Goal: Task Accomplishment & Management: Manage account settings

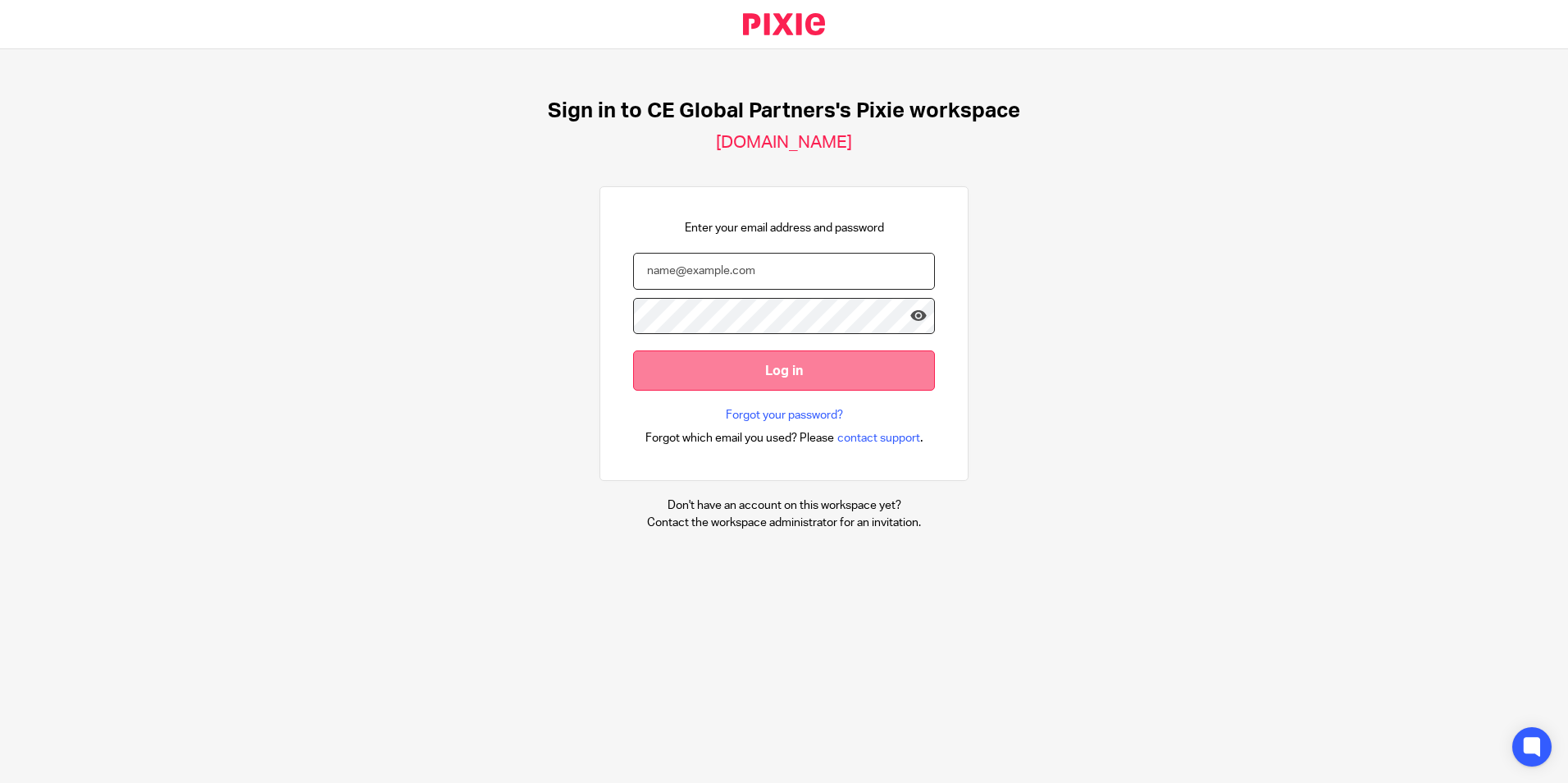
type input "alex.thompson@ceglobalpartners.com"
click at [734, 364] on input "Log in" at bounding box center [784, 370] width 302 height 40
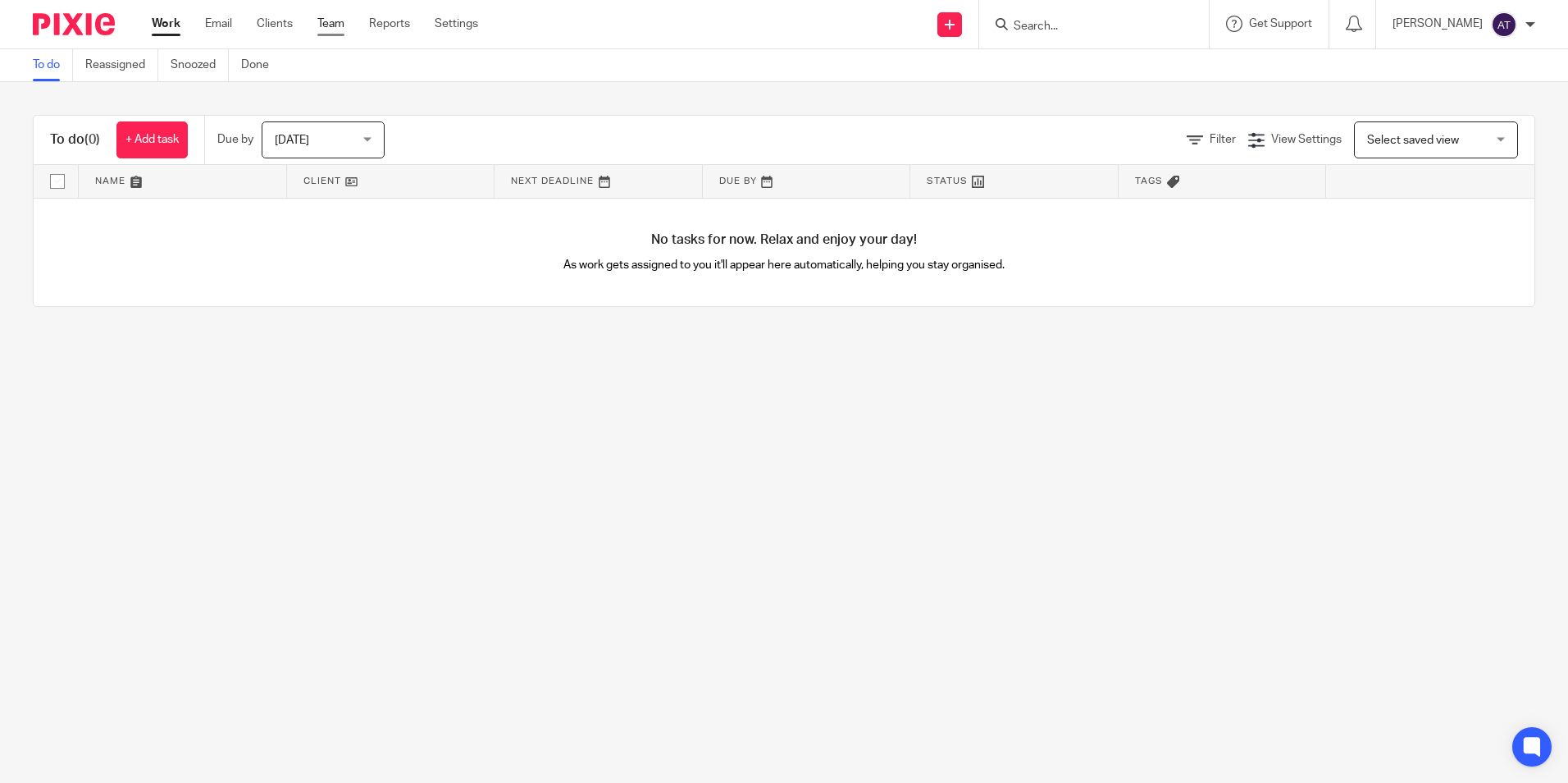
click at [320, 18] on link "Team" at bounding box center [331, 24] width 27 height 16
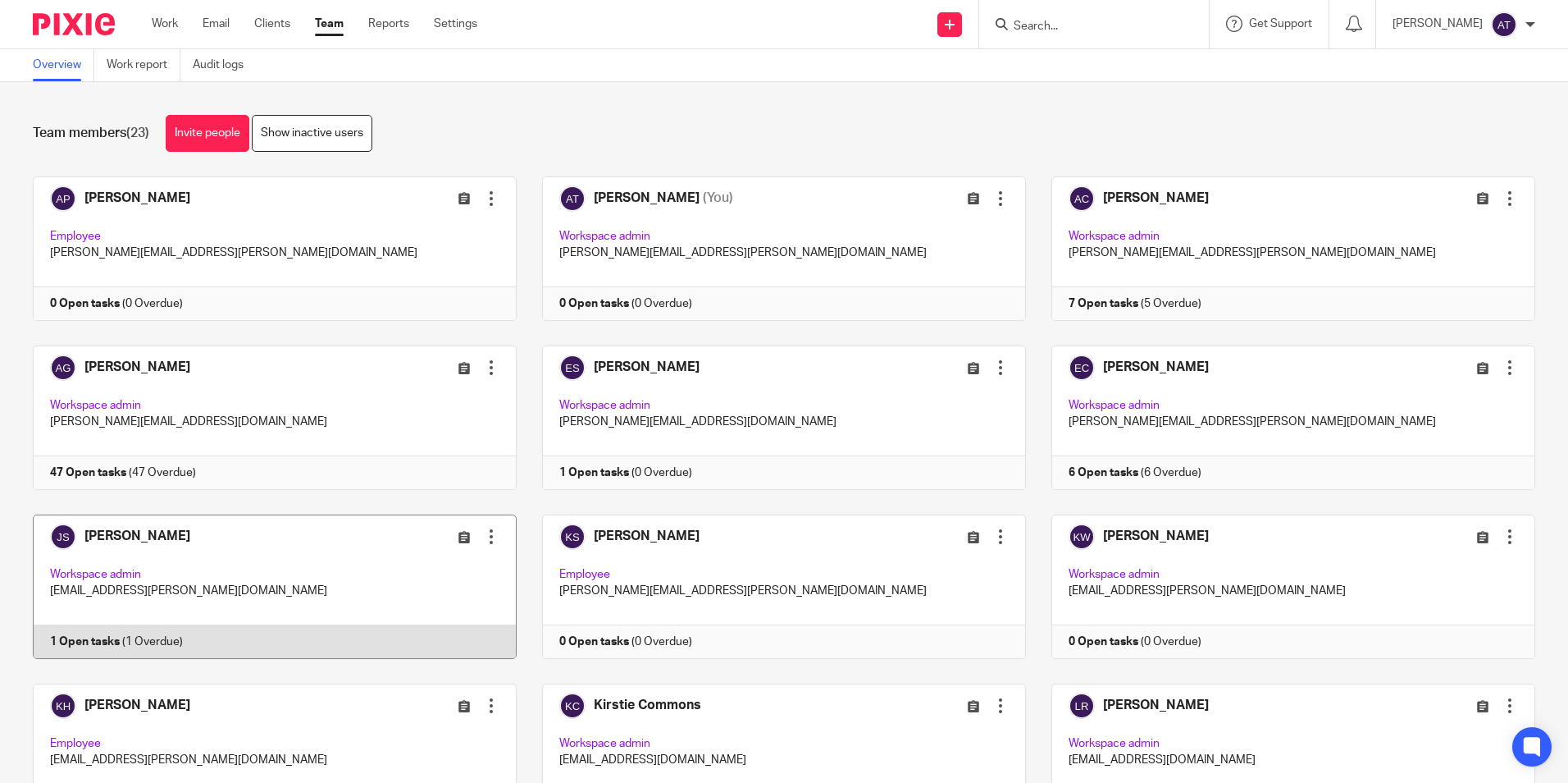
click at [105, 629] on link at bounding box center [262, 587] width 509 height 145
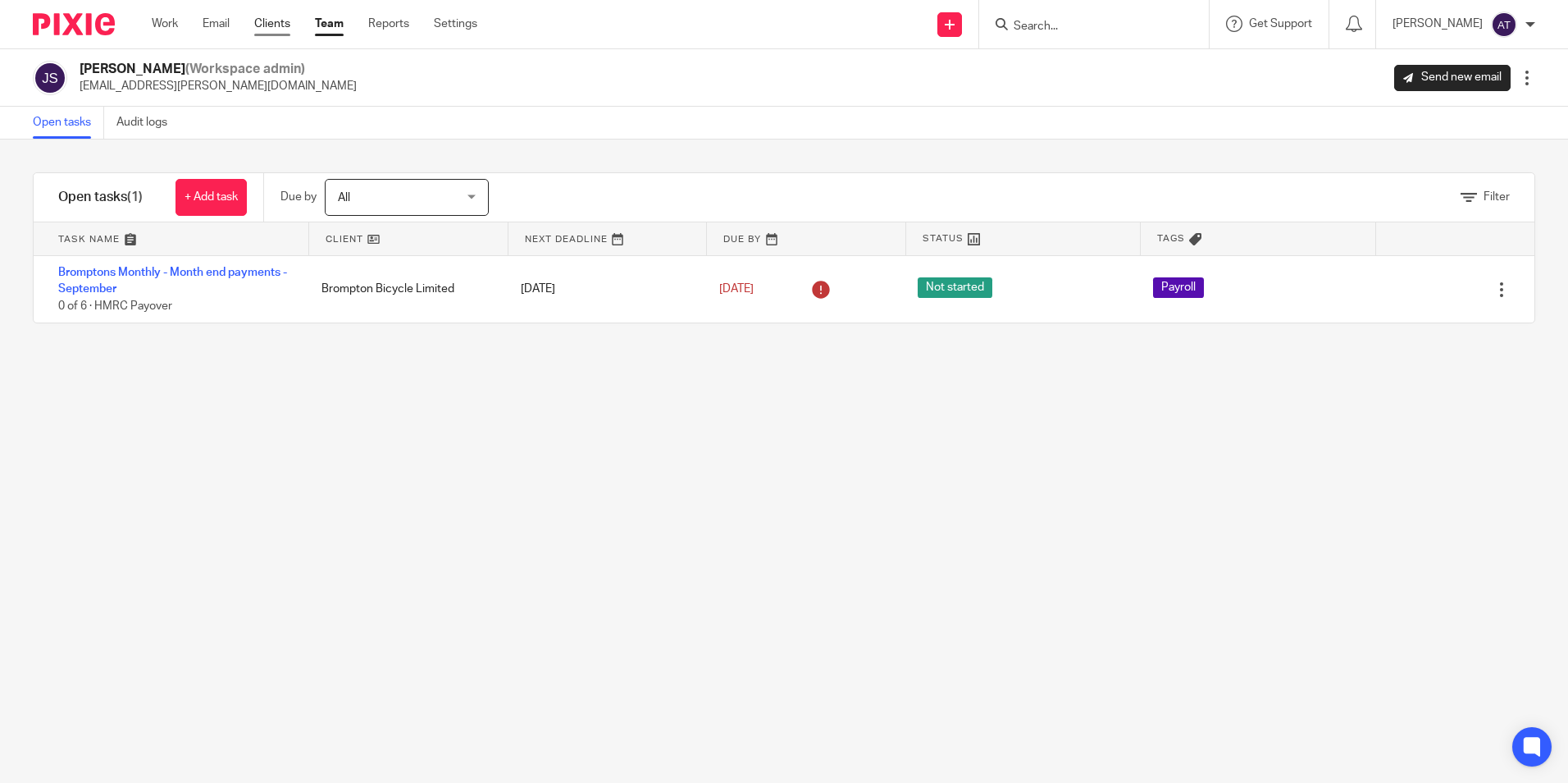
click at [285, 30] on link "Clients" at bounding box center [273, 24] width 36 height 16
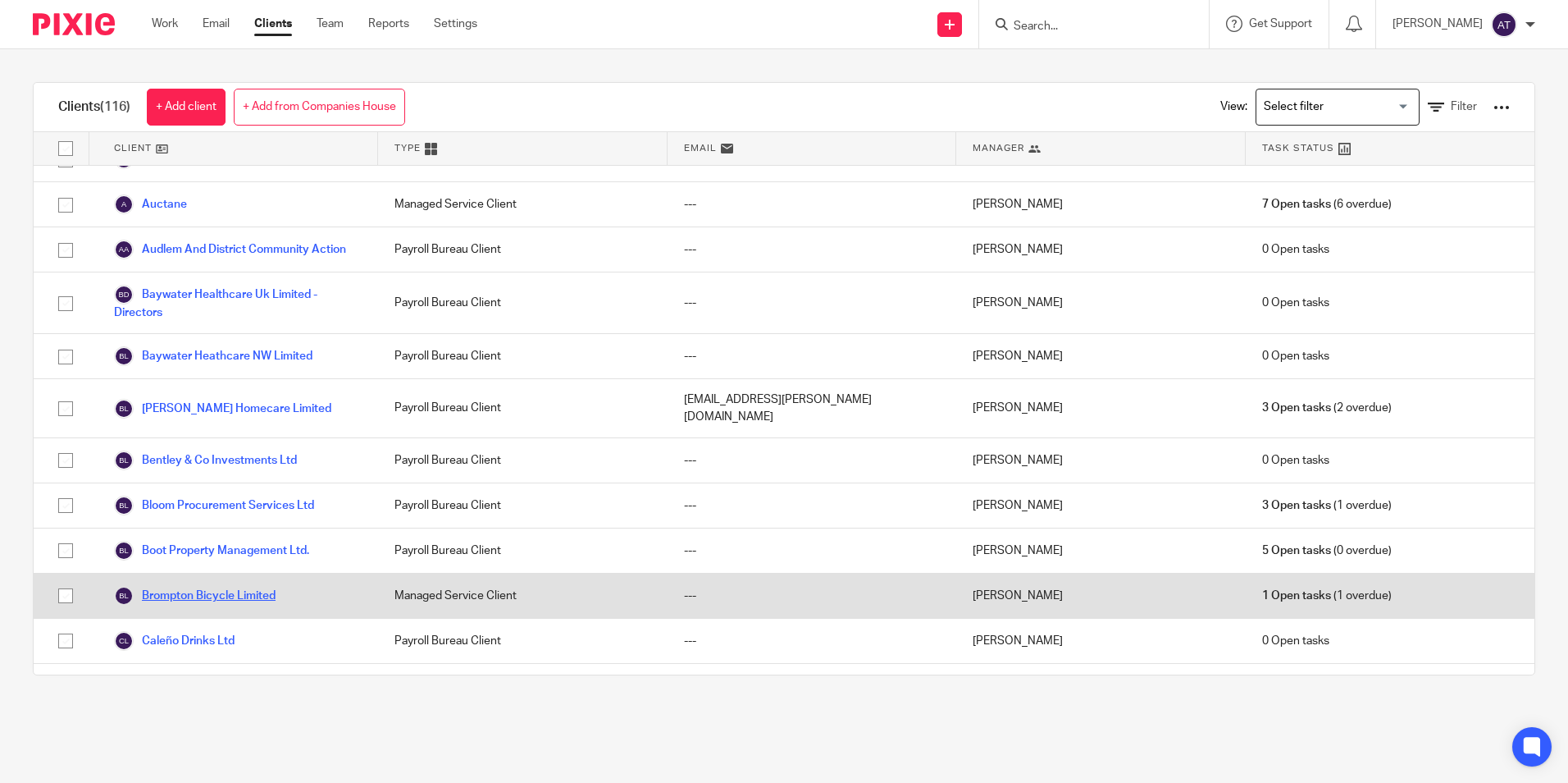
scroll to position [328, 0]
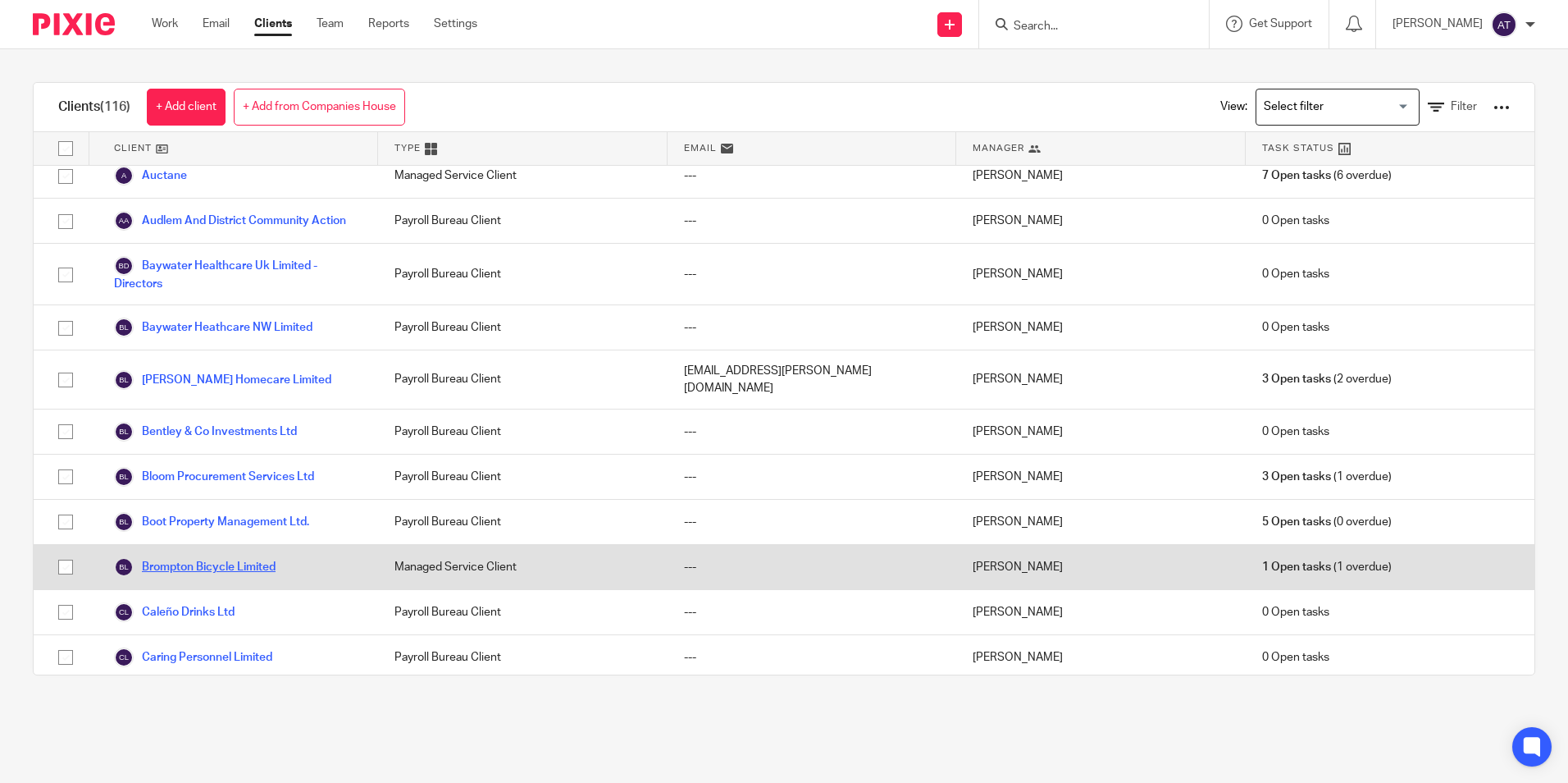
click at [202, 566] on link "Brompton Bicycle Limited" at bounding box center [195, 567] width 162 height 20
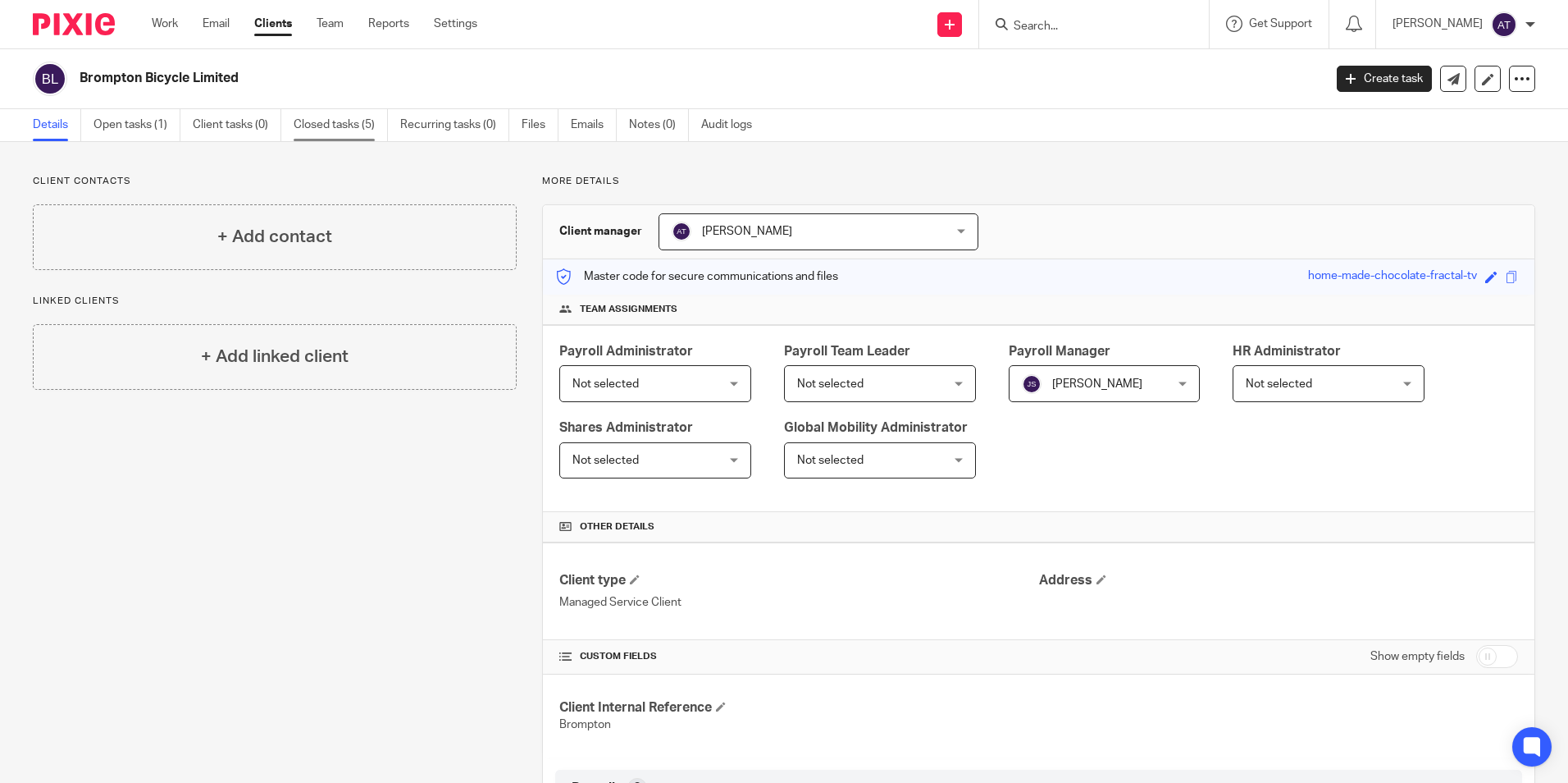
click at [365, 122] on link "Closed tasks (5)" at bounding box center [341, 125] width 95 height 32
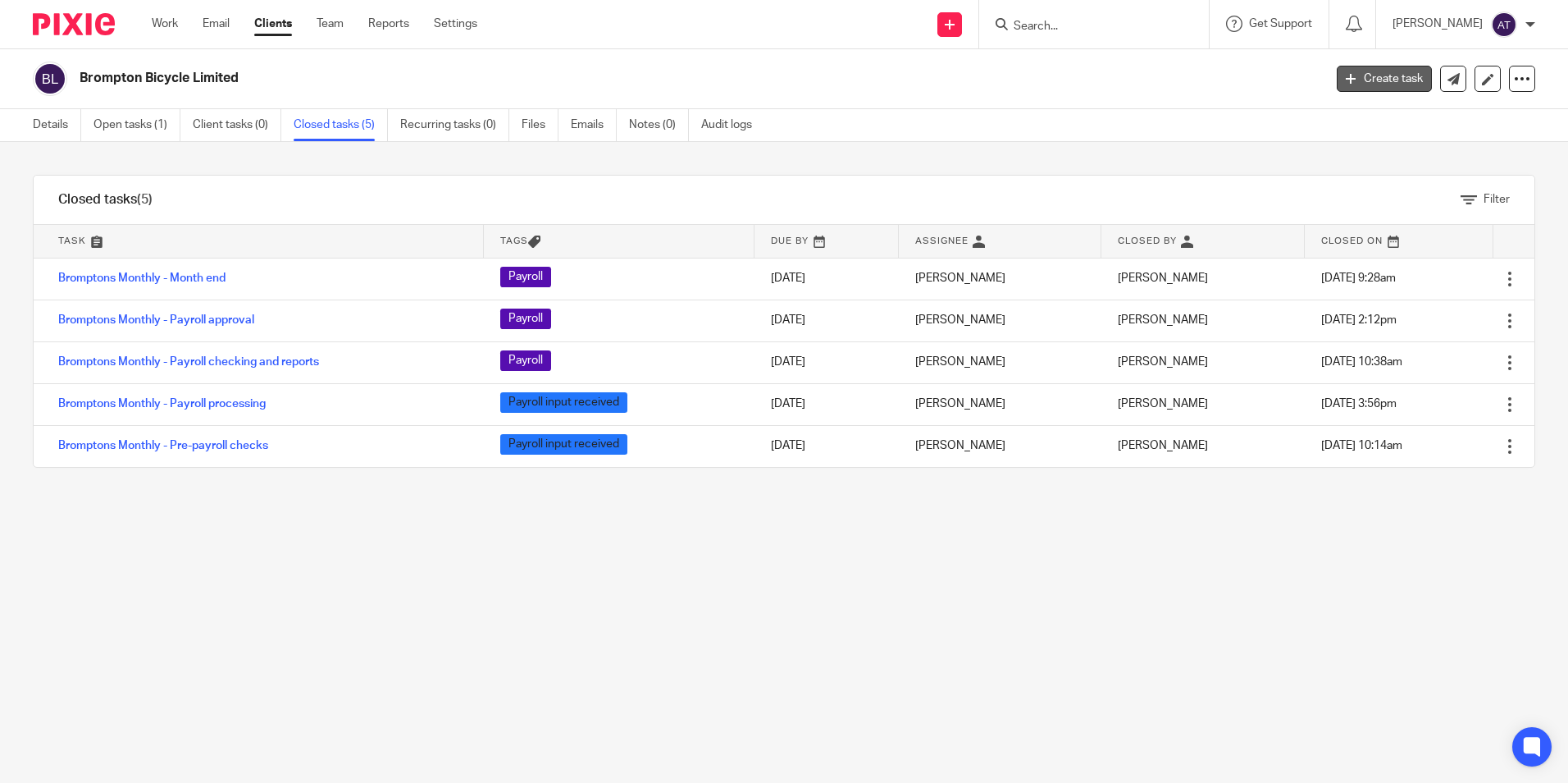
click at [1392, 74] on link "Create task" at bounding box center [1384, 78] width 95 height 26
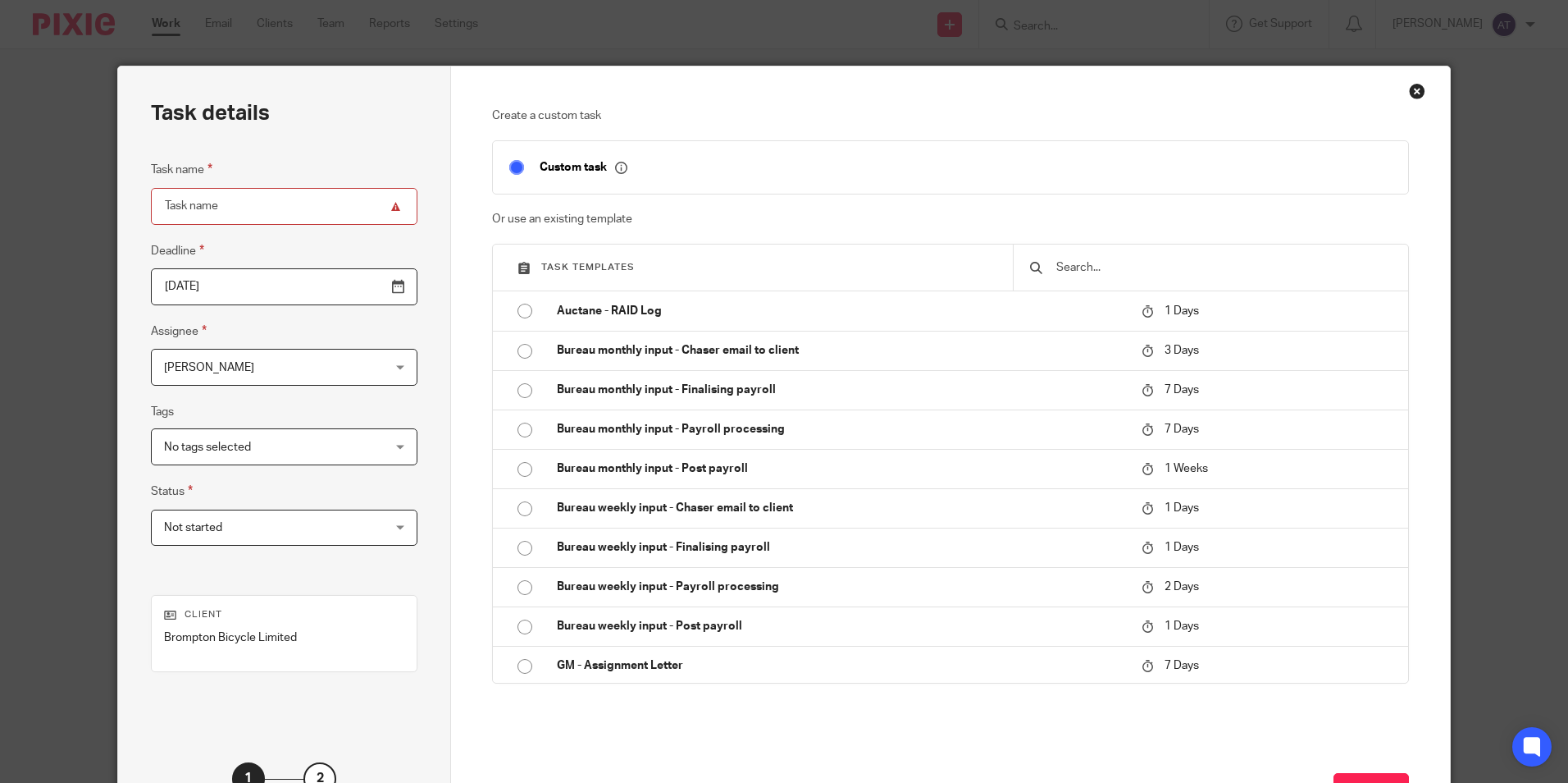
click at [1412, 85] on div "Close this dialog window" at bounding box center [1417, 91] width 16 height 16
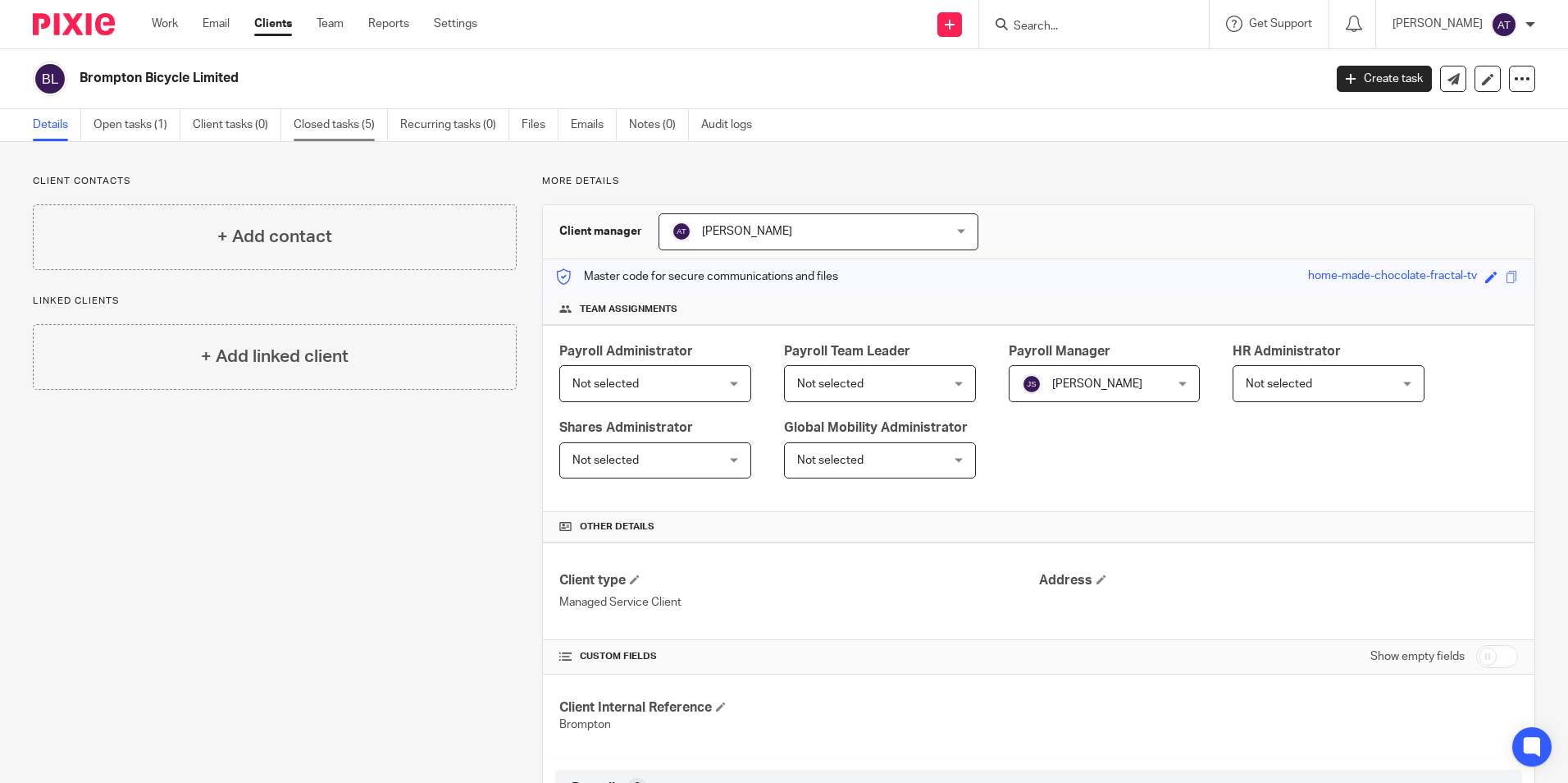
click at [365, 118] on link "Closed tasks (5)" at bounding box center [341, 125] width 95 height 32
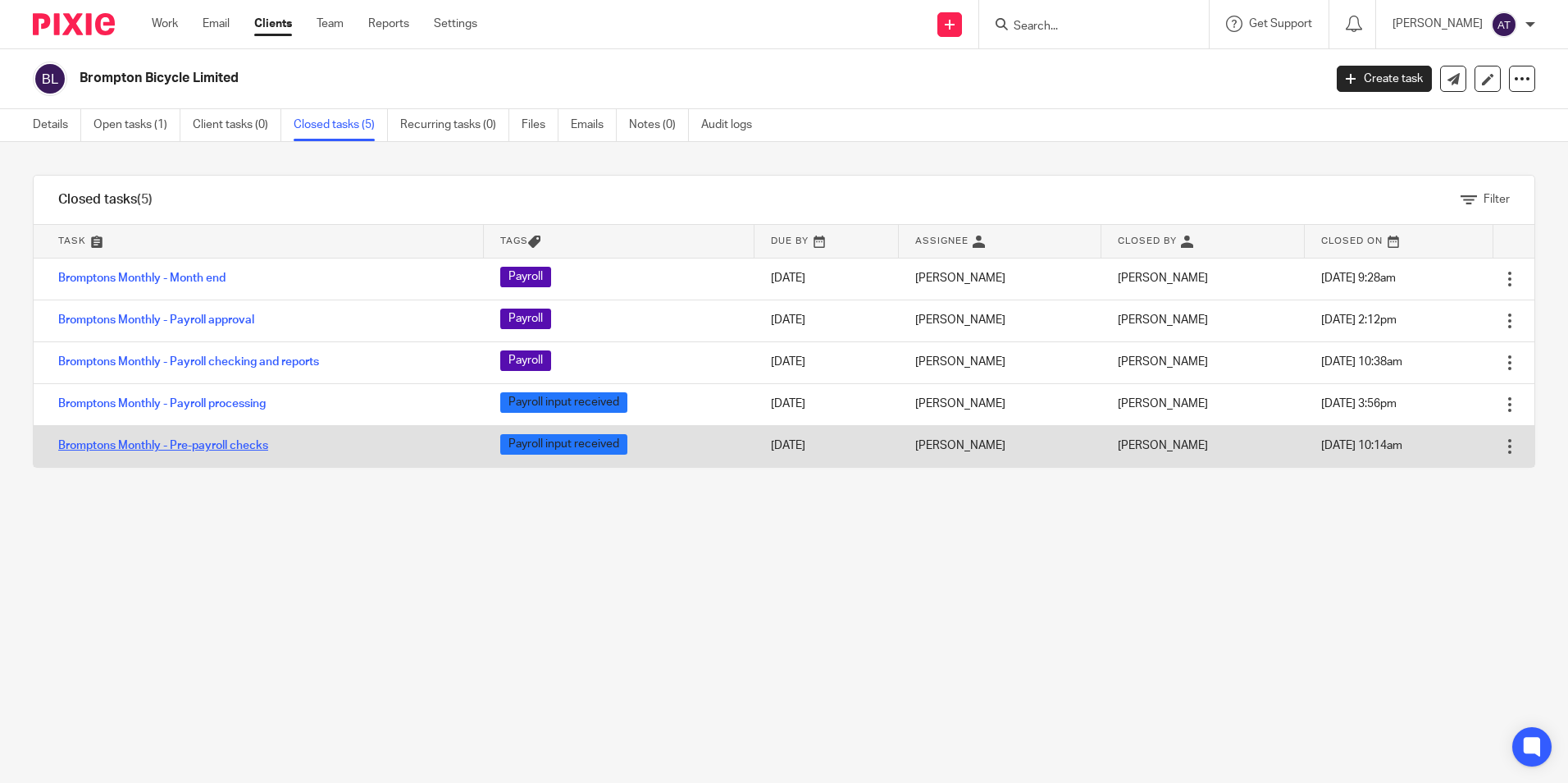
click at [232, 445] on link "Bromptons Monthly - Pre-payroll checks" at bounding box center [163, 446] width 210 height 12
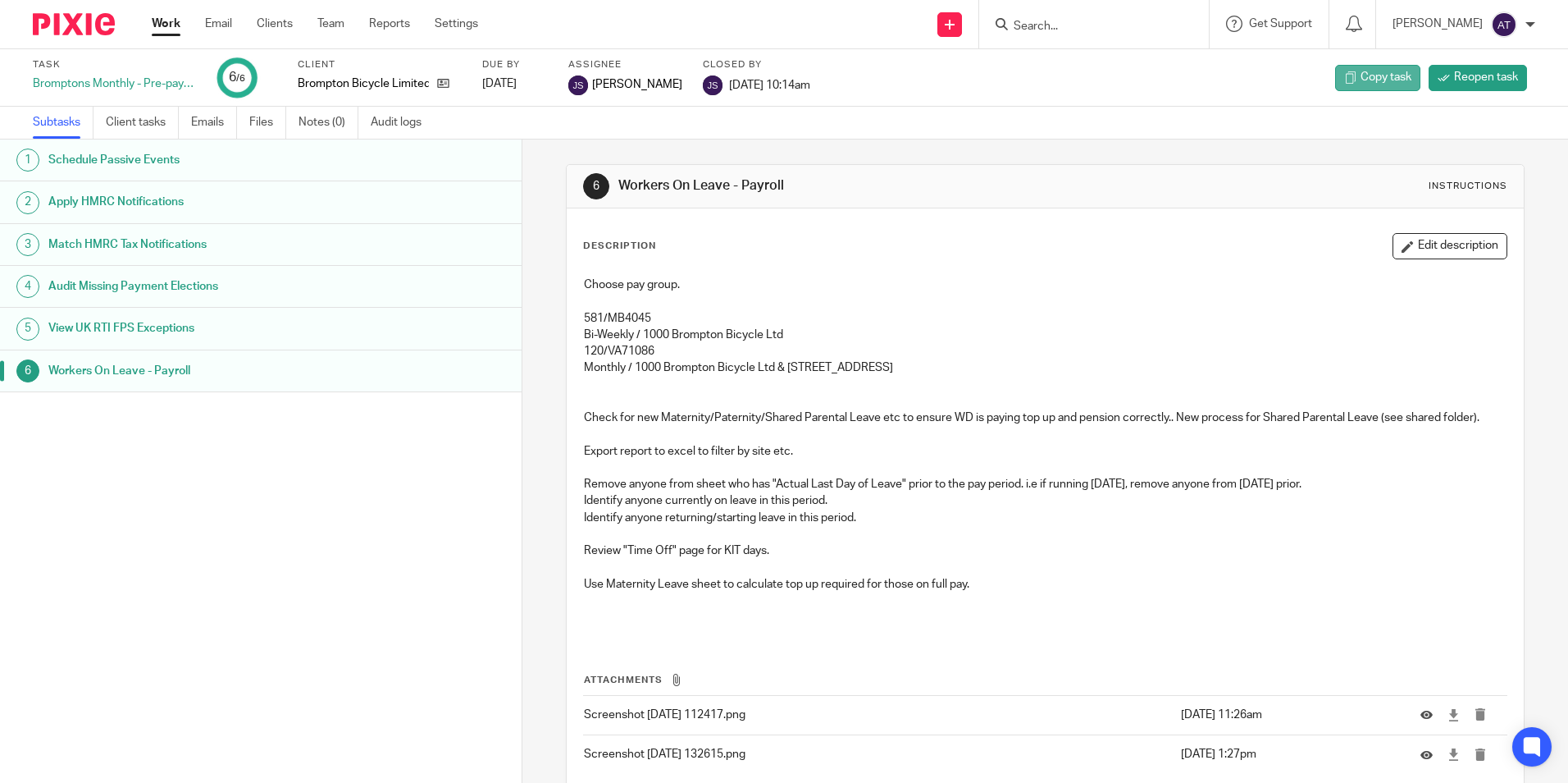
click at [1362, 78] on span "Copy task" at bounding box center [1386, 77] width 51 height 16
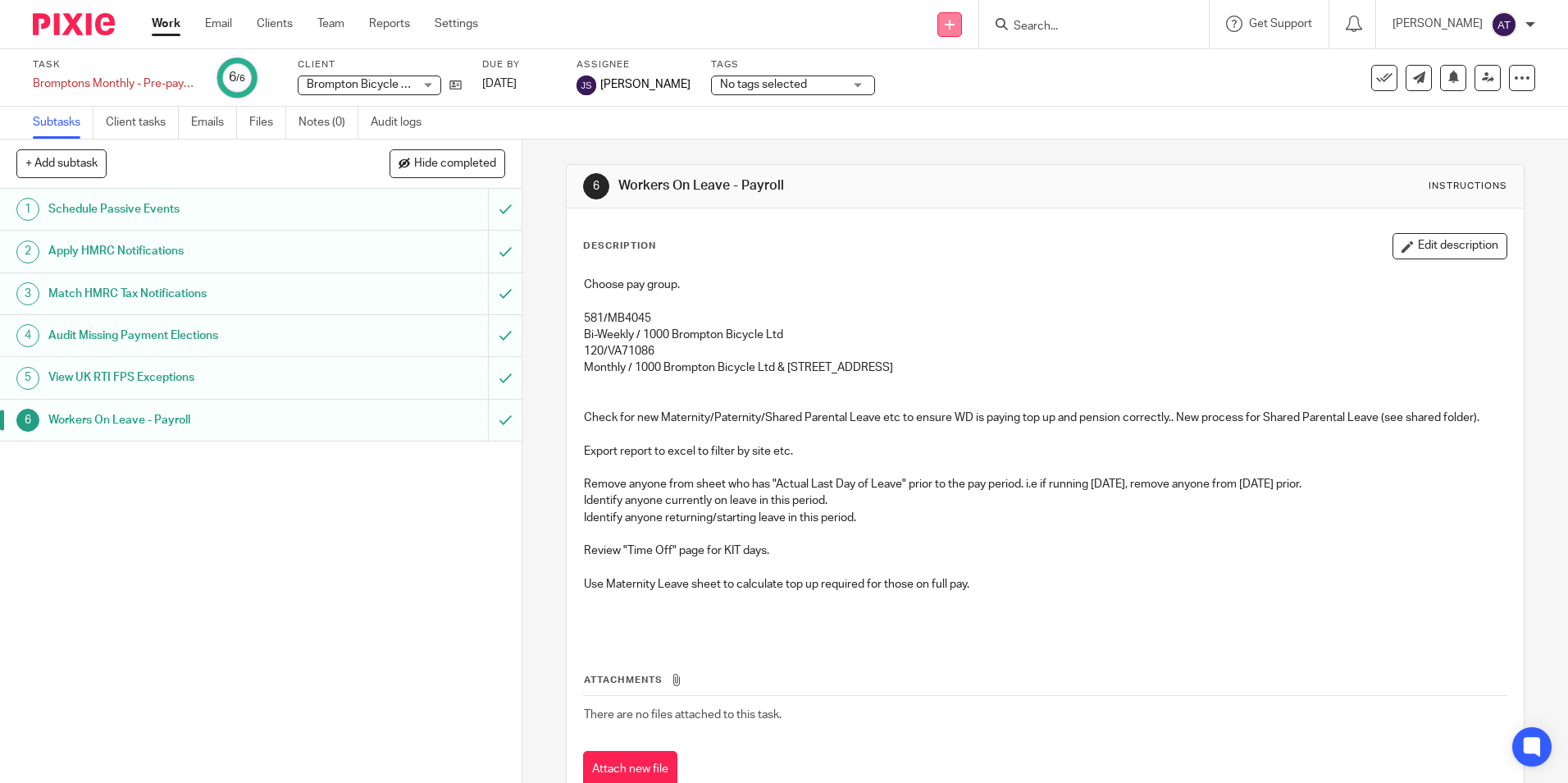
click at [962, 21] on link at bounding box center [949, 25] width 25 height 25
click at [944, 96] on link "Create task" at bounding box center [958, 100] width 115 height 24
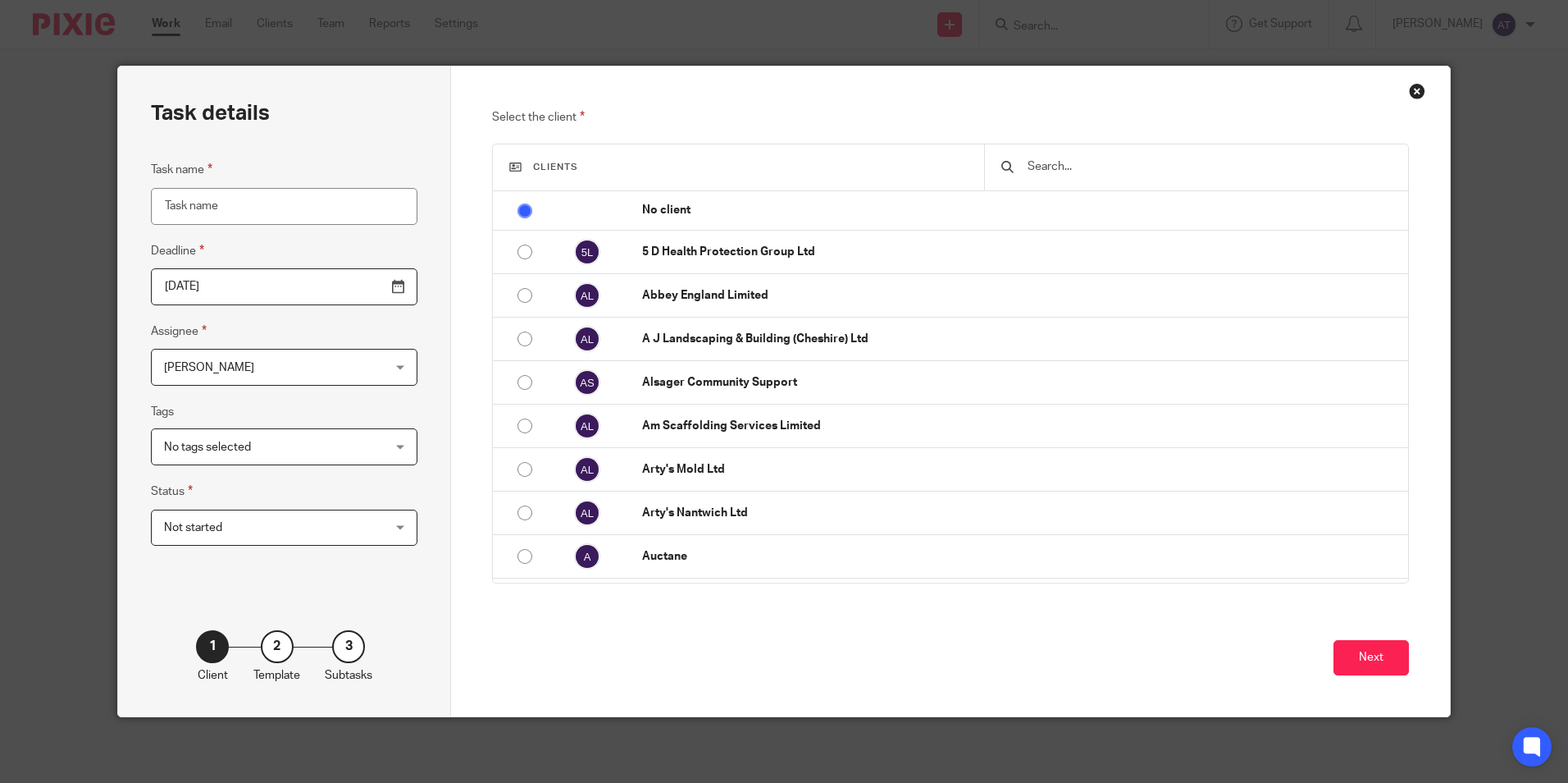
click at [281, 217] on input "Task name" at bounding box center [284, 206] width 266 height 37
type input "Descripton Brief Instructions Due by Complete 1st run - Key dates: Bromptons Bi…"
drag, startPoint x: 360, startPoint y: 212, endPoint x: -29, endPoint y: 183, distance: 390.1
click at [0, 183] on html "Work Email Clients Team Reports Settings Work Email Clients Team Reports Settin…" at bounding box center [784, 391] width 1568 height 783
click at [1094, 165] on input "text" at bounding box center [1208, 166] width 365 height 18
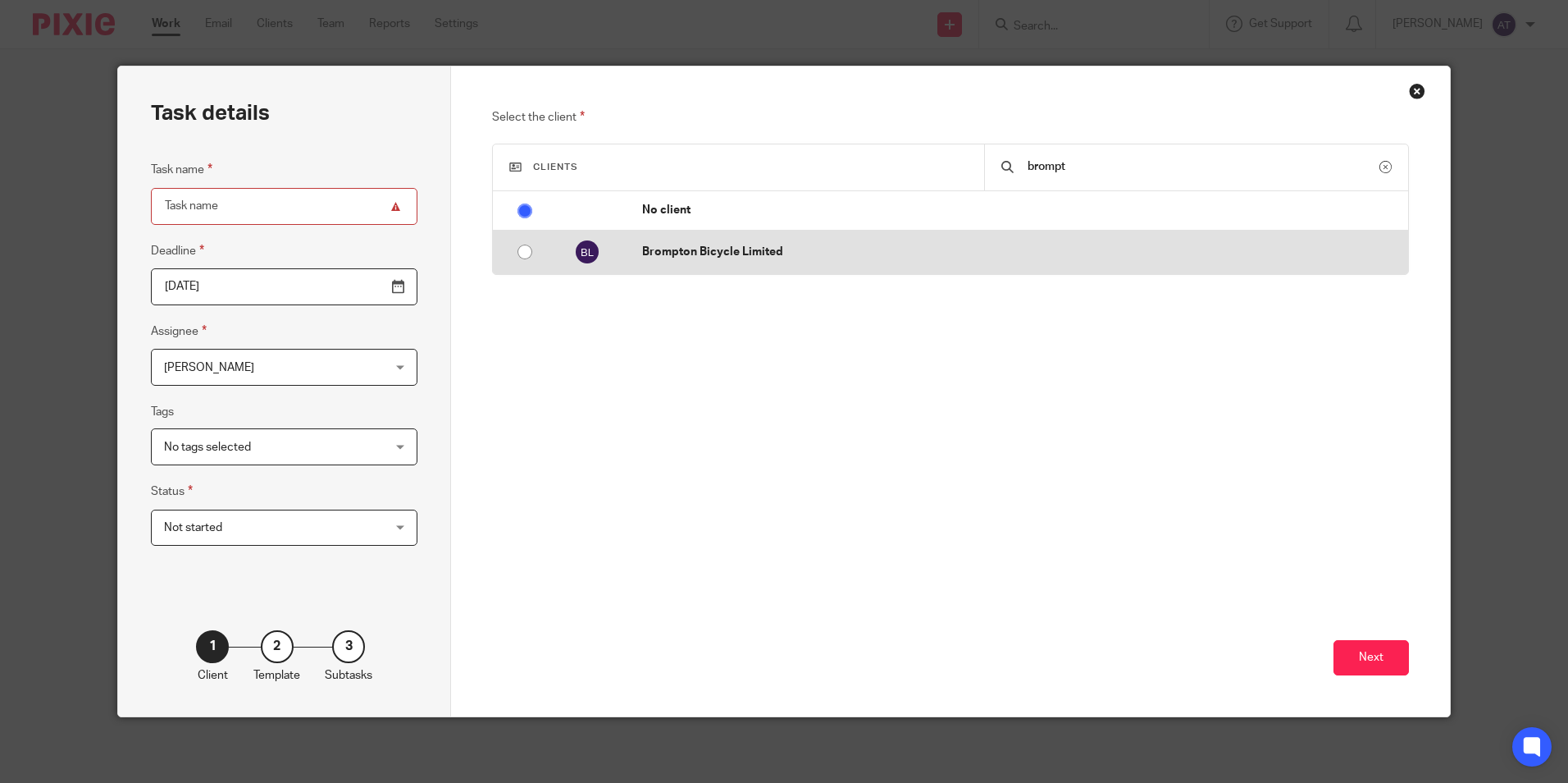
type input "brompt"
click at [515, 252] on input "radio" at bounding box center [524, 252] width 31 height 31
radio input "false"
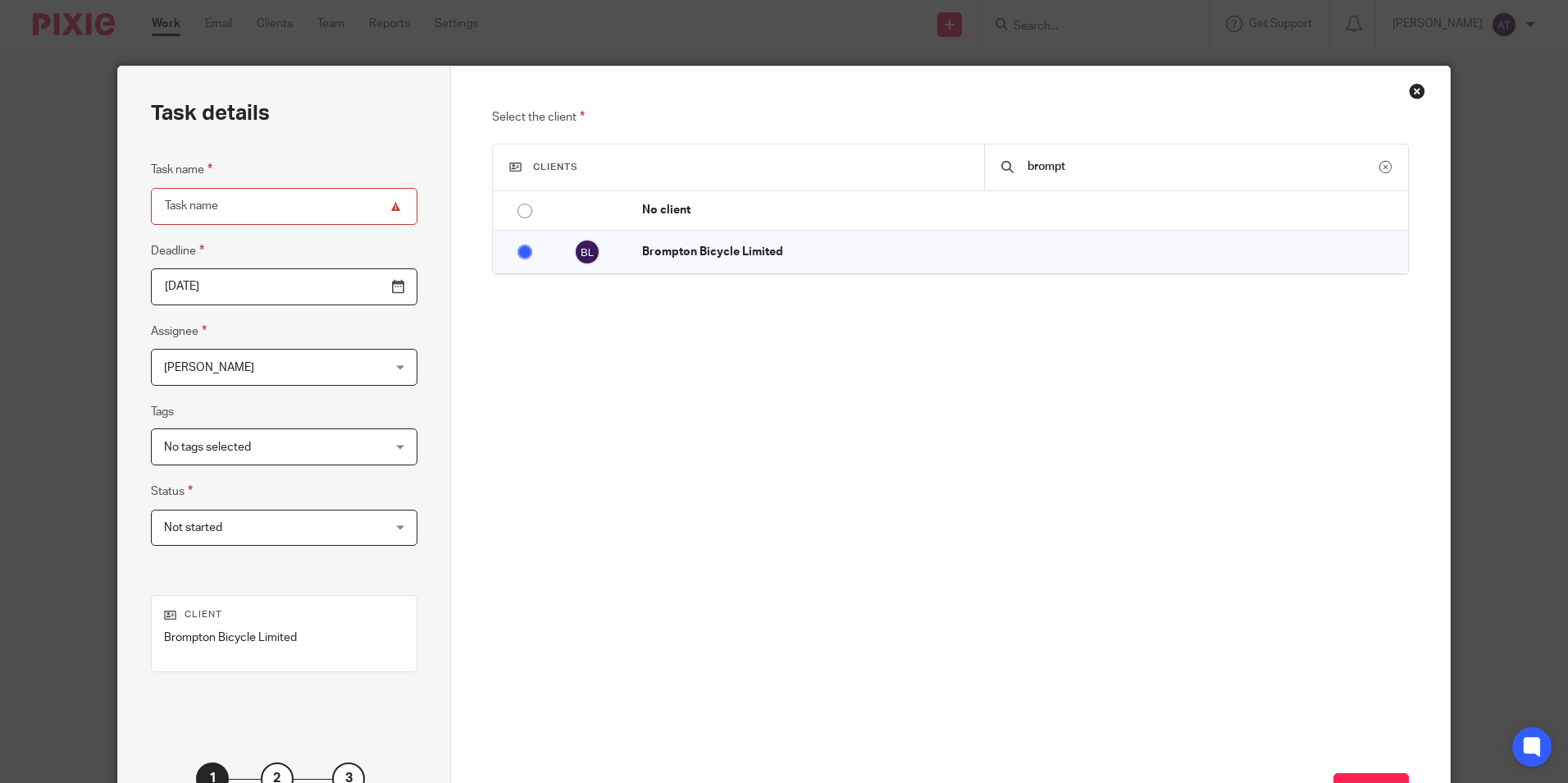
click at [232, 212] on input "Task name" at bounding box center [284, 206] width 266 height 37
click at [1410, 92] on div "Close this dialog window" at bounding box center [1417, 91] width 16 height 16
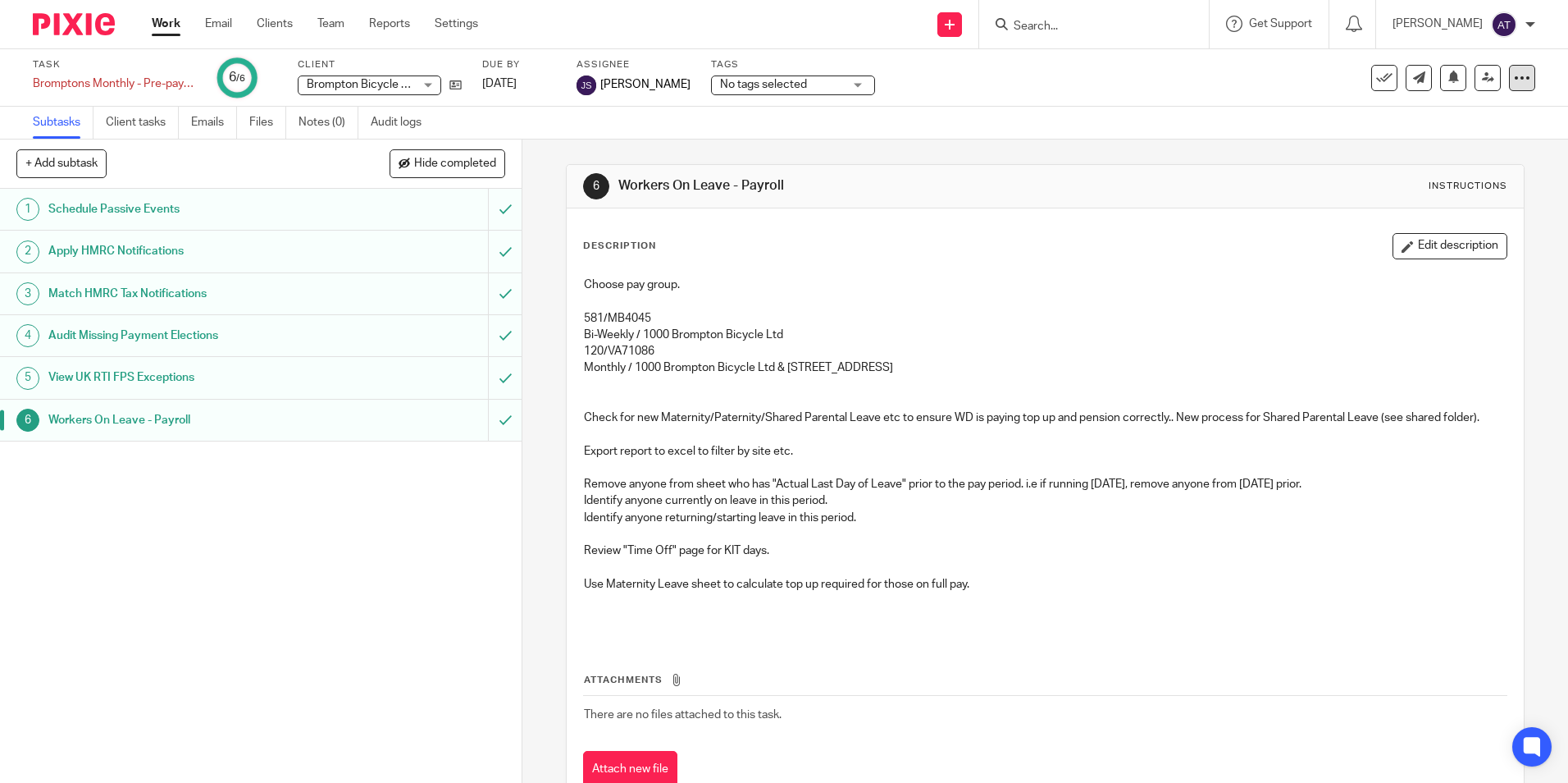
click at [1513, 73] on icon at bounding box center [1522, 78] width 16 height 16
click at [1469, 118] on span "Save as a template" at bounding box center [1443, 118] width 96 height 12
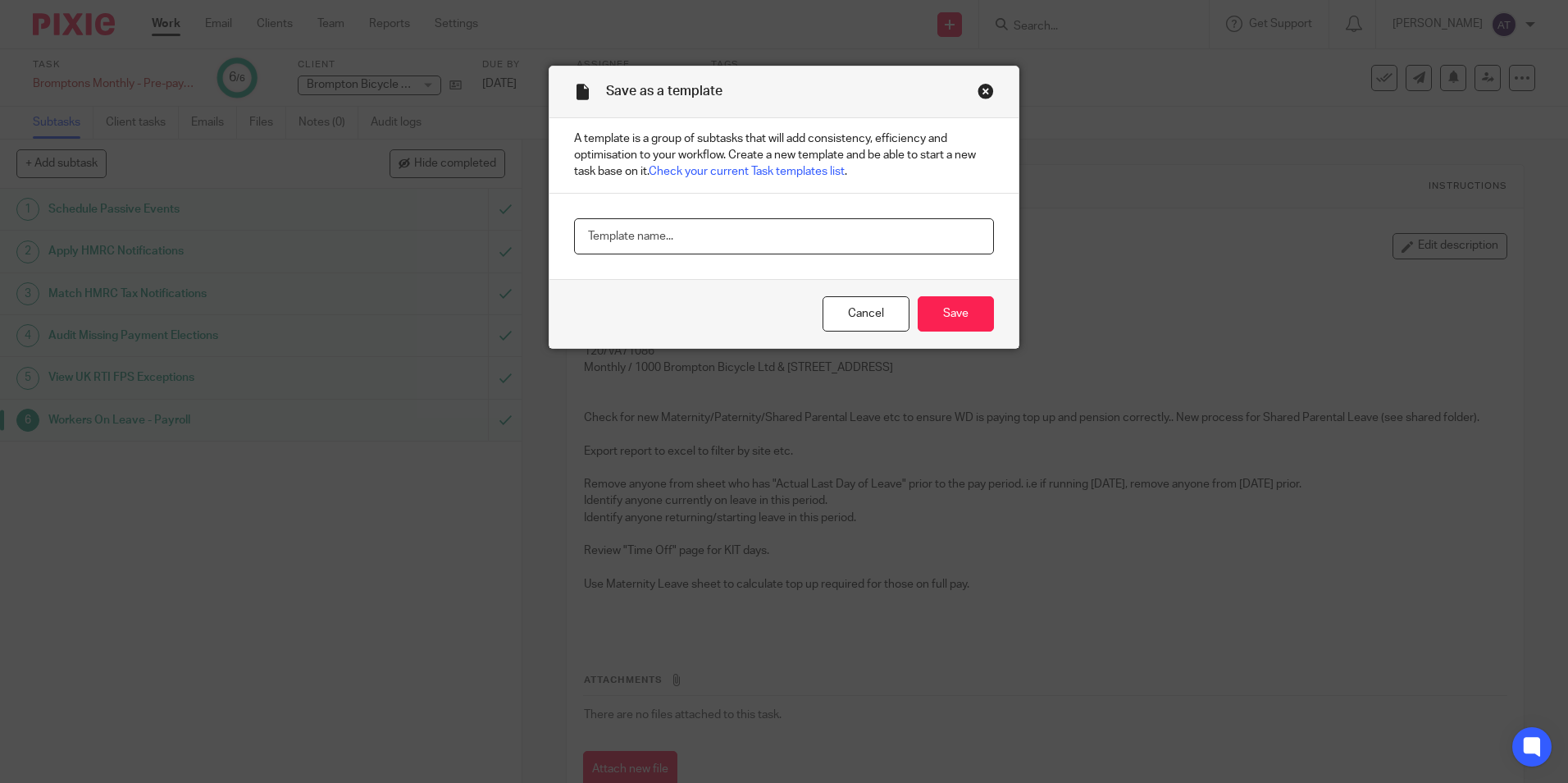
click at [704, 232] on input "text" at bounding box center [784, 236] width 420 height 37
paste input "Bromptons Monthly - Pre-payroll checks"
type input "Bromptons Monthly - Pre-payroll checks"
click at [946, 306] on input "Save" at bounding box center [956, 314] width 76 height 35
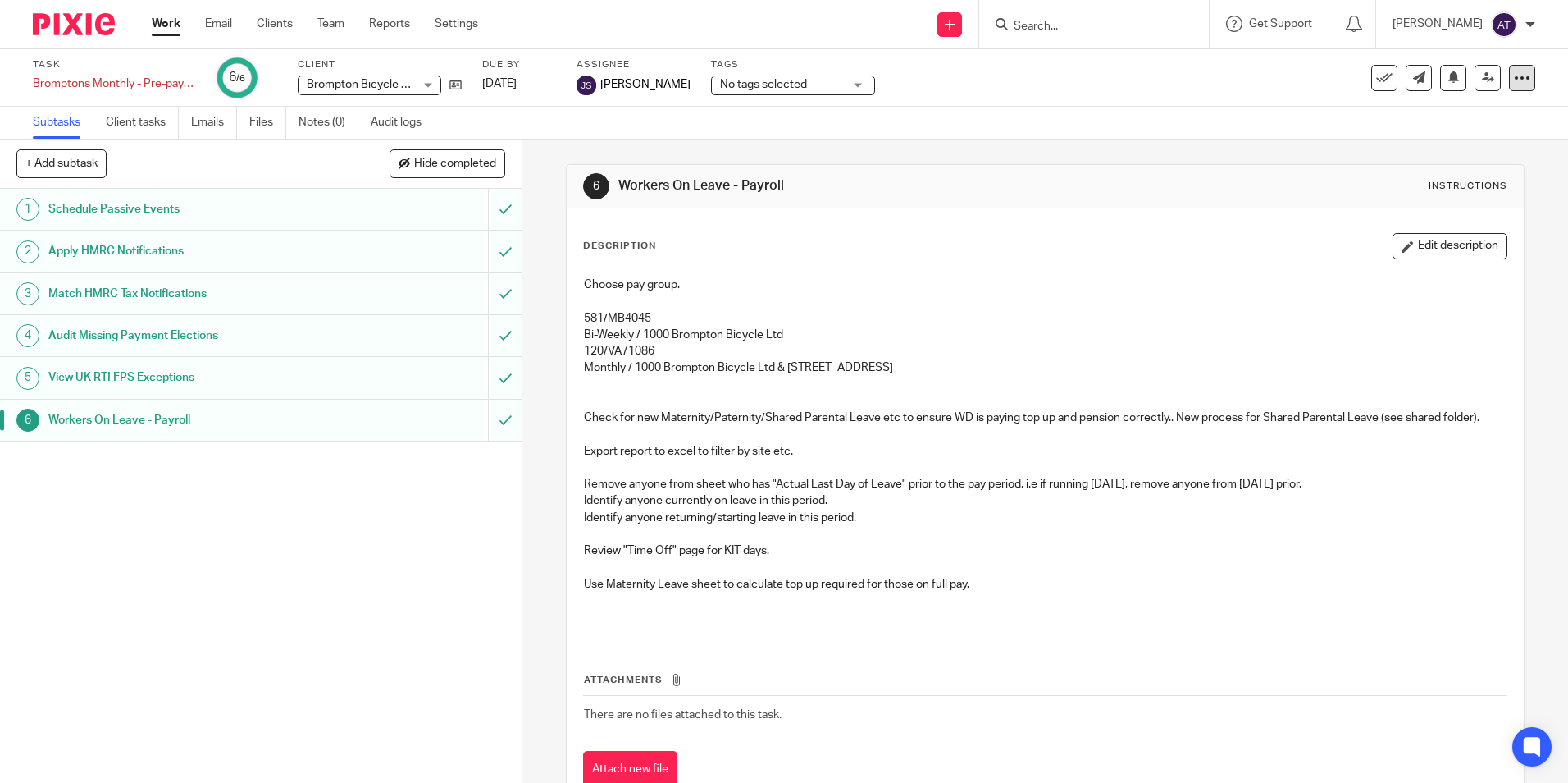
click at [1513, 73] on icon at bounding box center [1522, 78] width 16 height 16
click at [1455, 185] on link "Make recurring" at bounding box center [1447, 192] width 131 height 16
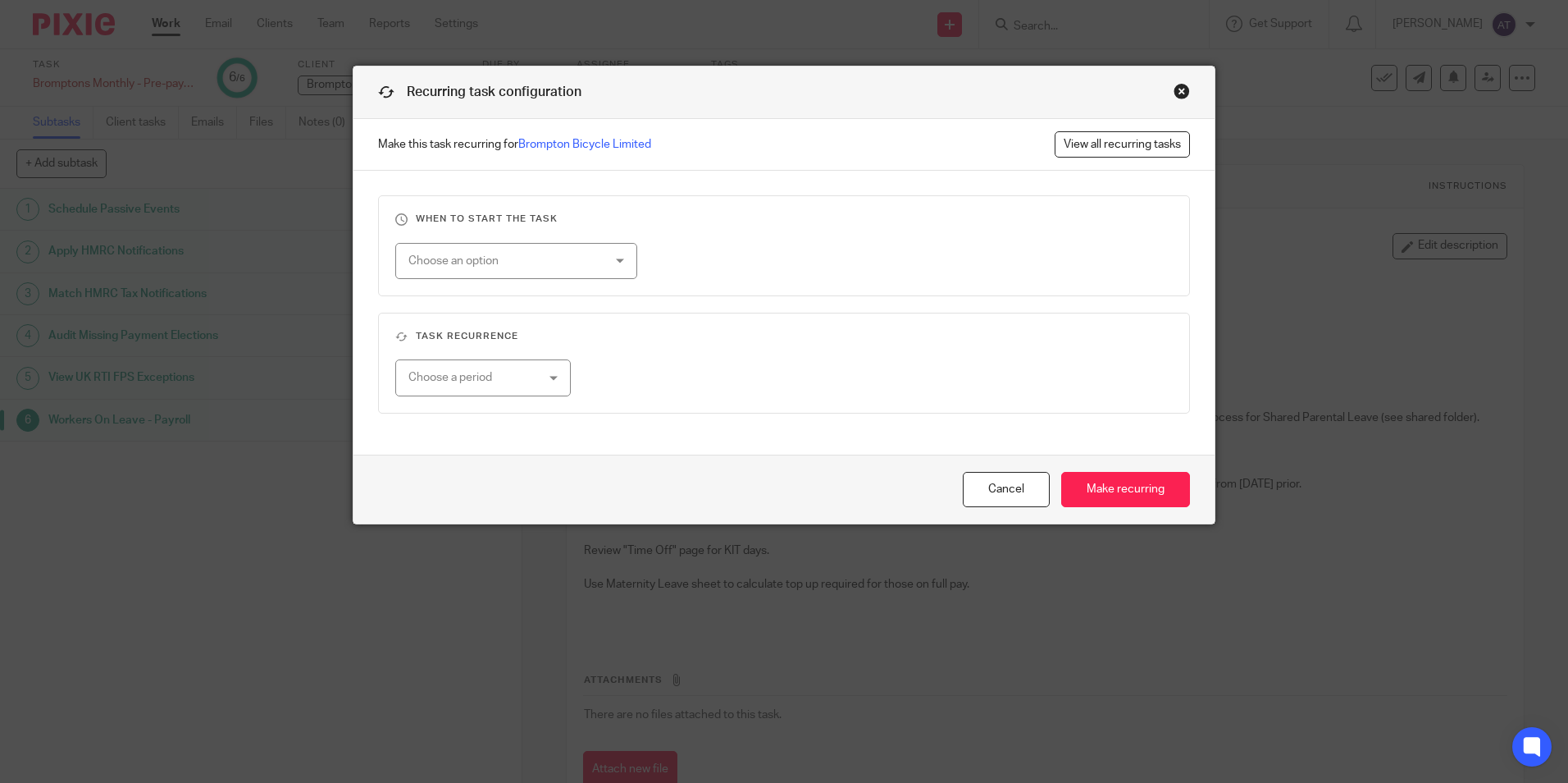
click at [461, 266] on div "Choose an option" at bounding box center [499, 261] width 182 height 35
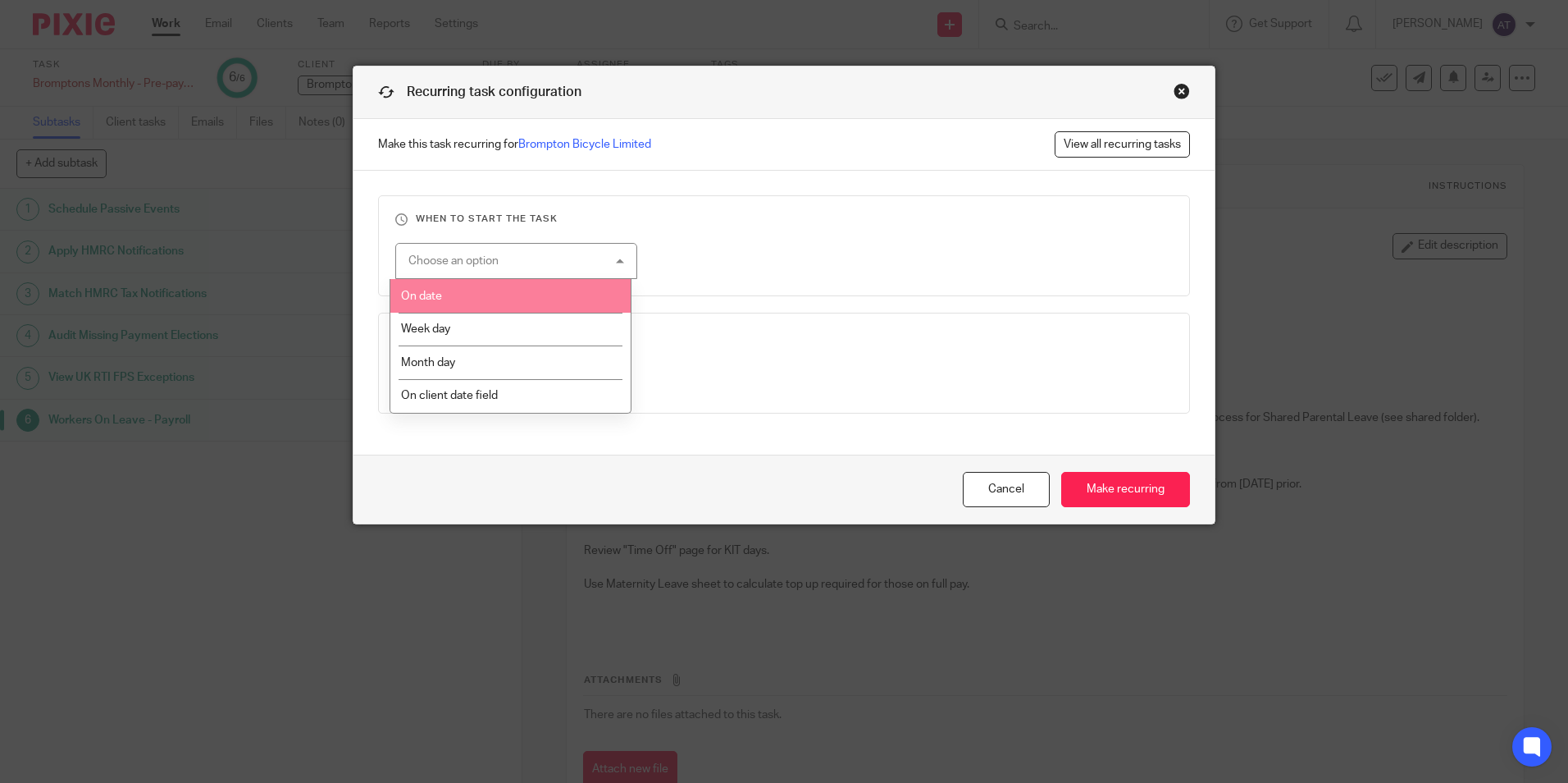
click at [464, 284] on li "On date" at bounding box center [510, 296] width 240 height 34
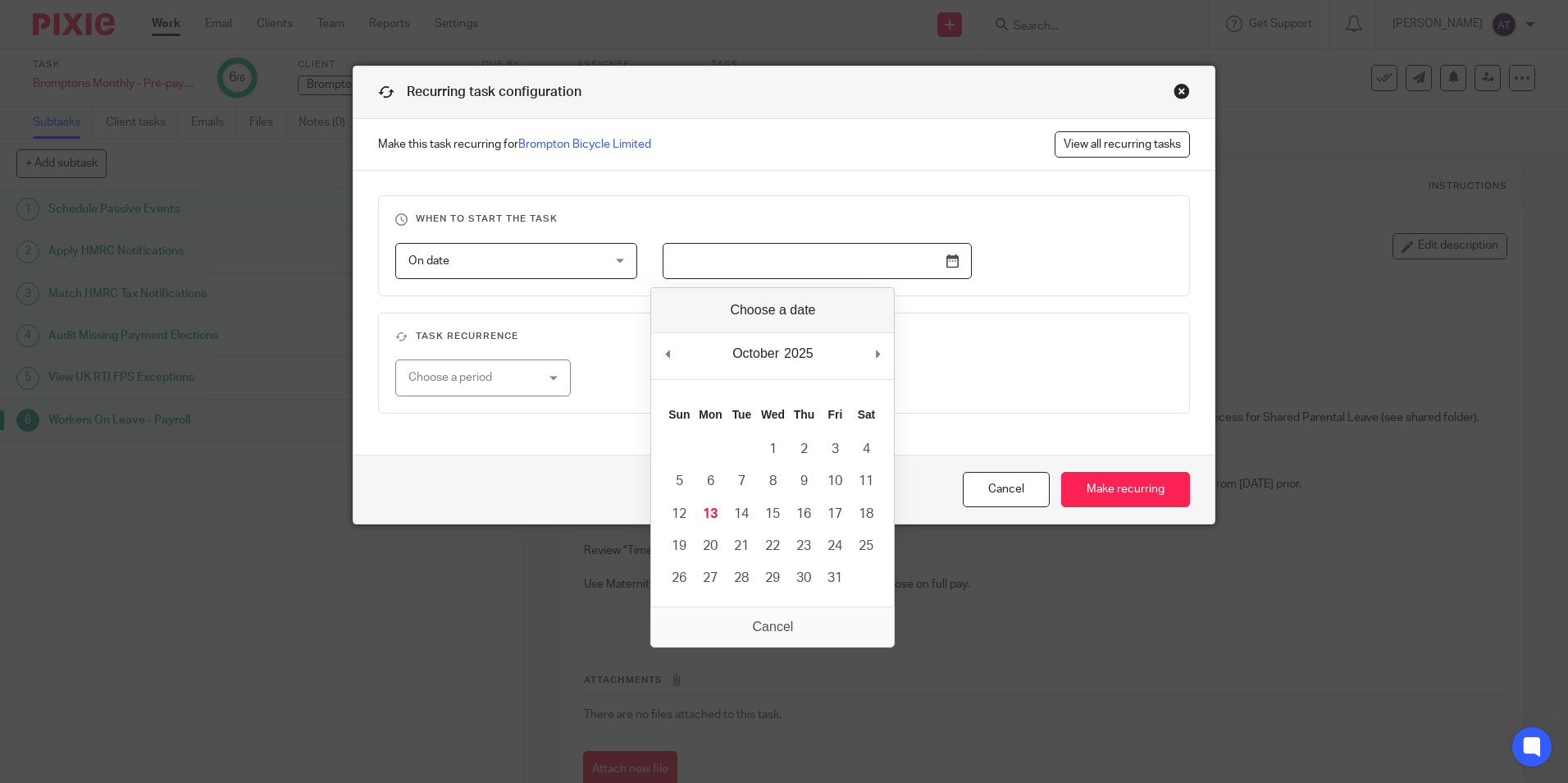
click at [830, 249] on input "Use the arrow keys to pick a date" at bounding box center [817, 261] width 309 height 37
type input "2025-10-24"
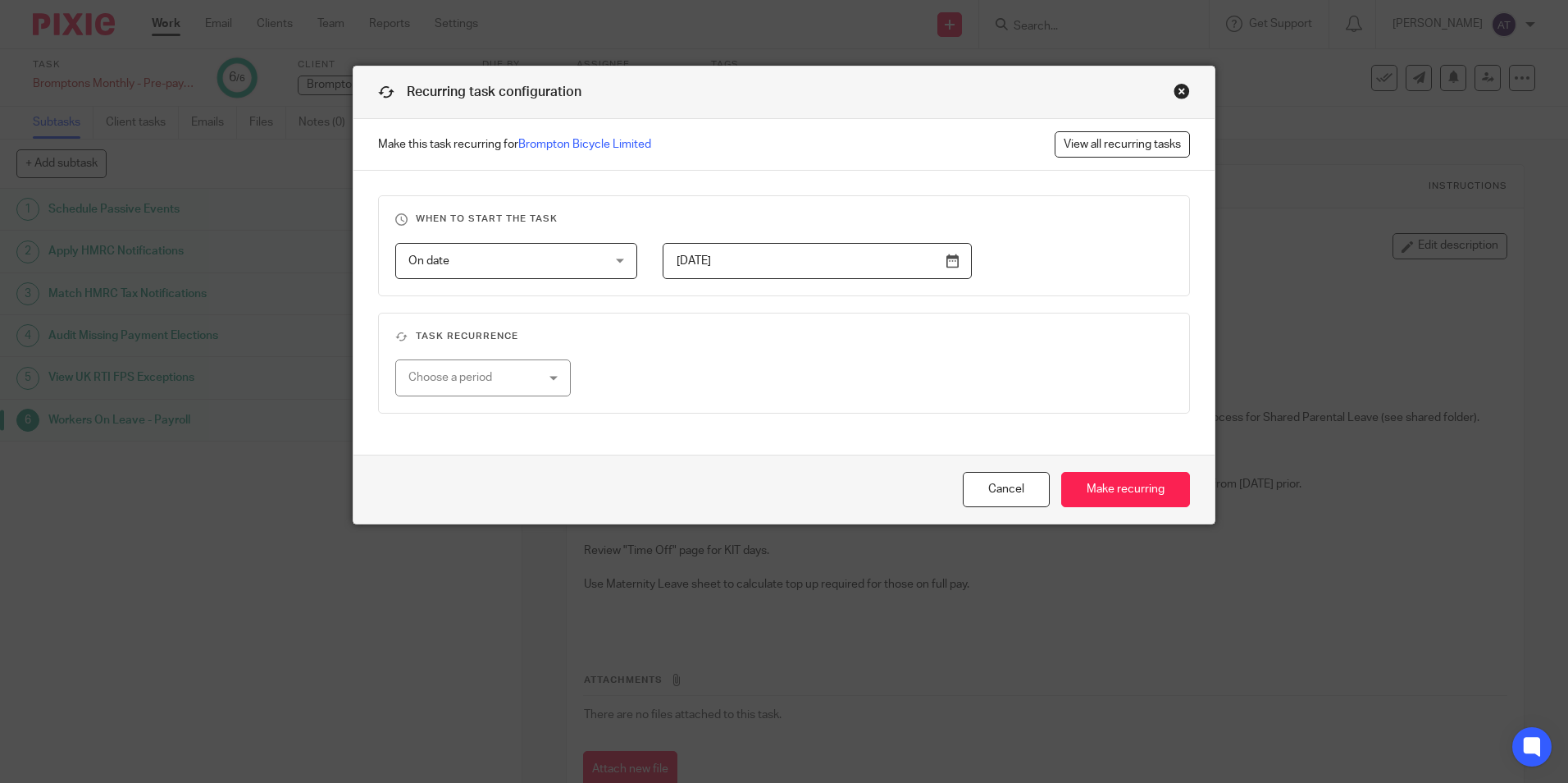
click at [512, 382] on div "Choose a period" at bounding box center [473, 377] width 129 height 35
click at [467, 471] on li "Monthly" at bounding box center [476, 479] width 173 height 34
click at [714, 379] on input "number" at bounding box center [724, 377] width 185 height 37
drag, startPoint x: 738, startPoint y: 372, endPoint x: 674, endPoint y: 388, distance: 66.0
click at [674, 388] on input "1" at bounding box center [724, 377] width 185 height 37
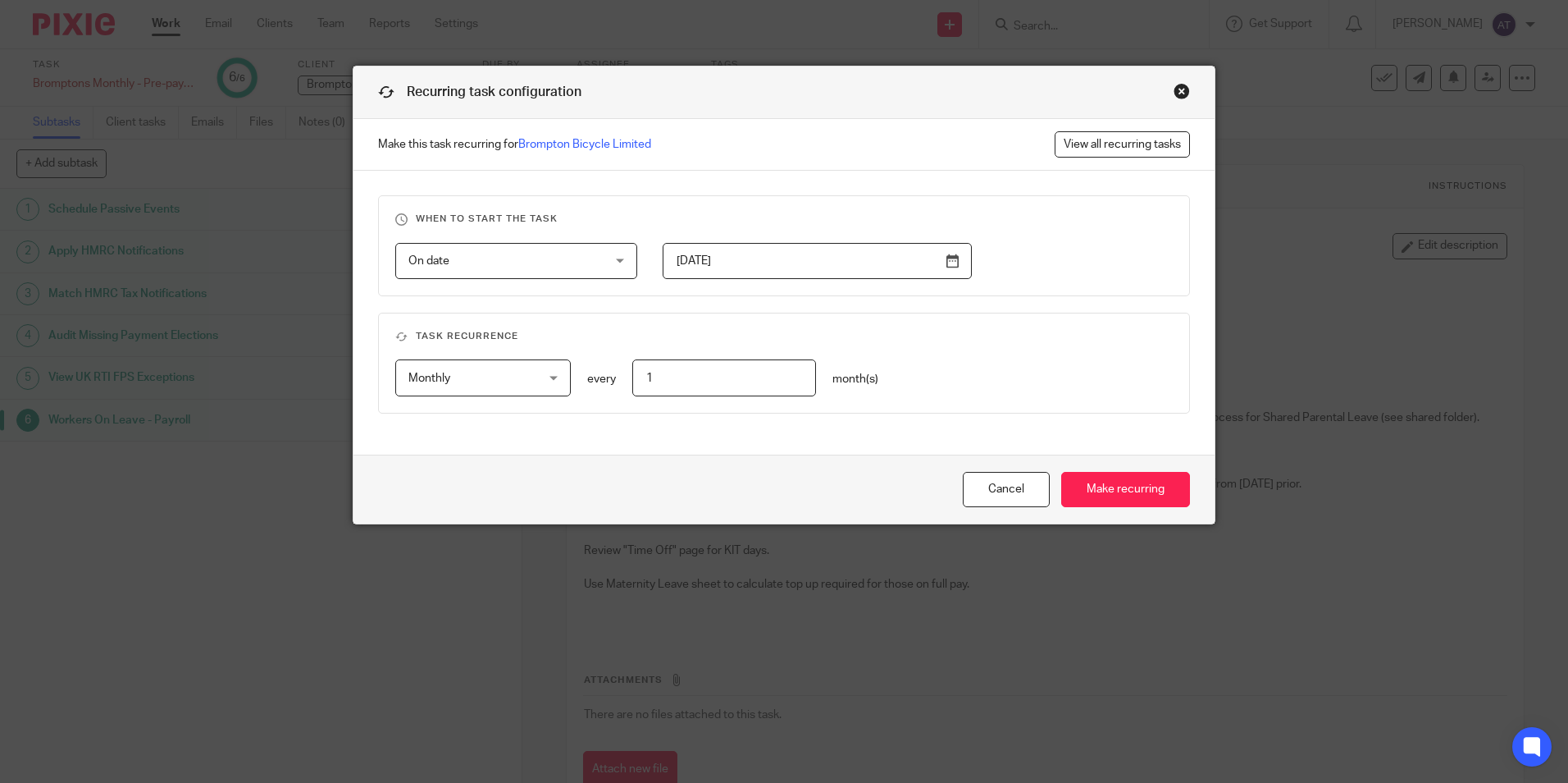
type input "1"
click at [1011, 483] on button "Cancel" at bounding box center [1006, 489] width 87 height 35
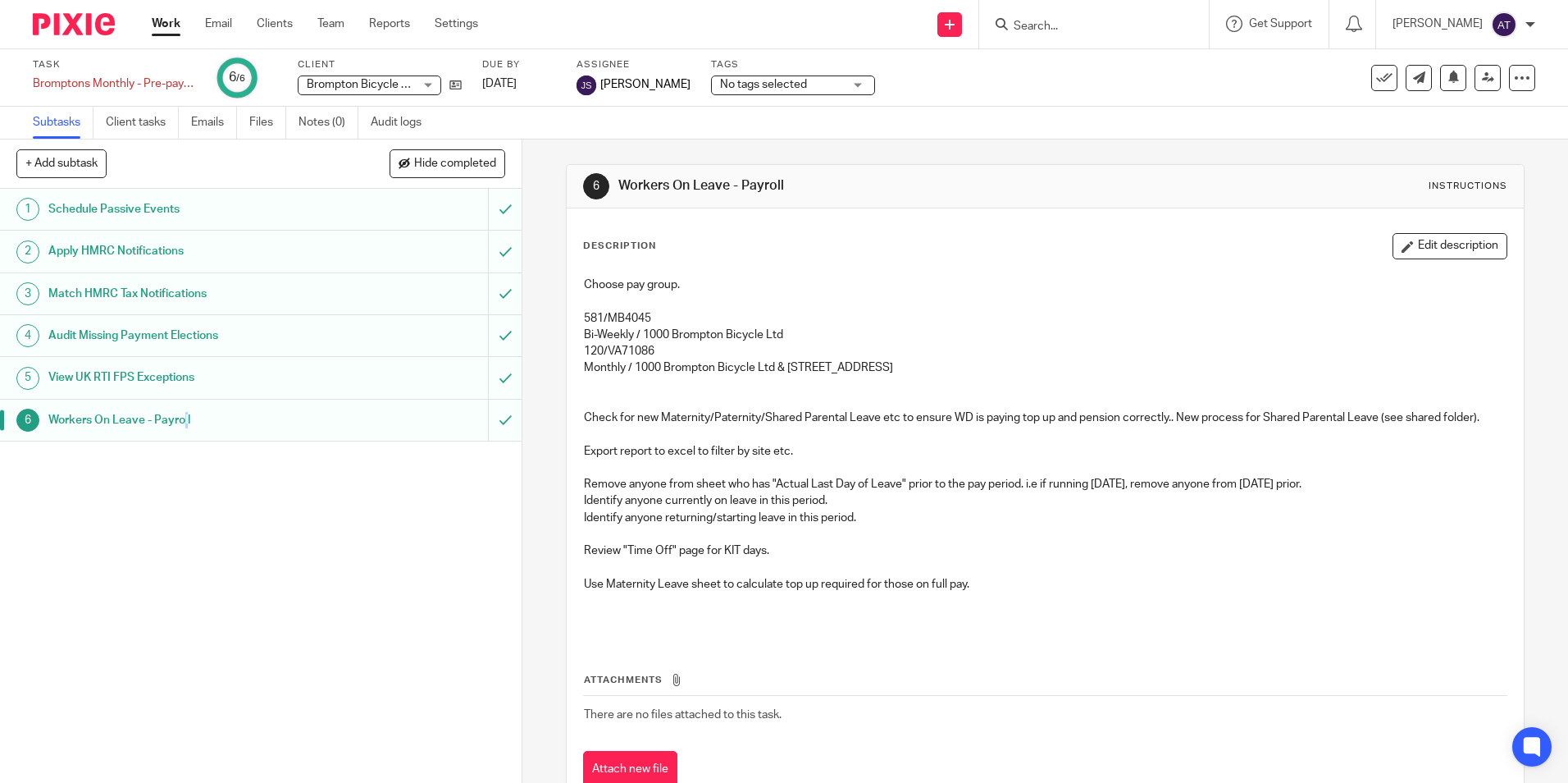
click at [184, 566] on div "1 Schedule Passive Events 2 Apply HMRC Notifications 3 Match HMRC Tax Notificat…" at bounding box center [261, 485] width 522 height 594
click at [110, 116] on link "Client tasks" at bounding box center [142, 122] width 73 height 32
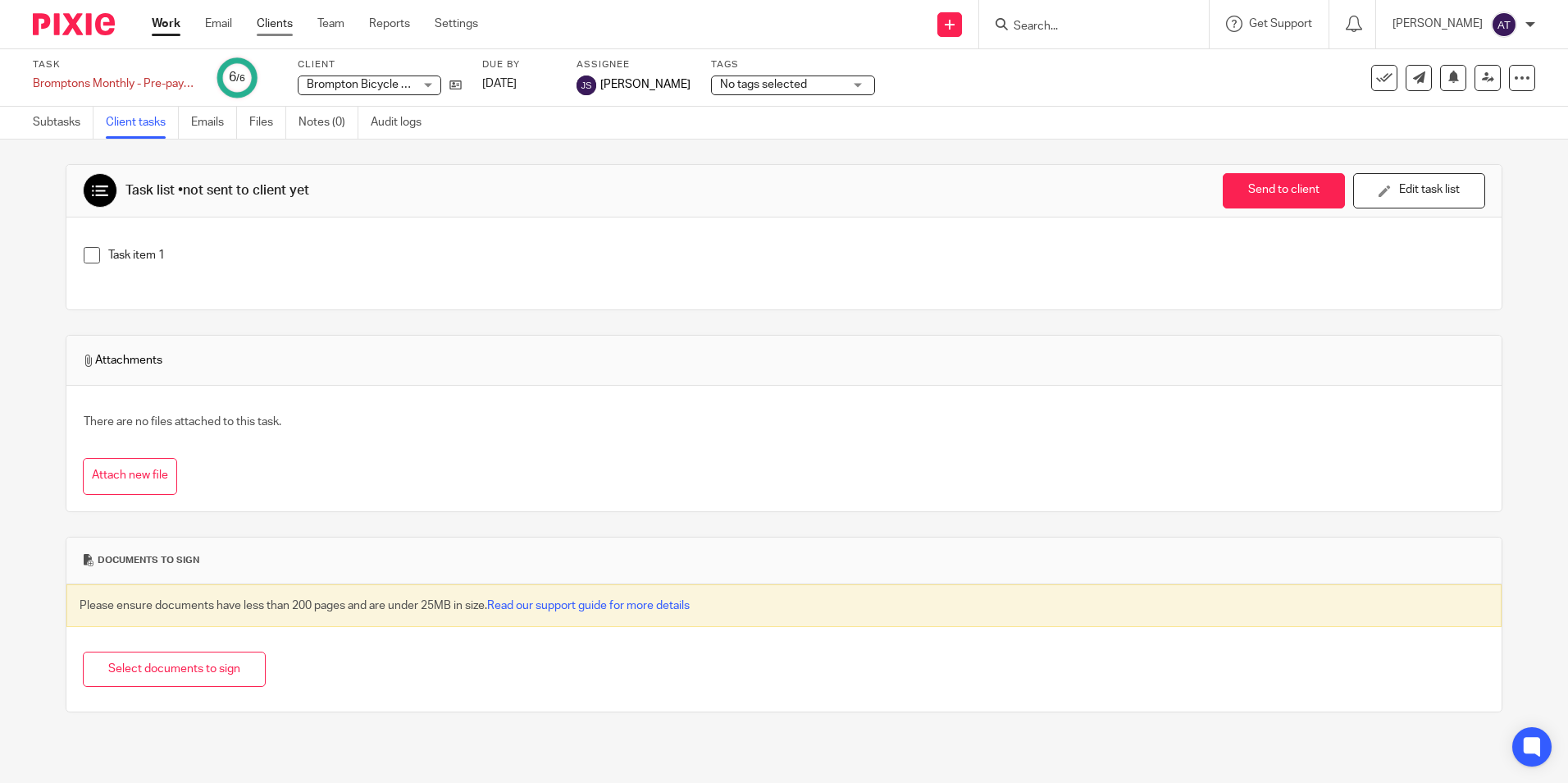
click at [265, 32] on link "Clients" at bounding box center [275, 24] width 36 height 16
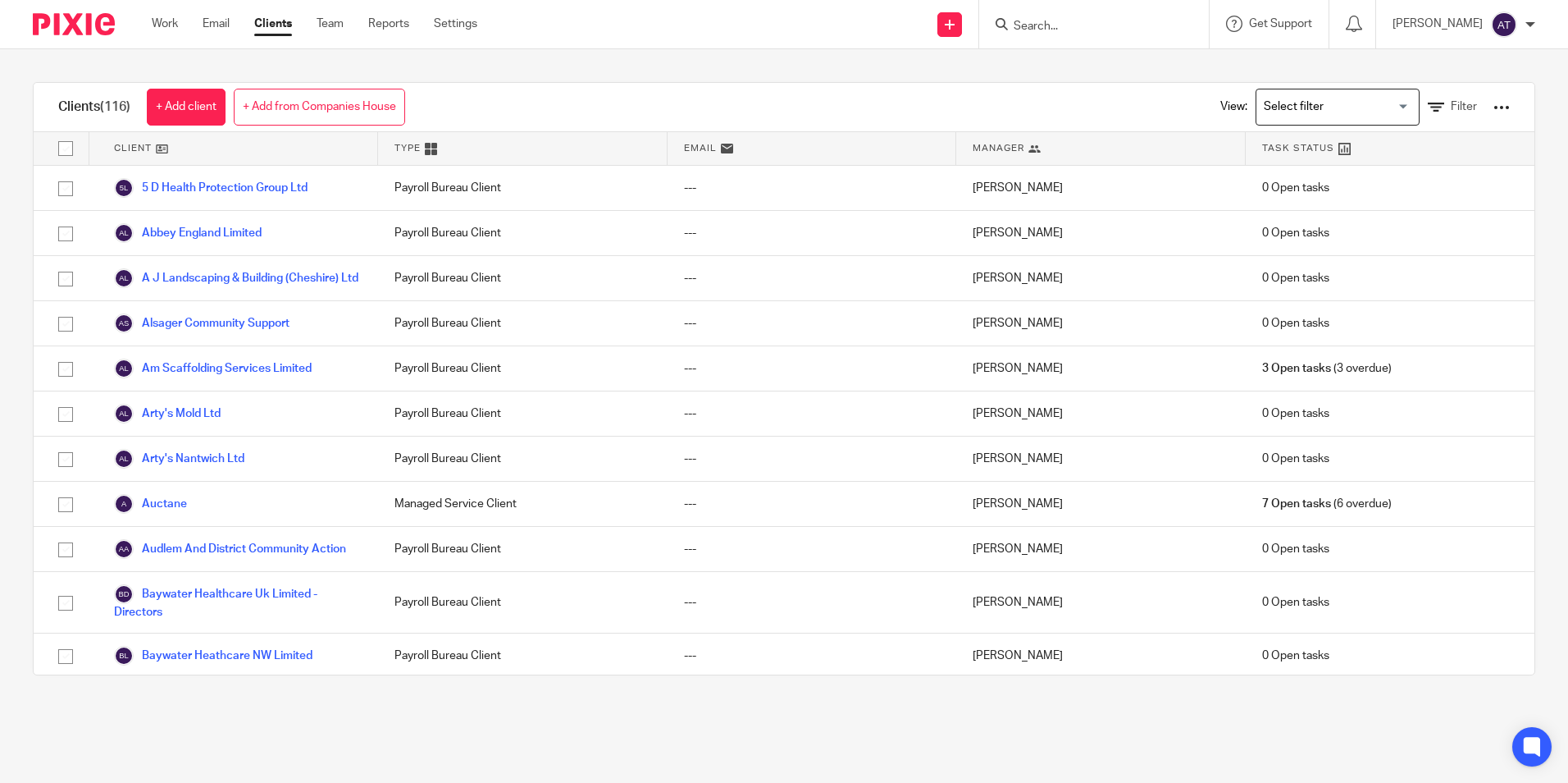
click at [1025, 15] on form at bounding box center [1099, 24] width 175 height 21
click at [1008, 27] on icon at bounding box center [1002, 25] width 13 height 13
click at [1035, 25] on input "Search" at bounding box center [1085, 27] width 147 height 15
type input "bromp"
click at [1084, 64] on link at bounding box center [1111, 64] width 204 height 25
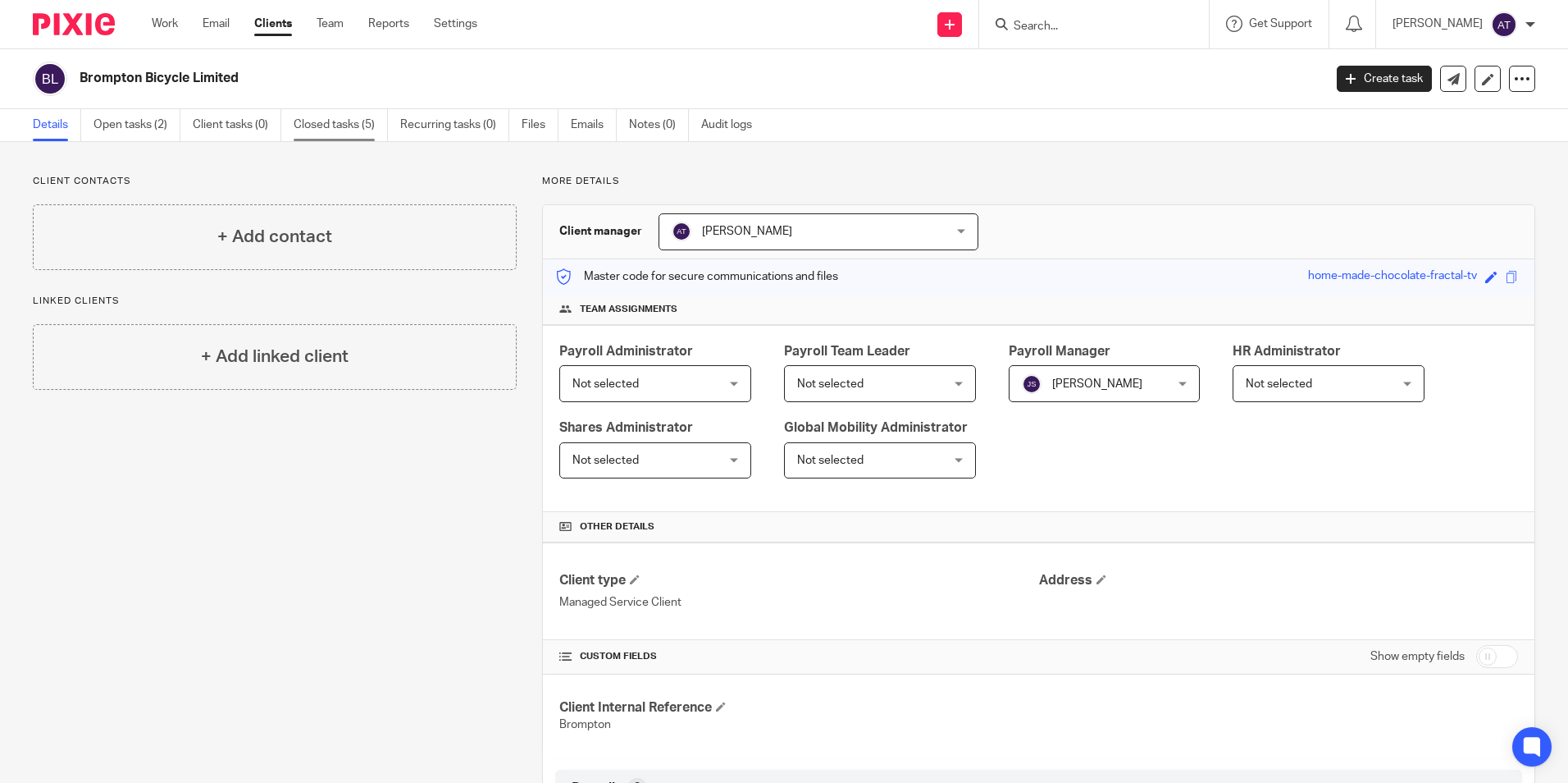
click at [355, 111] on link "Closed tasks (5)" at bounding box center [341, 125] width 95 height 32
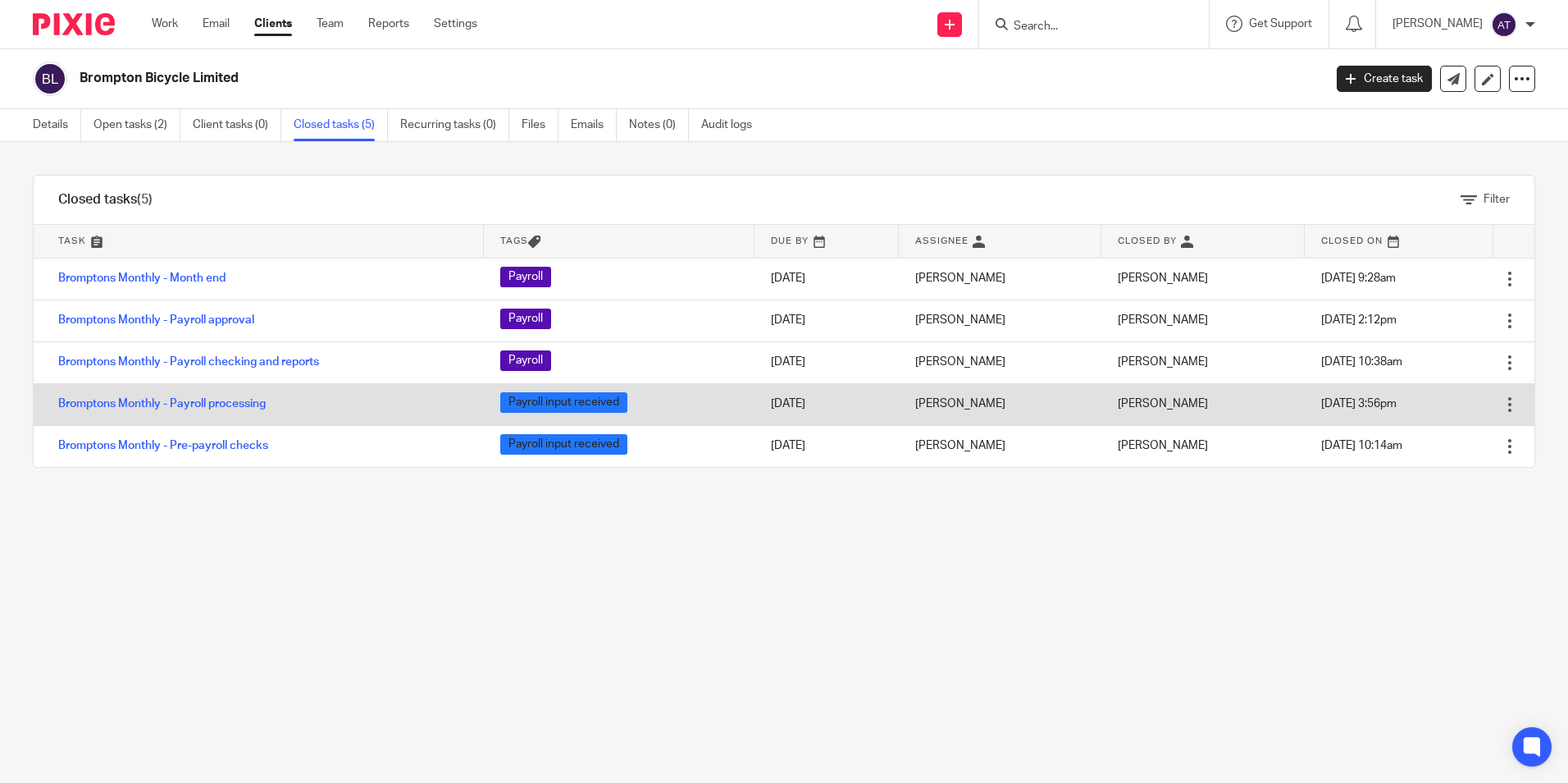
click at [1502, 401] on div at bounding box center [1510, 405] width 16 height 16
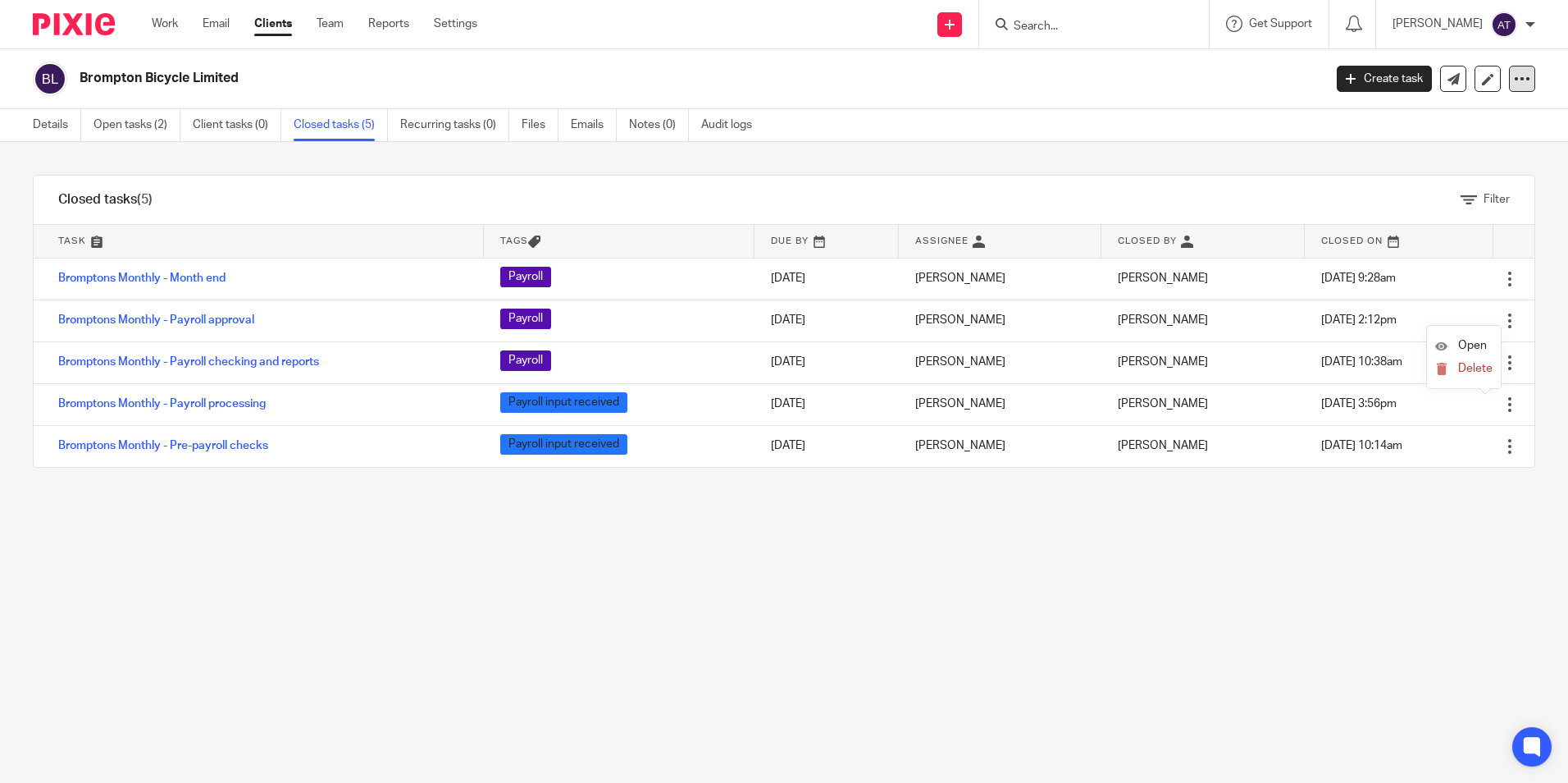
click at [1513, 85] on icon at bounding box center [1522, 79] width 16 height 16
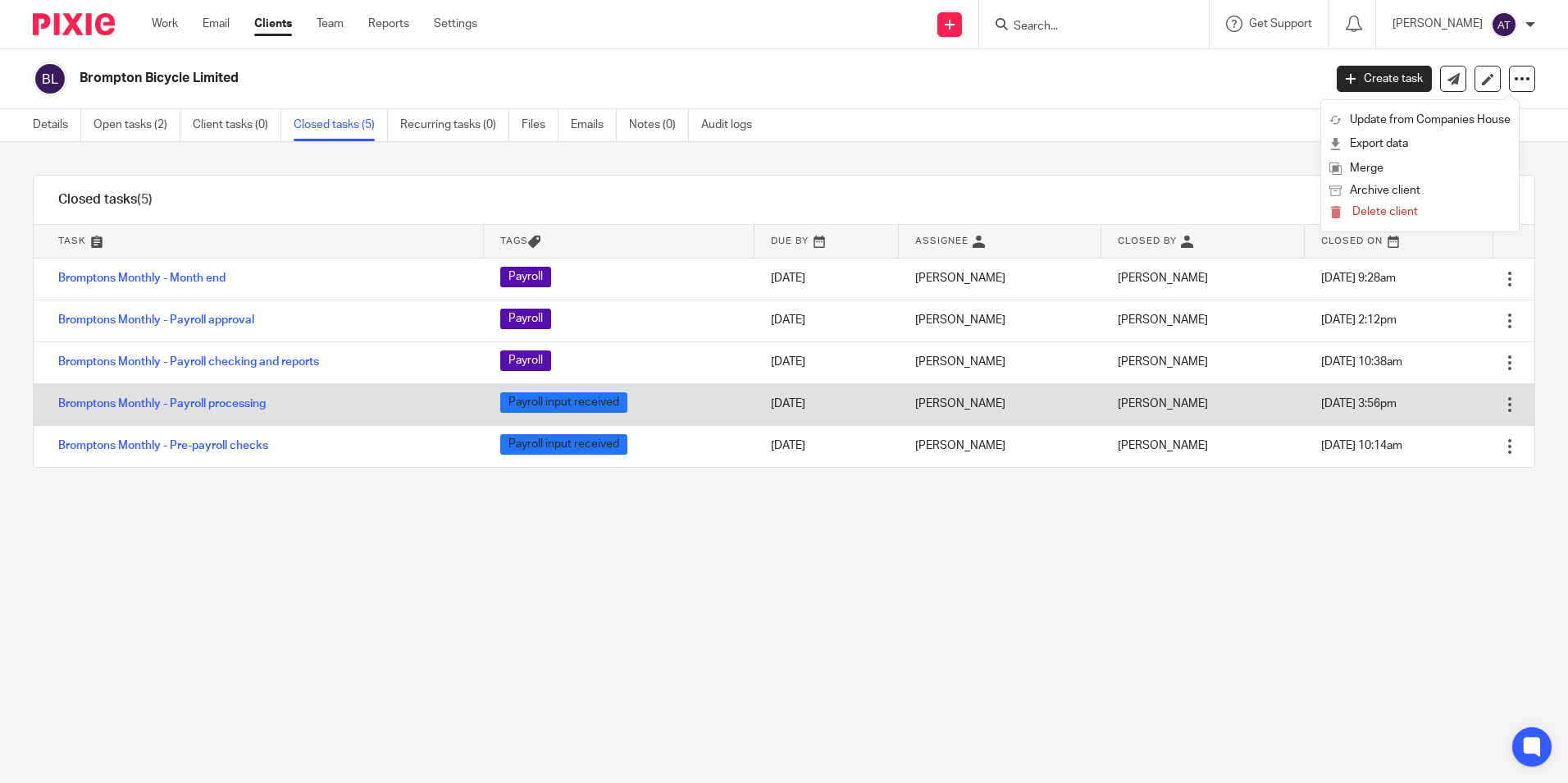
click at [1502, 401] on div at bounding box center [1510, 405] width 16 height 16
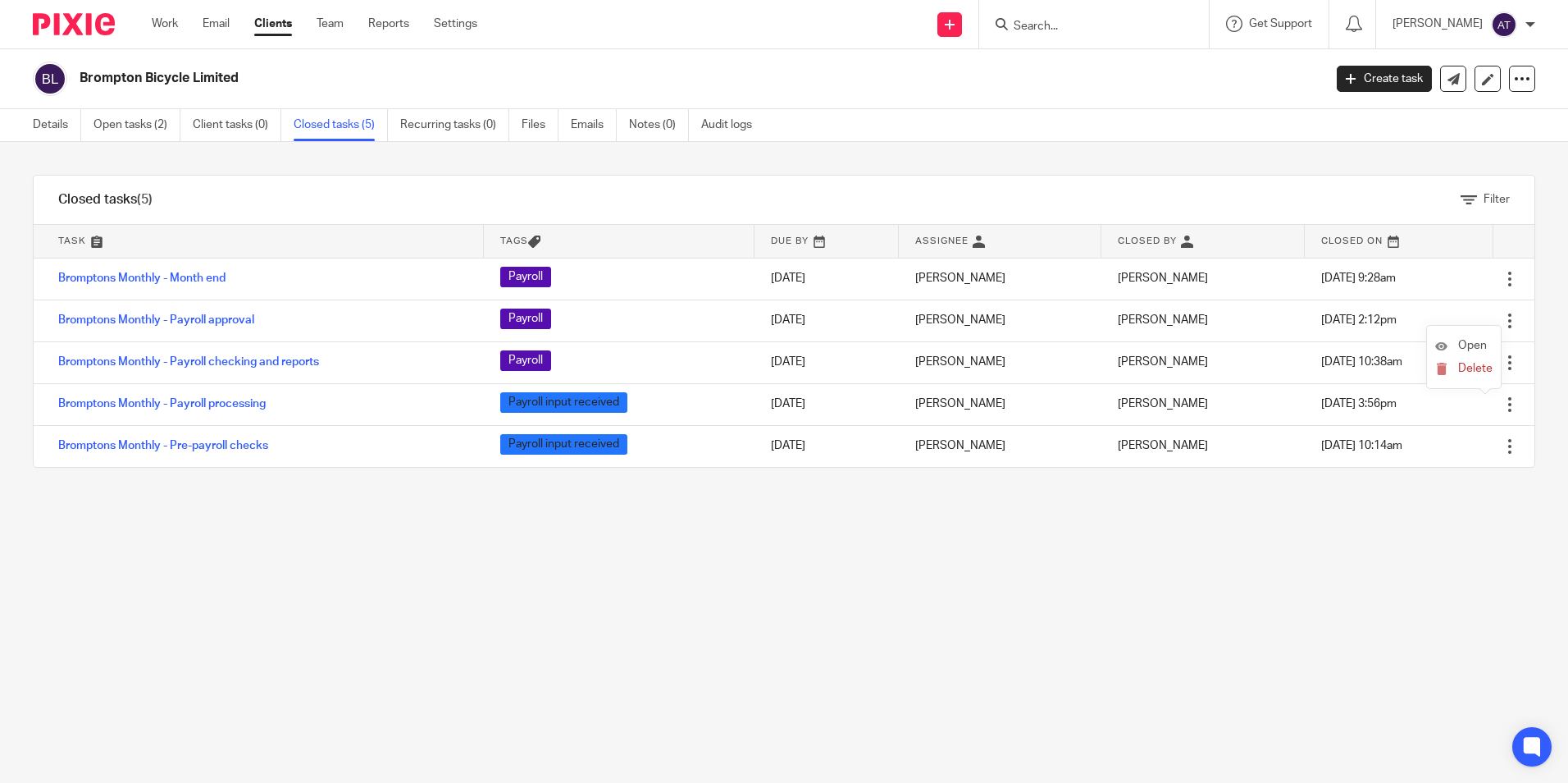
click at [1471, 334] on li "Open" at bounding box center [1463, 346] width 57 height 25
click at [1455, 346] on link "Open" at bounding box center [1461, 345] width 52 height 12
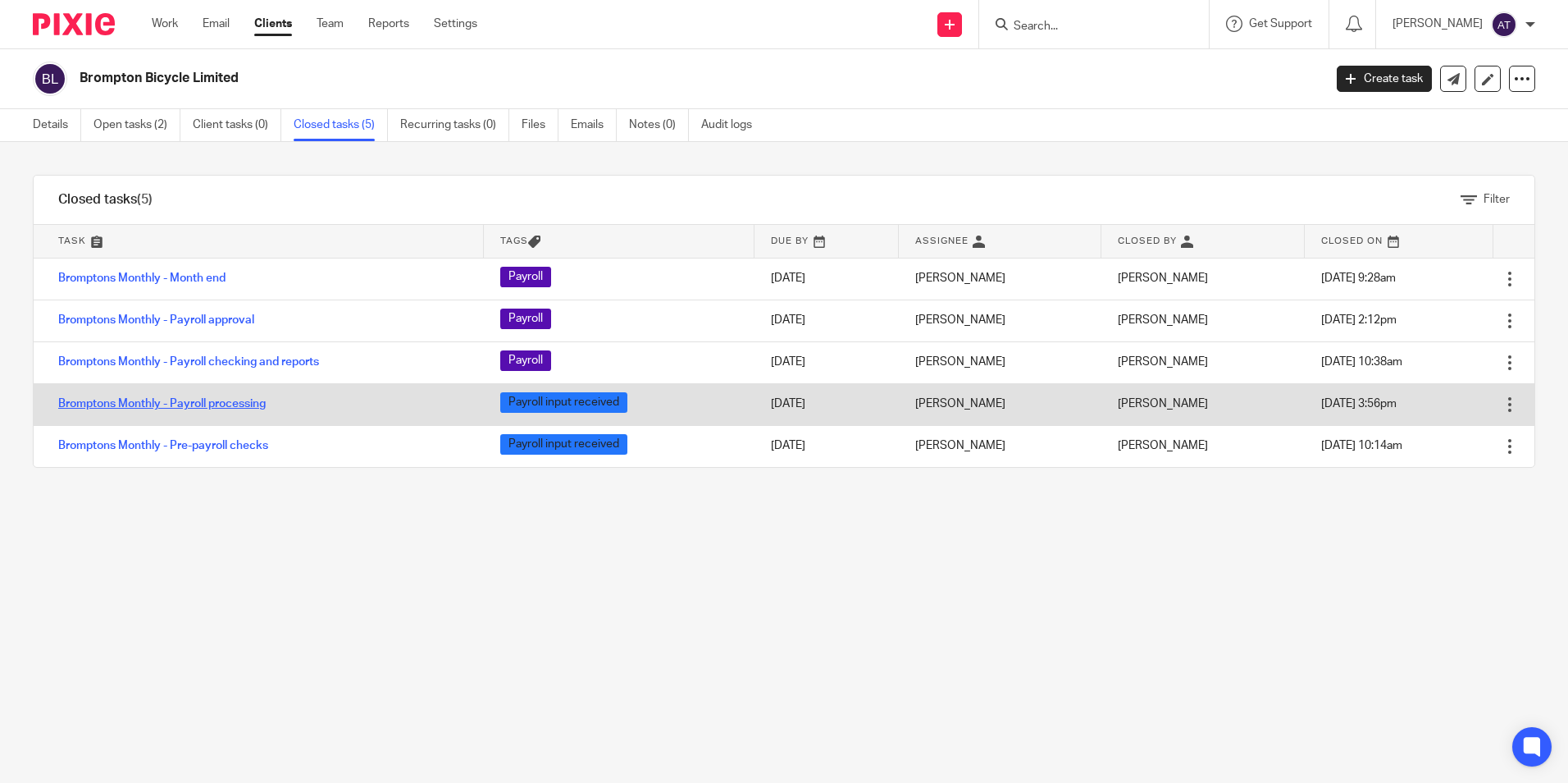
click at [237, 399] on link "Bromptons Monthly - Payroll processing" at bounding box center [162, 404] width 207 height 12
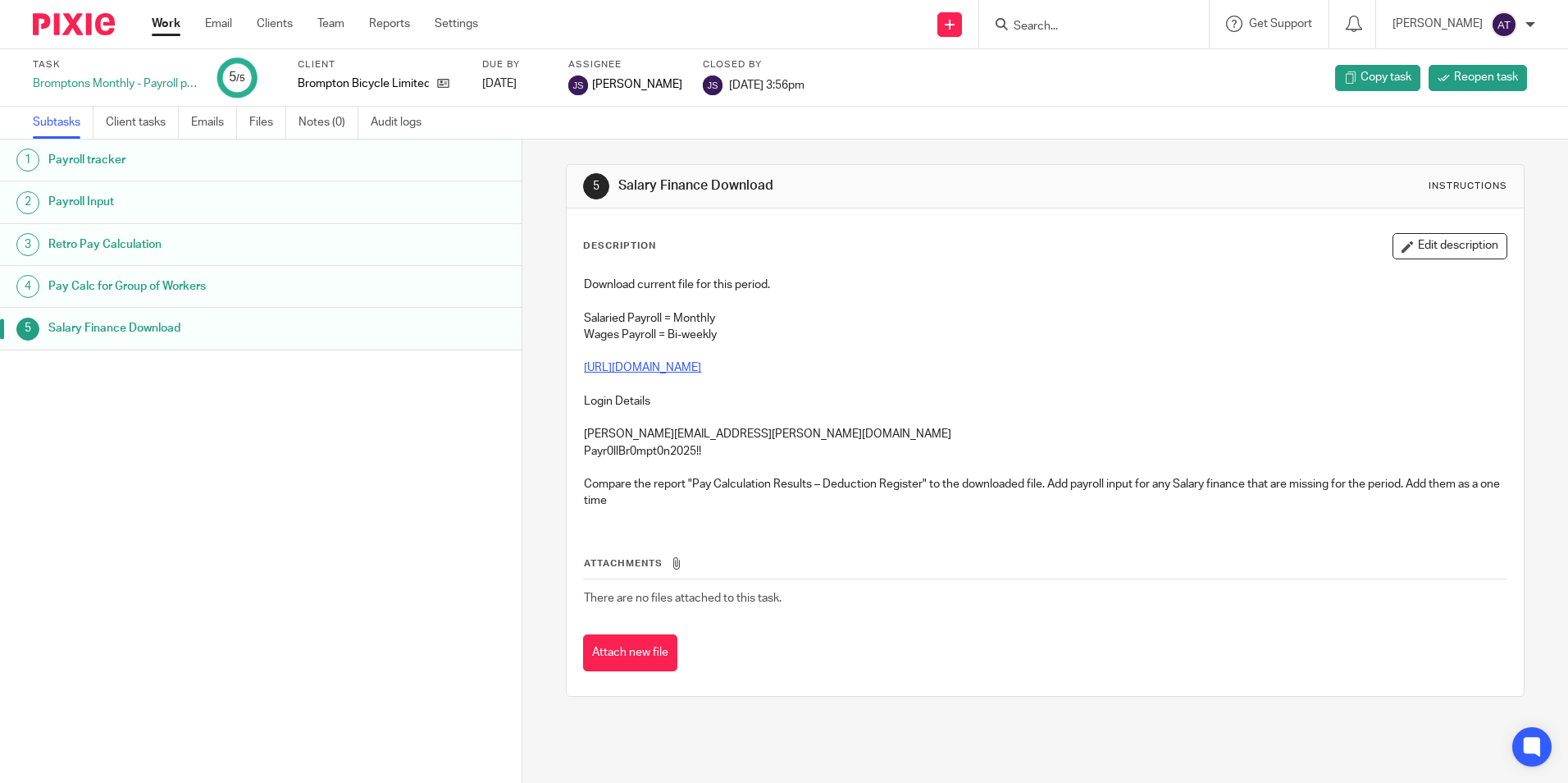
click at [146, 85] on div "Bromptons Monthly - Payroll processing" at bounding box center [115, 84] width 164 height 16
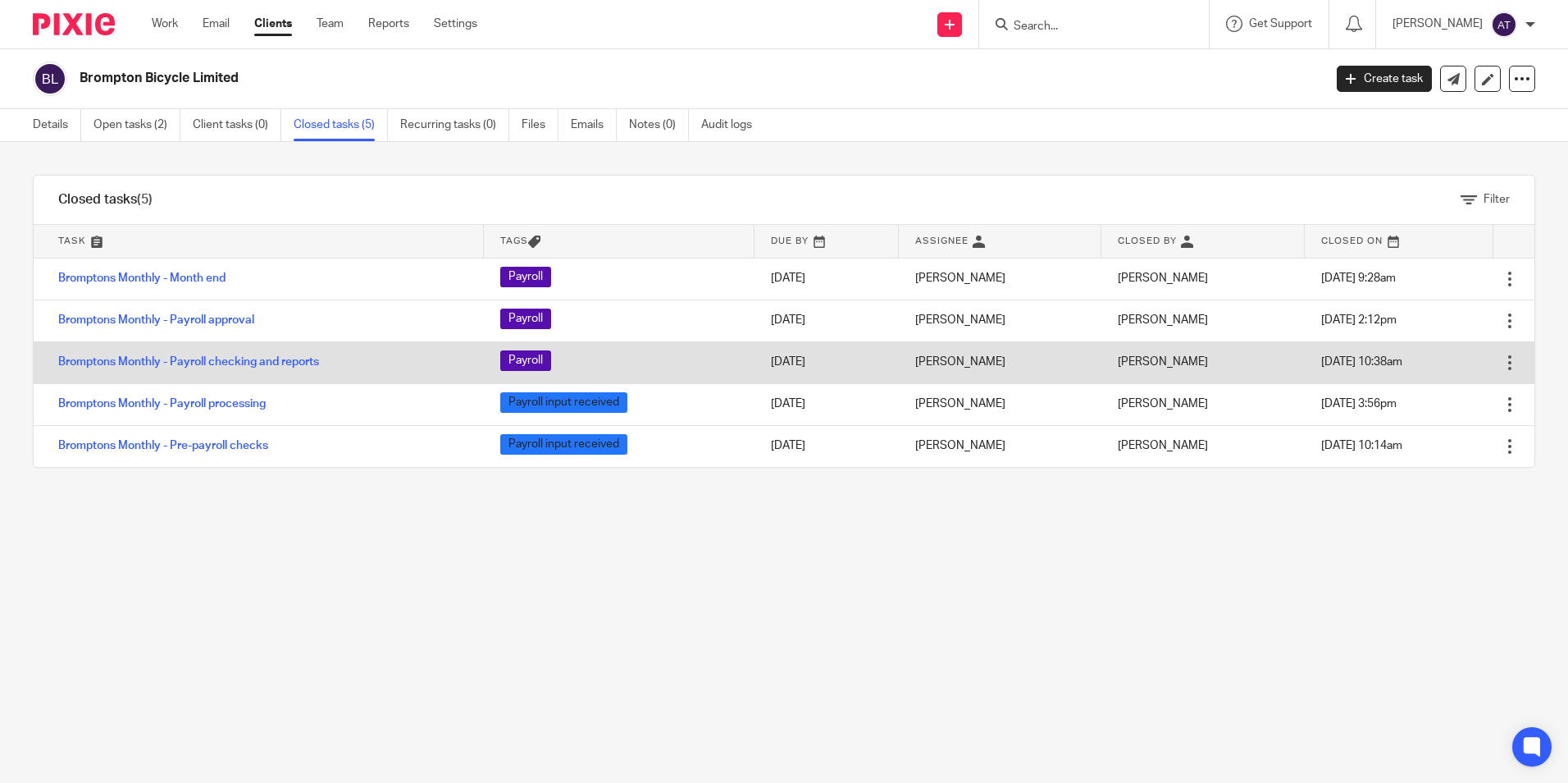
click at [1502, 365] on div at bounding box center [1510, 363] width 16 height 16
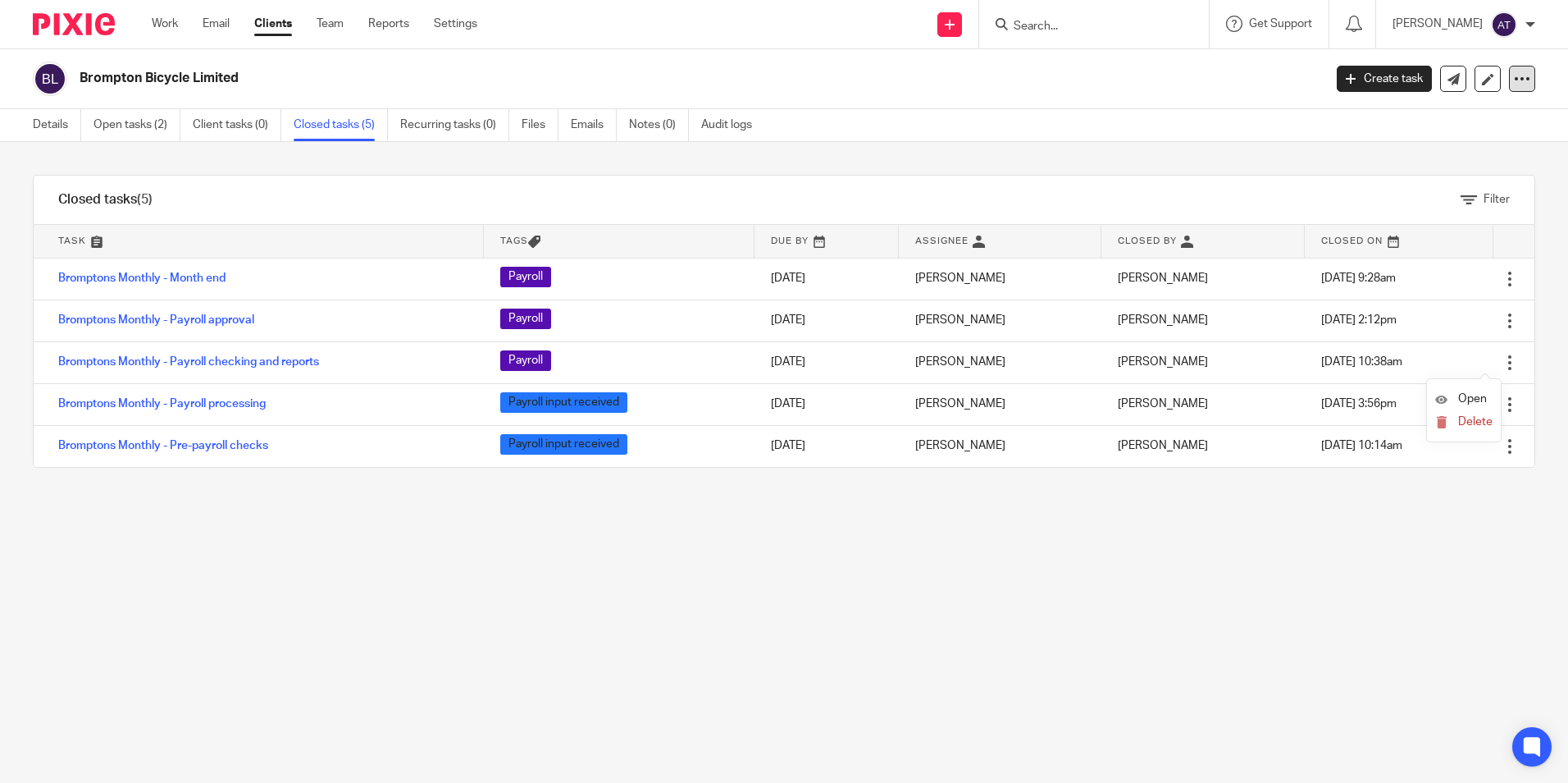
click at [1513, 79] on icon at bounding box center [1522, 79] width 16 height 16
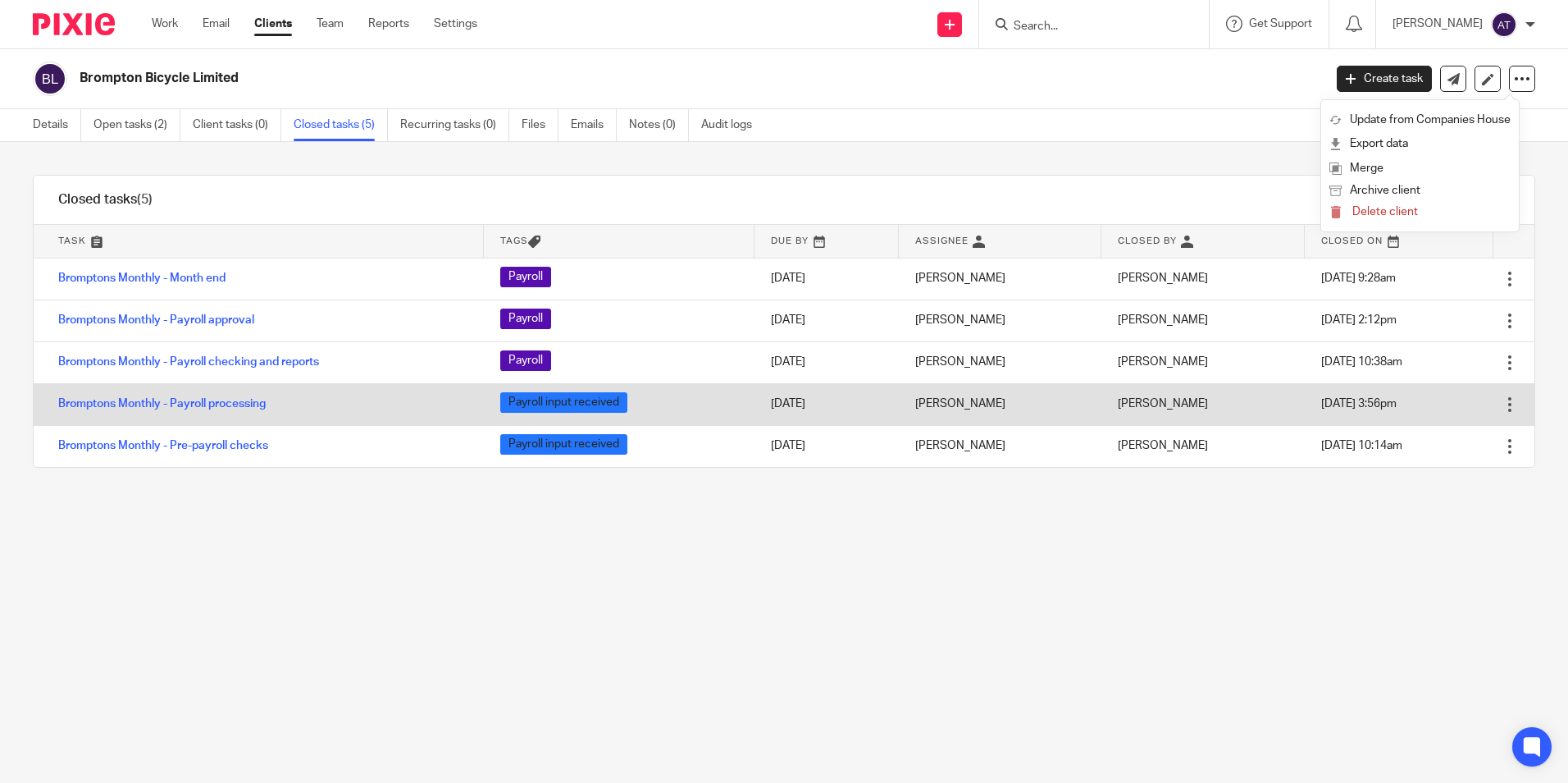
click at [1502, 403] on div at bounding box center [1510, 405] width 16 height 16
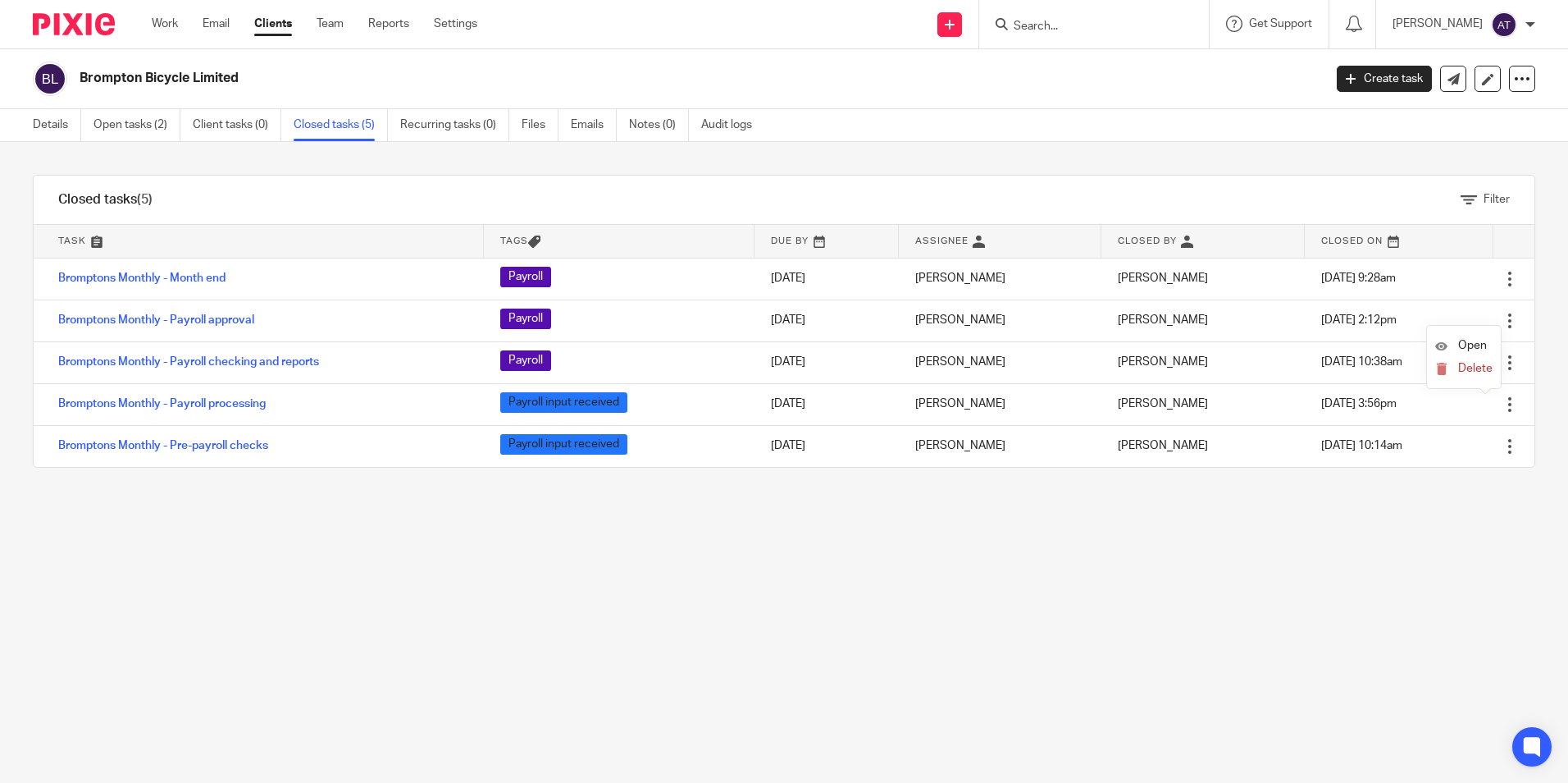
click at [131, 102] on div "Brompton Bicycle Limited Create task Update from Companies House Export data Me…" at bounding box center [784, 79] width 1568 height 60
click at [132, 113] on link "Open tasks (2)" at bounding box center [137, 125] width 87 height 32
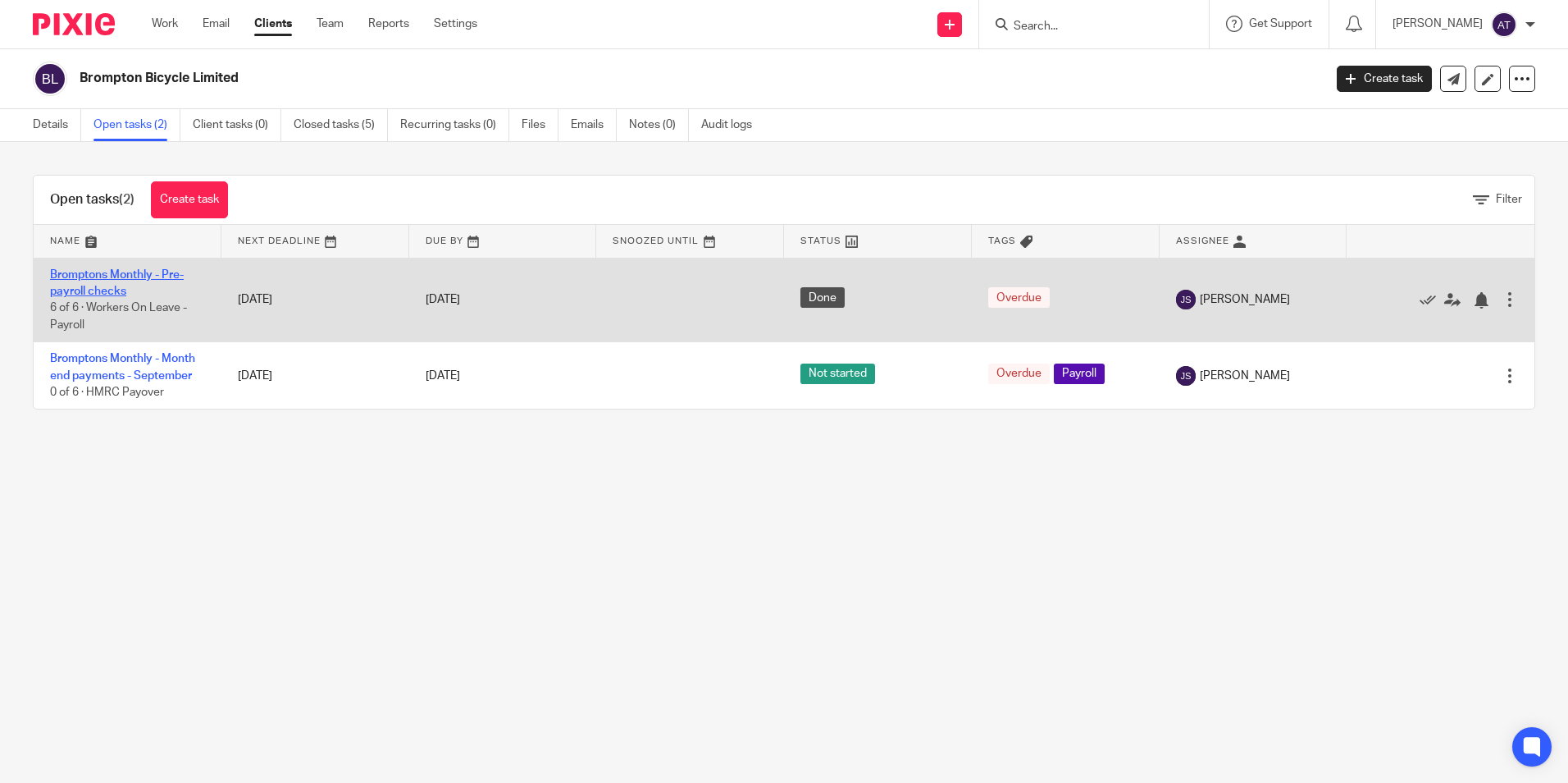
click at [142, 278] on link "Bromptons Monthly - Pre-payroll checks" at bounding box center [116, 283] width 134 height 28
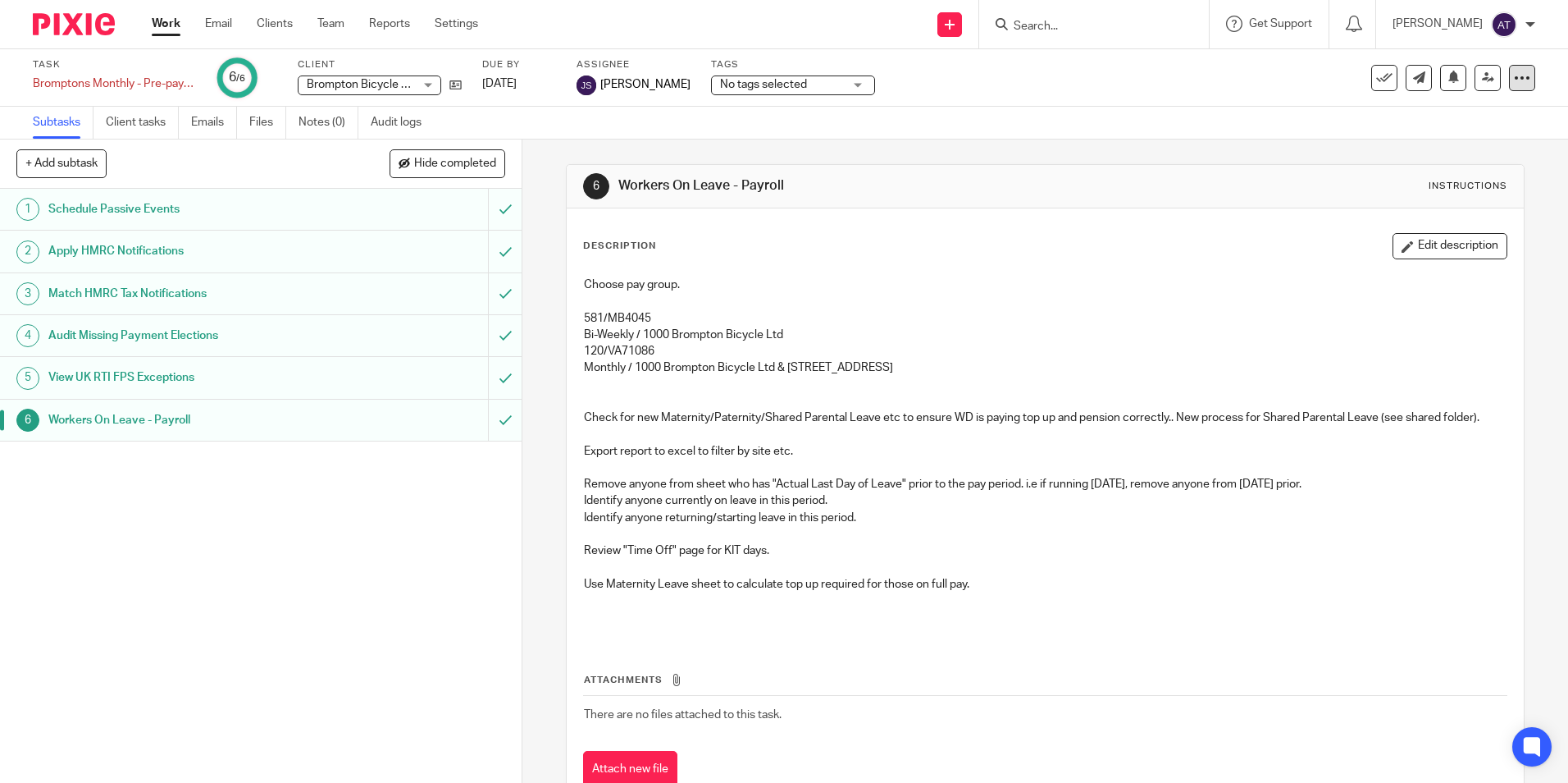
click at [1513, 80] on icon at bounding box center [1522, 78] width 16 height 16
click at [1462, 117] on span "See template in use" at bounding box center [1455, 118] width 102 height 12
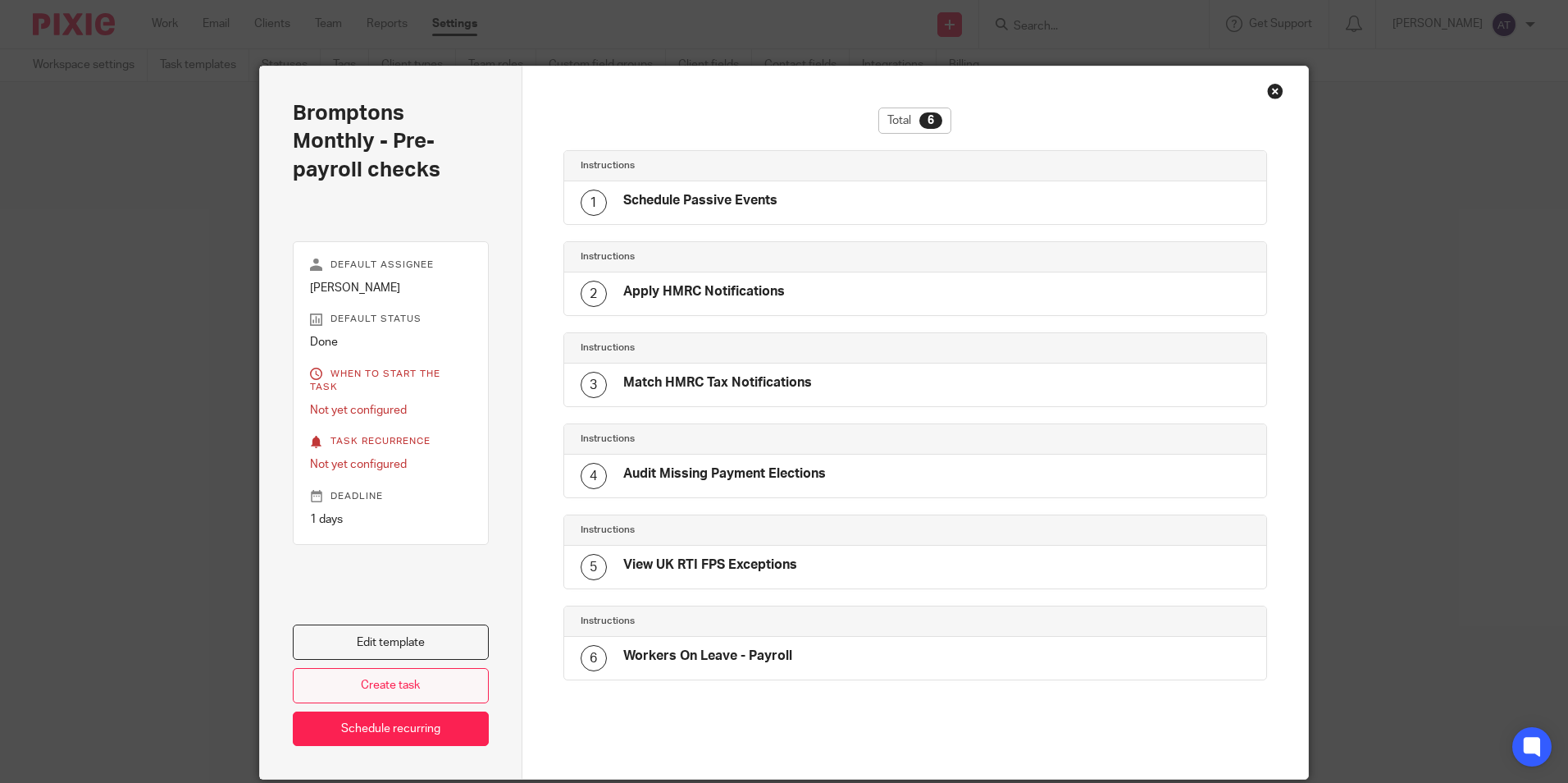
click at [386, 679] on link "Create task" at bounding box center [391, 685] width 196 height 35
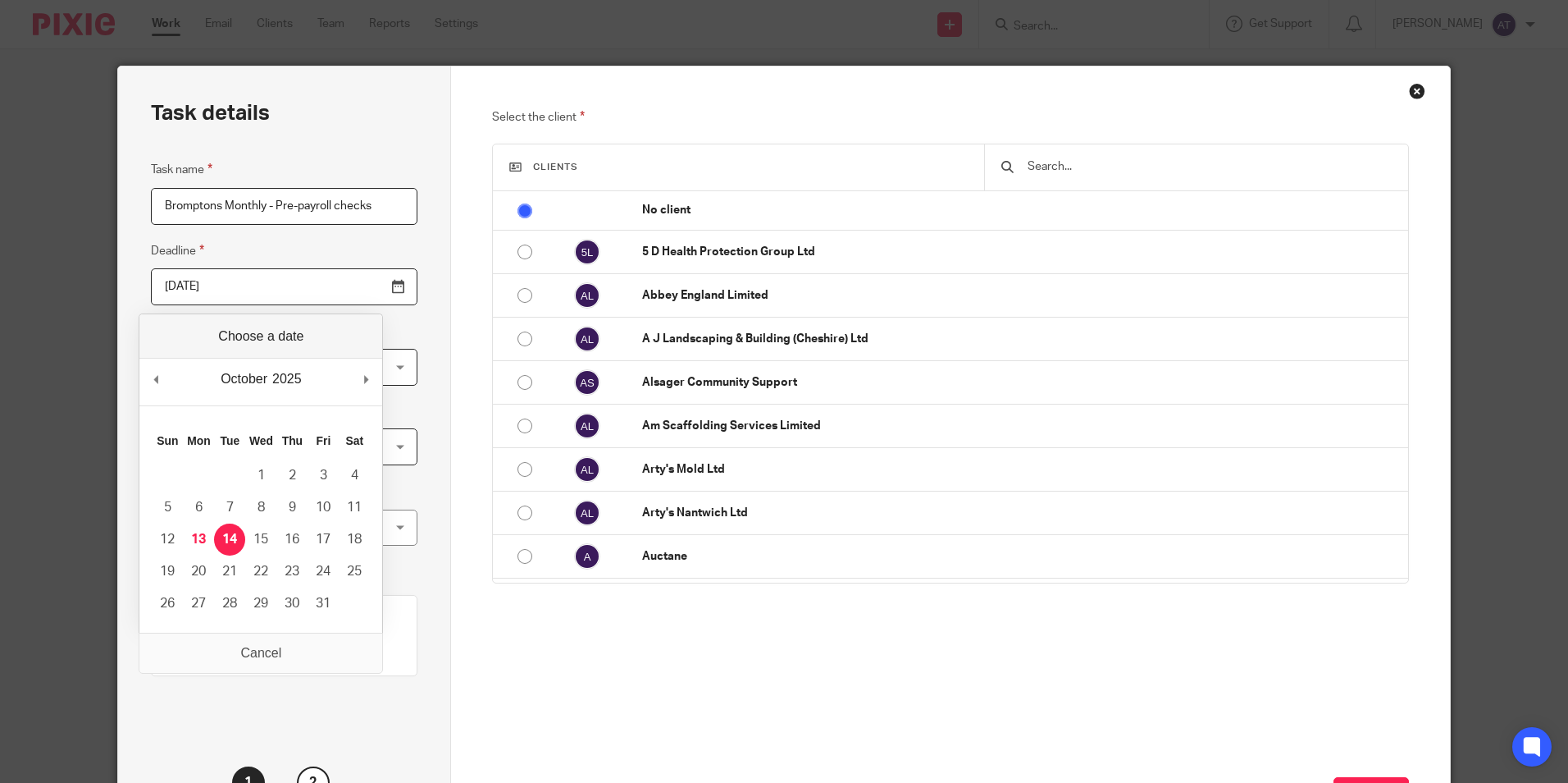
click at [356, 294] on input "2025-10-14" at bounding box center [284, 286] width 266 height 37
type input "2025-10-24"
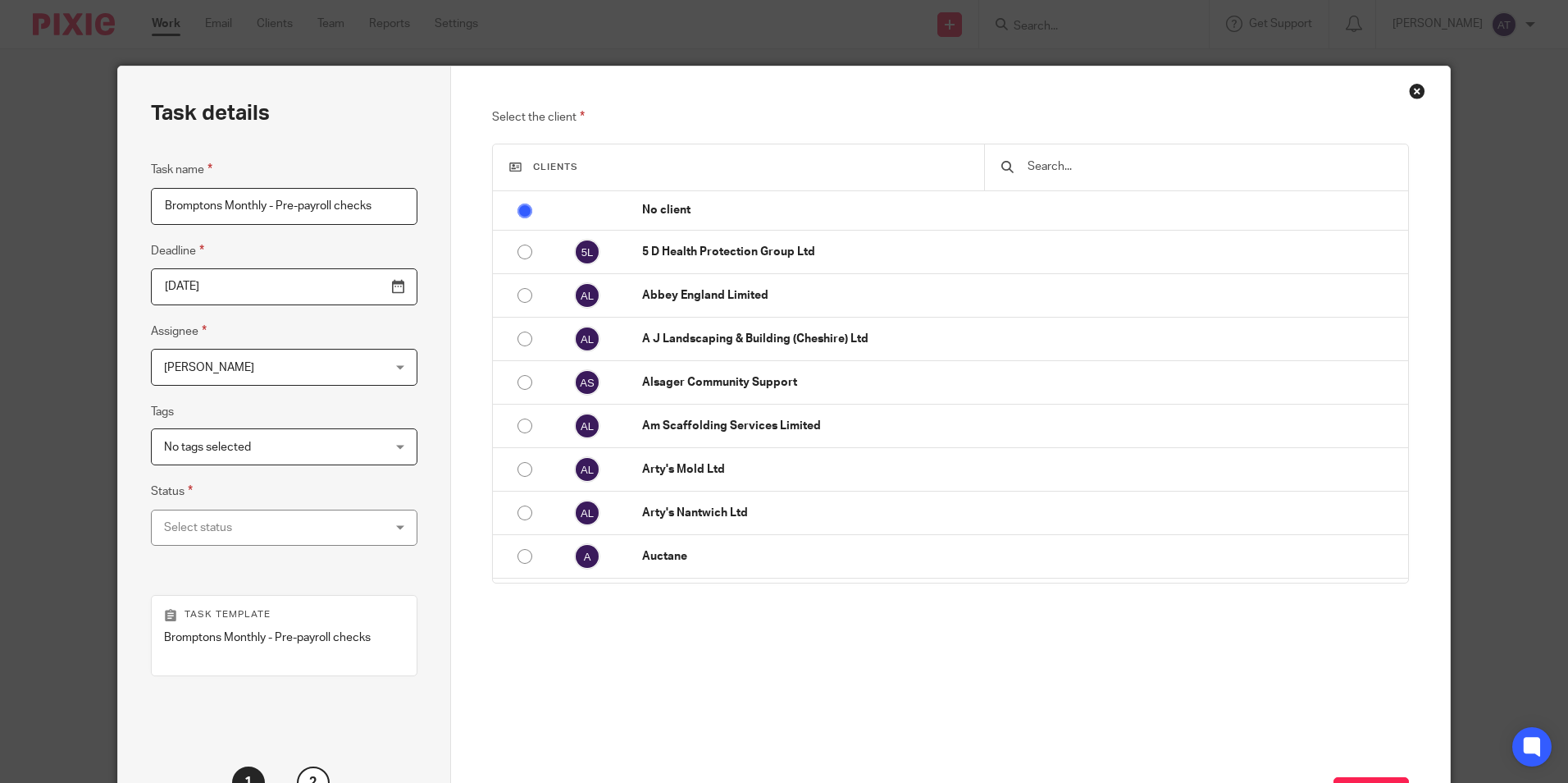
click at [265, 361] on span "[PERSON_NAME]" at bounding box center [265, 366] width 202 height 35
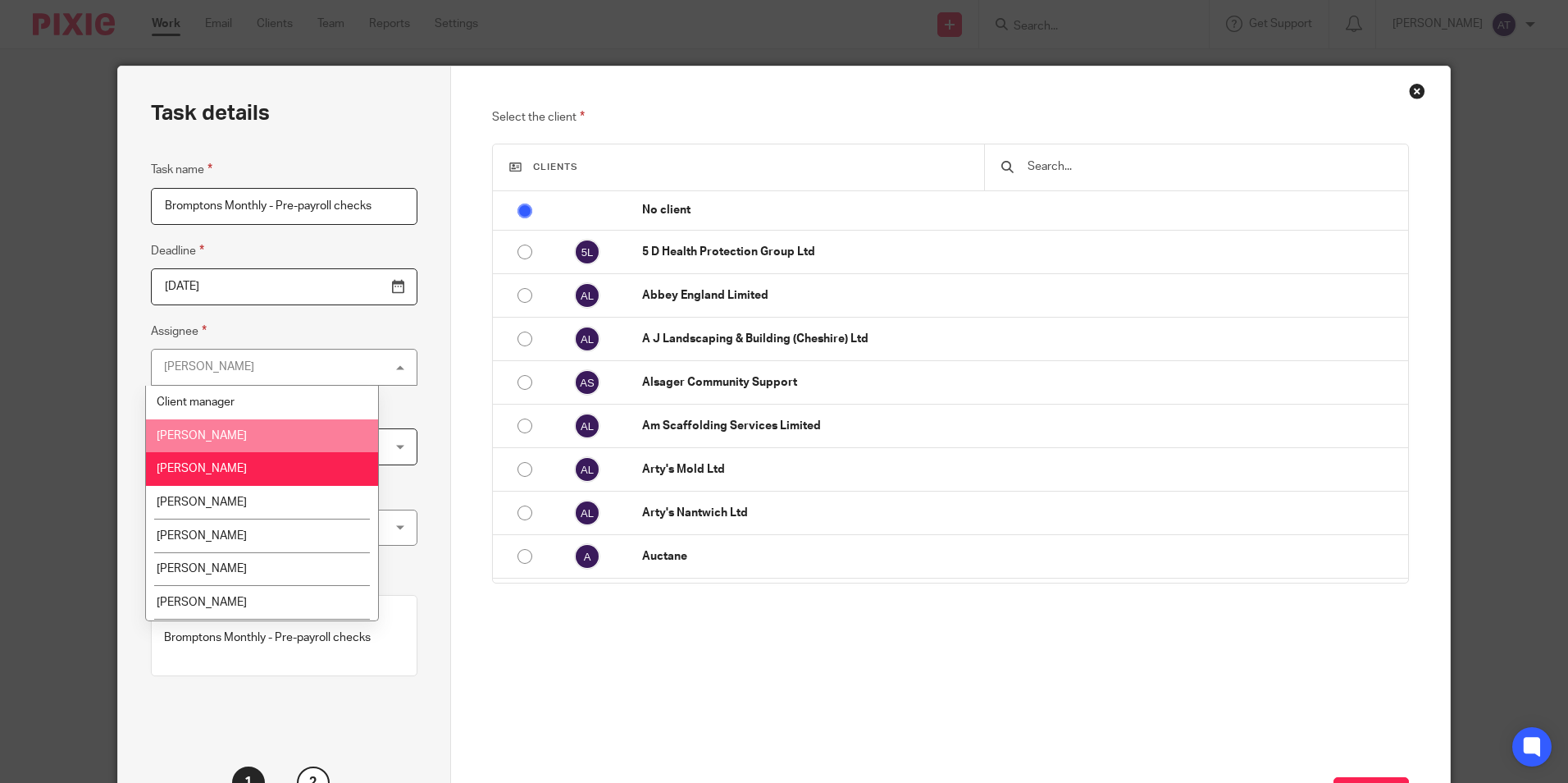
click at [264, 432] on li "Abigail Powell" at bounding box center [262, 436] width 232 height 34
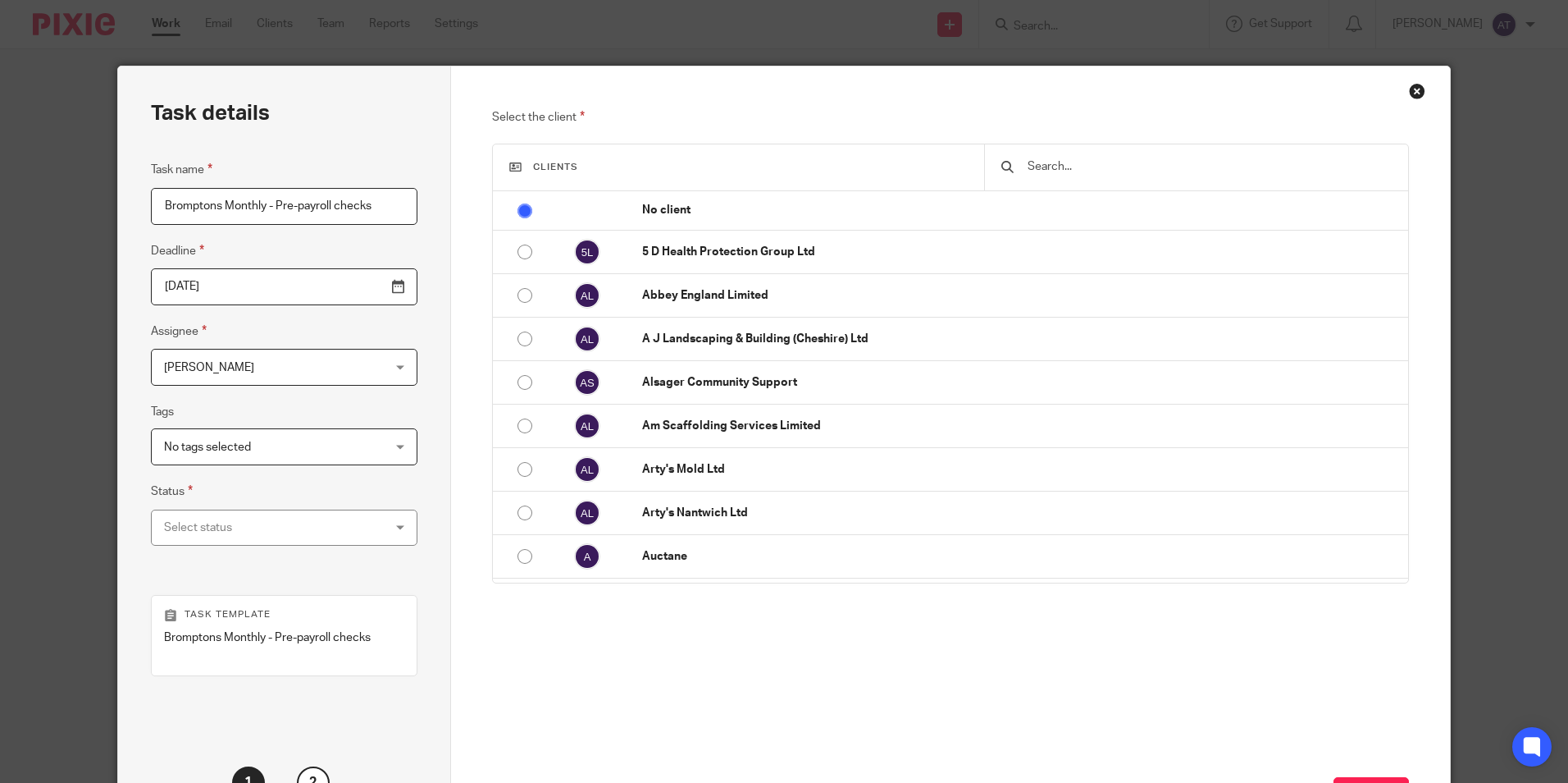
click at [180, 452] on span "No tags selected" at bounding box center [207, 447] width 87 height 12
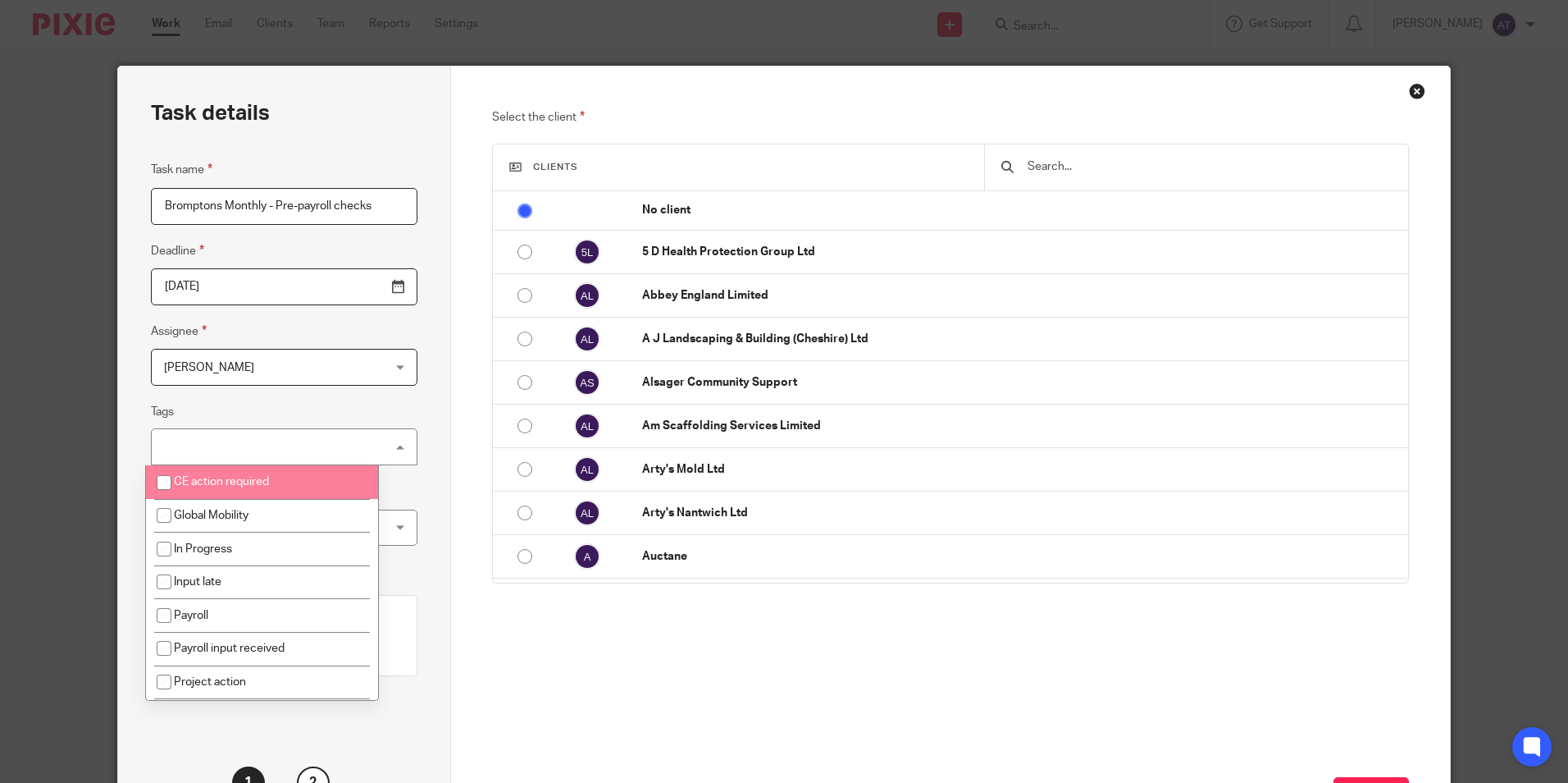
click at [402, 420] on div "Task details Task name Bromptons Monthly - Pre-payroll checks Deadline 2025-10-…" at bounding box center [285, 459] width 333 height 786
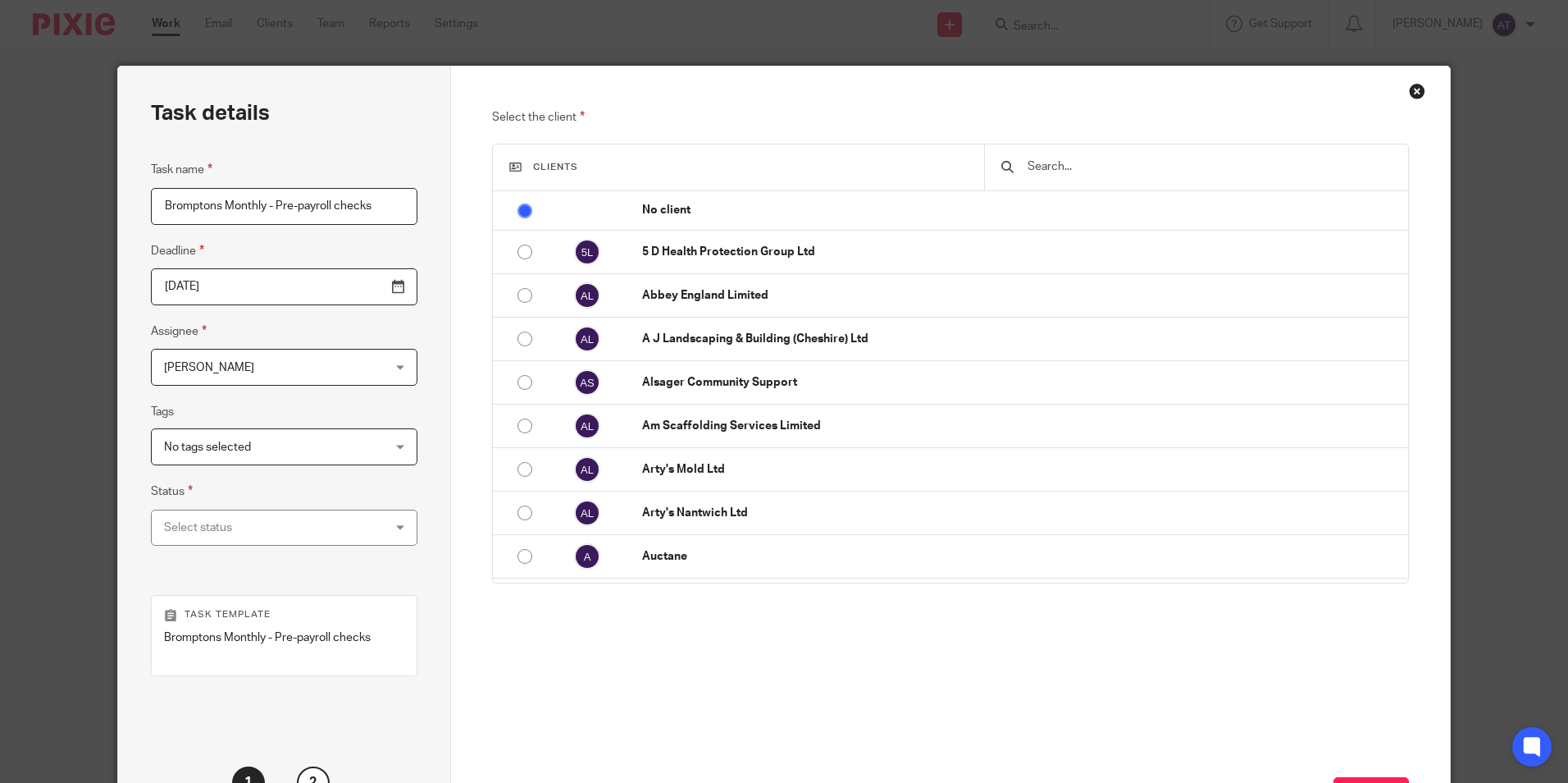
click at [315, 531] on div "Select status" at bounding box center [265, 527] width 202 height 35
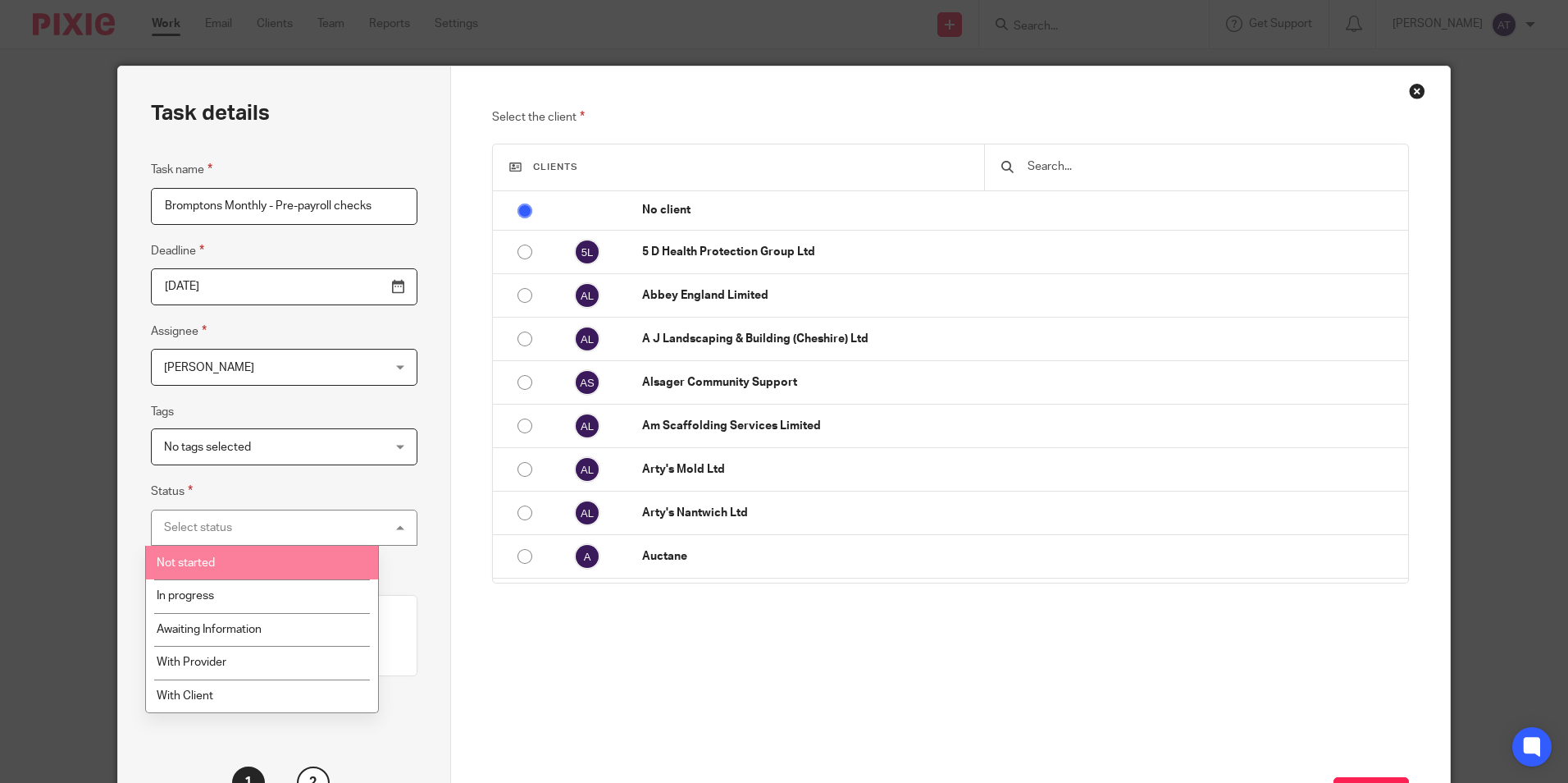
click at [294, 557] on li "Not started" at bounding box center [262, 562] width 232 height 34
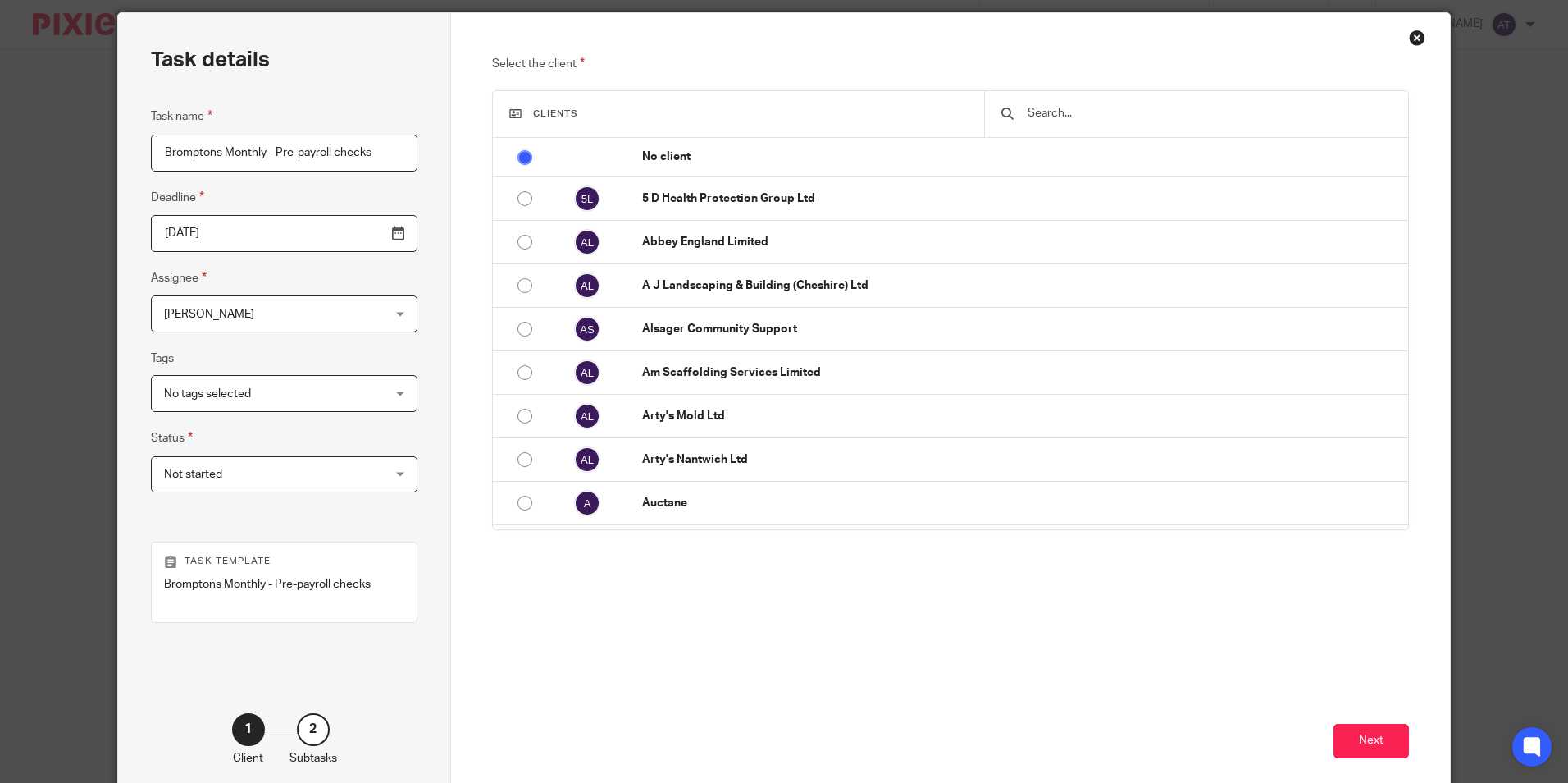
scroll to position [82, 0]
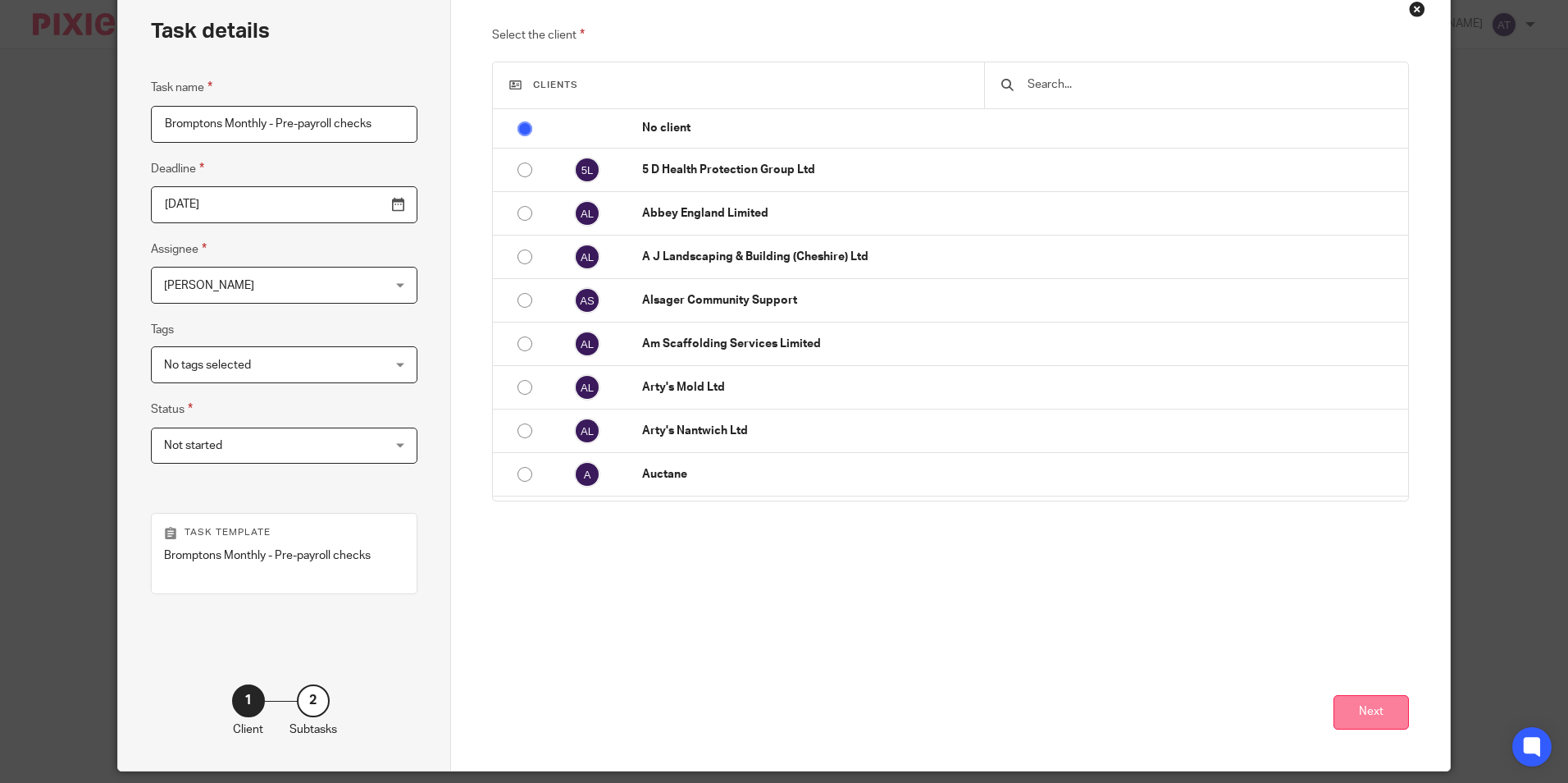
click at [1342, 713] on button "Next" at bounding box center [1371, 712] width 75 height 35
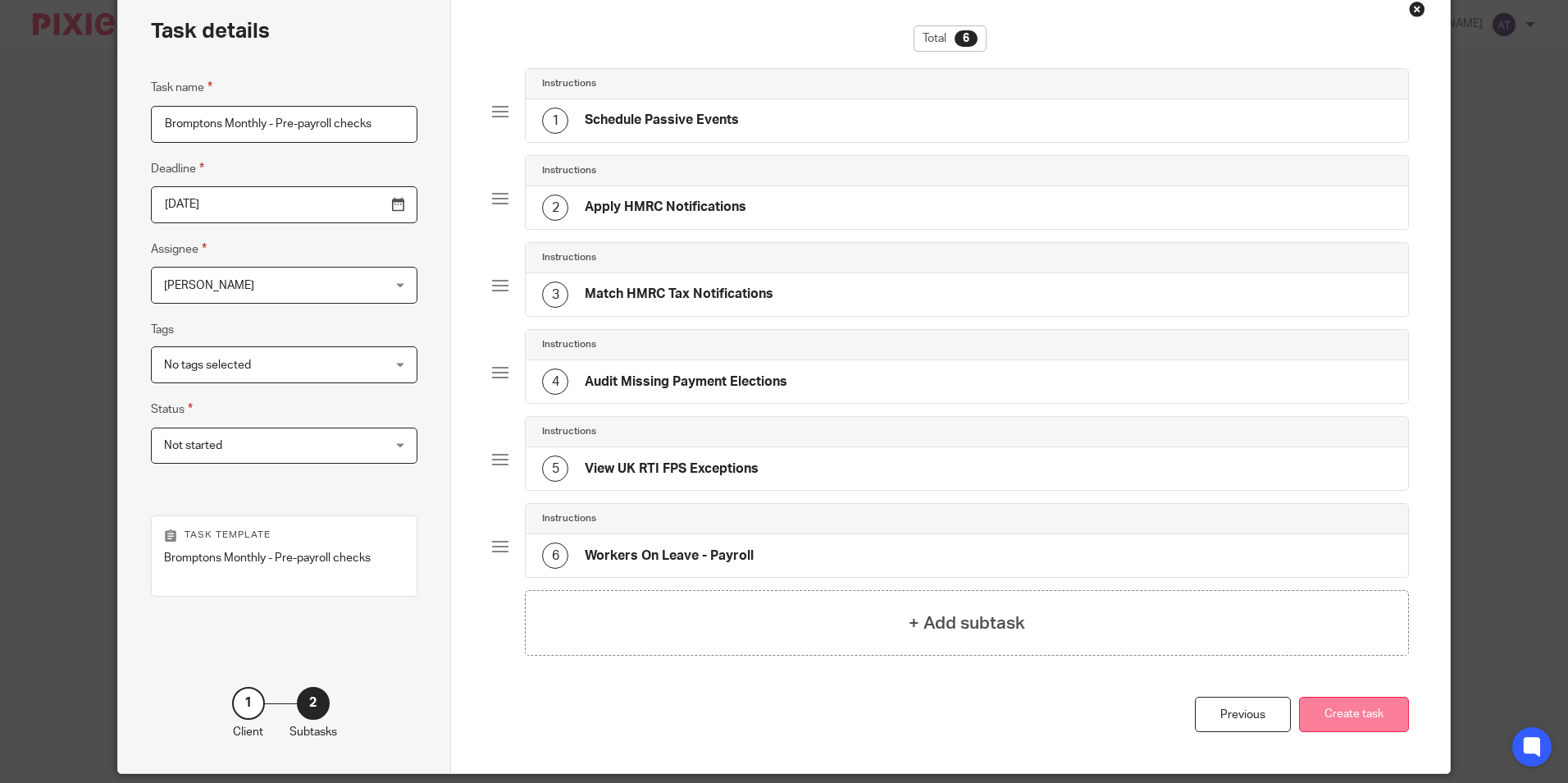
click at [1349, 716] on button "Create task" at bounding box center [1353, 714] width 110 height 35
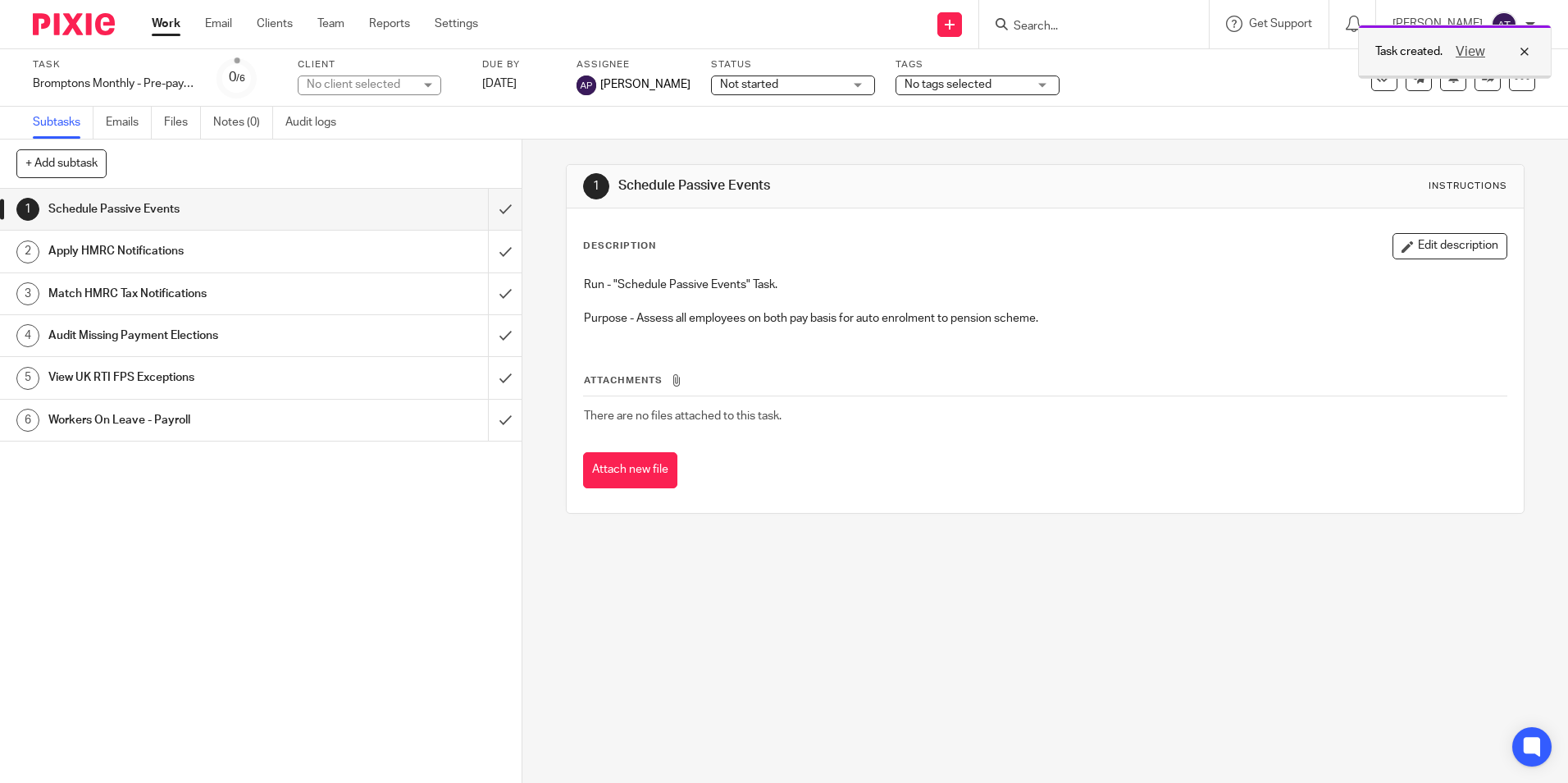
click at [1527, 46] on div "View" at bounding box center [1488, 52] width 92 height 20
click at [952, 31] on link at bounding box center [949, 25] width 25 height 25
click at [1517, 72] on icon at bounding box center [1522, 78] width 16 height 16
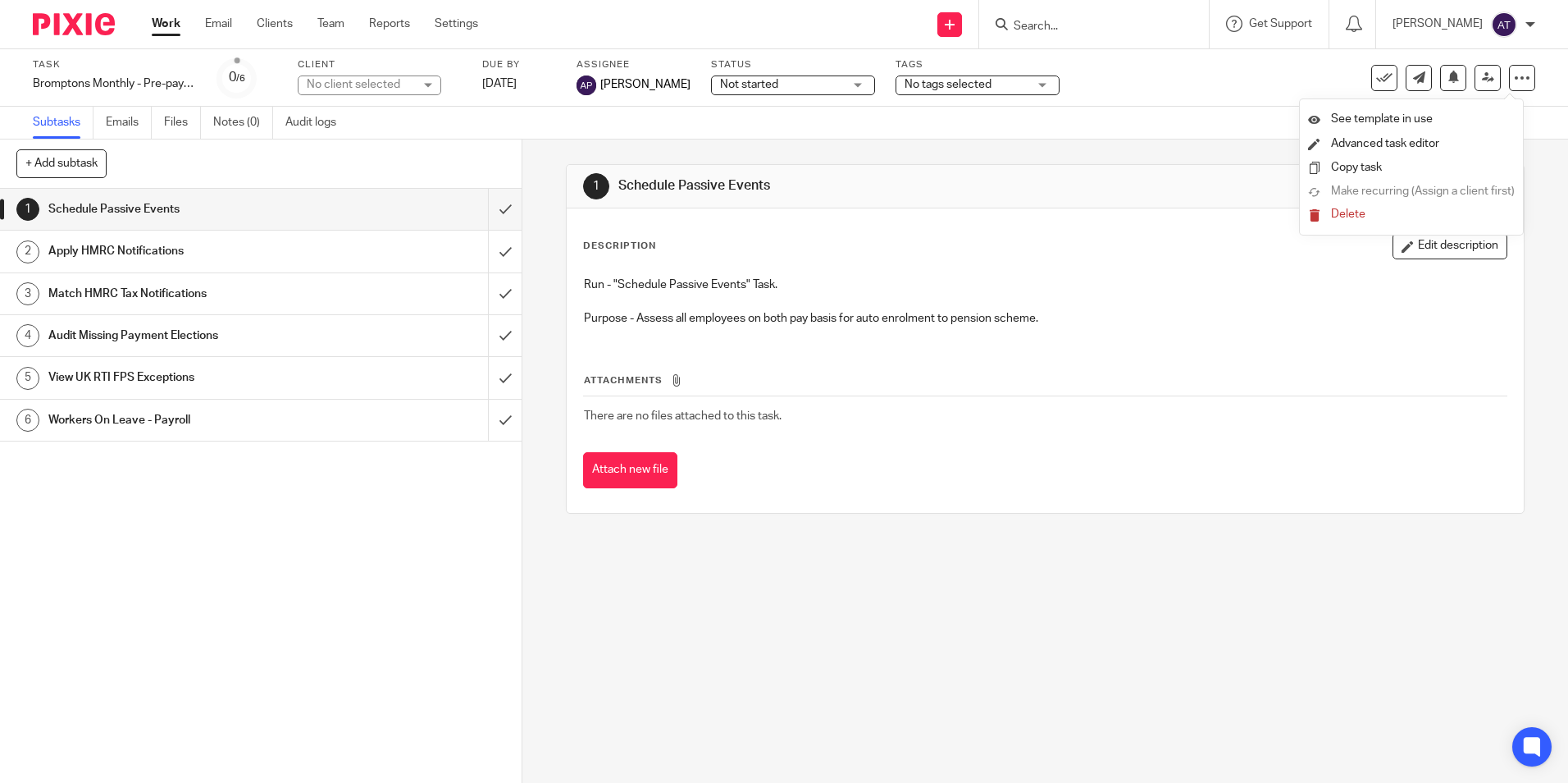
click at [986, 632] on div "1 Schedule Passive Events Instructions Description Edit description Run - "Sche…" at bounding box center [1045, 460] width 1045 height 643
click at [283, 23] on link "Clients" at bounding box center [275, 24] width 36 height 16
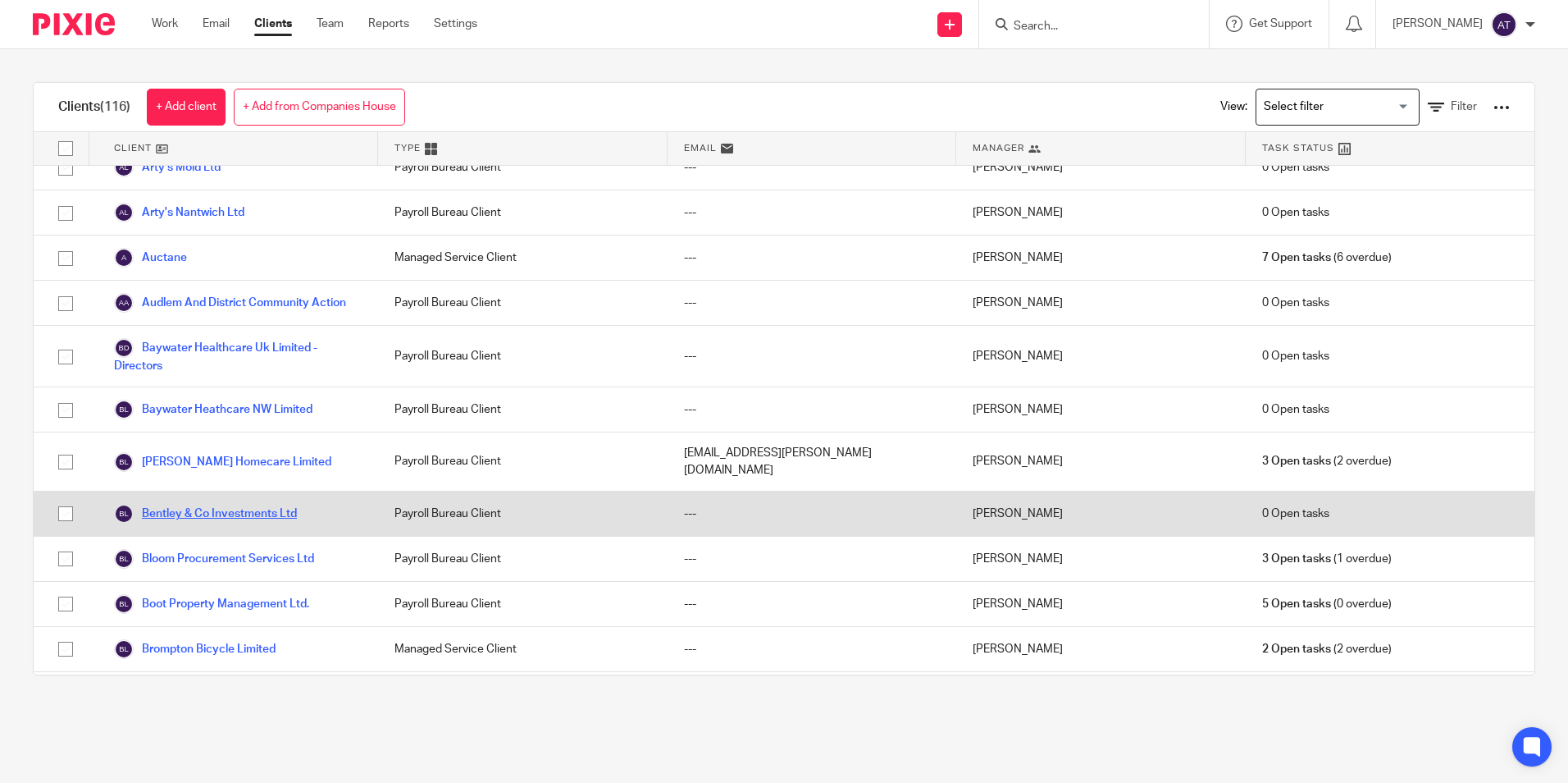
scroll to position [328, 0]
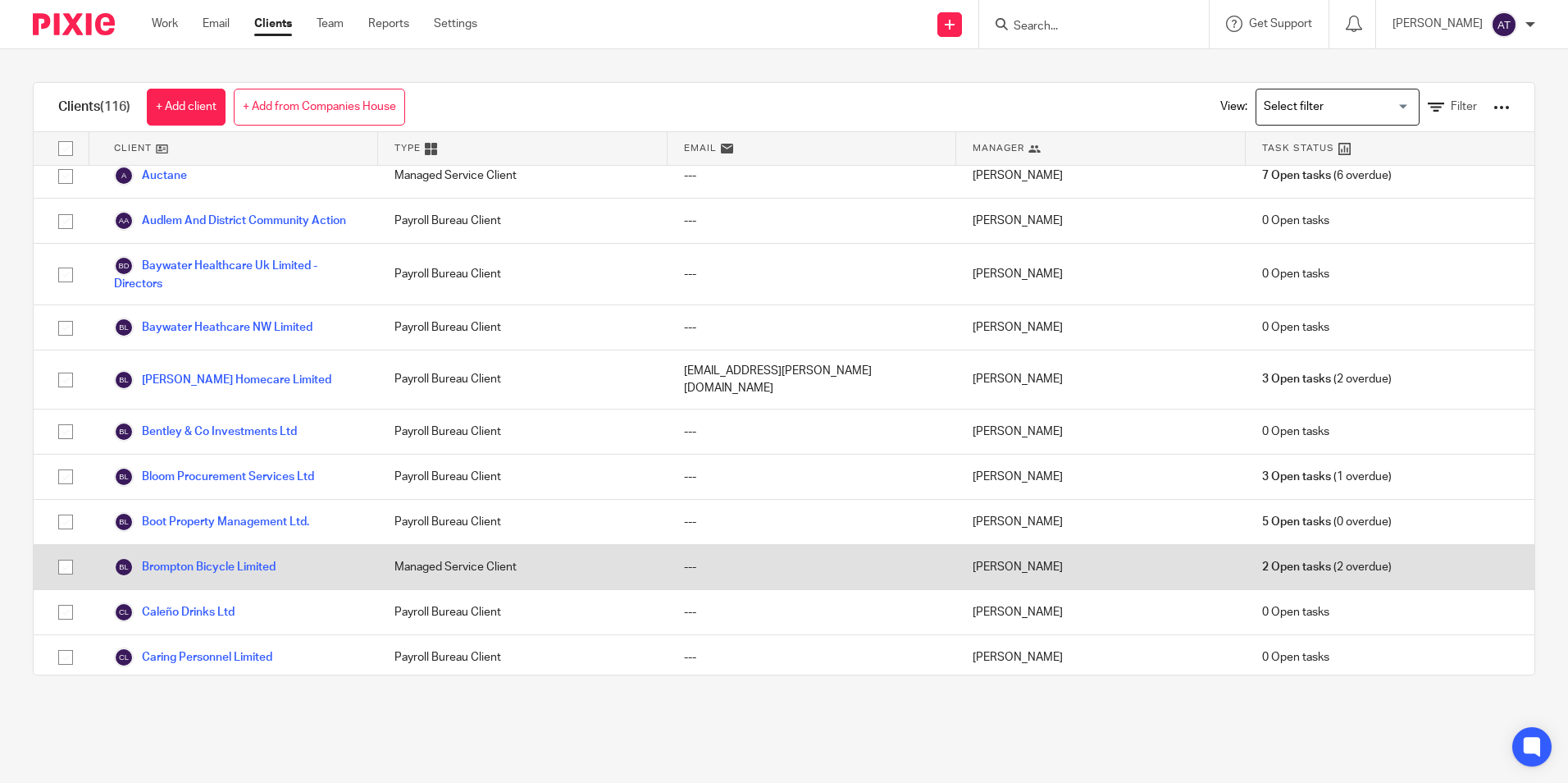
click at [65, 561] on input "checkbox" at bounding box center [65, 567] width 31 height 31
checkbox input "true"
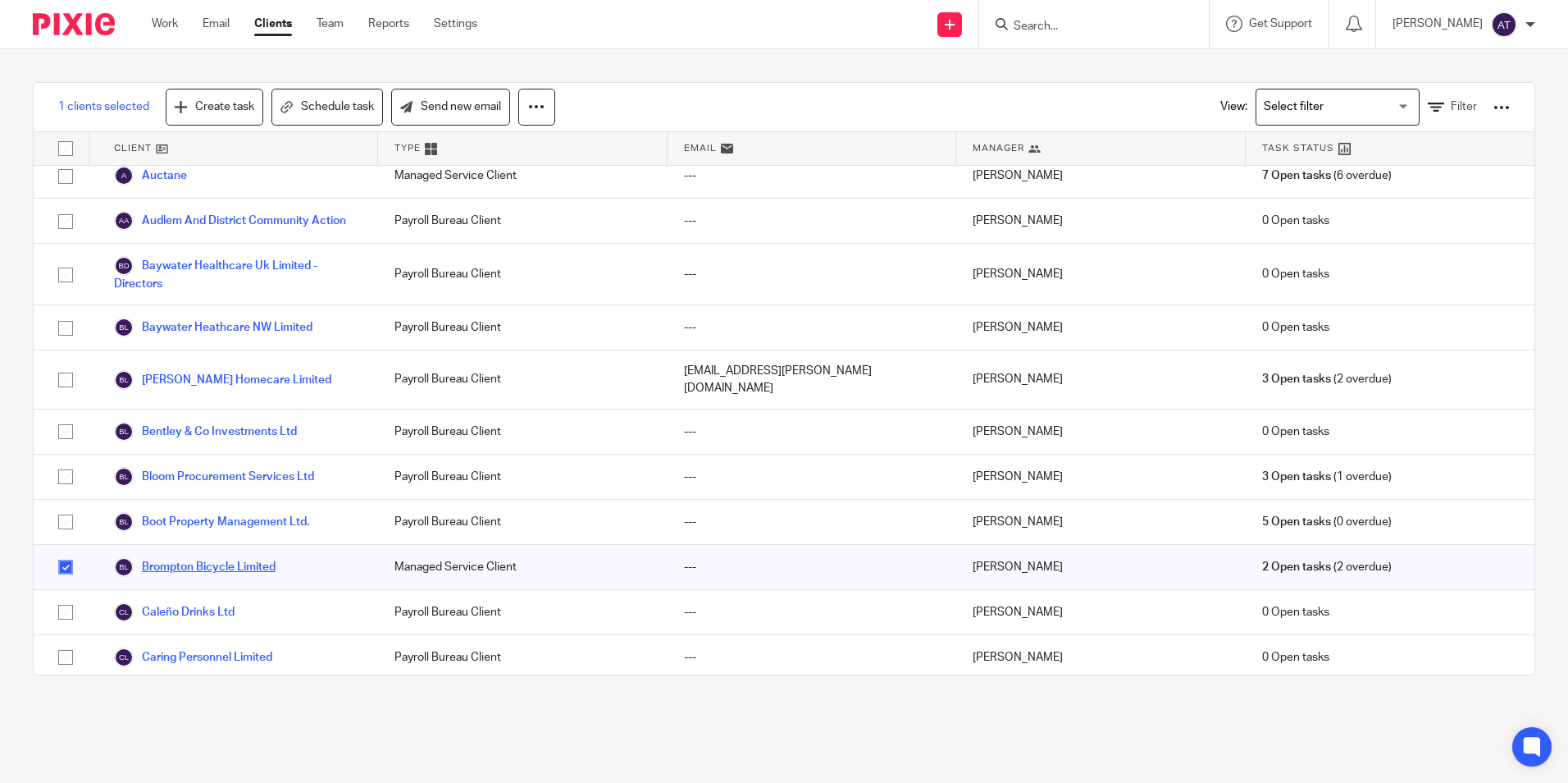
click at [193, 570] on link "Brompton Bicycle Limited" at bounding box center [195, 567] width 162 height 20
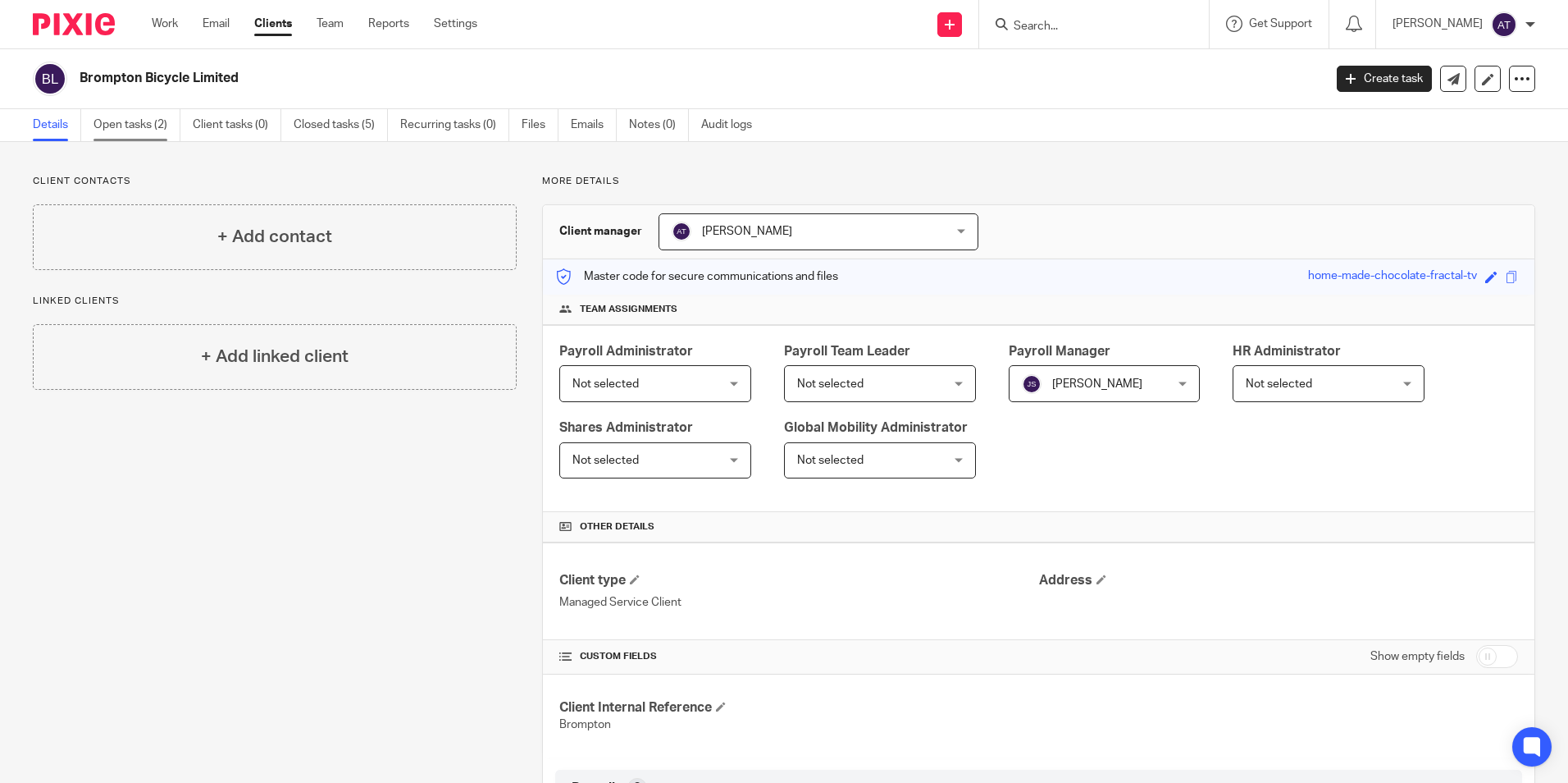
click at [139, 131] on link "Open tasks (2)" at bounding box center [137, 125] width 87 height 32
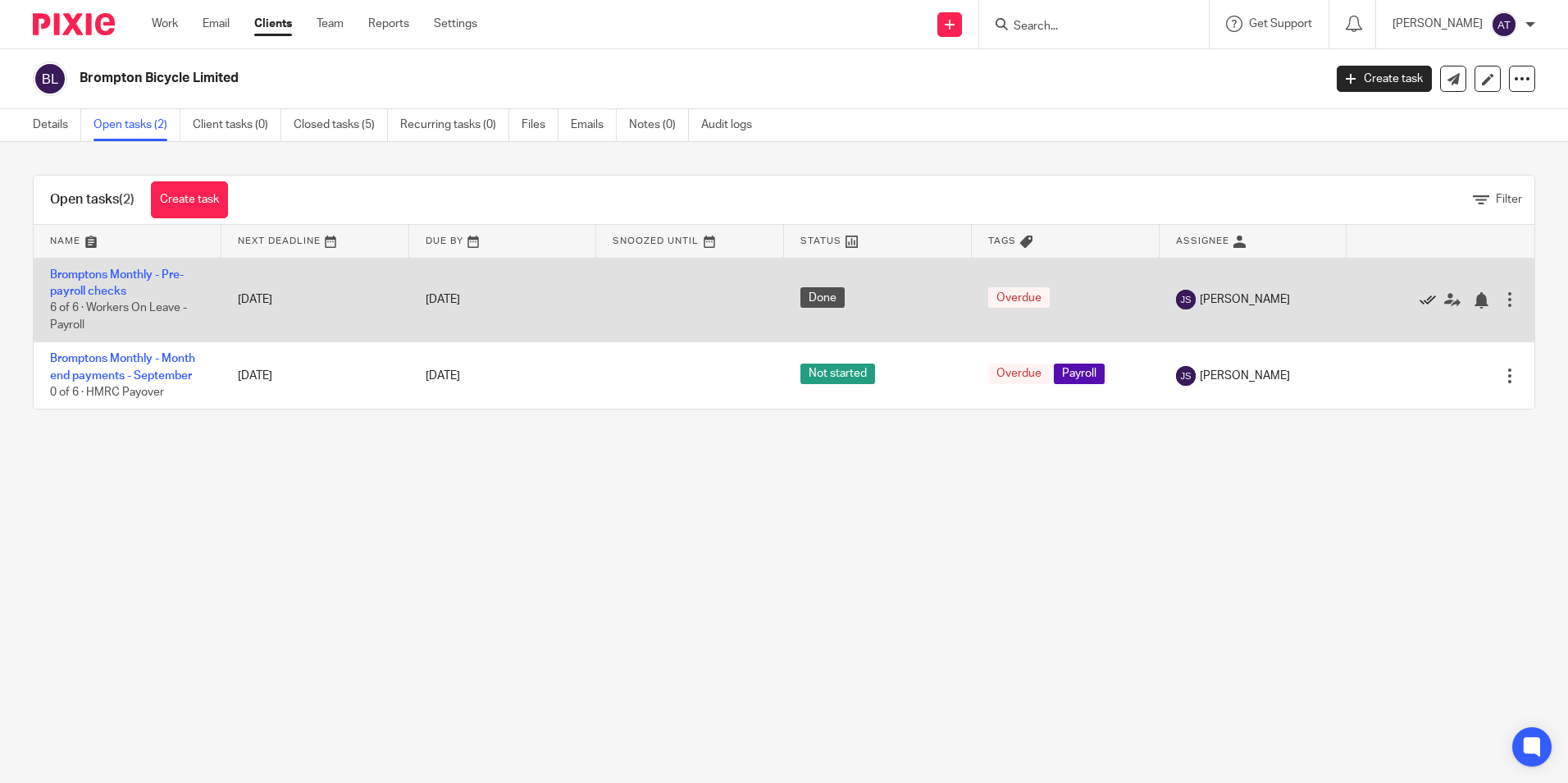
click at [1420, 296] on icon at bounding box center [1428, 300] width 16 height 16
click at [1502, 296] on div at bounding box center [1510, 299] width 16 height 16
click at [1502, 296] on div at bounding box center [1510, 299] width 16 height 16
click at [1473, 296] on div at bounding box center [1481, 300] width 16 height 16
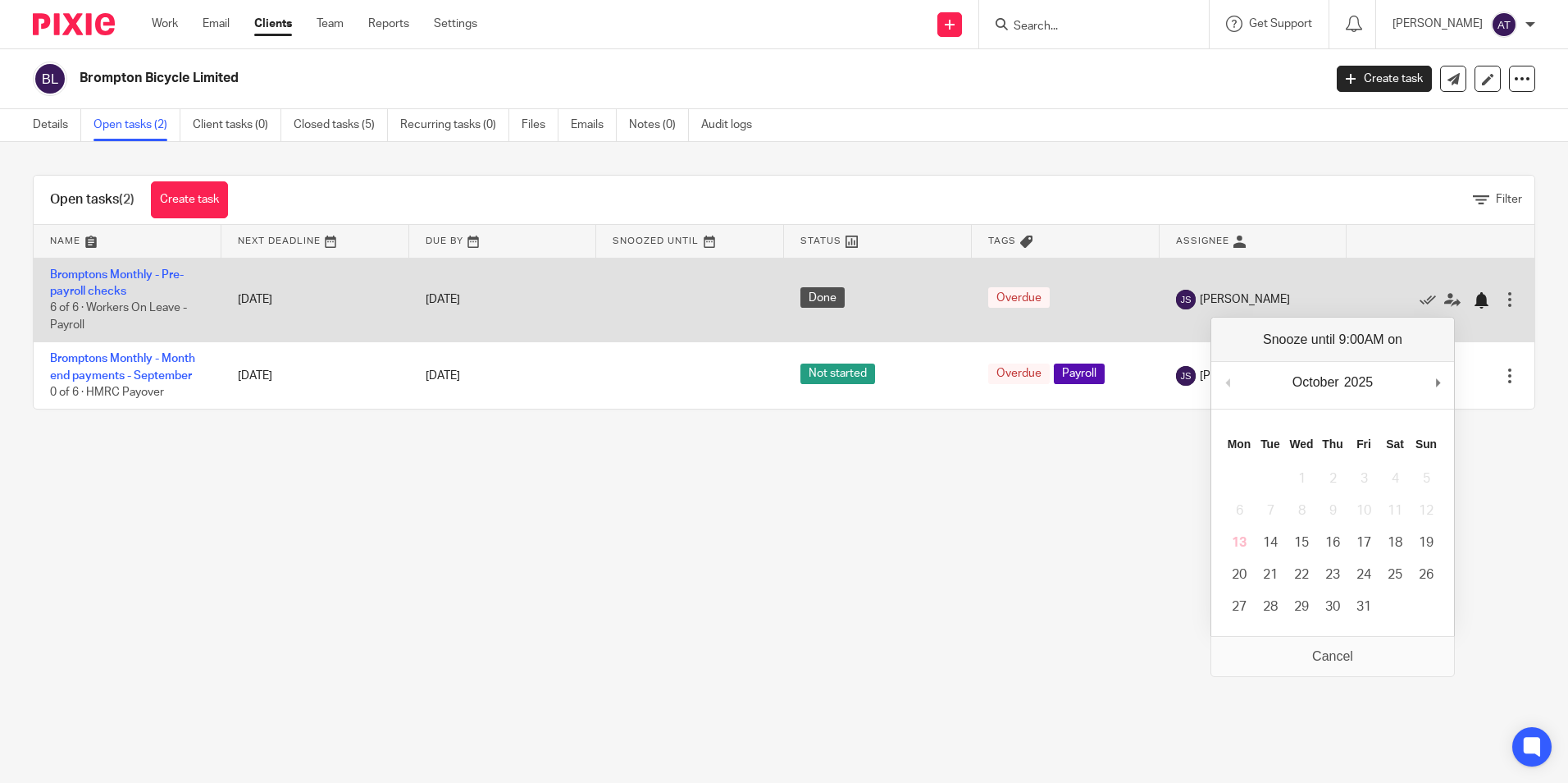
click at [1473, 296] on div at bounding box center [1481, 300] width 16 height 16
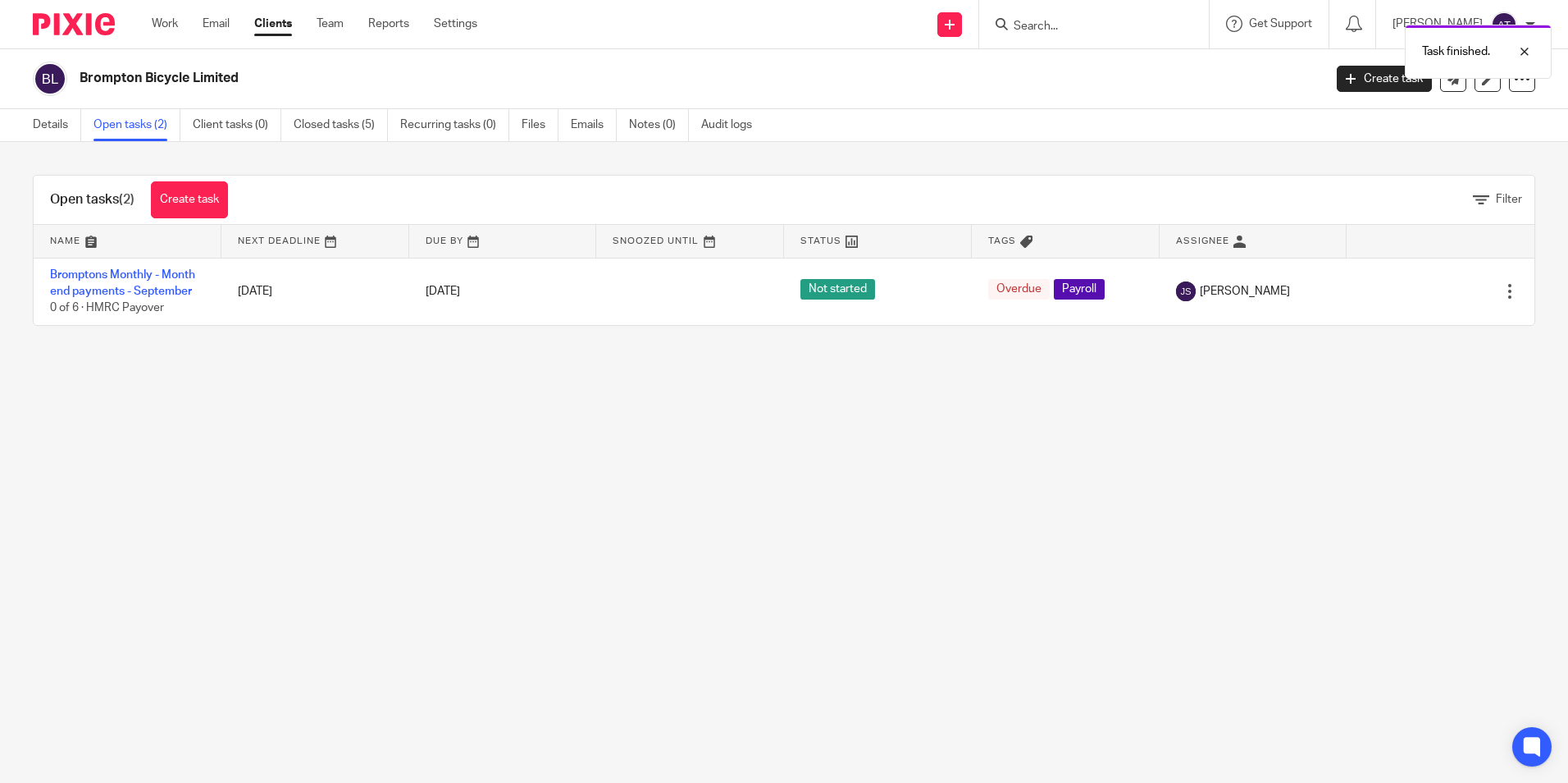
drag, startPoint x: 1241, startPoint y: 421, endPoint x: 1221, endPoint y: 407, distance: 24.4
click at [1236, 419] on main "Brompton Bicycle Limited Create task Update from Companies House Export data Me…" at bounding box center [784, 391] width 1568 height 783
click at [96, 105] on div "Brompton Bicycle Limited Create task Update from Companies House Export data Me…" at bounding box center [784, 79] width 1568 height 60
click at [50, 123] on link "Details" at bounding box center [56, 125] width 48 height 32
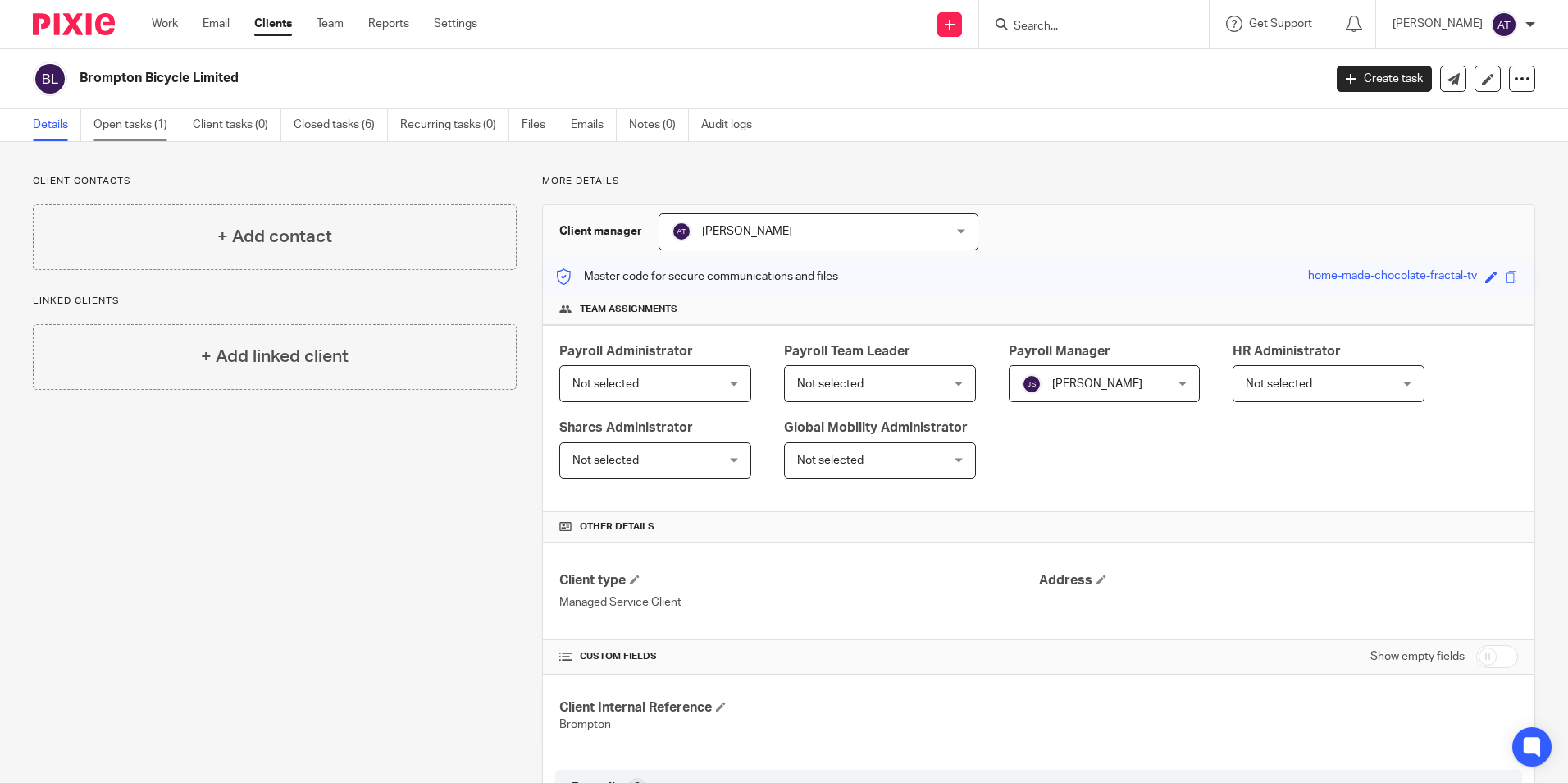
click at [139, 123] on link "Open tasks (1)" at bounding box center [137, 125] width 87 height 32
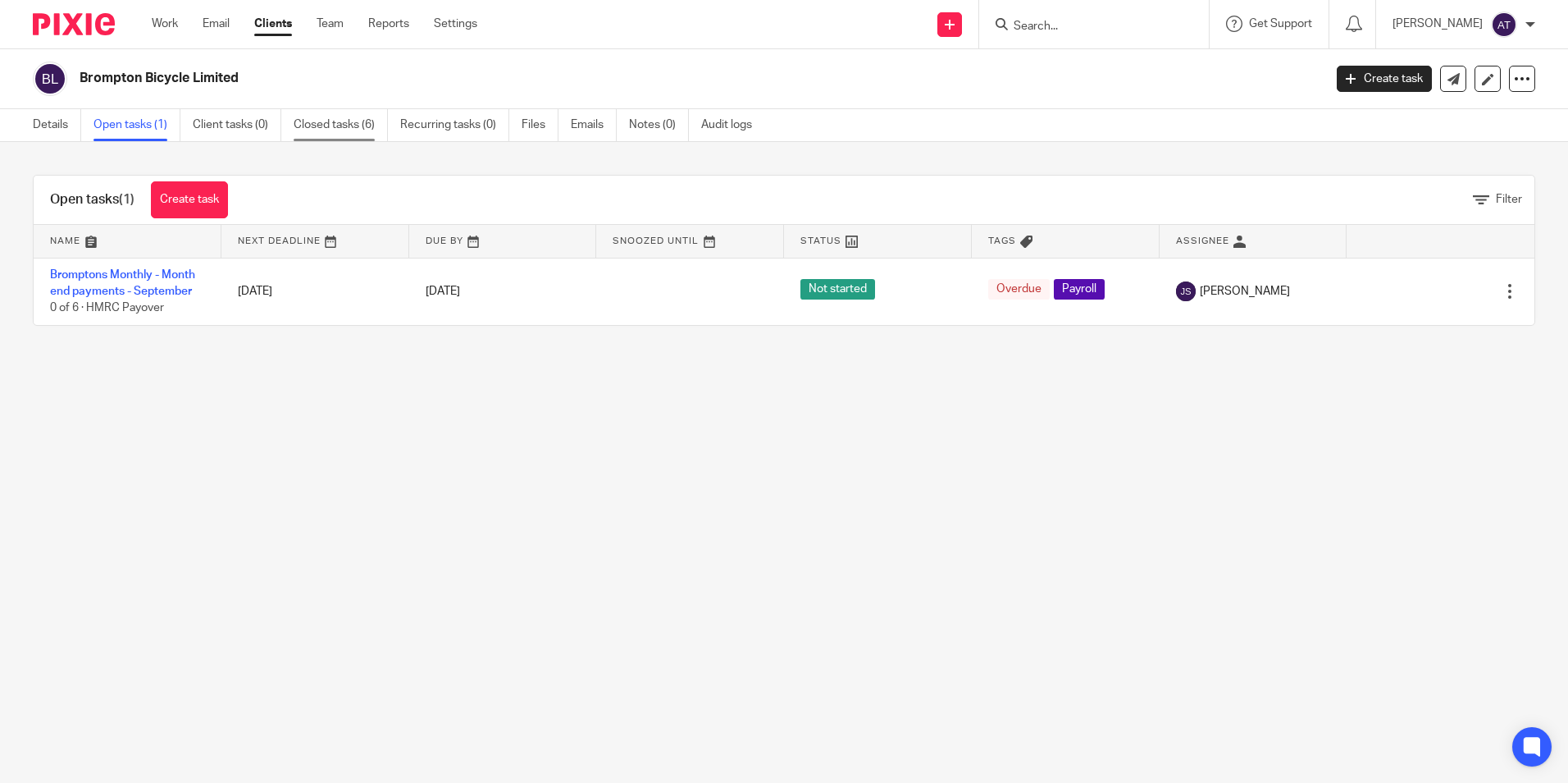
click at [345, 125] on link "Closed tasks (6)" at bounding box center [341, 125] width 95 height 32
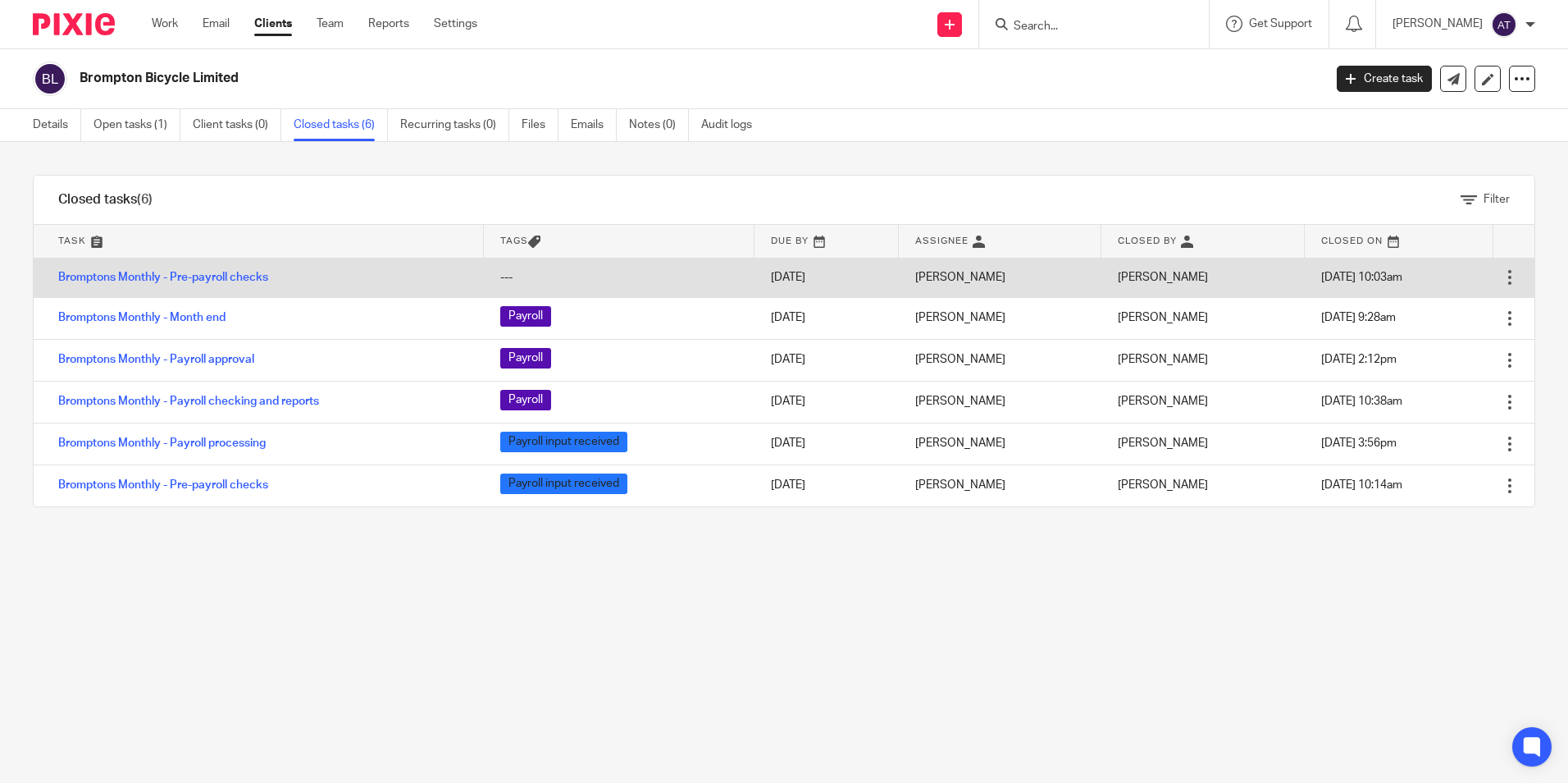
click at [1502, 274] on div at bounding box center [1510, 277] width 16 height 16
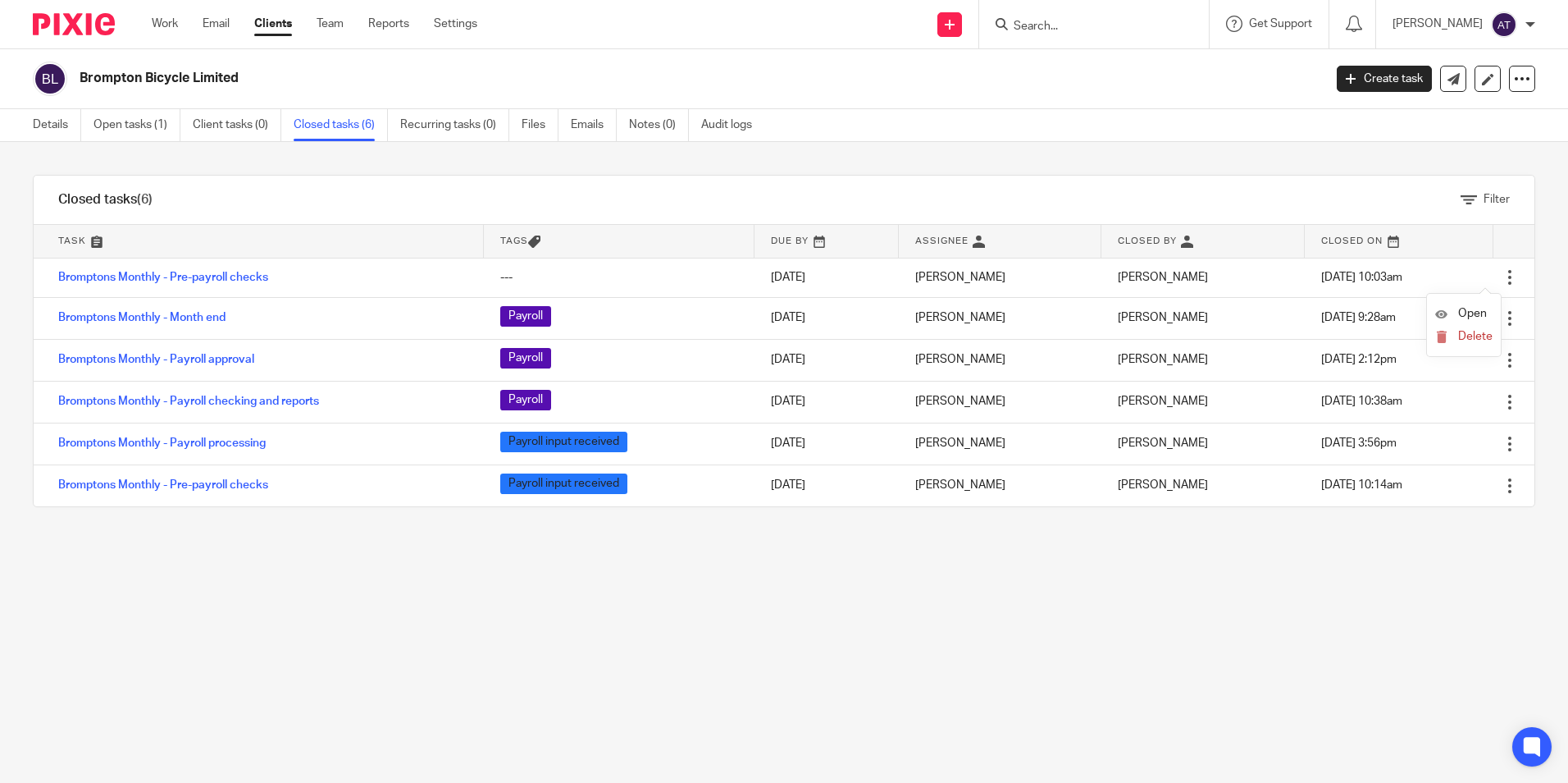
click at [499, 598] on div "Filter tasks Only show tasks matching all of these conditions 1 Task name Is Is…" at bounding box center [784, 462] width 1568 height 641
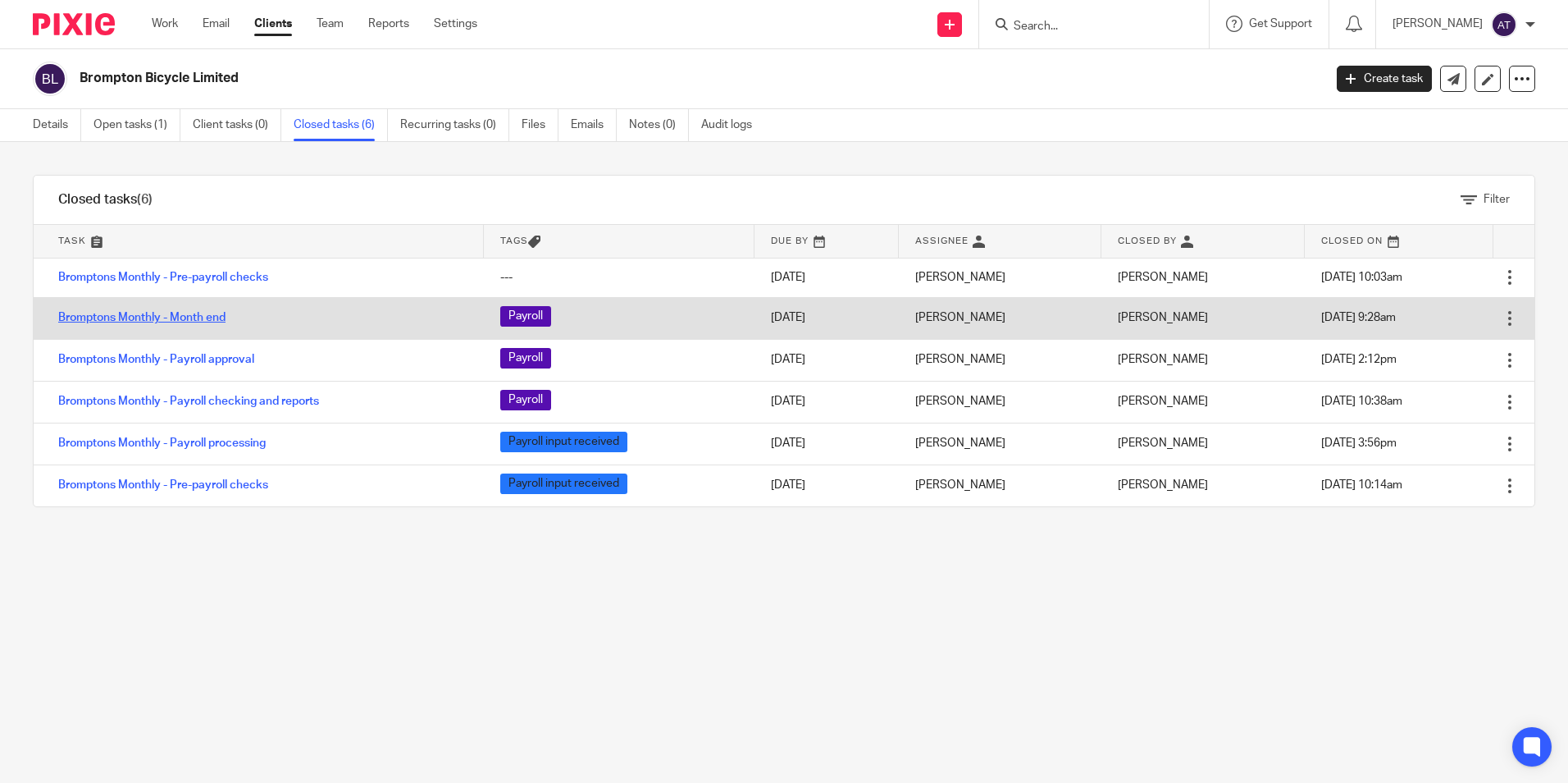
click at [194, 312] on link "Bromptons Monthly - Month end" at bounding box center [142, 317] width 167 height 12
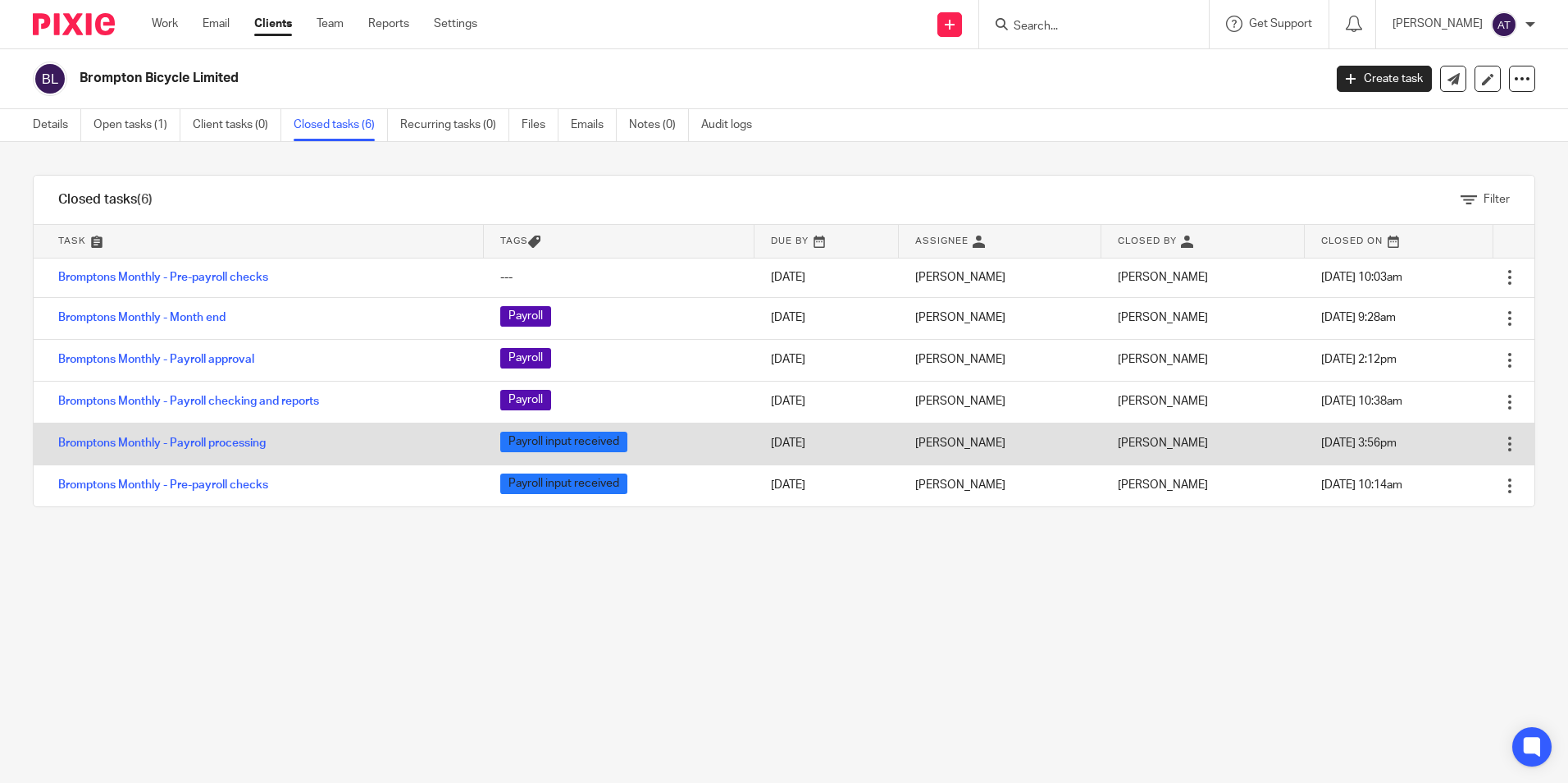
click at [1494, 446] on td "Open Delete" at bounding box center [1513, 444] width 41 height 42
click at [1502, 440] on div at bounding box center [1510, 444] width 16 height 16
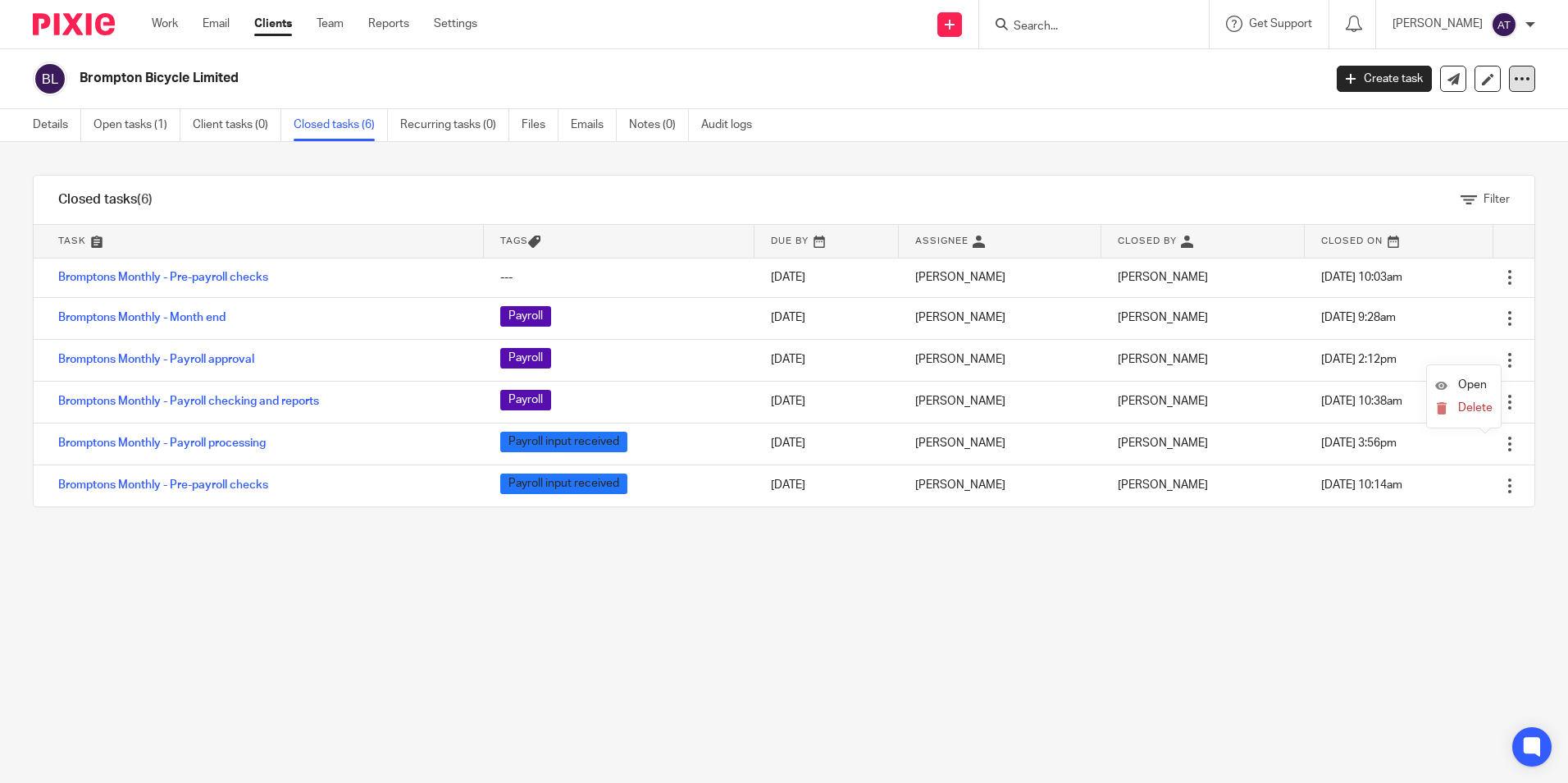
click at [1515, 85] on icon at bounding box center [1522, 79] width 16 height 16
click at [1060, 587] on div "Filter tasks Only show tasks matching all of these conditions 1 Task name Is Is…" at bounding box center [784, 462] width 1568 height 641
click at [145, 121] on link "Open tasks (1)" at bounding box center [137, 125] width 87 height 32
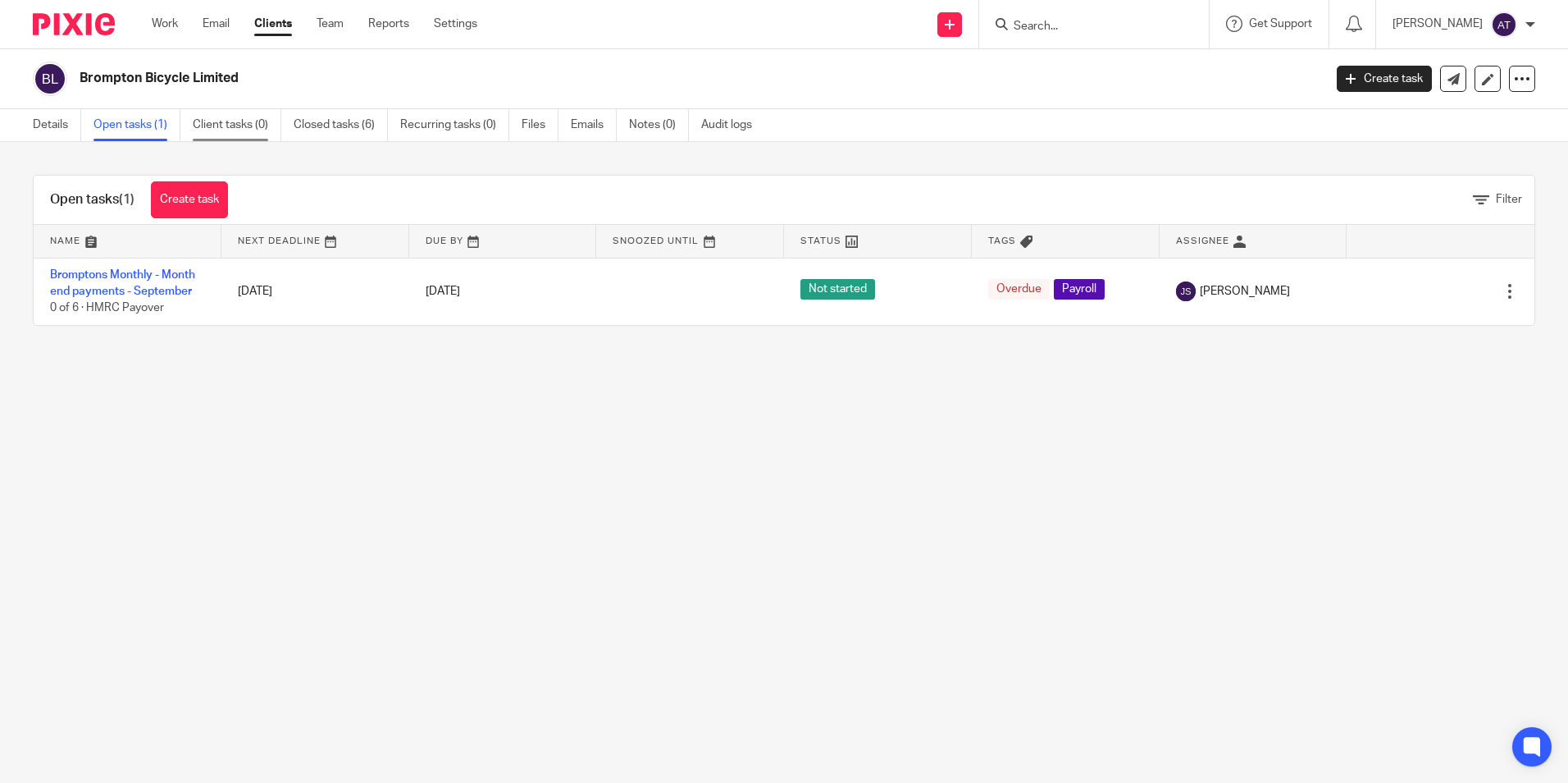
drag, startPoint x: 0, startPoint y: 0, endPoint x: 231, endPoint y: 123, distance: 261.7
click at [231, 123] on link "Client tasks (0)" at bounding box center [236, 125] width 88 height 32
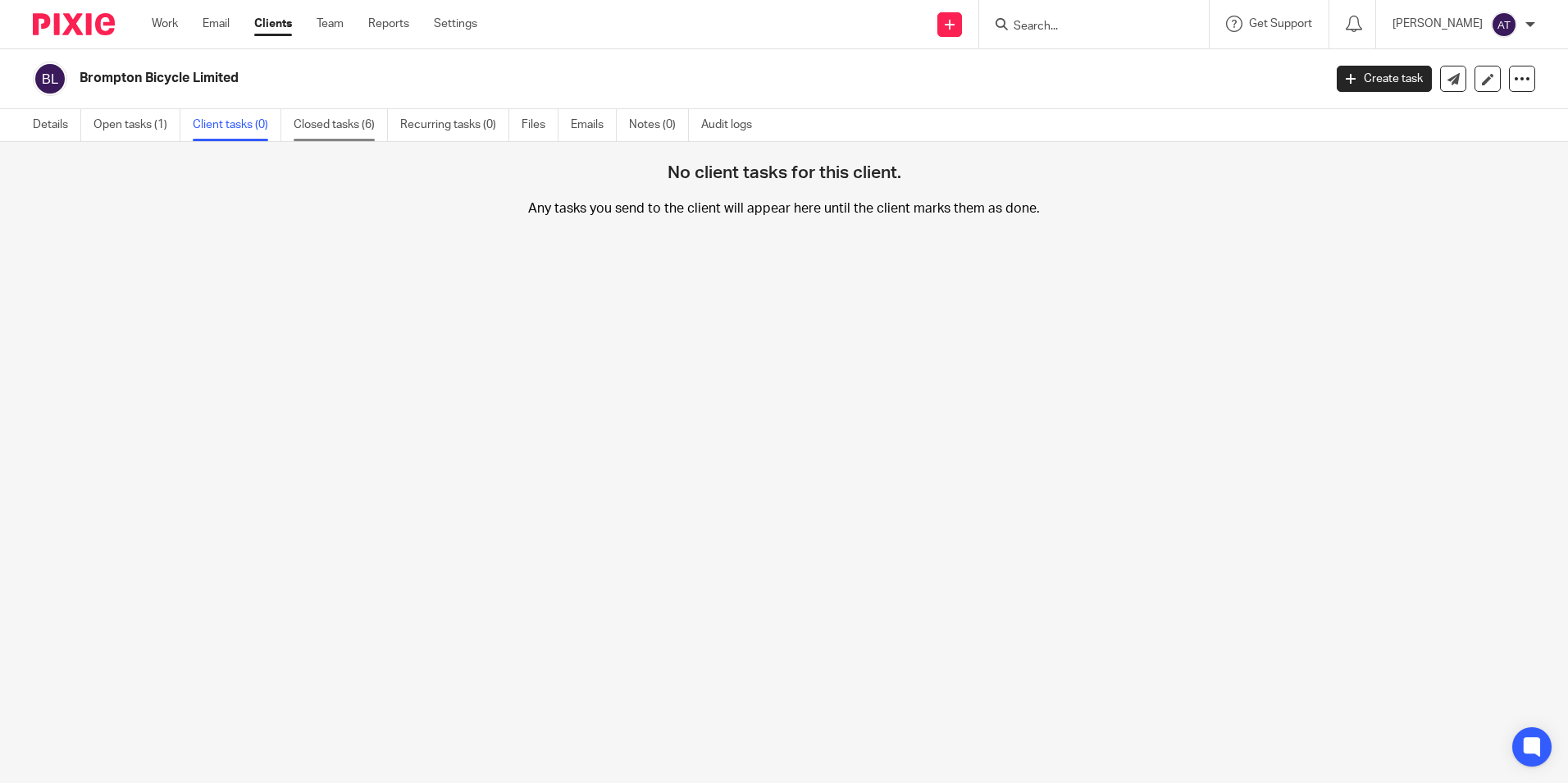
click at [329, 121] on link "Closed tasks (6)" at bounding box center [341, 125] width 95 height 32
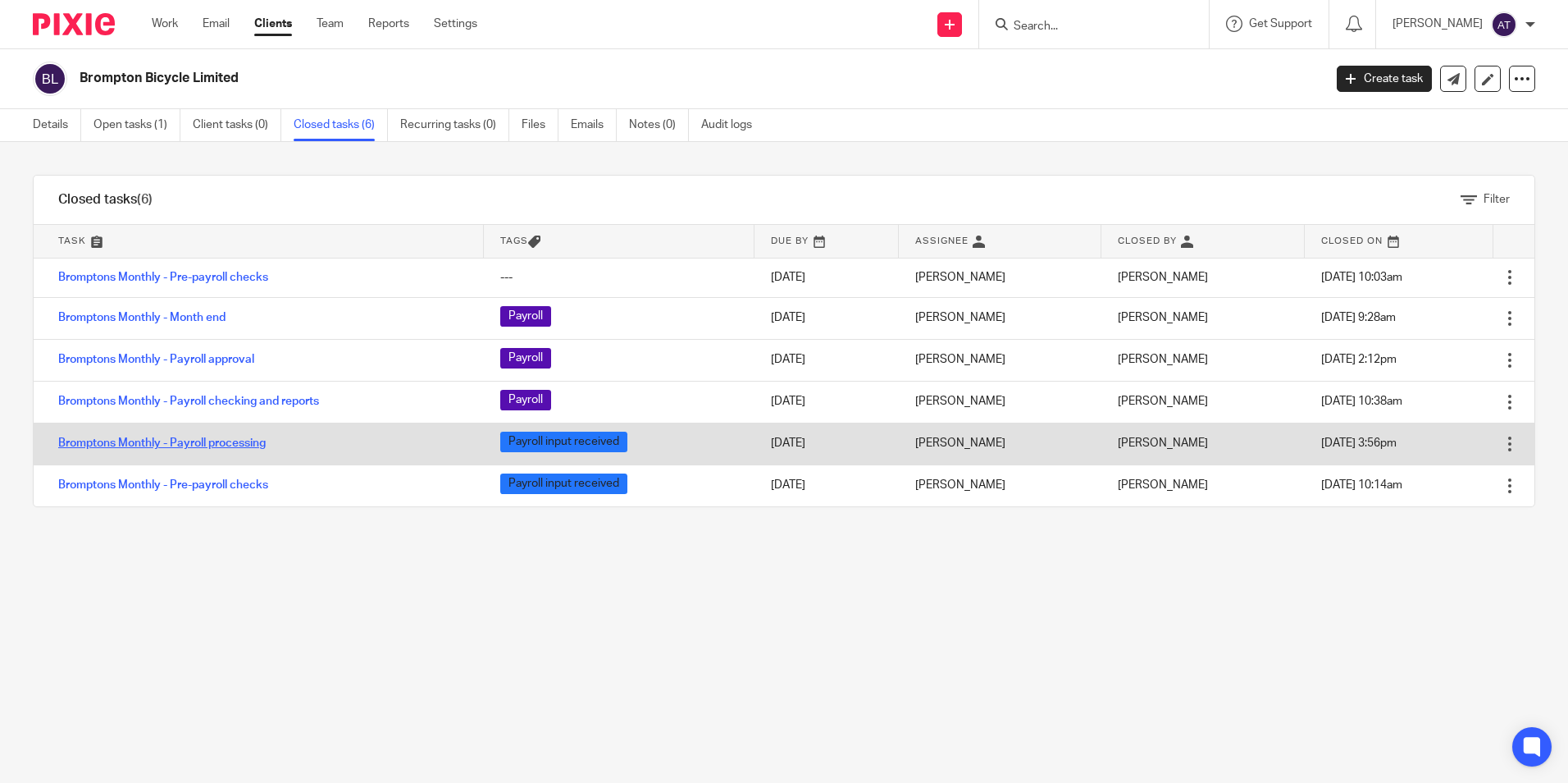
click at [222, 443] on link "Bromptons Monthly - Payroll processing" at bounding box center [162, 443] width 207 height 12
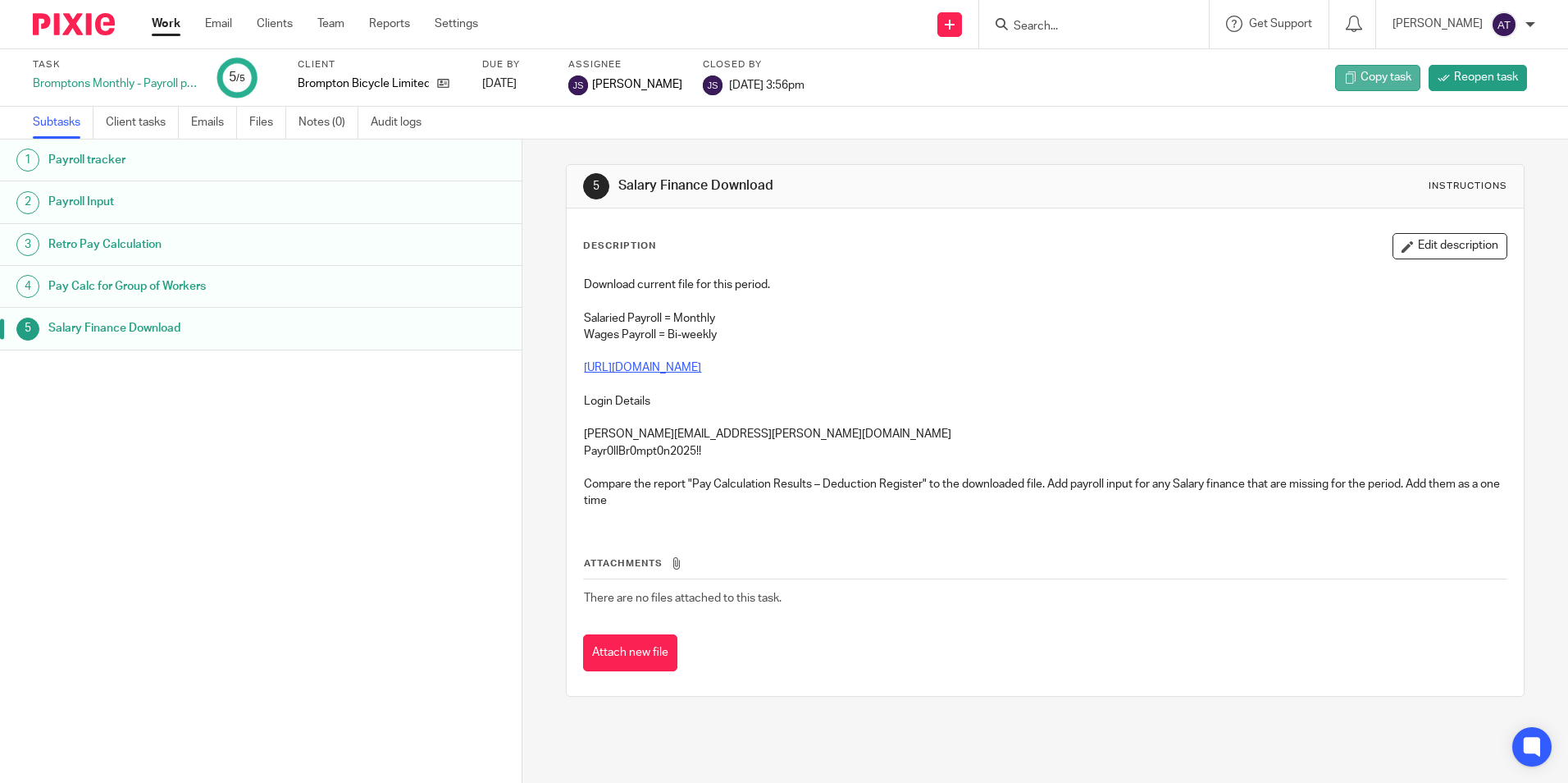
click at [1383, 79] on span "Copy task" at bounding box center [1386, 77] width 51 height 16
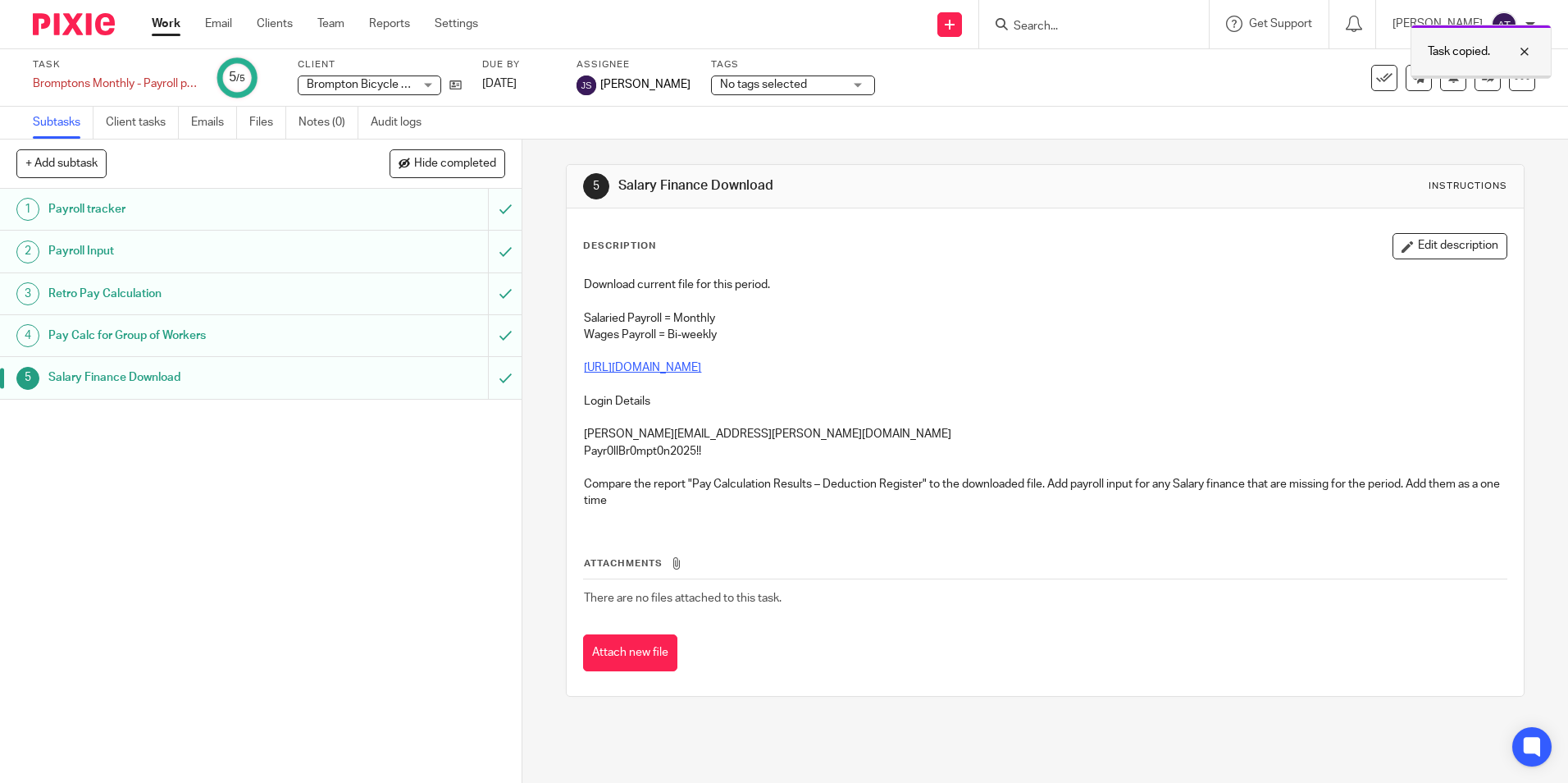
click at [1530, 37] on div "Task copied." at bounding box center [1481, 52] width 141 height 55
click at [1520, 71] on div at bounding box center [1522, 77] width 26 height 26
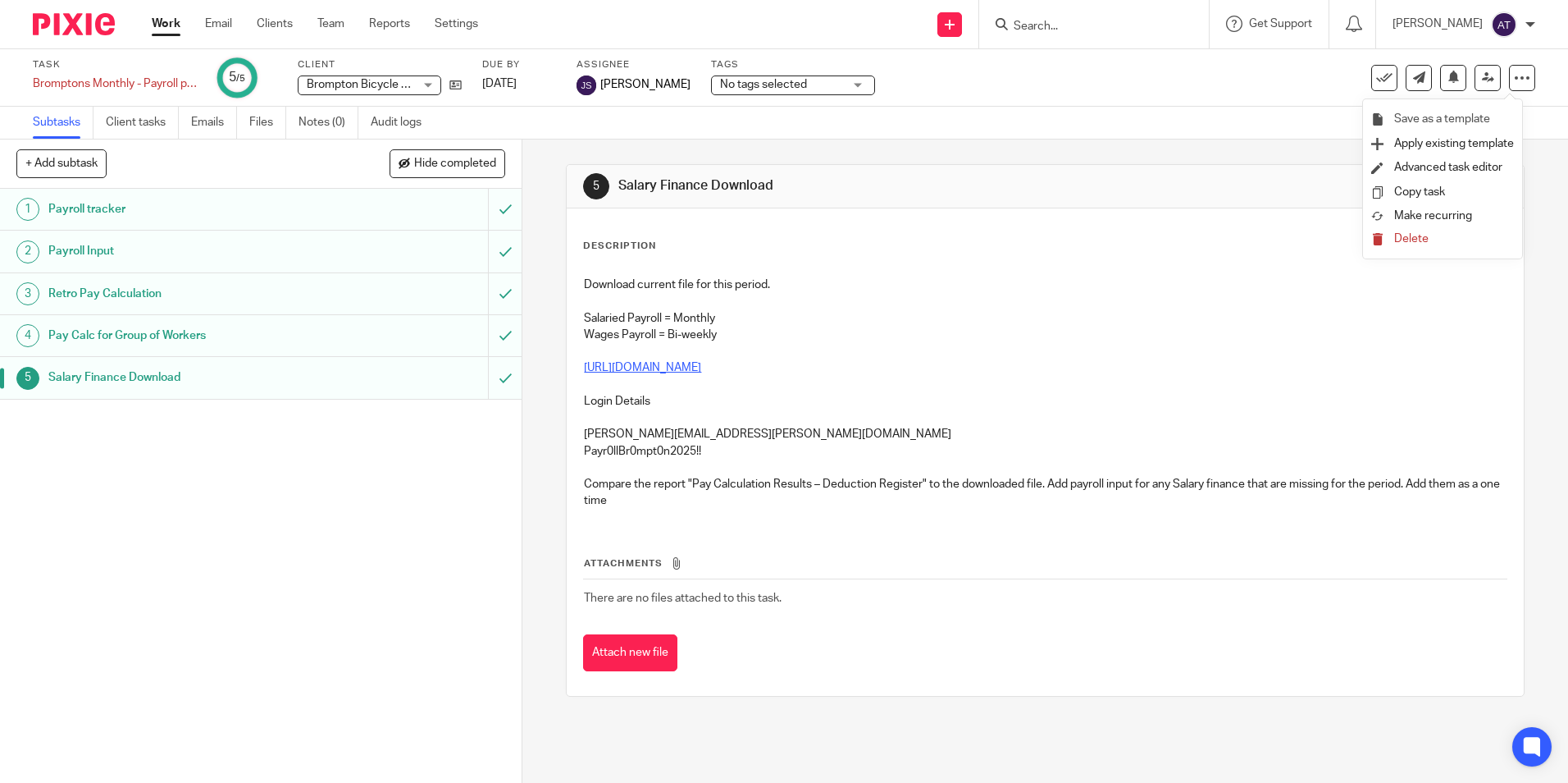
click at [1485, 109] on li "Save as a template" at bounding box center [1442, 119] width 143 height 25
click at [1435, 115] on span "Save as a template" at bounding box center [1443, 118] width 96 height 12
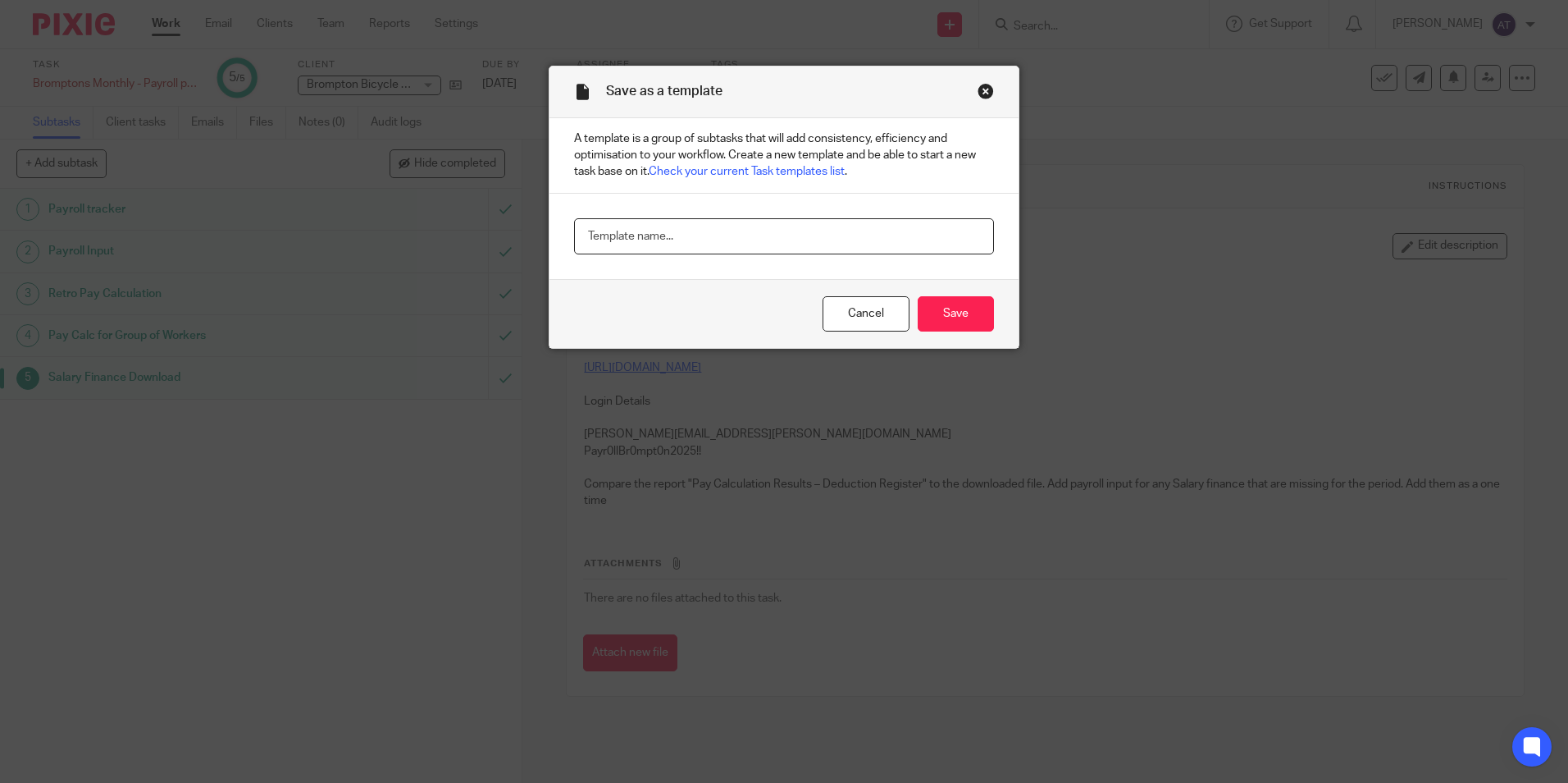
drag, startPoint x: 786, startPoint y: 239, endPoint x: 817, endPoint y: 248, distance: 32.3
click at [786, 239] on input "text" at bounding box center [784, 236] width 420 height 37
paste input "Bromptons Monthly - Payroll processing"
type input "Bromptons Monthly - Payroll processing"
click at [957, 320] on input "Save" at bounding box center [956, 314] width 76 height 35
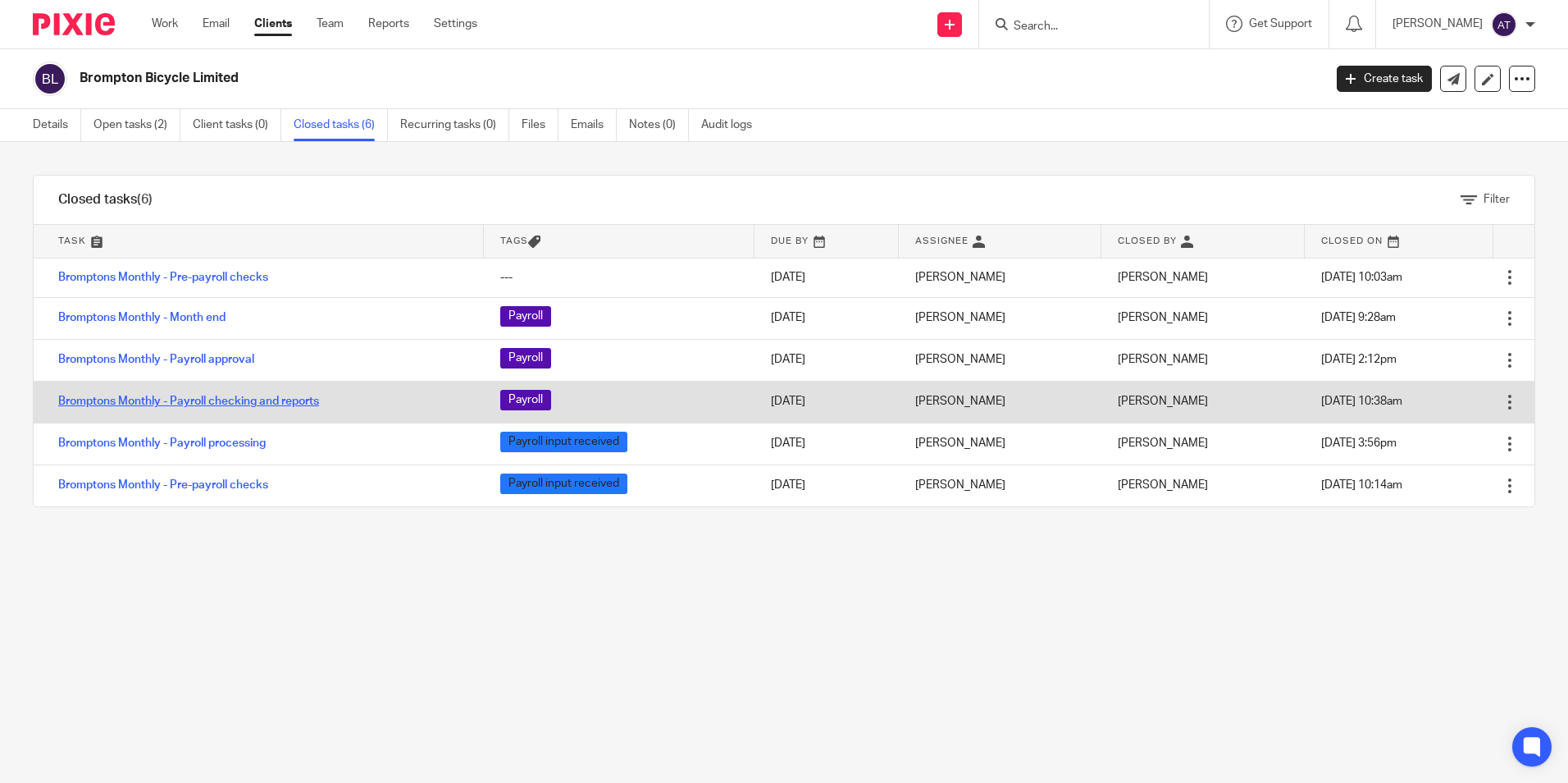
click at [231, 402] on link "Bromptons Monthly - Payroll checking and reports" at bounding box center [188, 401] width 261 height 12
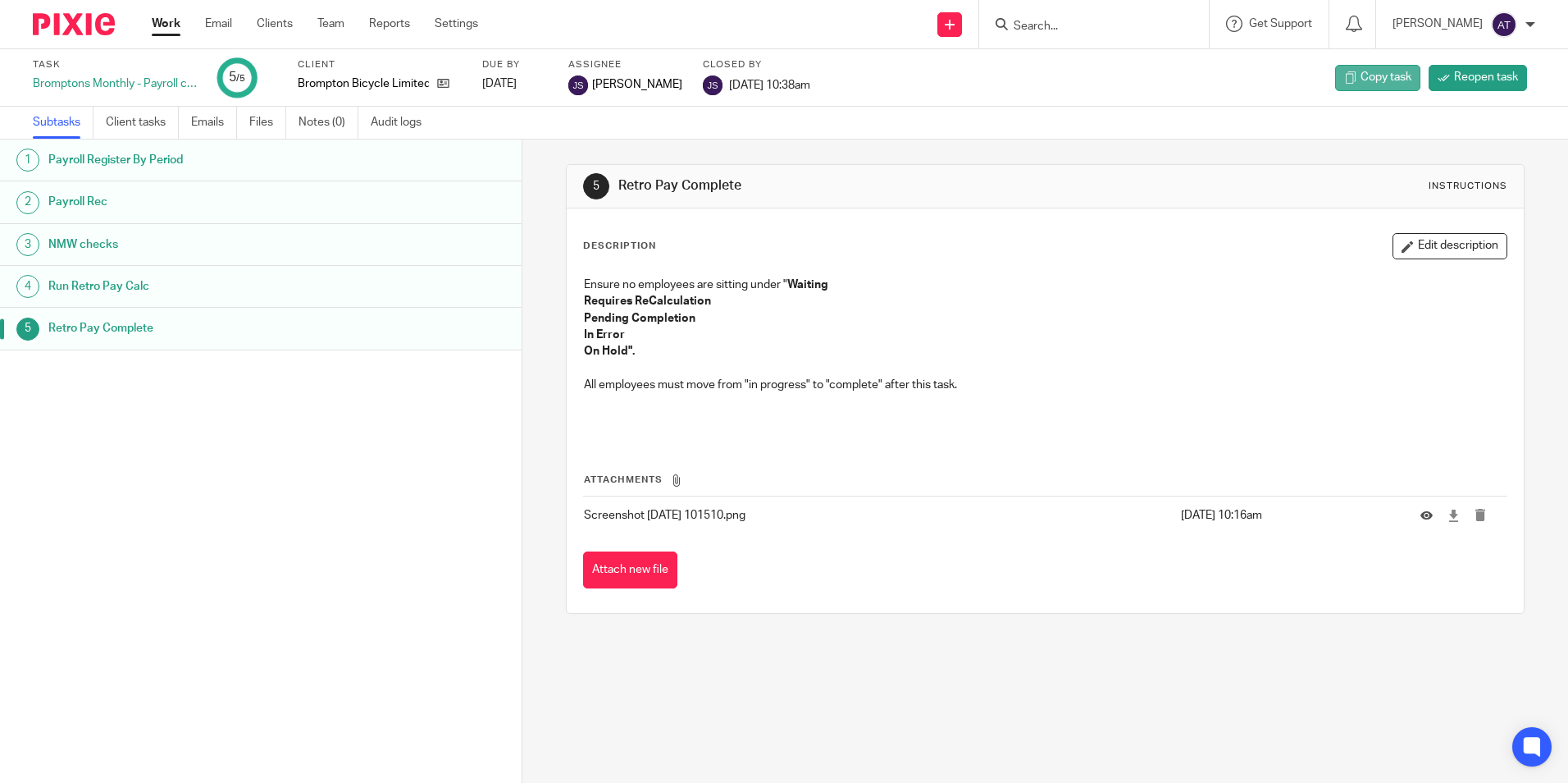
click at [1344, 72] on icon at bounding box center [1351, 77] width 13 height 13
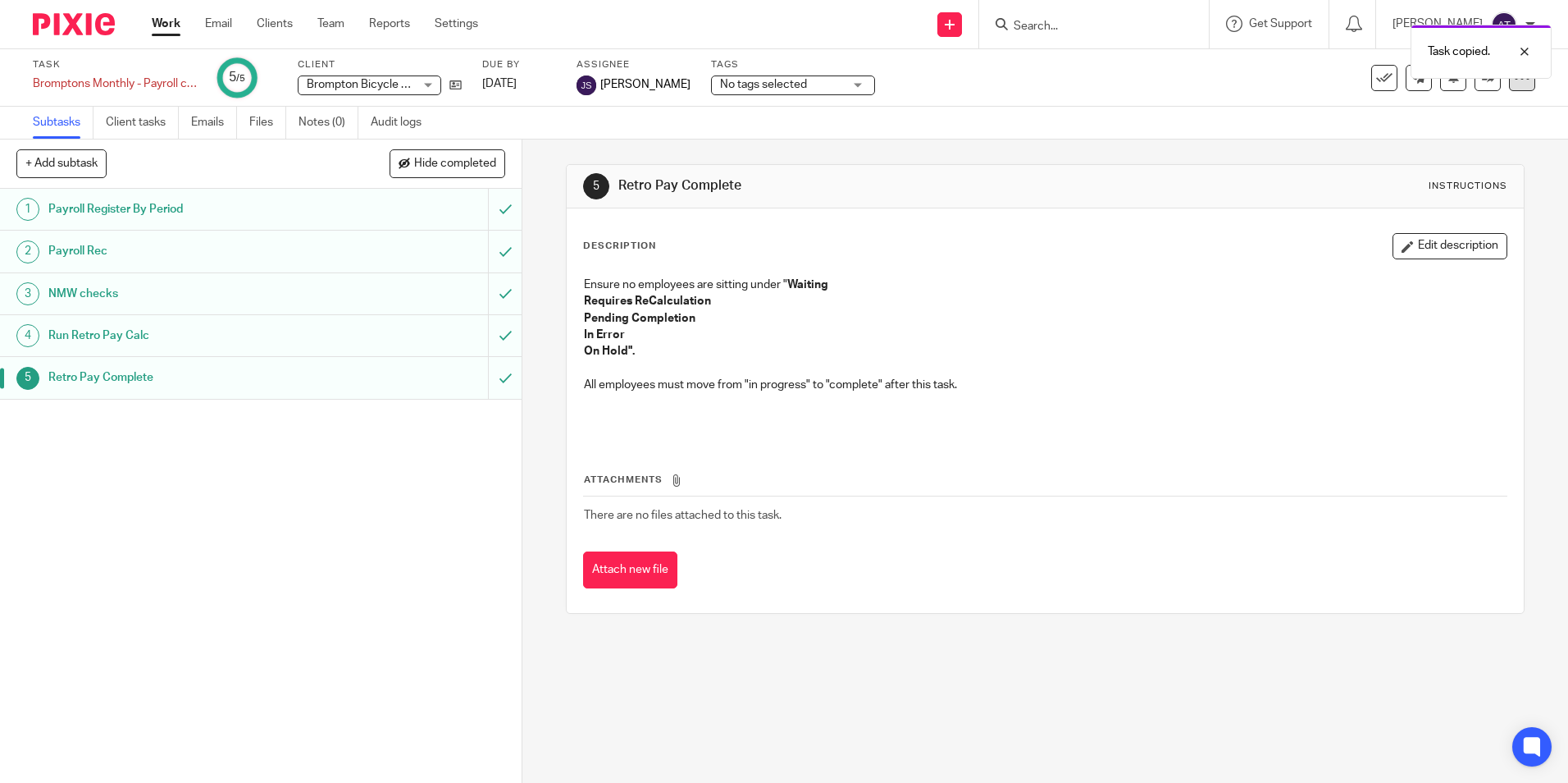
click at [1514, 81] on icon at bounding box center [1522, 78] width 16 height 16
click at [1478, 113] on link "Save as a template" at bounding box center [1442, 120] width 143 height 16
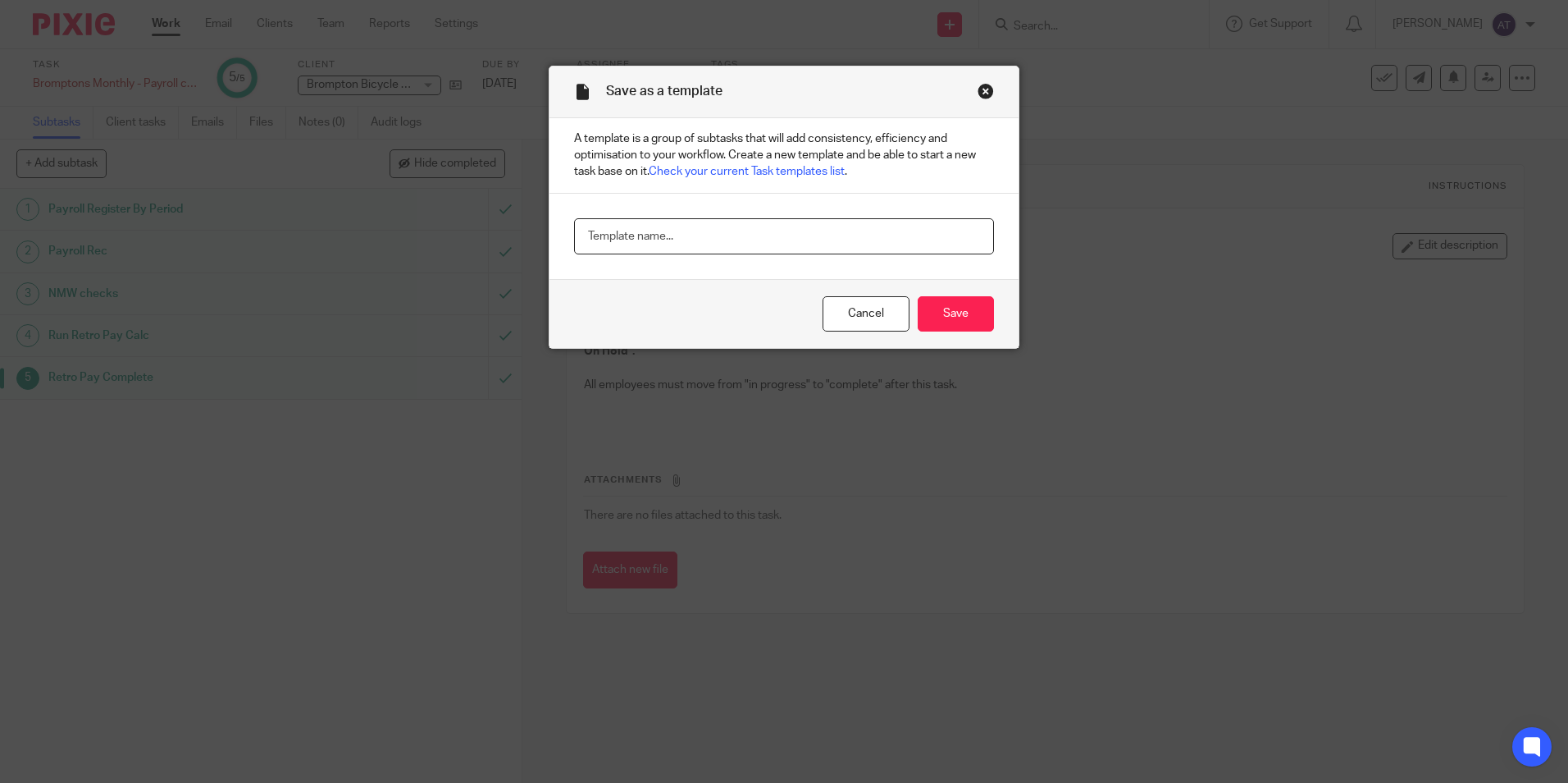
click at [615, 239] on input "text" at bounding box center [784, 236] width 420 height 37
paste input "Bromptons Monthly - Payroll checking and reports"
type input "Bromptons Monthly - Payroll checking and reports"
click at [953, 297] on input "Save" at bounding box center [956, 314] width 76 height 35
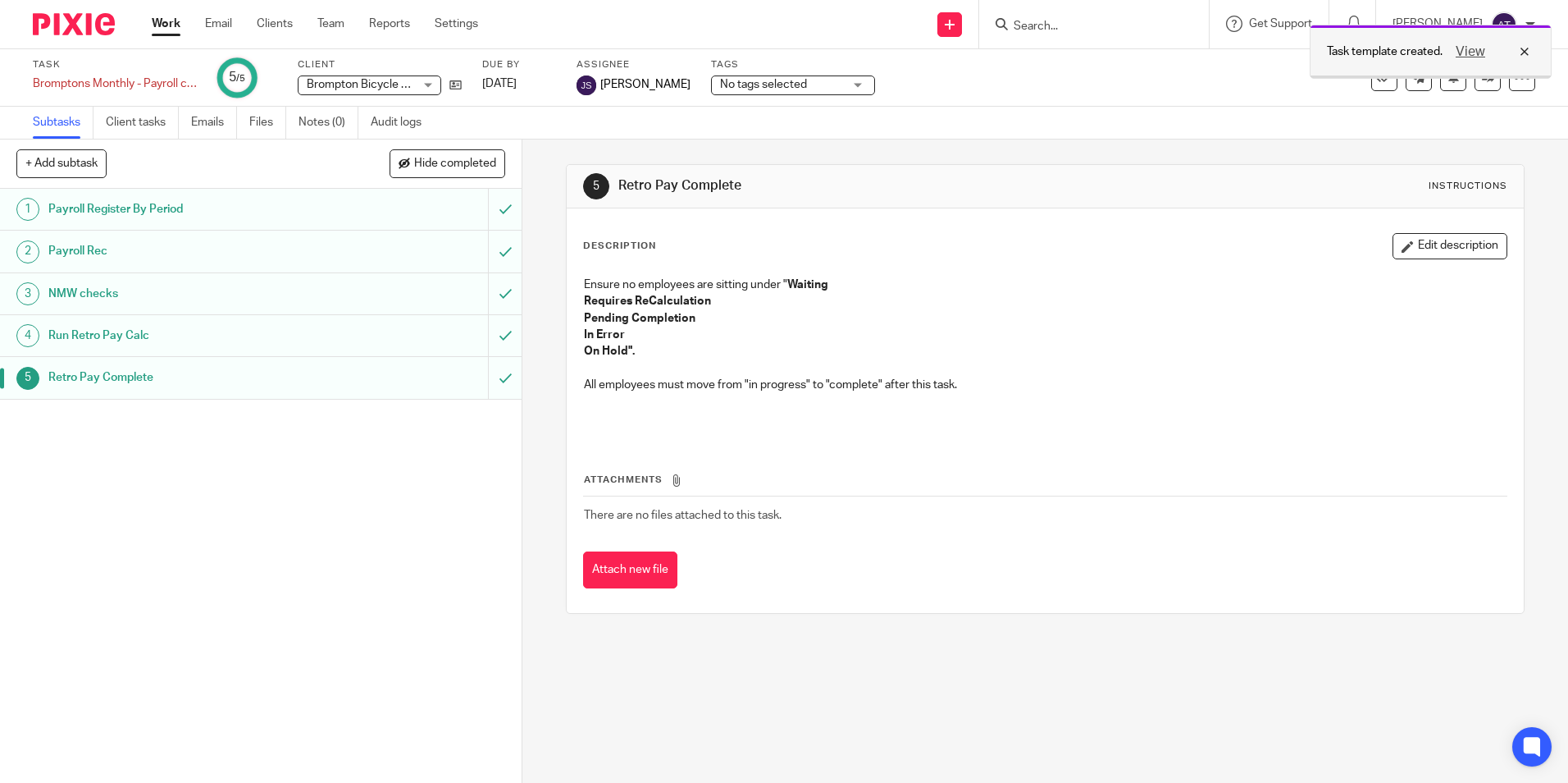
click at [1523, 47] on div "View" at bounding box center [1488, 52] width 92 height 20
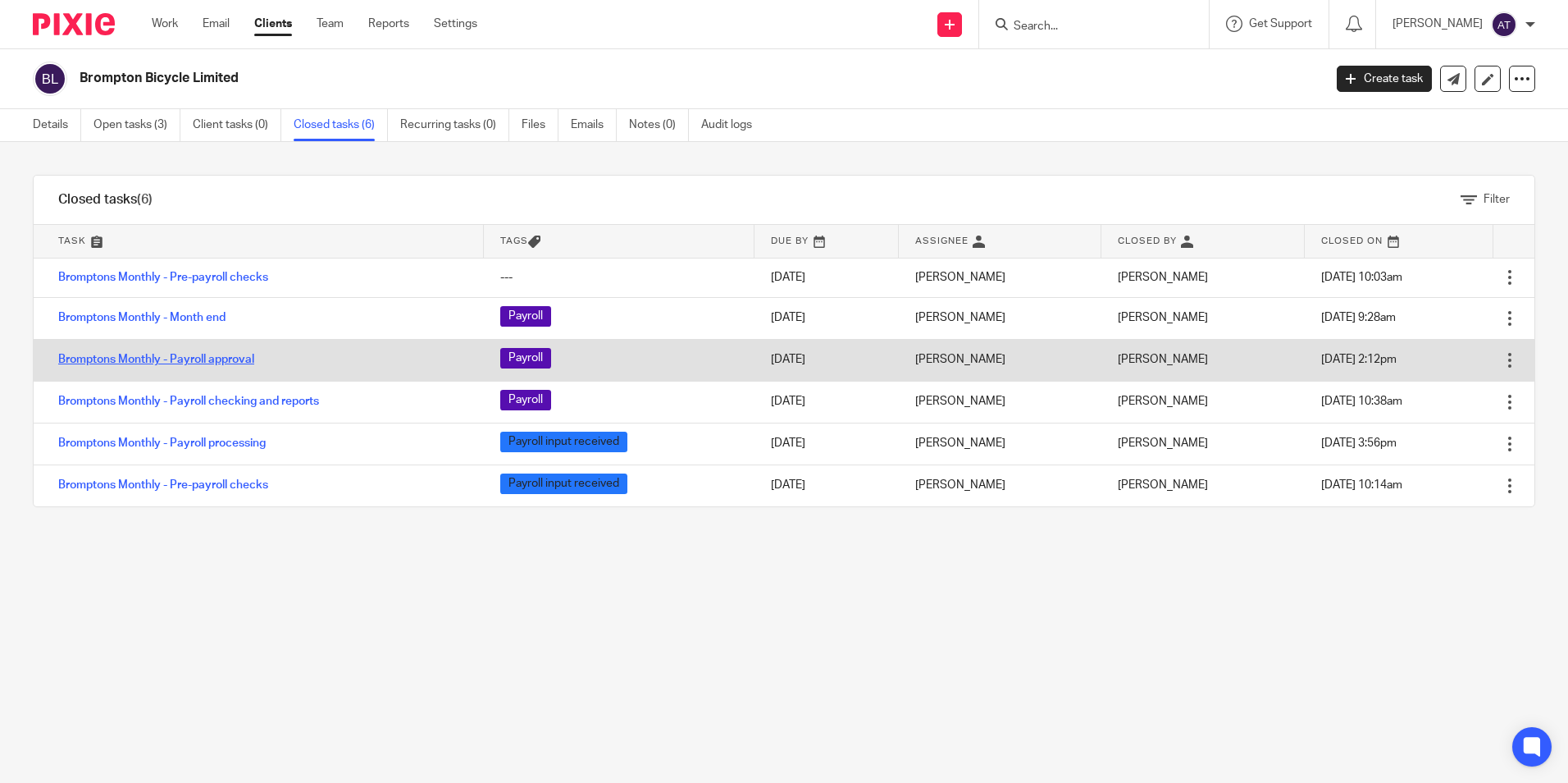
click at [215, 359] on link "Bromptons Monthly - Payroll approval" at bounding box center [156, 359] width 196 height 12
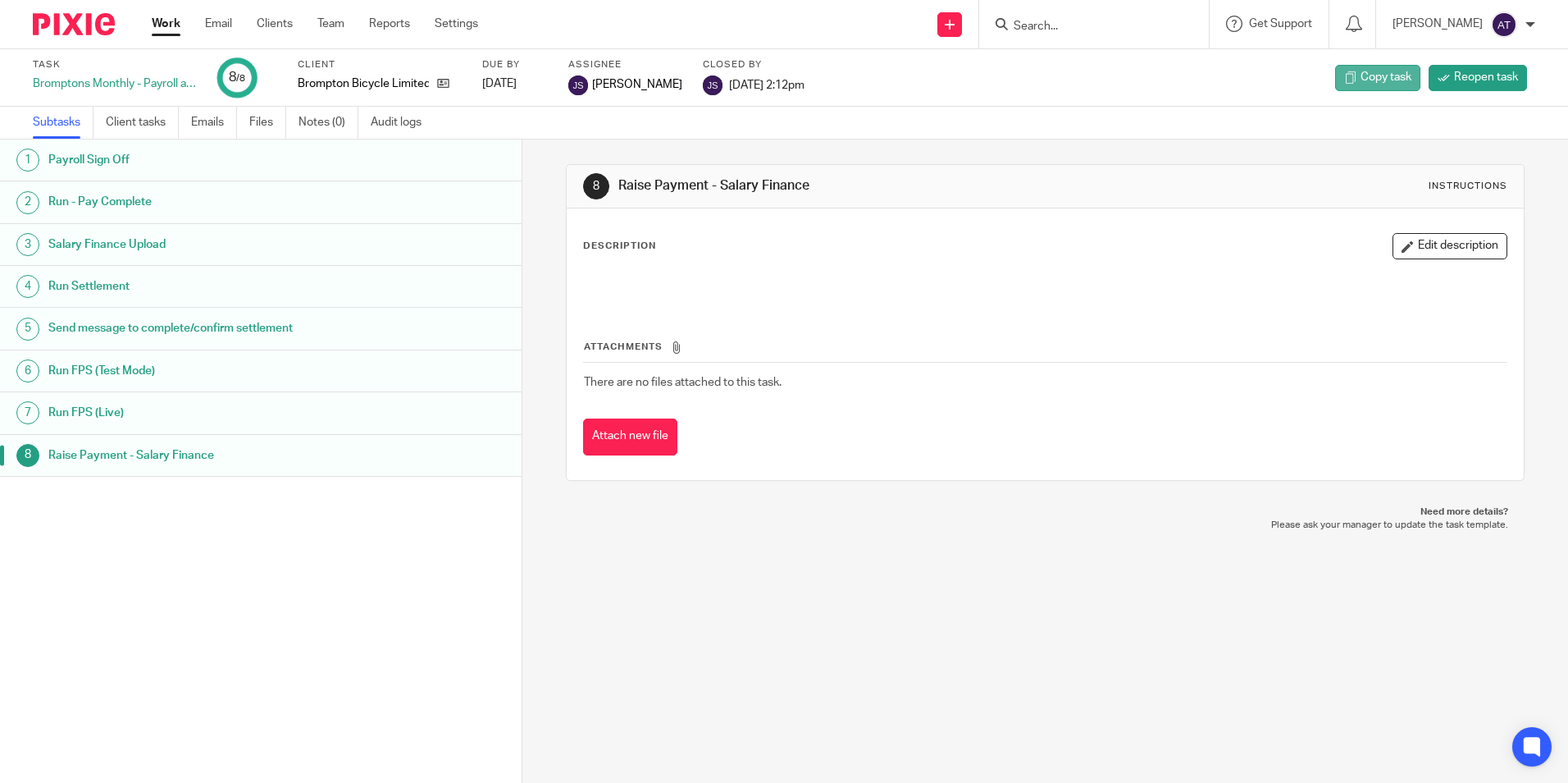
click at [1372, 83] on span "Copy task" at bounding box center [1386, 77] width 51 height 16
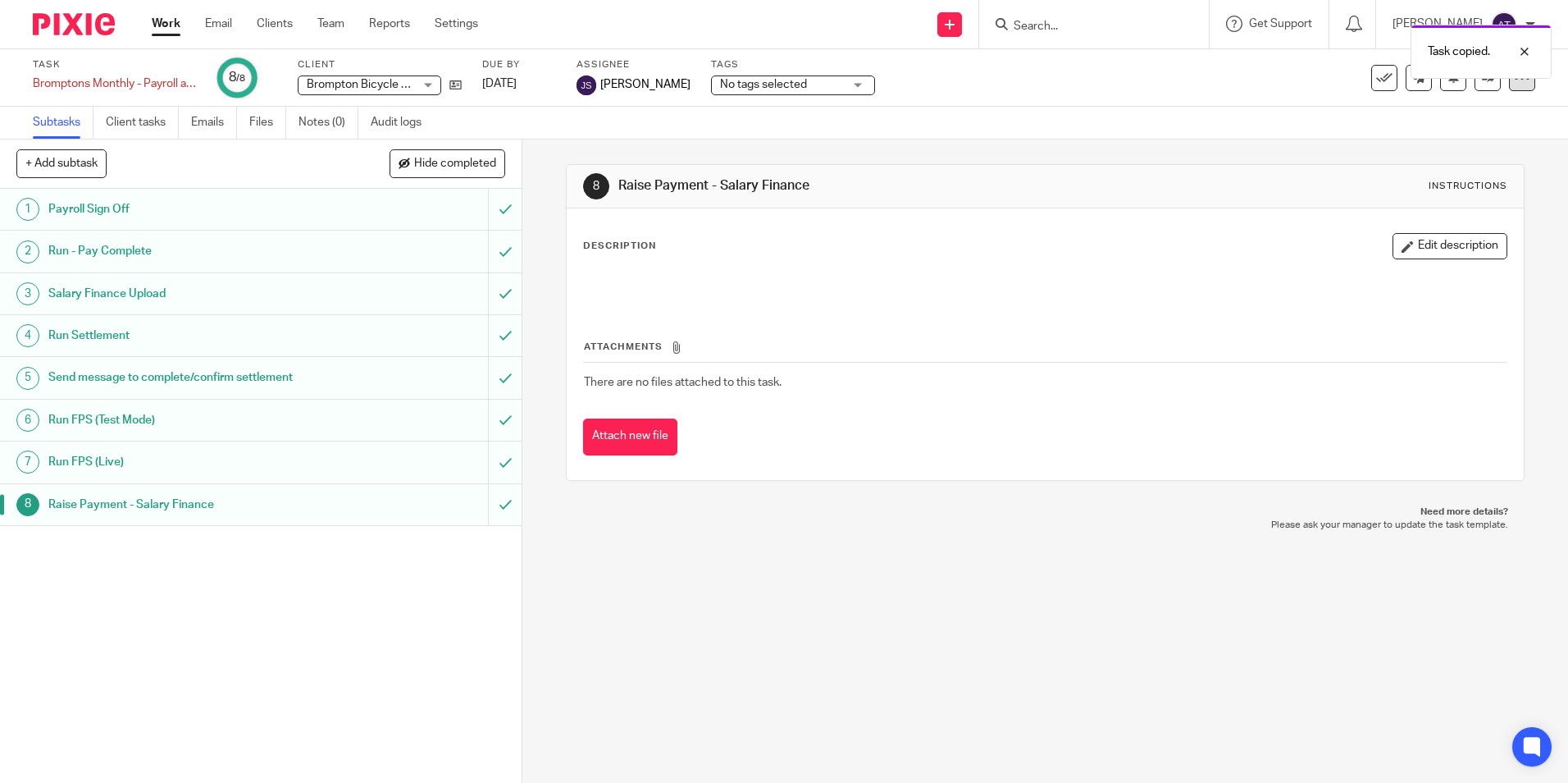
click at [1513, 83] on icon at bounding box center [1522, 78] width 16 height 16
click at [1474, 114] on span "Save as a template" at bounding box center [1443, 118] width 96 height 12
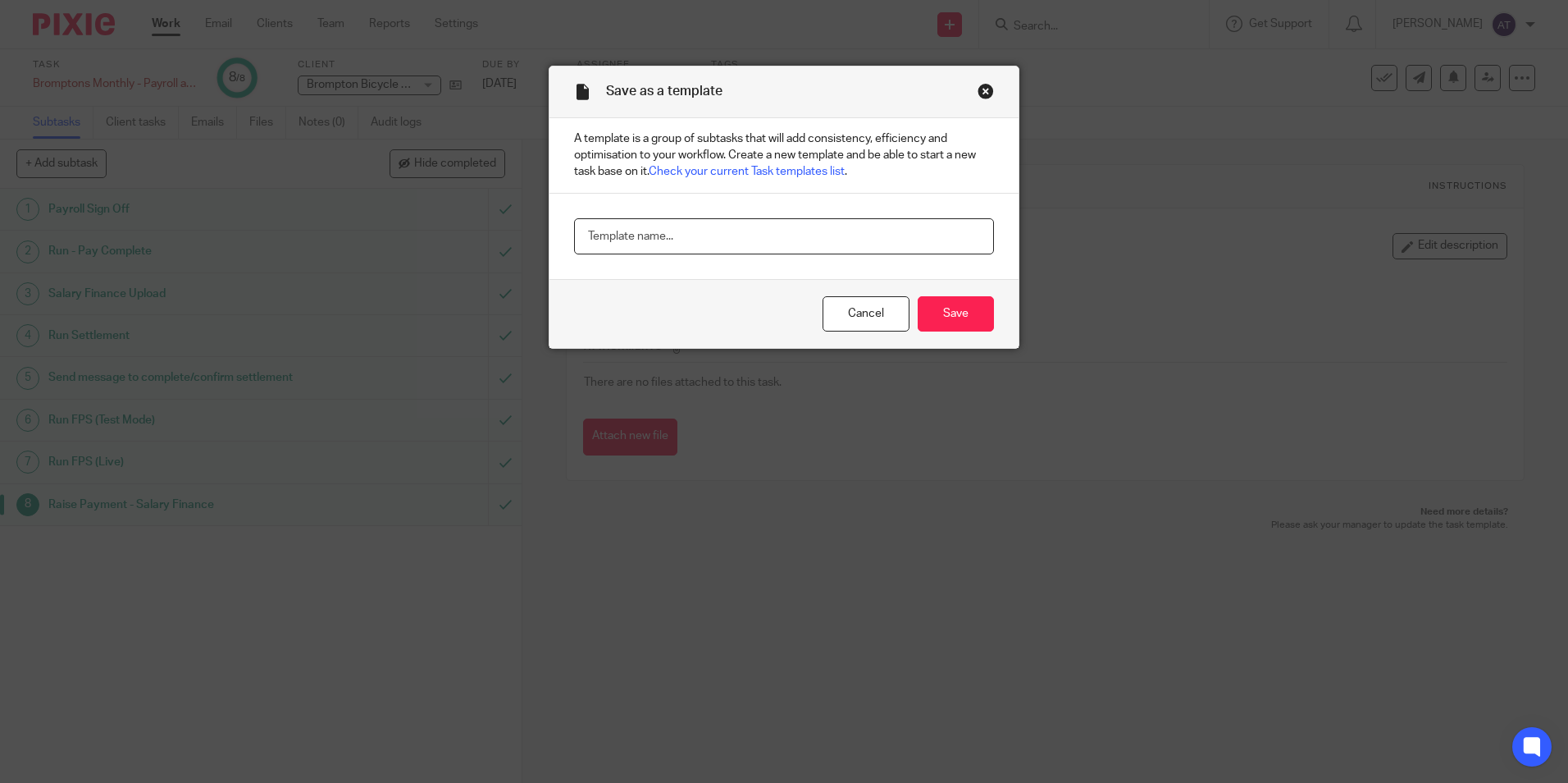
drag, startPoint x: 679, startPoint y: 239, endPoint x: 694, endPoint y: 242, distance: 15.3
click at [679, 239] on input "text" at bounding box center [784, 236] width 420 height 37
paste input "Bromptons Monthly - Payroll approval"
type input "Bromptons Monthly - Payroll approval"
click at [961, 317] on input "Save" at bounding box center [956, 314] width 76 height 35
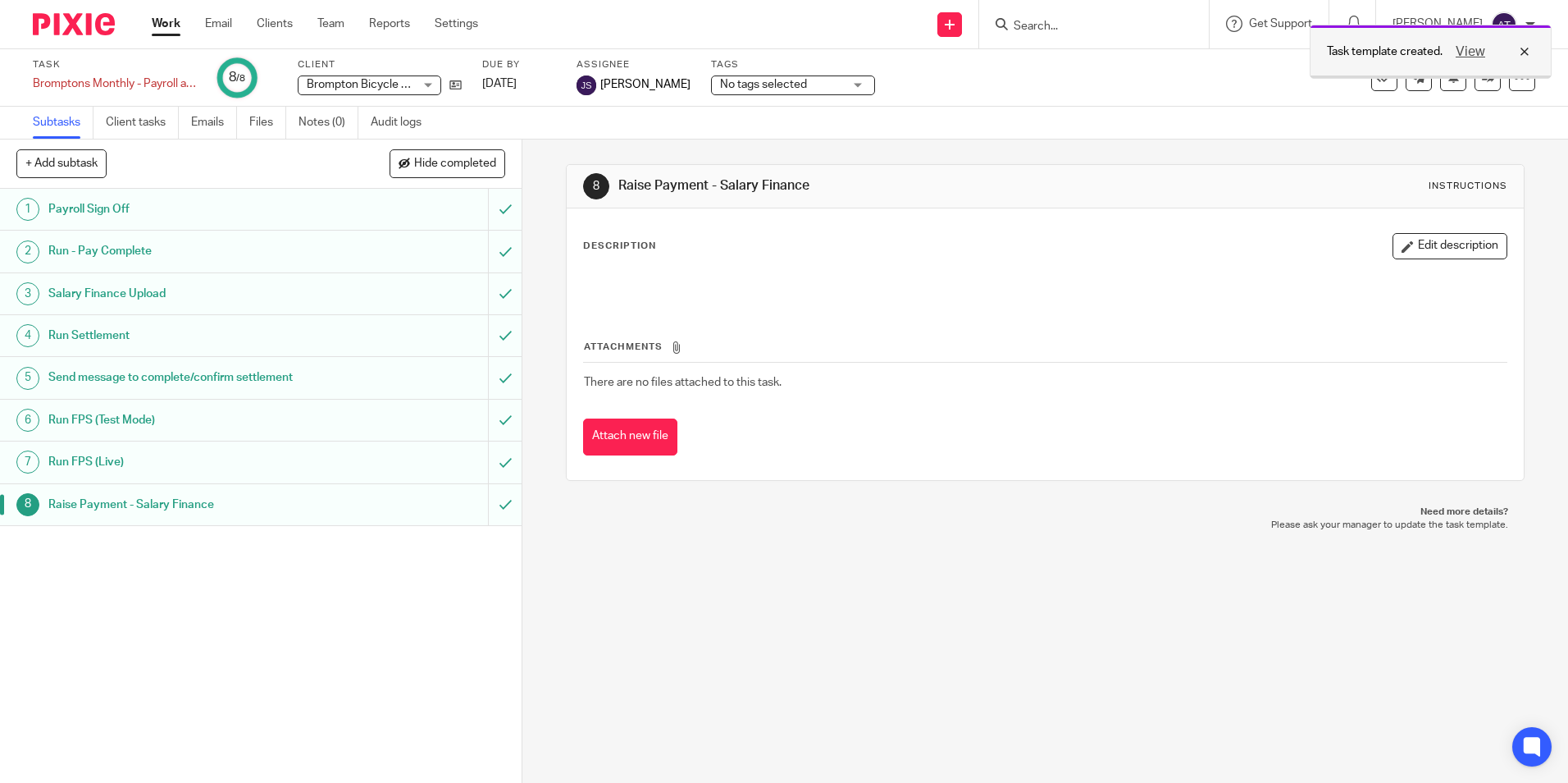
click at [1523, 55] on div "View" at bounding box center [1488, 52] width 92 height 20
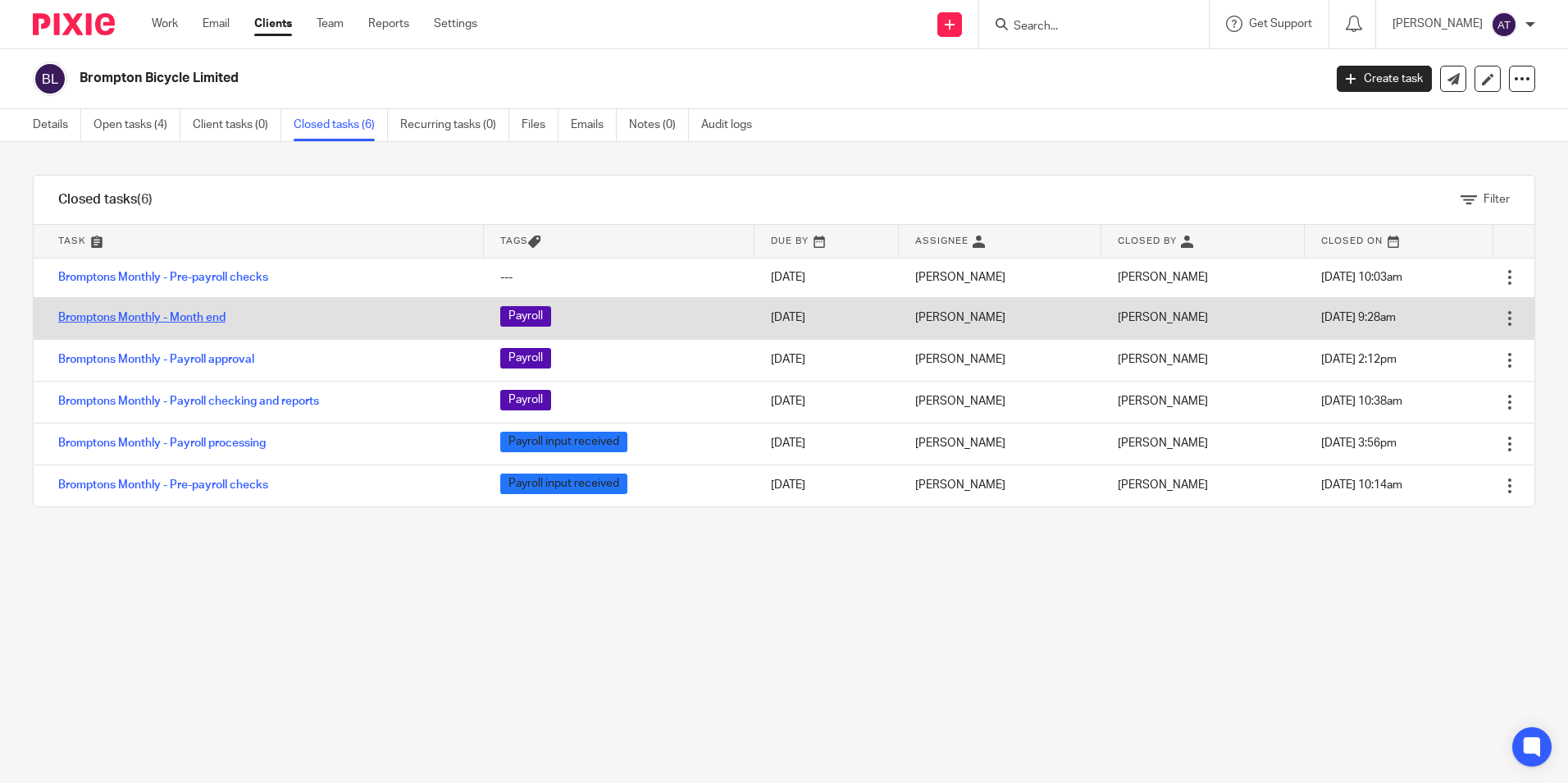
click at [150, 314] on link "Bromptons Monthly - Month end" at bounding box center [142, 317] width 167 height 12
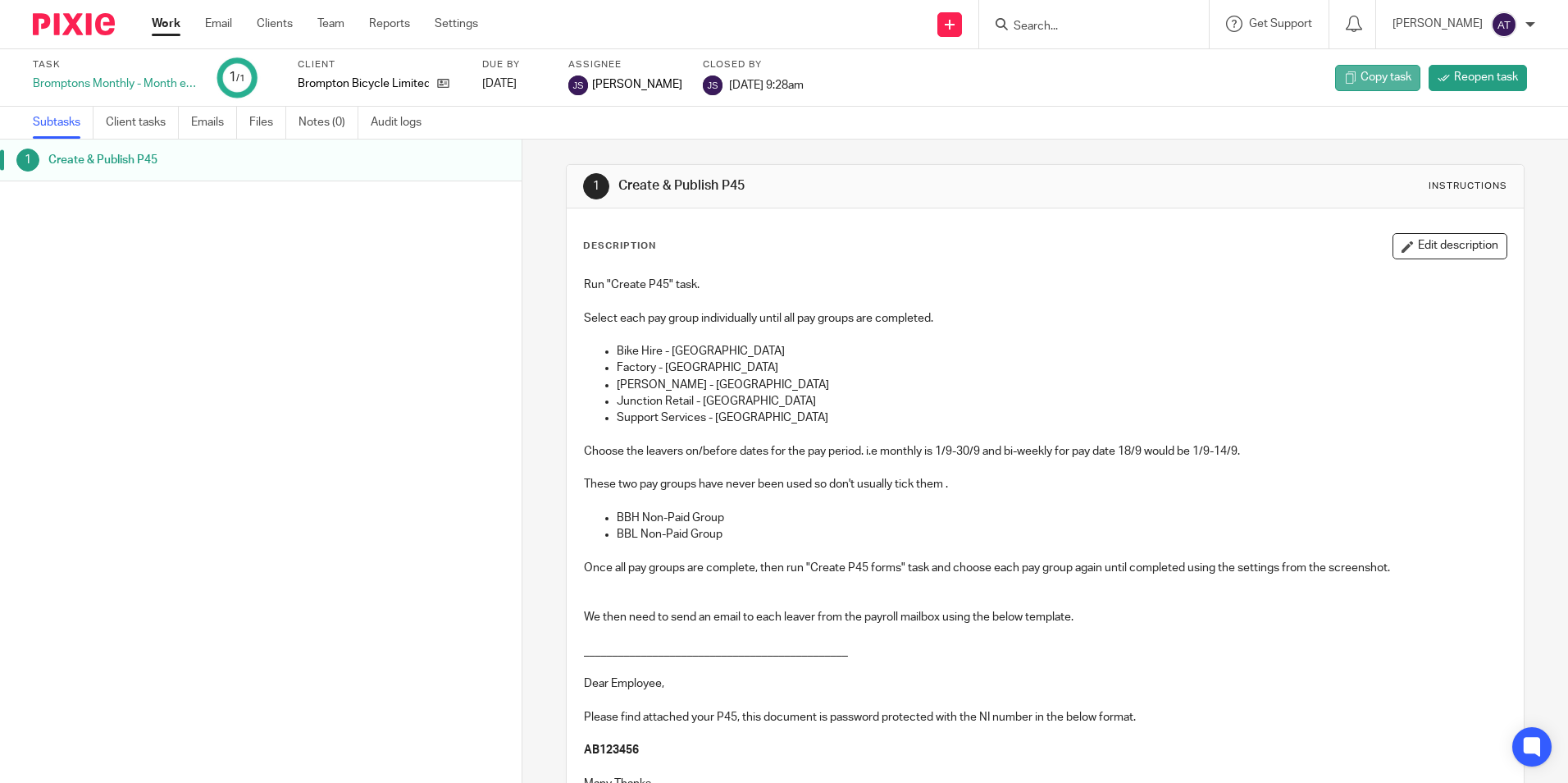
click at [1363, 82] on span "Copy task" at bounding box center [1386, 77] width 51 height 16
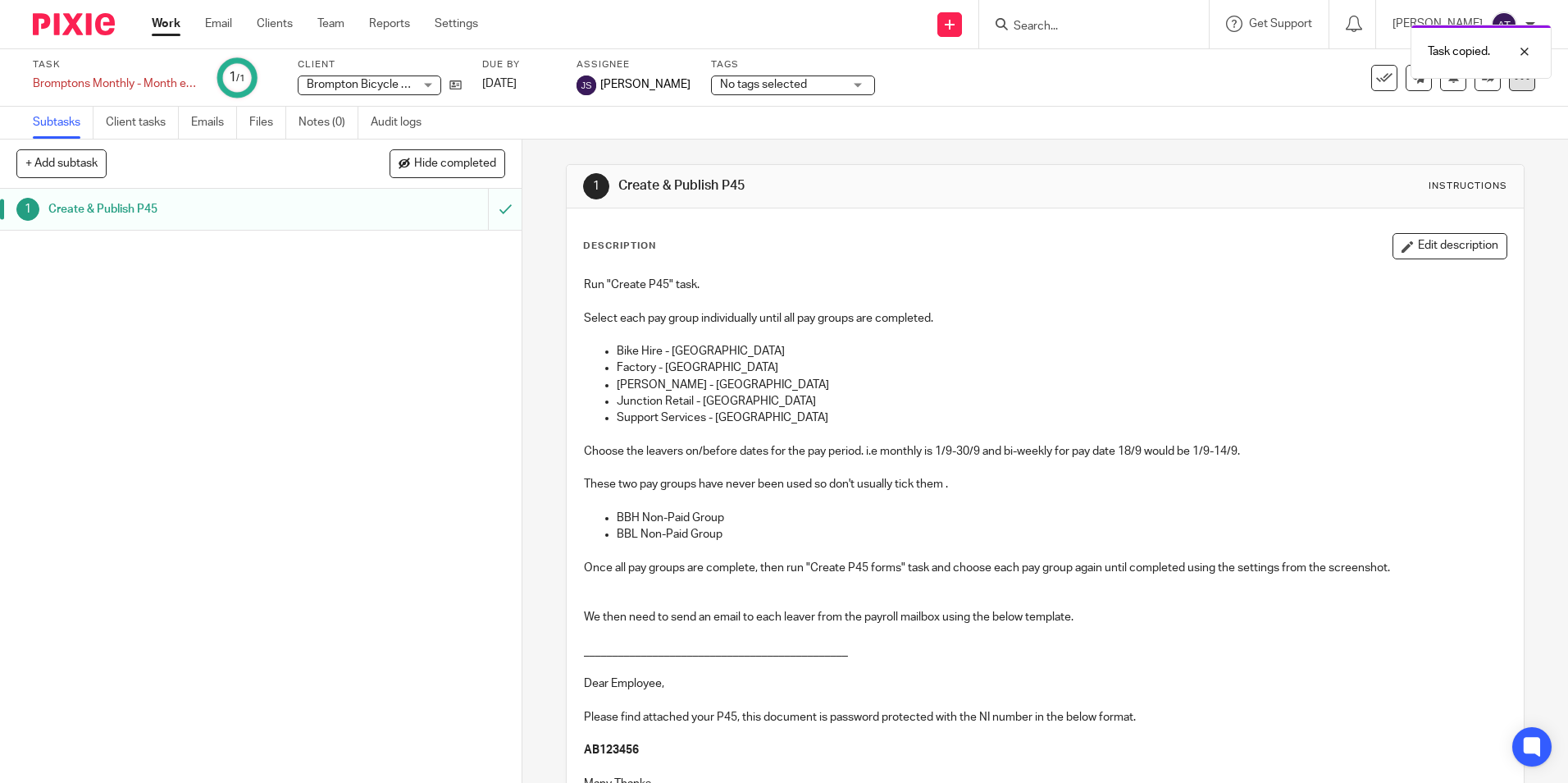
click at [1516, 87] on div at bounding box center [1522, 77] width 26 height 26
click at [1429, 119] on span "Save as a template" at bounding box center [1443, 118] width 96 height 12
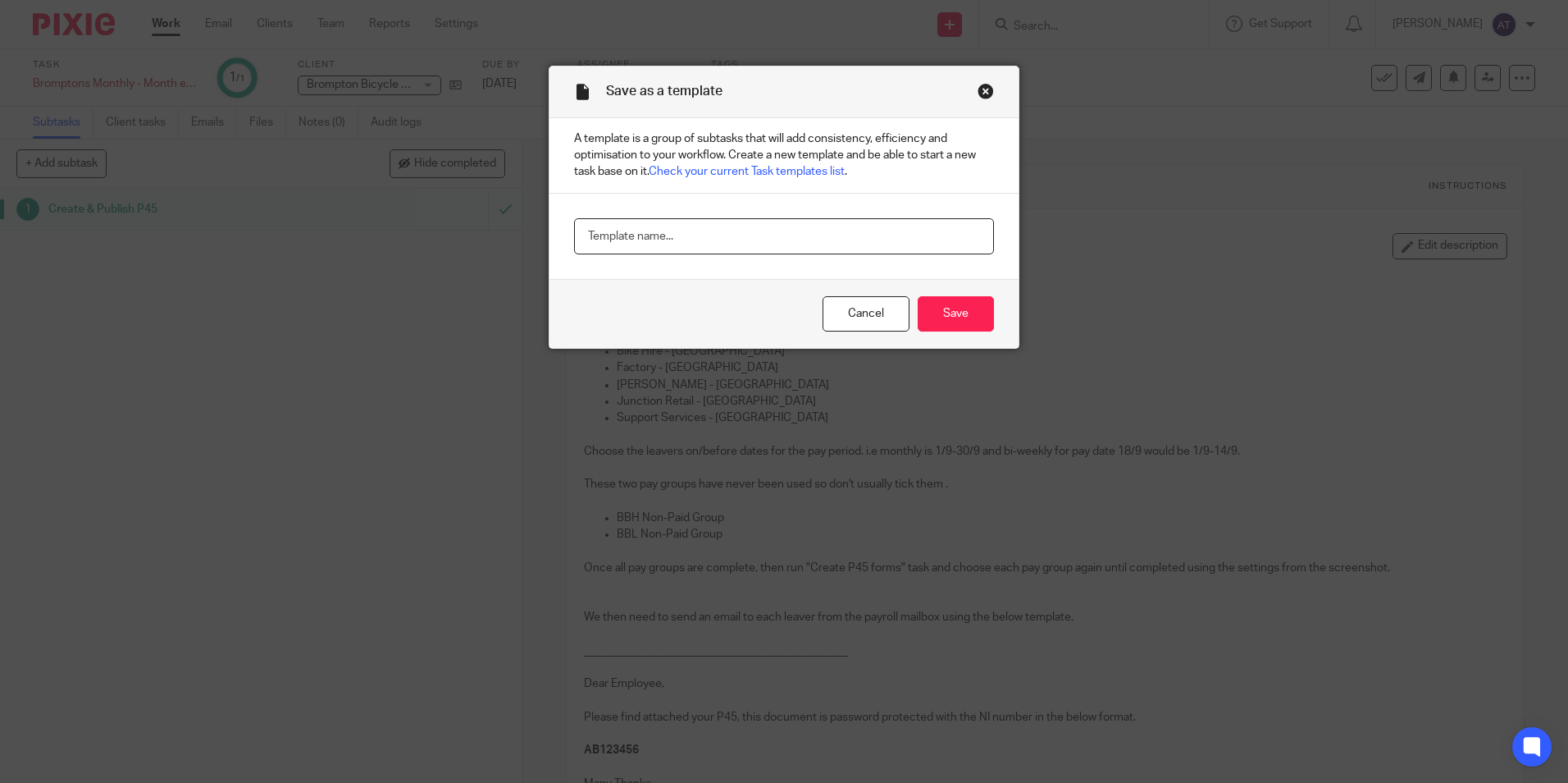
drag, startPoint x: 717, startPoint y: 228, endPoint x: 739, endPoint y: 231, distance: 22.2
click at [717, 228] on input "text" at bounding box center [784, 236] width 420 height 37
paste input "Bromptons Monthly - Month end"
type input "Bromptons Monthly - Month end"
click at [959, 302] on input "Save" at bounding box center [956, 314] width 76 height 35
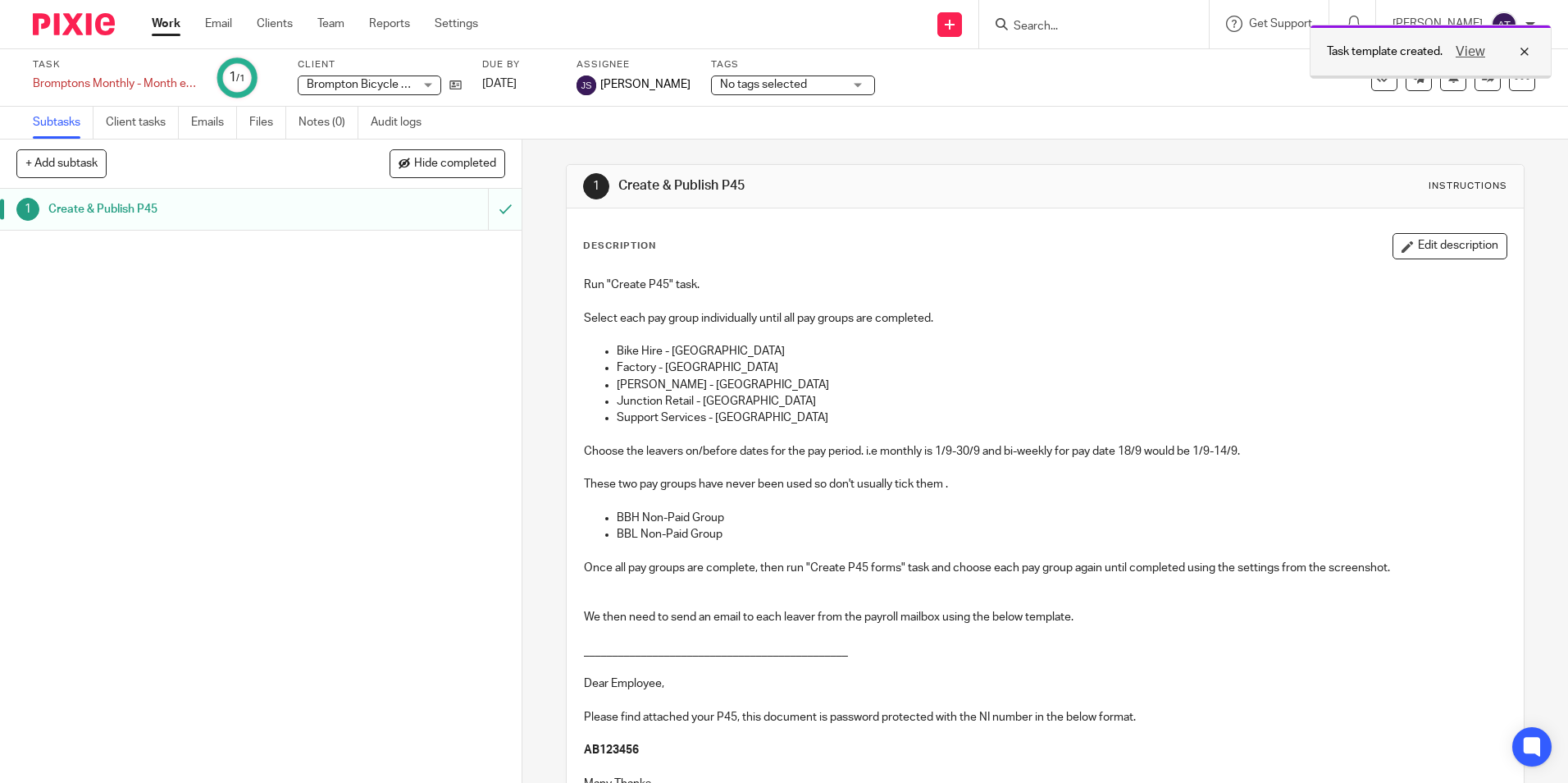
click at [1533, 46] on div "View" at bounding box center [1488, 52] width 92 height 20
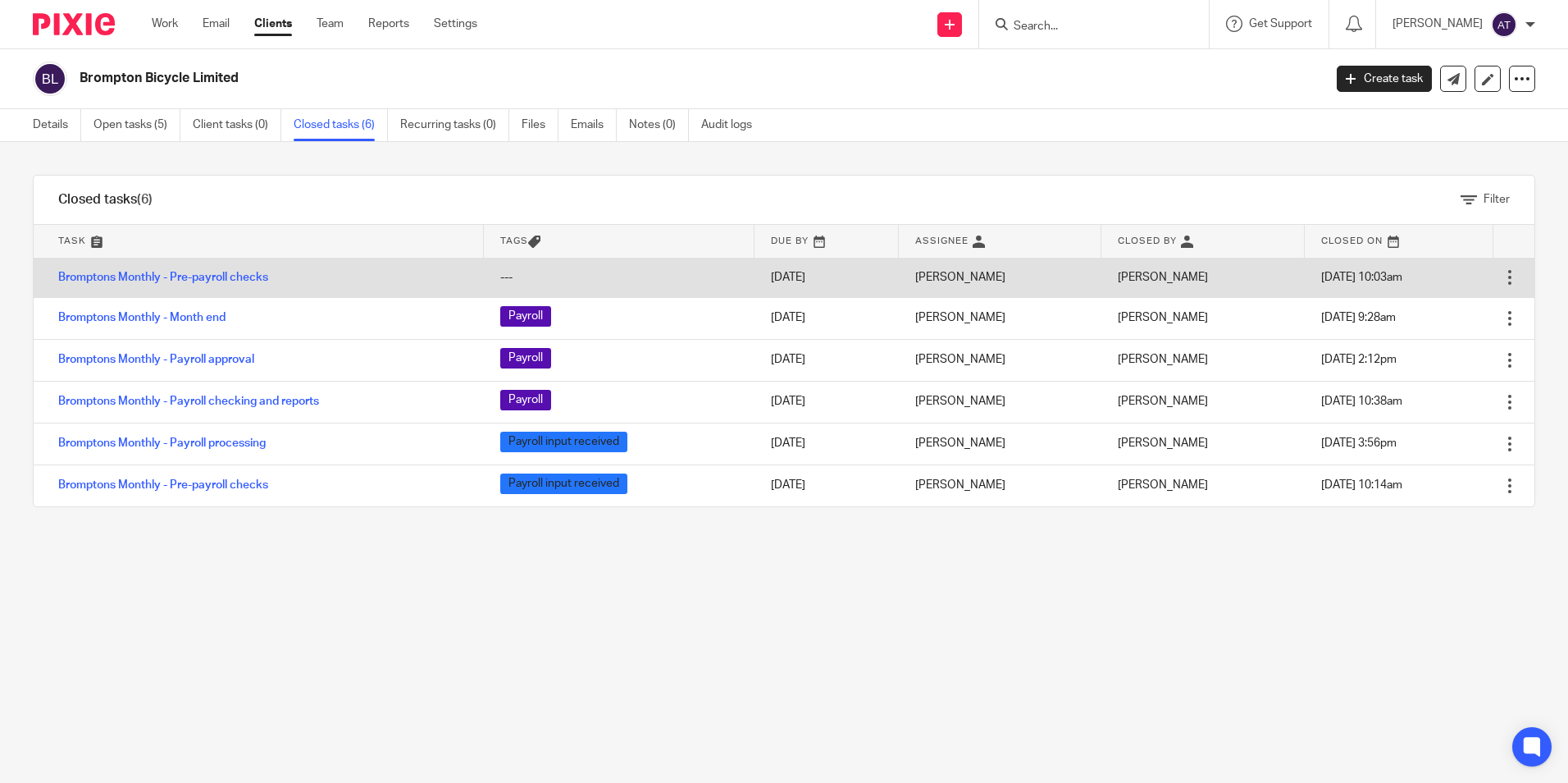
click at [1502, 273] on div at bounding box center [1510, 277] width 16 height 16
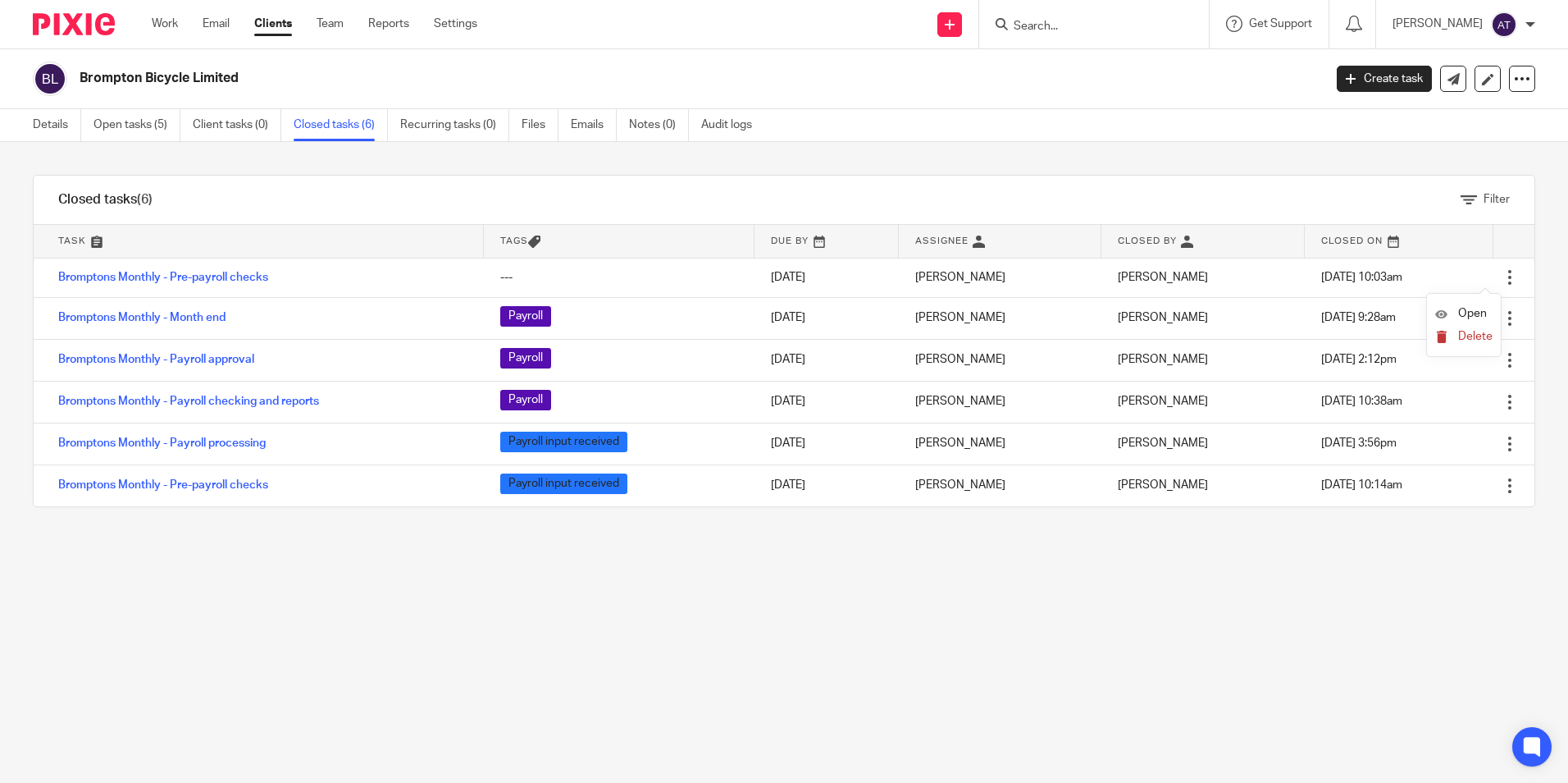
click at [1463, 331] on span "Delete" at bounding box center [1475, 336] width 35 height 12
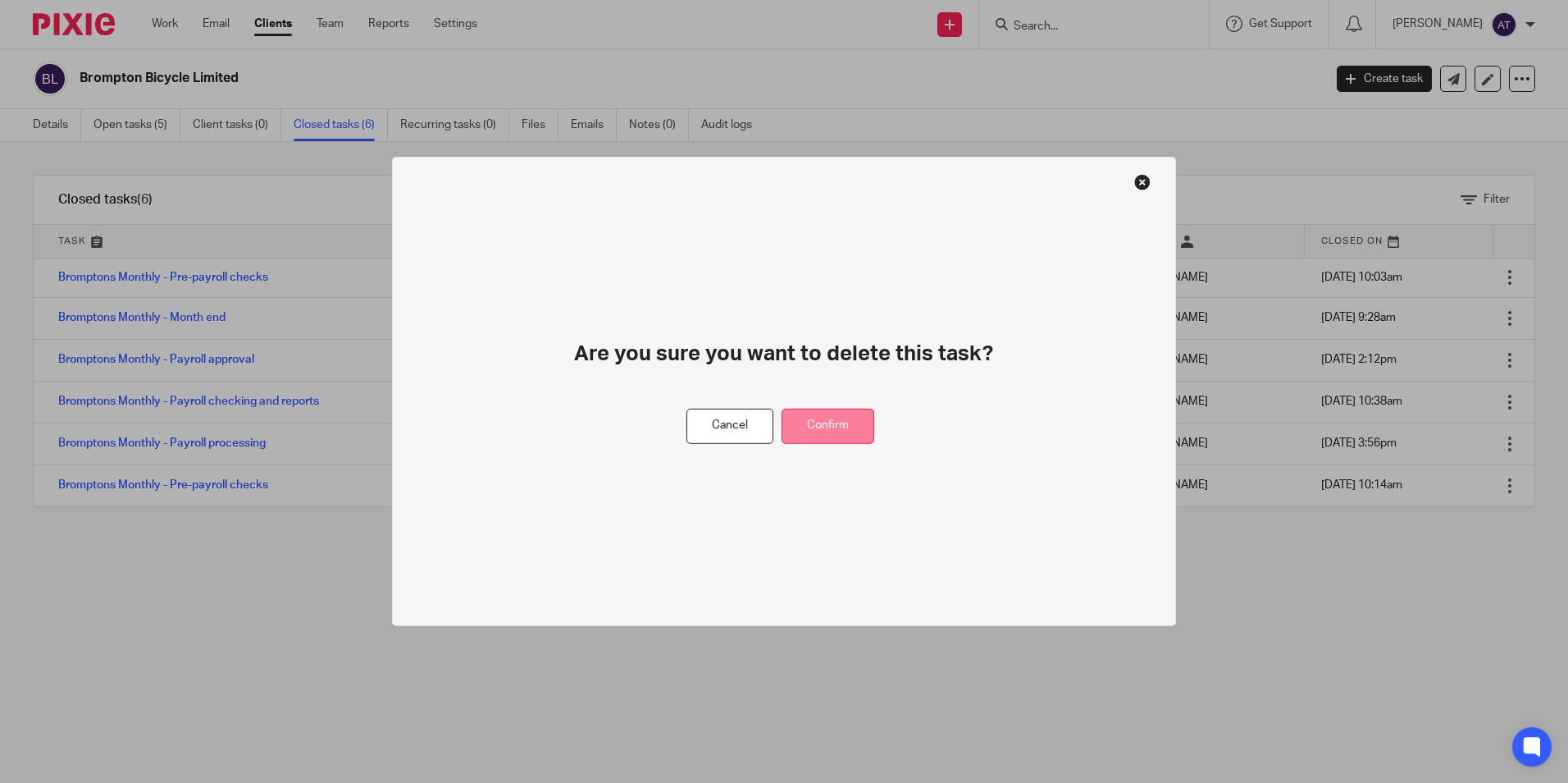
click at [808, 424] on button "Confirm" at bounding box center [828, 426] width 93 height 35
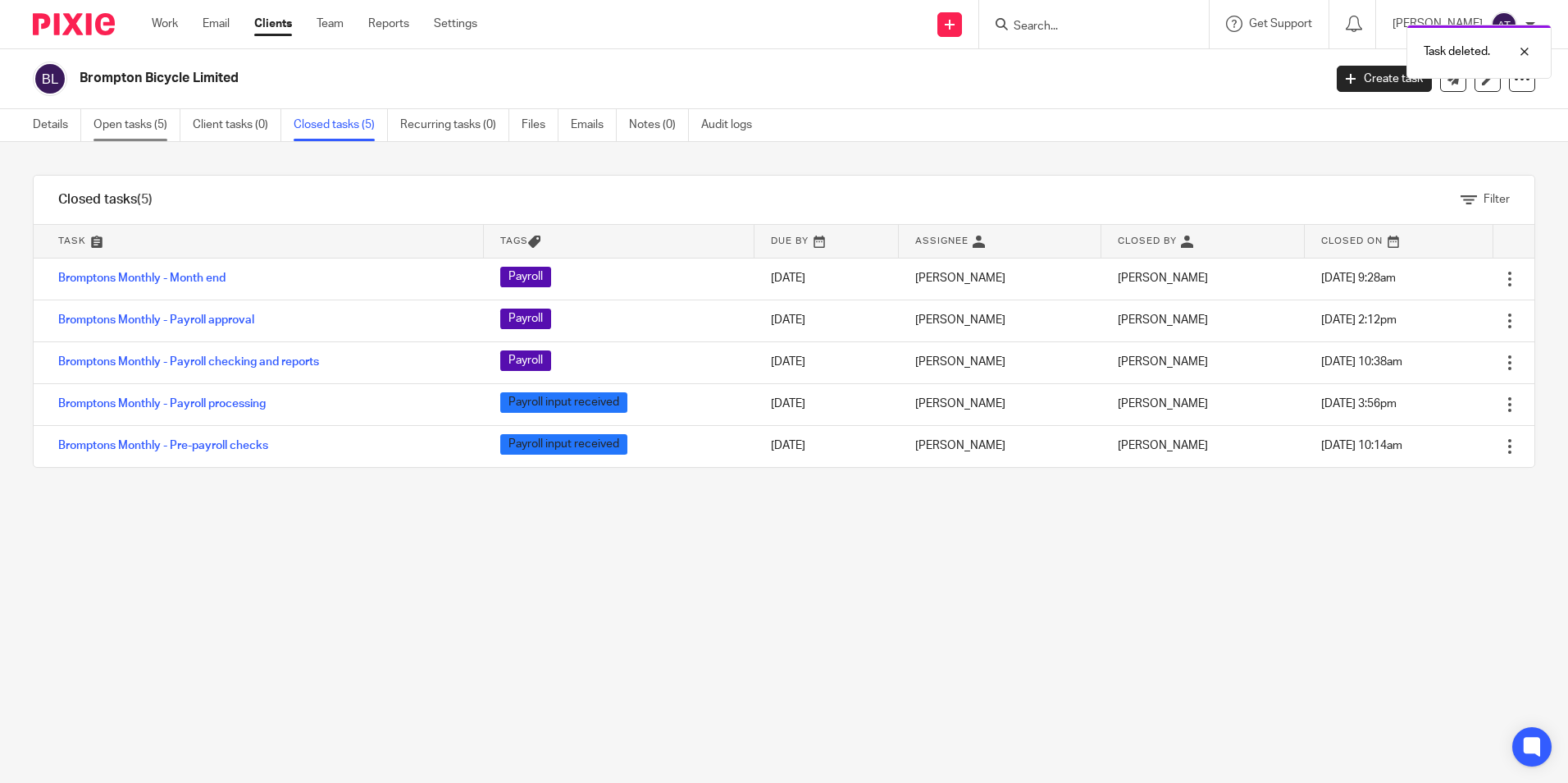
click at [131, 129] on link "Open tasks (5)" at bounding box center [137, 125] width 87 height 32
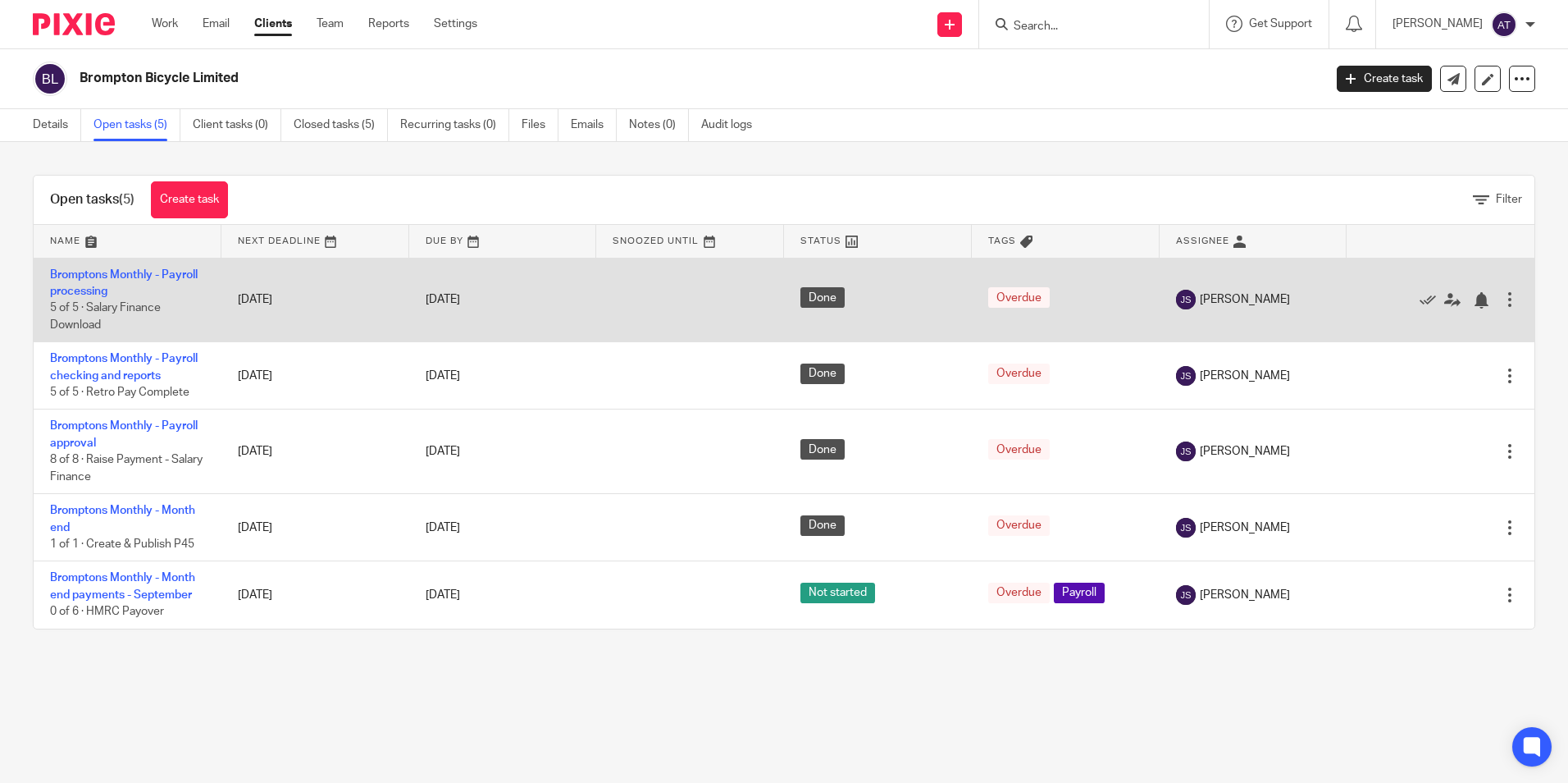
click at [1502, 305] on div at bounding box center [1510, 299] width 16 height 16
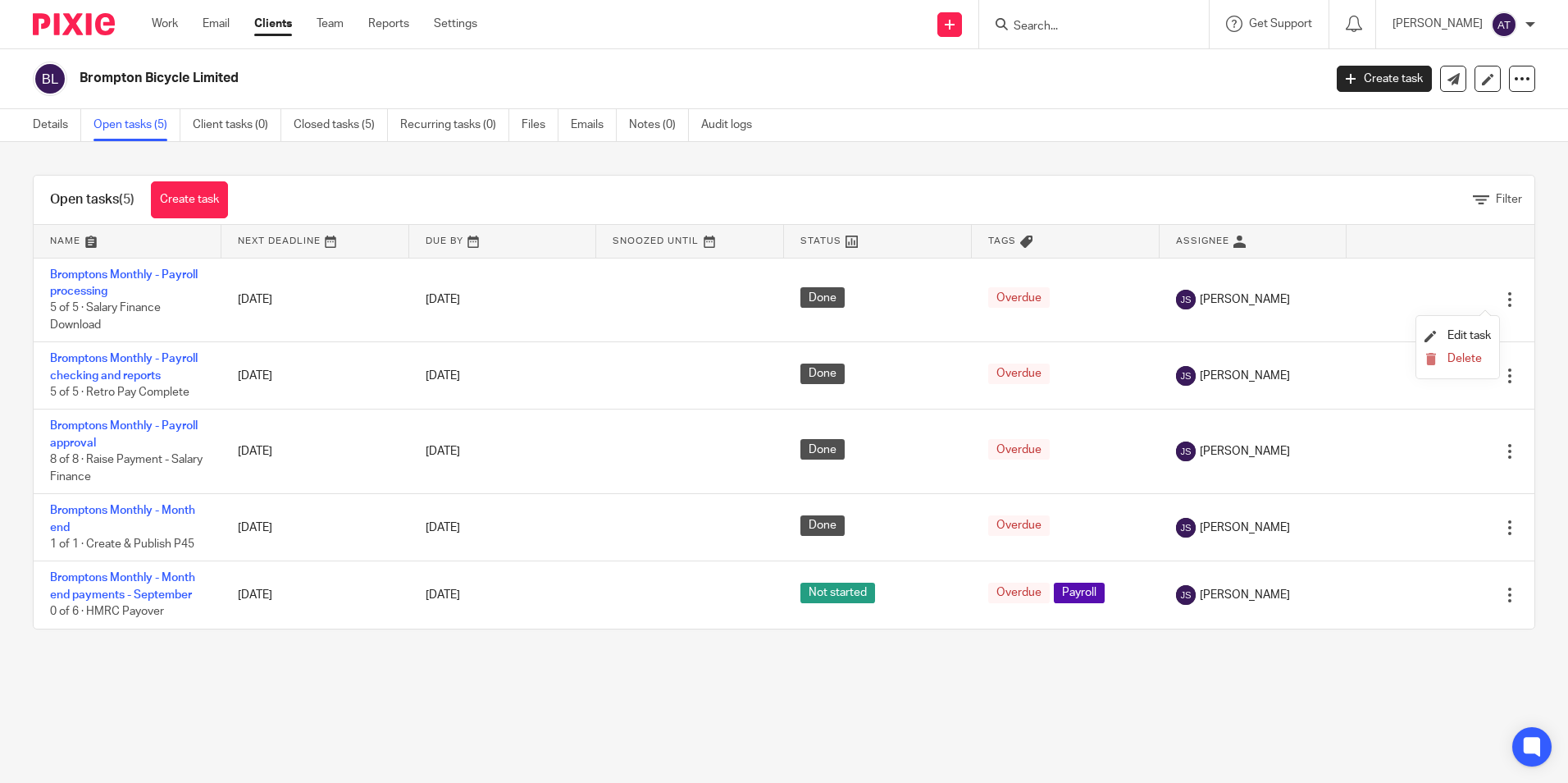
click at [1521, 240] on div "Open tasks (5) Create task Filter Name Next Deadline Due By Snoozed Until Statu…" at bounding box center [784, 402] width 1568 height 520
click at [350, 111] on link "Closed tasks (5)" at bounding box center [341, 125] width 95 height 32
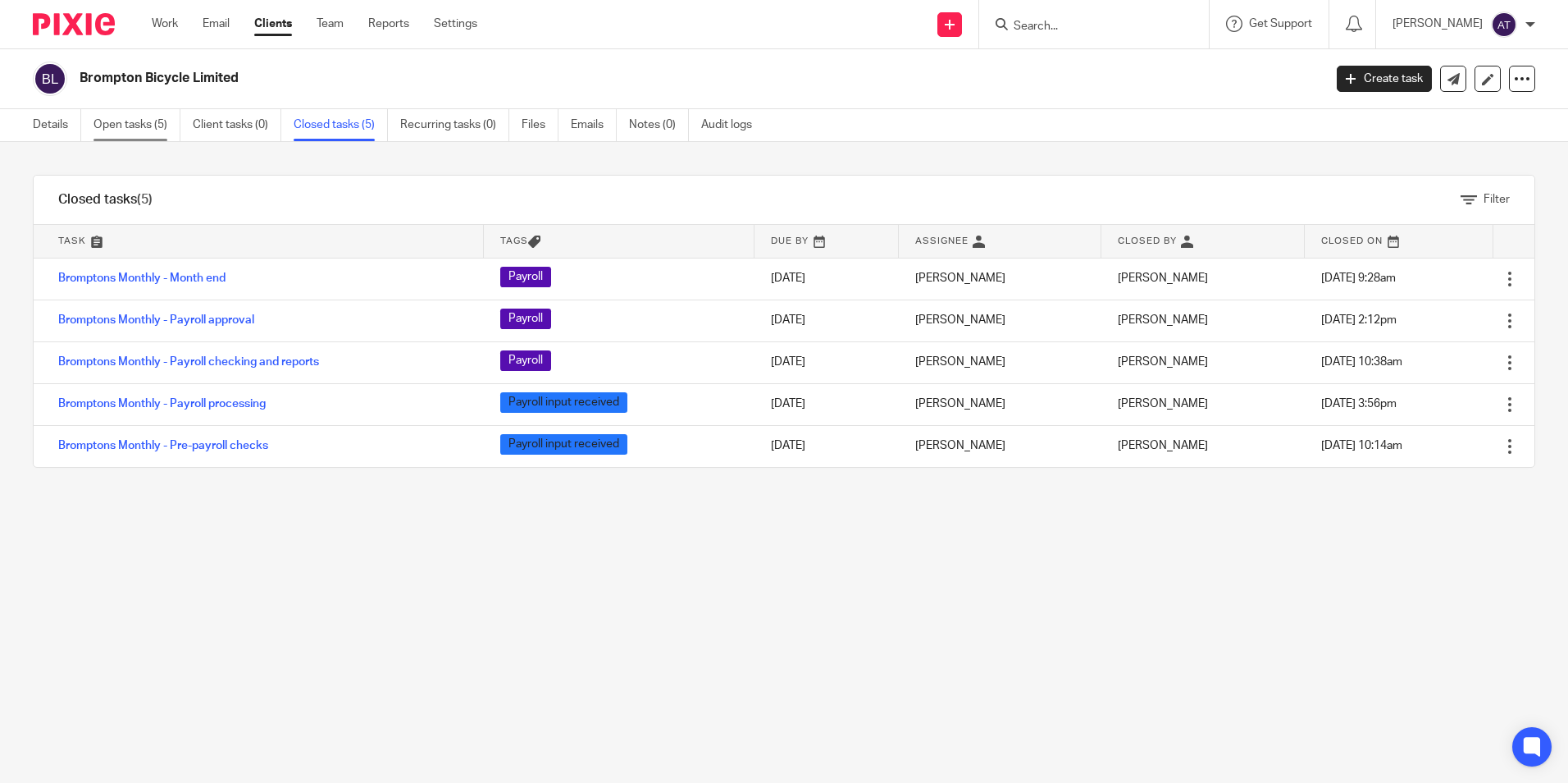
click at [144, 118] on link "Open tasks (5)" at bounding box center [137, 125] width 87 height 32
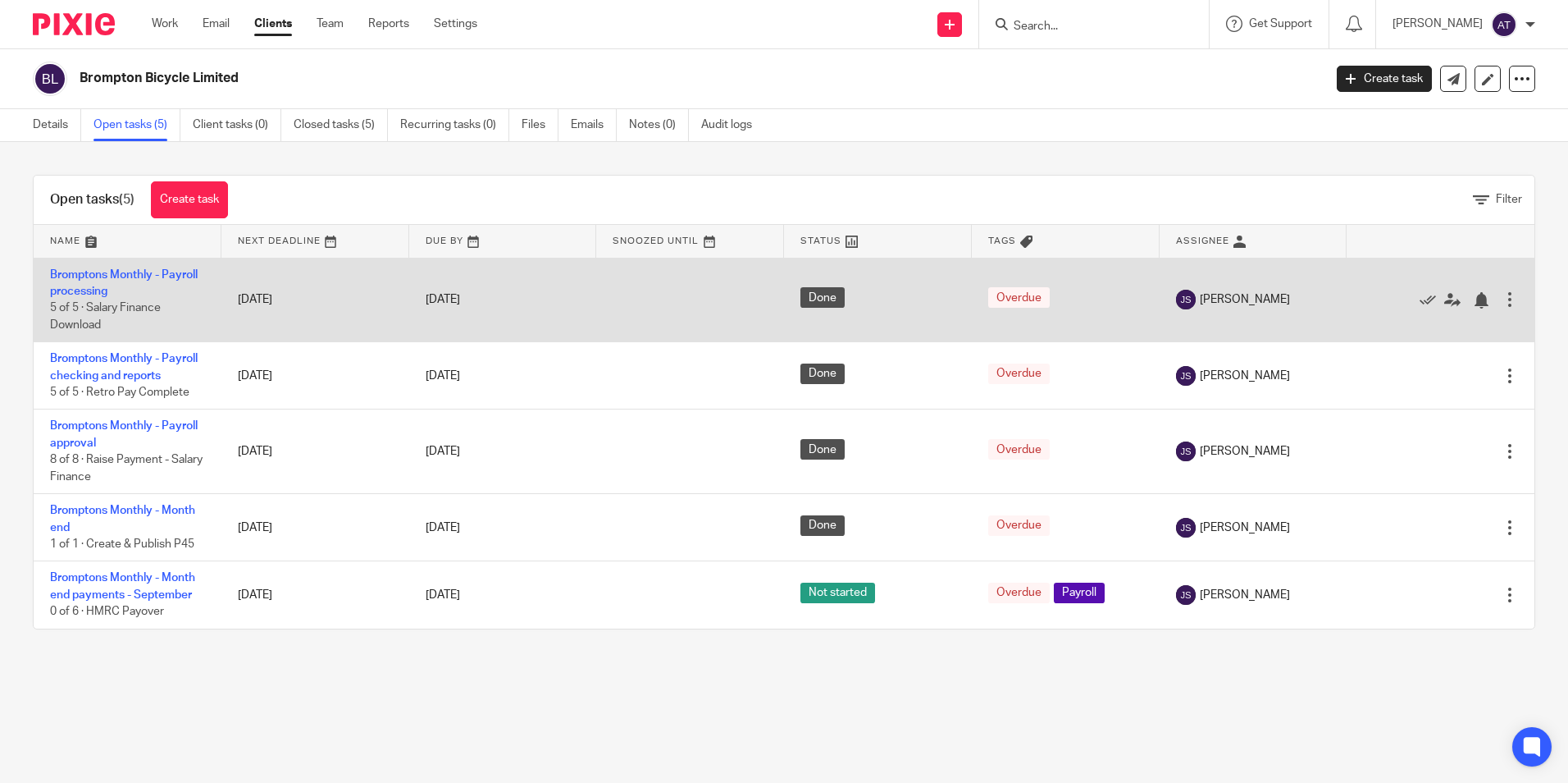
click at [1502, 300] on div at bounding box center [1510, 299] width 16 height 16
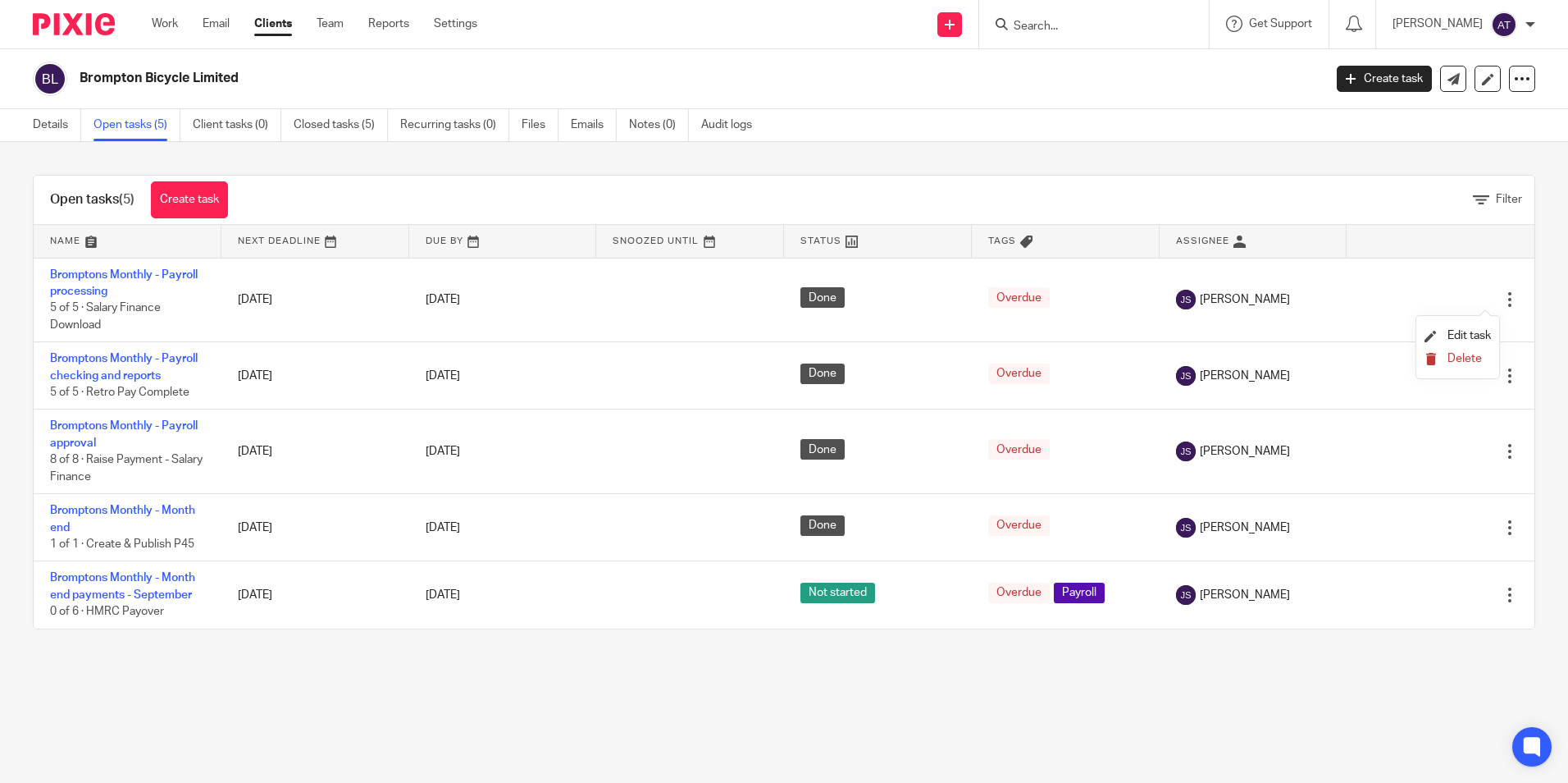
click at [1473, 356] on span "Delete" at bounding box center [1464, 358] width 35 height 12
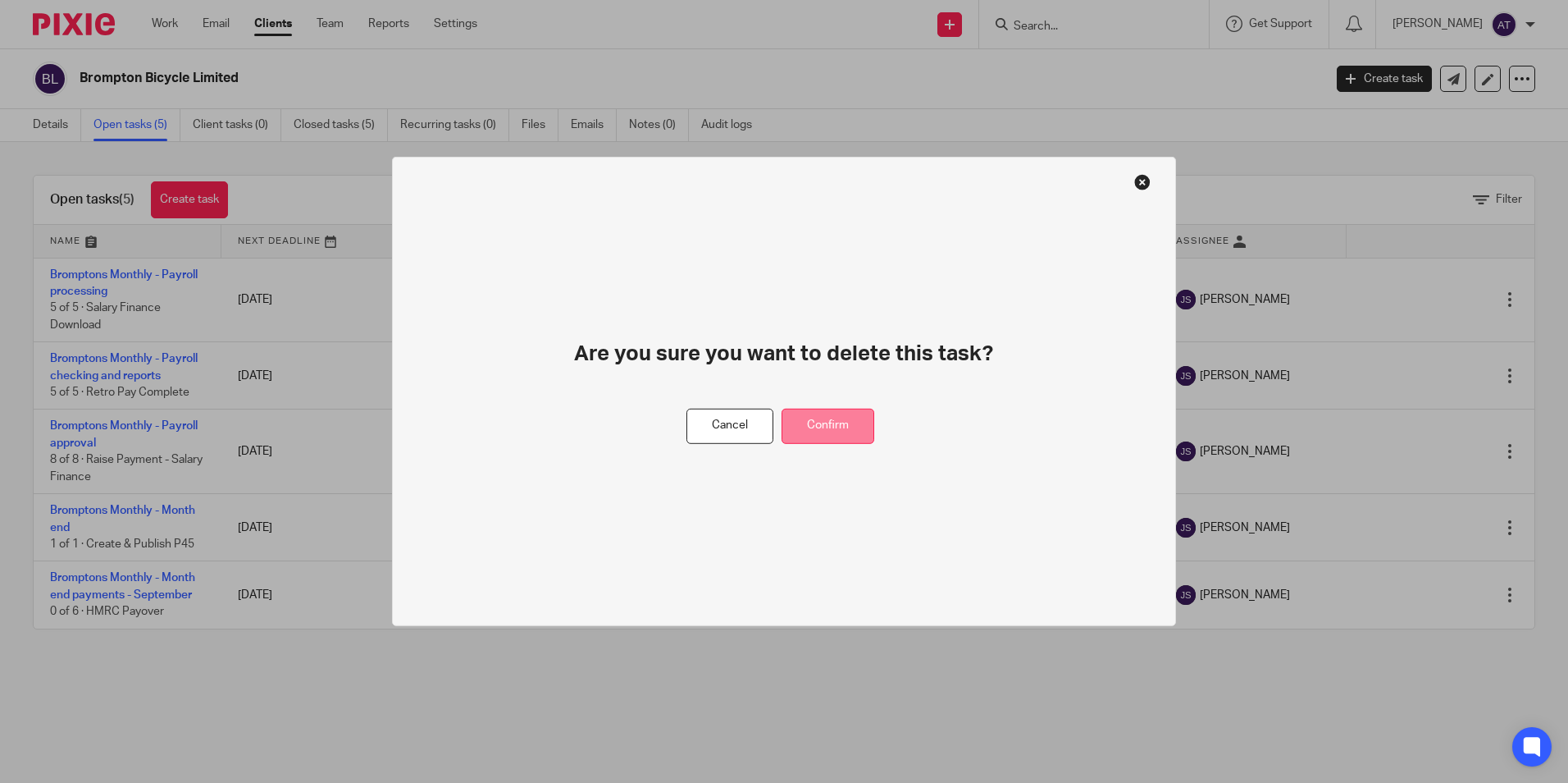
click at [814, 433] on button "Confirm" at bounding box center [828, 426] width 93 height 35
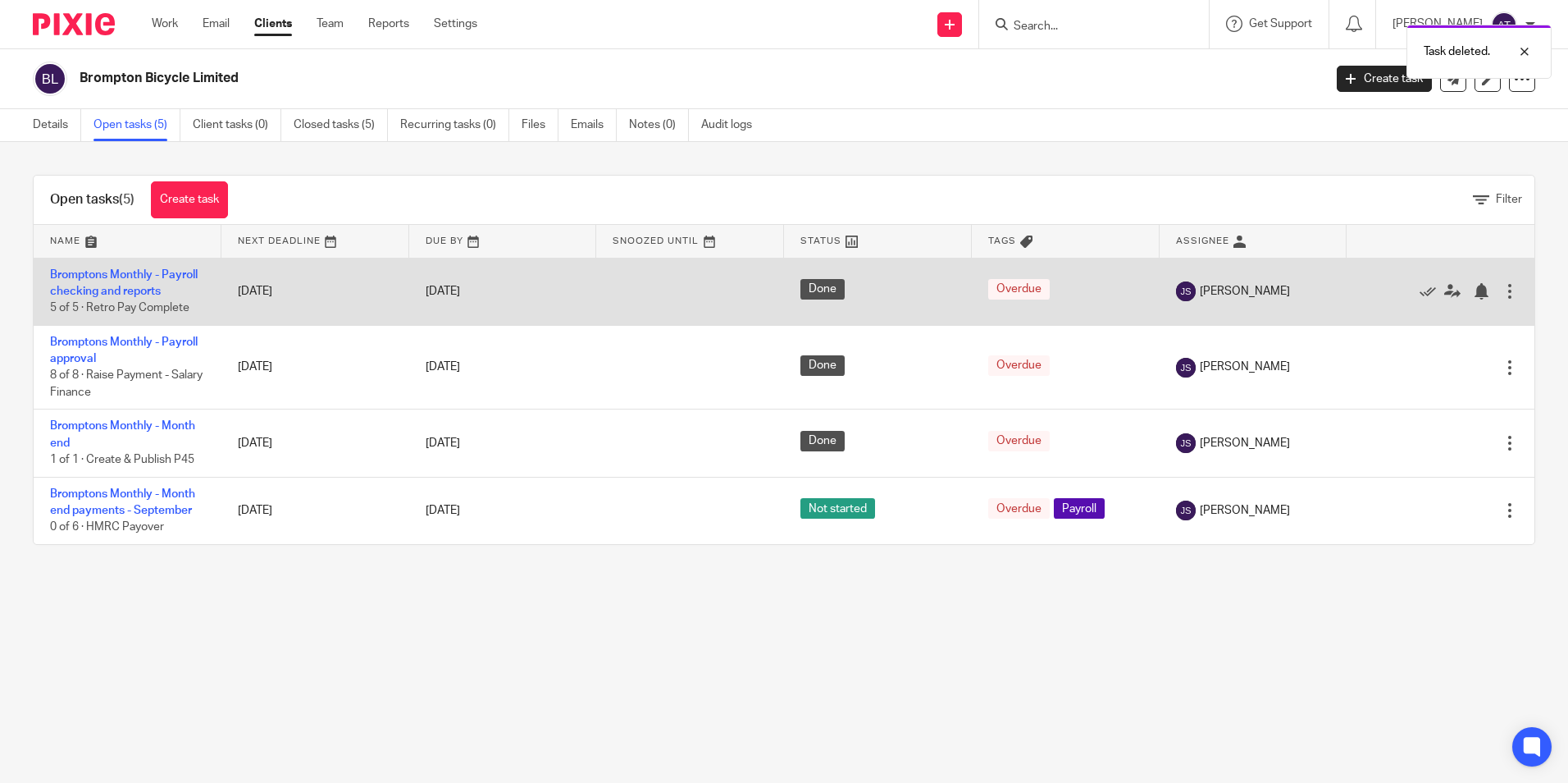
click at [1502, 291] on div at bounding box center [1510, 291] width 16 height 16
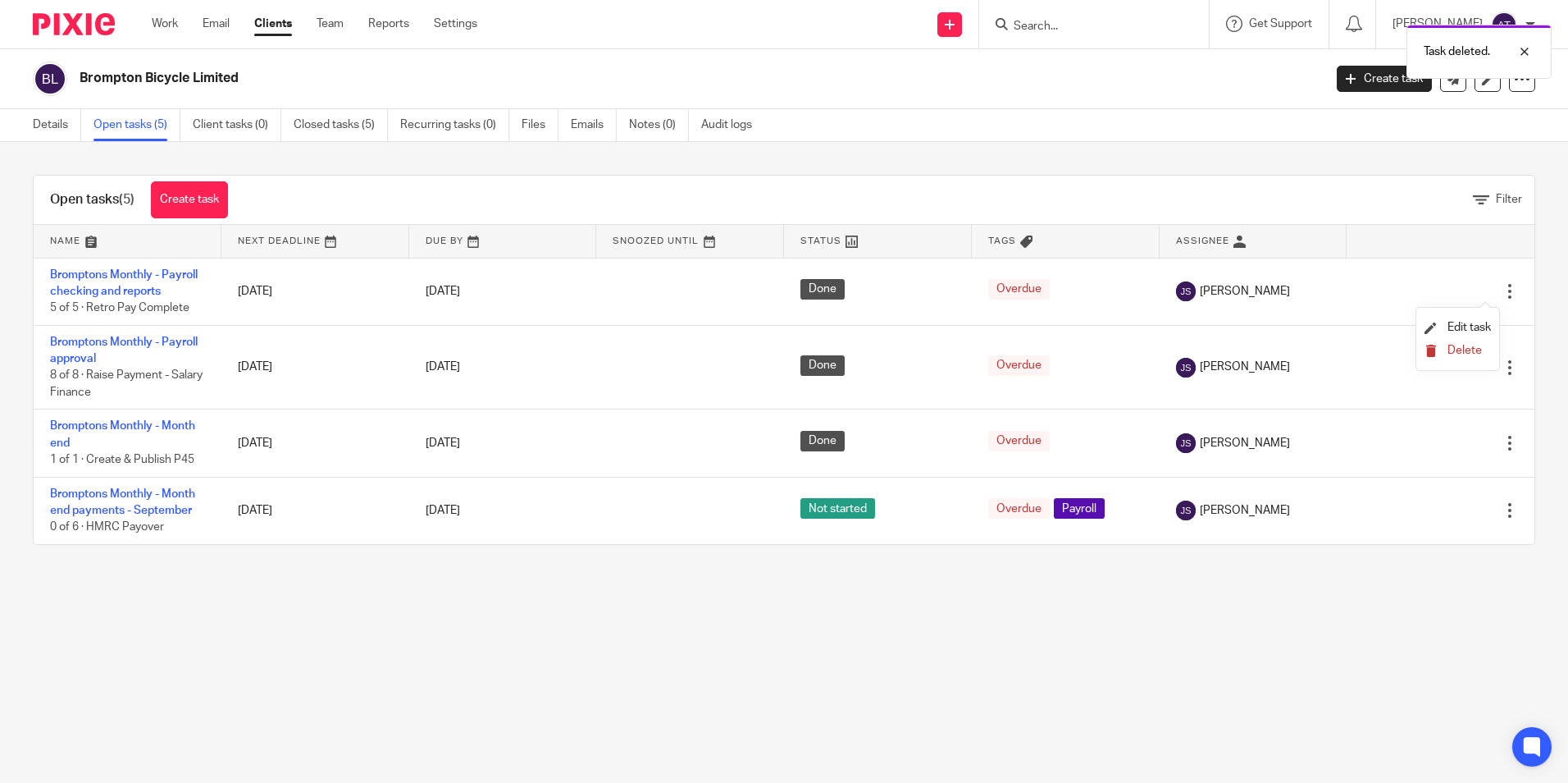
click at [1446, 349] on button "Delete" at bounding box center [1457, 351] width 66 height 13
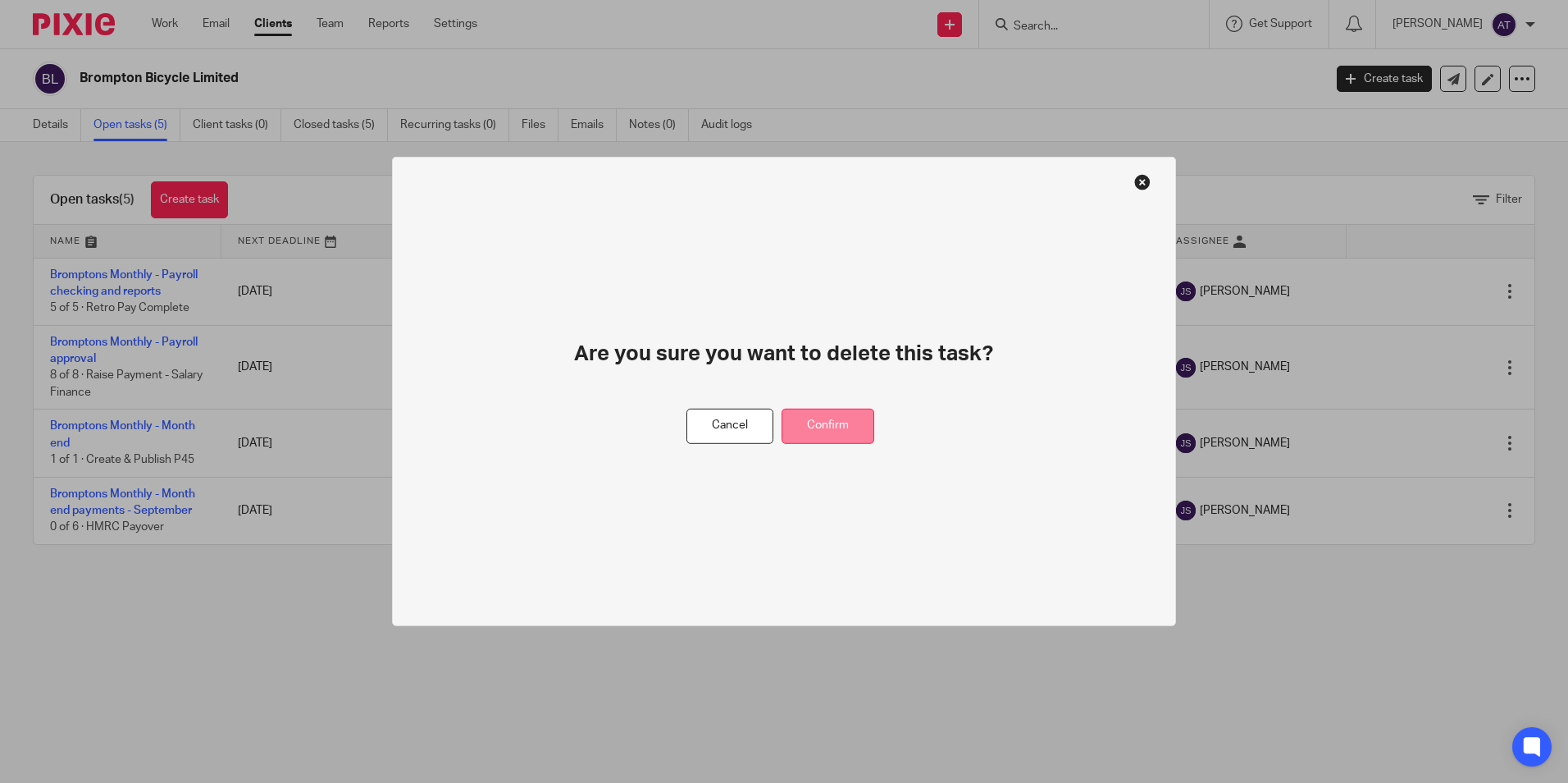
click at [832, 418] on button "Confirm" at bounding box center [828, 426] width 93 height 35
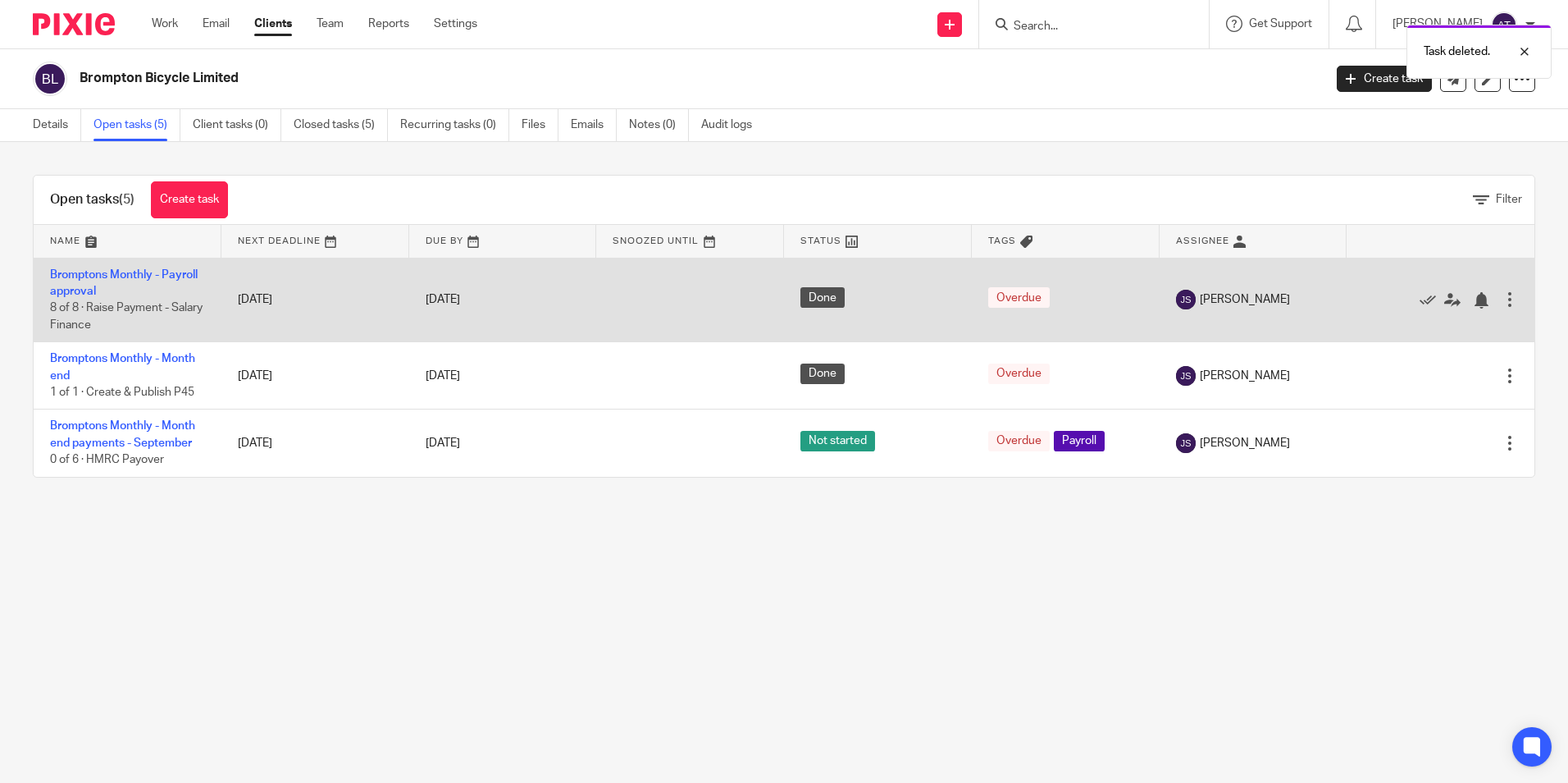
click at [1502, 291] on div at bounding box center [1510, 299] width 16 height 16
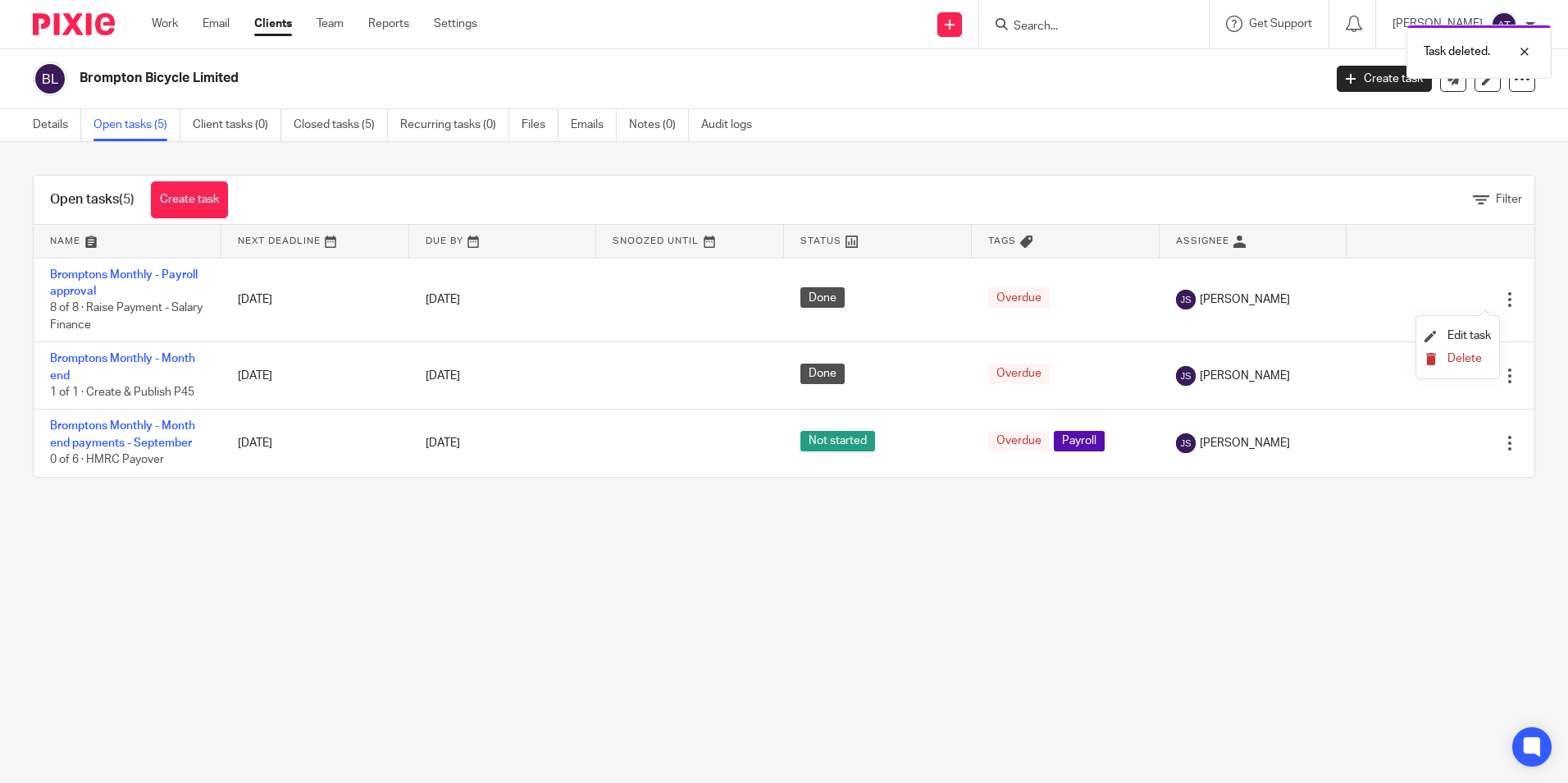
click at [1469, 358] on span "Delete" at bounding box center [1464, 358] width 35 height 12
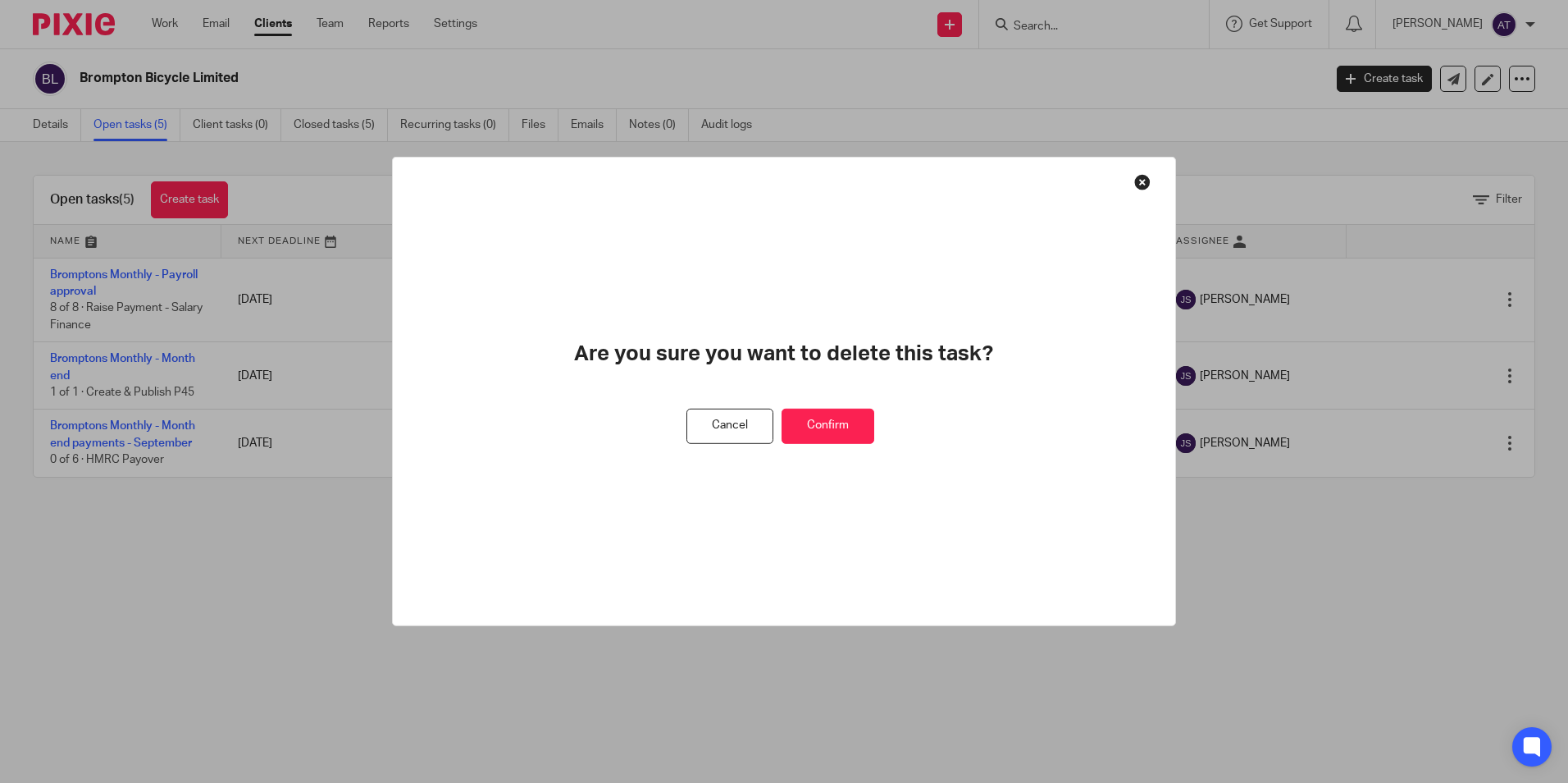
drag, startPoint x: 839, startPoint y: 418, endPoint x: 1146, endPoint y: 395, distance: 307.9
click at [842, 420] on button "Confirm" at bounding box center [828, 426] width 93 height 35
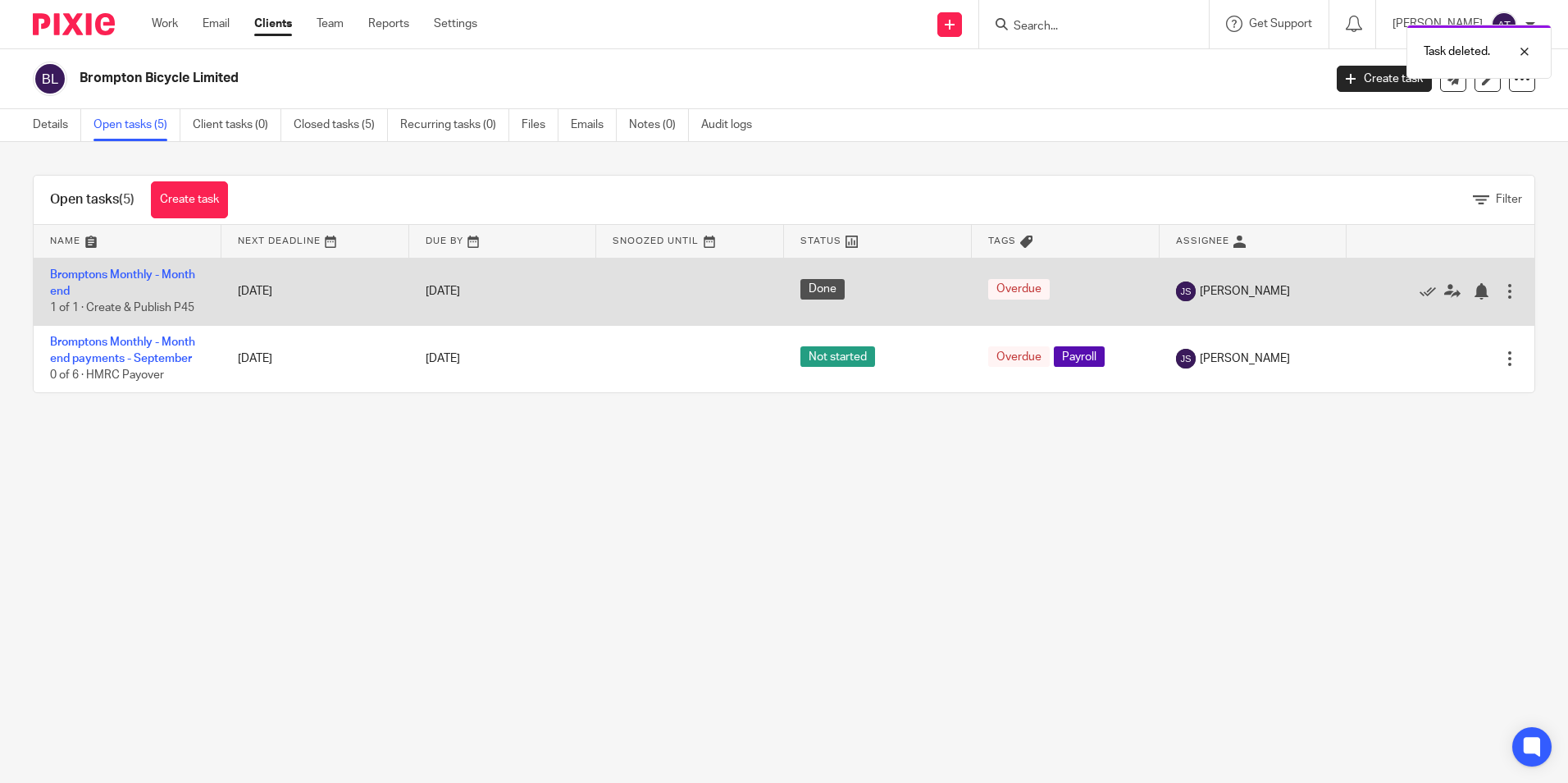
click at [1502, 289] on div at bounding box center [1510, 291] width 16 height 16
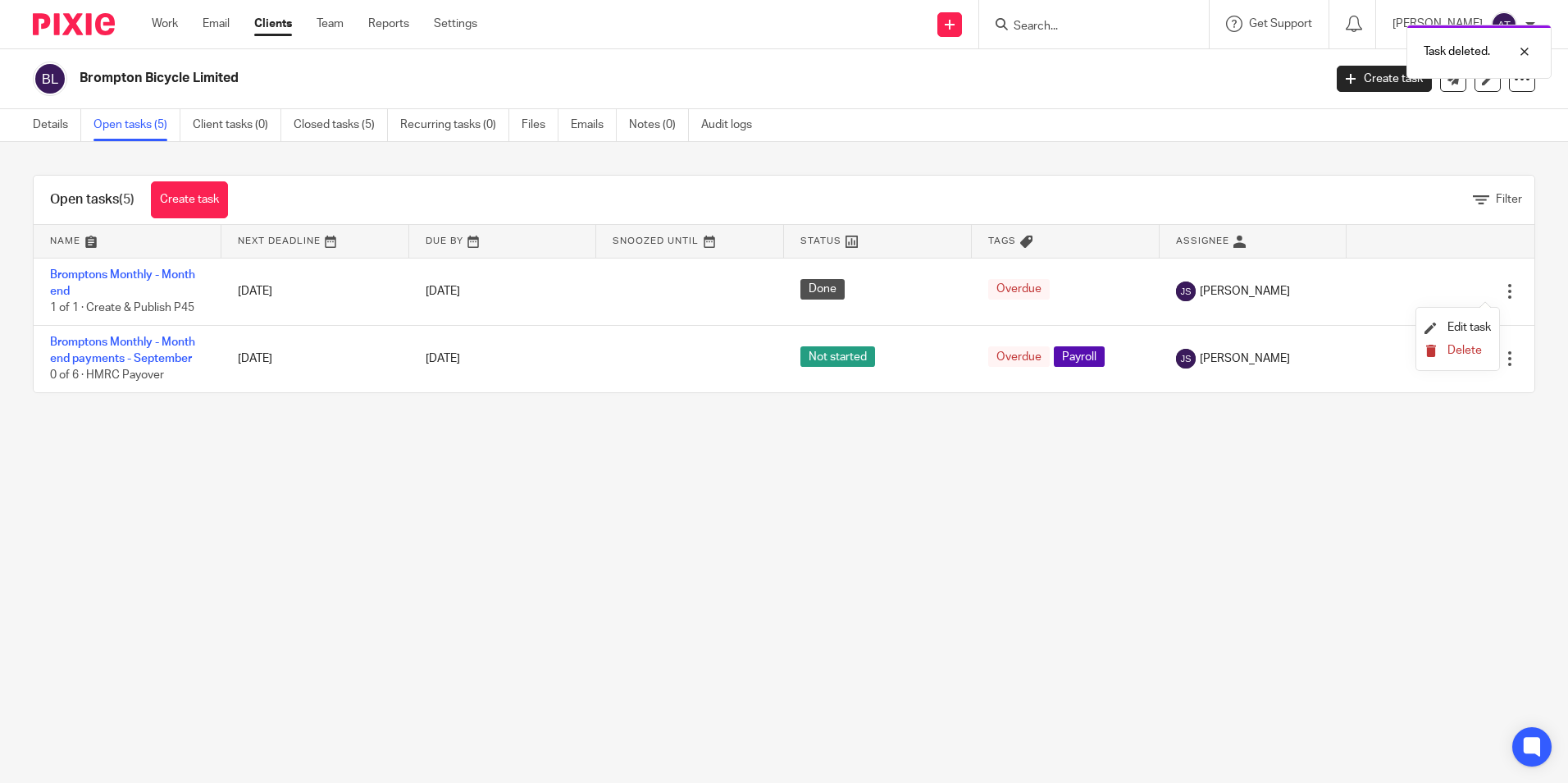
click at [1435, 346] on icon "submit" at bounding box center [1431, 351] width 13 height 13
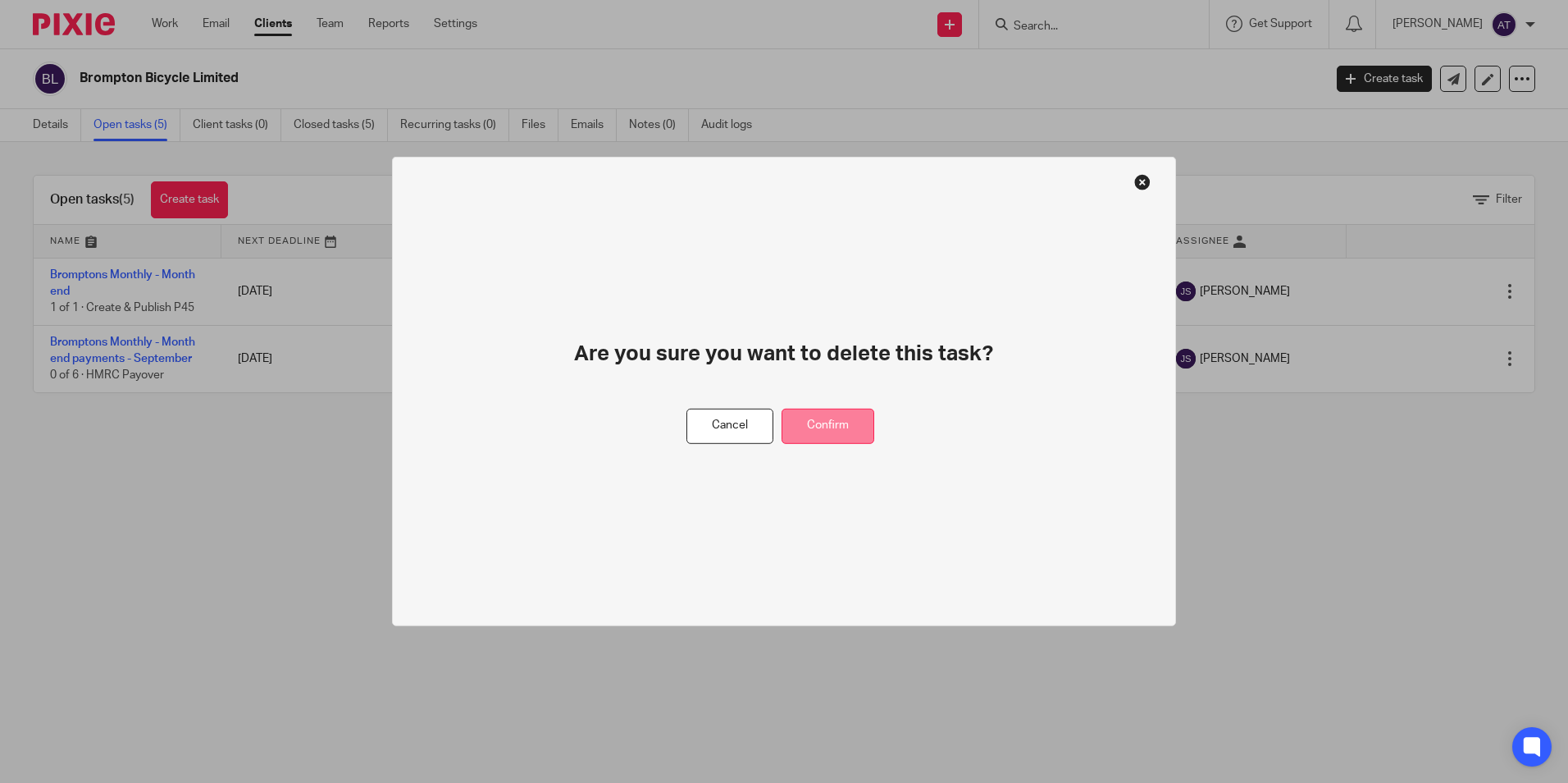
click at [796, 409] on button "Confirm" at bounding box center [828, 426] width 93 height 35
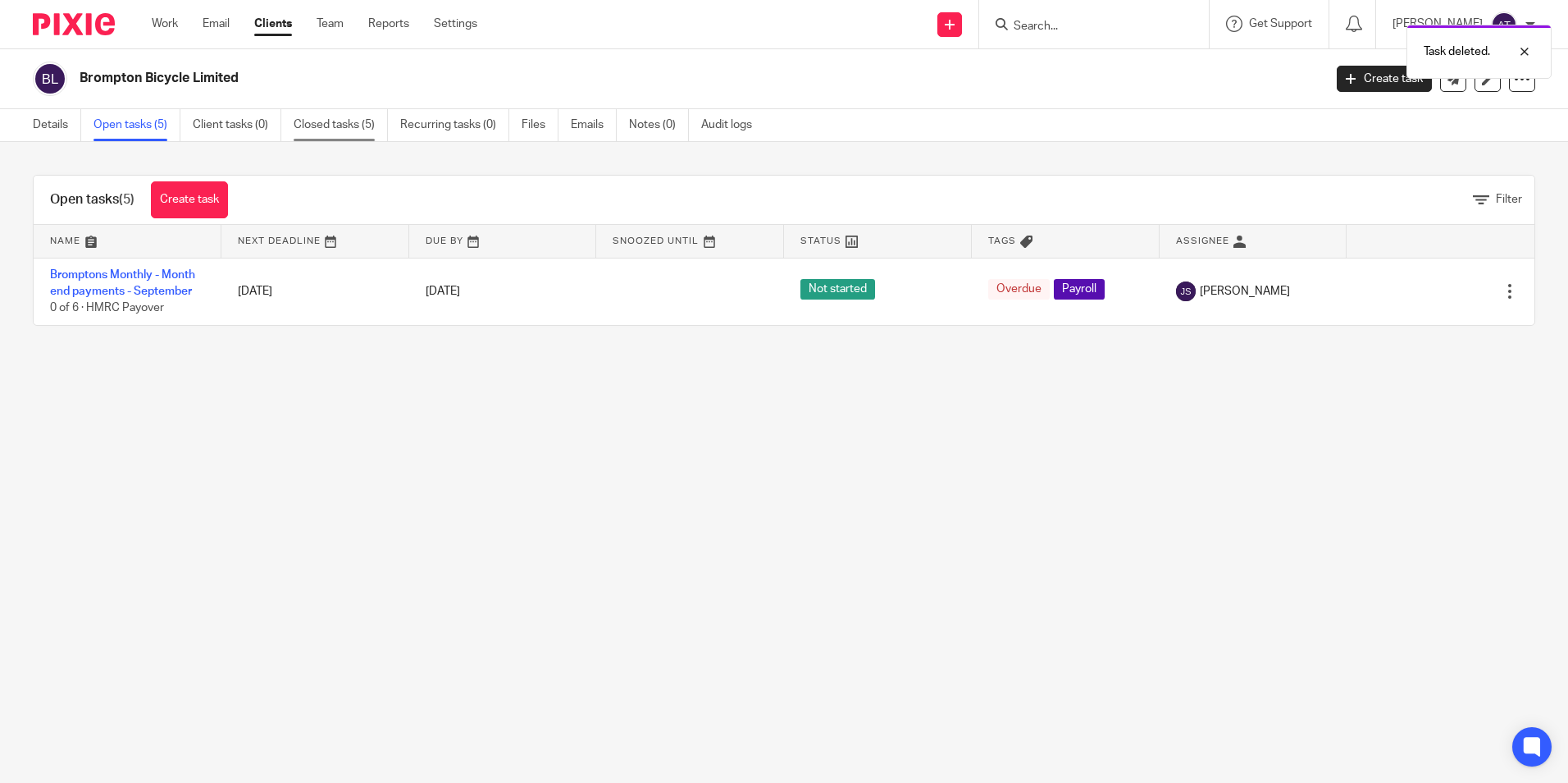
click at [363, 123] on link "Closed tasks (5)" at bounding box center [341, 125] width 95 height 32
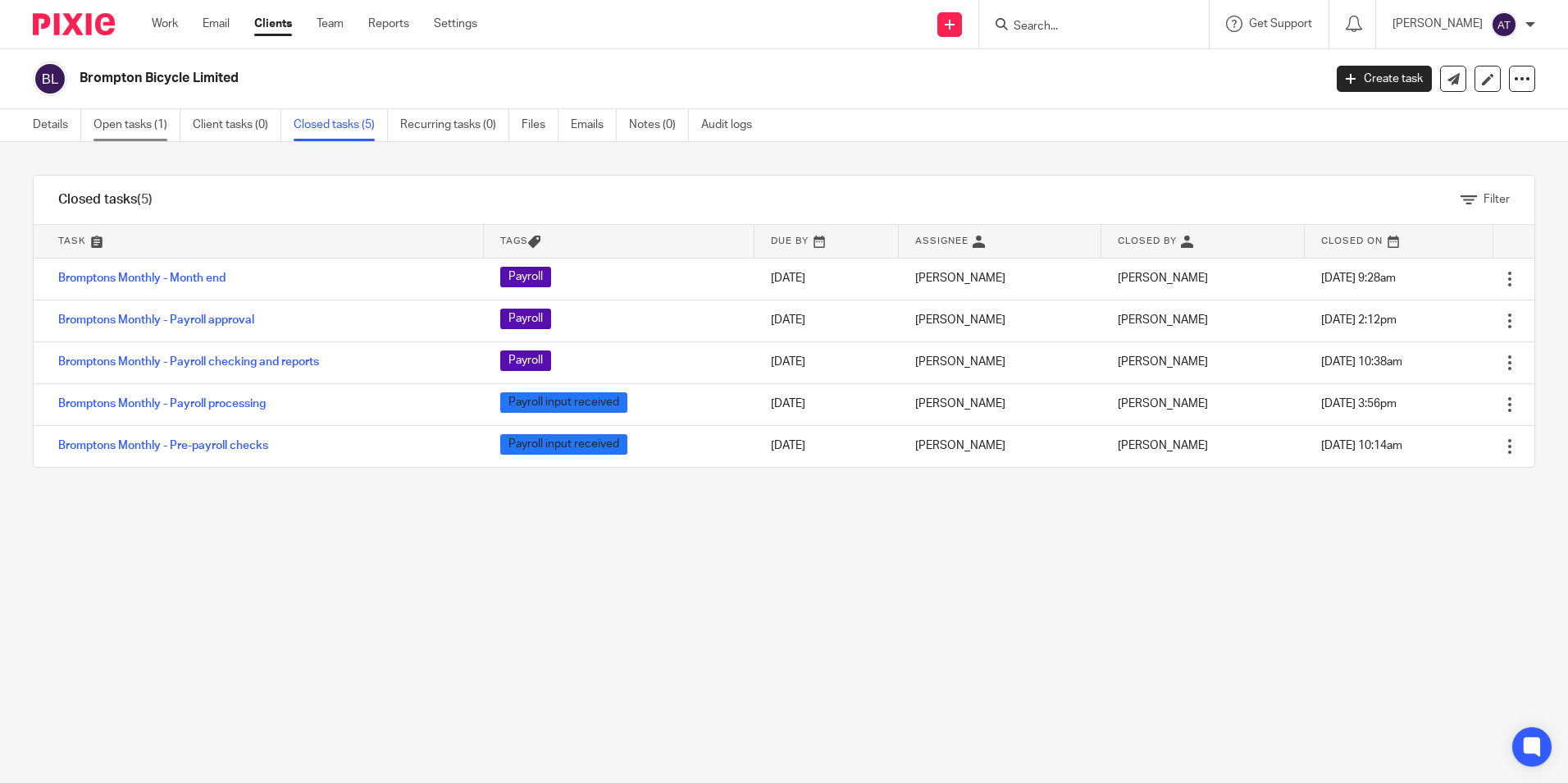
click at [130, 117] on link "Open tasks (1)" at bounding box center [137, 125] width 87 height 32
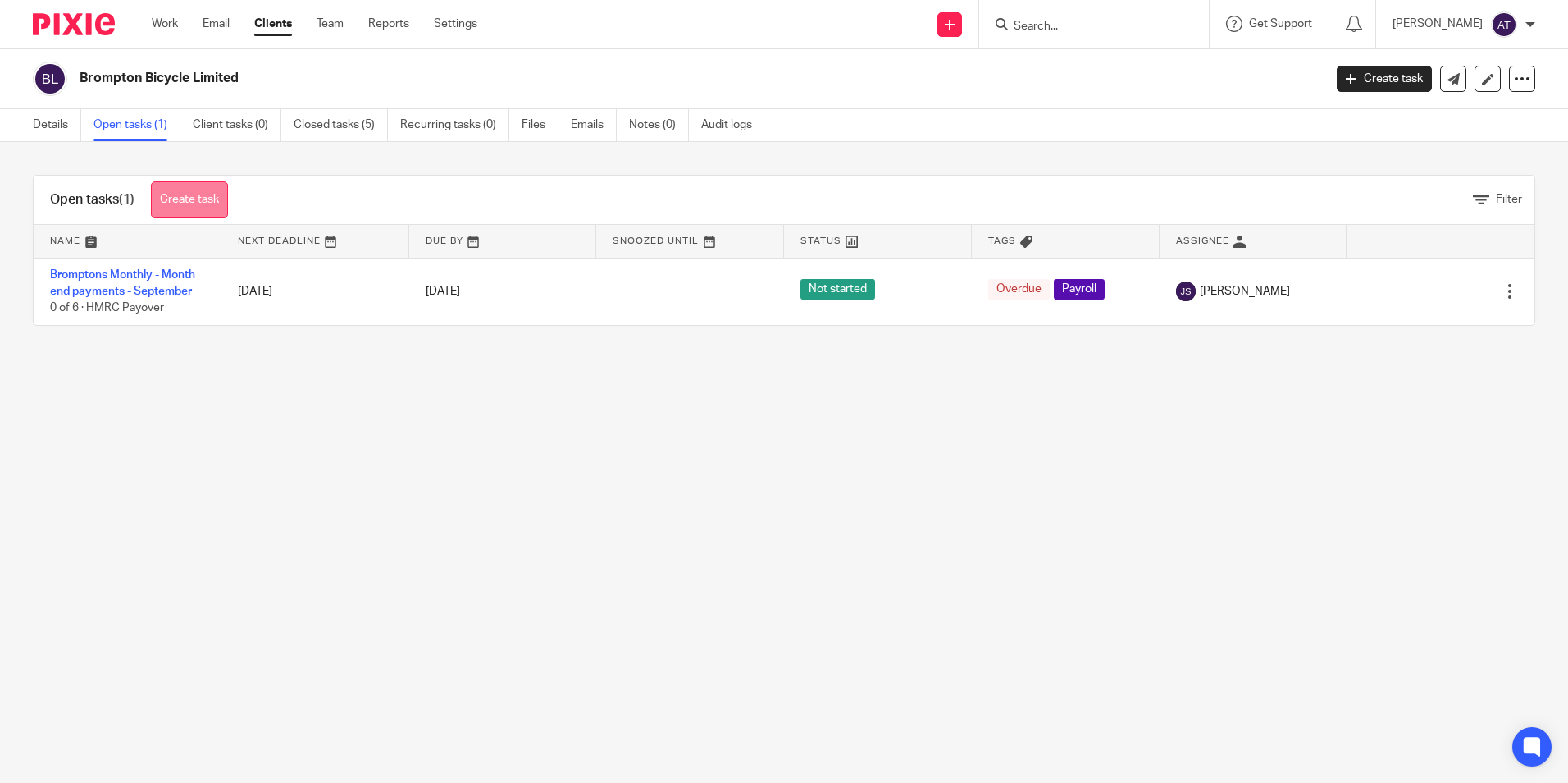
click at [184, 186] on link "Create task" at bounding box center [189, 199] width 77 height 37
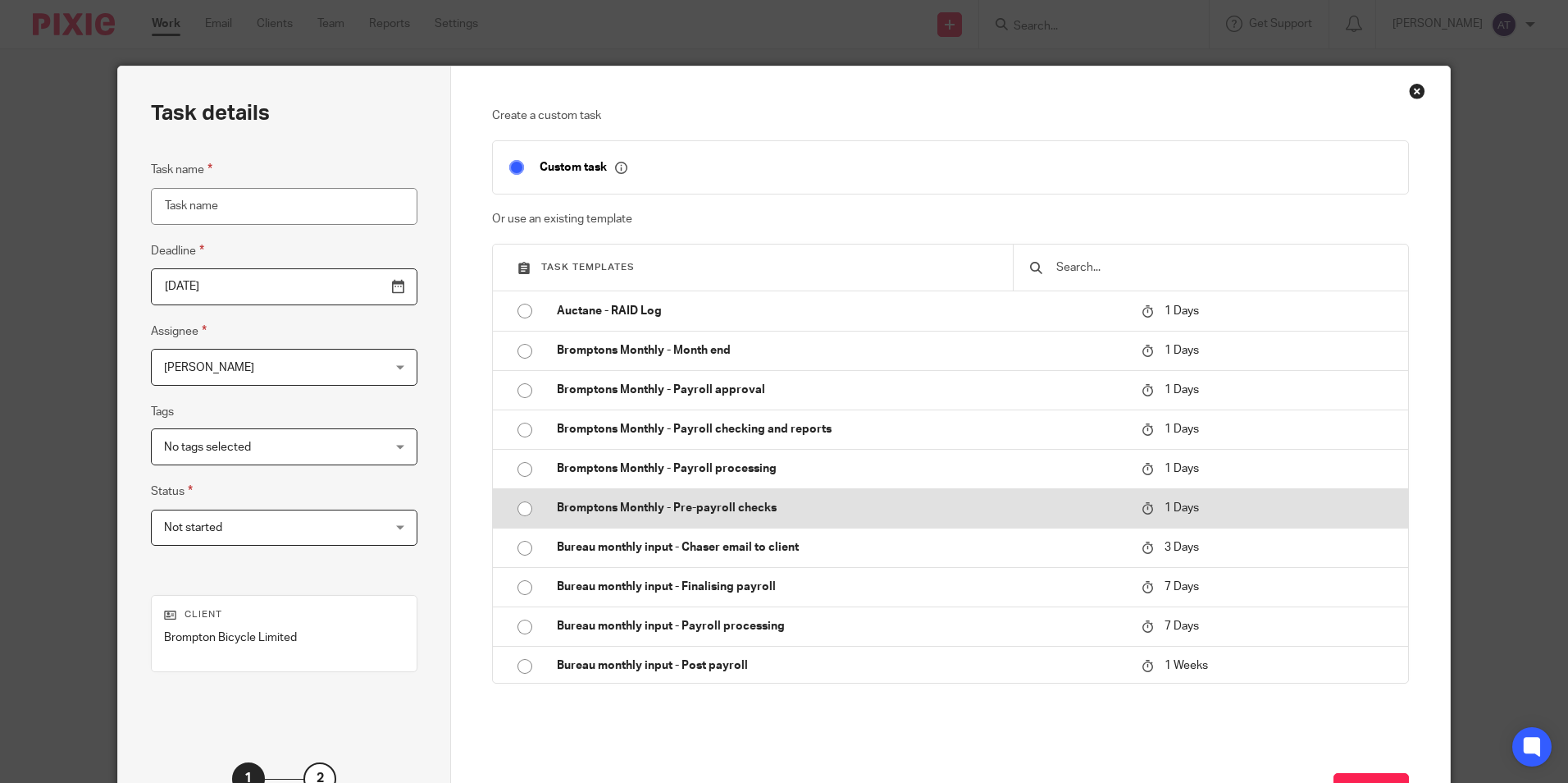
click at [518, 515] on input "radio" at bounding box center [524, 508] width 31 height 31
type input "2025-10-14"
type input "Bromptons Monthly - Pre-payroll checks"
checkbox input "false"
radio input "false"
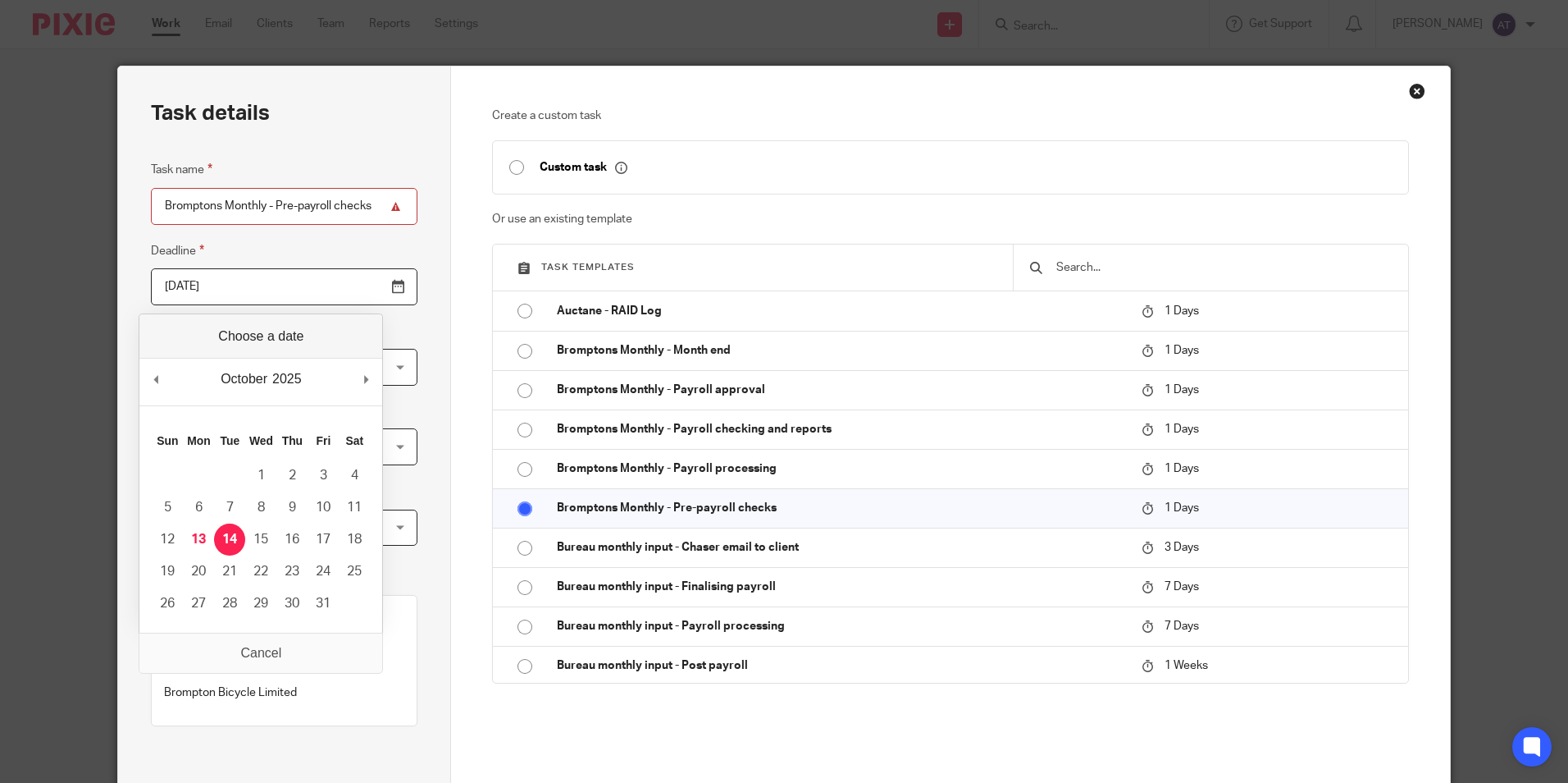
click at [361, 287] on input "2025-10-14" at bounding box center [284, 286] width 266 height 37
type input "2025-10-24"
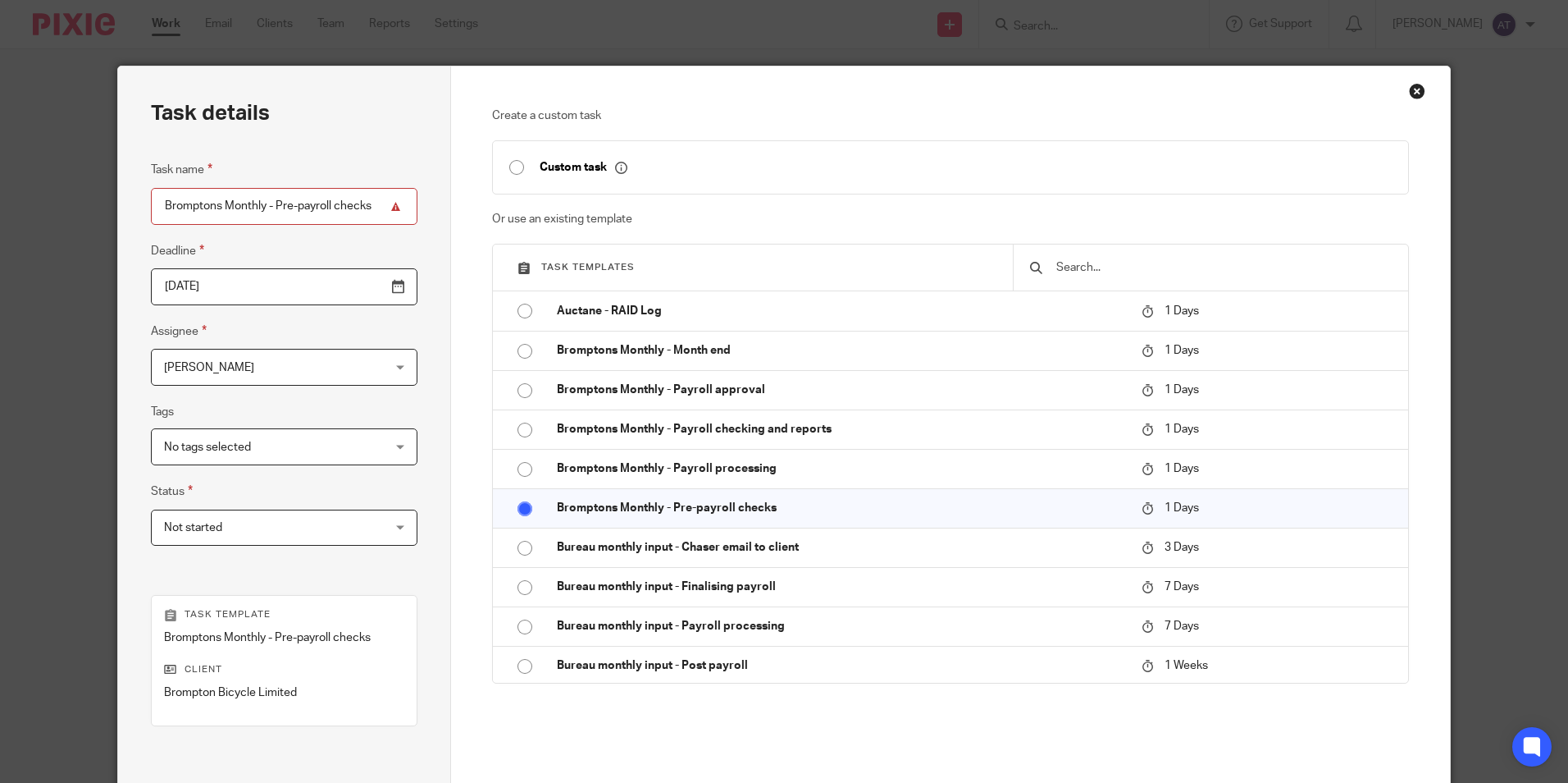
click at [336, 361] on div "Alex Thompson Alex Thompson" at bounding box center [284, 366] width 266 height 37
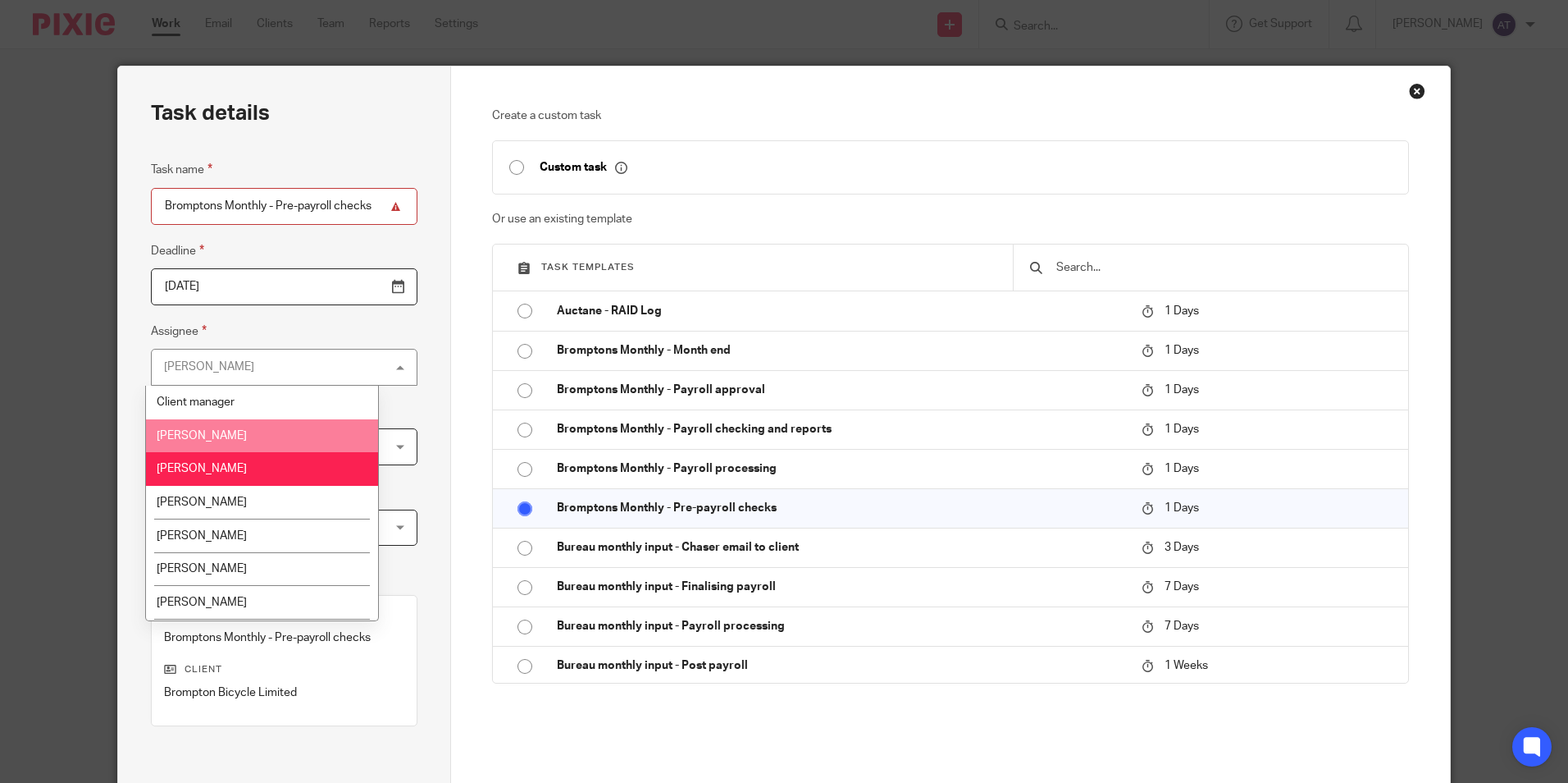
click at [292, 434] on li "Abigail Powell" at bounding box center [262, 436] width 232 height 34
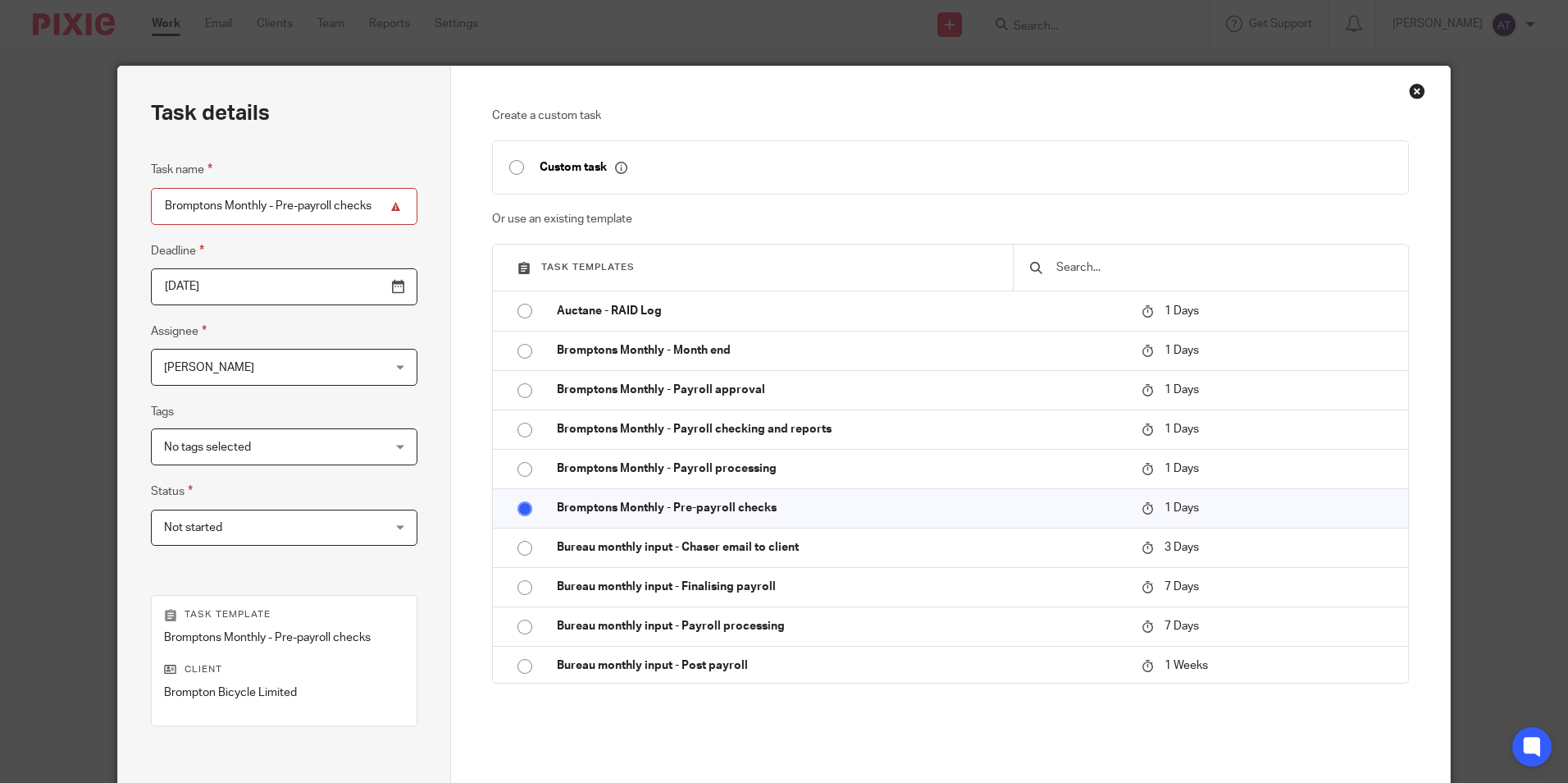
click at [300, 445] on span "No tags selected" at bounding box center [265, 447] width 202 height 35
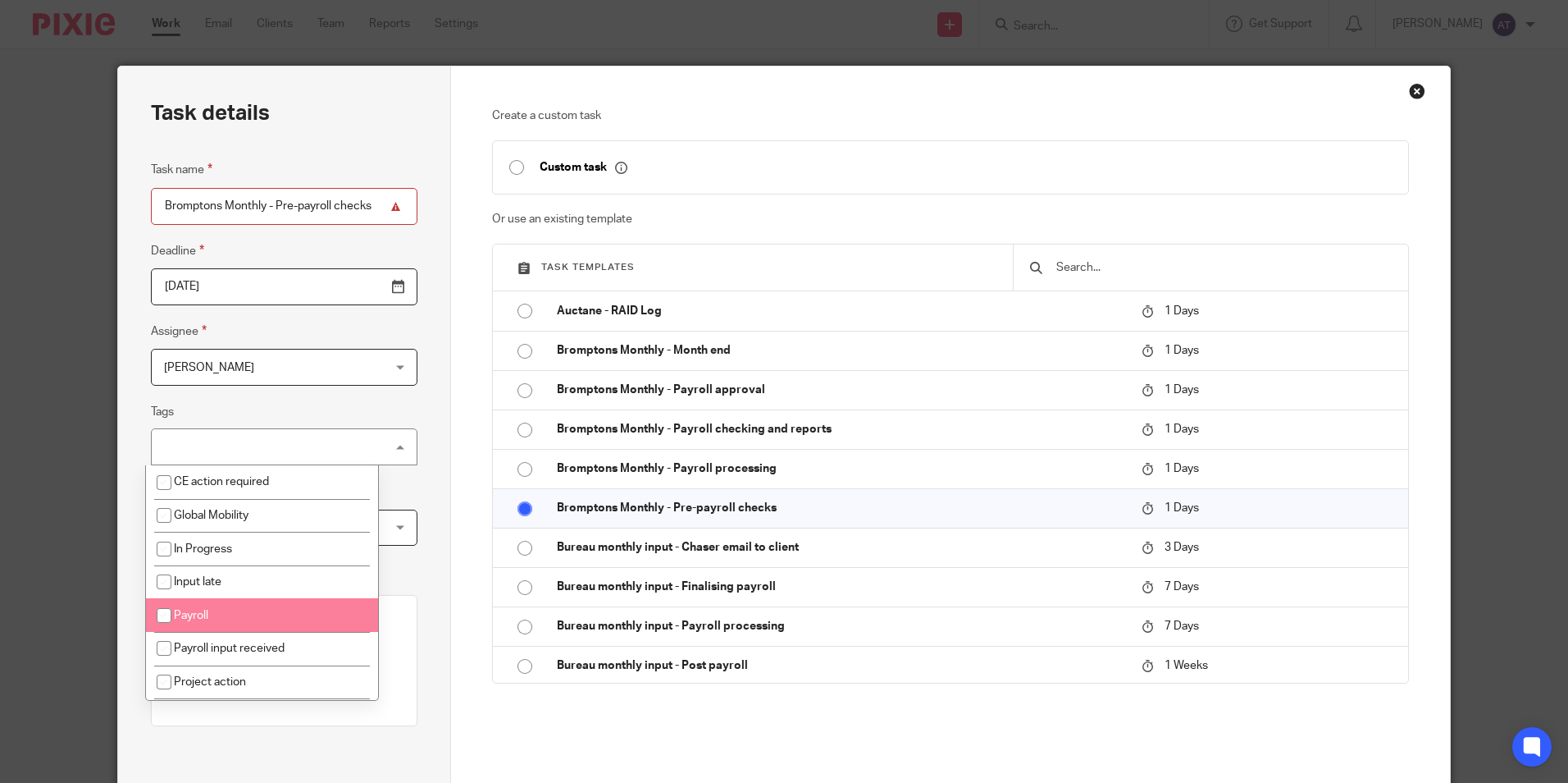
click at [167, 617] on input "checkbox" at bounding box center [164, 615] width 31 height 31
click at [161, 610] on input "checkbox" at bounding box center [164, 615] width 31 height 31
checkbox input "false"
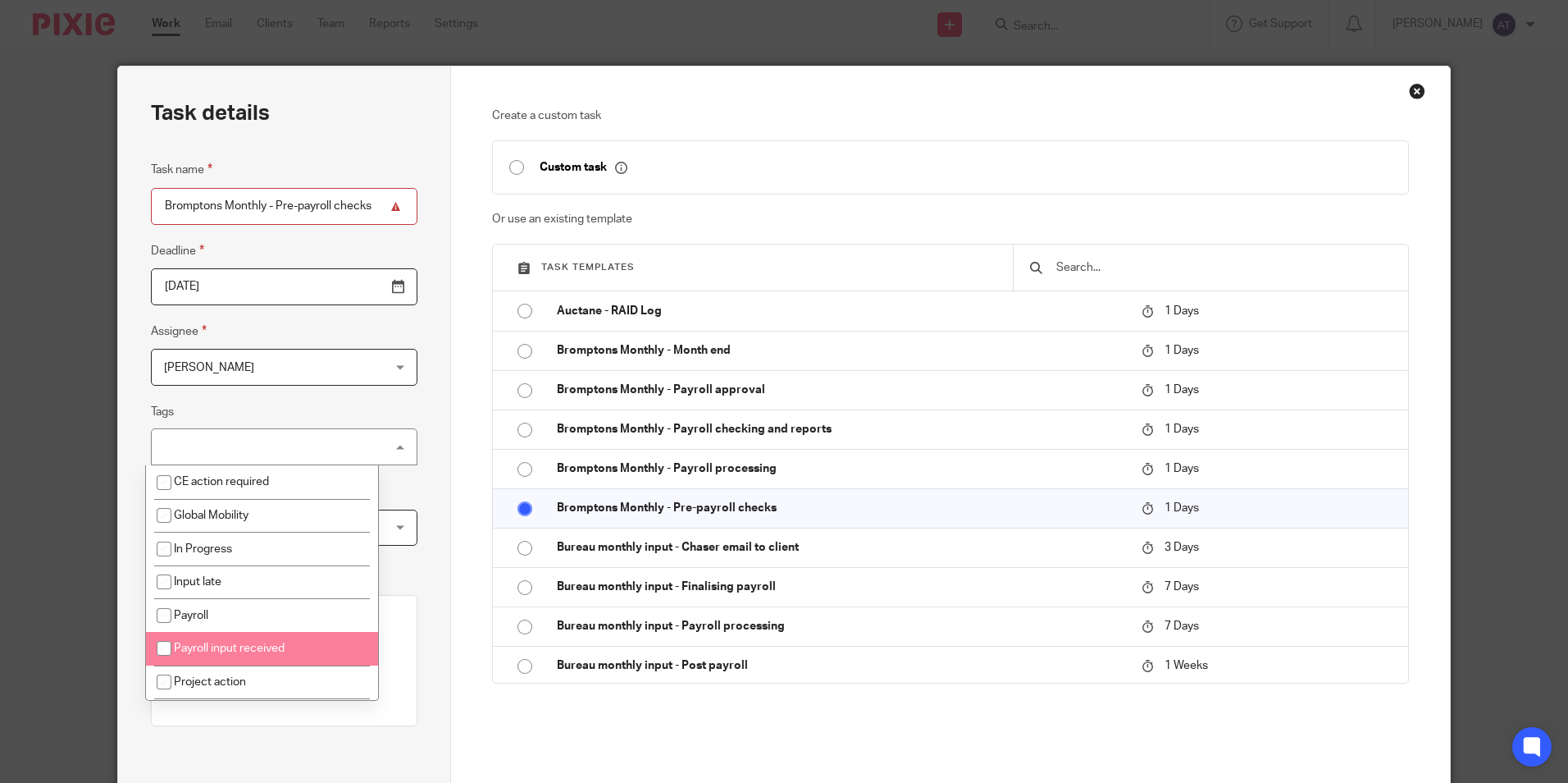
click at [164, 639] on input "checkbox" at bounding box center [164, 648] width 31 height 31
checkbox input "true"
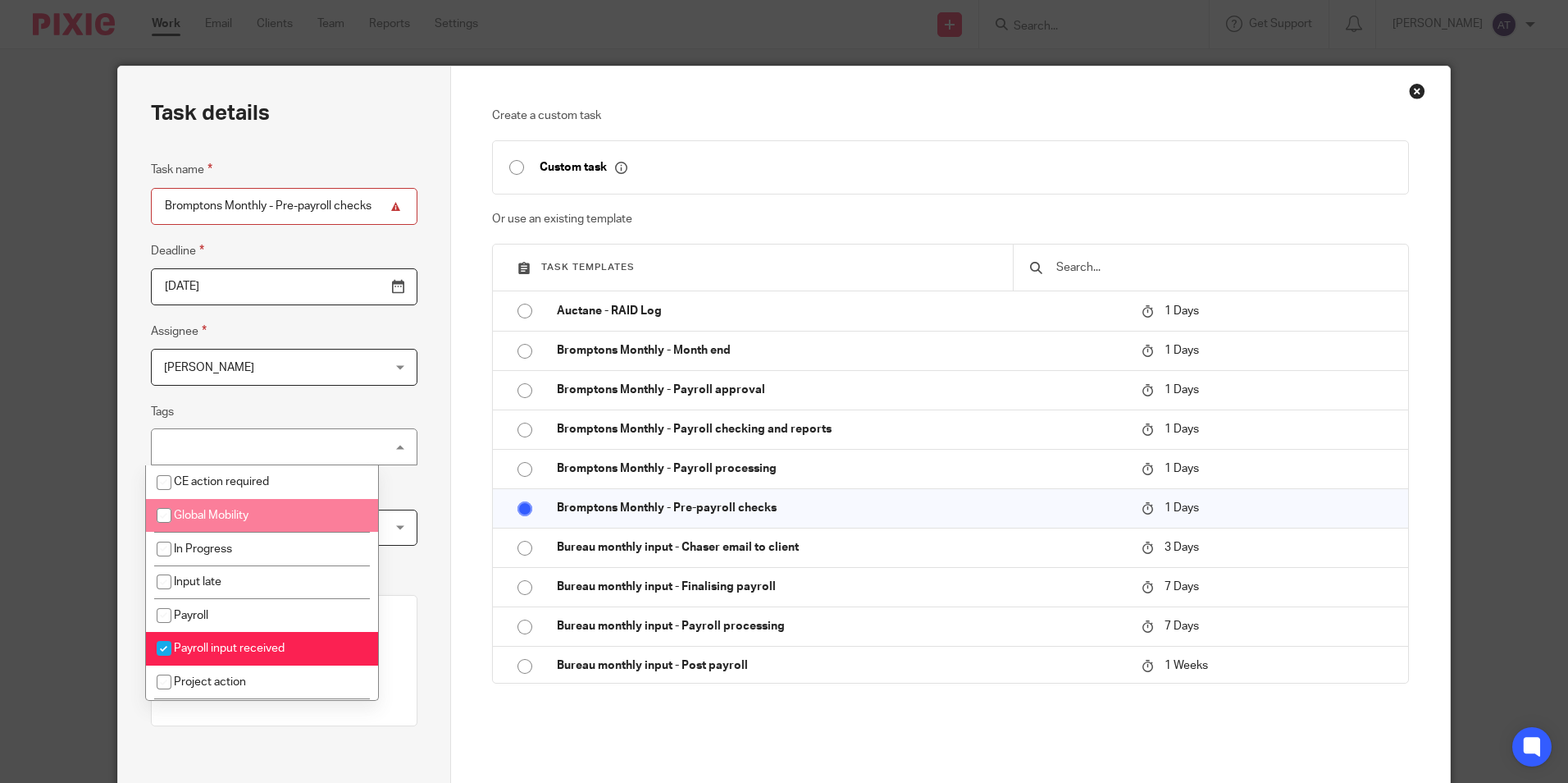
click at [398, 448] on div "Task details Task name Bromptons Monthly - Pre-payroll checks Deadline 2025-10-…" at bounding box center [285, 485] width 333 height 837
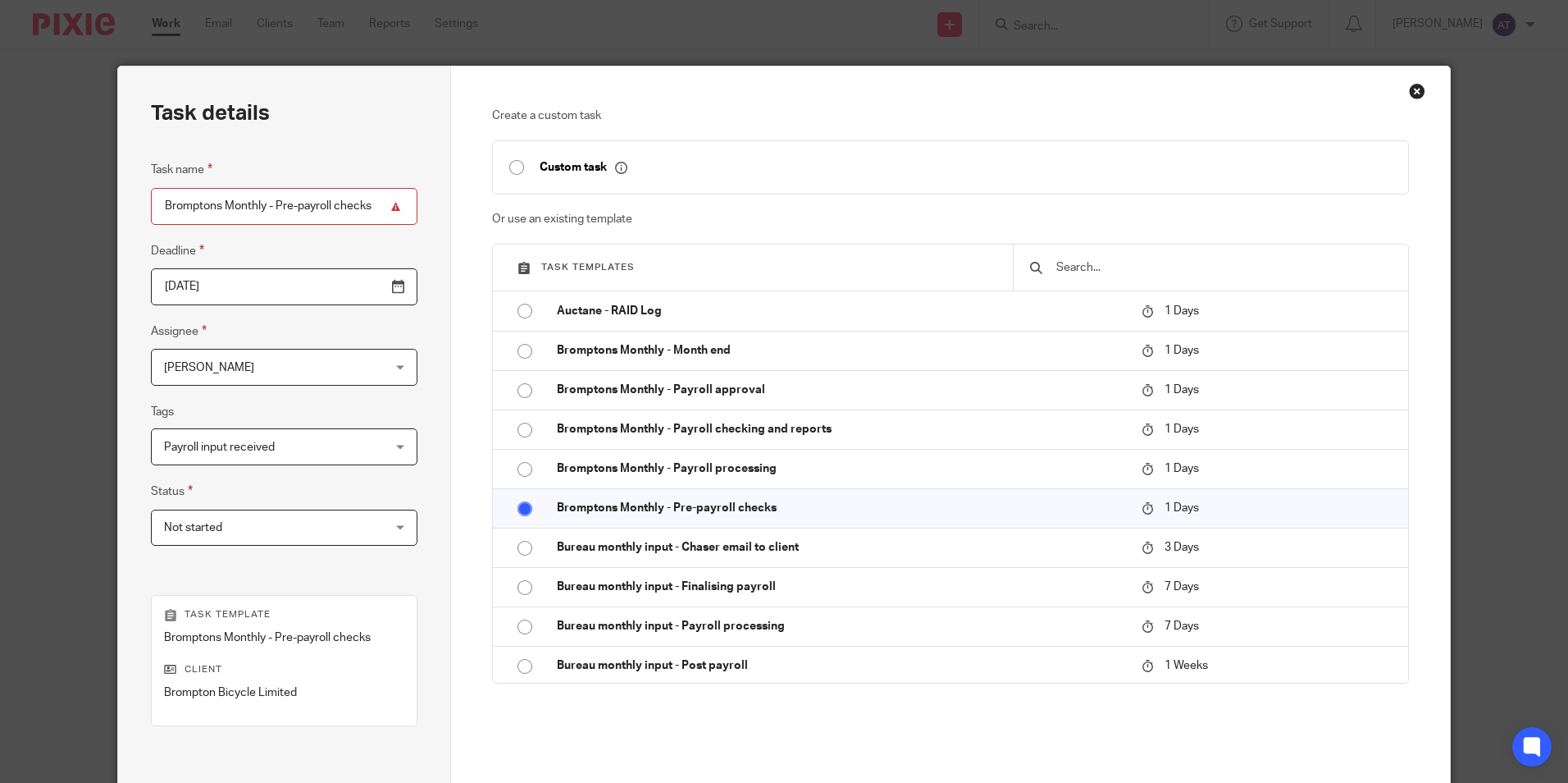
click at [289, 532] on span "Not started" at bounding box center [265, 527] width 202 height 35
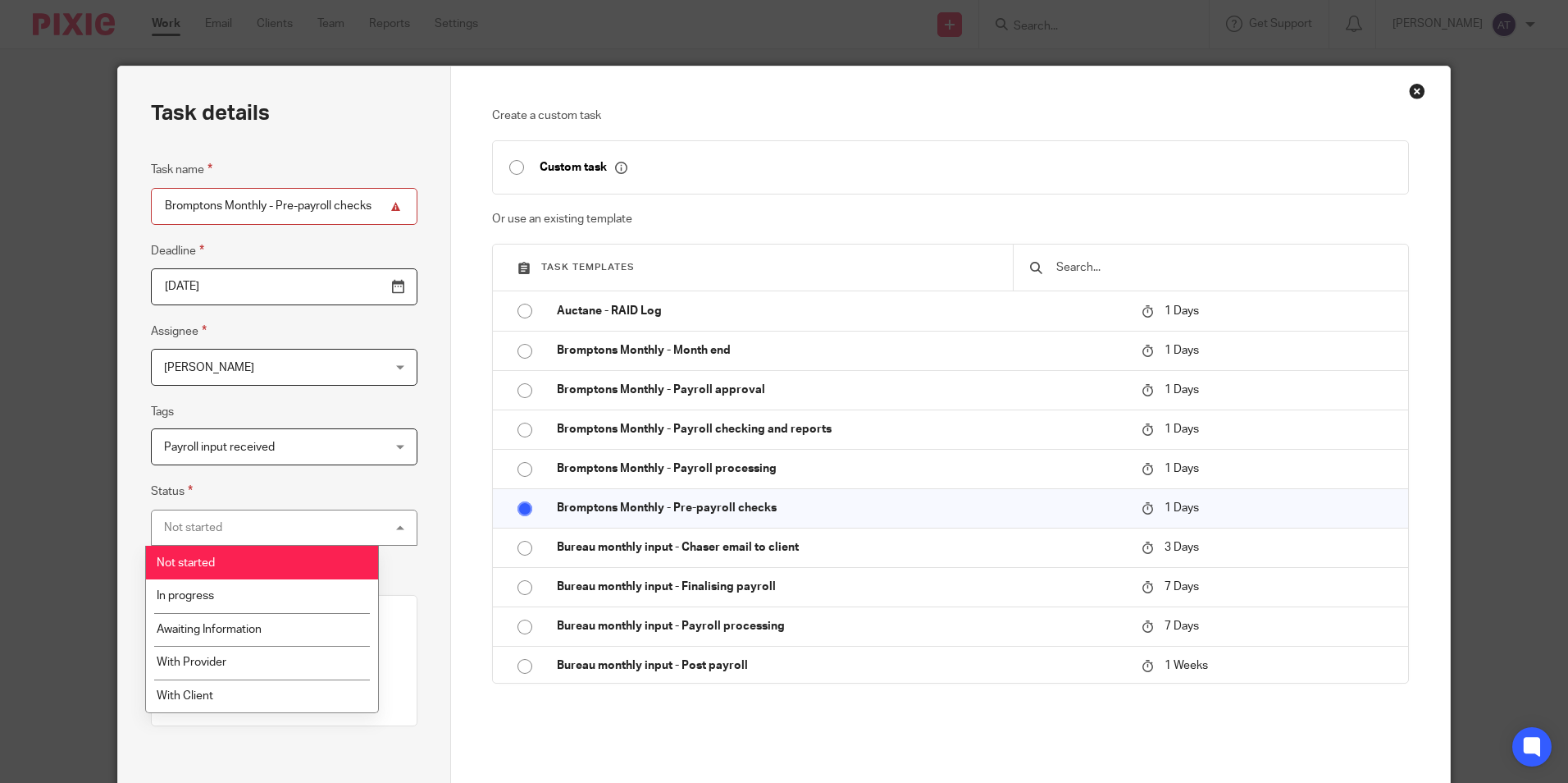
click at [246, 566] on li "Not started" at bounding box center [262, 562] width 232 height 34
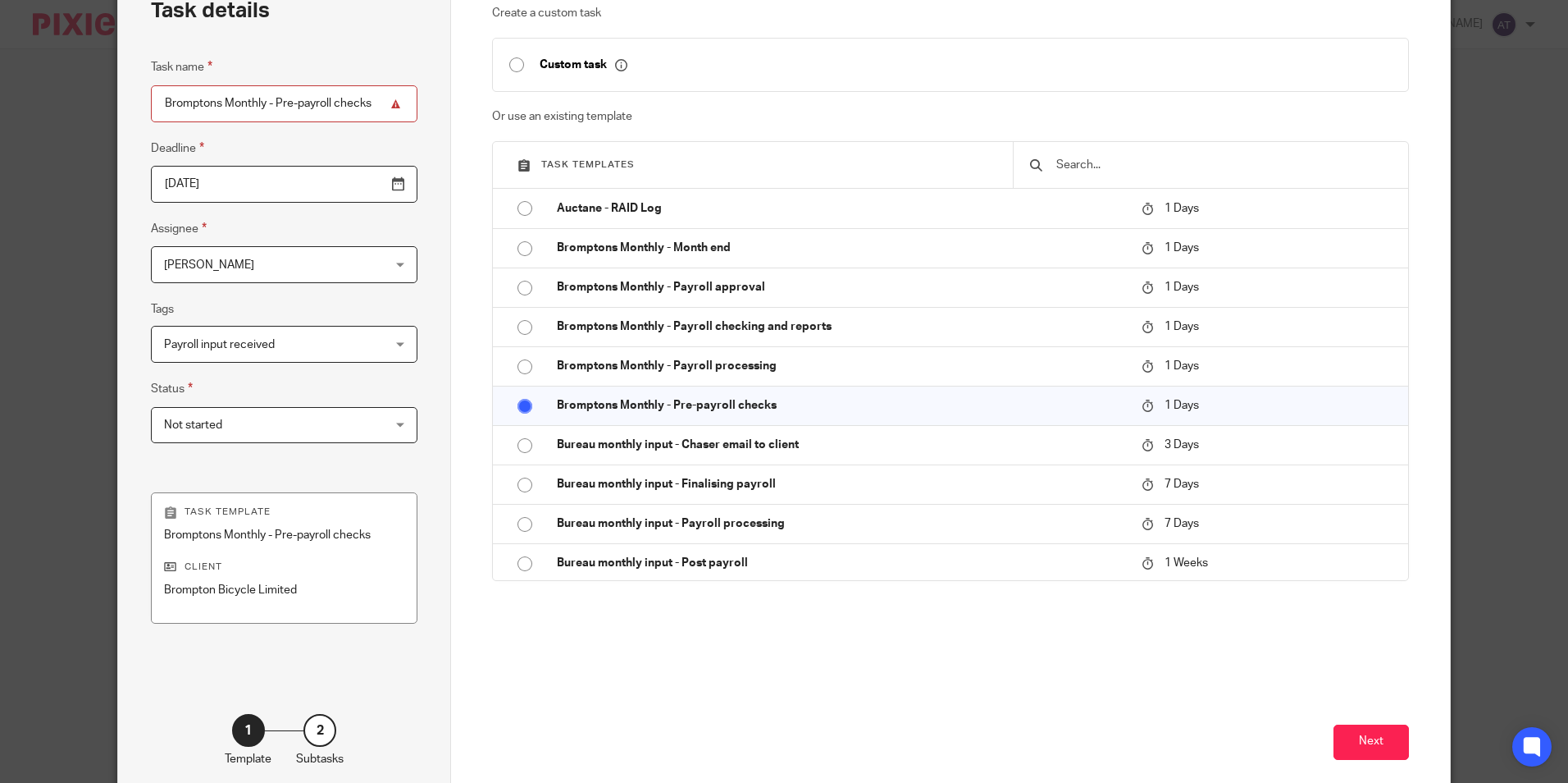
scroll to position [164, 0]
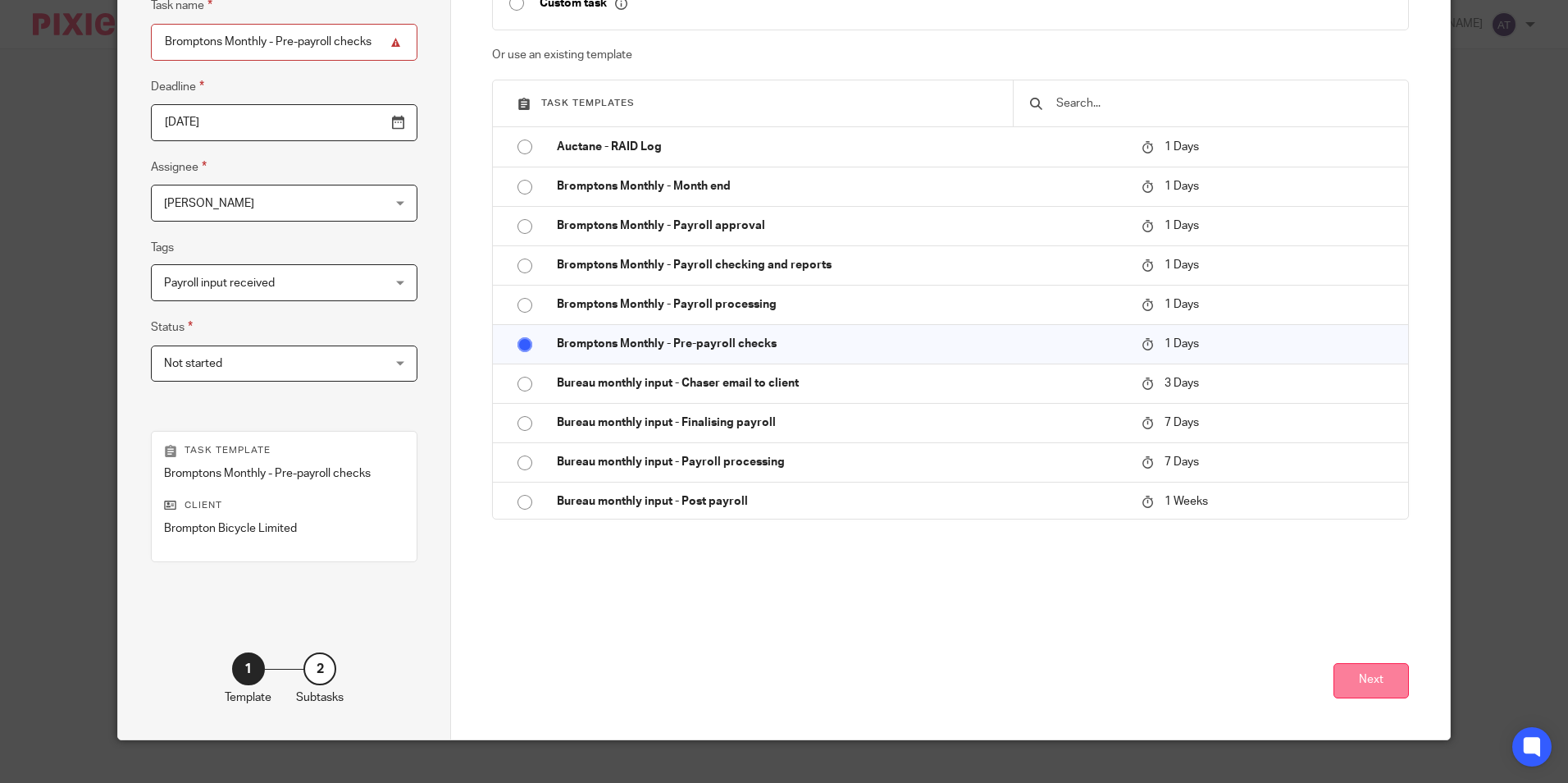
click at [1366, 671] on button "Next" at bounding box center [1371, 680] width 75 height 35
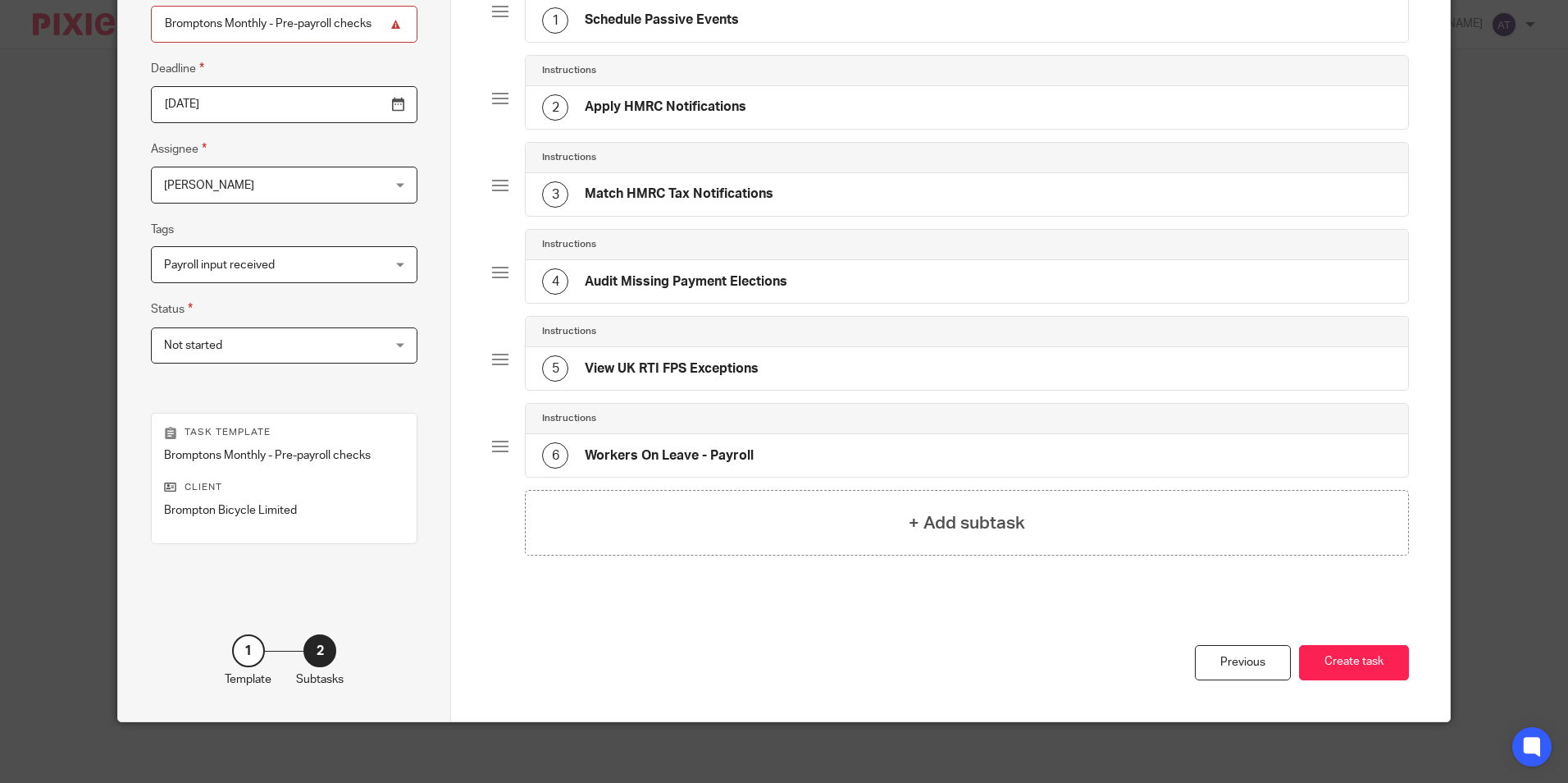
scroll to position [187, 0]
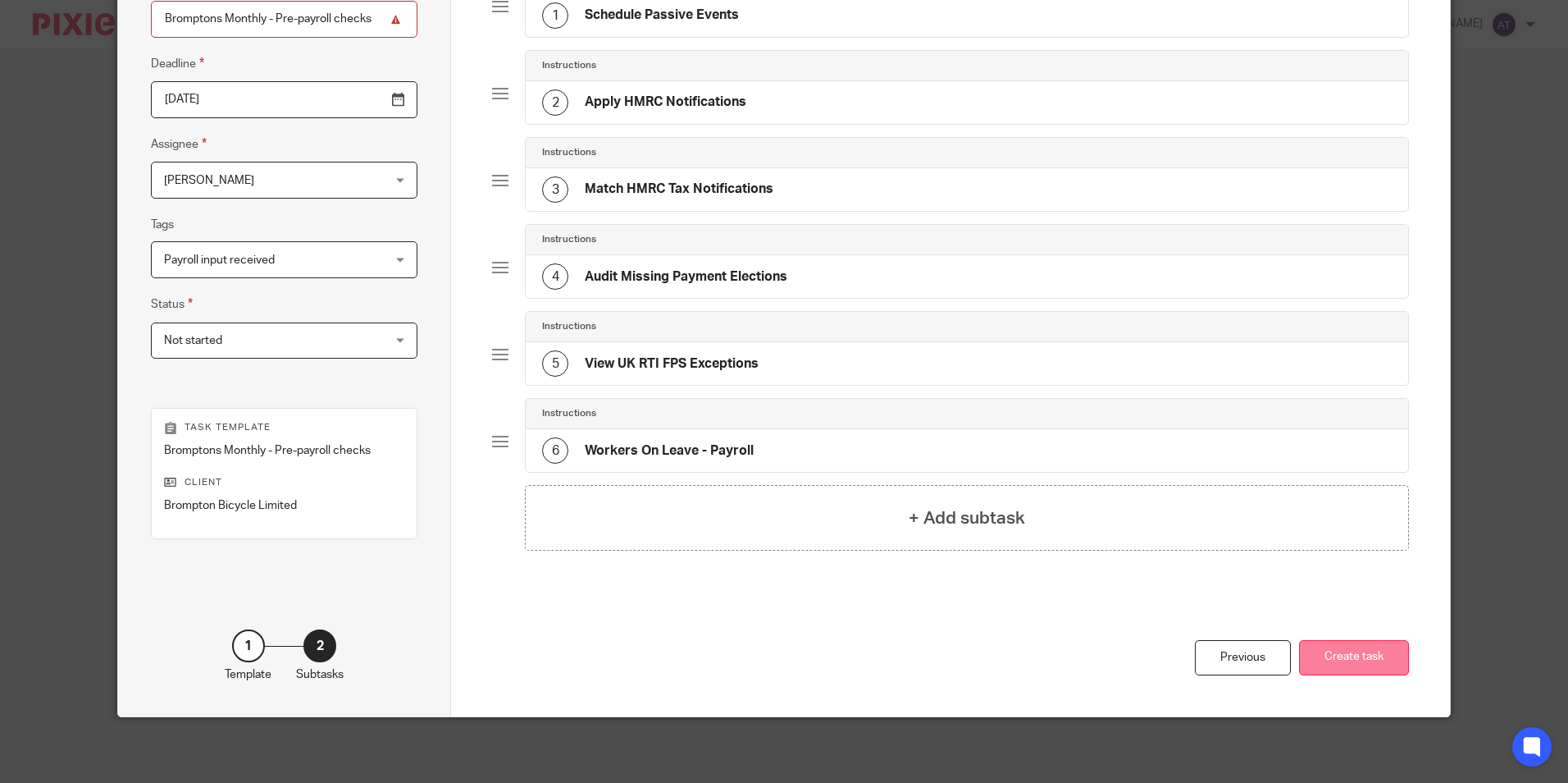
click at [1376, 659] on button "Create task" at bounding box center [1353, 658] width 110 height 35
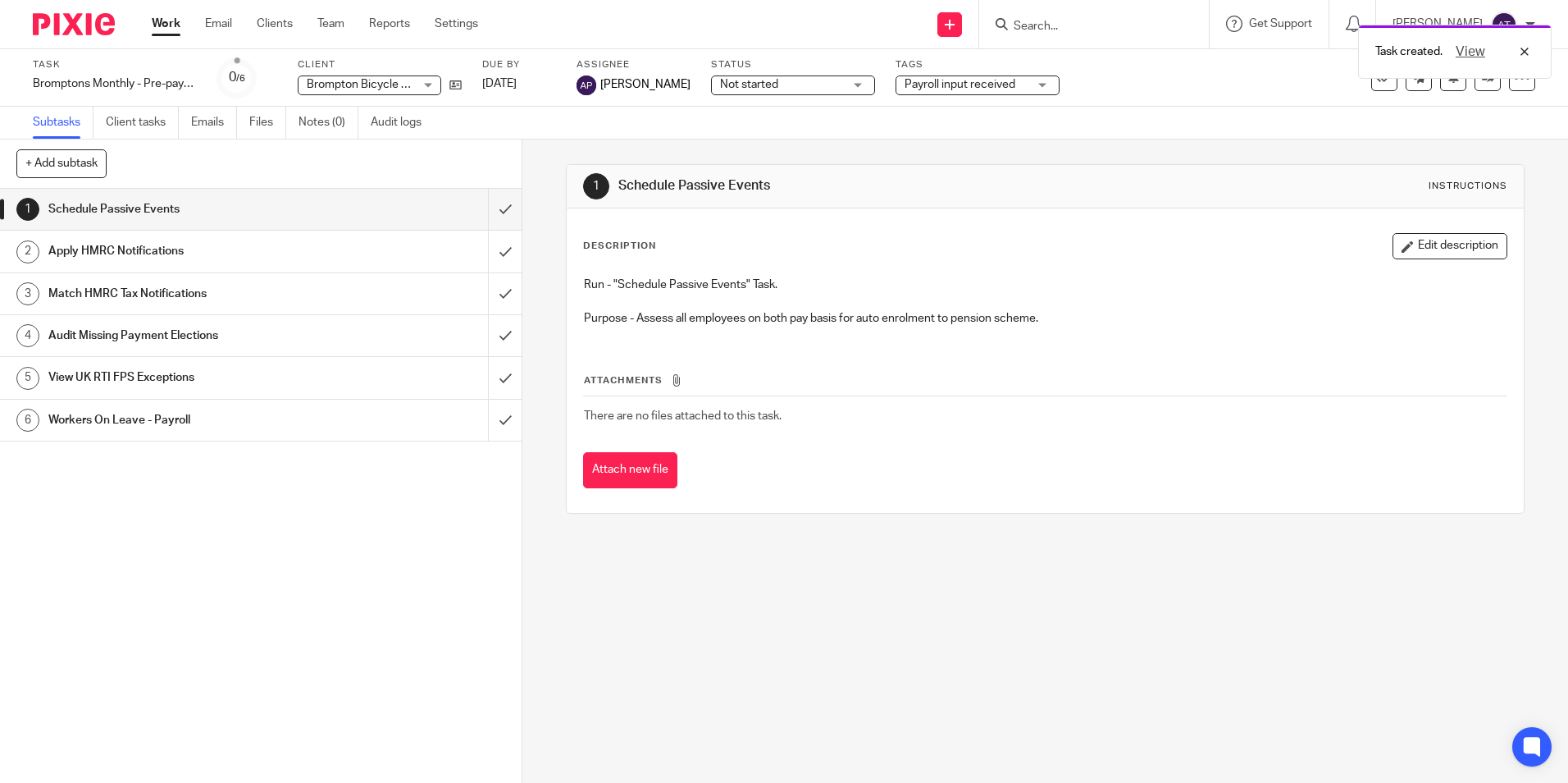
click at [959, 26] on div "Task created. View" at bounding box center [1167, 47] width 767 height 63
click at [954, 21] on icon at bounding box center [949, 25] width 10 height 10
click at [956, 104] on link "Create task" at bounding box center [958, 100] width 115 height 24
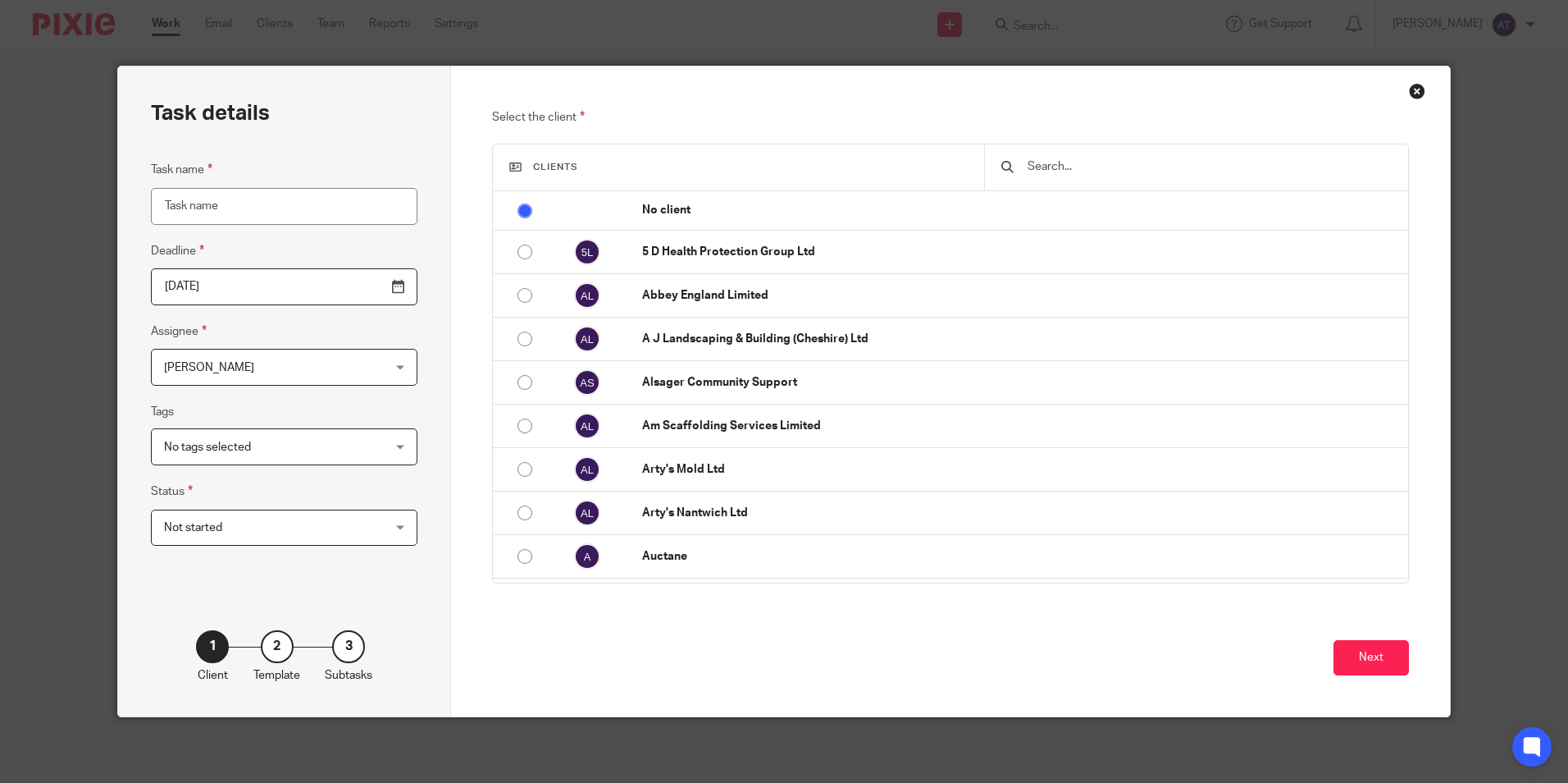
click at [649, 156] on div "Clients" at bounding box center [950, 167] width 914 height 46
click at [644, 163] on h3 "Clients" at bounding box center [738, 167] width 458 height 13
click at [1094, 159] on input "text" at bounding box center [1208, 166] width 365 height 18
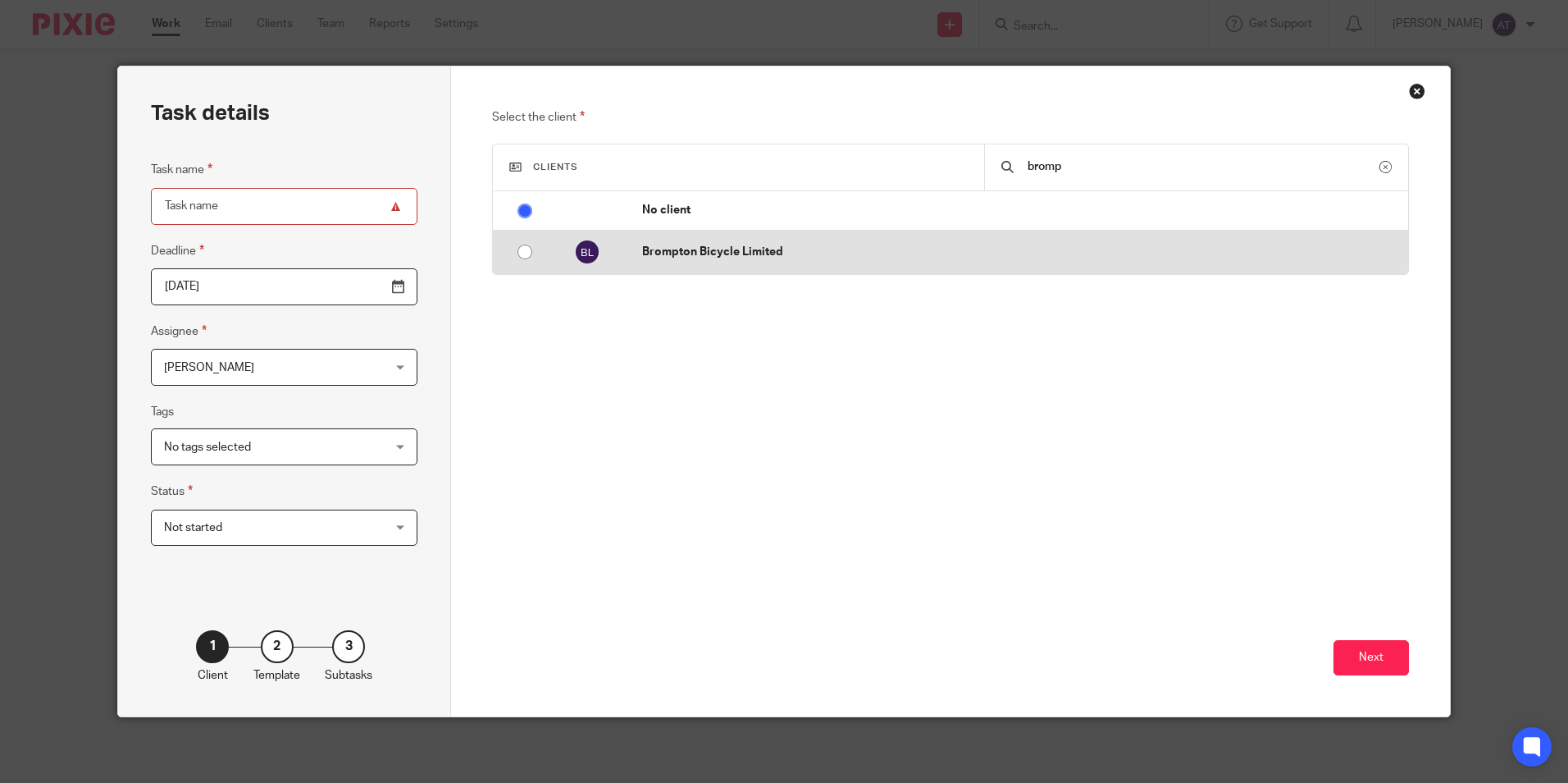
type input "bromp"
click at [524, 251] on input "radio" at bounding box center [524, 252] width 31 height 31
radio input "false"
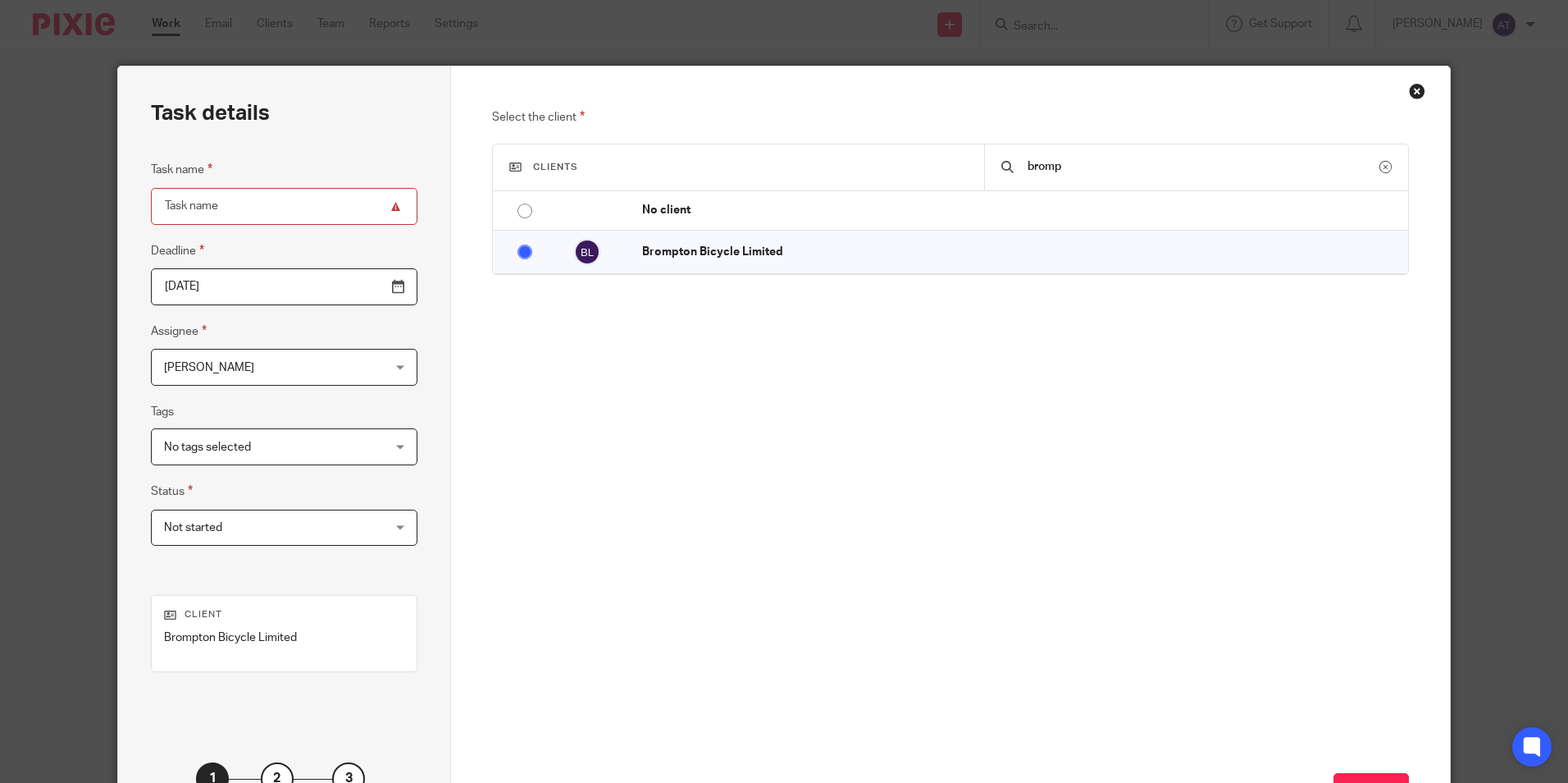
click at [311, 195] on input "Task name" at bounding box center [284, 206] width 266 height 37
click at [263, 205] on input "Task name" at bounding box center [284, 206] width 266 height 37
click at [1412, 94] on div "Close this dialog window" at bounding box center [1417, 91] width 16 height 16
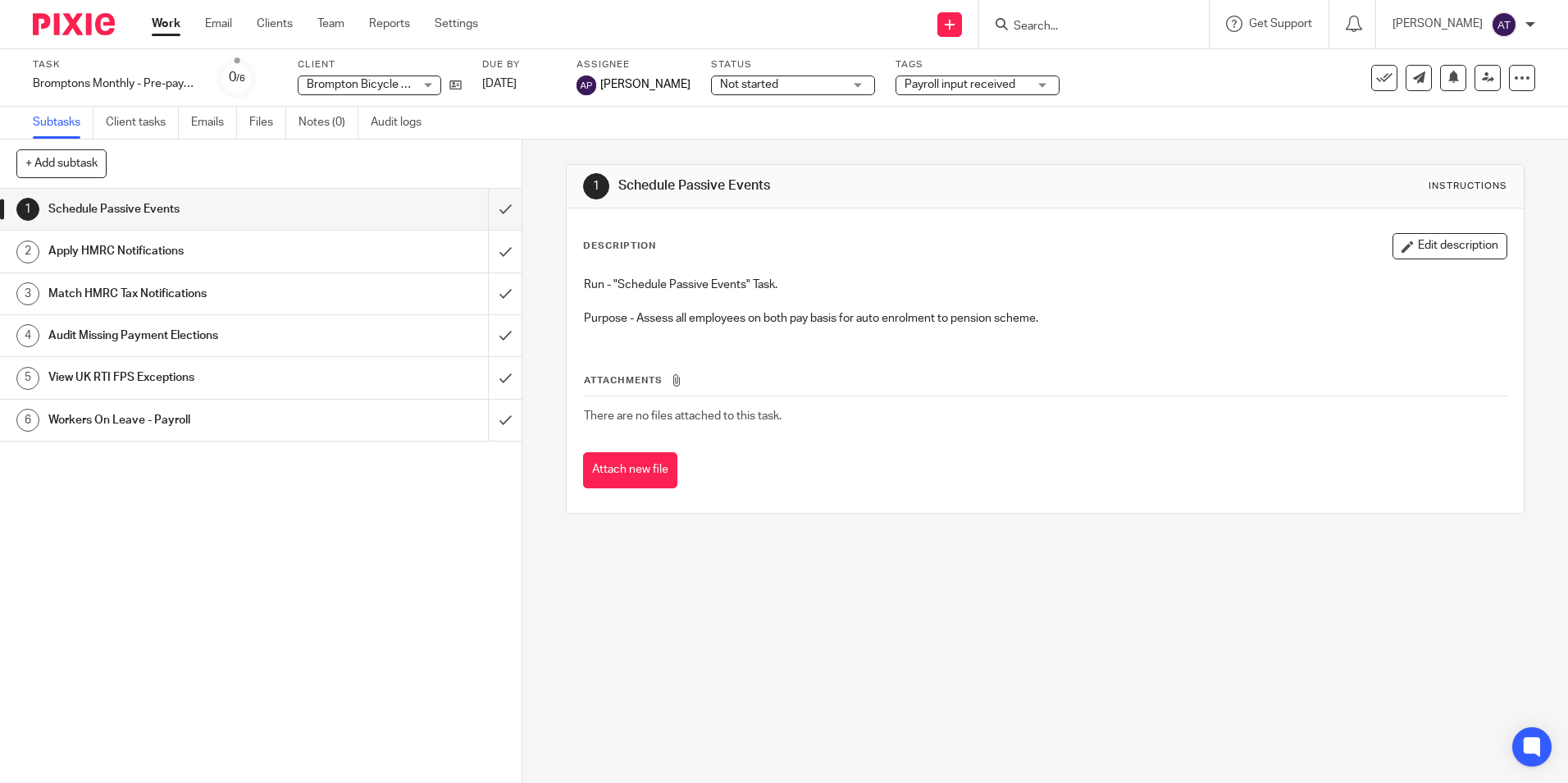
click at [96, 29] on img at bounding box center [74, 24] width 82 height 22
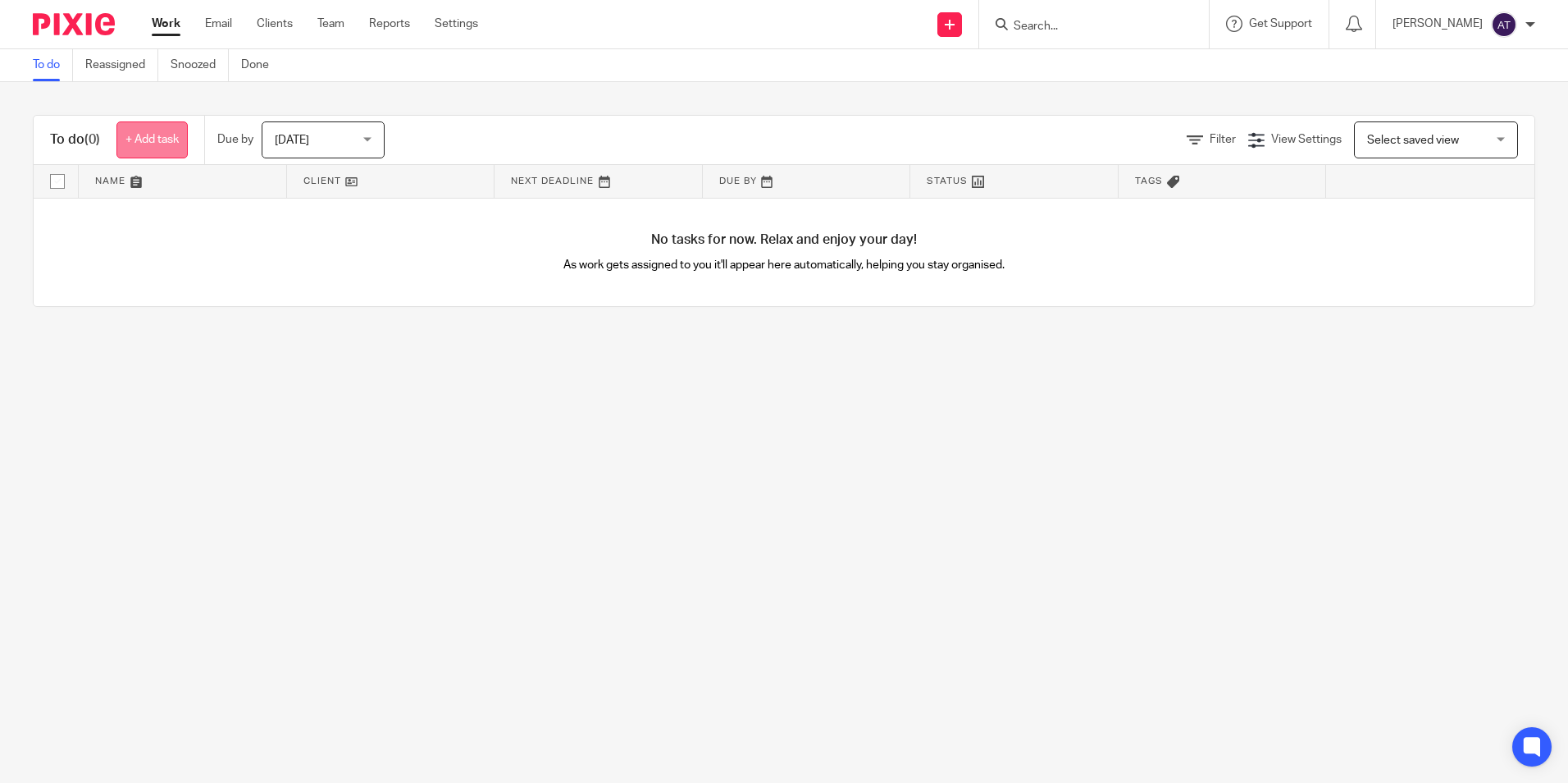
click at [165, 133] on link "+ Add task" at bounding box center [152, 140] width 71 height 37
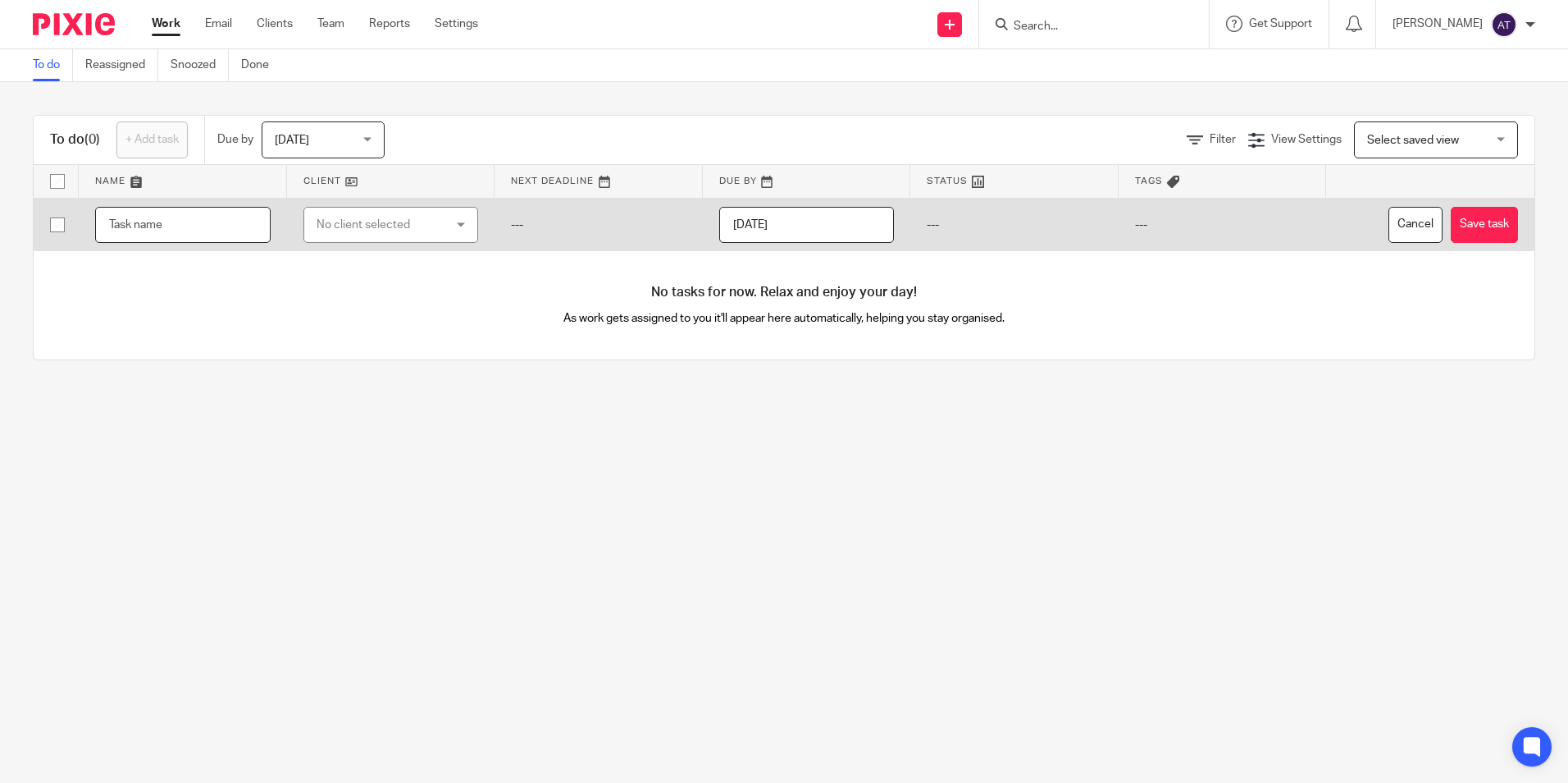
click at [127, 226] on input "text" at bounding box center [183, 225] width 175 height 37
click at [402, 218] on div "No client selected" at bounding box center [381, 225] width 129 height 35
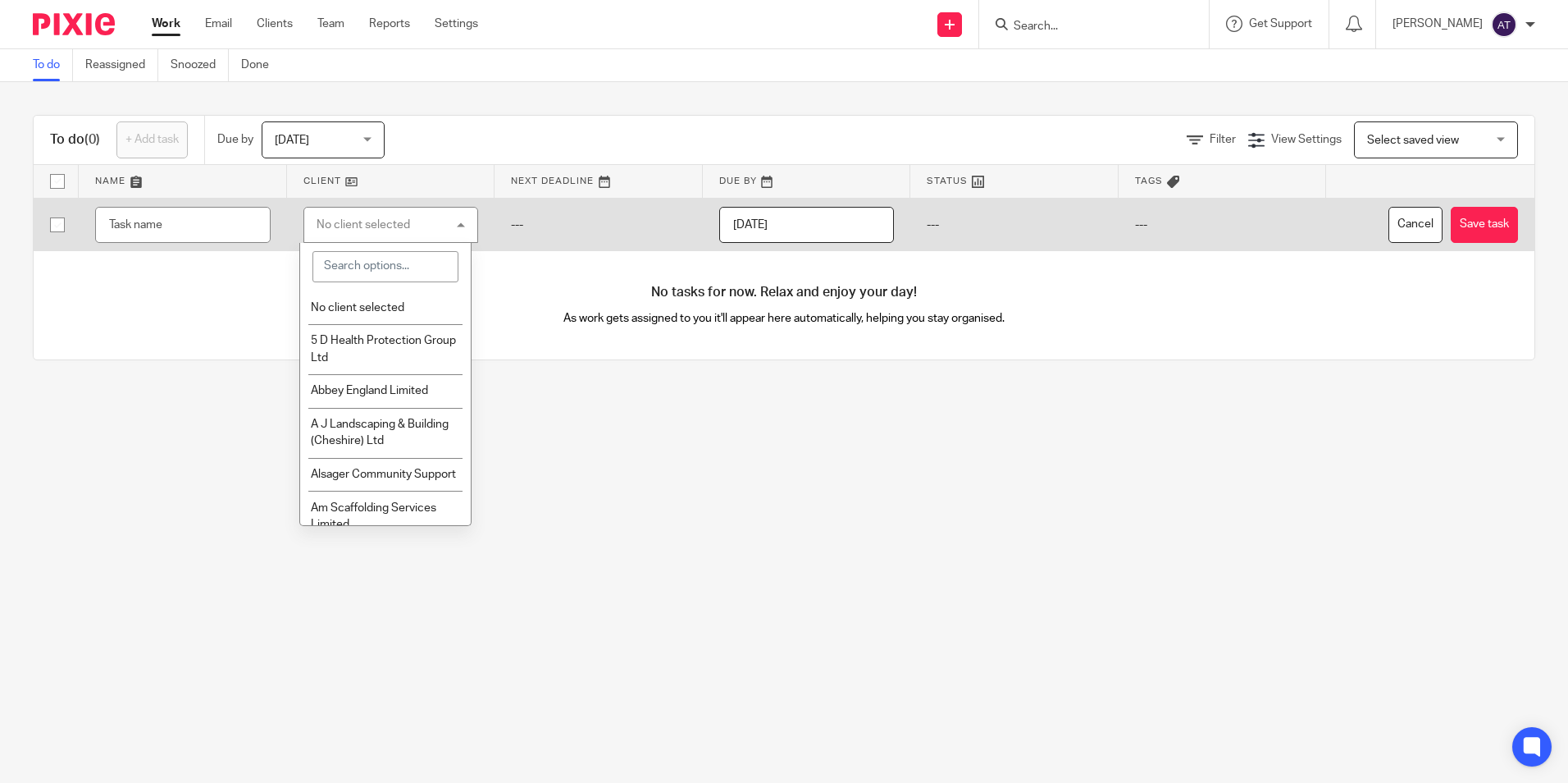
click at [383, 263] on input "search" at bounding box center [385, 266] width 145 height 31
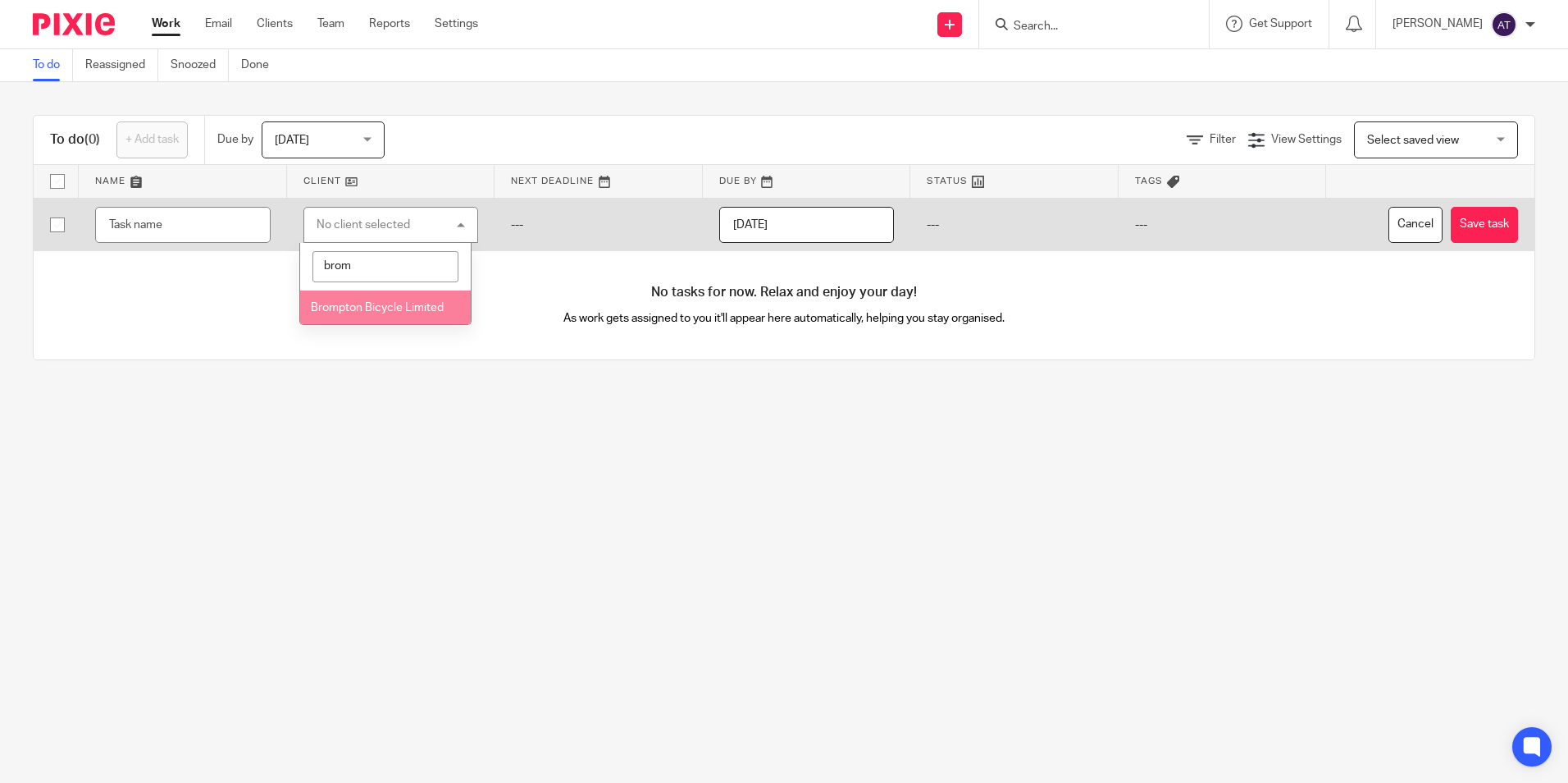
type input "brom"
click at [382, 306] on span "Brompton Bicycle Limited" at bounding box center [377, 307] width 133 height 12
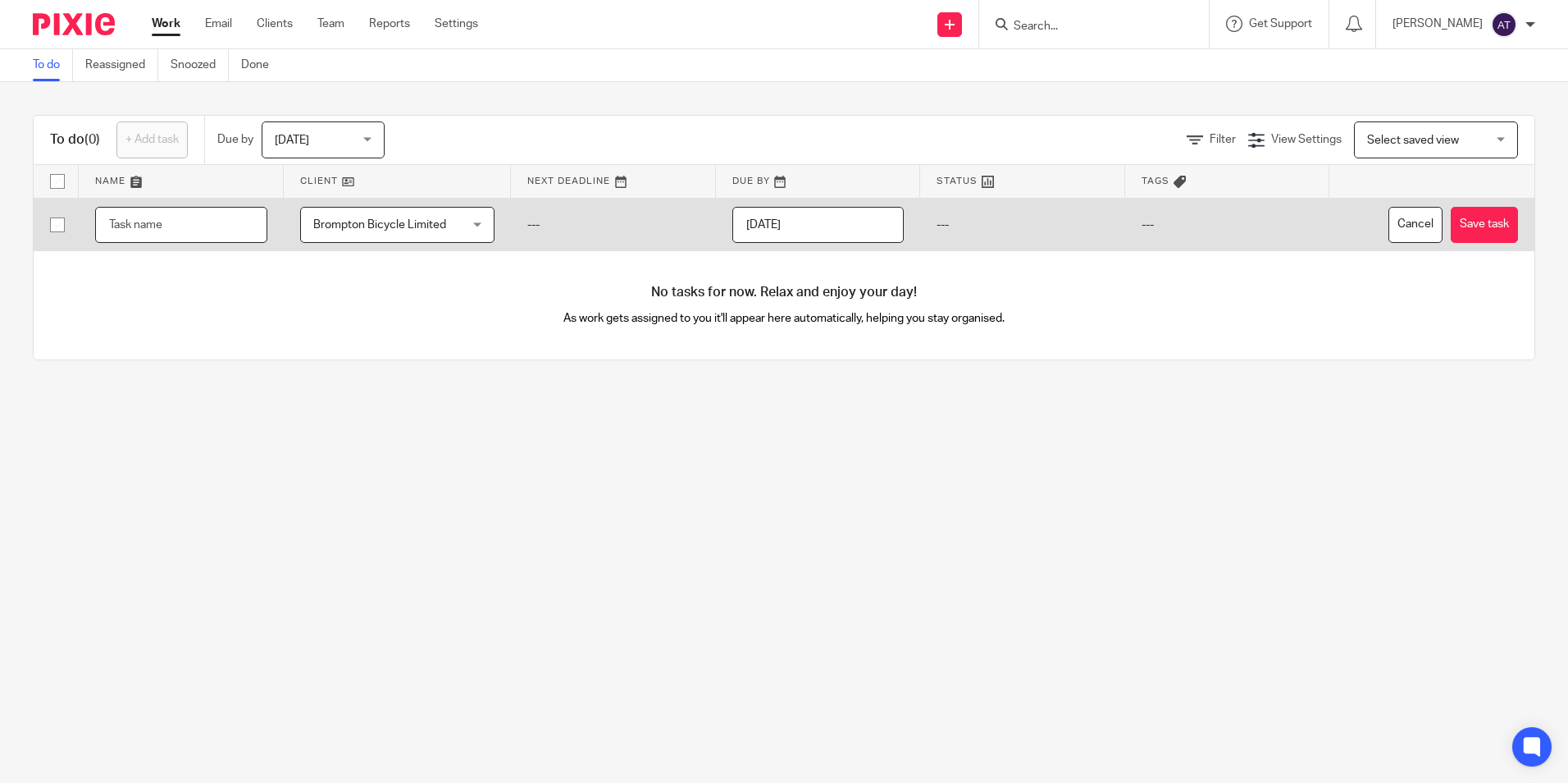
click at [172, 236] on input "text" at bounding box center [181, 225] width 172 height 37
type input "mont"
click at [1388, 217] on button "Cancel" at bounding box center [1415, 225] width 55 height 37
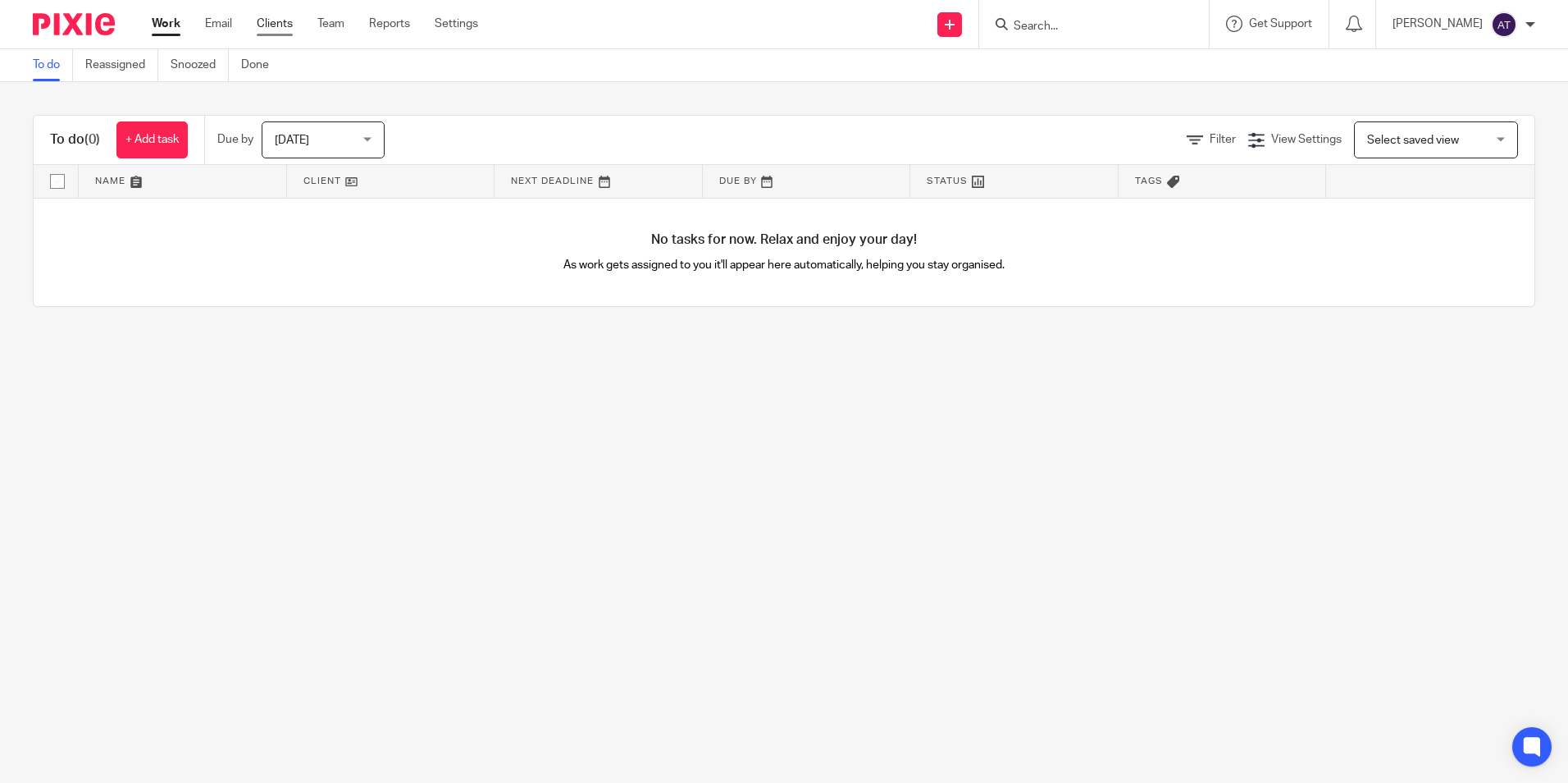
click at [272, 29] on link "Clients" at bounding box center [275, 24] width 36 height 16
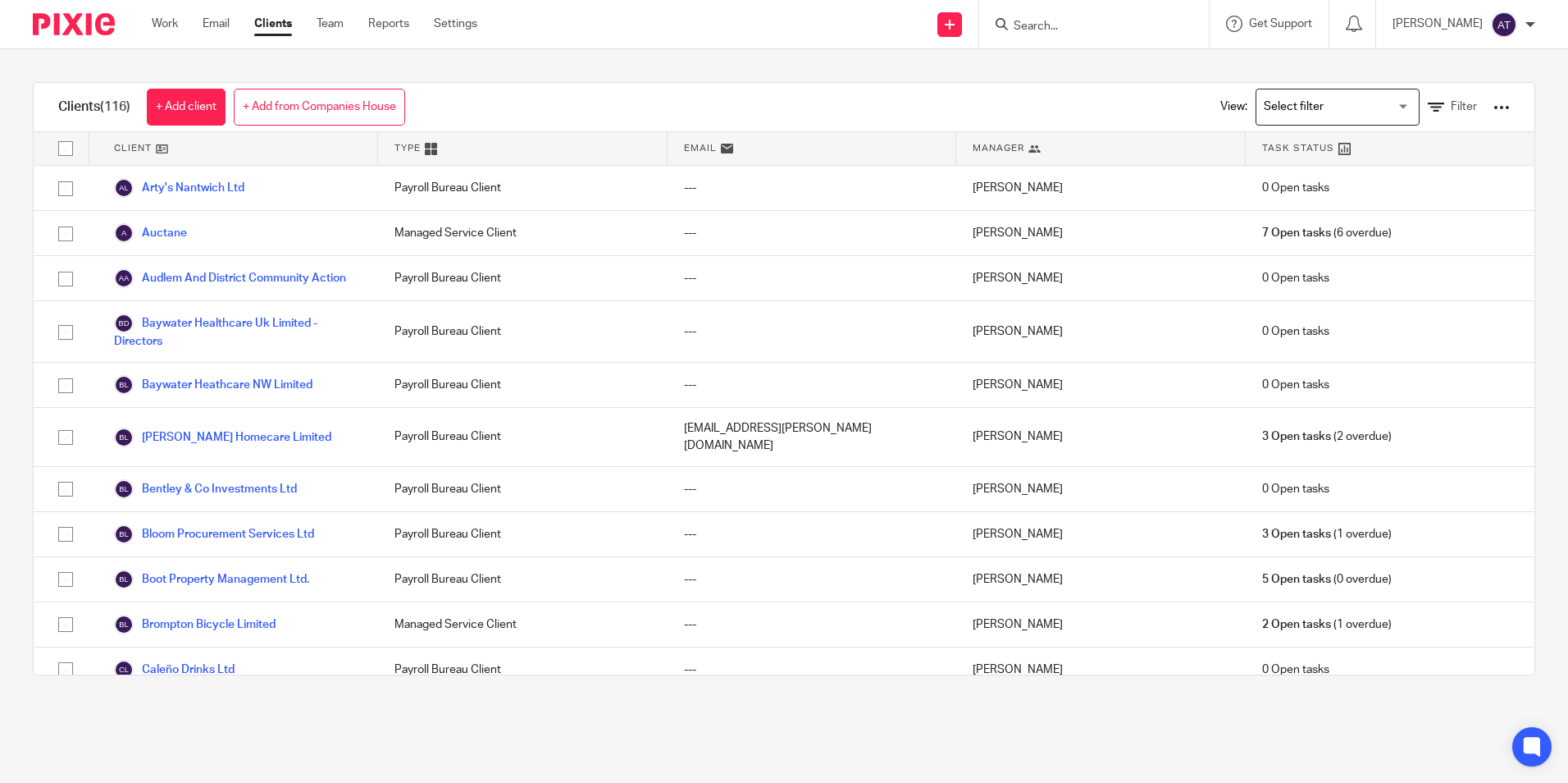
scroll to position [575, 0]
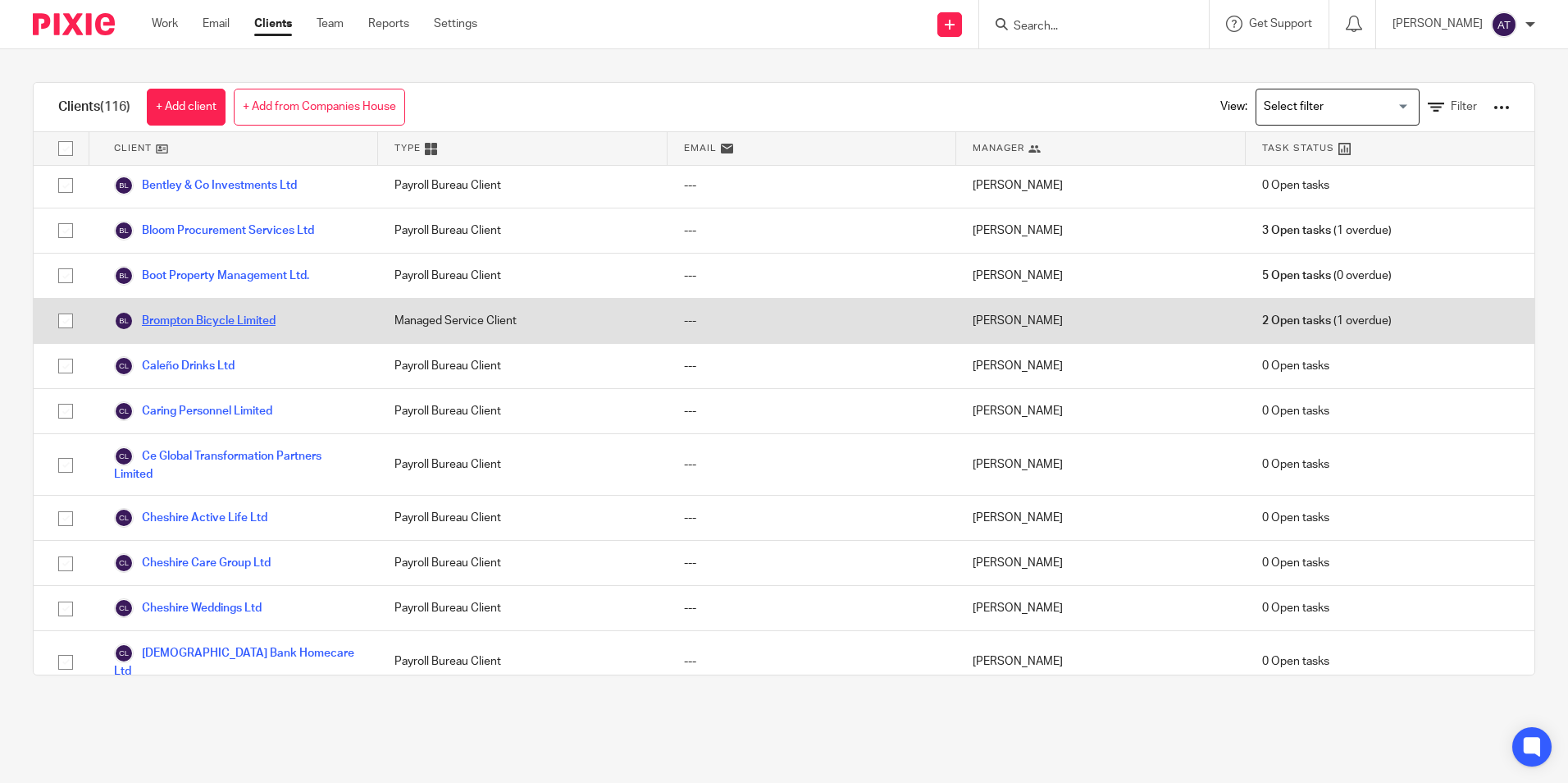
click at [174, 325] on link "Brompton Bicycle Limited" at bounding box center [195, 321] width 162 height 20
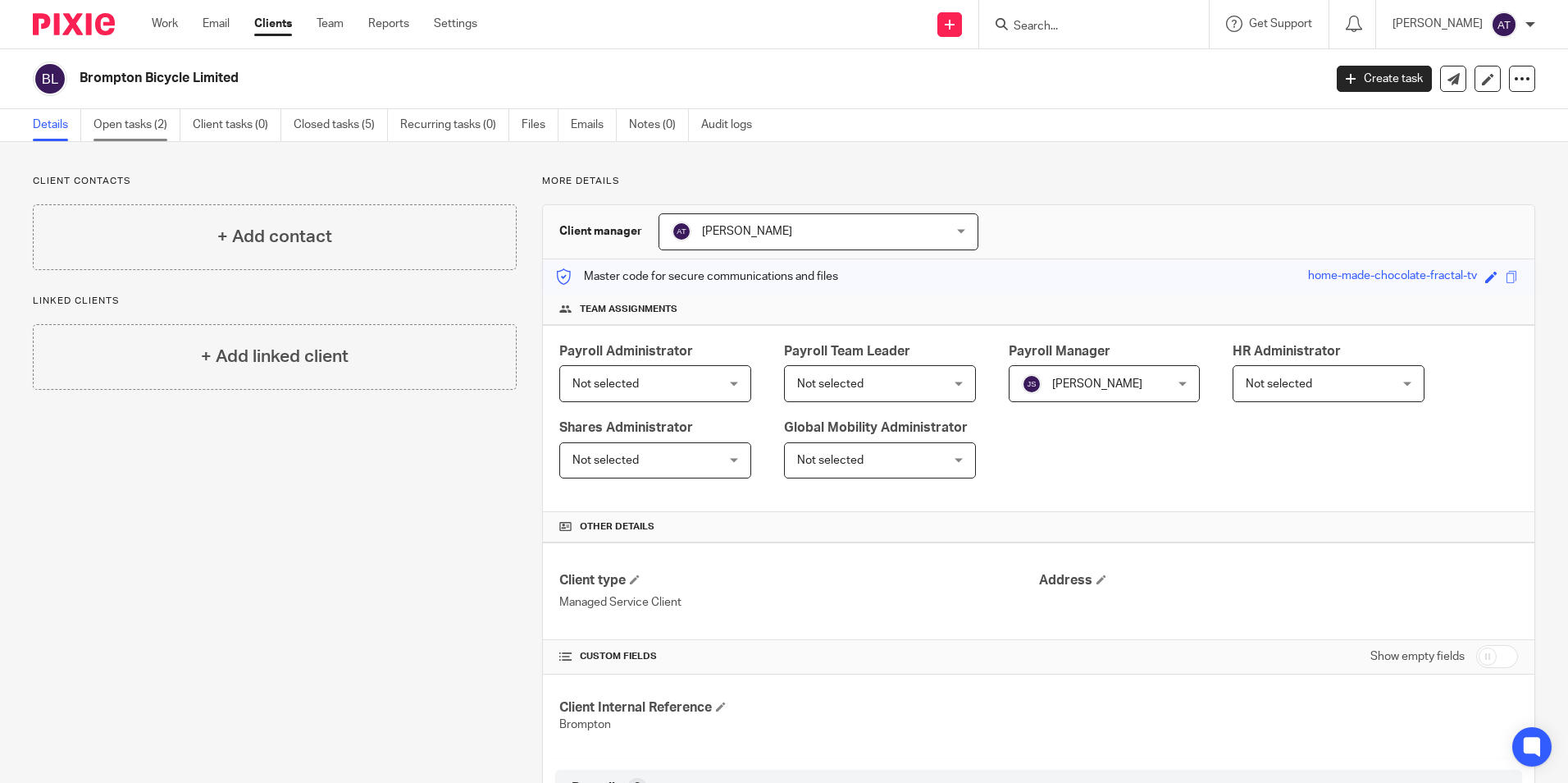
click at [138, 113] on link "Open tasks (2)" at bounding box center [137, 125] width 87 height 32
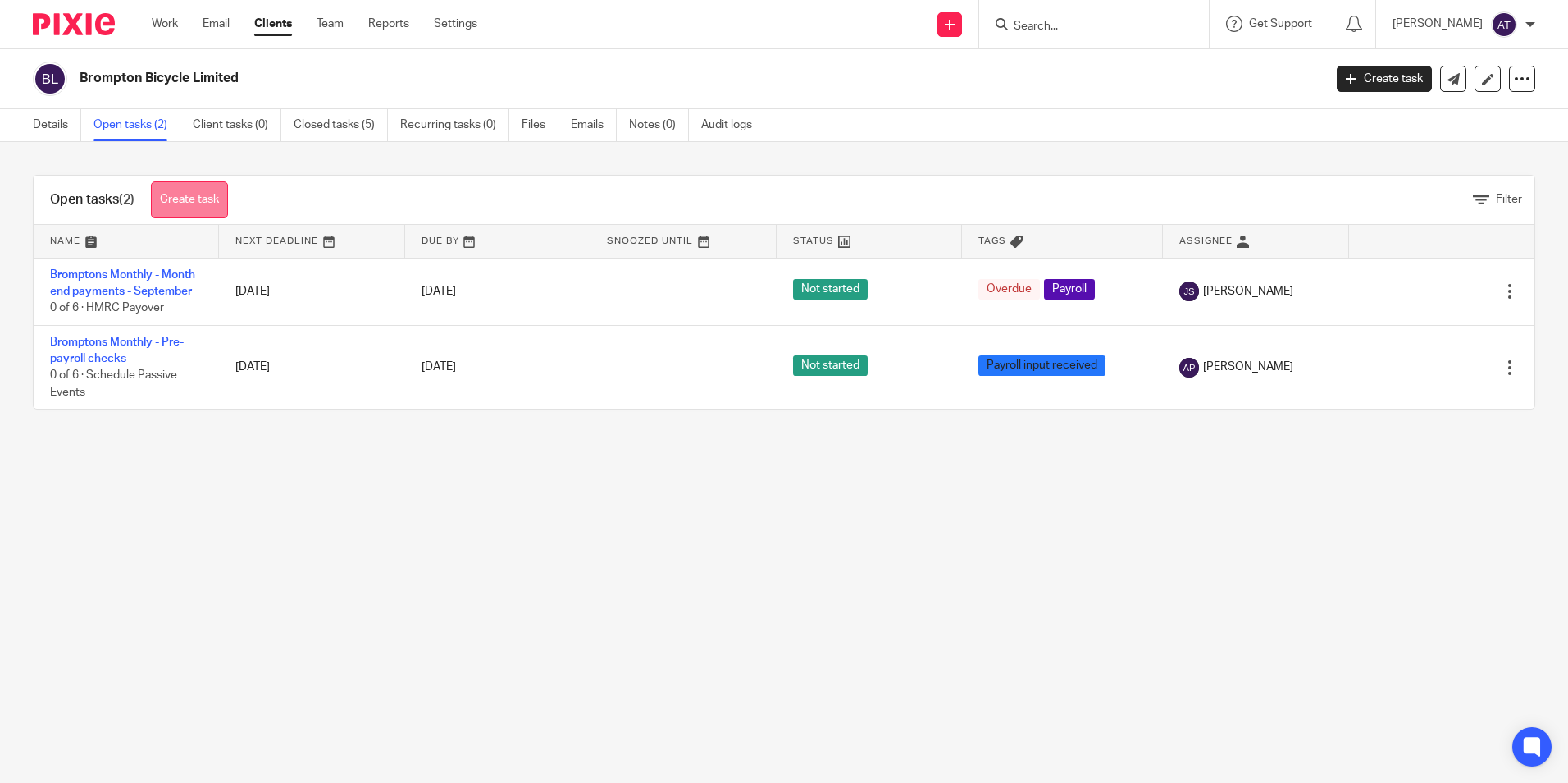
click at [196, 193] on link "Create task" at bounding box center [189, 199] width 77 height 37
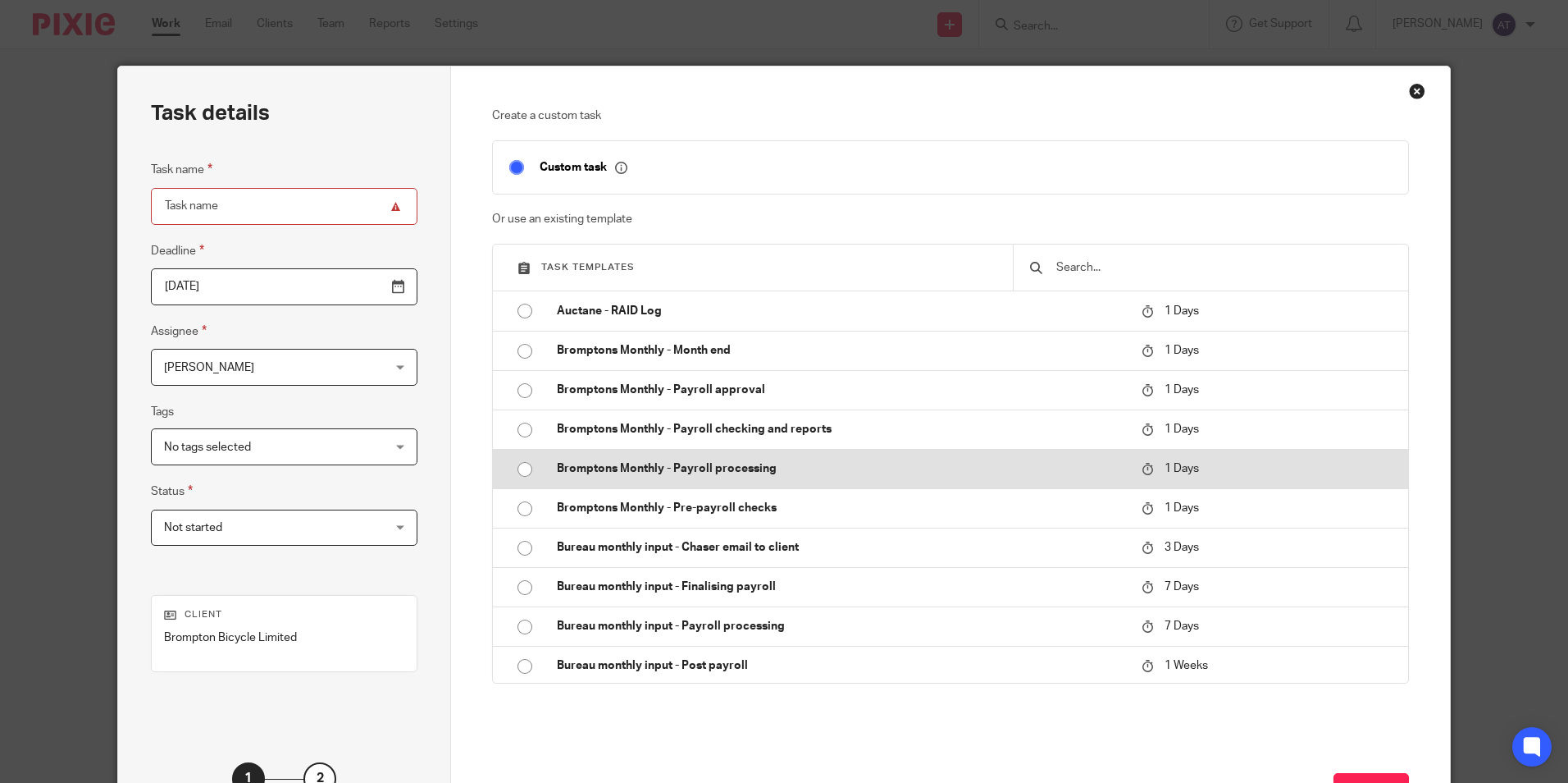
click at [517, 465] on input "radio" at bounding box center [524, 469] width 31 height 31
type input "2025-10-14"
type input "Bromptons Monthly - Payroll processing"
checkbox input "false"
radio input "false"
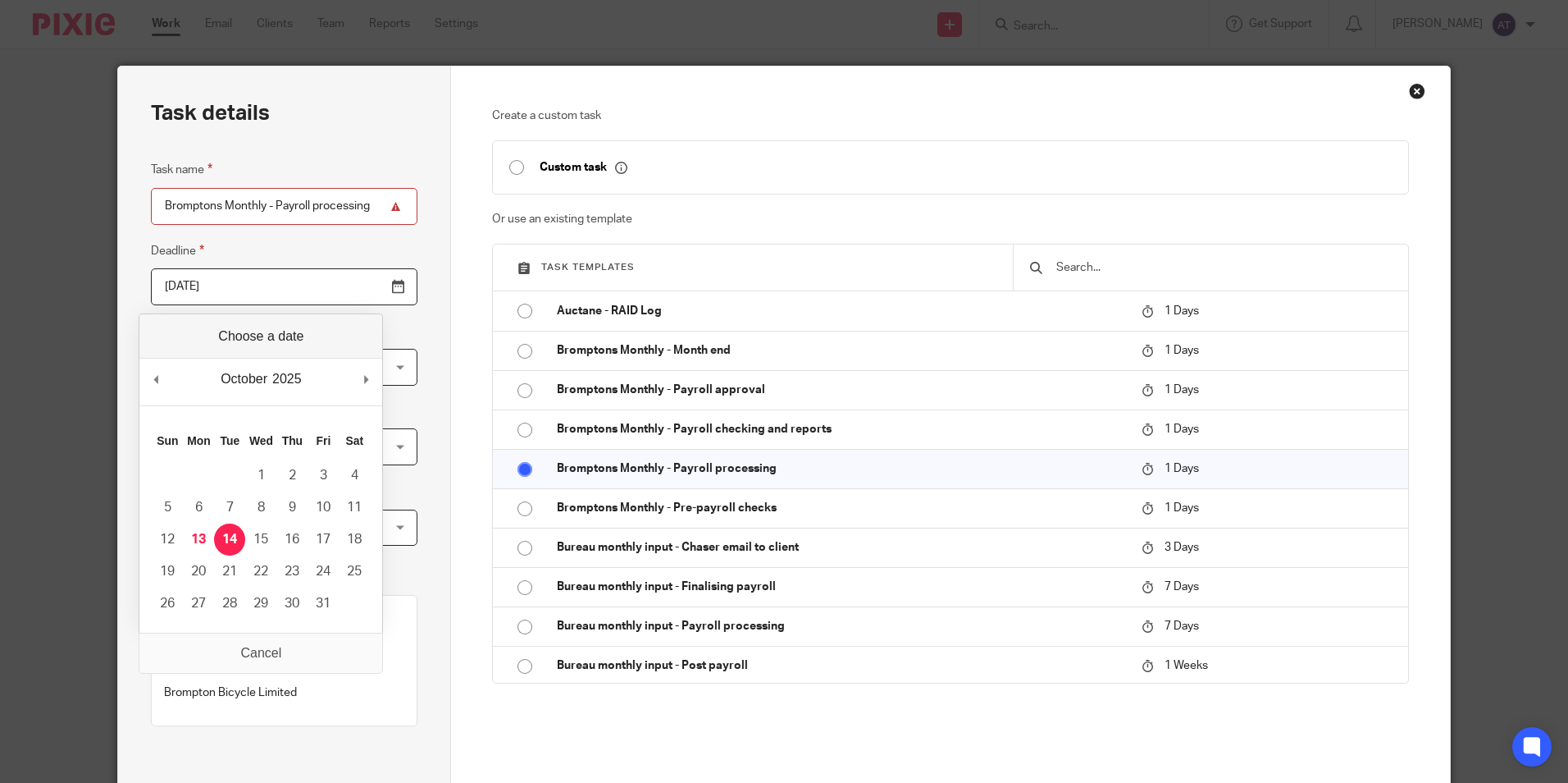
click at [361, 289] on input "[DATE]" at bounding box center [284, 286] width 266 height 37
type input "[DATE]"
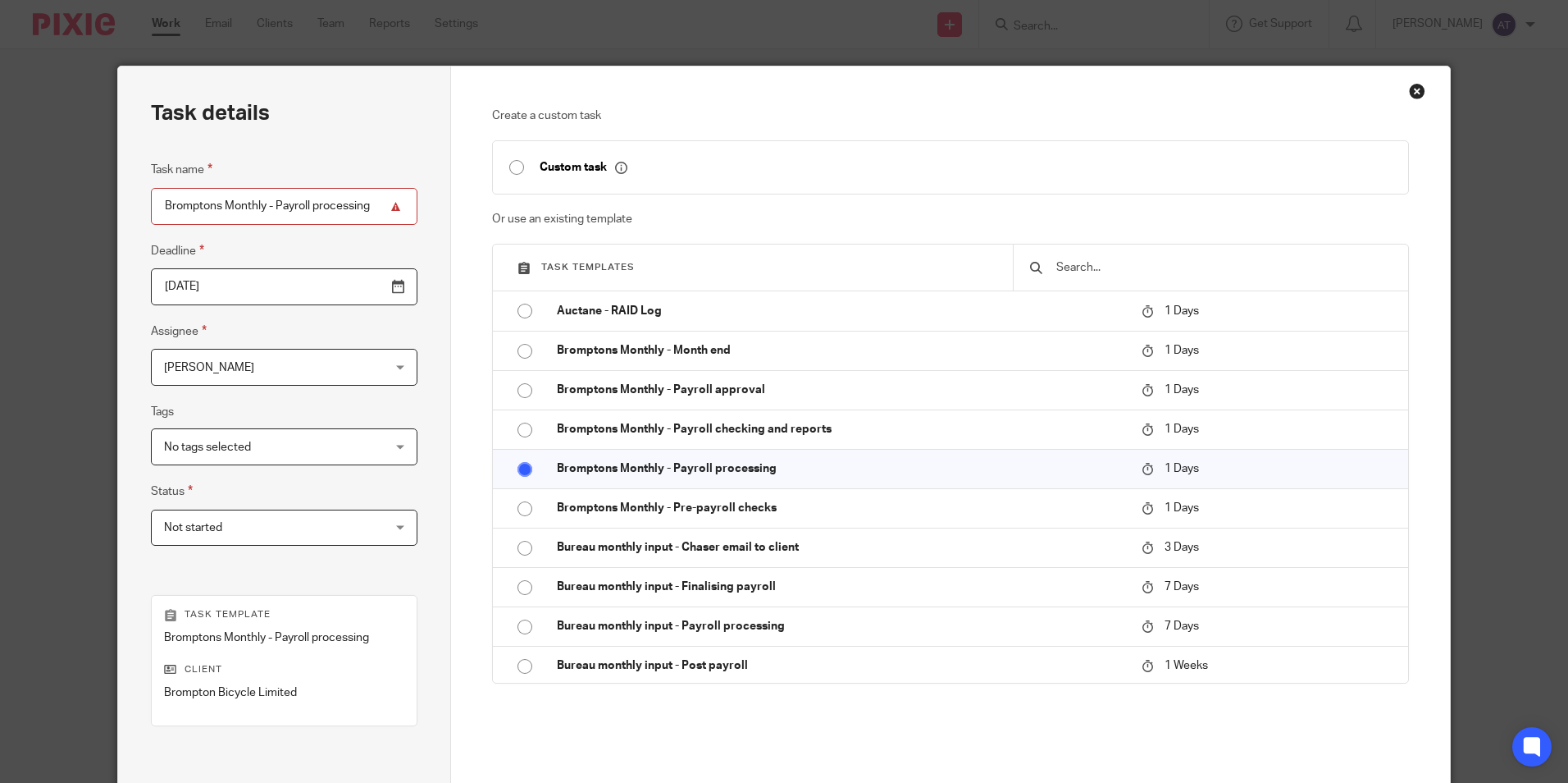
click at [269, 444] on span "No tags selected" at bounding box center [265, 447] width 202 height 35
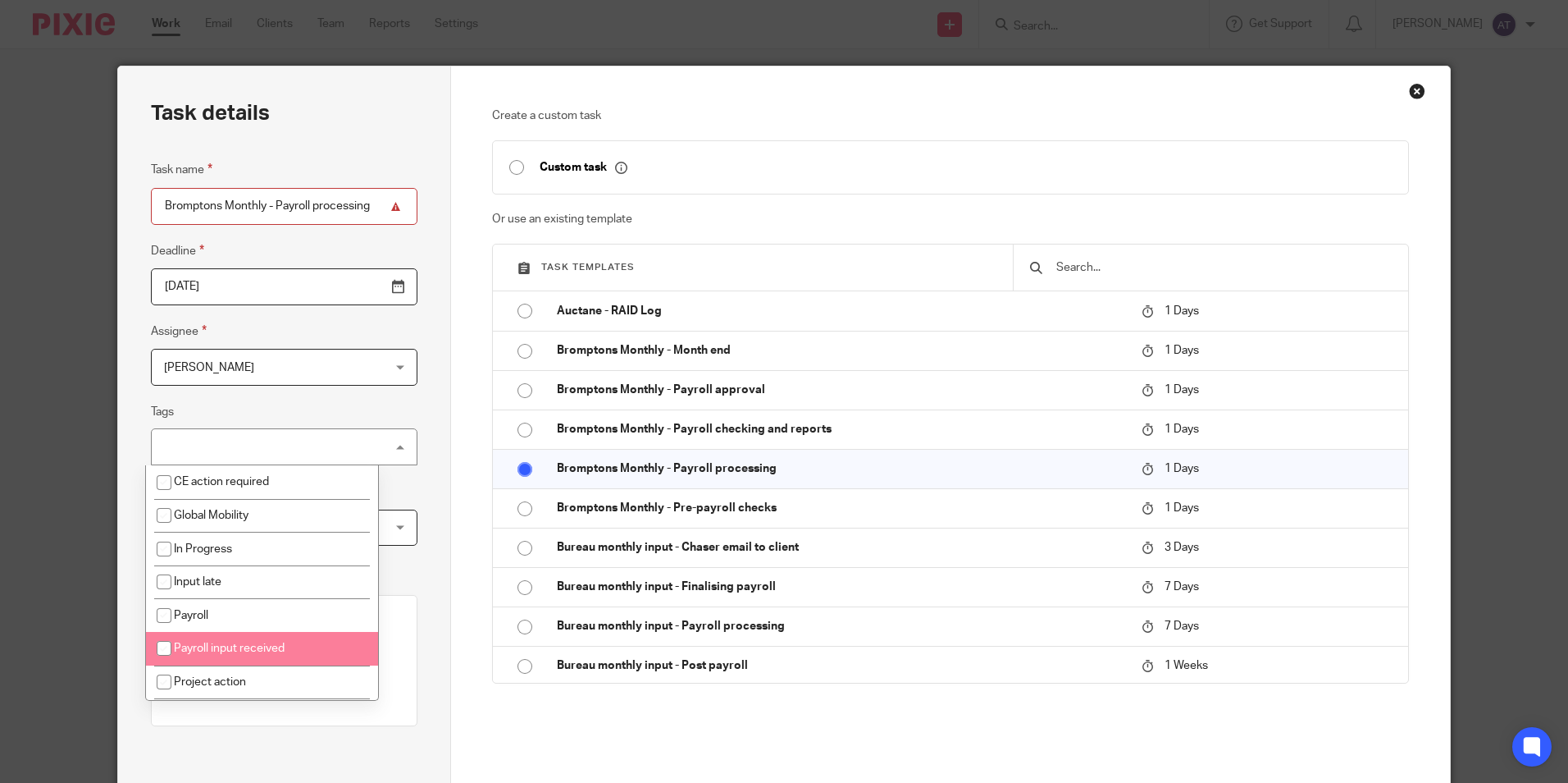
click at [217, 643] on span "Payroll input received" at bounding box center [229, 647] width 111 height 12
checkbox input "true"
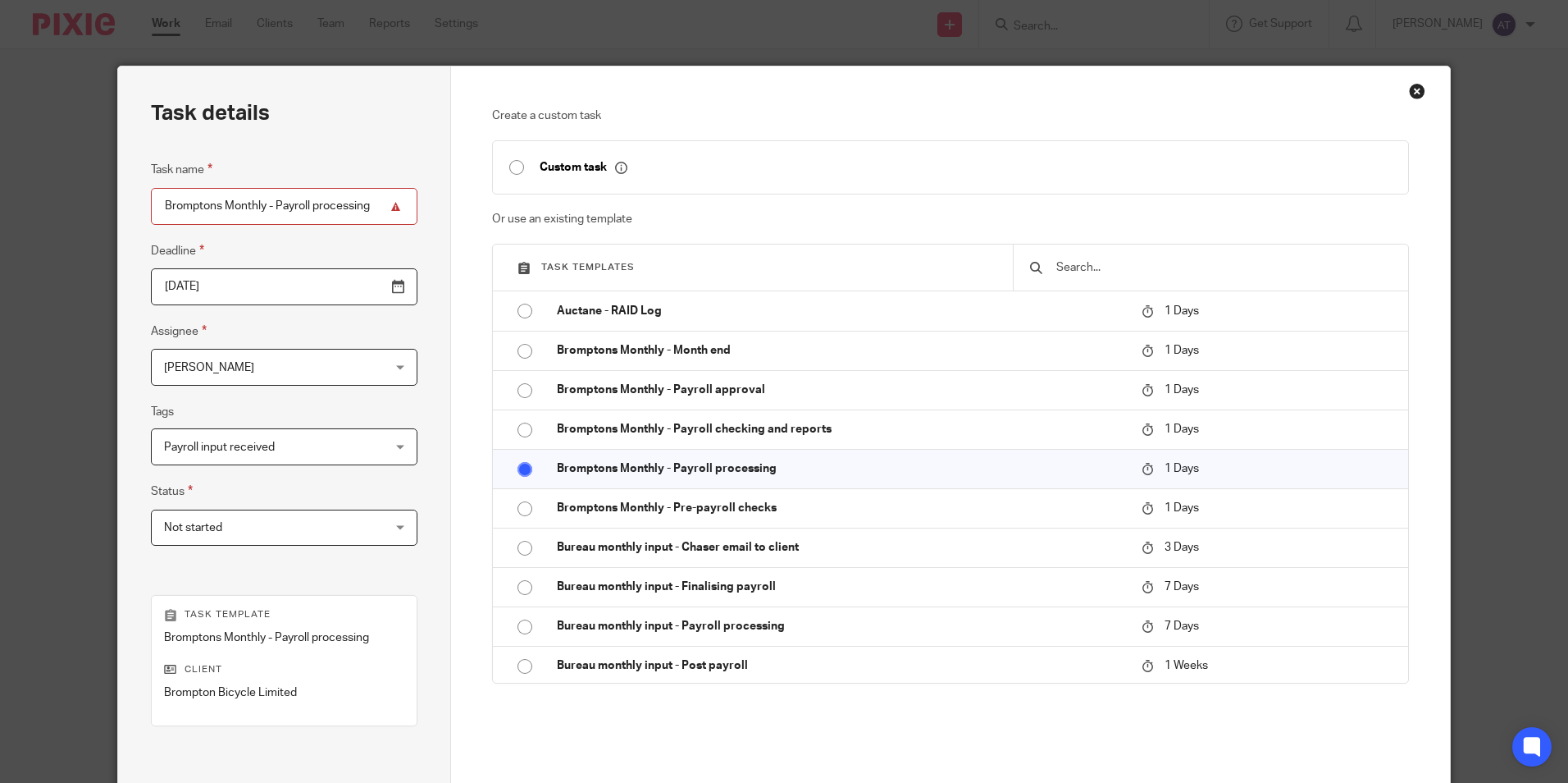
click at [414, 523] on div "Task details Task name Bromptons Monthly - Payroll processing Deadline 2025-10-…" at bounding box center [285, 485] width 333 height 837
click at [330, 533] on span "Not started" at bounding box center [265, 527] width 202 height 35
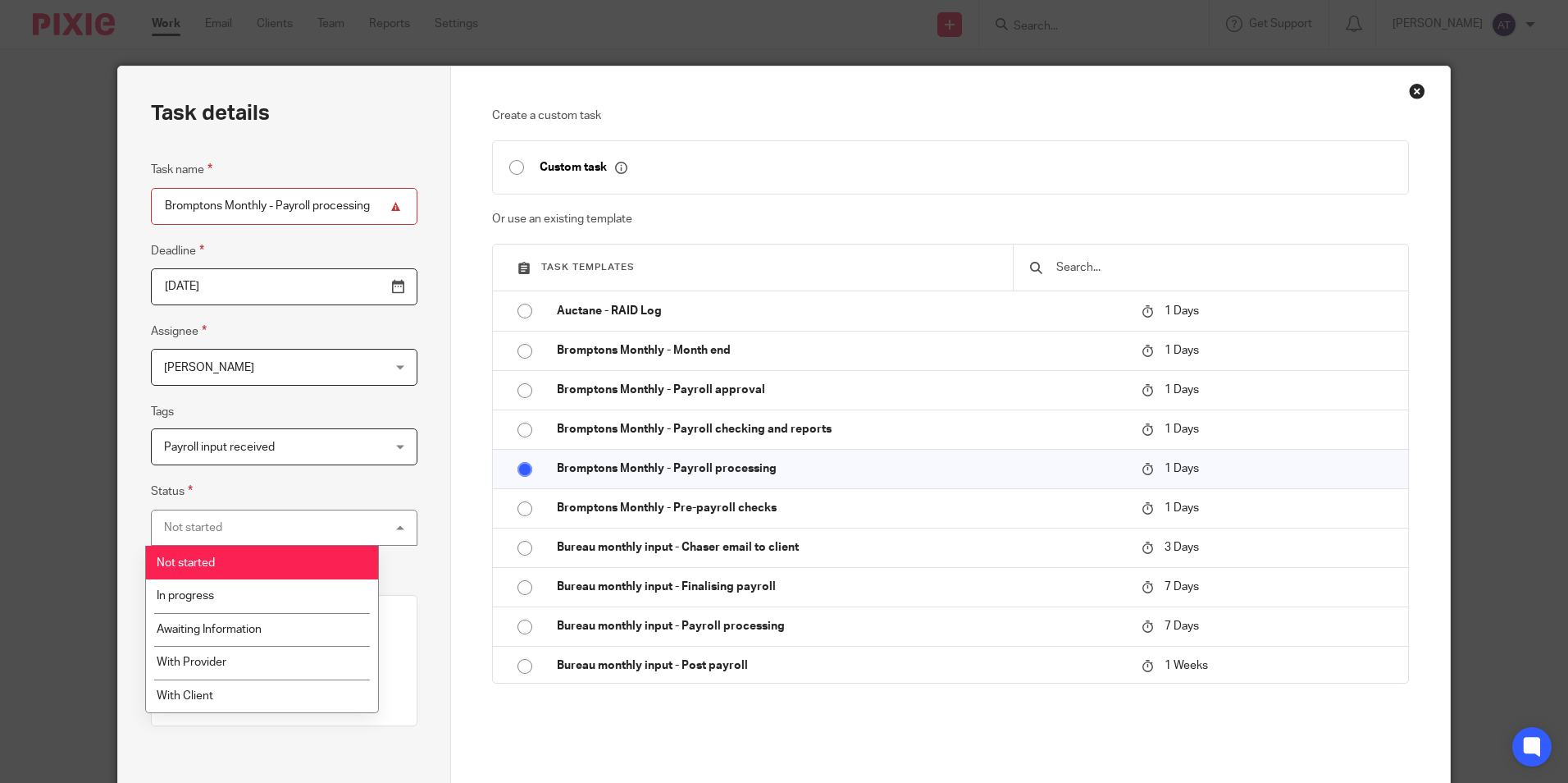
click at [329, 534] on div "Not started Not started" at bounding box center [284, 527] width 266 height 37
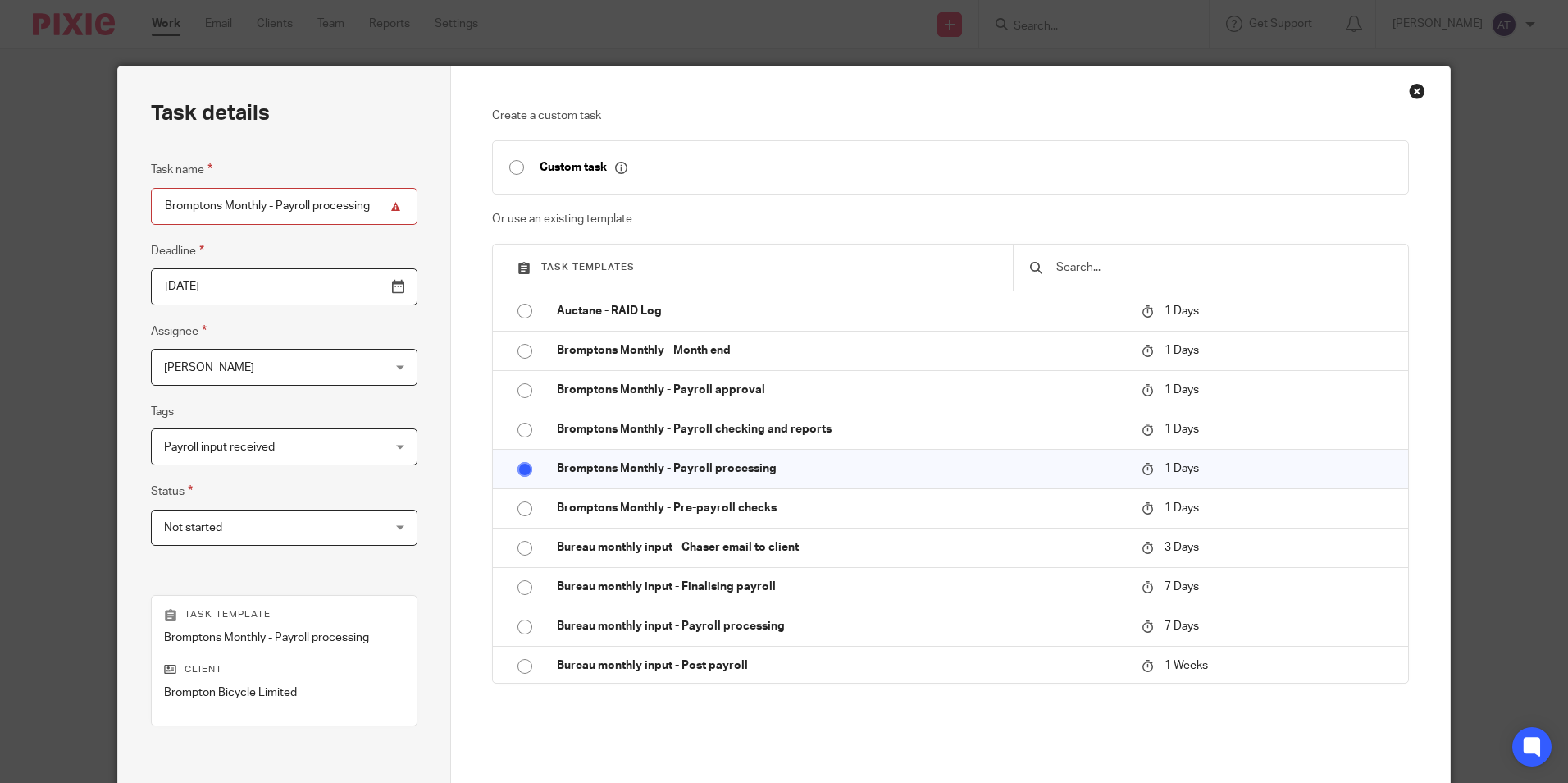
click at [414, 467] on div "Task details Task name Bromptons Monthly - Payroll processing Deadline 2025-10-…" at bounding box center [285, 485] width 333 height 837
click at [304, 359] on span "[PERSON_NAME]" at bounding box center [265, 366] width 202 height 35
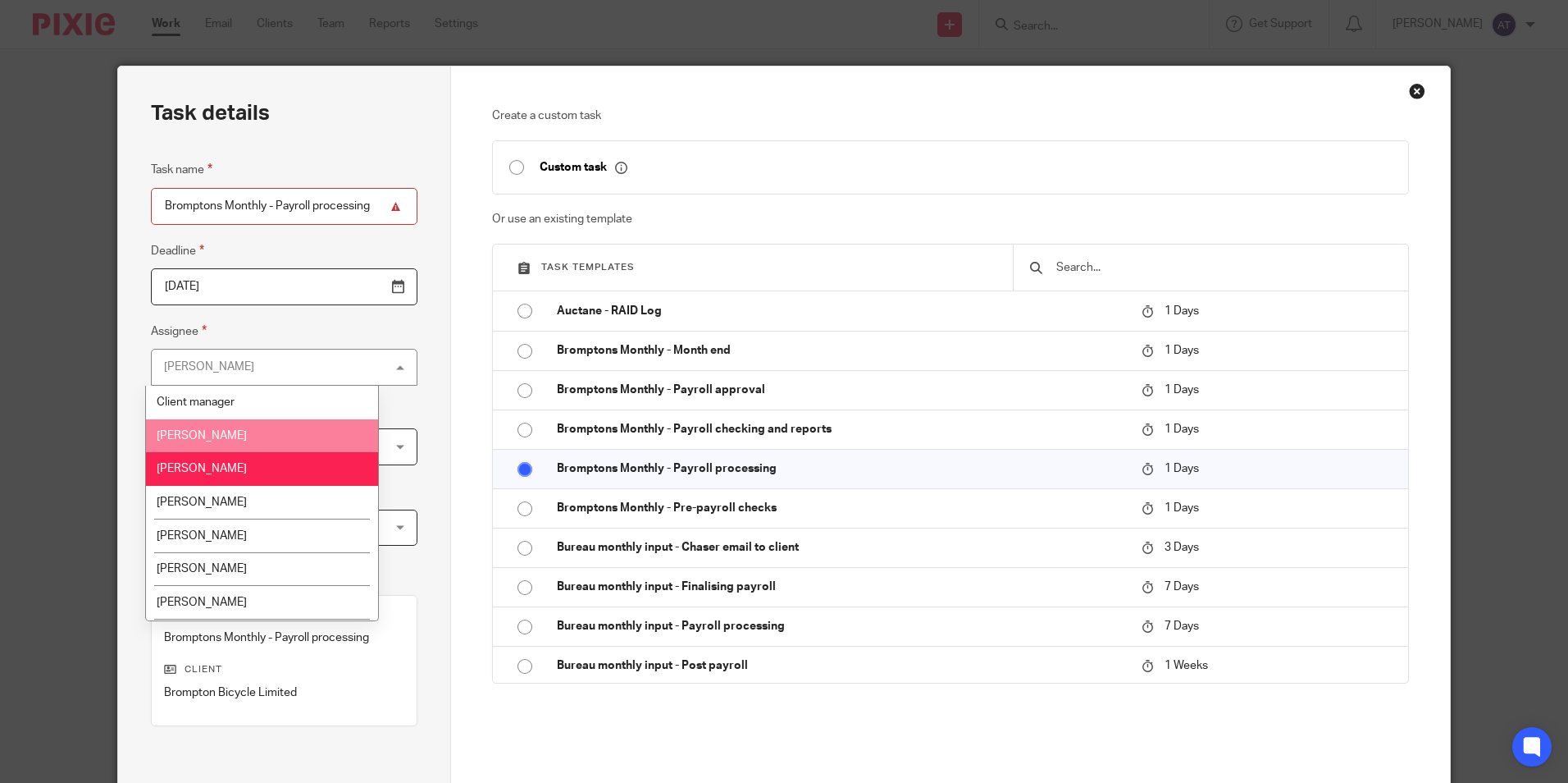
click at [235, 427] on li "[PERSON_NAME]" at bounding box center [262, 436] width 232 height 34
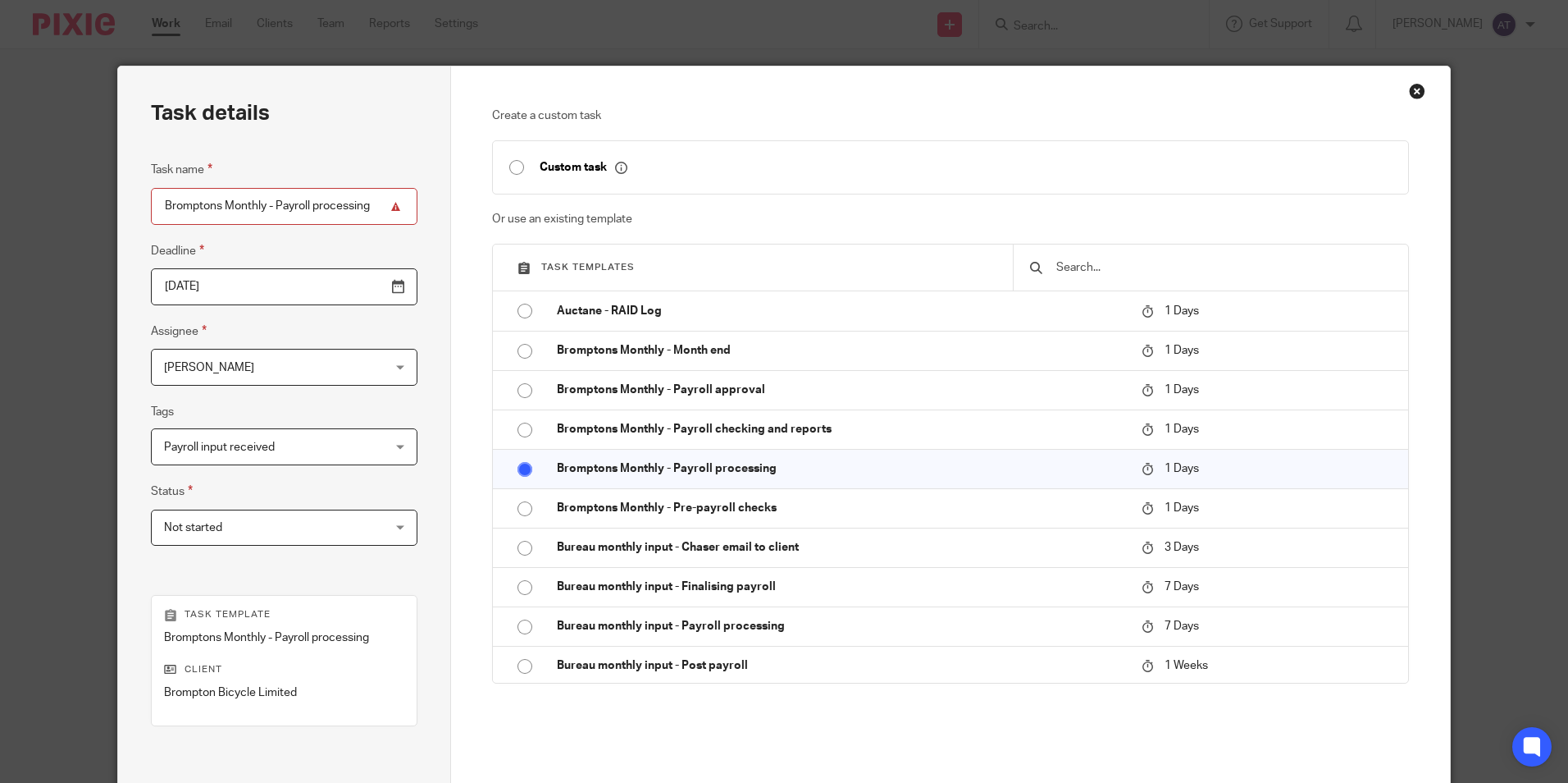
click at [401, 326] on div "Task details Task name Bromptons Monthly - Payroll processing Deadline 2025-10-…" at bounding box center [285, 485] width 333 height 837
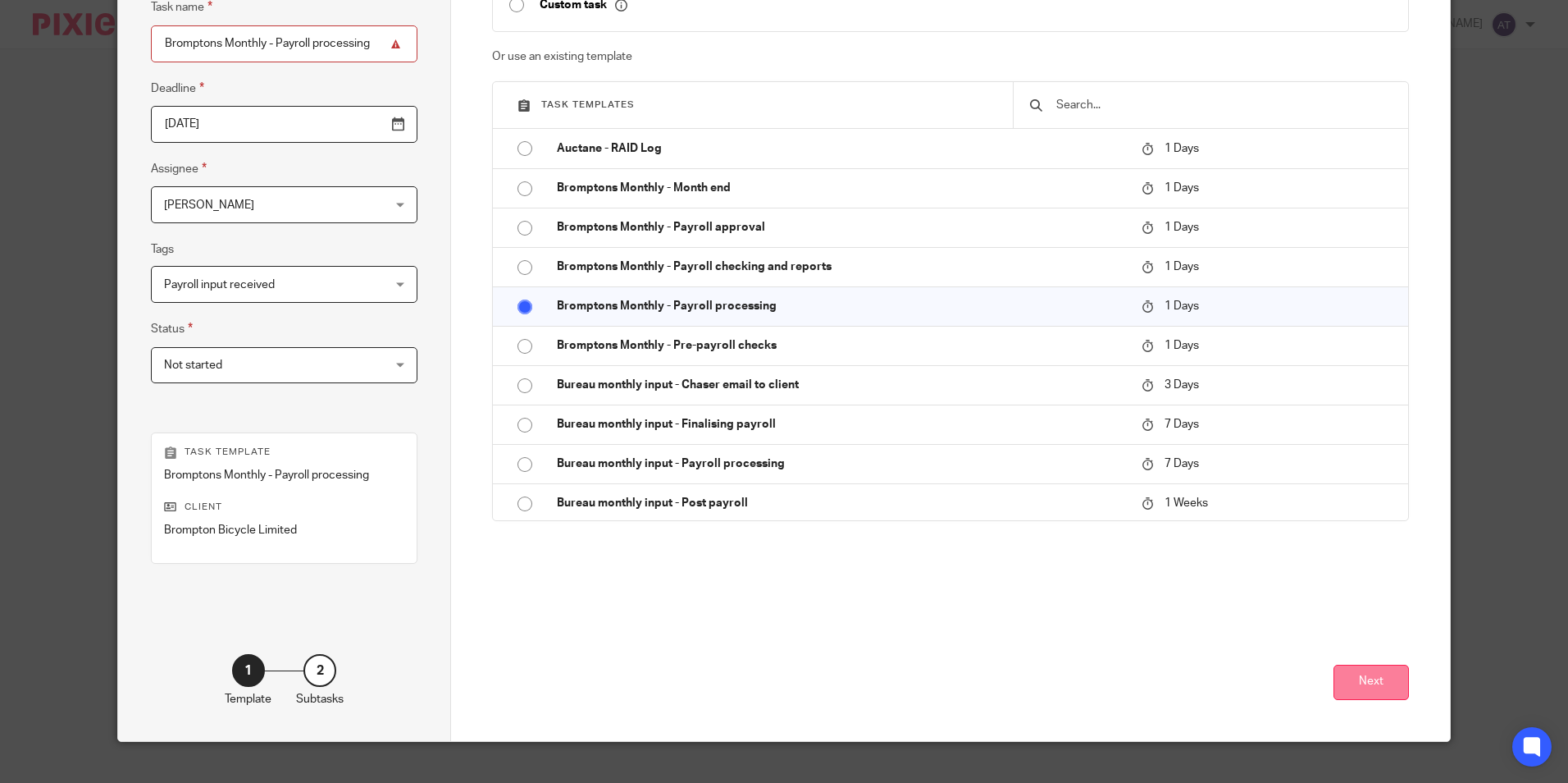
scroll to position [164, 0]
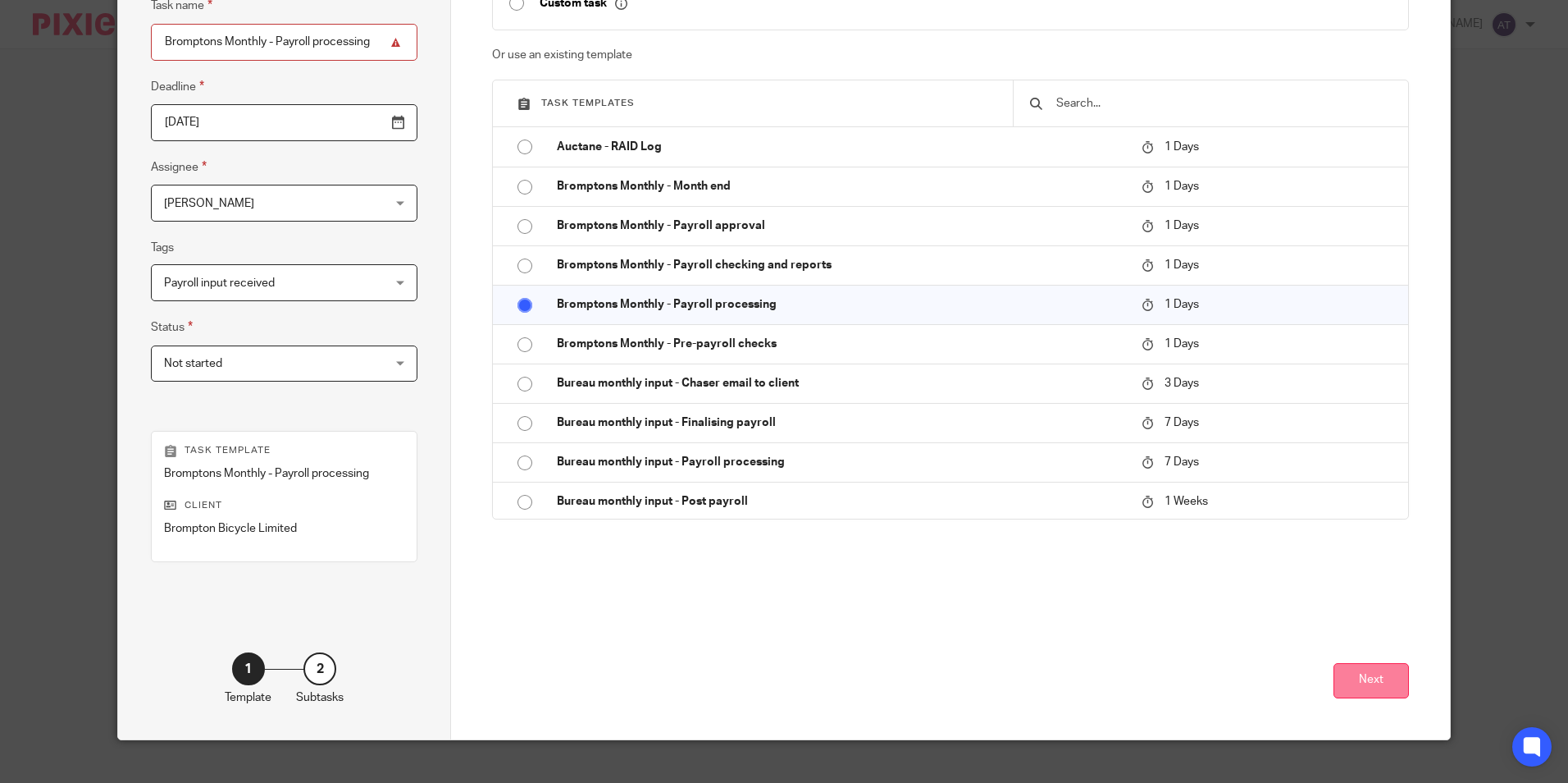
click at [1354, 682] on button "Next" at bounding box center [1371, 680] width 75 height 35
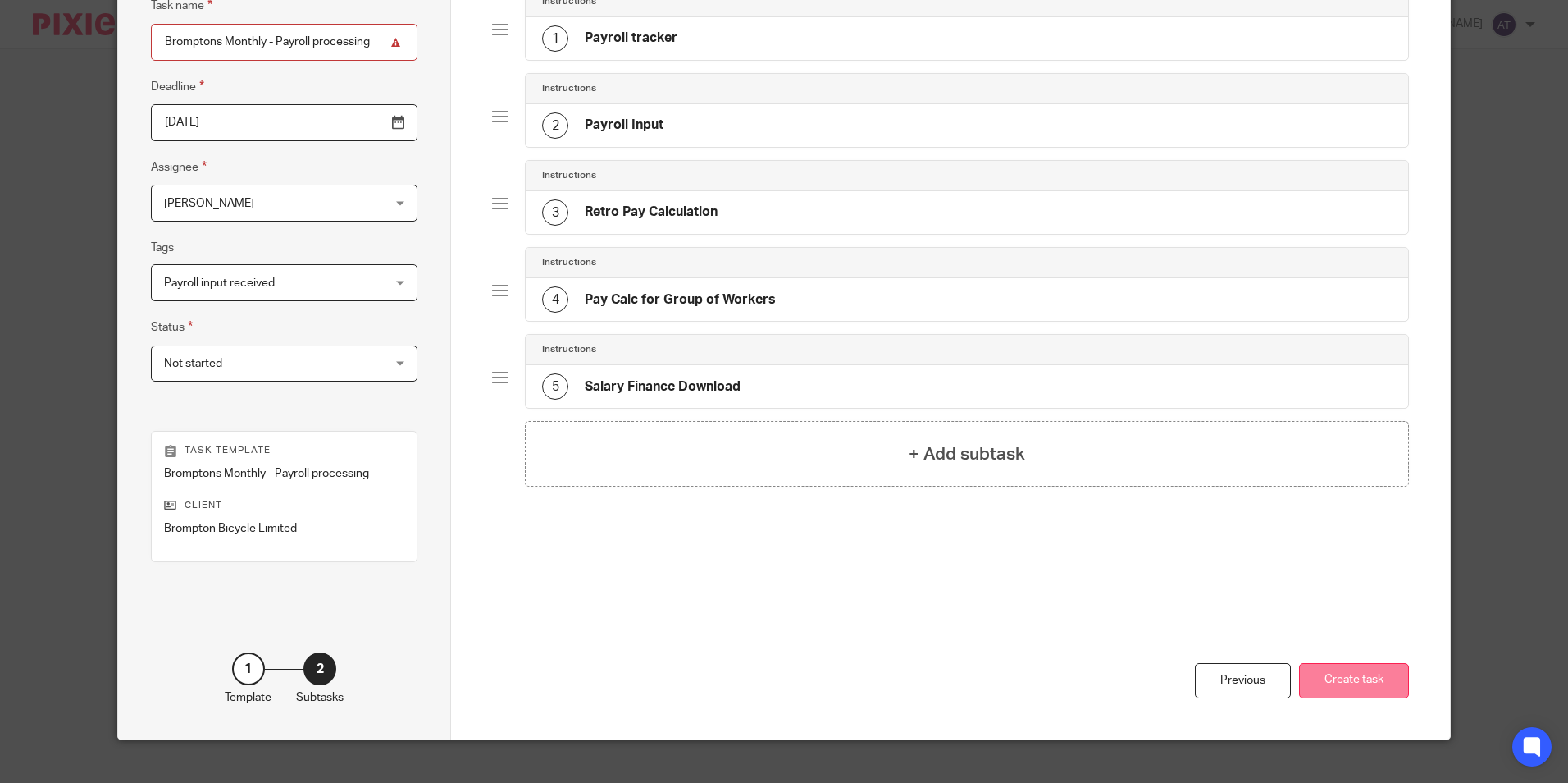
click at [1340, 687] on button "Create task" at bounding box center [1353, 680] width 110 height 35
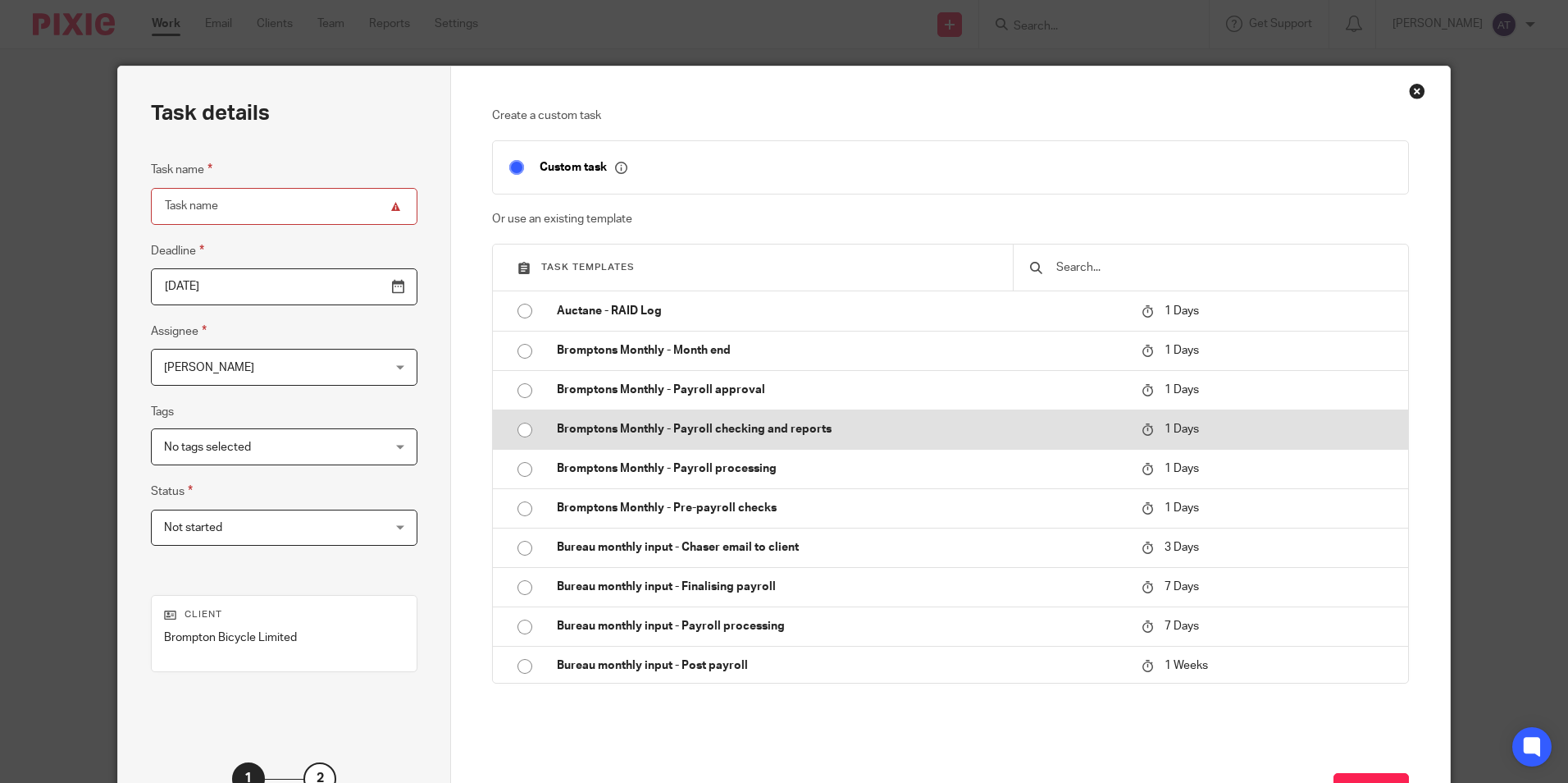
click at [644, 427] on p "Bromptons Monthly - Payroll checking and reports" at bounding box center [841, 429] width 568 height 16
type input "2025-10-14"
type input "Bromptons Monthly - Payroll checking and reports"
checkbox input "false"
radio input "true"
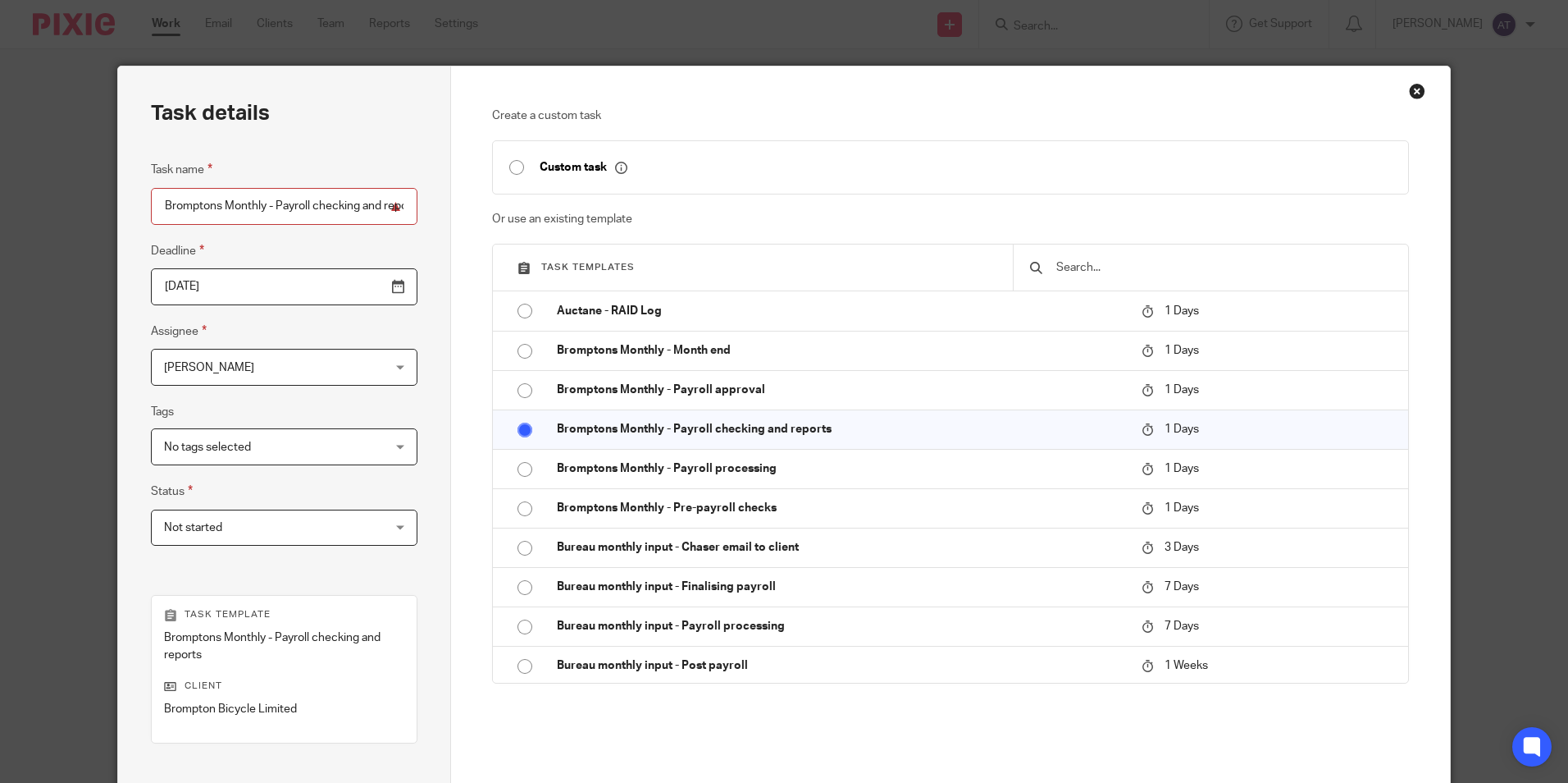
click at [361, 287] on input "2025-10-14" at bounding box center [284, 286] width 266 height 37
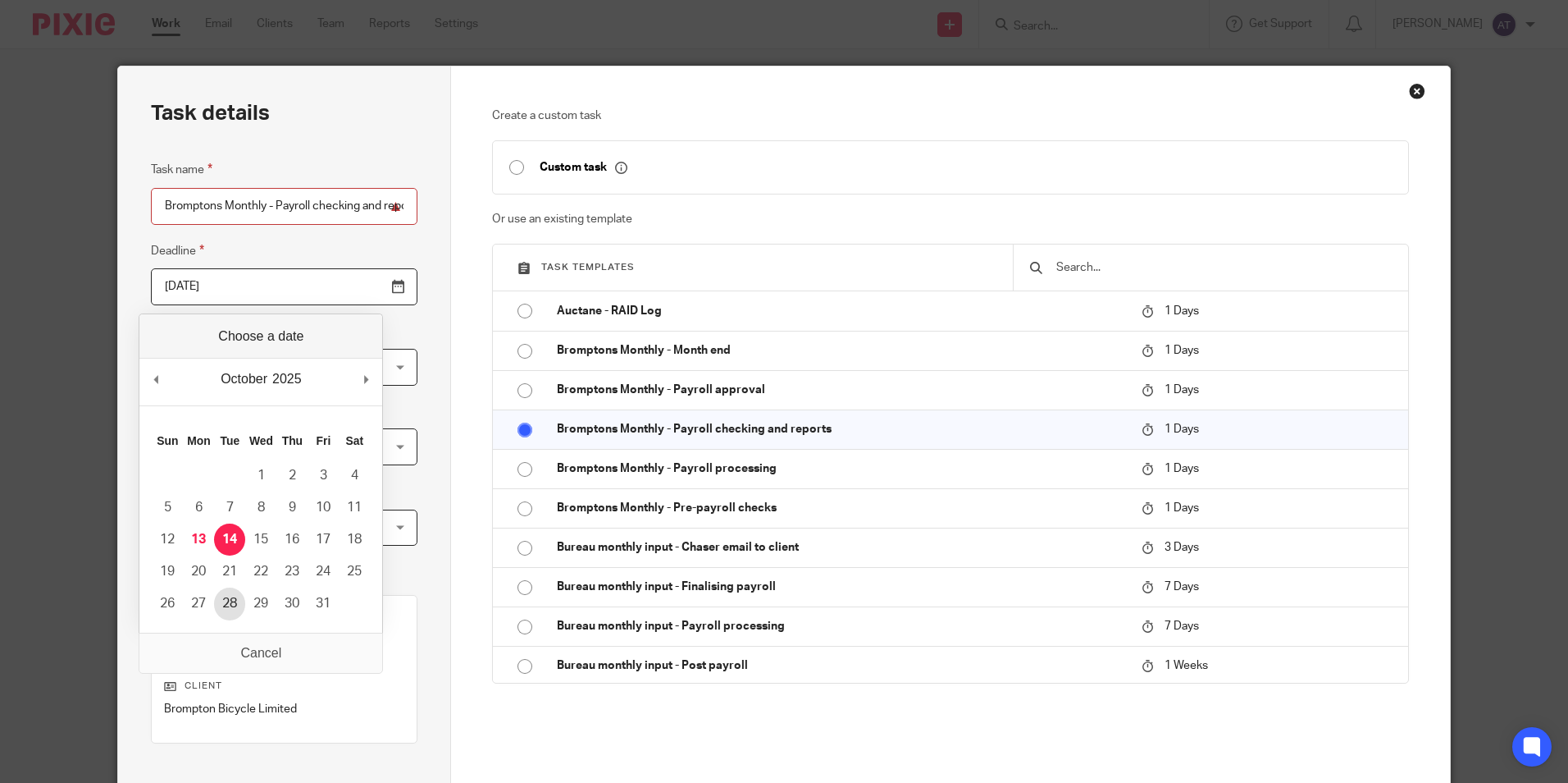
type input "2025-10-28"
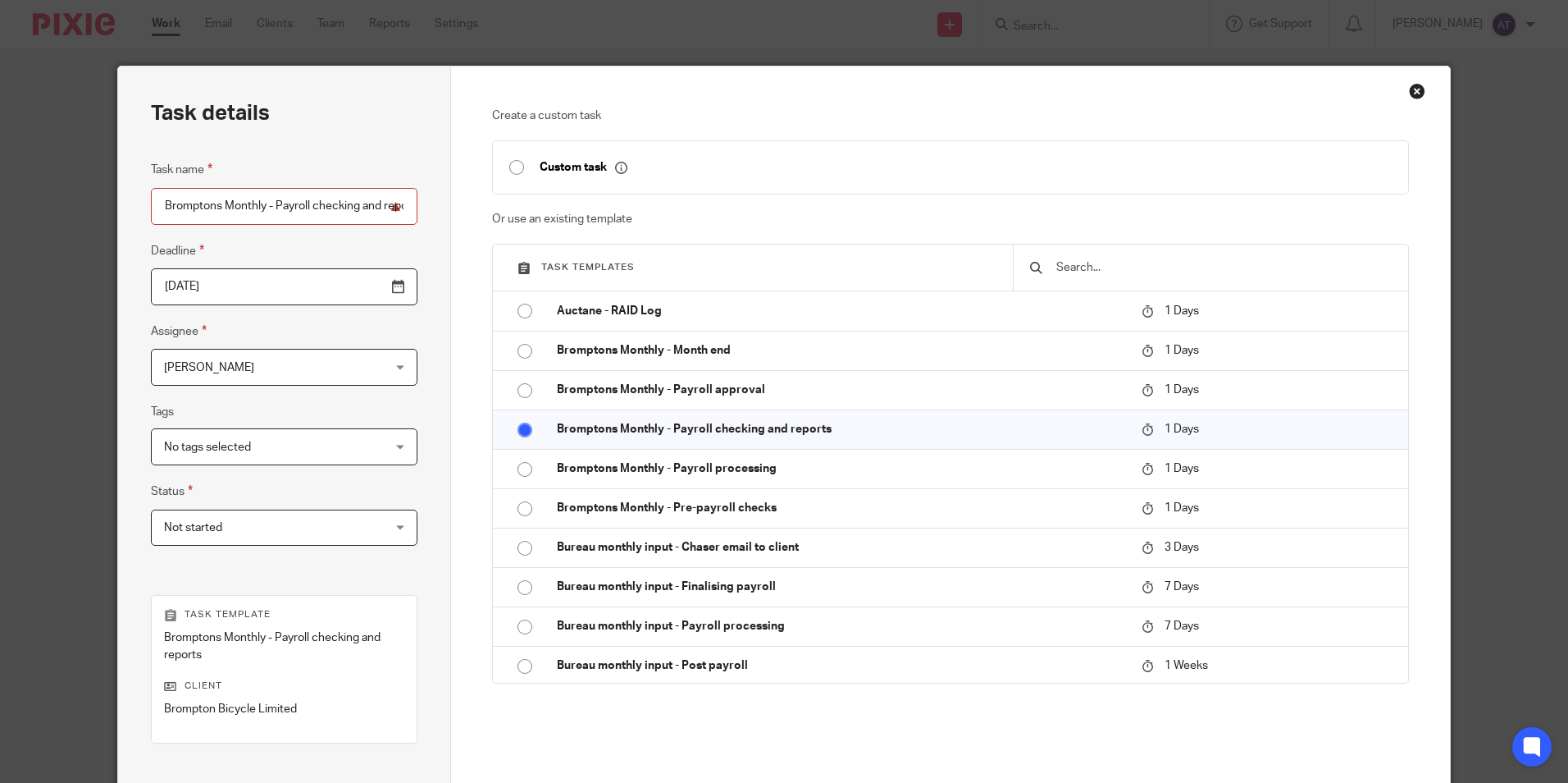
click at [239, 382] on span "[PERSON_NAME]" at bounding box center [265, 366] width 202 height 35
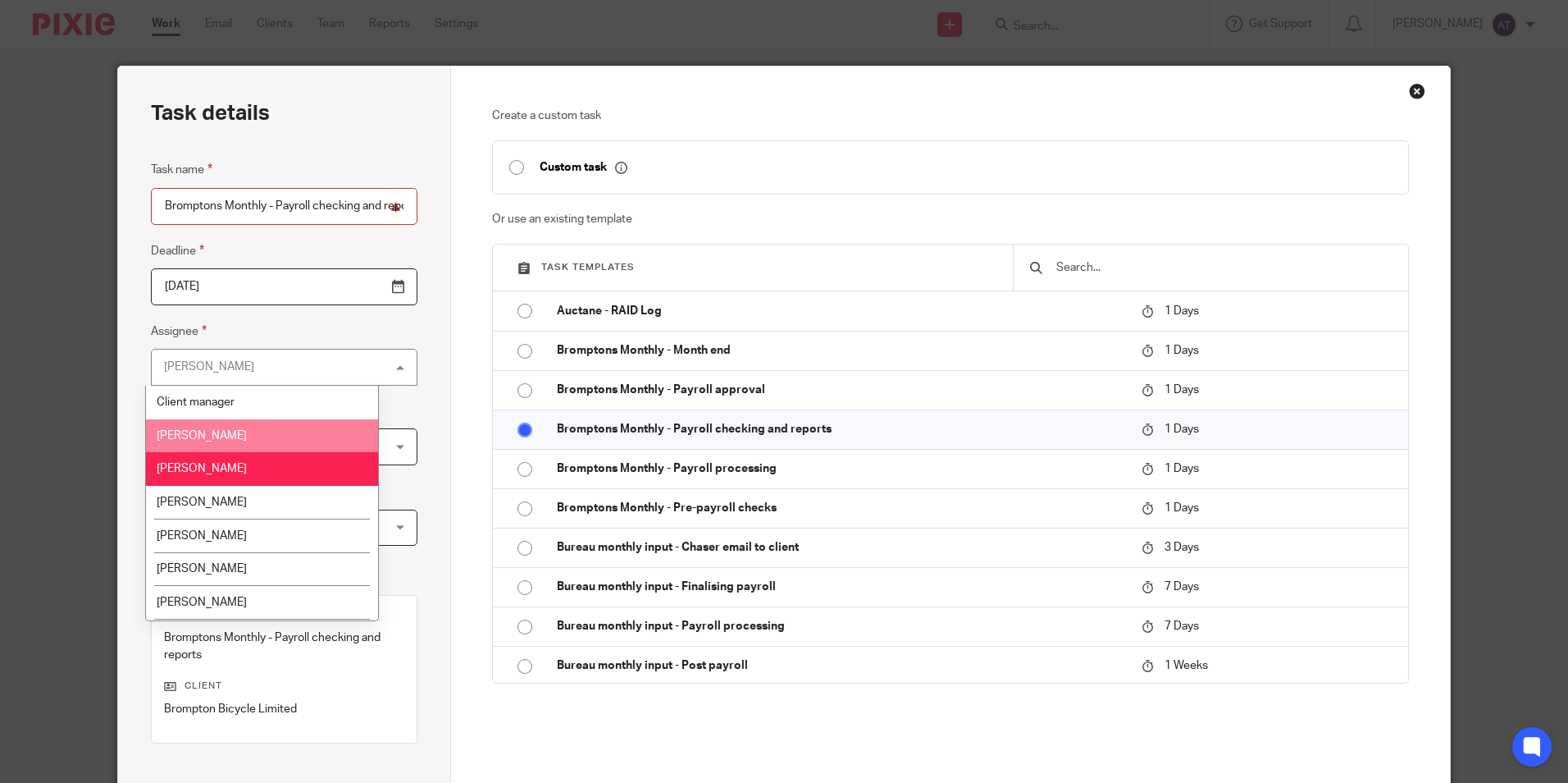
click at [243, 432] on li "[PERSON_NAME]" at bounding box center [262, 436] width 232 height 34
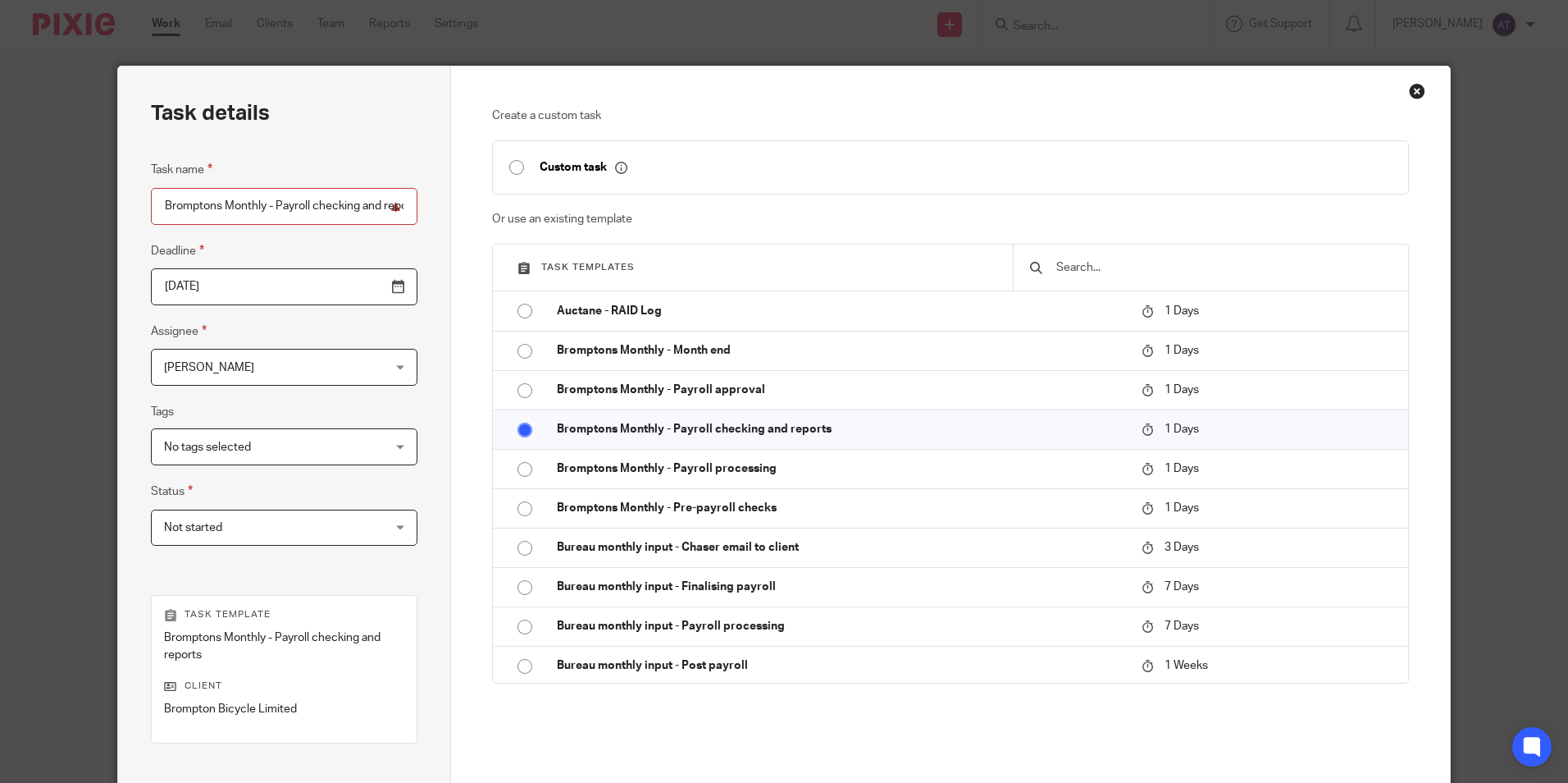
click at [258, 466] on div "No tags selected" at bounding box center [284, 447] width 266 height 37
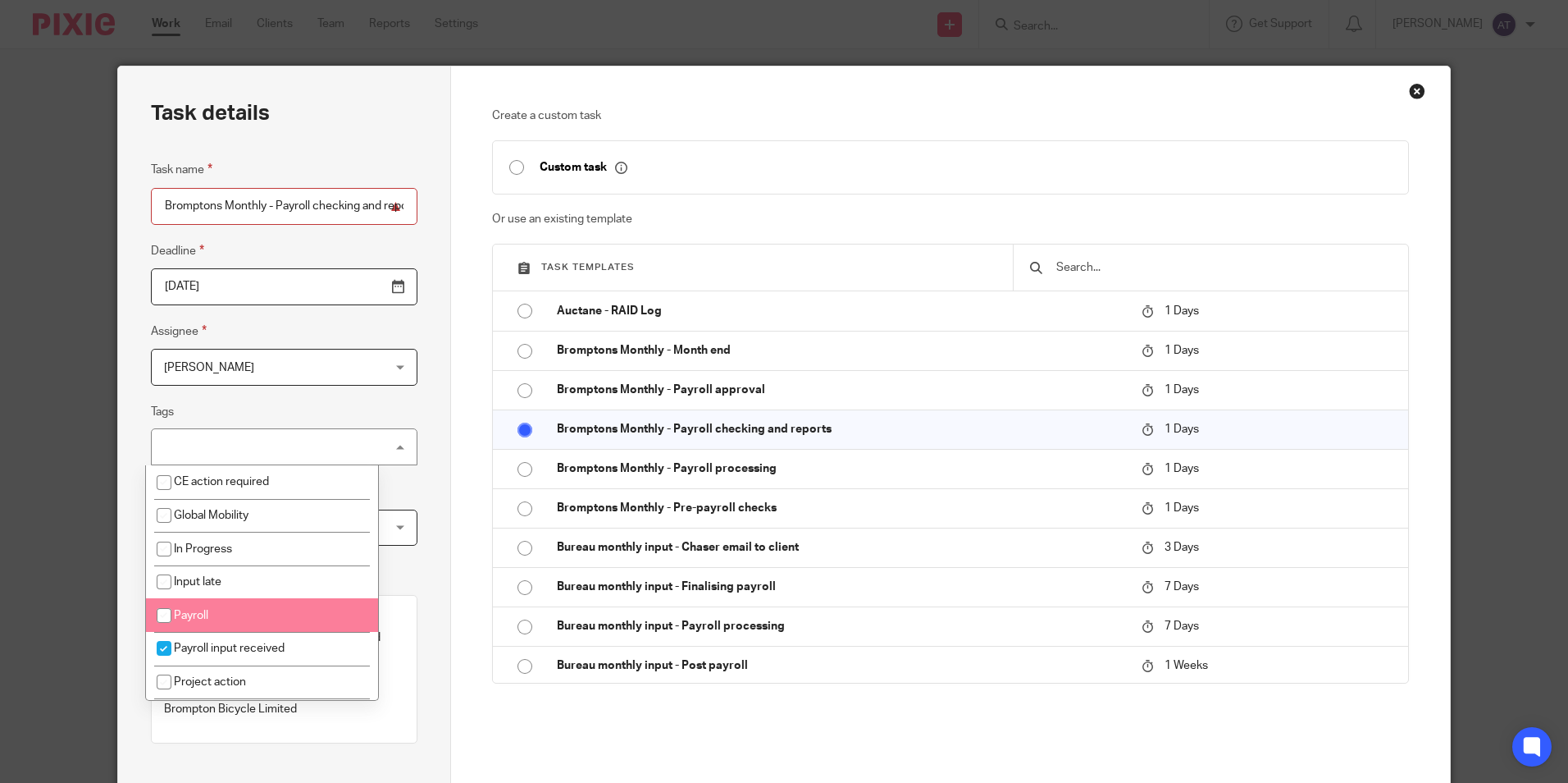
click at [206, 607] on li "Payroll" at bounding box center [262, 615] width 232 height 34
checkbox input "true"
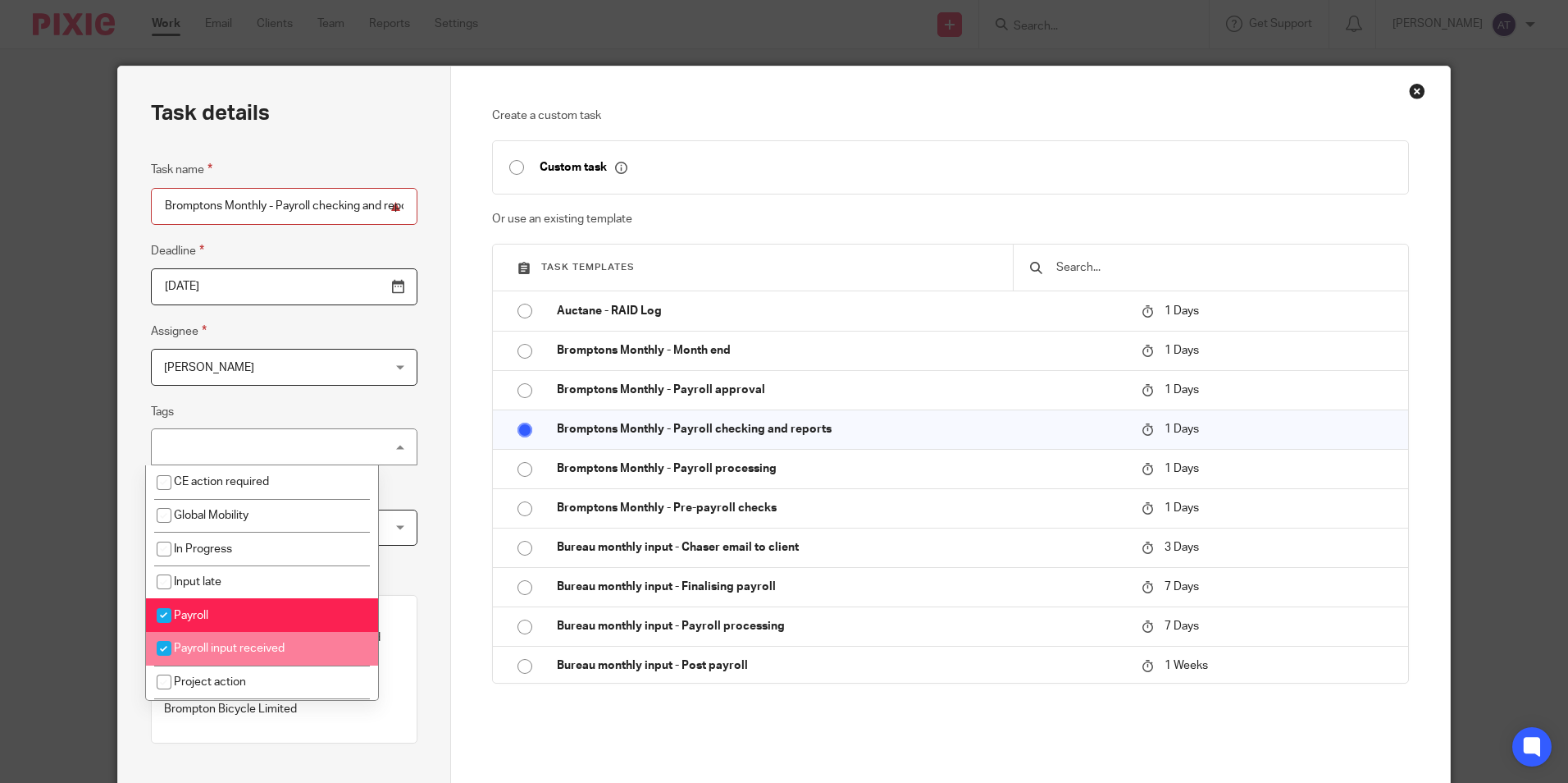
click at [202, 645] on span "Payroll input received" at bounding box center [229, 647] width 111 height 12
click at [161, 650] on input "checkbox" at bounding box center [164, 648] width 31 height 31
checkbox input "false"
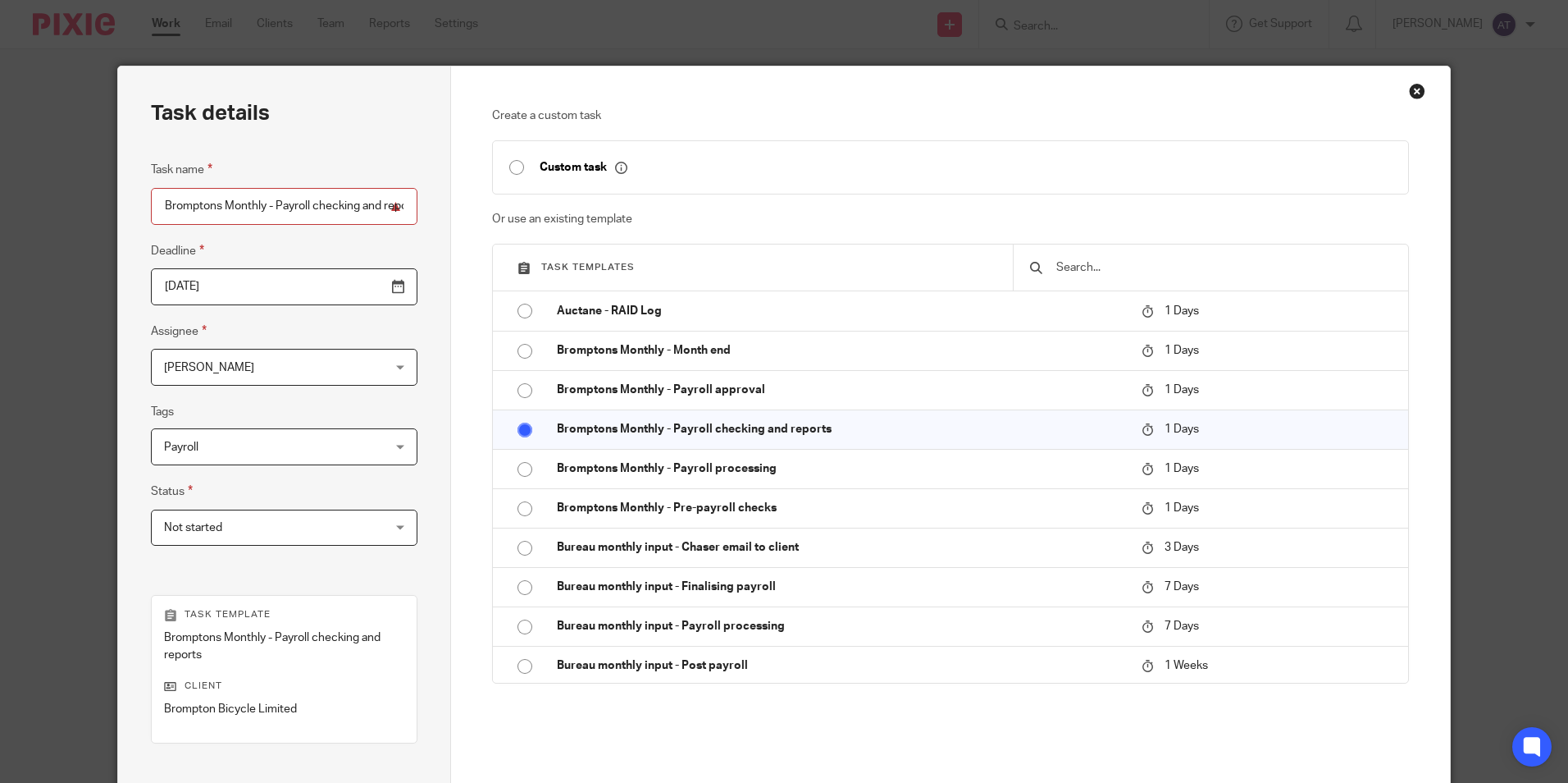
click at [429, 392] on div "Task details Task name Bromptons Monthly - Payroll checking and reports Deadlin…" at bounding box center [285, 493] width 333 height 853
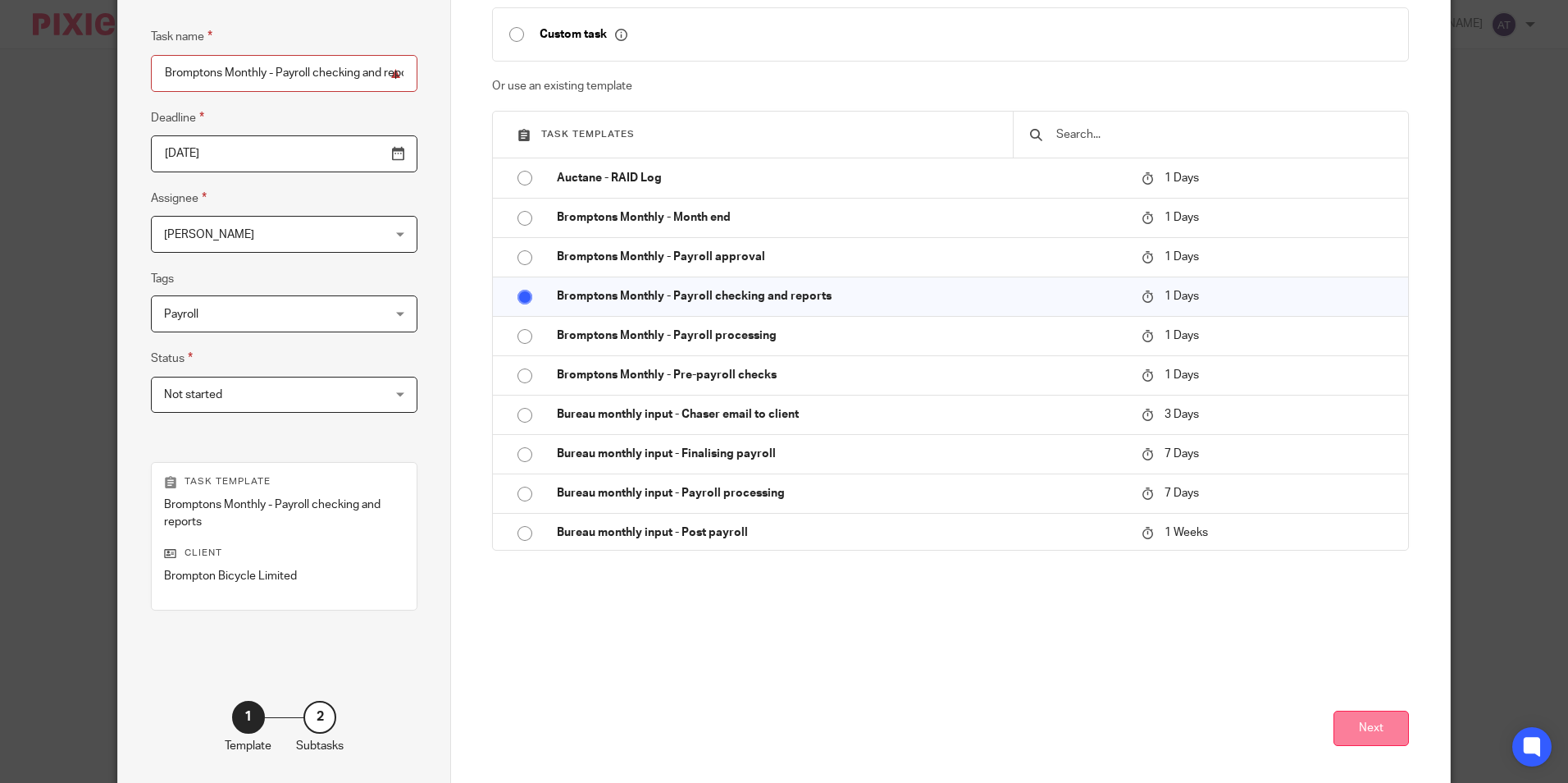
scroll to position [164, 0]
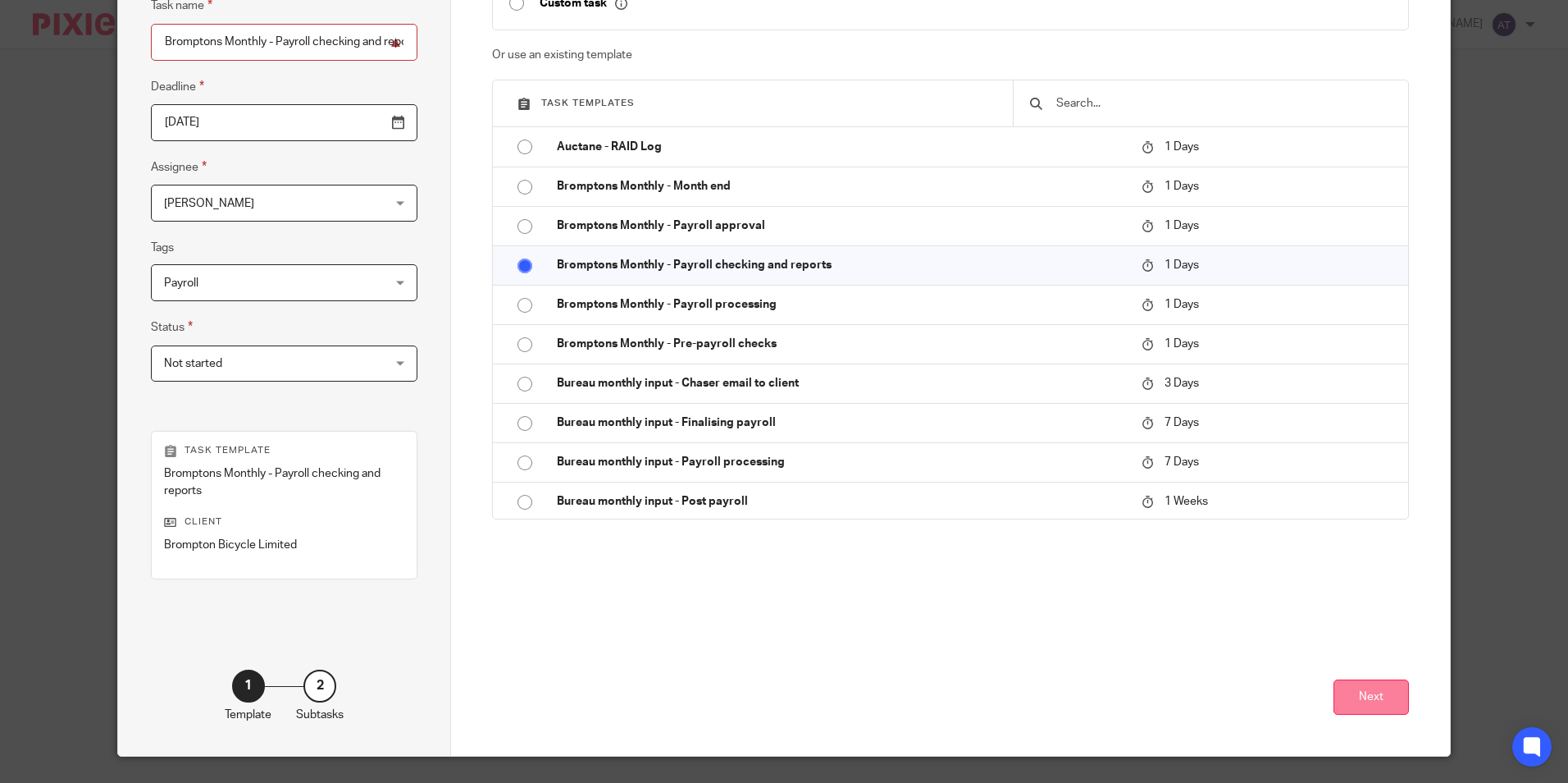
click at [1376, 704] on button "Next" at bounding box center [1371, 697] width 75 height 35
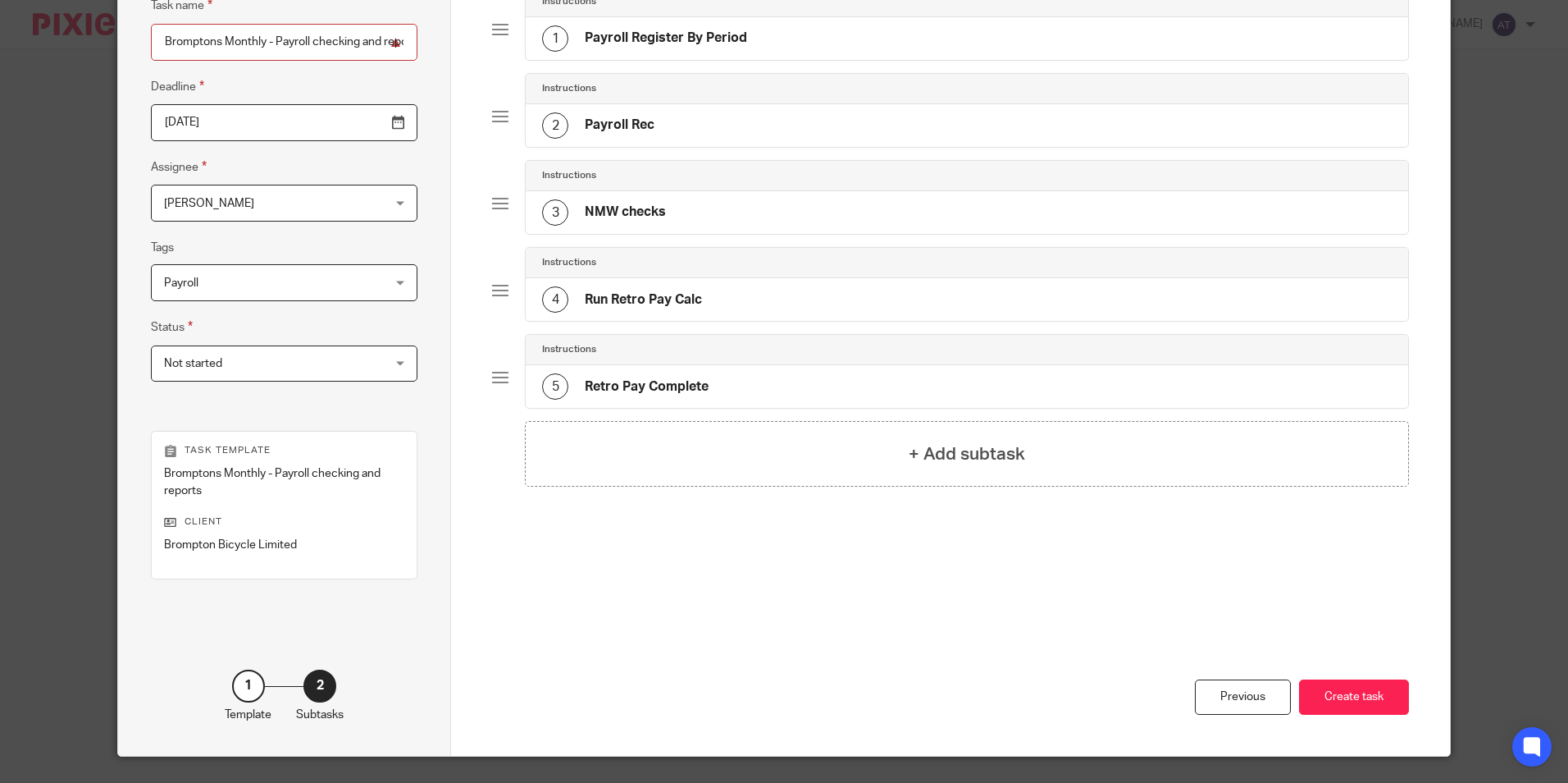
click at [1376, 704] on button "Create task" at bounding box center [1353, 697] width 110 height 35
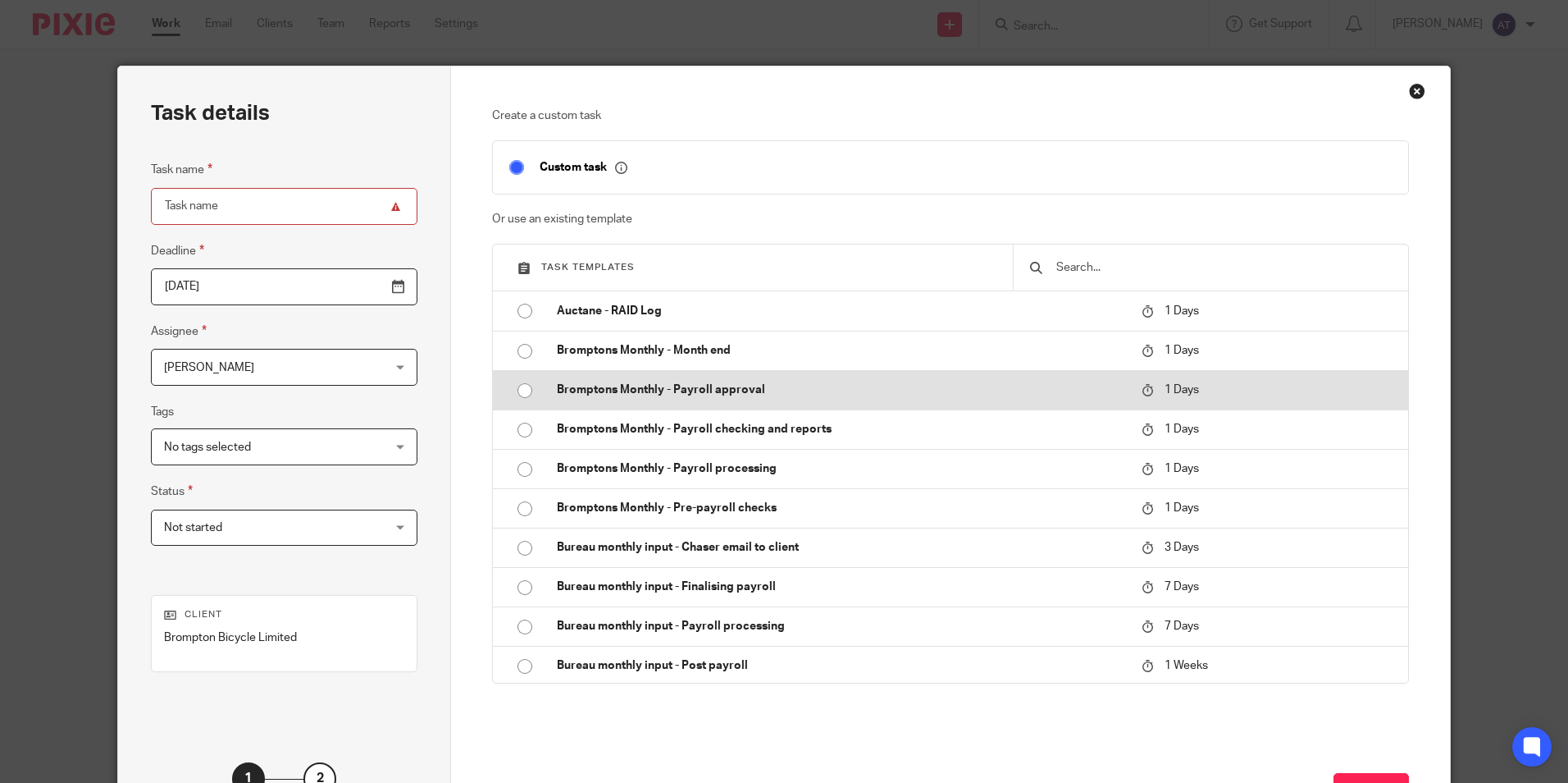
click at [670, 386] on p "Bromptons Monthly - Payroll approval" at bounding box center [841, 390] width 568 height 16
type input "2025-10-14"
type input "Bromptons Monthly - Payroll approval"
checkbox input "false"
radio input "true"
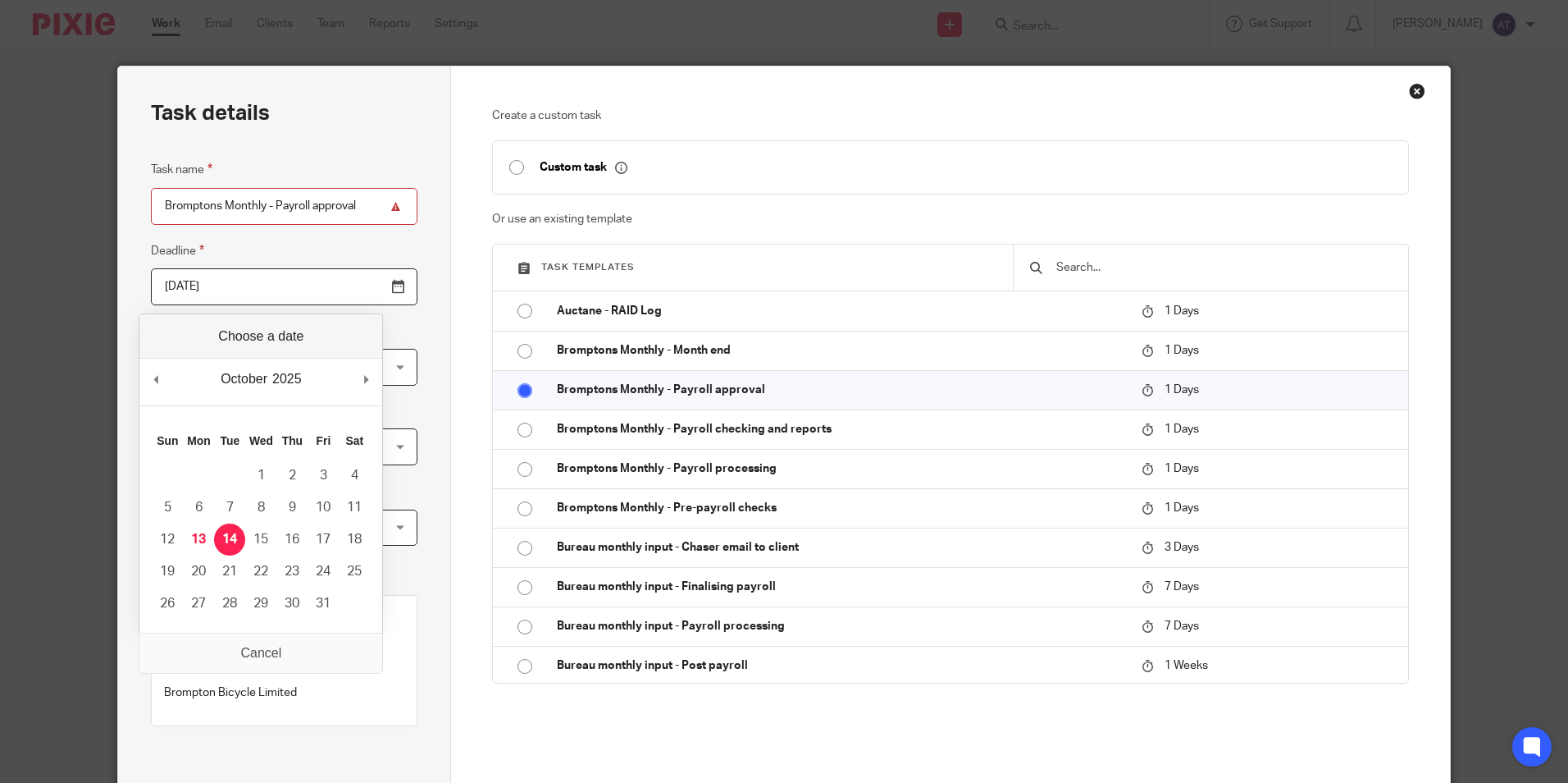
click input "2025-10-14"
type input "2025-10-29"
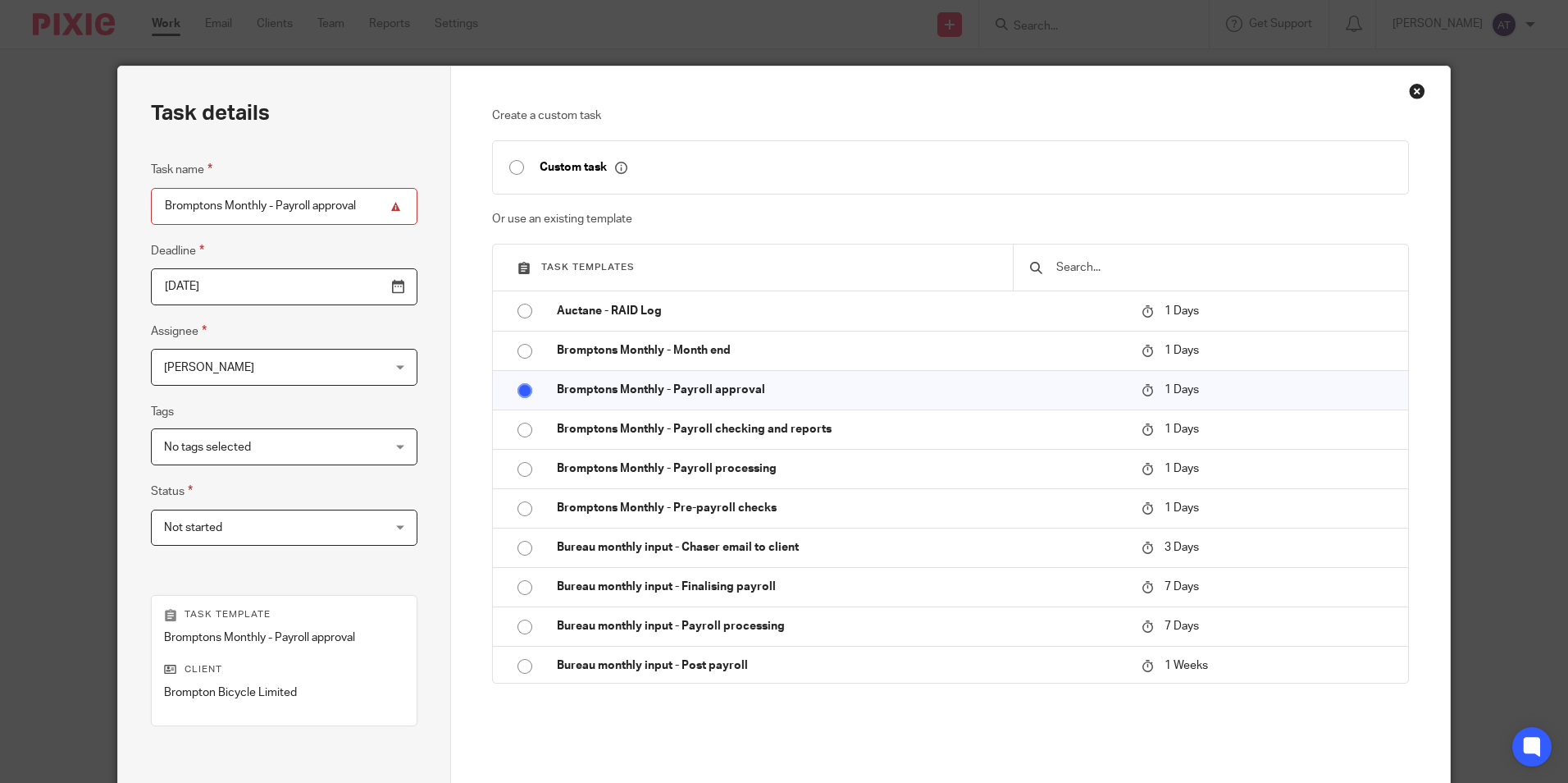
click span "[PERSON_NAME]"
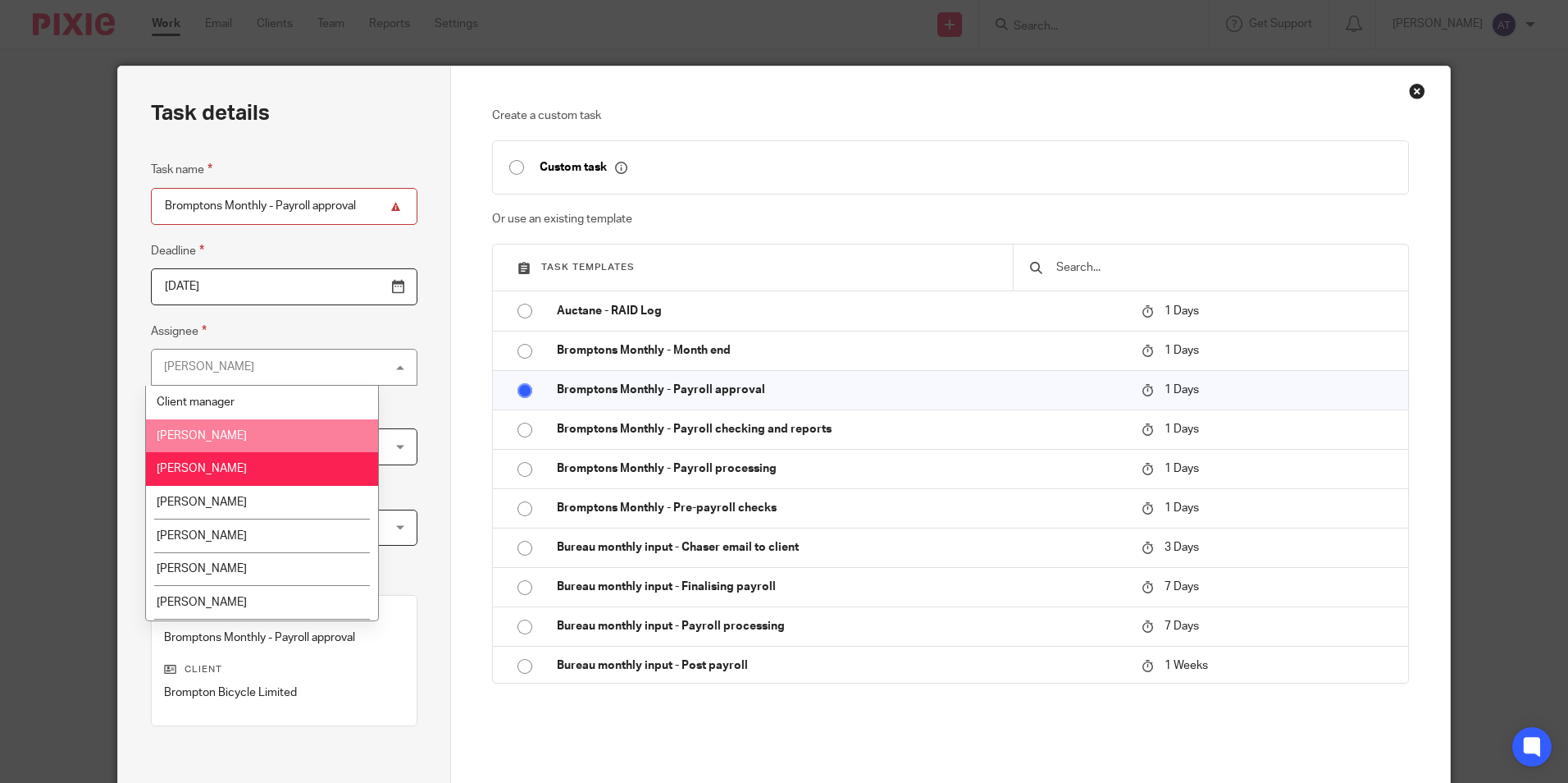
click li "[PERSON_NAME]"
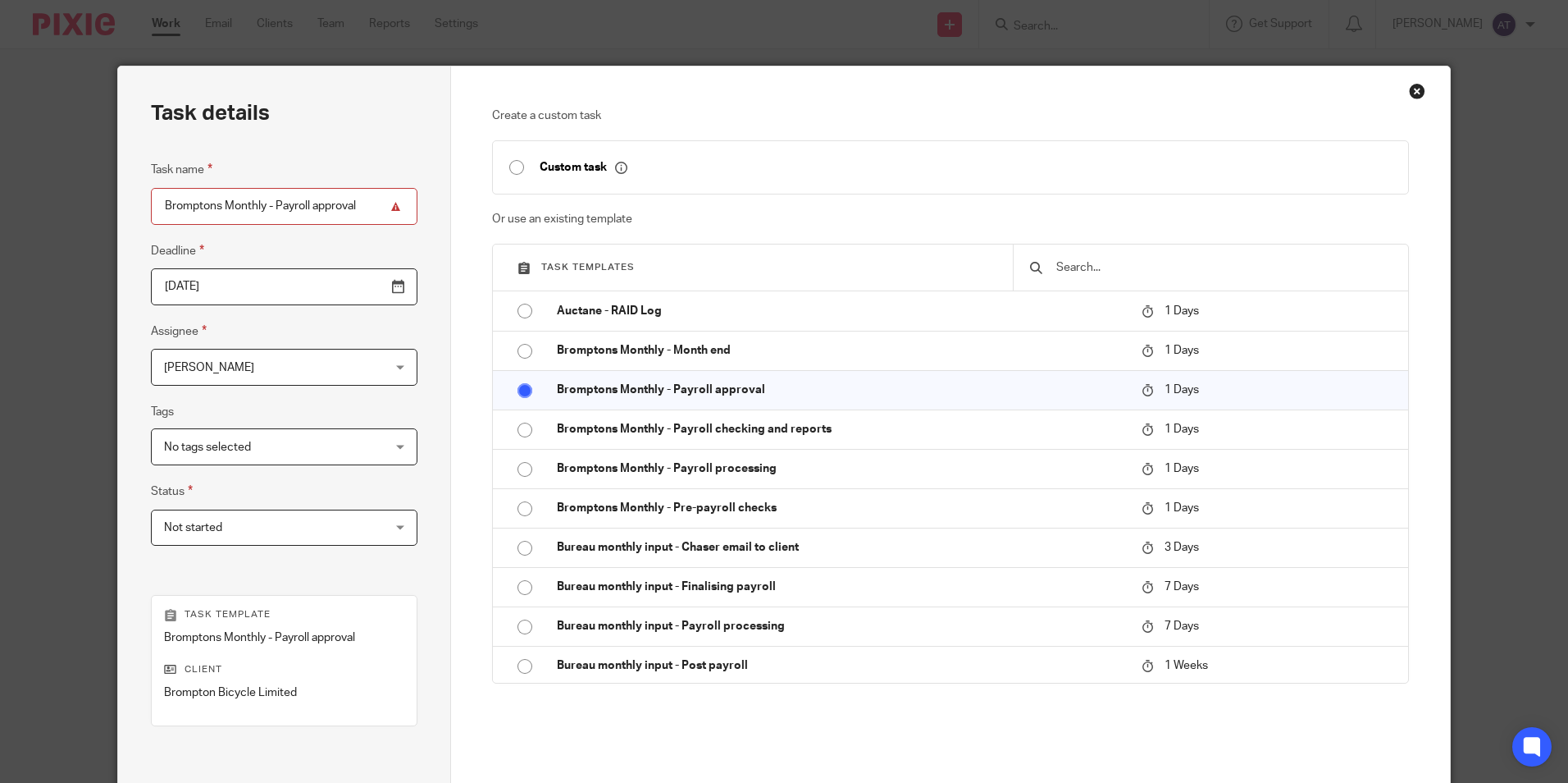
click span "No tags selected"
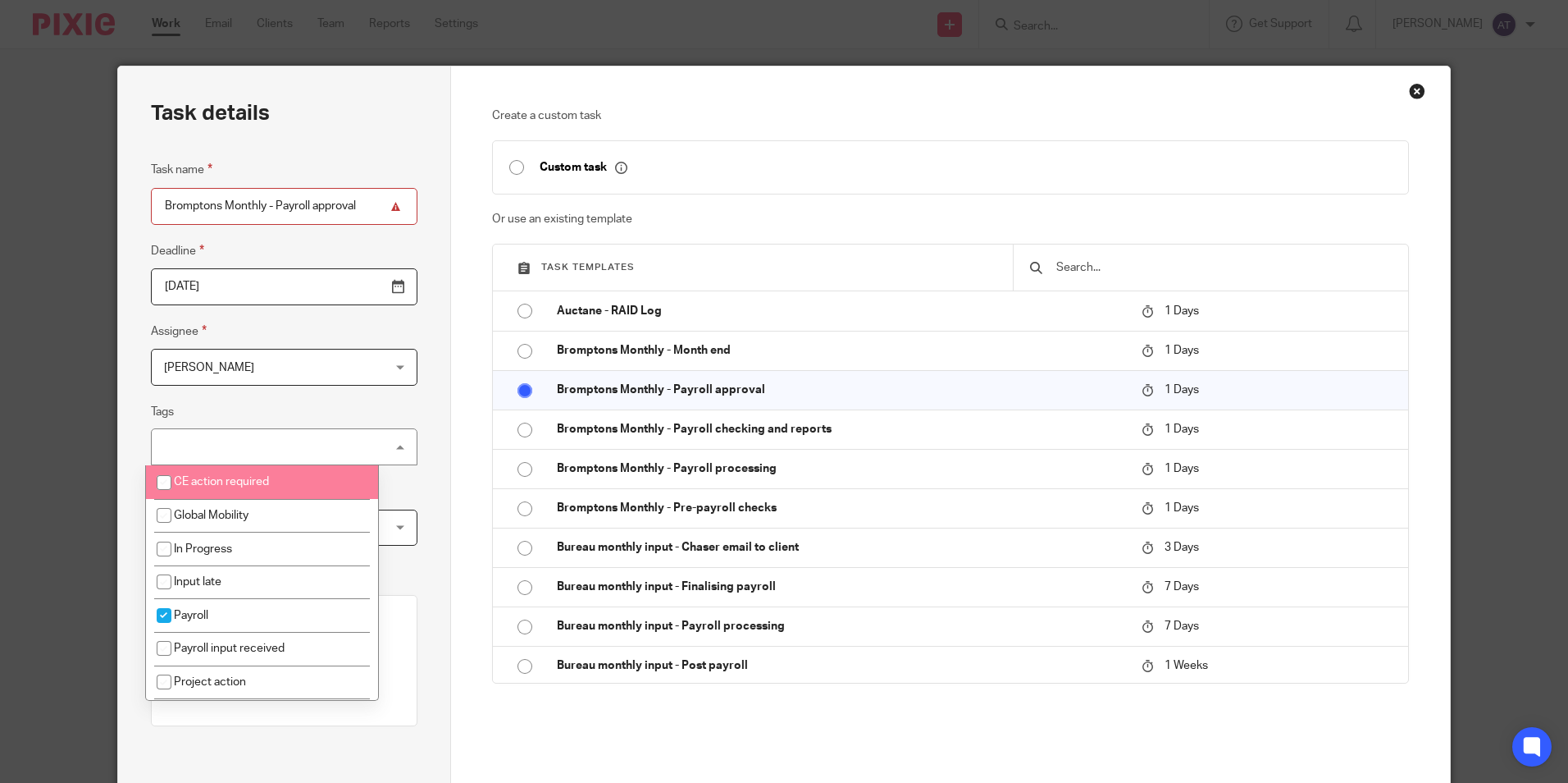
click div "Task details Task name Bromptons Monthly - Payroll approval Deadline 2025-10-29…"
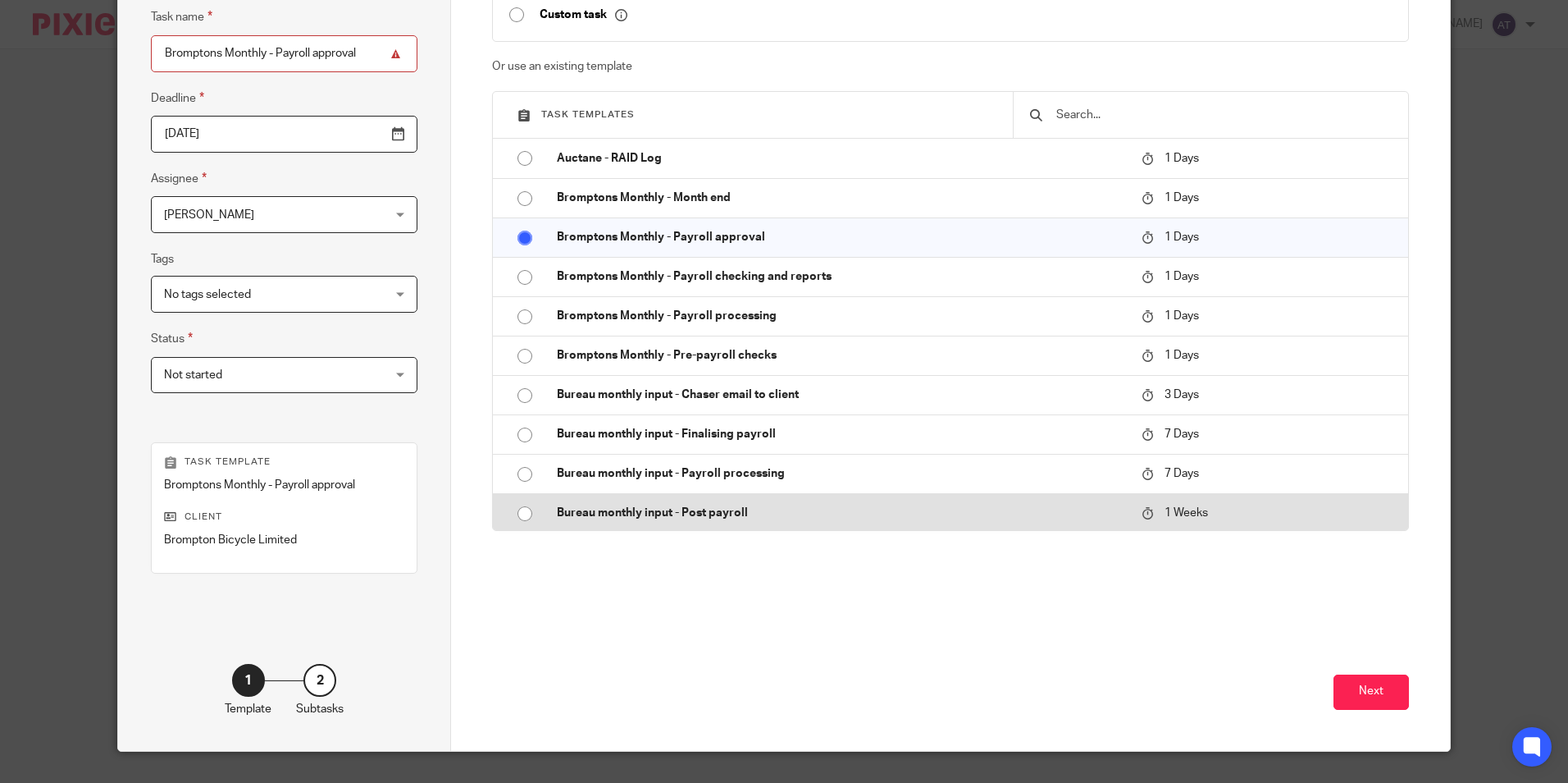
scroll to position [187, 0]
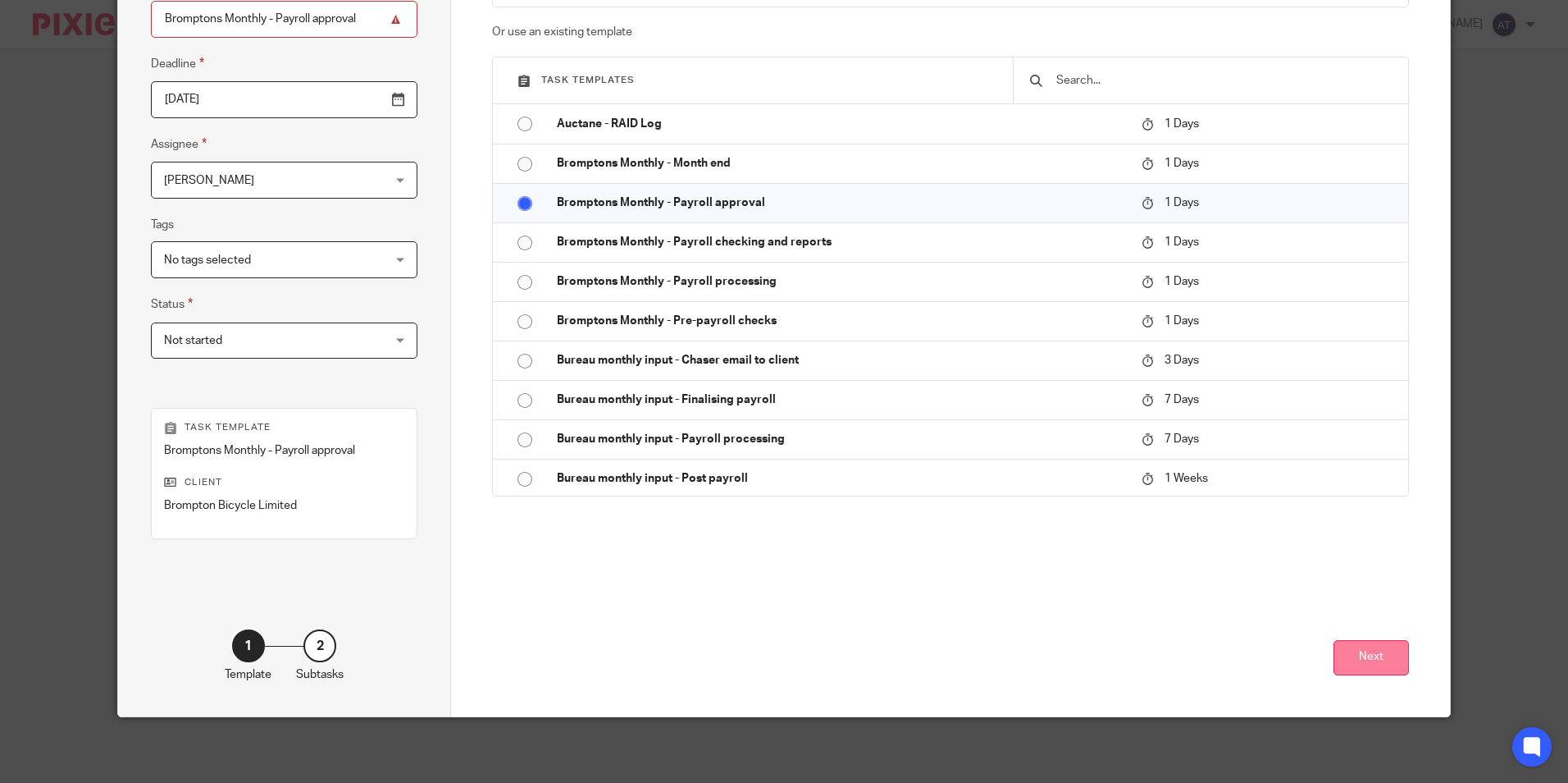
click button "Next"
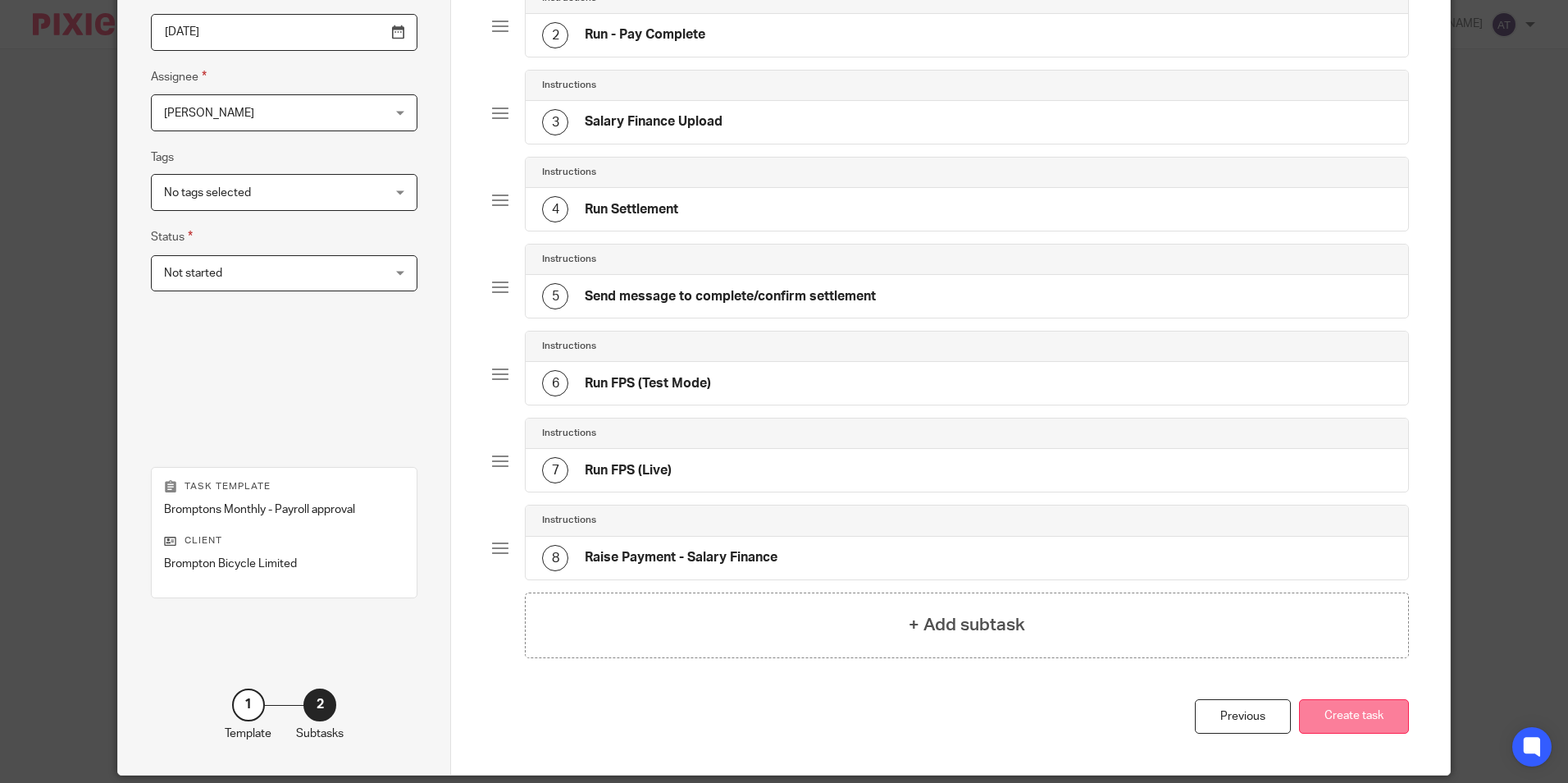
scroll to position [313, 0]
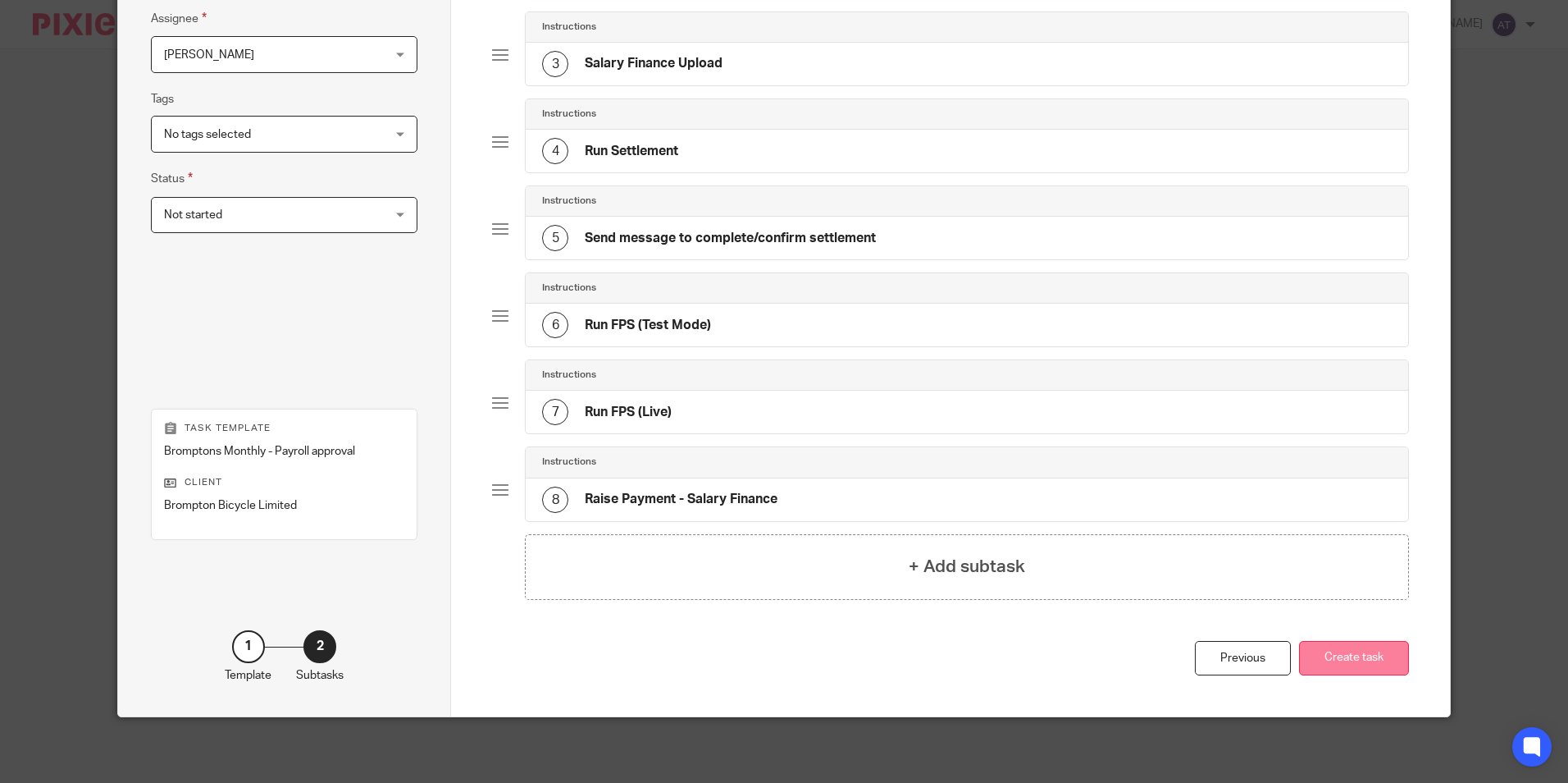
click button "Create task"
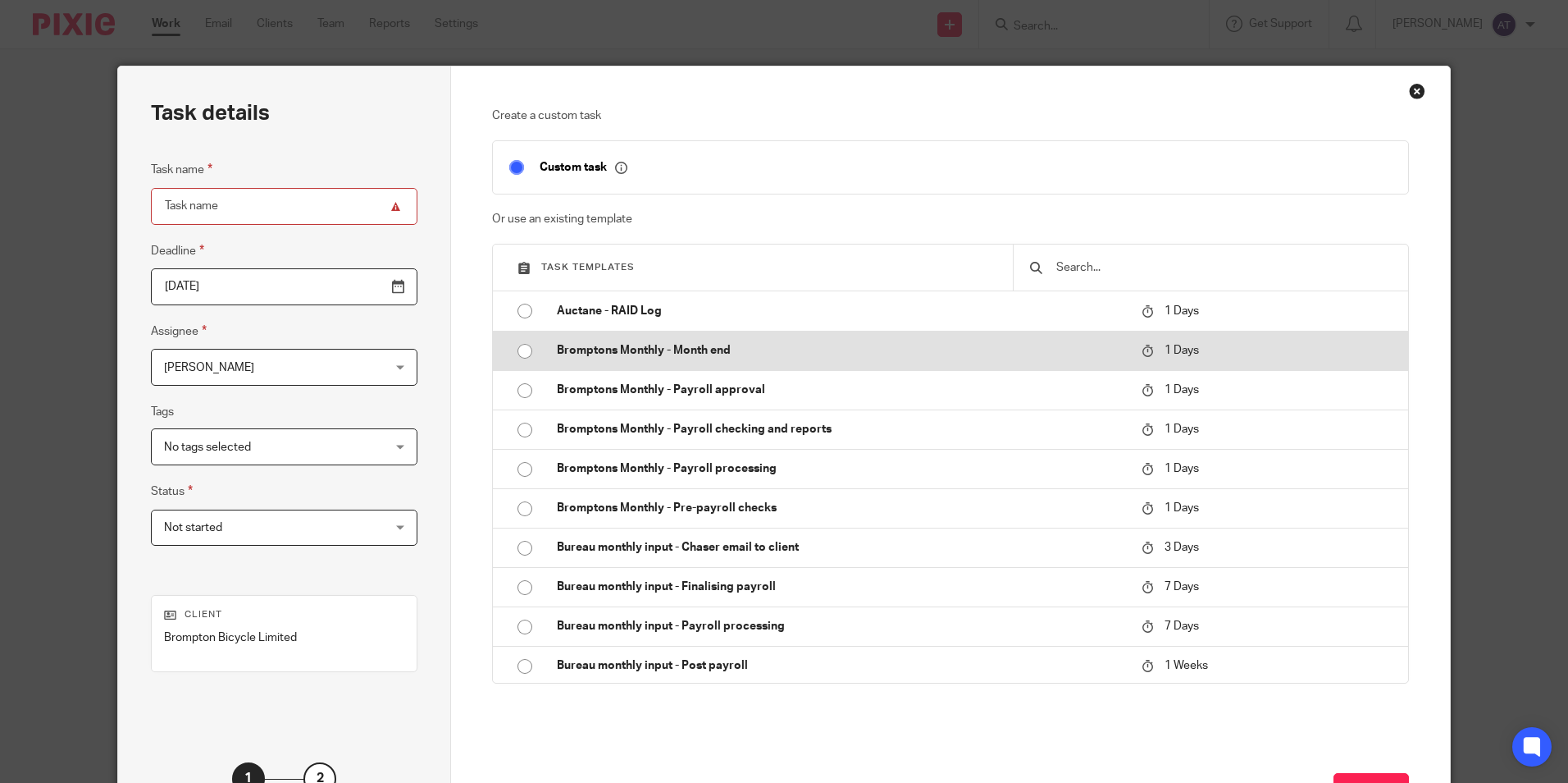
click at [514, 348] on input "radio" at bounding box center [524, 351] width 31 height 31
type input "[DATE]"
type input "Bromptons Monthly - Month end"
checkbox input "false"
radio input "false"
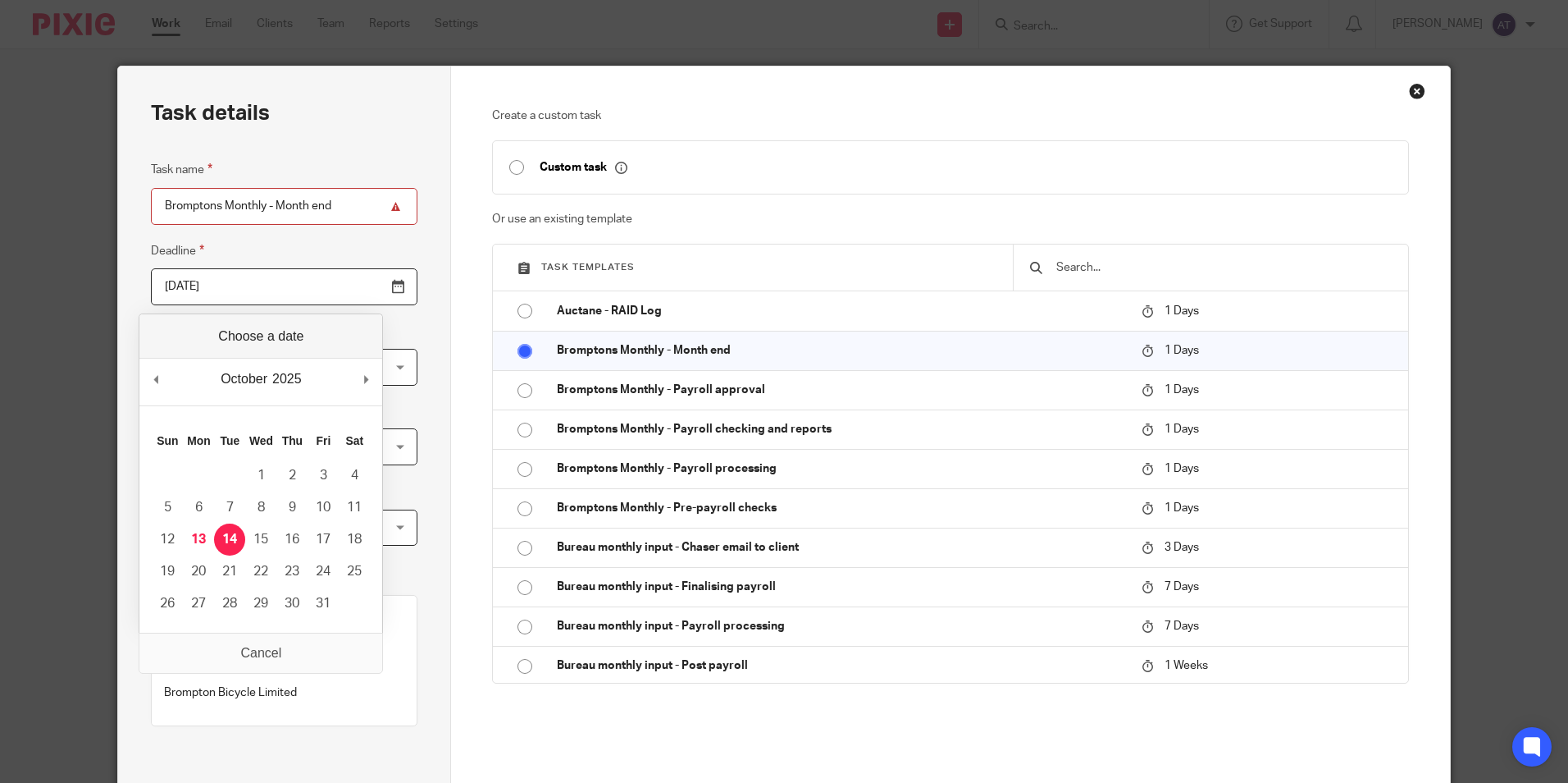
click at [364, 286] on input "[DATE]" at bounding box center [284, 286] width 266 height 37
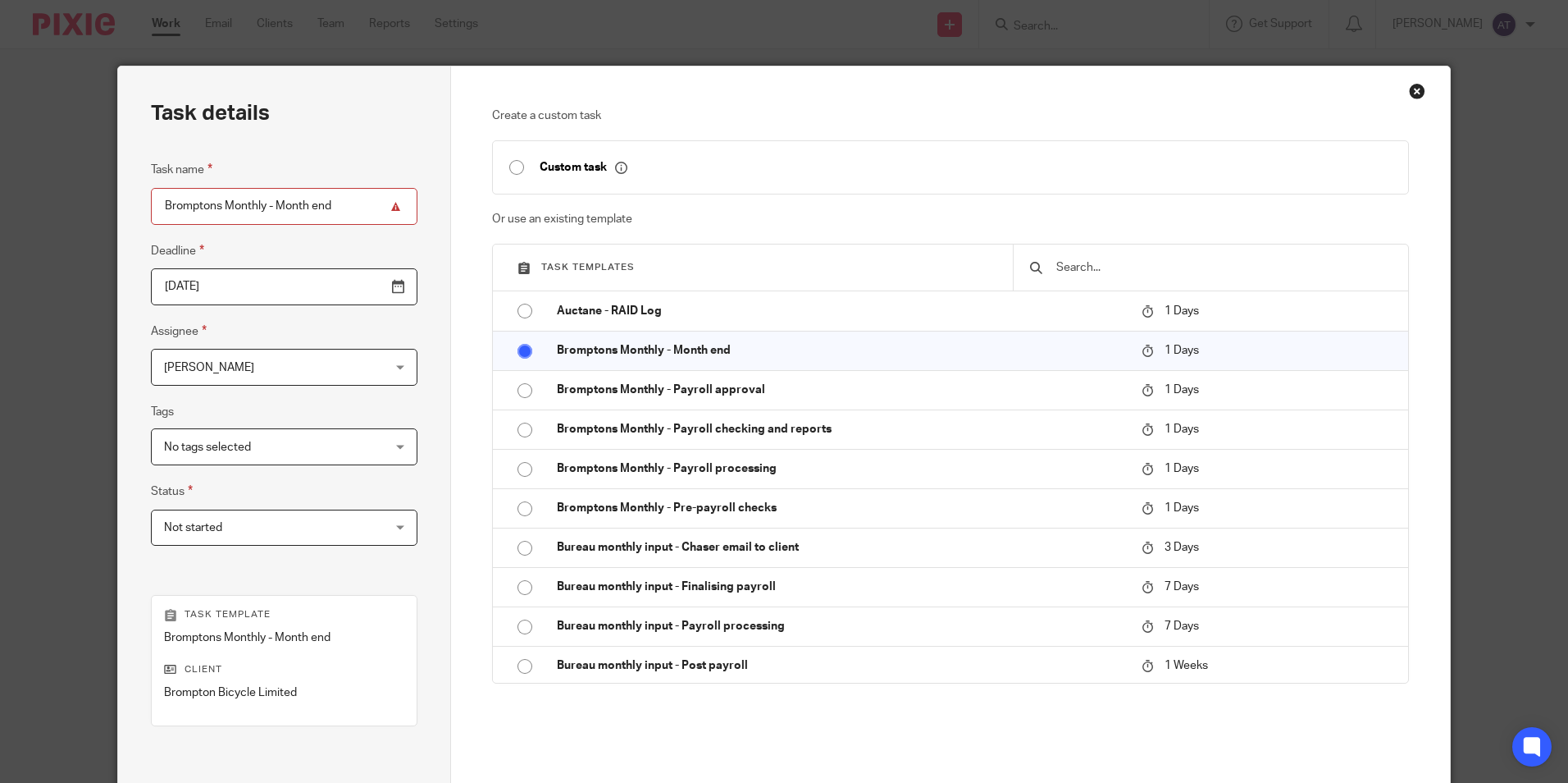
click at [174, 355] on span "[PERSON_NAME]" at bounding box center [265, 366] width 202 height 35
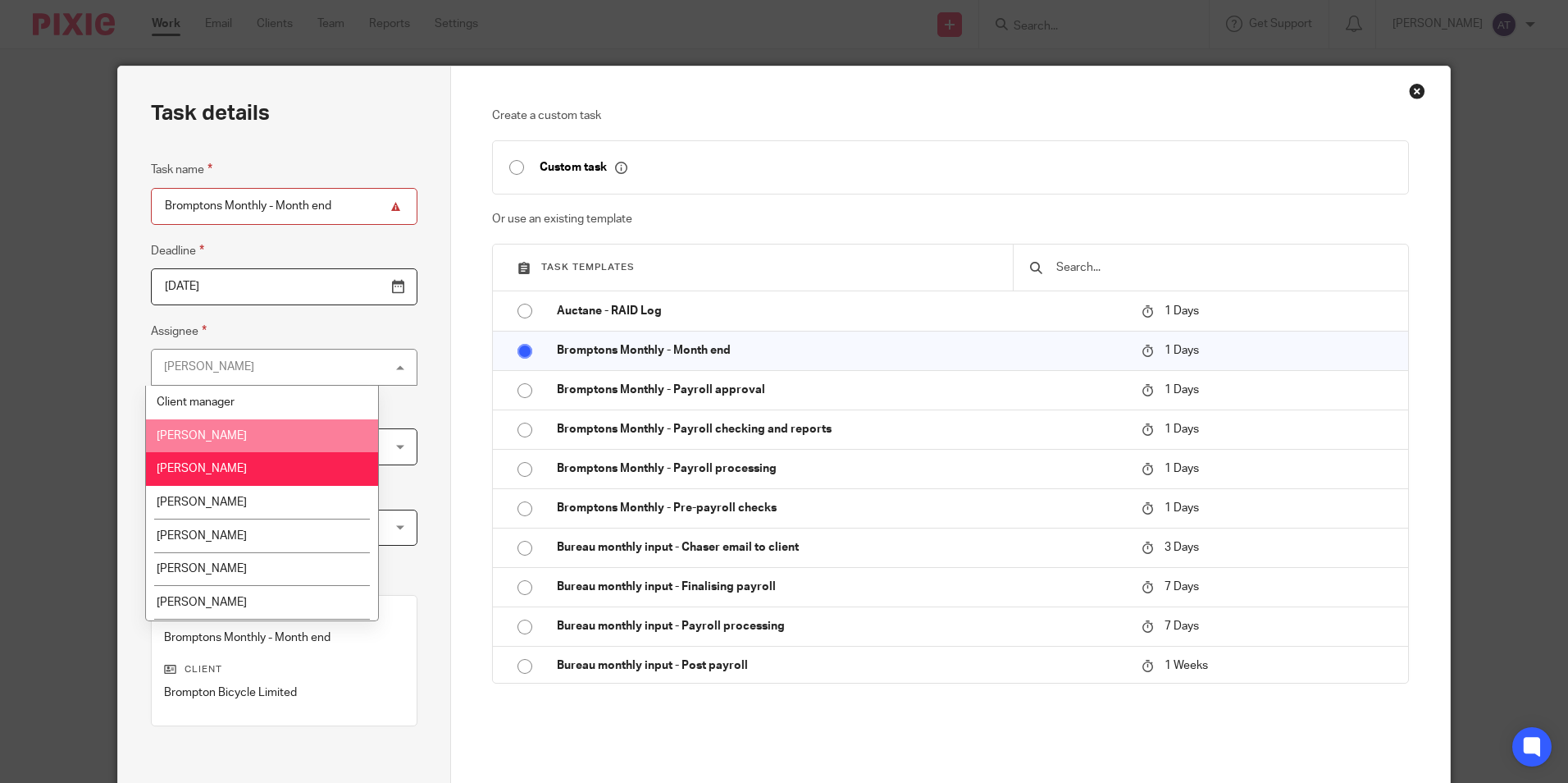
click at [203, 432] on span "[PERSON_NAME]" at bounding box center [201, 436] width 90 height 12
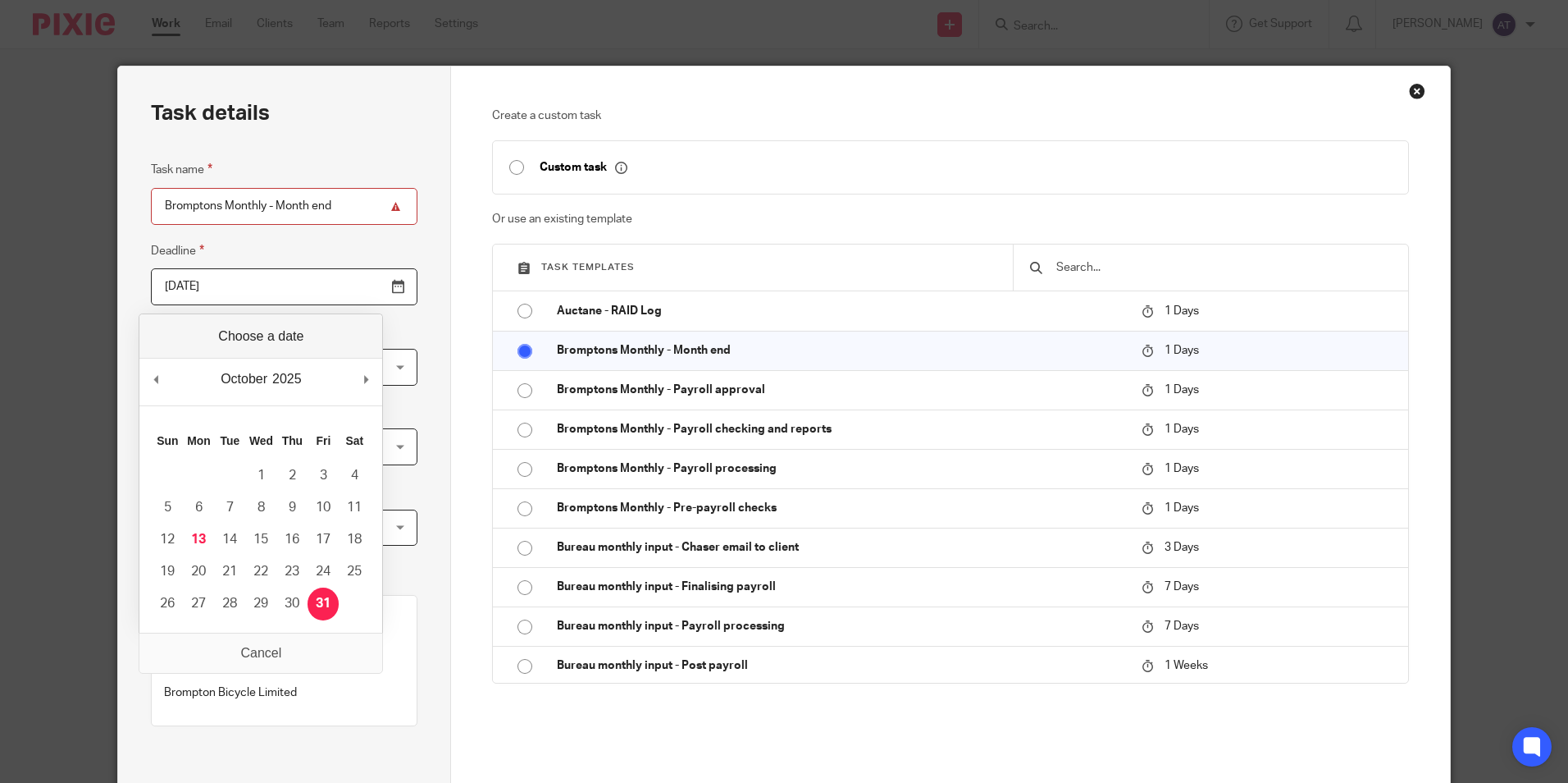
click at [363, 289] on input "[DATE]" at bounding box center [284, 286] width 266 height 37
type input "[DATE]"
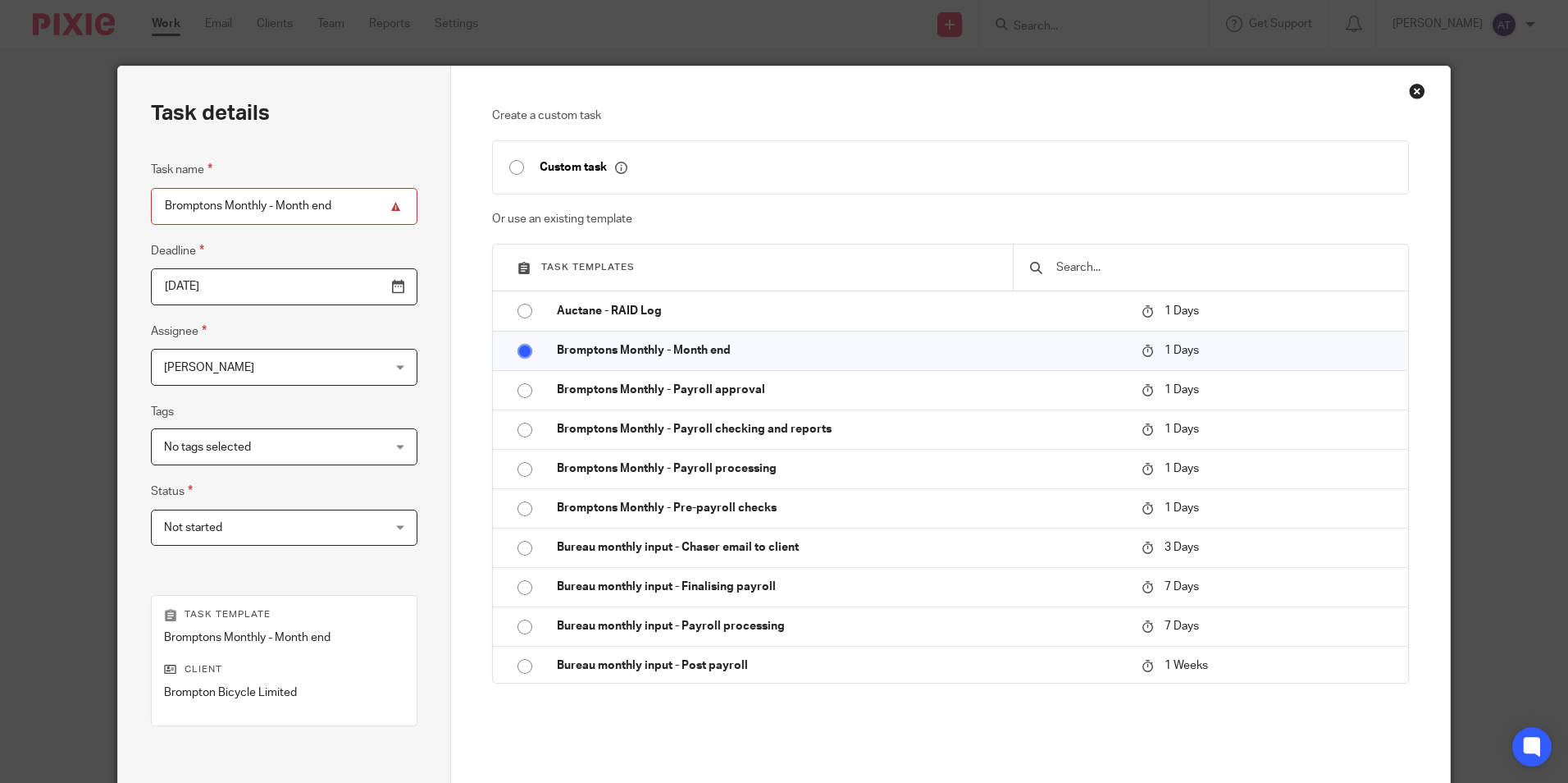
click at [328, 201] on input "Bromptons Monthly - Month end" at bounding box center [284, 206] width 266 height 37
click at [277, 457] on span "No tags selected" at bounding box center [265, 447] width 202 height 35
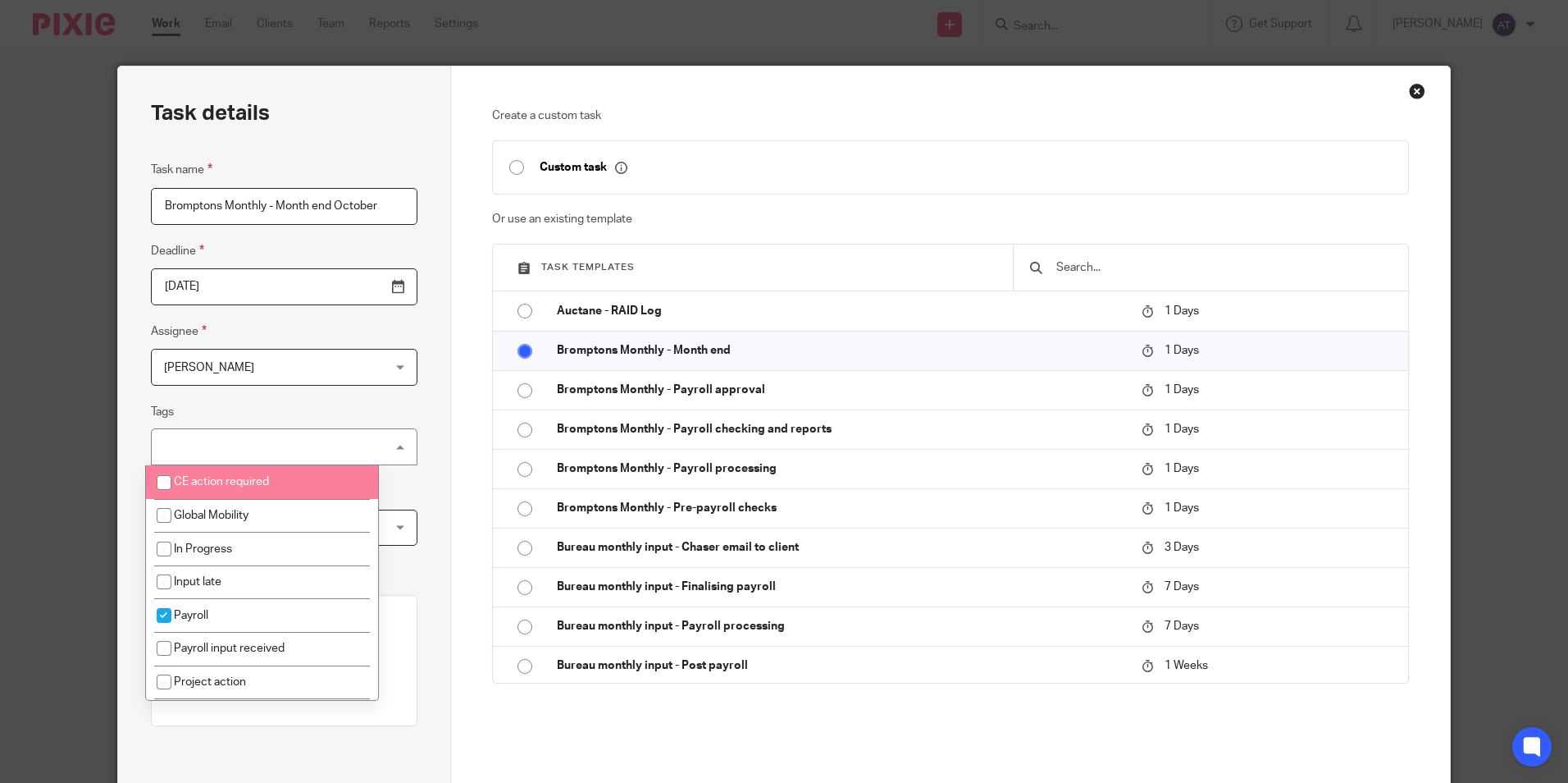
click at [400, 396] on div "Task details Task name Bromptons Monthly - Month end October Deadline 2025-11-1…" at bounding box center [285, 485] width 333 height 837
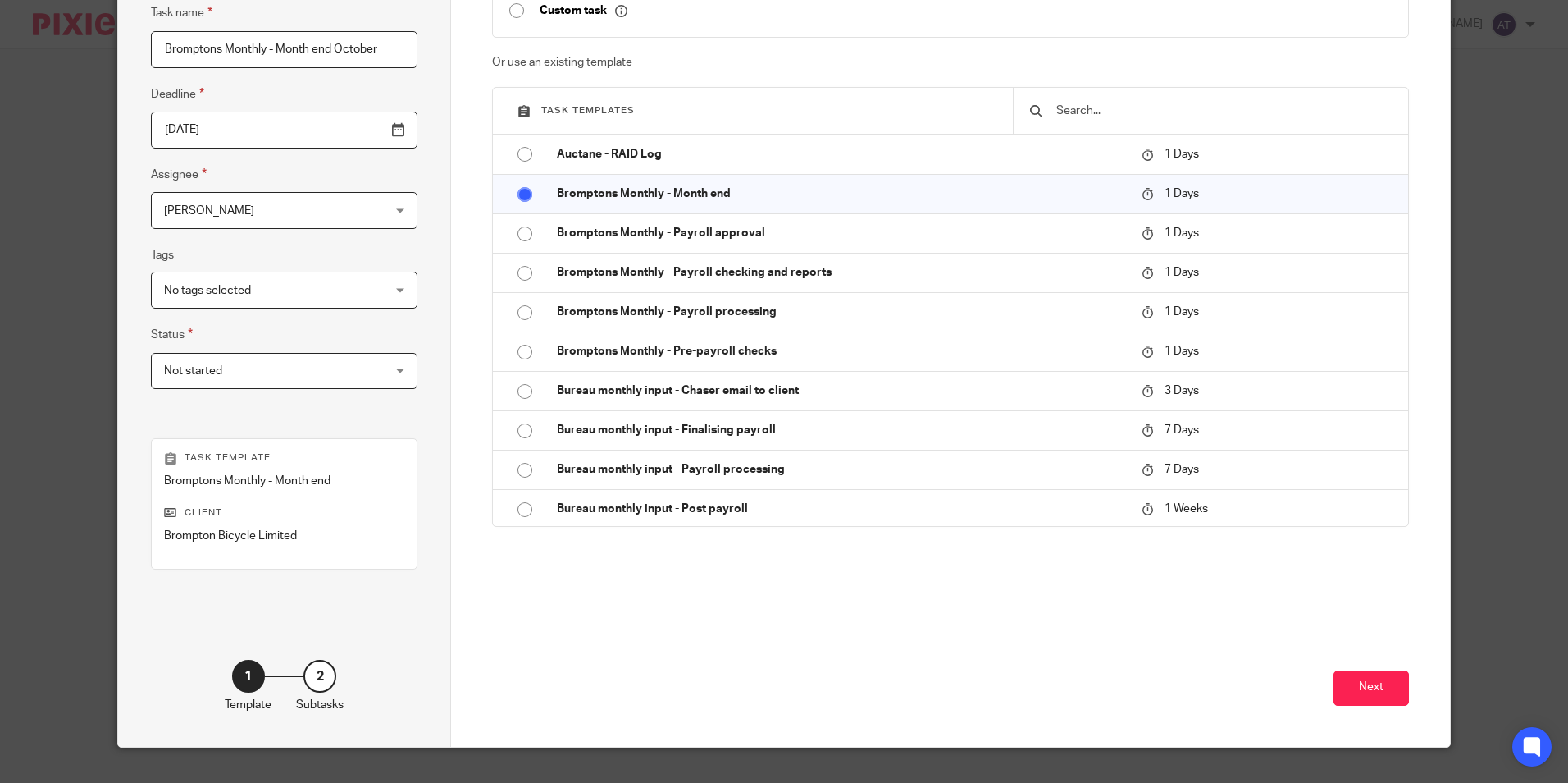
scroll to position [187, 0]
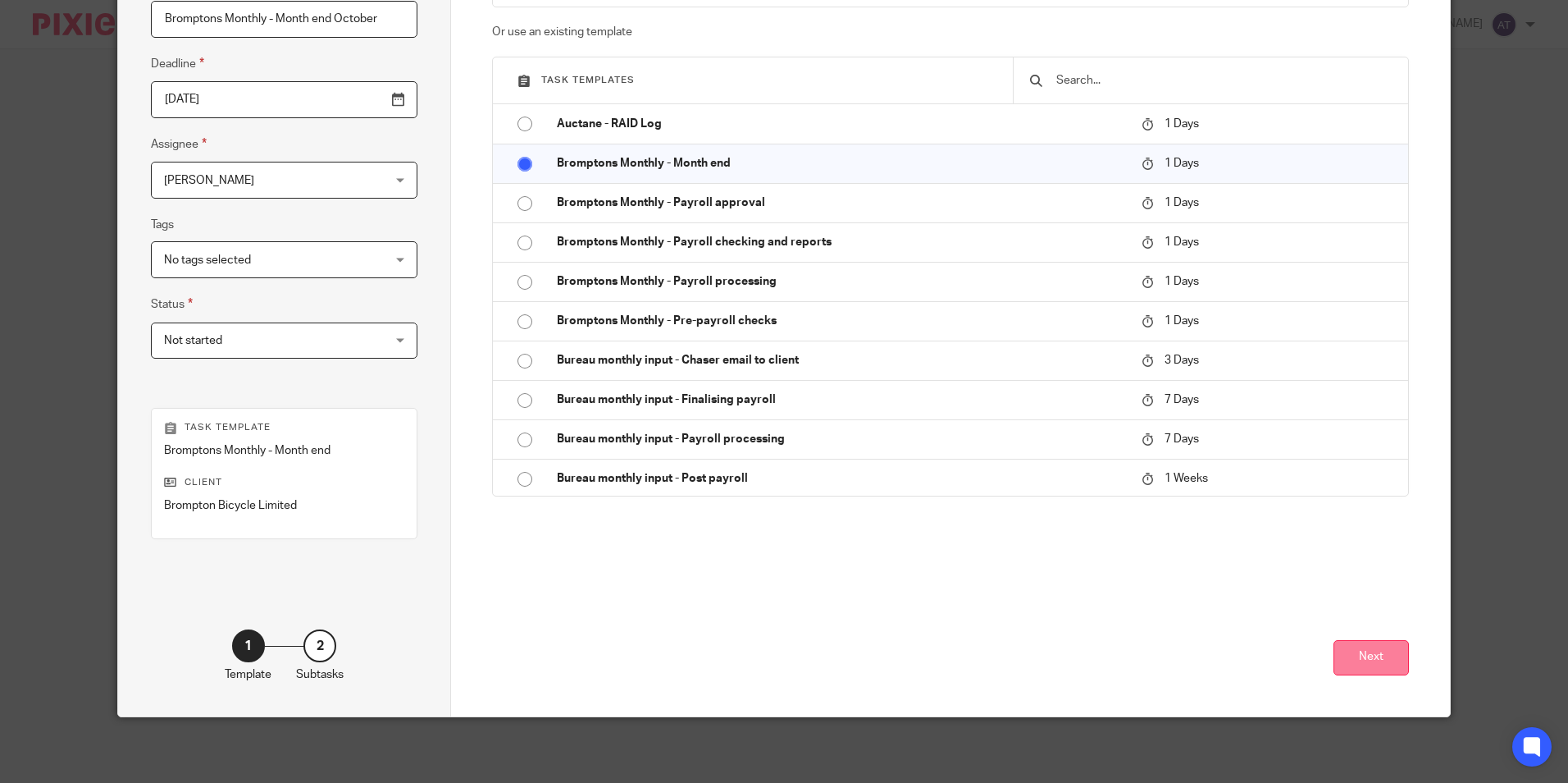
click at [1369, 657] on button "Next" at bounding box center [1371, 658] width 75 height 35
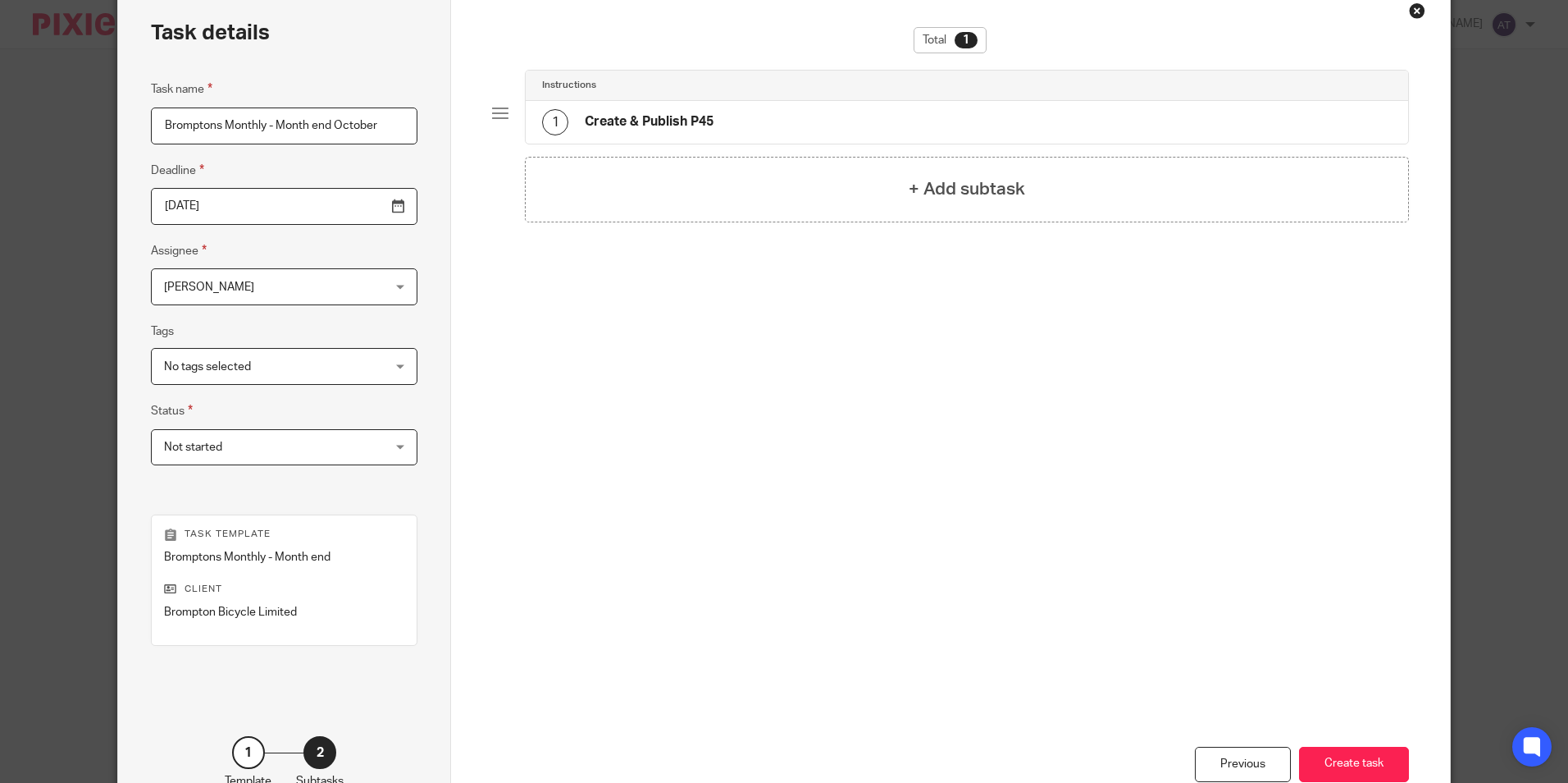
scroll to position [0, 0]
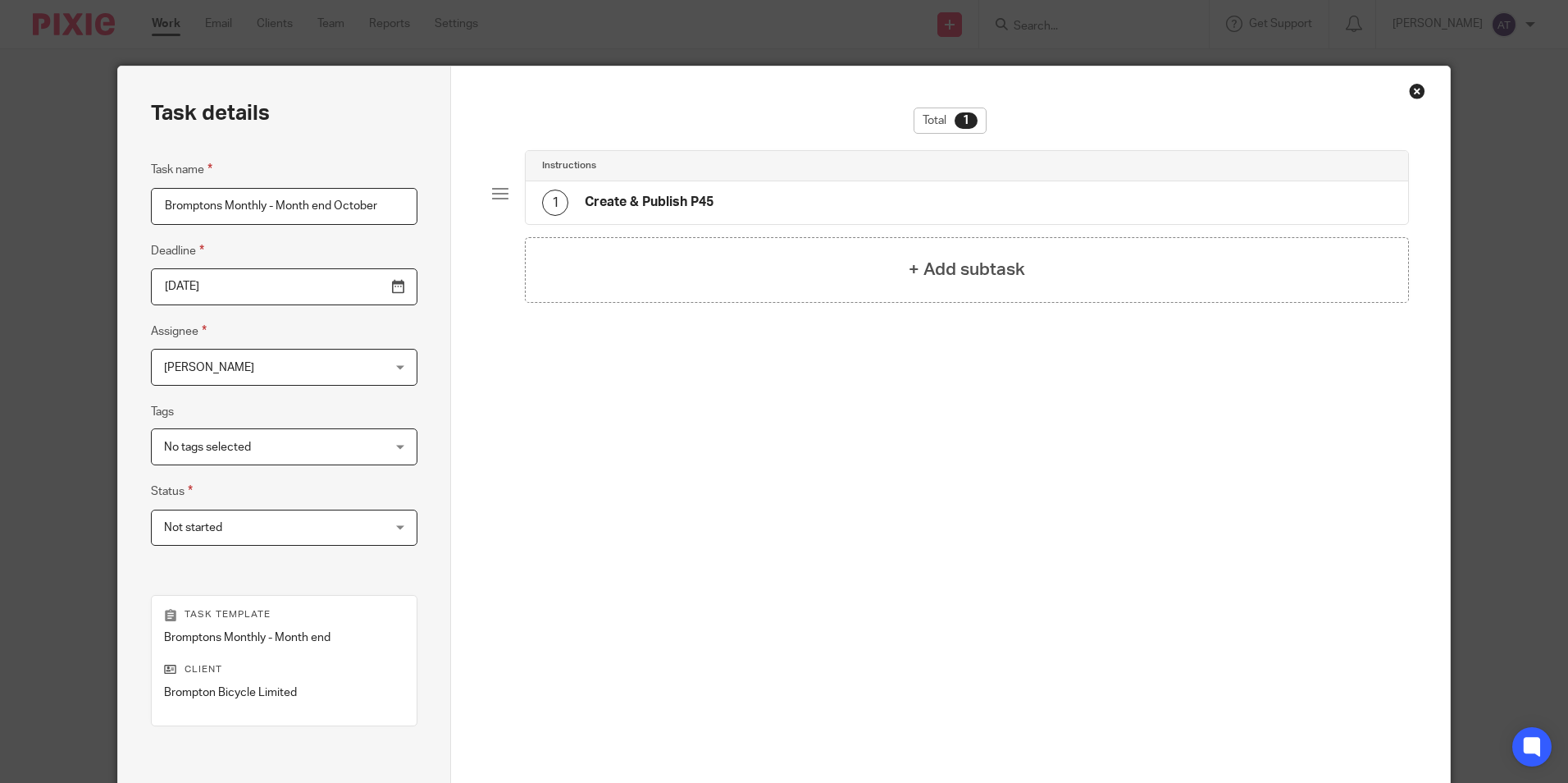
click at [321, 201] on input "Bromptons Monthly - Month end October" at bounding box center [284, 206] width 266 height 37
drag, startPoint x: 270, startPoint y: 206, endPoint x: 489, endPoint y: 188, distance: 219.7
click at [489, 188] on div "Task details Task name Bromptons Monthly - Month end October Deadline 2025-11-1…" at bounding box center [784, 485] width 1331 height 837
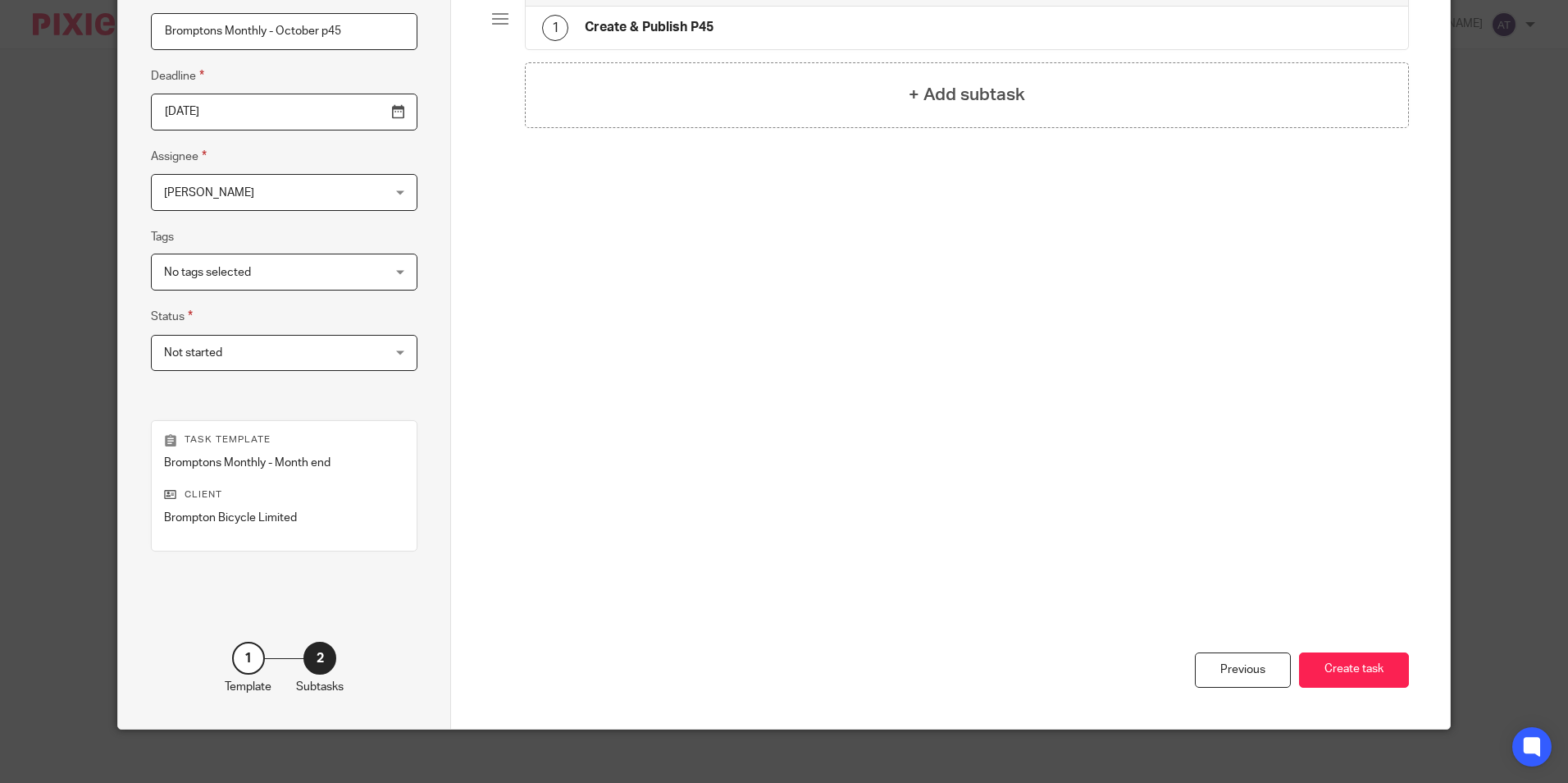
scroll to position [187, 0]
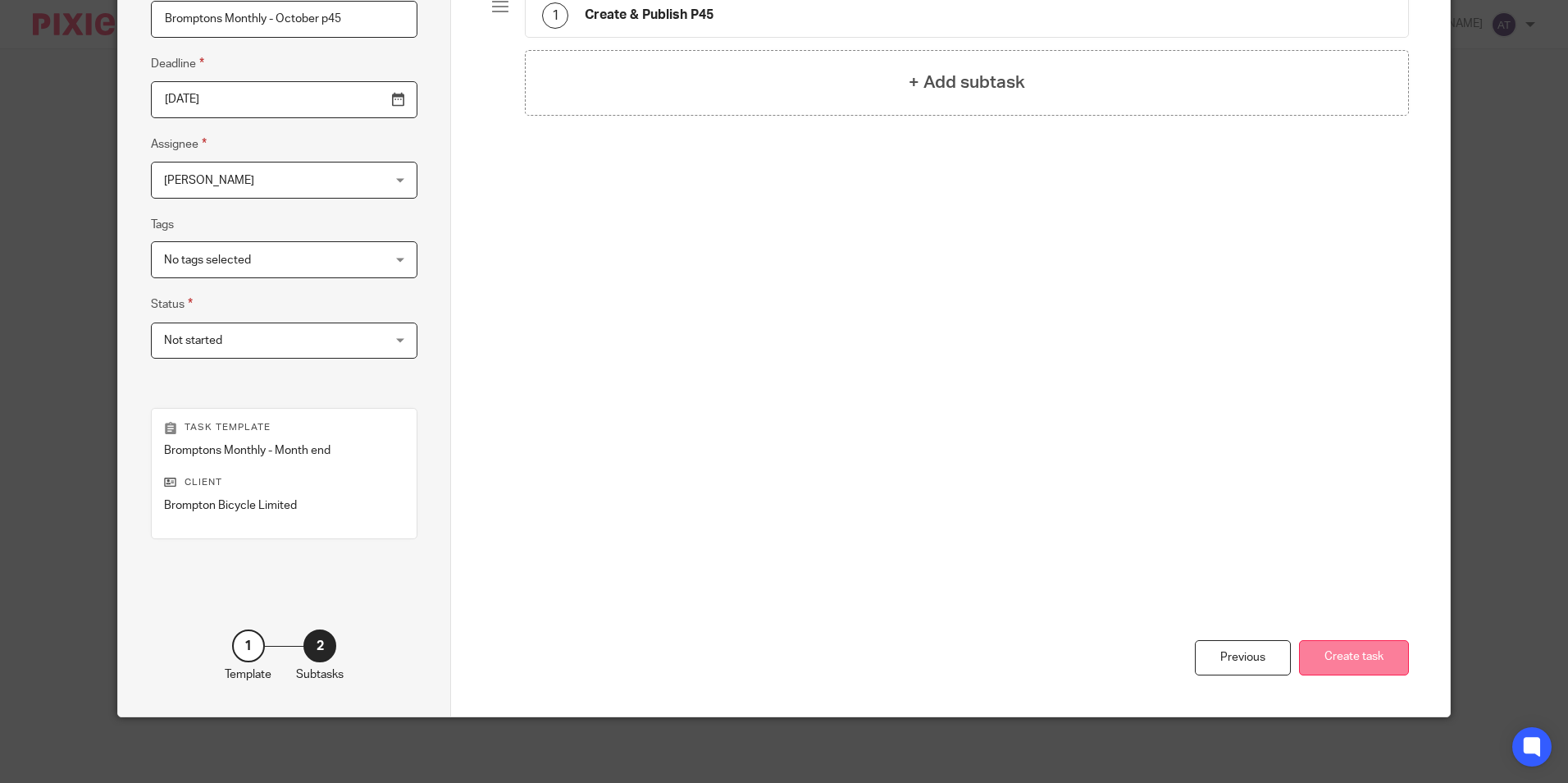
type input "Bromptons Monthly - October p45"
click at [1331, 669] on button "Create task" at bounding box center [1353, 658] width 110 height 35
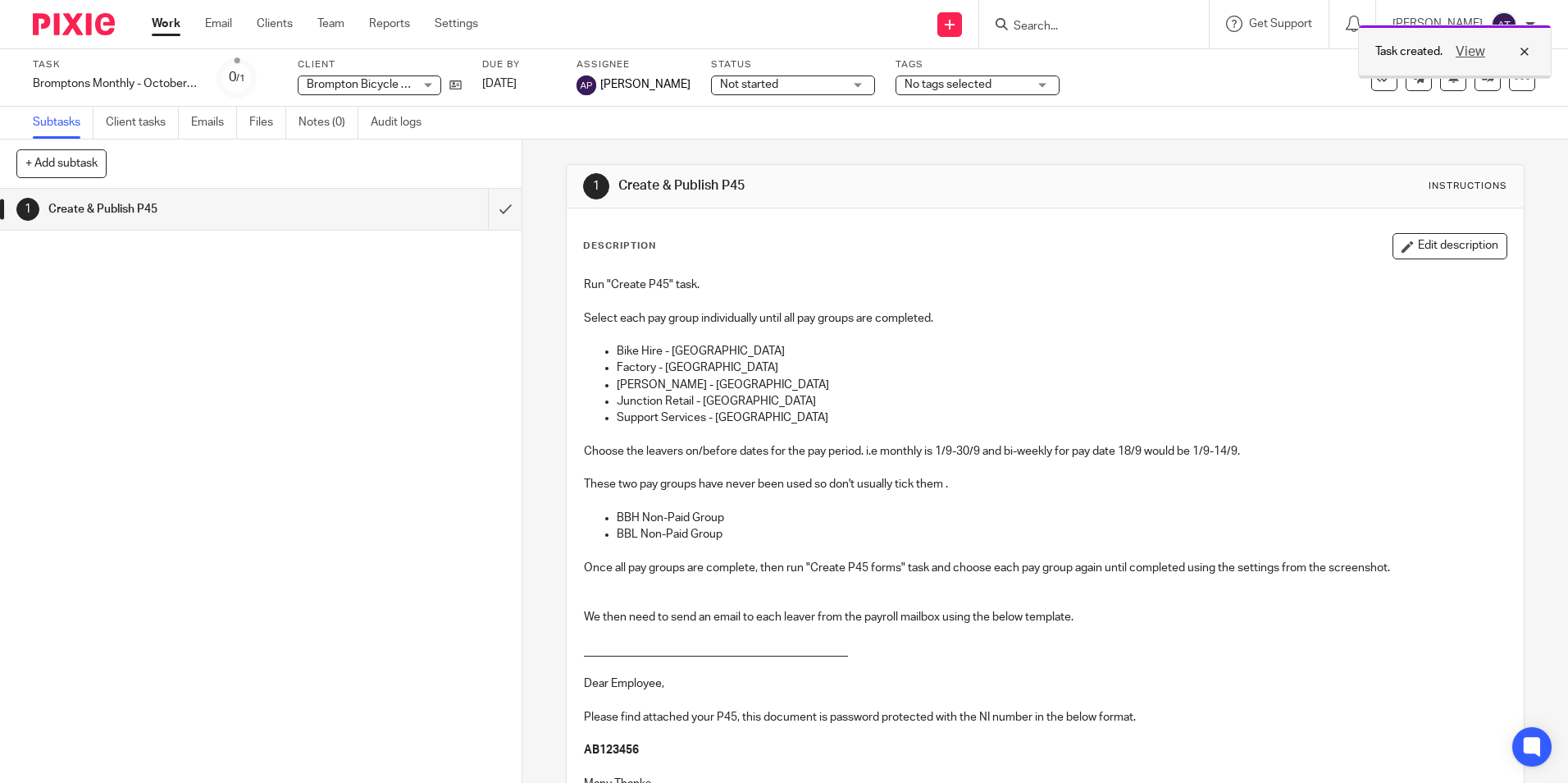
click at [1530, 55] on div "View" at bounding box center [1488, 52] width 92 height 20
click at [316, 81] on span "Brompton Bicycle Limited" at bounding box center [373, 85] width 133 height 12
click at [1134, 326] on p at bounding box center [1044, 335] width 922 height 16
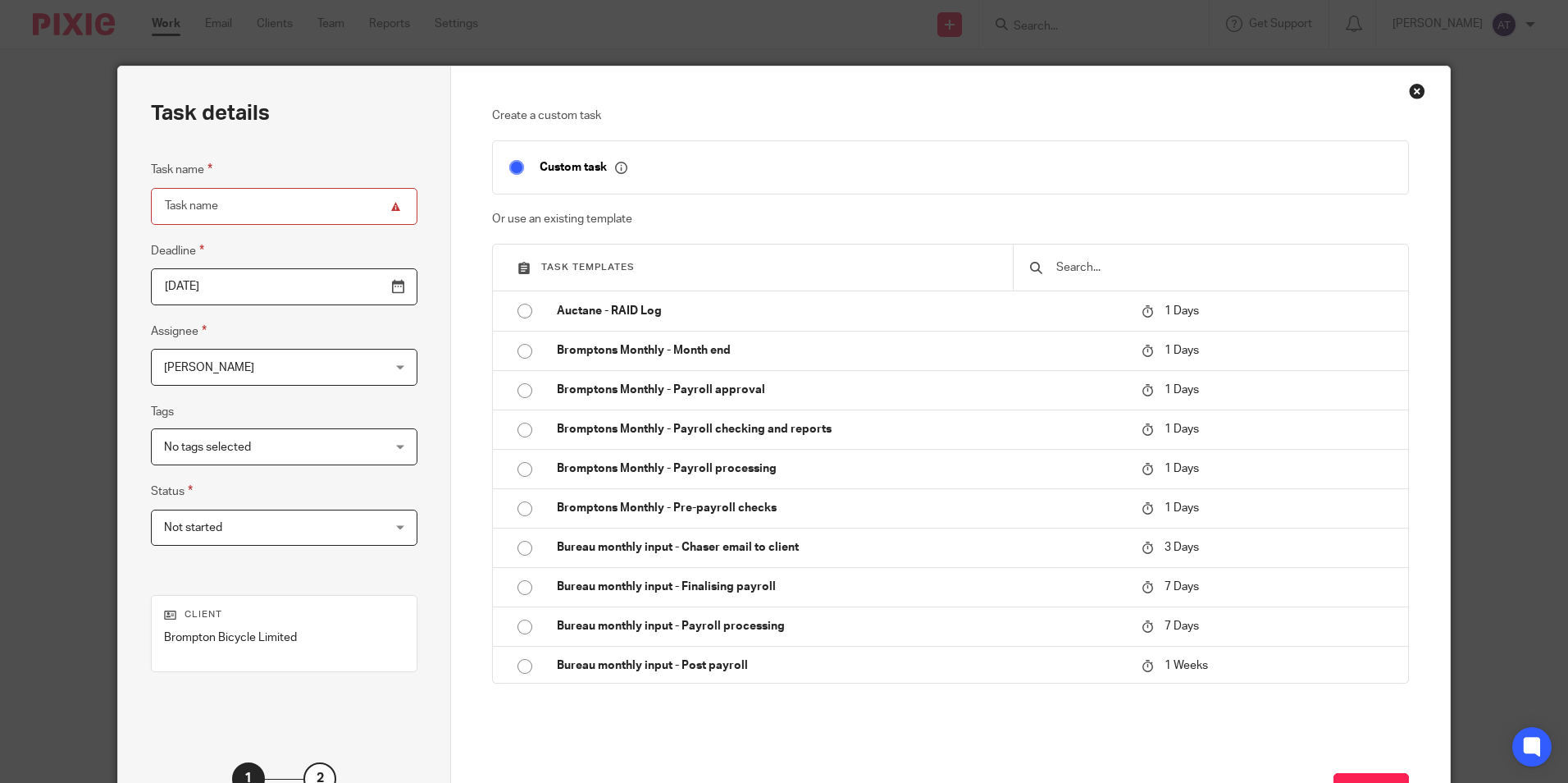
click at [1411, 93] on div "Close this dialog window" at bounding box center [1417, 91] width 16 height 16
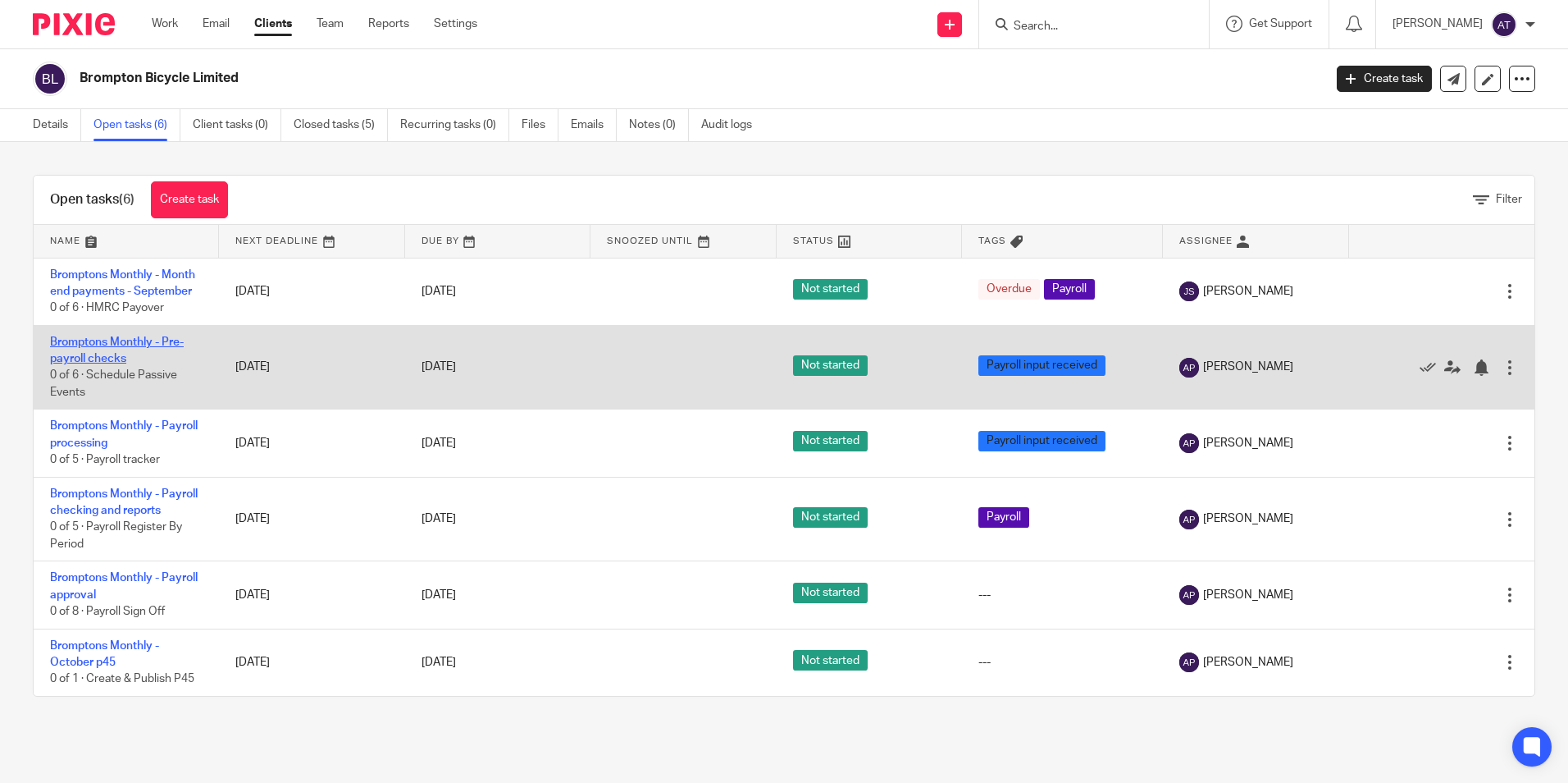
click at [103, 359] on link "Bromptons Monthly - Pre-payroll checks" at bounding box center [116, 350] width 134 height 28
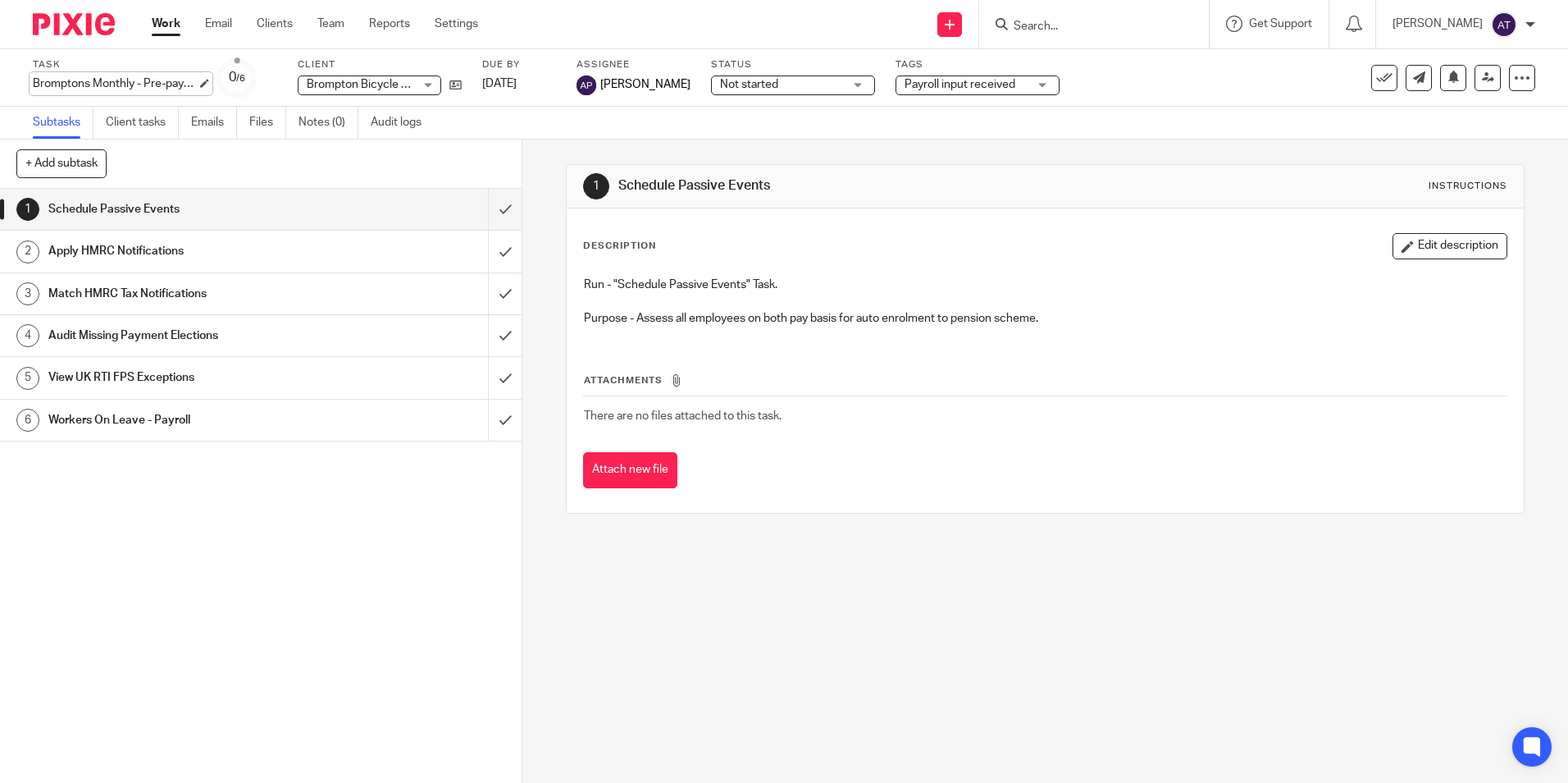
click at [123, 85] on div "Bromptons Monthly - Pre-payroll checks Save Bromptons Monthly - Pre-payroll che…" at bounding box center [115, 84] width 164 height 16
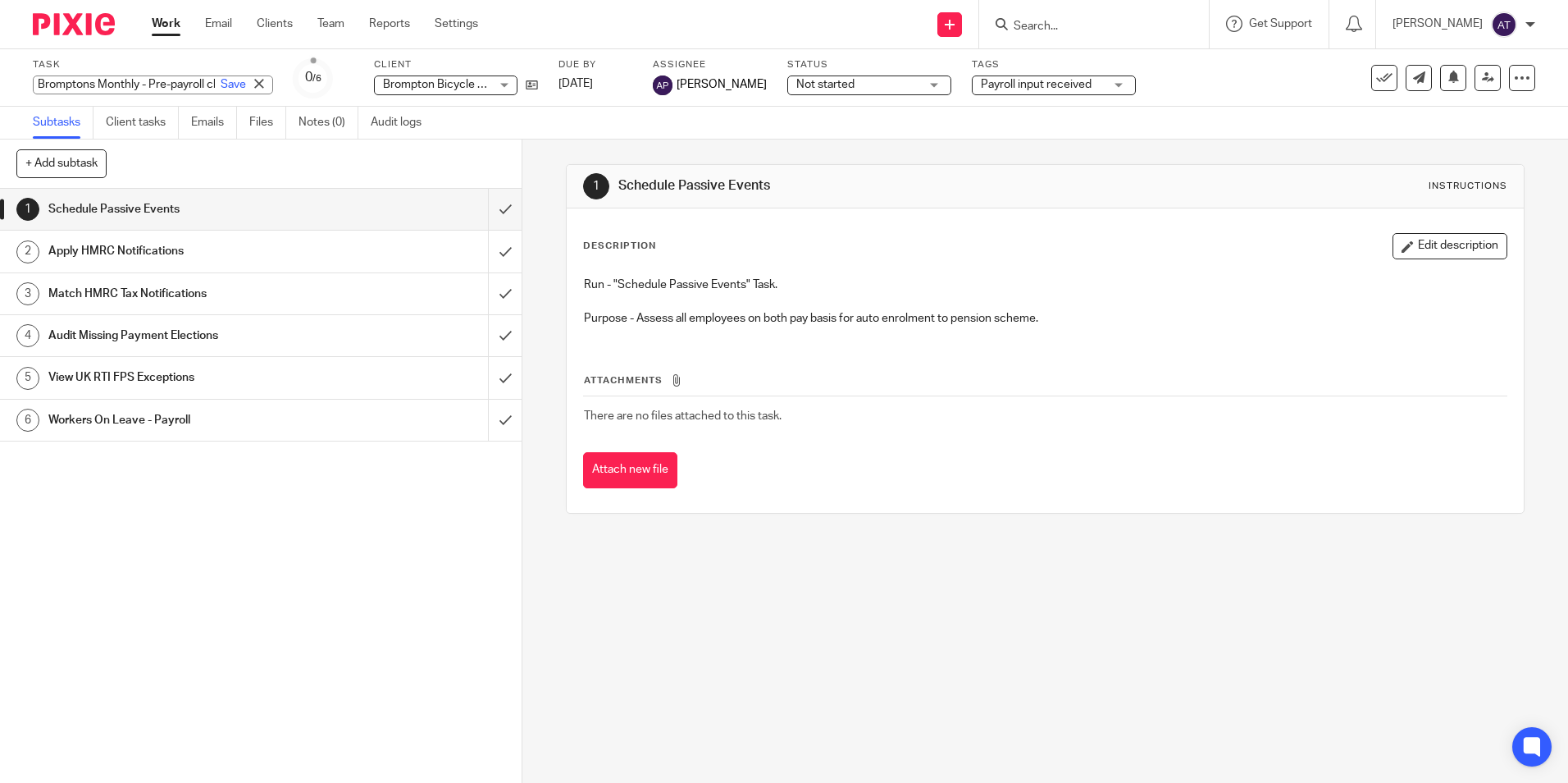
click at [146, 88] on input "Bromptons Monthly - Pre-payroll checks" at bounding box center [153, 85] width 240 height 19
type input "Bromptons Monthly - October Pre-payroll checks"
click at [674, 708] on div "1 Schedule Passive Events Instructions Description Edit description Run - "Sche…" at bounding box center [1045, 460] width 1045 height 643
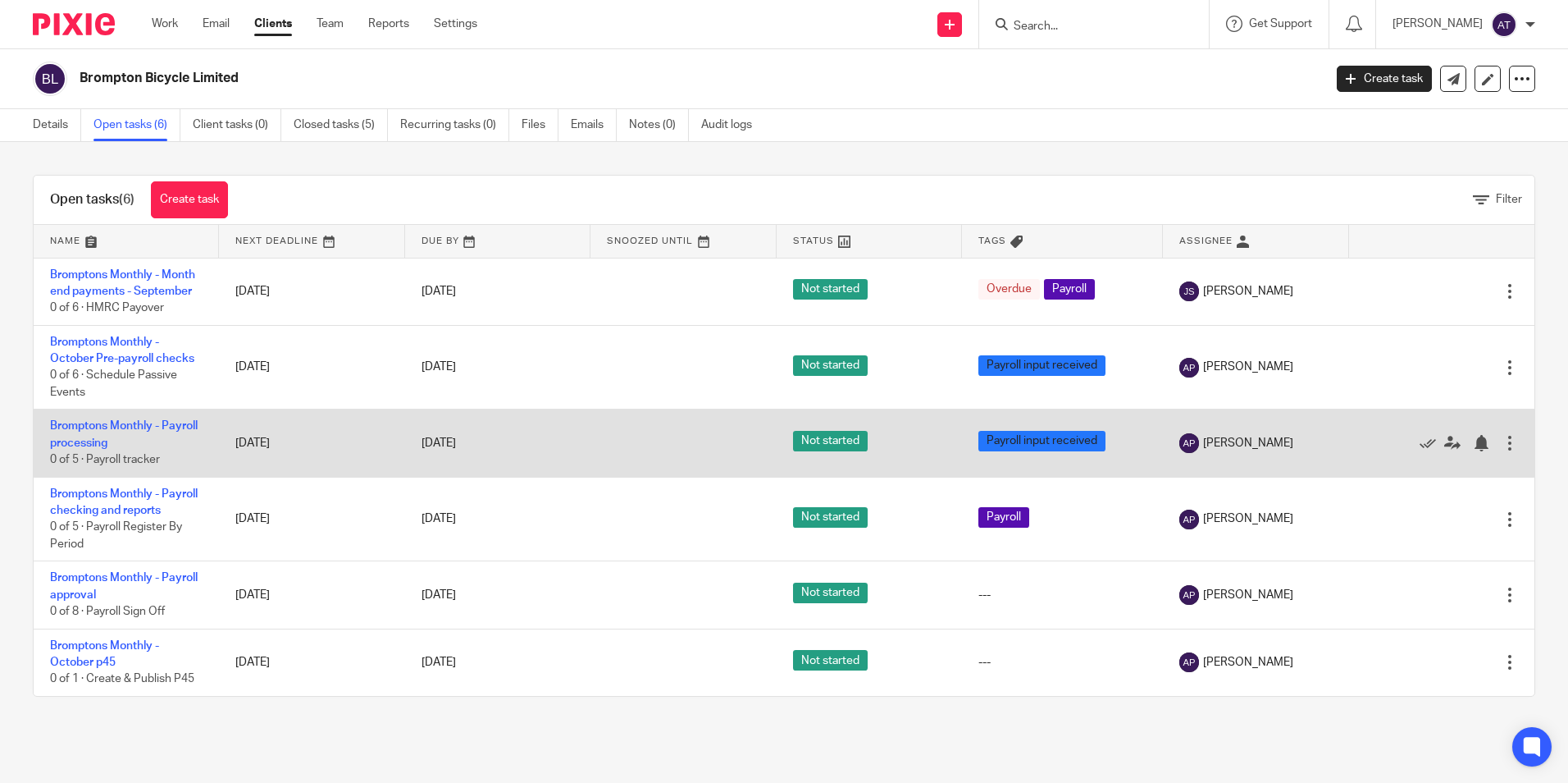
click at [111, 417] on td "Bromptons Monthly - Payroll processing 0 of 5 · Payroll tracker" at bounding box center [126, 443] width 185 height 67
click at [100, 427] on link "Bromptons Monthly - Payroll processing" at bounding box center [124, 434] width 147 height 28
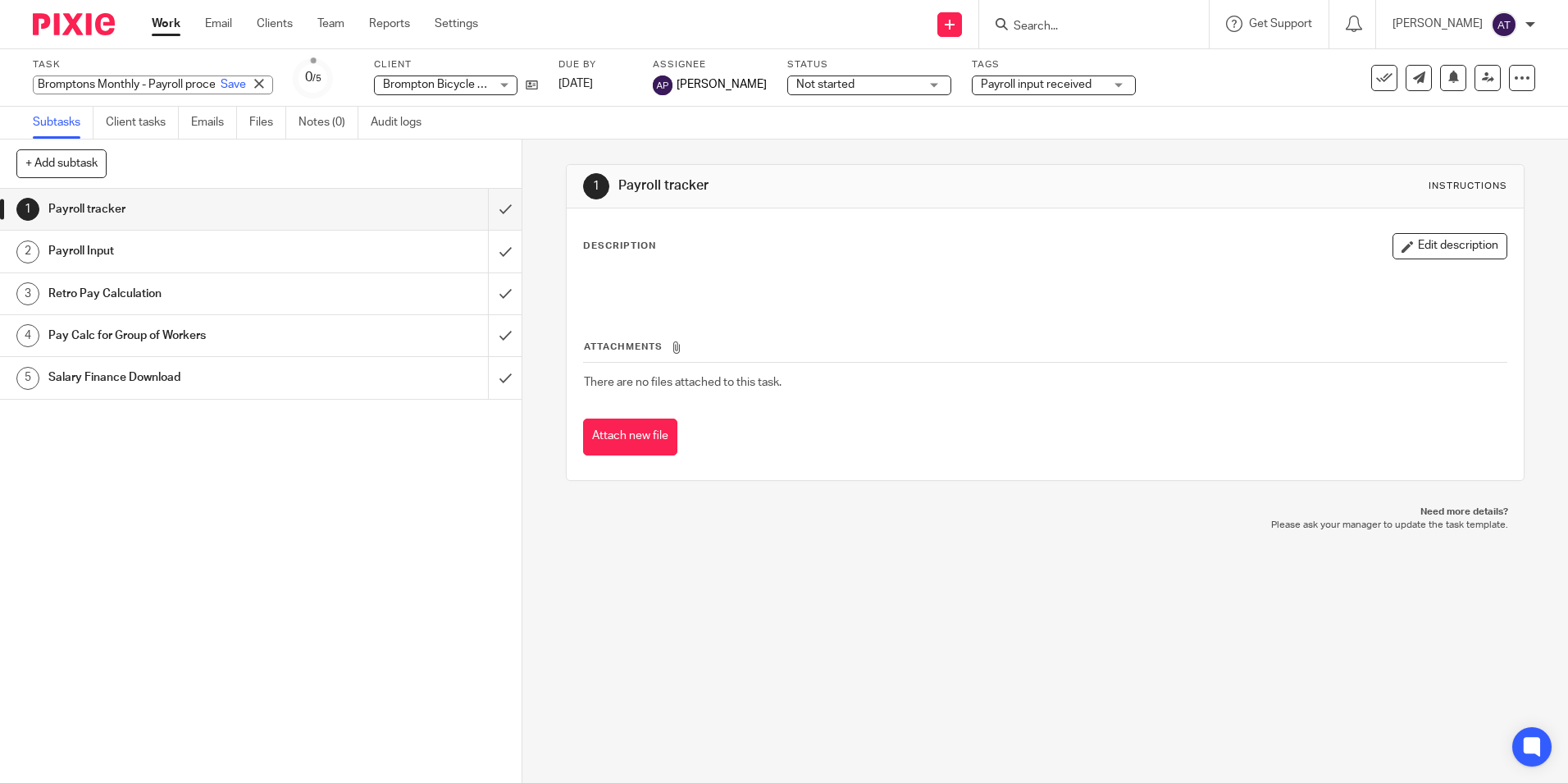
click at [135, 80] on div "Bromptons Monthly - Payroll processing Save Bromptons Monthly - Payroll process…" at bounding box center [153, 85] width 240 height 19
click at [146, 87] on input "Bromptons Monthly - Payroll processing" at bounding box center [153, 85] width 240 height 19
type input "Bromptons Monthly - October Payroll processing"
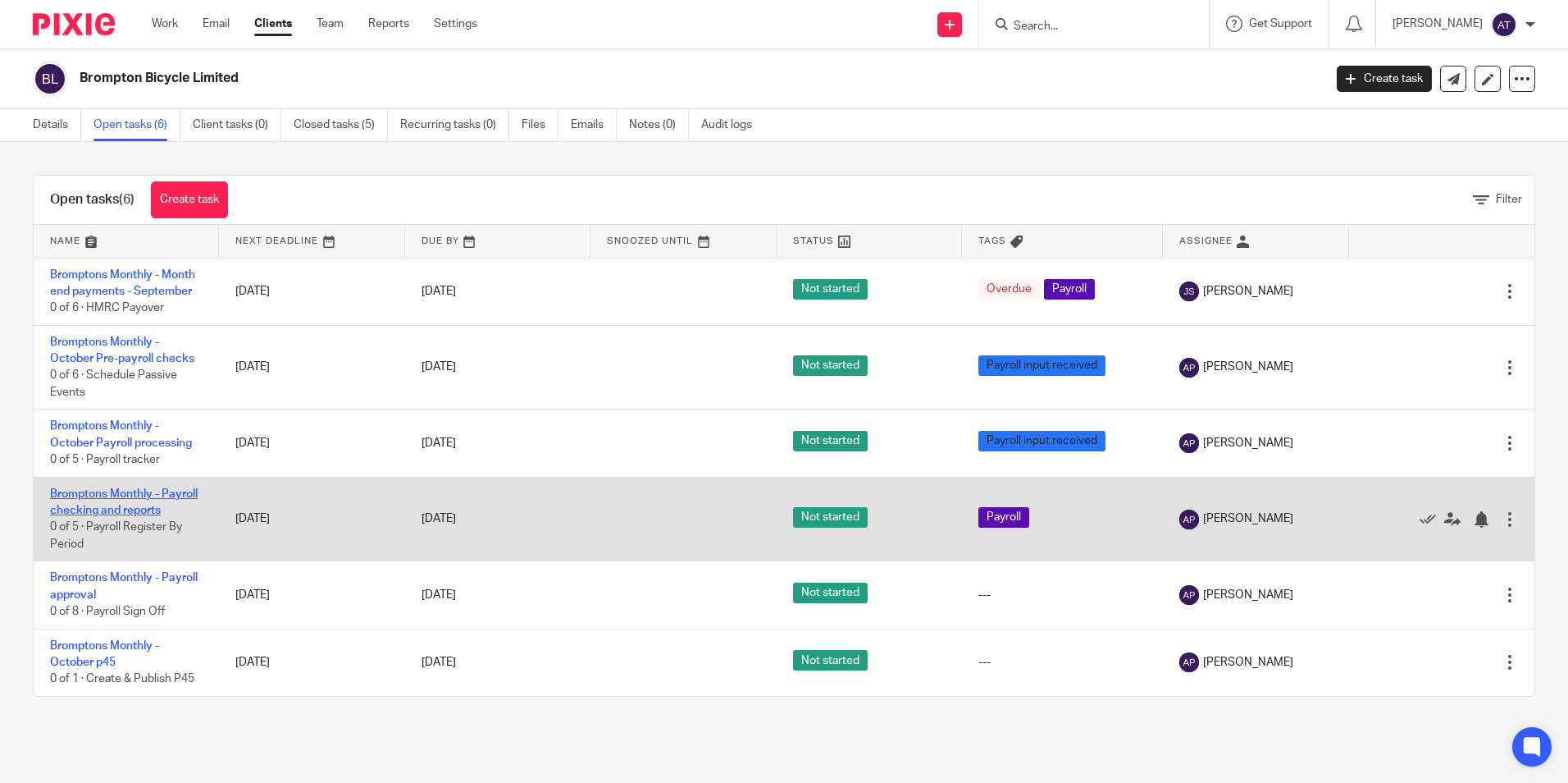
click at [87, 496] on link "Bromptons Monthly - Payroll checking and reports" at bounding box center [124, 502] width 147 height 28
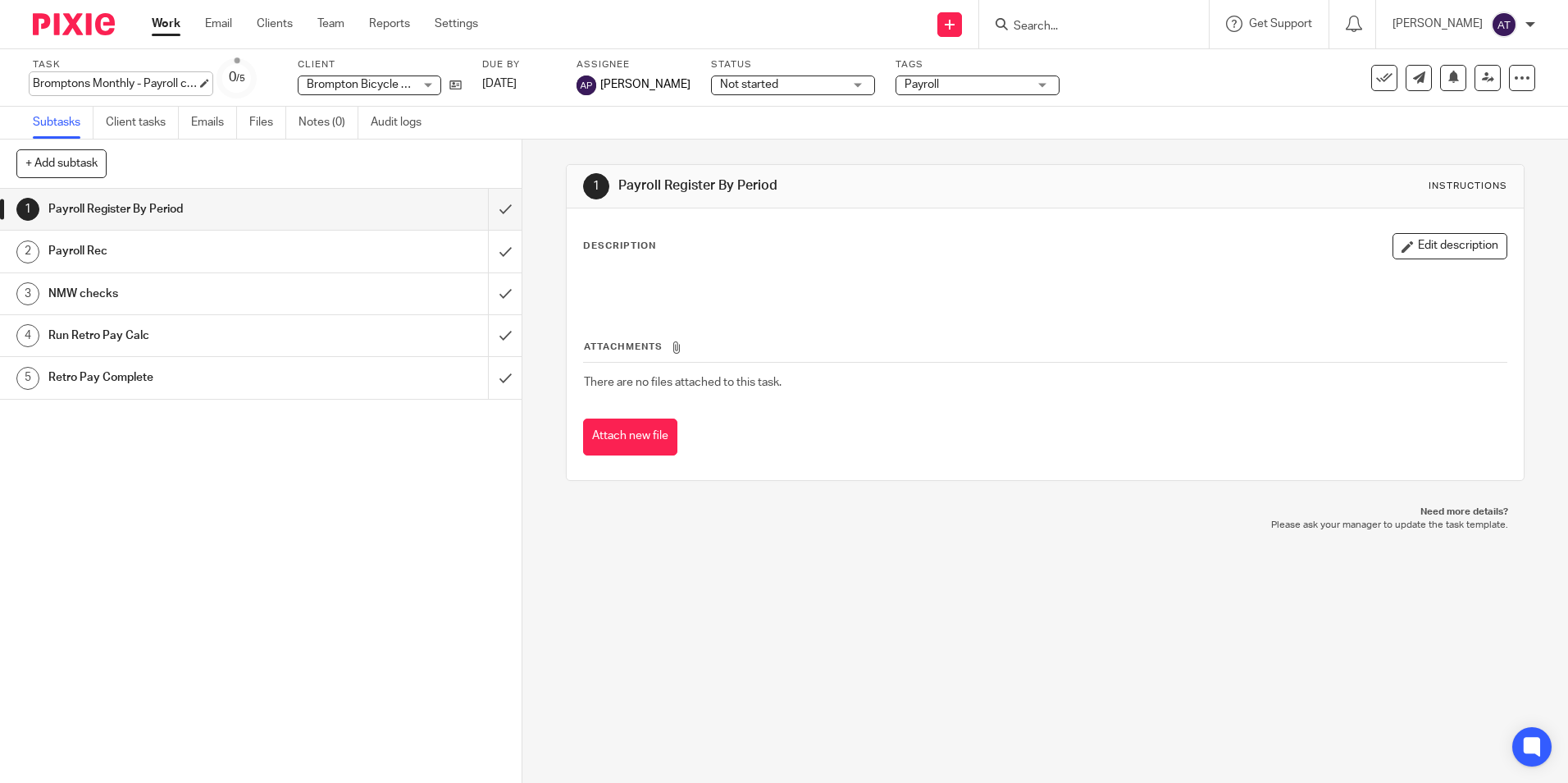
click at [131, 85] on div "Bromptons Monthly - Payroll checking and reports Save Bromptons Monthly - Payro…" at bounding box center [115, 84] width 164 height 16
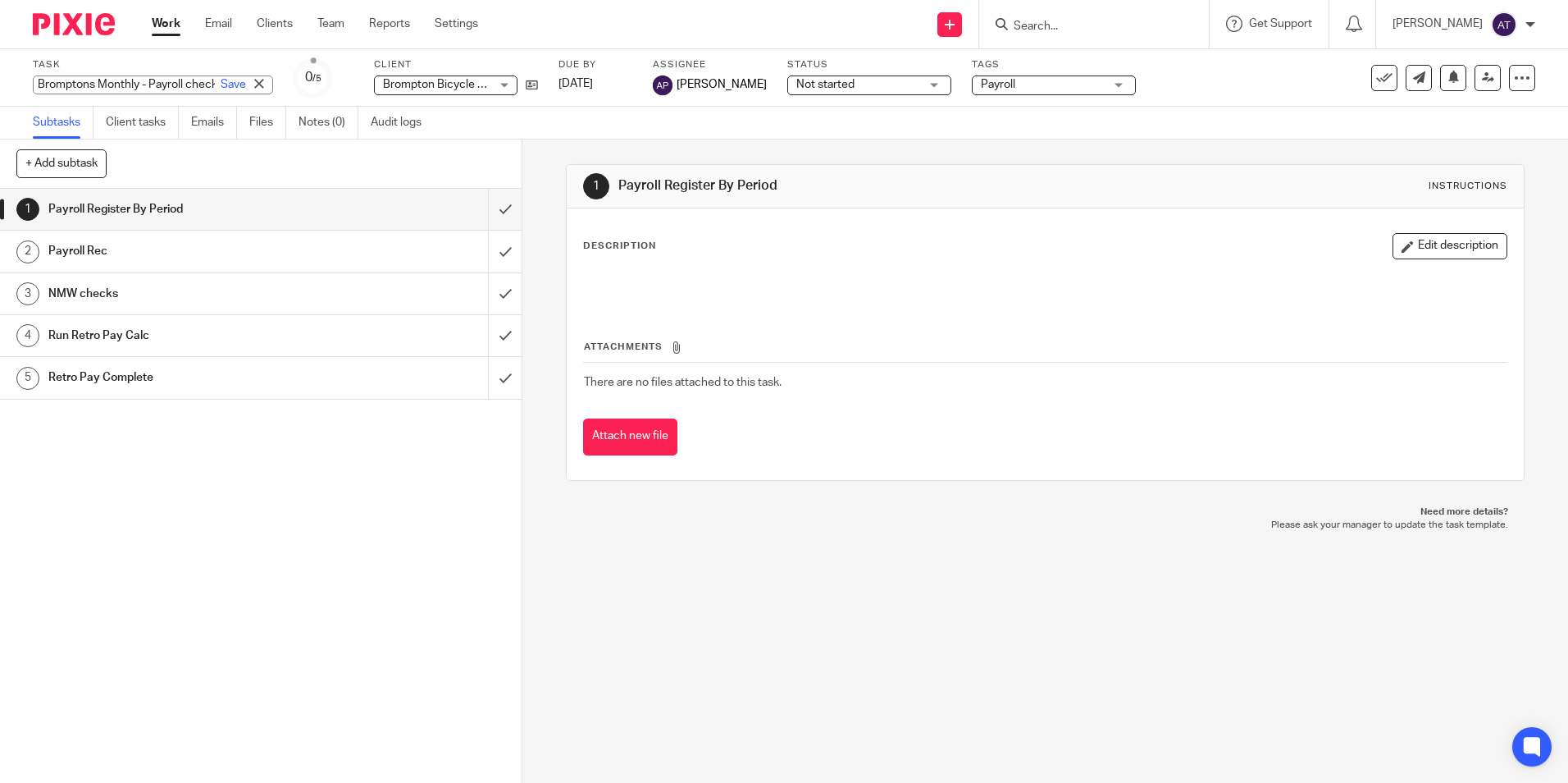
drag, startPoint x: 148, startPoint y: 80, endPoint x: 175, endPoint y: 78, distance: 27.1
click at [151, 80] on input "Bromptons Monthly - Payroll checking and reports" at bounding box center [153, 85] width 240 height 19
click at [148, 90] on input "Bromptons Monthly - Payroll checking and reports" at bounding box center [153, 85] width 240 height 19
type input "Bromptons Monthly - October Payroll checking and reports"
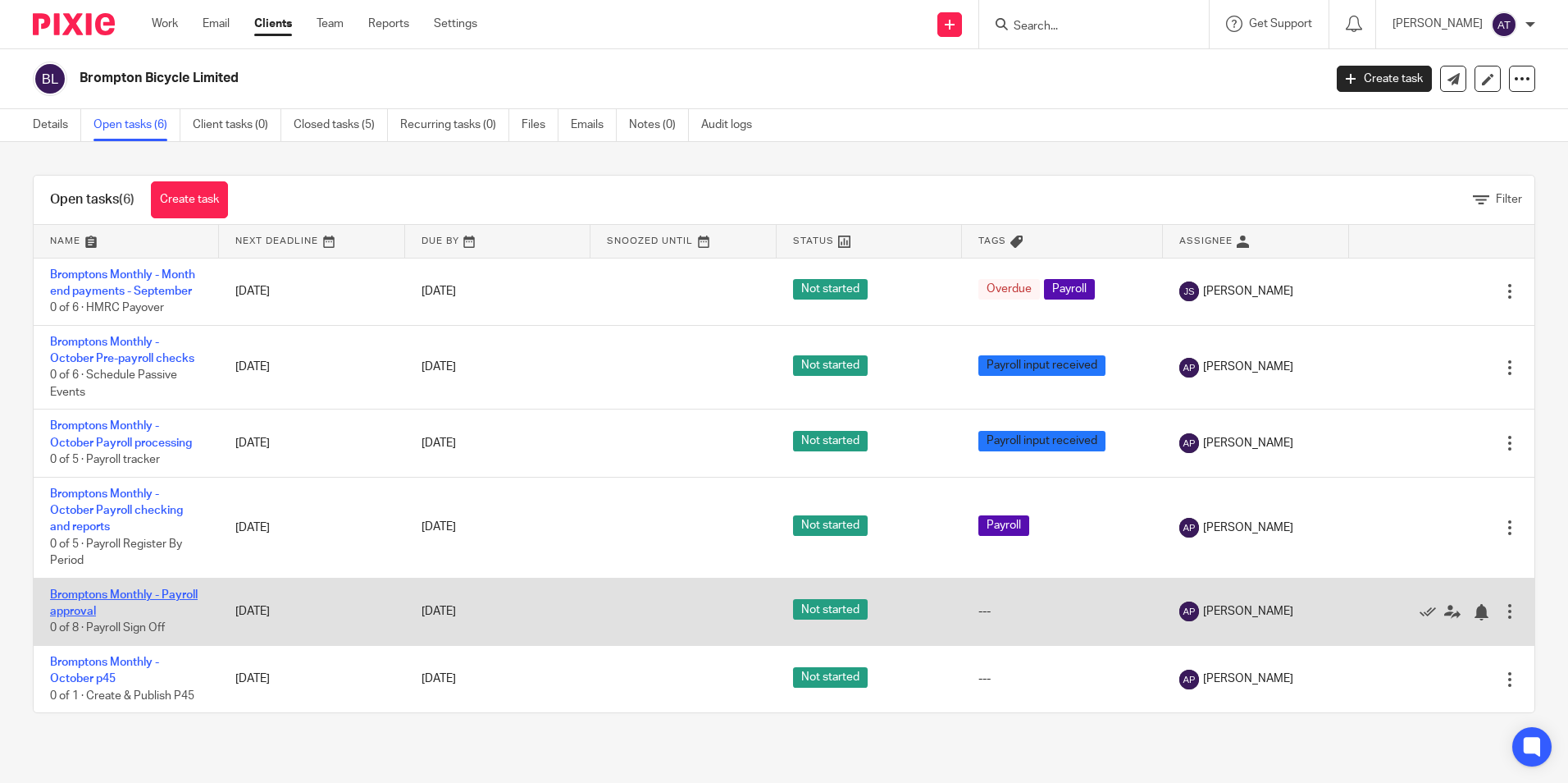
click at [80, 608] on link "Bromptons Monthly - Payroll approval" at bounding box center [124, 603] width 147 height 28
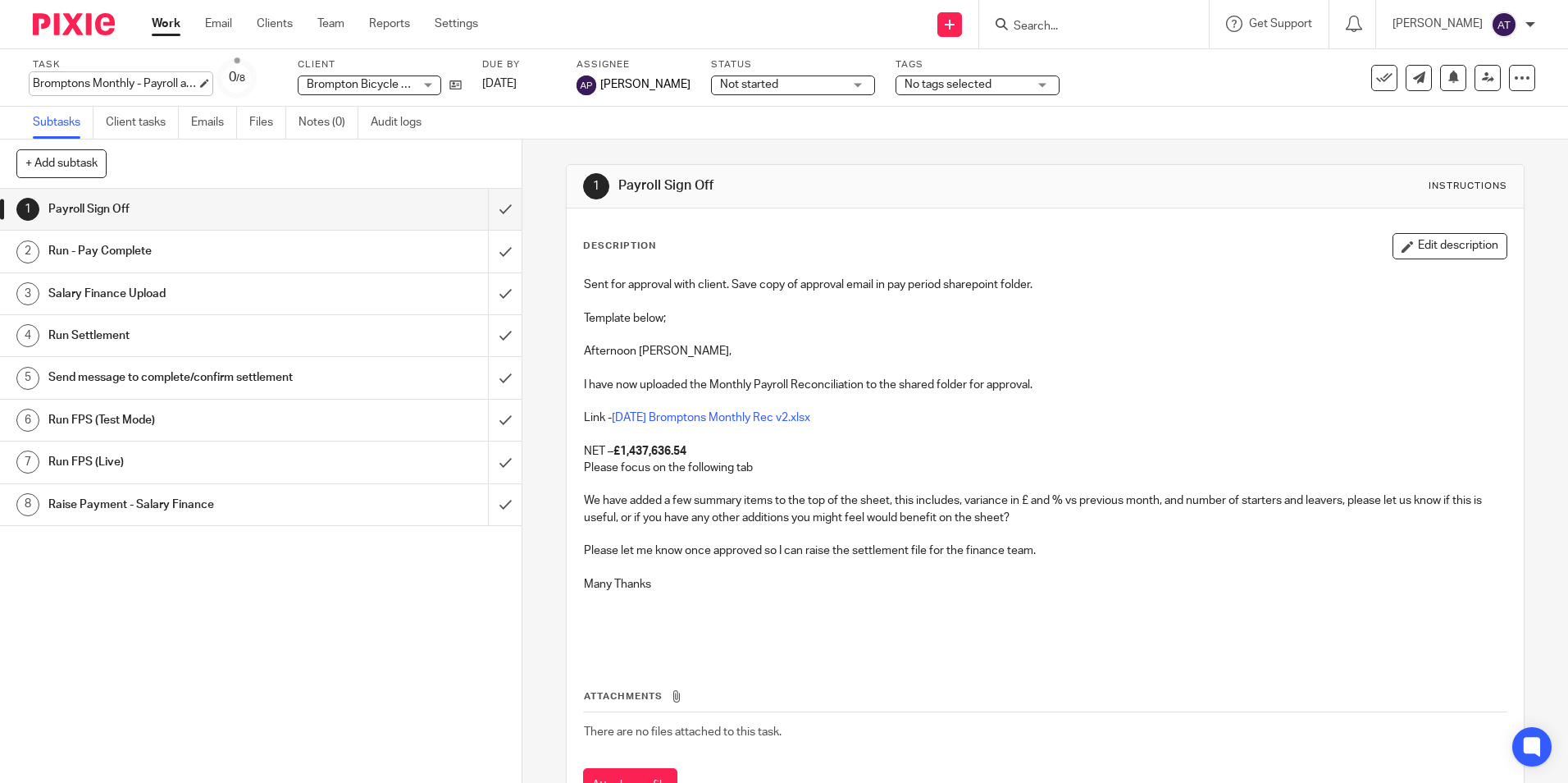
click at [125, 82] on div "Bromptons Monthly - Payroll approval Save Bromptons Monthly - Payroll approval" at bounding box center [115, 84] width 164 height 16
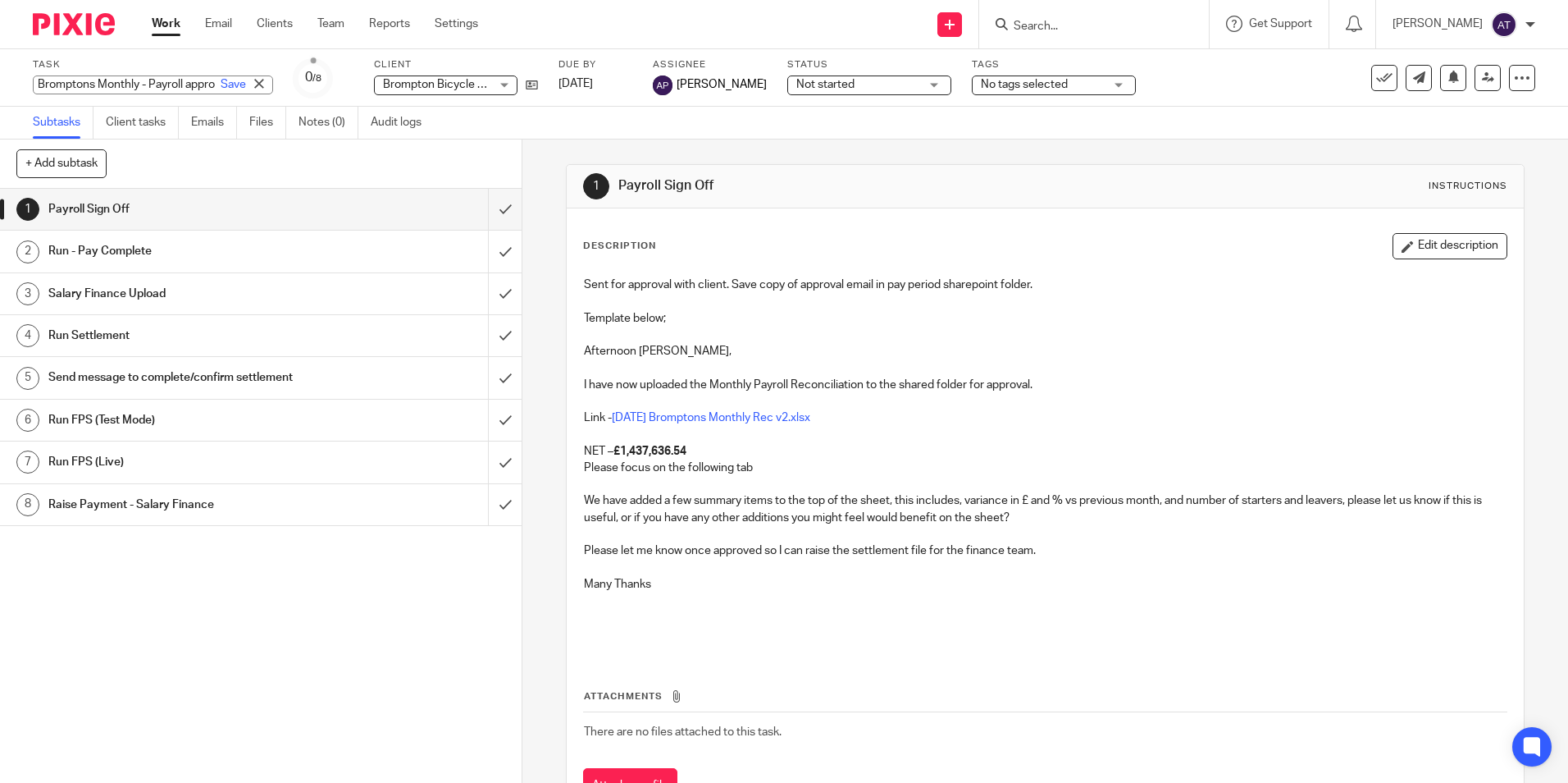
click at [150, 87] on input "Bromptons Monthly - Payroll approval" at bounding box center [153, 85] width 240 height 19
type input "Bromptons Monthly - OctoberPayroll approval"
click at [1075, 598] on p at bounding box center [1044, 617] width 922 height 50
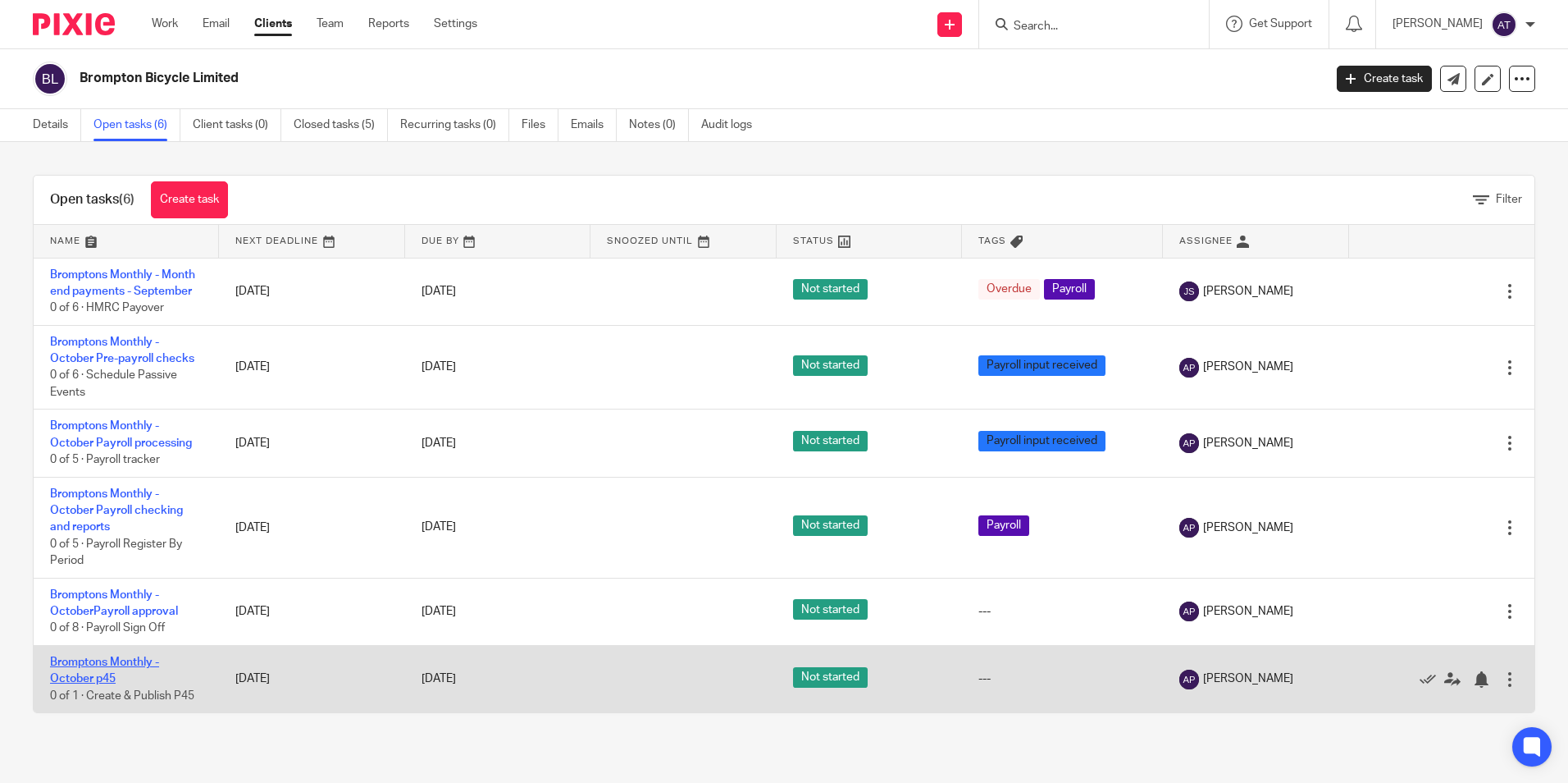
click at [114, 666] on link "Bromptons Monthly - October p45" at bounding box center [105, 670] width 109 height 28
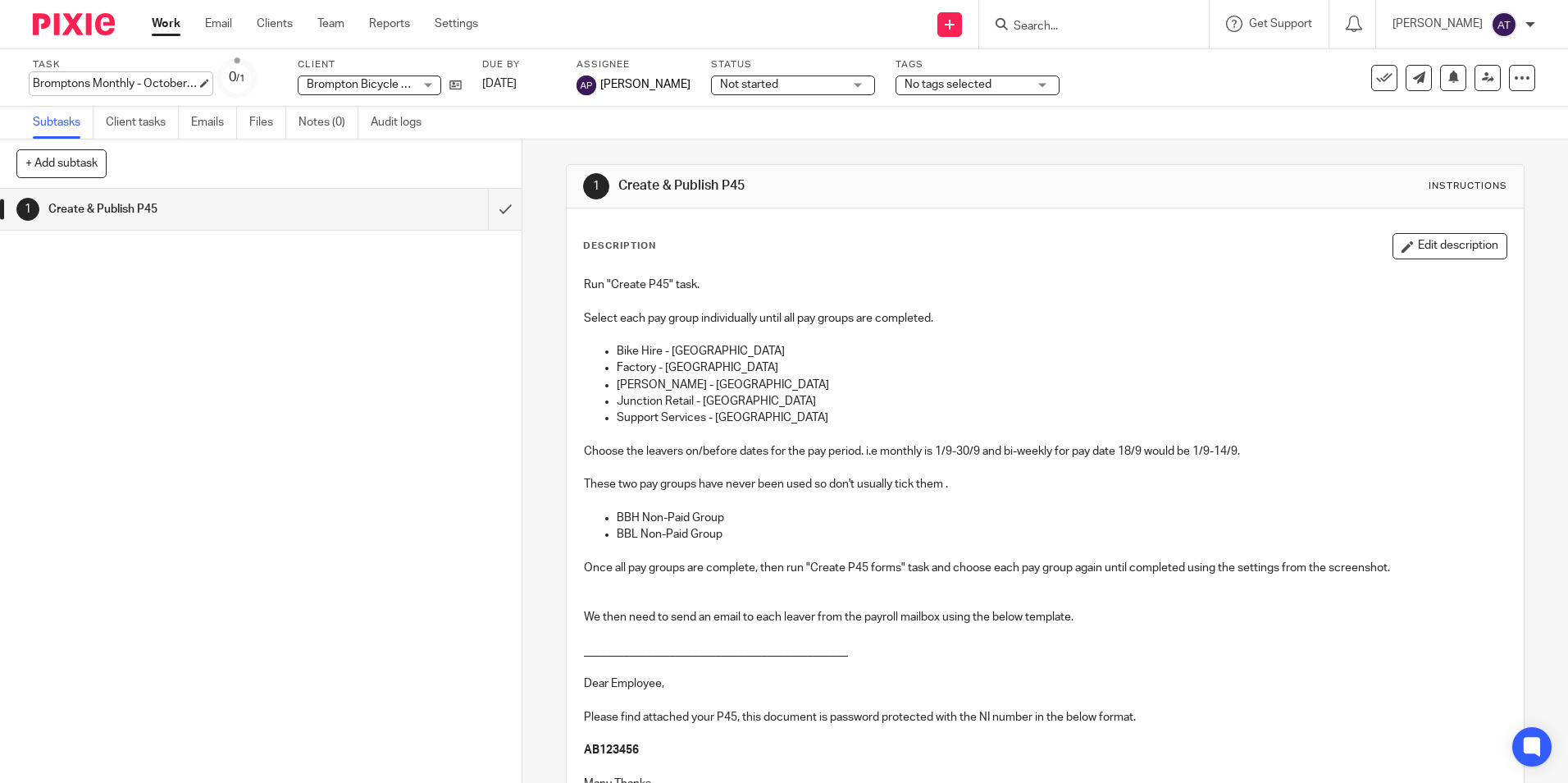
click at [173, 80] on div "Bromptons Monthly - October p45 Save Bromptons Monthly - October p45" at bounding box center [115, 84] width 164 height 16
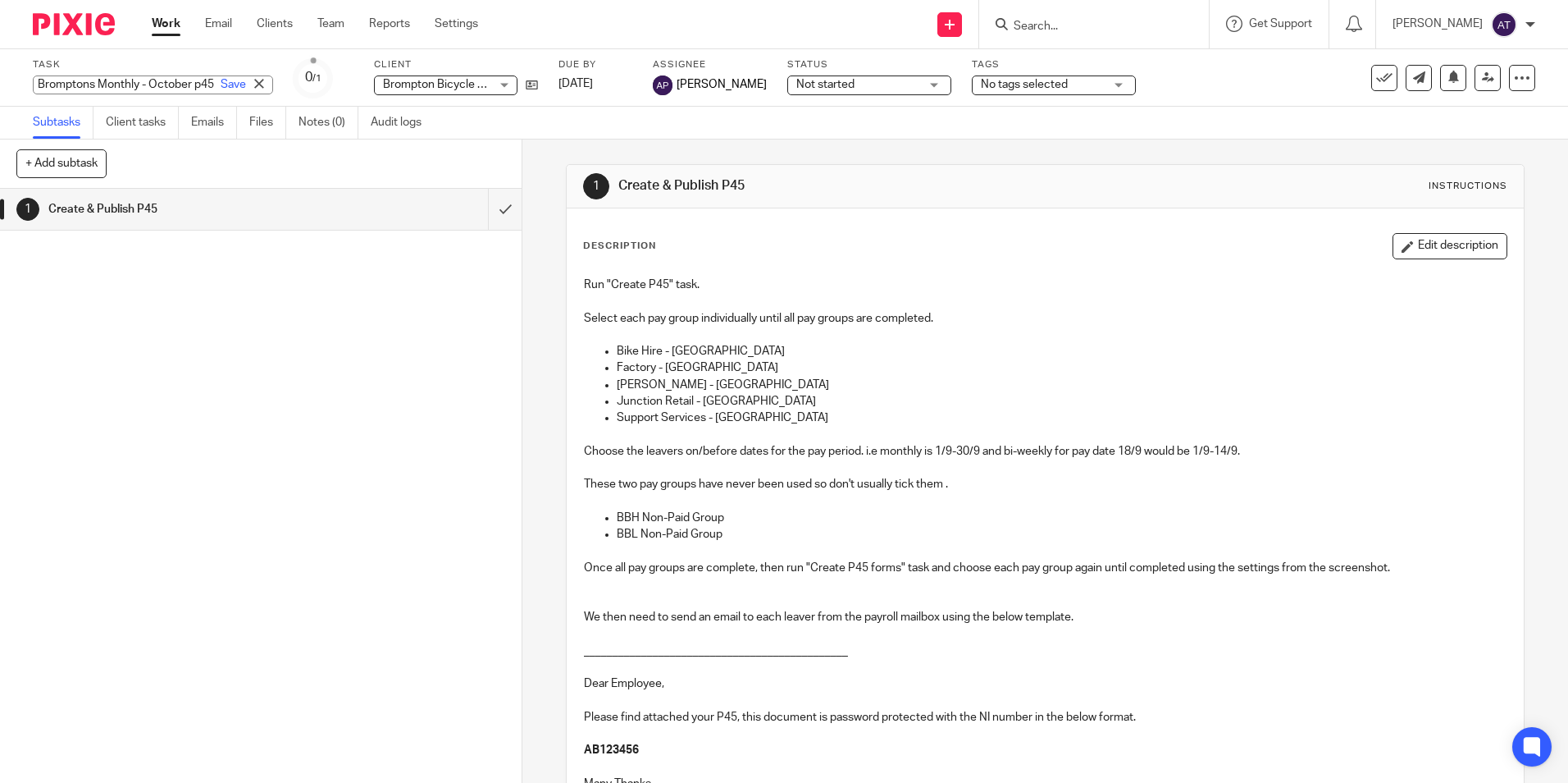
click at [164, 83] on input "Bromptons Monthly - October p45" at bounding box center [153, 85] width 240 height 19
type input "Bromptons Monthly - October p45's"
click at [564, 90] on div "Task Bromptons Monthly - October p45's Save Bromptons Monthly - October p45 0 /…" at bounding box center [659, 77] width 1253 height 39
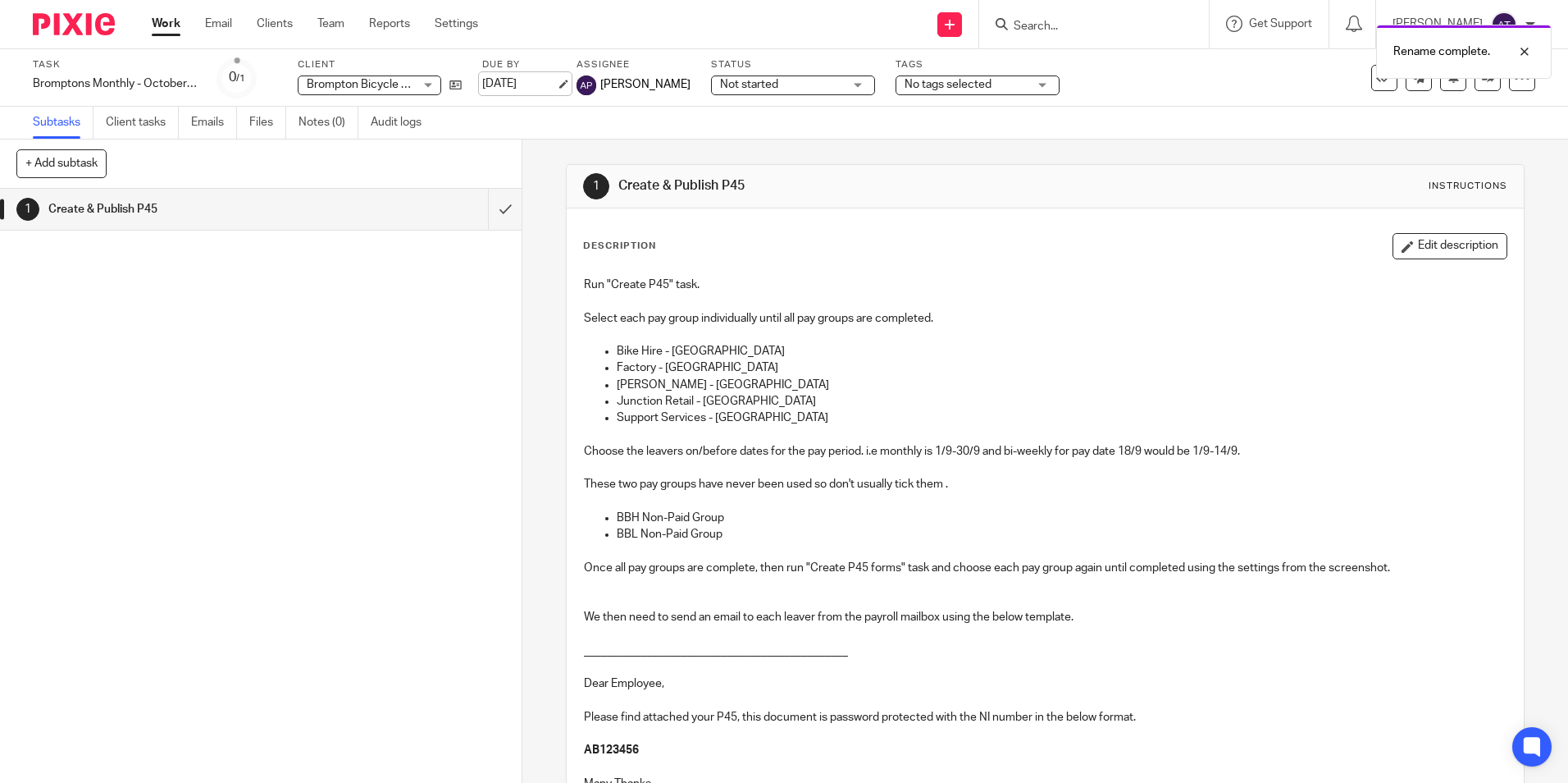
click at [515, 75] on link "[DATE]" at bounding box center [518, 84] width 74 height 17
click at [1038, 280] on p "Run "Create P45" task." at bounding box center [1044, 285] width 922 height 16
click at [954, 25] on icon at bounding box center [949, 25] width 10 height 10
click at [950, 102] on link "Create task" at bounding box center [958, 100] width 115 height 24
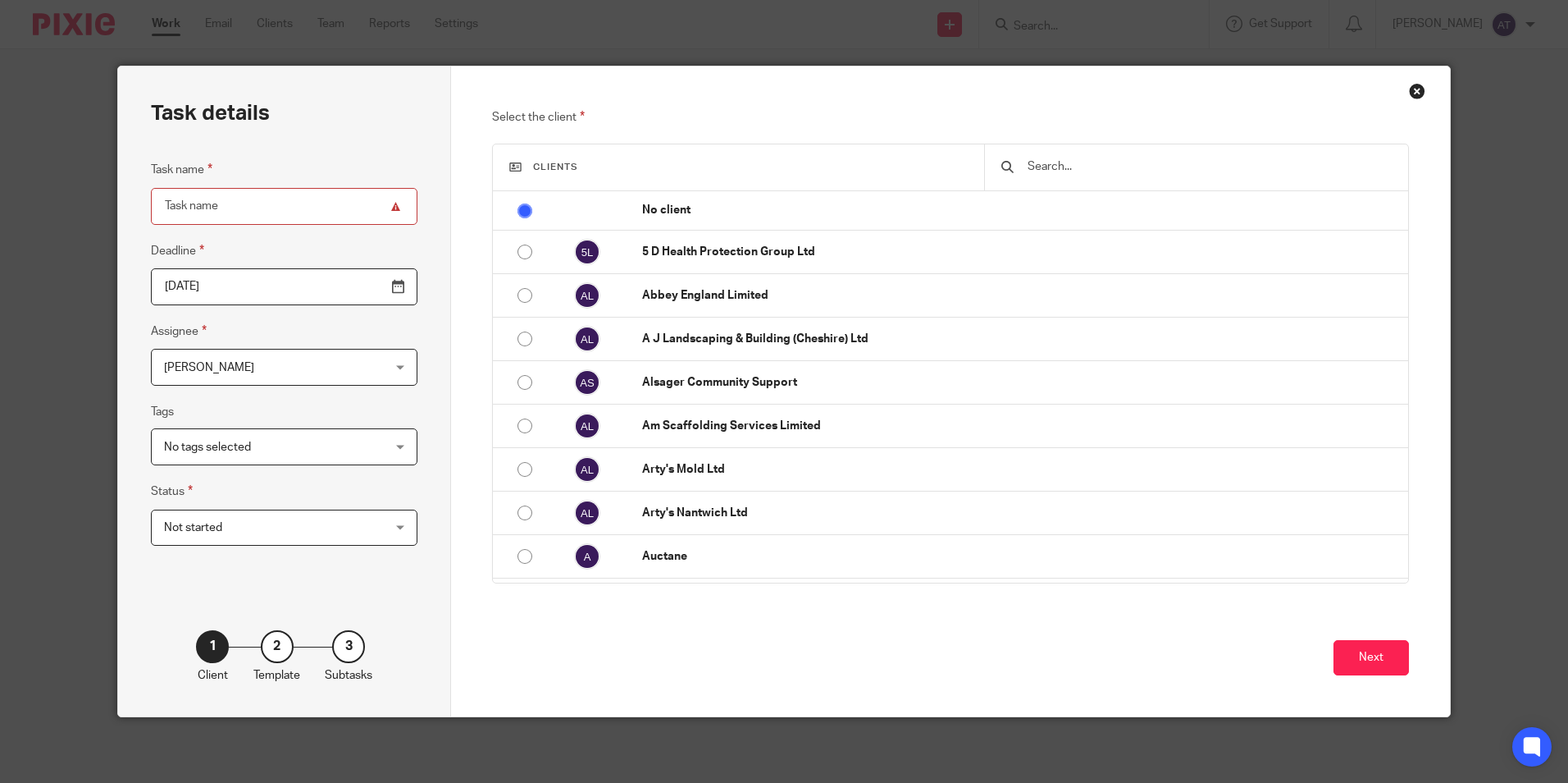
click at [268, 207] on input "Task name" at bounding box center [284, 206] width 266 height 37
paste input "Bromptons Monthly - Month end"
type input "Bromptons Monthly - Month end"
click at [1044, 164] on input "text" at bounding box center [1208, 166] width 365 height 18
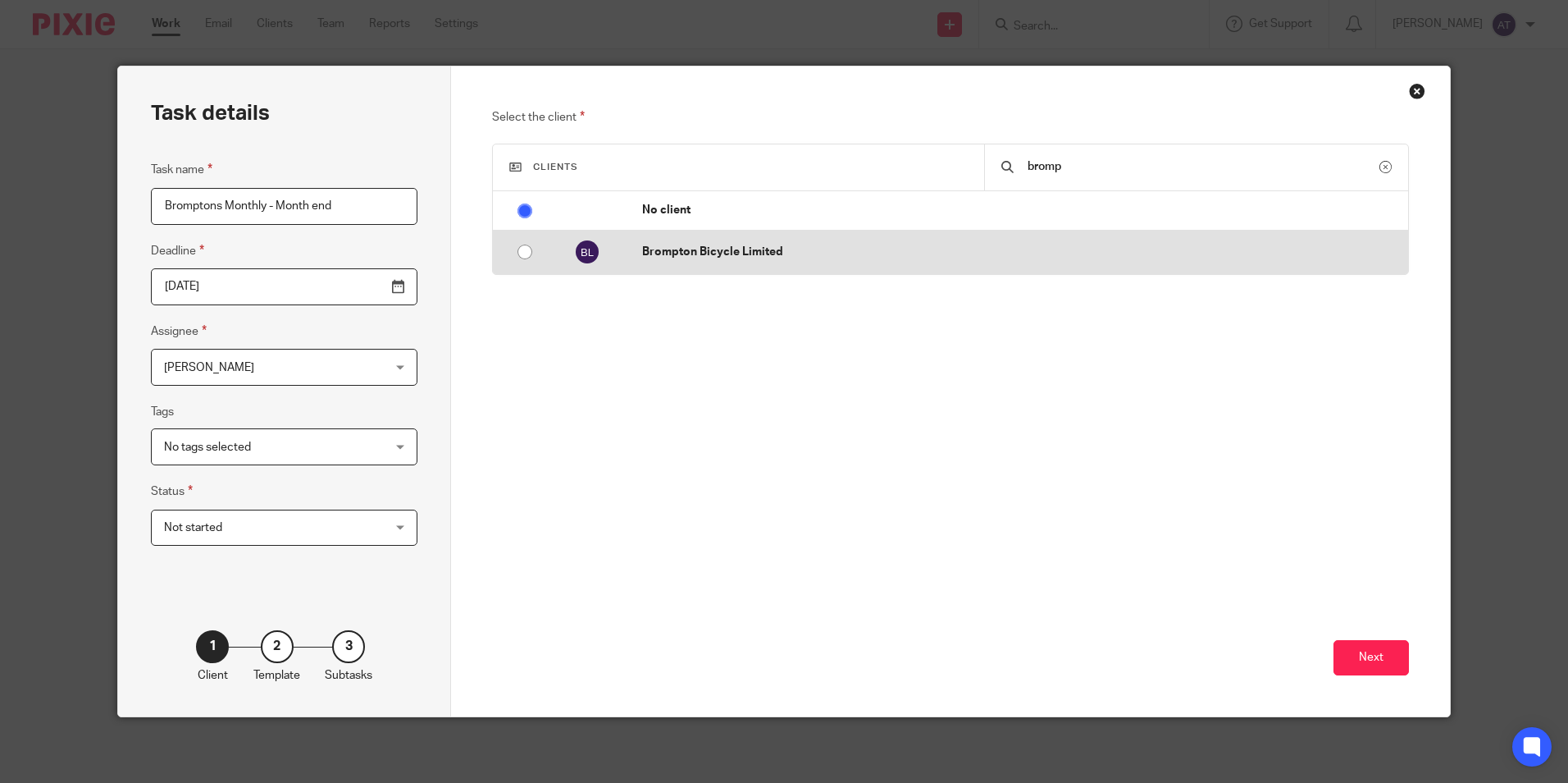
type input "bromp"
click at [644, 261] on td "Brompton Bicycle Limited" at bounding box center [1016, 253] width 783 height 44
radio input "false"
radio input "true"
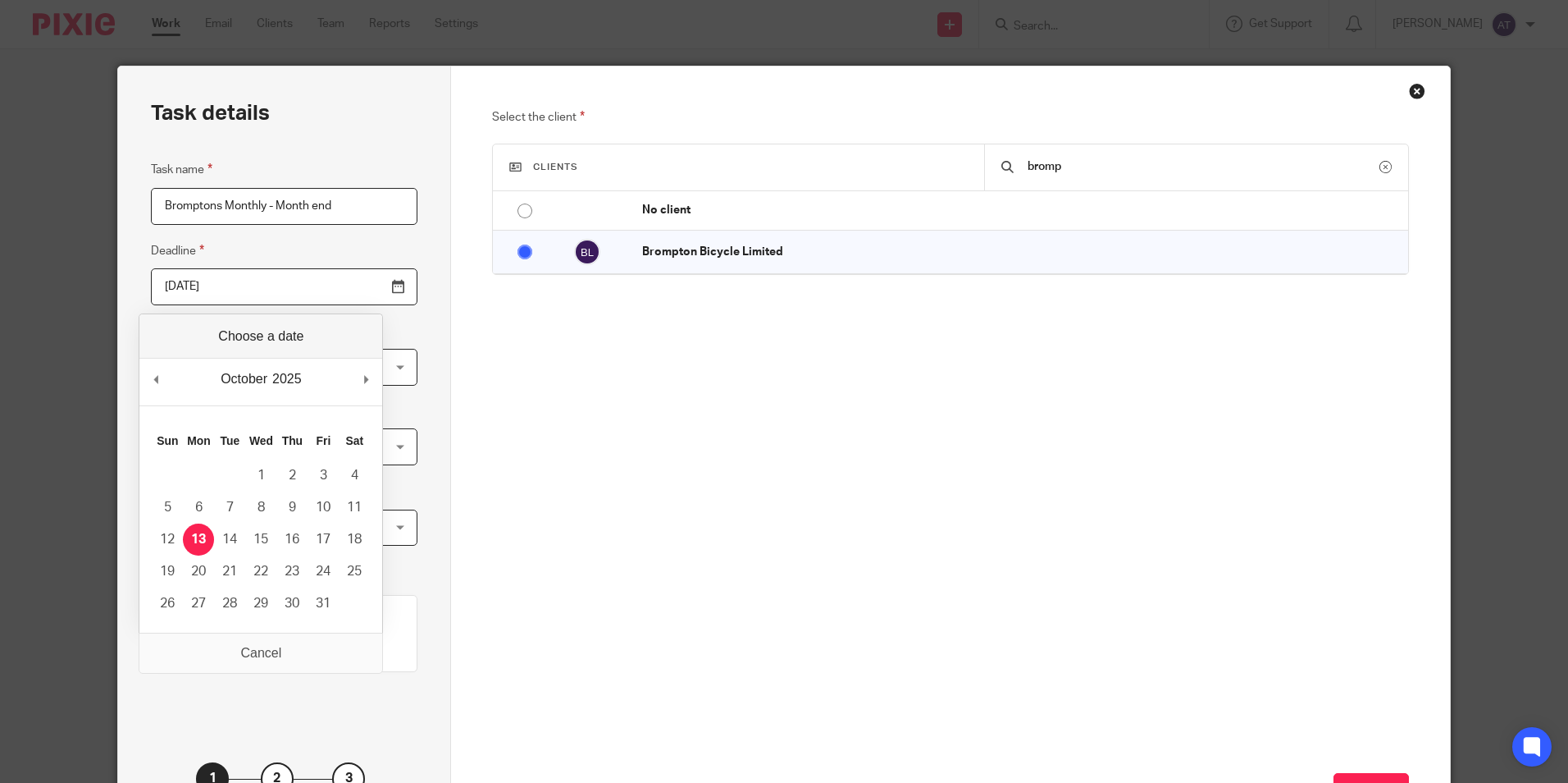
click at [358, 287] on input "2025-10-13" at bounding box center [284, 286] width 266 height 37
type input "2025-11-12"
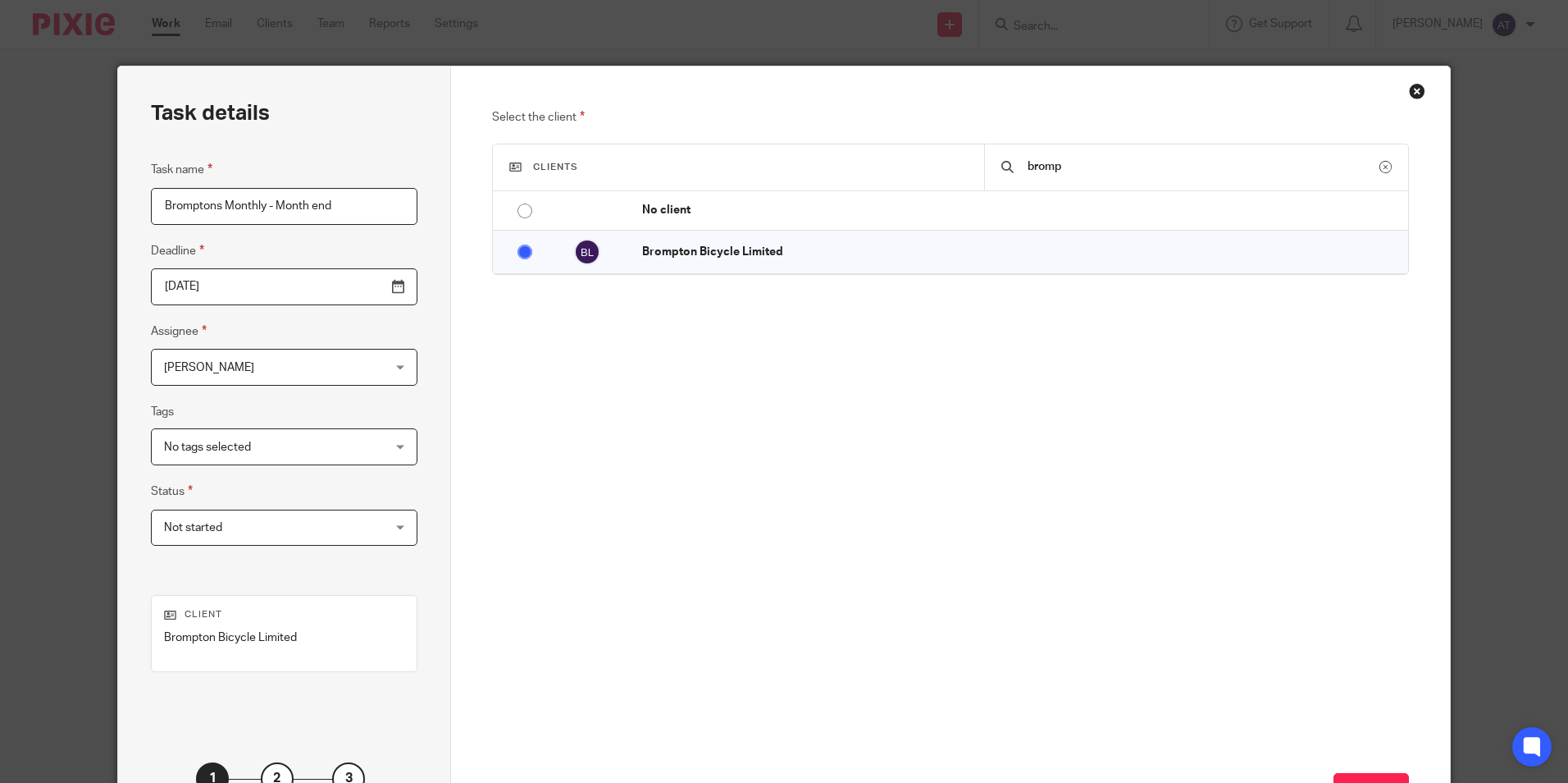
click at [239, 366] on span "[PERSON_NAME]" at bounding box center [265, 366] width 202 height 35
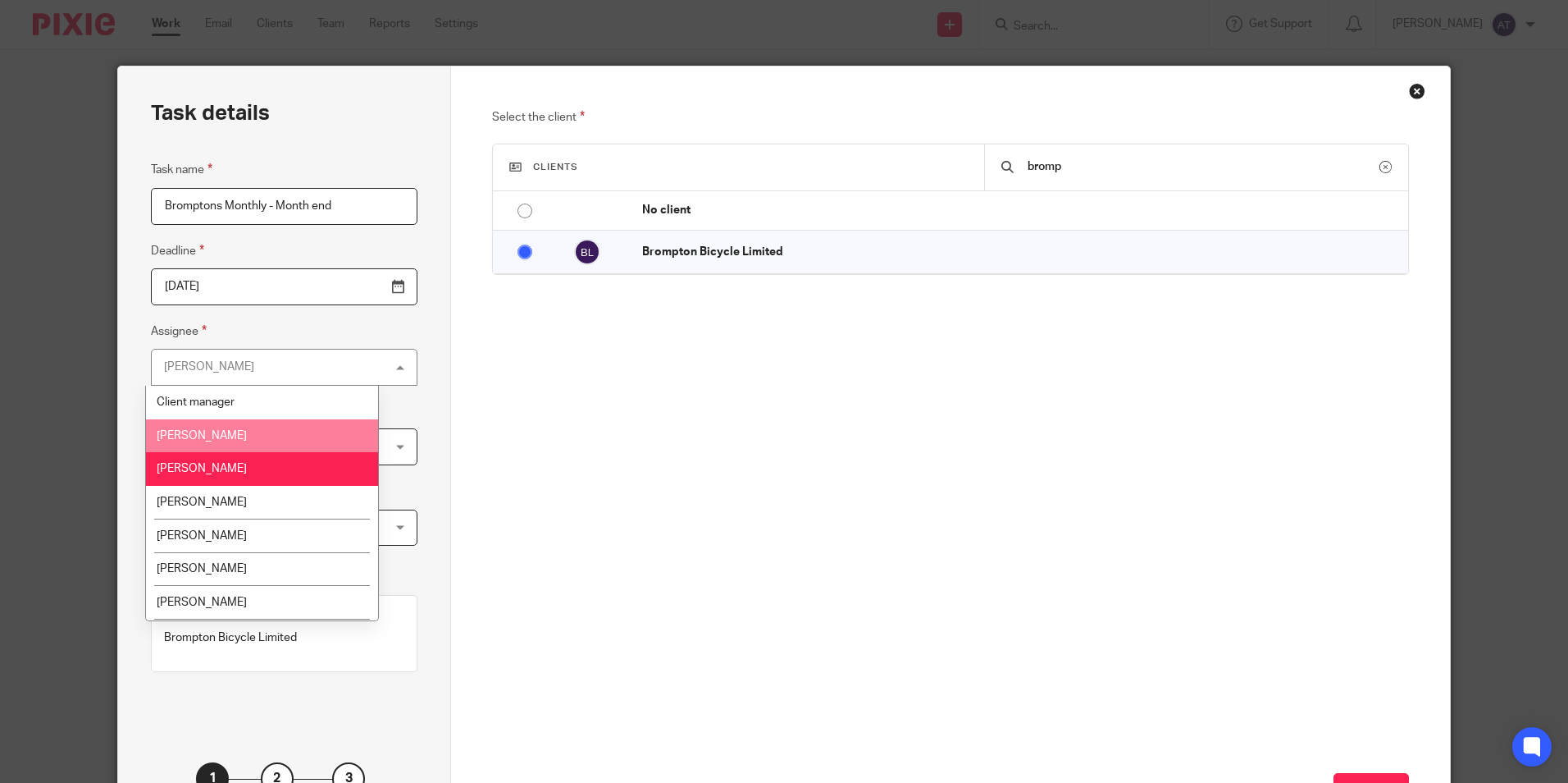
click at [239, 423] on li "Abigail Powell" at bounding box center [262, 436] width 232 height 34
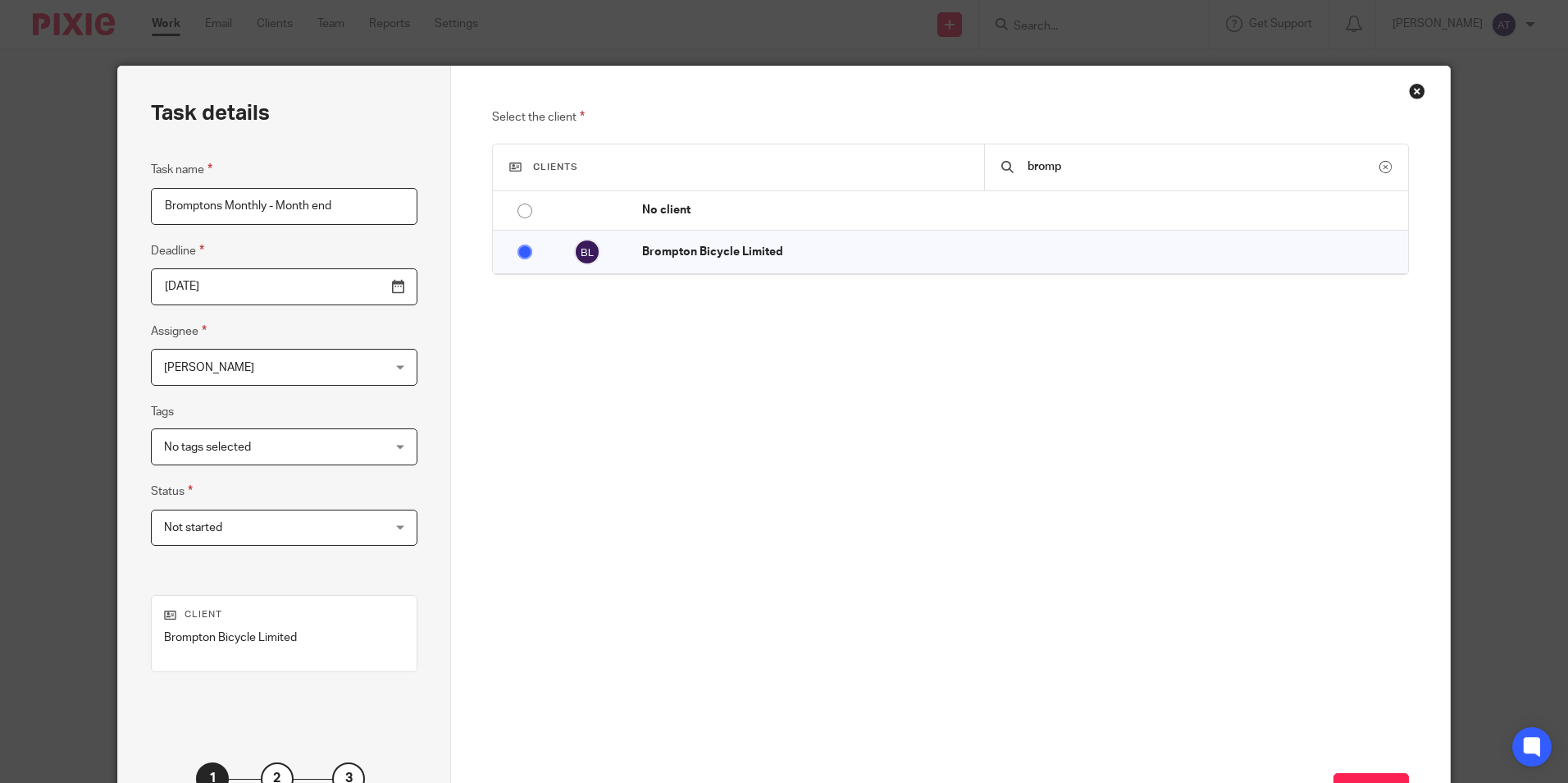
click at [243, 453] on span "No tags selected" at bounding box center [265, 447] width 202 height 35
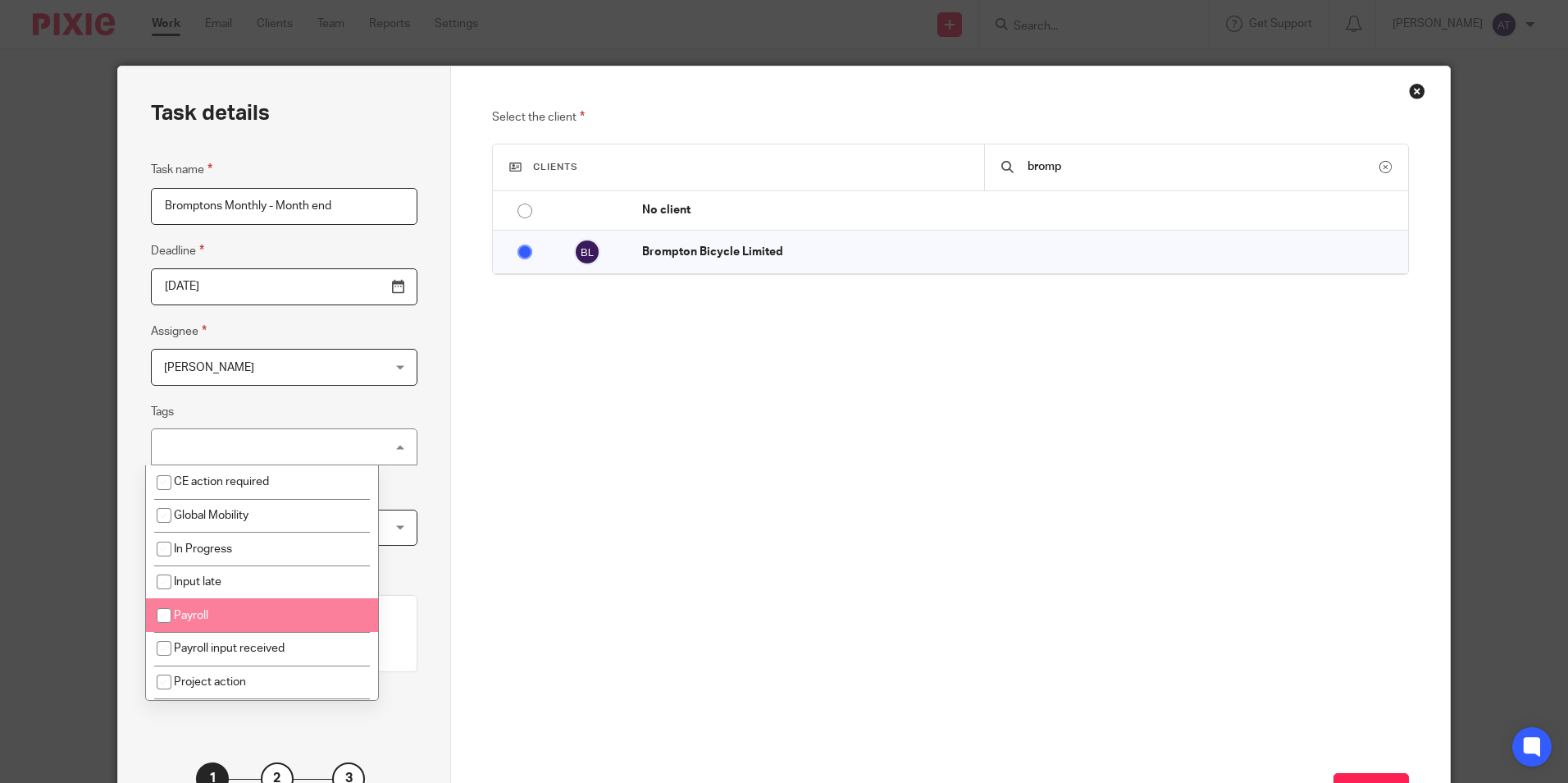
click at [205, 611] on span "Payroll" at bounding box center [191, 615] width 35 height 12
checkbox input "true"
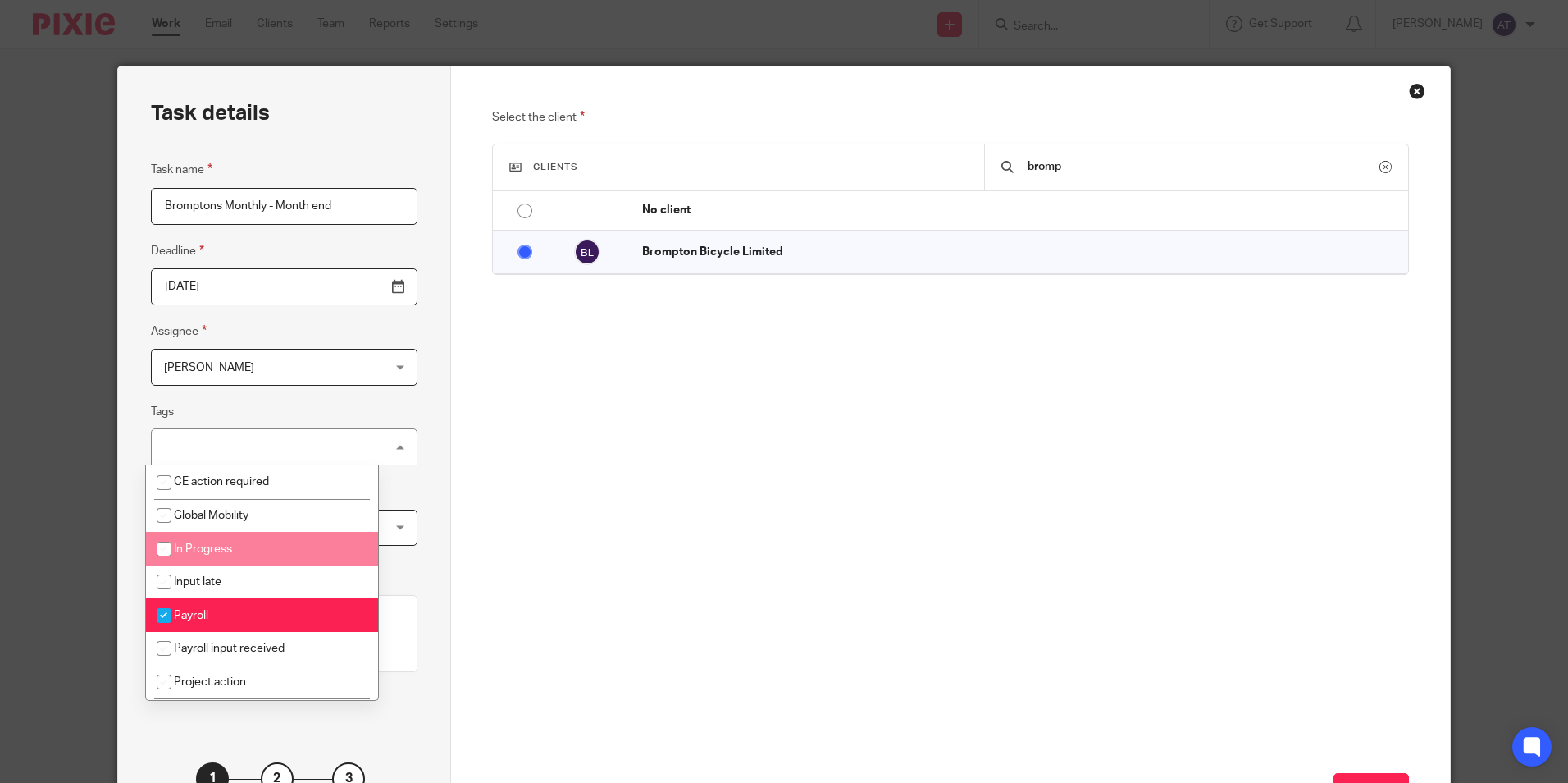
drag, startPoint x: 422, startPoint y: 466, endPoint x: 433, endPoint y: 441, distance: 27.3
click at [422, 465] on div "Task details Task name Bromptons Monthly - Month end Deadline 2025-11-12 Assign…" at bounding box center [285, 457] width 333 height 782
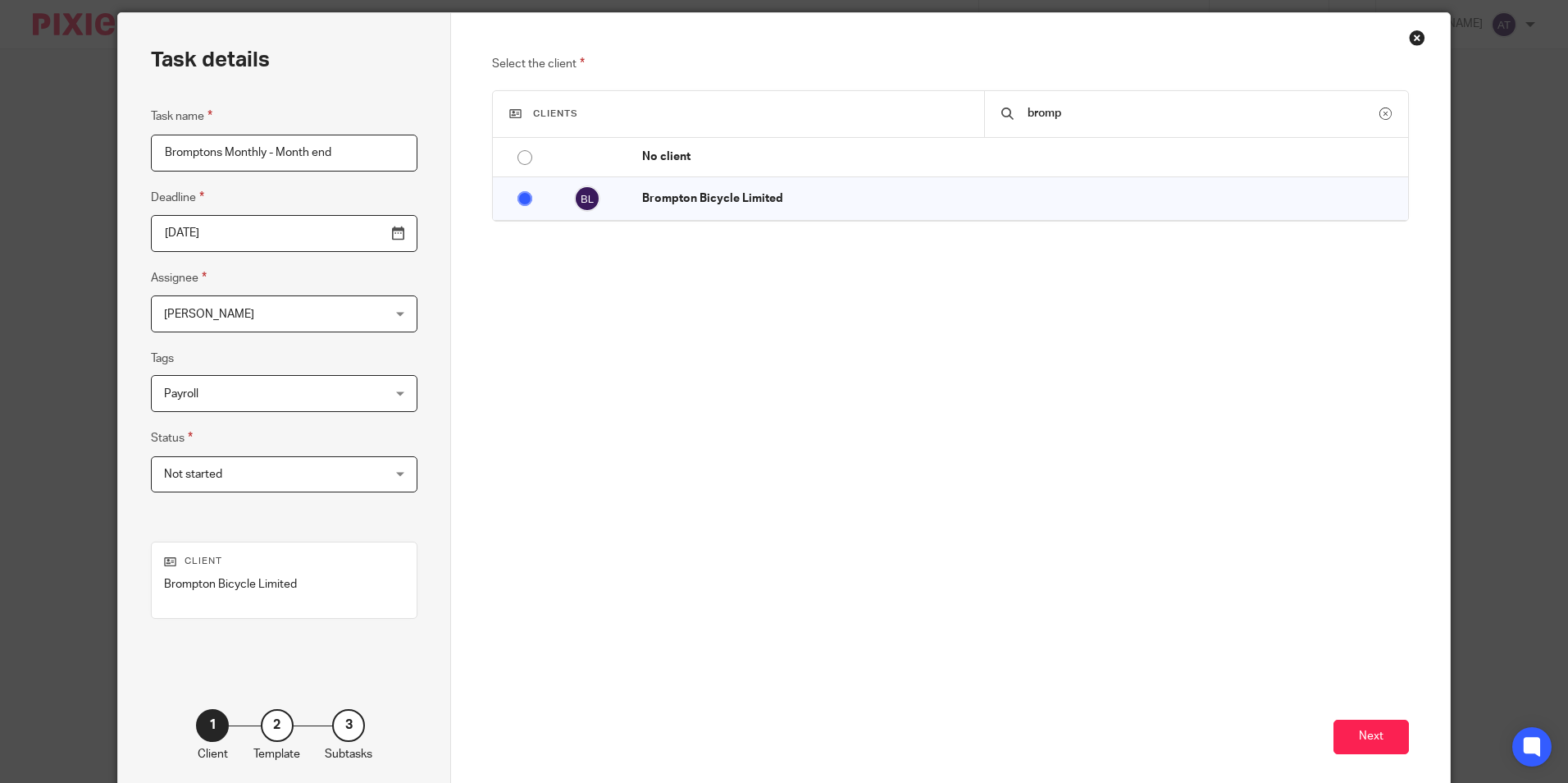
scroll to position [82, 0]
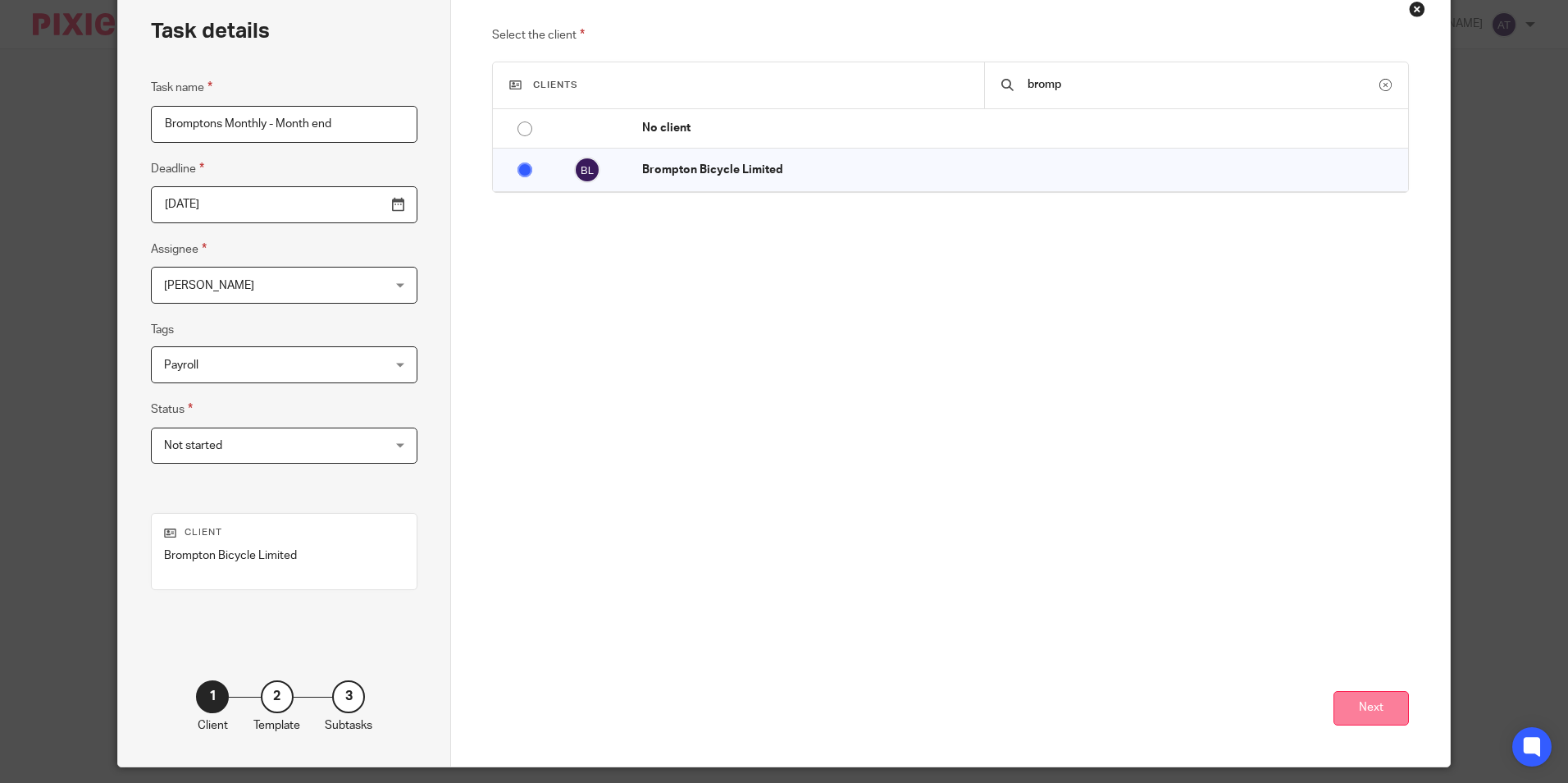
click at [1363, 708] on button "Next" at bounding box center [1371, 708] width 75 height 35
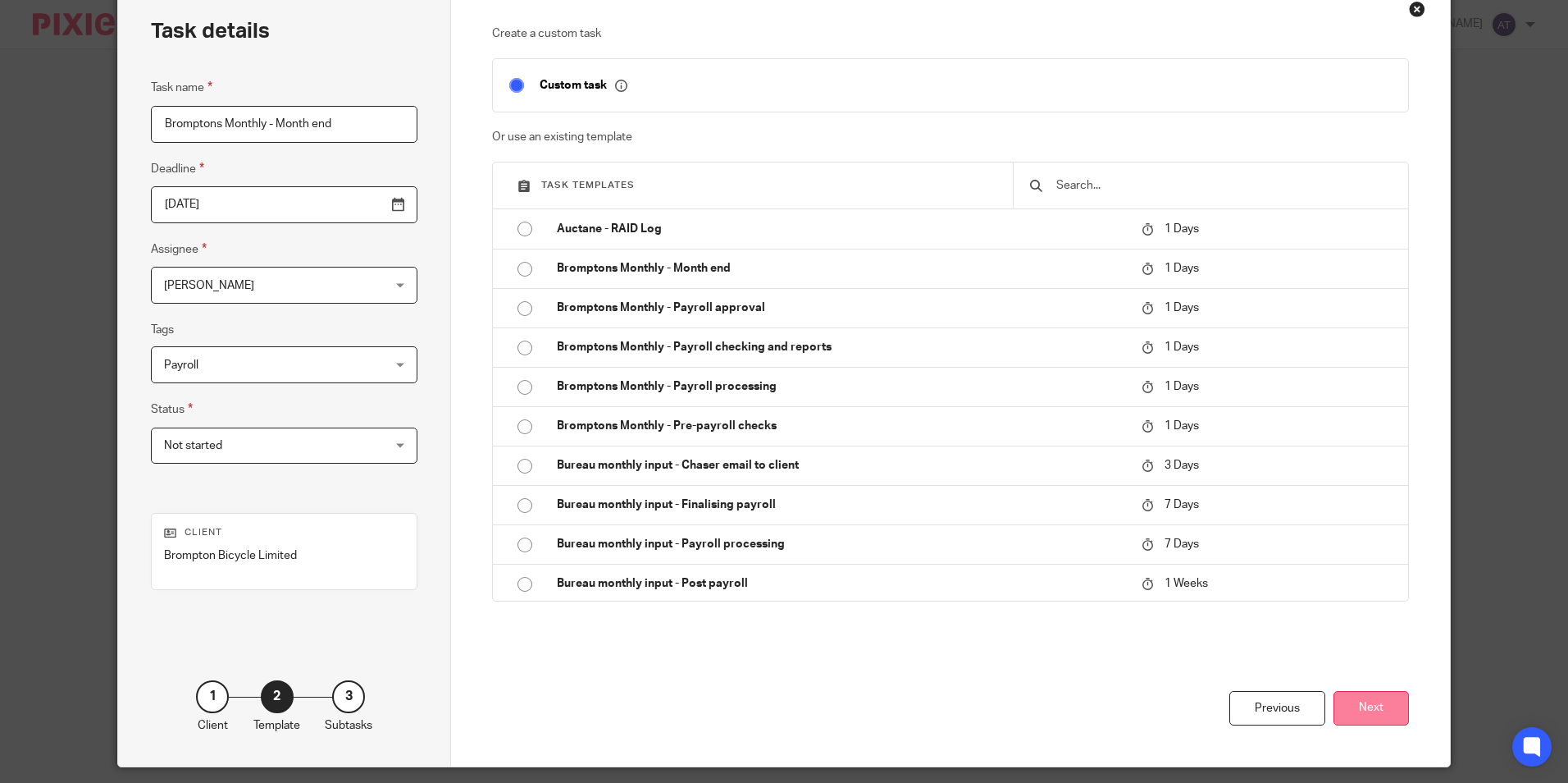
click at [1387, 705] on button "Next" at bounding box center [1371, 708] width 75 height 35
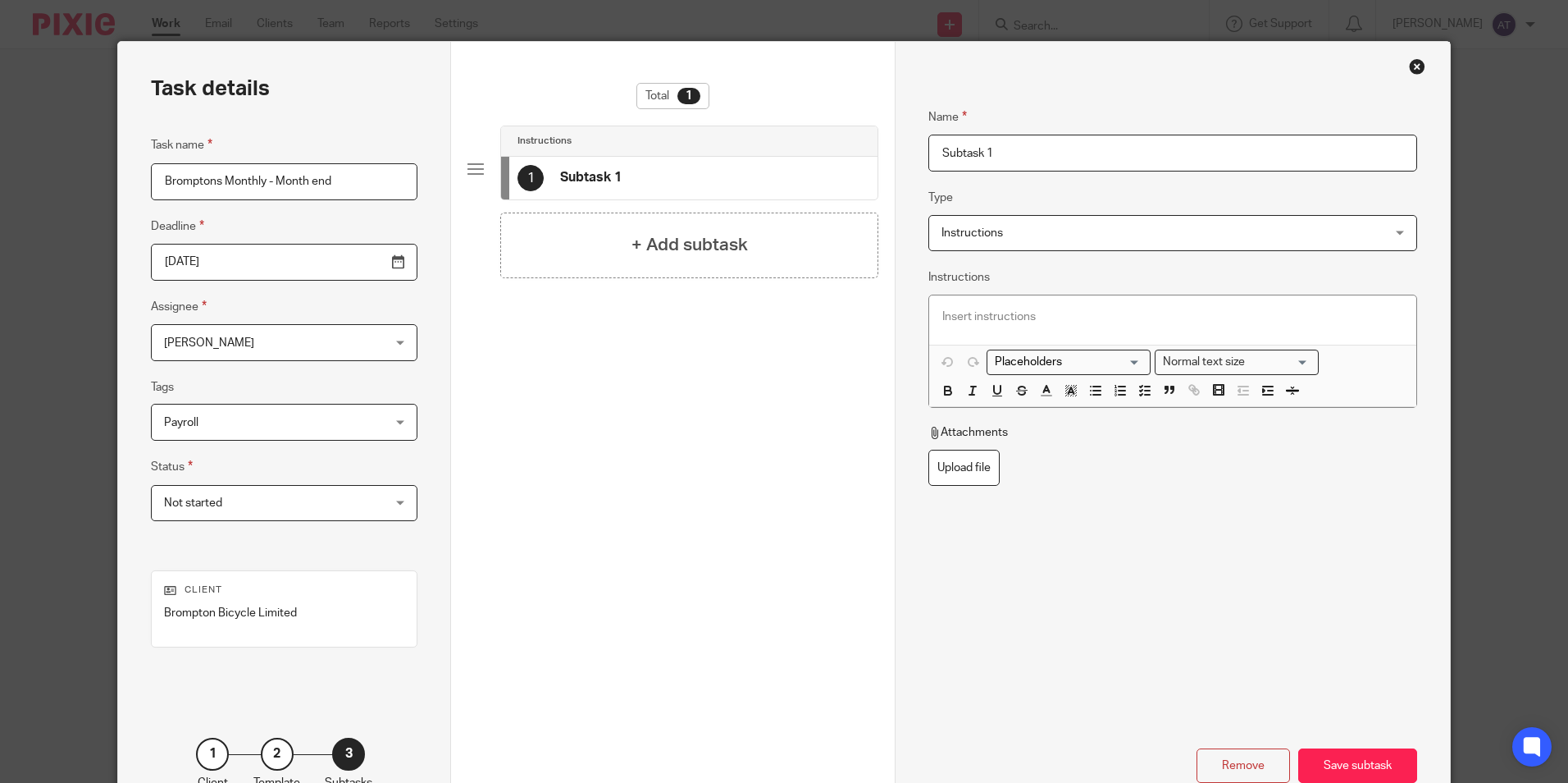
scroll to position [0, 0]
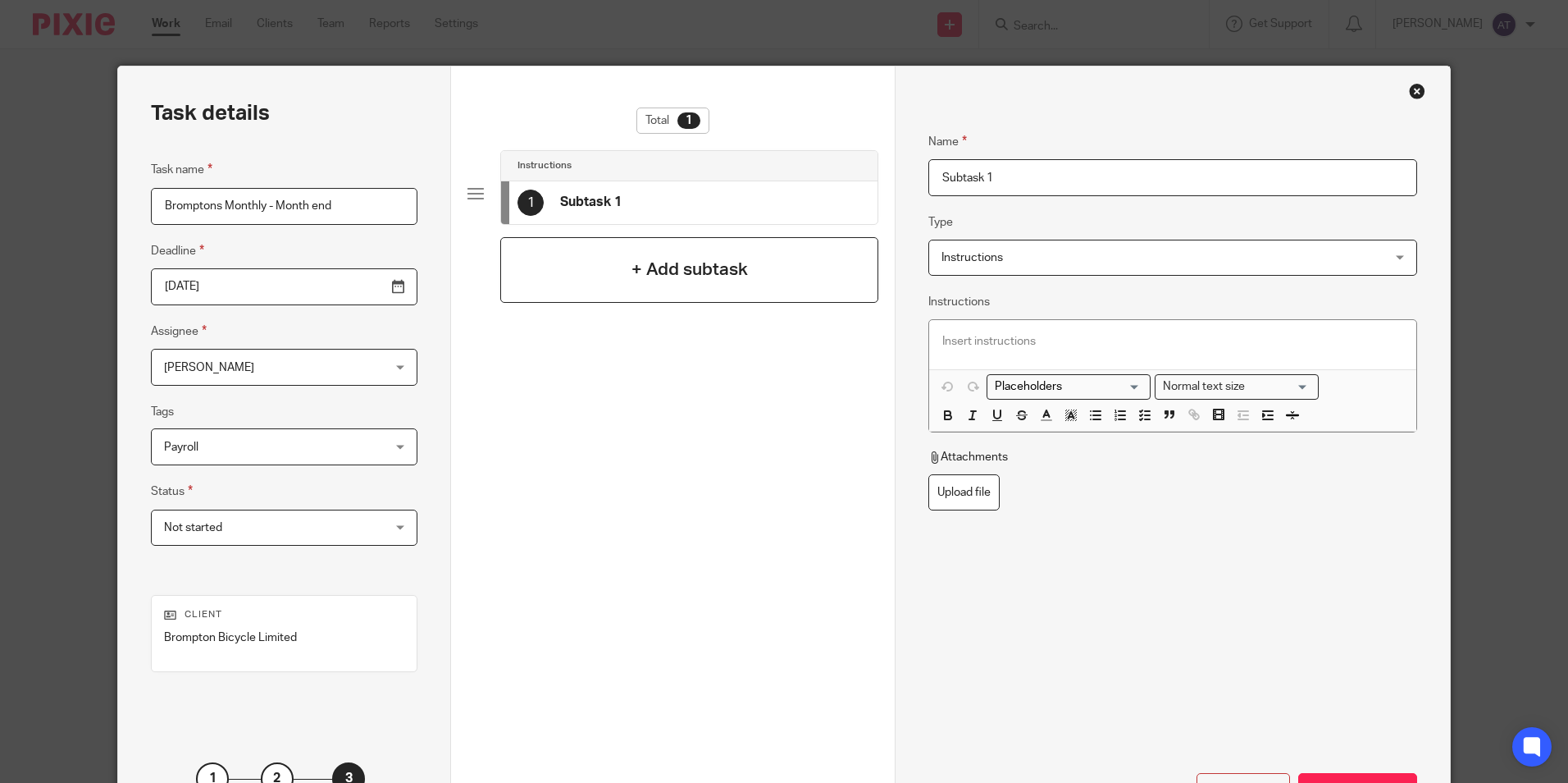
click at [671, 260] on h4 "+ Add subtask" at bounding box center [690, 269] width 116 height 25
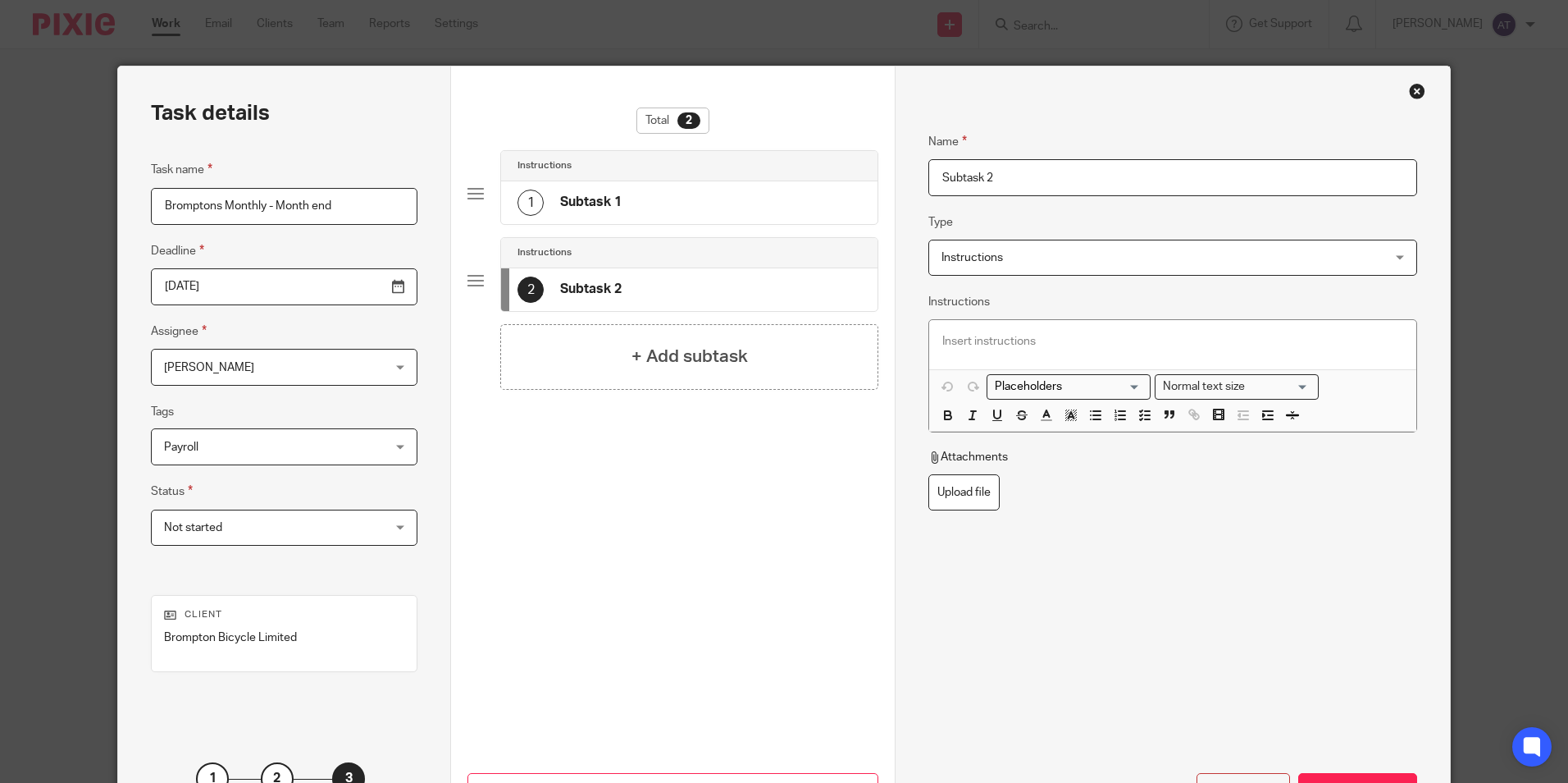
click at [674, 220] on div "1 Subtask 1" at bounding box center [689, 202] width 376 height 43
click at [1038, 164] on input "Subtask 1" at bounding box center [1172, 177] width 488 height 37
drag, startPoint x: 1060, startPoint y: 166, endPoint x: 631, endPoint y: 179, distance: 429.2
click at [635, 179] on div "Task details Task name Bromptons Monthly - Month end Deadline 2025-11-12 Assign…" at bounding box center [784, 457] width 1331 height 782
paste input "HMRC Payover"
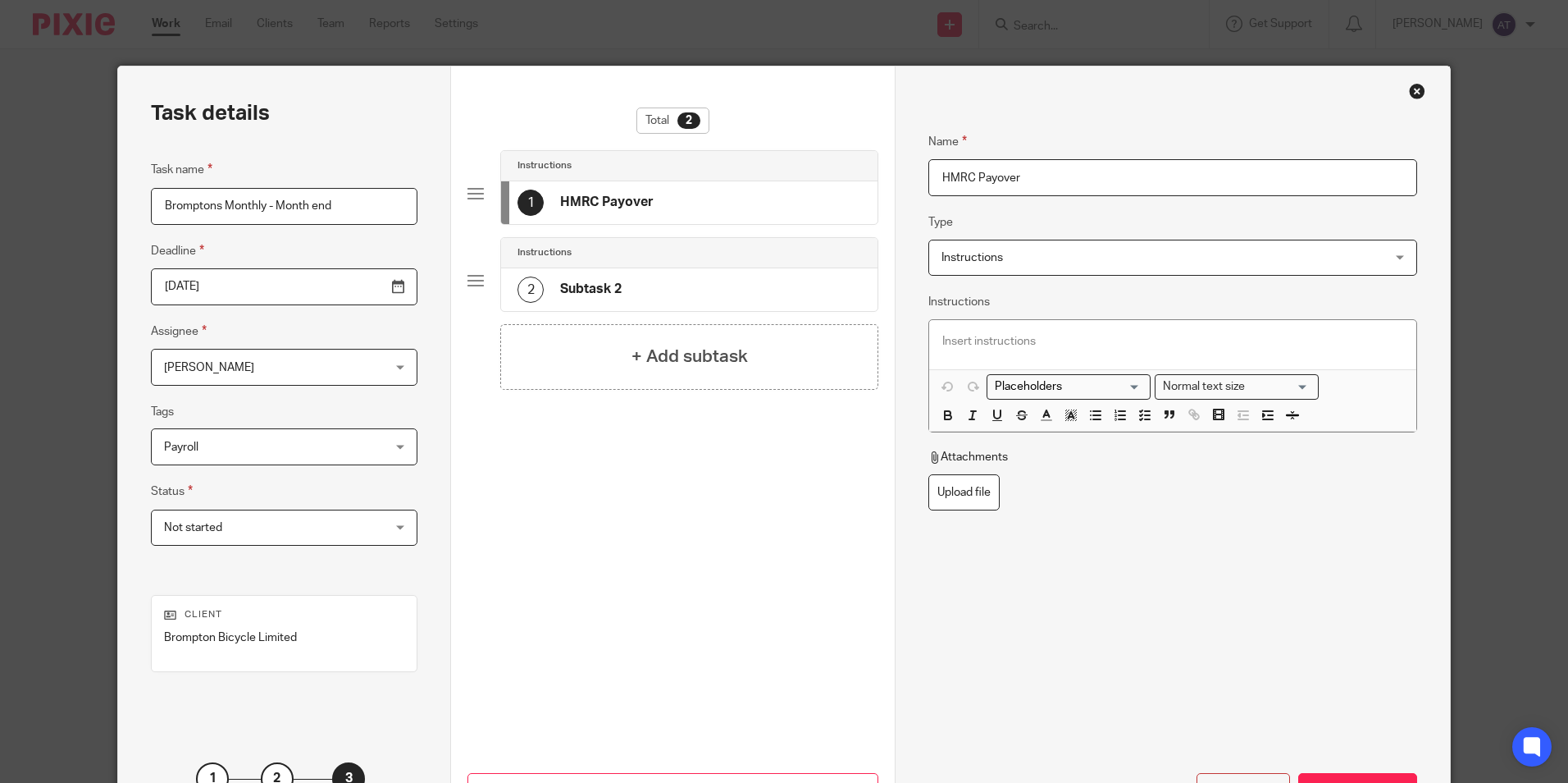
type input "HMRC Payover"
drag, startPoint x: 676, startPoint y: 289, endPoint x: 989, endPoint y: 181, distance: 331.1
click at [683, 289] on div "2 Subtask 2" at bounding box center [689, 289] width 376 height 43
drag, startPoint x: 942, startPoint y: 175, endPoint x: 827, endPoint y: 180, distance: 115.1
click at [827, 180] on div "Task details Task name Bromptons Monthly - Month end Deadline 2025-11-12 Assign…" at bounding box center [784, 457] width 1331 height 782
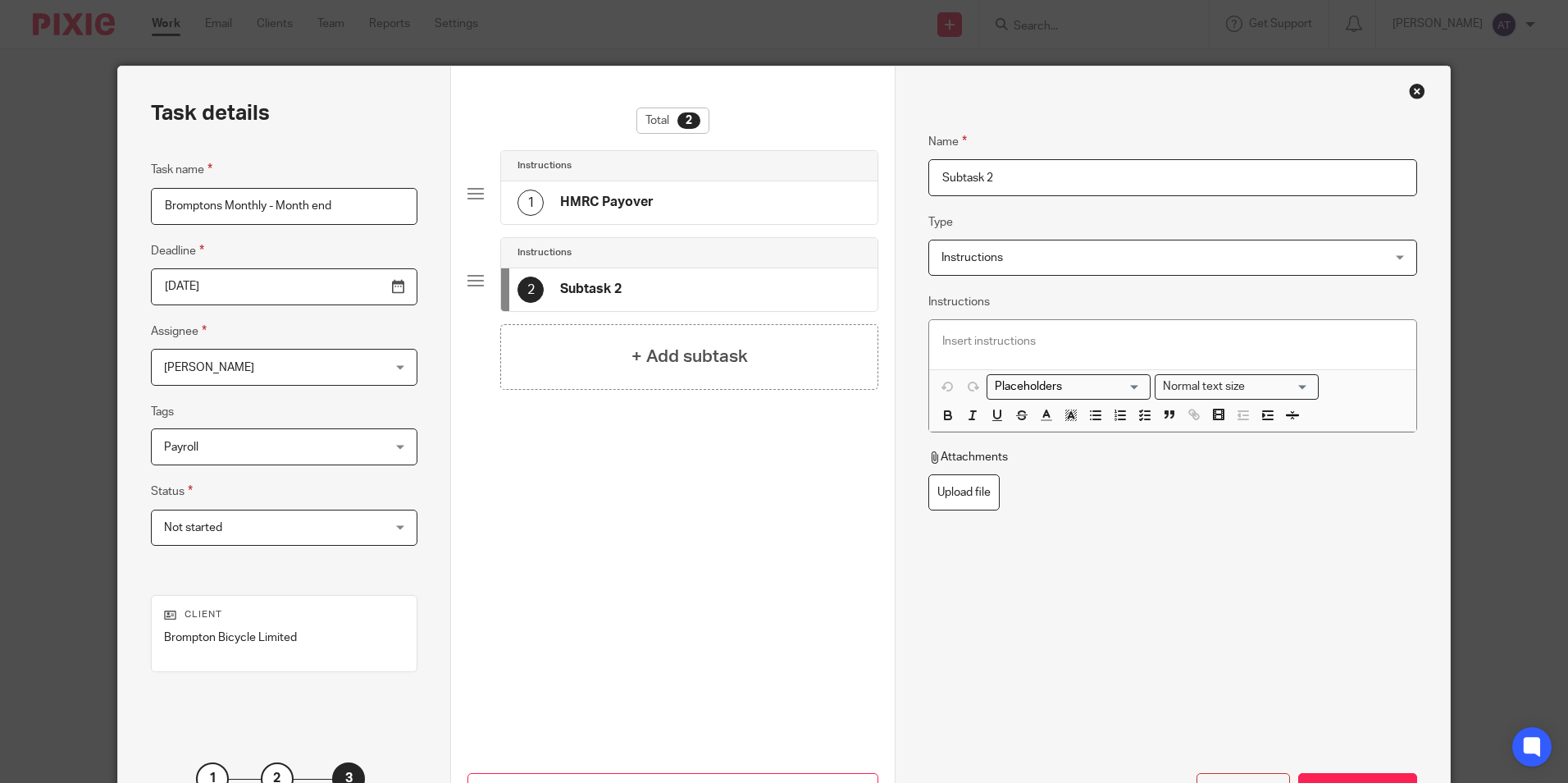
paste input "Raise Payment - Court Orders"
type input "Raise Payment - Court Orders"
click at [584, 365] on div "+ Add subtask" at bounding box center [689, 356] width 378 height 65
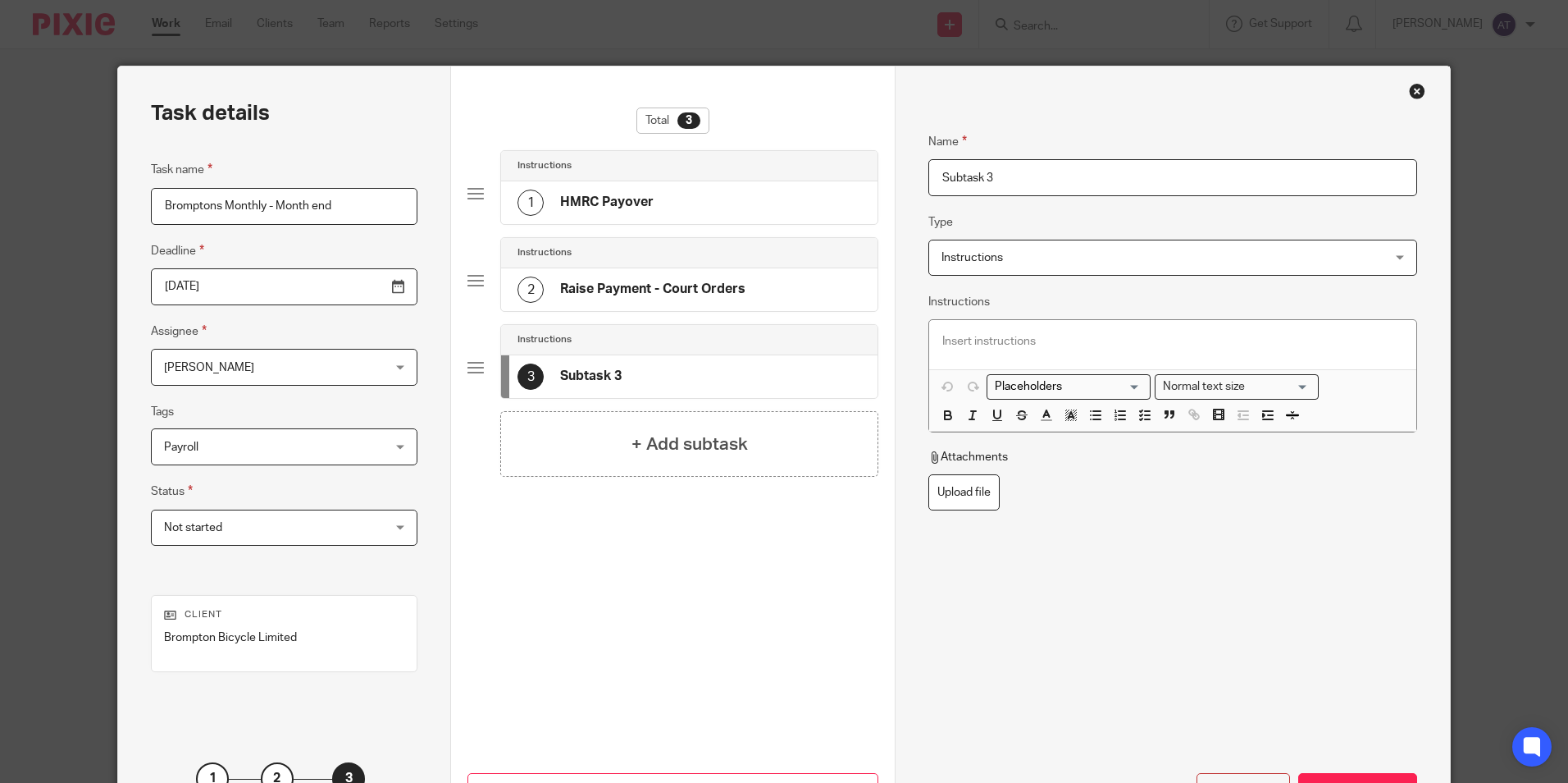
drag, startPoint x: 1004, startPoint y: 172, endPoint x: 800, endPoint y: 136, distance: 207.2
click at [800, 136] on div "Task details Task name Bromptons Monthly - Month end Deadline 2025-11-12 Assign…" at bounding box center [784, 457] width 1331 height 782
paste input "EPS Test Mode"
type input "EPS Test Mode"
click at [714, 453] on h4 "+ Add subtask" at bounding box center [690, 445] width 116 height 25
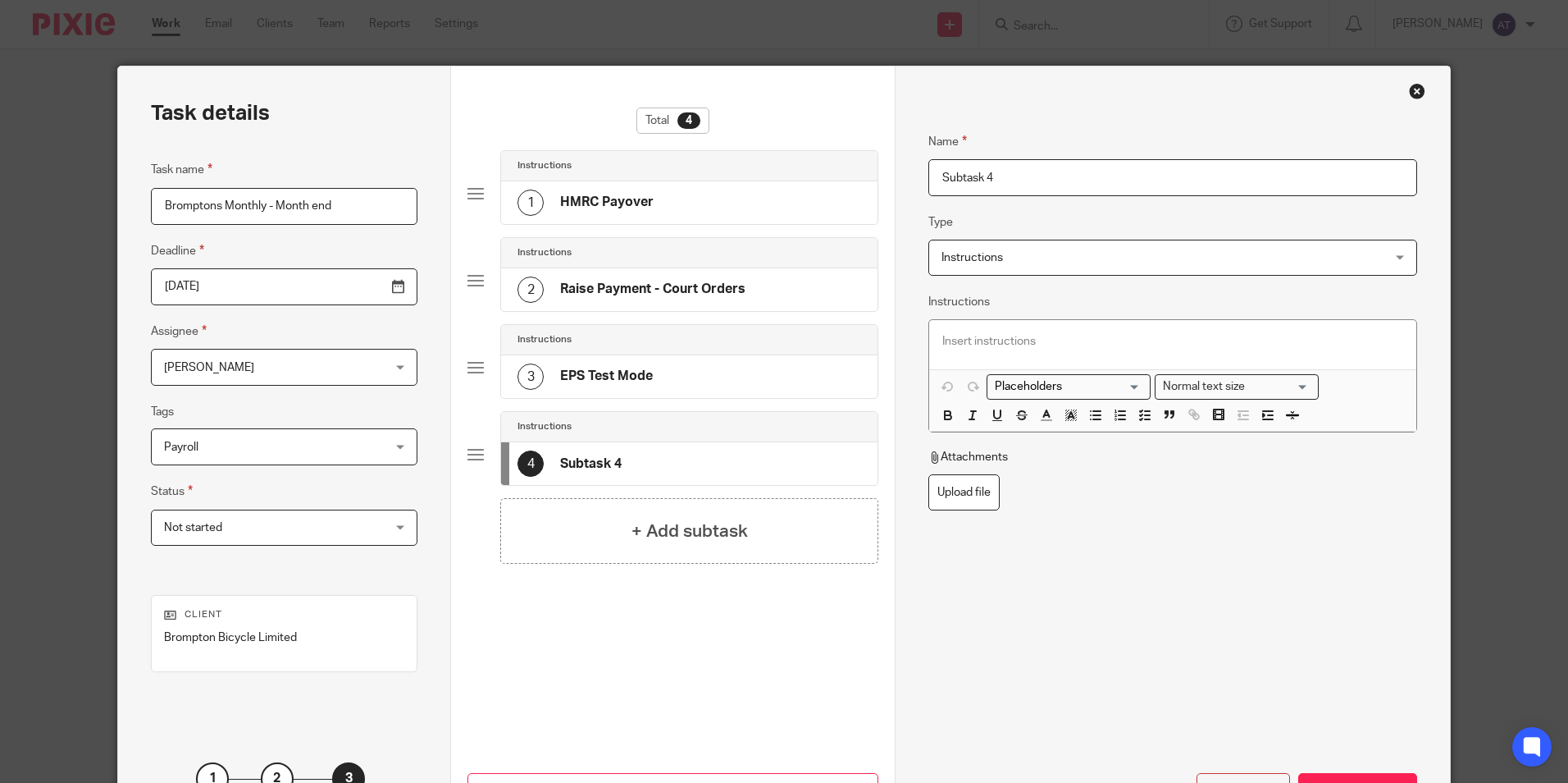
drag, startPoint x: 993, startPoint y: 184, endPoint x: 482, endPoint y: 191, distance: 511.0
click at [485, 186] on div "Task details Task name Bromptons Monthly - Month end Deadline 2025-11-12 Assign…" at bounding box center [784, 457] width 1331 height 782
paste input "EPS Live Mode"
type input "EPS Live Mode"
click at [666, 528] on h4 "+ Add subtask" at bounding box center [690, 531] width 116 height 25
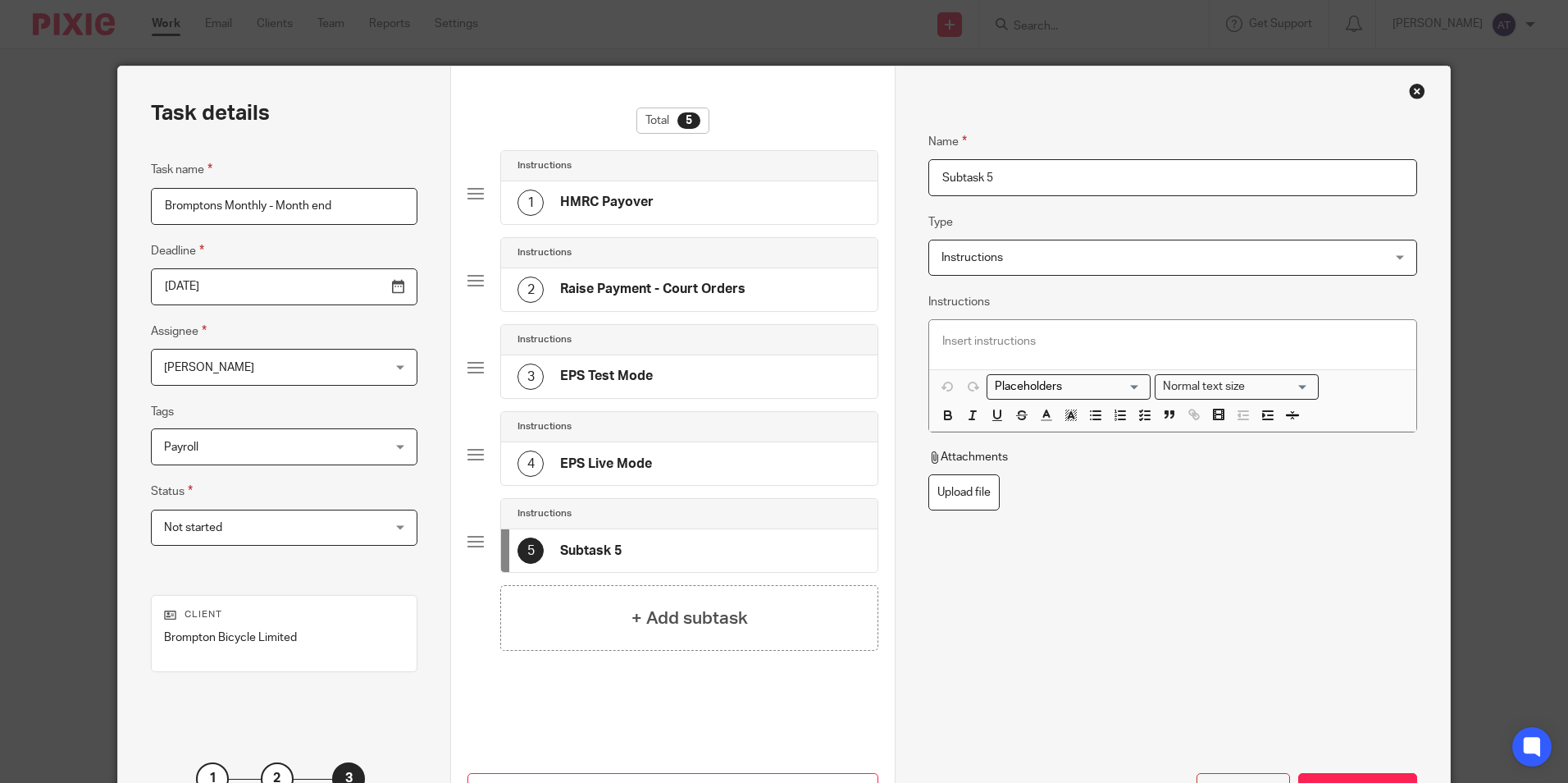
drag, startPoint x: 1062, startPoint y: 170, endPoint x: 220, endPoint y: 251, distance: 845.9
click at [505, 156] on div "Task details Task name Bromptons Monthly - Month end Deadline 2025-11-12 Assign…" at bounding box center [784, 457] width 1331 height 782
paste input "Pension Uploads"
type input "Pension Uploads"
drag, startPoint x: 597, startPoint y: 627, endPoint x: 785, endPoint y: 524, distance: 214.4
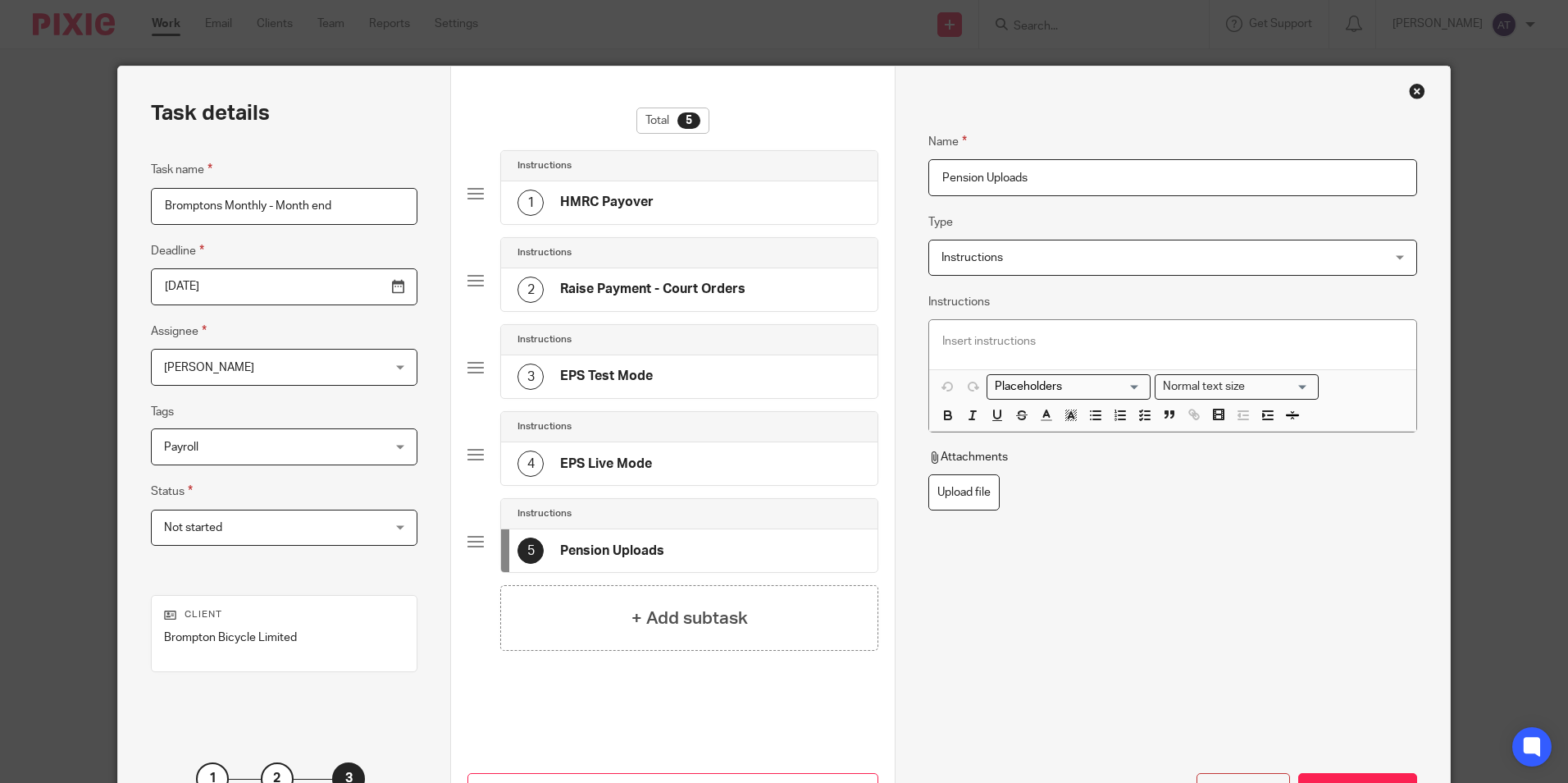
click at [599, 627] on div "+ Add subtask" at bounding box center [689, 617] width 378 height 65
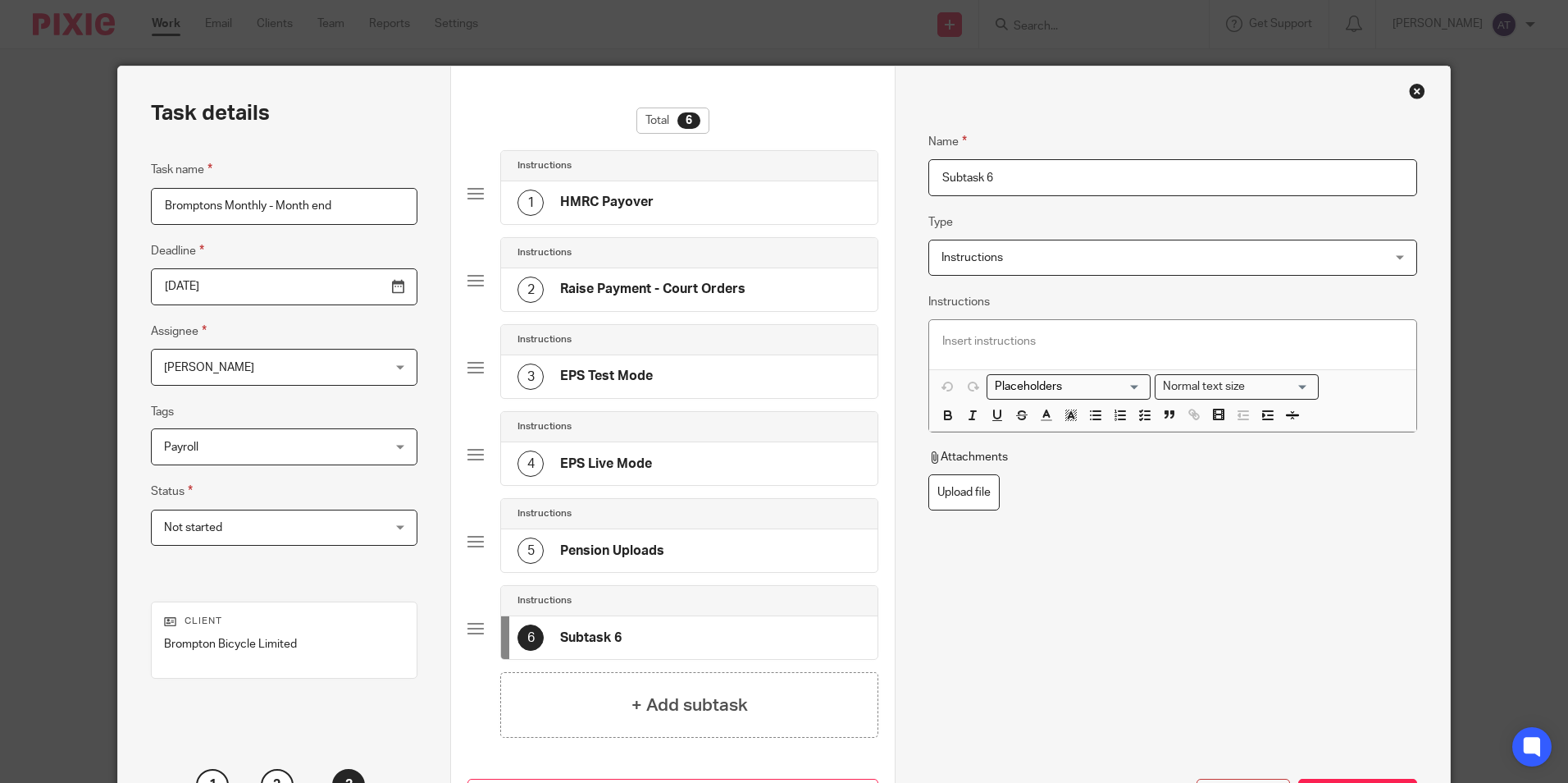
drag, startPoint x: 825, startPoint y: 161, endPoint x: 700, endPoint y: 156, distance: 125.1
click at [700, 156] on div "Task details Task name Bromptons Monthly - Month end Deadline 2025-11-12 Assign…" at bounding box center [784, 460] width 1331 height 788
paste input "Pension Payment"
type input "Pension Payment"
click at [1085, 740] on div "Remove Save subtask" at bounding box center [1172, 738] width 488 height 153
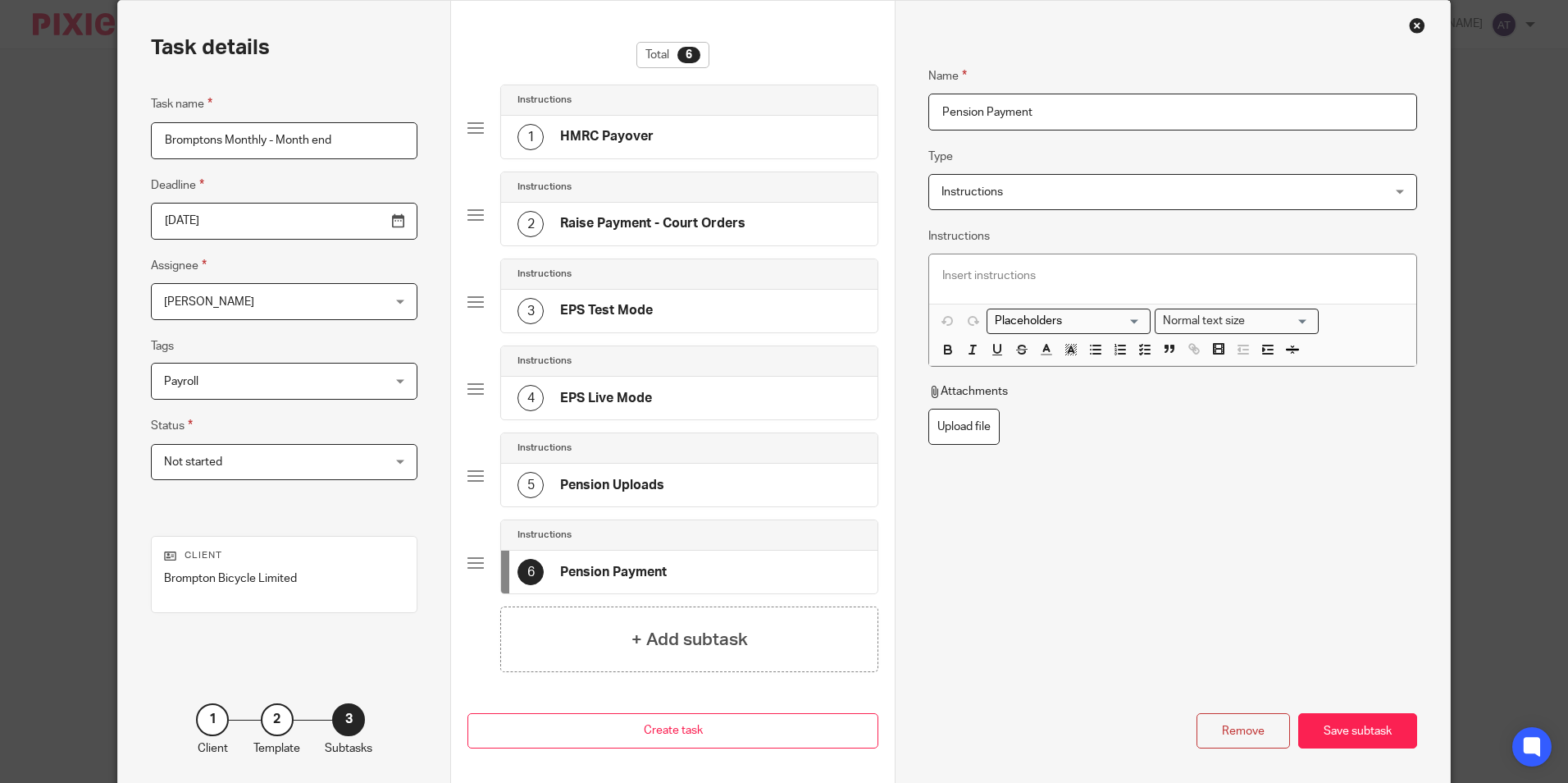
scroll to position [138, 0]
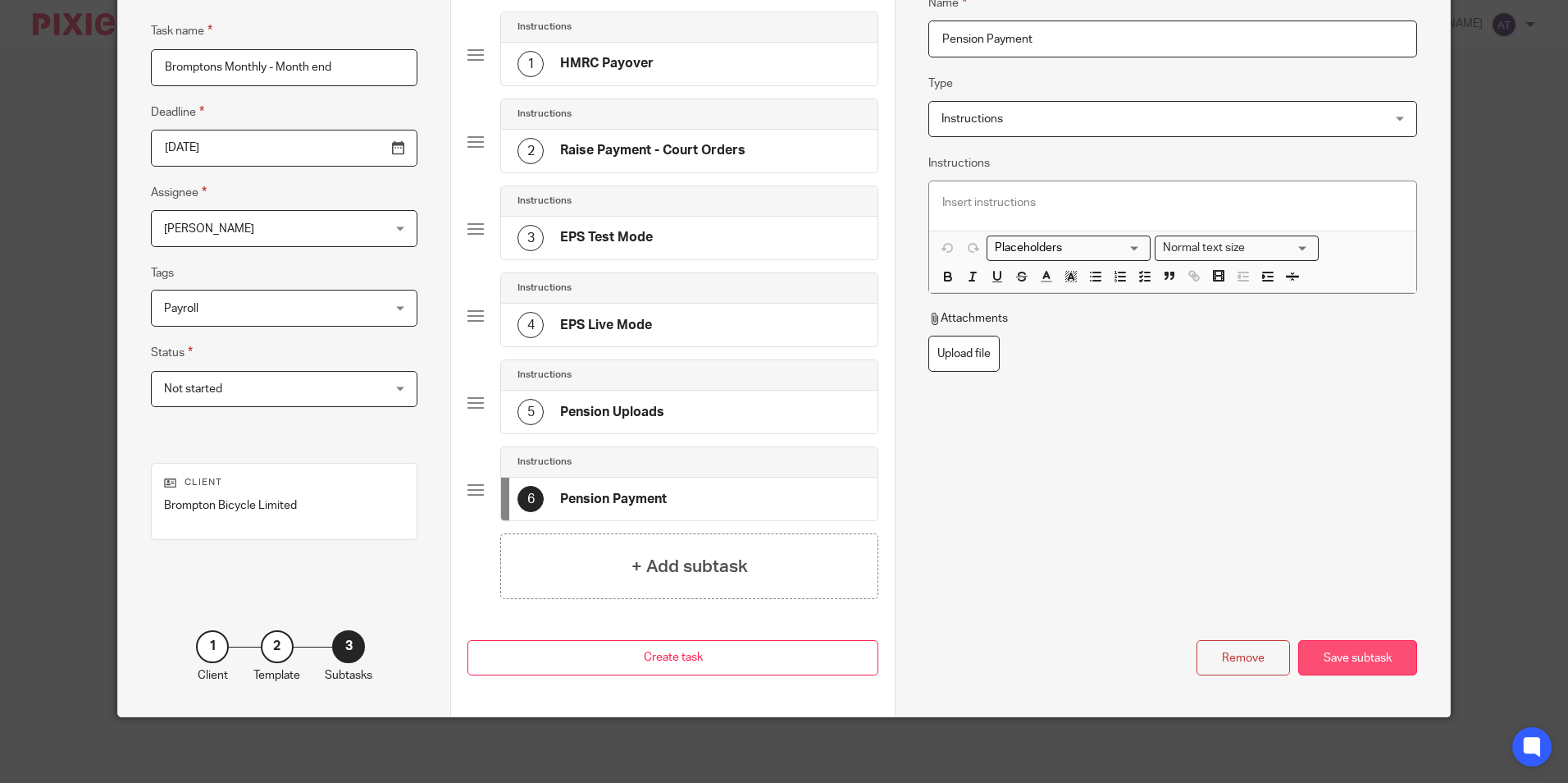
click at [1345, 649] on div "Save subtask" at bounding box center [1357, 658] width 119 height 35
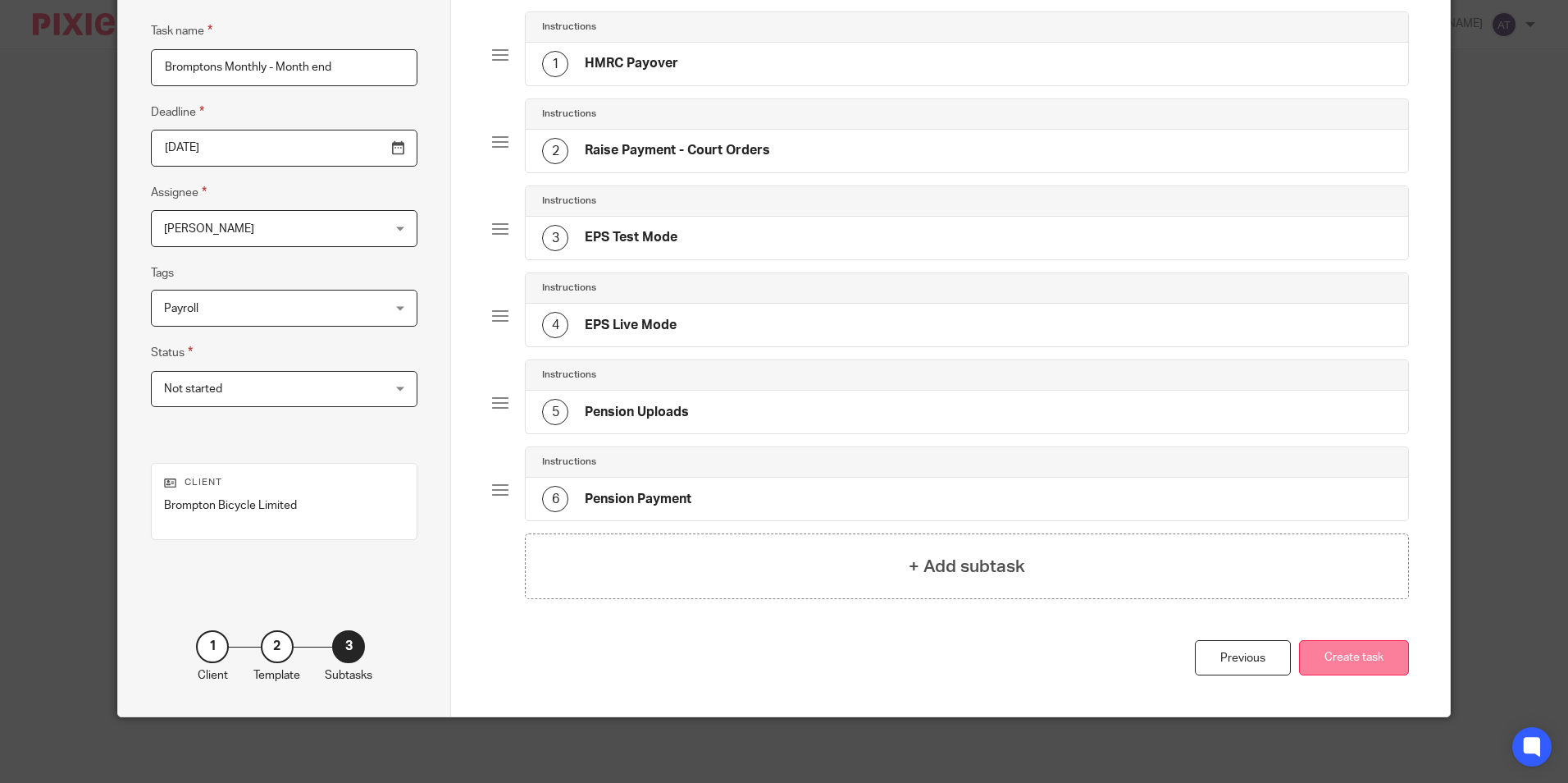
click at [1353, 663] on button "Create task" at bounding box center [1353, 658] width 110 height 35
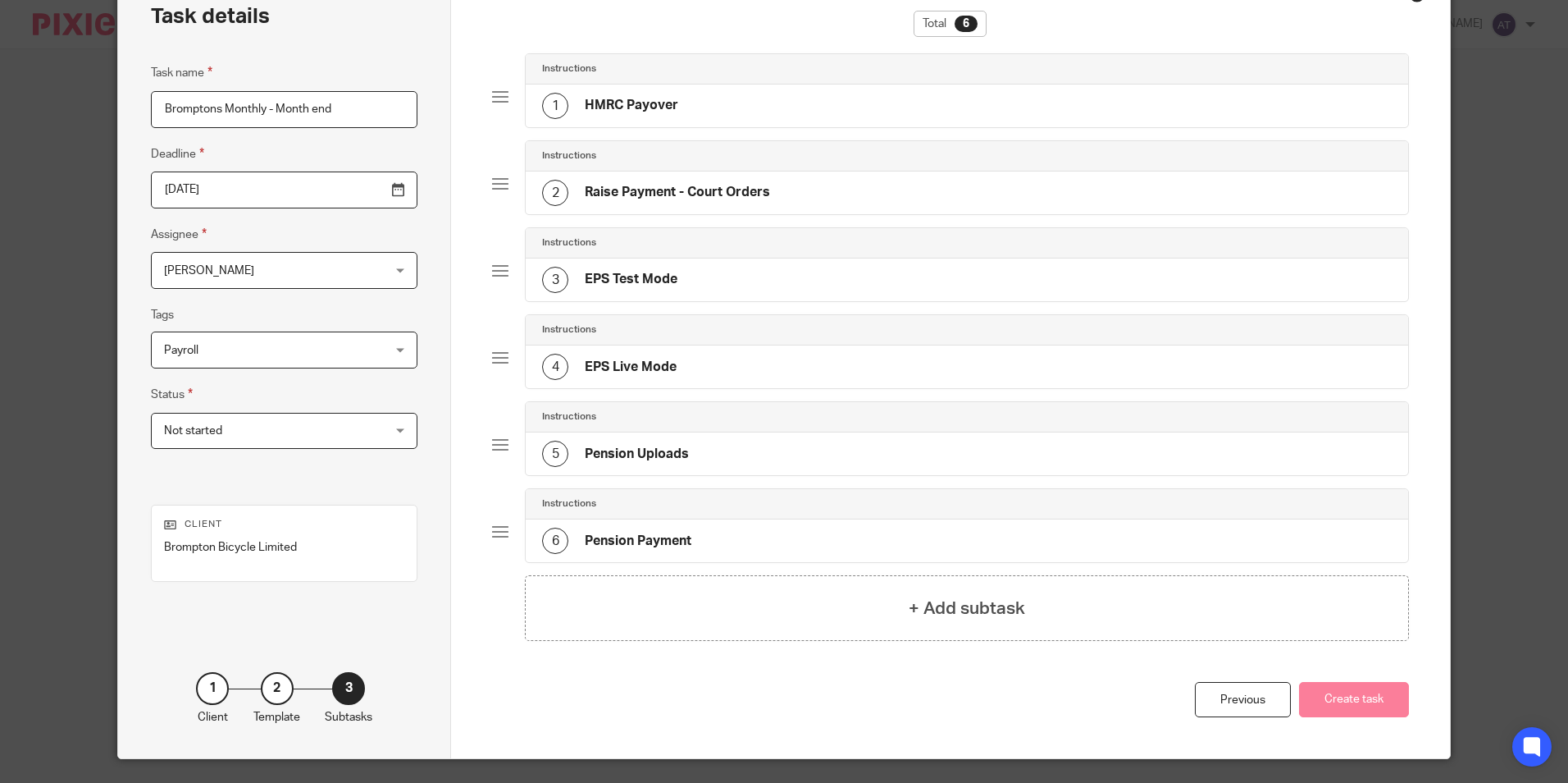
scroll to position [56, 0]
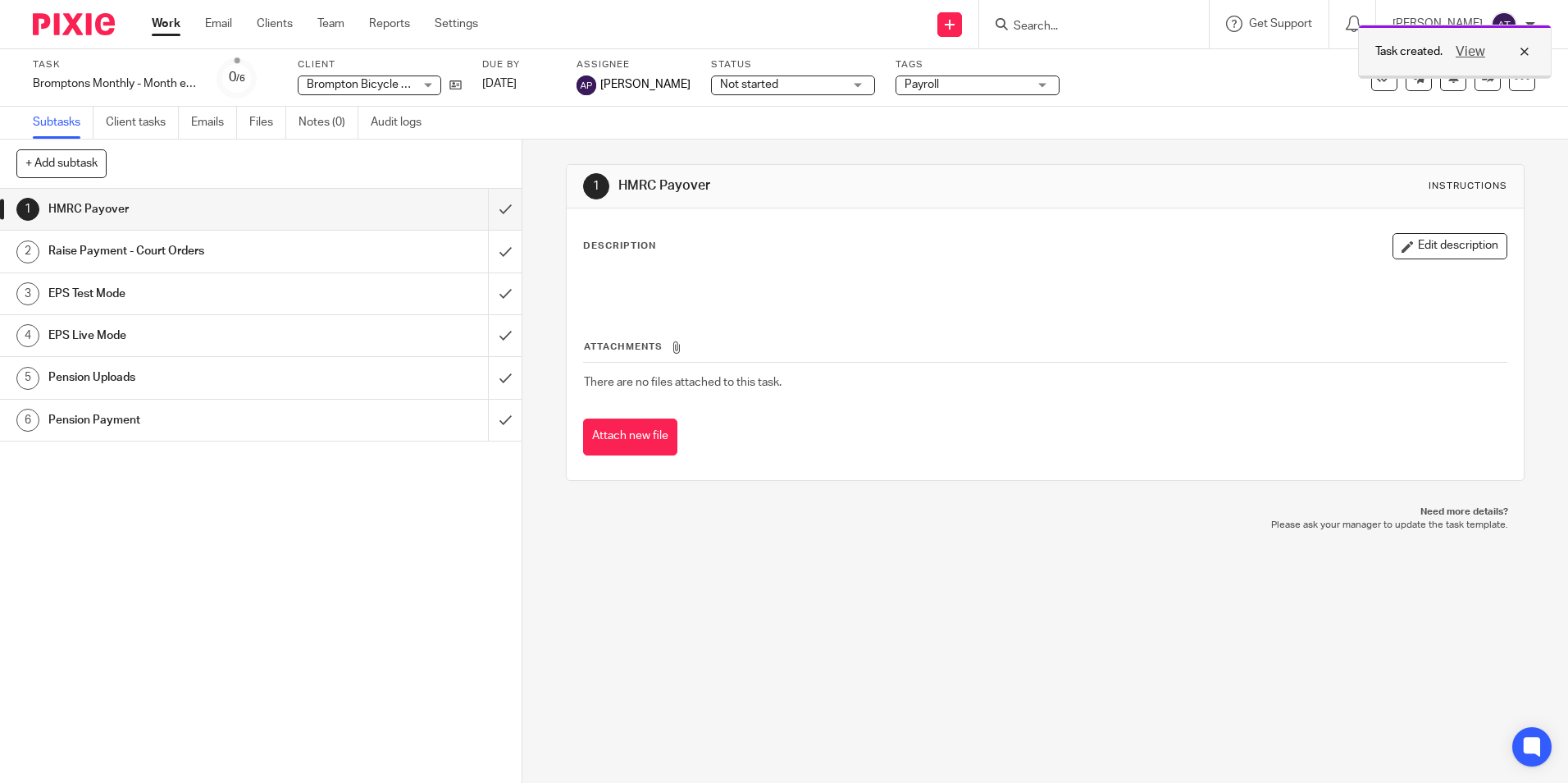
click at [1523, 48] on div "View" at bounding box center [1488, 52] width 92 height 20
click at [1513, 80] on icon at bounding box center [1522, 78] width 16 height 16
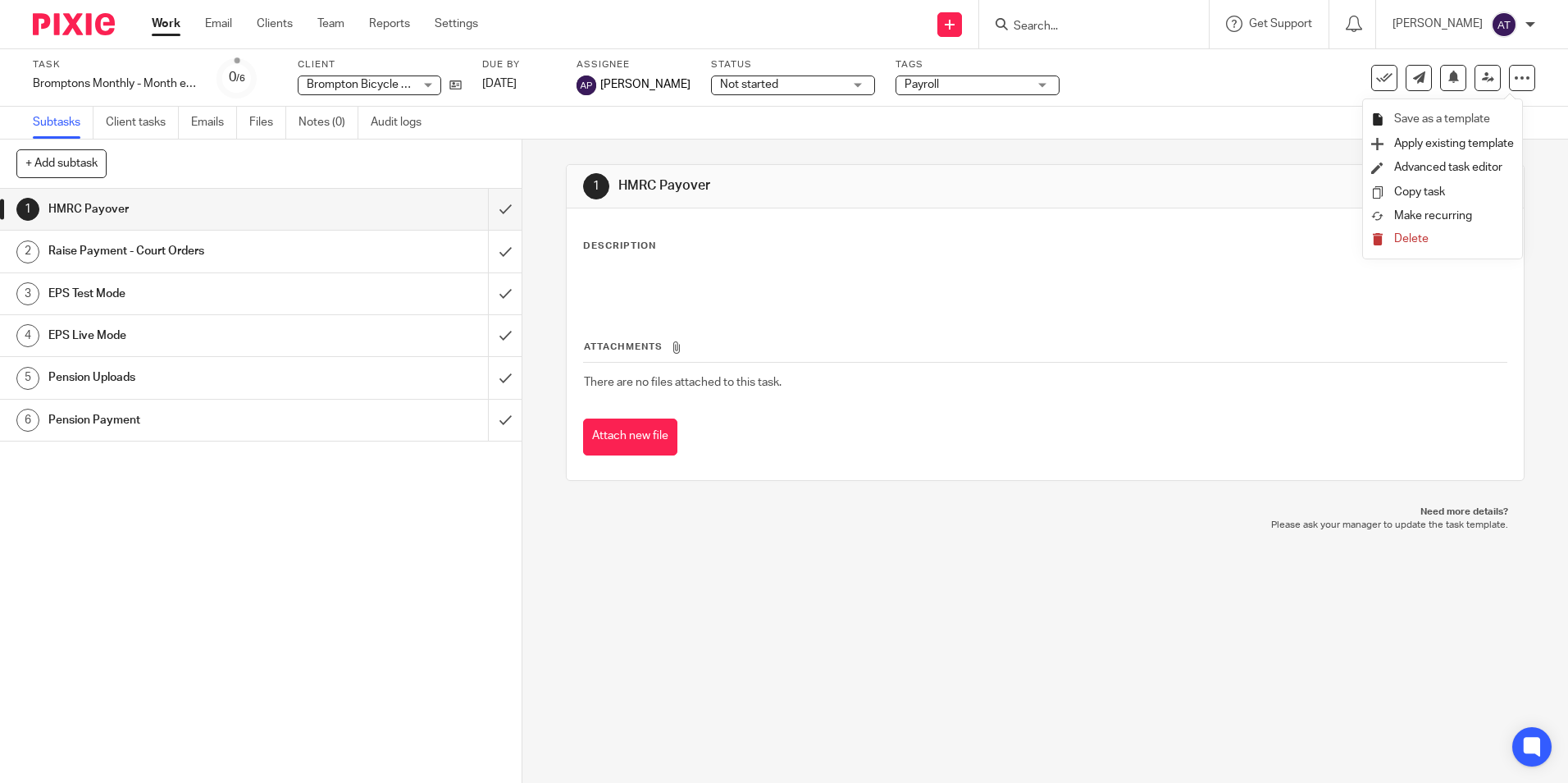
click at [1463, 118] on span "Save as a template" at bounding box center [1443, 118] width 96 height 12
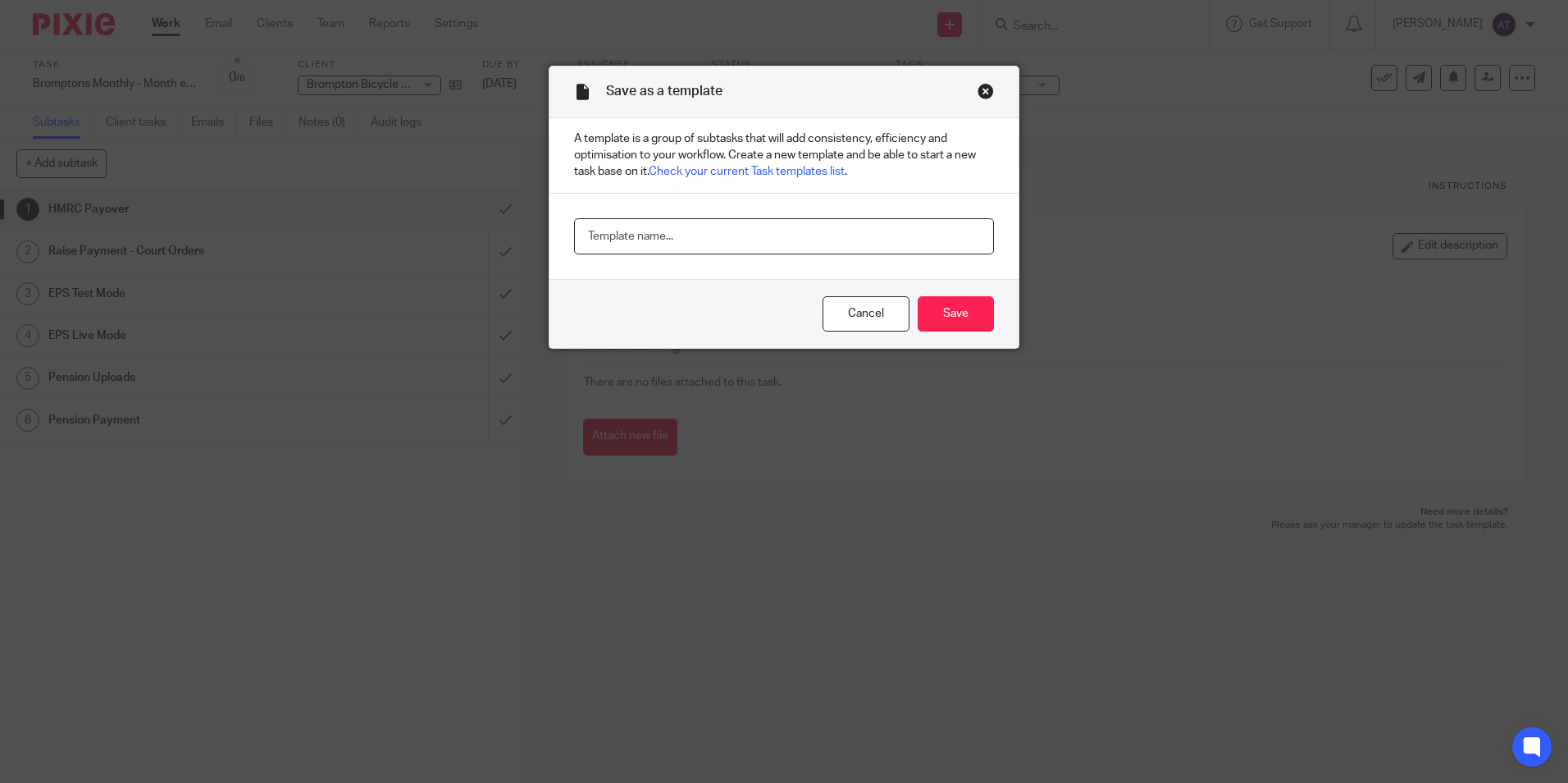
click at [656, 236] on input "text" at bounding box center [784, 236] width 420 height 37
paste input "Bromptons Monthly - Month end"
type input "Bromptons Monthly - Month end"
click at [938, 314] on input "Save" at bounding box center [956, 314] width 76 height 35
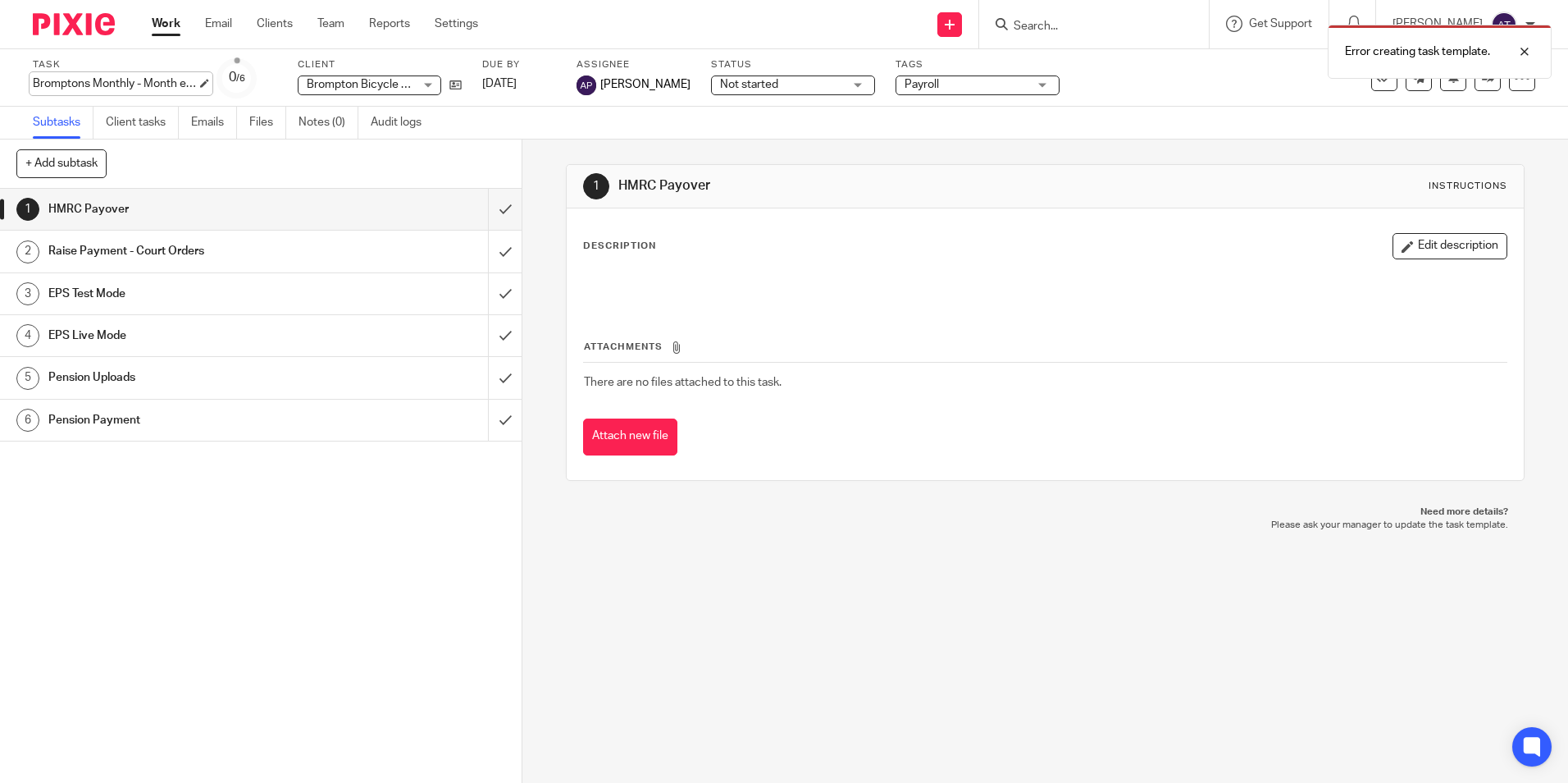
click at [161, 80] on div "Bromptons Monthly - Month end Save Bromptons Monthly - Month end" at bounding box center [115, 84] width 164 height 16
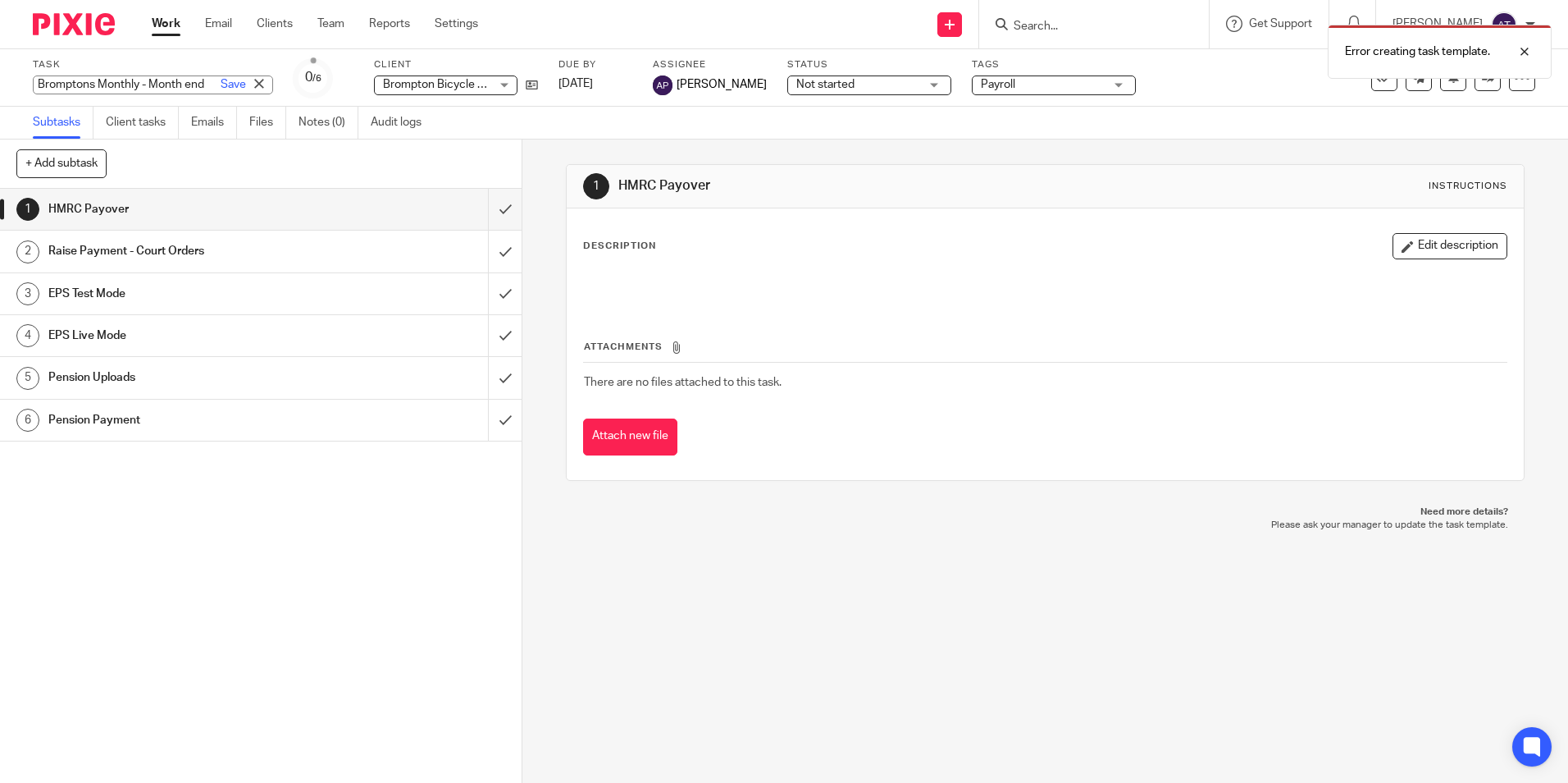
click at [145, 85] on input "Bromptons Monthly - Month end" at bounding box center [153, 85] width 240 height 19
click at [151, 86] on input "Bromptons Monthly - Month end" at bounding box center [153, 85] width 240 height 19
type input "Bromptons Monthly - October Month end"
click at [253, 537] on div "1 HMRC Payover 2 Raise Payment - Court Orders 3 EPS Test Mode 4 EPS Live Mode 5…" at bounding box center [261, 485] width 522 height 594
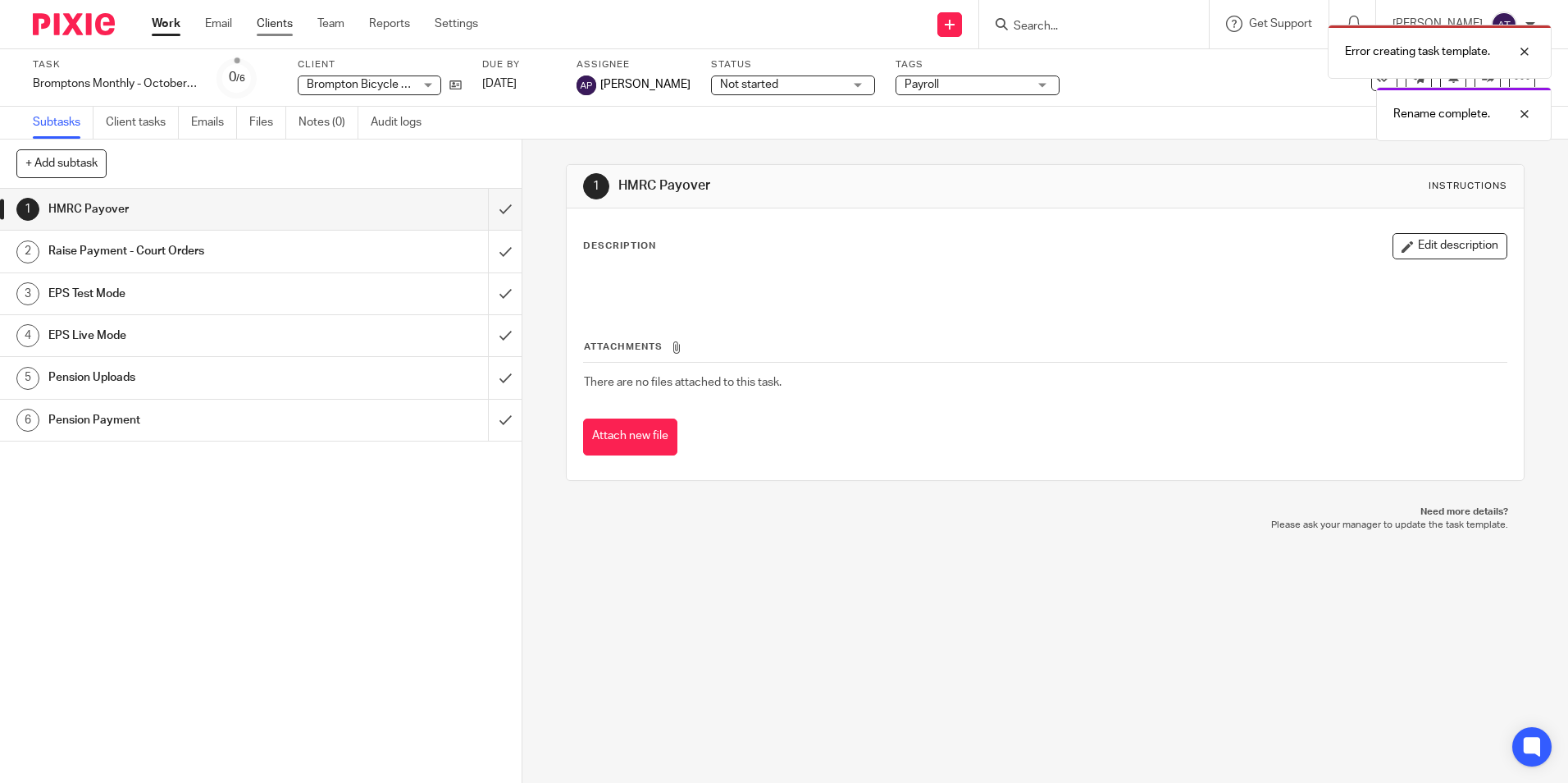
click at [266, 22] on link "Clients" at bounding box center [275, 24] width 36 height 16
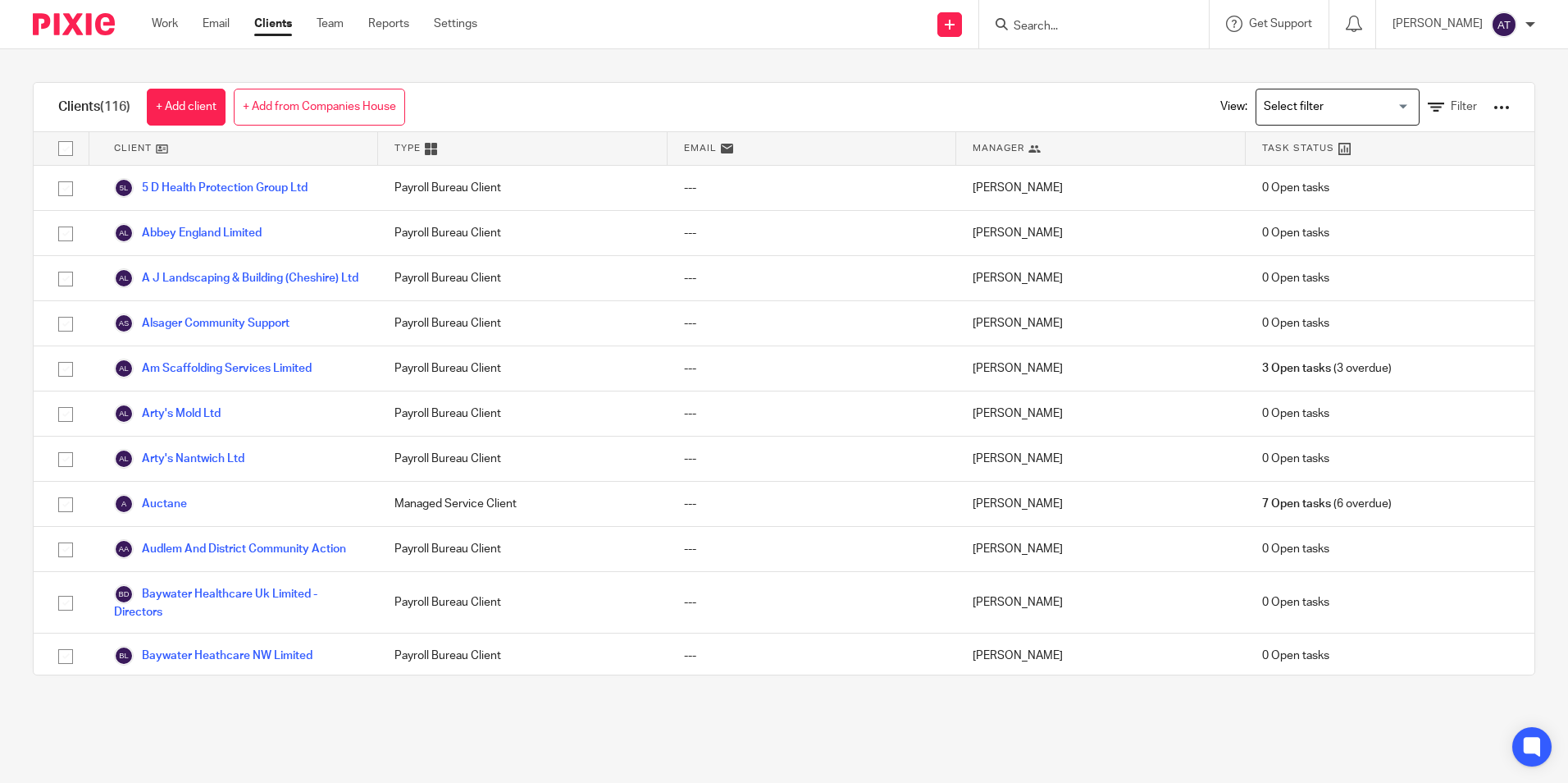
click at [105, 18] on img at bounding box center [74, 24] width 82 height 22
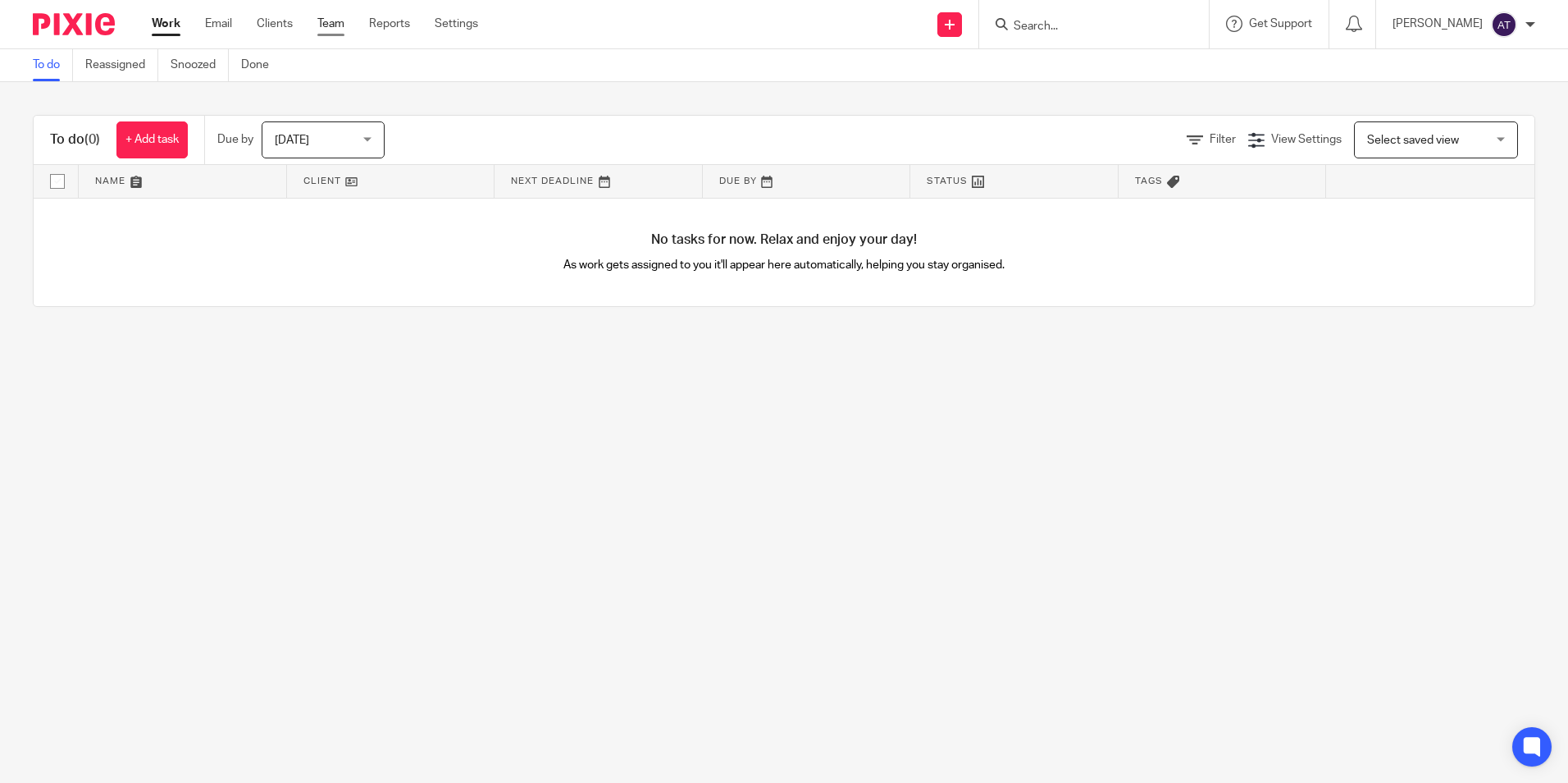
click at [330, 24] on link "Team" at bounding box center [331, 24] width 27 height 16
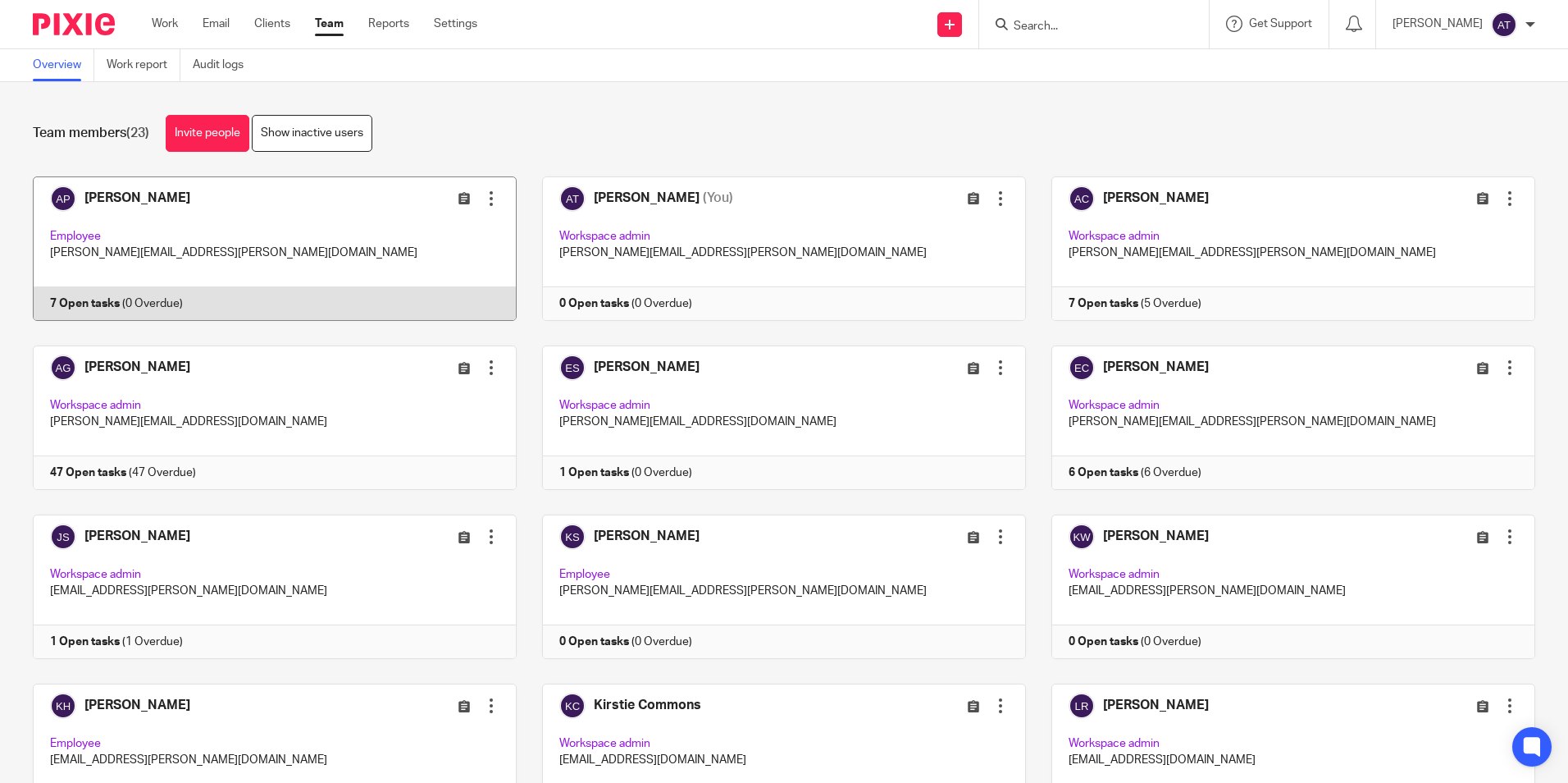
click at [483, 193] on div at bounding box center [491, 198] width 16 height 16
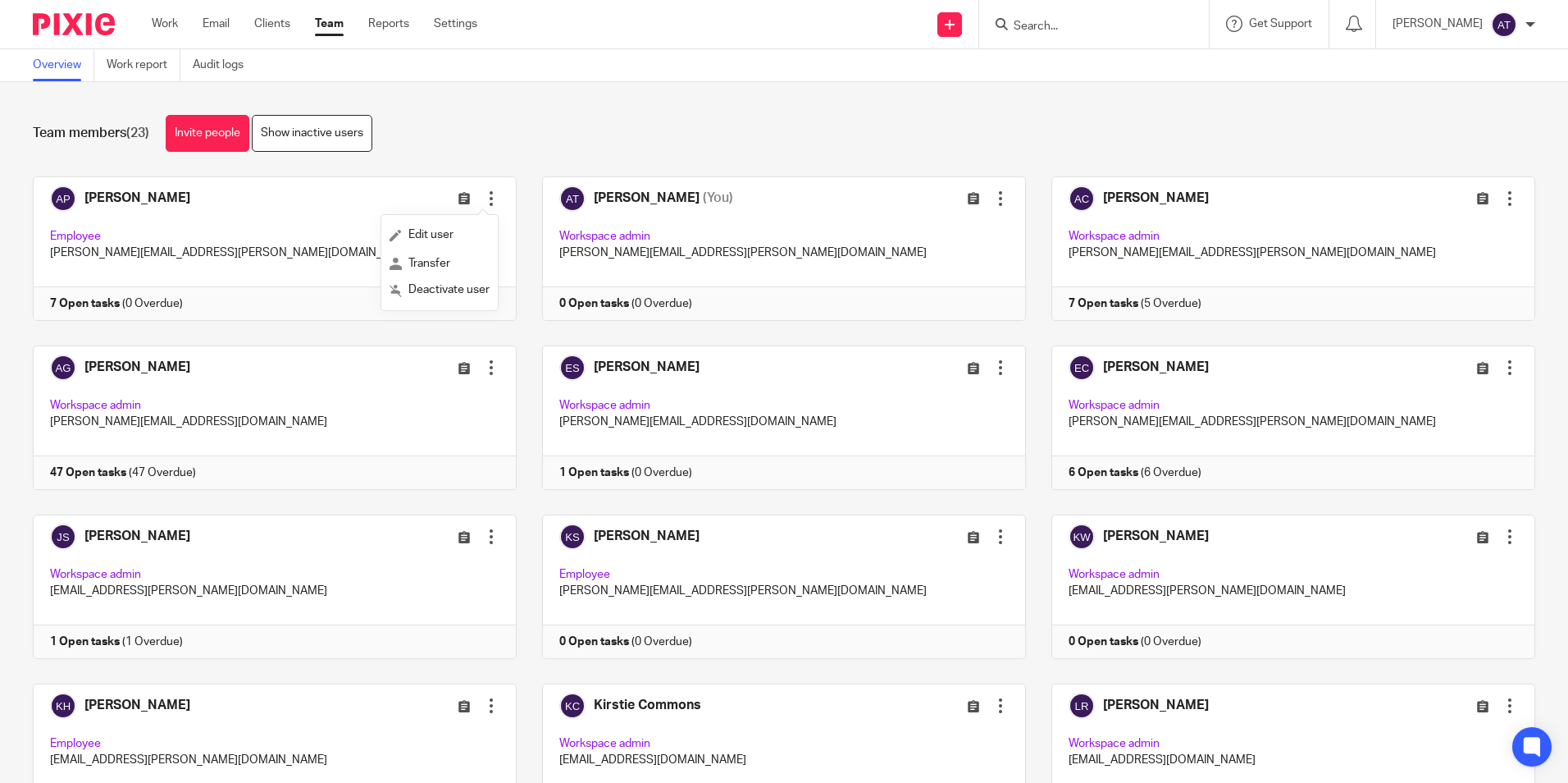
click at [448, 128] on div "Team members (23) Invite people Show inactive users" at bounding box center [784, 133] width 1503 height 37
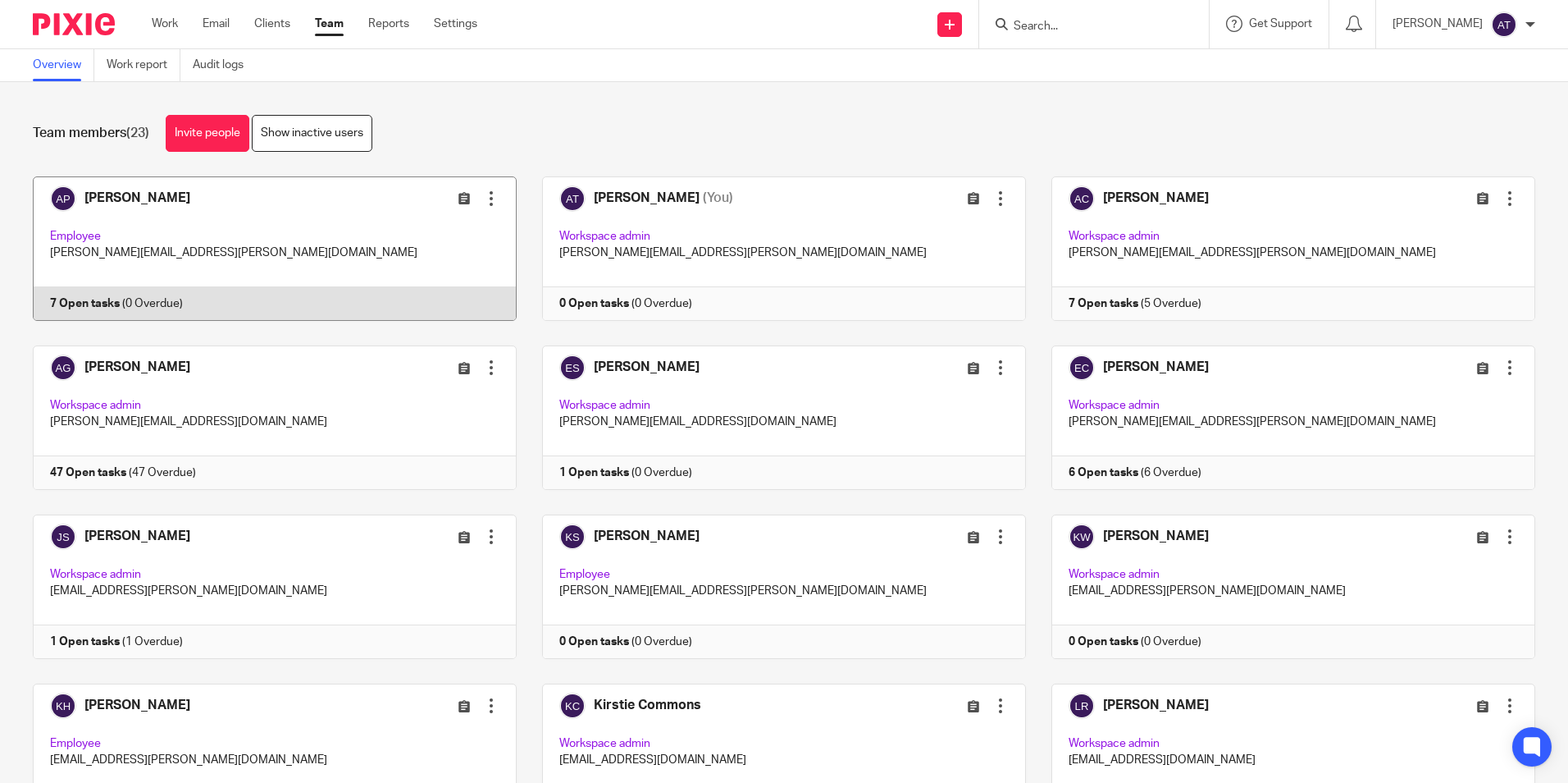
click at [484, 197] on div at bounding box center [491, 198] width 16 height 16
click at [483, 201] on div at bounding box center [491, 198] width 16 height 16
click at [126, 194] on link at bounding box center [262, 248] width 509 height 145
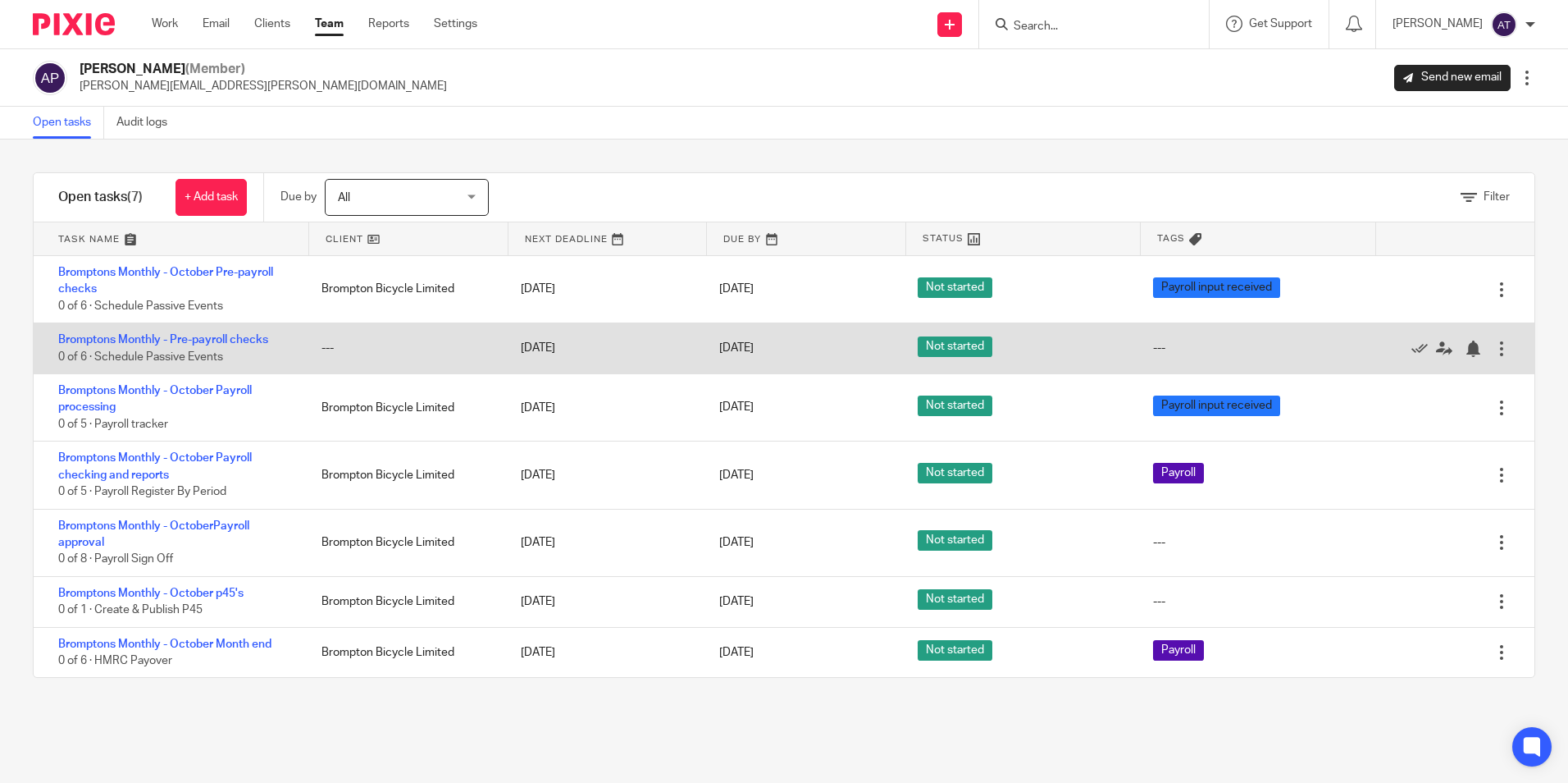
click at [1493, 344] on div at bounding box center [1502, 348] width 16 height 16
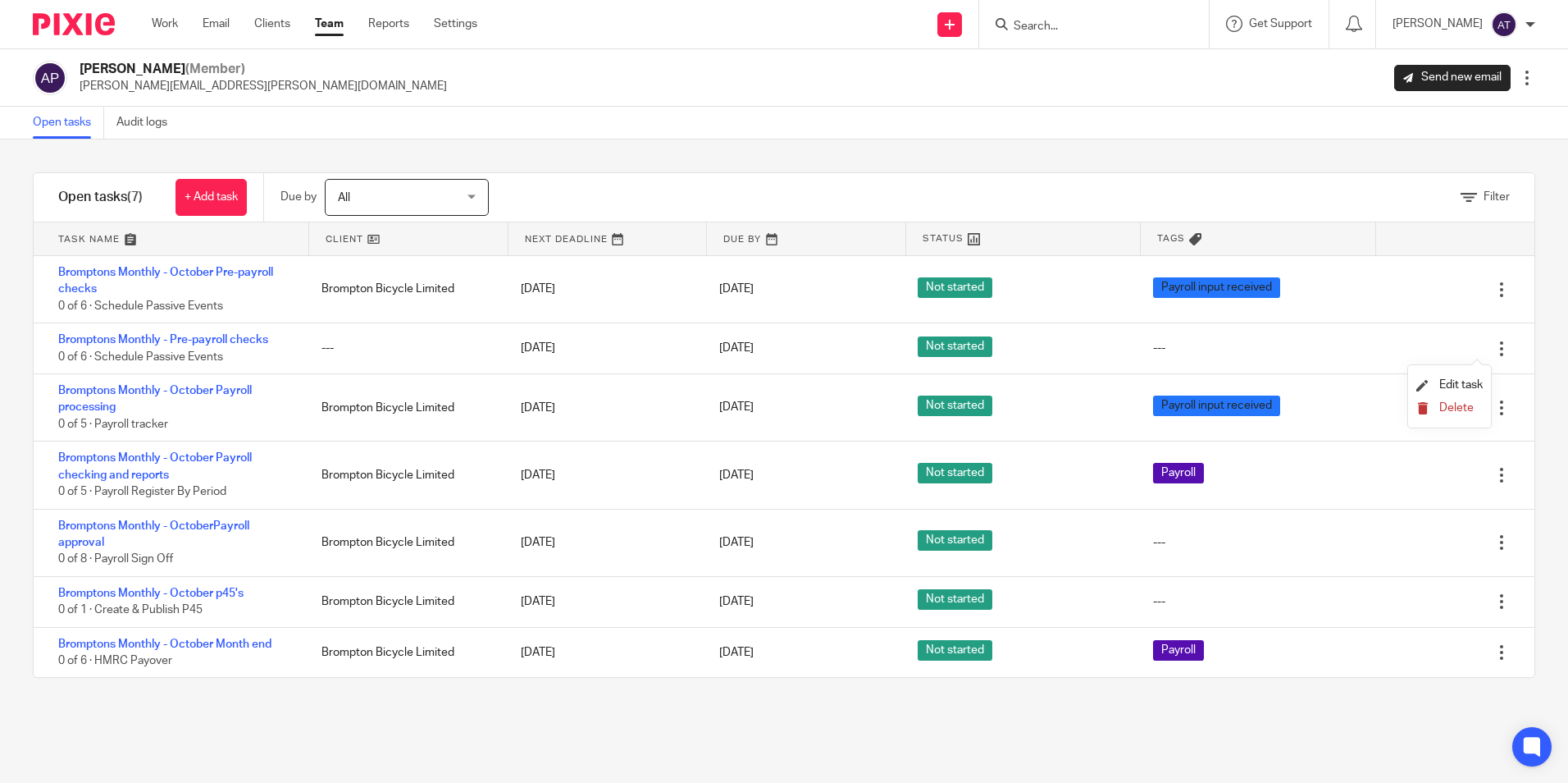
click at [1453, 407] on span "Delete" at bounding box center [1456, 407] width 35 height 12
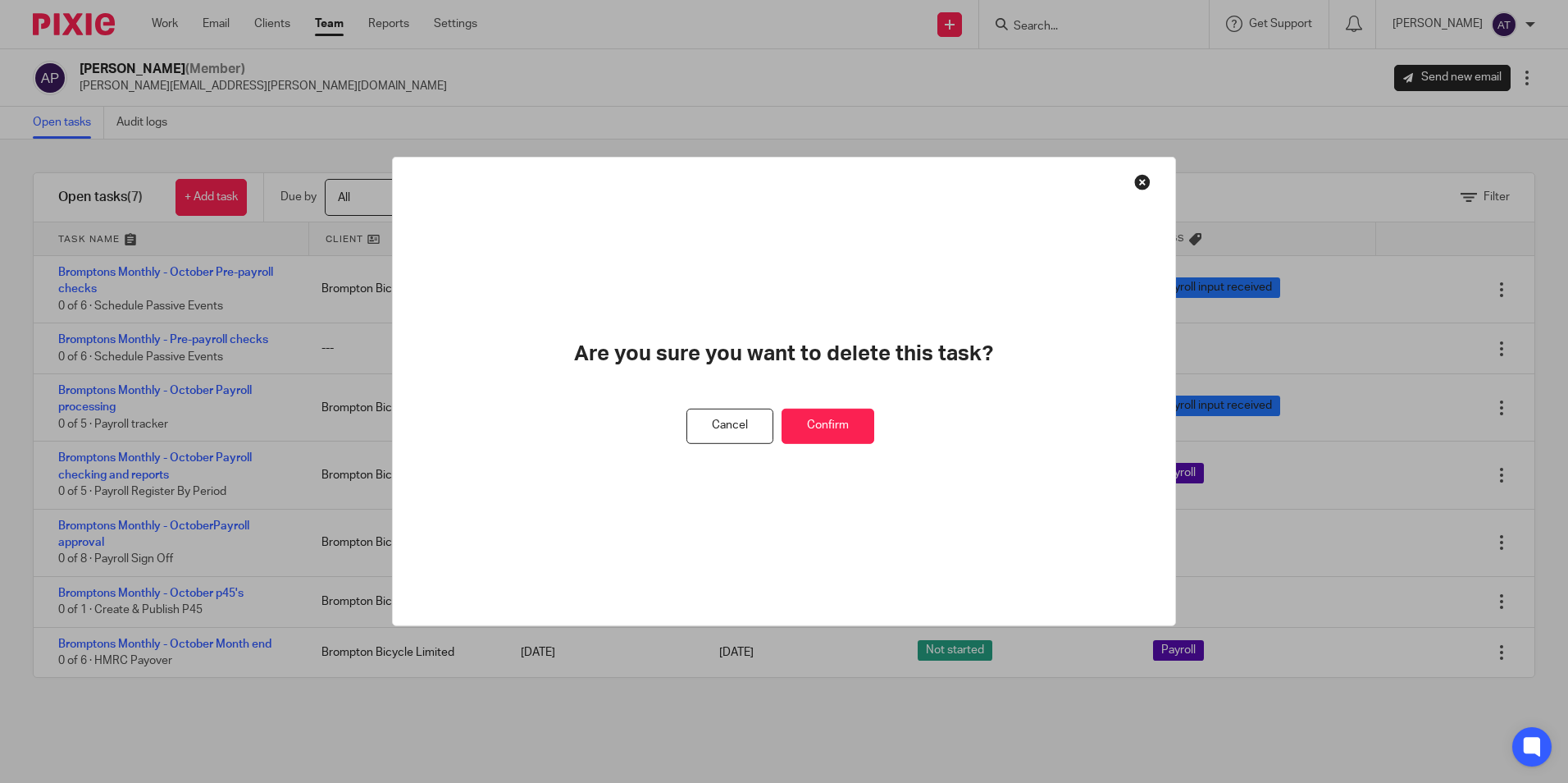
click at [840, 437] on button "Confirm" at bounding box center [828, 426] width 93 height 35
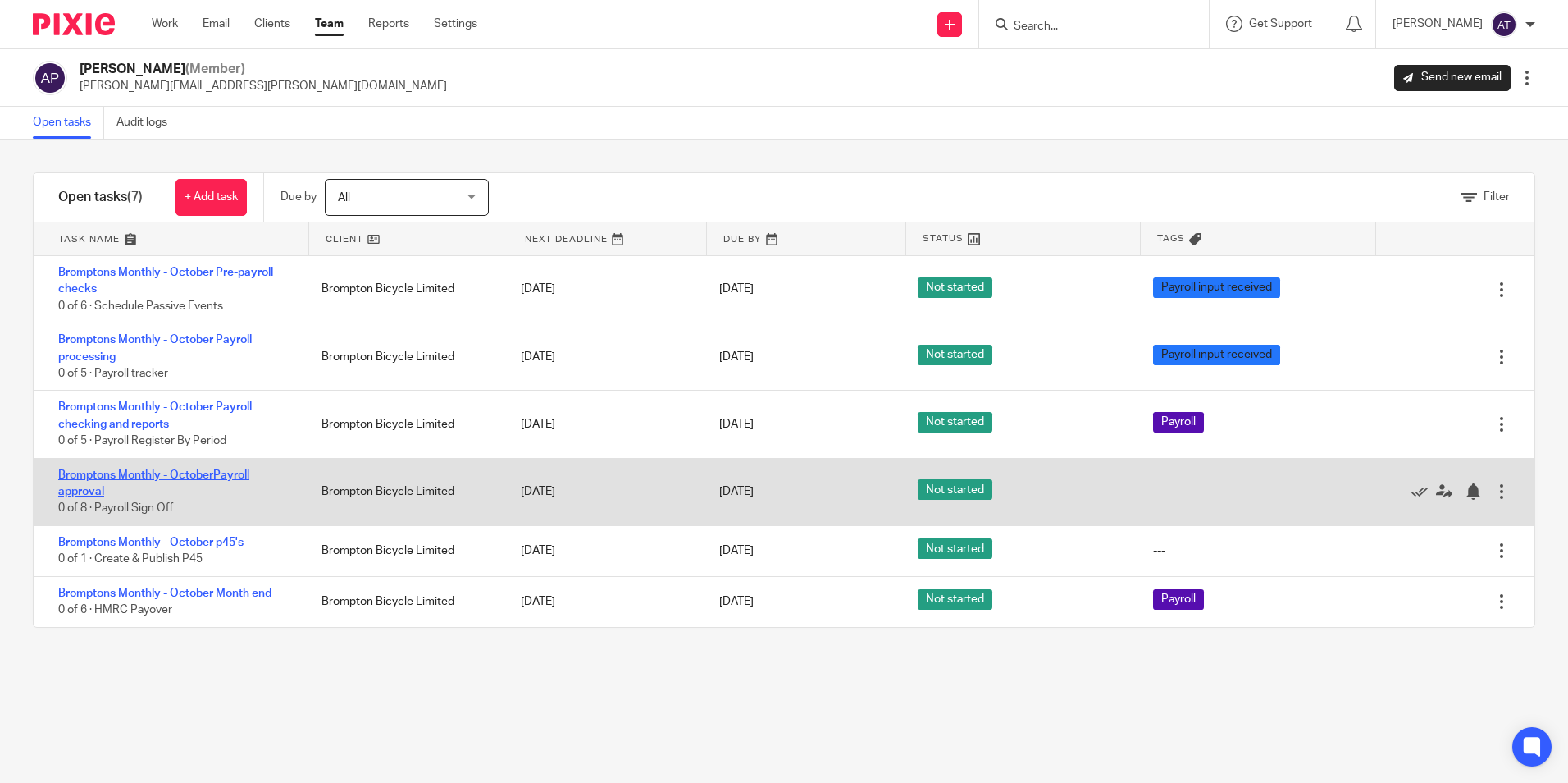
click at [137, 477] on link "Bromptons Monthly - OctoberPayroll approval" at bounding box center [154, 483] width 191 height 28
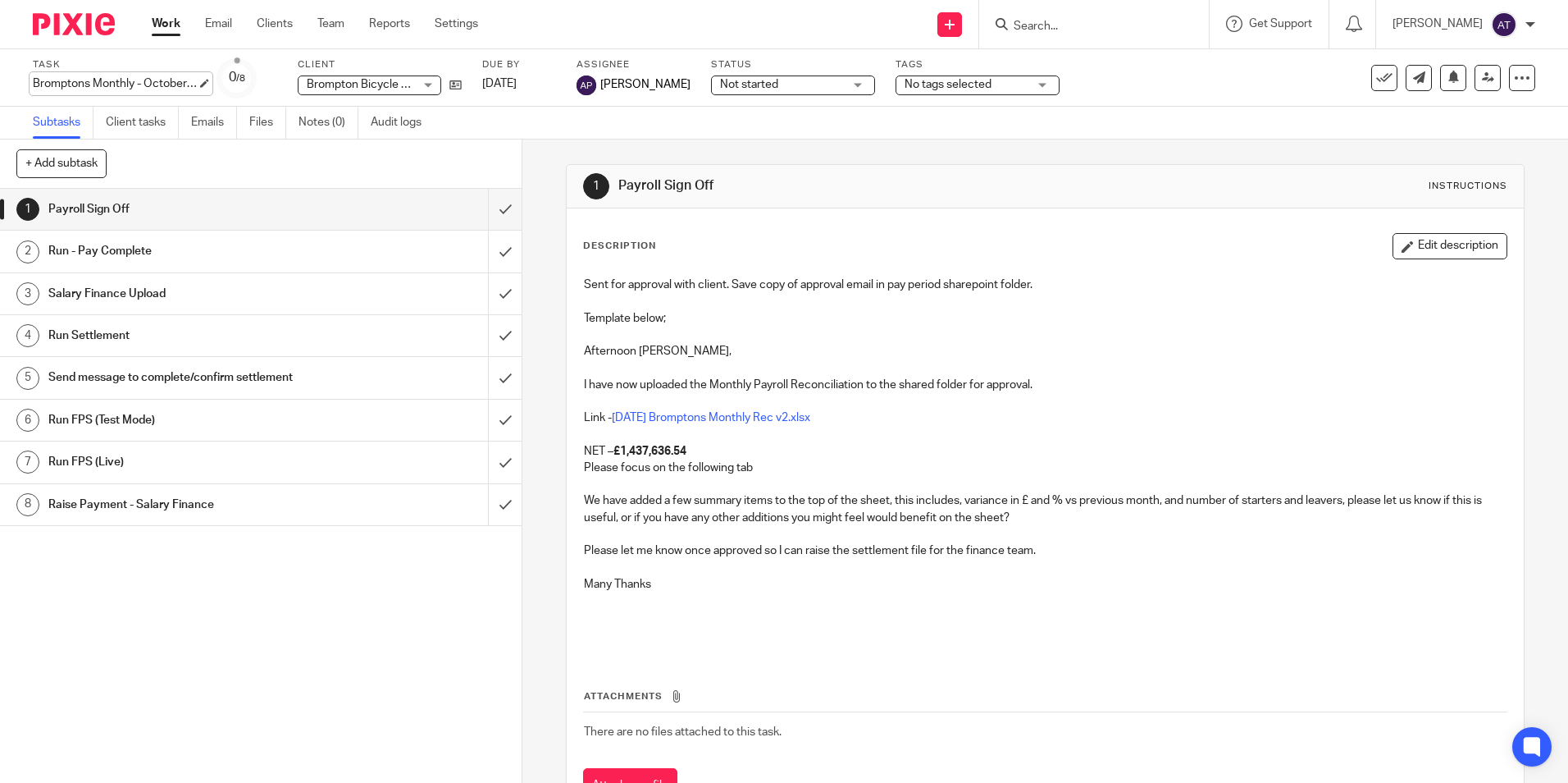
click at [151, 71] on div "Task Bromptons Monthly - OctoberPayroll approval Save Bromptons Monthly - Octob…" at bounding box center [115, 77] width 164 height 39
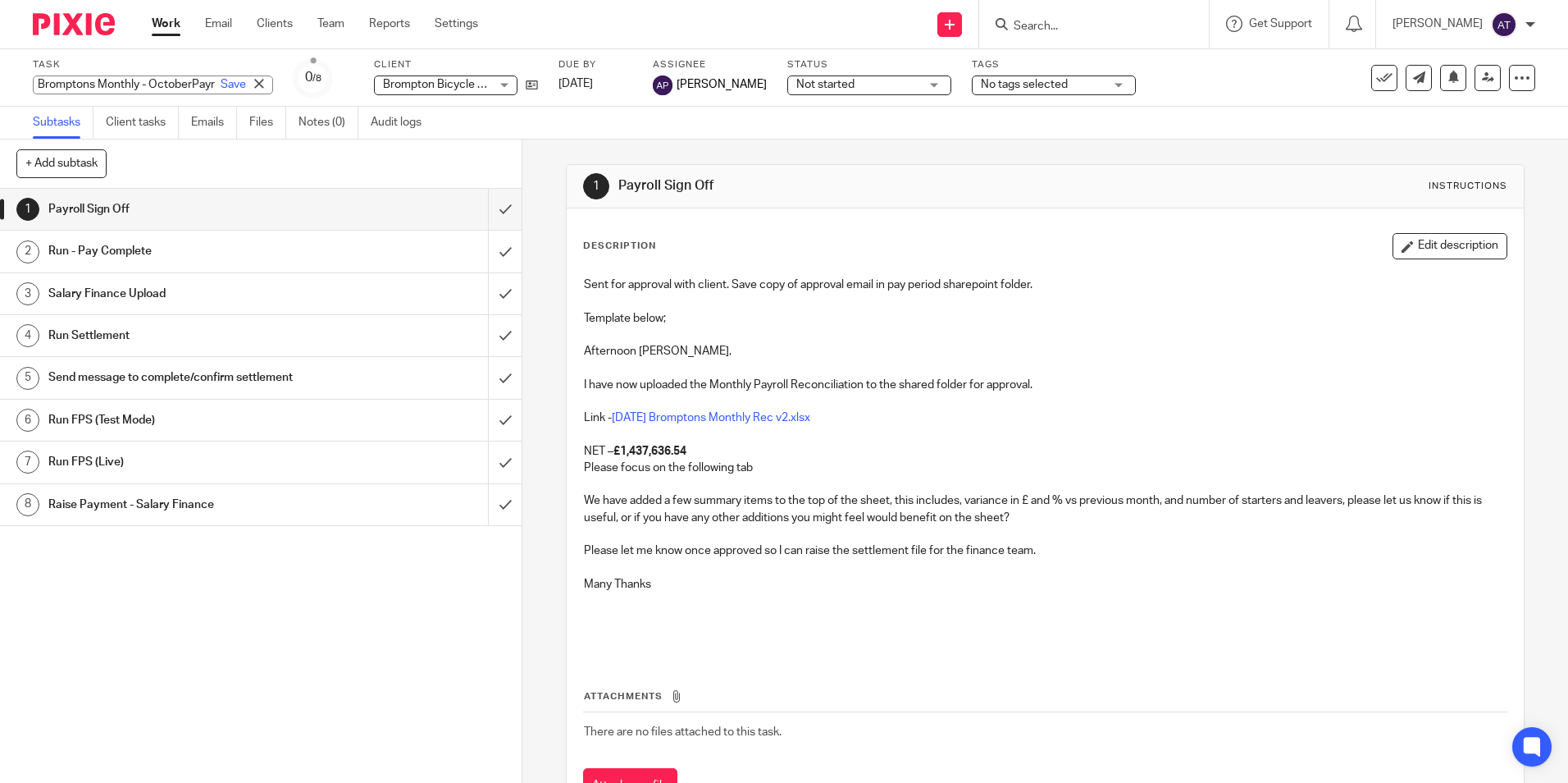
click at [156, 85] on input "Bromptons Monthly - OctoberPayroll approval" at bounding box center [153, 85] width 240 height 19
type input "Bromptons Monthly - October Payroll approval"
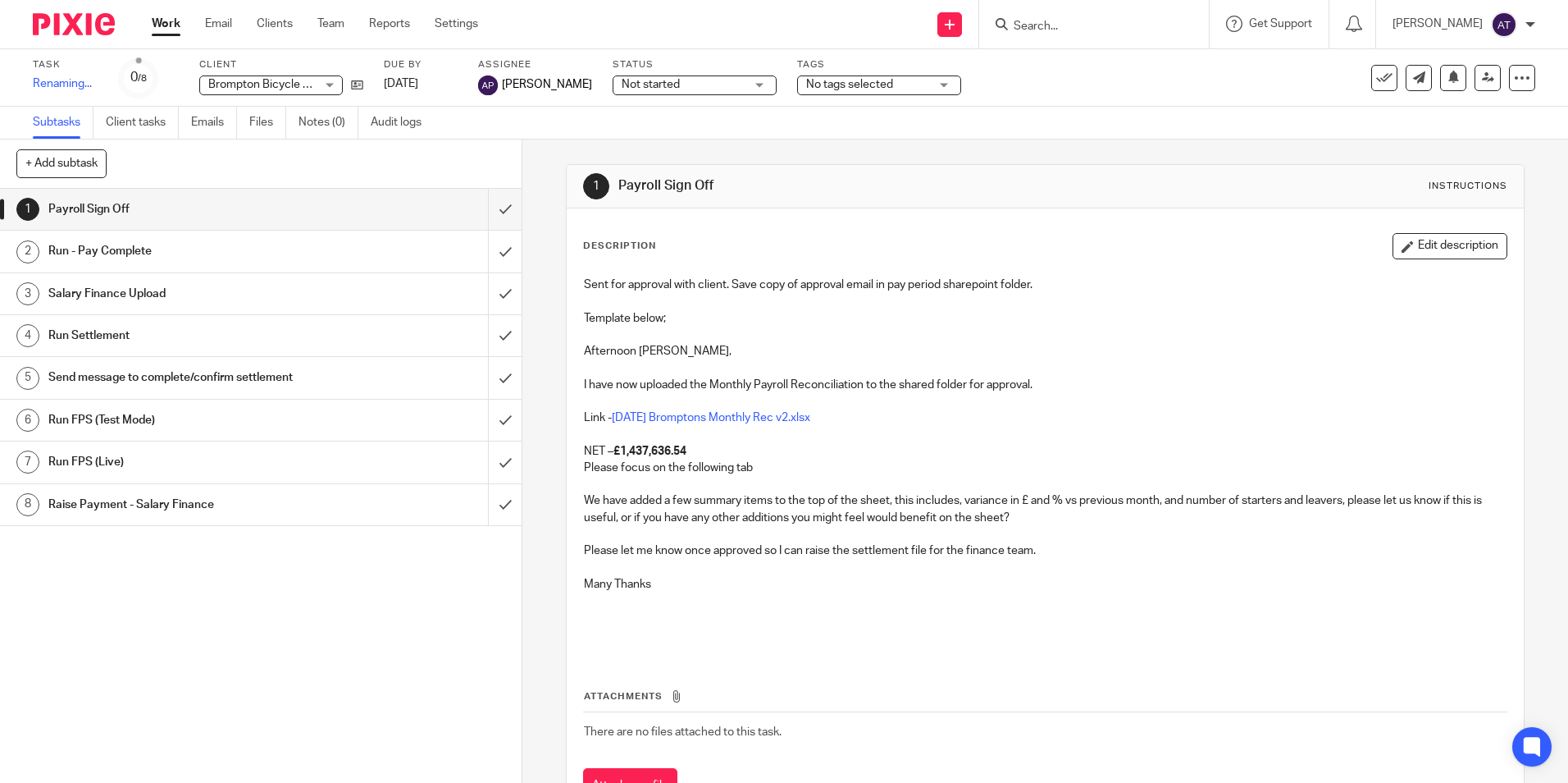
click at [886, 646] on div "Sent for approval with client. Save copy of approval email in pay period sharep…" at bounding box center [1044, 461] width 938 height 386
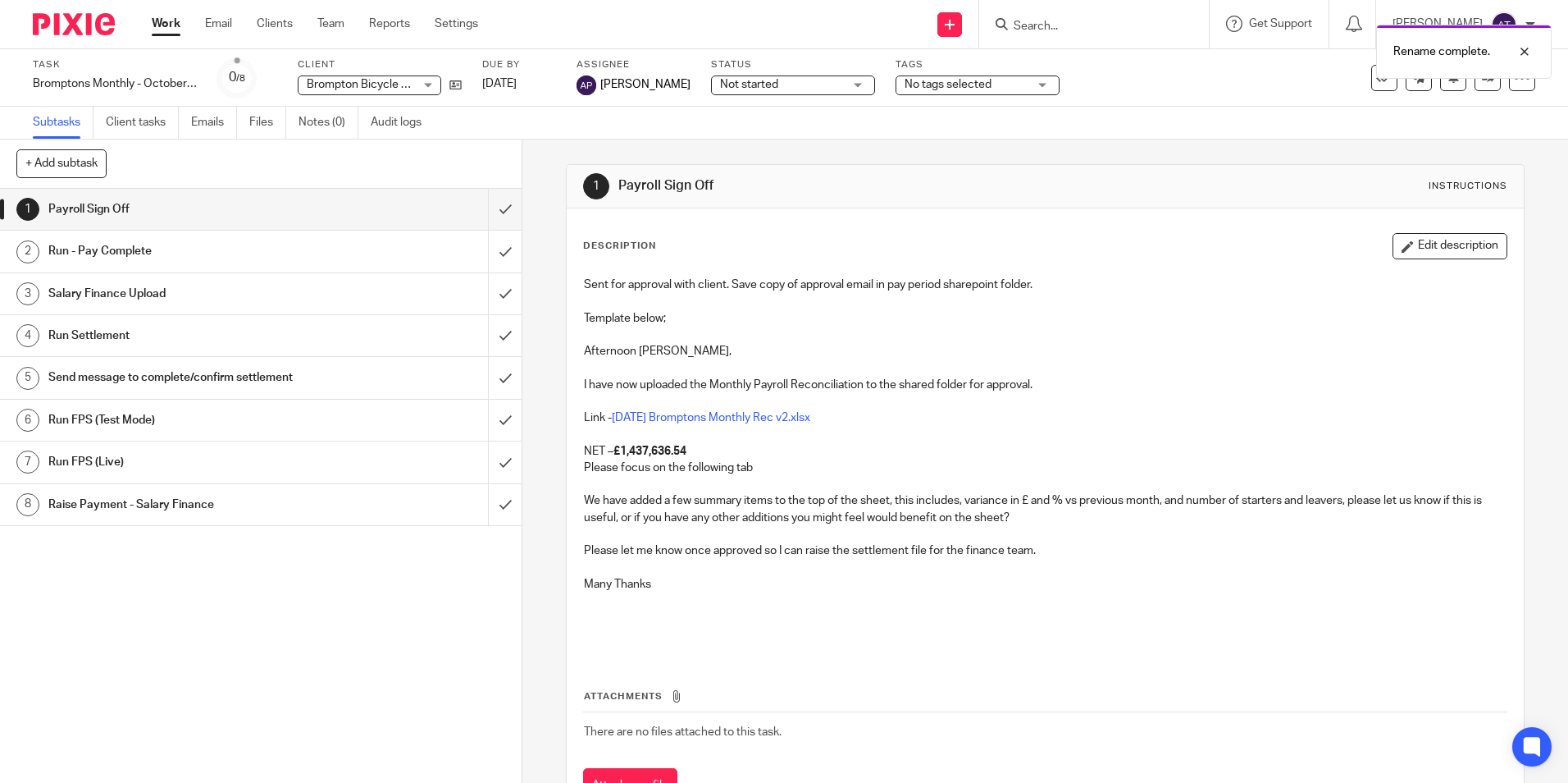
click at [992, 85] on span "No tags selected" at bounding box center [965, 85] width 123 height 17
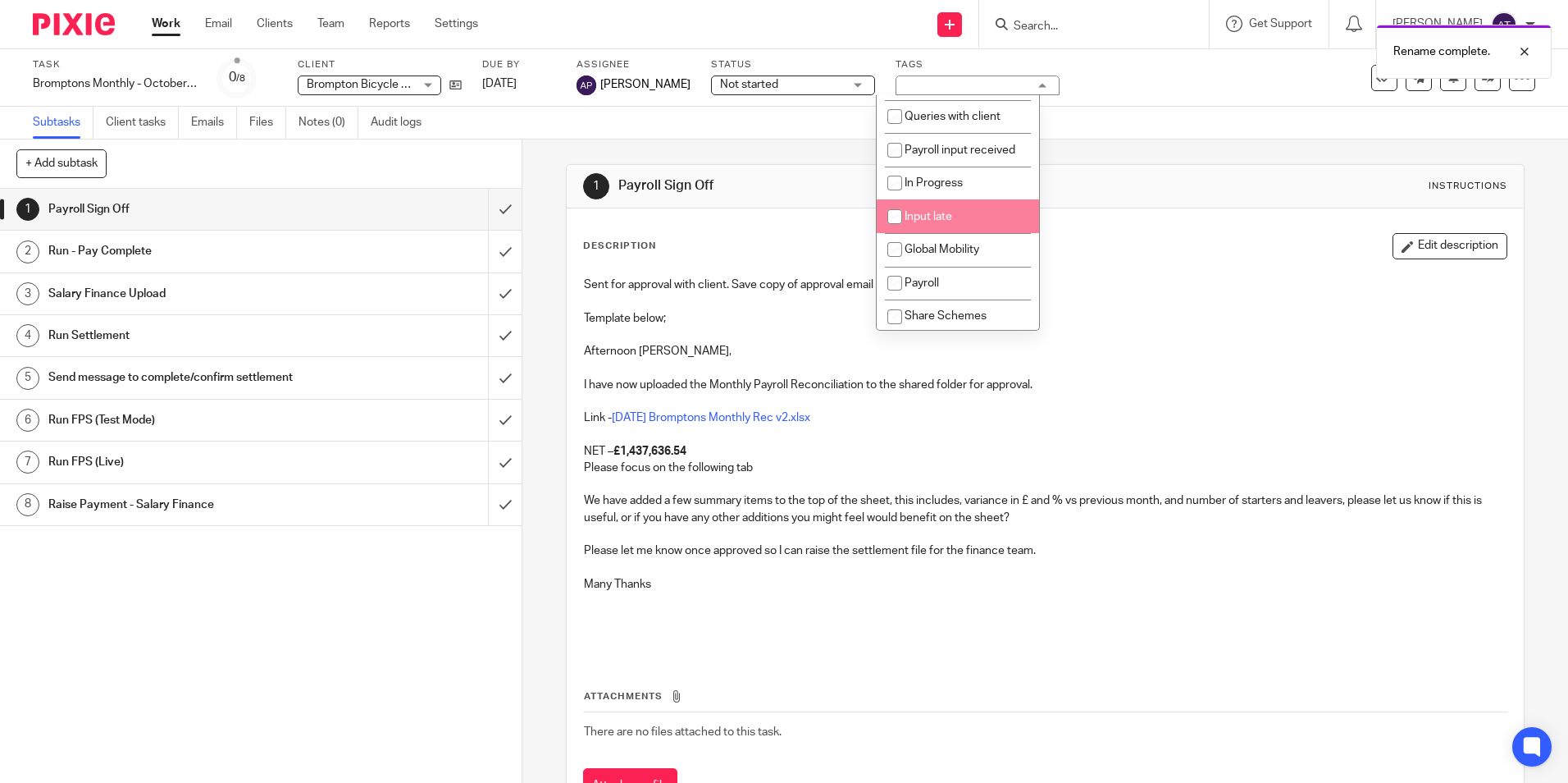
scroll to position [82, 0]
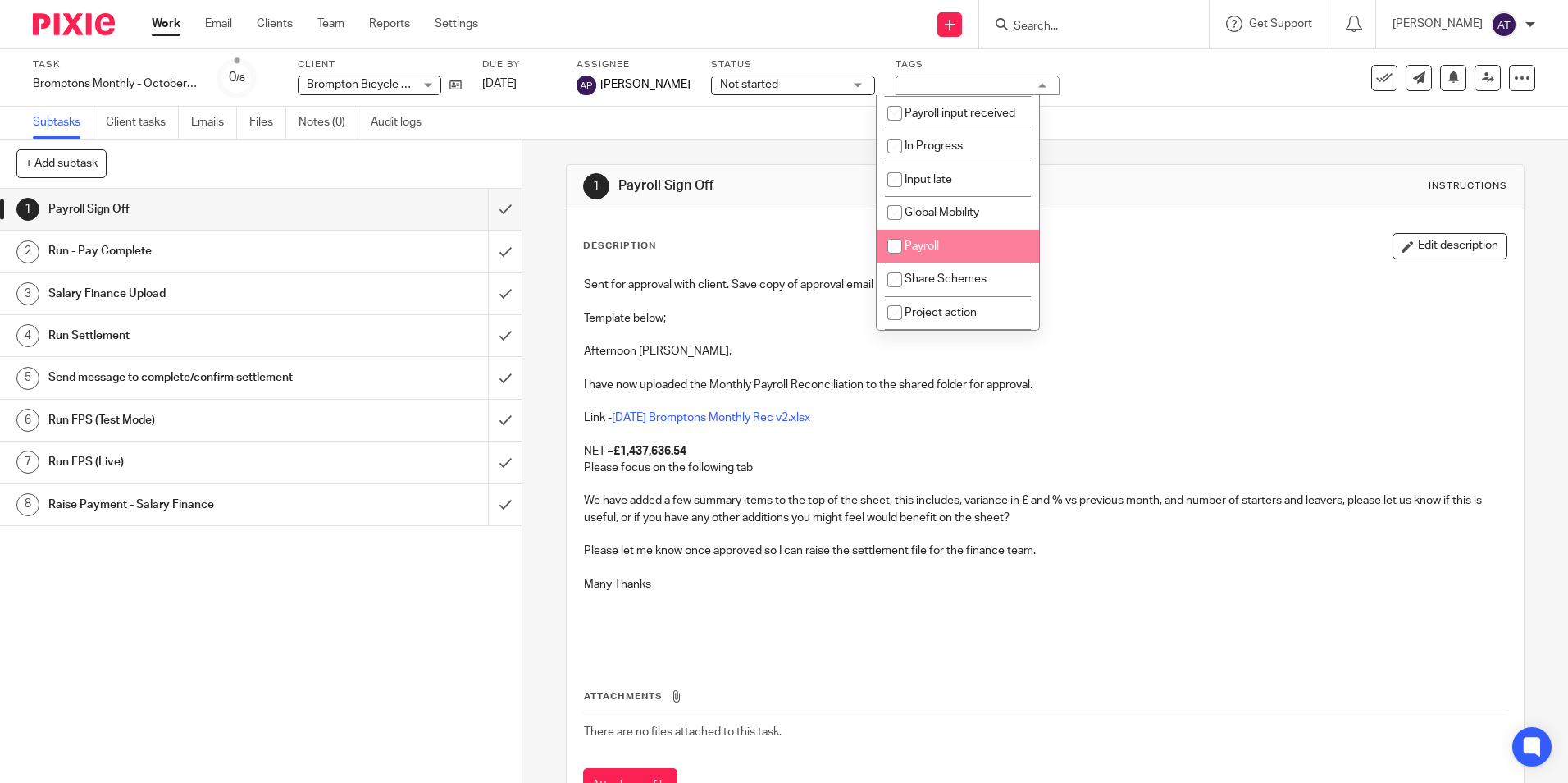
click at [938, 251] on span "Payroll" at bounding box center [922, 246] width 35 height 12
checkbox input "true"
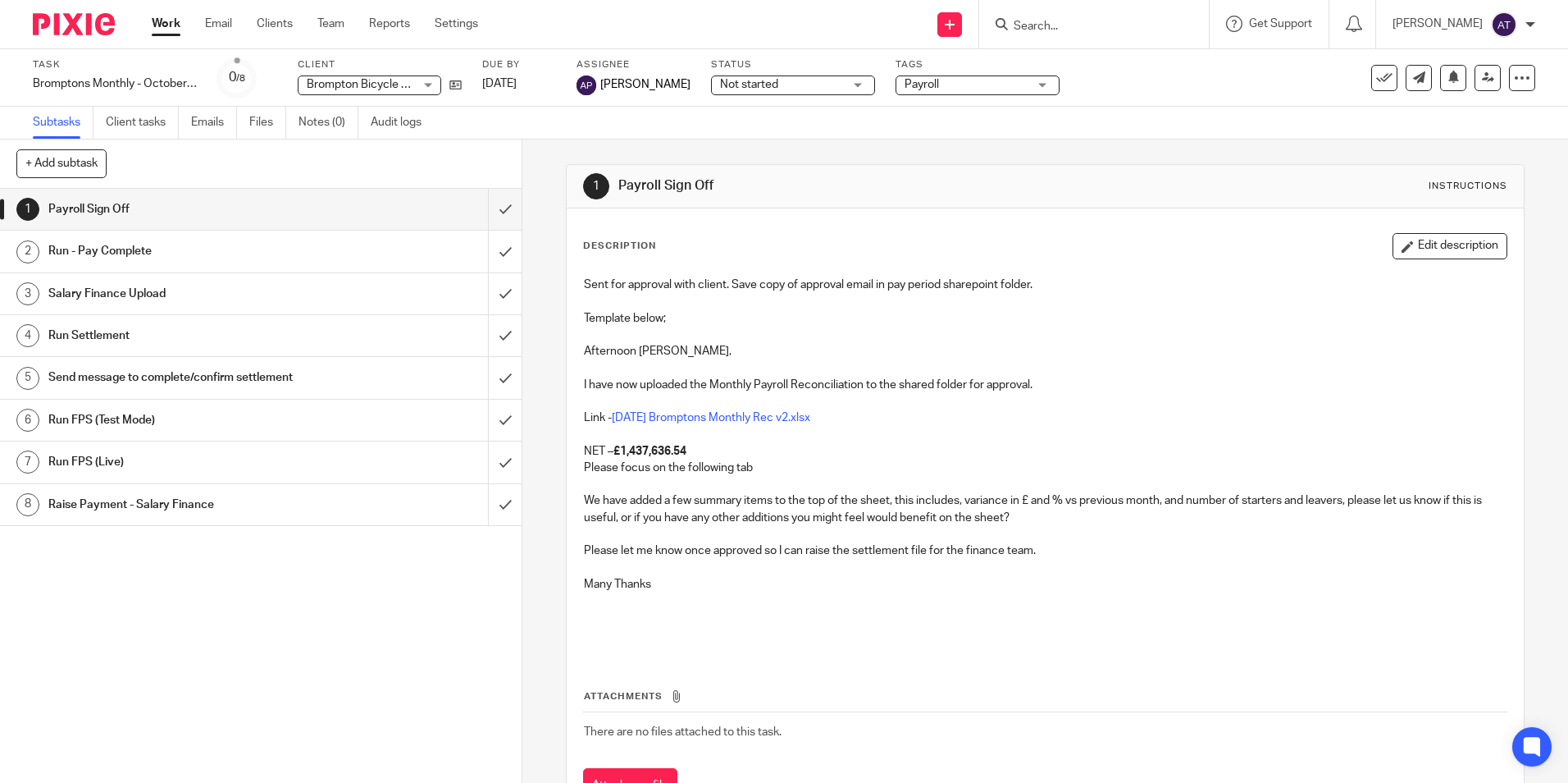
click at [1183, 380] on p "I have now uploaded the Monthly Payroll Reconciliation to the shared folder for…" at bounding box center [1044, 385] width 922 height 16
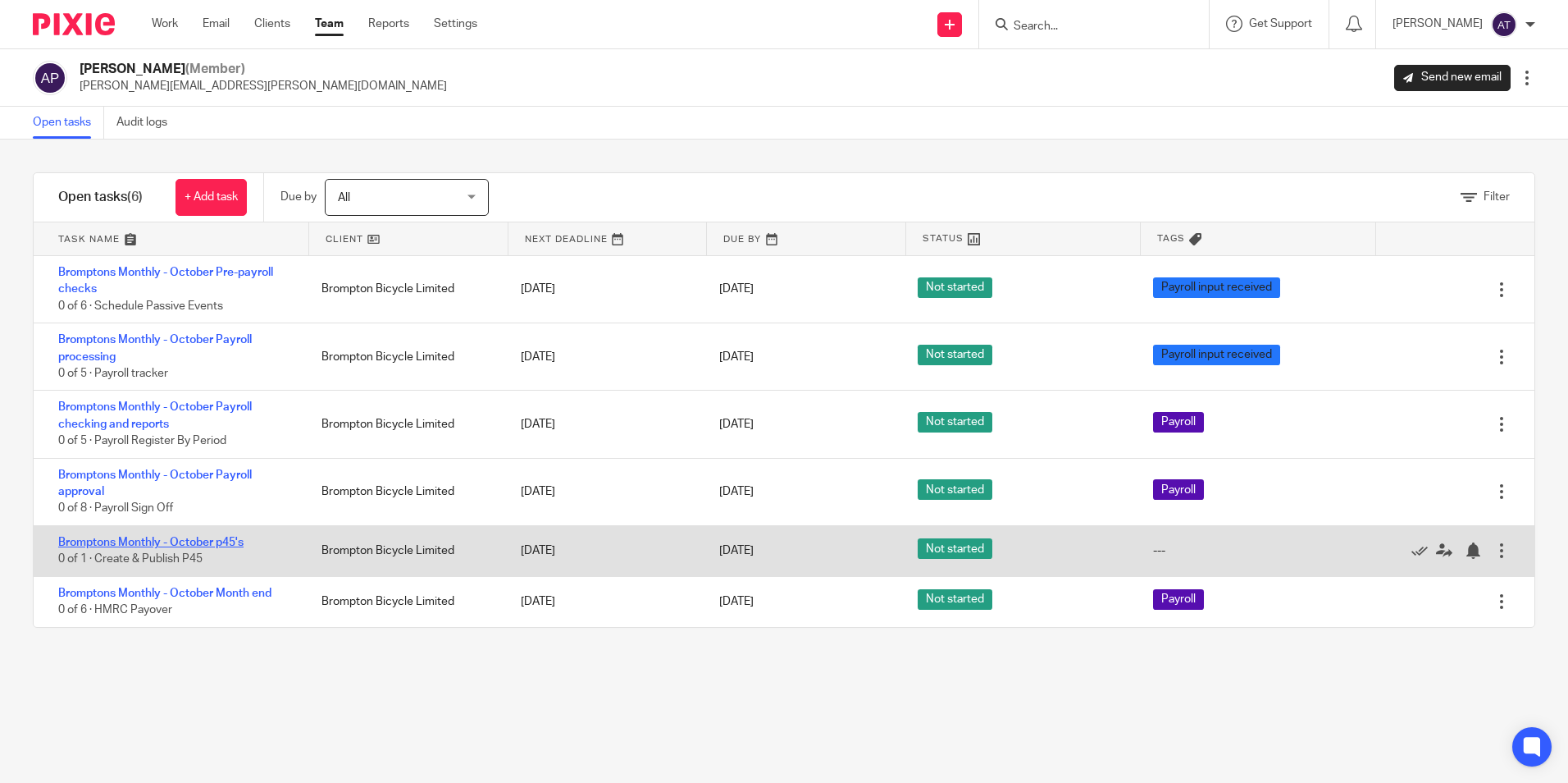
click at [141, 541] on link "Bromptons Monthly - October p45's" at bounding box center [151, 542] width 185 height 12
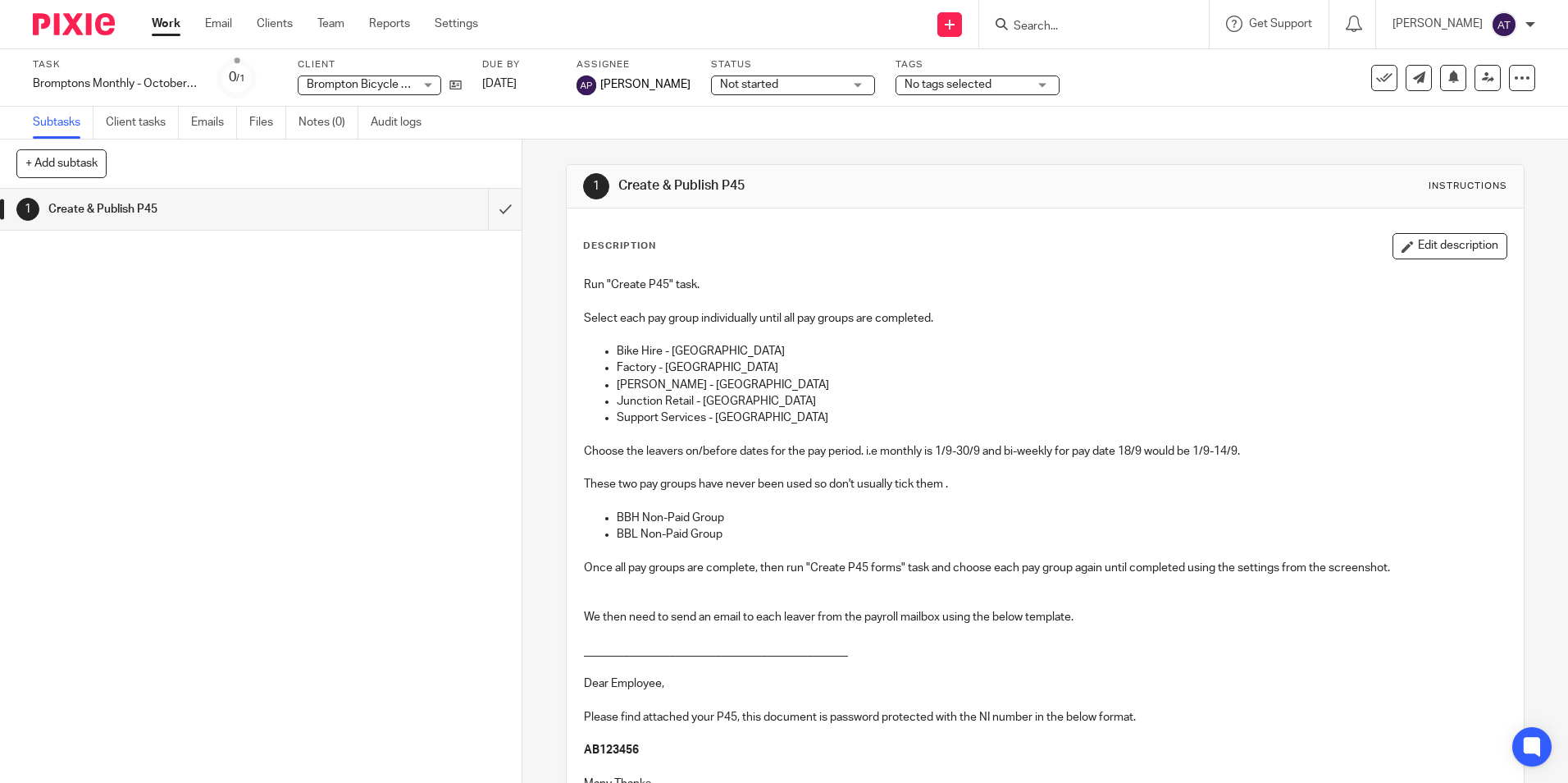
click at [940, 86] on span "No tags selected" at bounding box center [948, 85] width 87 height 12
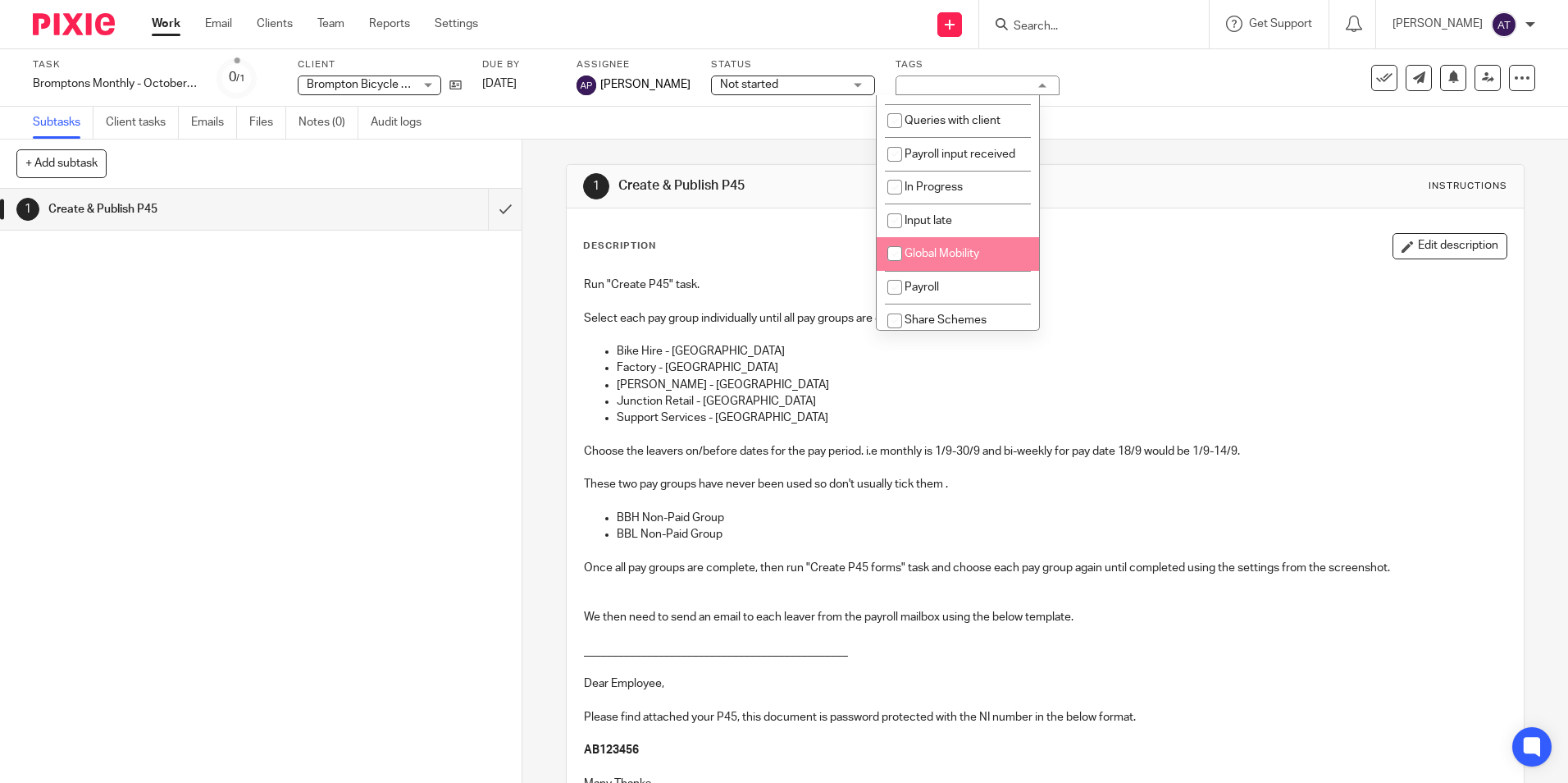
scroll to position [82, 0]
click at [935, 247] on span "Payroll" at bounding box center [922, 246] width 35 height 12
checkbox input "true"
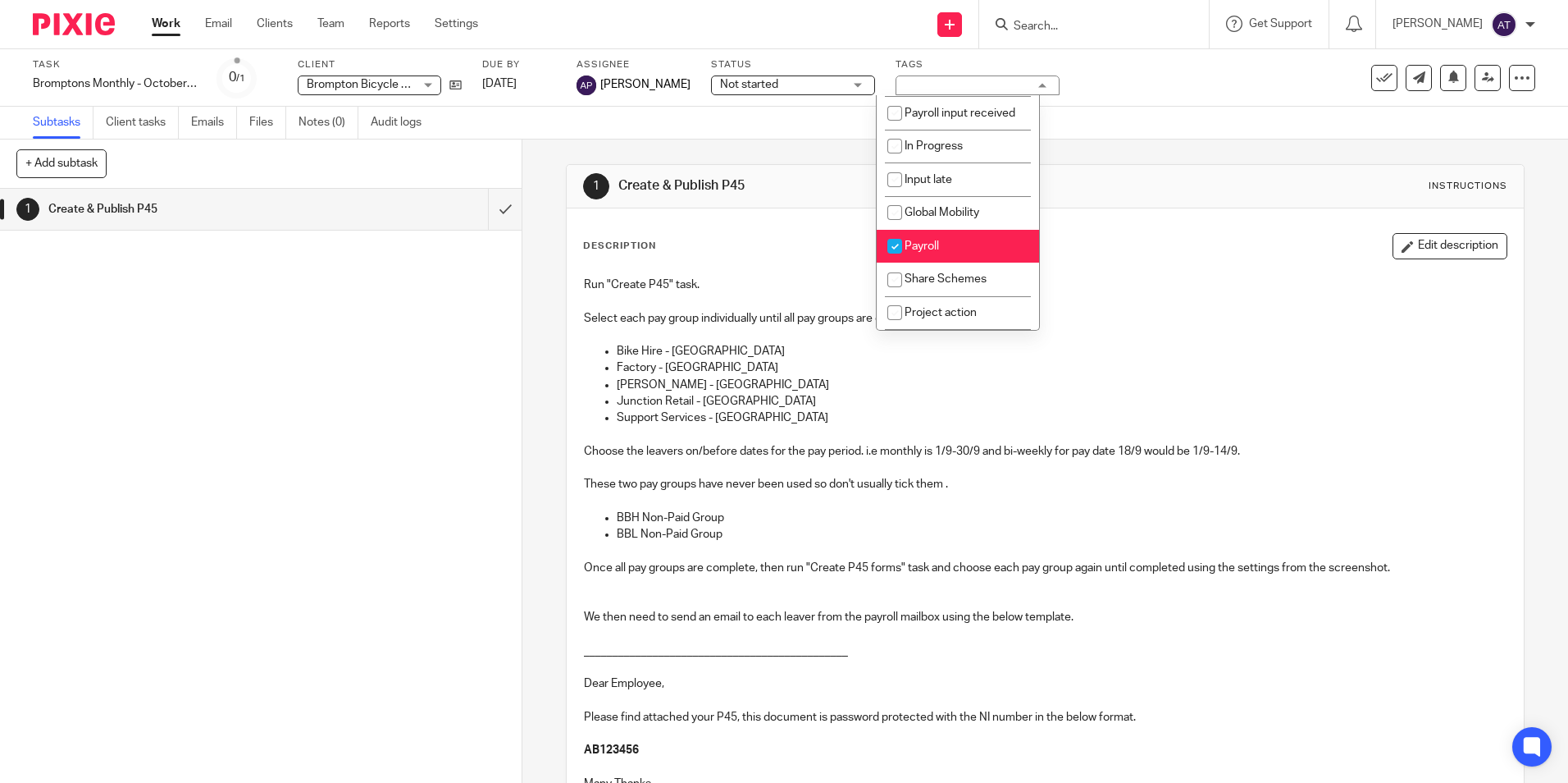
click at [1211, 295] on p at bounding box center [1044, 301] width 922 height 16
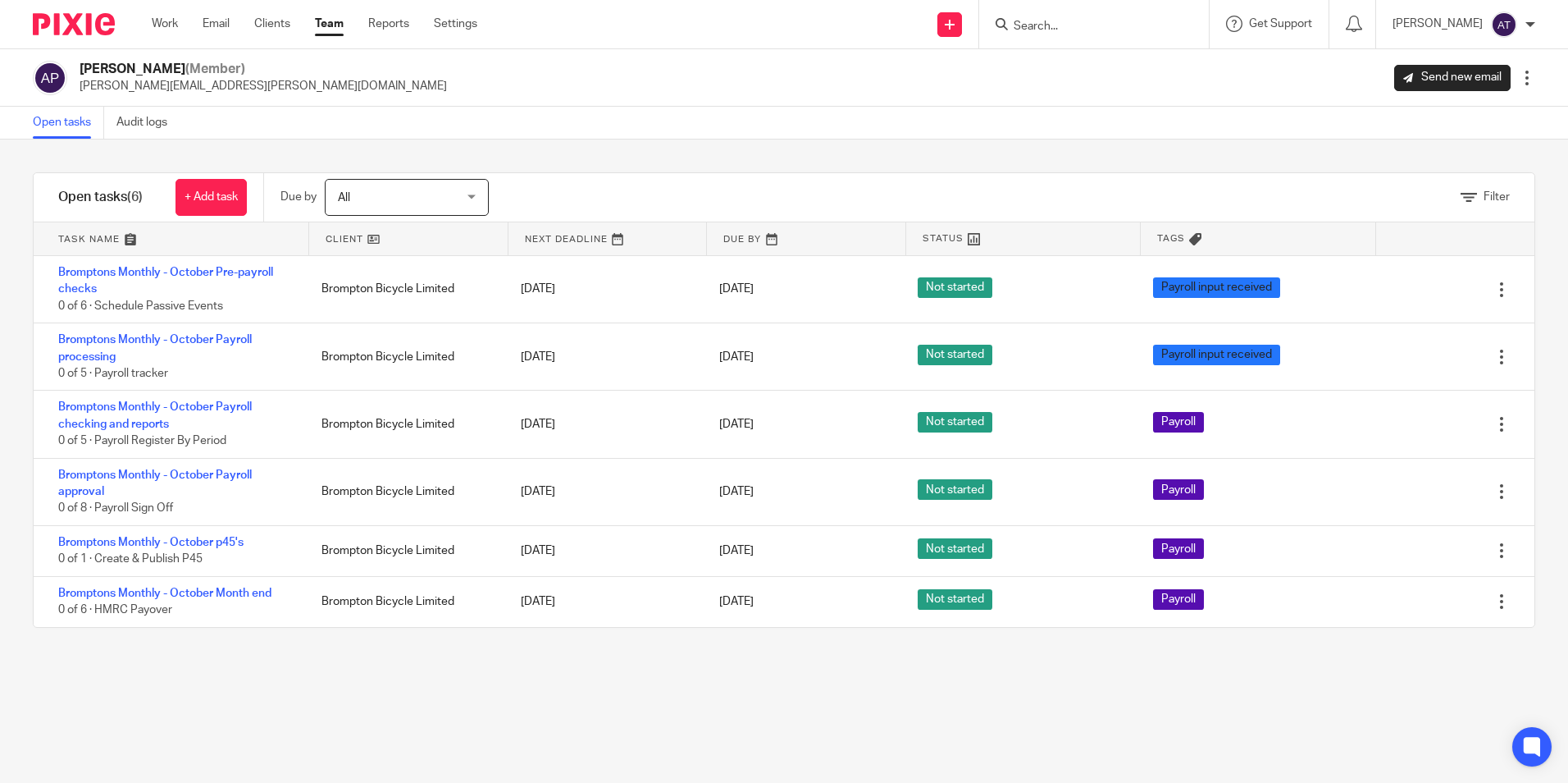
click at [499, 675] on div "Filter tasks Only show tasks matching all of these conditions 1 Client name Is …" at bounding box center [784, 460] width 1568 height 643
click at [228, 183] on link "+ Add task" at bounding box center [211, 197] width 71 height 37
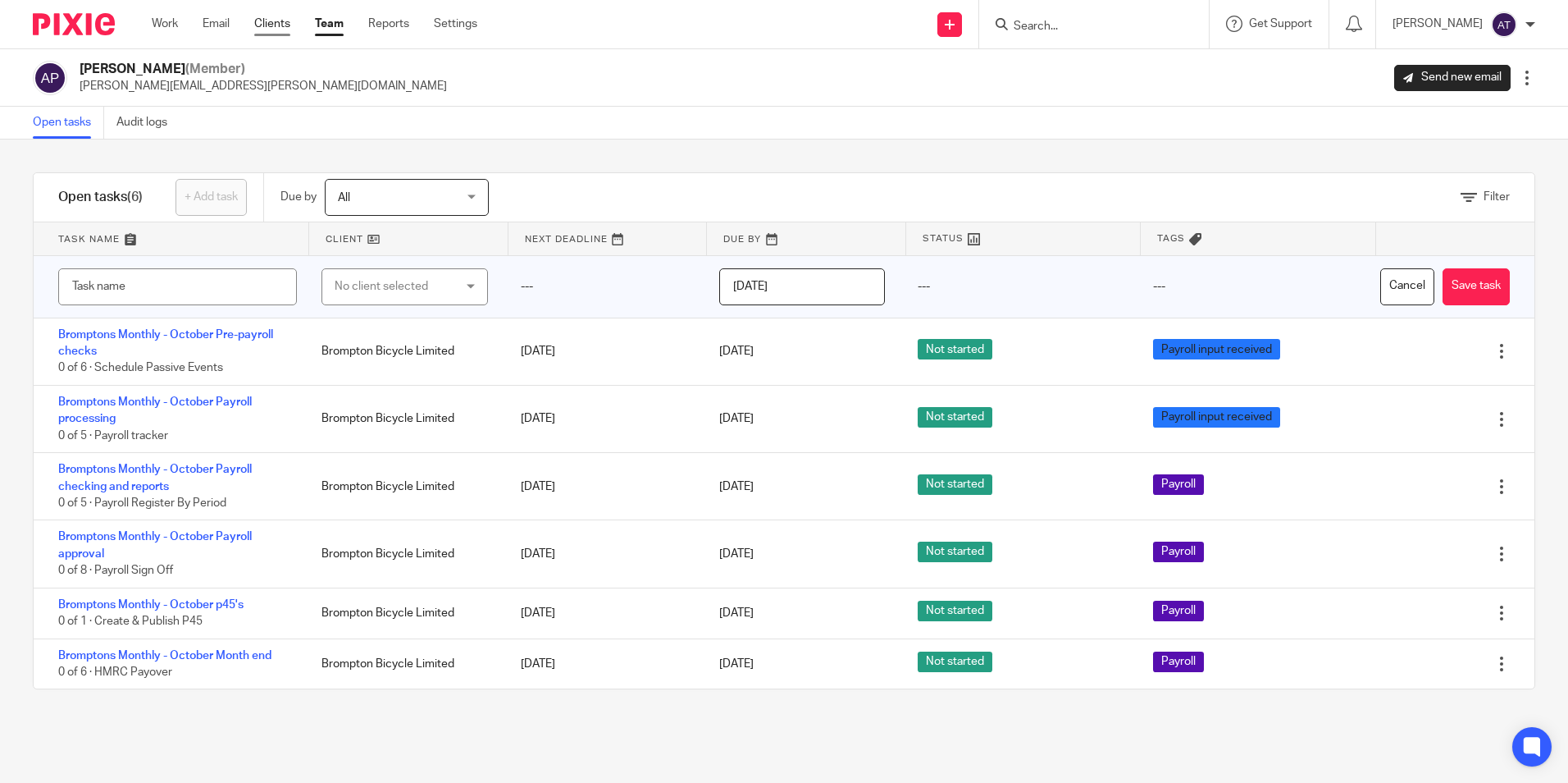
click at [285, 18] on link "Clients" at bounding box center [273, 24] width 36 height 16
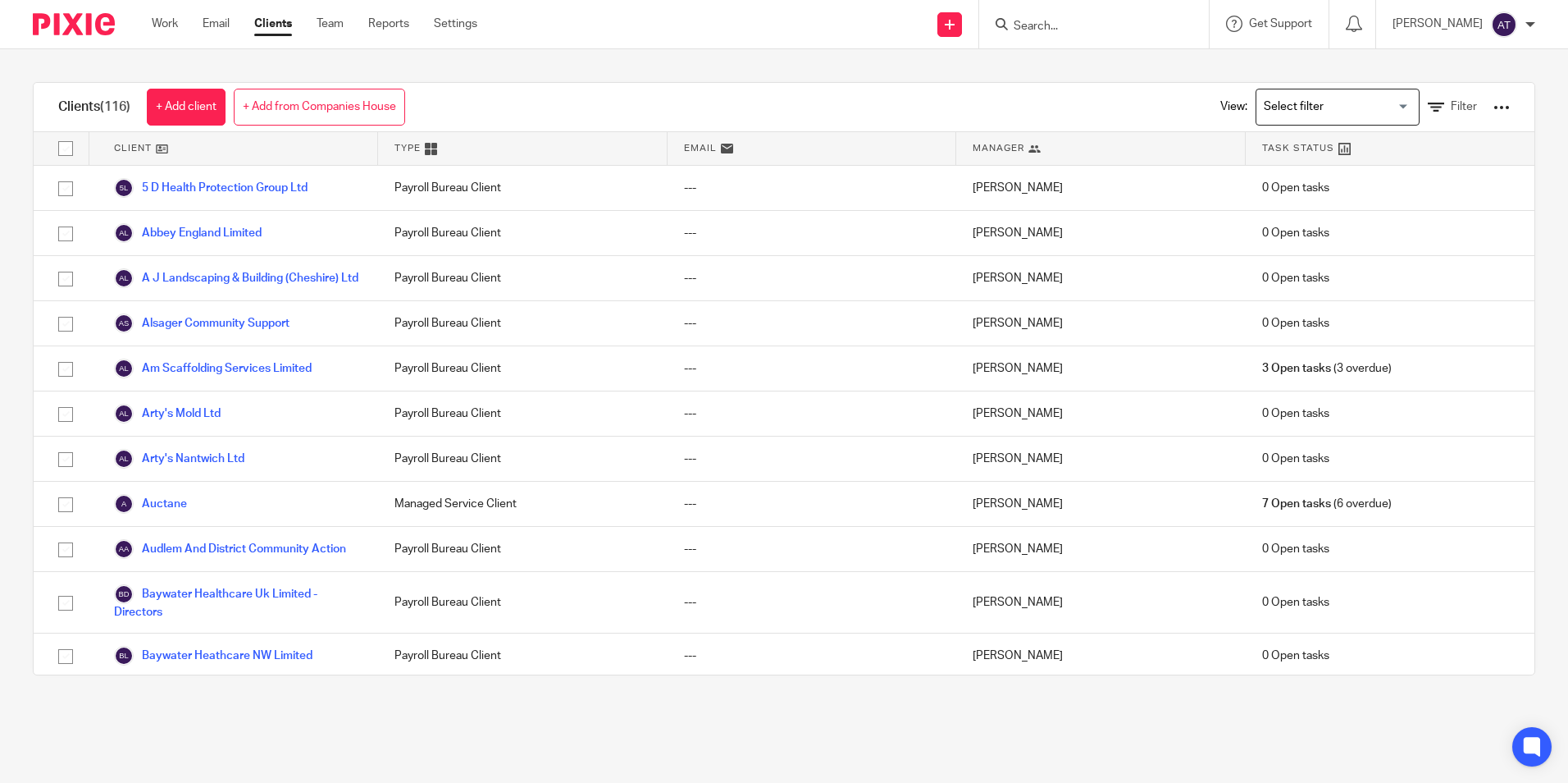
click at [1069, 22] on input "Search" at bounding box center [1085, 27] width 147 height 15
type input "bromp"
click at [1072, 55] on link at bounding box center [1111, 64] width 204 height 25
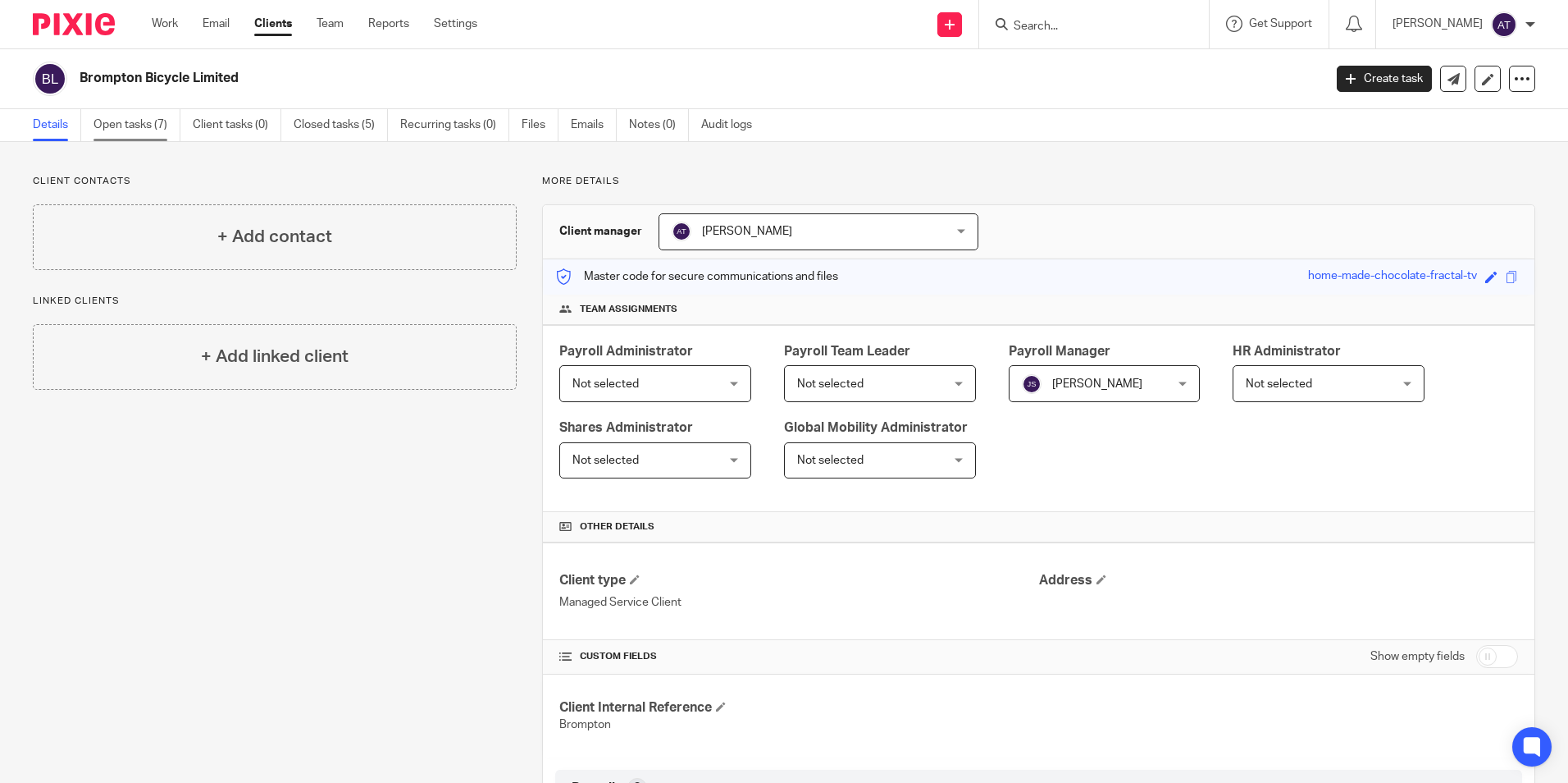
click at [160, 118] on link "Open tasks (7)" at bounding box center [137, 125] width 87 height 32
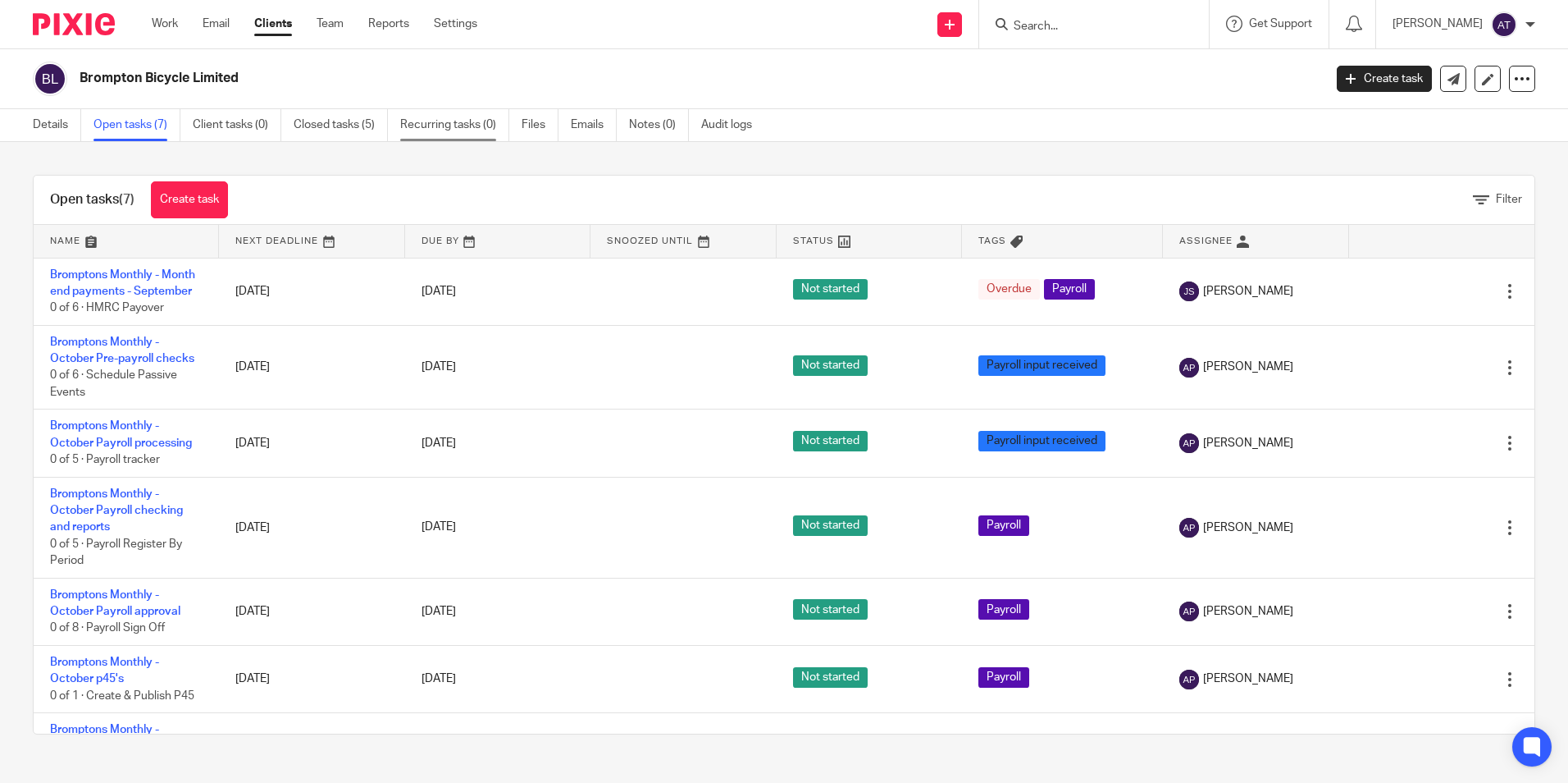
click at [436, 125] on link "Recurring tasks (0)" at bounding box center [454, 125] width 109 height 32
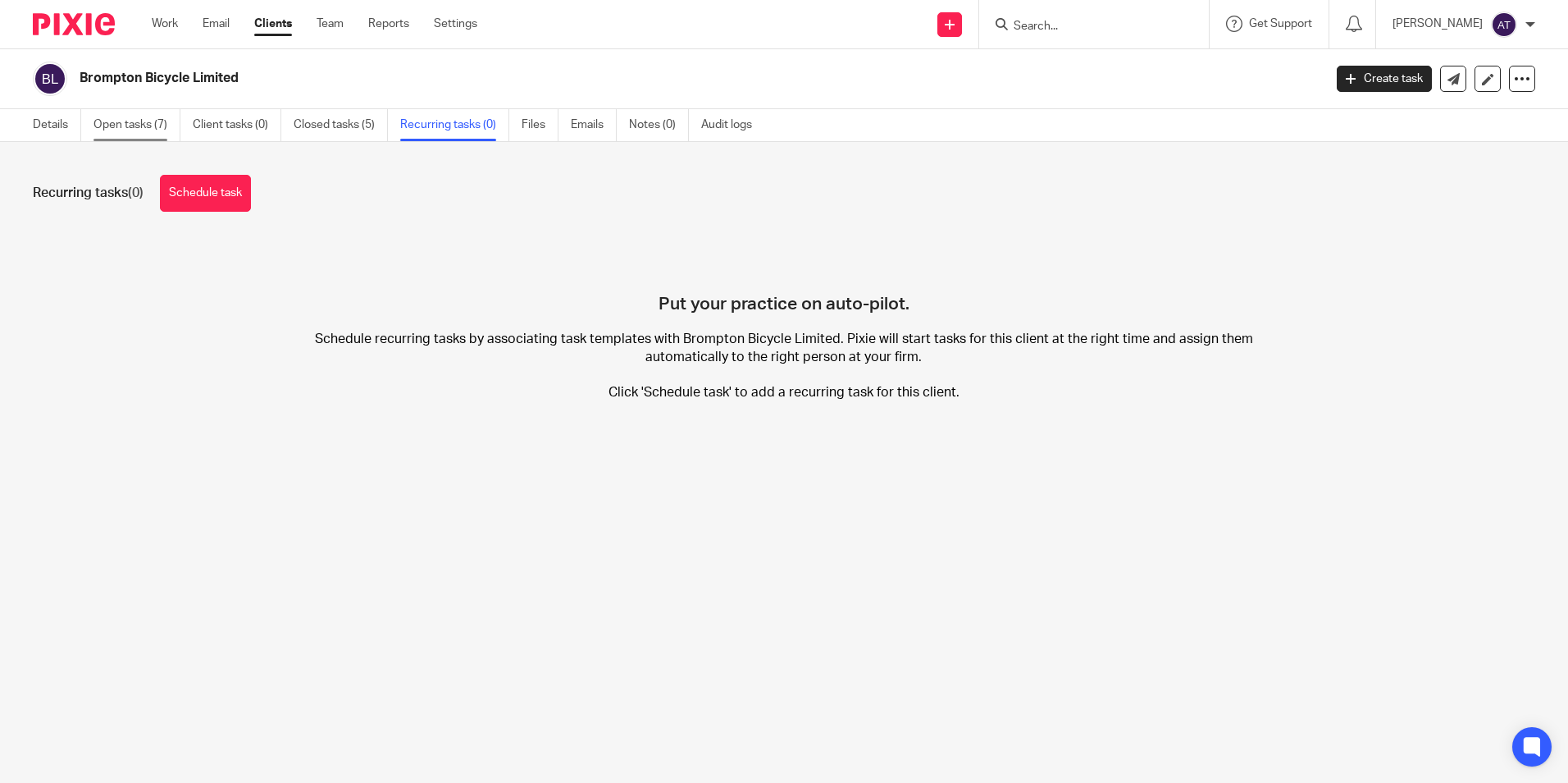
click at [154, 124] on link "Open tasks (7)" at bounding box center [137, 125] width 87 height 32
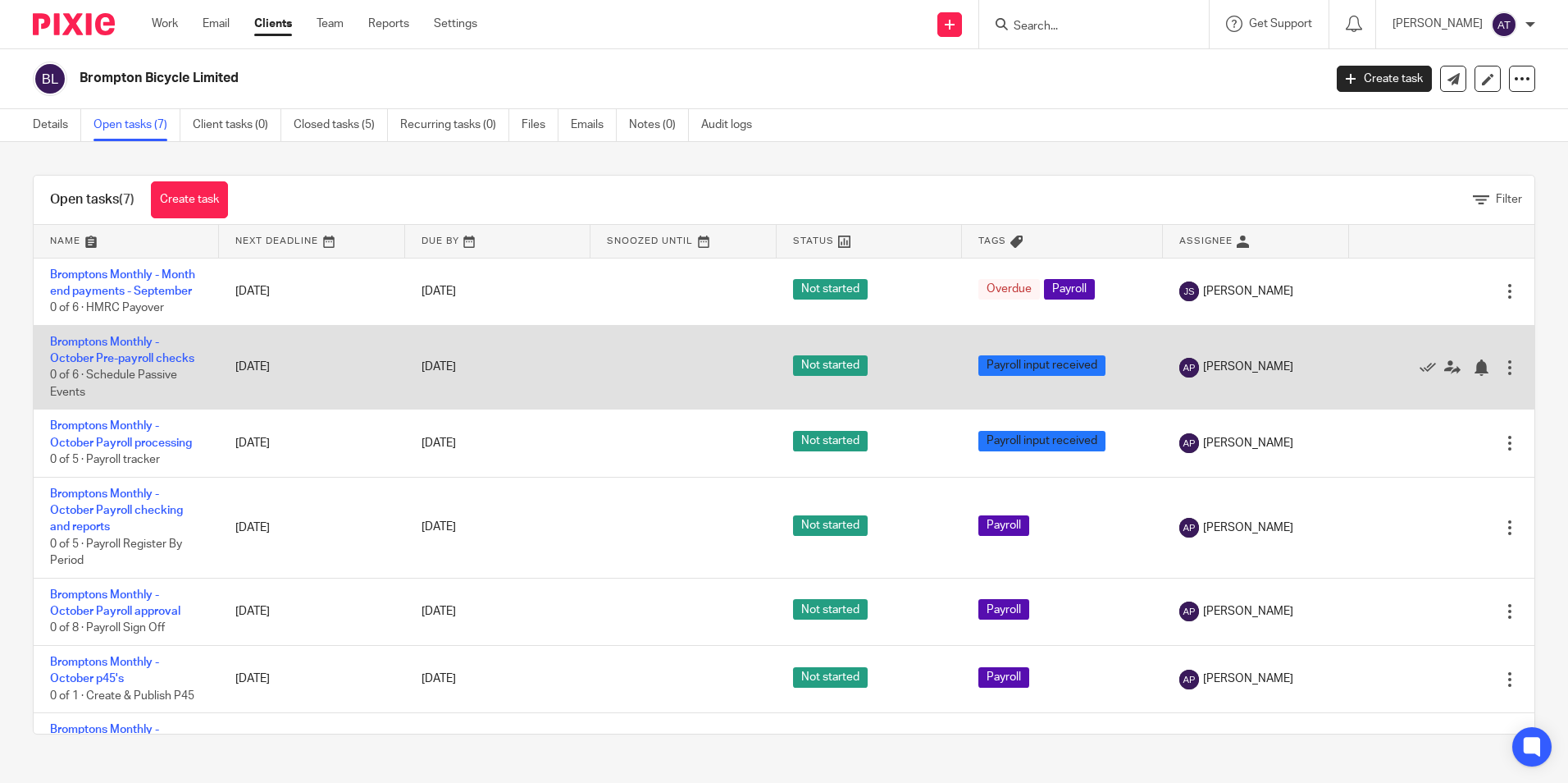
click at [1502, 373] on div at bounding box center [1510, 367] width 16 height 16
click at [125, 353] on link "Bromptons Monthly - October Pre-payroll checks" at bounding box center [122, 350] width 145 height 28
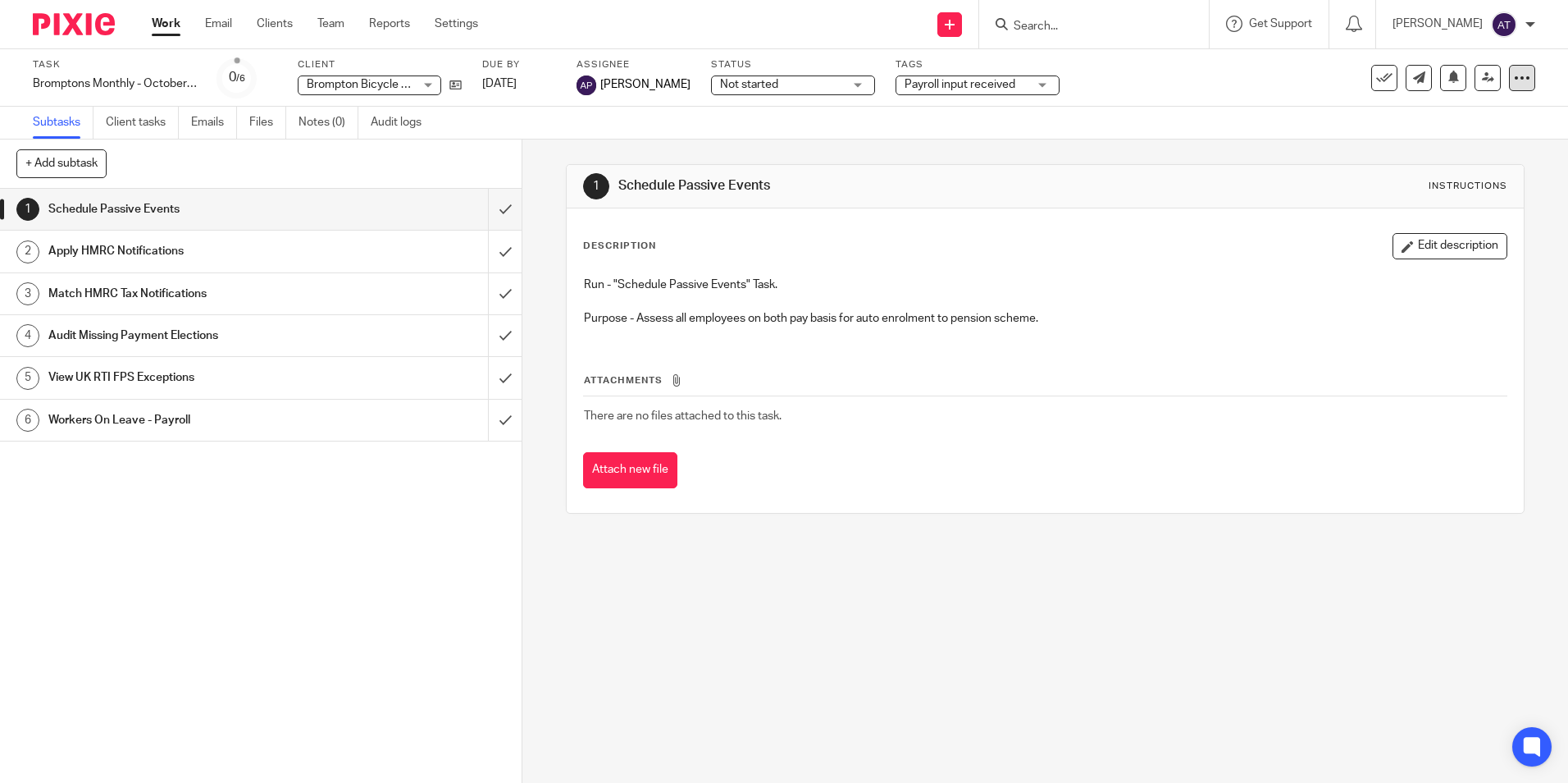
click at [1513, 71] on icon at bounding box center [1522, 78] width 16 height 16
click at [1470, 186] on span "Make recurring" at bounding box center [1443, 191] width 78 height 12
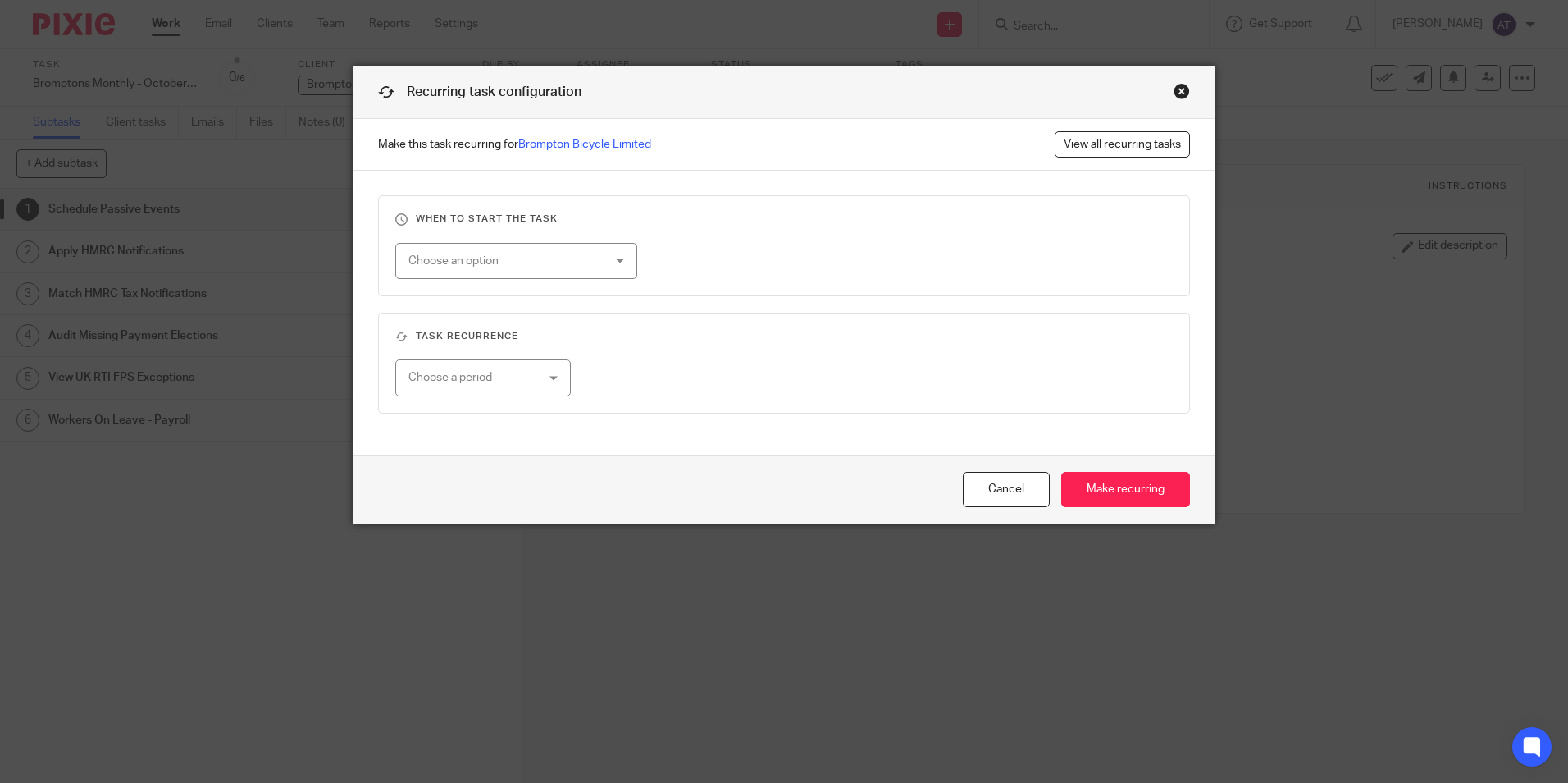
click at [524, 264] on div "Choose an option" at bounding box center [499, 261] width 182 height 35
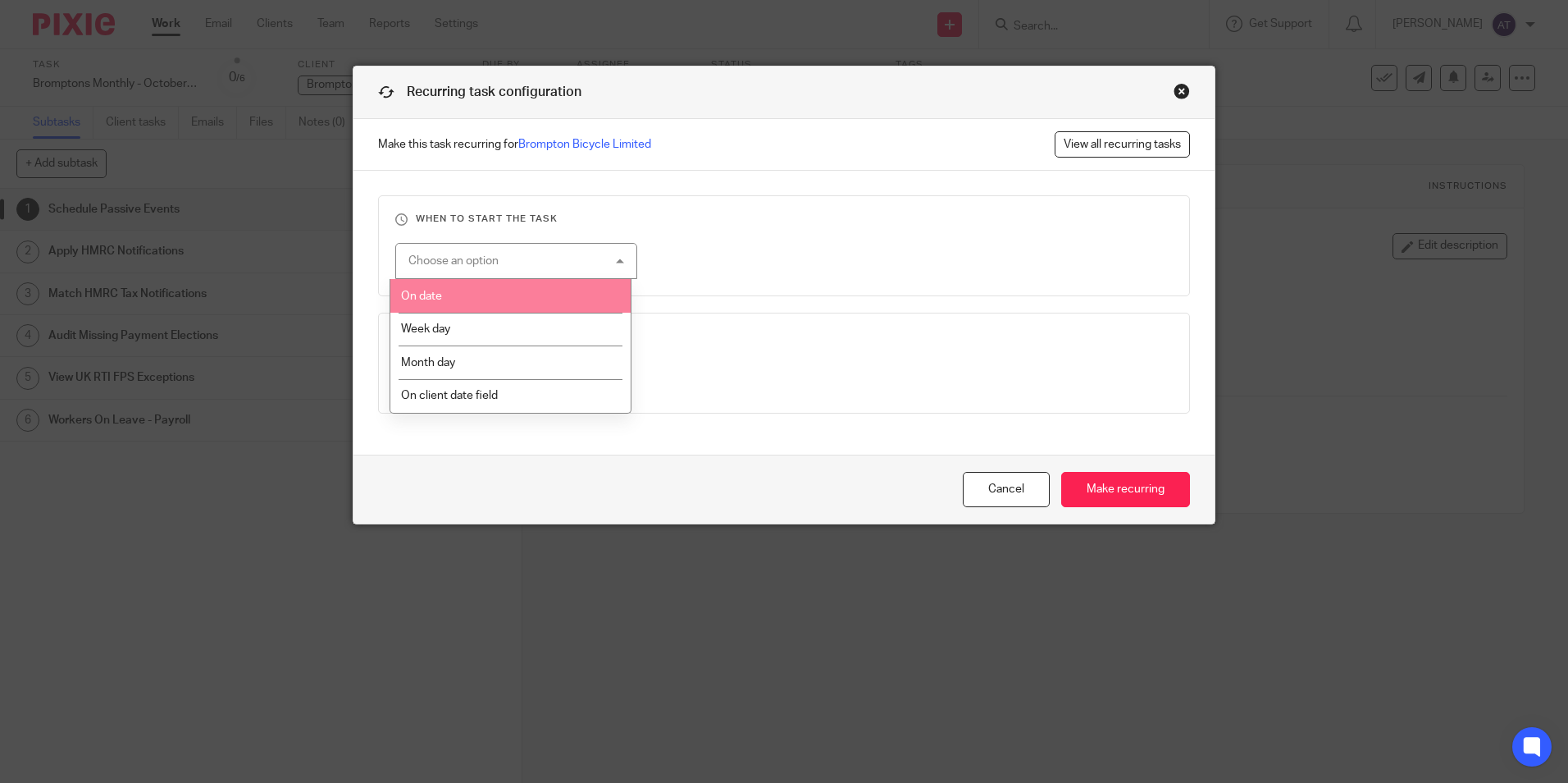
click at [488, 288] on li "On date" at bounding box center [510, 296] width 240 height 34
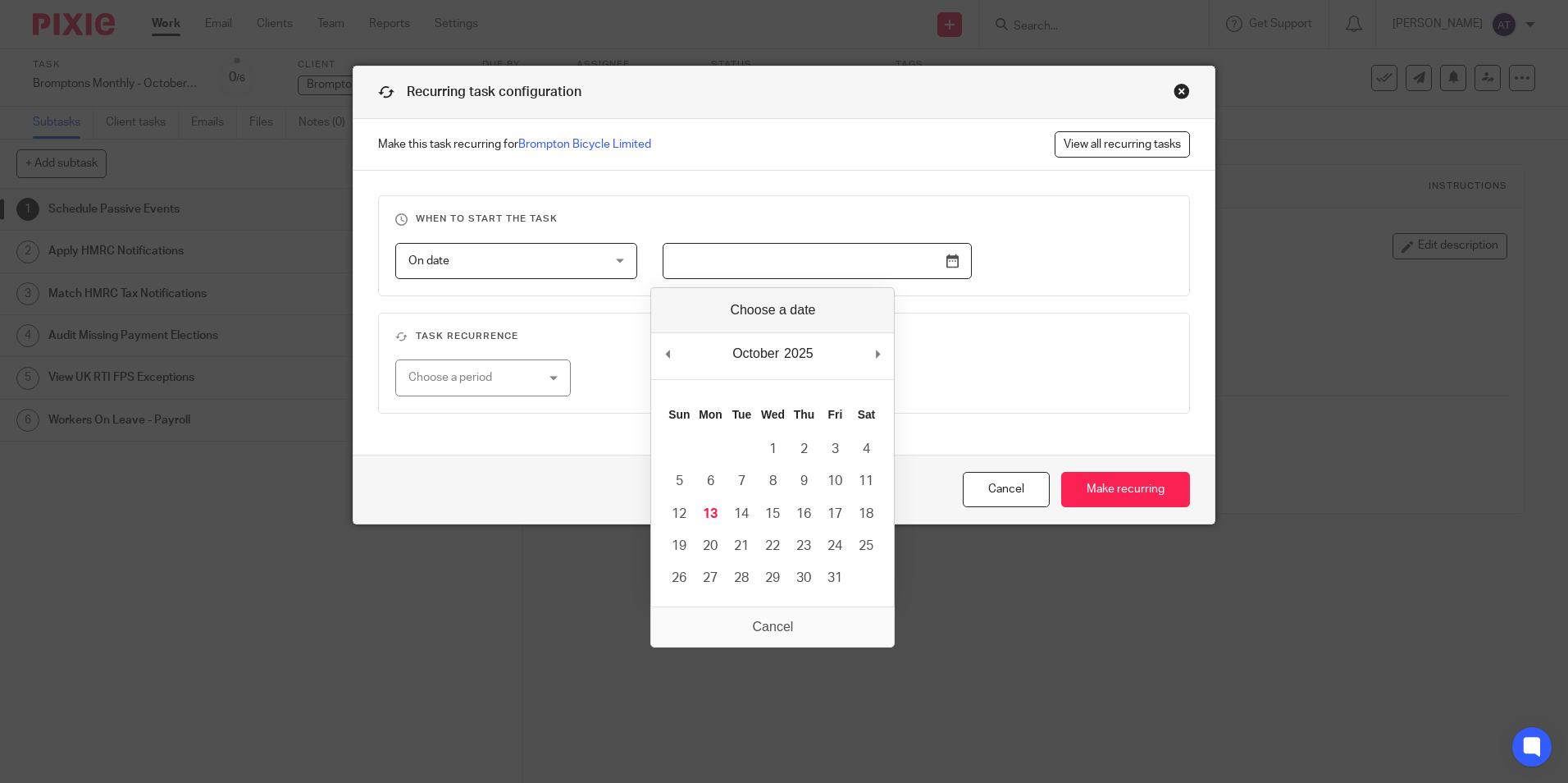
click at [718, 251] on input "Use the arrow keys to pick a date" at bounding box center [817, 261] width 309 height 37
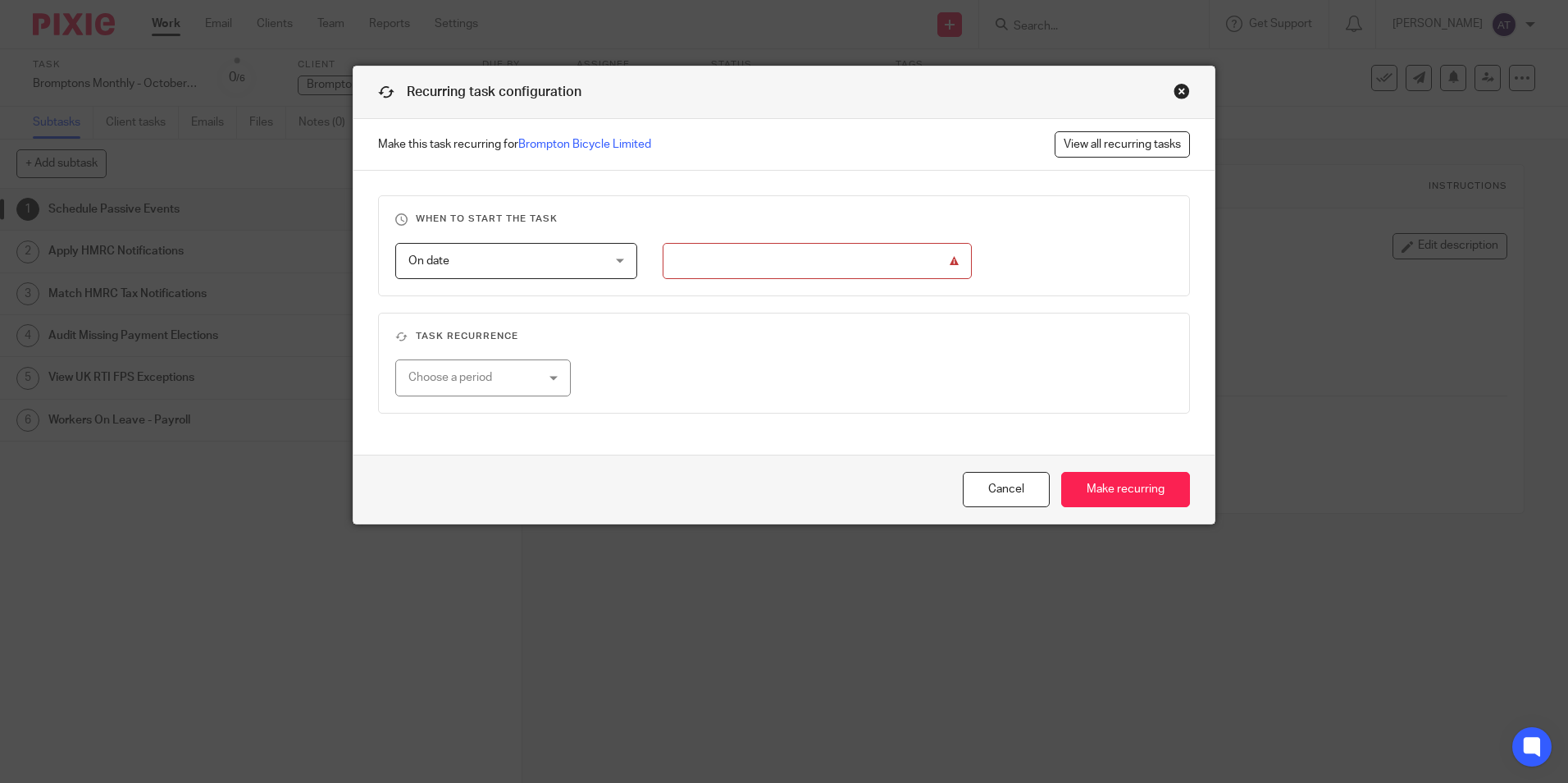
click at [884, 256] on input "Use the arrow keys to pick a date" at bounding box center [817, 261] width 309 height 37
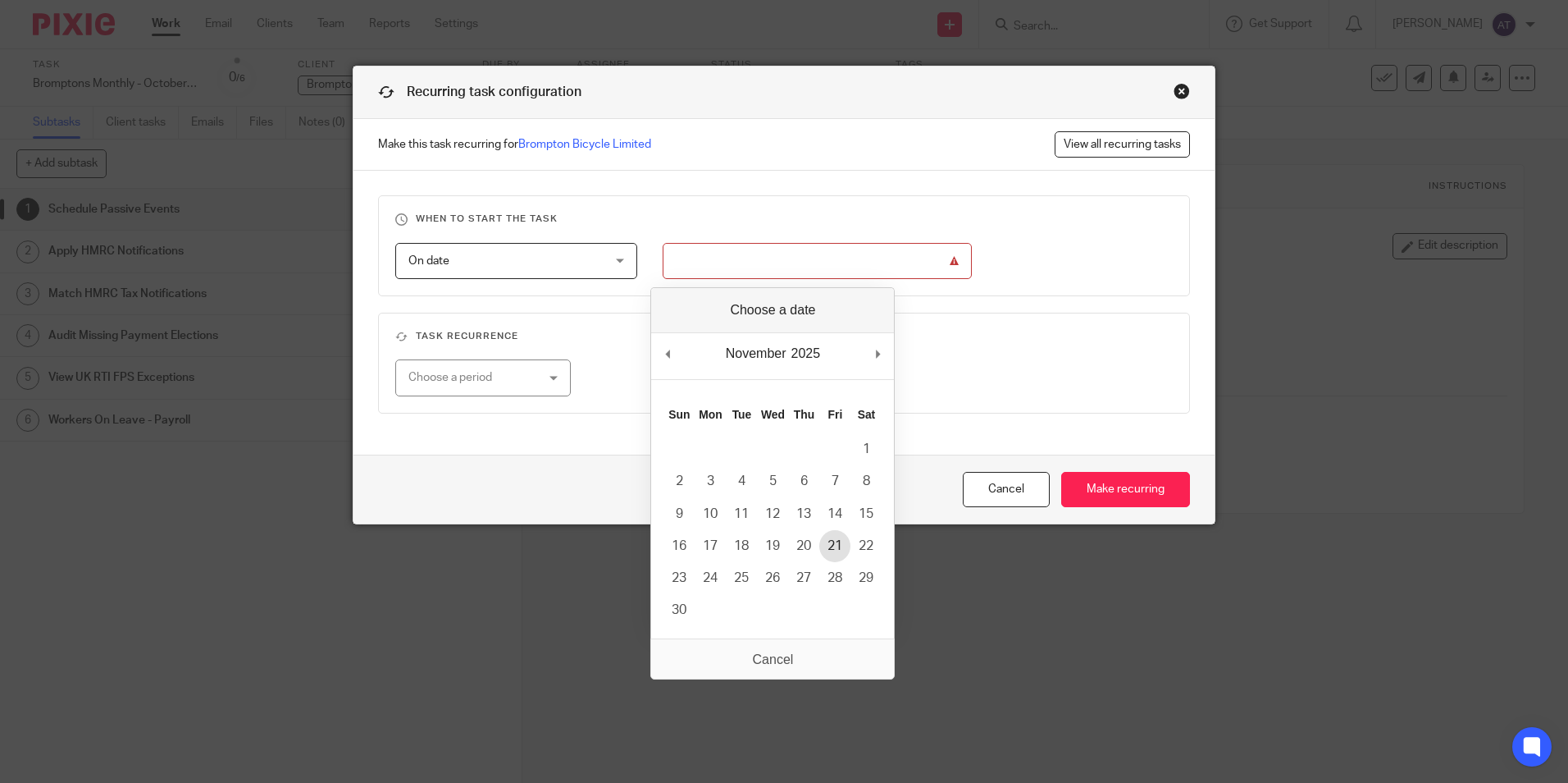
type input "2025-11-21"
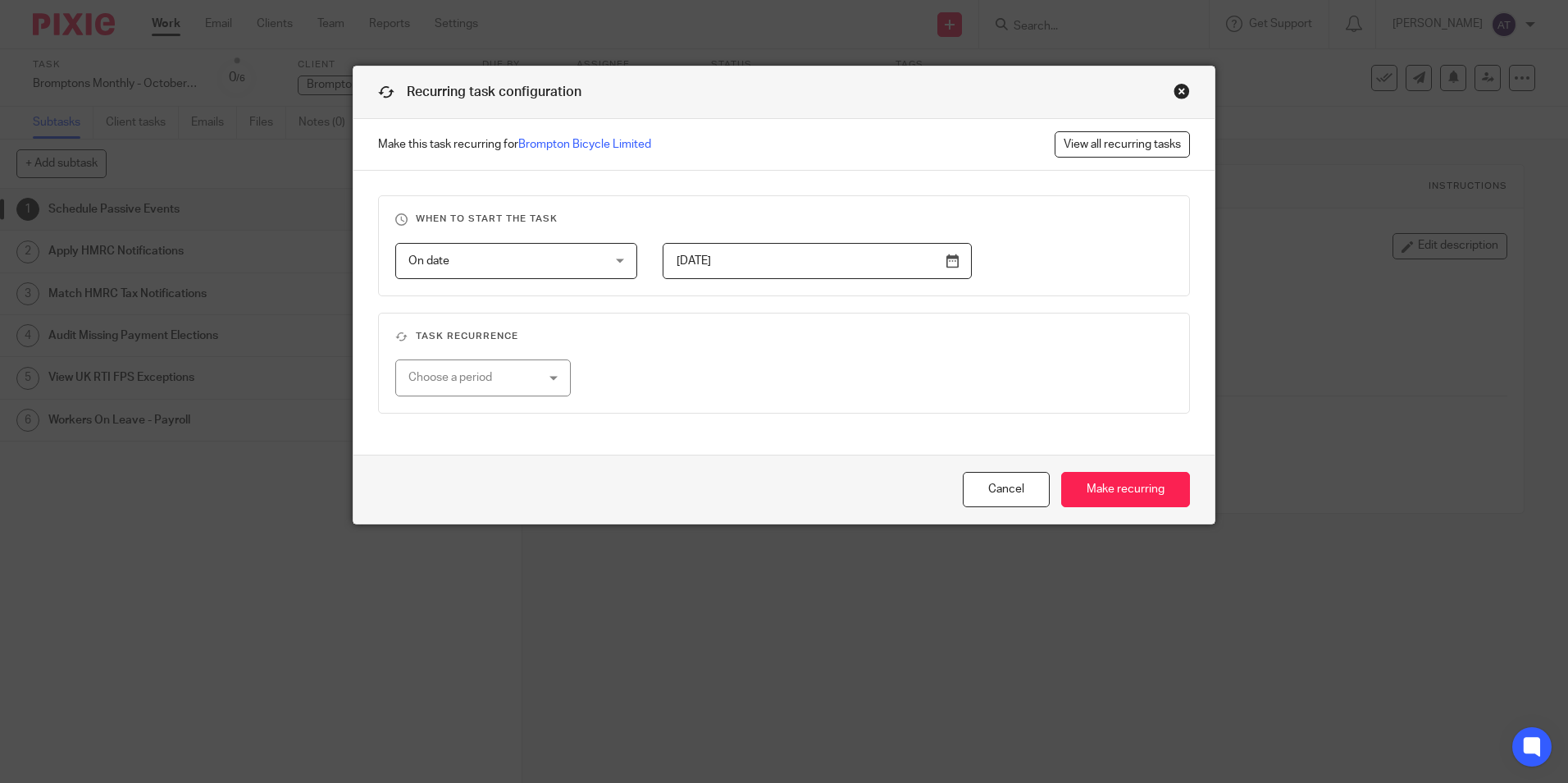
click at [535, 361] on div "Choose a period" at bounding box center [483, 377] width 175 height 37
click at [465, 472] on li "Monthly" at bounding box center [476, 479] width 173 height 34
click at [704, 373] on input "number" at bounding box center [724, 377] width 185 height 37
type input "1"
click at [1090, 494] on input "Make recurring" at bounding box center [1125, 489] width 129 height 35
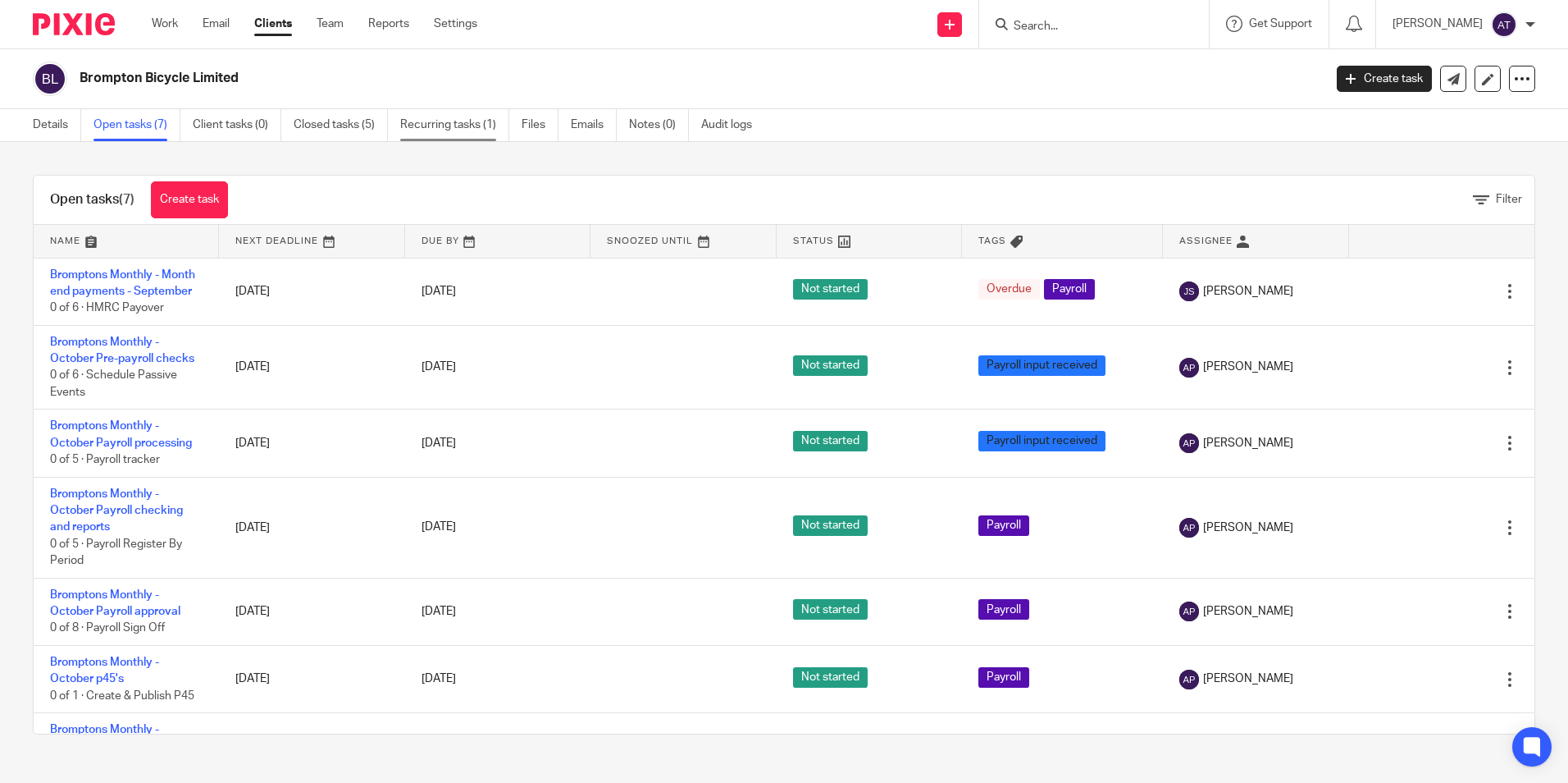
click at [434, 122] on link "Recurring tasks (1)" at bounding box center [454, 125] width 109 height 32
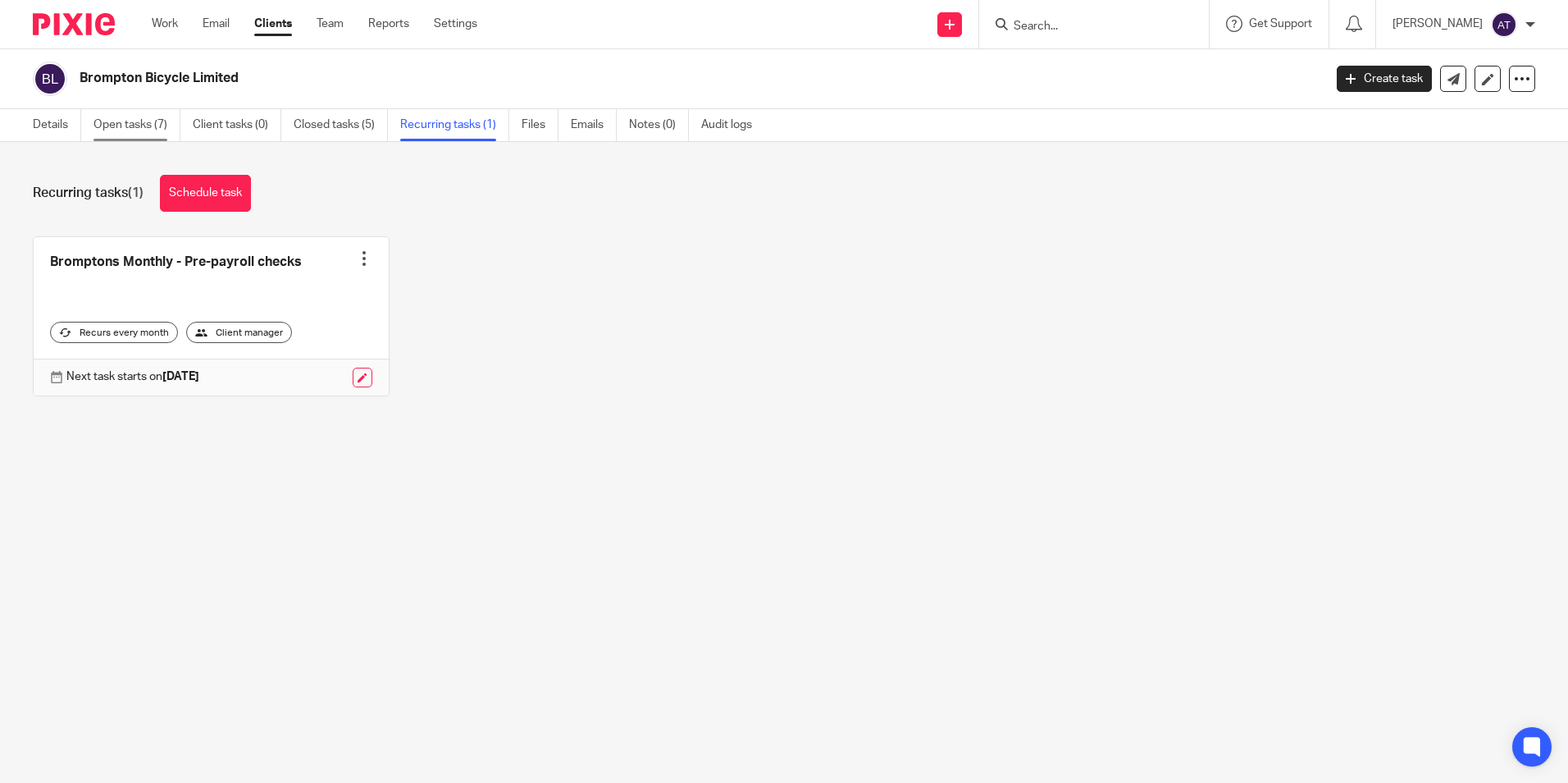
click at [140, 128] on link "Open tasks (7)" at bounding box center [137, 125] width 87 height 32
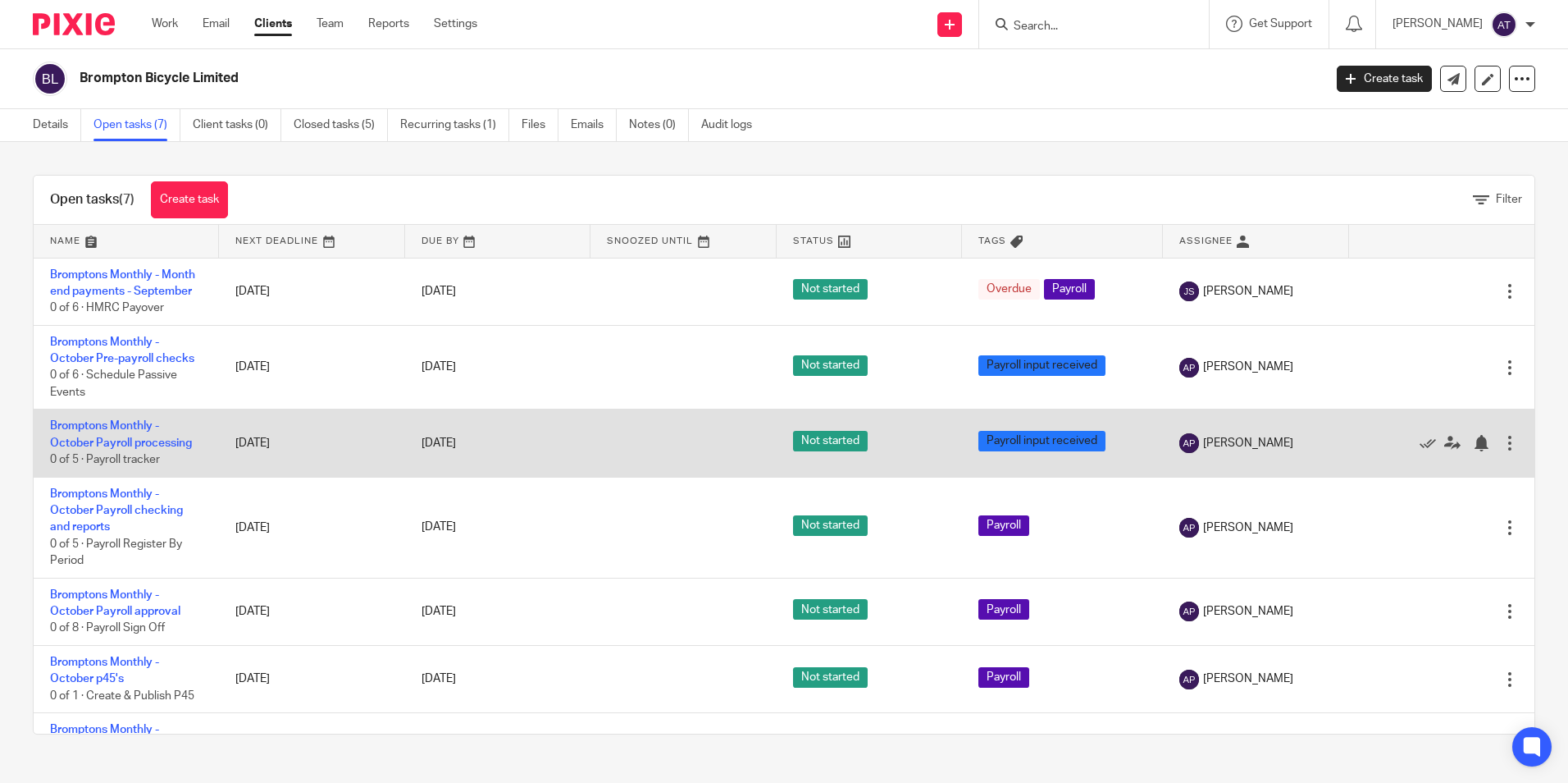
click at [1502, 438] on div at bounding box center [1510, 443] width 16 height 16
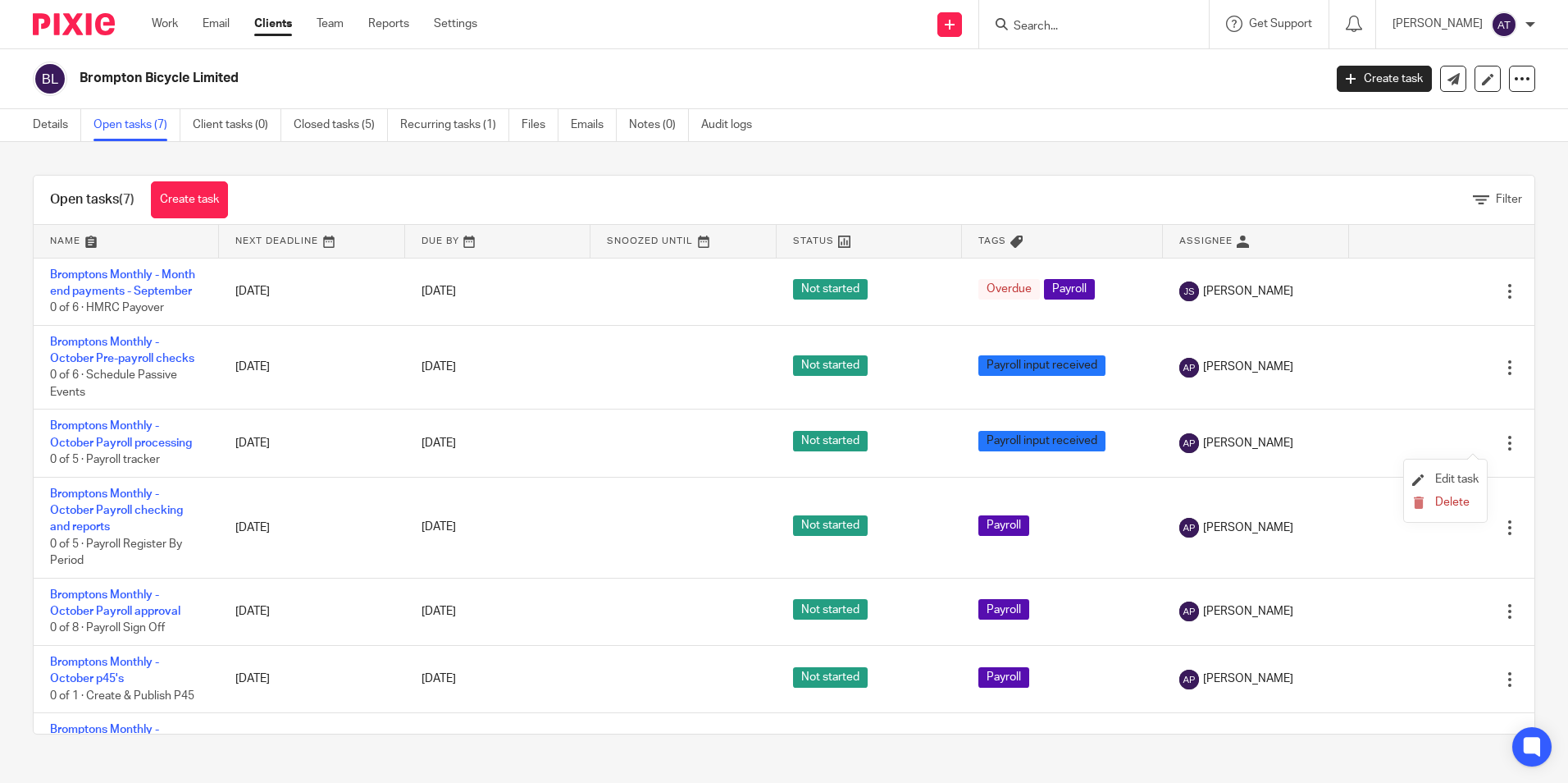
click at [1465, 472] on li "Edit task" at bounding box center [1445, 479] width 66 height 25
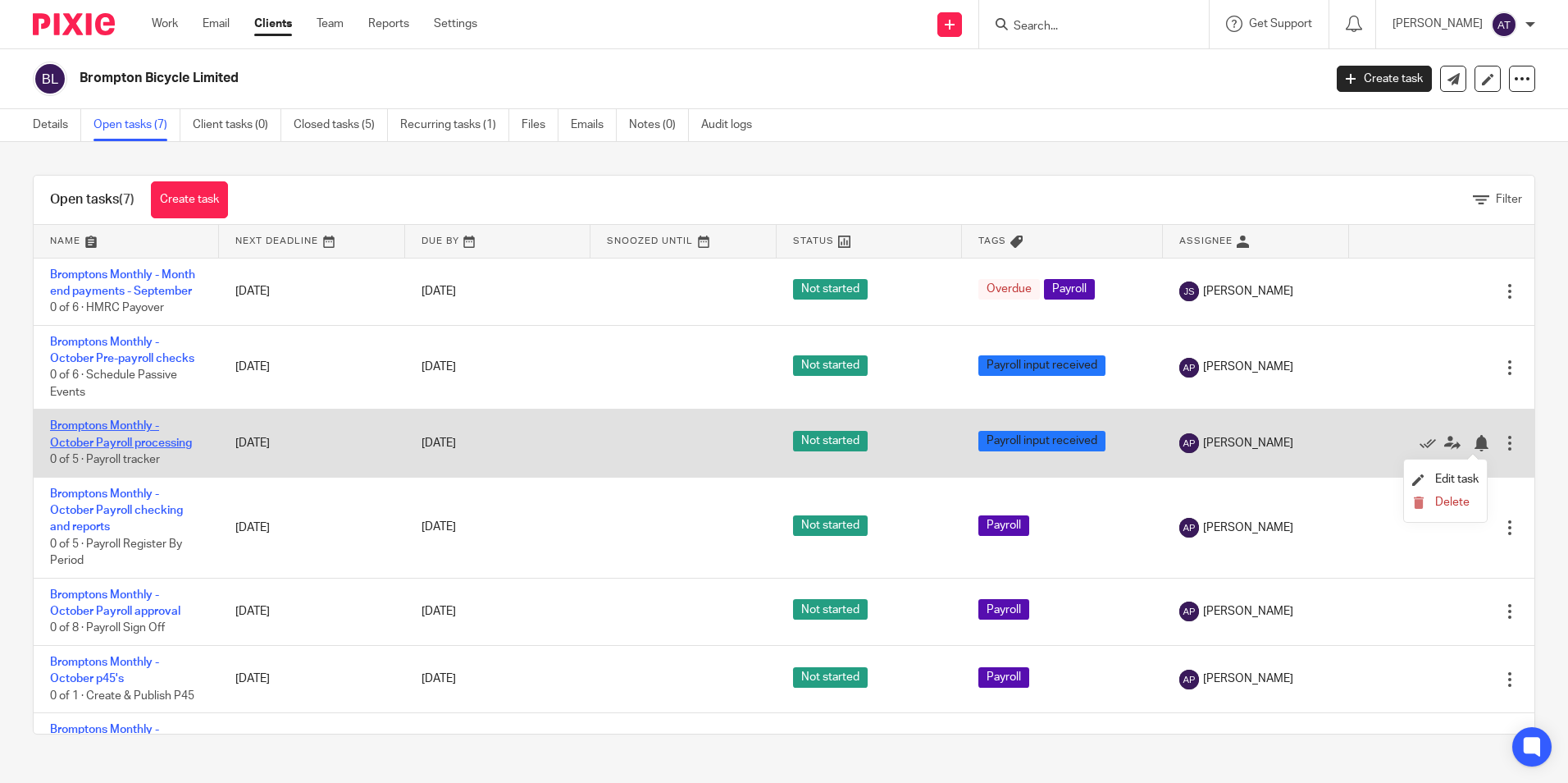
click at [71, 438] on link "Bromptons Monthly - October Payroll processing" at bounding box center [121, 434] width 142 height 28
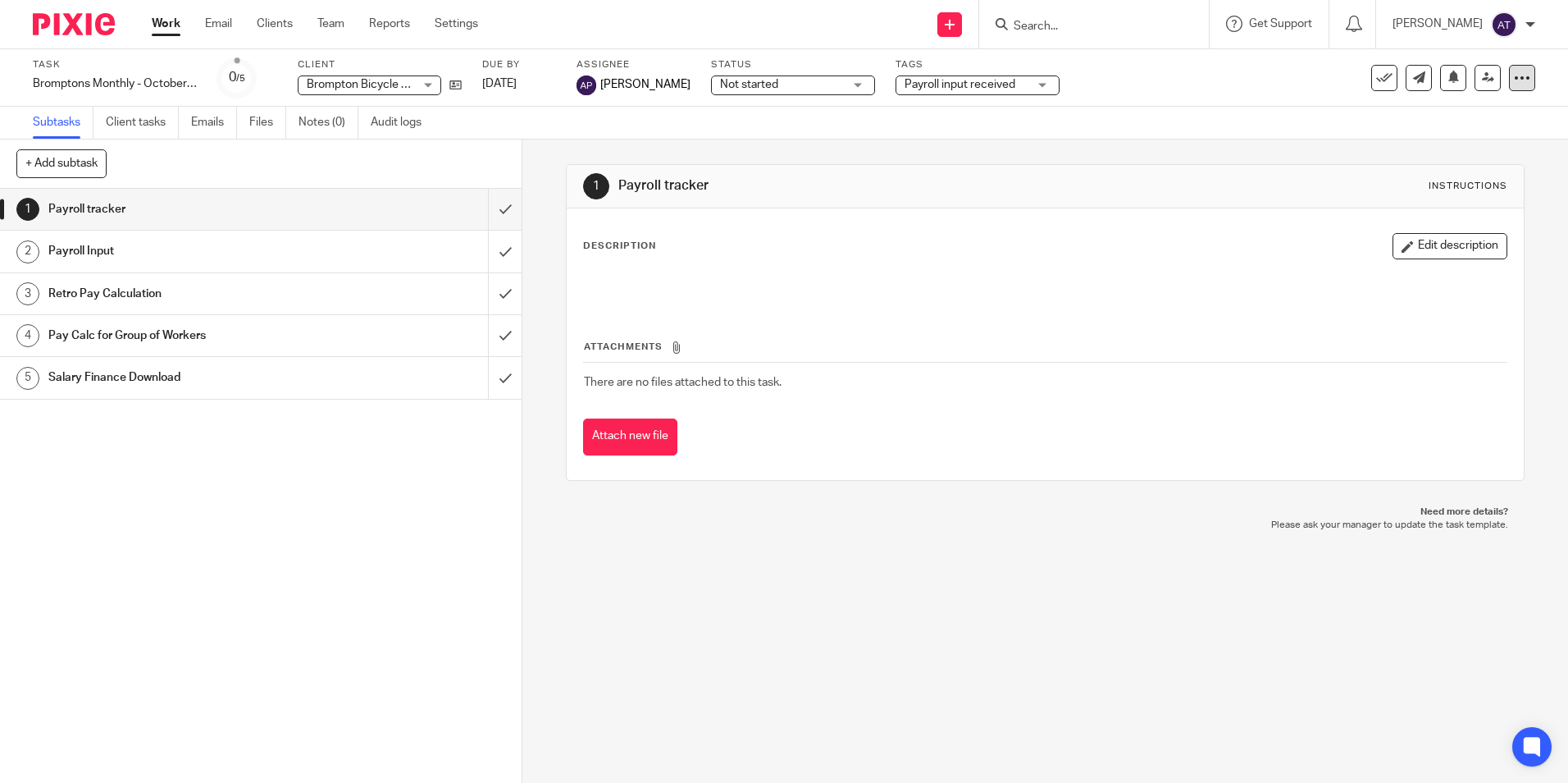
click at [1513, 74] on icon at bounding box center [1522, 78] width 16 height 16
click at [1460, 189] on span "Make recurring" at bounding box center [1443, 191] width 78 height 12
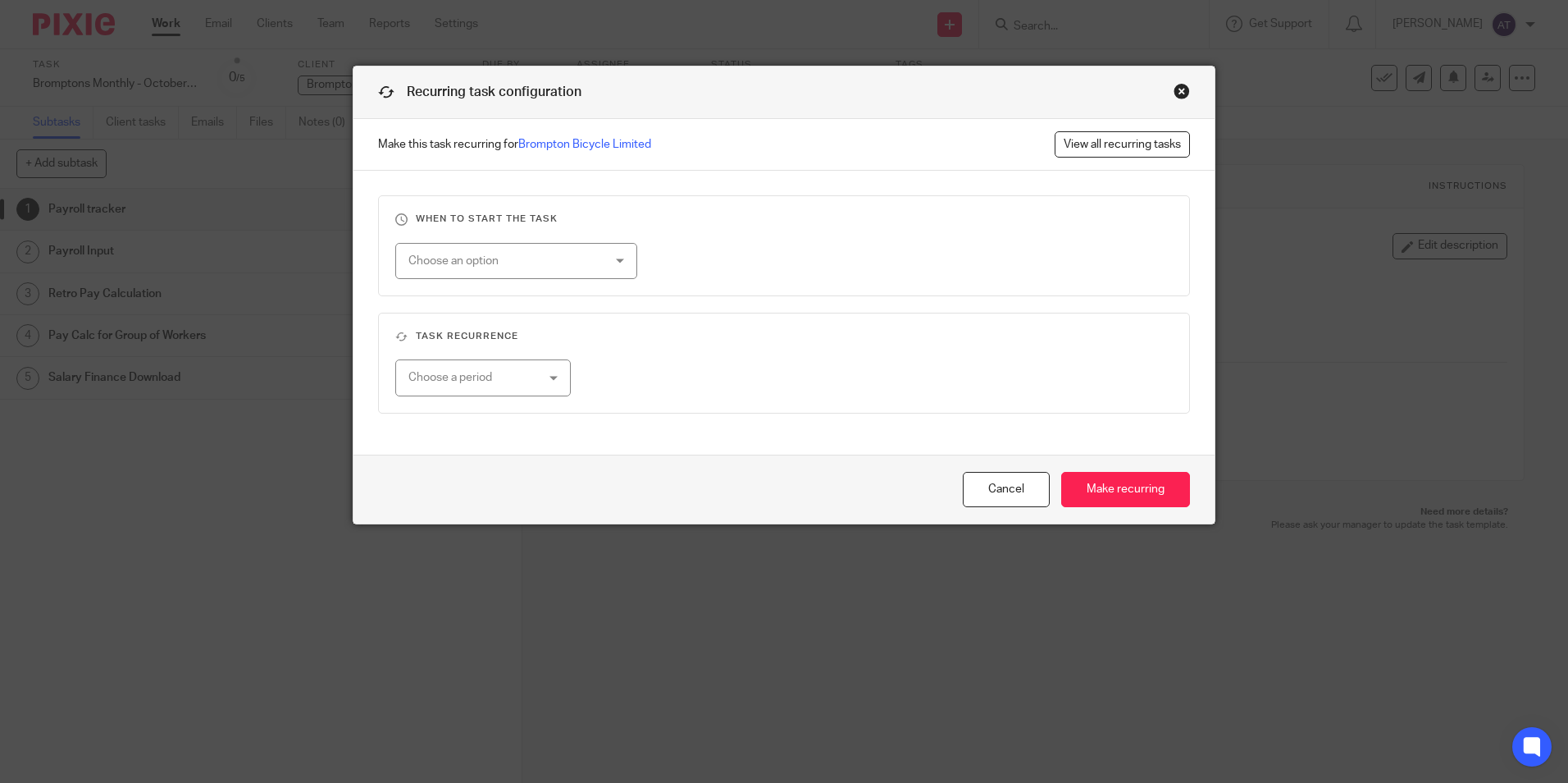
click at [561, 270] on div "Choose an option" at bounding box center [499, 261] width 182 height 35
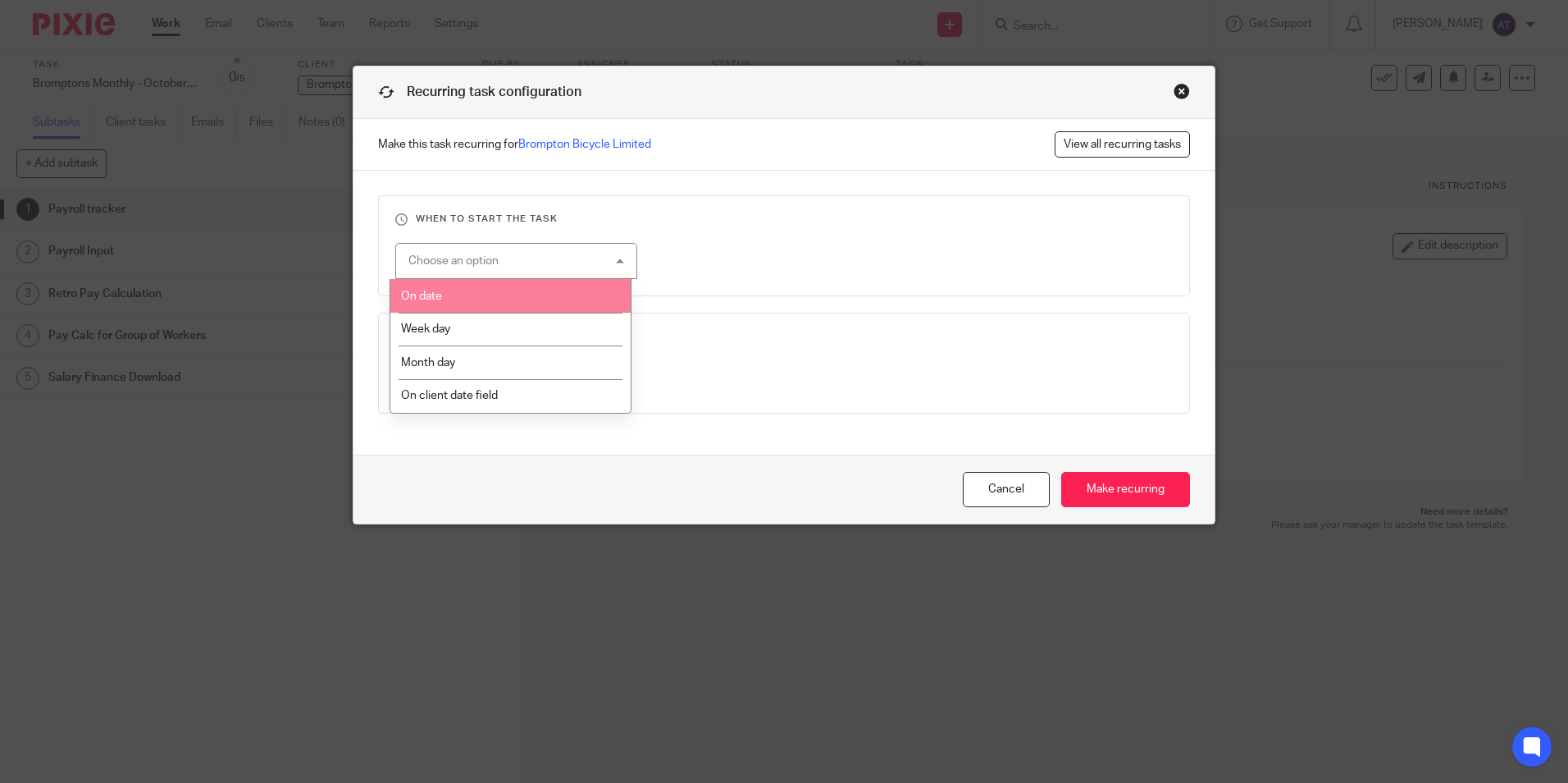
click at [502, 289] on li "On date" at bounding box center [510, 296] width 240 height 34
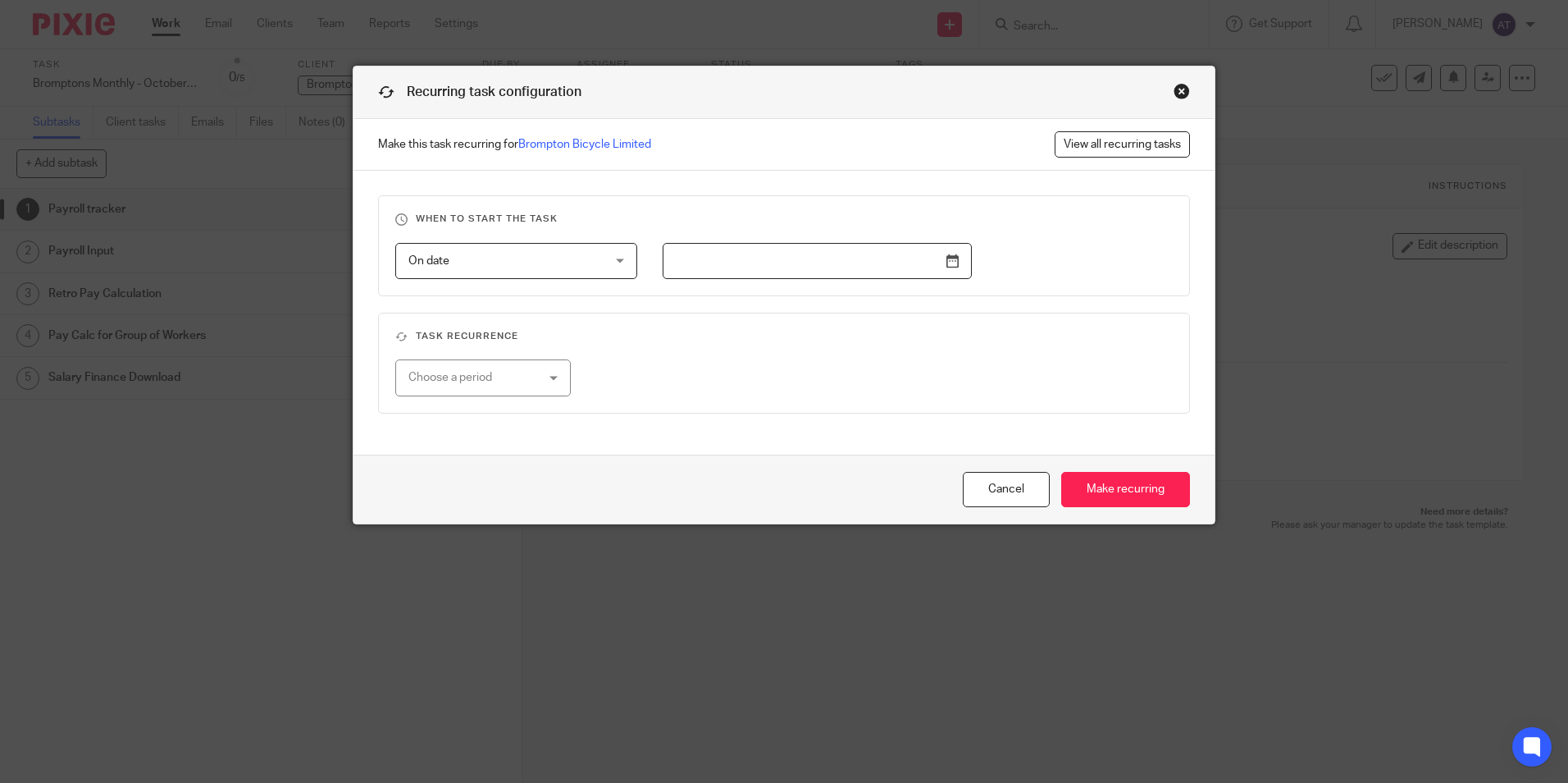
click at [859, 266] on input "text" at bounding box center [817, 261] width 309 height 37
click at [828, 273] on input "Use the arrow keys to pick a date" at bounding box center [817, 261] width 309 height 37
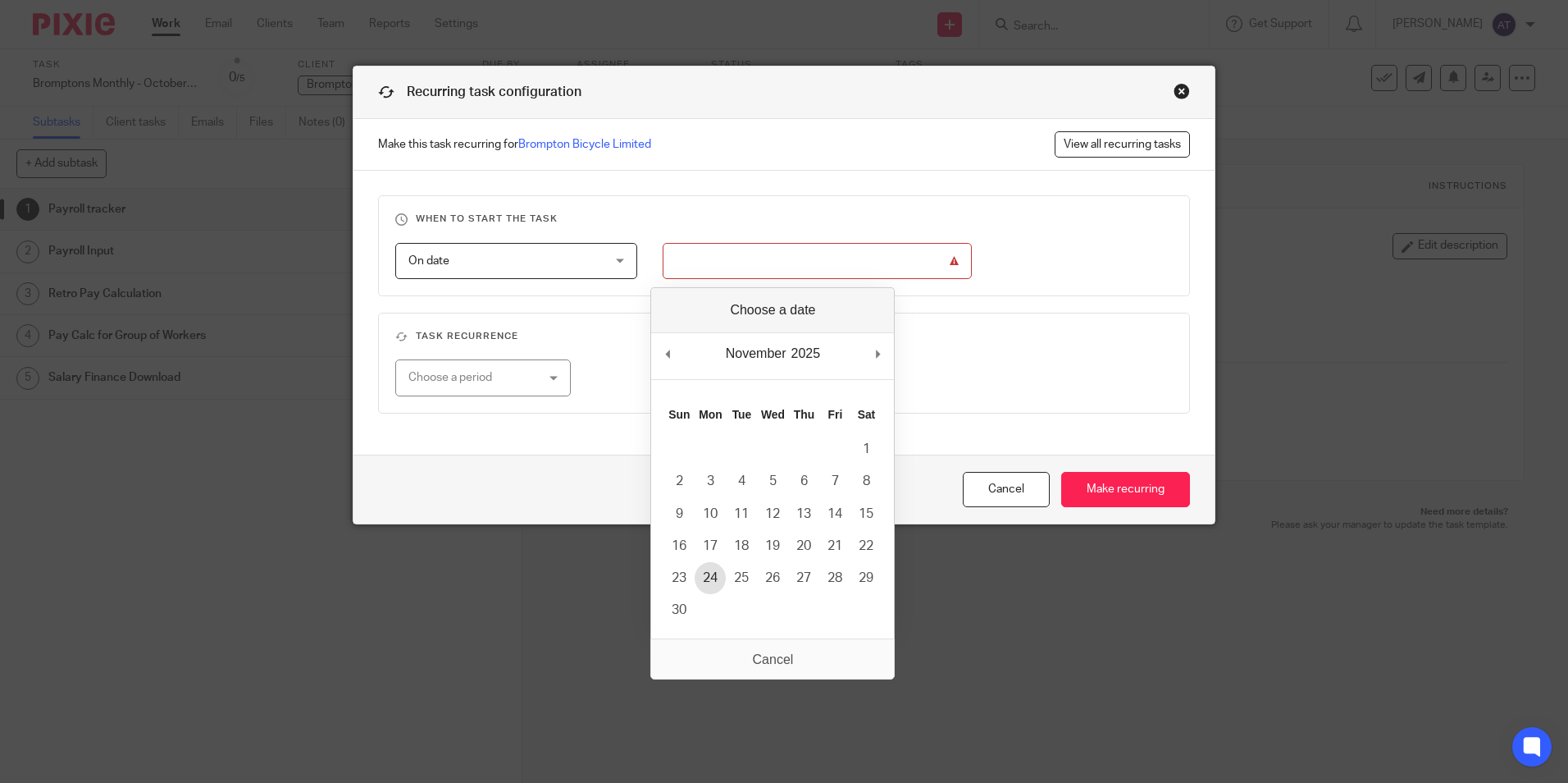
type input "[DATE]"
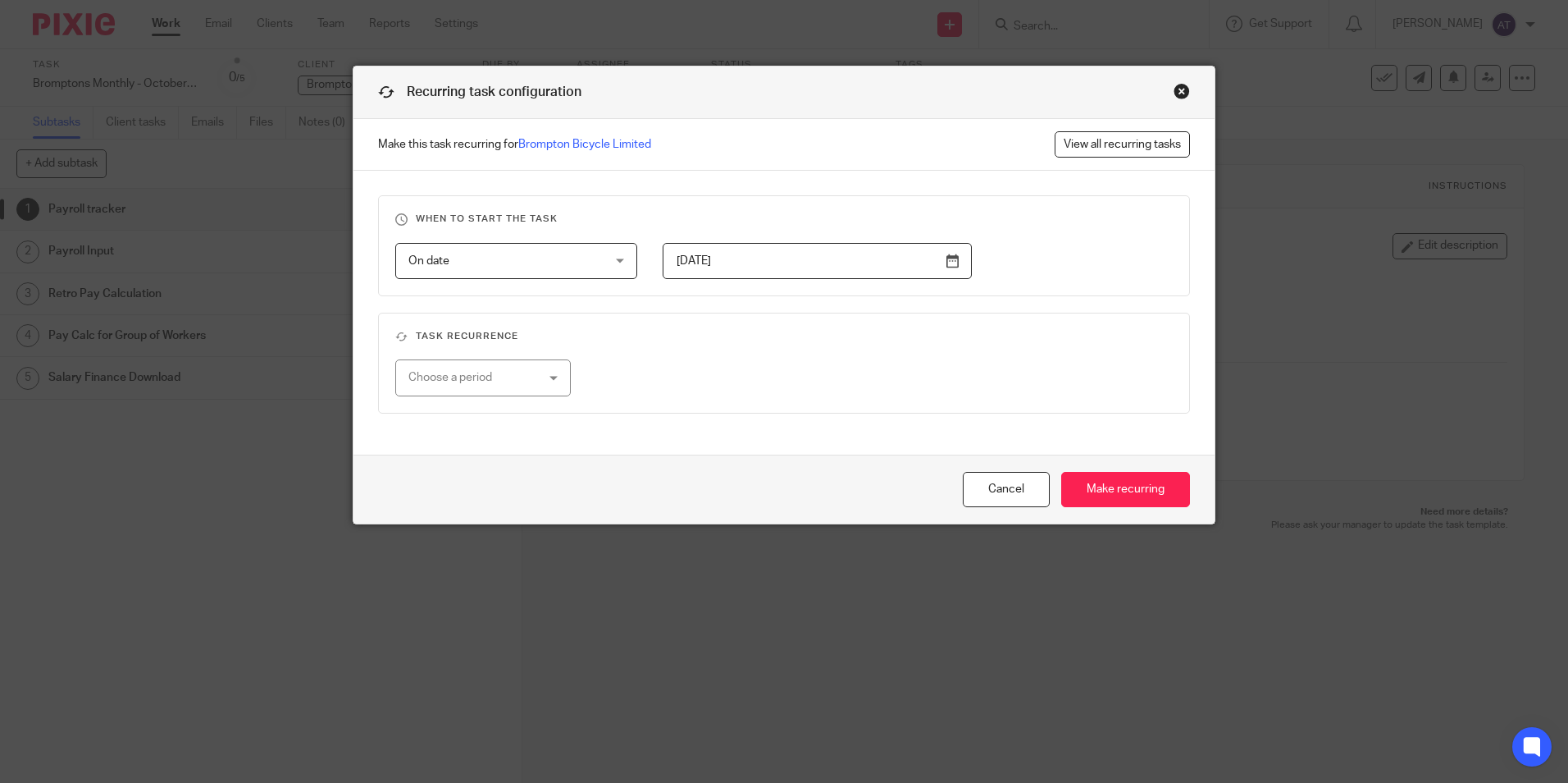
click at [548, 376] on div "Choose a period" at bounding box center [483, 377] width 175 height 37
click at [458, 474] on li "Monthly" at bounding box center [476, 479] width 173 height 34
click at [717, 379] on input "number" at bounding box center [724, 377] width 185 height 37
type input "1"
click at [1103, 491] on input "Make recurring" at bounding box center [1125, 489] width 129 height 35
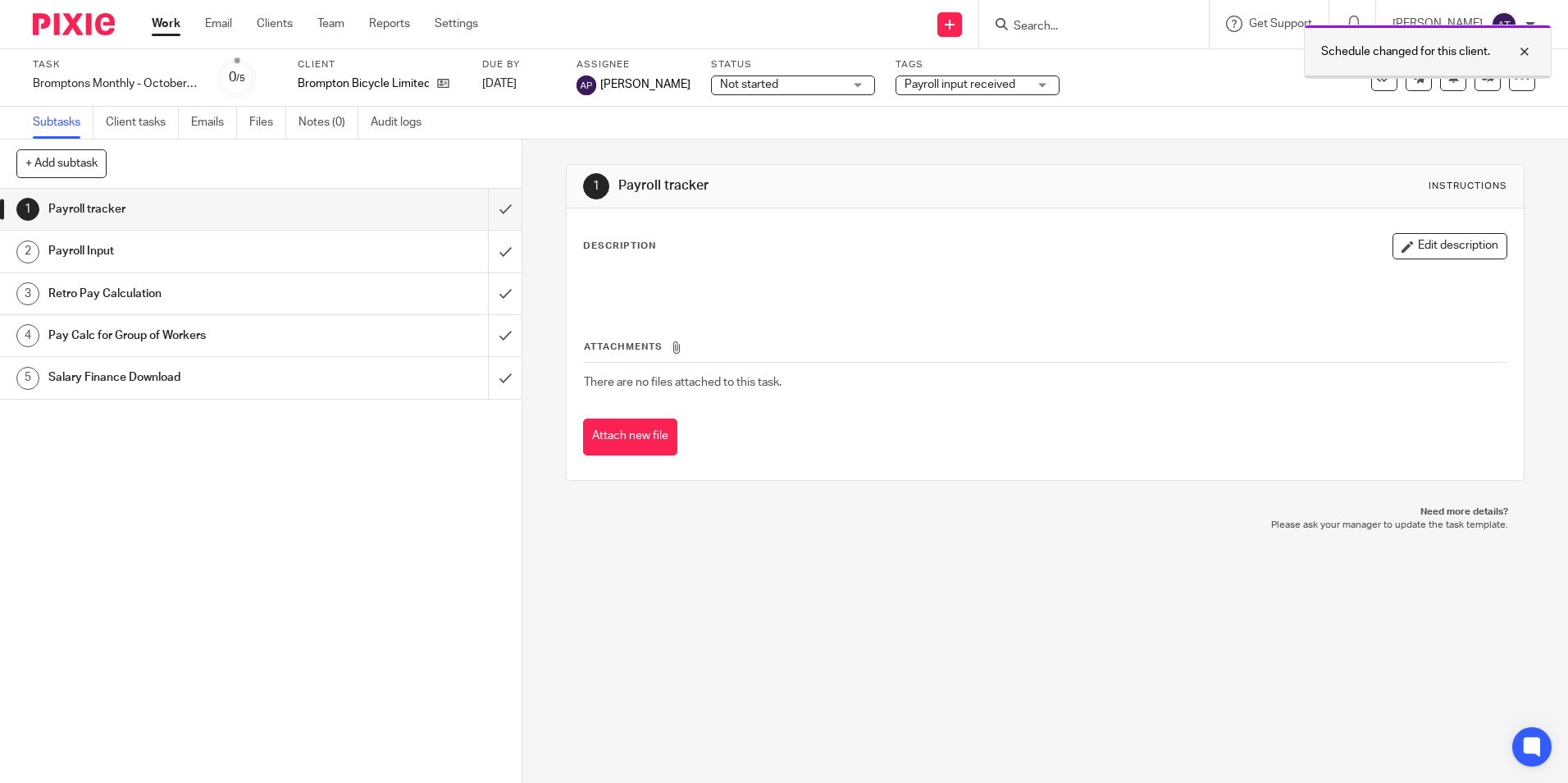
click at [1530, 46] on div at bounding box center [1512, 52] width 45 height 20
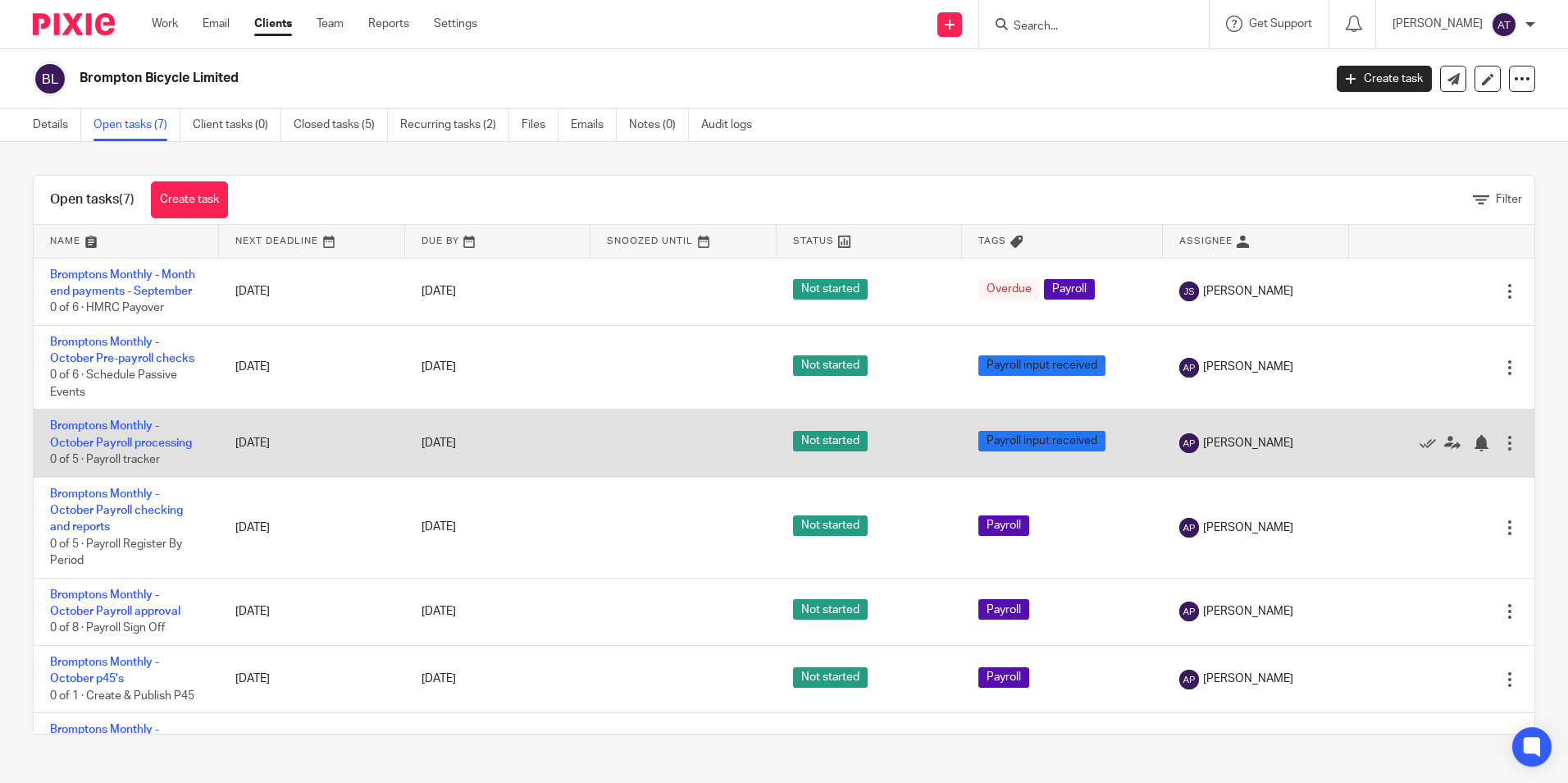
click at [1502, 438] on div at bounding box center [1510, 443] width 16 height 16
click at [129, 445] on link "Bromptons Monthly - October Payroll processing" at bounding box center [121, 434] width 142 height 28
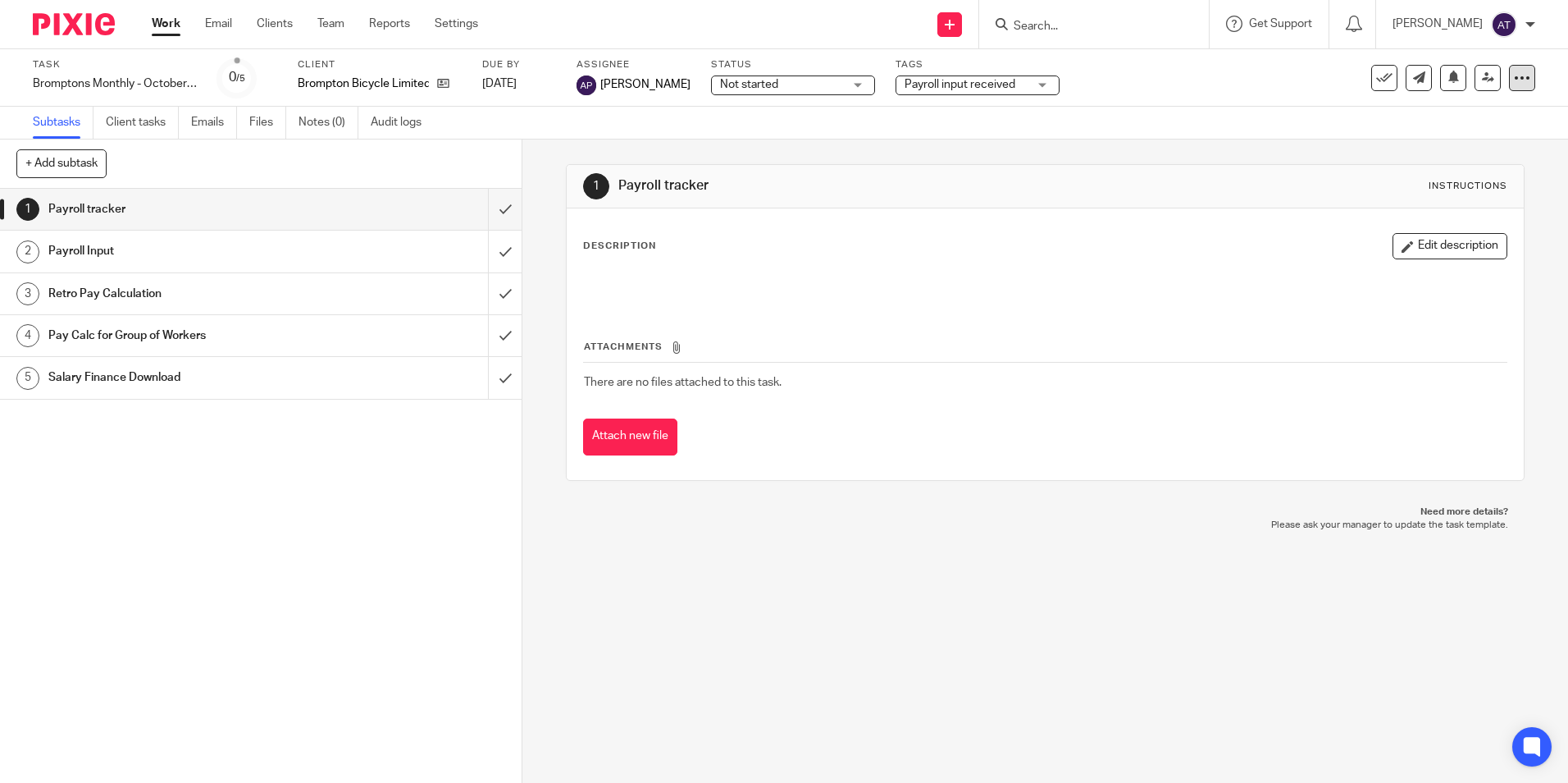
click at [1513, 84] on icon at bounding box center [1522, 78] width 16 height 16
click at [1020, 407] on div "Attachments There are no files attached to this task. Attach new file" at bounding box center [1044, 381] width 924 height 149
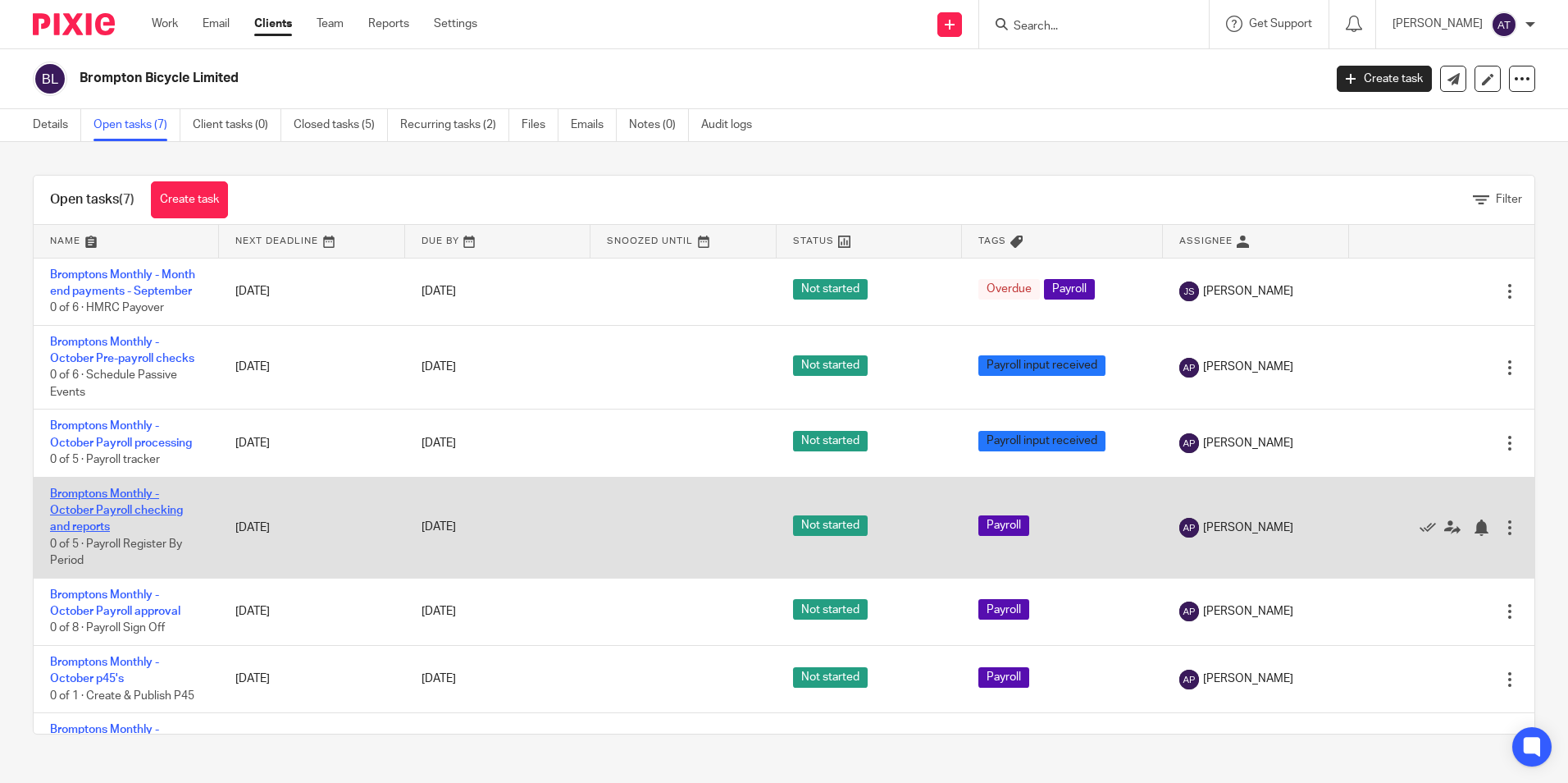
click at [138, 507] on link "Bromptons Monthly - October Payroll checking and reports" at bounding box center [116, 511] width 133 height 45
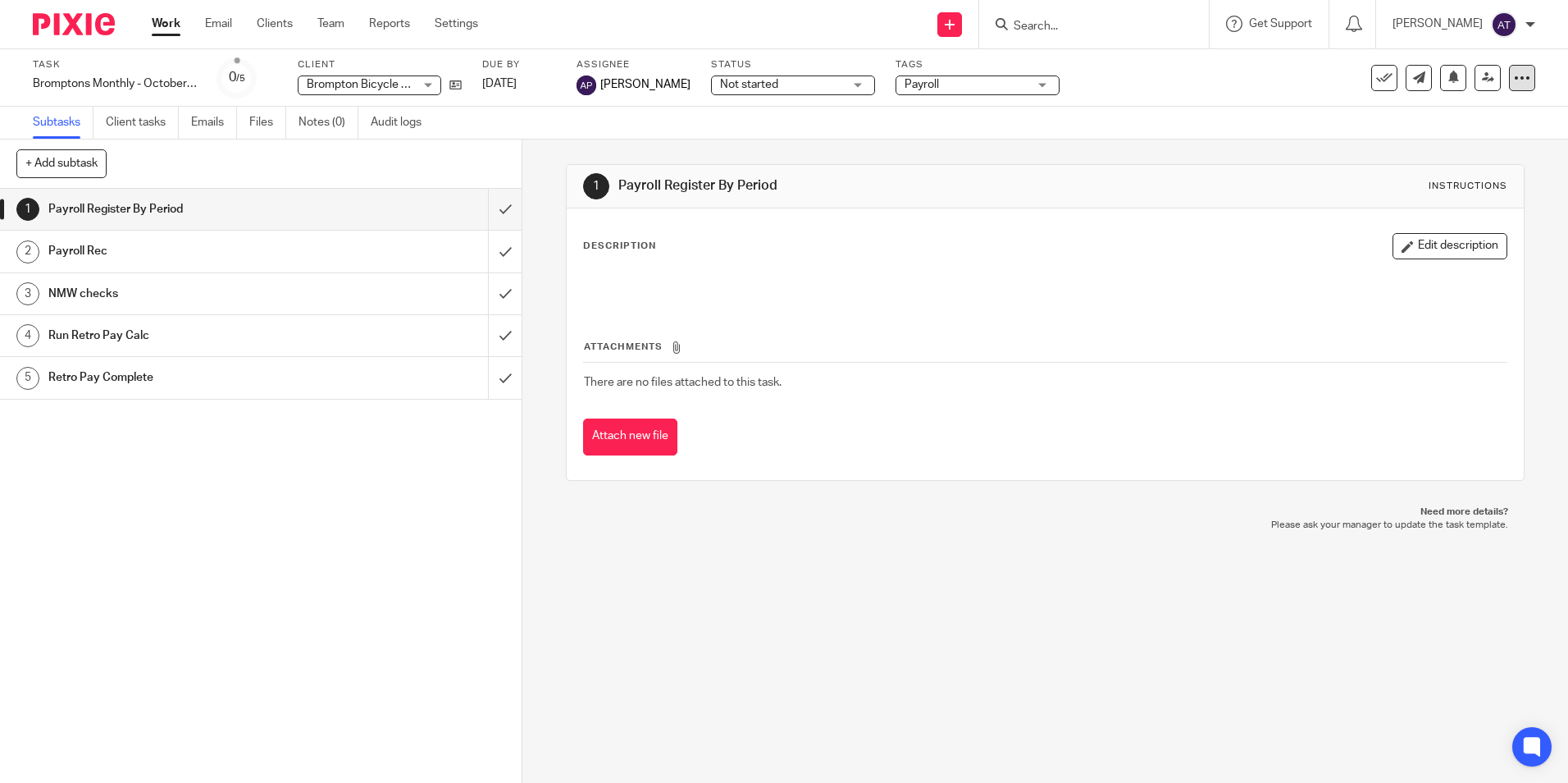
click at [1513, 82] on icon at bounding box center [1522, 78] width 16 height 16
click at [1473, 186] on span "Make recurring" at bounding box center [1443, 191] width 78 height 12
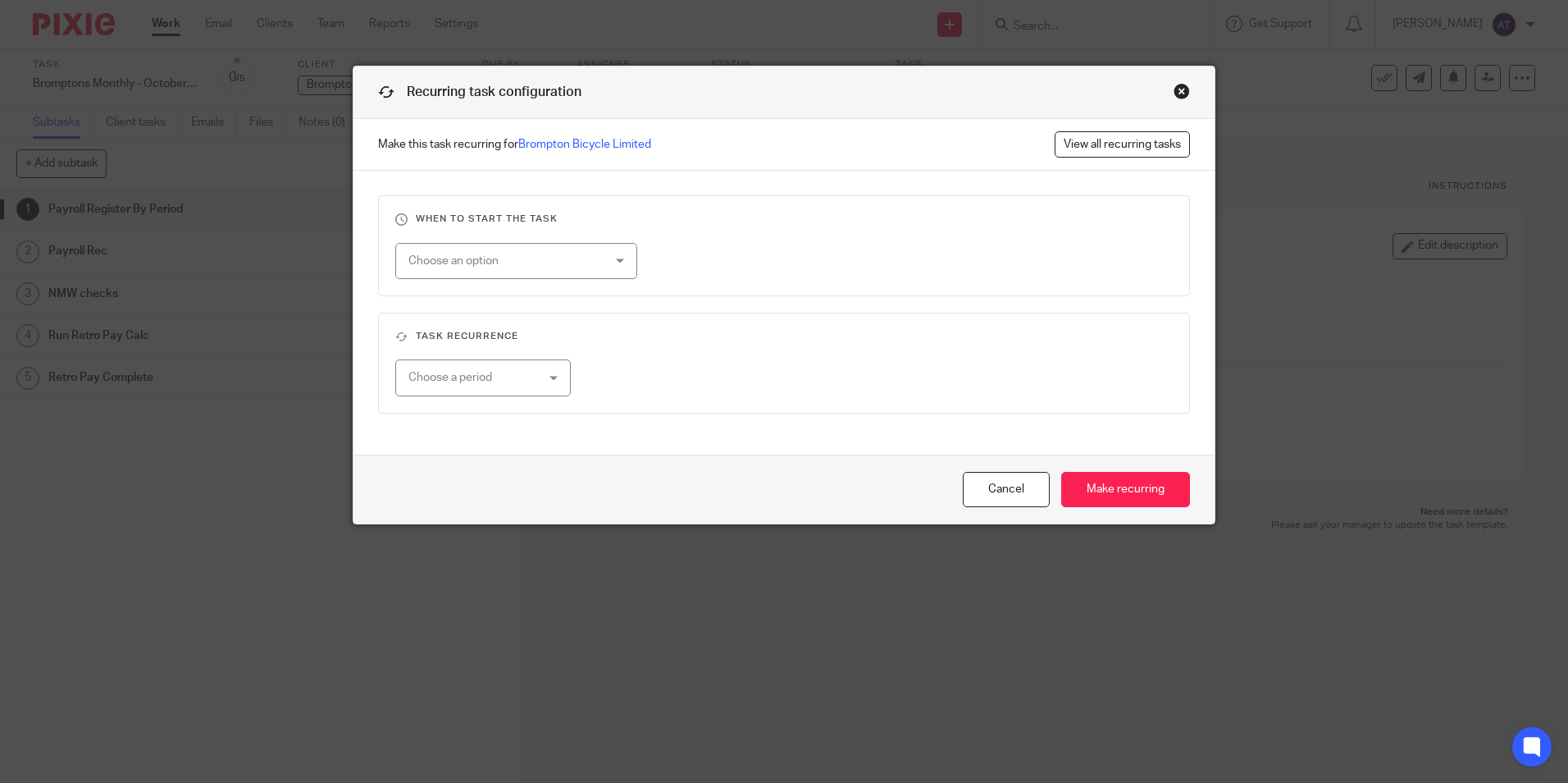
click at [574, 256] on div "Choose an option" at bounding box center [499, 261] width 182 height 35
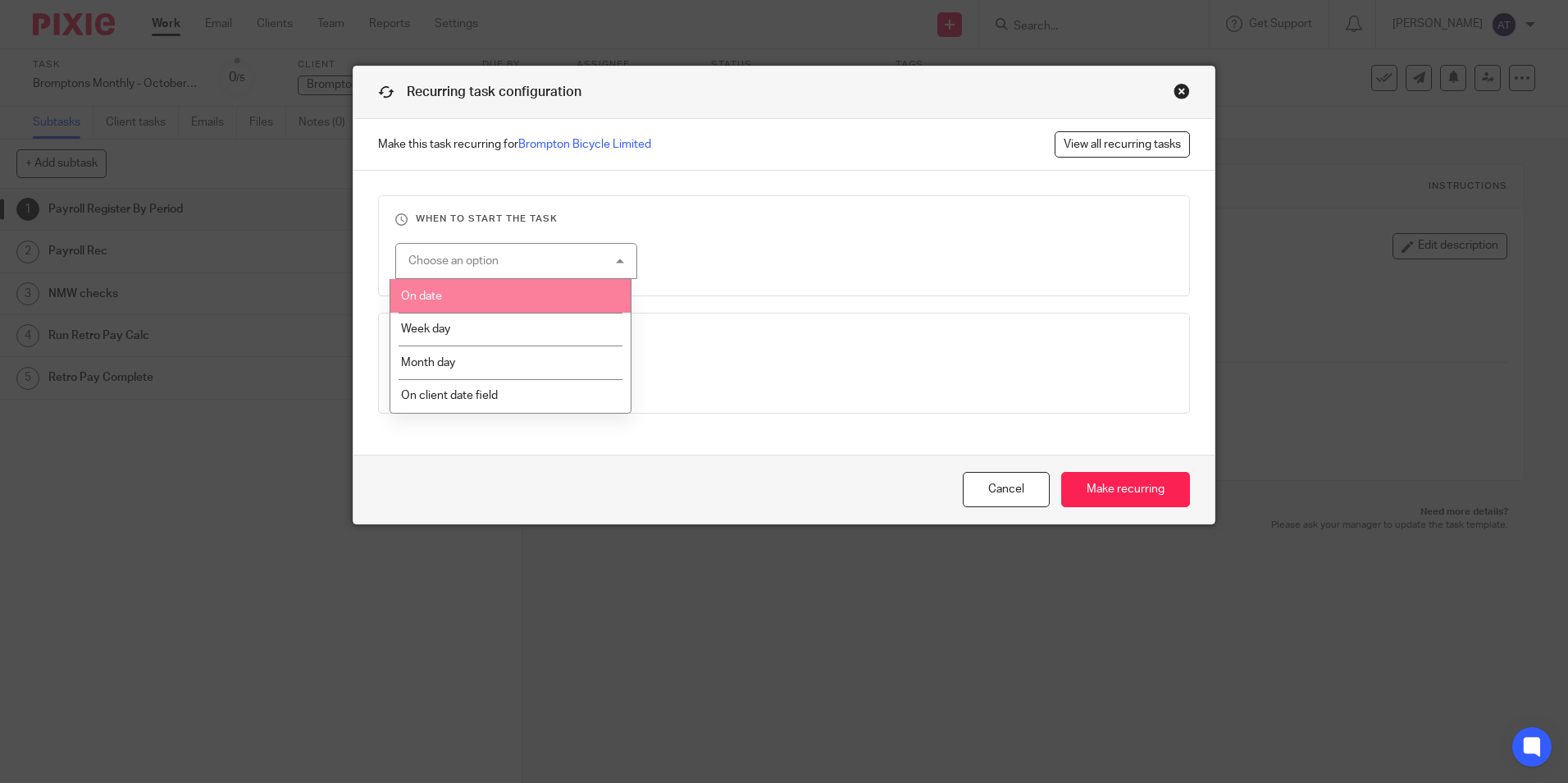
click at [504, 286] on li "On date" at bounding box center [510, 296] width 240 height 34
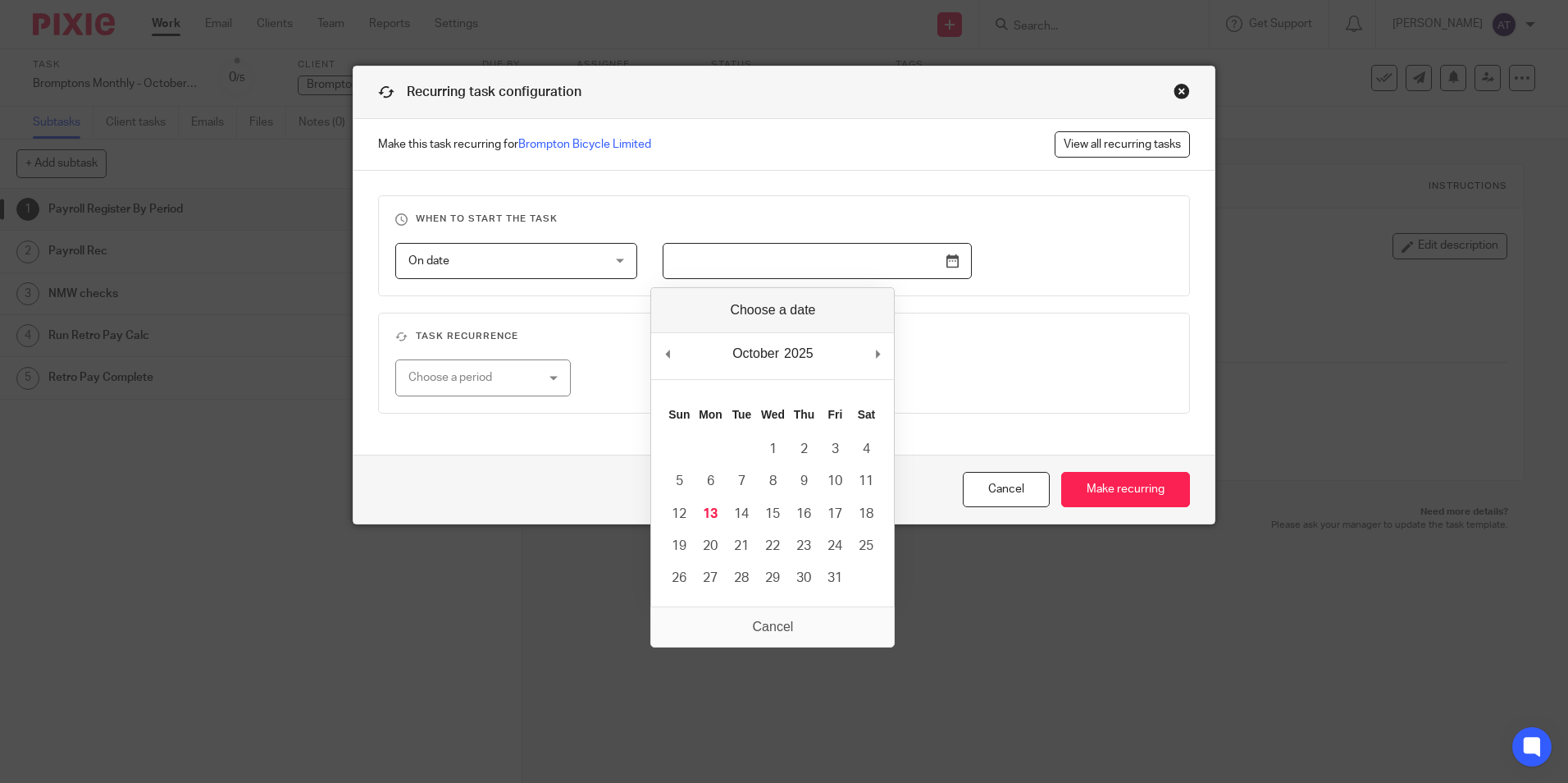
click at [944, 257] on input "Use the arrow keys to pick a date" at bounding box center [817, 261] width 309 height 37
type input "2025-11-25"
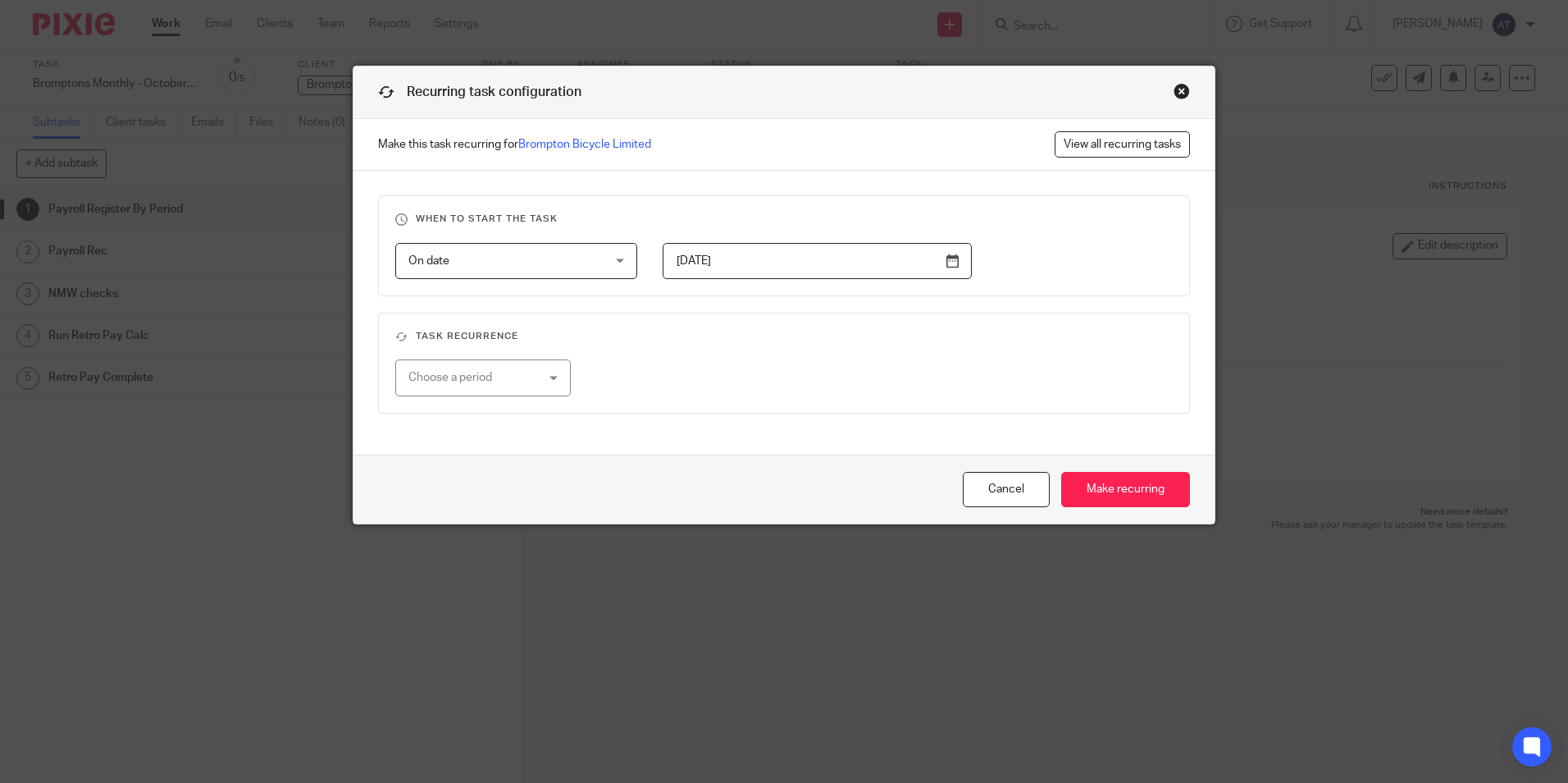
click at [522, 379] on div "Choose a period" at bounding box center [473, 377] width 129 height 35
click at [452, 476] on li "Monthly" at bounding box center [476, 479] width 173 height 34
click at [645, 373] on input "number" at bounding box center [724, 377] width 185 height 37
type input "1"
click at [1132, 515] on div "Cancel Make recurring" at bounding box center [784, 489] width 861 height 69
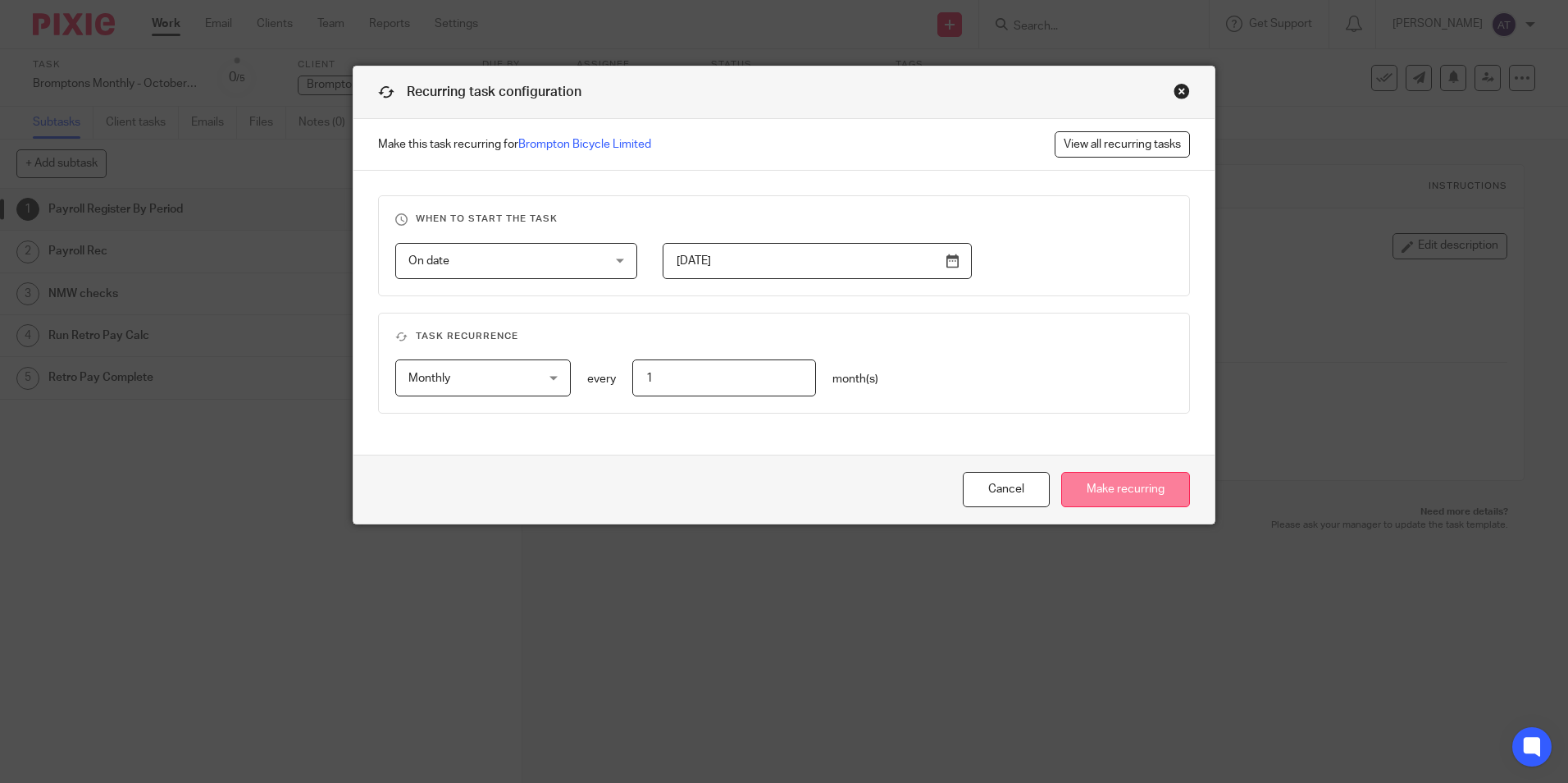
click at [1117, 497] on input "Make recurring" at bounding box center [1125, 489] width 129 height 35
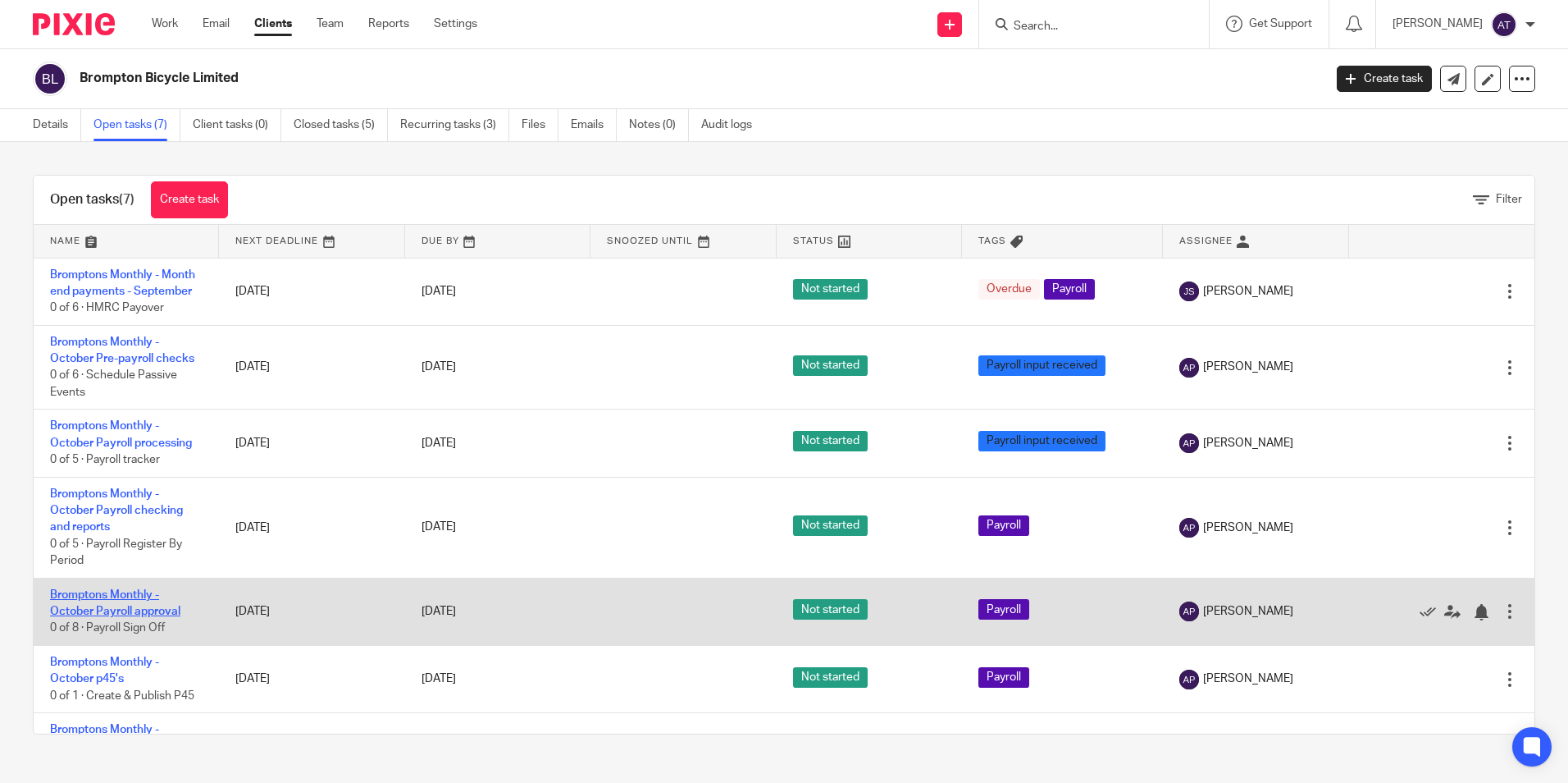
click at [99, 610] on link "Bromptons Monthly - October Payroll approval" at bounding box center [115, 603] width 130 height 28
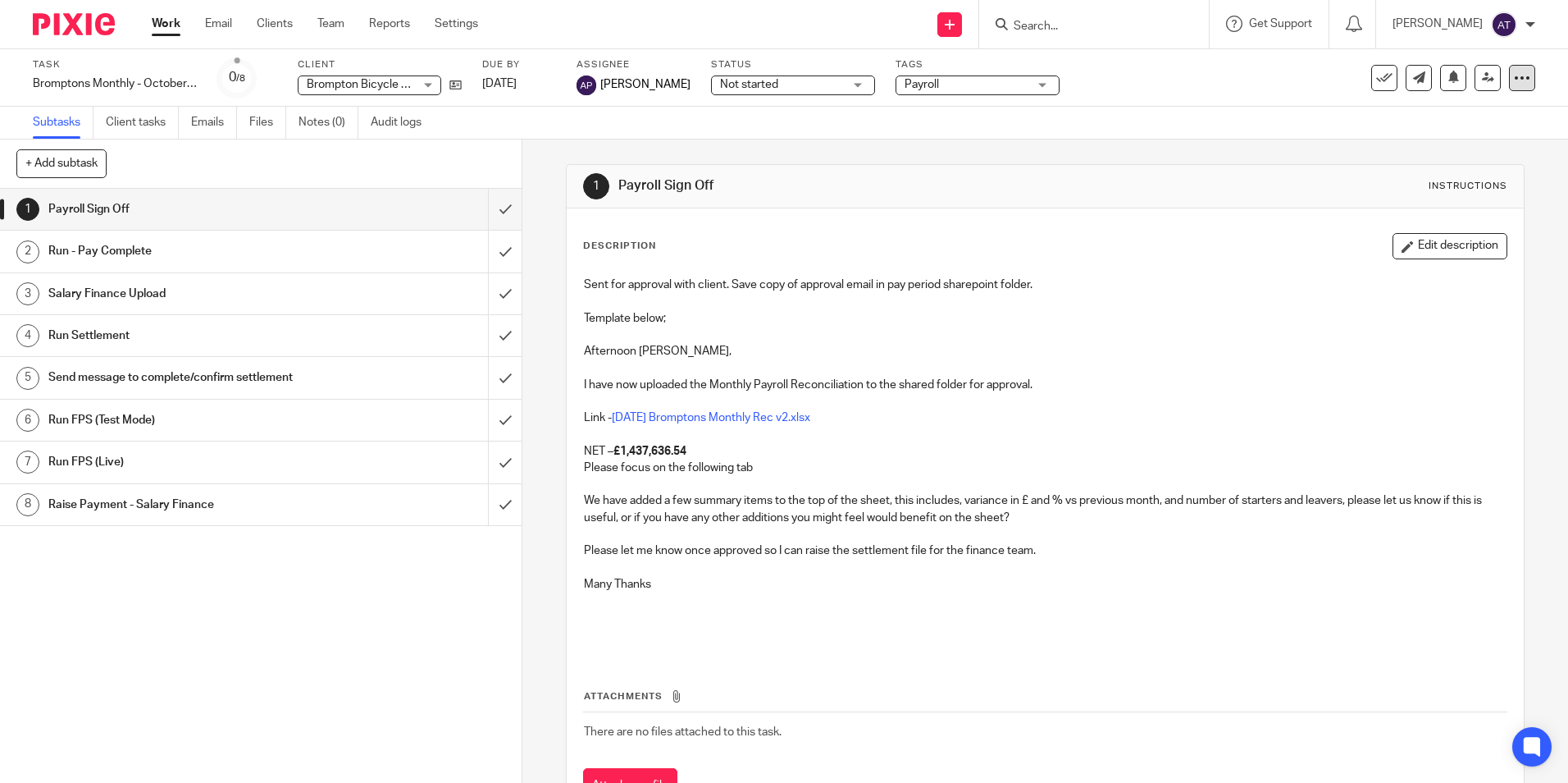
click at [1514, 82] on icon at bounding box center [1522, 78] width 16 height 16
click at [1463, 190] on span "Make recurring" at bounding box center [1443, 191] width 78 height 12
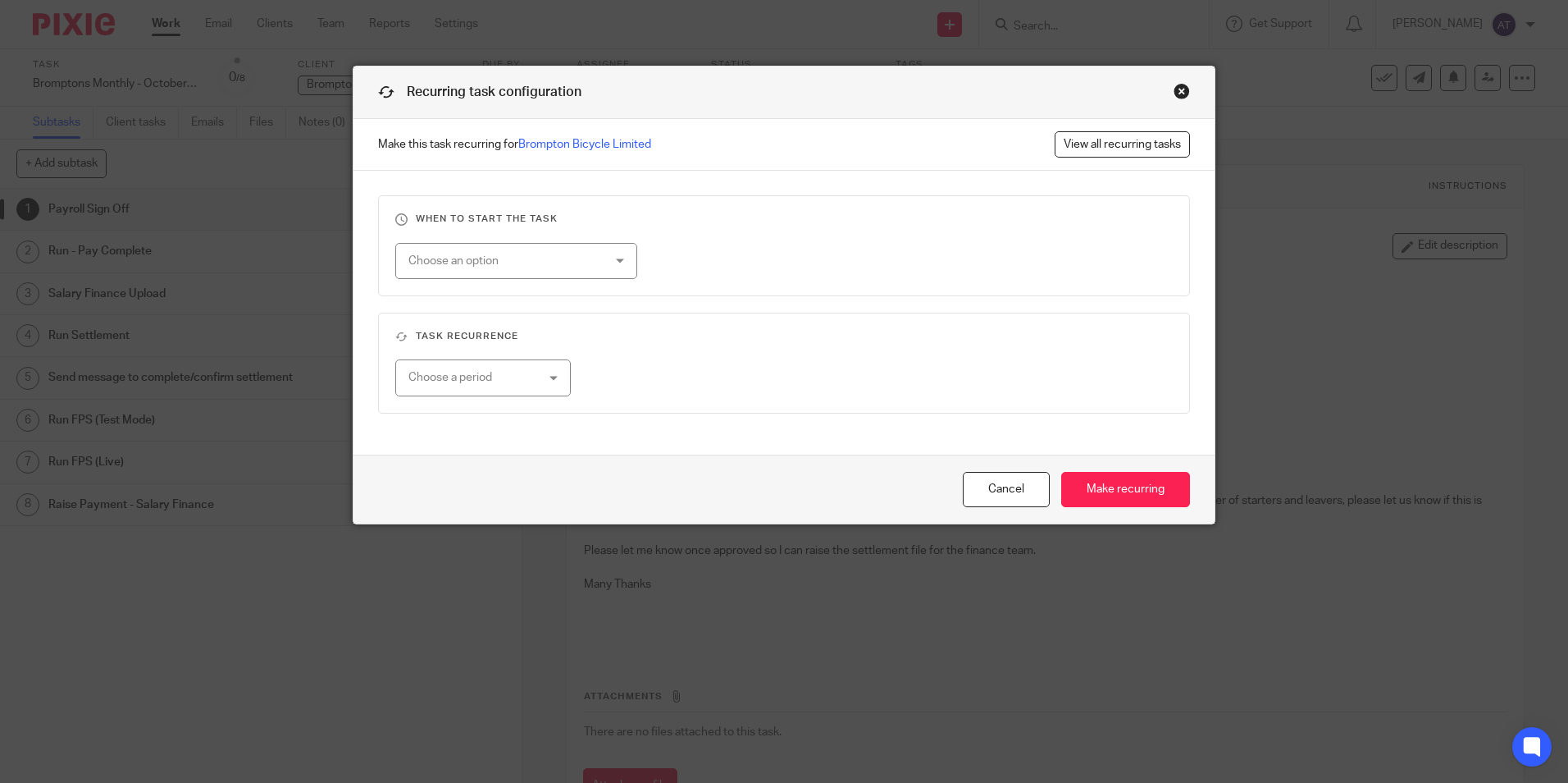
click at [556, 256] on div "Choose an option" at bounding box center [499, 261] width 182 height 35
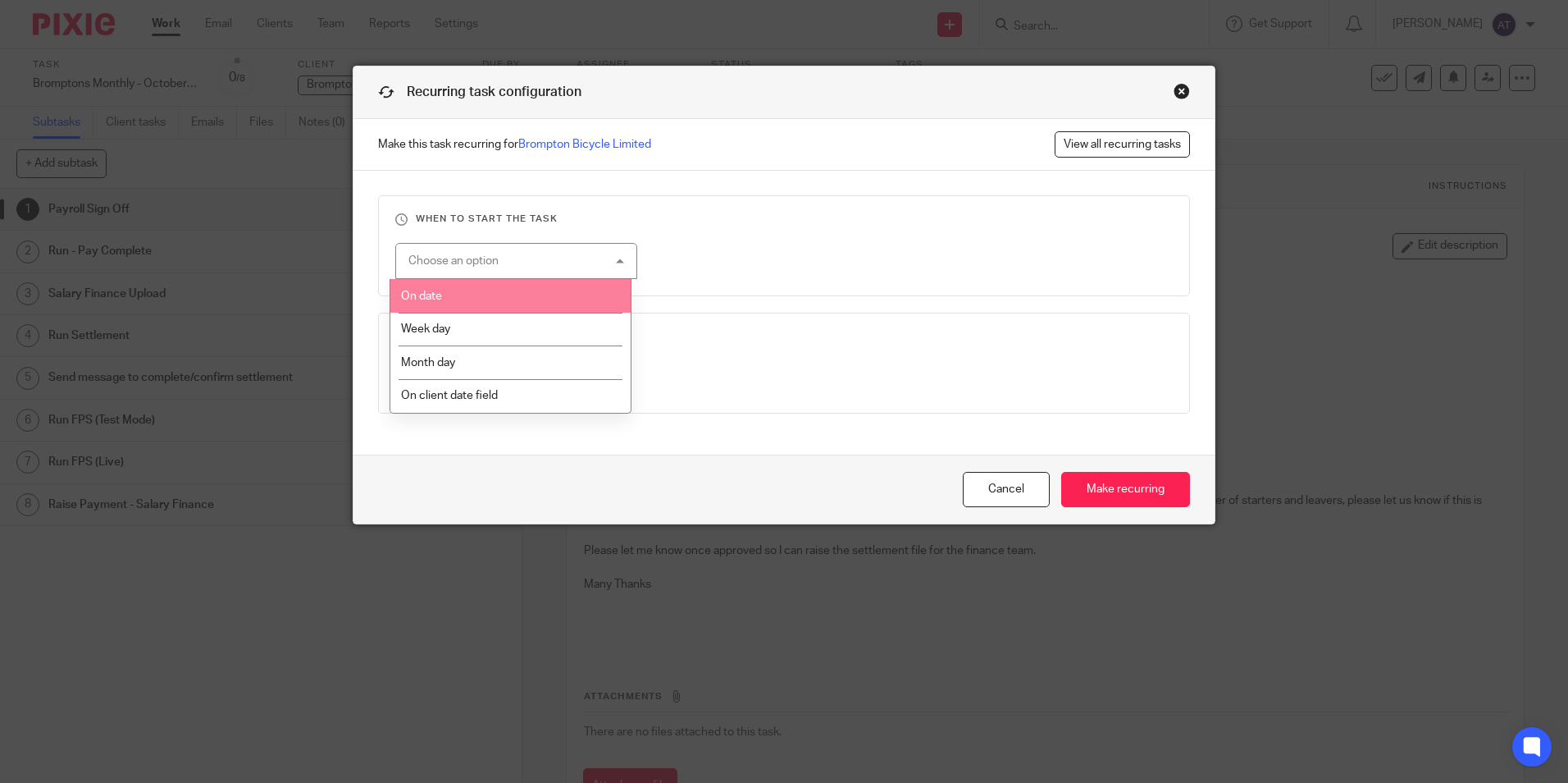
click at [475, 304] on li "On date" at bounding box center [510, 296] width 240 height 34
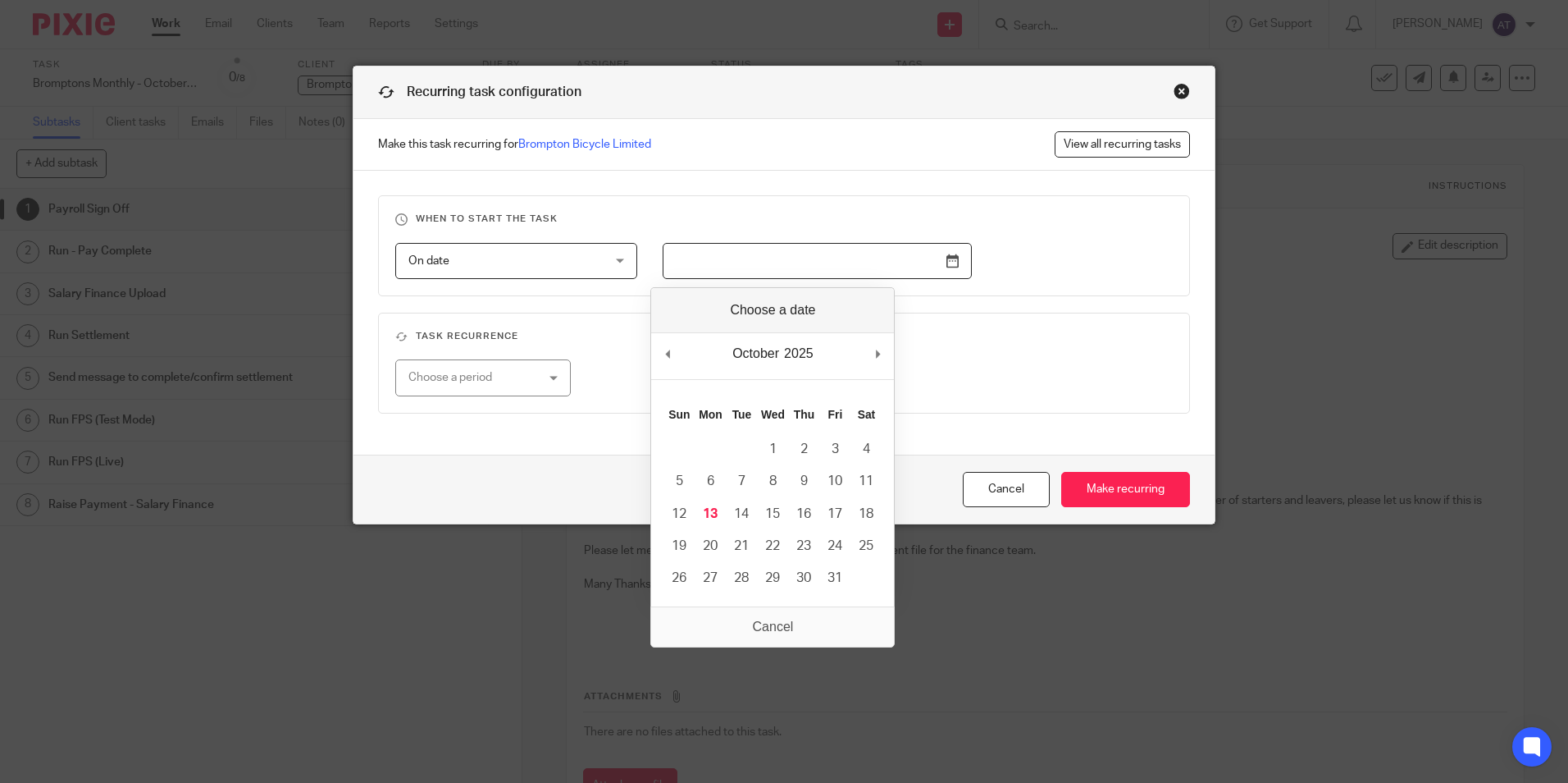
click at [946, 260] on input "Use the arrow keys to pick a date" at bounding box center [817, 261] width 309 height 37
type input "2025-11-26"
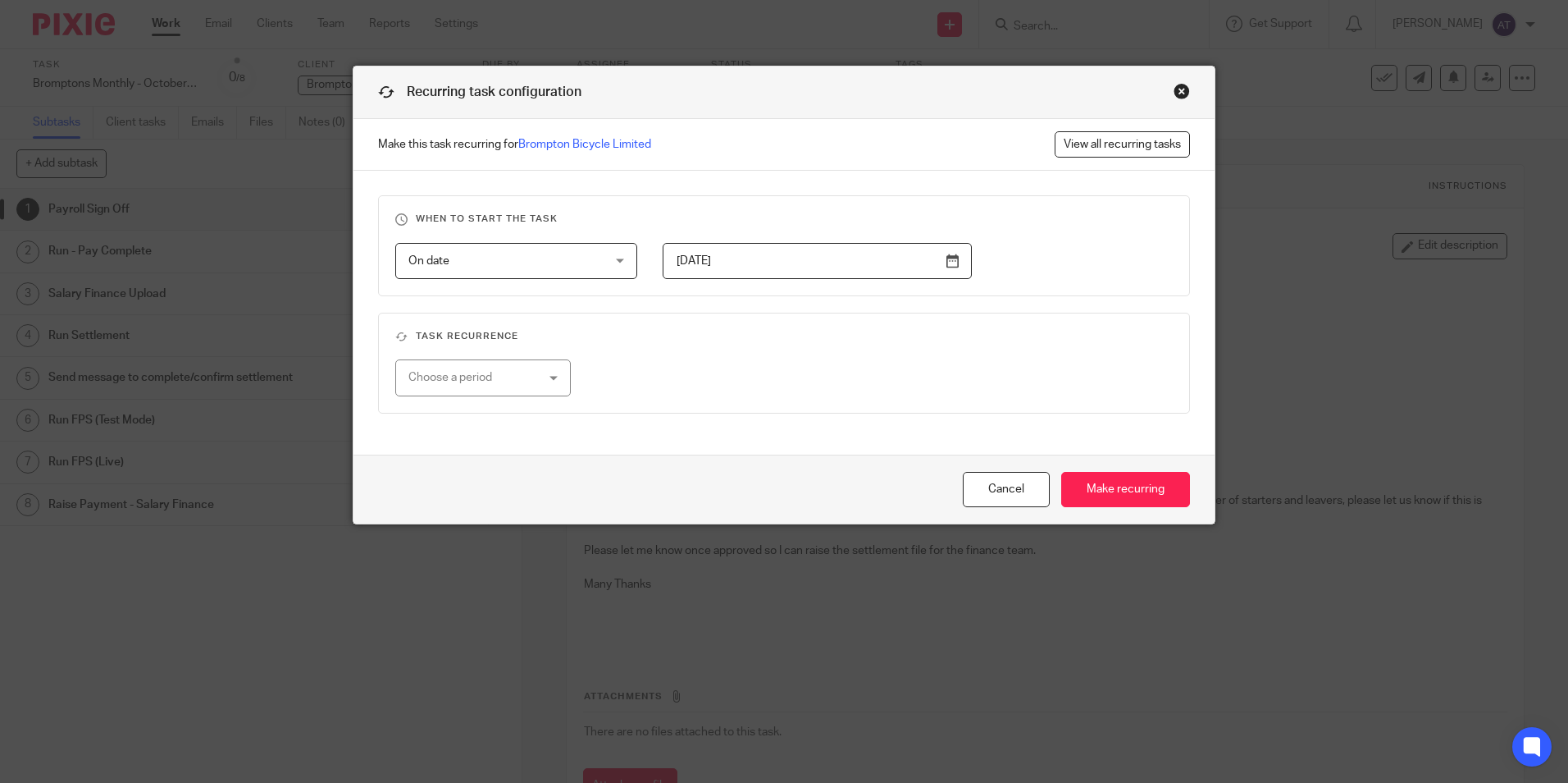
click at [418, 374] on div "Choose a period" at bounding box center [473, 377] width 129 height 35
click at [422, 474] on span "Monthly" at bounding box center [422, 479] width 42 height 12
click at [692, 353] on fieldset "Task recurrence Monthly Monthly No repeat Weekly Monthly Yearly monthly every m…" at bounding box center [784, 363] width 812 height 101
click at [699, 374] on input "number" at bounding box center [724, 377] width 185 height 37
type input "1"
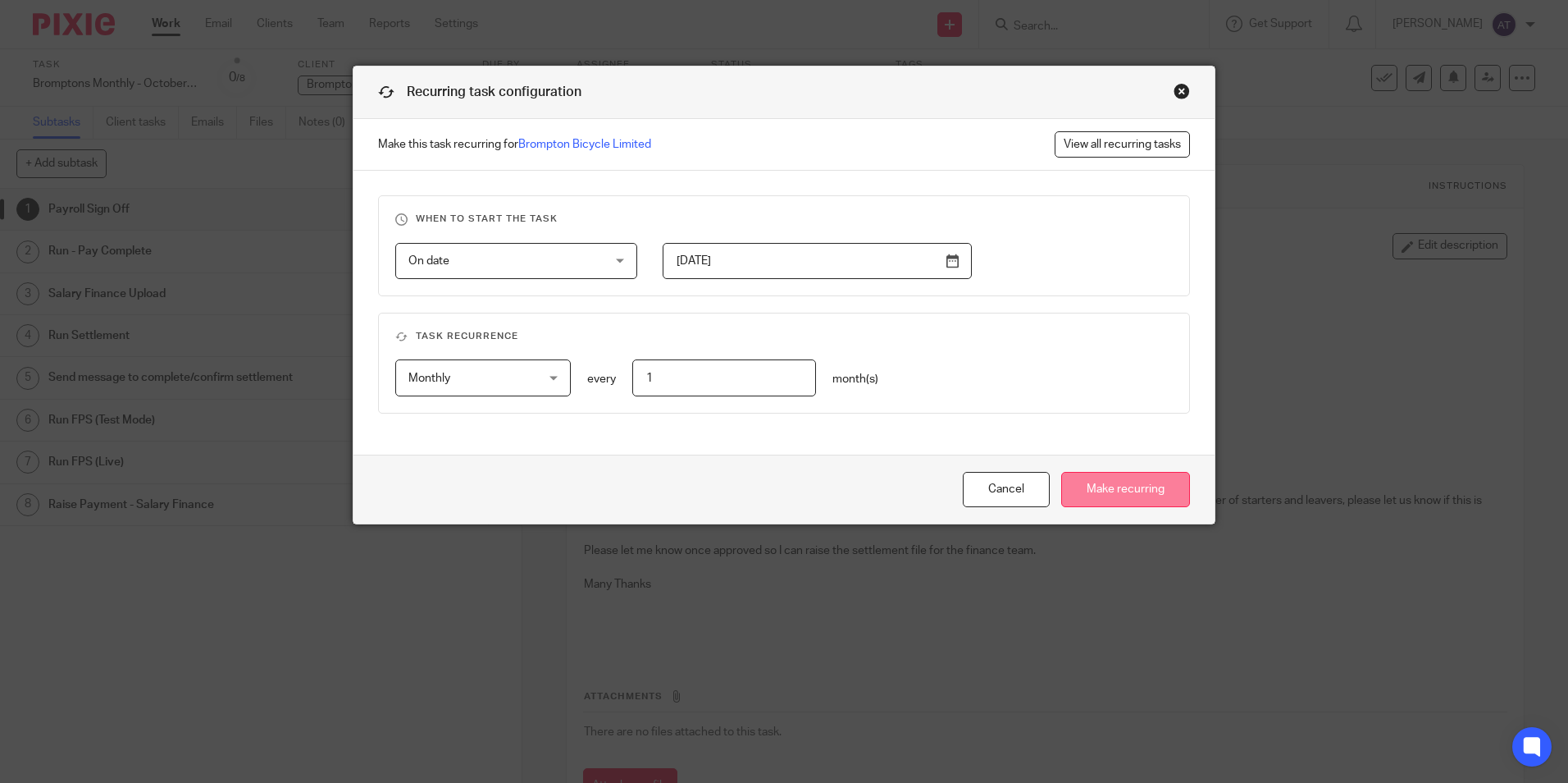
click at [1133, 496] on input "Make recurring" at bounding box center [1125, 489] width 129 height 35
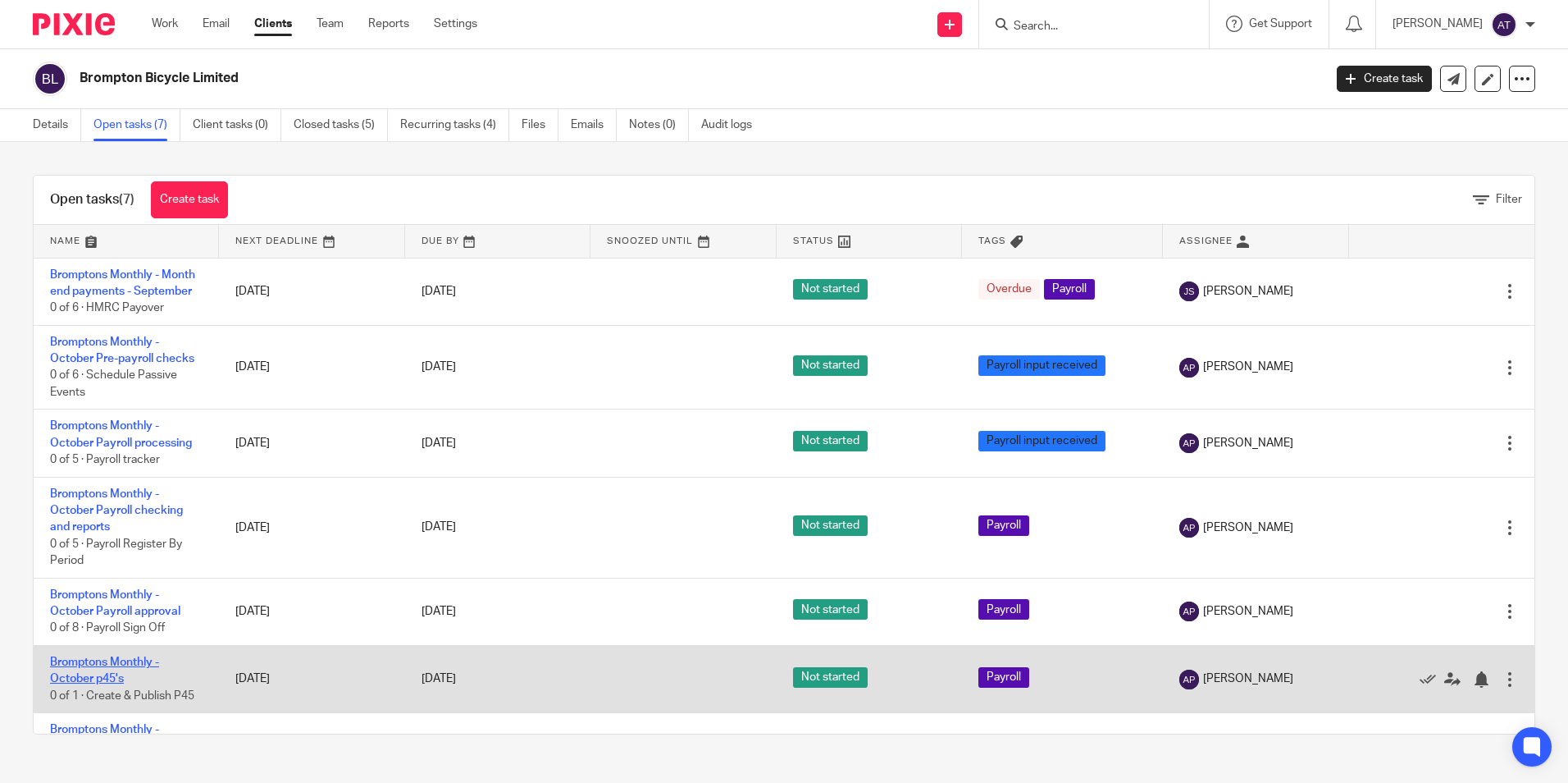
click at [63, 660] on link "Bromptons Monthly - October p45's" at bounding box center [105, 670] width 109 height 28
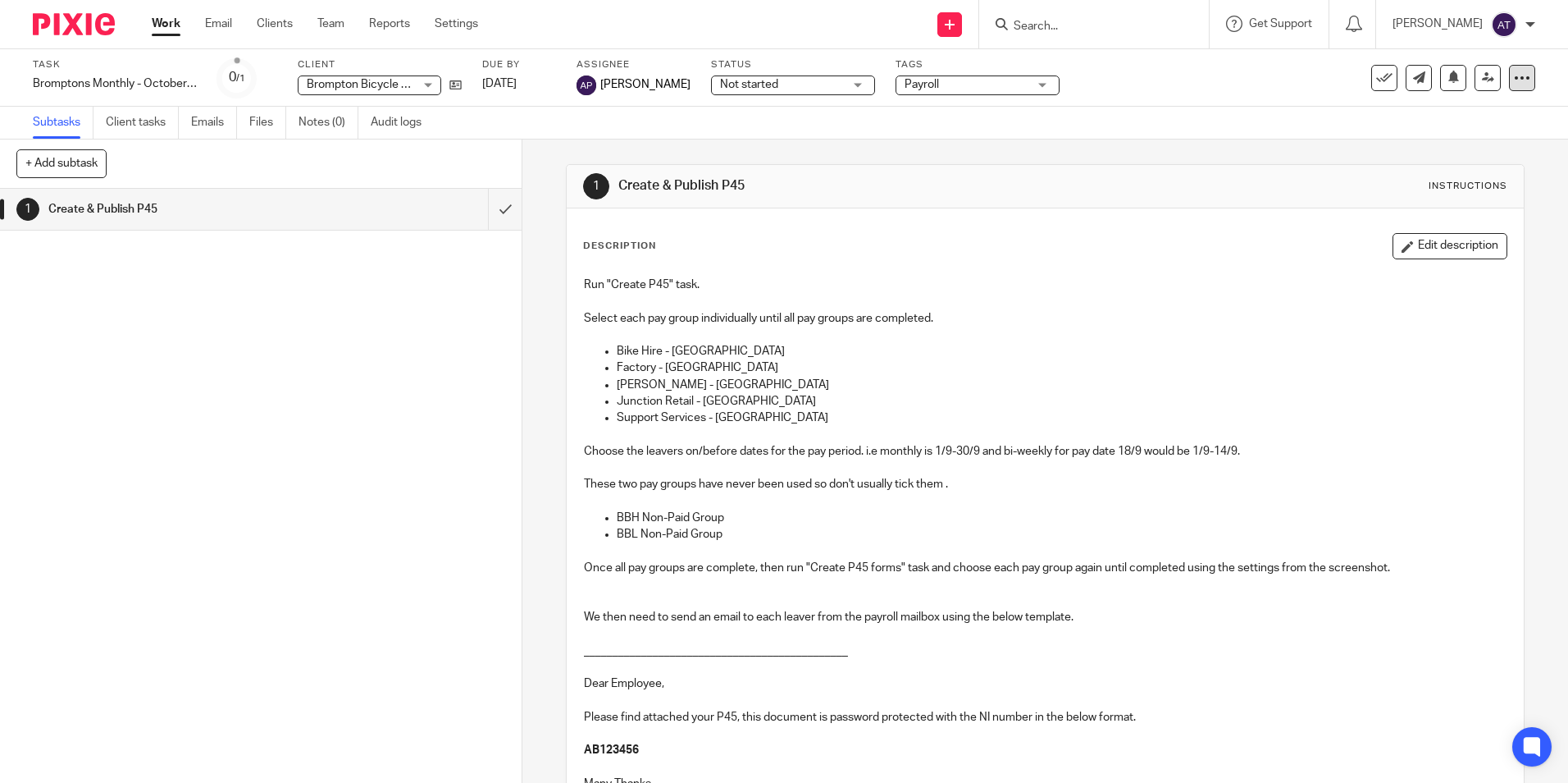
click at [1513, 77] on icon at bounding box center [1522, 78] width 16 height 16
click at [1488, 190] on link "Make recurring" at bounding box center [1447, 192] width 131 height 16
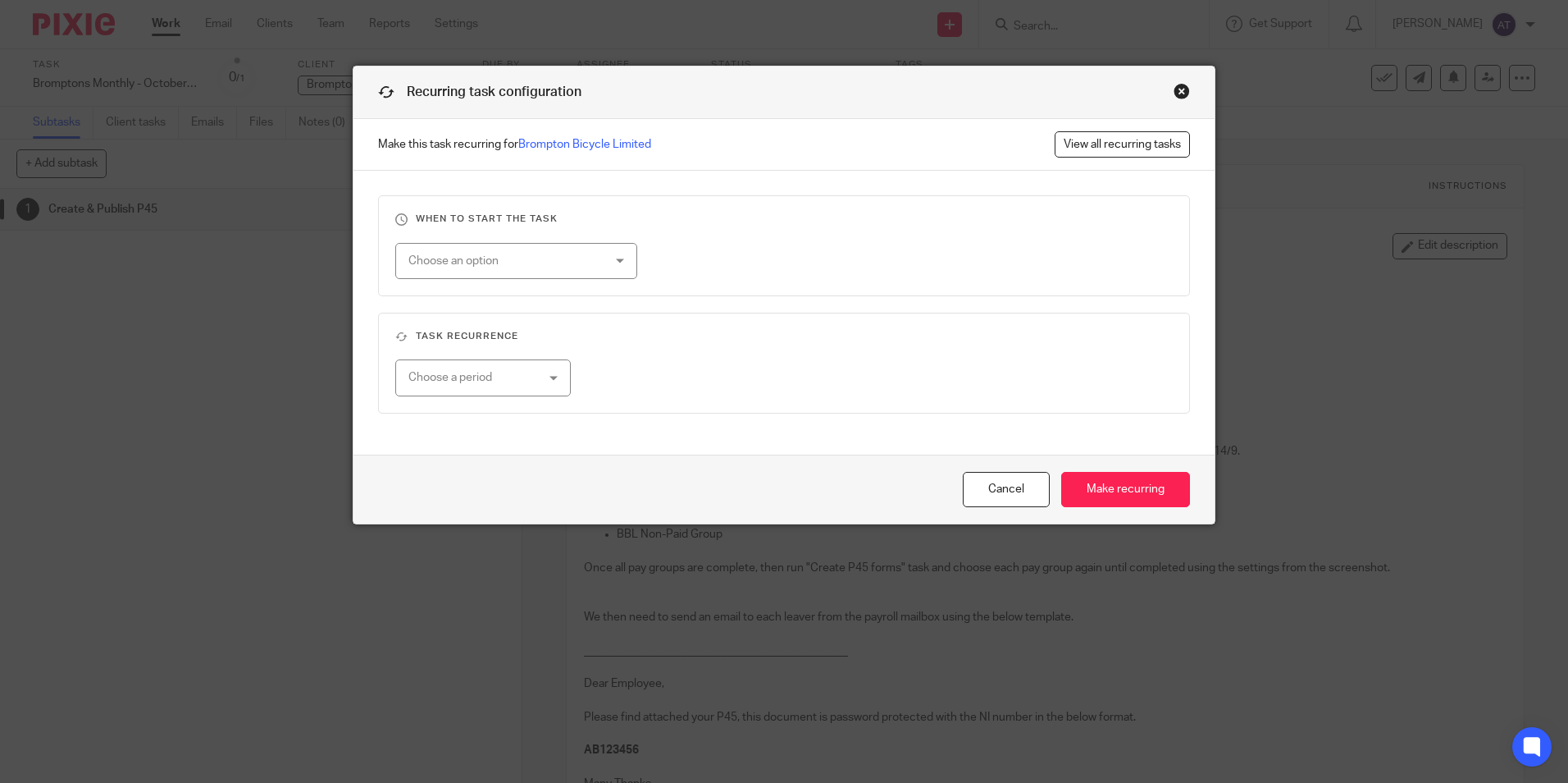
click at [499, 266] on div "Choose an option" at bounding box center [499, 261] width 182 height 35
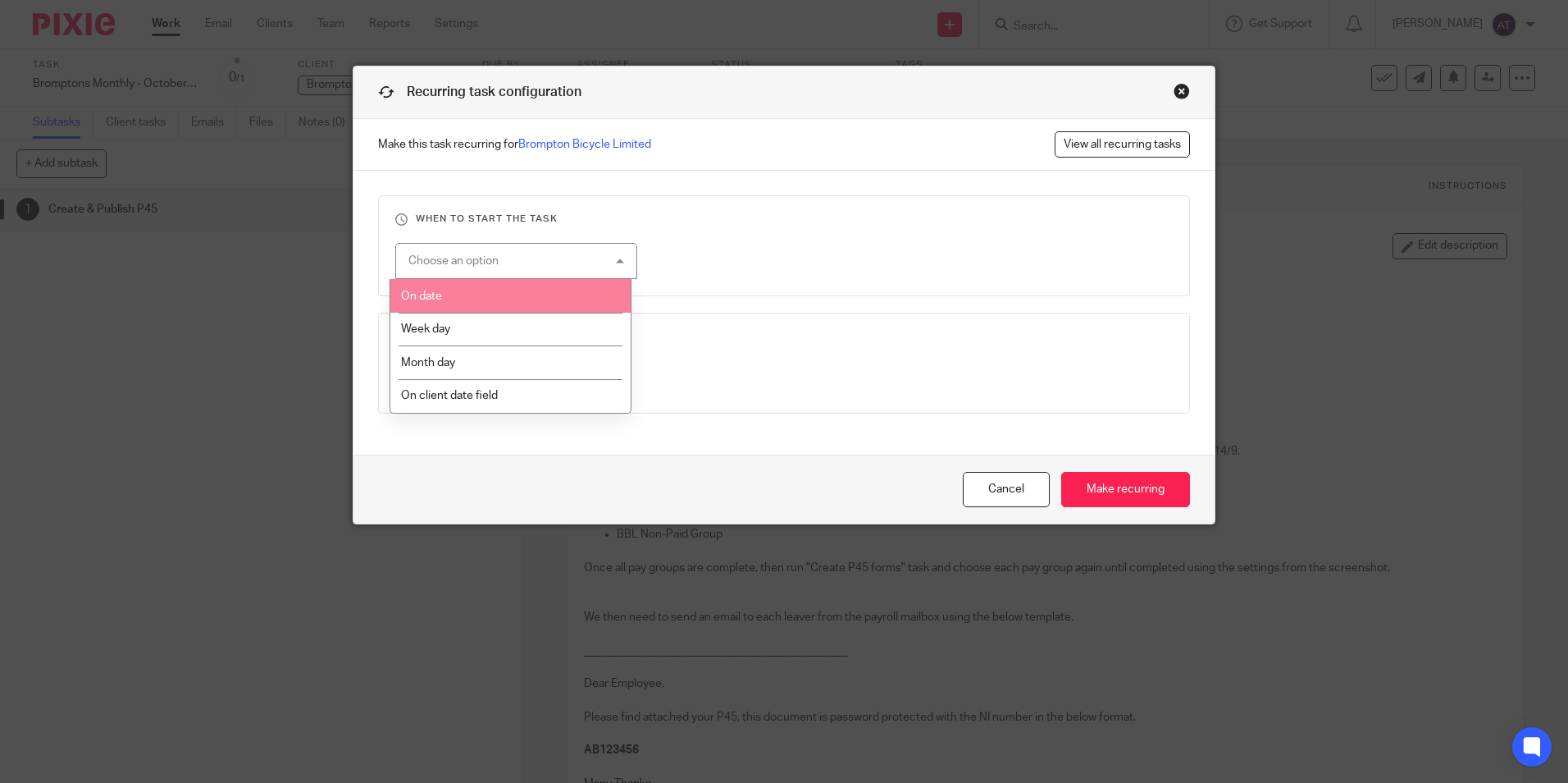
click at [477, 296] on li "On date" at bounding box center [510, 296] width 240 height 34
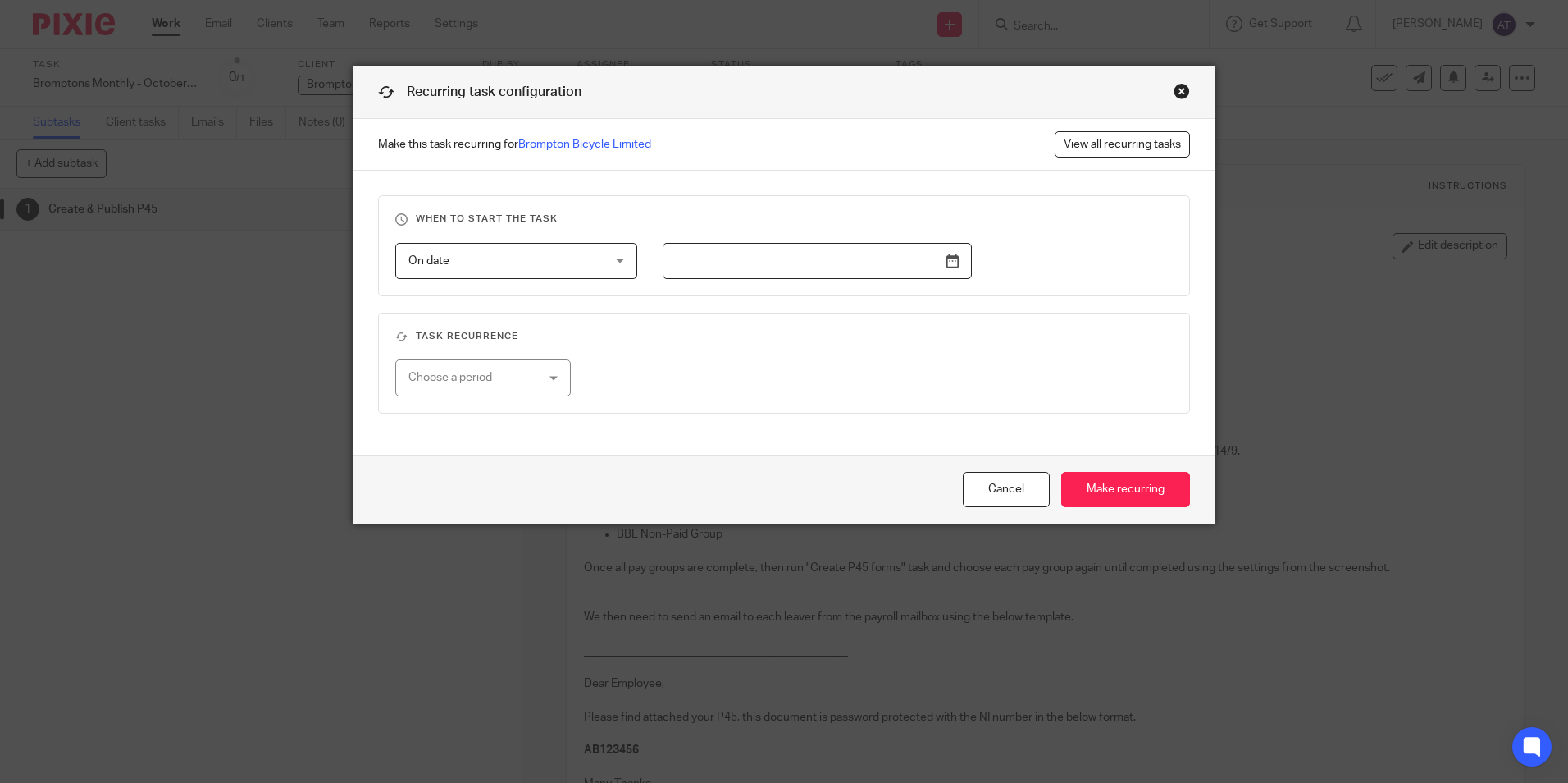
click at [734, 265] on input "text" at bounding box center [817, 261] width 309 height 37
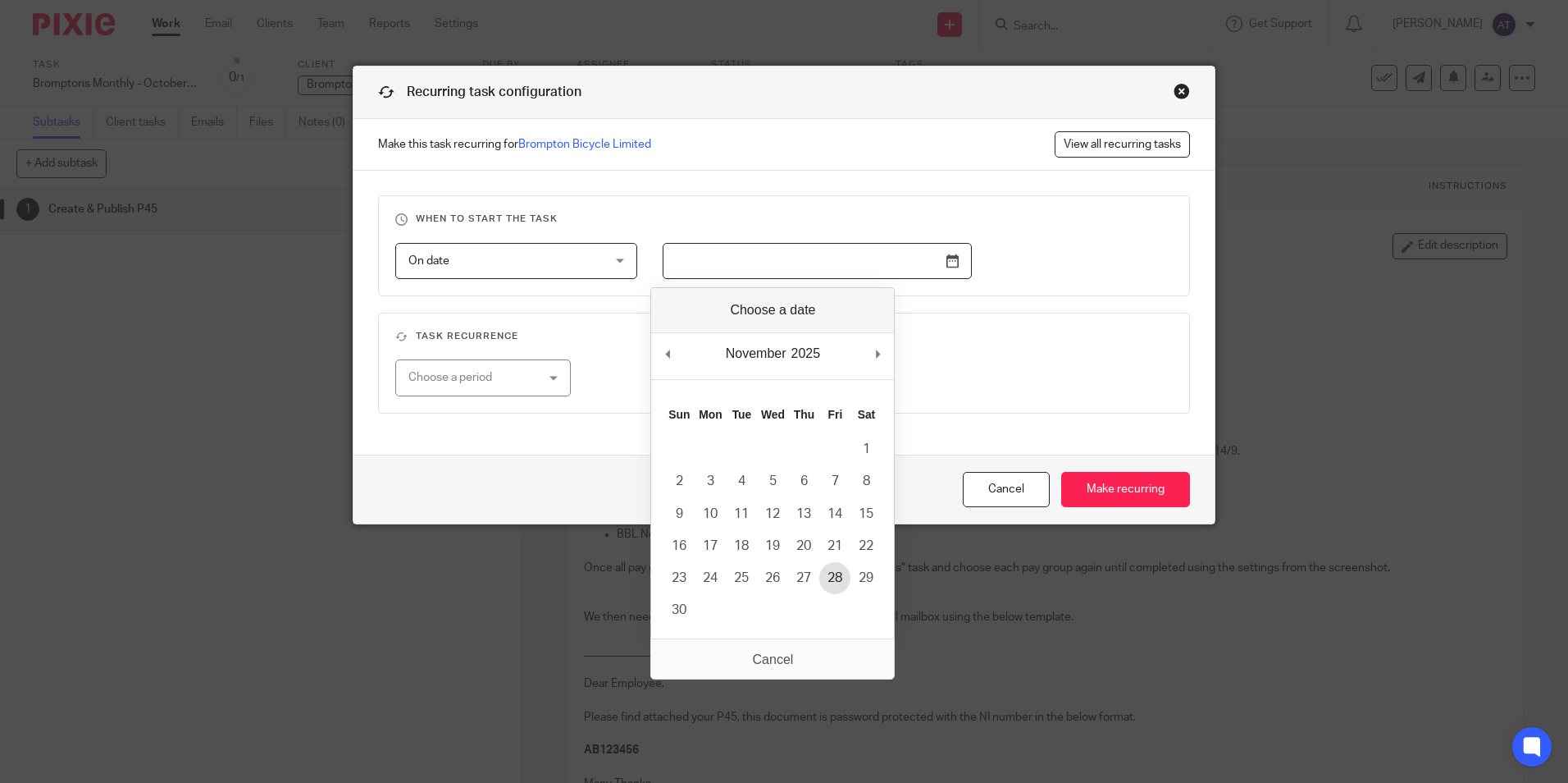
type input "2025-11-28"
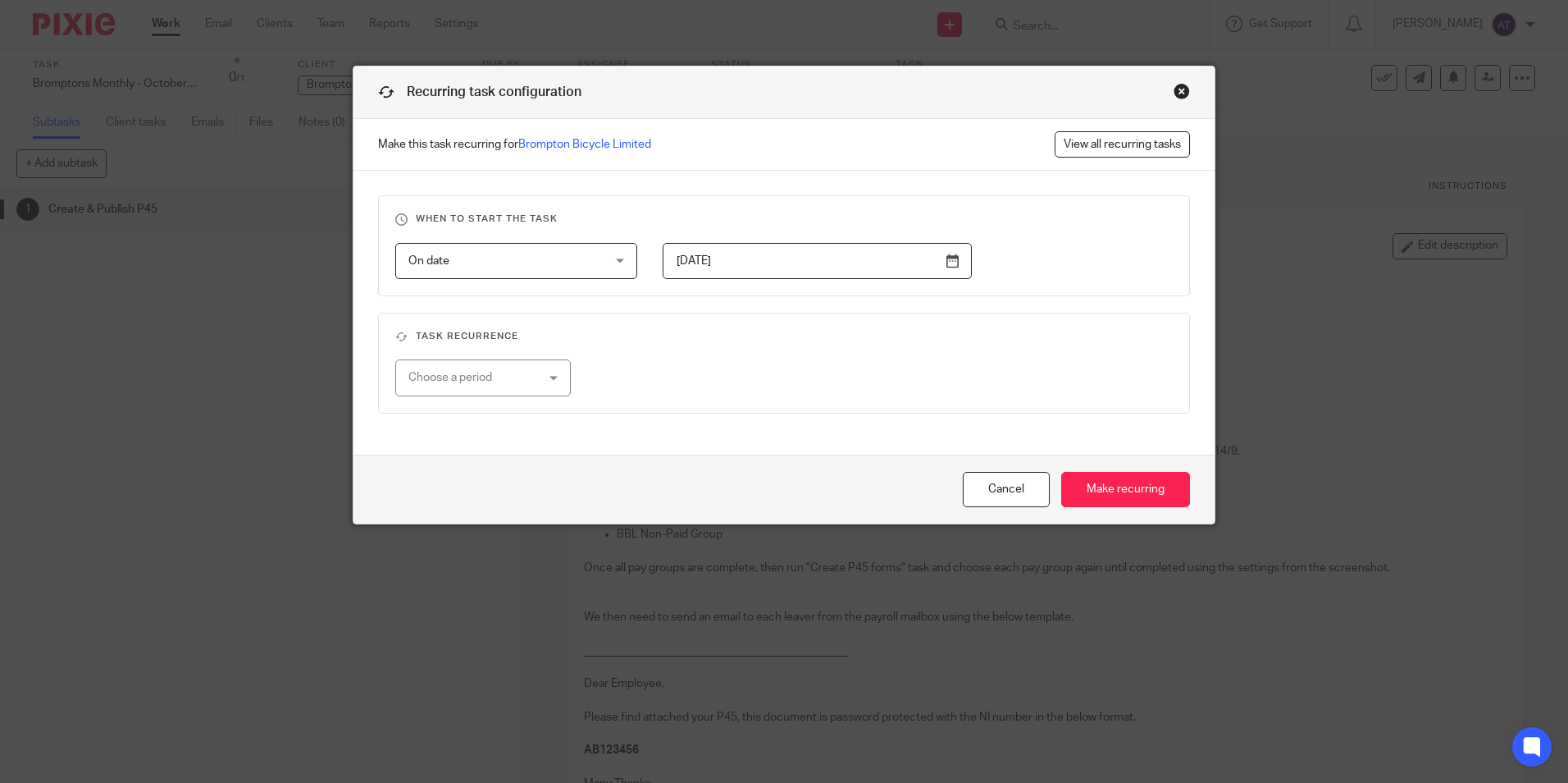
click at [508, 386] on div "Choose a period" at bounding box center [473, 377] width 129 height 35
click at [479, 467] on li "Monthly" at bounding box center [476, 479] width 173 height 34
click at [759, 376] on input "number" at bounding box center [724, 377] width 185 height 37
type input "1"
click at [1098, 487] on input "Make recurring" at bounding box center [1125, 489] width 129 height 35
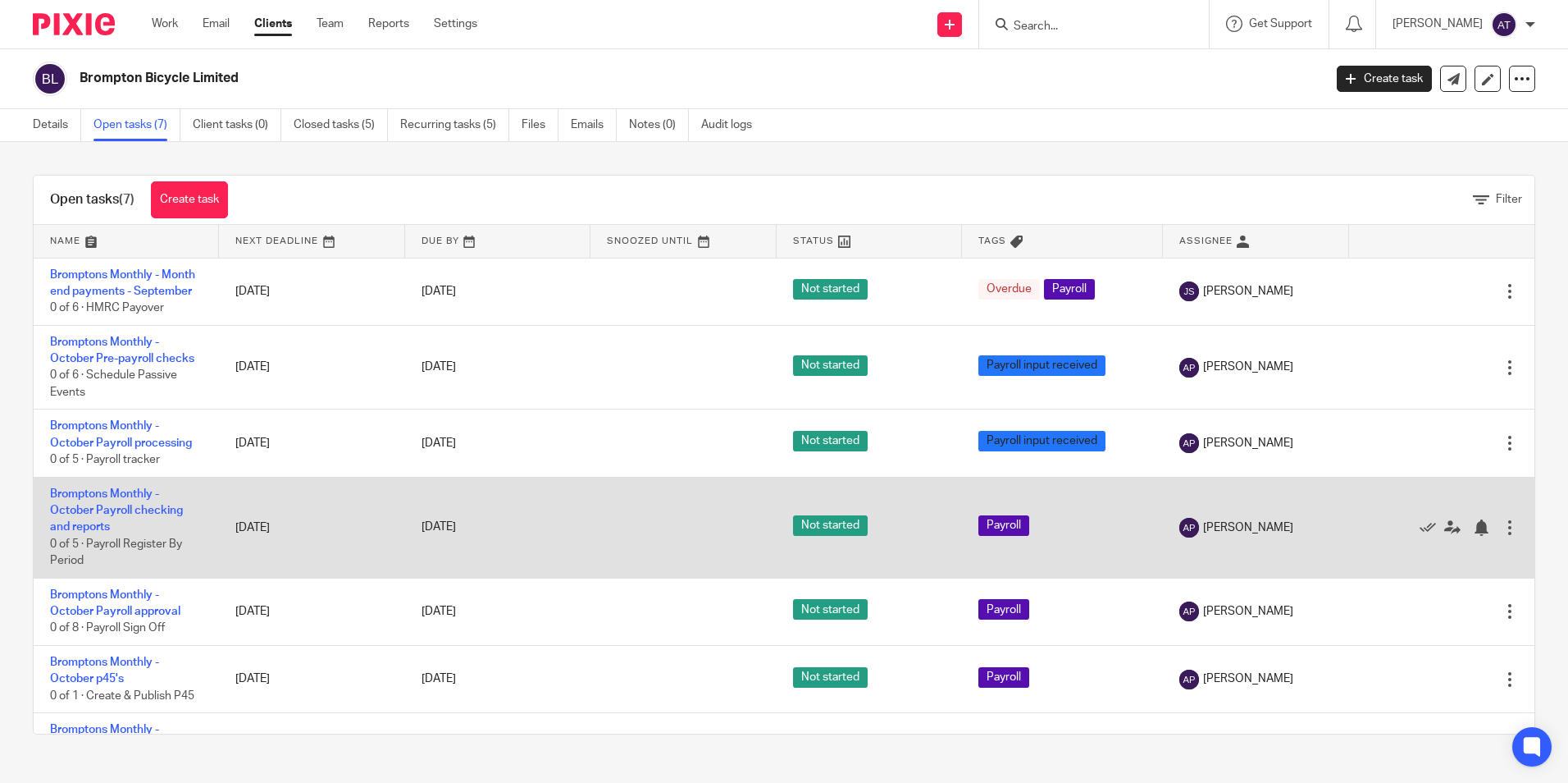
scroll to position [46, 0]
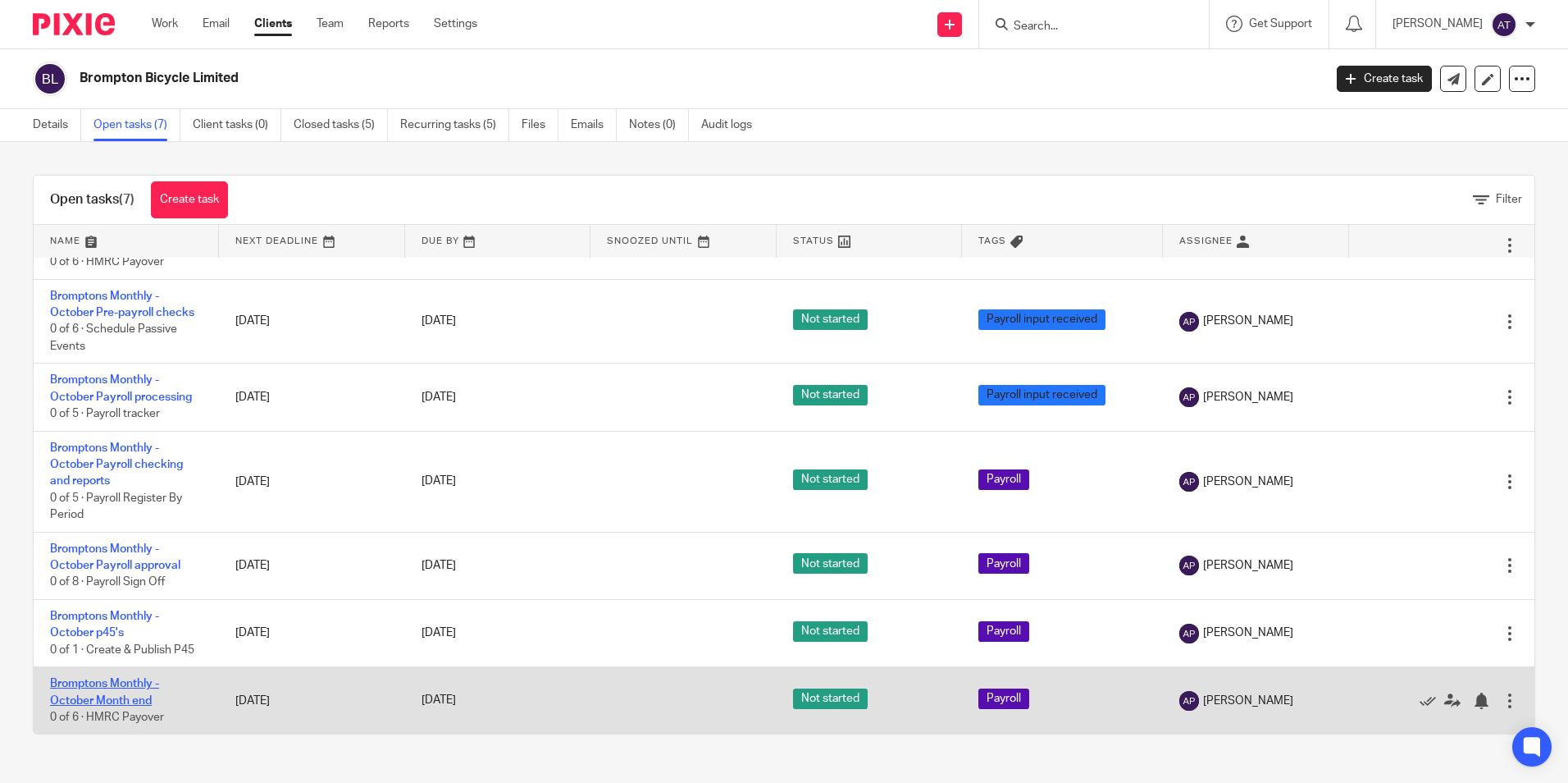
click at [103, 684] on link "Bromptons Monthly - October Month end" at bounding box center [105, 691] width 109 height 28
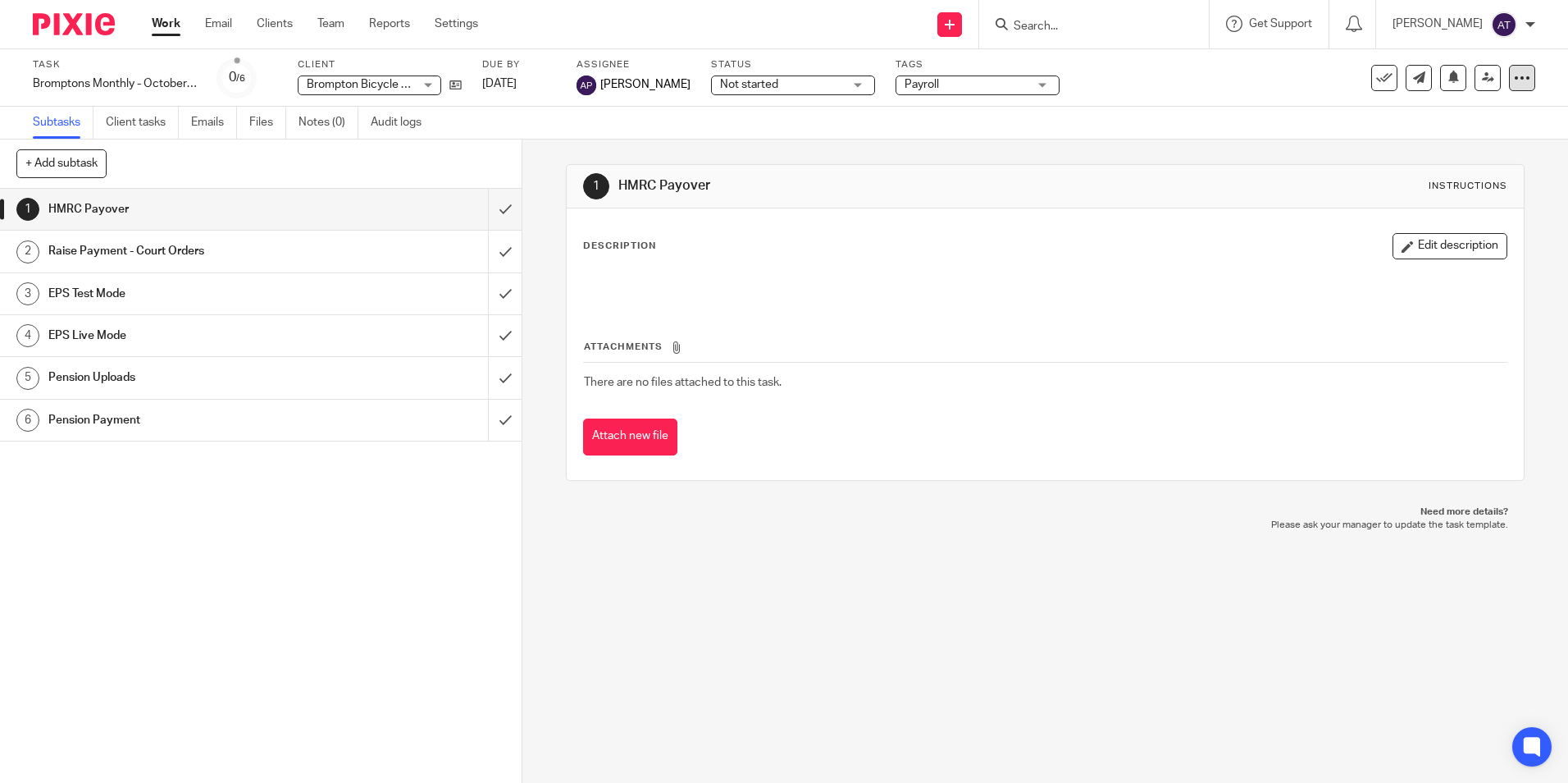
click at [1519, 73] on div at bounding box center [1522, 77] width 26 height 26
click at [1455, 216] on span "Make recurring" at bounding box center [1433, 216] width 78 height 12
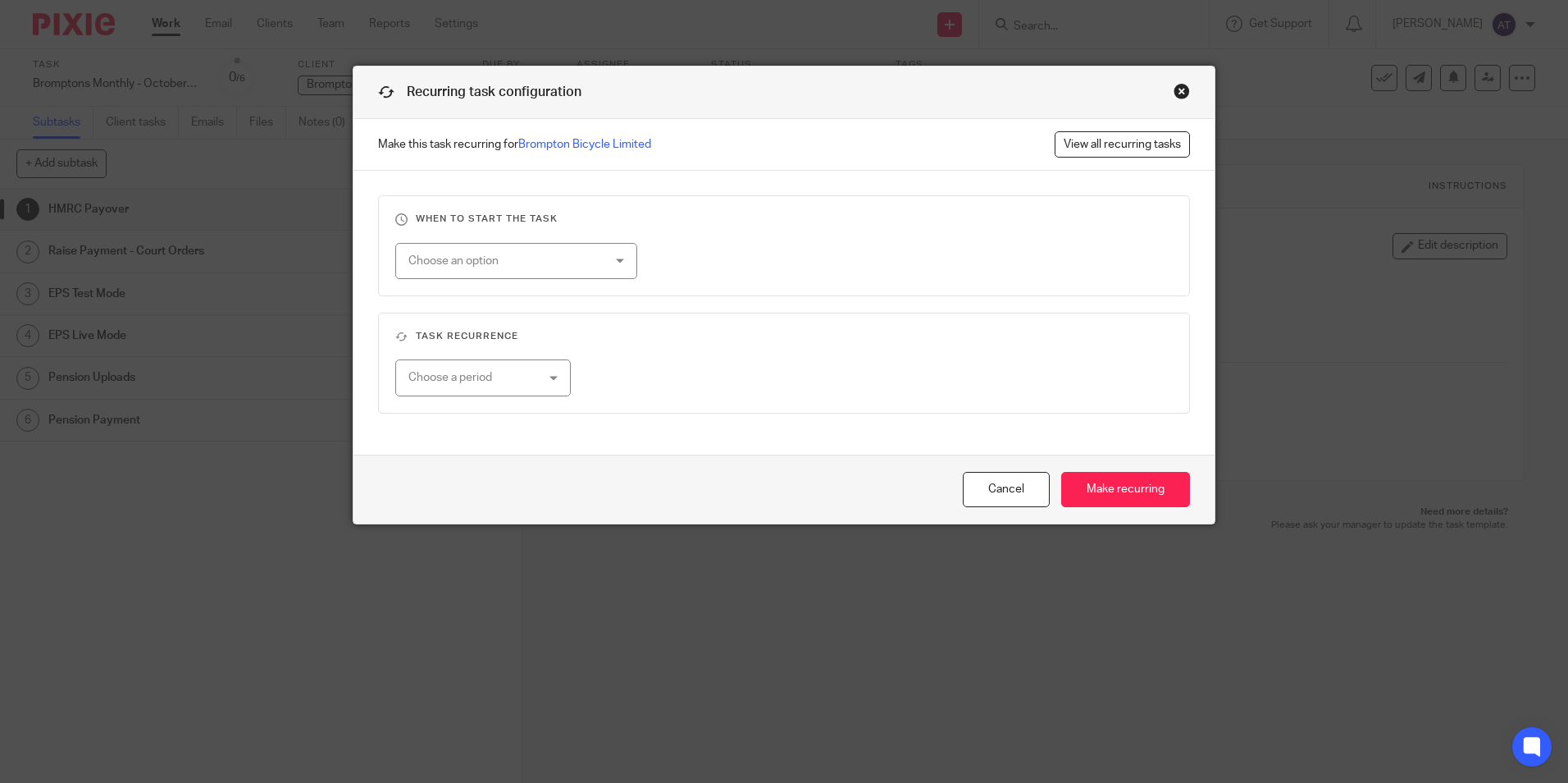
click at [553, 261] on div "Choose an option" at bounding box center [499, 261] width 182 height 35
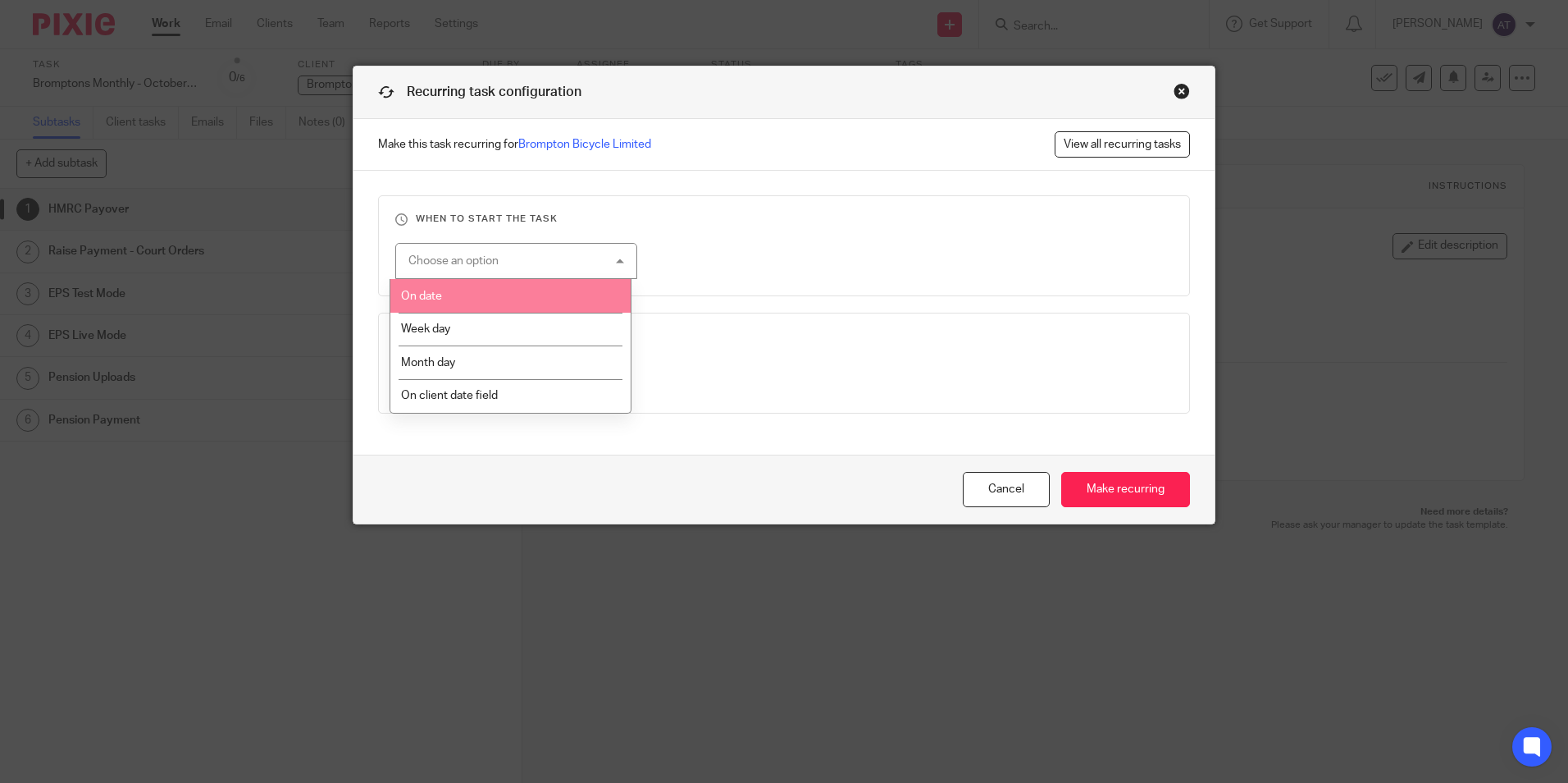
click at [484, 293] on li "On date" at bounding box center [510, 296] width 240 height 34
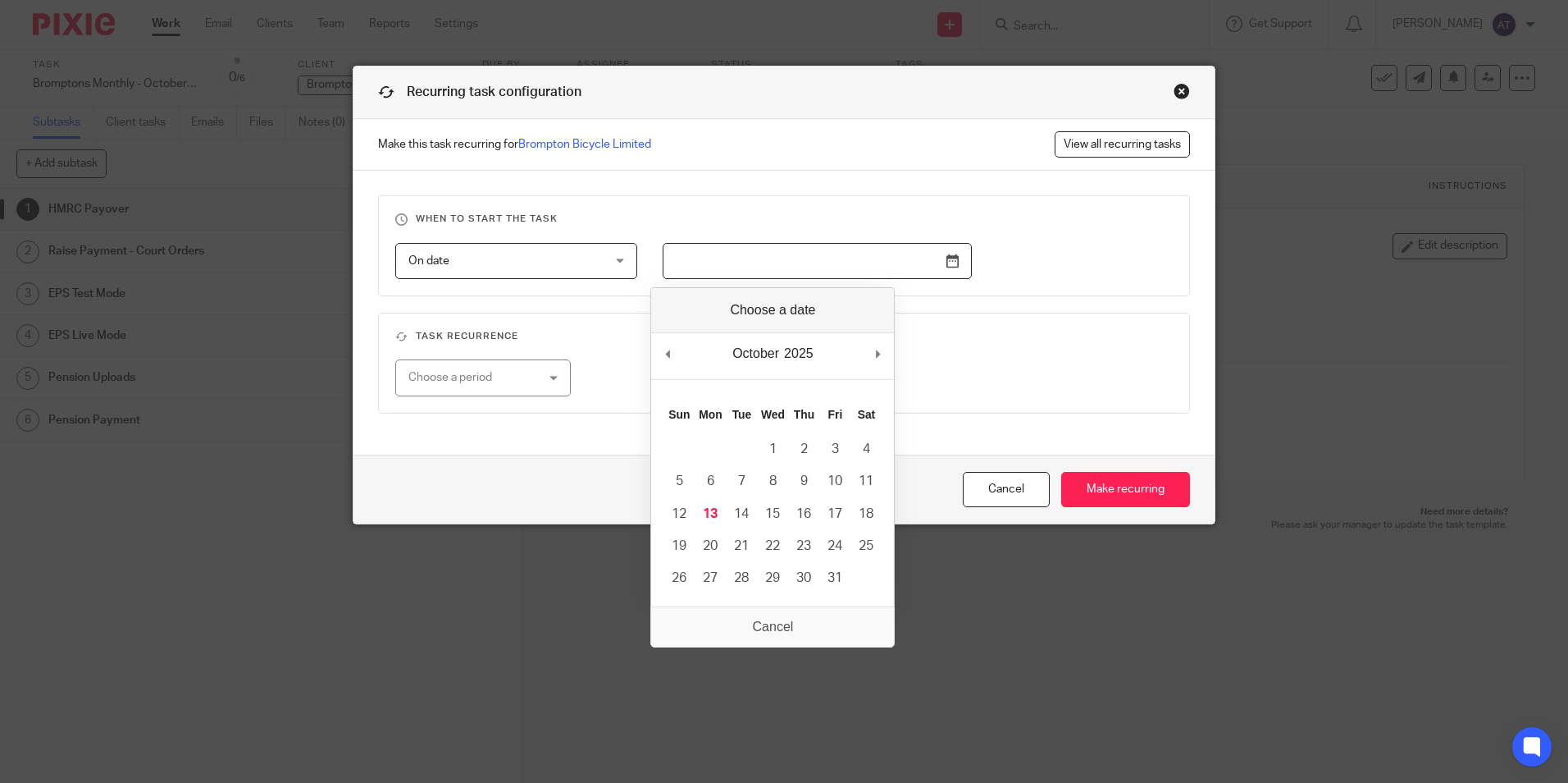
click at [945, 256] on input "Use the arrow keys to pick a date" at bounding box center [817, 261] width 309 height 37
type input "[DATE]"
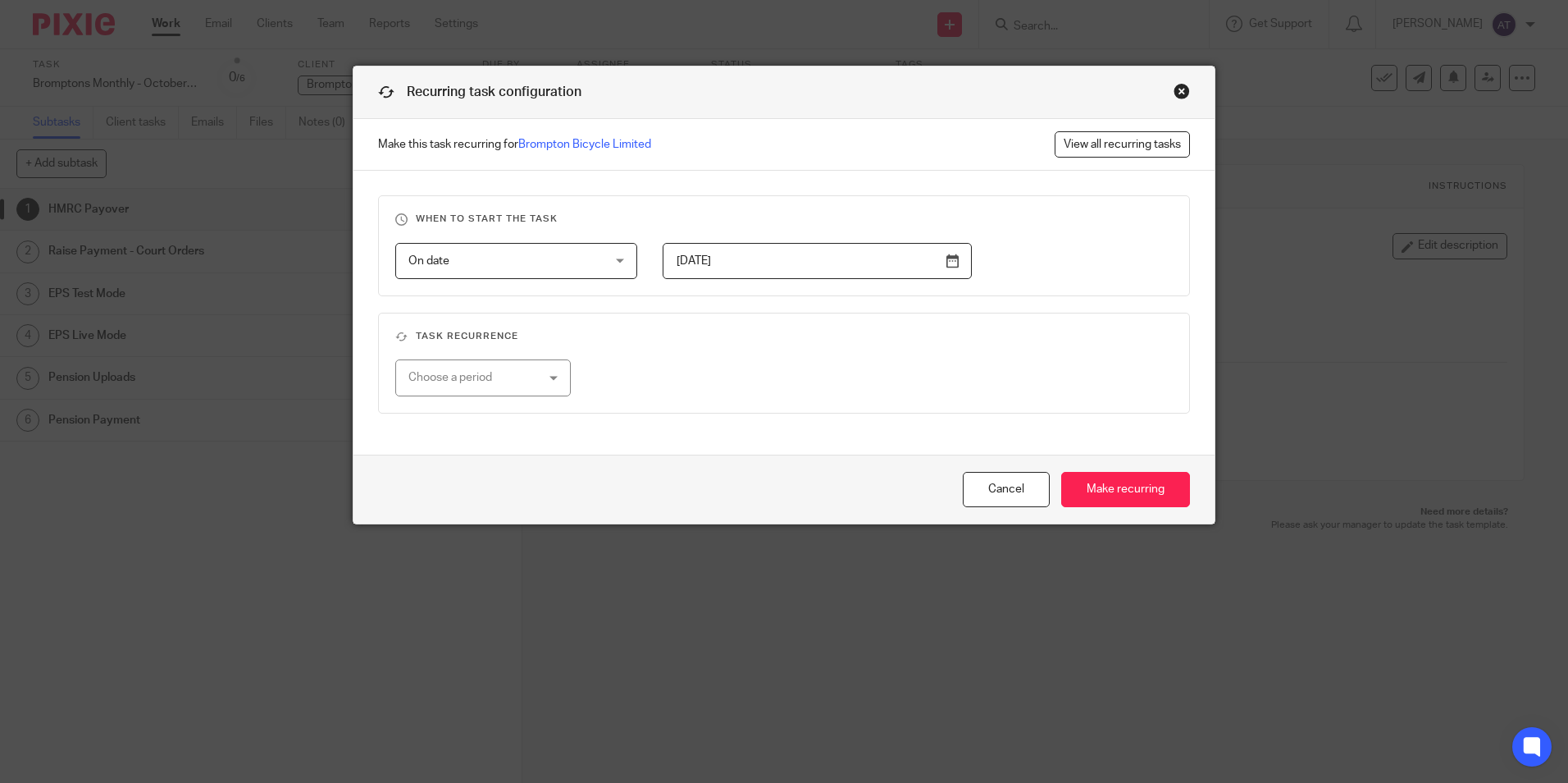
click at [490, 386] on div "Choose a period" at bounding box center [473, 377] width 129 height 35
click at [432, 474] on li "Monthly" at bounding box center [476, 479] width 173 height 34
click at [746, 372] on input "number" at bounding box center [724, 377] width 185 height 37
type input "1"
click at [1160, 490] on input "Make recurring" at bounding box center [1125, 489] width 129 height 35
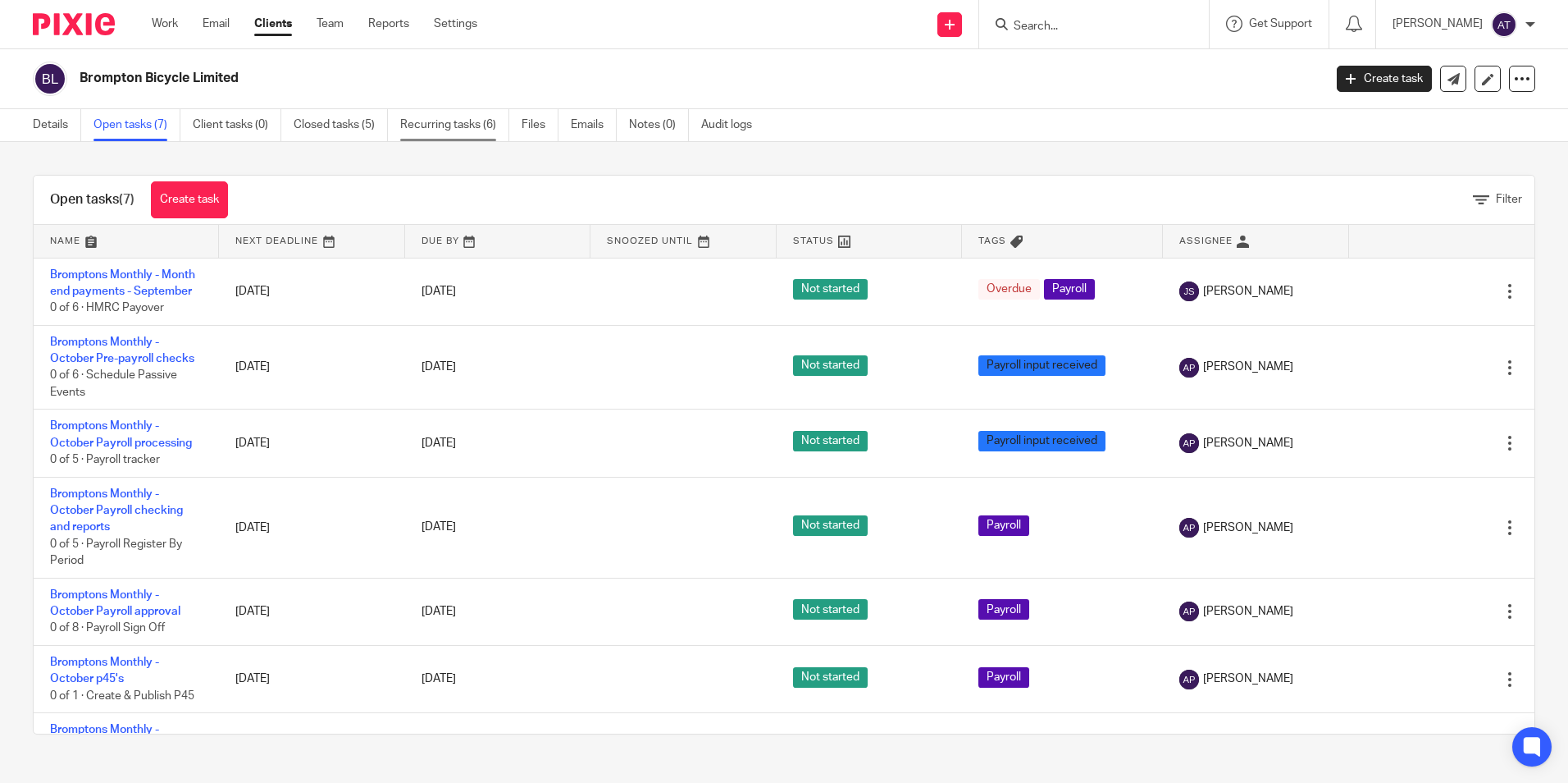
click at [487, 121] on link "Recurring tasks (6)" at bounding box center [454, 125] width 109 height 32
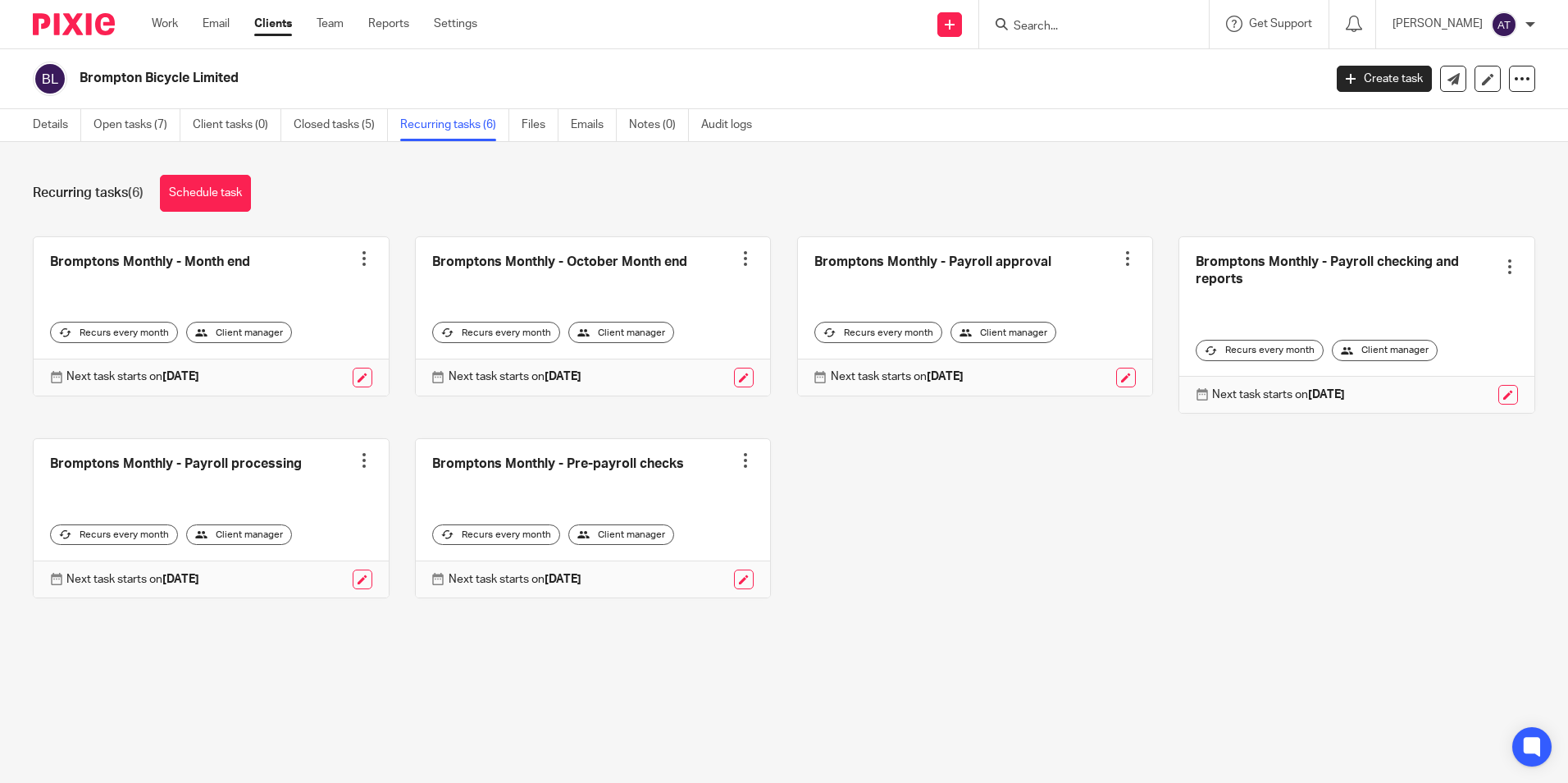
click at [728, 446] on link at bounding box center [593, 518] width 355 height 158
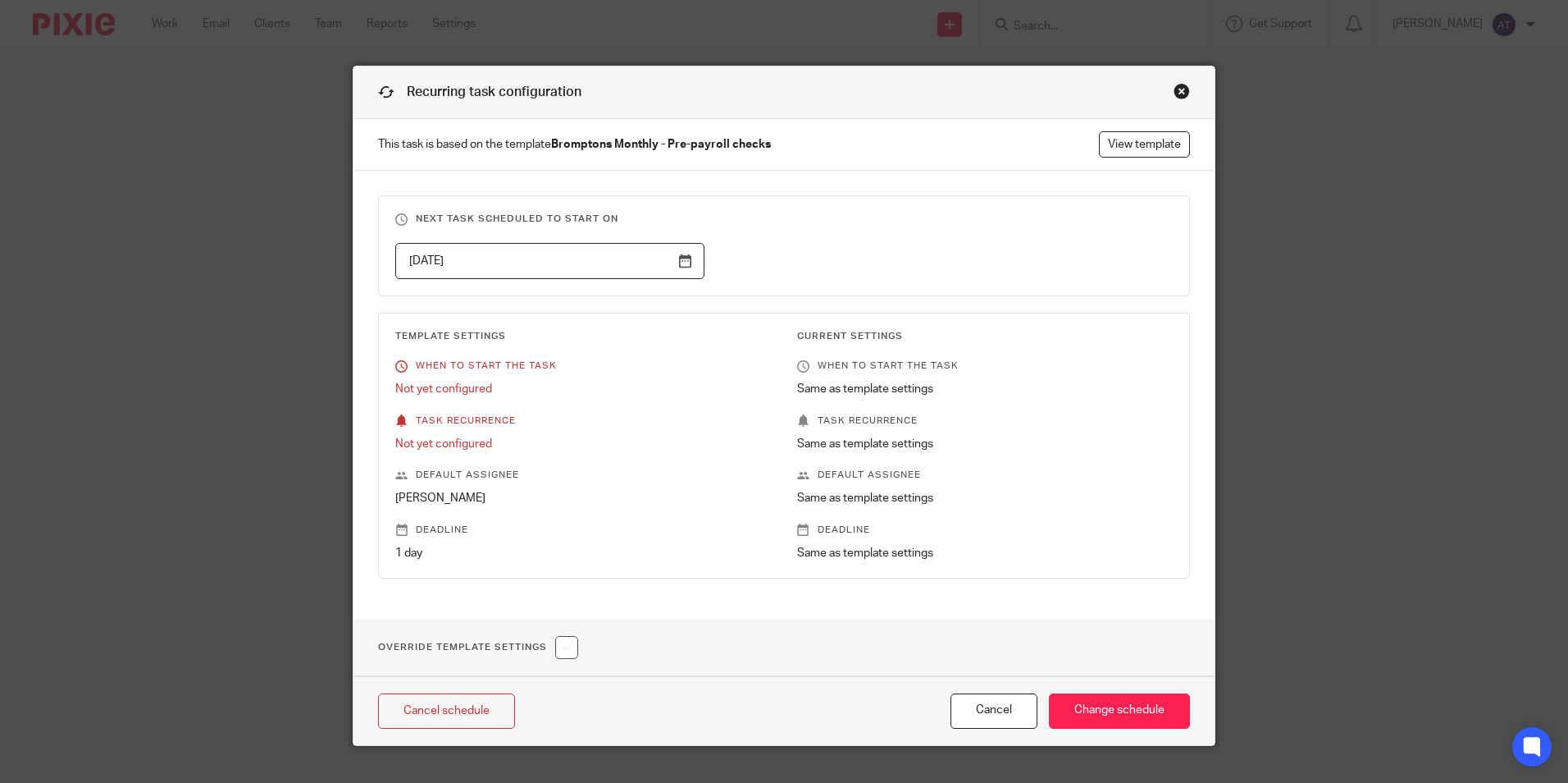
click at [1178, 96] on div "Close this dialog window" at bounding box center [1182, 91] width 16 height 16
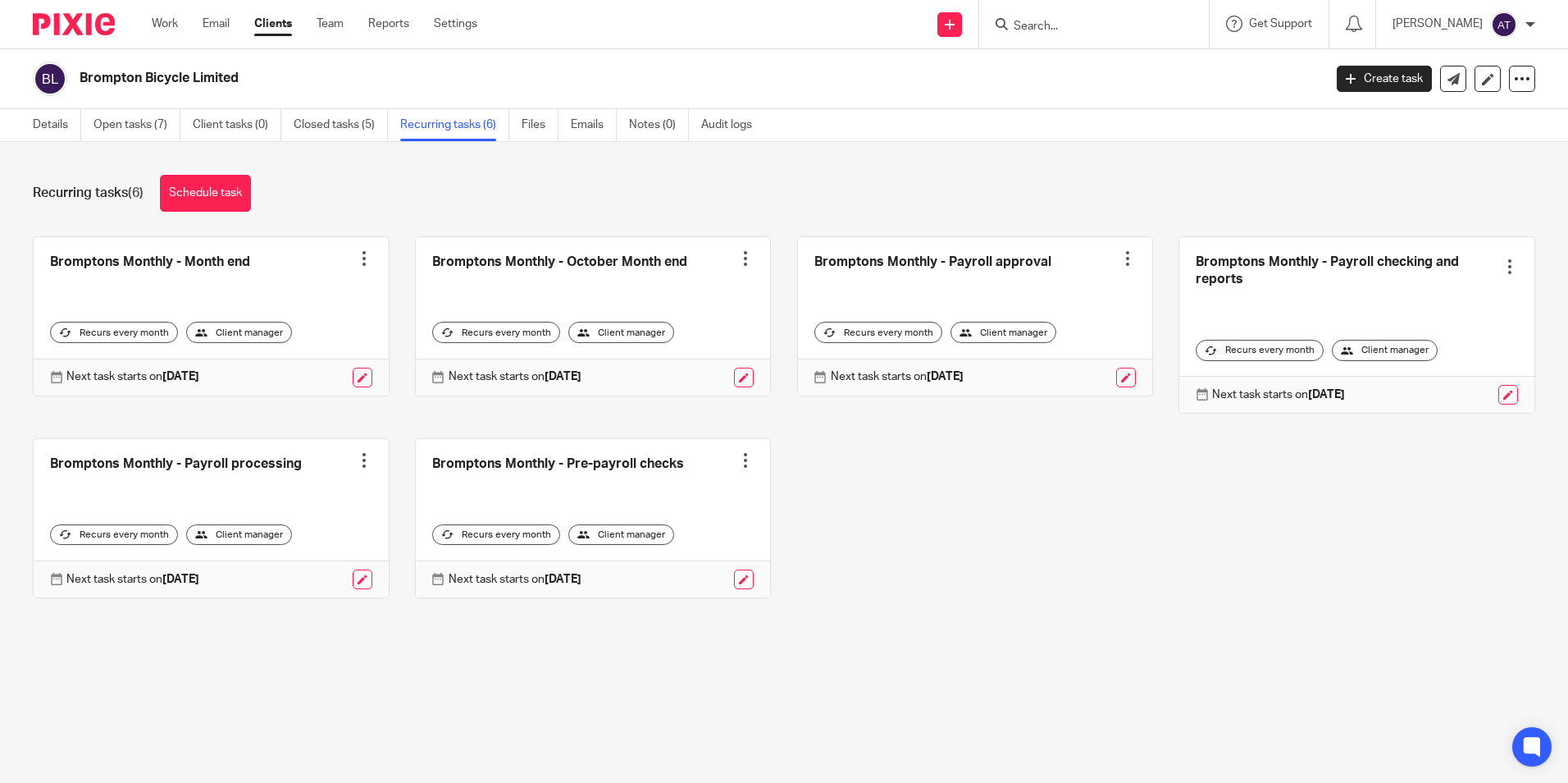
click at [559, 263] on link at bounding box center [593, 316] width 355 height 158
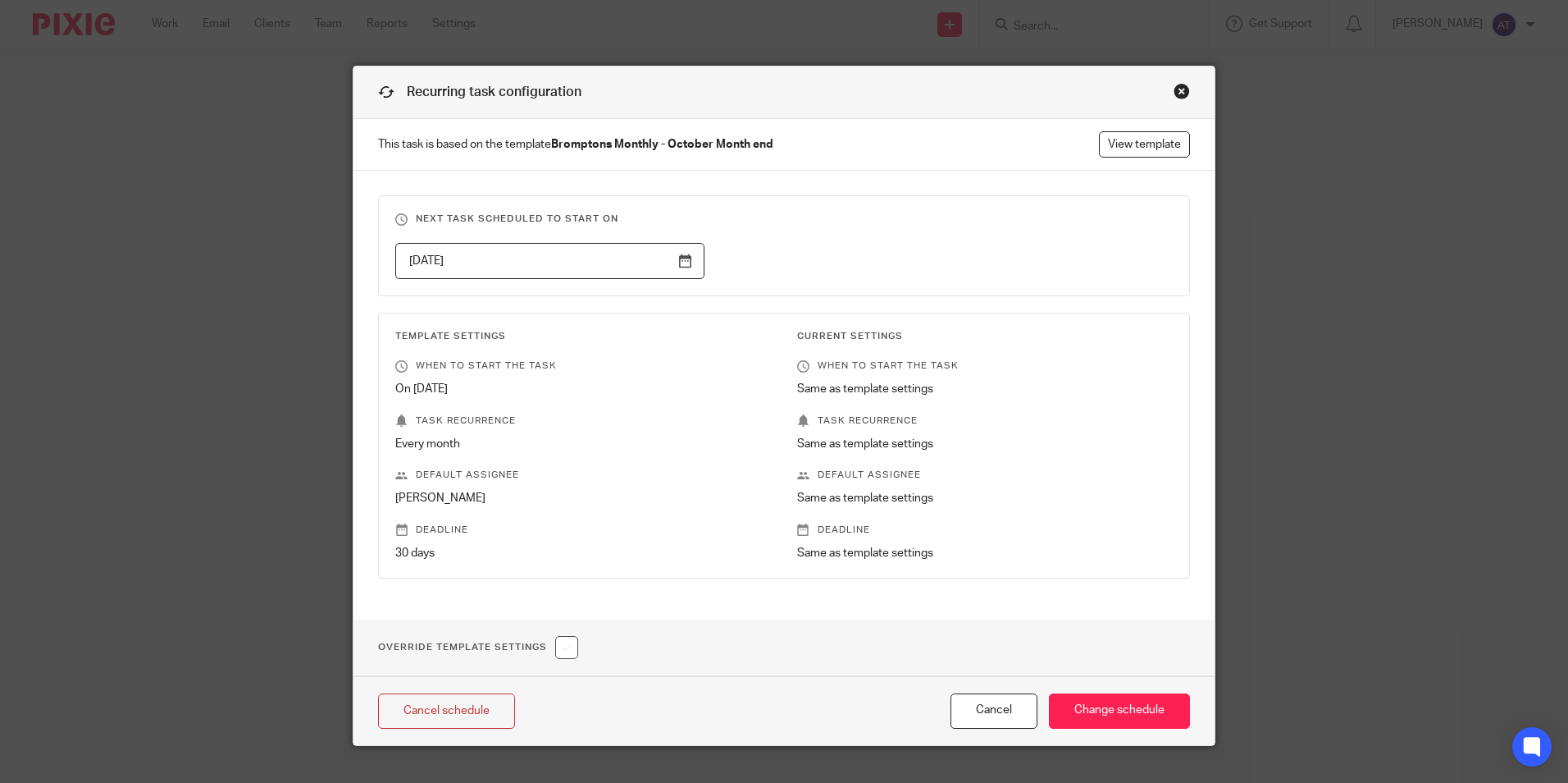
click at [752, 146] on strong "Bromptons Monthly - October Month end" at bounding box center [662, 144] width 222 height 12
click at [1169, 136] on link "View template" at bounding box center [1144, 144] width 91 height 26
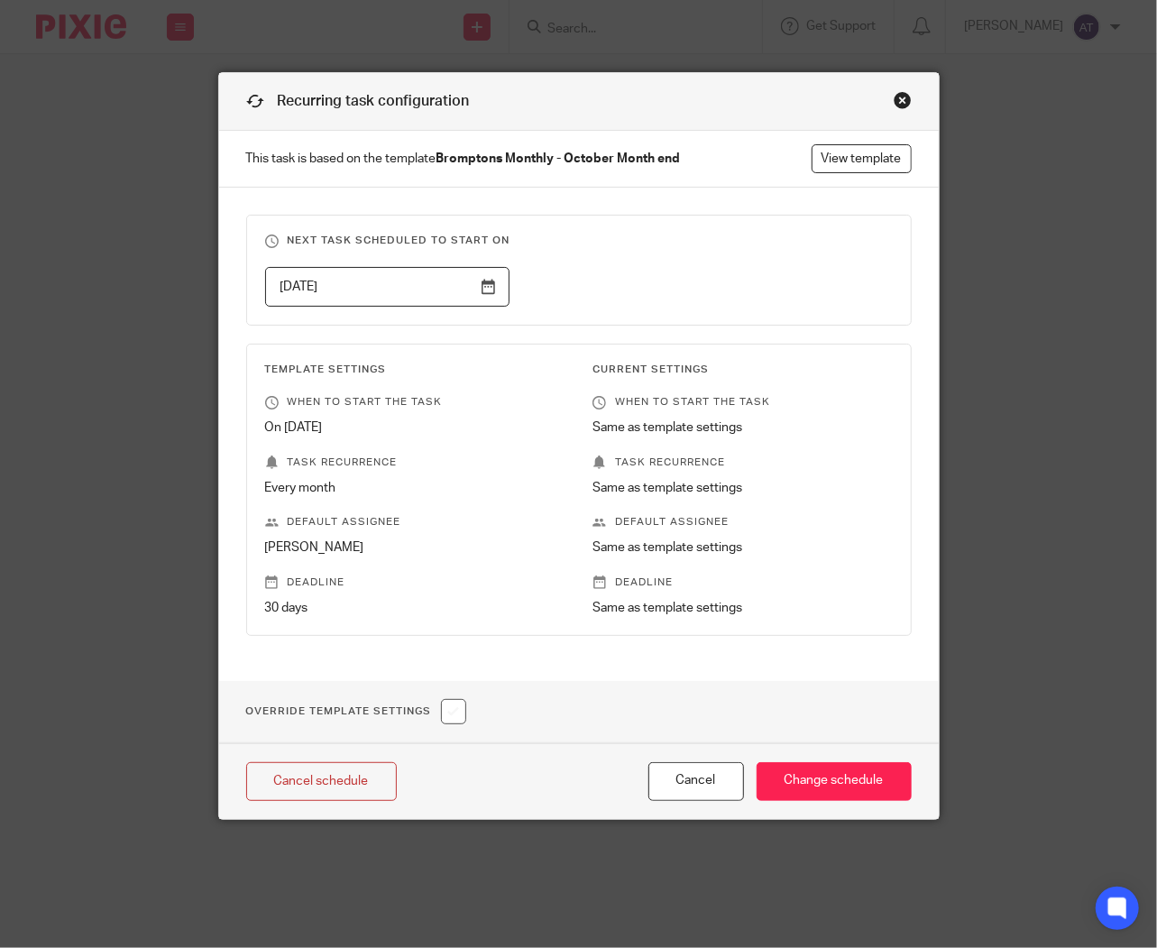
click at [894, 101] on div "Close this dialog window" at bounding box center [903, 100] width 18 height 18
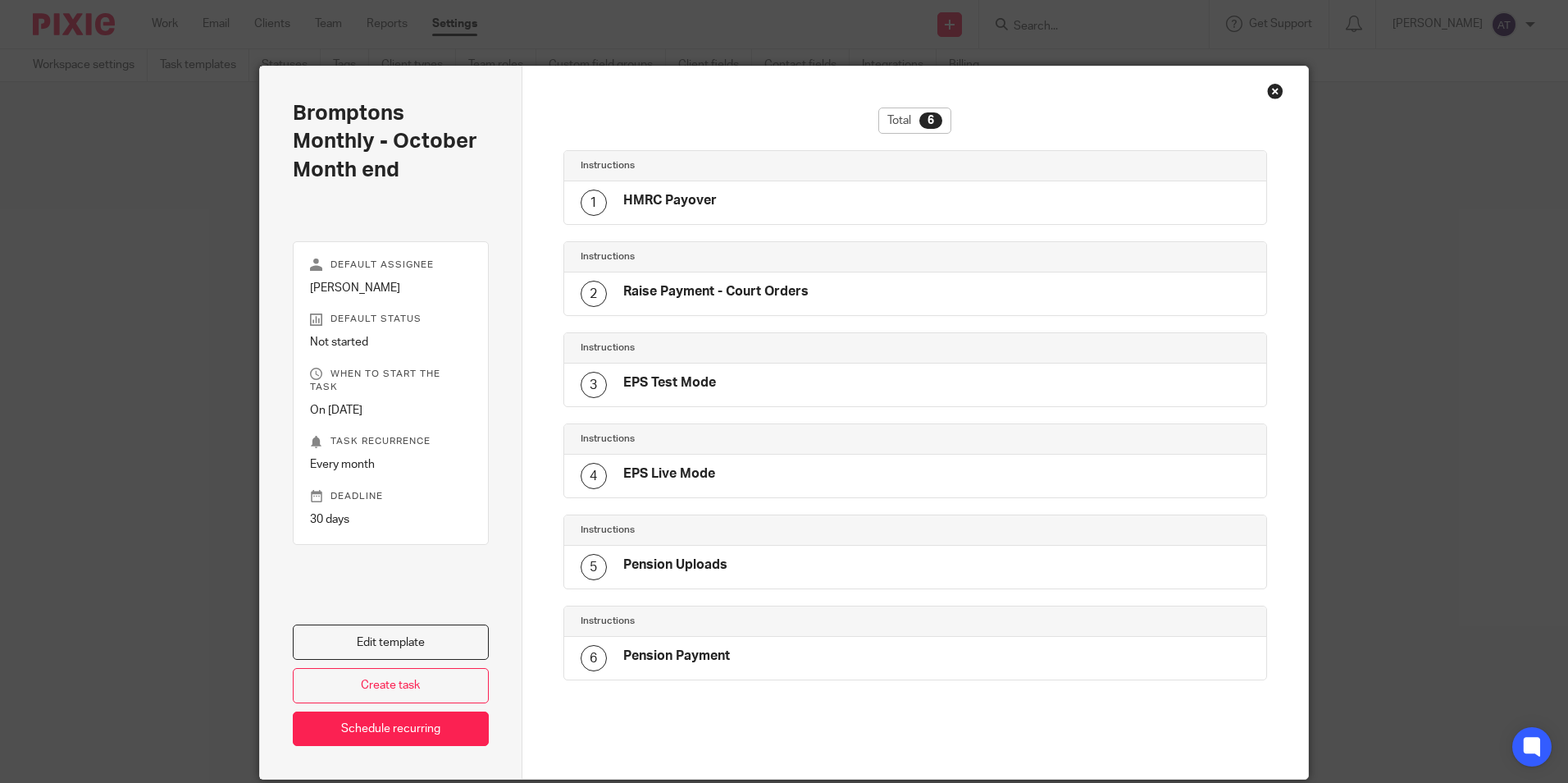
click at [334, 116] on h2 "Bromptons Monthly - October Month end" at bounding box center [391, 141] width 196 height 85
click at [432, 641] on link "Edit template" at bounding box center [391, 642] width 196 height 35
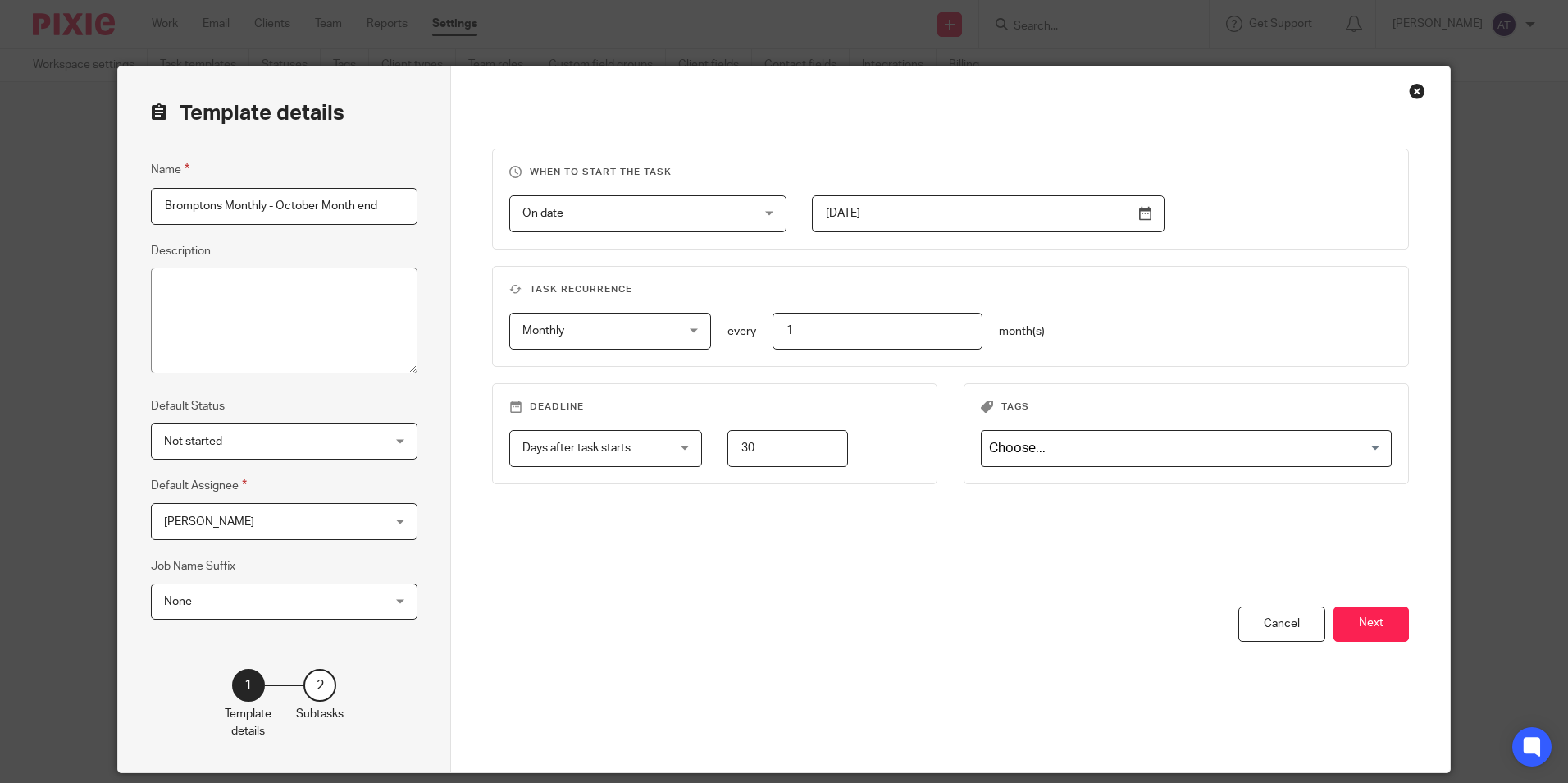
drag, startPoint x: 314, startPoint y: 206, endPoint x: 271, endPoint y: 206, distance: 43.0
click at [271, 206] on input "Bromptons Monthly - October Month end" at bounding box center [284, 206] width 266 height 37
type input "Bromptons Monthly - Month end"
click at [1380, 625] on button "Next" at bounding box center [1371, 624] width 75 height 35
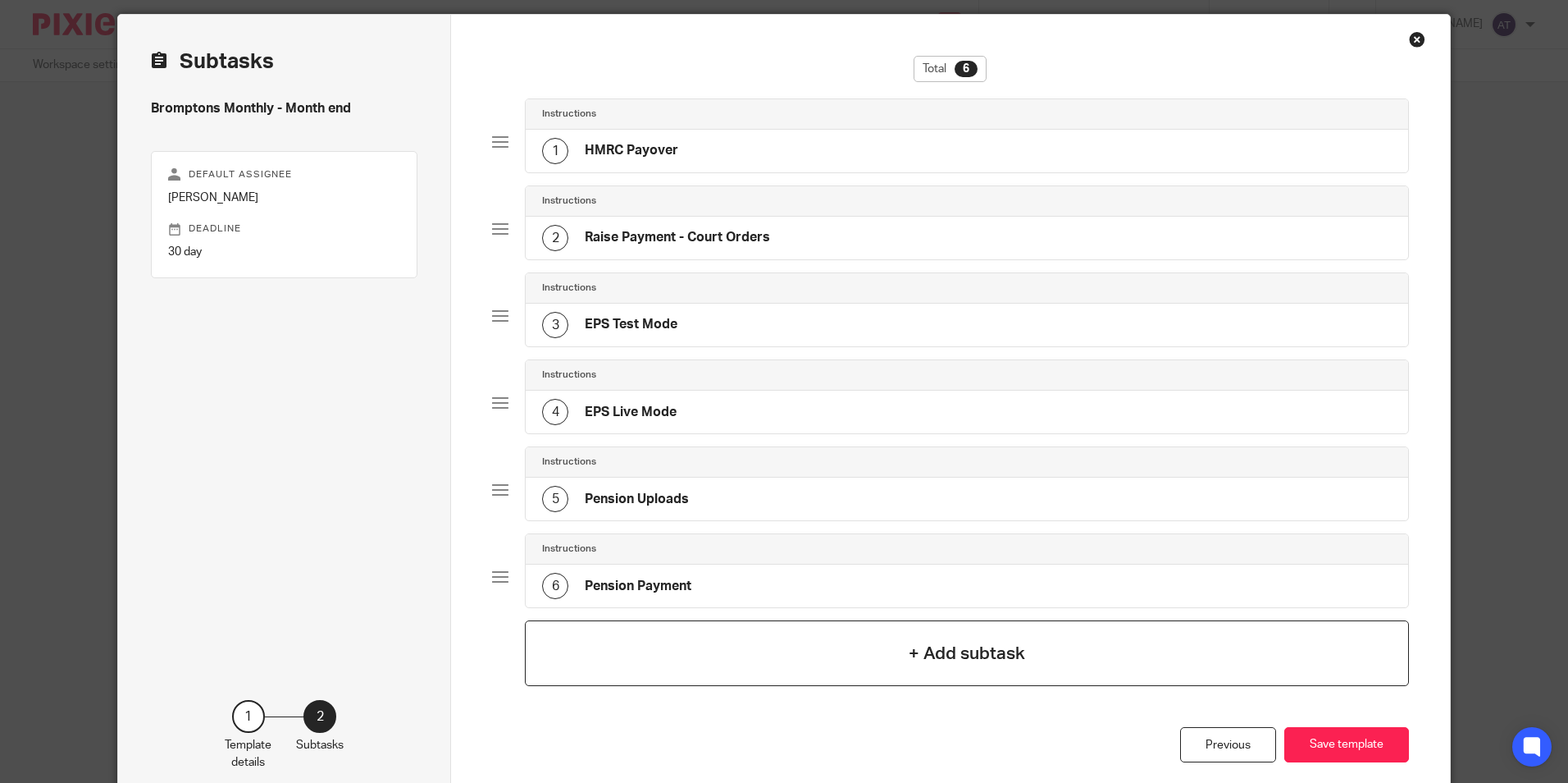
scroll to position [138, 0]
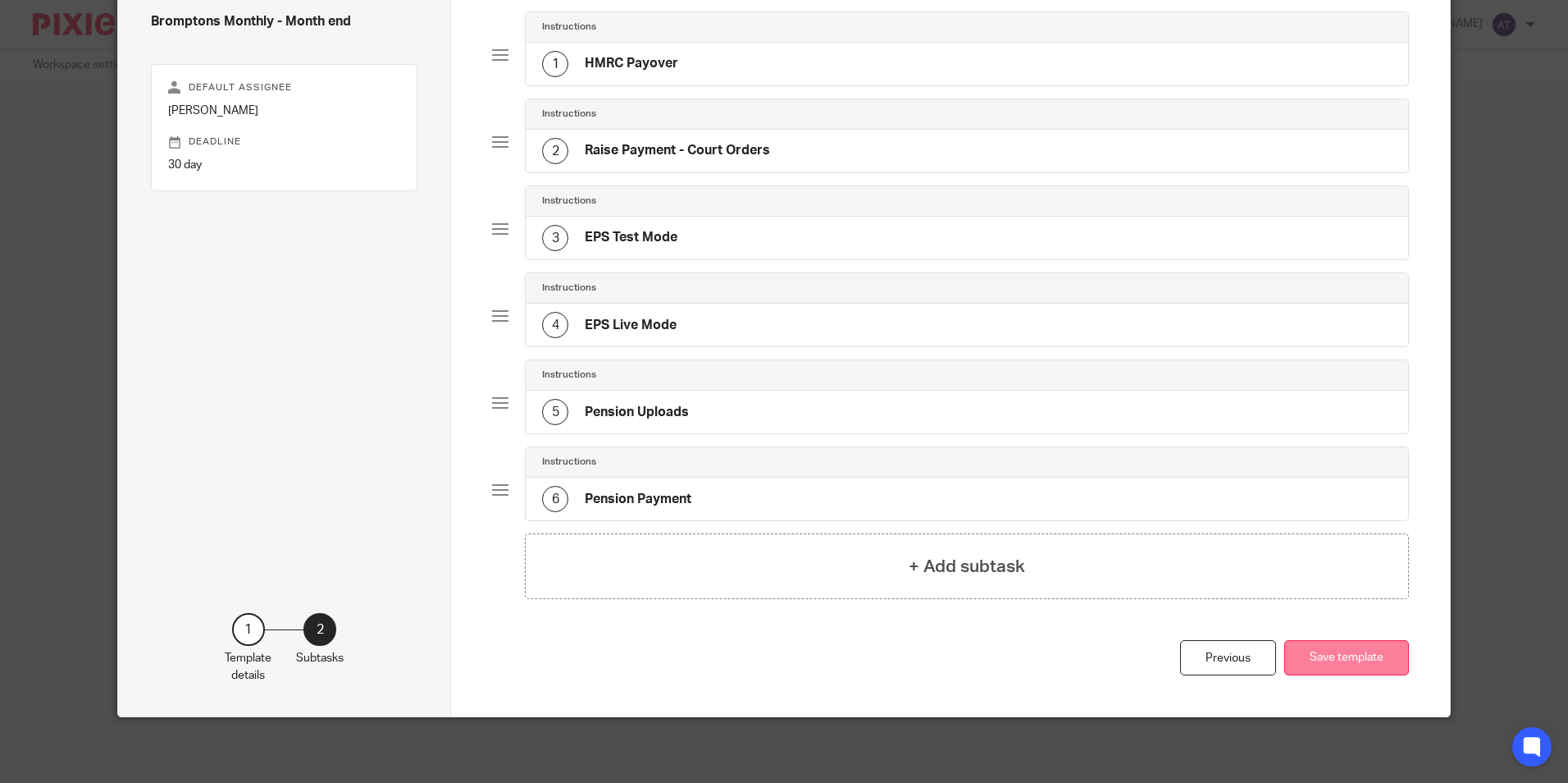
click at [1361, 659] on button "Save template" at bounding box center [1346, 658] width 125 height 35
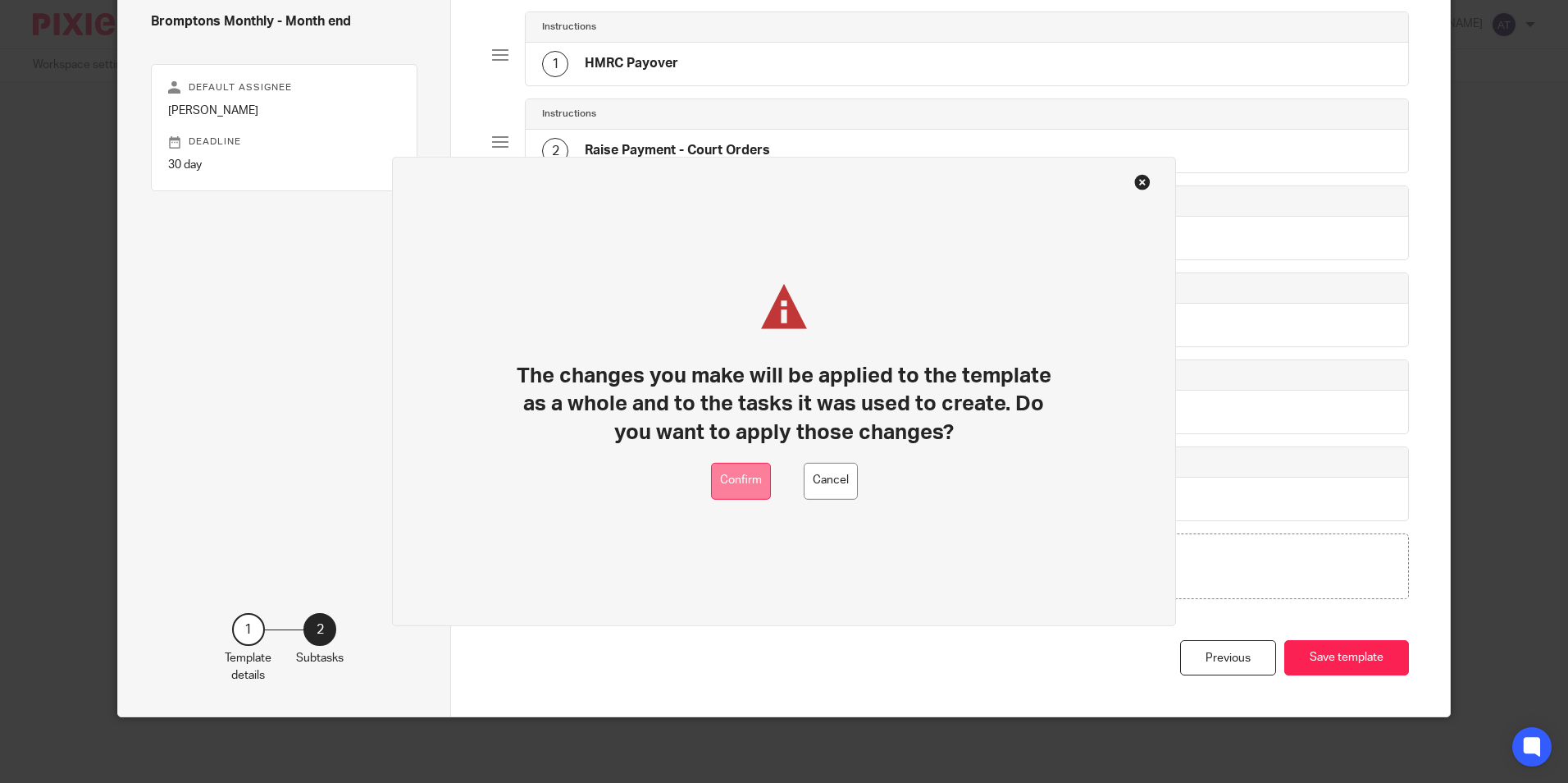
click at [729, 476] on button "Confirm" at bounding box center [741, 481] width 60 height 37
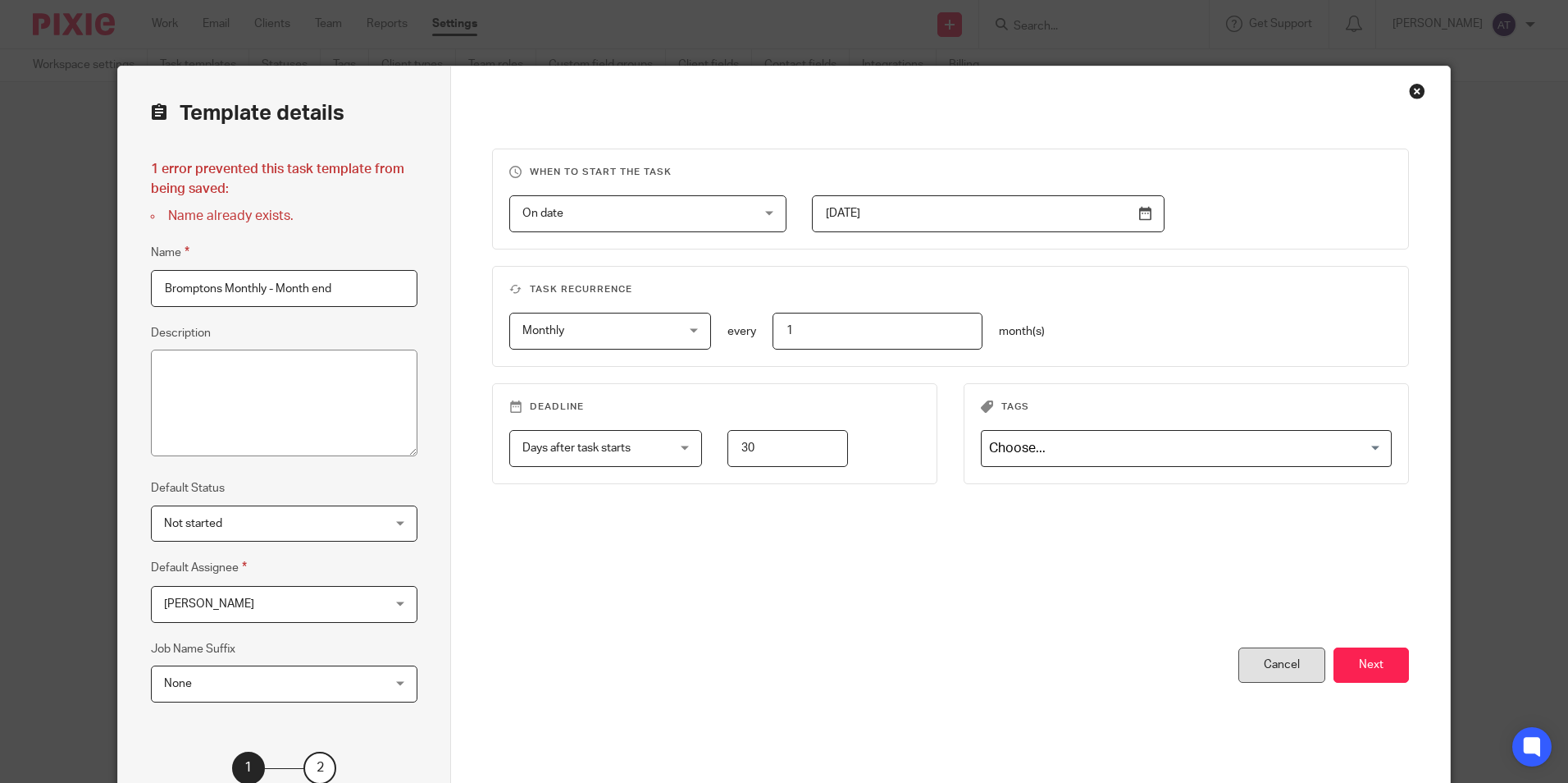
click at [1267, 658] on div "Cancel" at bounding box center [1282, 665] width 87 height 35
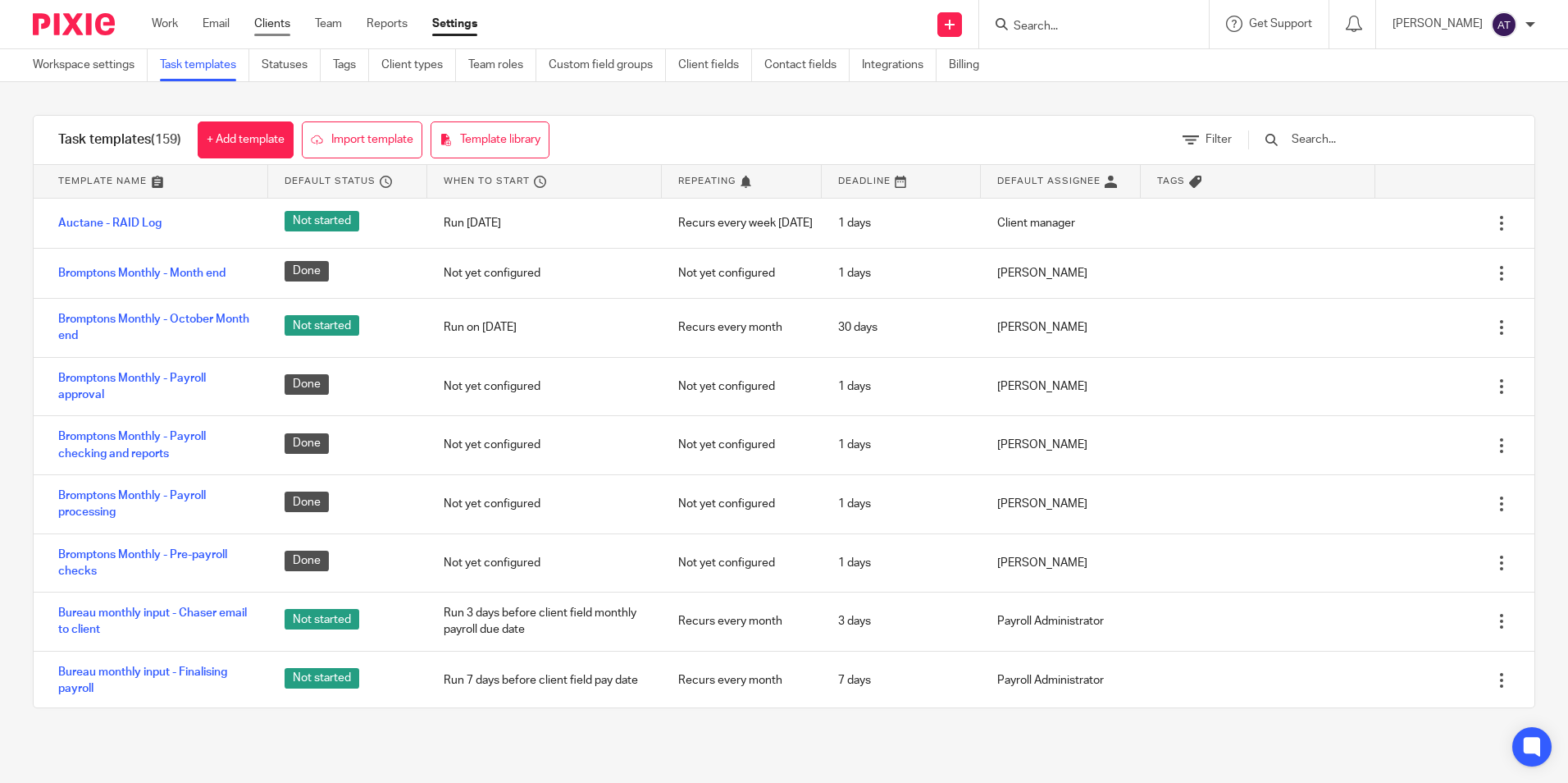
click at [290, 26] on link "Clients" at bounding box center [273, 24] width 36 height 16
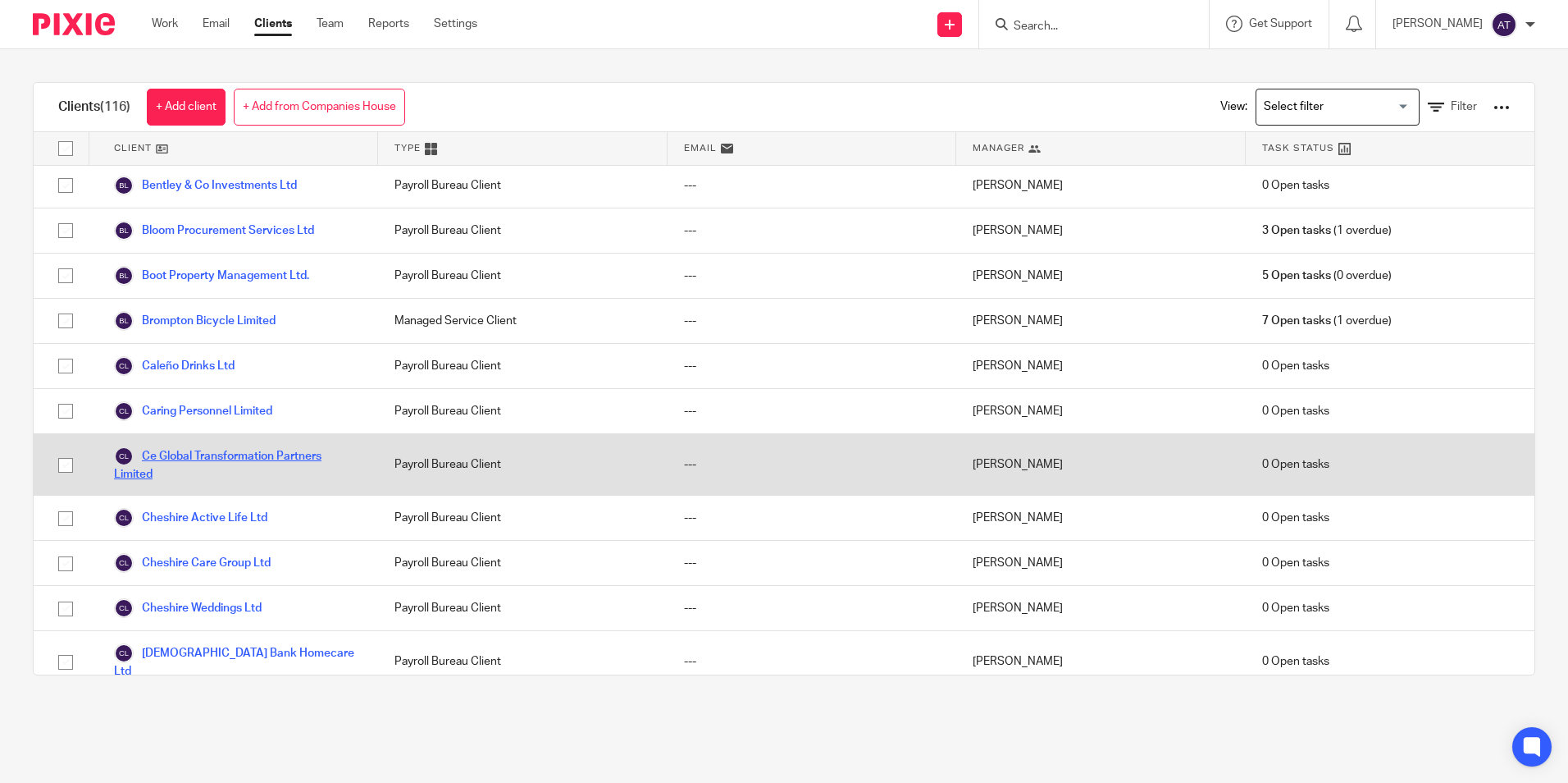
scroll to position [410, 0]
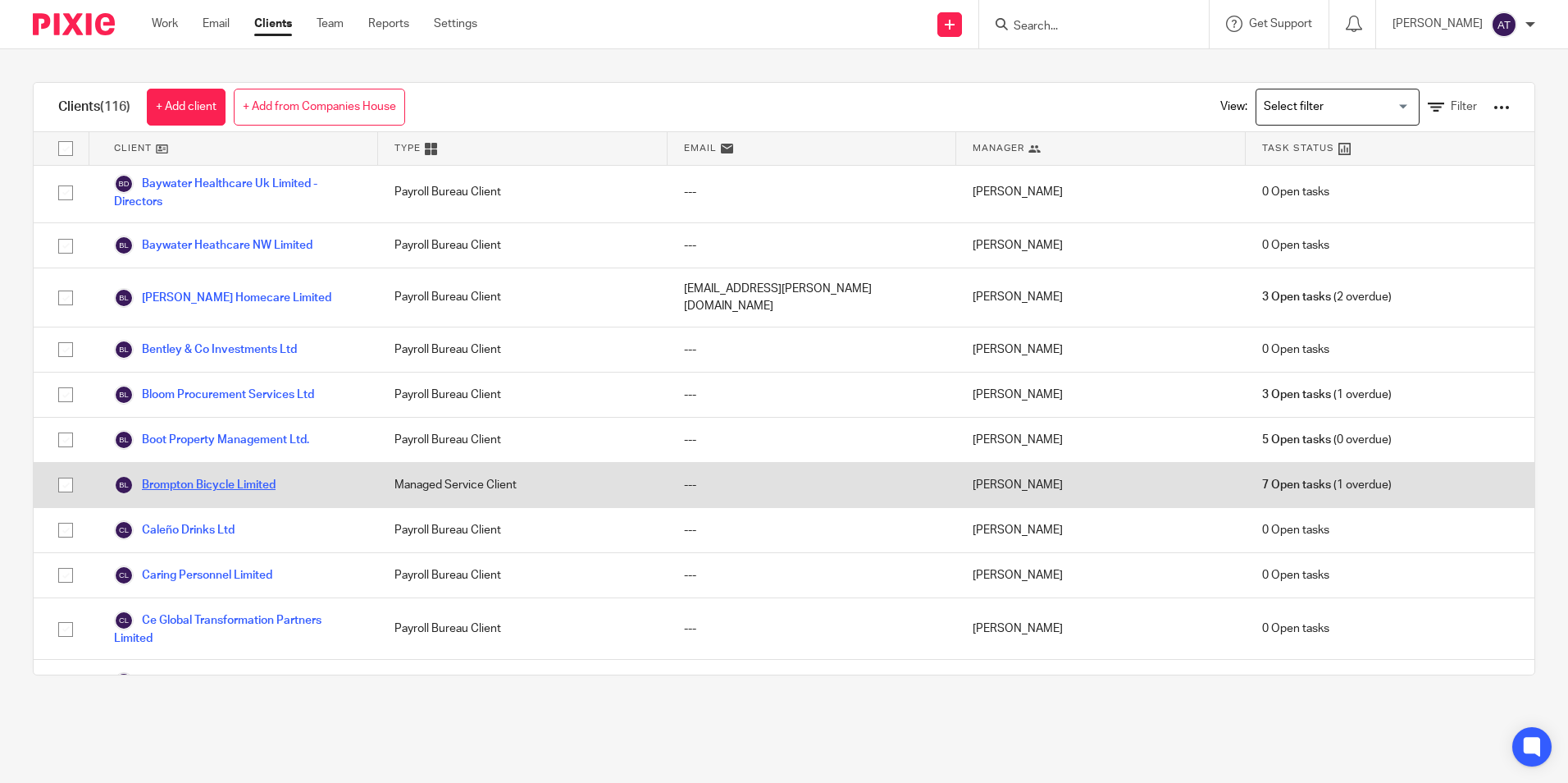
click at [195, 487] on link "Brompton Bicycle Limited" at bounding box center [195, 485] width 162 height 20
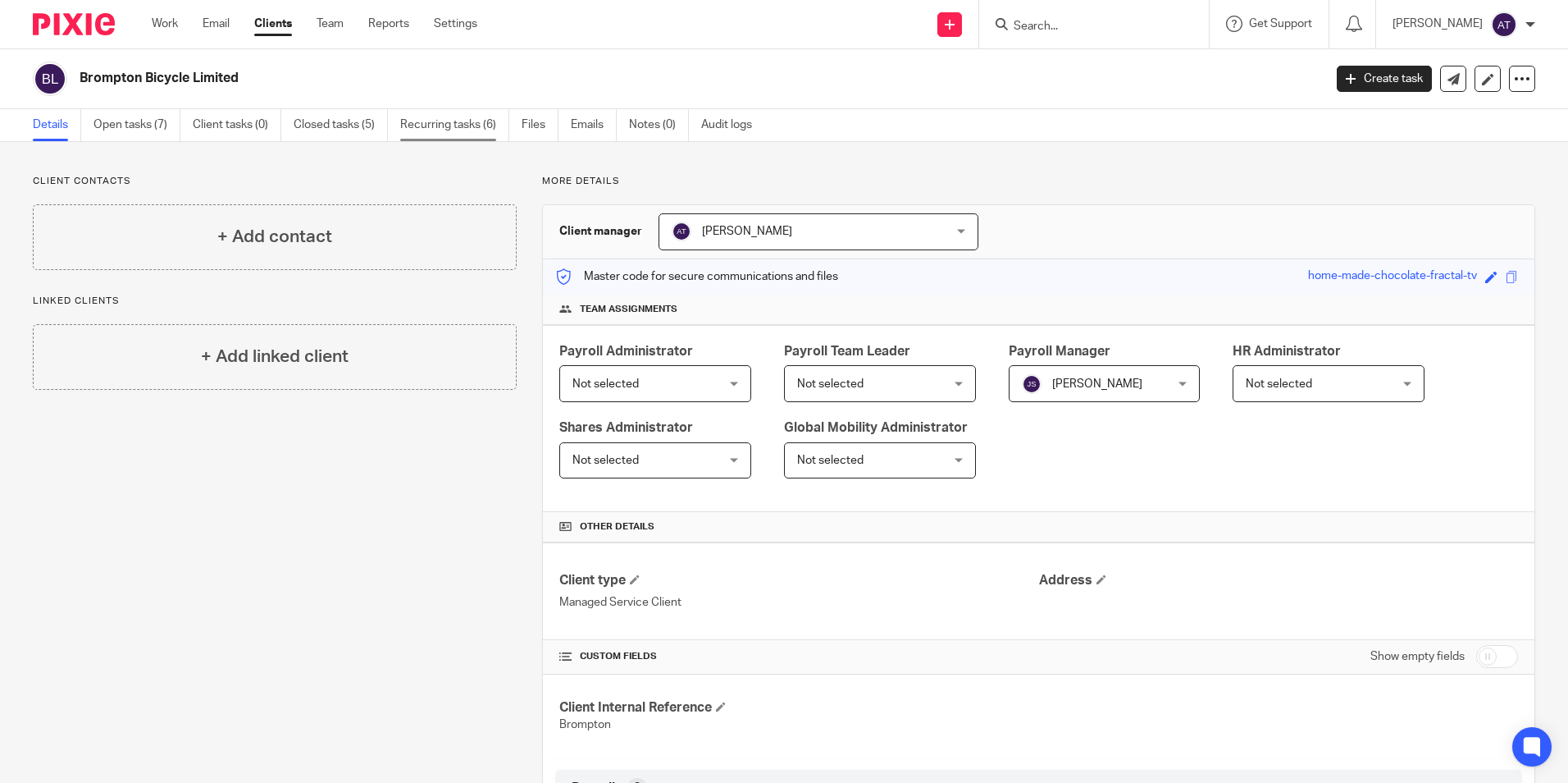
click at [454, 124] on link "Recurring tasks (6)" at bounding box center [454, 125] width 109 height 32
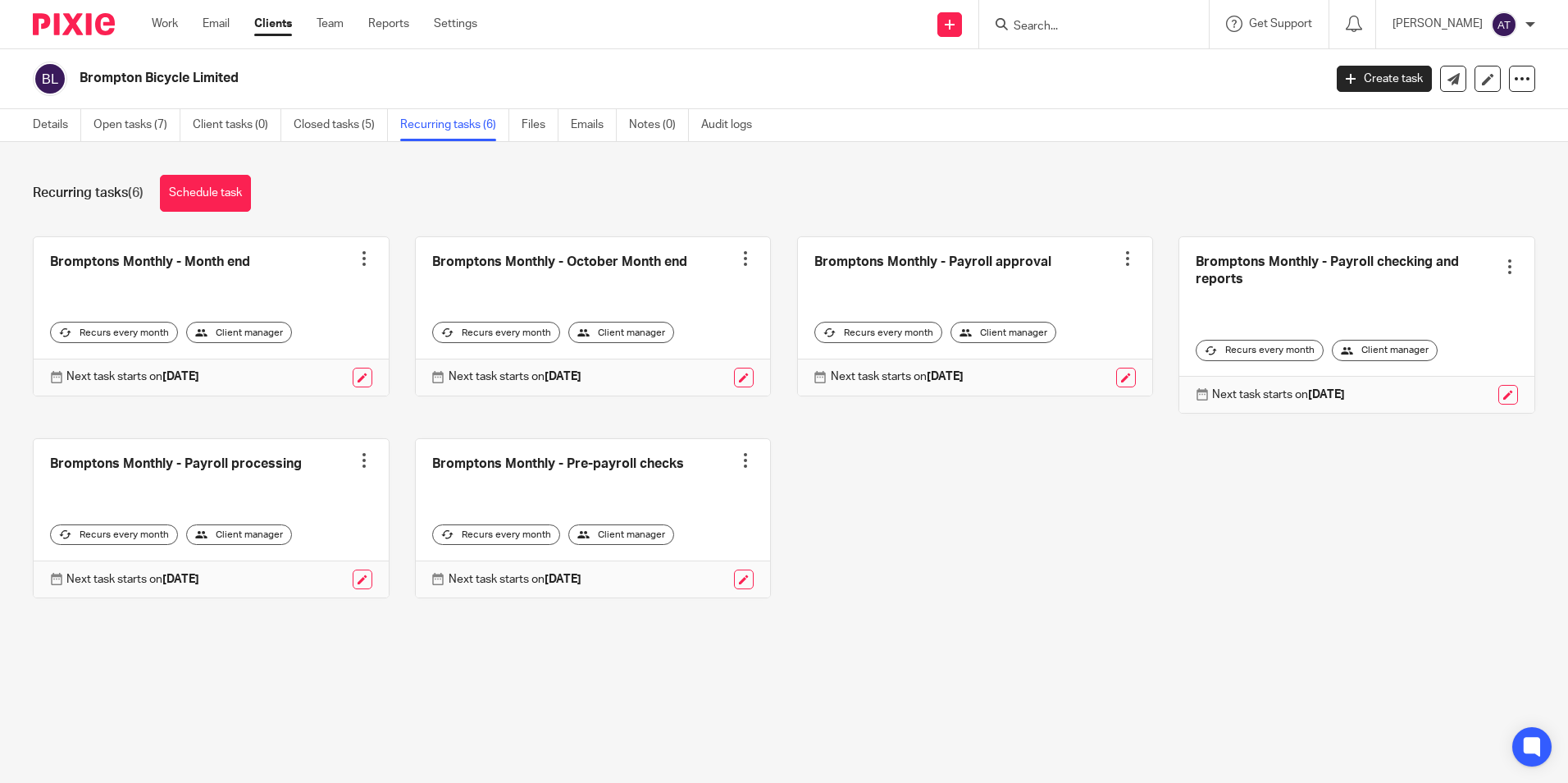
click at [737, 250] on div at bounding box center [745, 258] width 16 height 16
click at [704, 361] on span "Cancel schedule" at bounding box center [673, 362] width 86 height 12
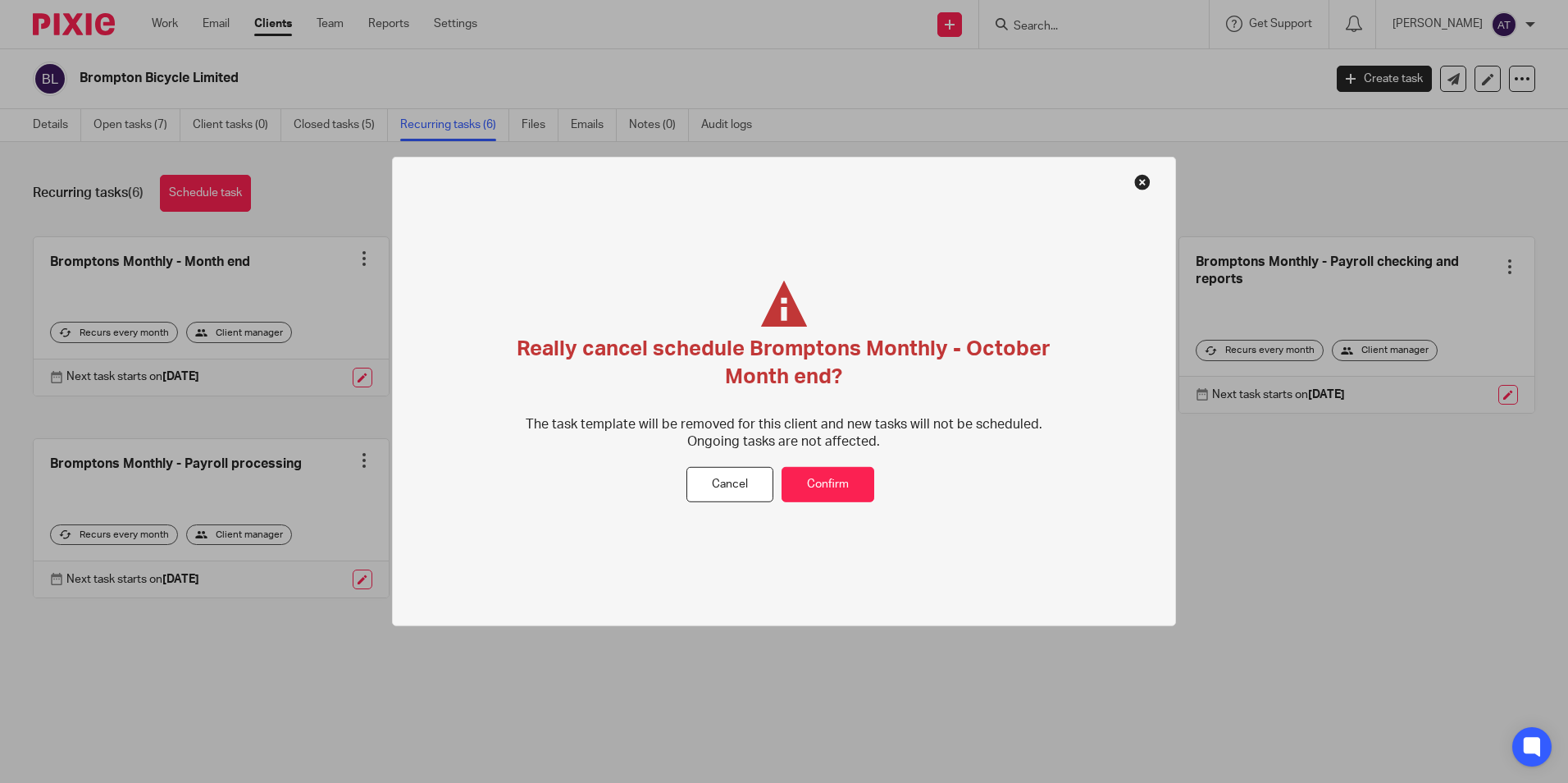
click at [1135, 181] on button at bounding box center [1143, 182] width 16 height 16
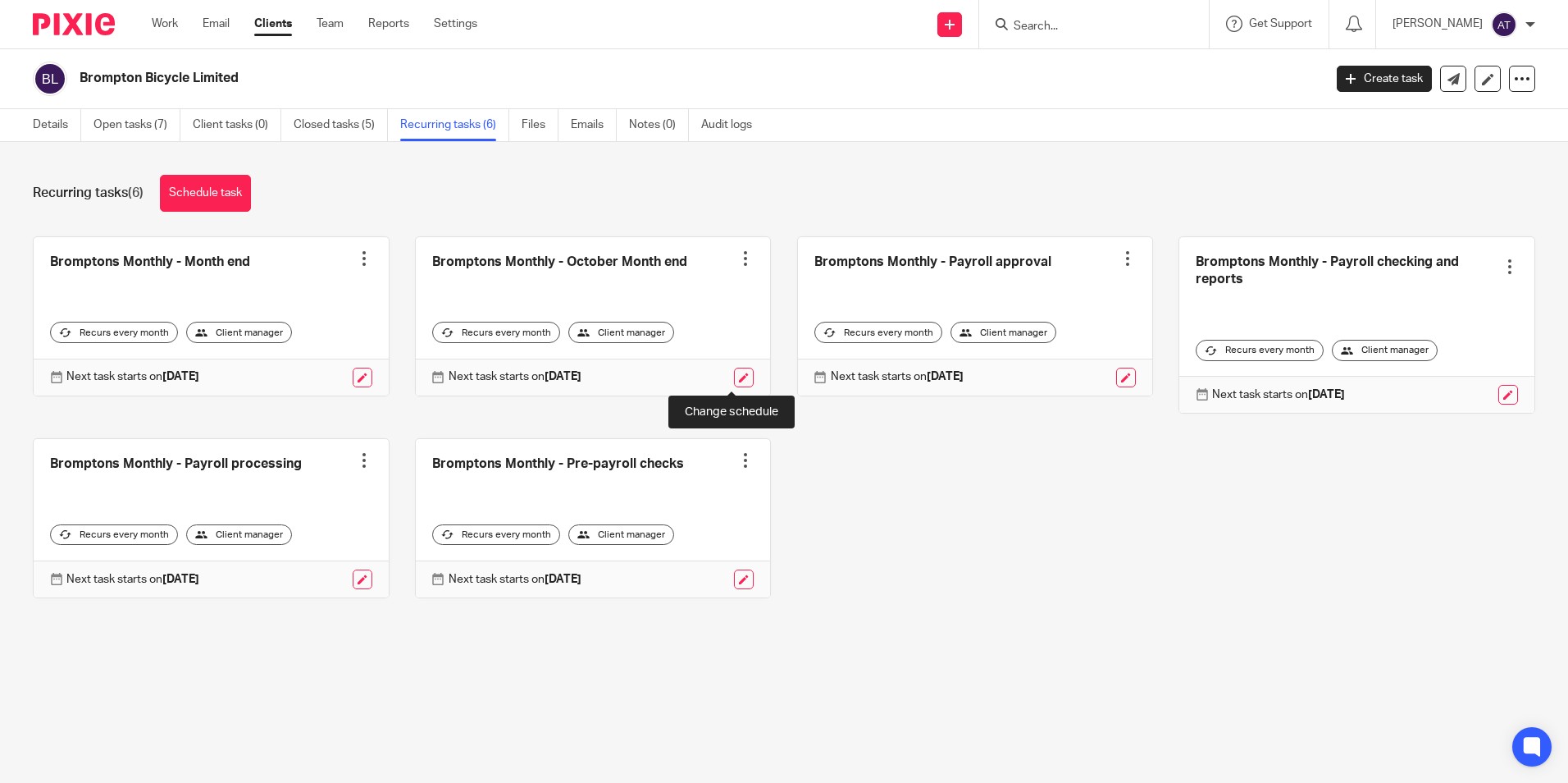
click at [734, 375] on link at bounding box center [744, 377] width 20 height 20
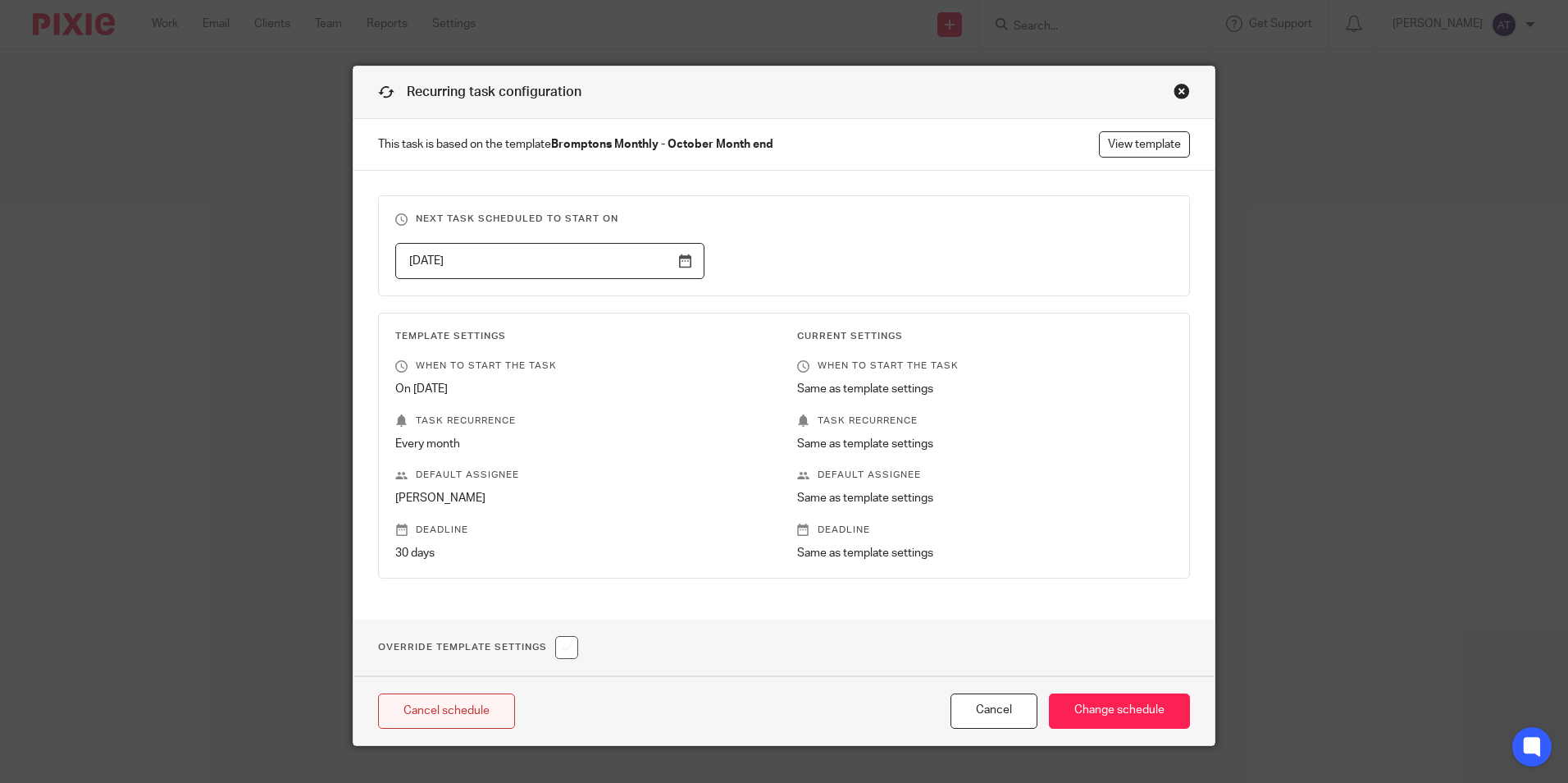
click at [466, 707] on link "Cancel schedule" at bounding box center [446, 710] width 137 height 35
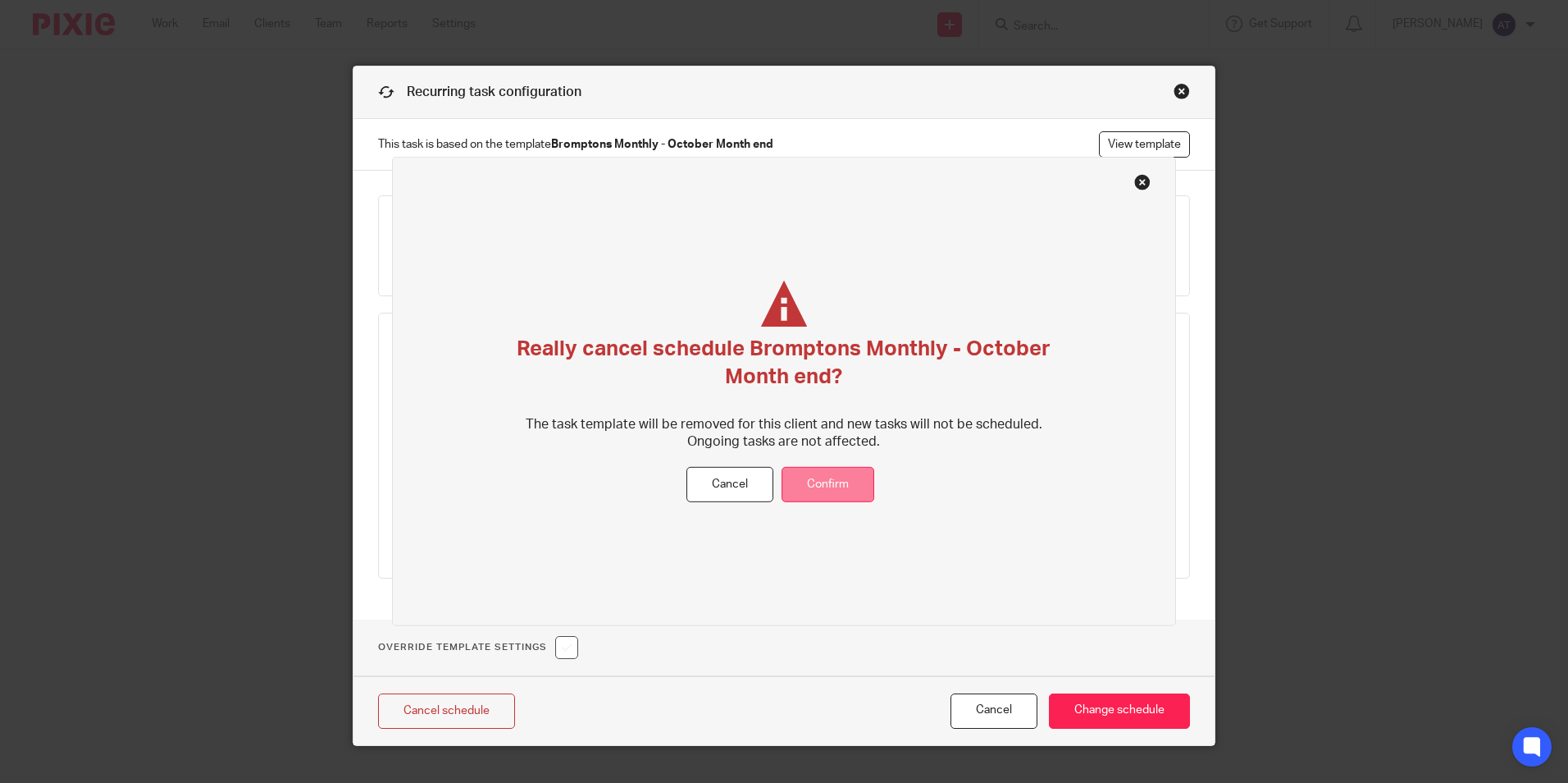
click at [835, 482] on button "Confirm" at bounding box center [828, 484] width 93 height 35
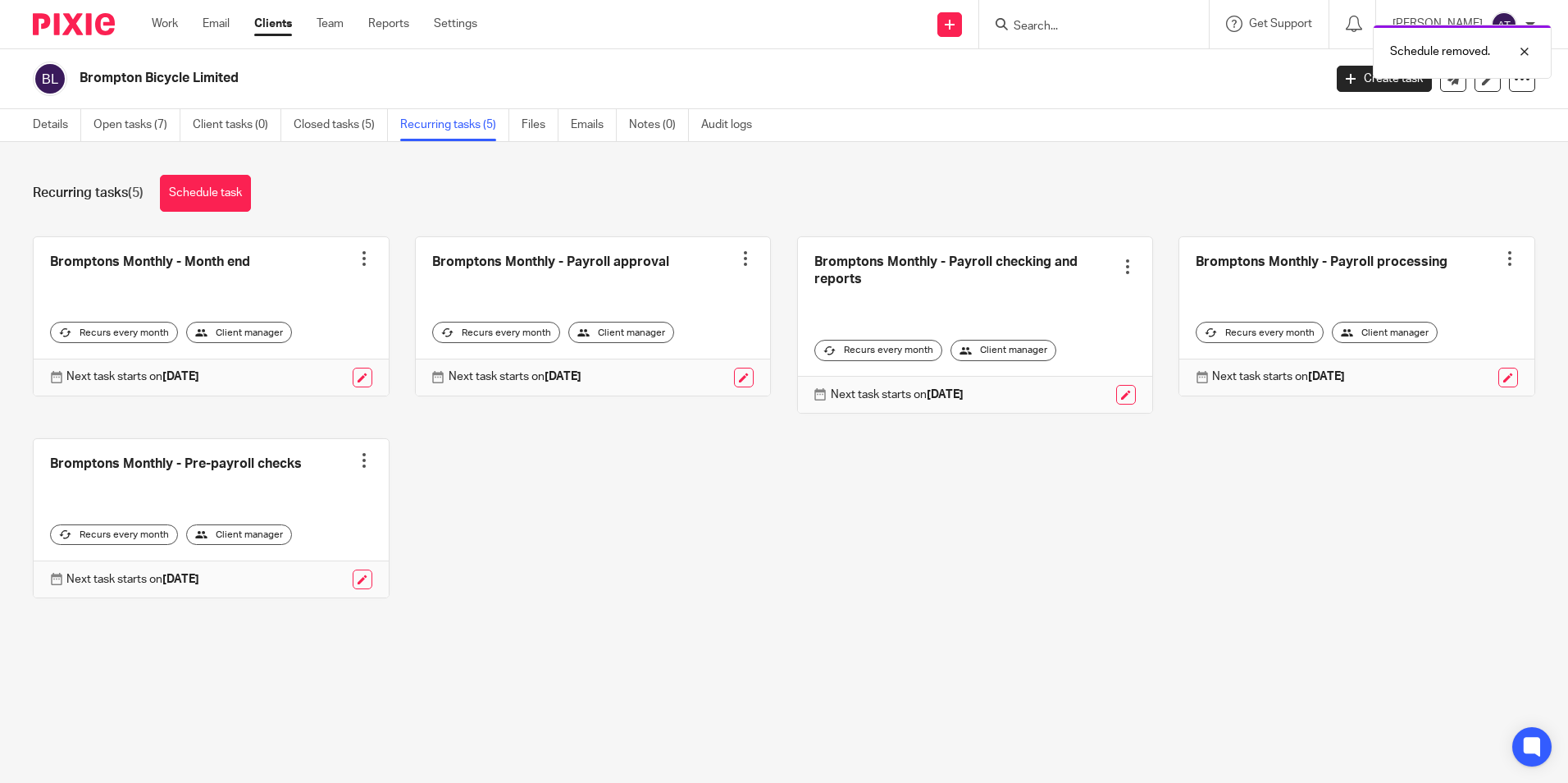
click at [891, 571] on div "Bromptons Monthly - Month end Create task Clone template Recalculate schedule C…" at bounding box center [771, 429] width 1528 height 386
click at [232, 266] on link at bounding box center [211, 316] width 355 height 158
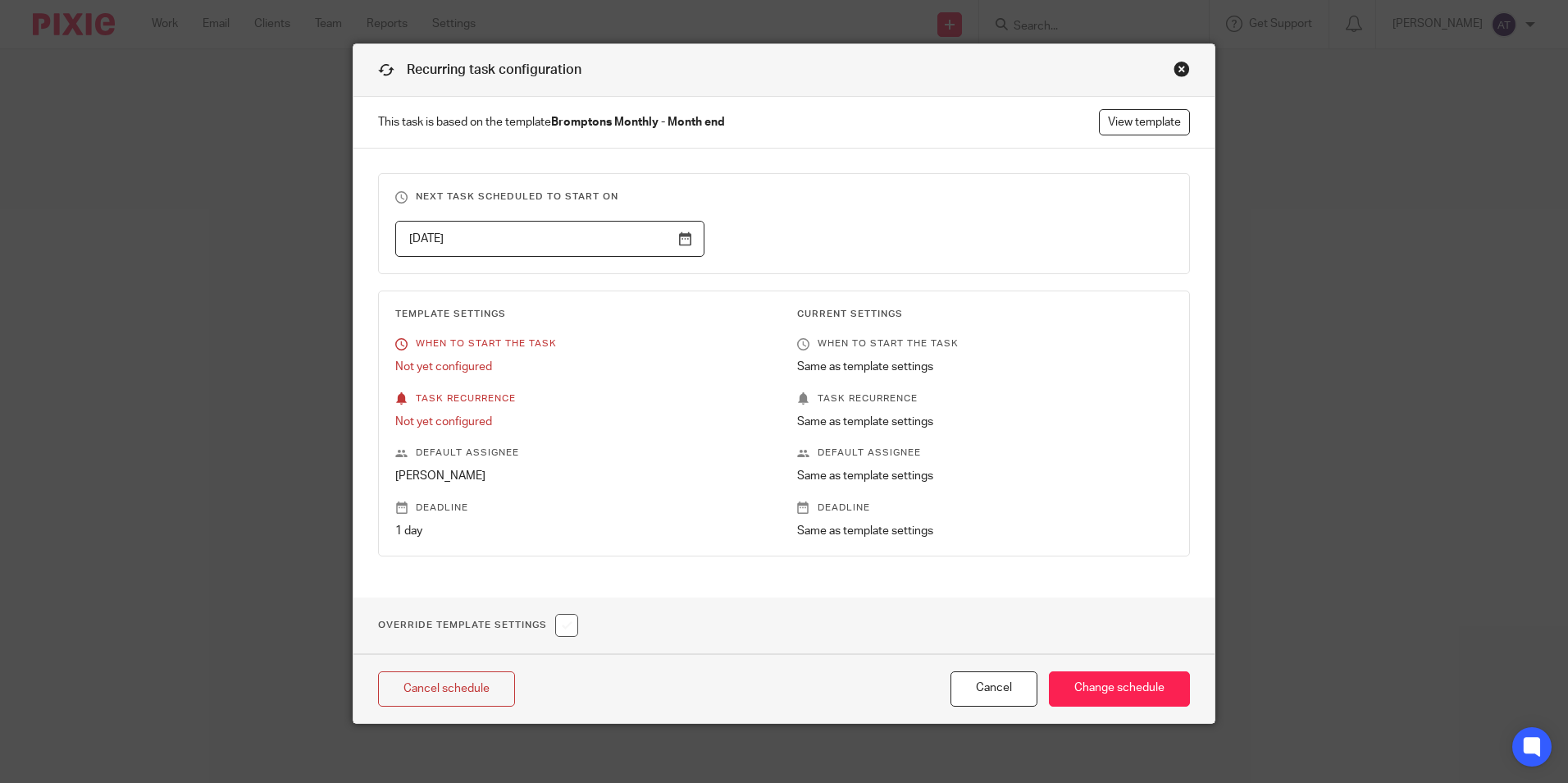
scroll to position [29, 0]
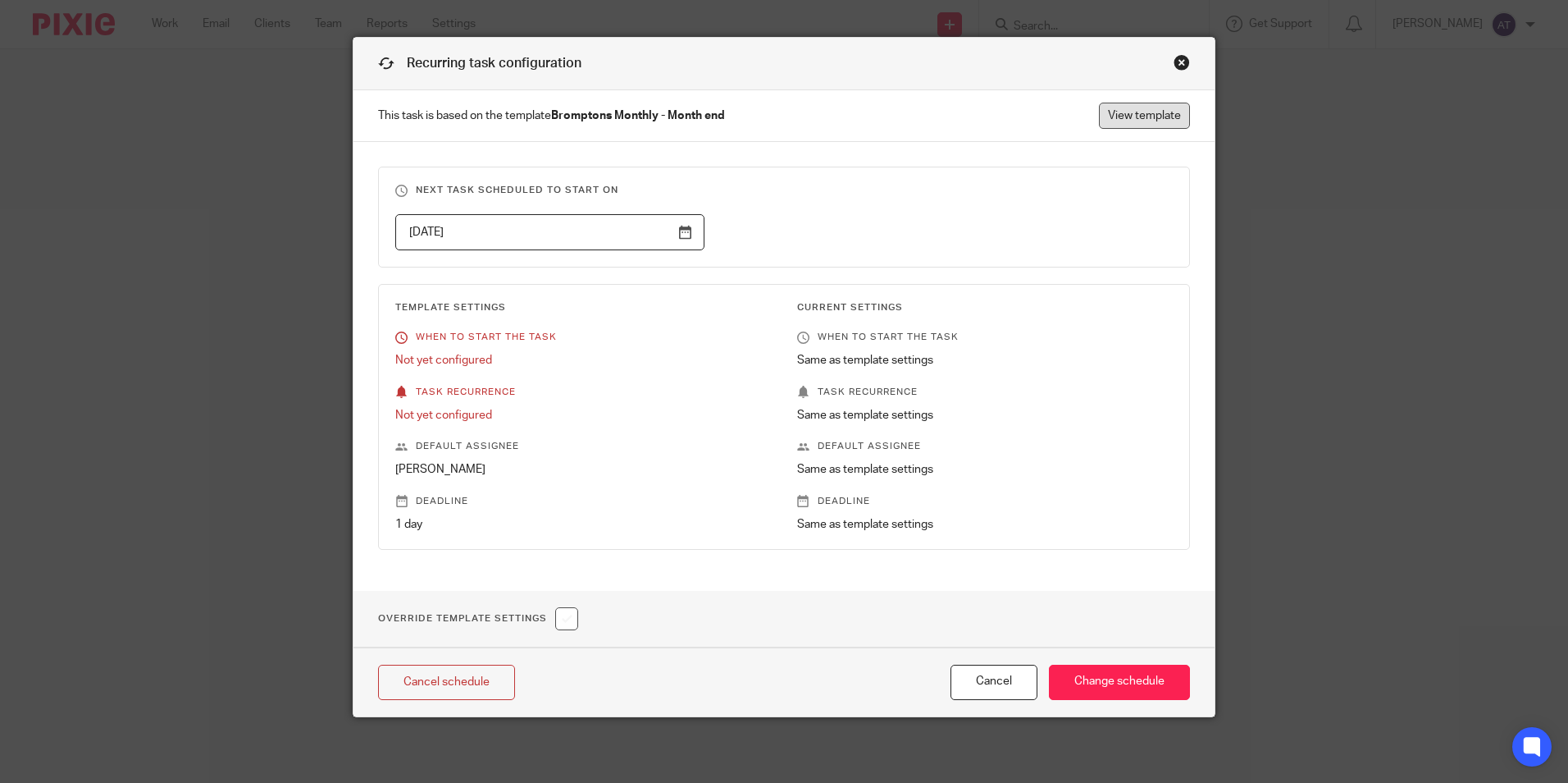
click at [1139, 108] on link "View template" at bounding box center [1144, 115] width 91 height 26
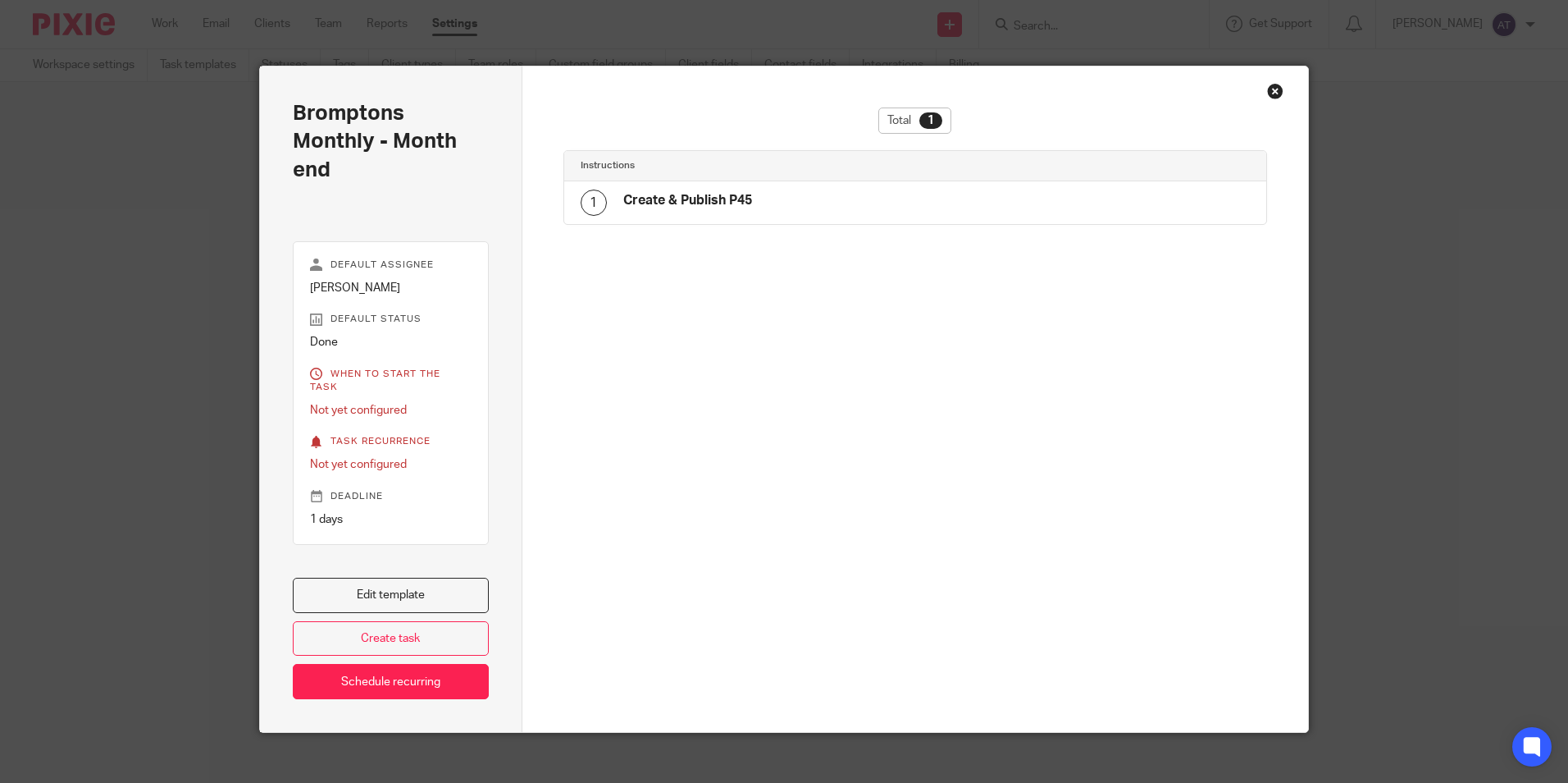
click at [1273, 93] on div "Close this dialog window" at bounding box center [1275, 91] width 16 height 16
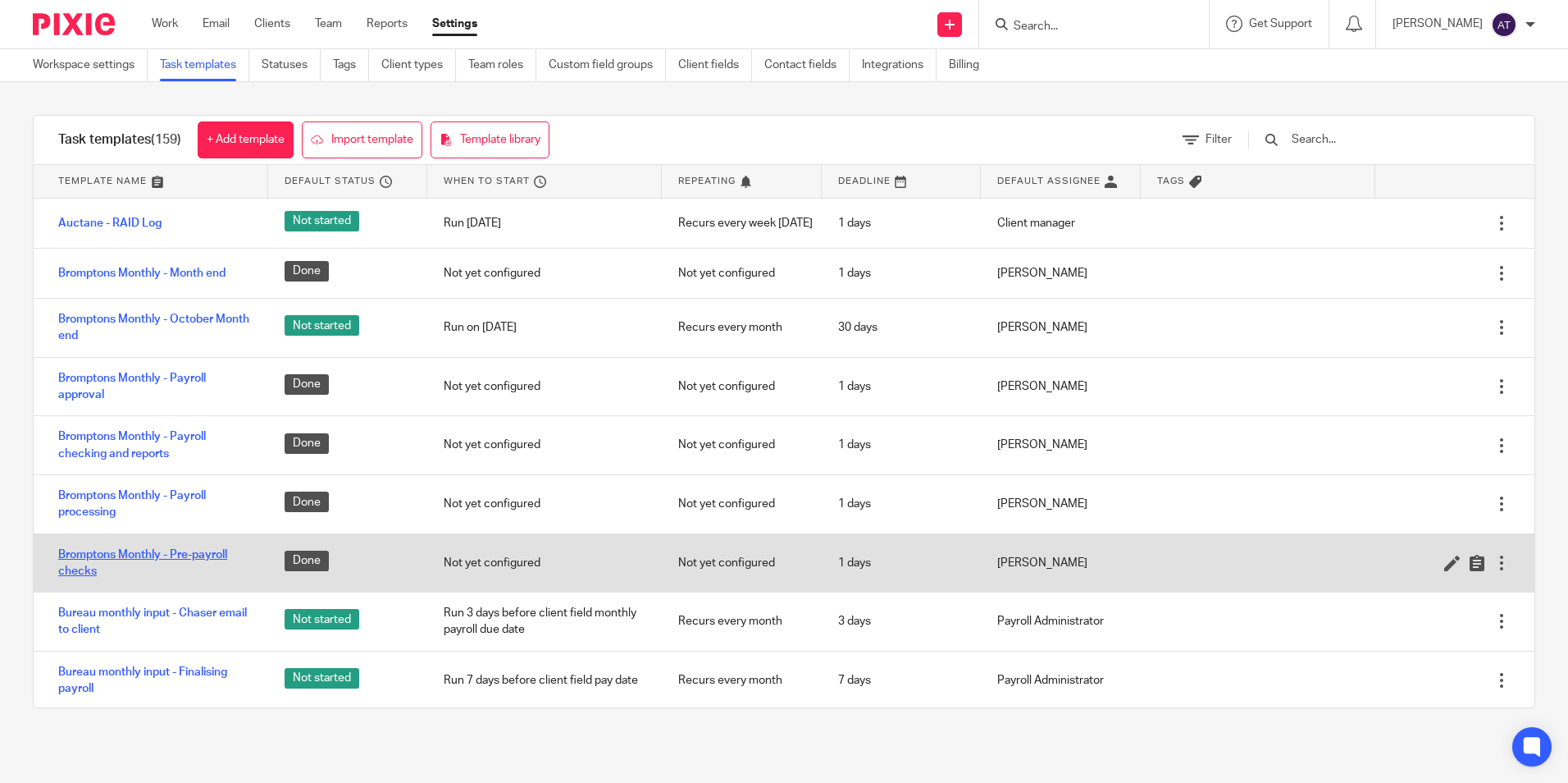
click at [153, 557] on link "Bromptons Monthly - Pre-payroll checks" at bounding box center [155, 563] width 194 height 34
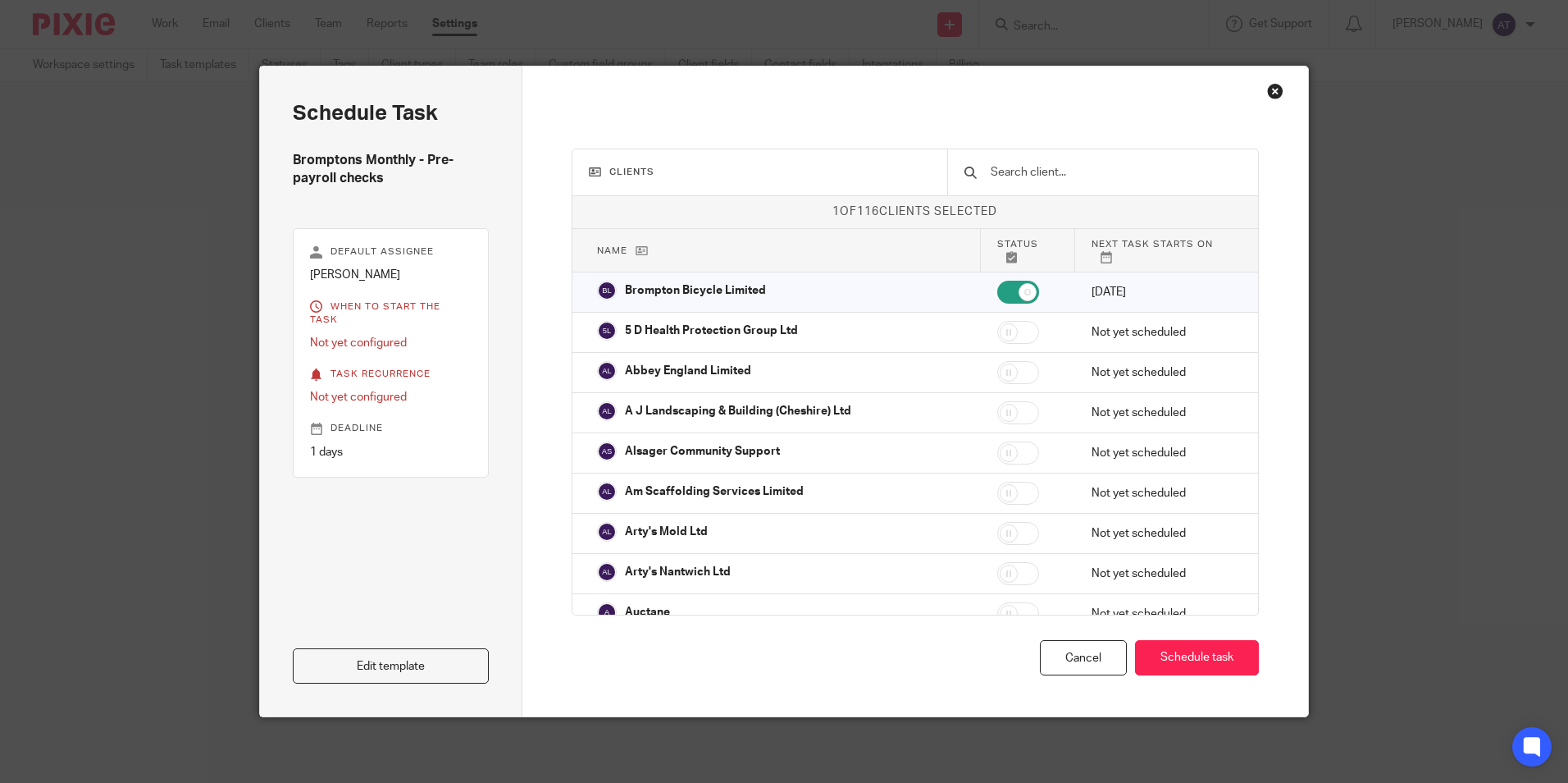
click at [1270, 89] on div "Close this dialog window" at bounding box center [1275, 91] width 16 height 16
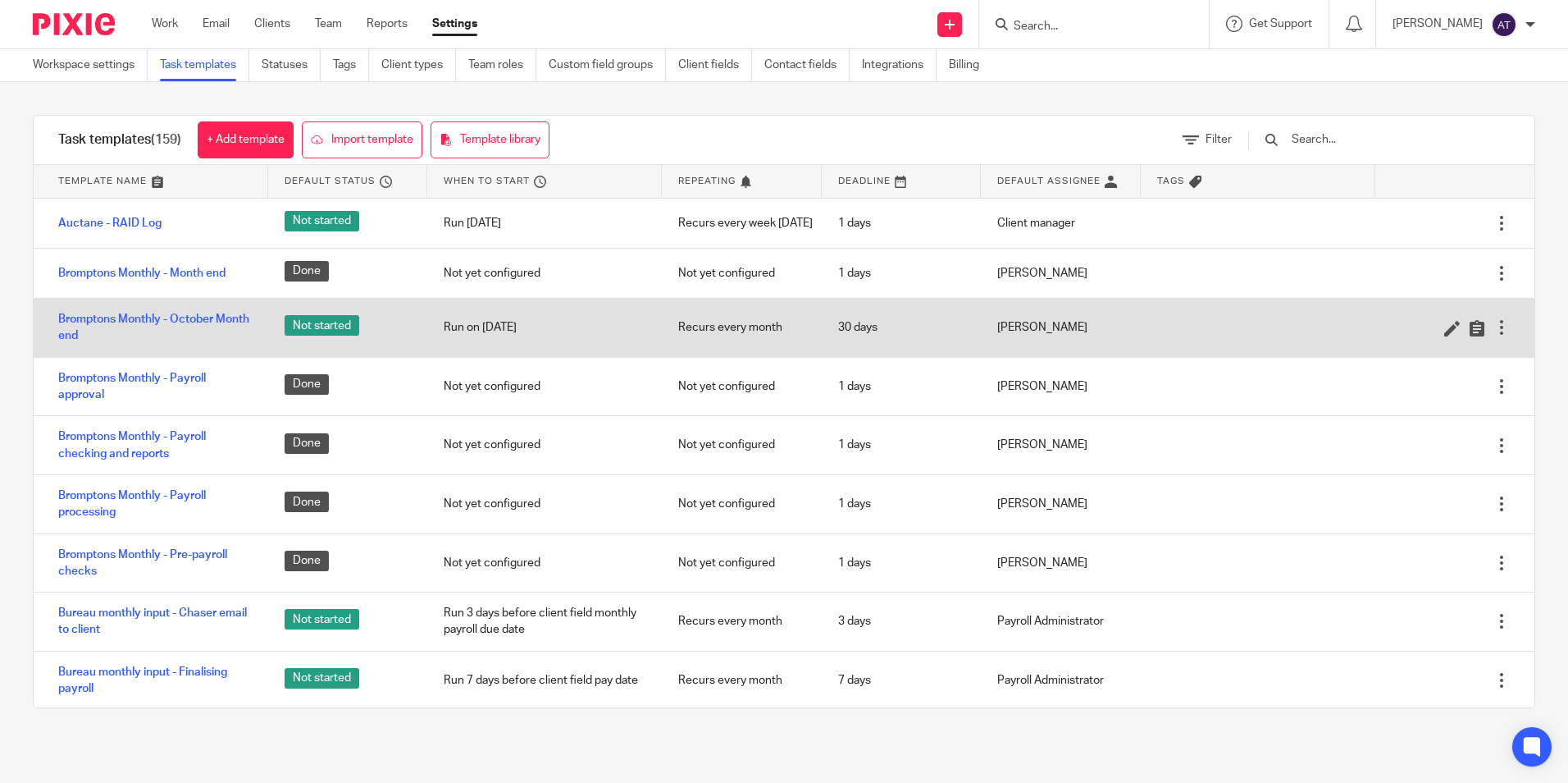
click at [1493, 334] on div at bounding box center [1502, 327] width 16 height 16
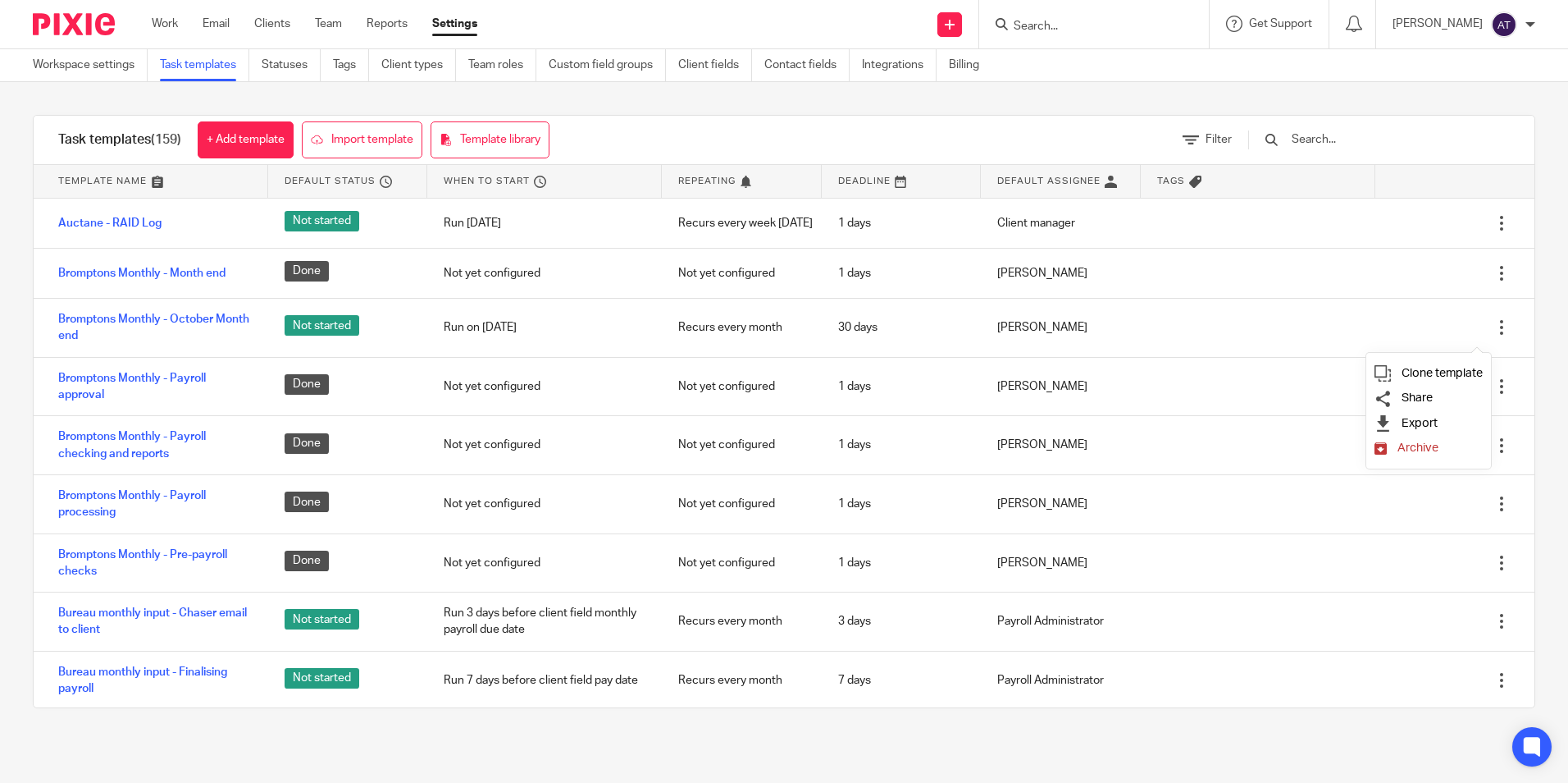
click at [1423, 450] on span "Archive" at bounding box center [1417, 447] width 41 height 13
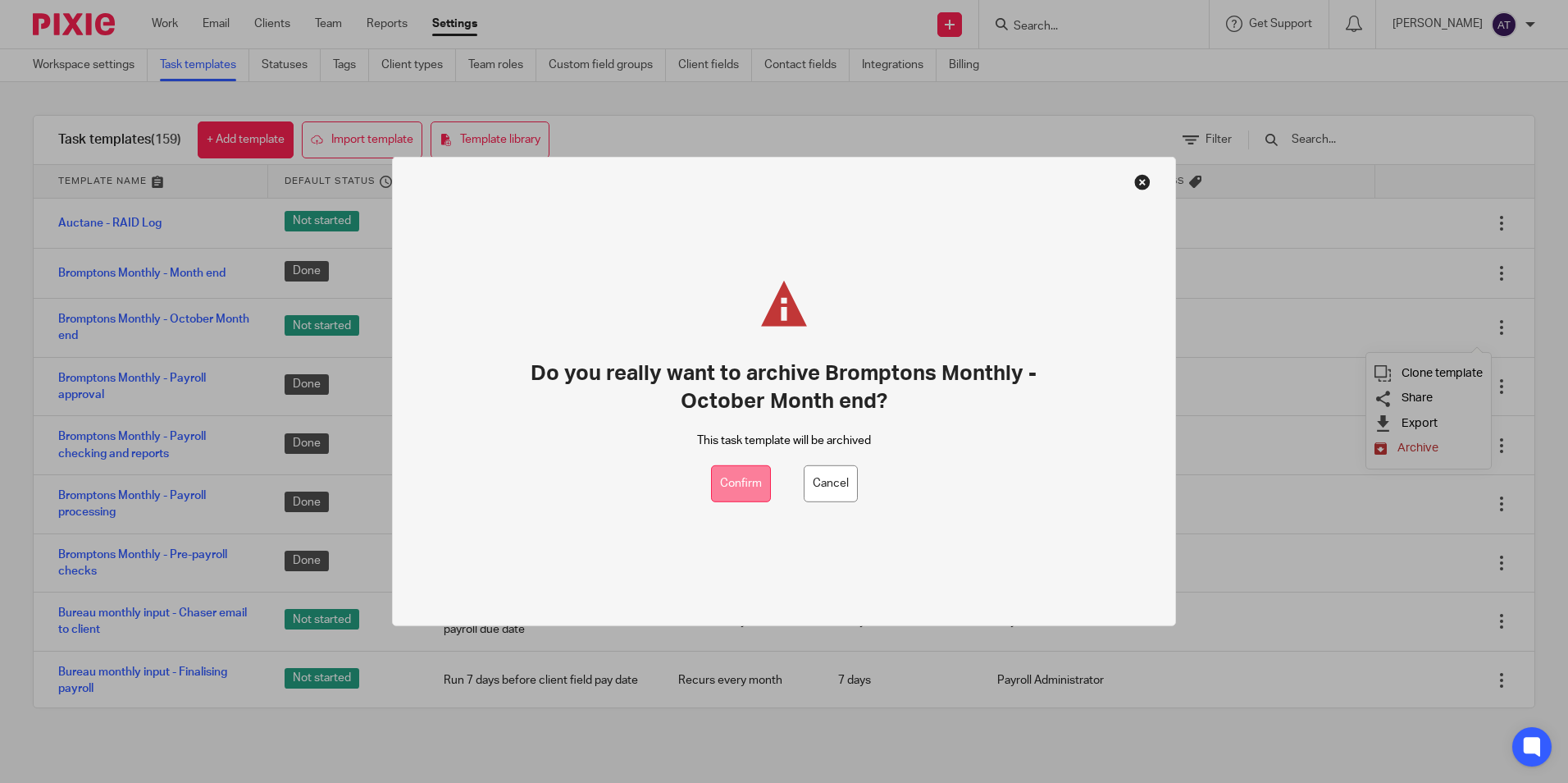
click at [748, 479] on button "Confirm" at bounding box center [741, 484] width 60 height 37
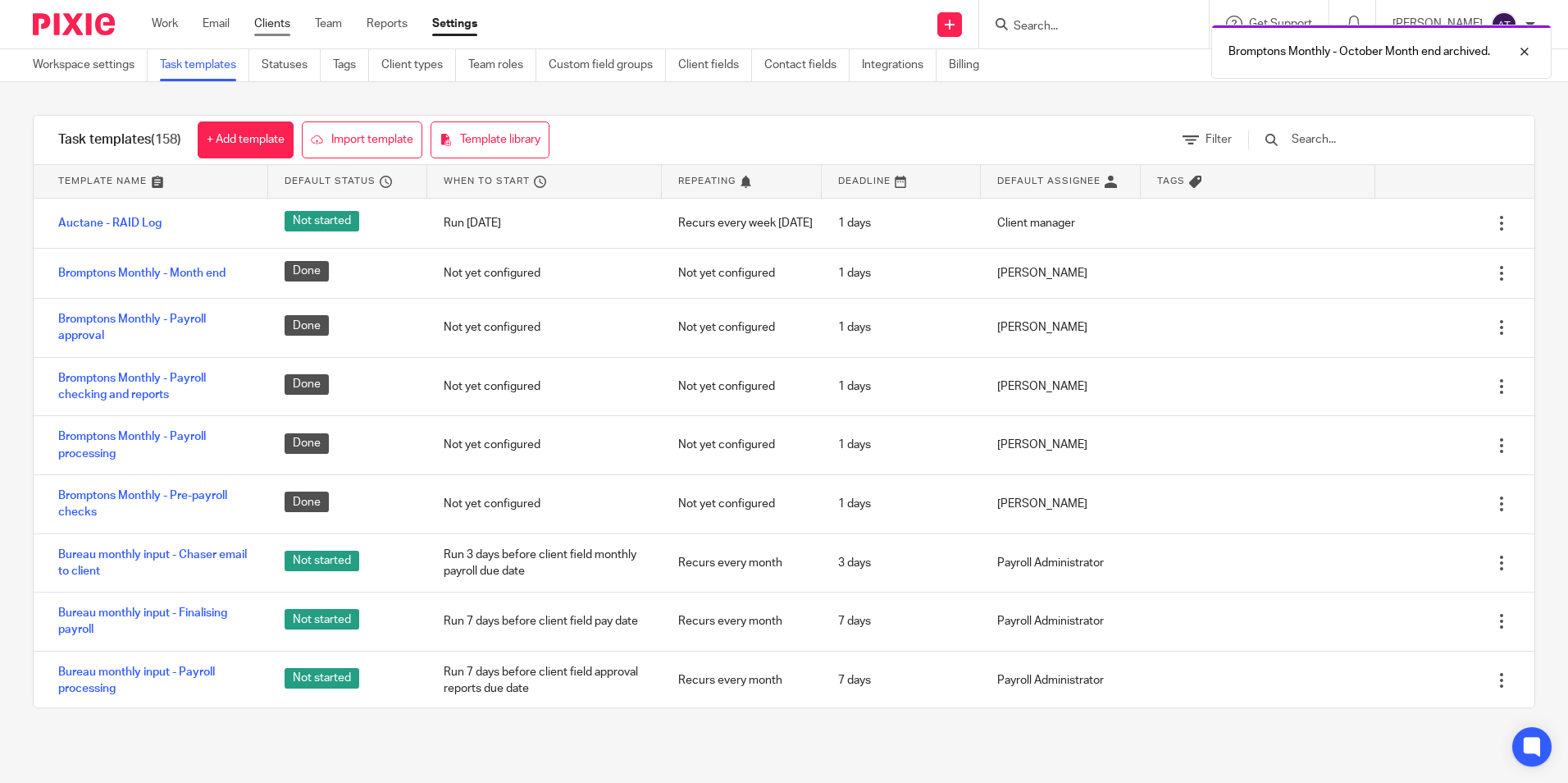
click at [265, 24] on link "Clients" at bounding box center [273, 24] width 36 height 16
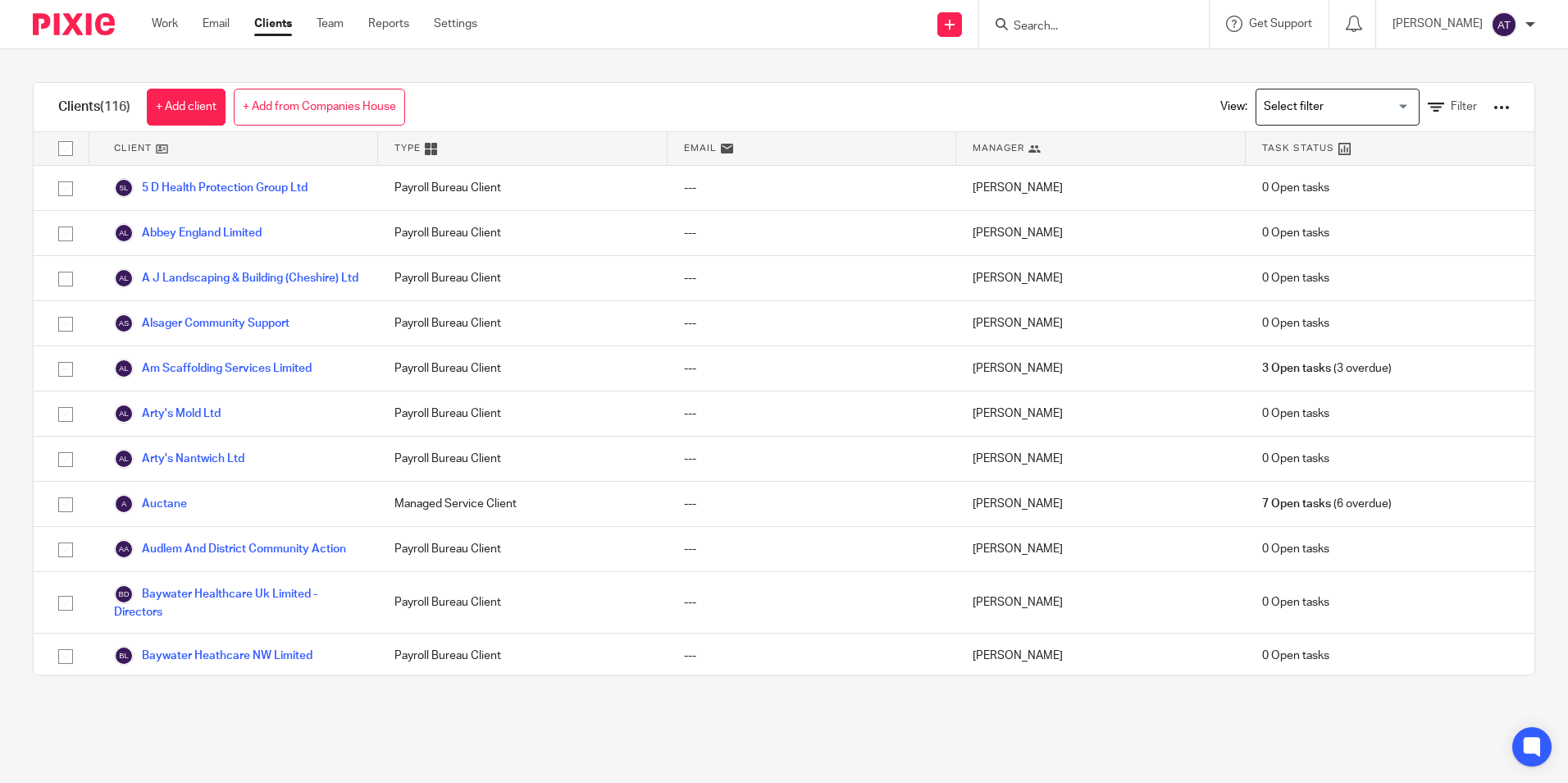
click at [1134, 28] on input "Search" at bounding box center [1085, 27] width 147 height 15
type input "brom"
click at [1126, 54] on link at bounding box center [1111, 64] width 204 height 25
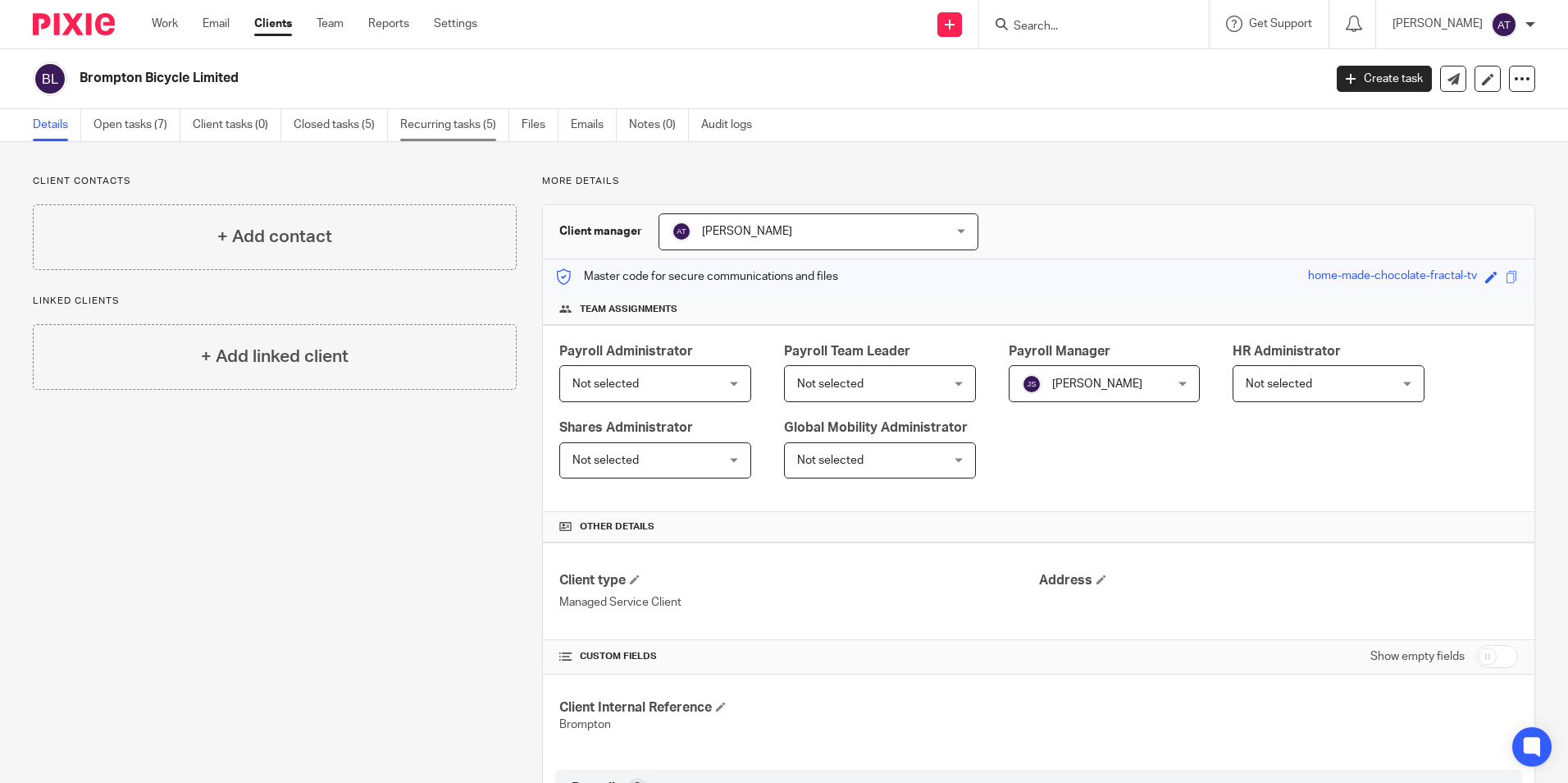
click at [428, 117] on link "Recurring tasks (5)" at bounding box center [454, 125] width 109 height 32
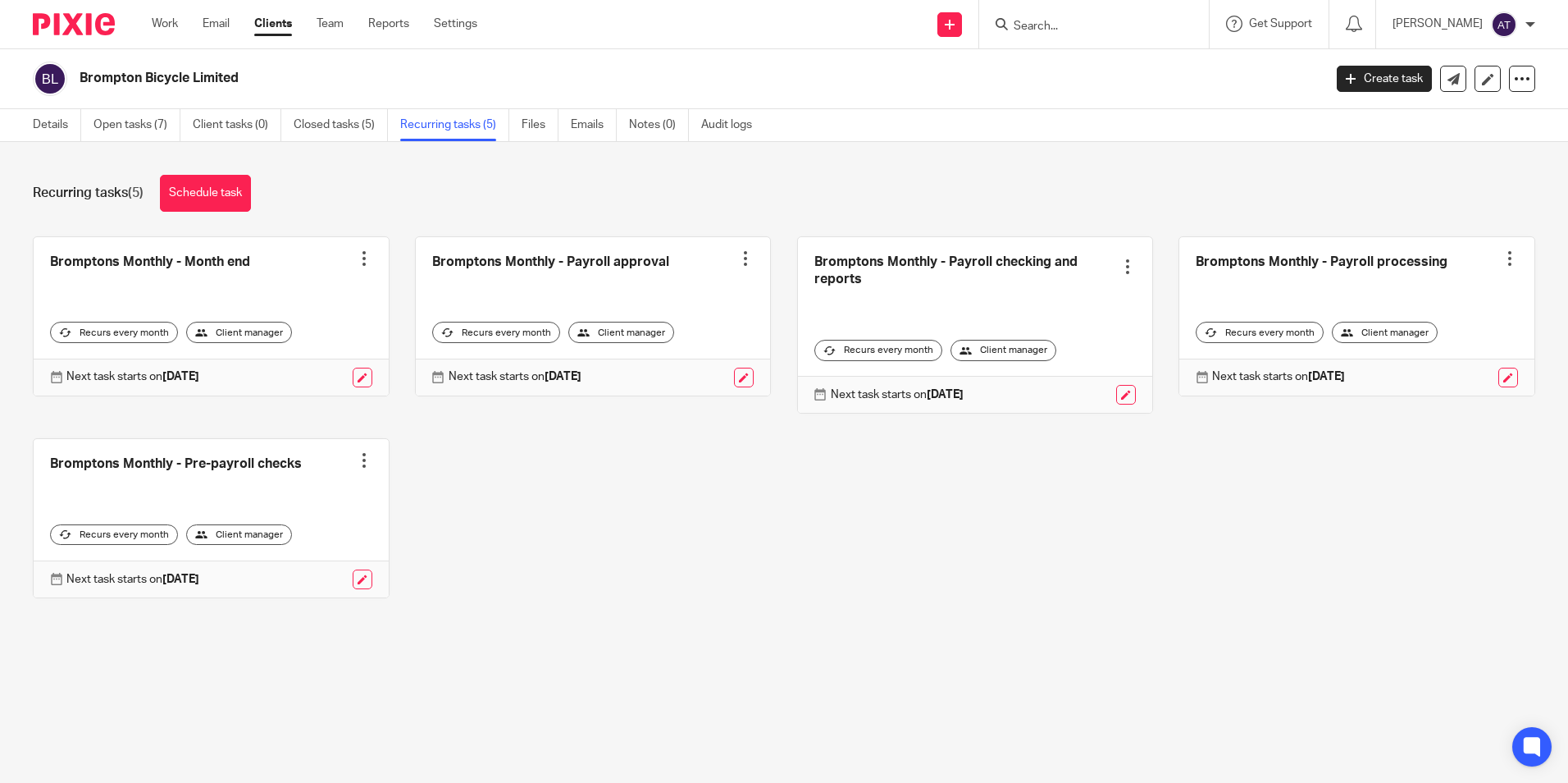
click at [357, 261] on div at bounding box center [365, 258] width 16 height 16
click at [532, 557] on div "Bromptons Monthly - Month end Create task Clone template Recalculate schedule C…" at bounding box center [771, 429] width 1528 height 386
click at [355, 374] on link at bounding box center [363, 377] width 20 height 20
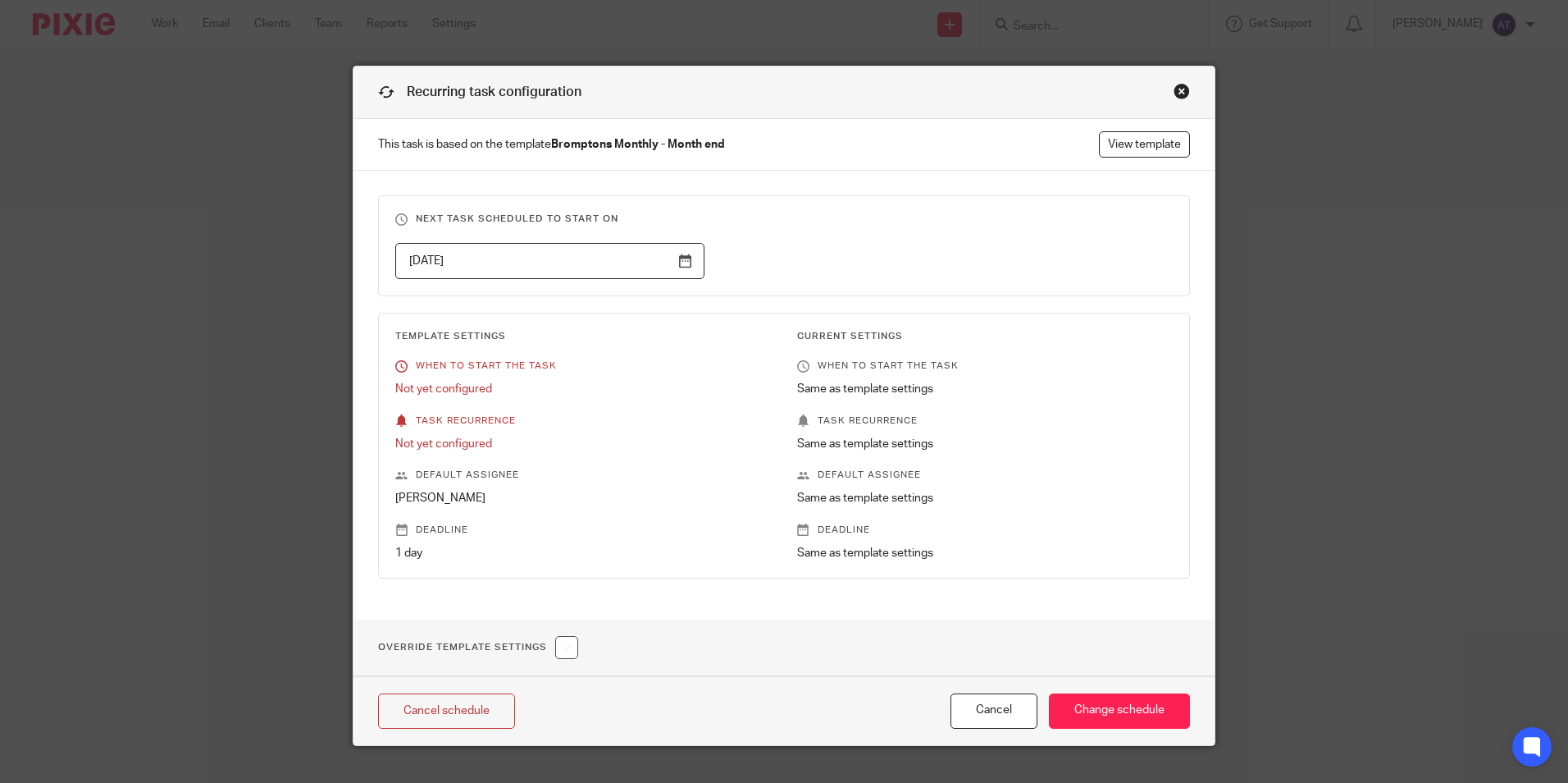
click at [542, 268] on input "2025-11-28" at bounding box center [550, 261] width 309 height 37
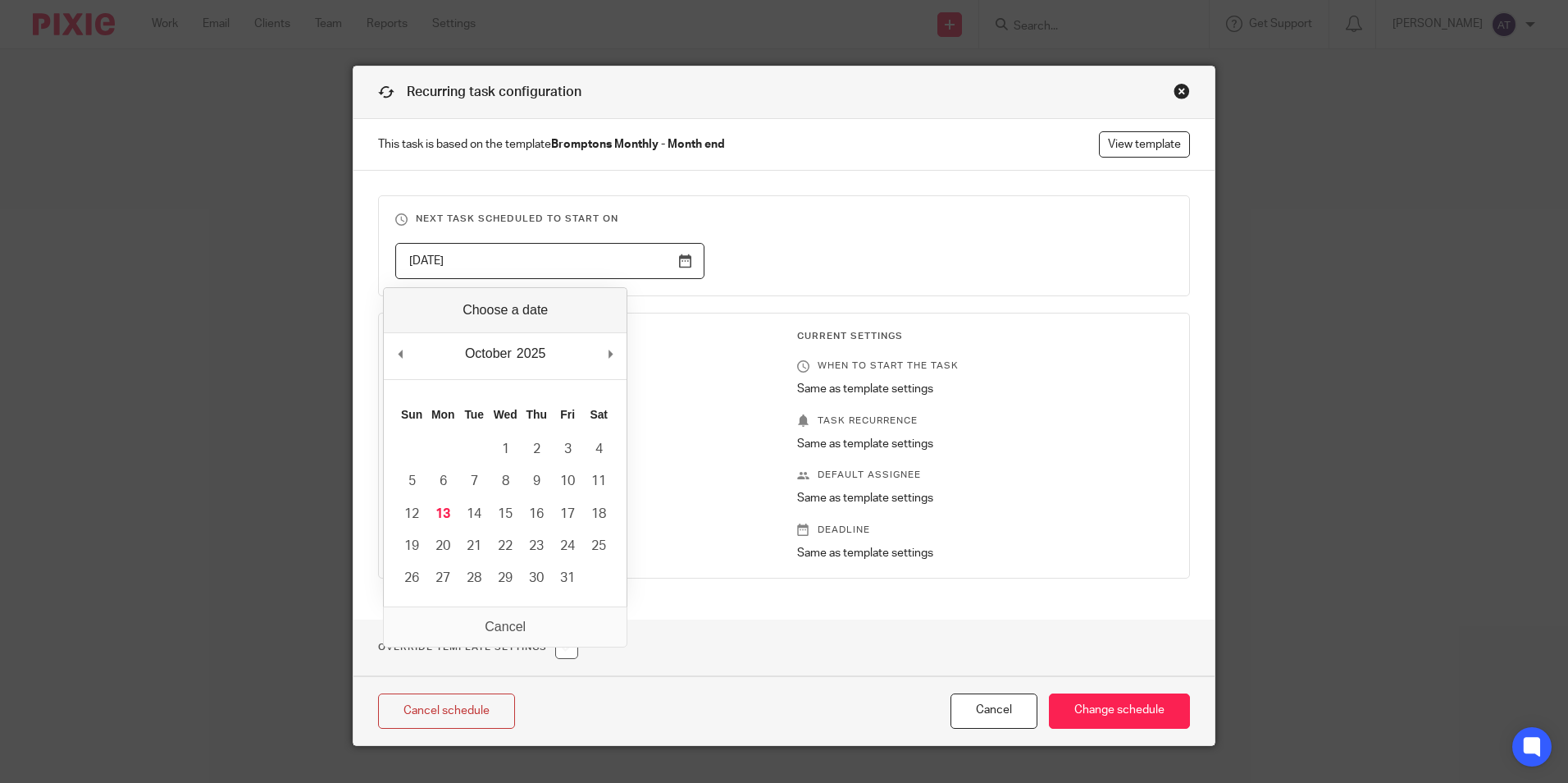
click at [756, 169] on p "This task is based on the template Bromptons Monthly - Month end View template" at bounding box center [784, 145] width 861 height 52
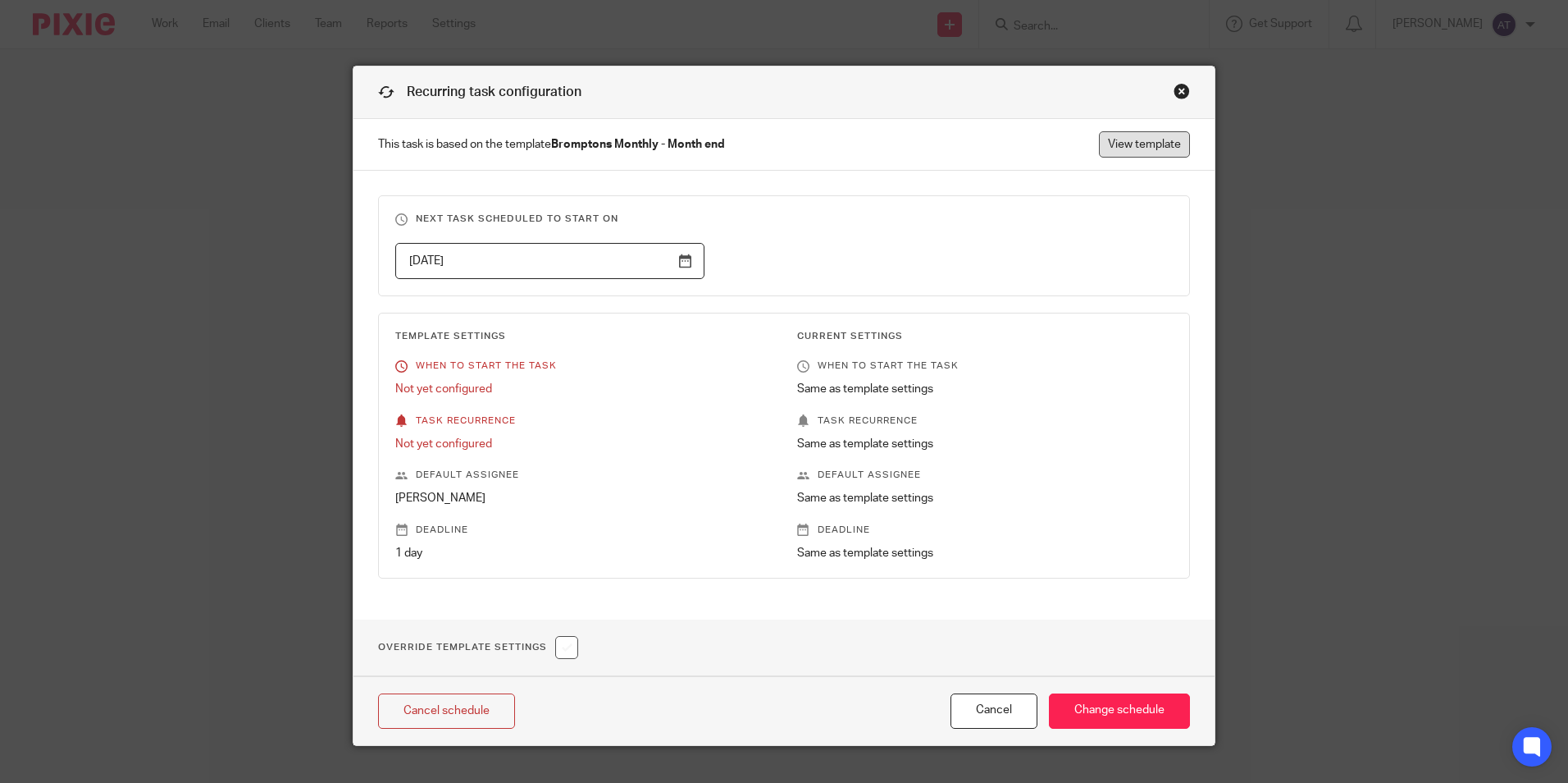
click at [1111, 131] on link "View template" at bounding box center [1144, 144] width 91 height 26
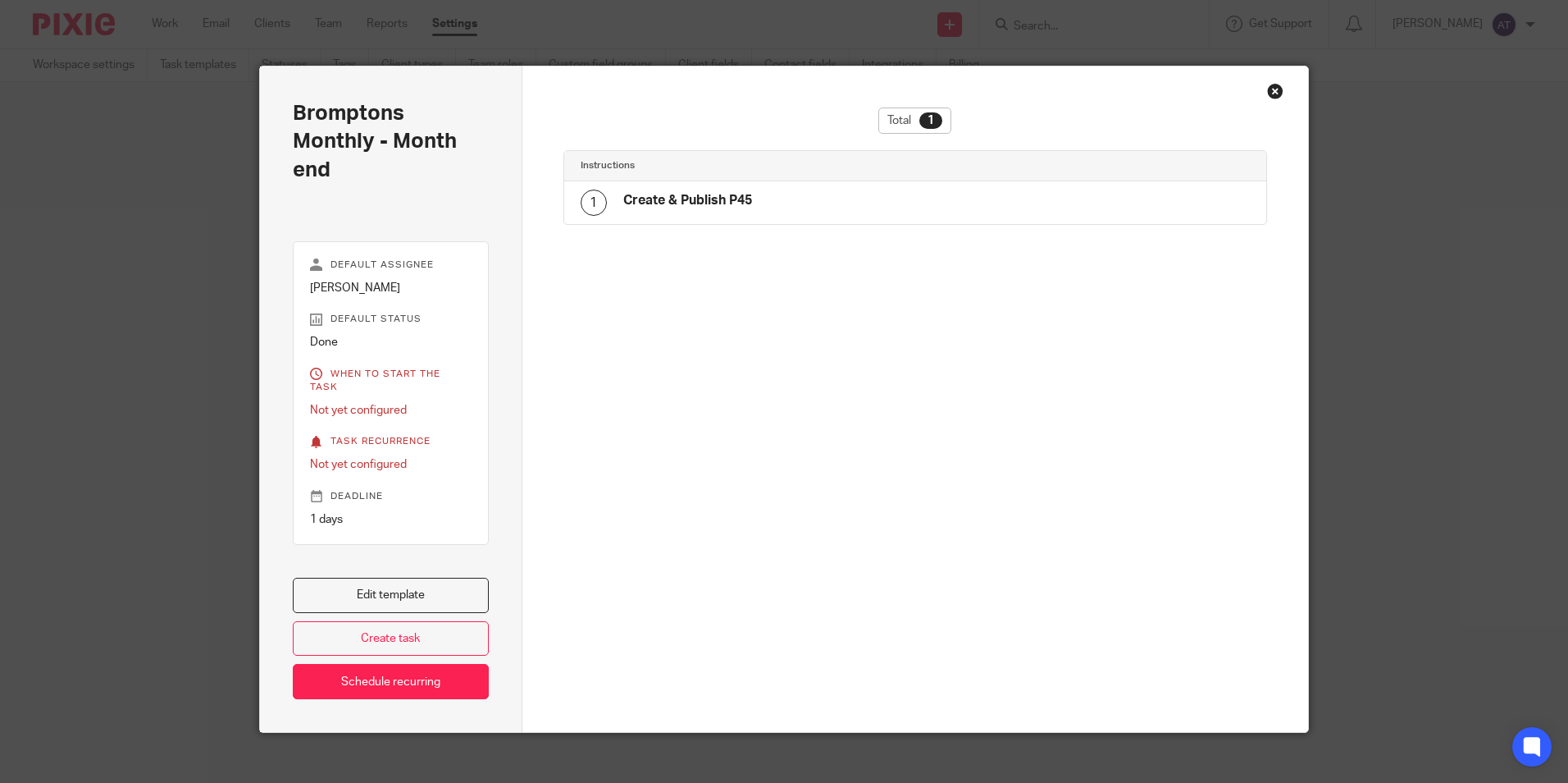
click at [699, 199] on h4 "Create & Publish P45" at bounding box center [688, 200] width 129 height 17
click at [410, 587] on link "Edit template" at bounding box center [391, 595] width 196 height 35
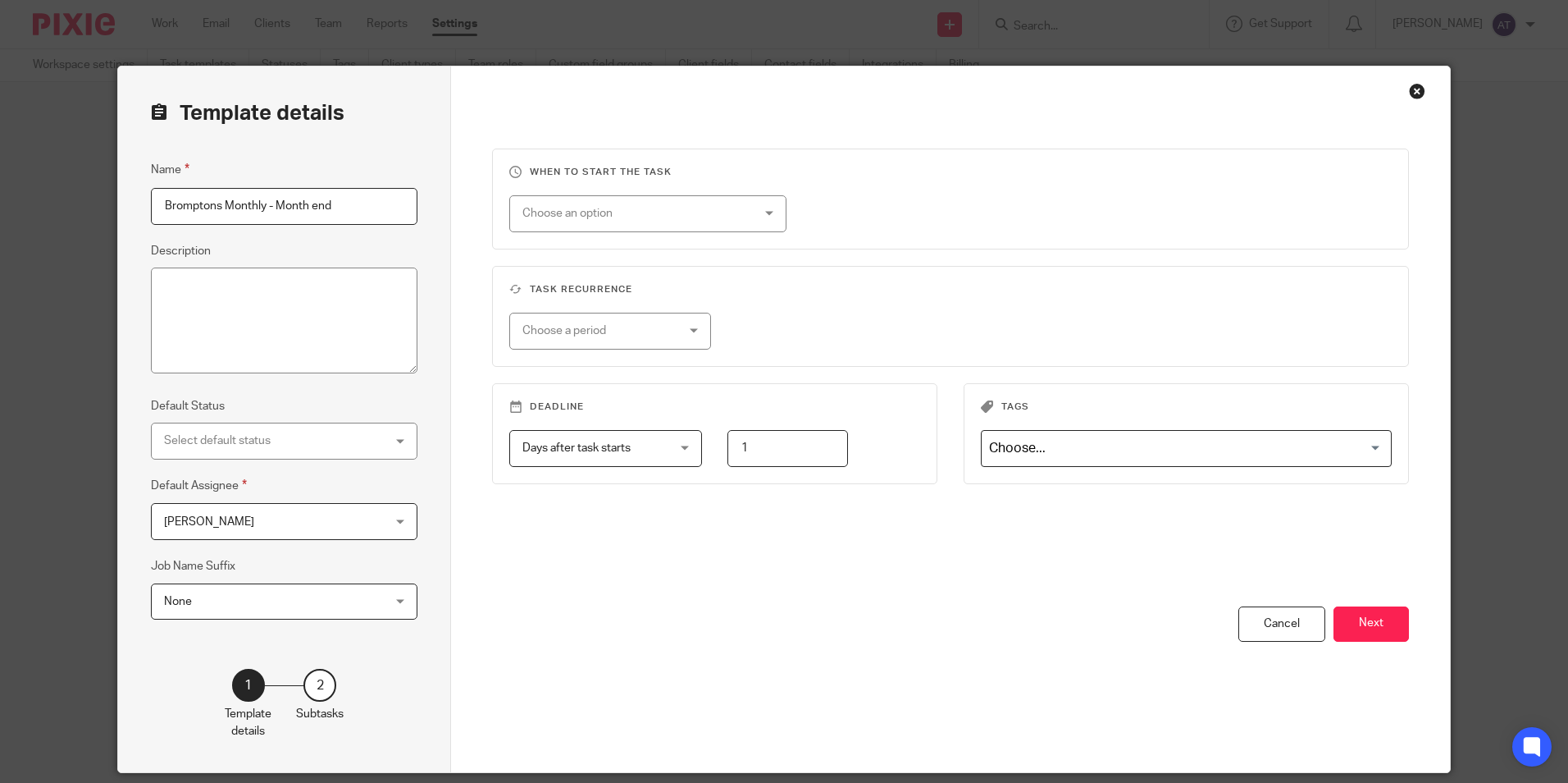
drag, startPoint x: 335, startPoint y: 214, endPoint x: 273, endPoint y: 219, distance: 62.2
click at [273, 219] on input "Bromptons Monthly - Month end" at bounding box center [284, 206] width 266 height 37
type input "Bromptons Monthly - P45's"
click at [1370, 632] on button "Next" at bounding box center [1371, 624] width 75 height 35
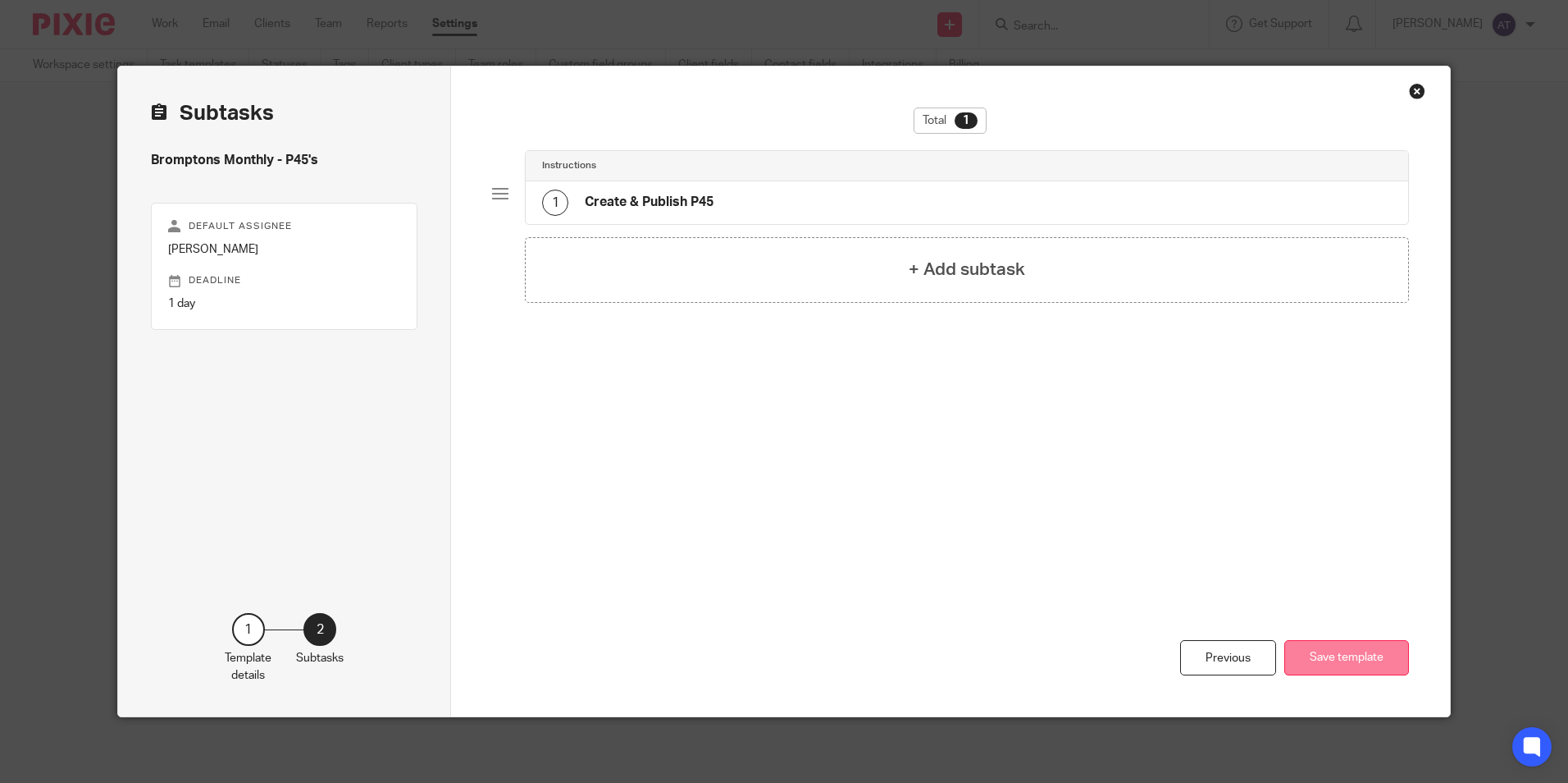
click at [1361, 671] on button "Save template" at bounding box center [1346, 658] width 125 height 35
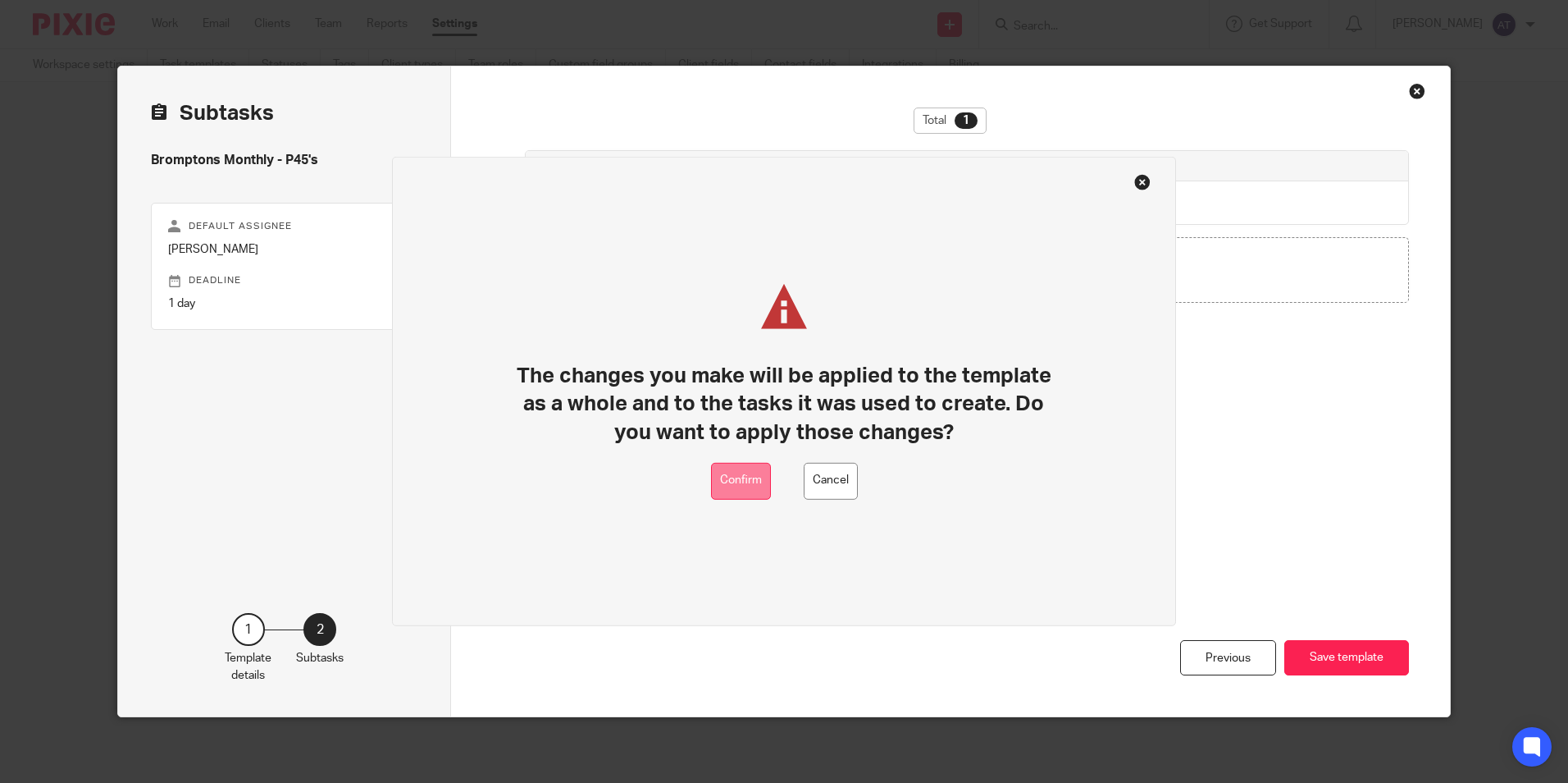
click at [742, 480] on button "Confirm" at bounding box center [741, 481] width 60 height 37
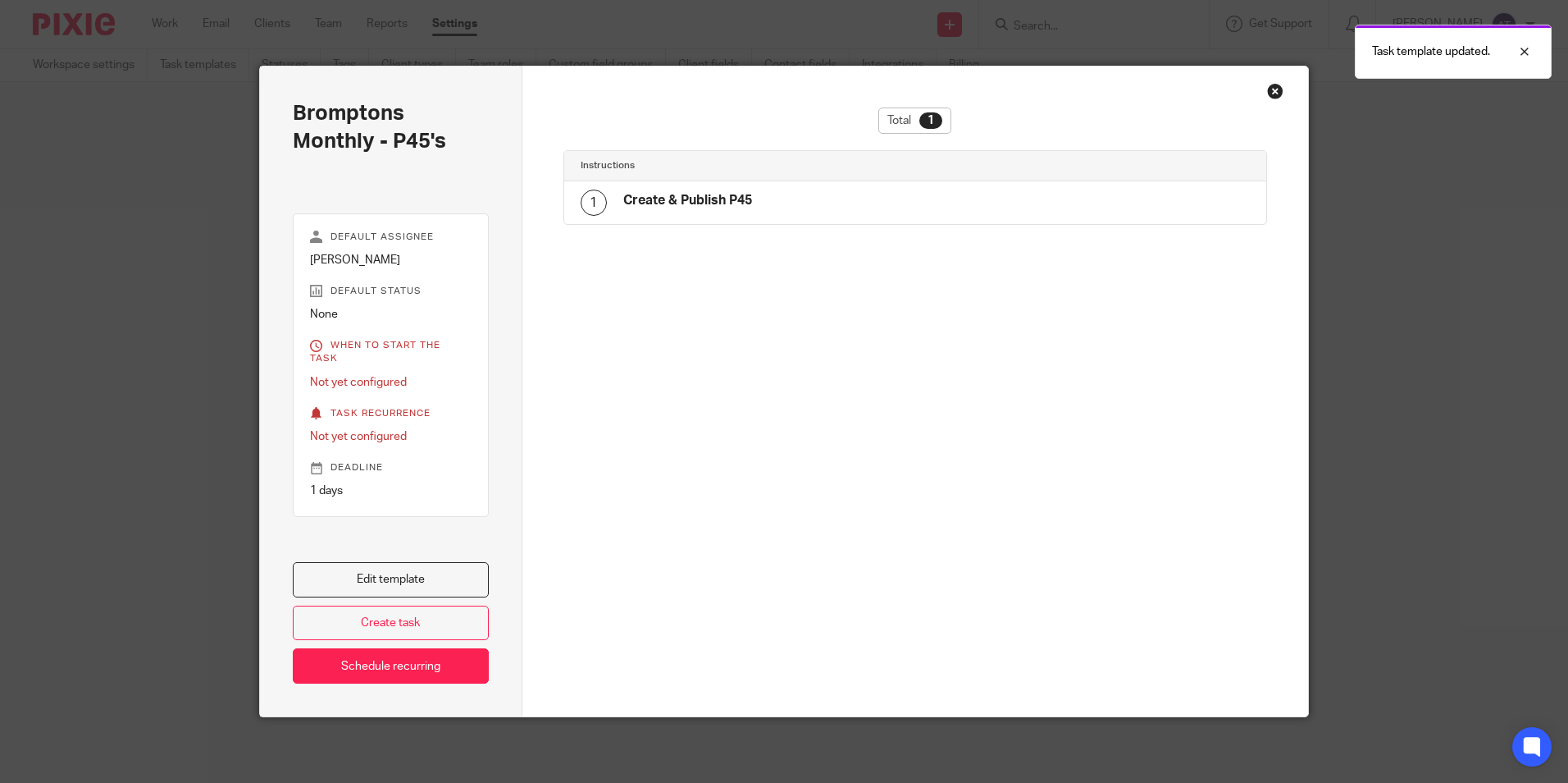
click at [1267, 95] on div "Close this dialog window" at bounding box center [1275, 91] width 16 height 16
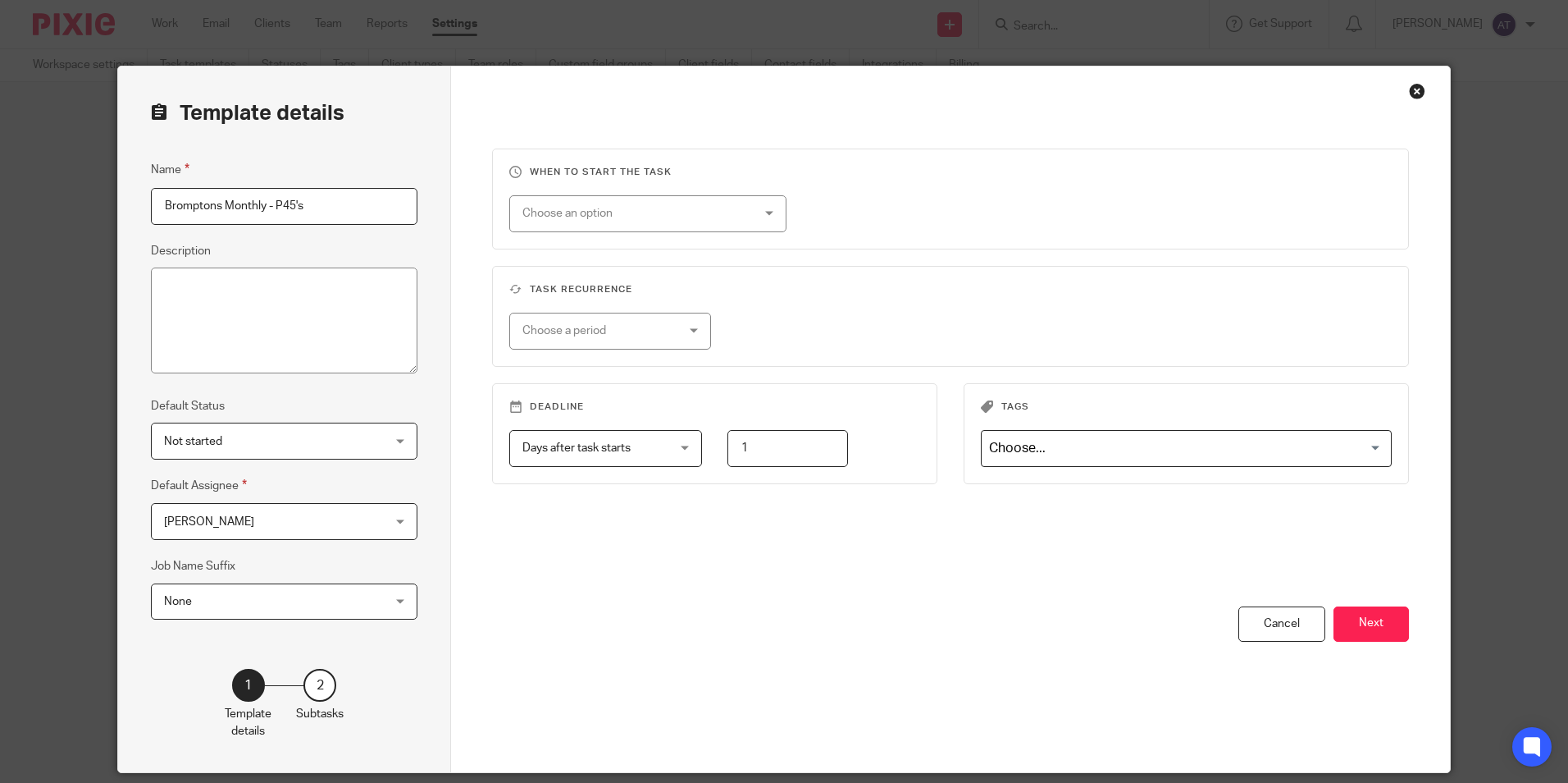
click at [1413, 92] on div "Close this dialog window" at bounding box center [1417, 91] width 16 height 16
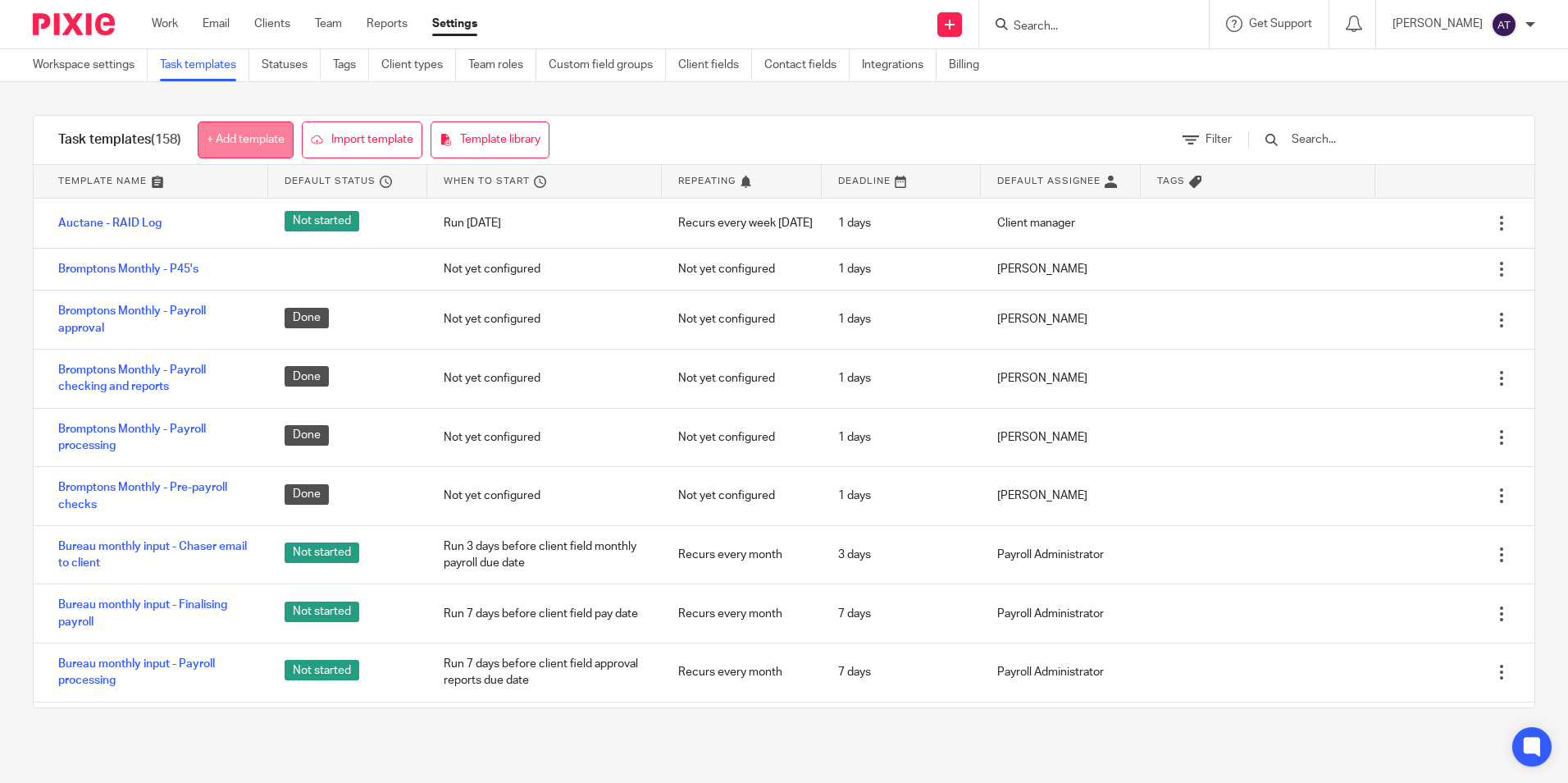
click at [243, 132] on link "+ Add template" at bounding box center [245, 140] width 96 height 37
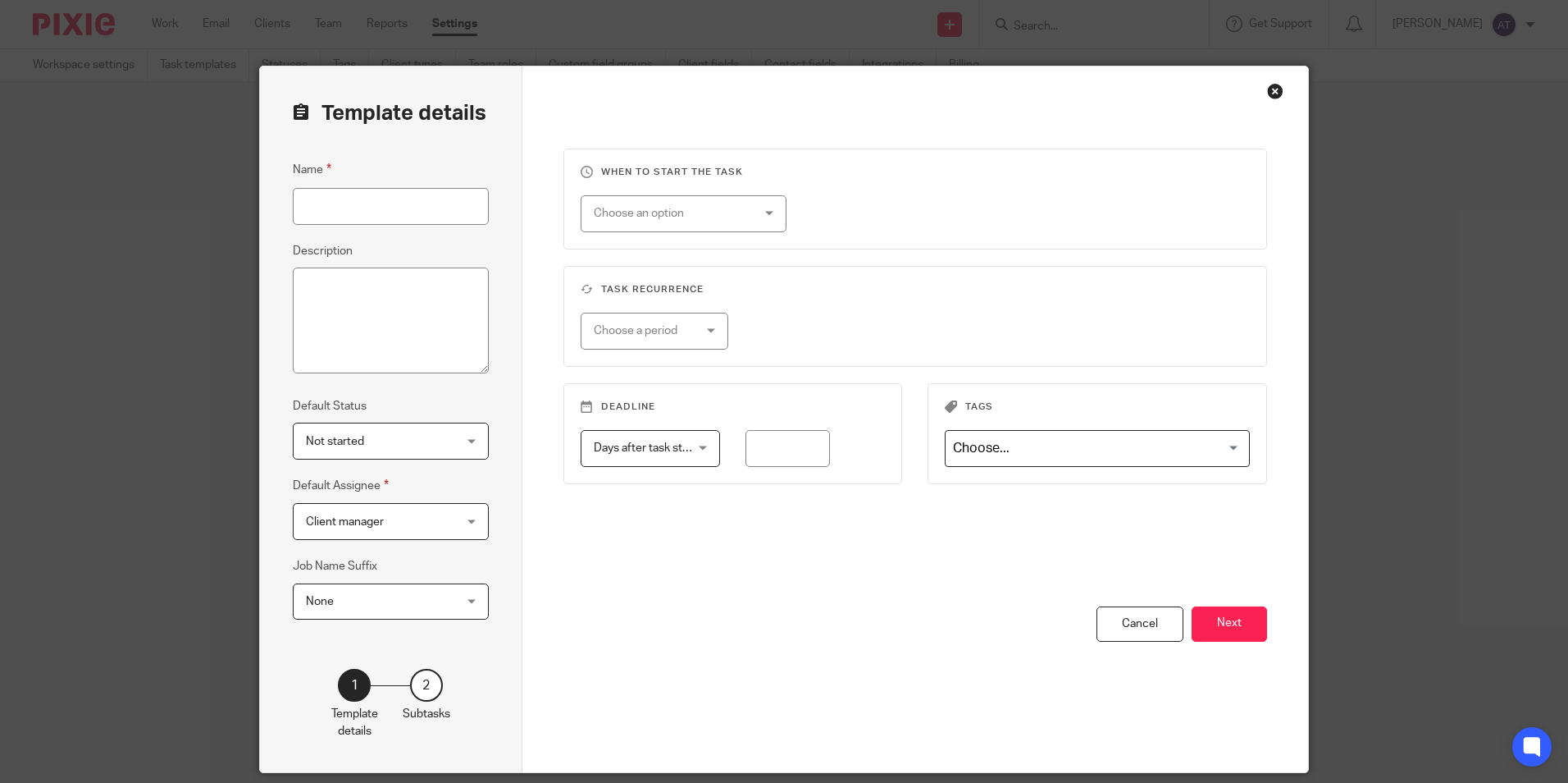
click at [335, 217] on input "Name" at bounding box center [391, 206] width 196 height 37
click at [374, 206] on input "Name" at bounding box center [391, 206] width 196 height 37
paste input "Bromptons Monthly - Month end"
type input "Bromptons Monthly - Month end"
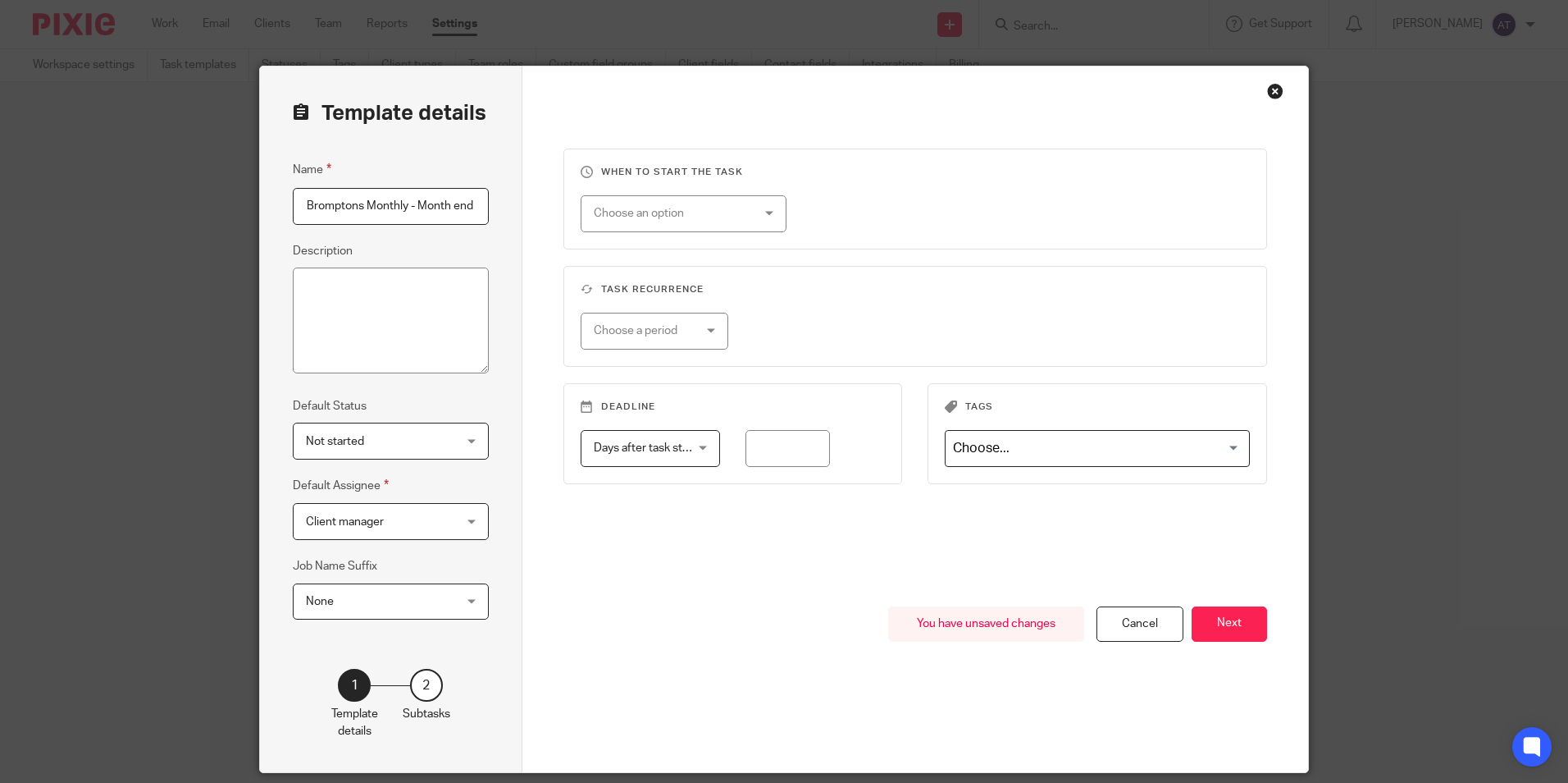
scroll to position [0, 0]
click at [748, 215] on div "Choose an option" at bounding box center [684, 214] width 205 height 37
click at [867, 182] on fieldset "When to start the task Choose an option On date Week day Month day On client da…" at bounding box center [915, 198] width 704 height 101
click at [752, 214] on div "Choose an option" at bounding box center [684, 214] width 205 height 37
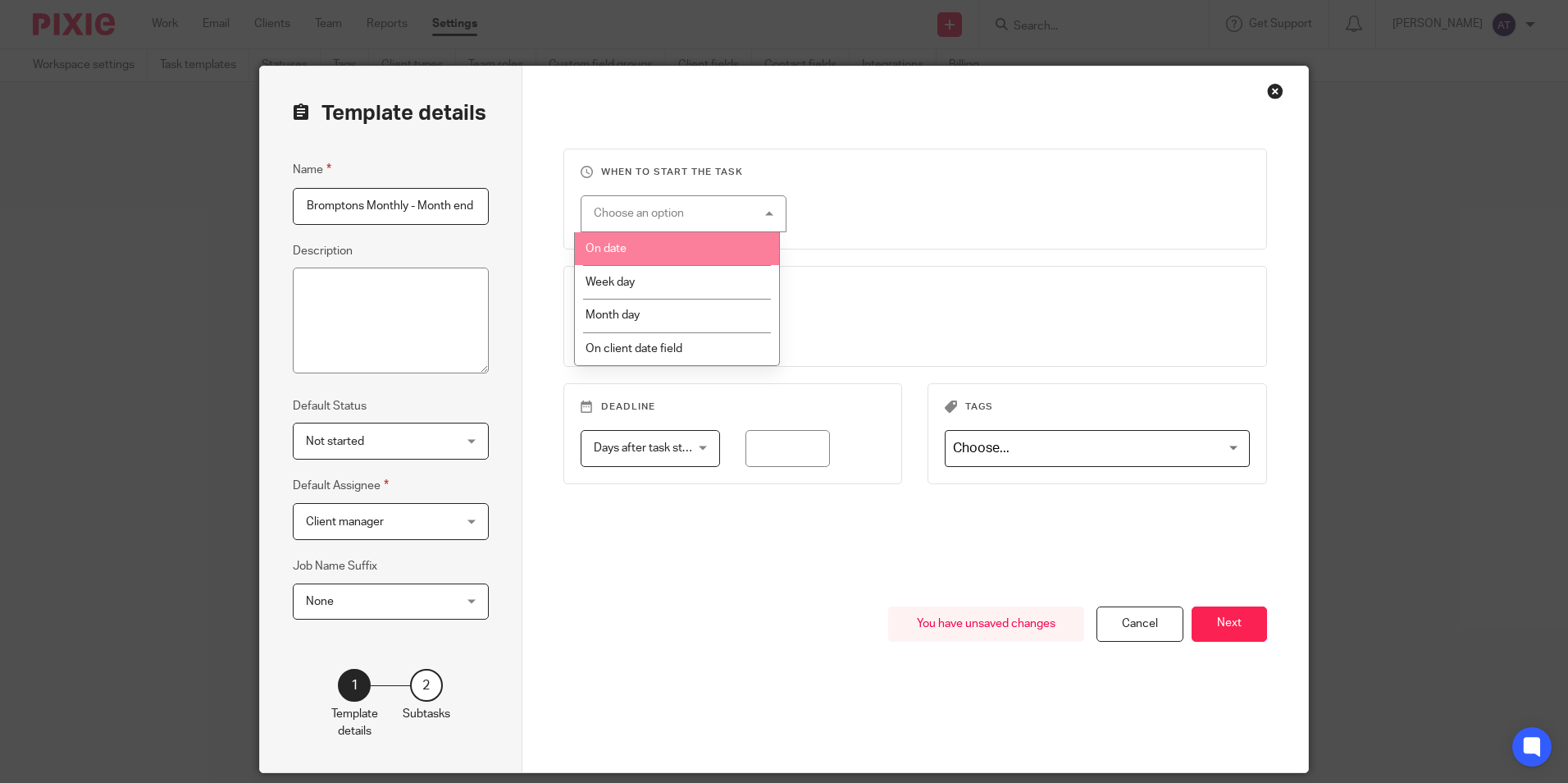
click at [704, 238] on li "On date" at bounding box center [676, 248] width 205 height 34
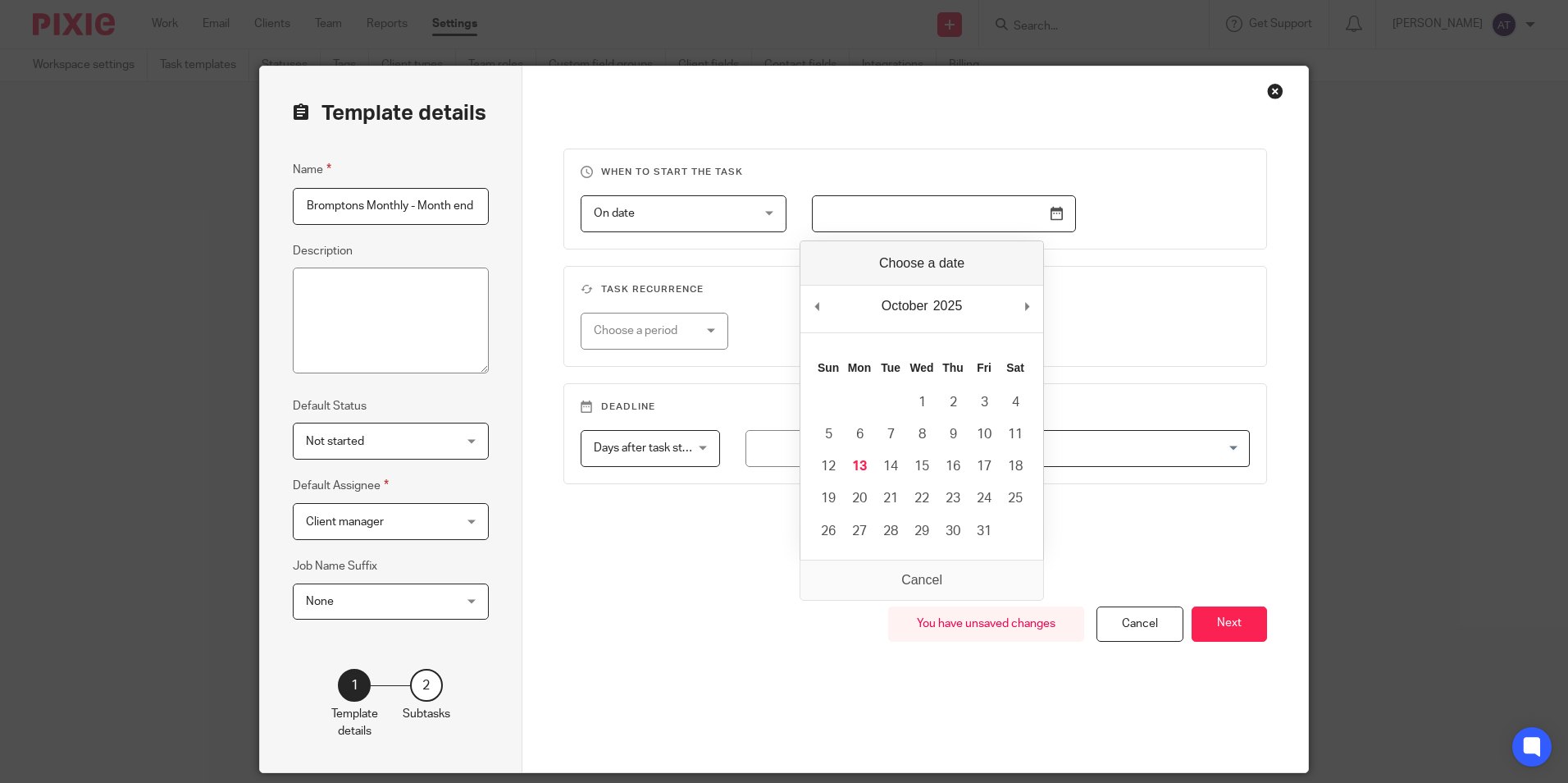
click at [1052, 213] on input "Use the arrow keys to pick a date" at bounding box center [944, 214] width 264 height 37
type input "2025-12-12"
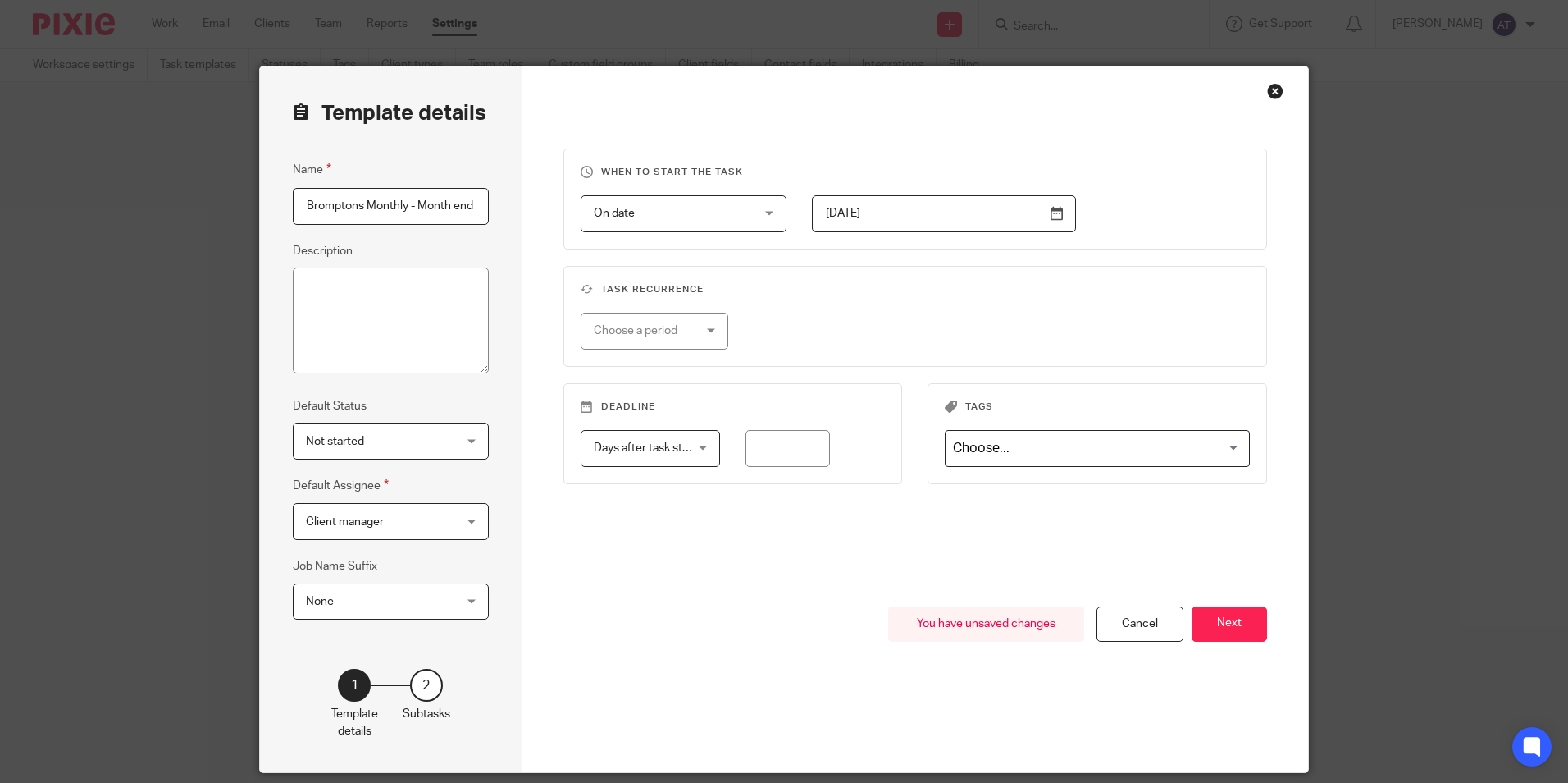
click at [666, 328] on div "Choose a period" at bounding box center [647, 331] width 107 height 35
click at [658, 427] on li "Monthly" at bounding box center [647, 432] width 146 height 34
click at [834, 334] on input "number" at bounding box center [868, 331] width 157 height 37
type input "1"
click at [392, 439] on span "Not started" at bounding box center [379, 441] width 145 height 35
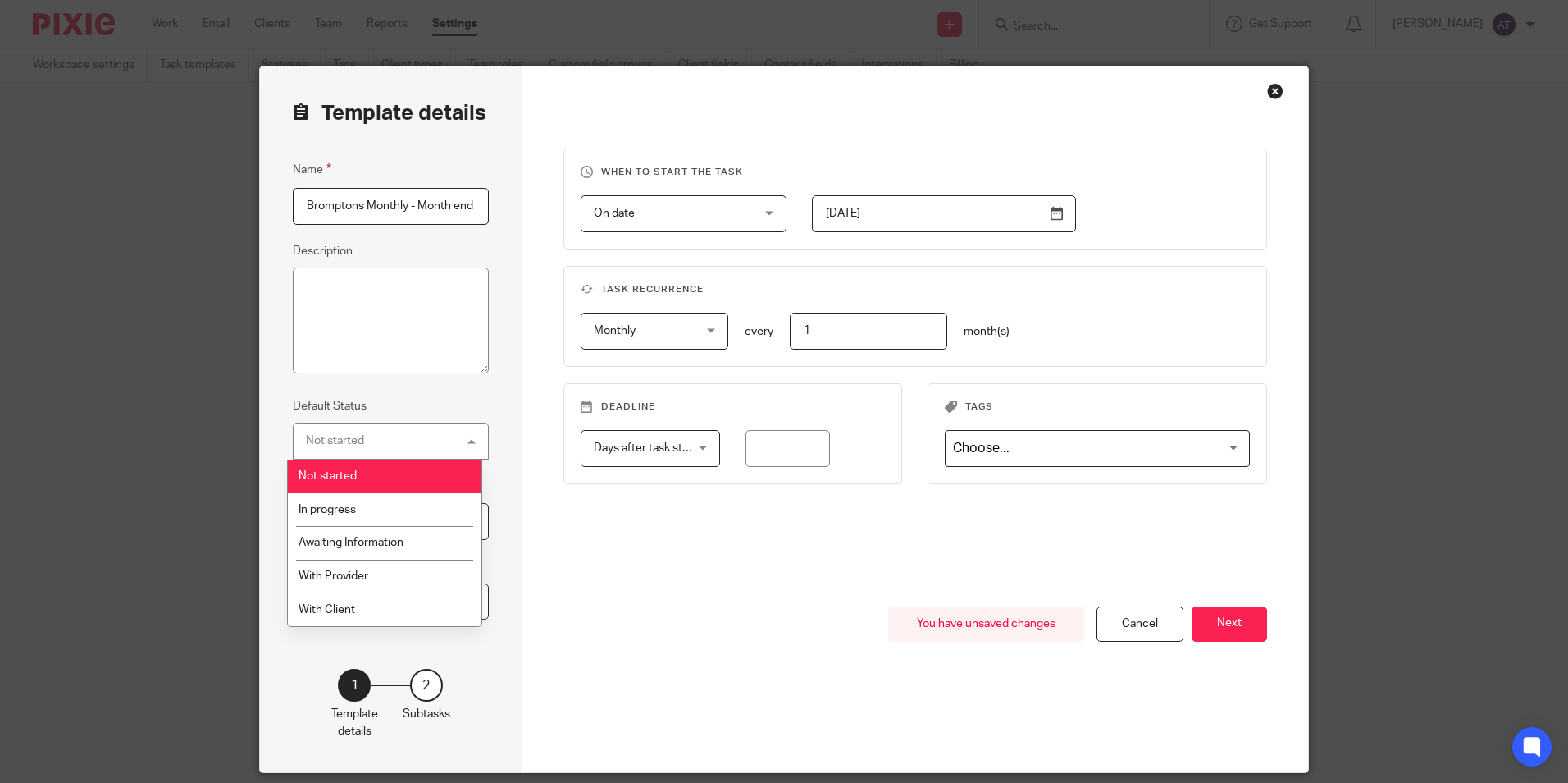
click at [392, 477] on li "Not started" at bounding box center [385, 476] width 195 height 34
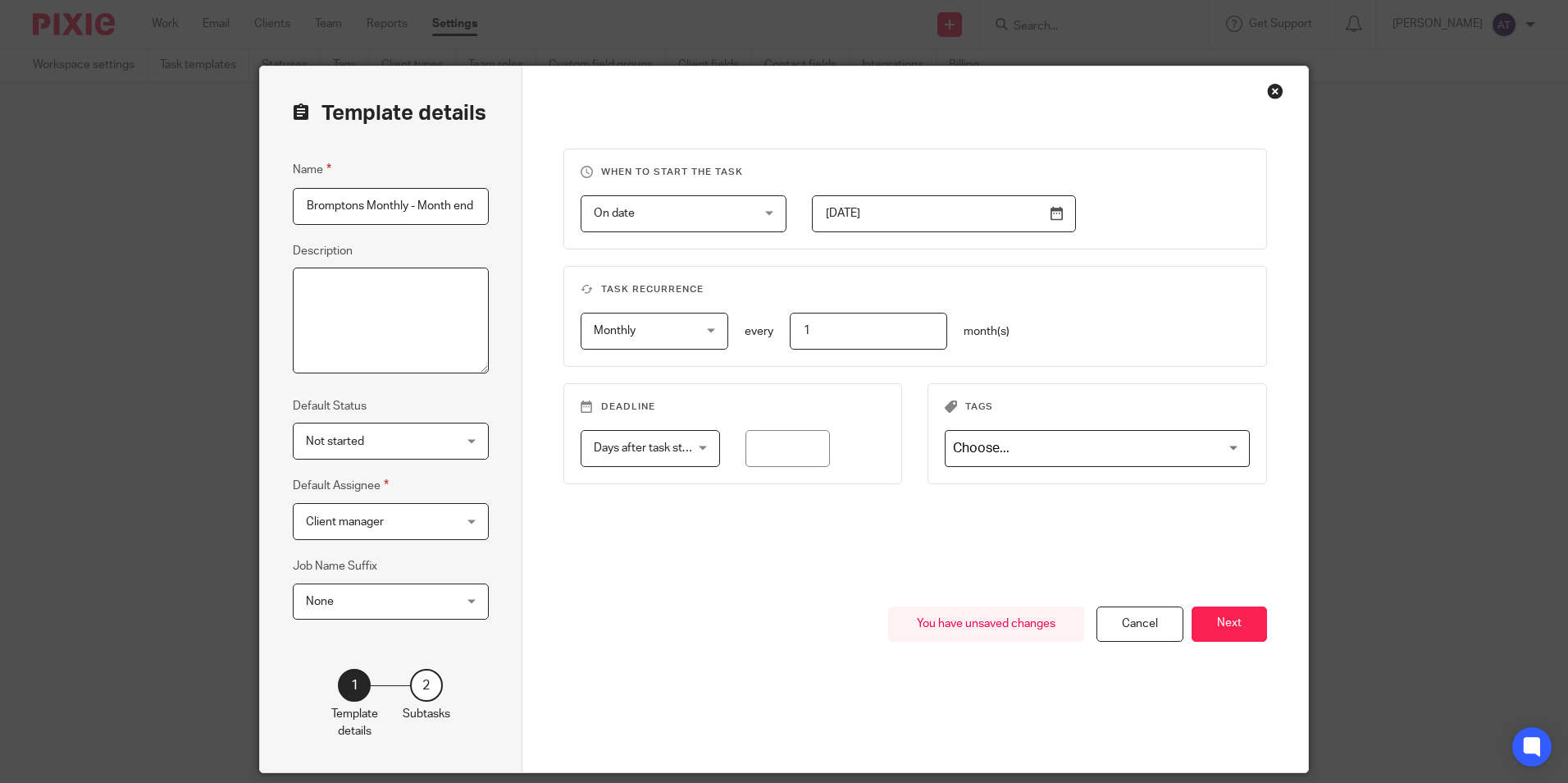
click at [346, 351] on textarea "Description" at bounding box center [391, 320] width 196 height 106
click at [331, 506] on span "Client manager" at bounding box center [379, 521] width 145 height 35
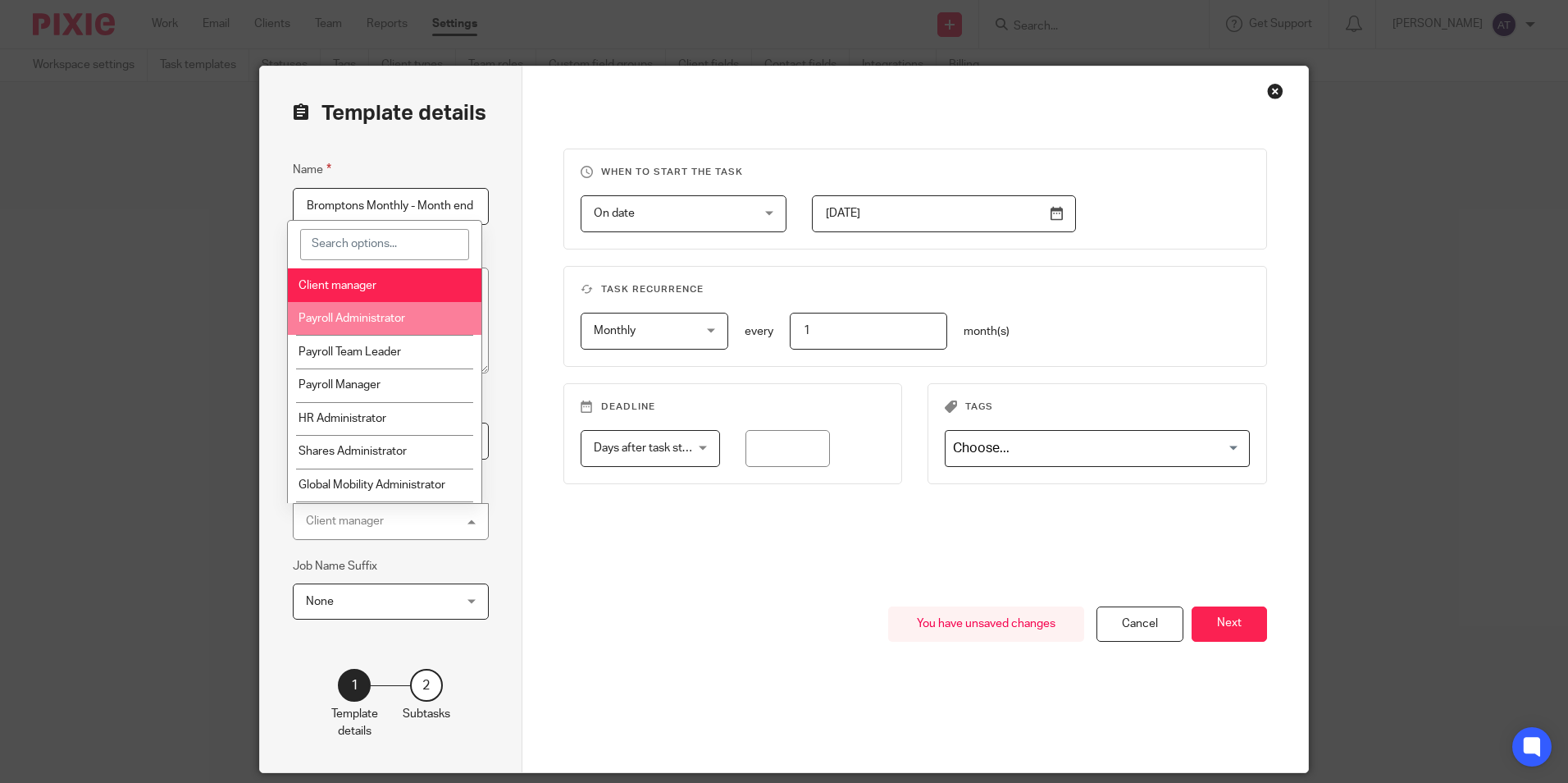
click at [369, 323] on span "Payroll Administrator" at bounding box center [351, 318] width 106 height 12
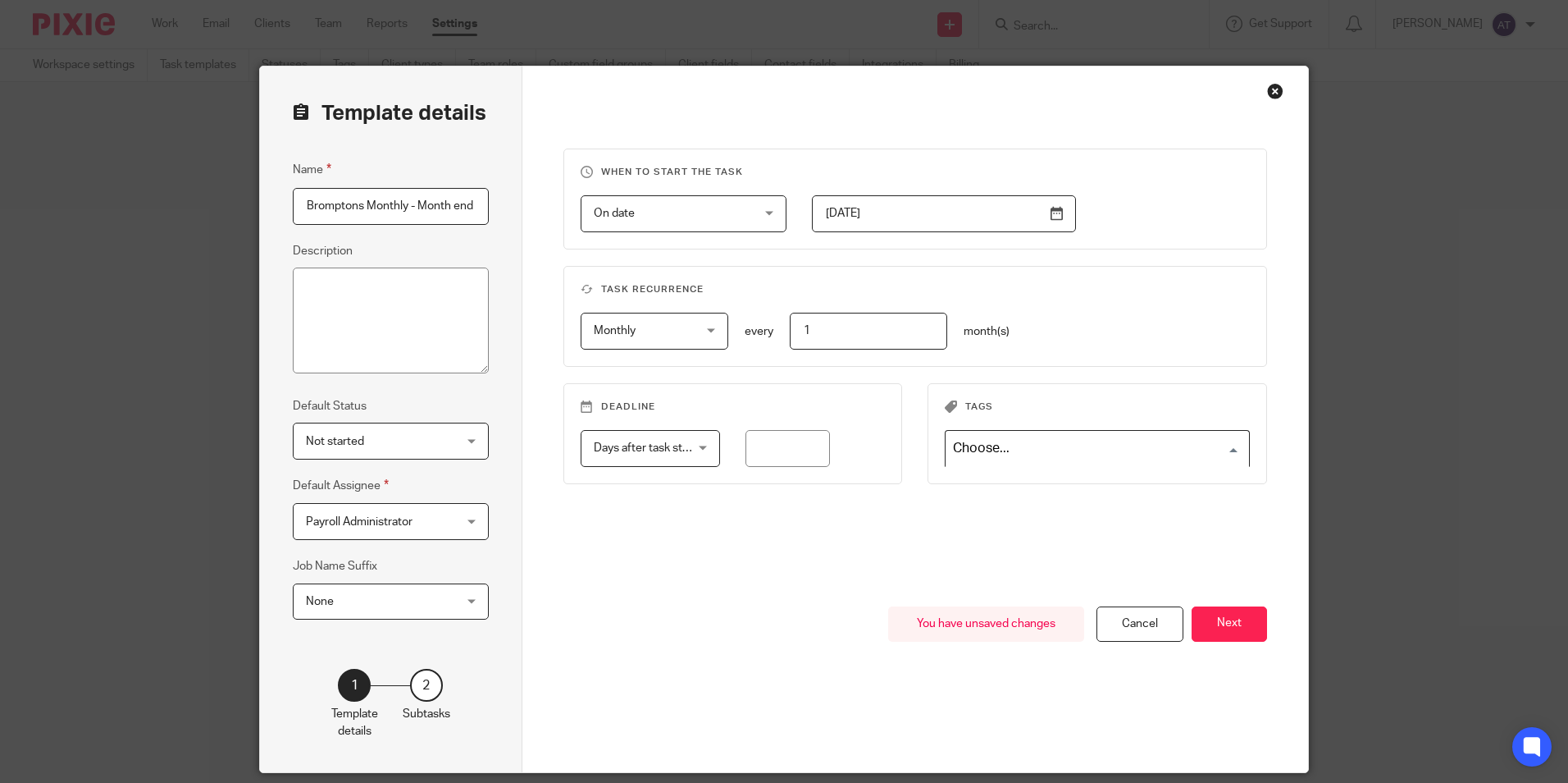
click at [1100, 450] on input "Search for option" at bounding box center [1094, 448] width 293 height 29
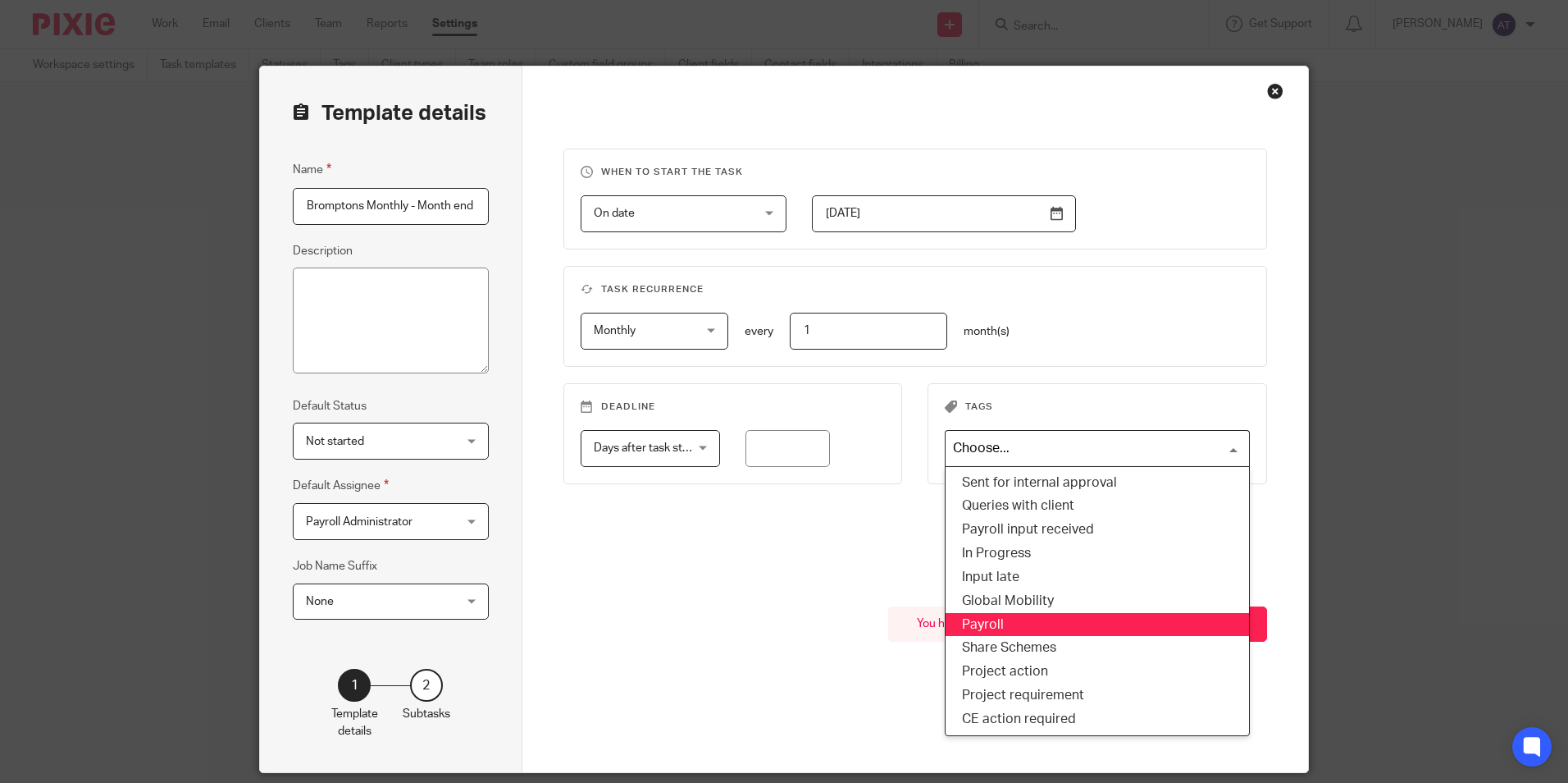
click at [1002, 622] on li "Payroll" at bounding box center [1097, 625] width 304 height 24
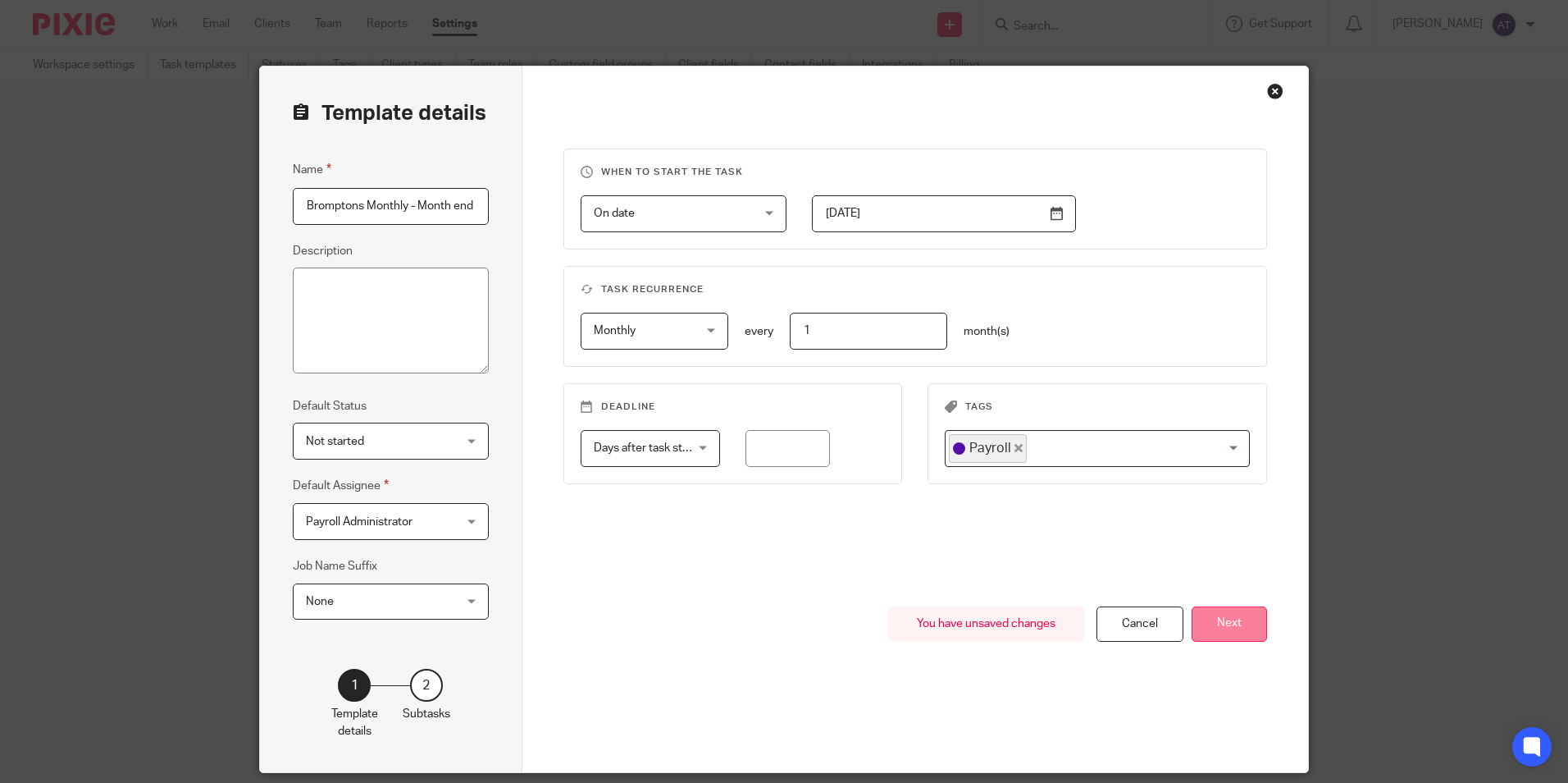
click at [1212, 633] on button "Next" at bounding box center [1229, 624] width 75 height 35
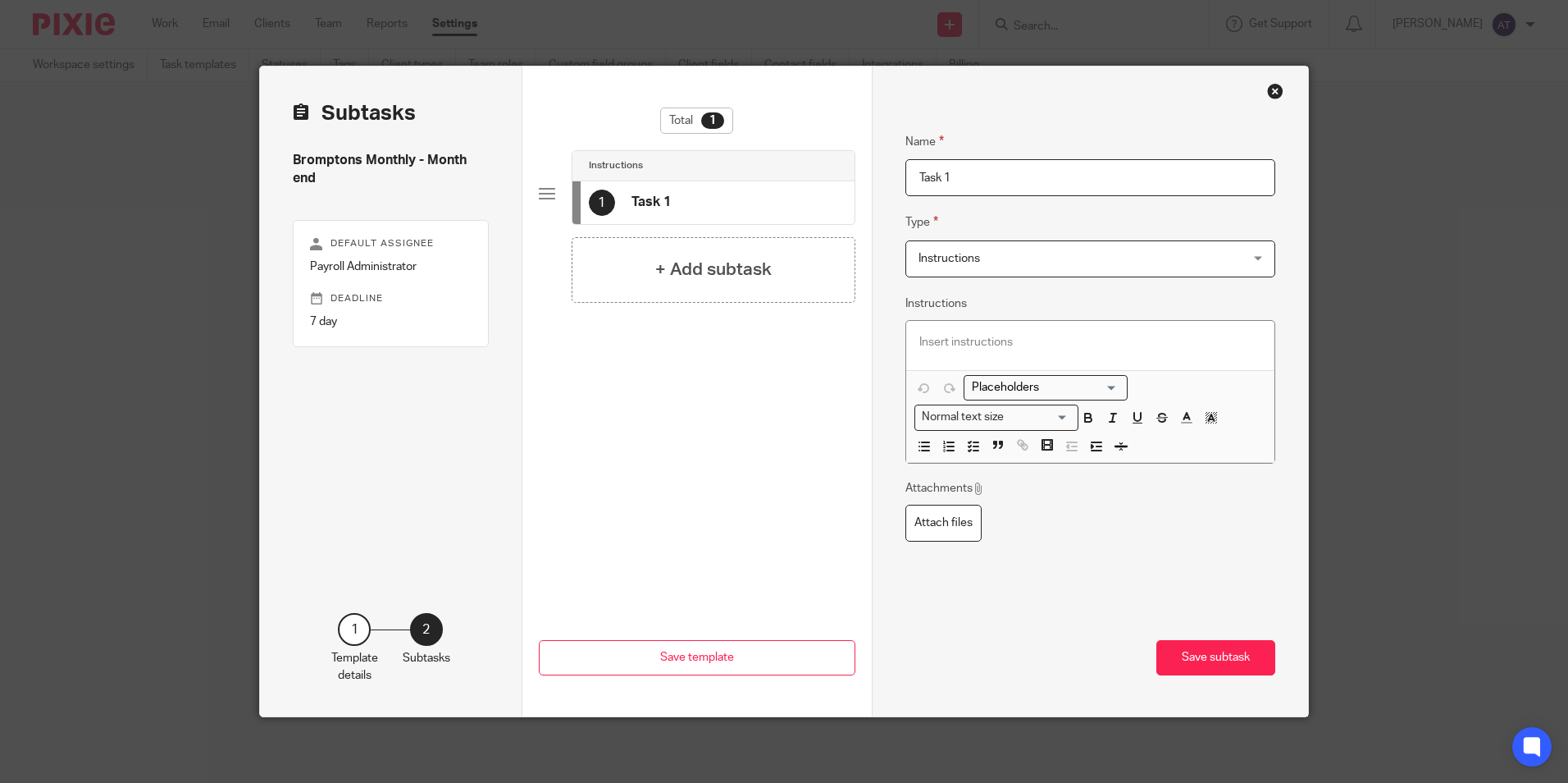
drag, startPoint x: 989, startPoint y: 184, endPoint x: 755, endPoint y: 181, distance: 234.0
click at [755, 181] on div "Subtasks Bromptons Monthly - Month end Default assignee Payroll Administrator D…" at bounding box center [784, 391] width 1048 height 650
paste input "HMRC Payover"
type input "HMRC Payover"
drag, startPoint x: 672, startPoint y: 281, endPoint x: 834, endPoint y: 236, distance: 168.1
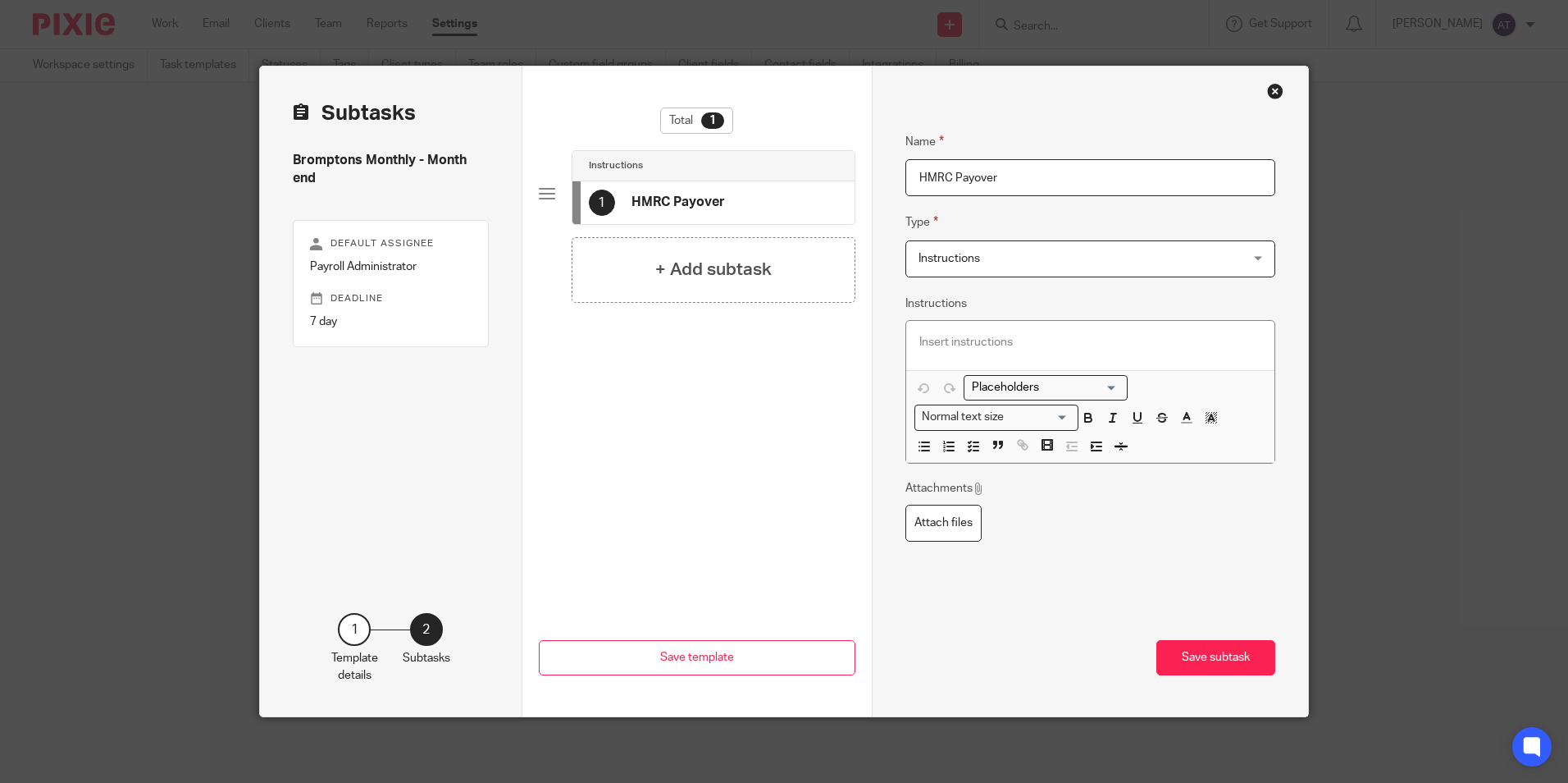
click at [674, 281] on h4 "+ Add subtask" at bounding box center [714, 269] width 116 height 25
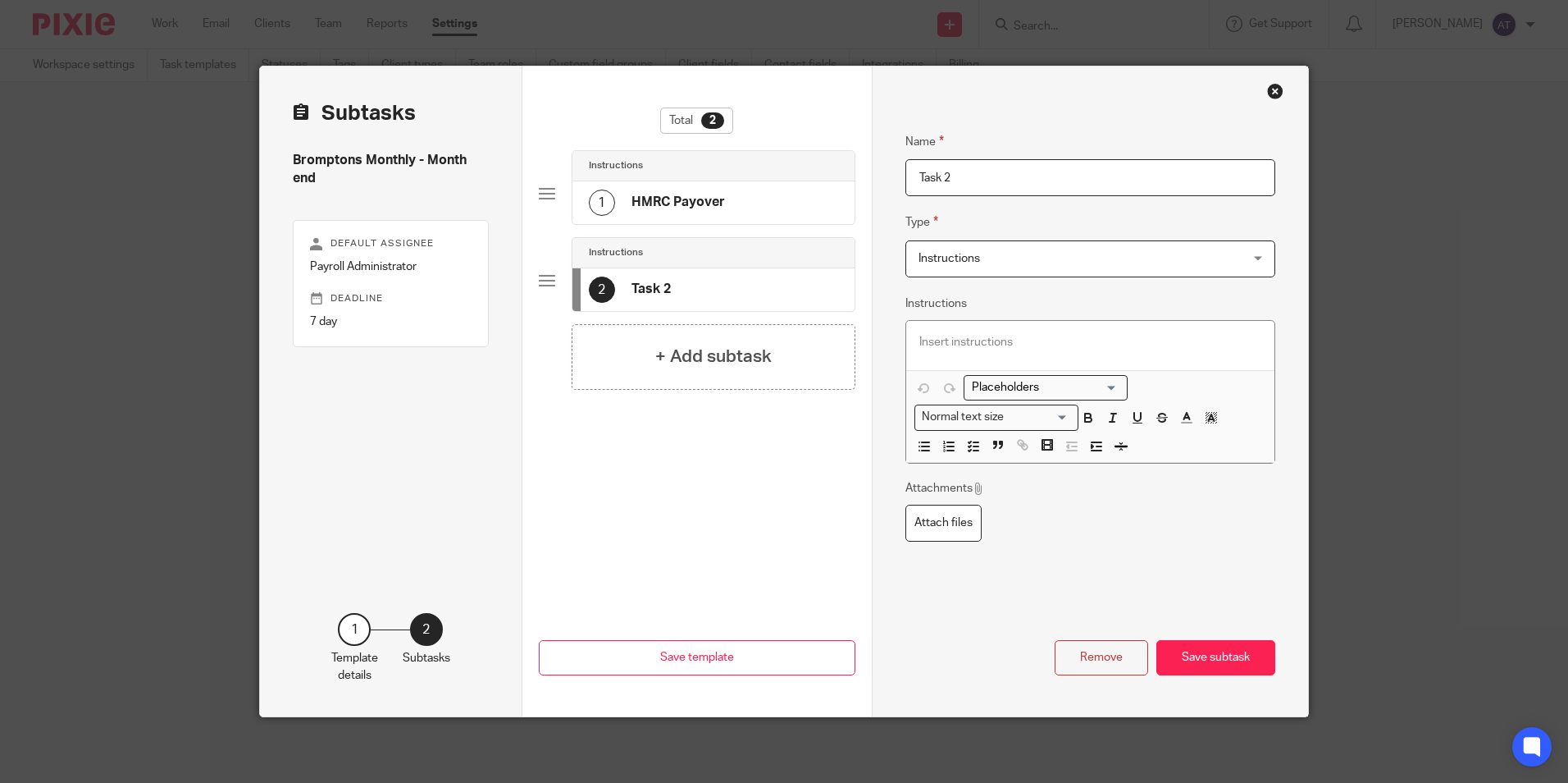
drag, startPoint x: 1076, startPoint y: 165, endPoint x: 593, endPoint y: 172, distance: 483.1
click at [593, 172] on div "Subtasks Bromptons Monthly - Month end Default assignee Payroll Administrator D…" at bounding box center [784, 391] width 1048 height 650
type input "Raise Payment - Court Orders"
click at [761, 363] on h4 "+ Add subtask" at bounding box center [714, 356] width 116 height 25
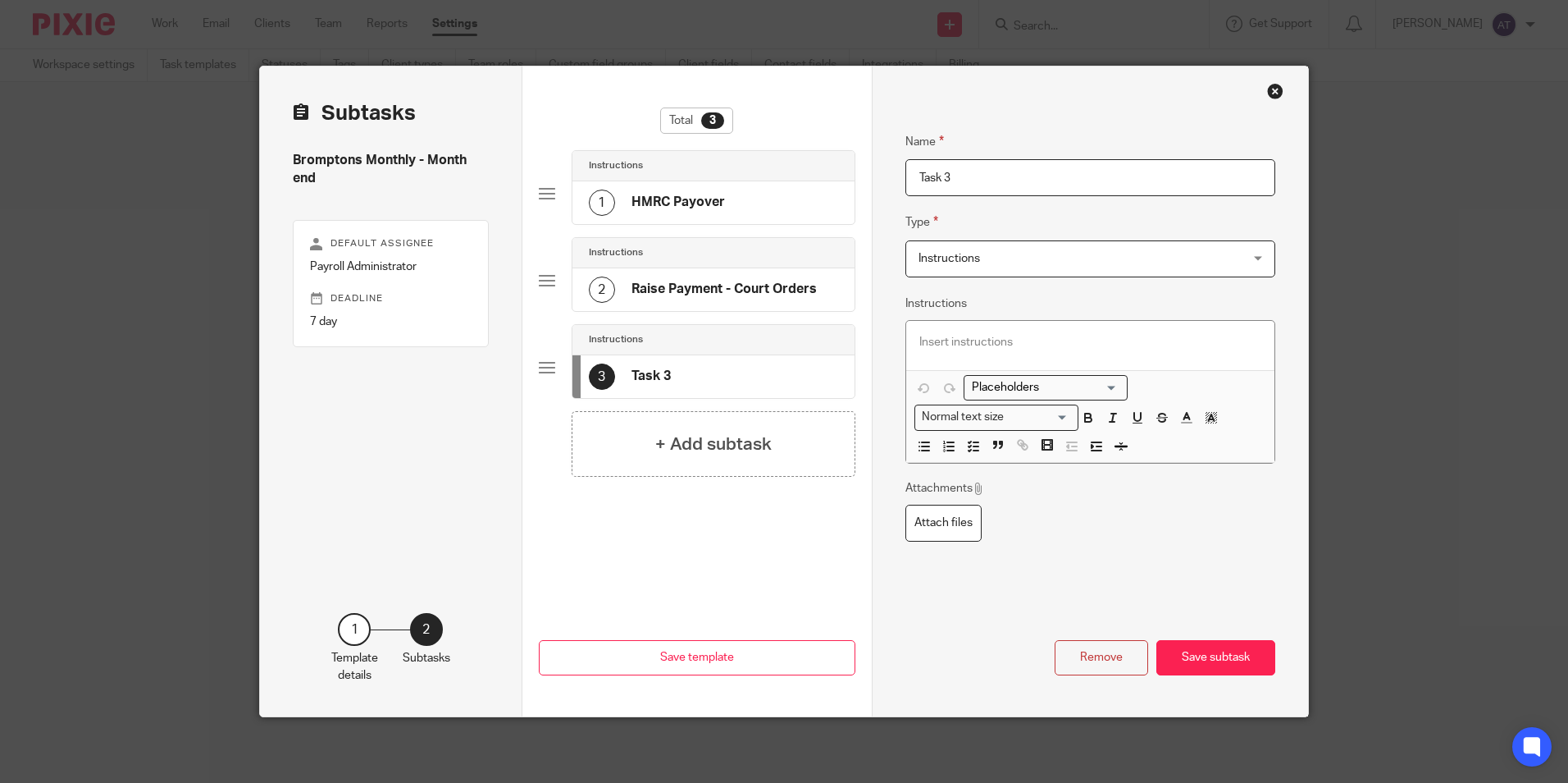
drag, startPoint x: 913, startPoint y: 150, endPoint x: 666, endPoint y: 139, distance: 247.2
click at [666, 139] on div "Subtasks Bromptons Monthly - Month end Default assignee Payroll Administrator D…" at bounding box center [784, 391] width 1048 height 650
type input "EPS Test Mode"
click at [632, 429] on div "+ Add subtask" at bounding box center [714, 444] width 284 height 65
click at [602, 146] on div "Subtasks Bromptons Monthly - Month end Default assignee Payroll Administrator D…" at bounding box center [784, 391] width 1048 height 650
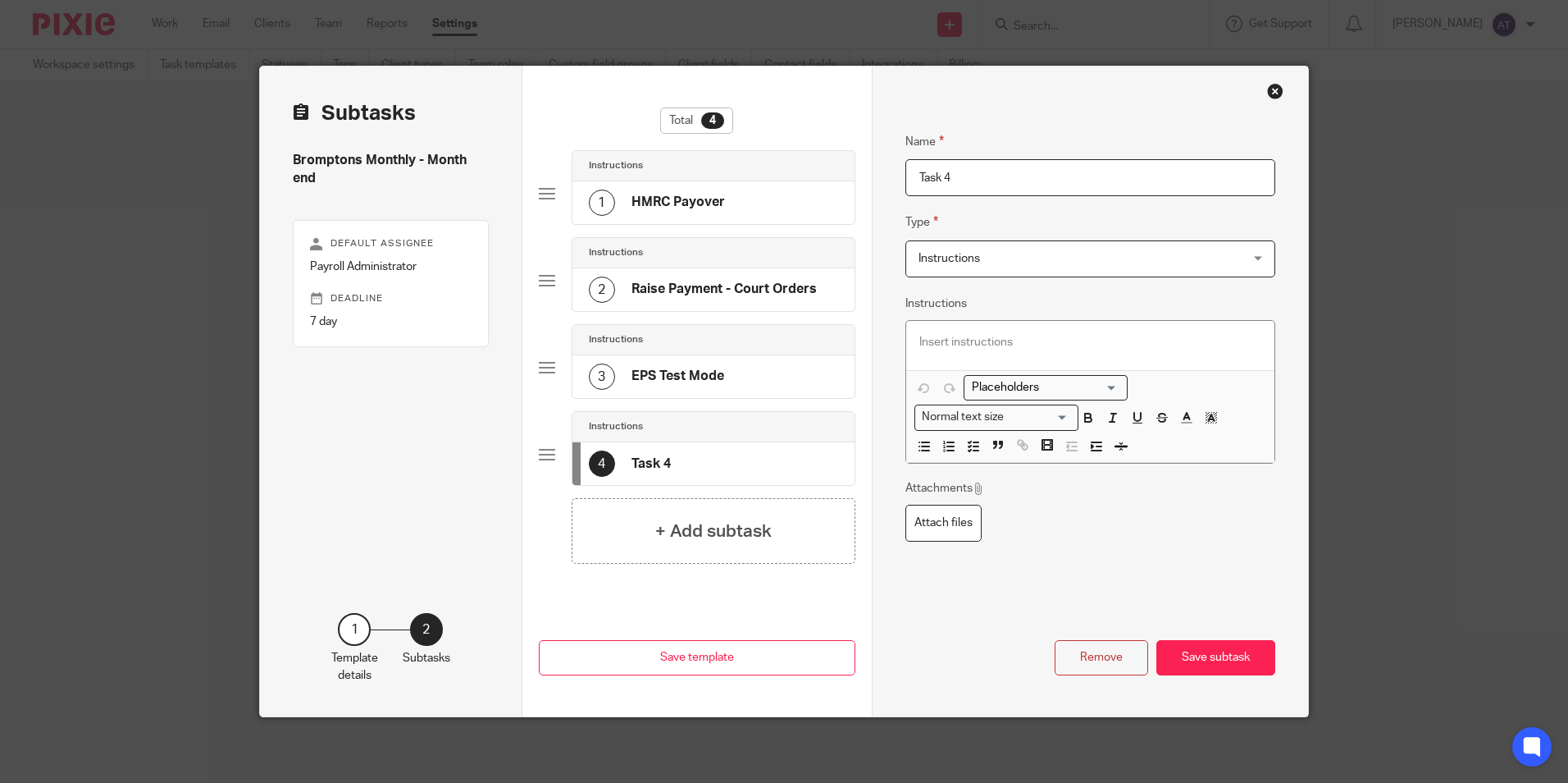
paste input "EPS Live Mode"
type input "EPS Live Mode"
click at [646, 556] on div "+ Add subtask" at bounding box center [714, 531] width 284 height 65
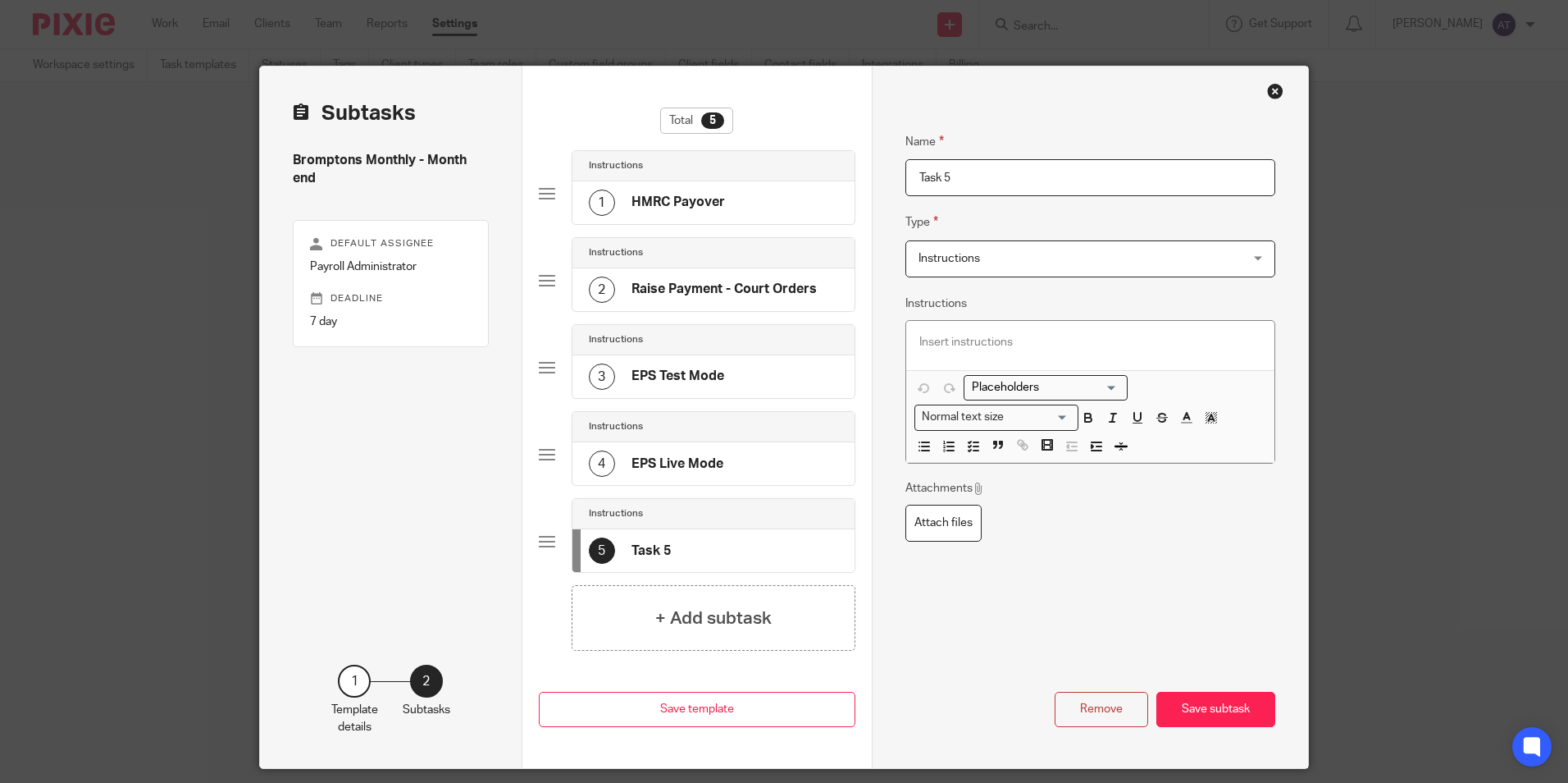
drag, startPoint x: 1034, startPoint y: 147, endPoint x: 1034, endPoint y: 156, distance: 9.0
click at [1034, 150] on fieldset "Name Task 5" at bounding box center [1091, 151] width 371 height 88
drag, startPoint x: 1055, startPoint y: 174, endPoint x: 499, endPoint y: 187, distance: 556.2
click at [603, 178] on div "Subtasks Bromptons Monthly - Month end Default assignee Payroll Administrator D…" at bounding box center [784, 417] width 1048 height 701
paste input "Pension Uploads"
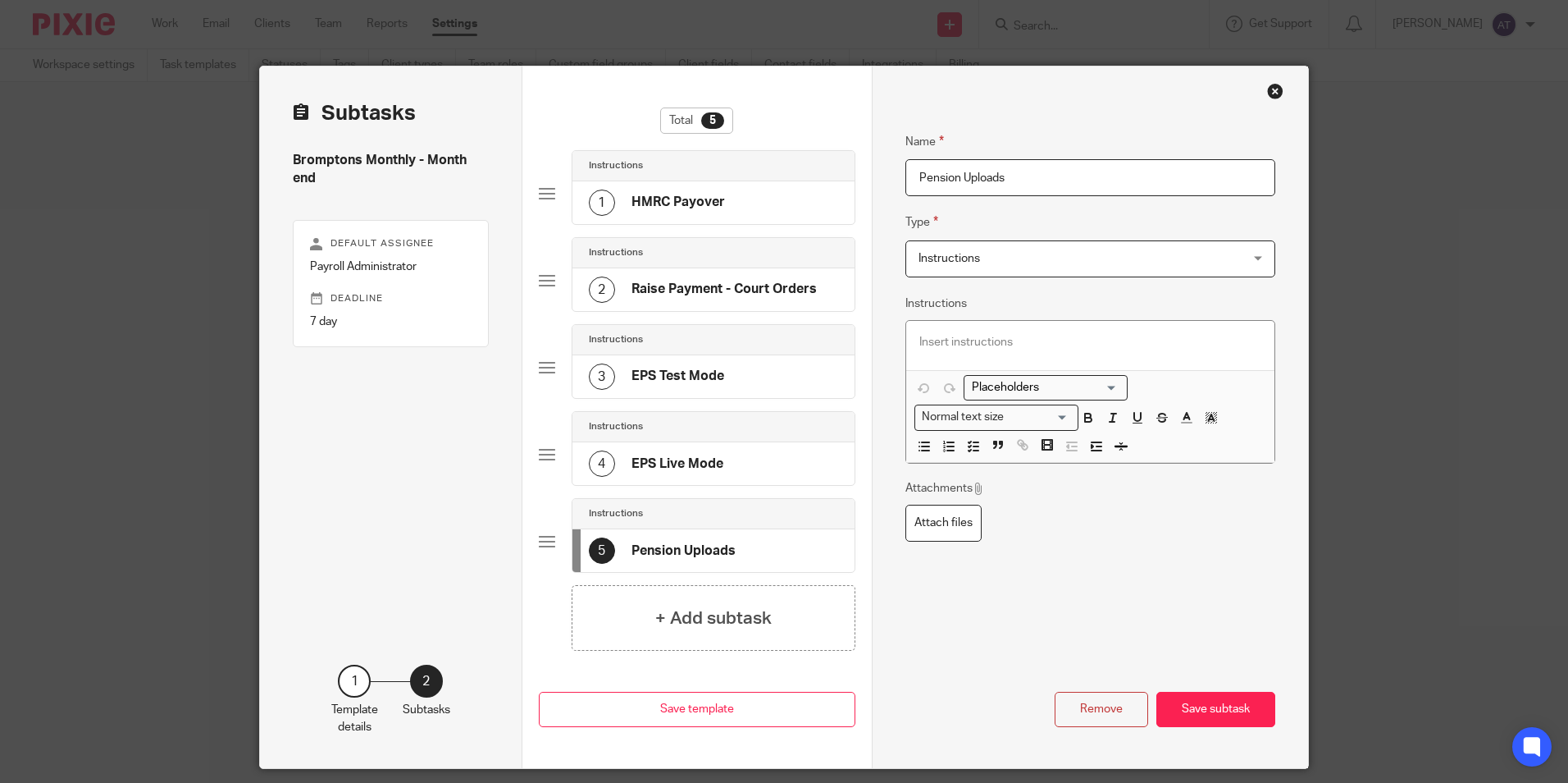
type input "Pension Uploads"
click at [674, 614] on h4 "+ Add subtask" at bounding box center [714, 618] width 116 height 25
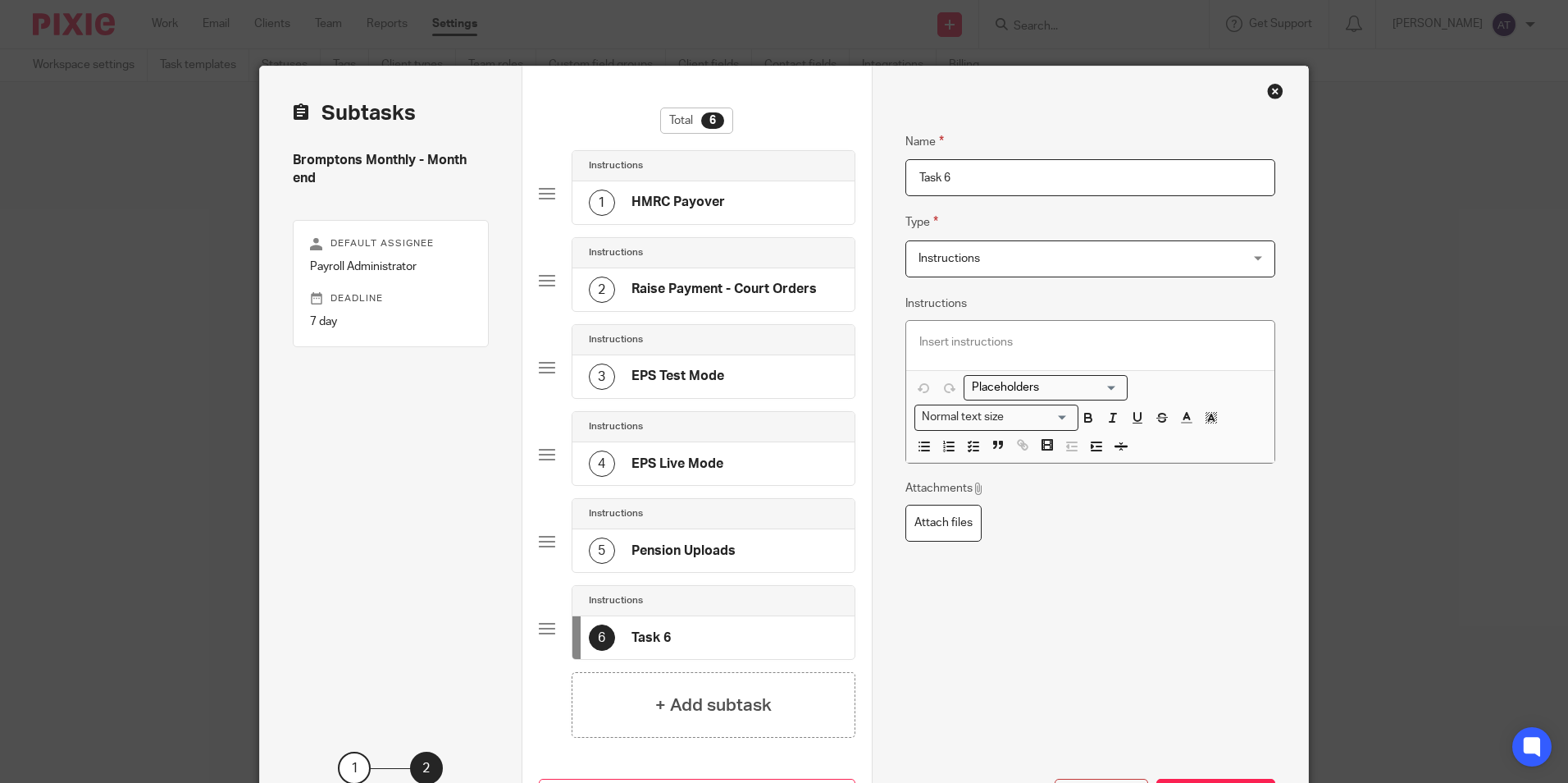
drag, startPoint x: 1055, startPoint y: 178, endPoint x: 628, endPoint y: 142, distance: 428.5
click at [628, 142] on div "Subtasks Bromptons Monthly - Month end Default assignee Payroll Administrator D…" at bounding box center [784, 460] width 1048 height 788
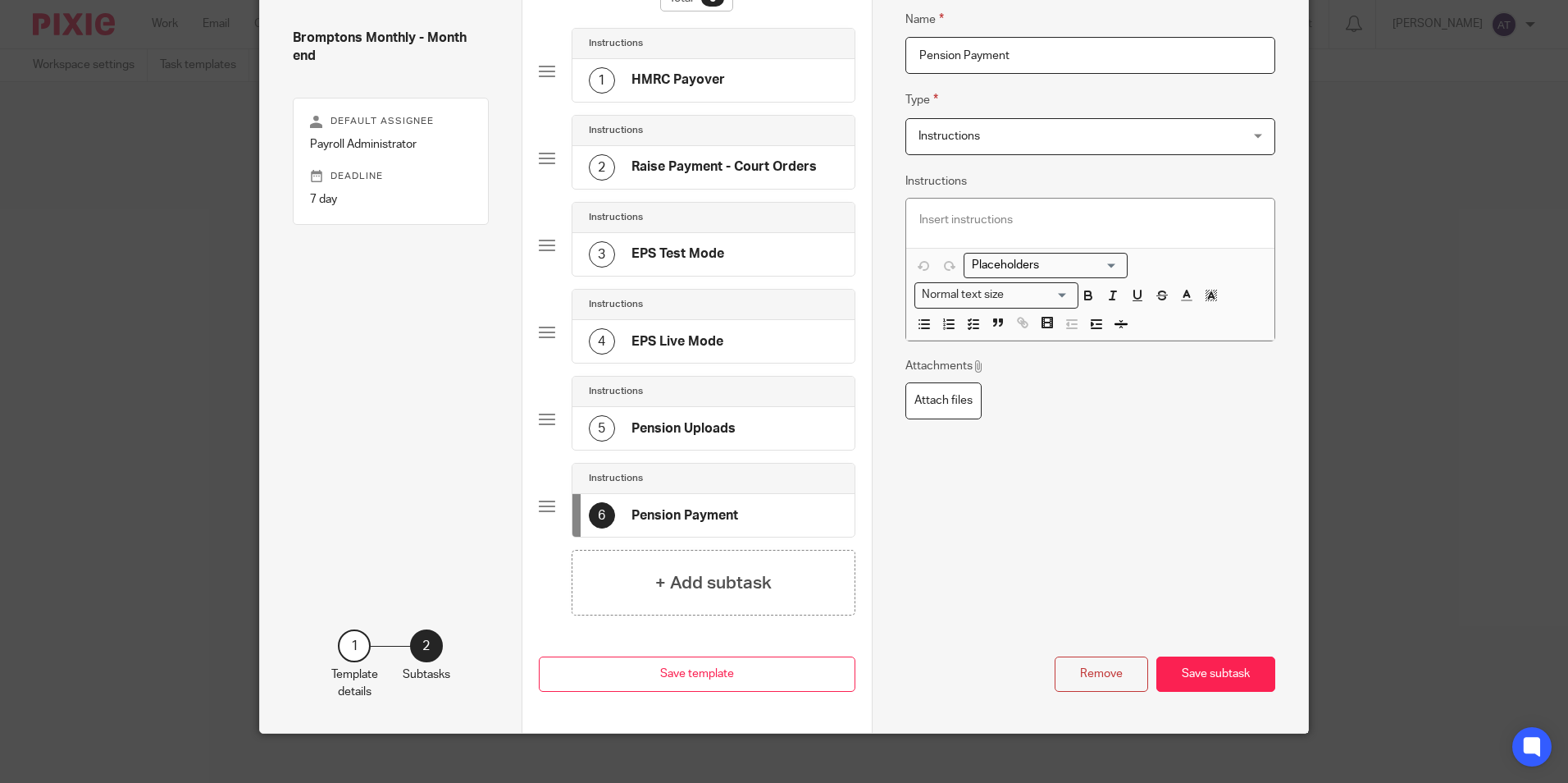
scroll to position [138, 0]
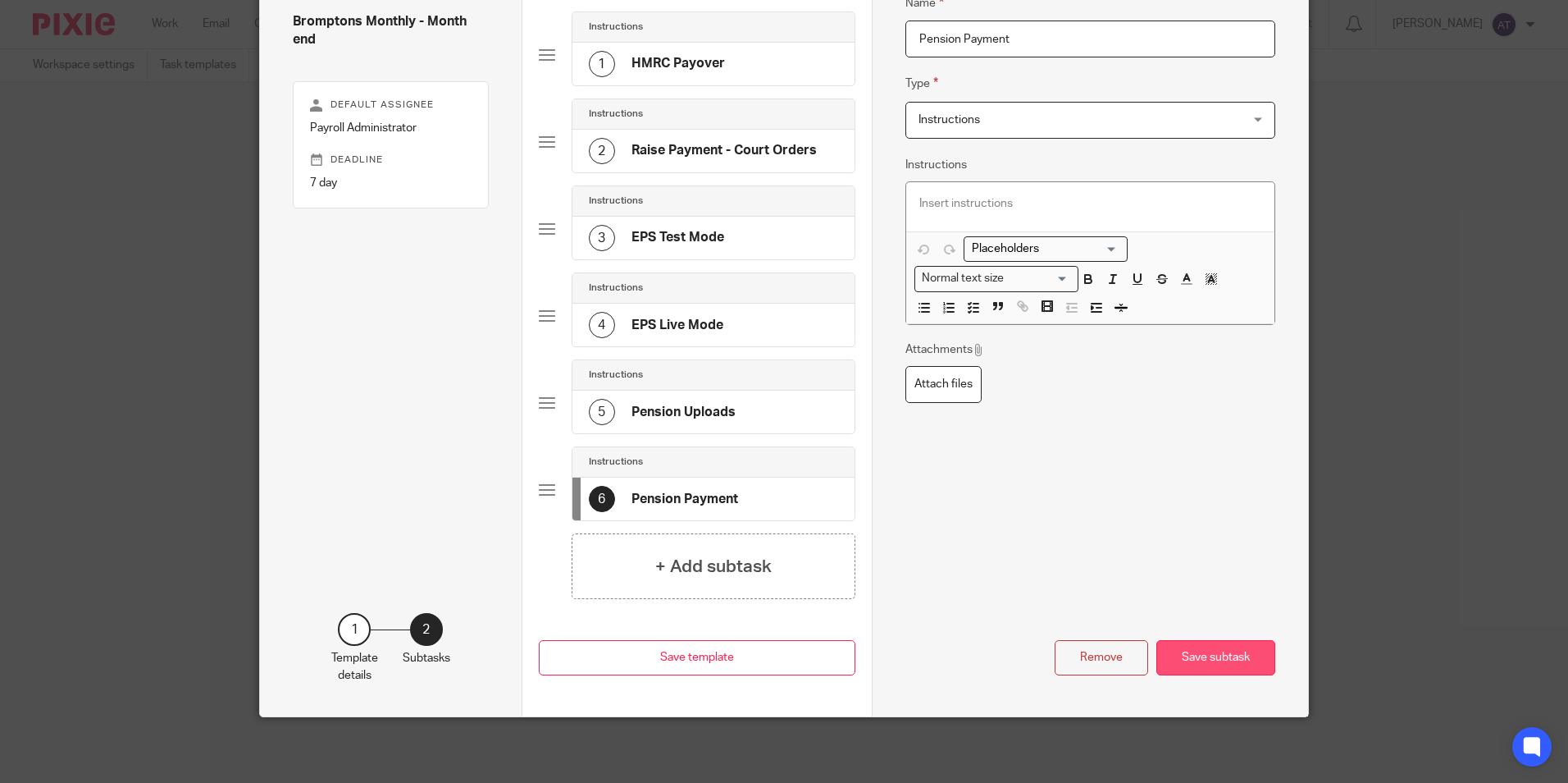
type input "Pension Payment"
click at [1233, 653] on button "Save subtask" at bounding box center [1215, 658] width 119 height 35
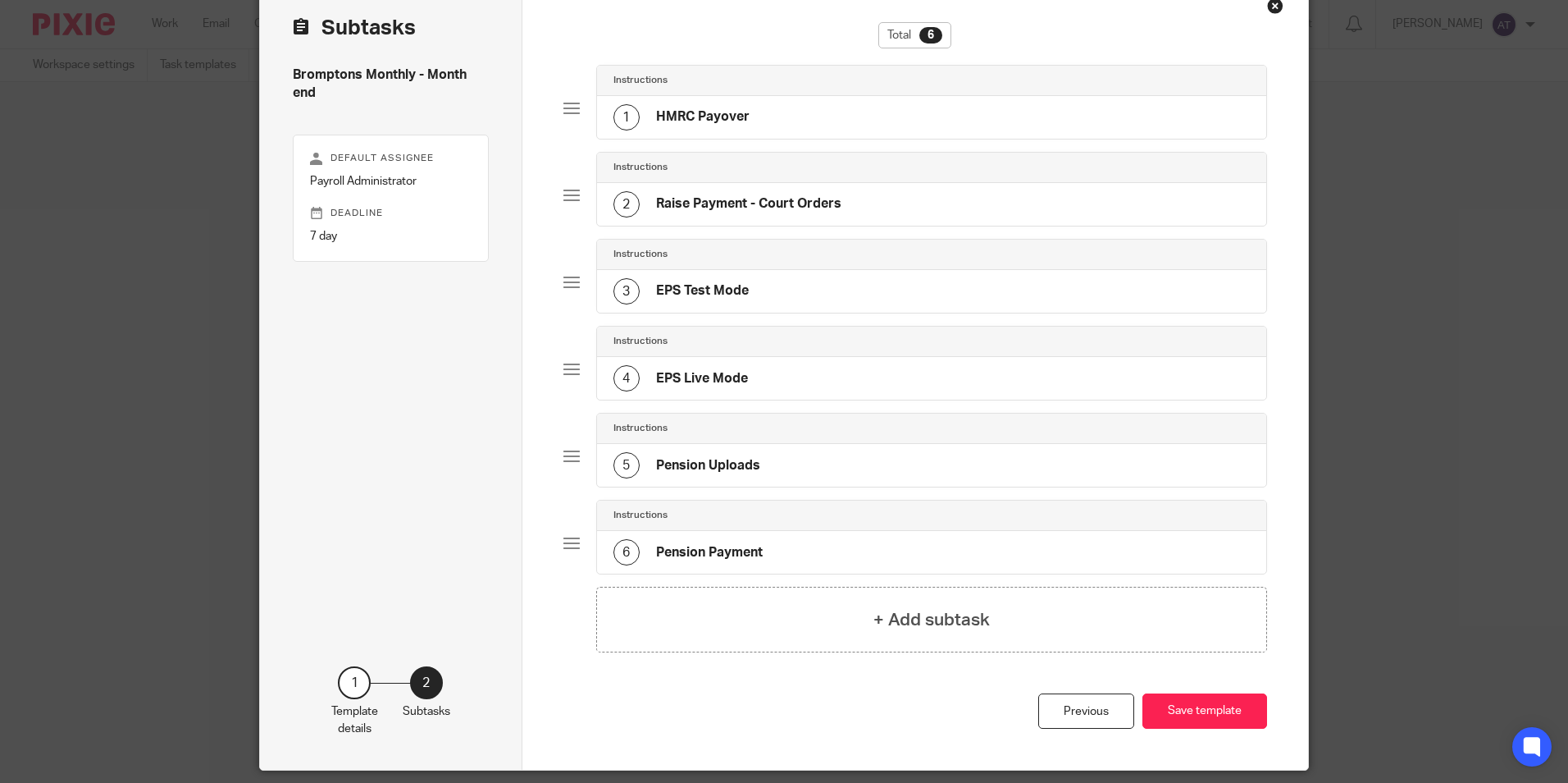
scroll to position [56, 0]
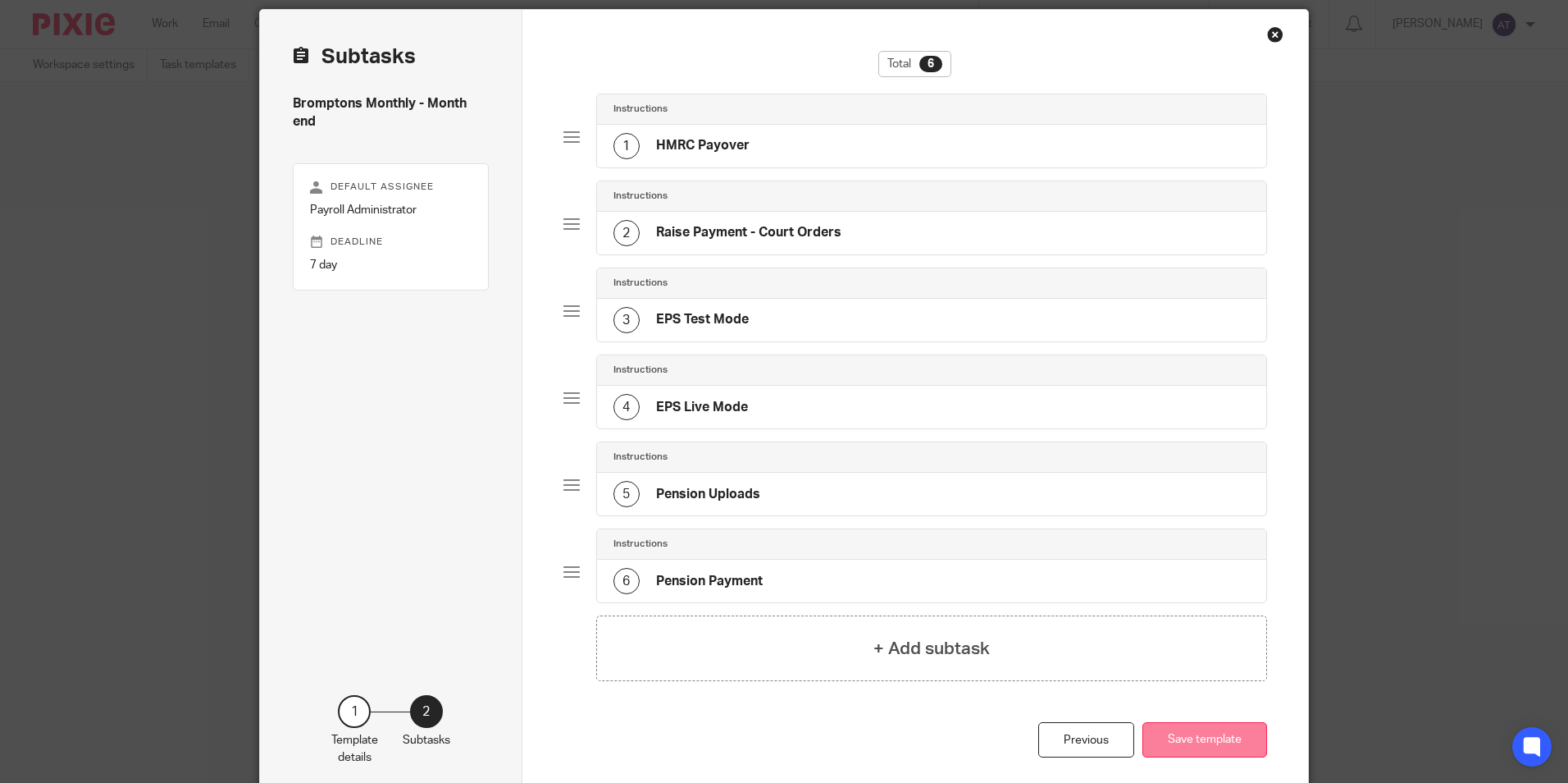
click at [1238, 738] on button "Save template" at bounding box center [1204, 739] width 125 height 35
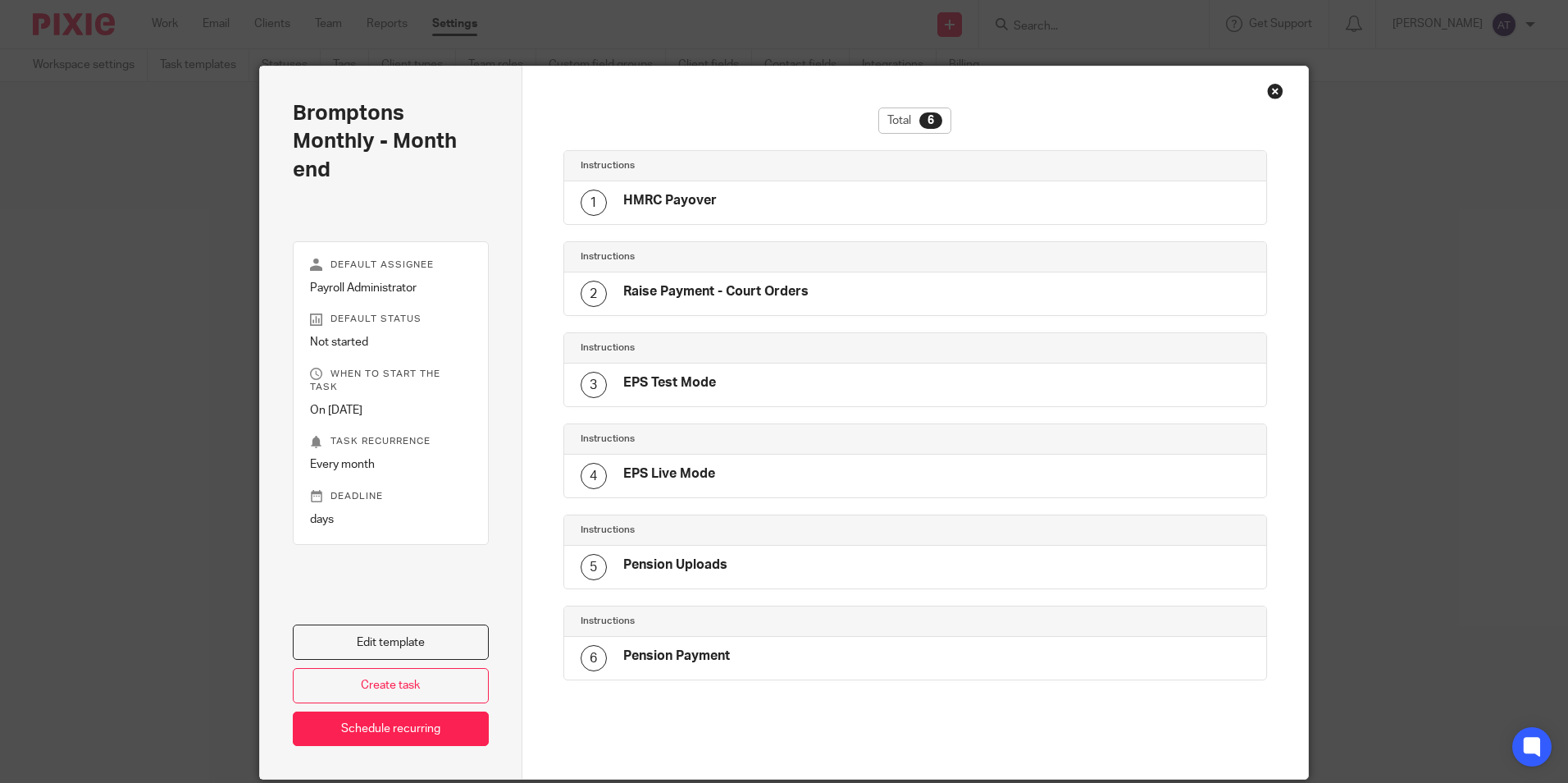
click at [1270, 90] on div "Close this dialog window" at bounding box center [1275, 91] width 16 height 16
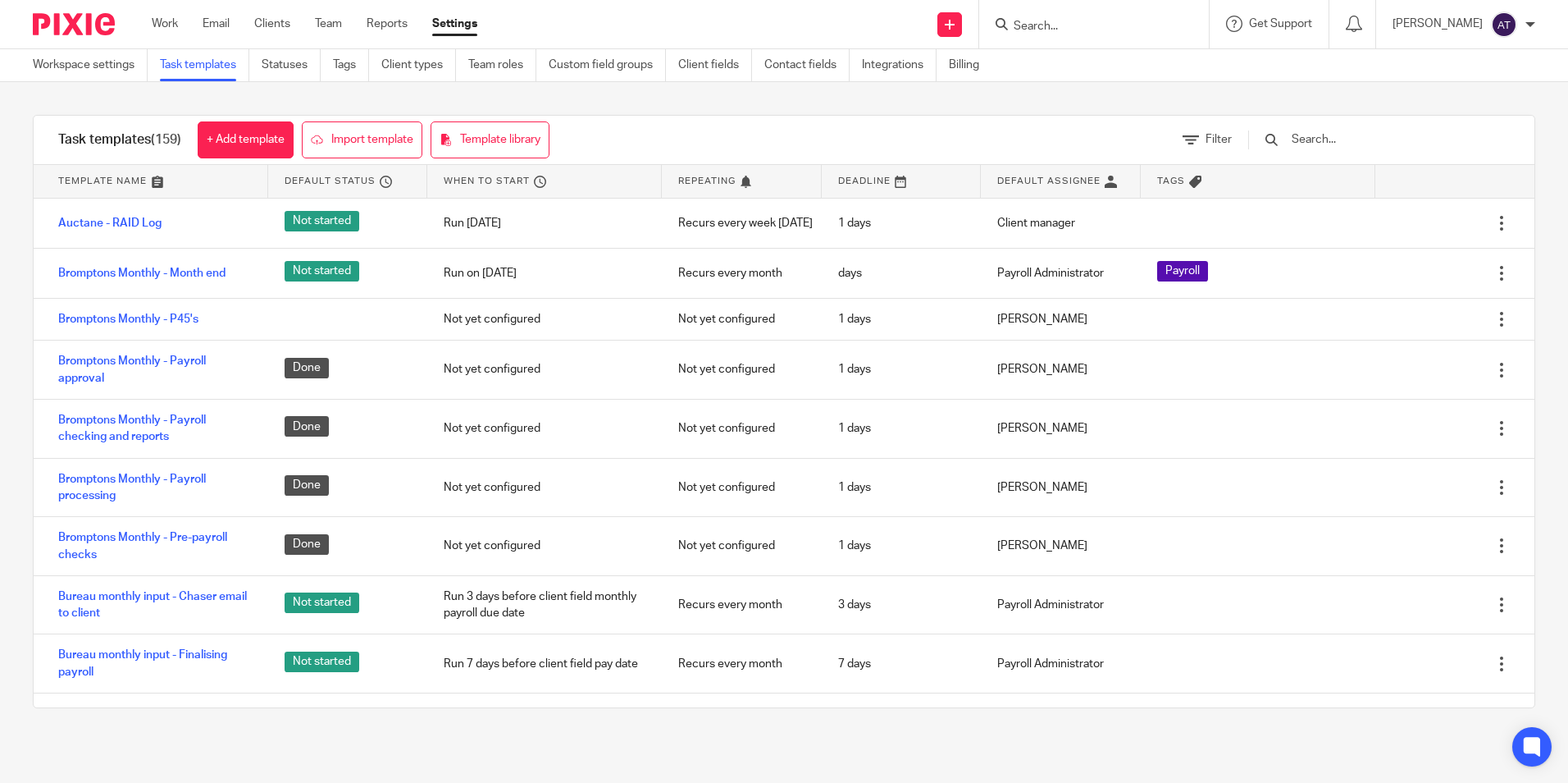
click at [1094, 22] on input "Search" at bounding box center [1085, 27] width 147 height 15
type input "bromptons"
click at [1106, 60] on link at bounding box center [1111, 64] width 204 height 25
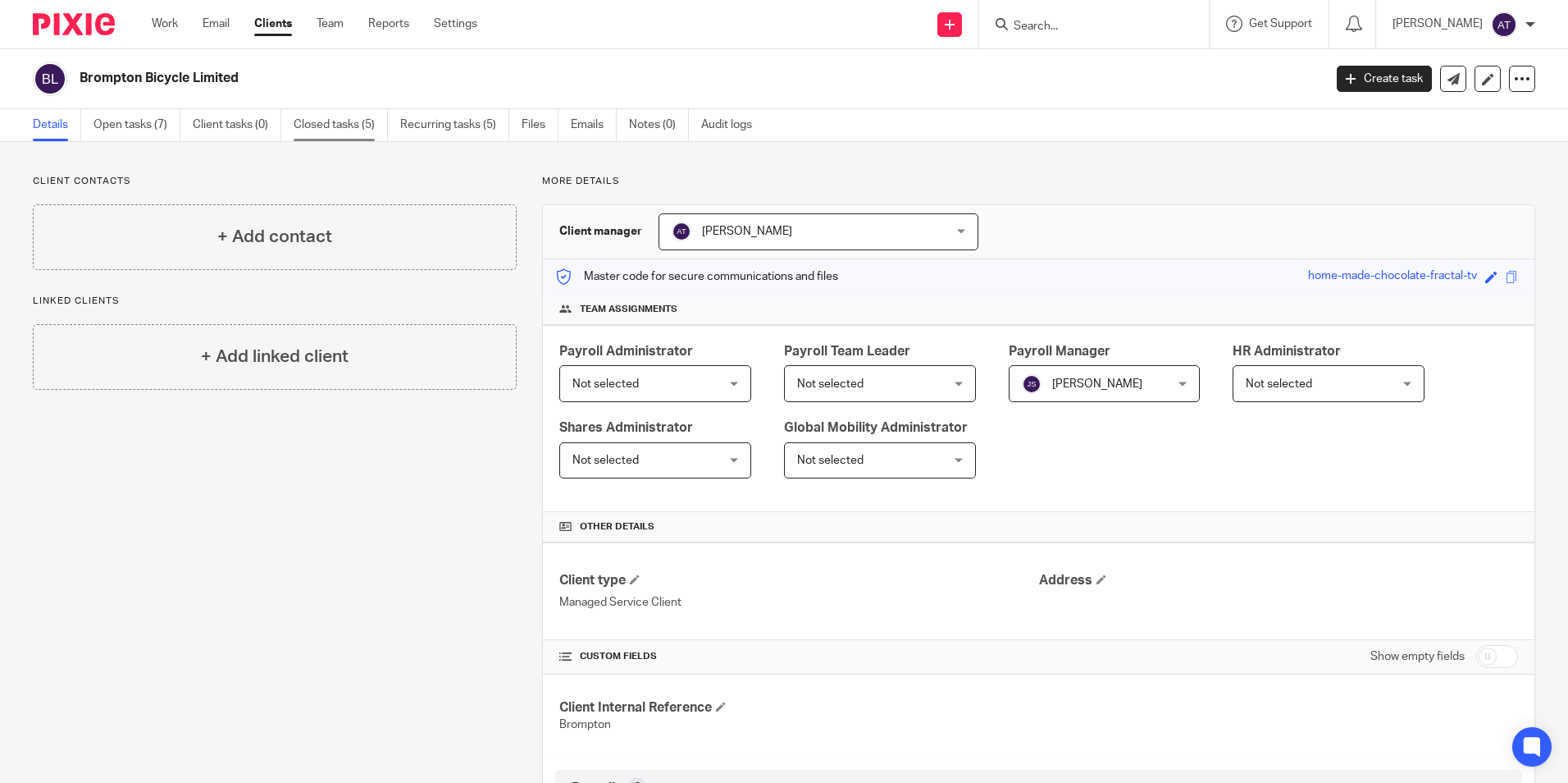
click at [373, 122] on link "Closed tasks (5)" at bounding box center [341, 125] width 95 height 32
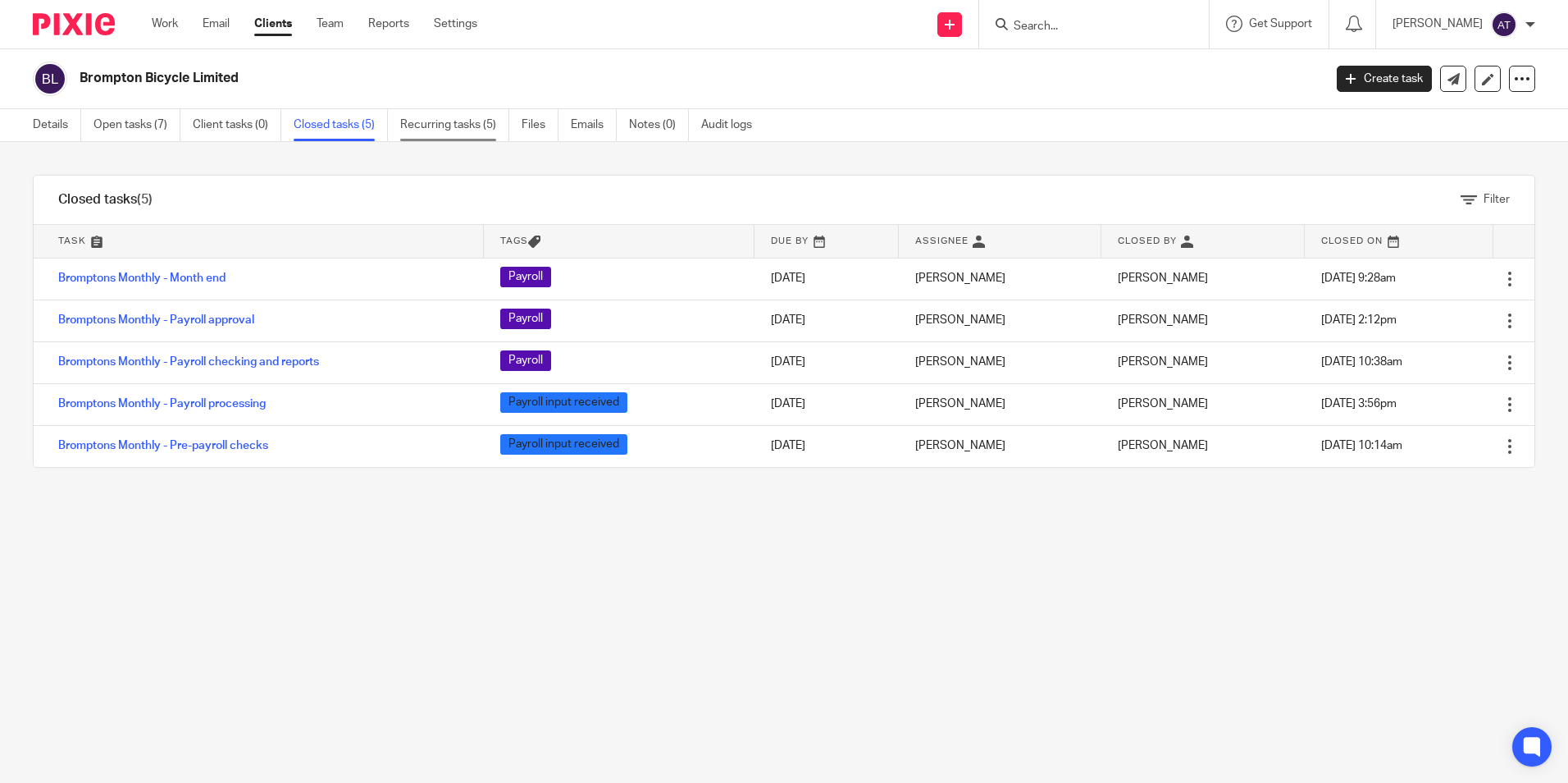
click at [409, 124] on link "Recurring tasks (5)" at bounding box center [454, 125] width 109 height 32
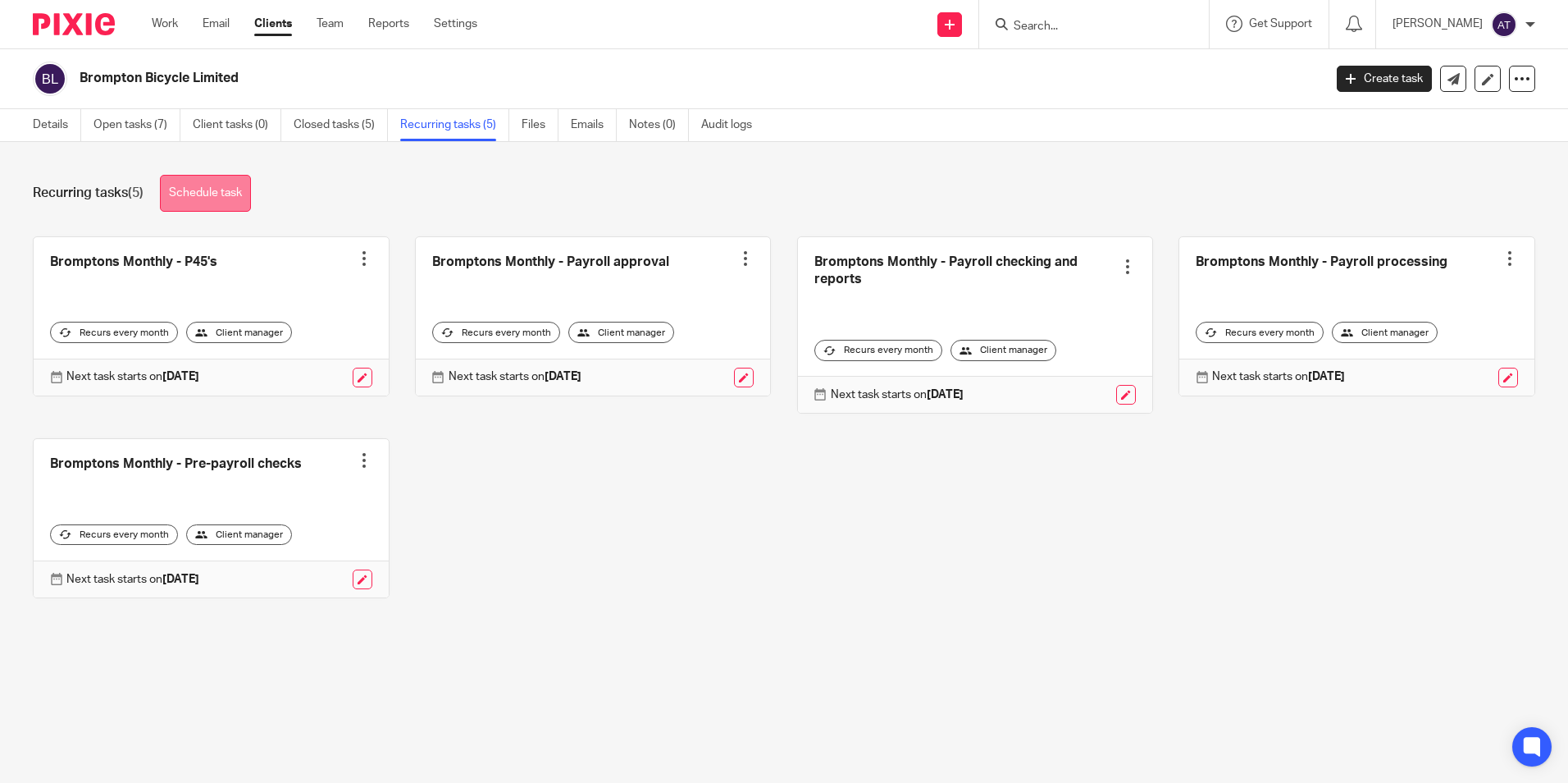
click at [220, 201] on link "Schedule task" at bounding box center [205, 193] width 91 height 37
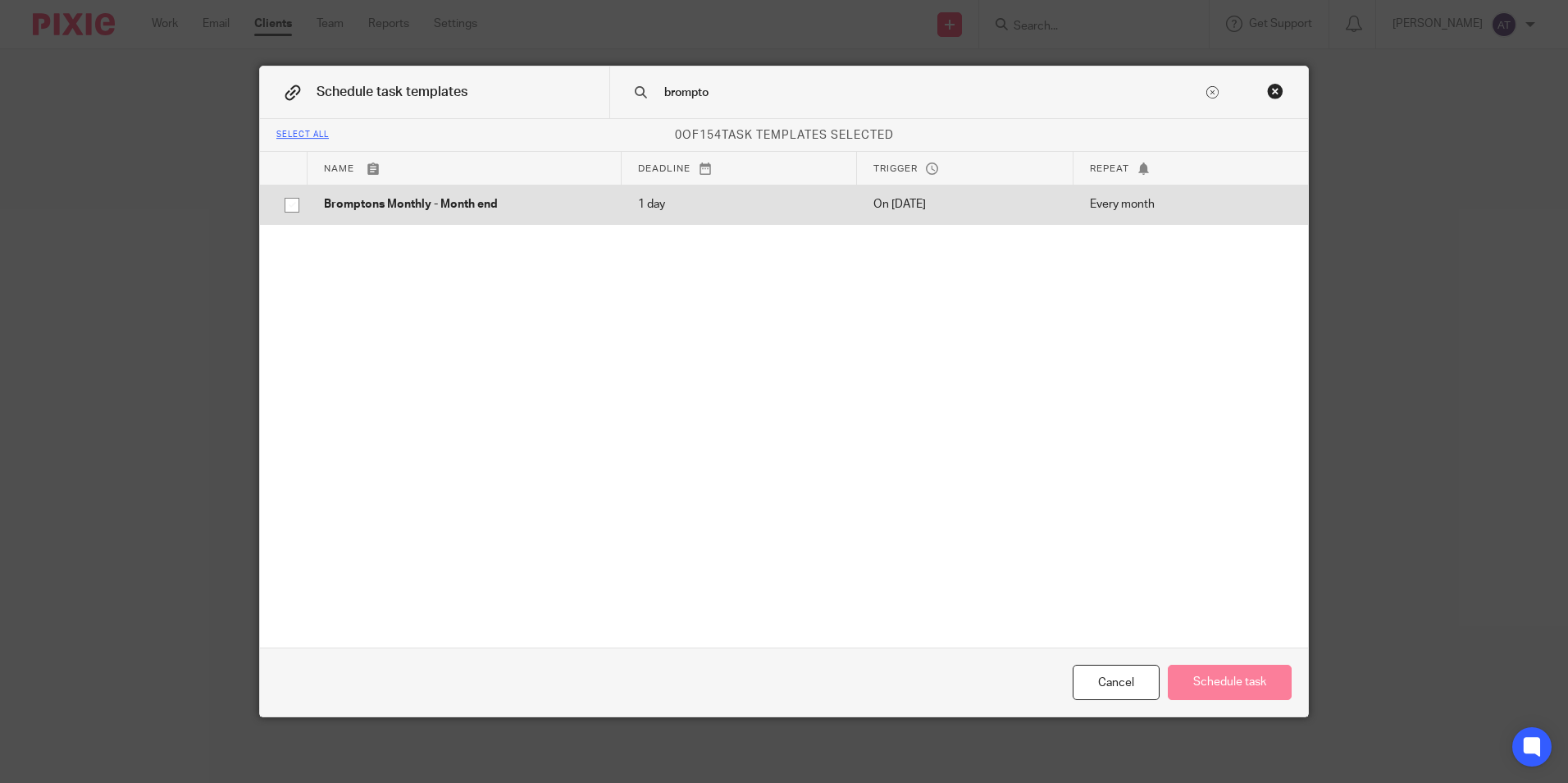
type input "brompto"
click at [281, 200] on input "checkbox" at bounding box center [292, 205] width 31 height 31
checkbox input "true"
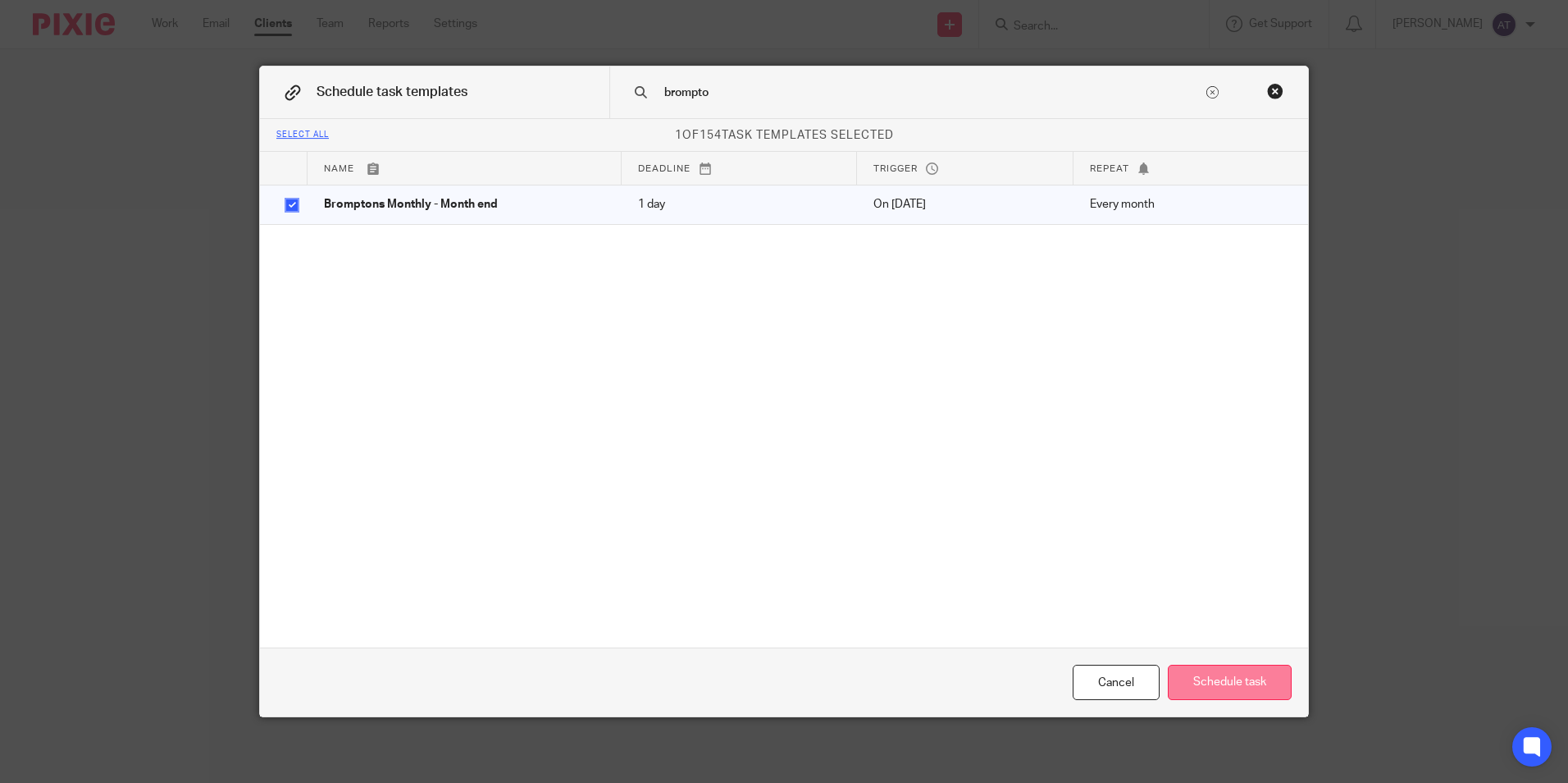
click at [1223, 681] on button "Schedule task" at bounding box center [1230, 682] width 124 height 35
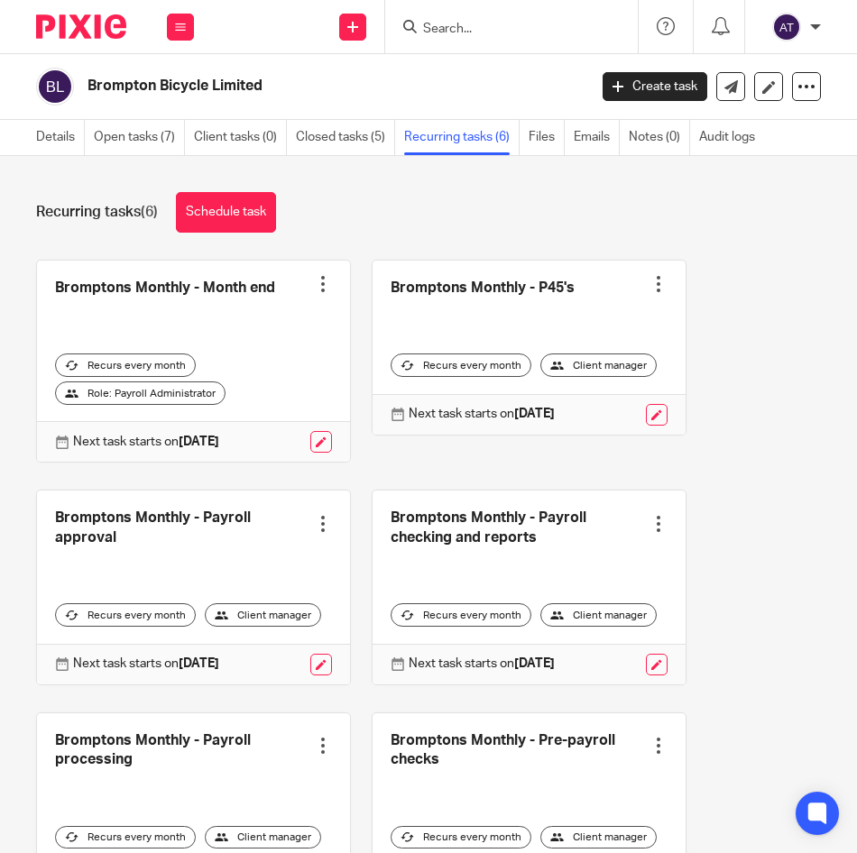
click at [54, 199] on div "Recurring tasks (6) Schedule task" at bounding box center [428, 212] width 785 height 41
click at [53, 199] on div "Recurring tasks (6) Schedule task" at bounding box center [428, 212] width 785 height 41
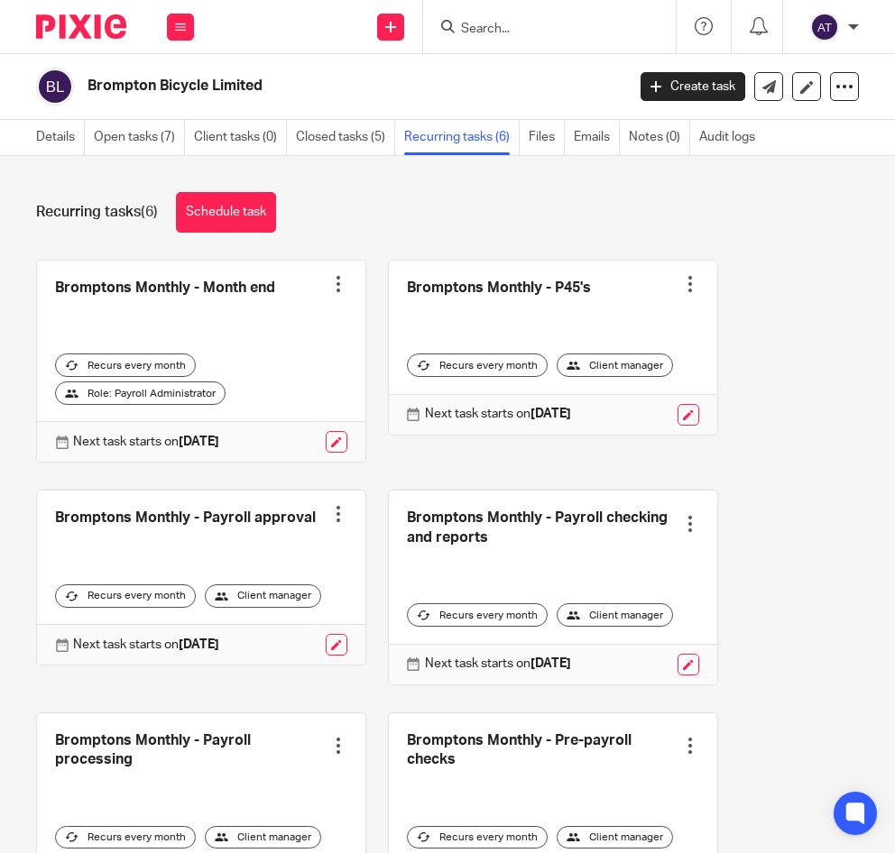
click at [334, 280] on div at bounding box center [338, 284] width 18 height 18
click at [778, 247] on div "Recurring tasks (6) Schedule task Bromptons Monthly - Month end Create task Clo…" at bounding box center [447, 504] width 895 height 697
click at [337, 276] on link at bounding box center [201, 362] width 328 height 202
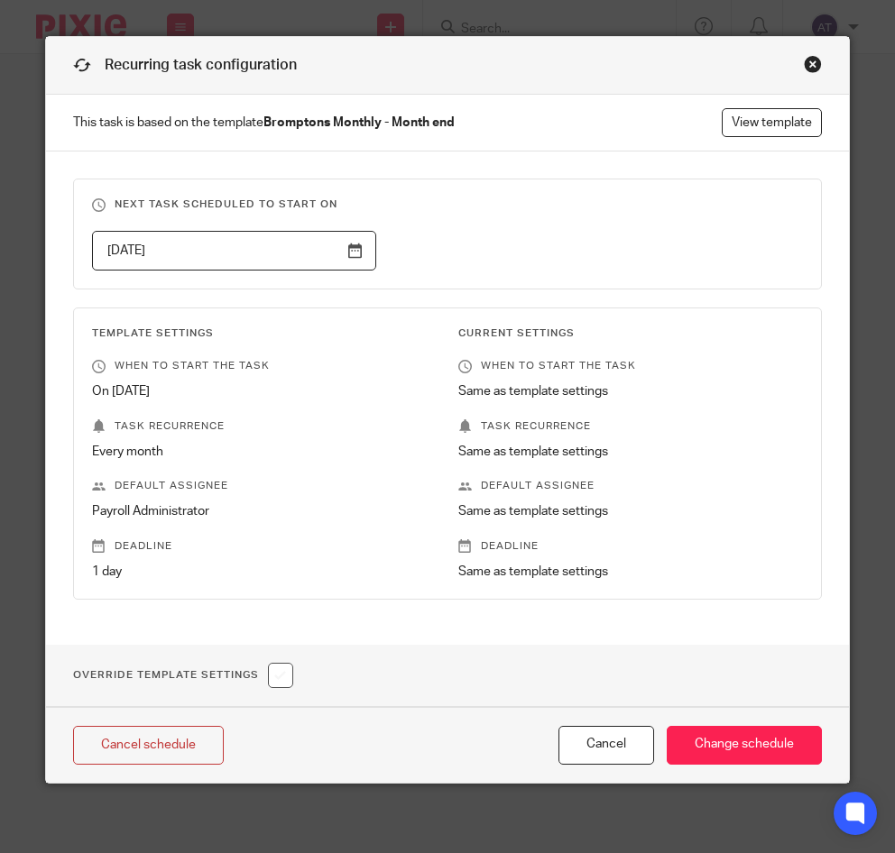
click at [805, 67] on div "Close this dialog window" at bounding box center [813, 64] width 18 height 18
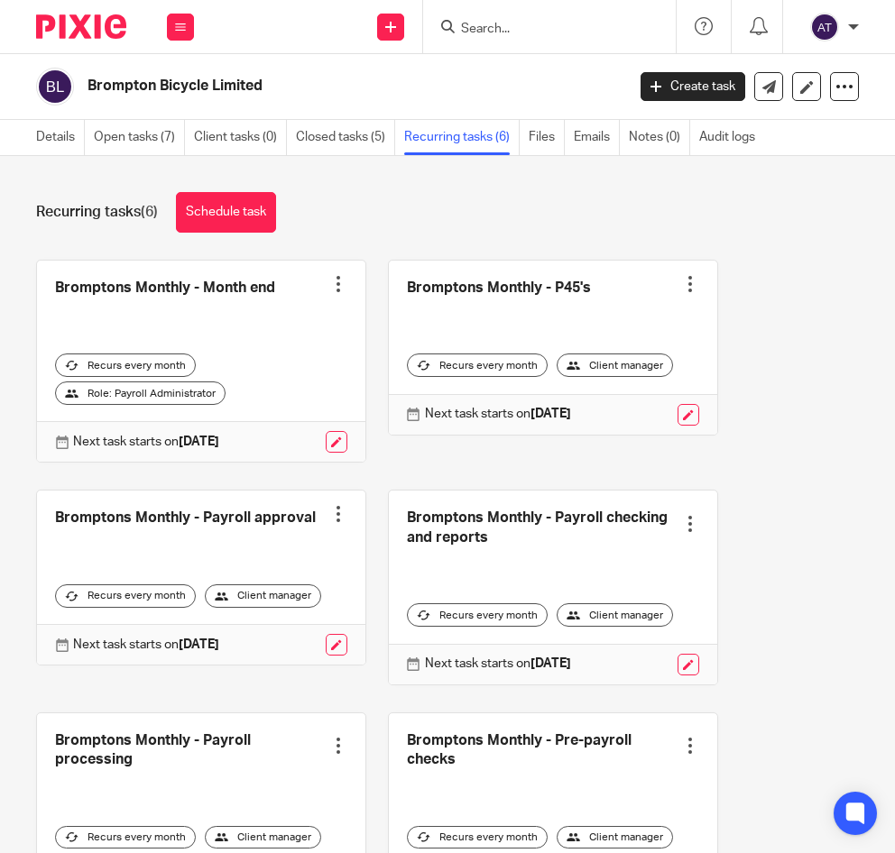
click at [332, 276] on div at bounding box center [338, 284] width 18 height 18
click at [296, 364] on button "Recalculate schedule" at bounding box center [261, 375] width 144 height 23
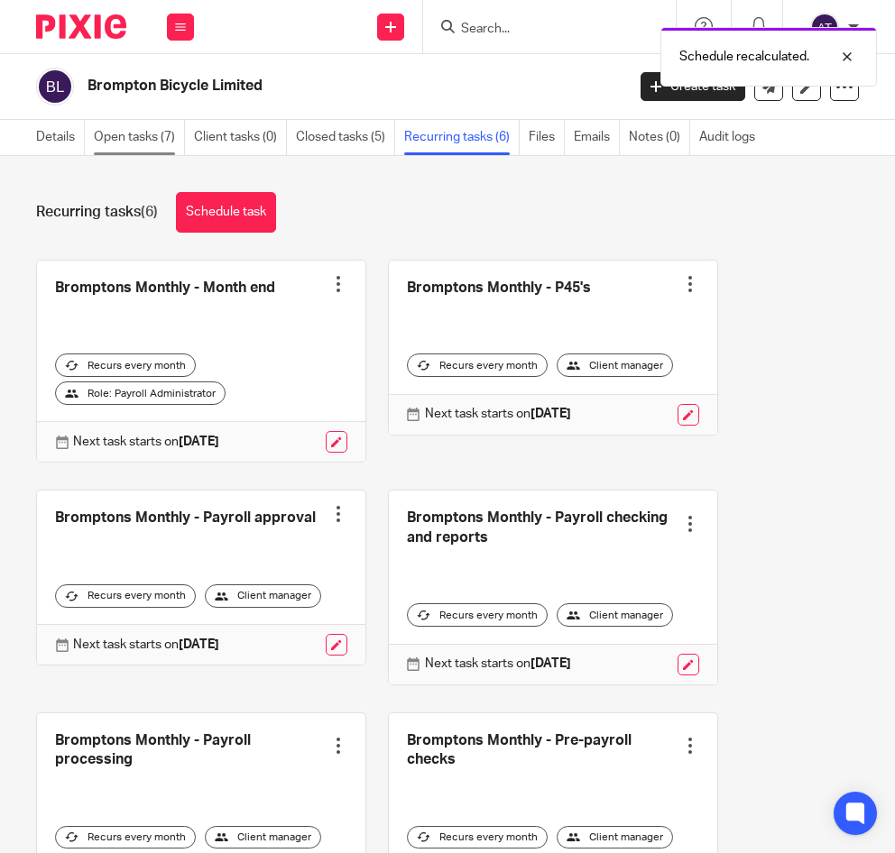
click at [170, 137] on link "Open tasks (7)" at bounding box center [139, 137] width 91 height 35
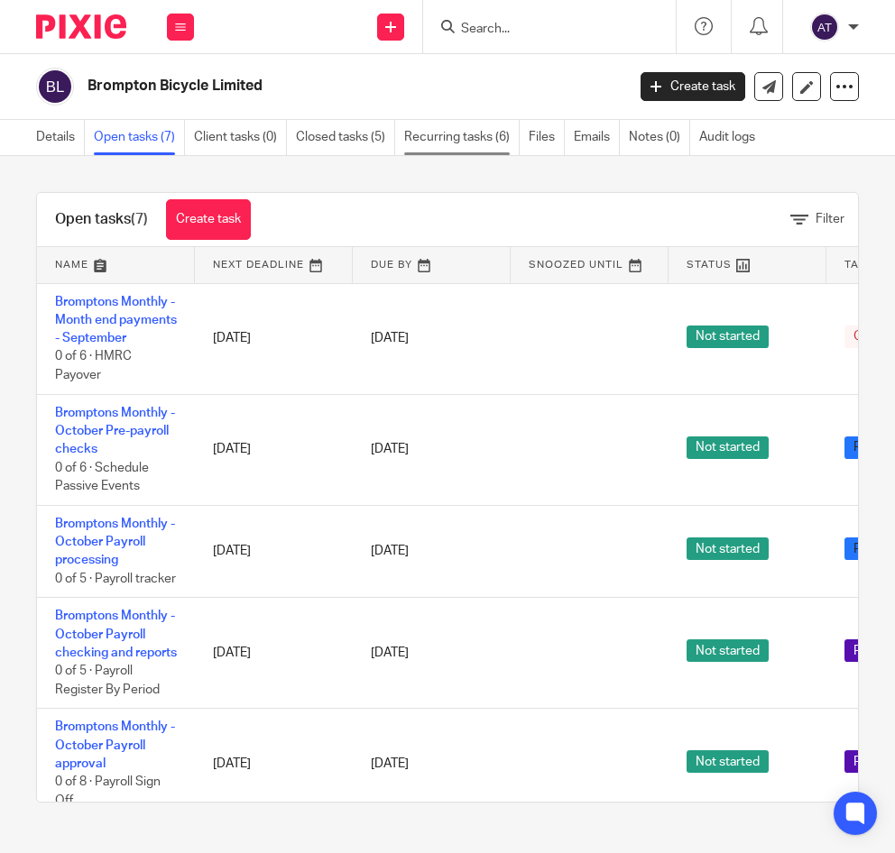
click at [463, 149] on link "Recurring tasks (6)" at bounding box center [461, 137] width 115 height 35
click at [445, 127] on link "Recurring tasks (6)" at bounding box center [461, 137] width 115 height 35
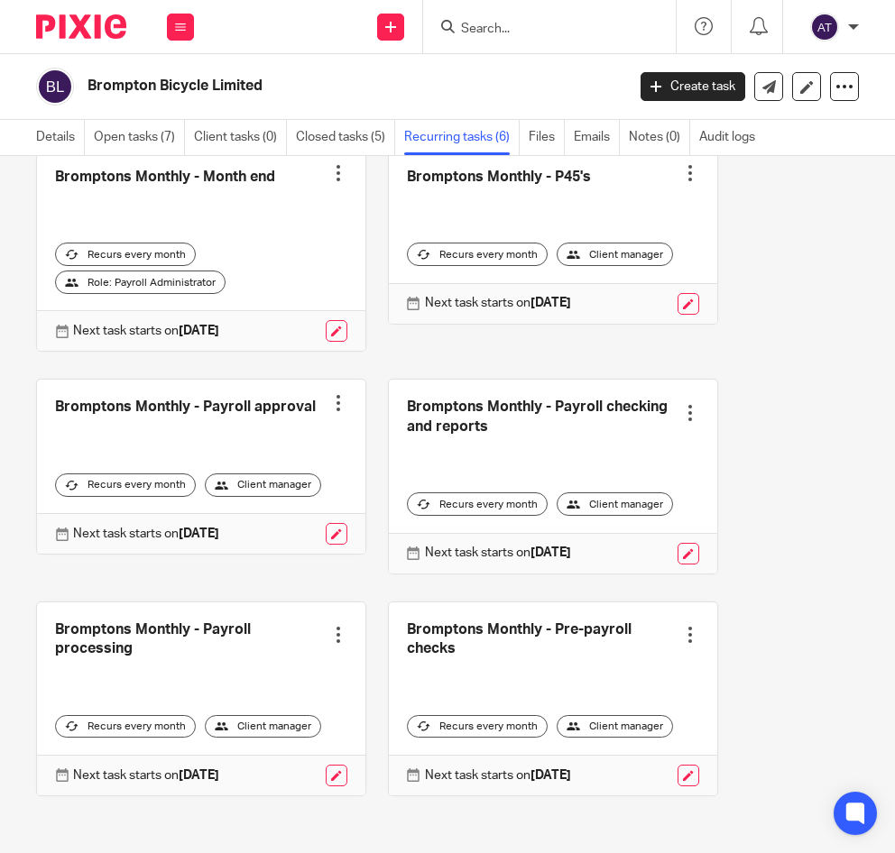
scroll to position [117, 0]
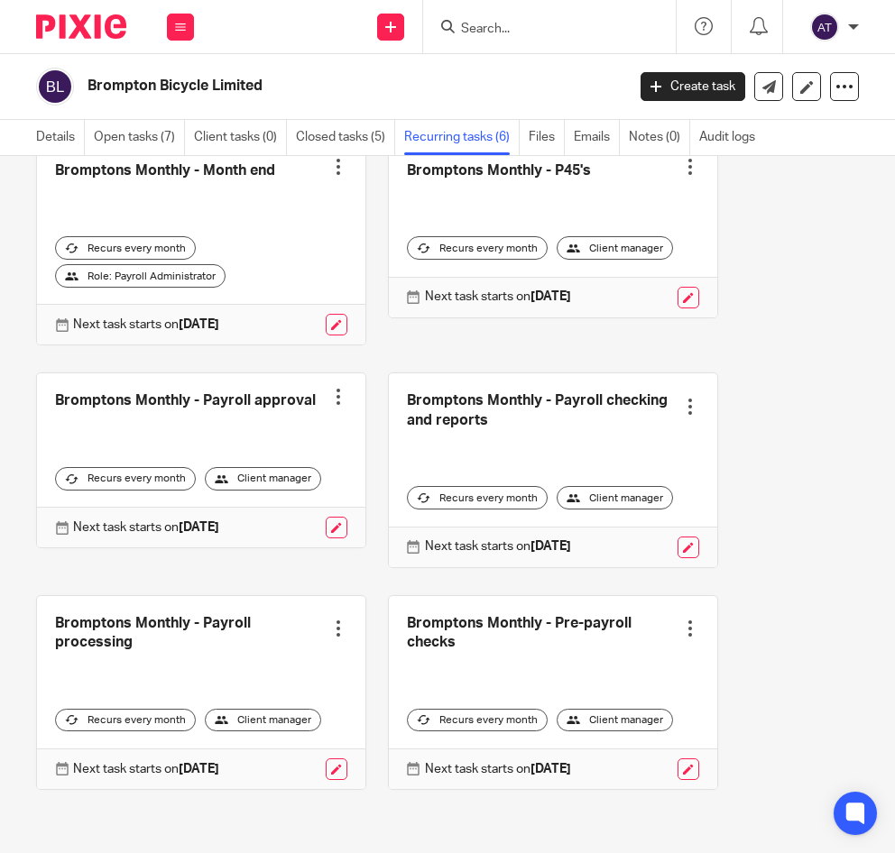
click at [779, 593] on div "Bromptons Monthly - Month end Create task Clone template Recalculate schedule C…" at bounding box center [437, 480] width 844 height 675
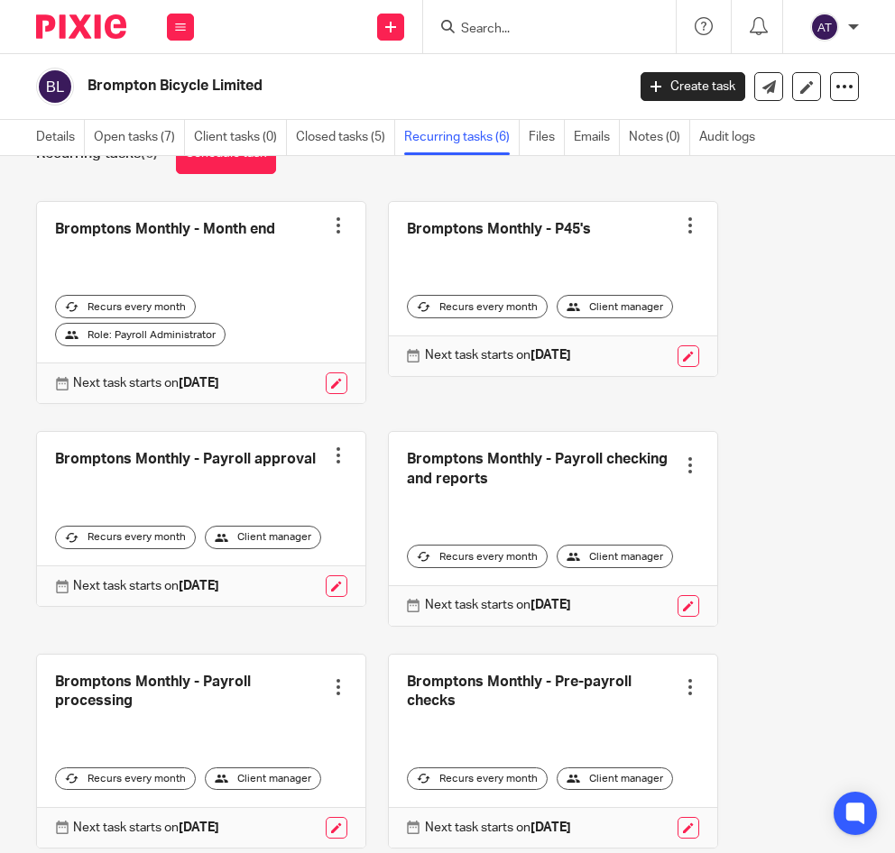
scroll to position [0, 0]
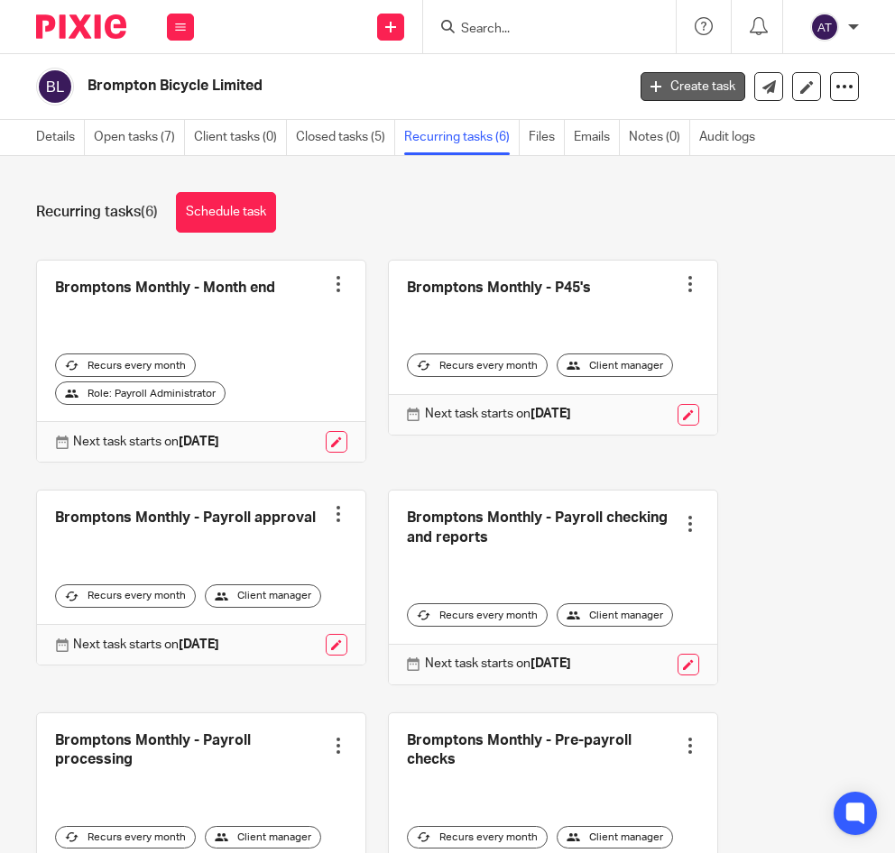
click at [694, 83] on link "Create task" at bounding box center [693, 86] width 105 height 29
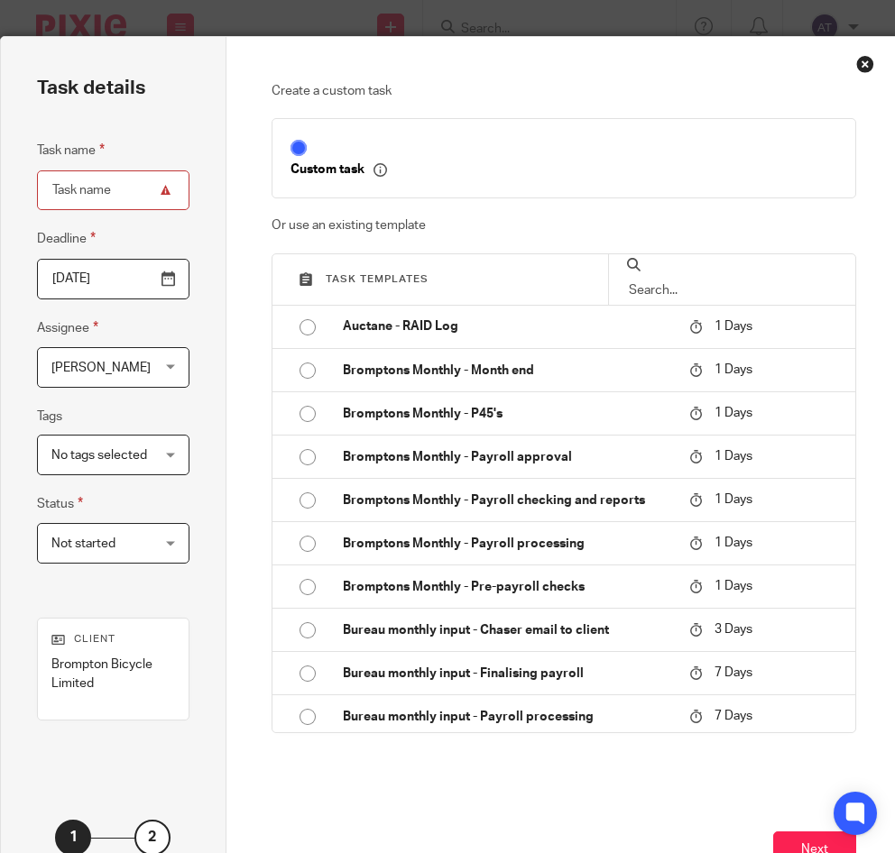
click at [94, 180] on input "Task name" at bounding box center [113, 191] width 152 height 41
paste input "Bromptons Bi-weekly - Pre-payroll checks"
type input "Bromptons Bi-weekly - Pre-payroll checks"
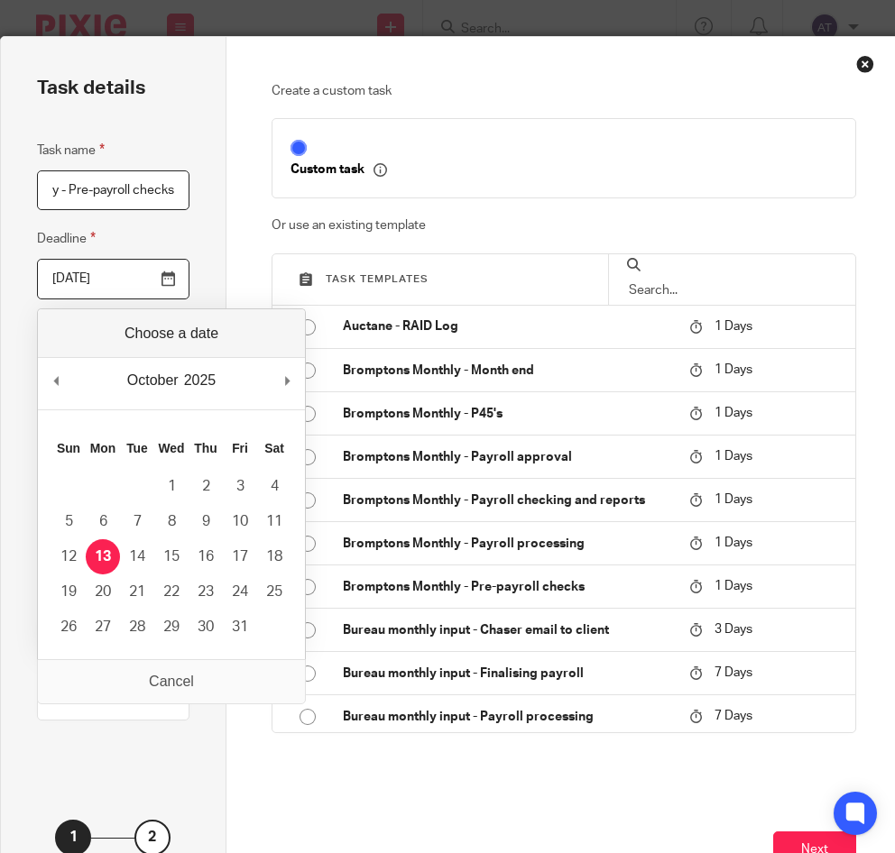
click at [172, 273] on input "[DATE]" at bounding box center [113, 279] width 152 height 41
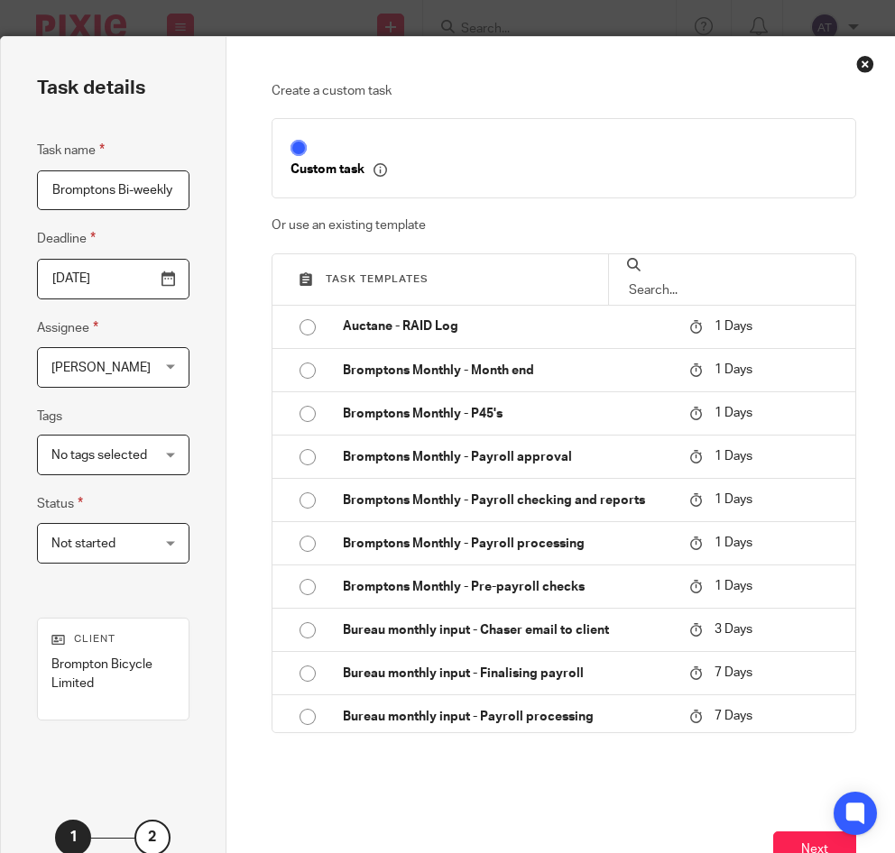
click at [137, 371] on span "[PERSON_NAME]" at bounding box center [100, 368] width 99 height 13
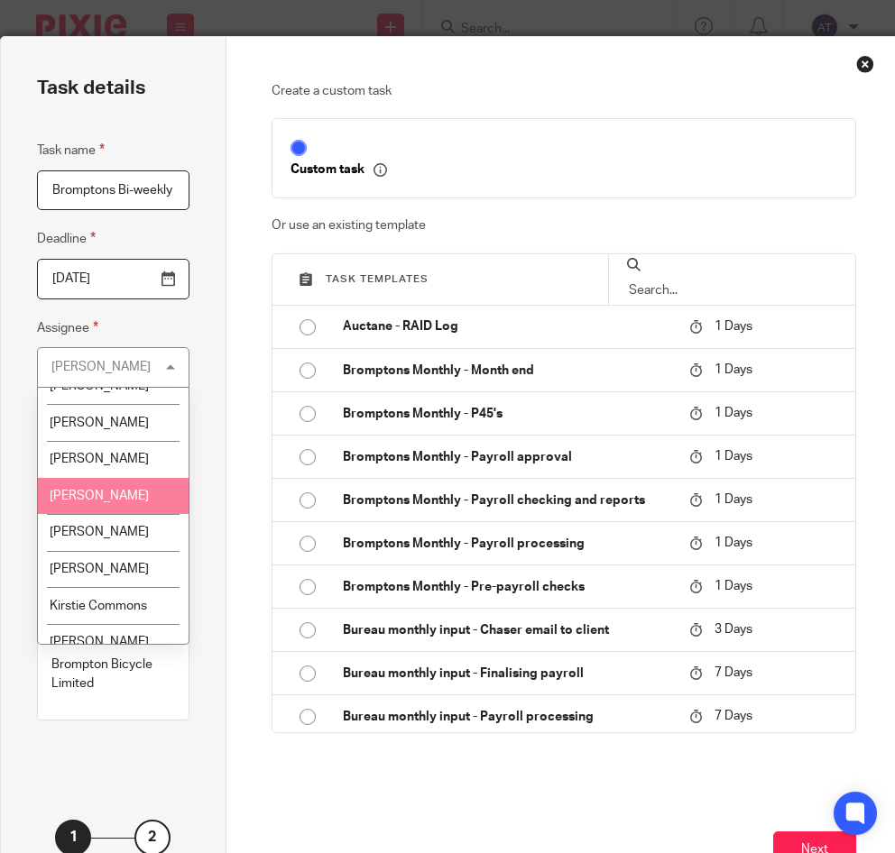
scroll to position [171, 0]
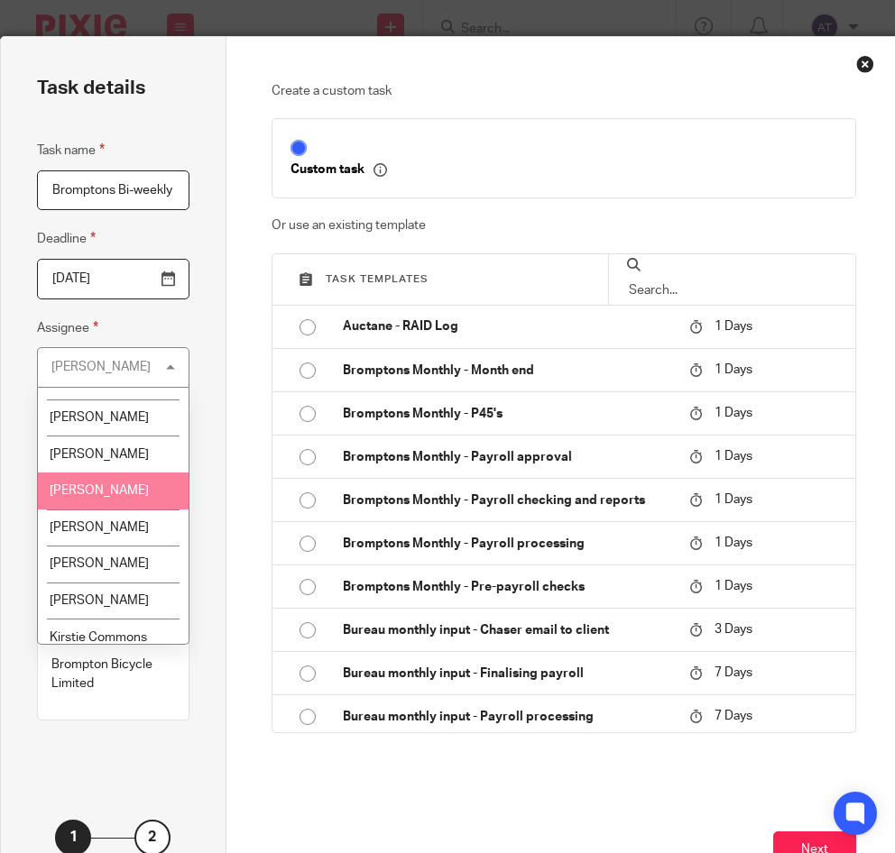
click at [105, 492] on span "[PERSON_NAME]" at bounding box center [99, 490] width 99 height 13
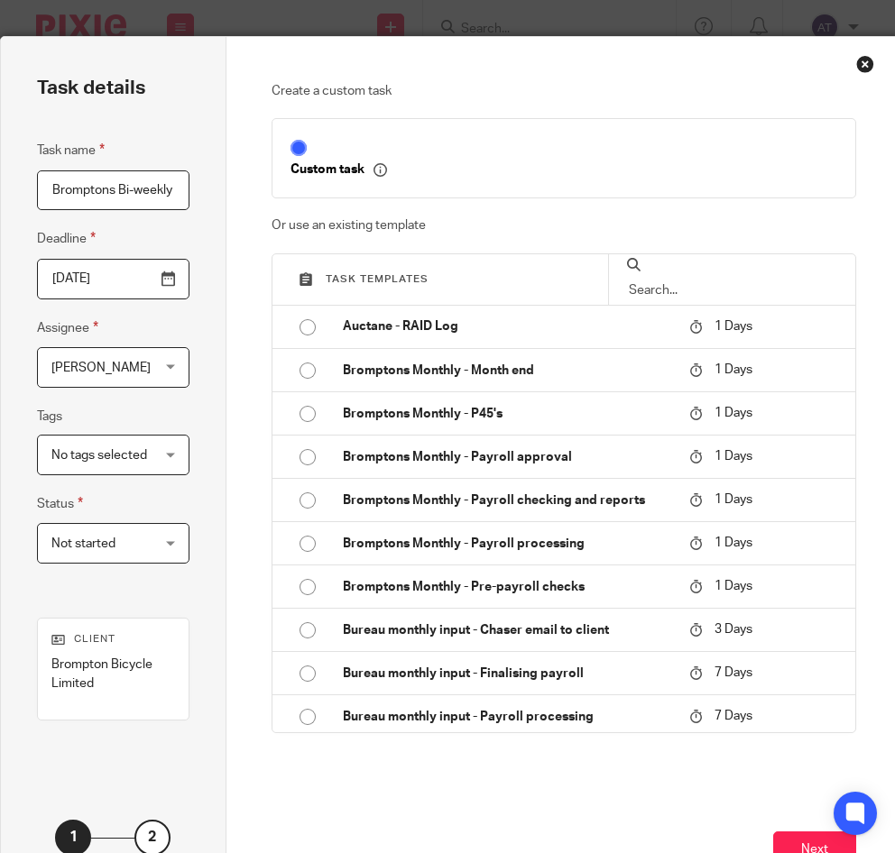
click at [99, 457] on span "No tags selected" at bounding box center [99, 455] width 96 height 13
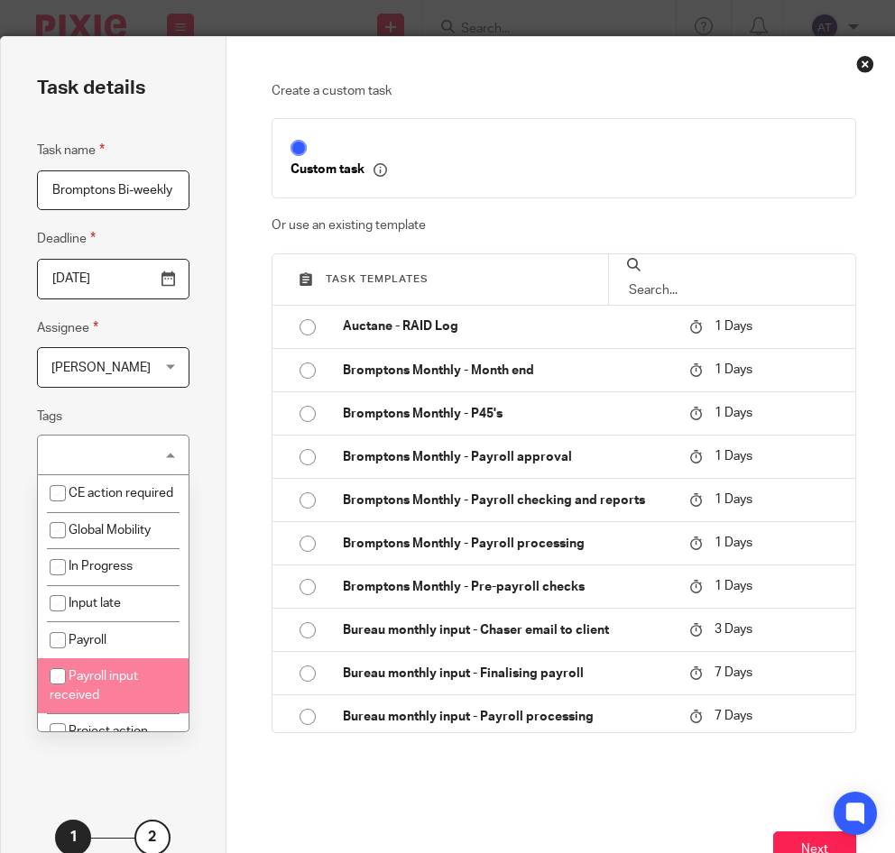
click at [84, 703] on li "Payroll input received" at bounding box center [113, 686] width 151 height 55
checkbox input "true"
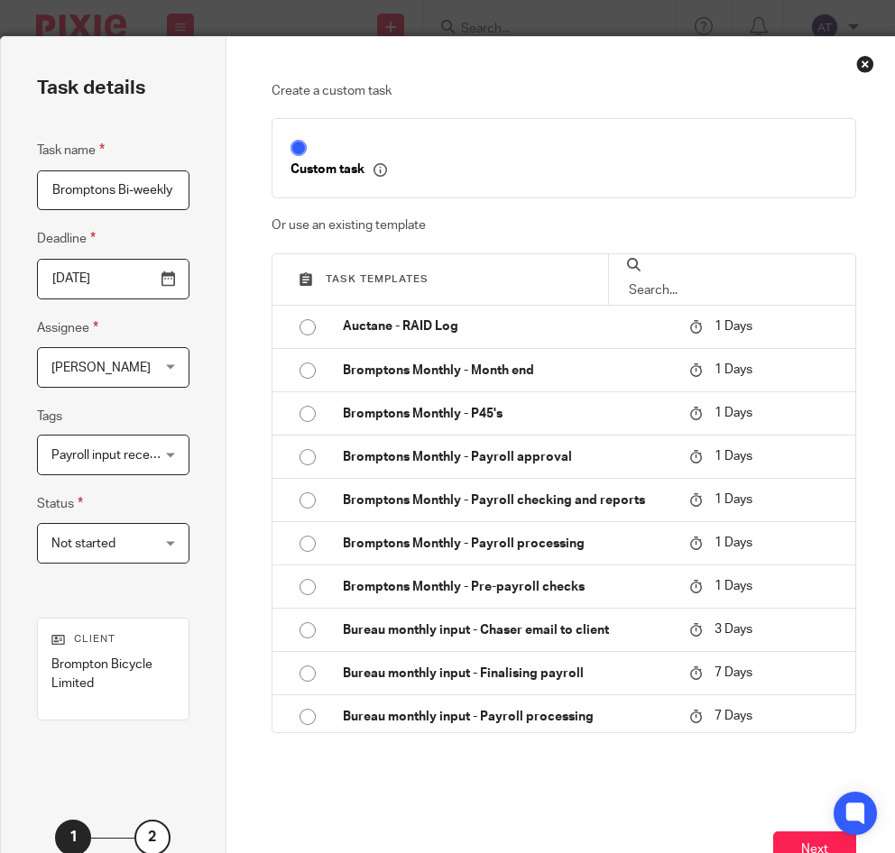
click at [180, 411] on fieldset "Tags Payroll input received CE action required Global Mobility In Progress Inpu…" at bounding box center [113, 440] width 152 height 69
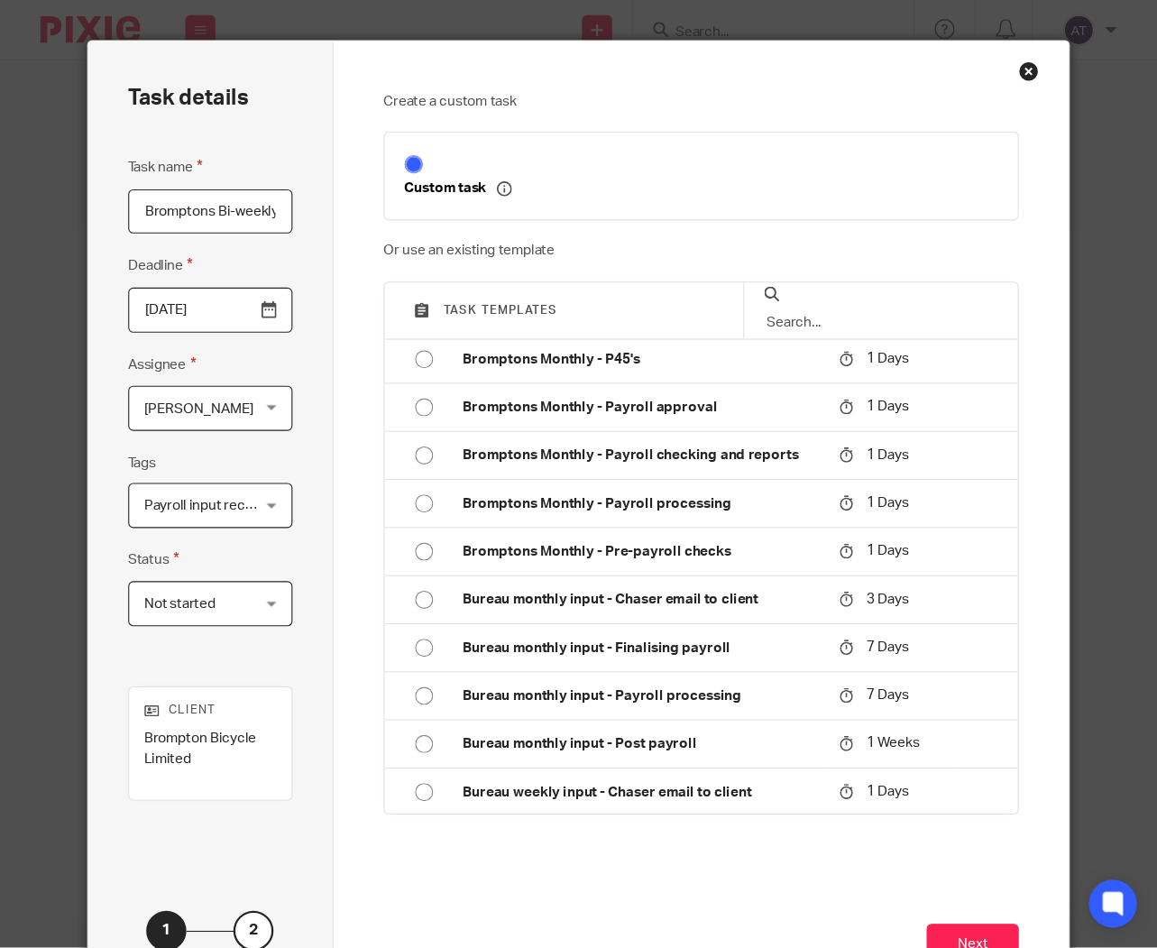
scroll to position [90, 0]
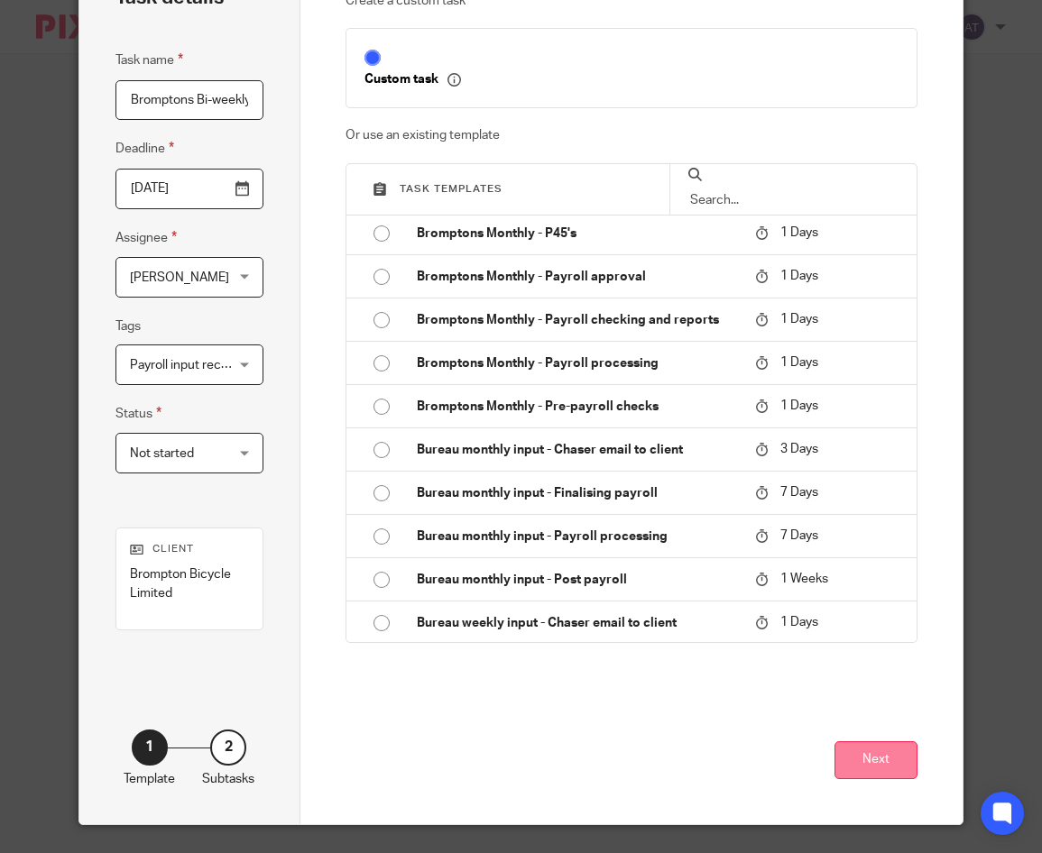
click at [863, 765] on button "Next" at bounding box center [876, 761] width 83 height 39
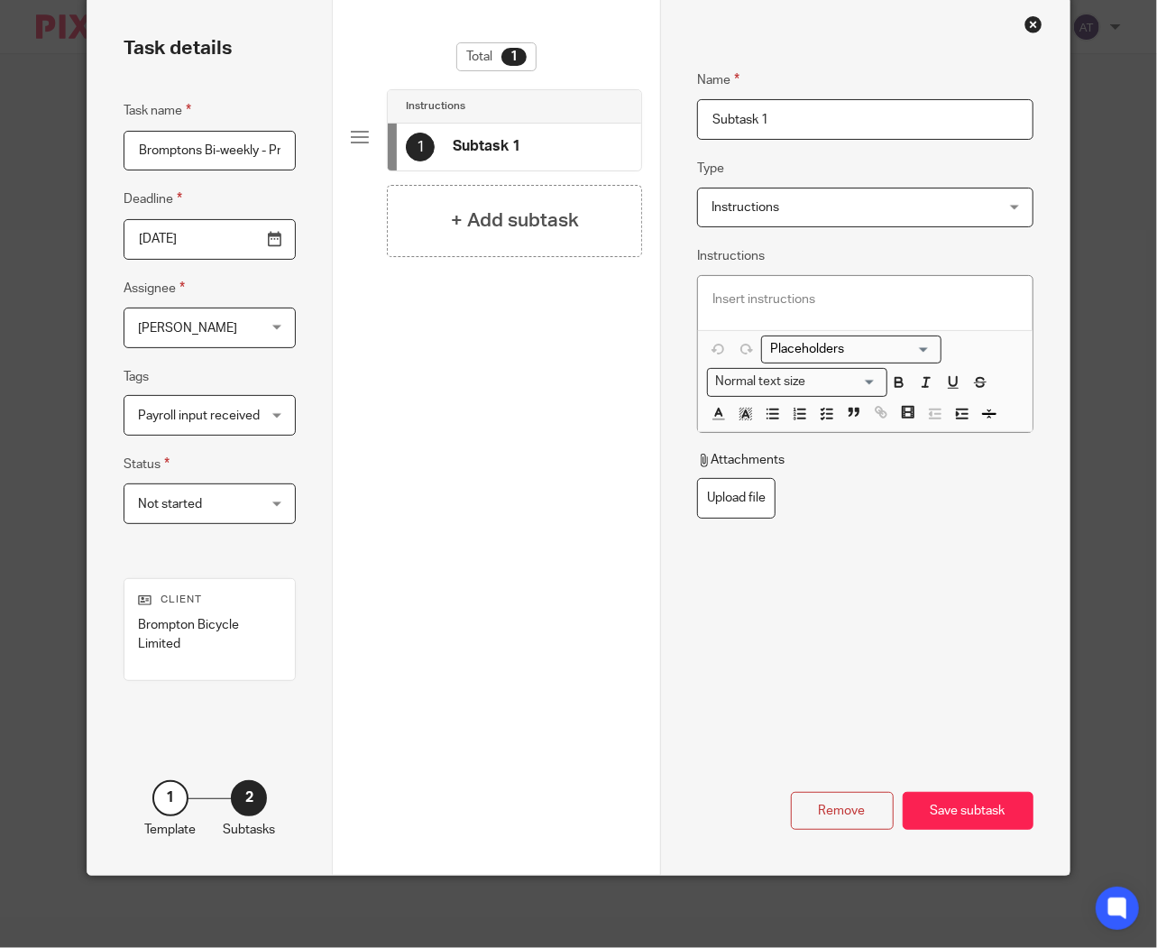
scroll to position [77, 0]
drag, startPoint x: 939, startPoint y: 1, endPoint x: 433, endPoint y: 457, distance: 681.6
click at [434, 461] on div "Total 1 Instructions 1 Subtask 1 + Add subtask" at bounding box center [496, 304] width 291 height 524
click at [815, 110] on input "Subtask 1" at bounding box center [865, 119] width 337 height 41
drag, startPoint x: 830, startPoint y: 120, endPoint x: 500, endPoint y: 100, distance: 330.8
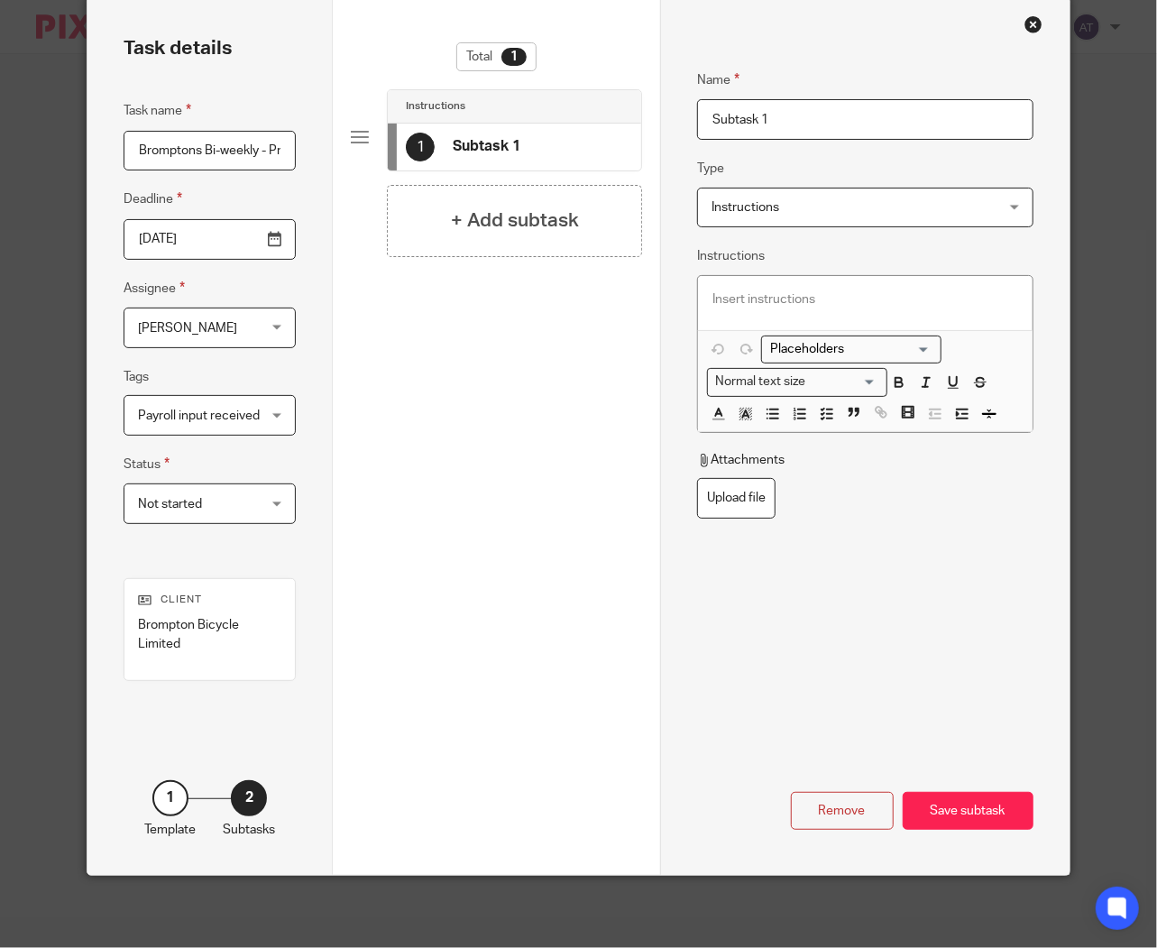
click at [500, 100] on div "Task details Task name Bromptons Bi-weekly - Pre-payroll checks Deadline 2025-1…" at bounding box center [579, 436] width 982 height 878
paste input "chedule Passive Events"
type input "Schedule Passive Events"
click at [744, 190] on span "Instructions" at bounding box center [840, 208] width 256 height 38
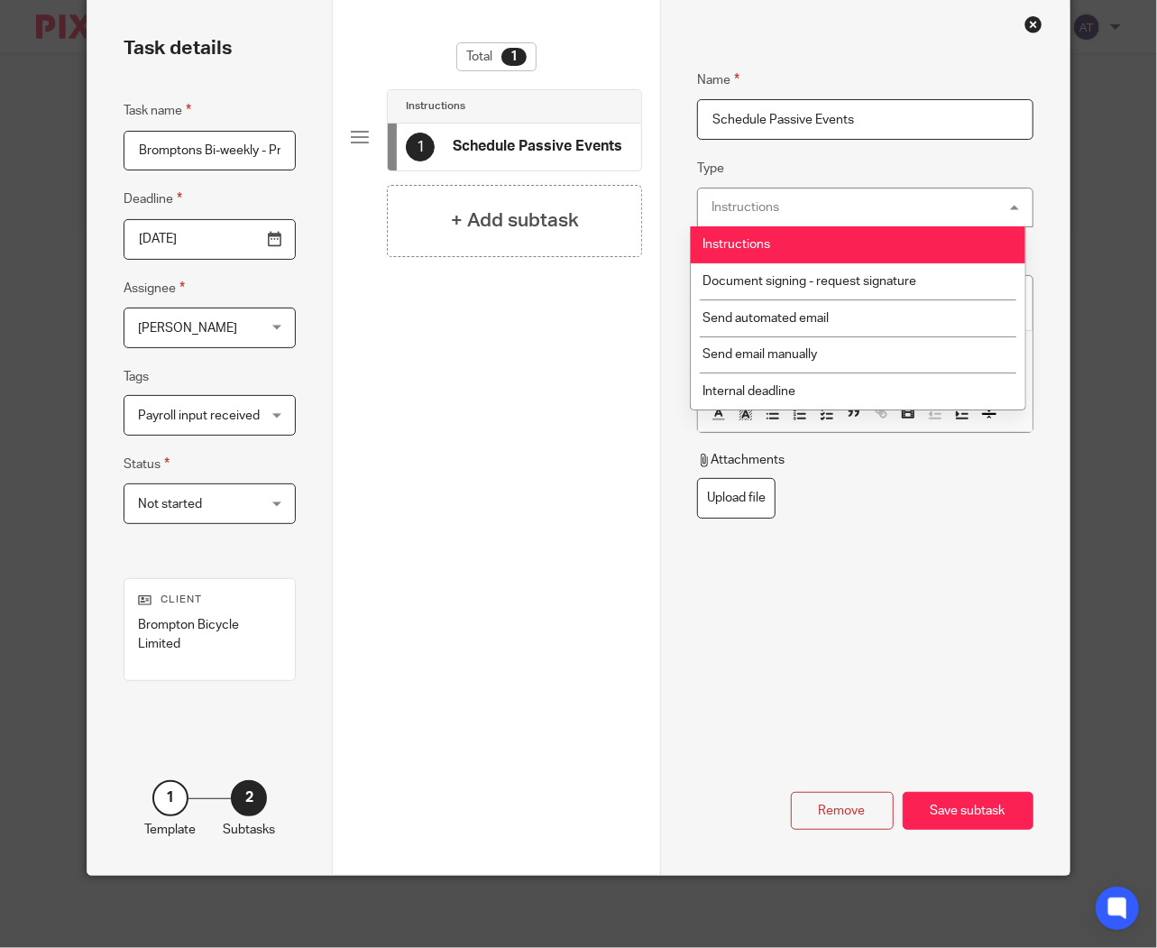
click at [758, 201] on div "Instructions" at bounding box center [746, 207] width 68 height 13
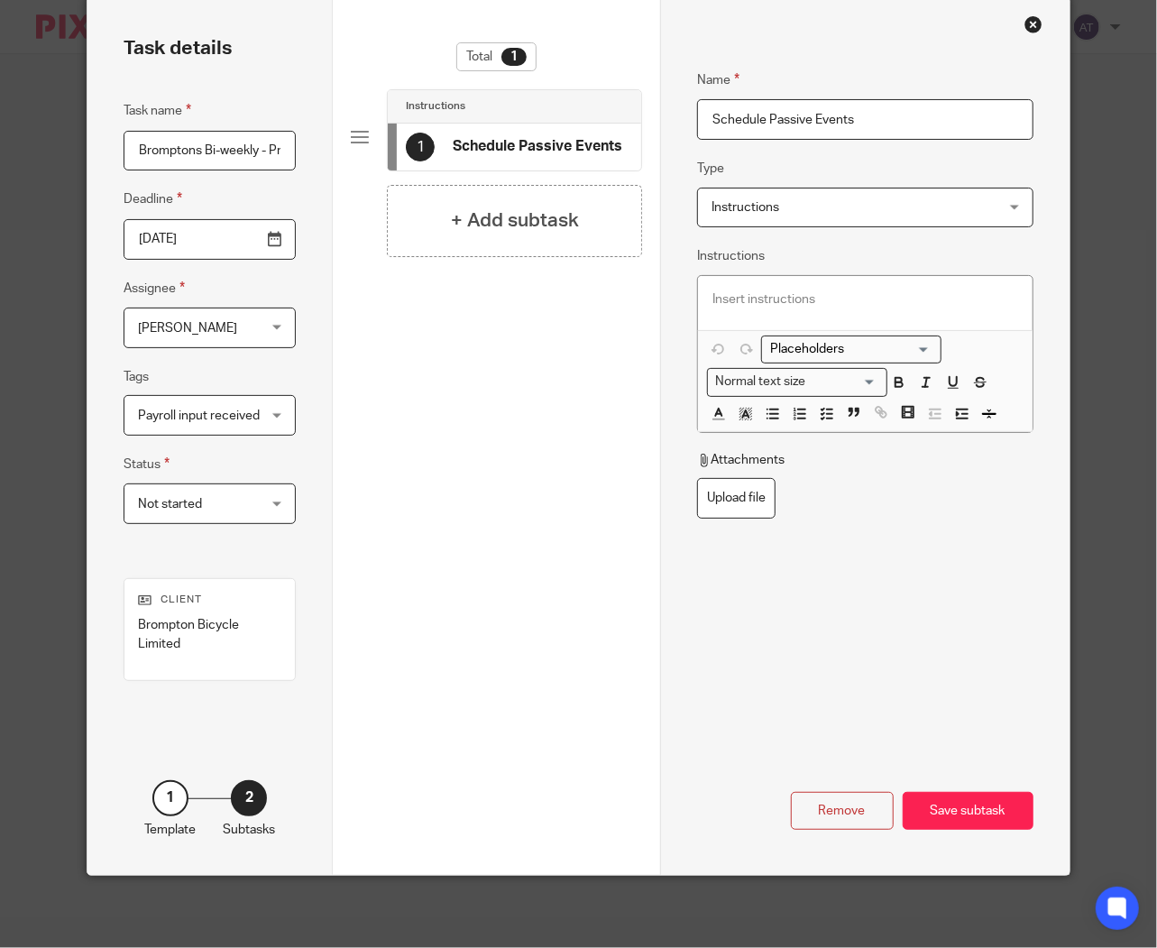
click at [836, 298] on p at bounding box center [866, 299] width 306 height 18
click at [511, 214] on h4 "+ Add subtask" at bounding box center [515, 221] width 128 height 28
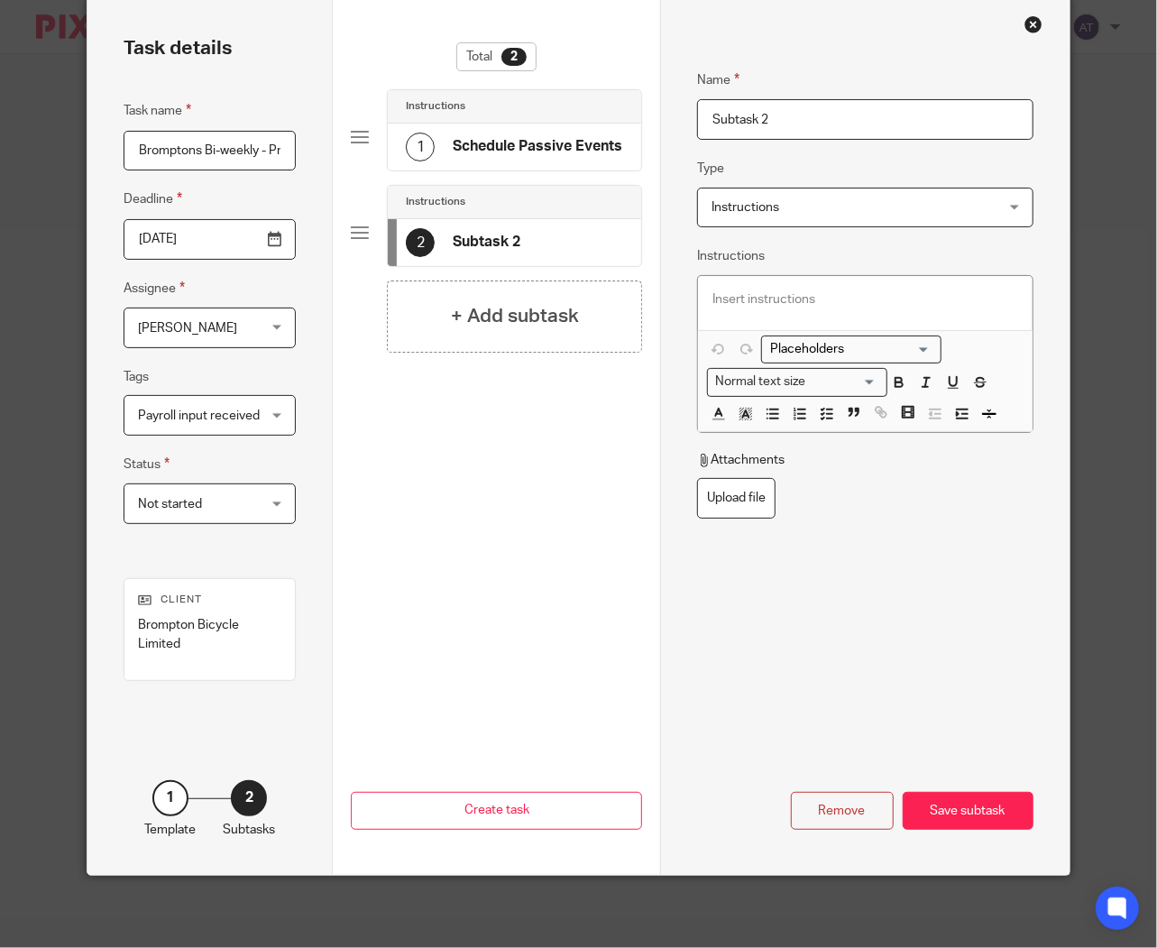
click at [816, 104] on input "Subtask 2" at bounding box center [865, 119] width 337 height 41
paste input "Apply HMRC Notifications"
drag, startPoint x: 763, startPoint y: 115, endPoint x: 503, endPoint y: 102, distance: 261.1
click at [503, 102] on div "Task details Task name Bromptons Bi-weekly - Pre-payroll checks Deadline 2025-1…" at bounding box center [579, 436] width 982 height 878
type input "Apply HMRC Notifications"
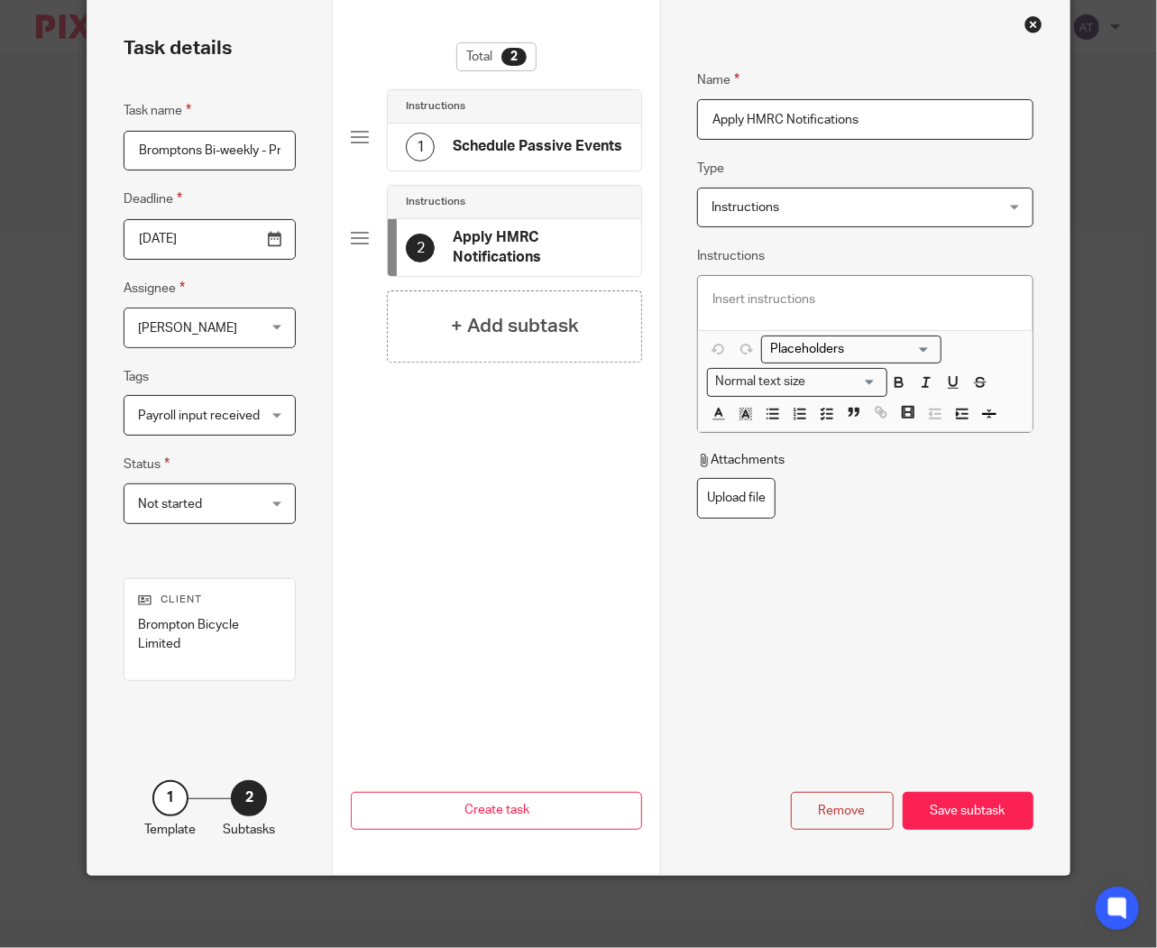
drag, startPoint x: 786, startPoint y: 295, endPoint x: 776, endPoint y: 296, distance: 10.0
click at [785, 295] on p at bounding box center [866, 299] width 306 height 18
click at [491, 338] on h4 "+ Add subtask" at bounding box center [515, 326] width 128 height 28
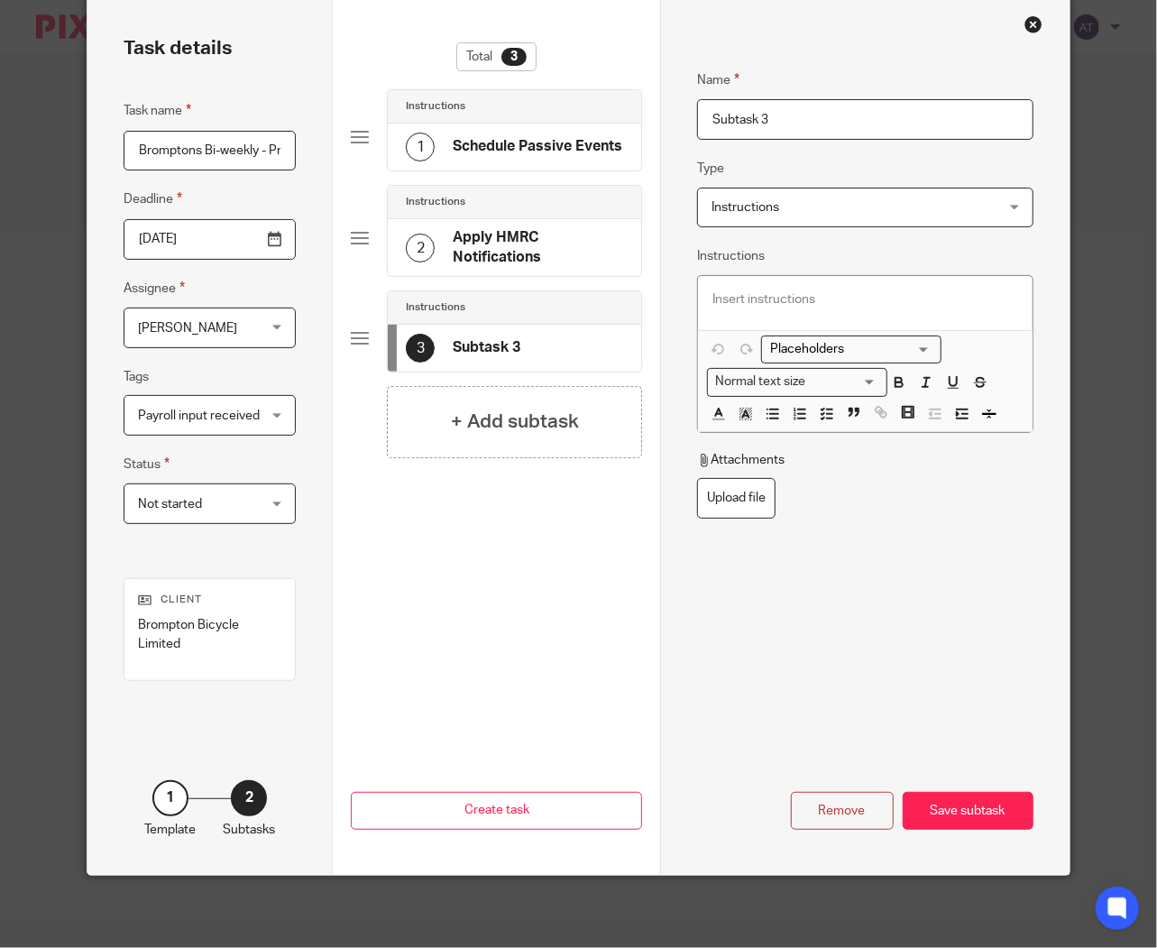
drag, startPoint x: 815, startPoint y: 111, endPoint x: 277, endPoint y: 111, distance: 537.7
click at [277, 111] on div "Task details Task name Bromptons Bi-weekly - Pre-payroll checks Deadline 2025-1…" at bounding box center [579, 436] width 982 height 878
paste input "Match HMRC Tax Notifications"
type input "Match HMRC Tax Notifications"
click at [785, 291] on p at bounding box center [866, 299] width 306 height 18
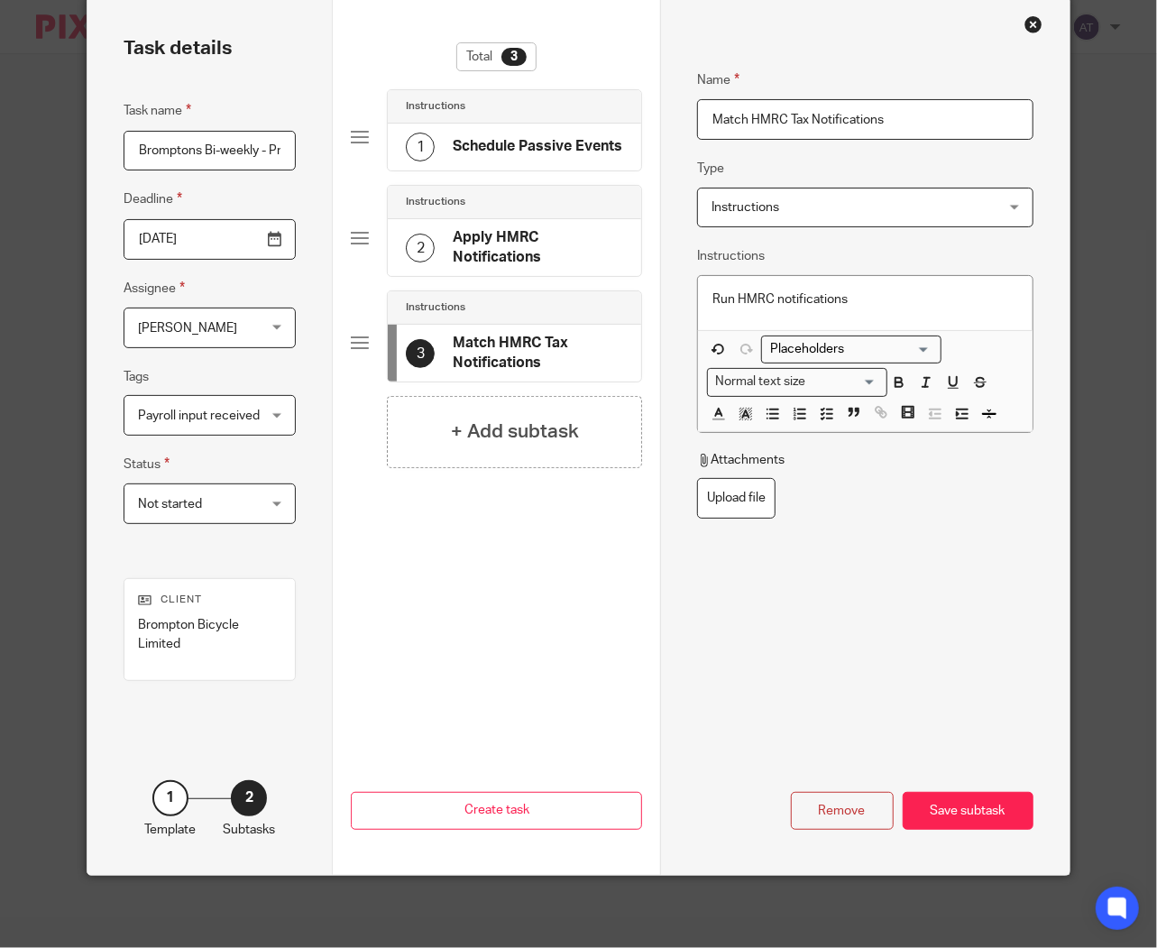
drag, startPoint x: 506, startPoint y: 431, endPoint x: 553, endPoint y: 392, distance: 61.5
click at [506, 431] on h4 "+ Add subtask" at bounding box center [515, 432] width 128 height 28
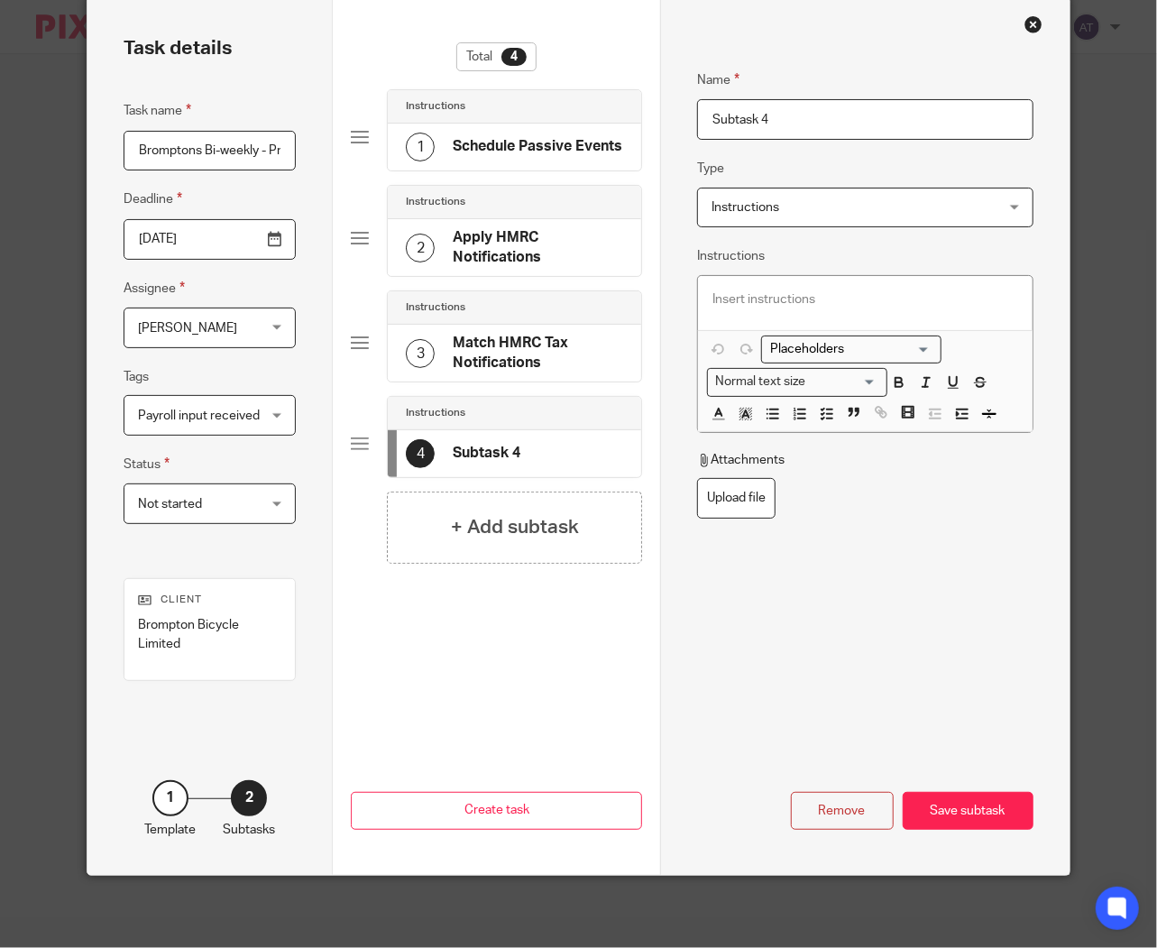
drag, startPoint x: 864, startPoint y: 123, endPoint x: 352, endPoint y: 113, distance: 512.5
click at [352, 113] on div "Task details Task name Bromptons Bi-weekly - Pre-payroll checks Deadline 2025-1…" at bounding box center [579, 436] width 982 height 878
paste input "Audit Missing Payment Elections"
type input "Audit Missing Payment Elections"
click at [825, 293] on p at bounding box center [866, 299] width 306 height 18
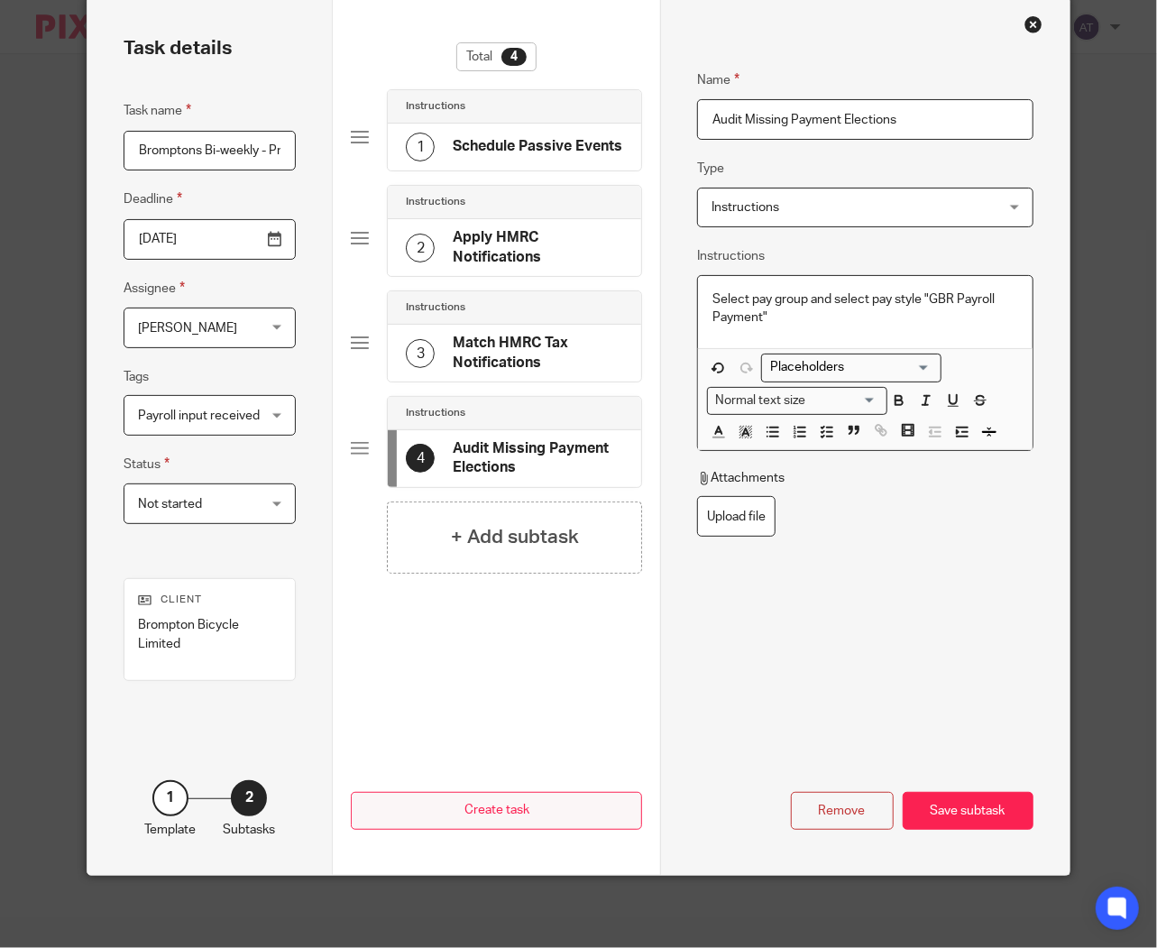
click at [894, 813] on div "Save subtask" at bounding box center [968, 811] width 131 height 39
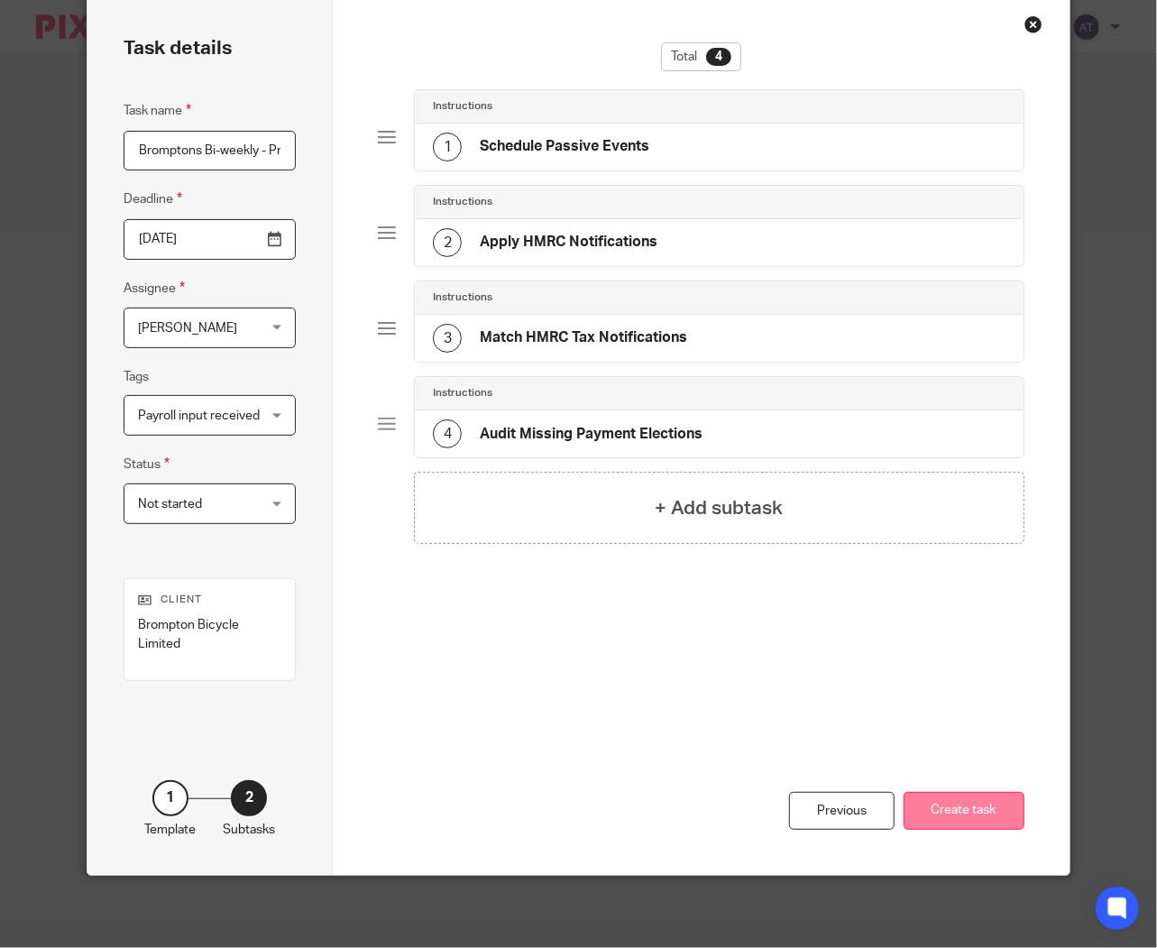
click at [894, 813] on button "Create task" at bounding box center [964, 811] width 121 height 39
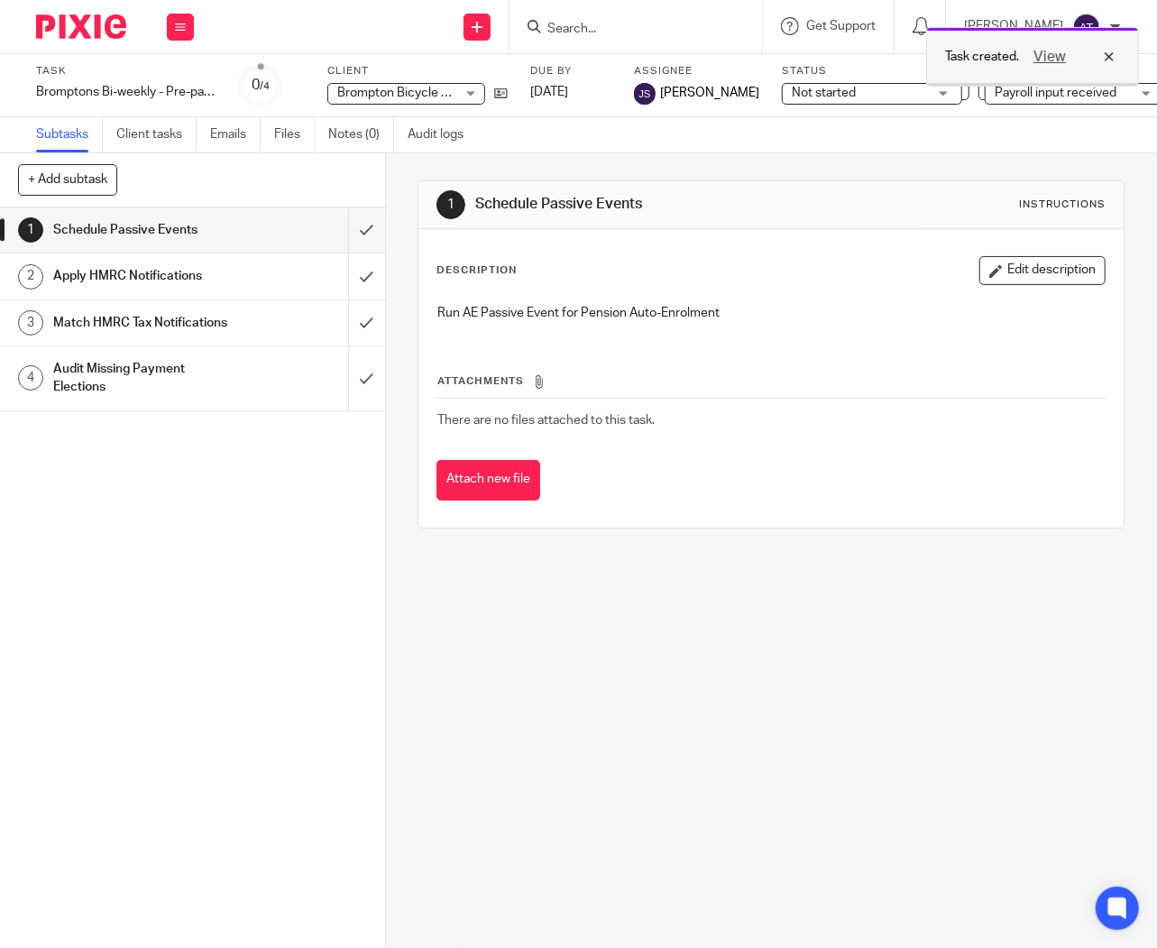
click at [1110, 50] on div "View" at bounding box center [1069, 57] width 101 height 22
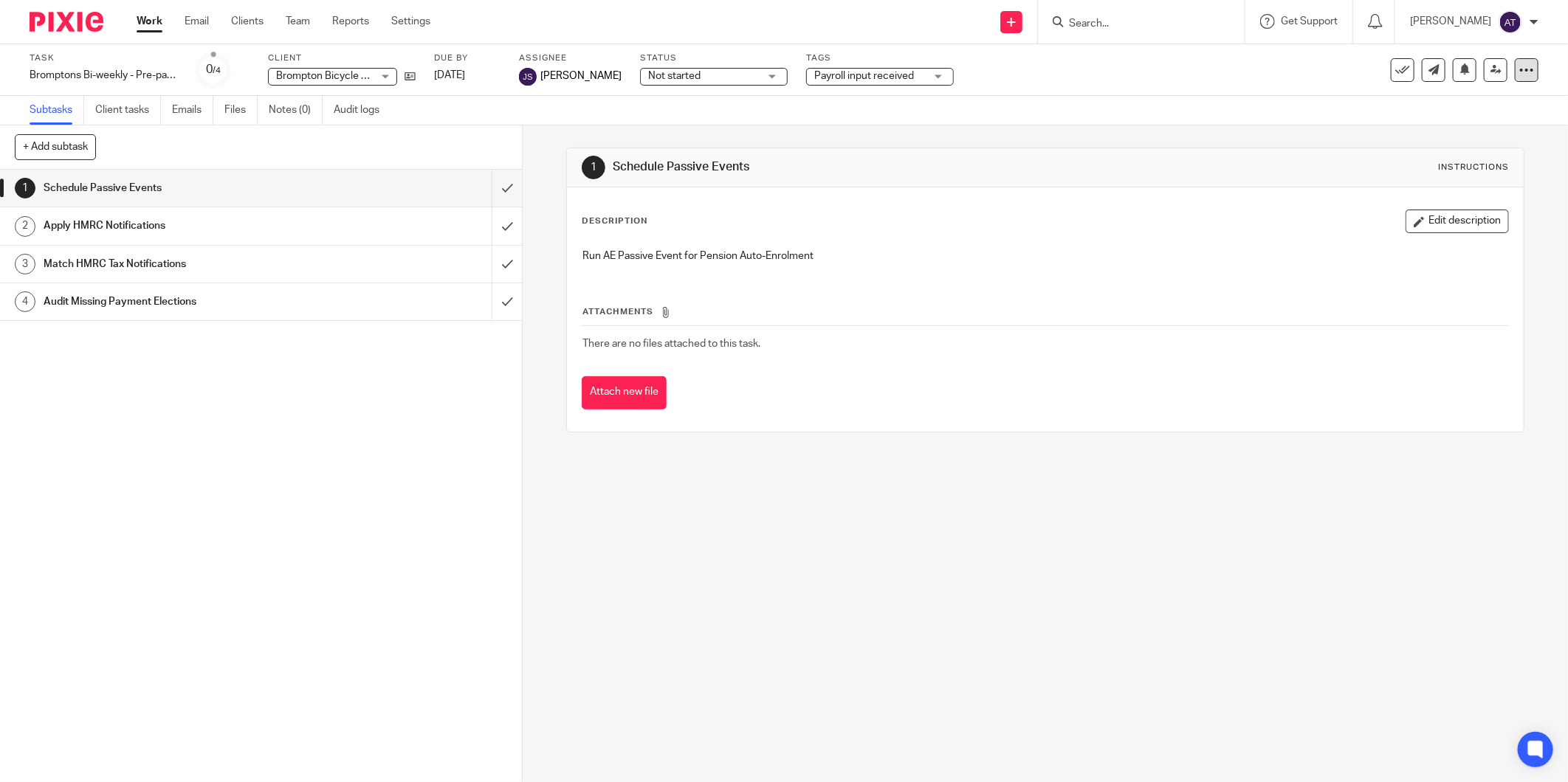
click at [947, 72] on icon at bounding box center [1527, 70] width 15 height 15
click at [947, 192] on span "Make recurring" at bounding box center [1446, 193] width 70 height 11
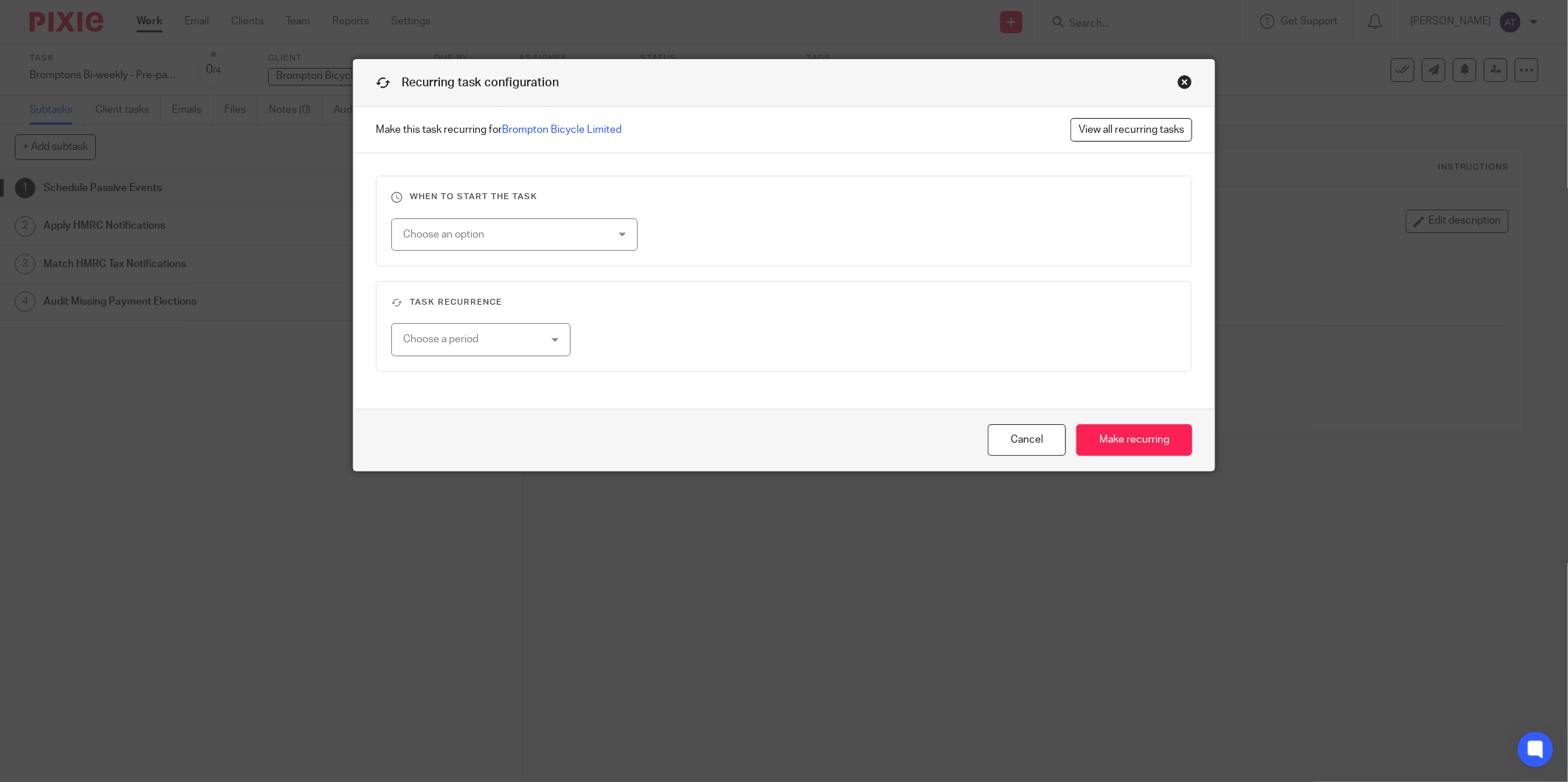
click at [459, 229] on div "Choose an option" at bounding box center [497, 235] width 187 height 31
click at [469, 269] on li "On date" at bounding box center [509, 267] width 246 height 30
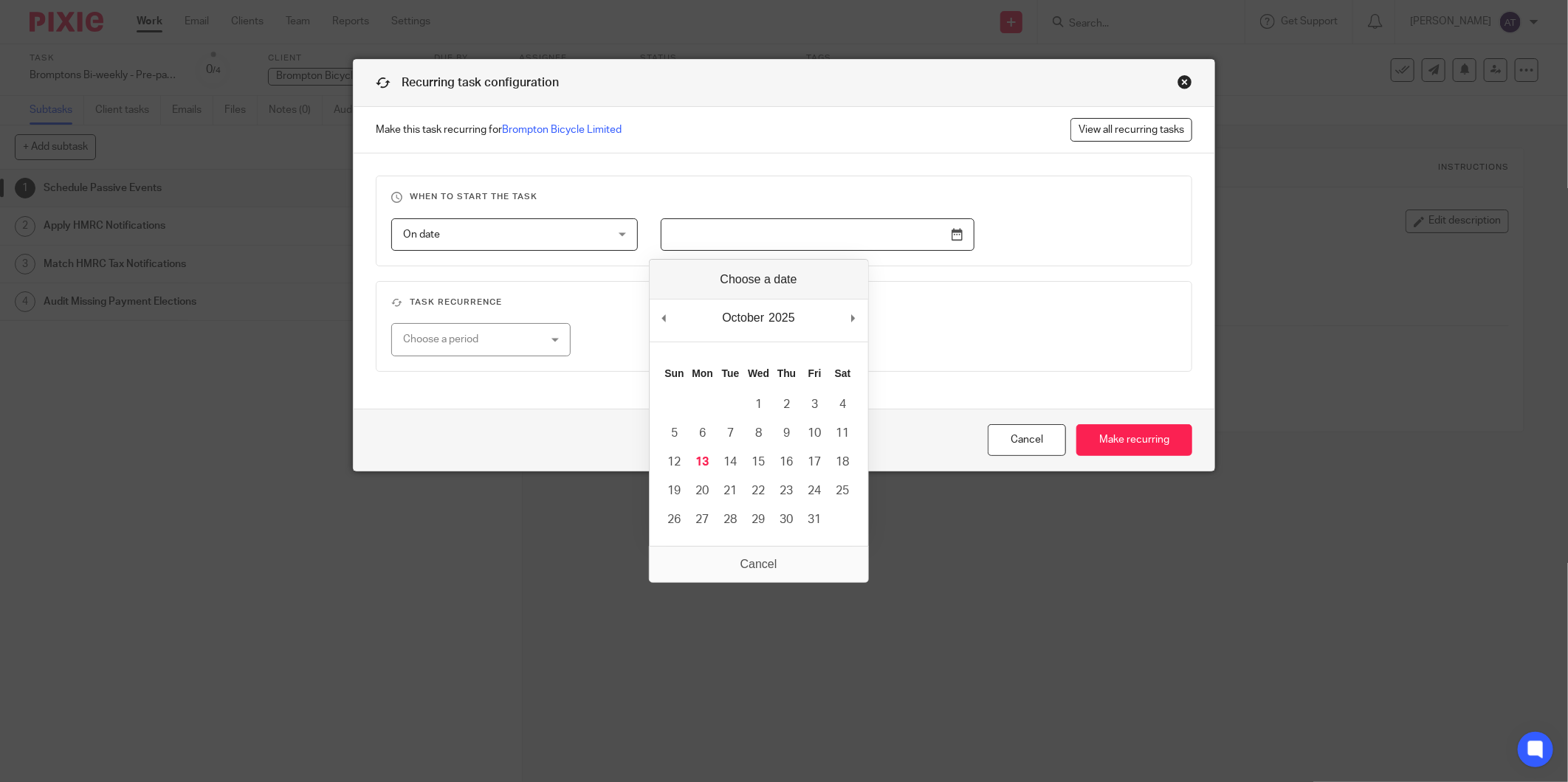
click at [784, 226] on input "Use the arrow keys to pick a date" at bounding box center [817, 235] width 313 height 34
type input "[DATE]"
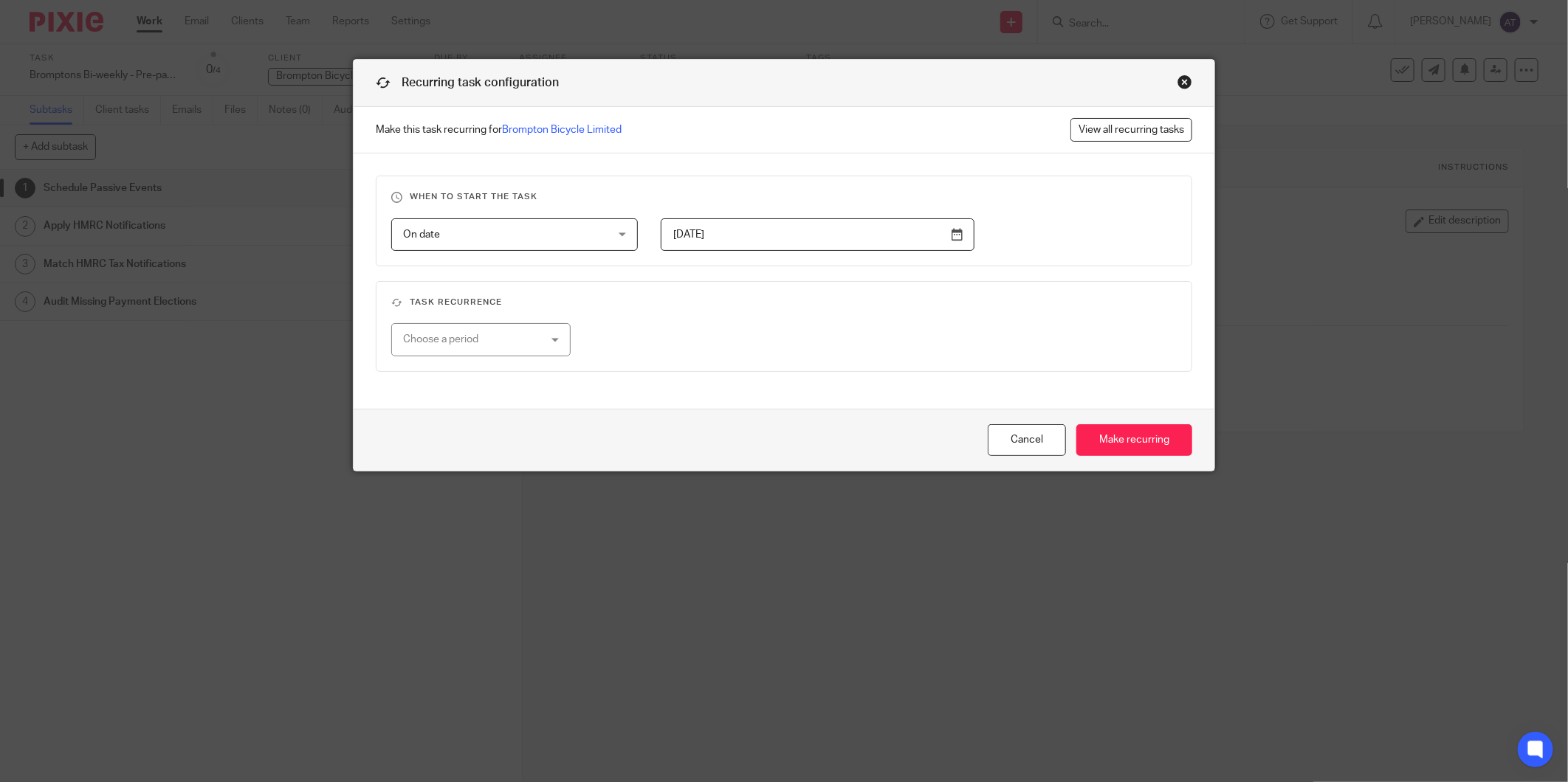
drag, startPoint x: 525, startPoint y: 335, endPoint x: 530, endPoint y: 345, distance: 11.2
click at [526, 344] on div "Choose a period" at bounding box center [470, 339] width 133 height 31
click at [947, 83] on div "Close this dialog window" at bounding box center [1185, 82] width 15 height 15
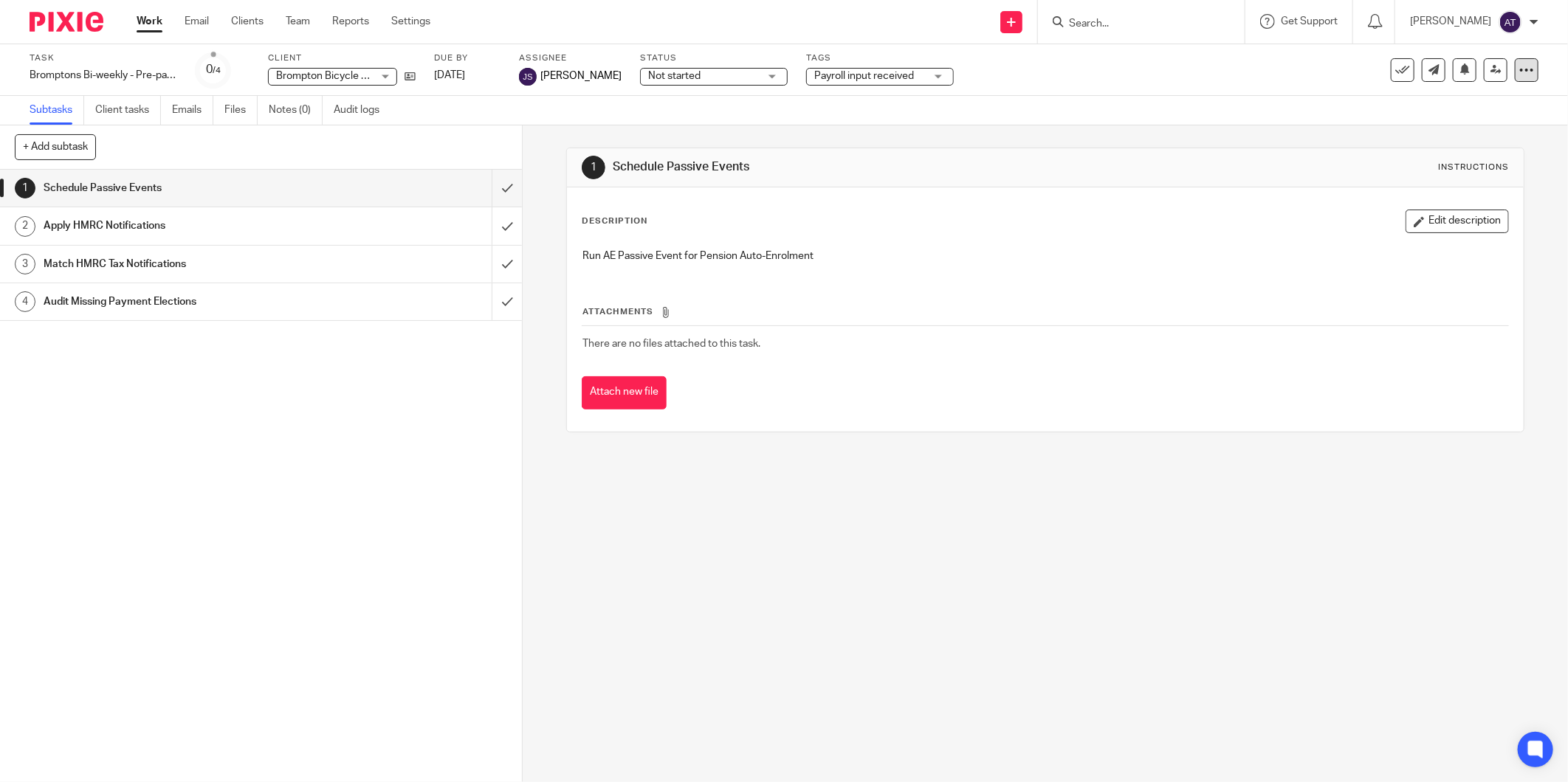
click at [947, 71] on icon at bounding box center [1527, 70] width 15 height 15
click at [947, 100] on link "Save as a template" at bounding box center [1454, 107] width 128 height 15
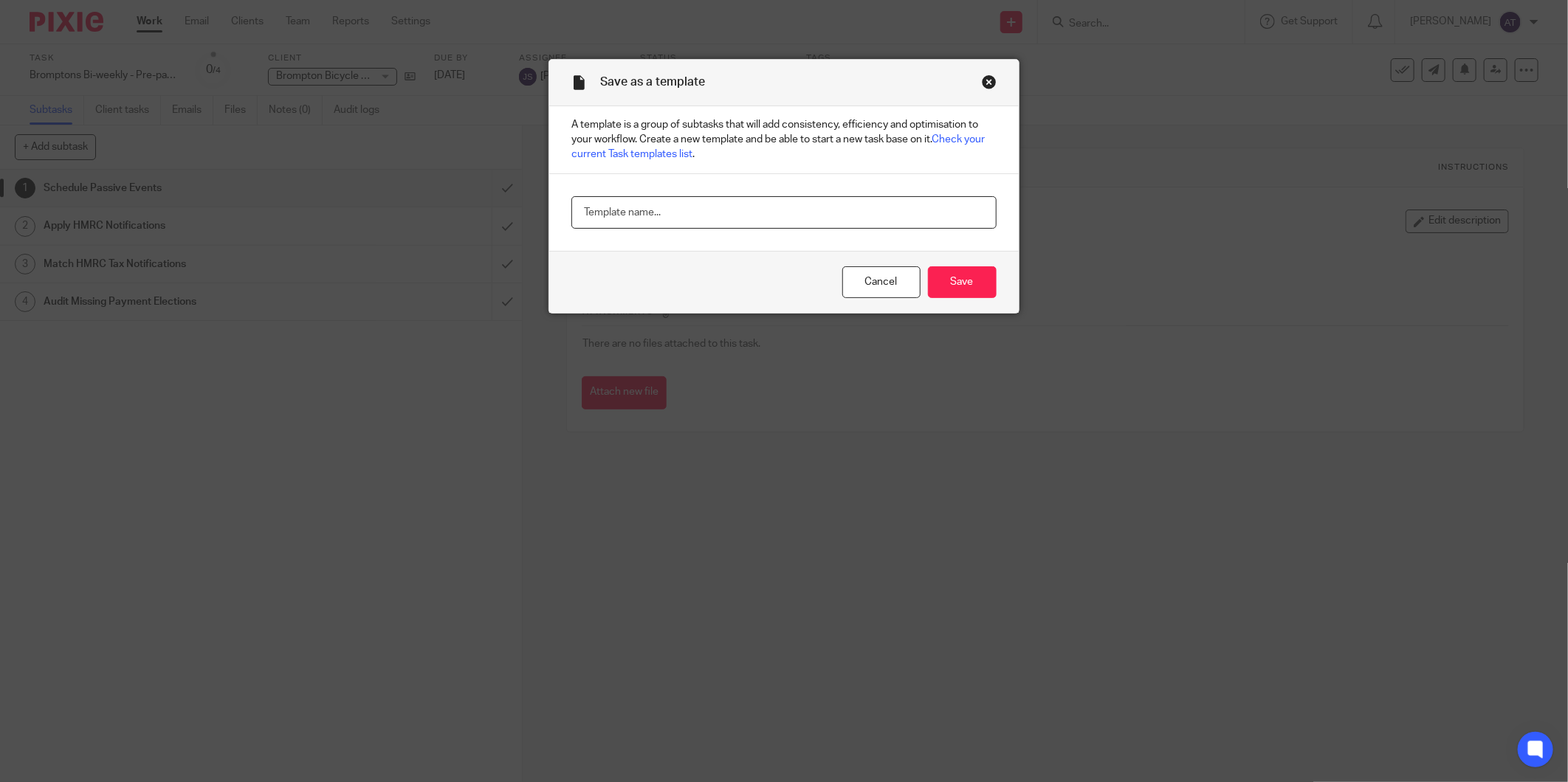
click at [875, 222] on input "text" at bounding box center [783, 213] width 425 height 34
drag, startPoint x: 886, startPoint y: 214, endPoint x: 845, endPoint y: 216, distance: 41.0
click at [845, 216] on input "text" at bounding box center [783, 213] width 425 height 34
paste input "Bromptons Bi-weekly - Pre-payroll checks"
type input "Bromptons Bi-weekly - Pre-payroll checks"
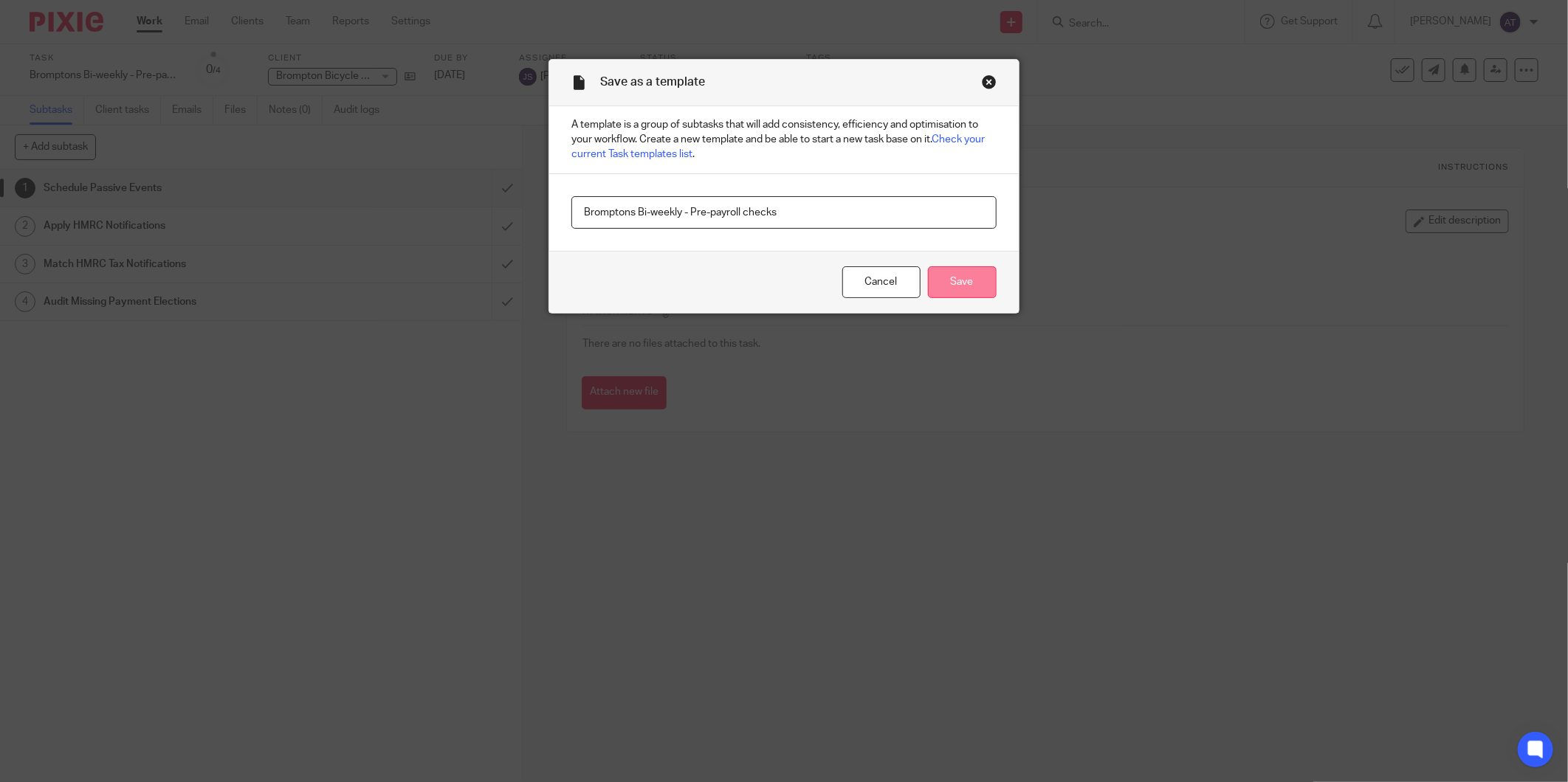
click at [947, 281] on input "Save" at bounding box center [962, 282] width 69 height 32
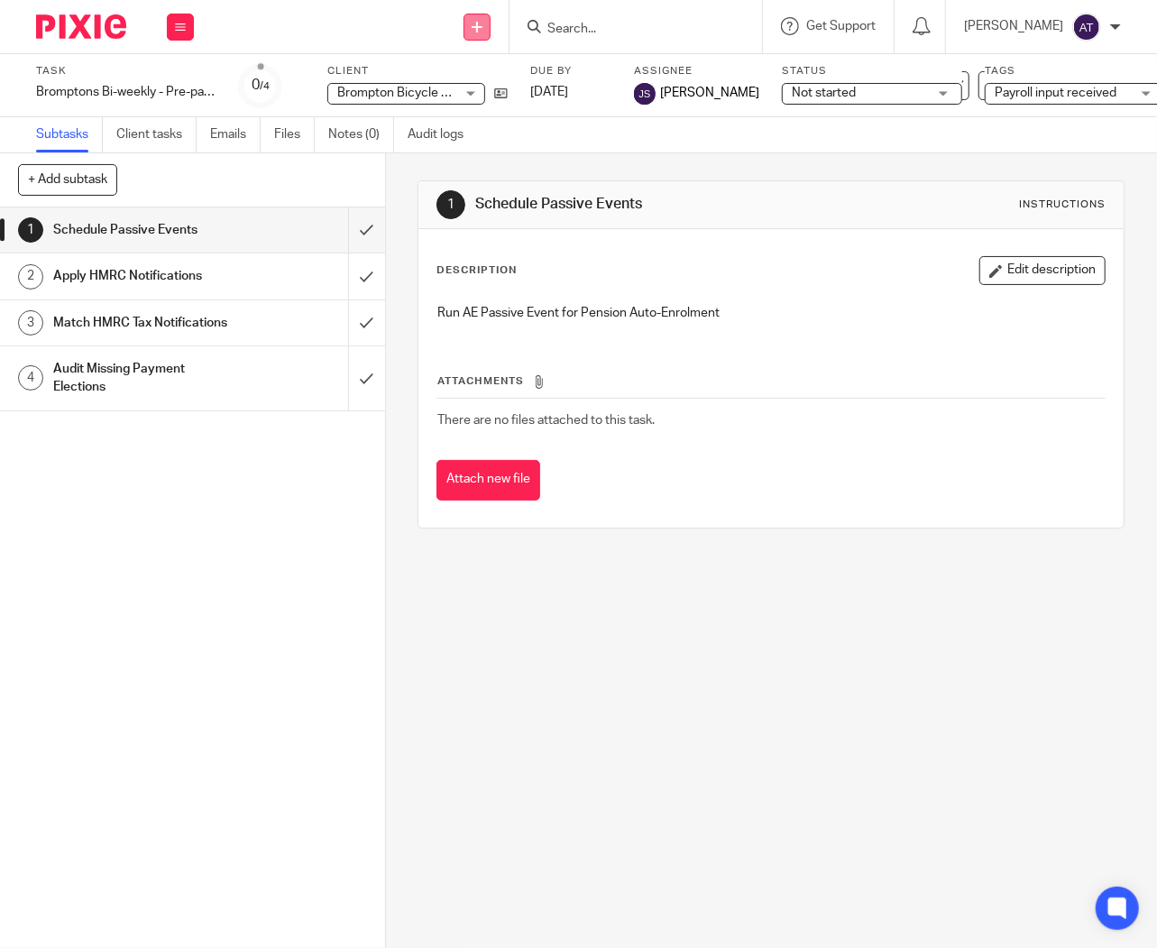
click at [483, 25] on icon at bounding box center [477, 27] width 11 height 11
click at [499, 103] on link "Create task" at bounding box center [487, 110] width 126 height 26
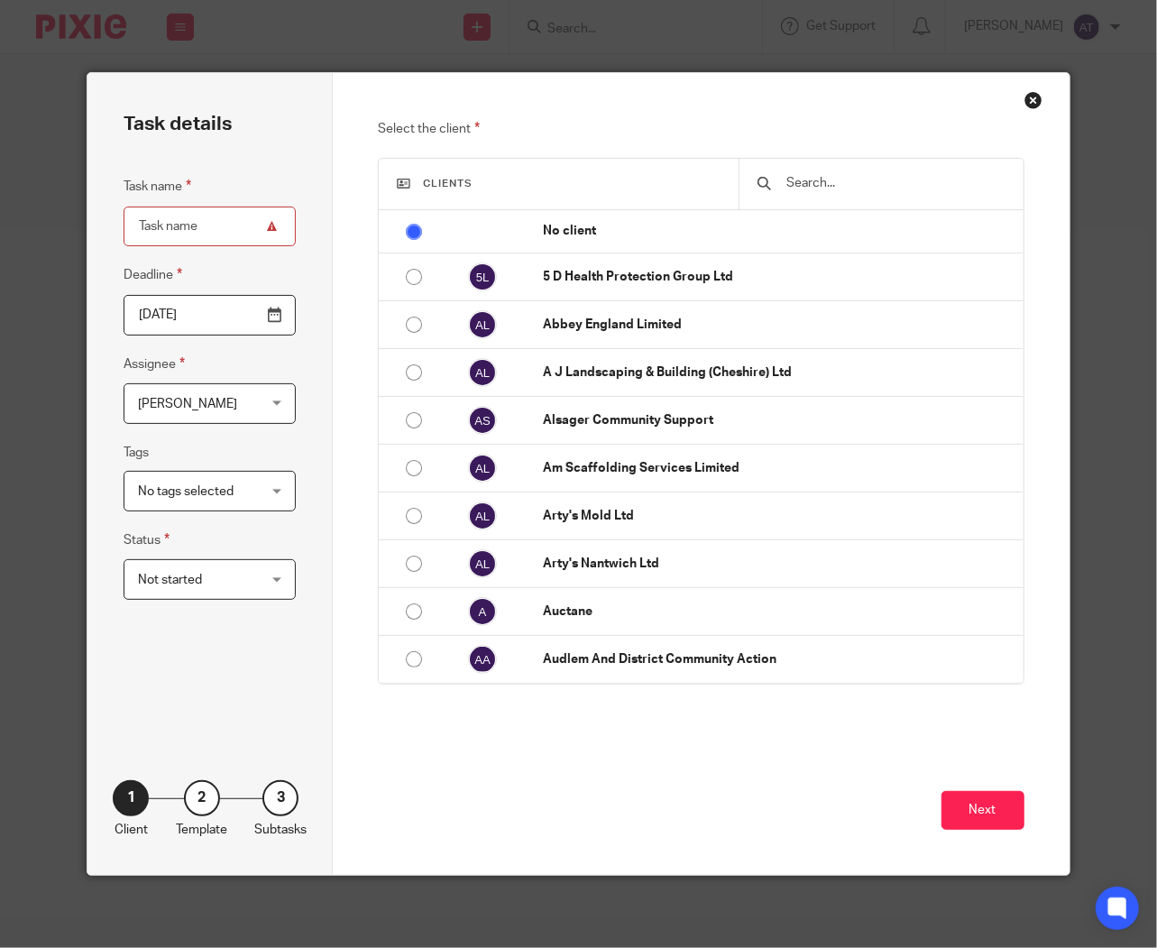
click at [196, 223] on input "Task name" at bounding box center [210, 227] width 172 height 41
paste input "Bromptons Bi-weekly - Payroll processing"
type input "Bromptons Bi-weekly - Payroll processing"
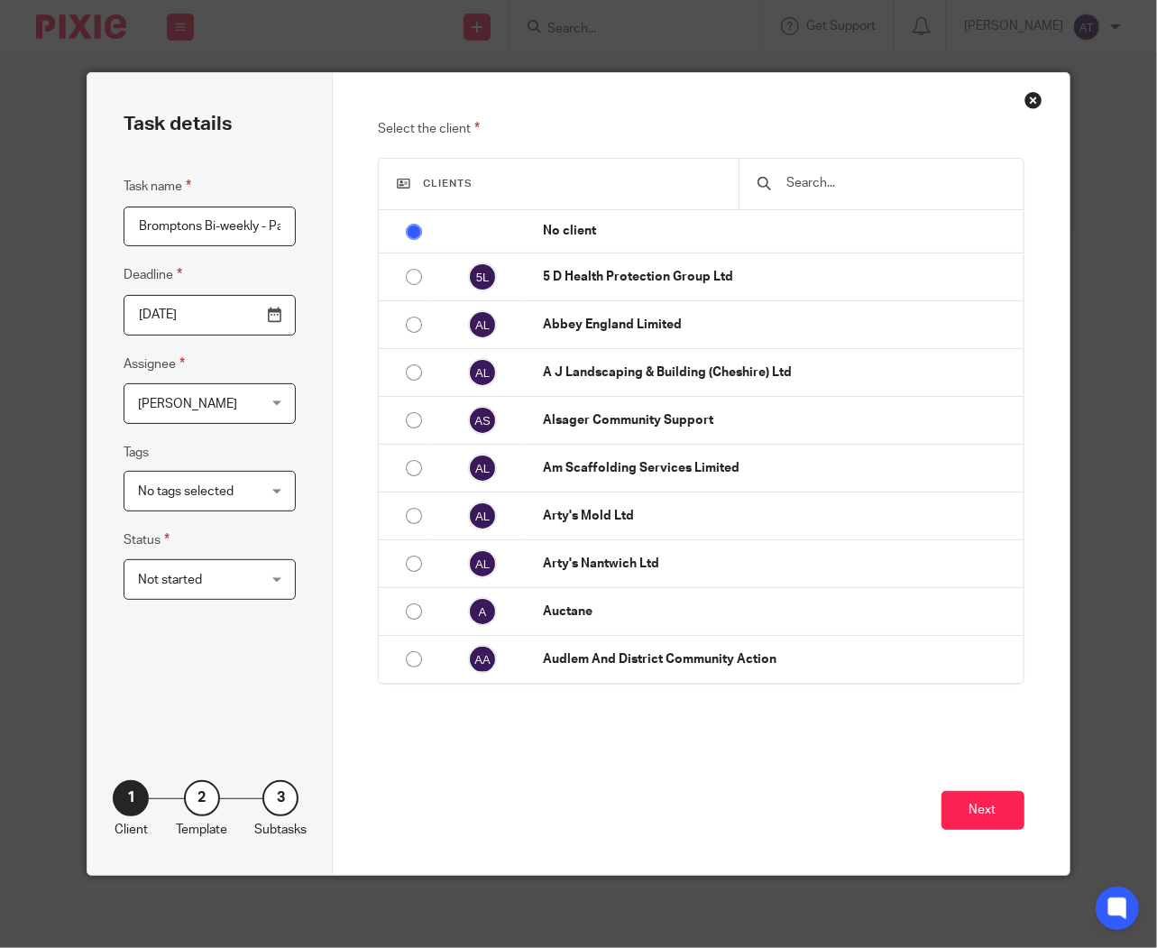
click at [197, 491] on span "No tags selected" at bounding box center [186, 491] width 96 height 13
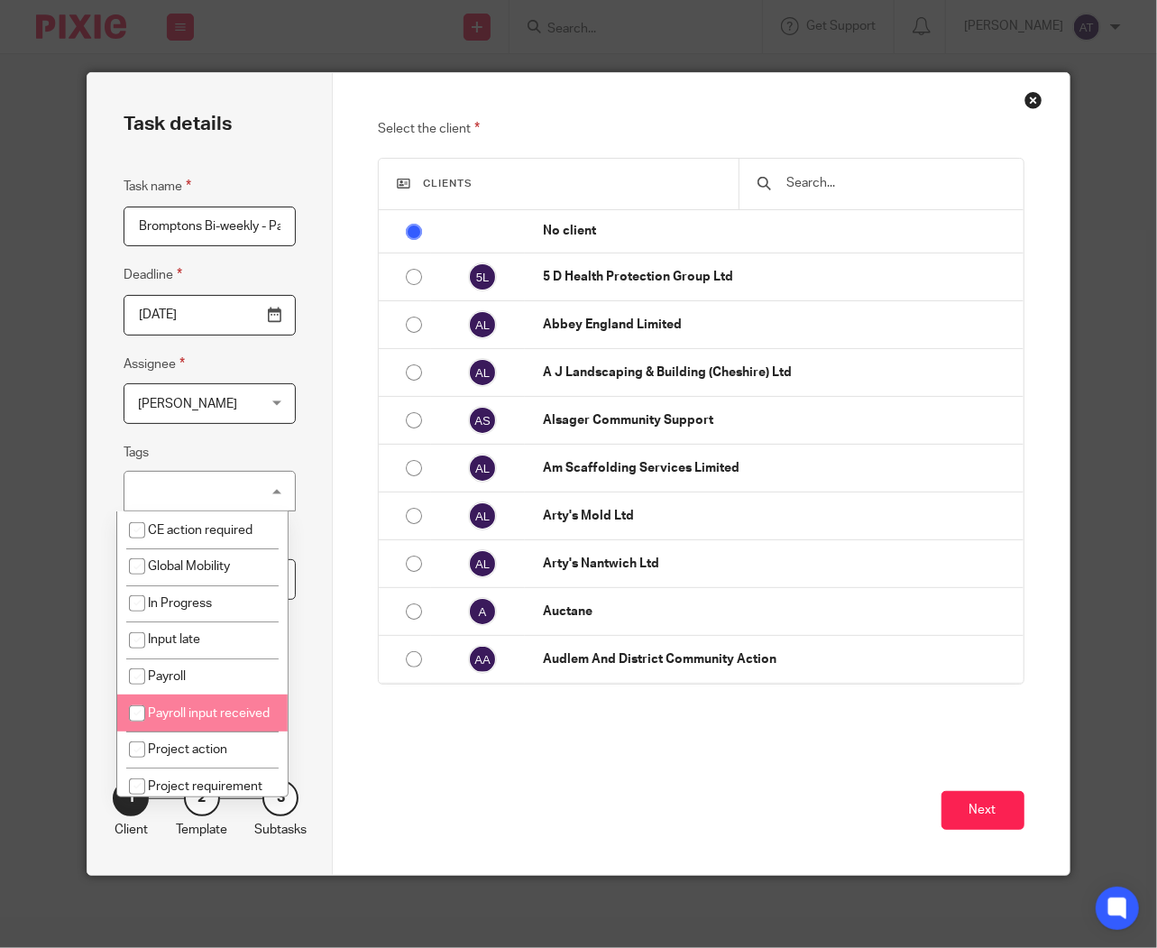
click at [137, 713] on input "checkbox" at bounding box center [137, 713] width 34 height 34
checkbox input "true"
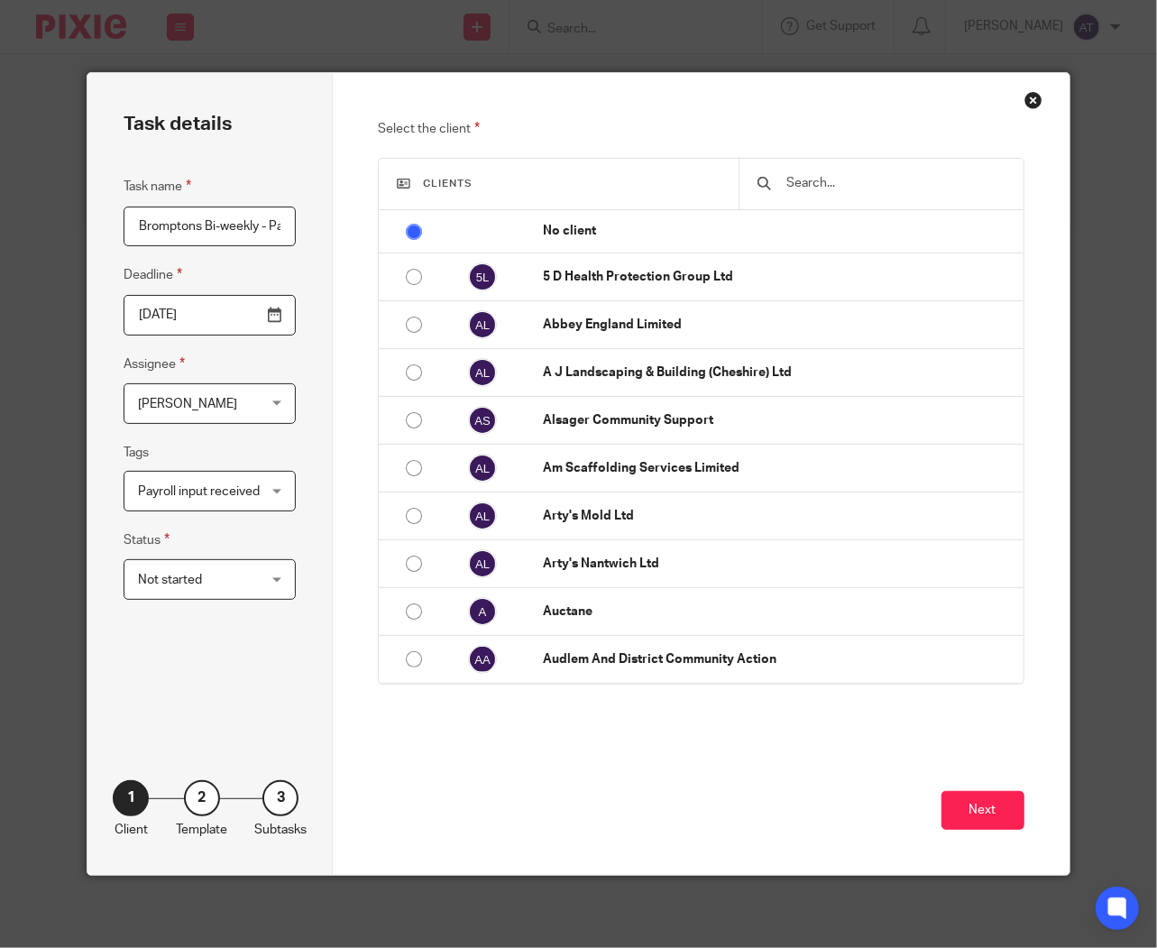
click at [929, 179] on input "text" at bounding box center [895, 183] width 221 height 20
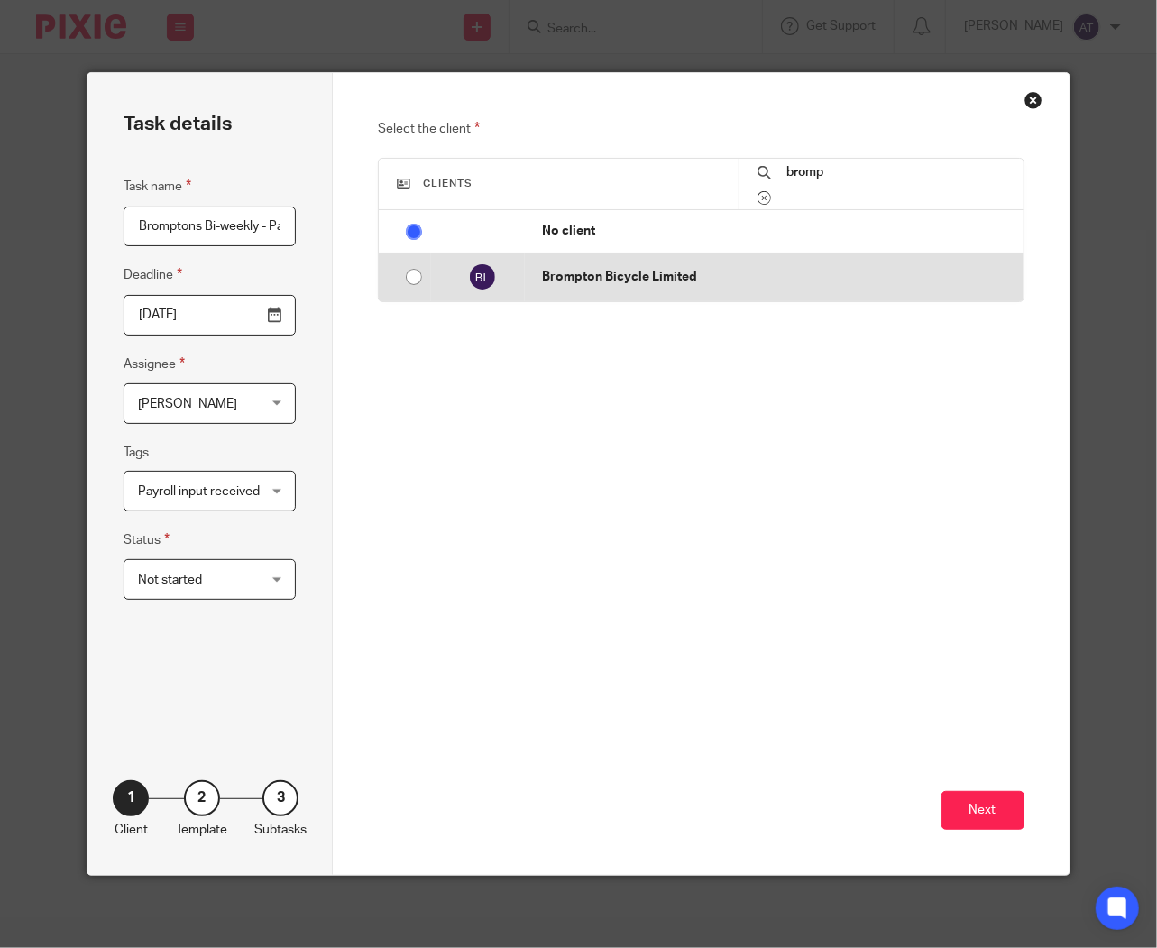
type input "bromp"
click at [401, 274] on input "radio" at bounding box center [414, 277] width 34 height 34
radio input "false"
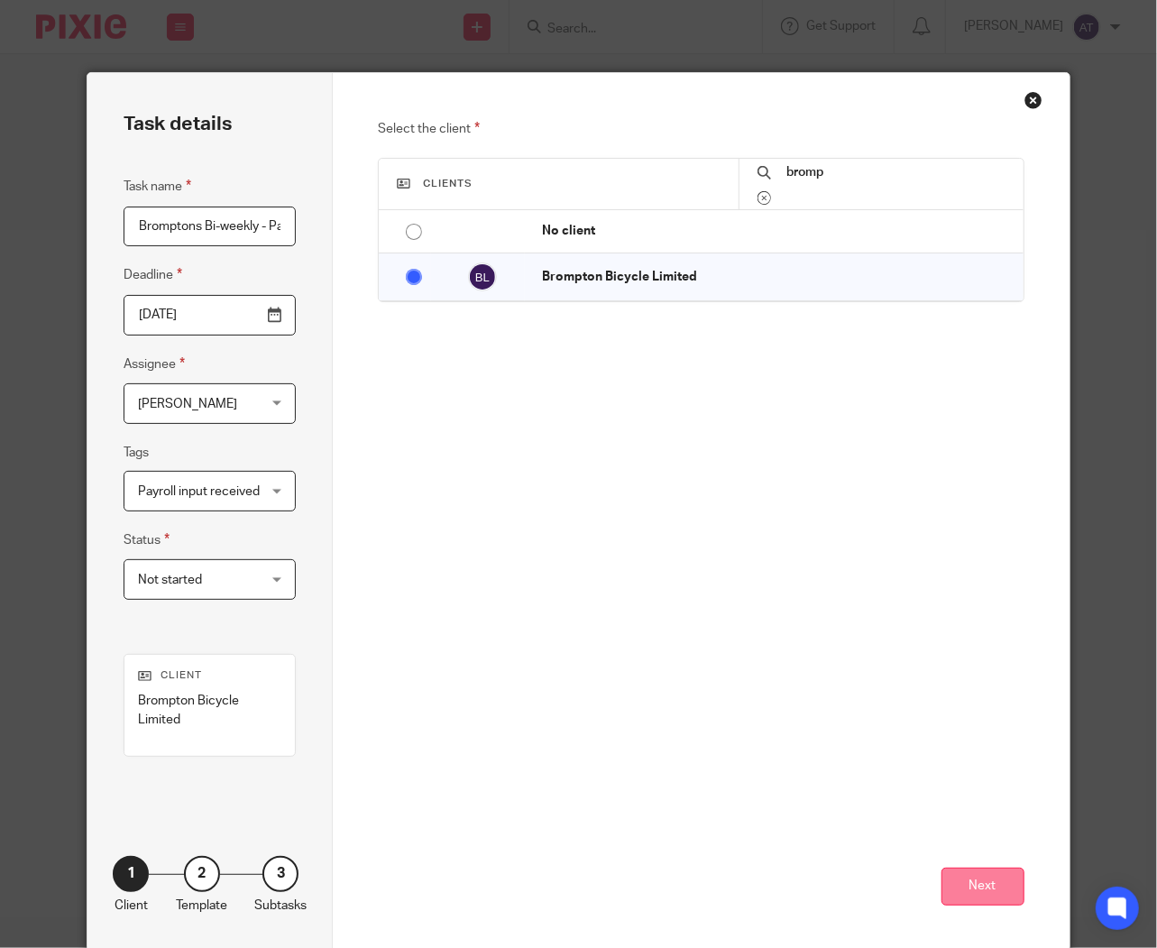
click at [971, 884] on button "Next" at bounding box center [983, 887] width 83 height 39
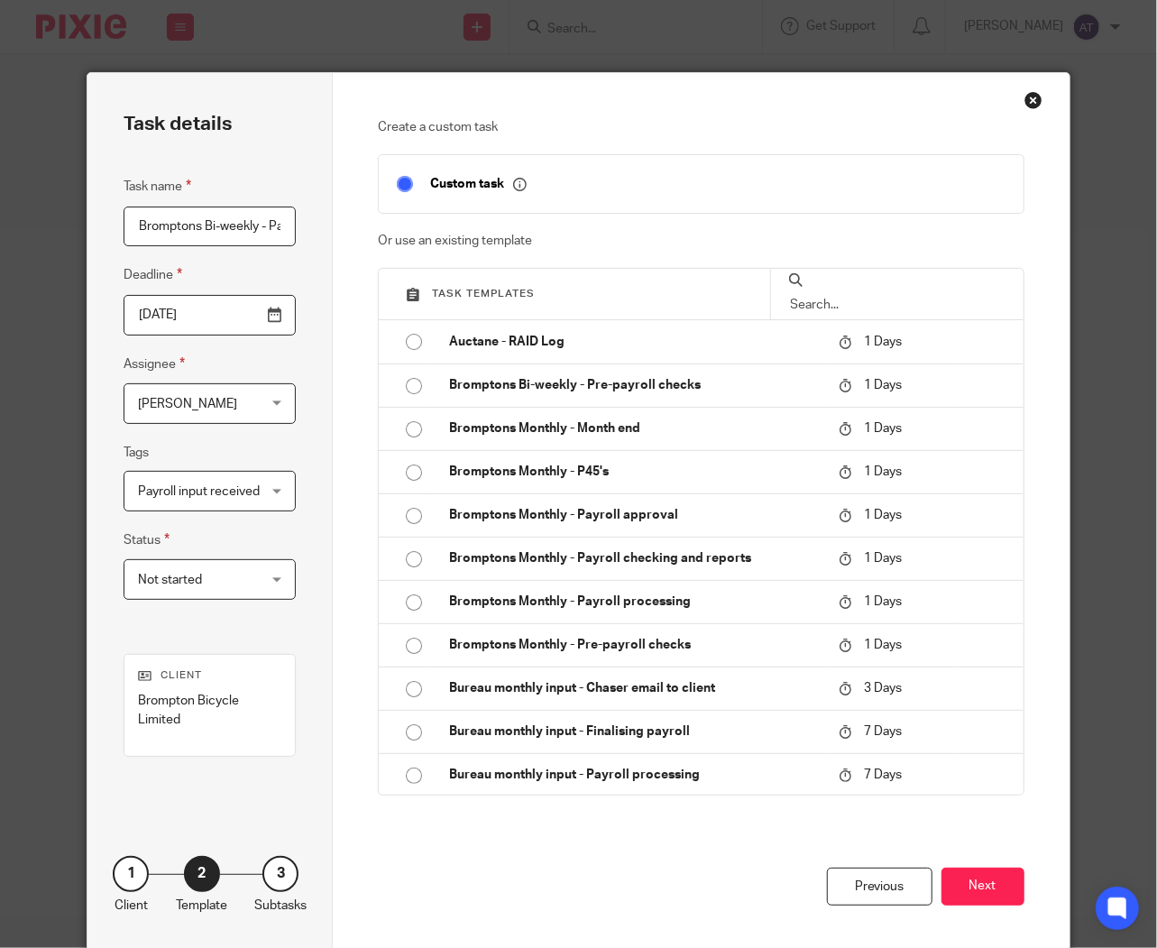
click at [197, 402] on span "[PERSON_NAME]" at bounding box center [187, 404] width 99 height 13
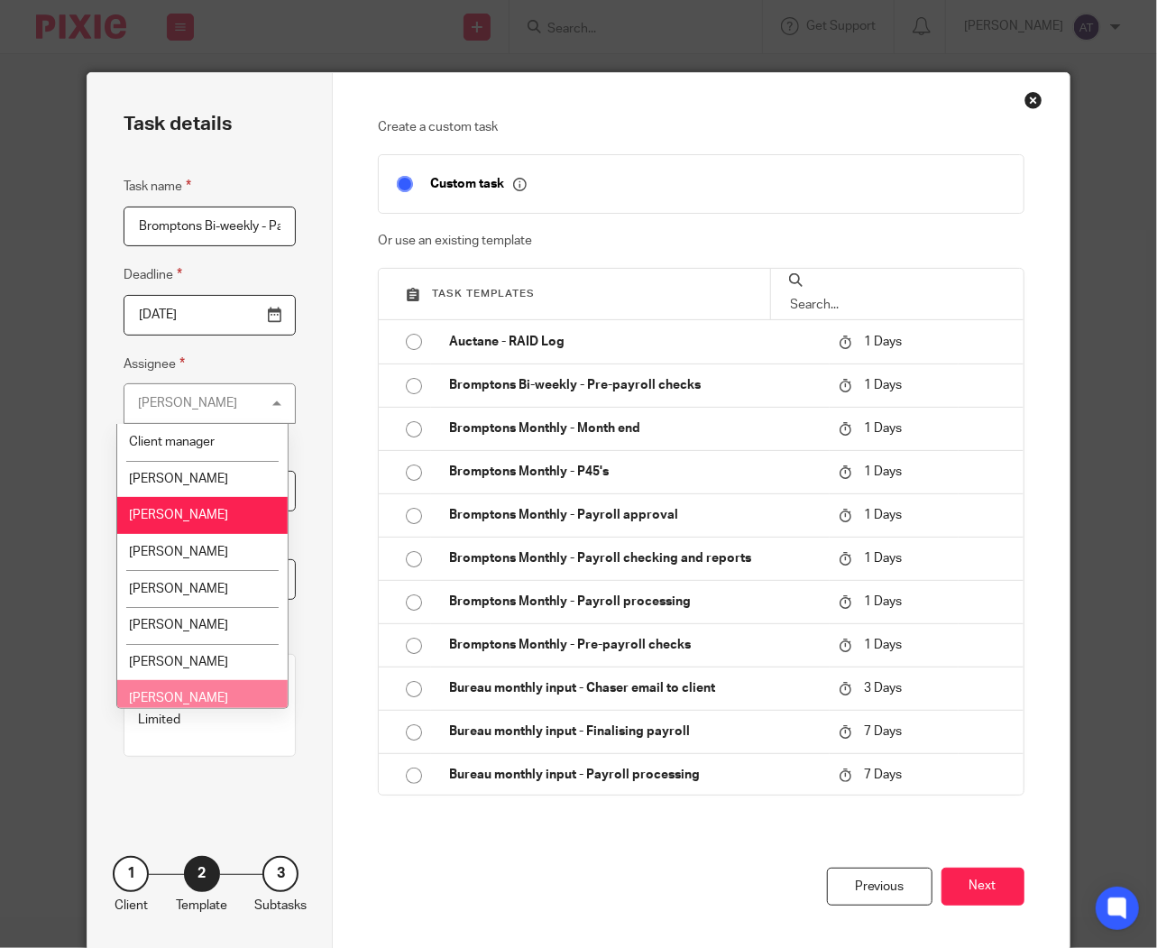
click at [158, 697] on span "[PERSON_NAME]" at bounding box center [178, 698] width 99 height 13
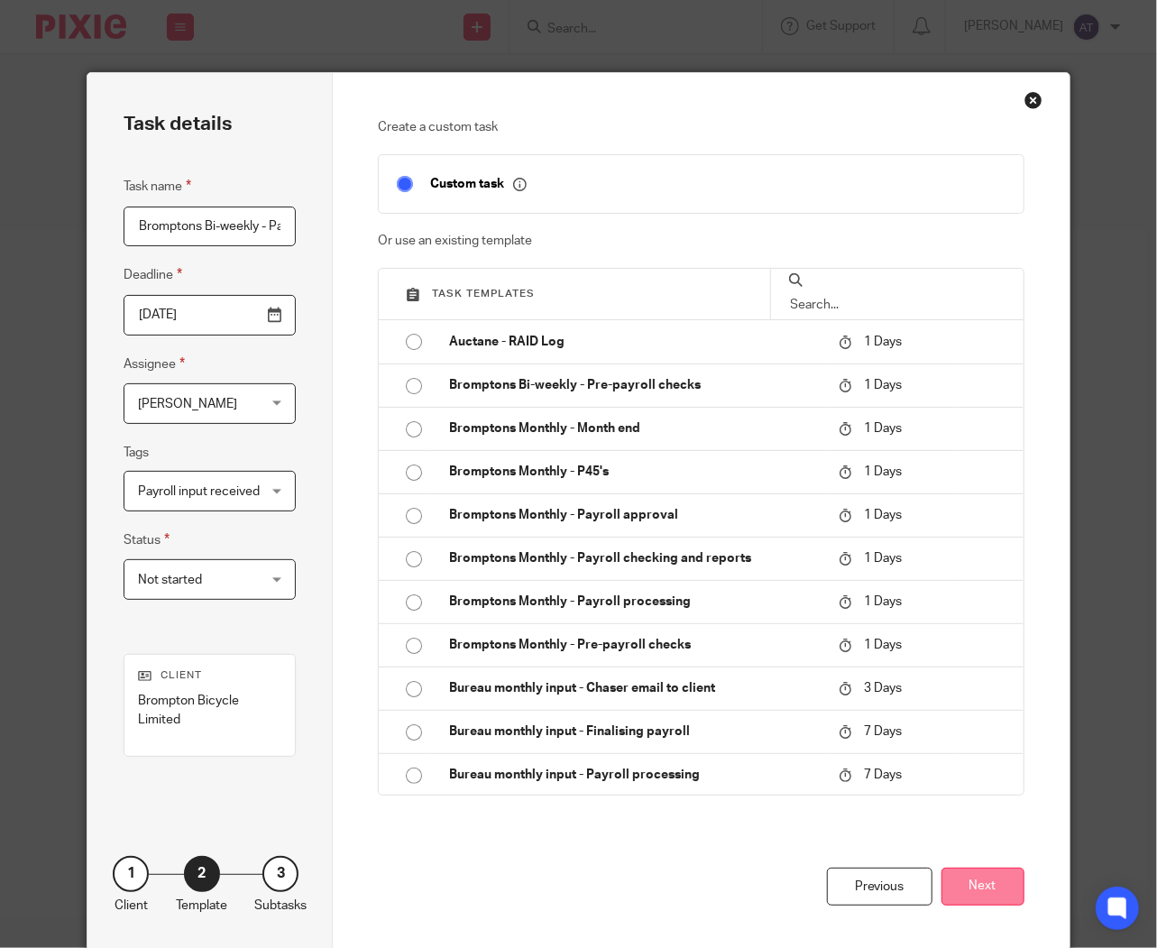
click at [988, 879] on button "Next" at bounding box center [983, 887] width 83 height 39
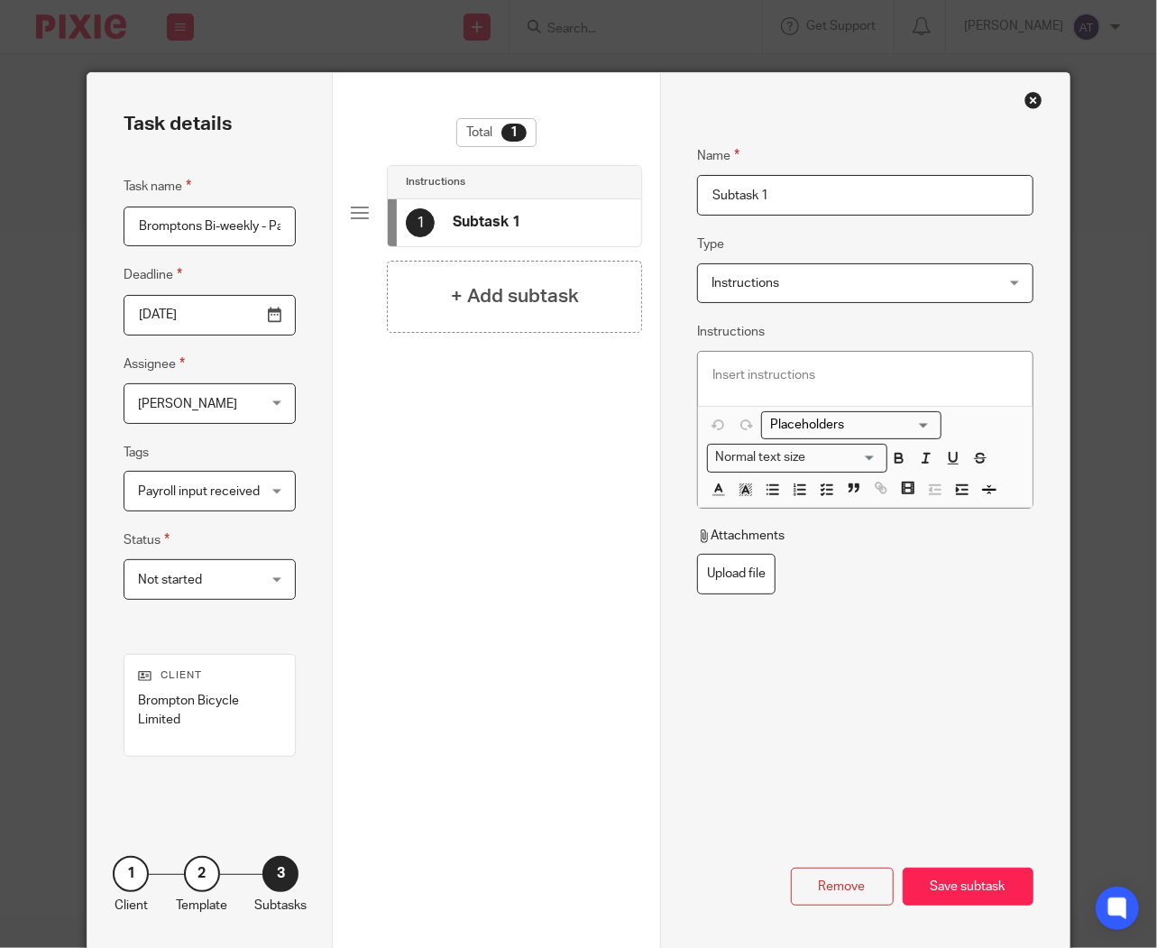
drag, startPoint x: 788, startPoint y: 190, endPoint x: 478, endPoint y: 169, distance: 310.2
click at [478, 169] on div "Task details Task name Bromptons Bi-weekly - Payroll processing Deadline [DATE]…" at bounding box center [579, 512] width 982 height 878
paste input "My Team's Scheduled Hours"
type input "My Team's Scheduled Hours"
drag, startPoint x: 808, startPoint y: 283, endPoint x: 819, endPoint y: 289, distance: 12.1
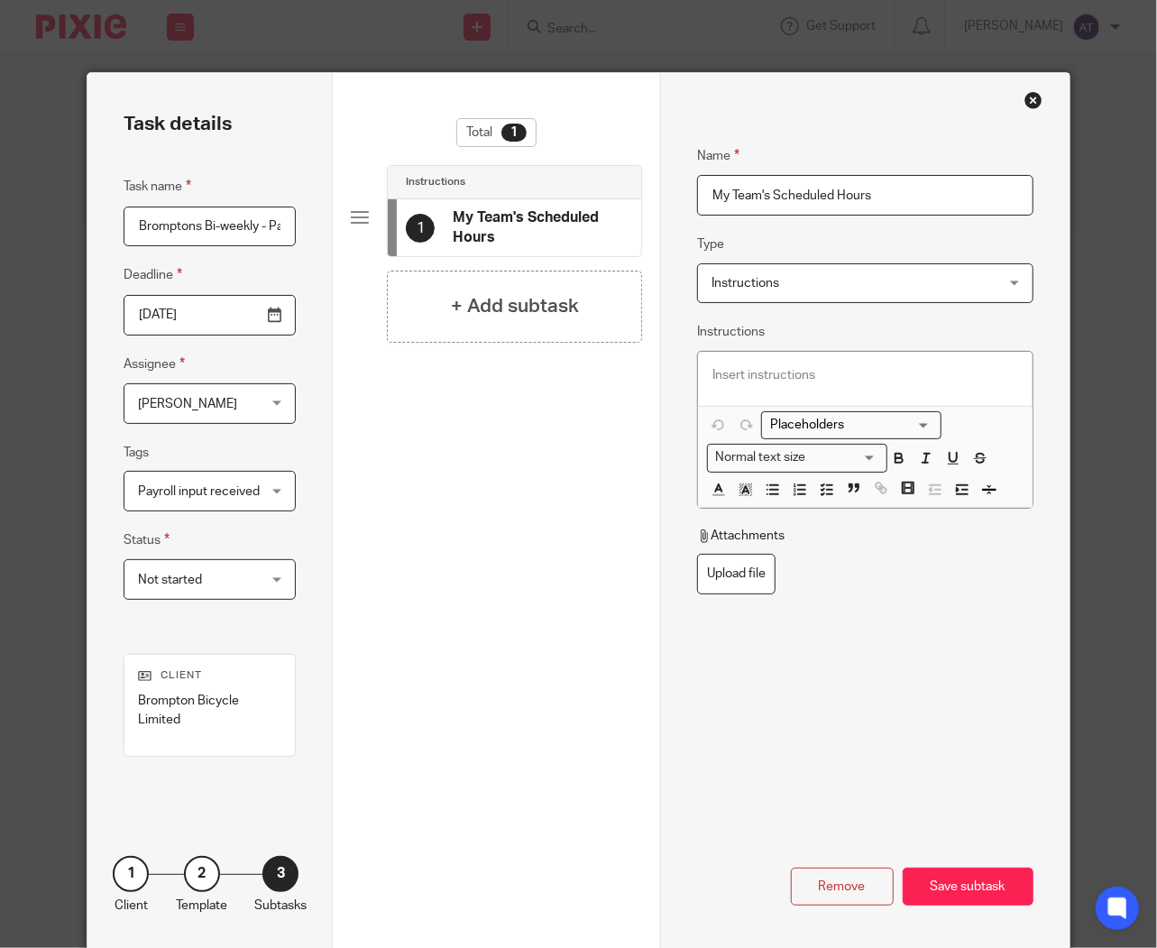
click at [808, 283] on span "Instructions" at bounding box center [840, 283] width 256 height 38
click at [650, 364] on div "Total 1 Instructions 1 My Team's Scheduled Hours + Add subtask" at bounding box center [496, 512] width 327 height 878
click at [724, 367] on p at bounding box center [866, 375] width 306 height 18
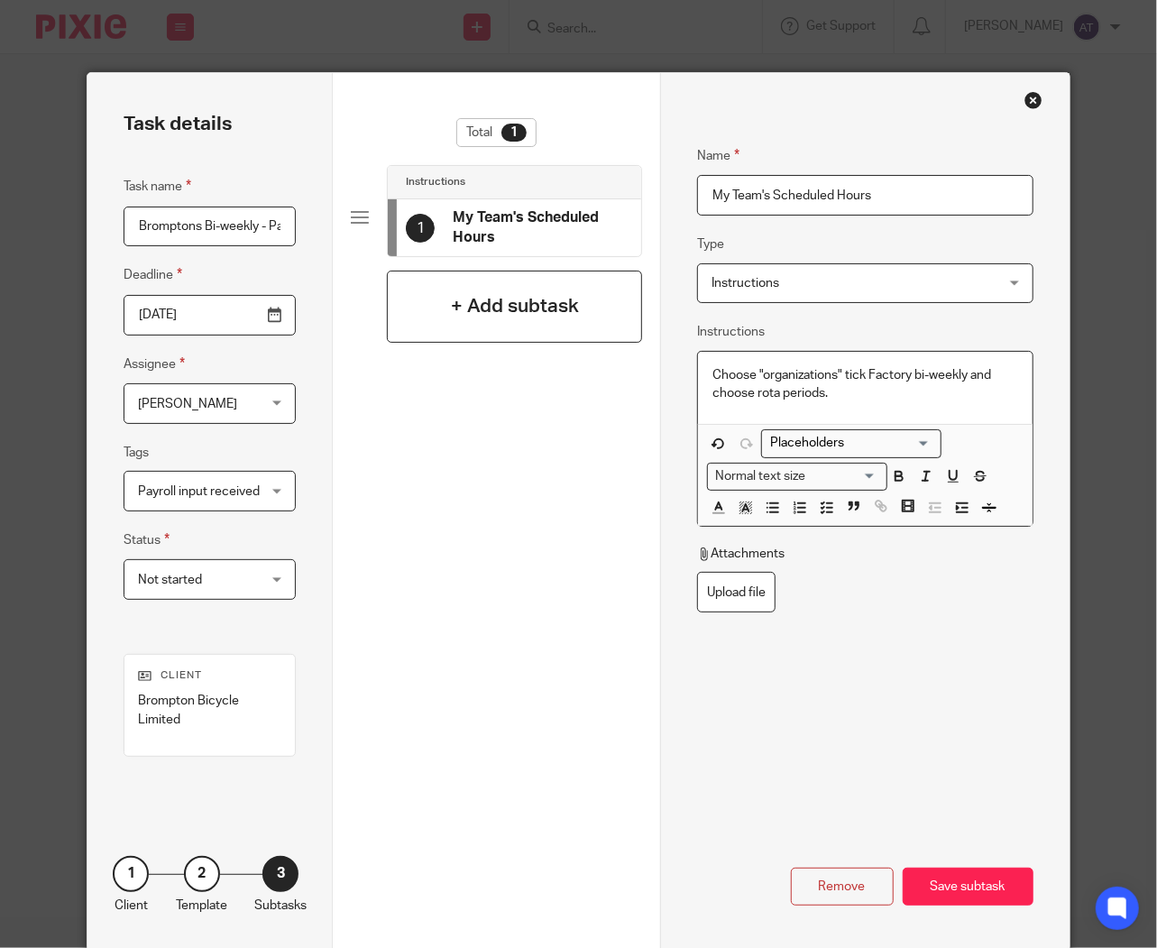
click at [506, 292] on h4 "+ Add subtask" at bounding box center [515, 306] width 128 height 28
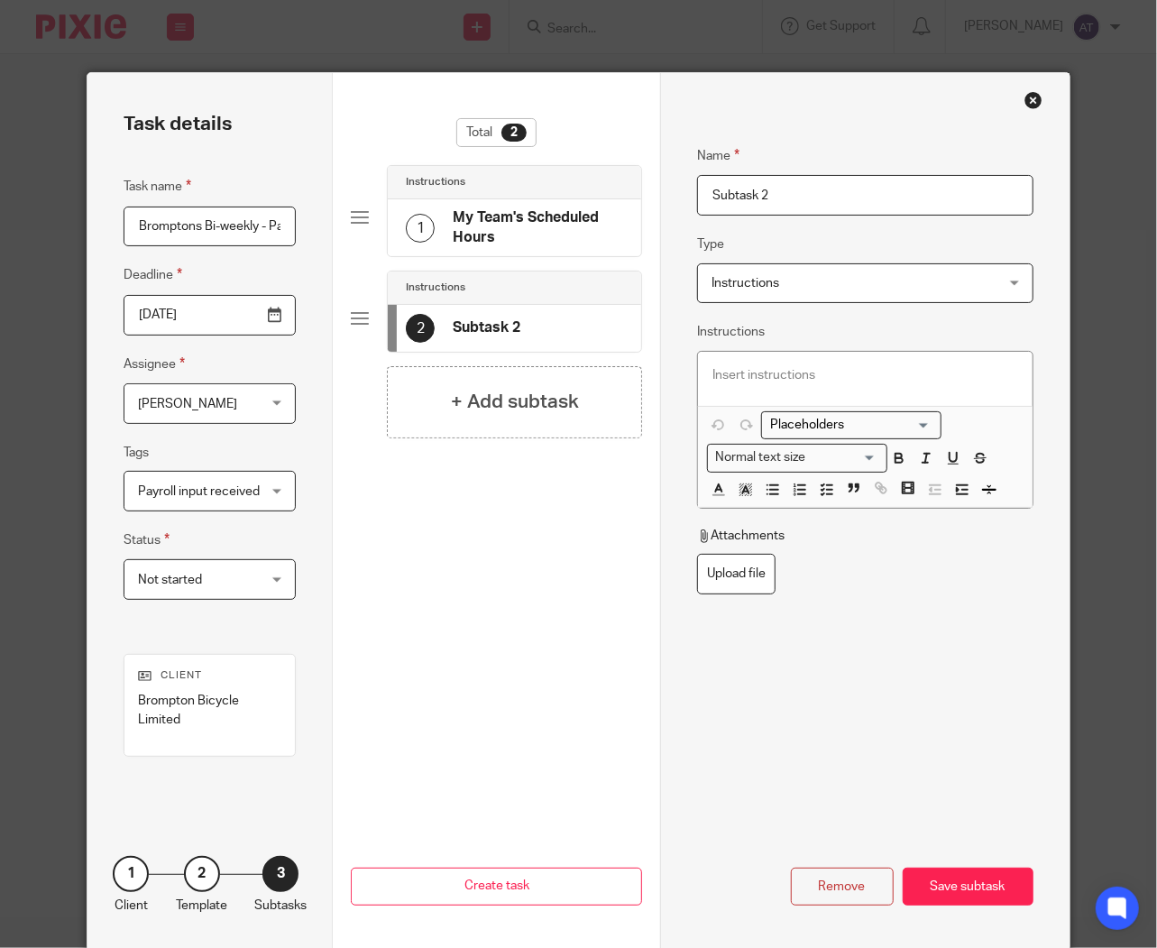
drag, startPoint x: 825, startPoint y: 166, endPoint x: 832, endPoint y: 176, distance: 11.8
click at [825, 166] on fieldset "Name Subtask 2" at bounding box center [865, 166] width 337 height 97
click at [836, 183] on input "Subtask 2" at bounding box center [865, 195] width 337 height 41
drag, startPoint x: 318, startPoint y: 150, endPoint x: 303, endPoint y: 151, distance: 14.5
click at [303, 151] on div "Task details Task name Bromptons Bi-weekly - Payroll processing Deadline [DATE]…" at bounding box center [579, 512] width 982 height 878
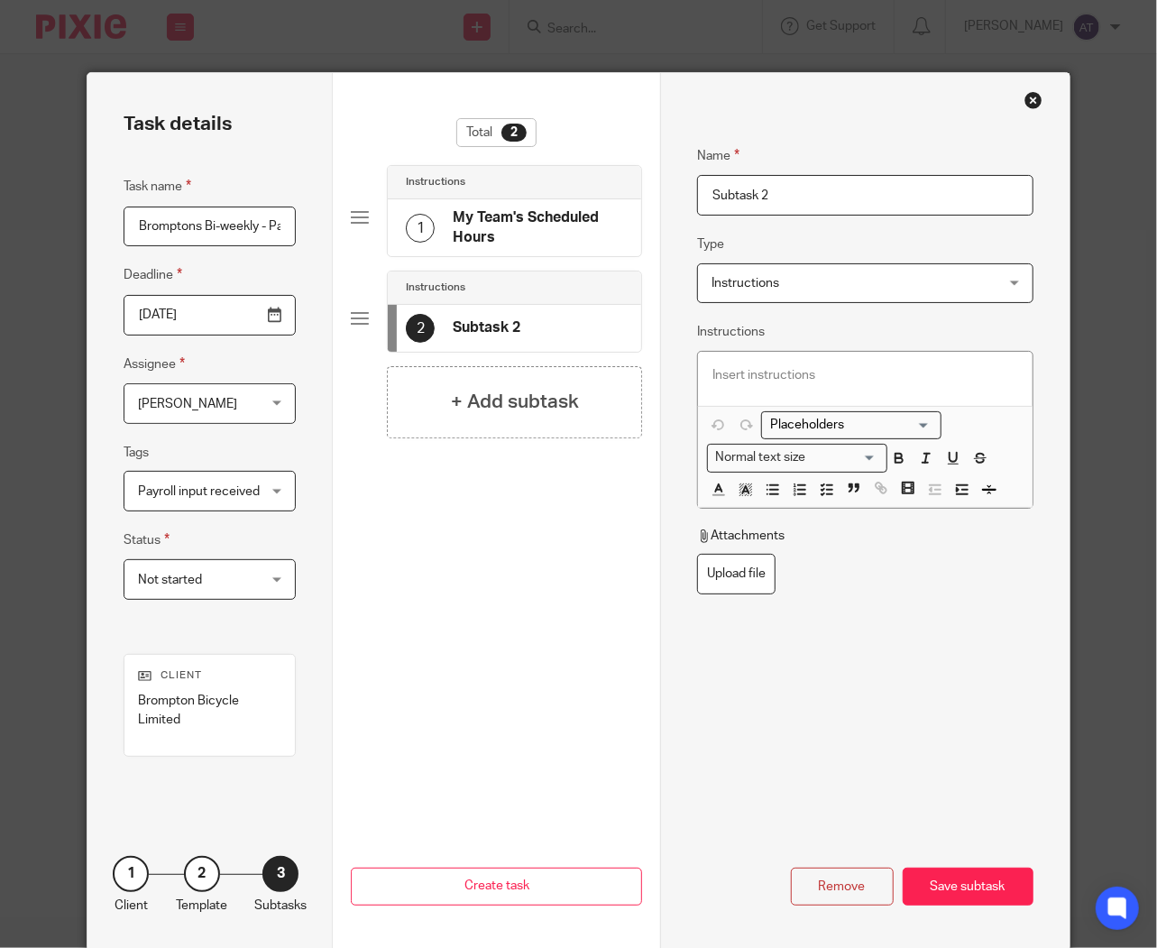
paste input "Review new starters"
type input "Review new starters"
click at [858, 366] on p at bounding box center [866, 375] width 306 height 18
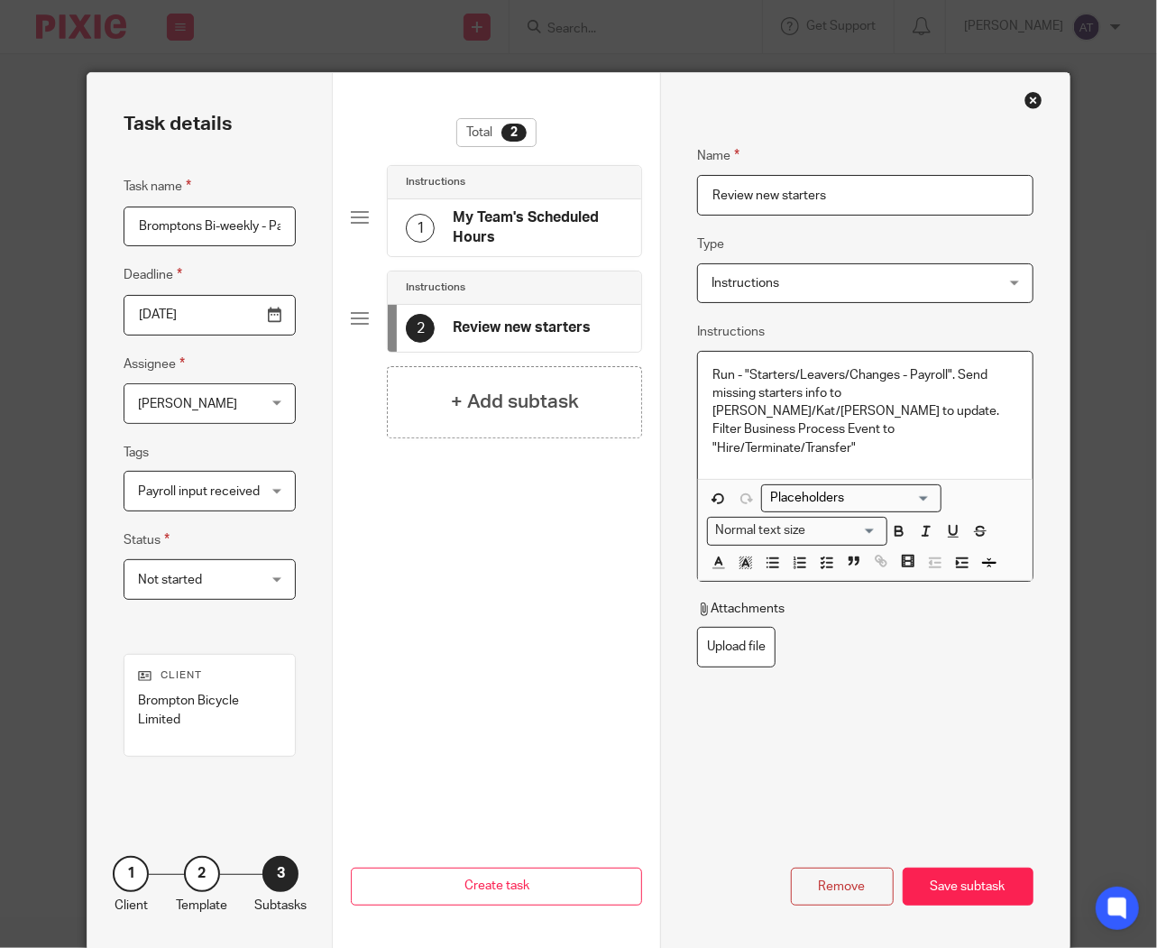
click at [422, 401] on div "+ Add subtask" at bounding box center [514, 402] width 255 height 72
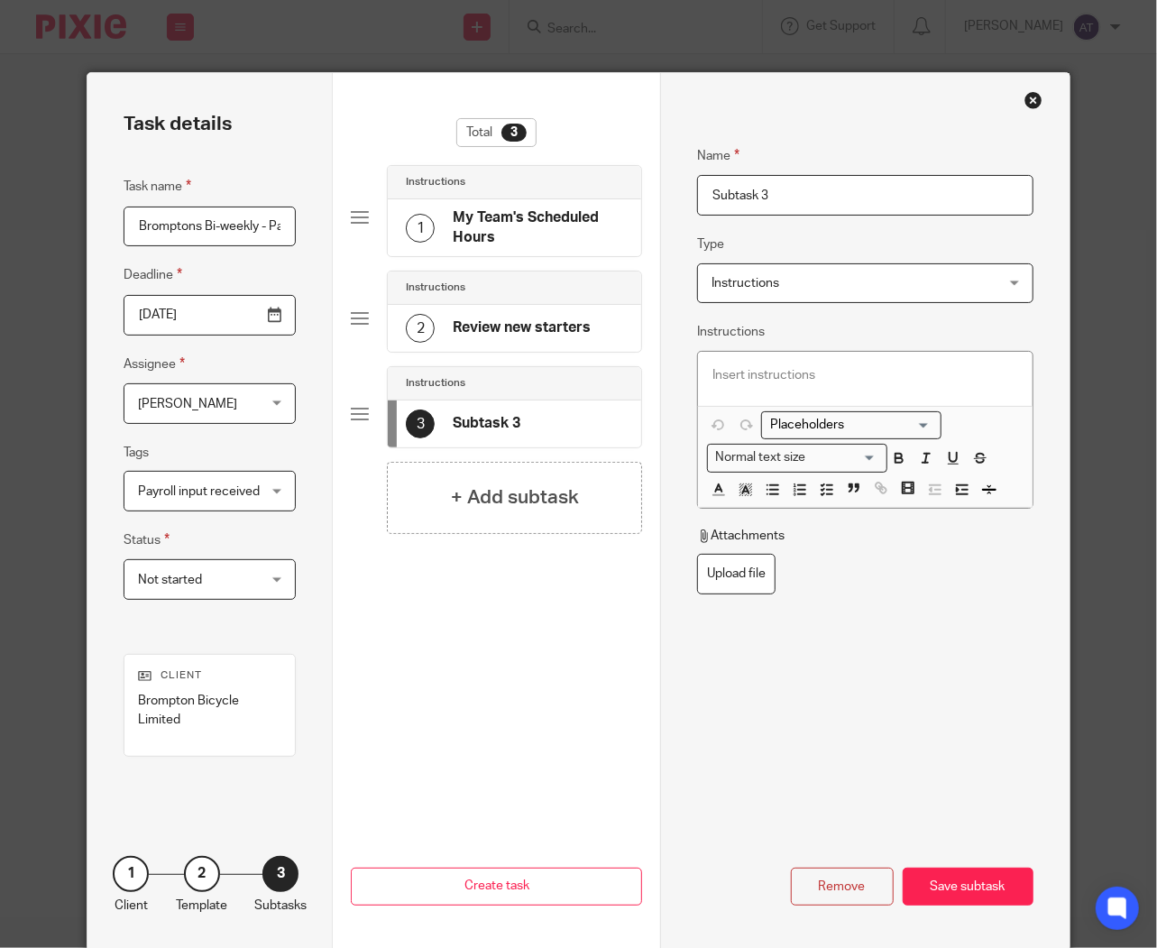
drag, startPoint x: 426, startPoint y: 184, endPoint x: 97, endPoint y: 191, distance: 329.4
click at [105, 194] on div "Task details Task name Bromptons Bi-weekly - Payroll processing Deadline 2025-1…" at bounding box center [579, 512] width 982 height 878
paste input "Review leavers"
type input "Review leavers"
click at [842, 371] on p at bounding box center [866, 375] width 306 height 18
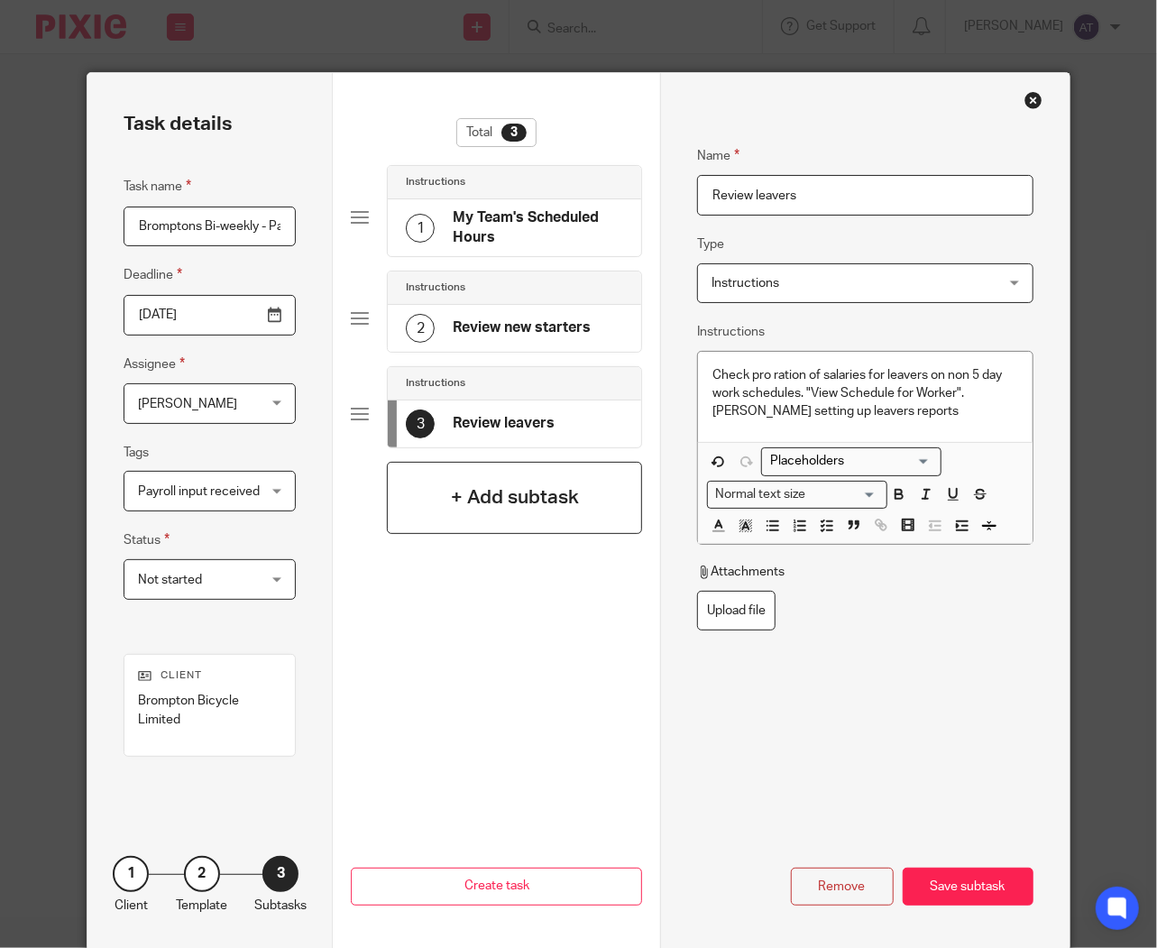
click at [508, 484] on h4 "+ Add subtask" at bounding box center [515, 498] width 128 height 28
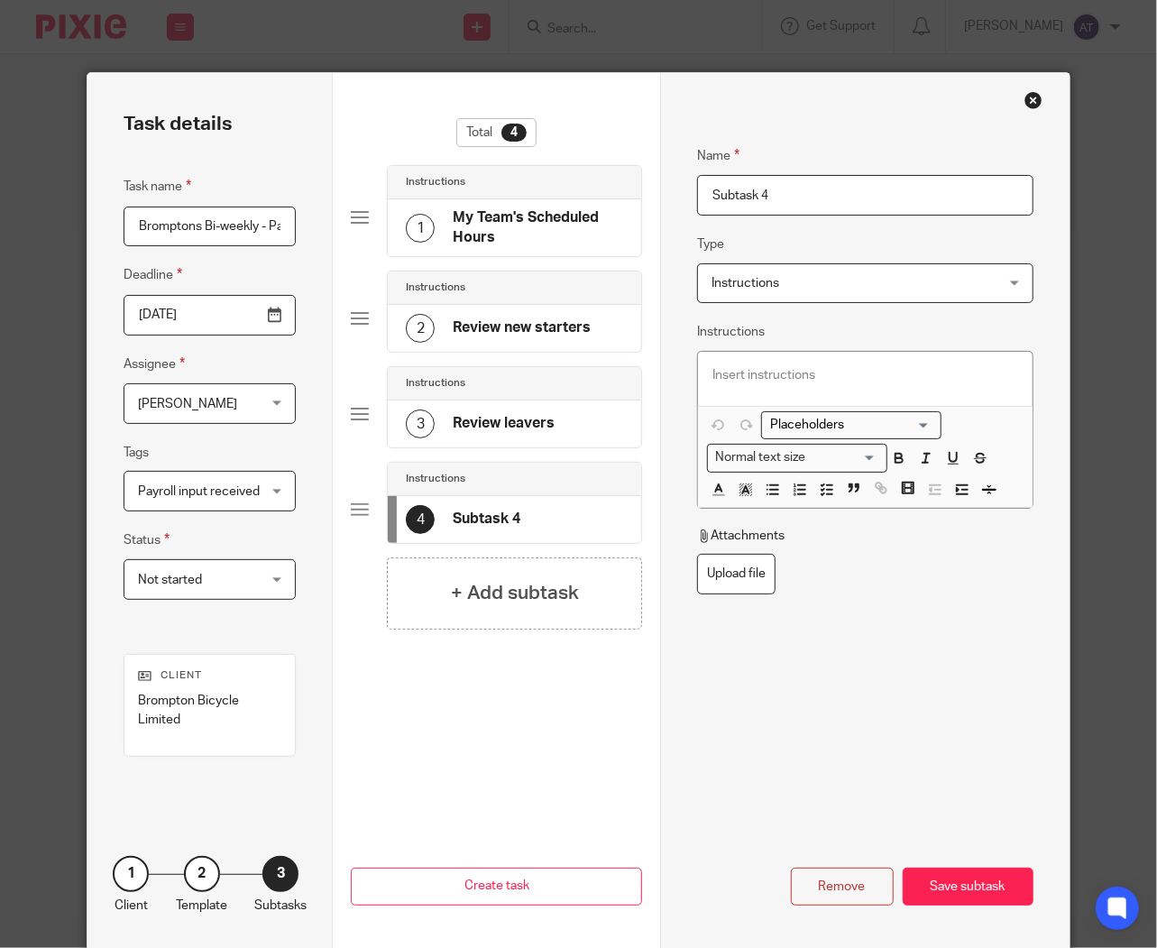
drag, startPoint x: 785, startPoint y: 202, endPoint x: 383, endPoint y: 168, distance: 402.9
click at [392, 174] on div "Task details Task name Bromptons Bi-weekly - Payroll processing Deadline 2025-1…" at bounding box center [579, 512] width 982 height 878
paste input "Payroll Input"
type input "Payroll Input"
click at [853, 372] on p at bounding box center [866, 375] width 306 height 18
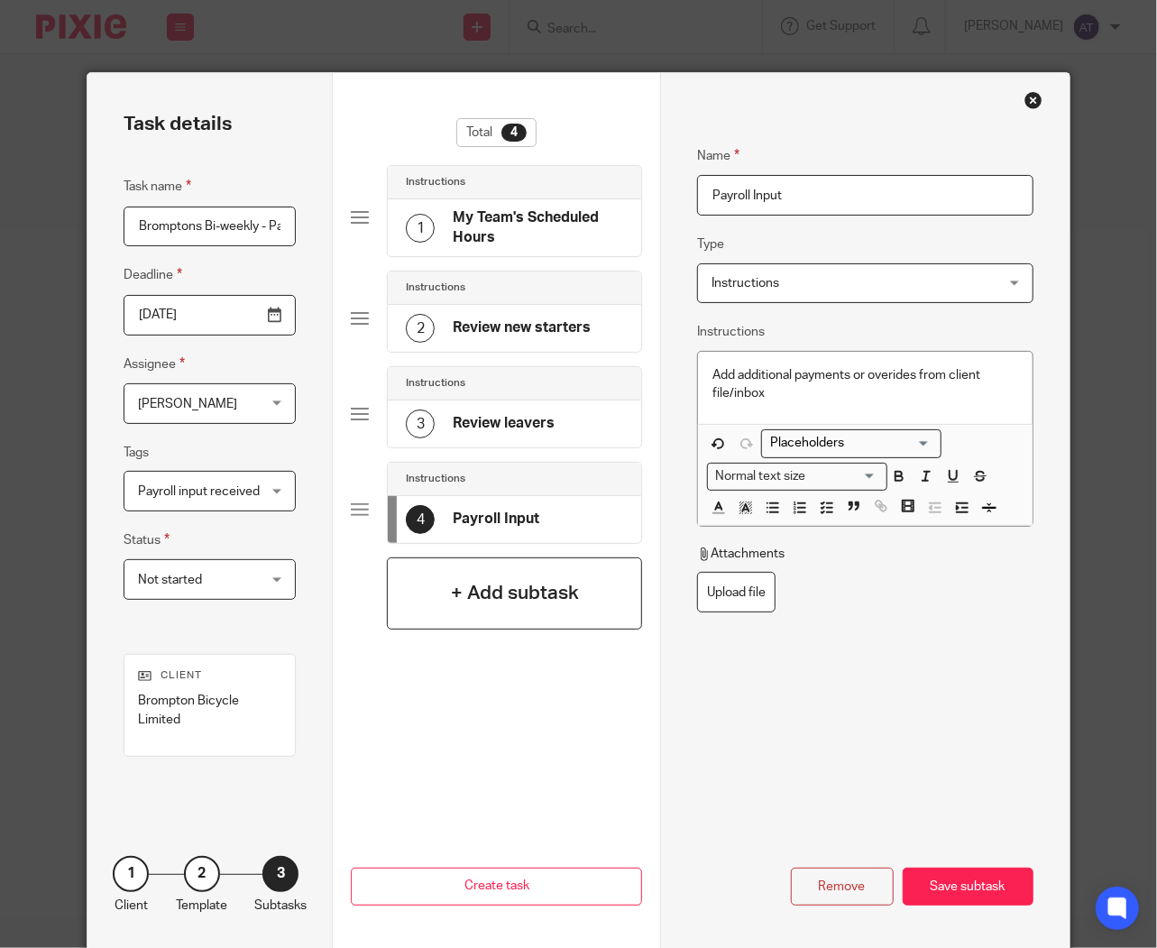
click at [494, 601] on h4 "+ Add subtask" at bounding box center [515, 593] width 128 height 28
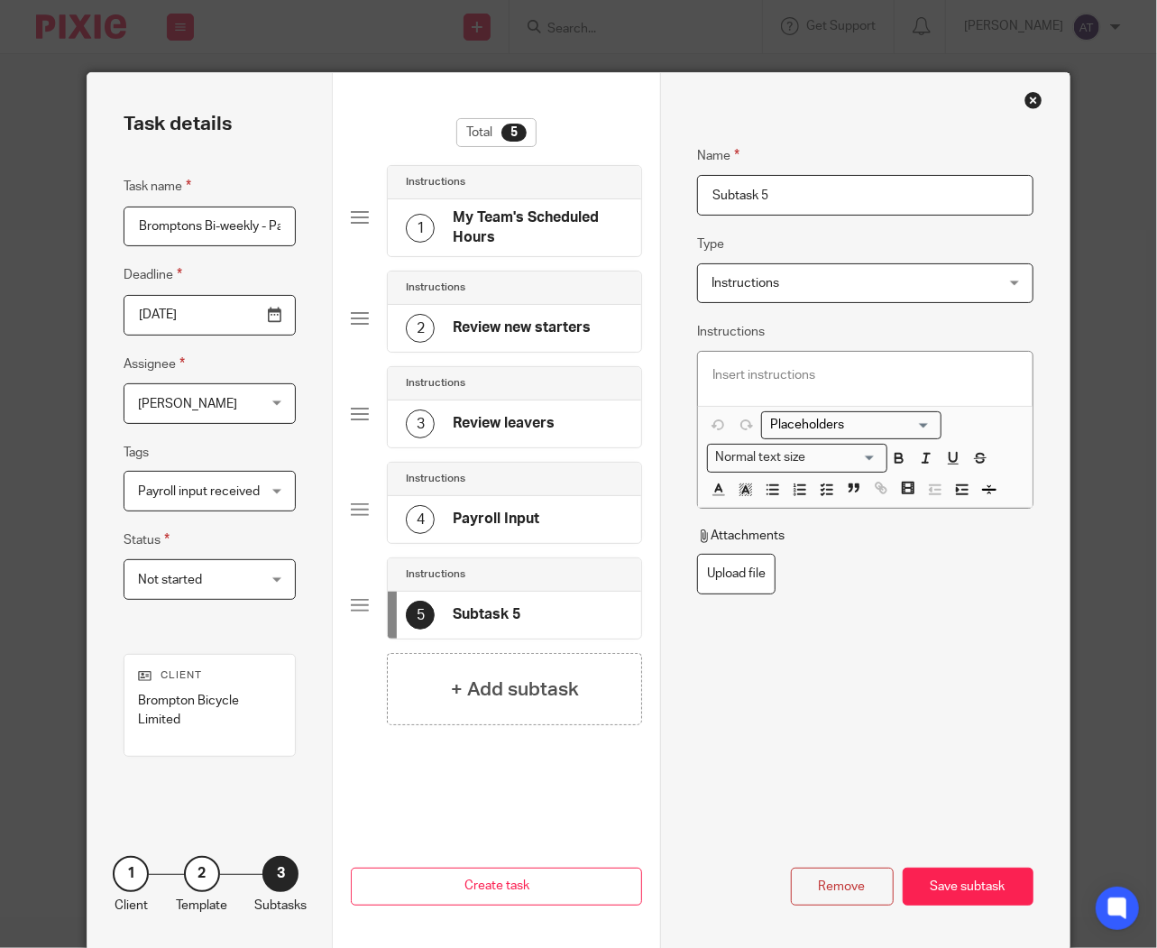
drag, startPoint x: 798, startPoint y: 200, endPoint x: 2, endPoint y: 213, distance: 795.8
click at [77, 211] on div "Task details Task name Bromptons Bi-weekly - Payroll processing Deadline 2025-1…" at bounding box center [578, 474] width 1157 height 948
paste input "Retro Pay Calculation"
type input "Retro Pay Calculation"
click at [755, 364] on div at bounding box center [865, 379] width 335 height 54
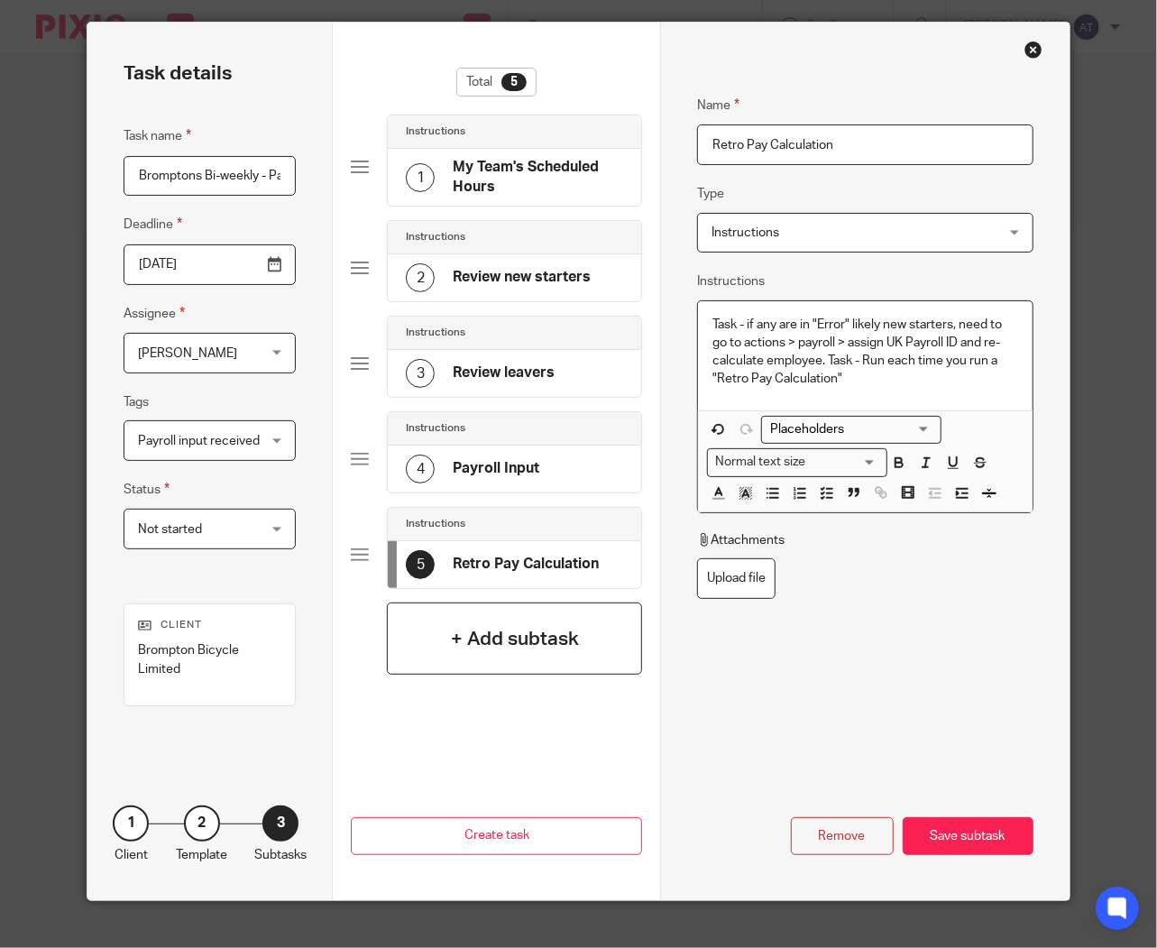
scroll to position [77, 0]
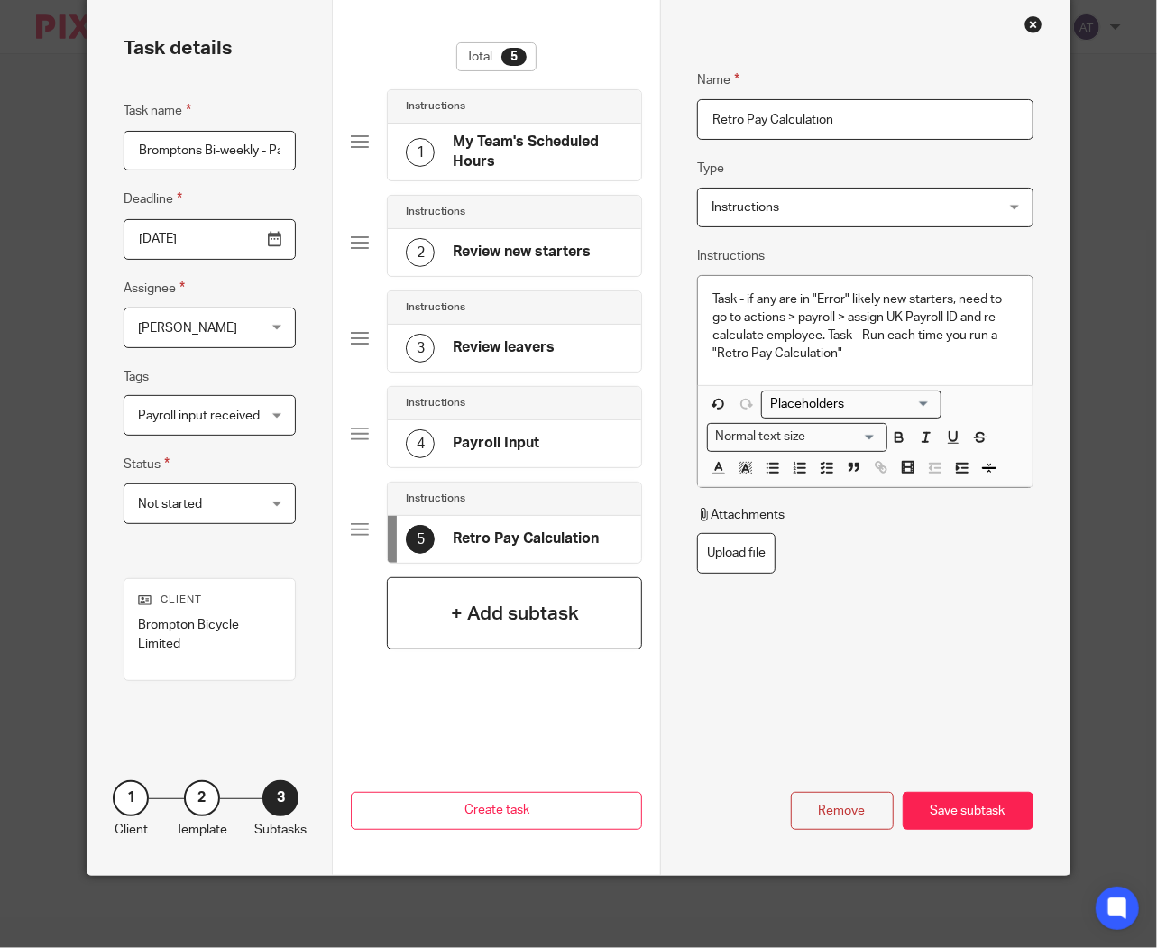
click at [518, 620] on h4 "+ Add subtask" at bounding box center [515, 614] width 128 height 28
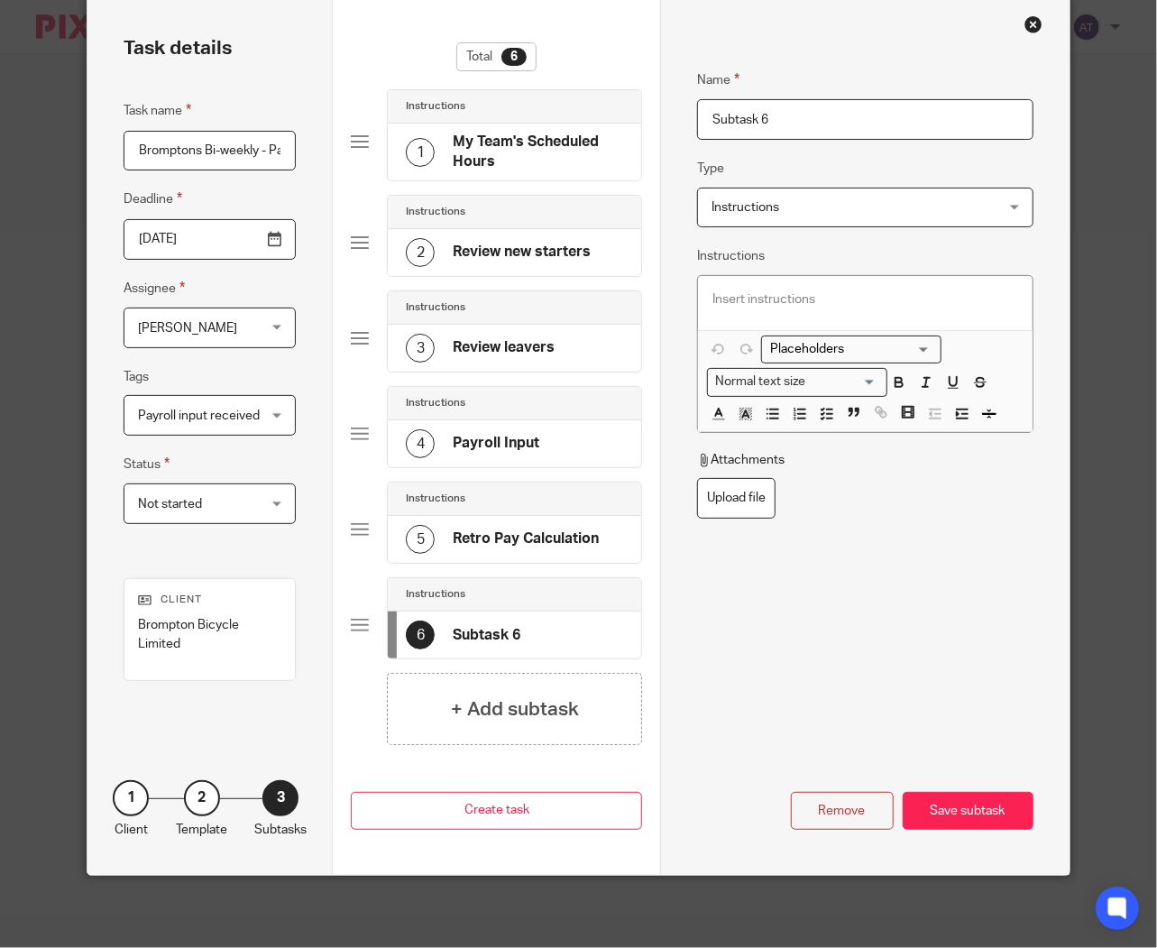
drag, startPoint x: 815, startPoint y: 120, endPoint x: 206, endPoint y: 101, distance: 609.3
click at [207, 101] on div "Task details Task name Bromptons Bi-weekly - Payroll processing Deadline 2025-1…" at bounding box center [579, 436] width 982 height 878
paste input "Pay Calc for Group of Workers"
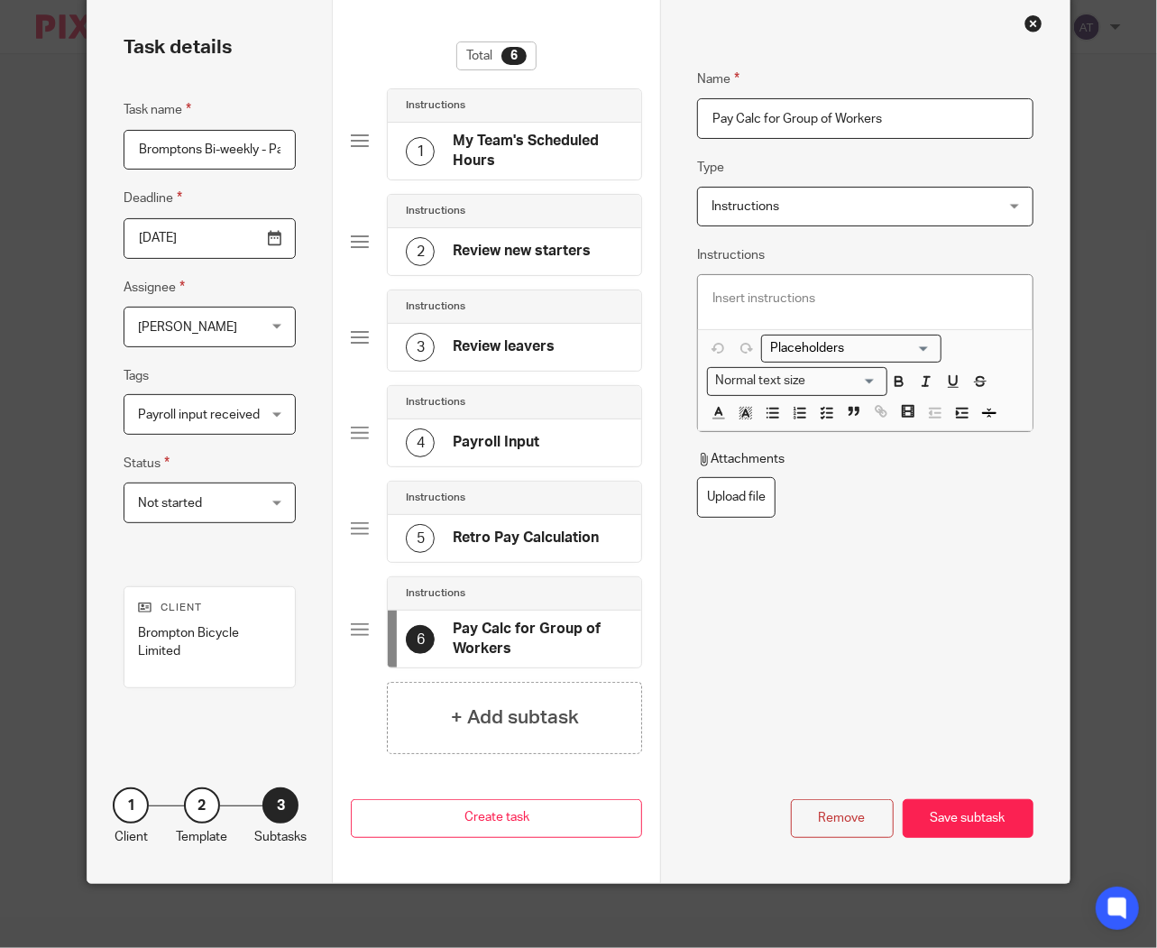
type input "Pay Calc for Group of Workers"
click at [785, 290] on p at bounding box center [866, 299] width 306 height 18
click at [546, 709] on h4 "+ Add subtask" at bounding box center [515, 718] width 128 height 28
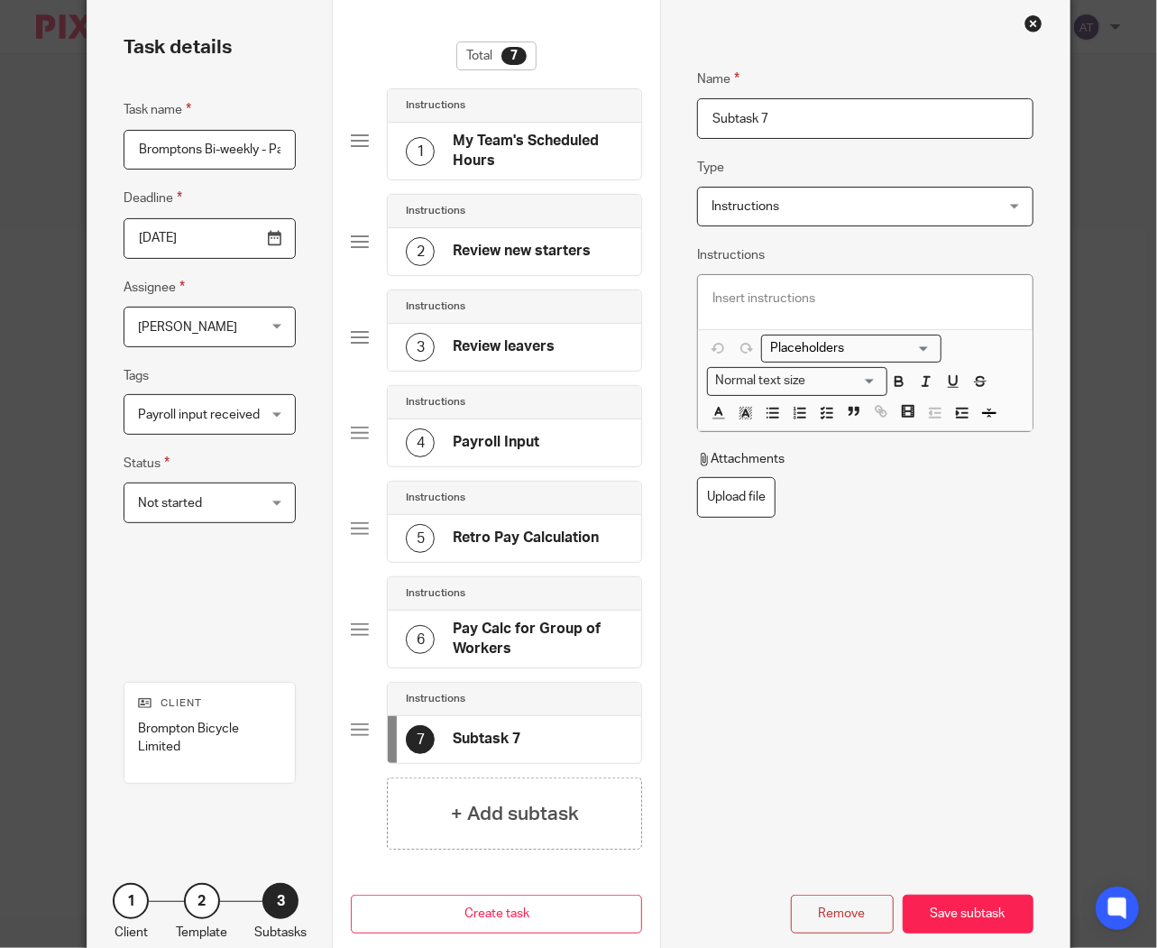
drag, startPoint x: 817, startPoint y: 121, endPoint x: 215, endPoint y: 112, distance: 602.7
click at [219, 113] on div "Task details Task name Bromptons Bi-weekly - Payroll processing Deadline 2025-1…" at bounding box center [579, 487] width 982 height 982
paste input "Unmatched Time Clock Events"
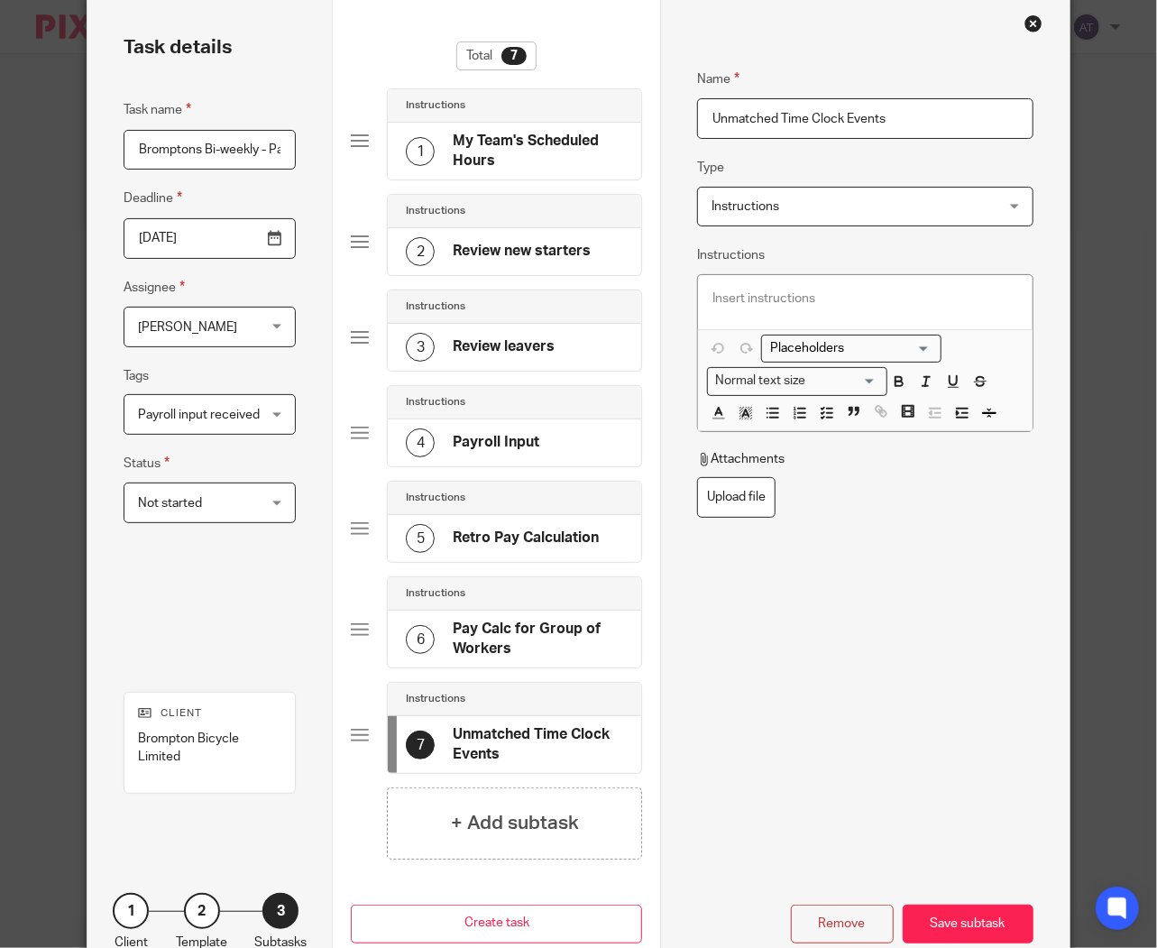
type input "Unmatched Time Clock Events"
click at [822, 294] on p at bounding box center [866, 299] width 306 height 18
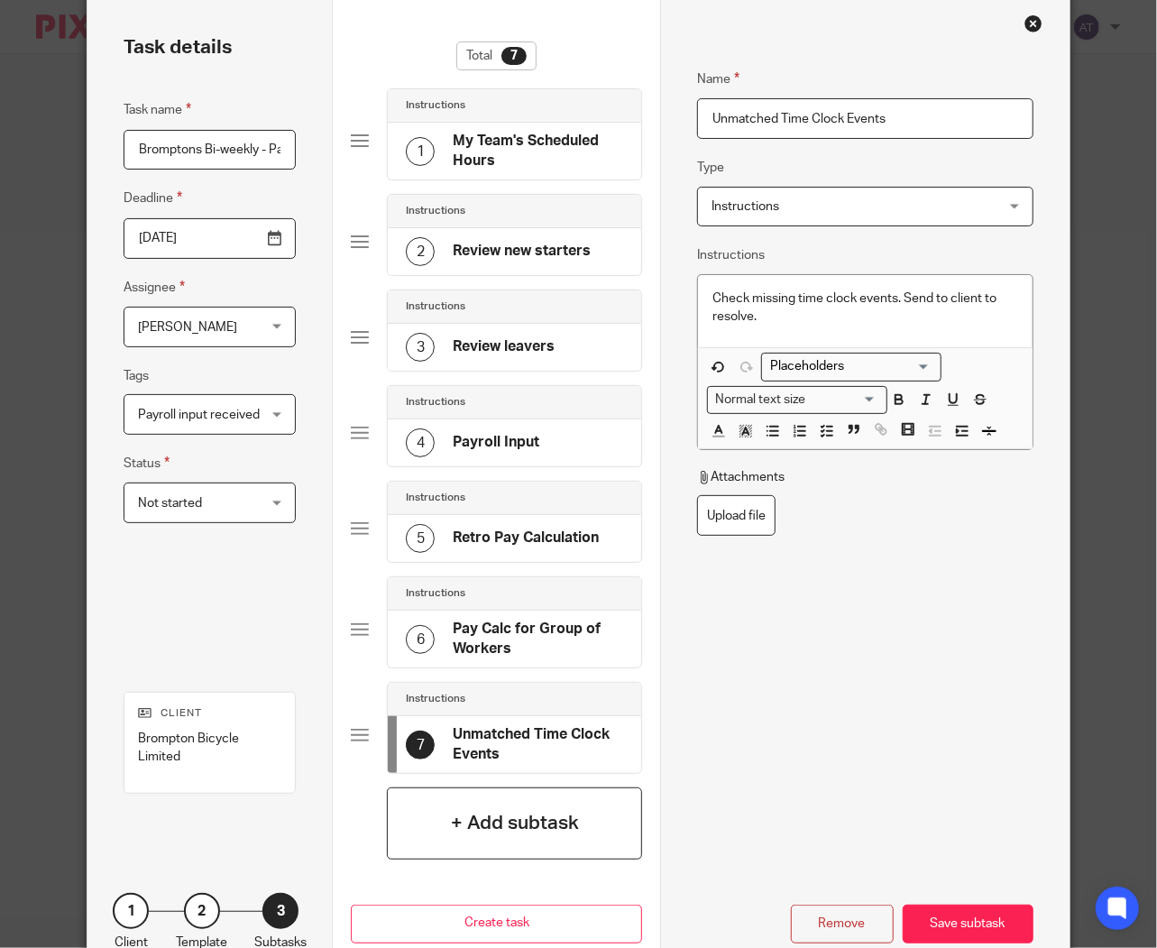
click at [499, 817] on h4 "+ Add subtask" at bounding box center [515, 823] width 128 height 28
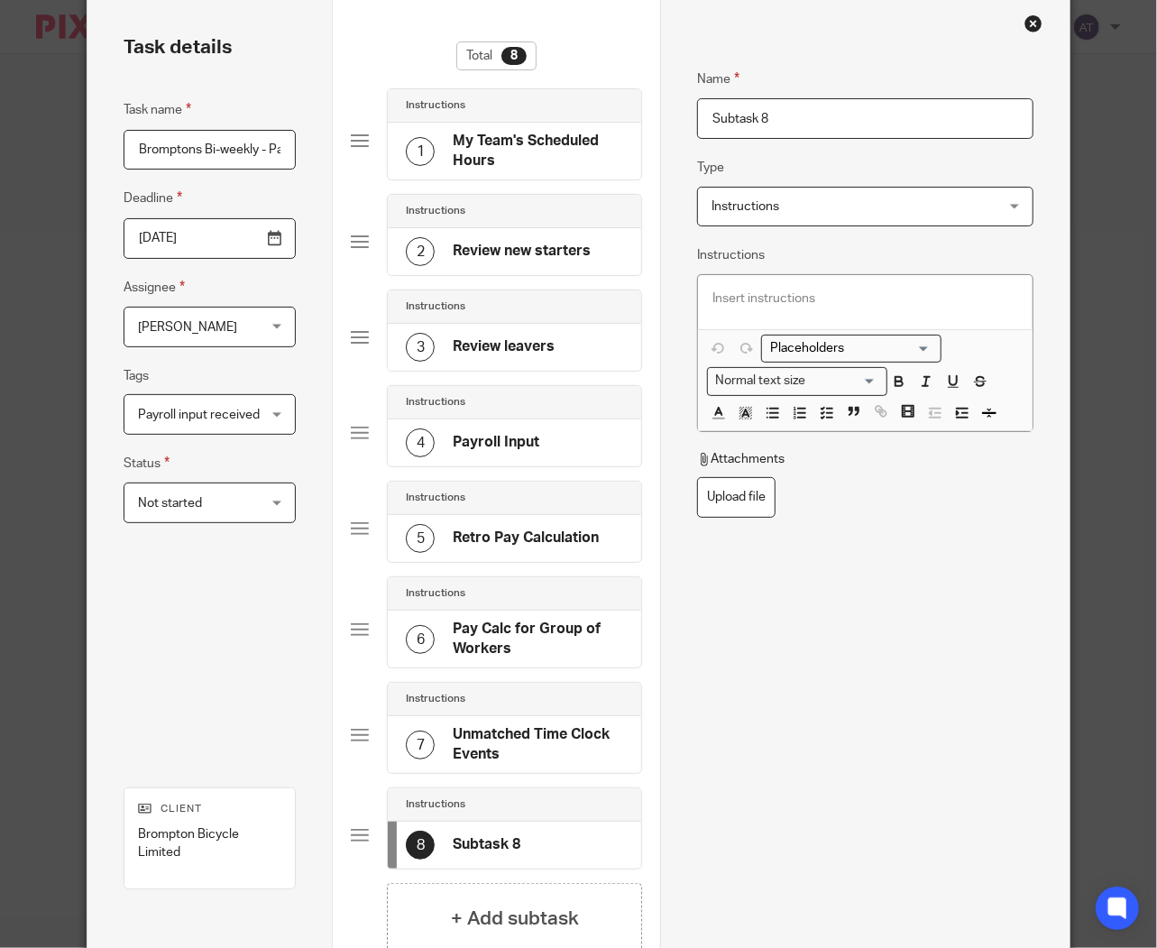
drag, startPoint x: 841, startPoint y: 109, endPoint x: 215, endPoint y: 100, distance: 626.2
click at [218, 100] on div "Task details Task name Bromptons Bi-weekly - Payroll processing Deadline 2025-1…" at bounding box center [579, 540] width 982 height 1088
paste input "alary Finance Download"
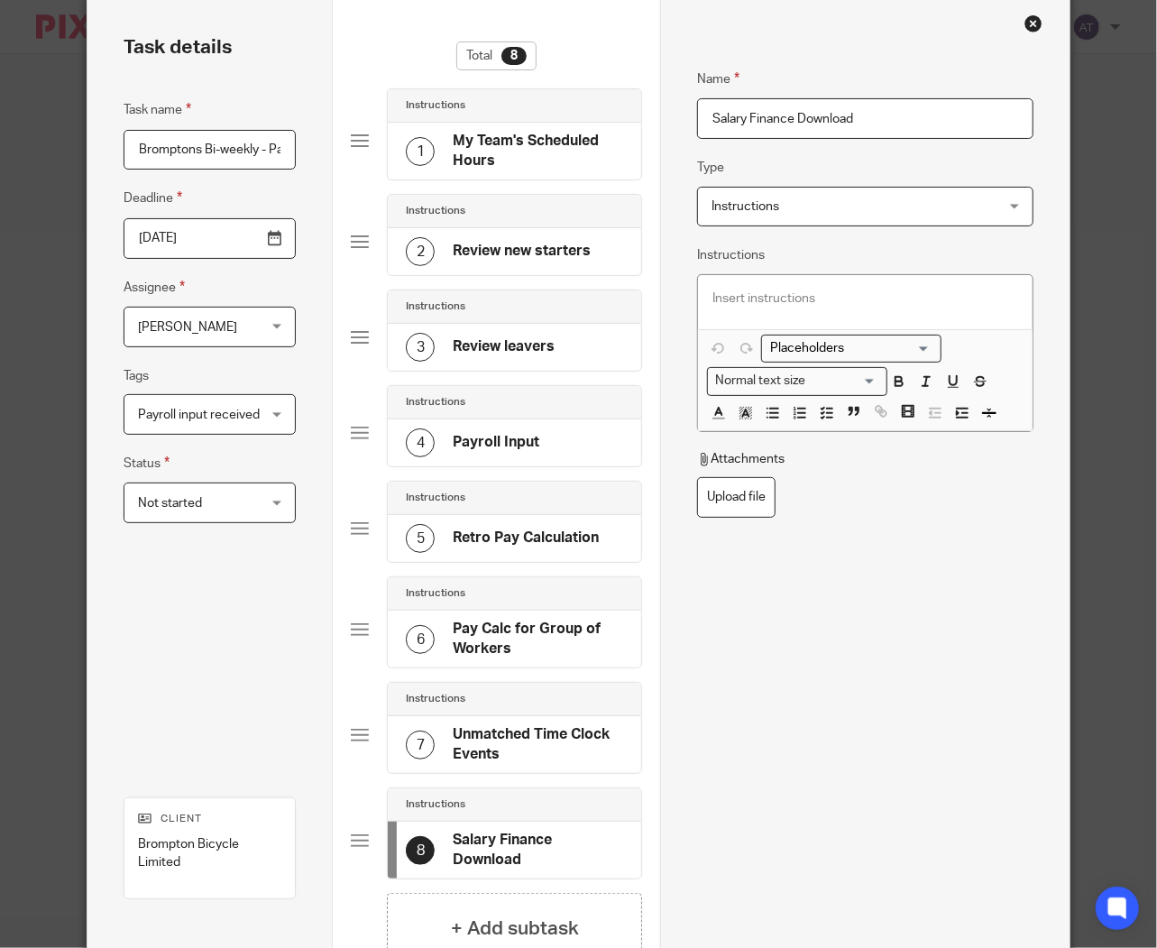
type input "Salary Finance Download"
click at [827, 284] on div at bounding box center [865, 302] width 335 height 54
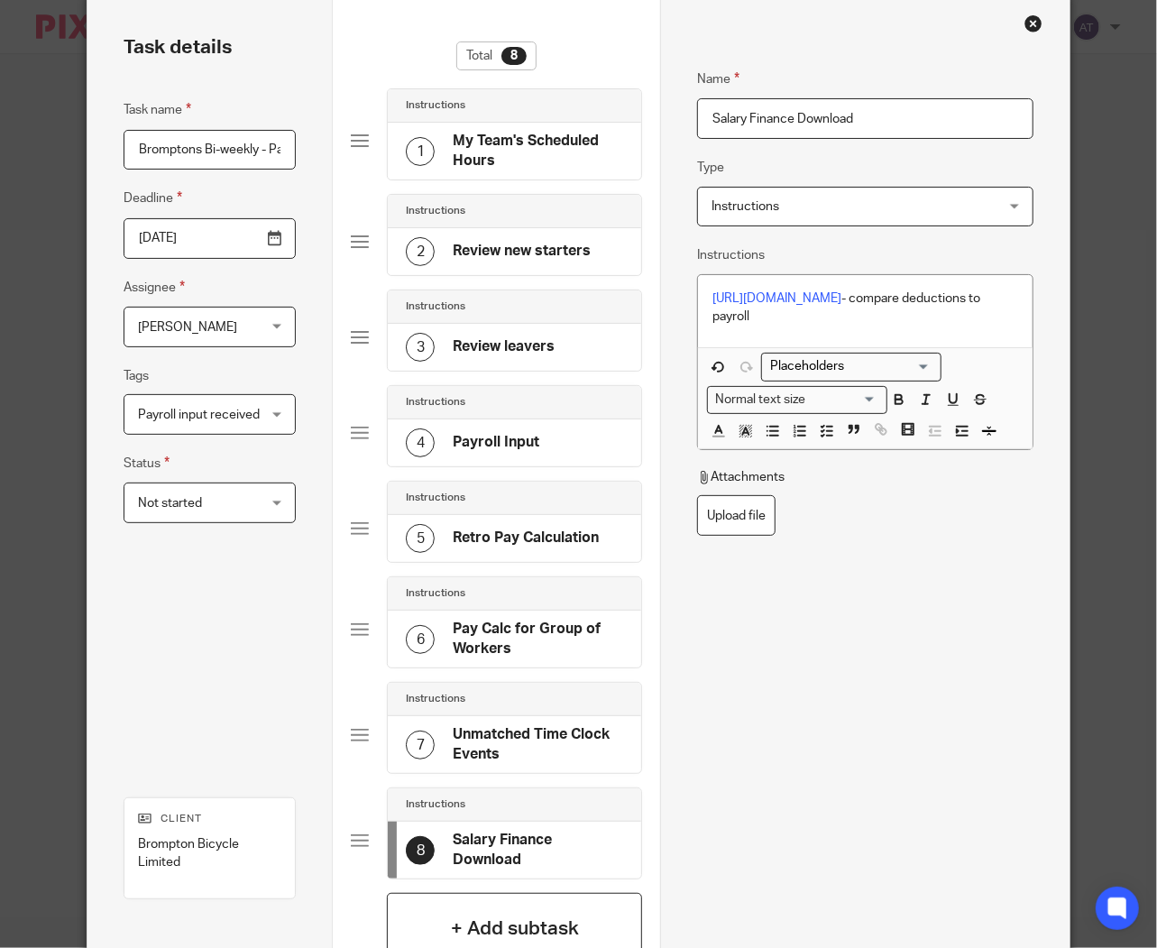
scroll to position [277, 0]
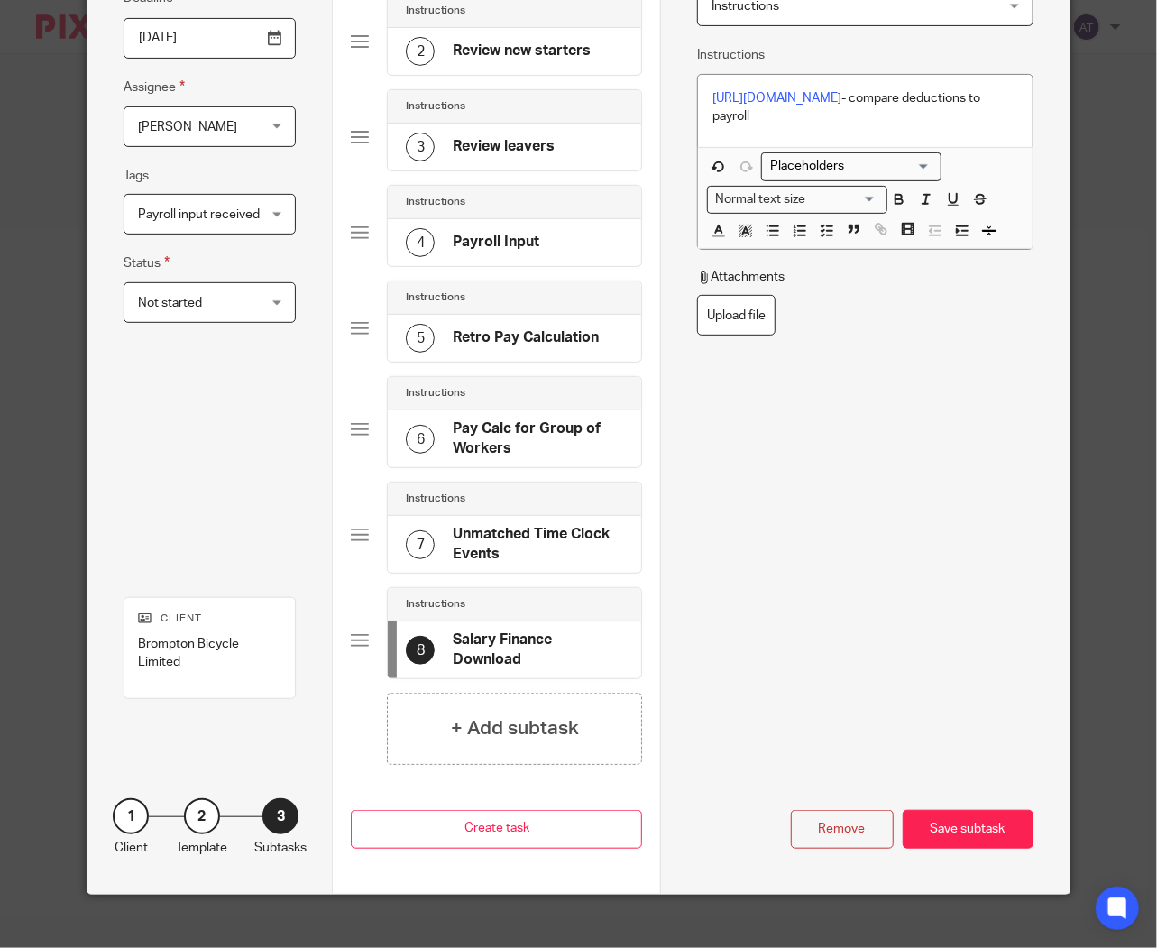
drag, startPoint x: 509, startPoint y: 738, endPoint x: 641, endPoint y: 406, distance: 357.2
click at [509, 738] on h4 "+ Add subtask" at bounding box center [515, 729] width 128 height 28
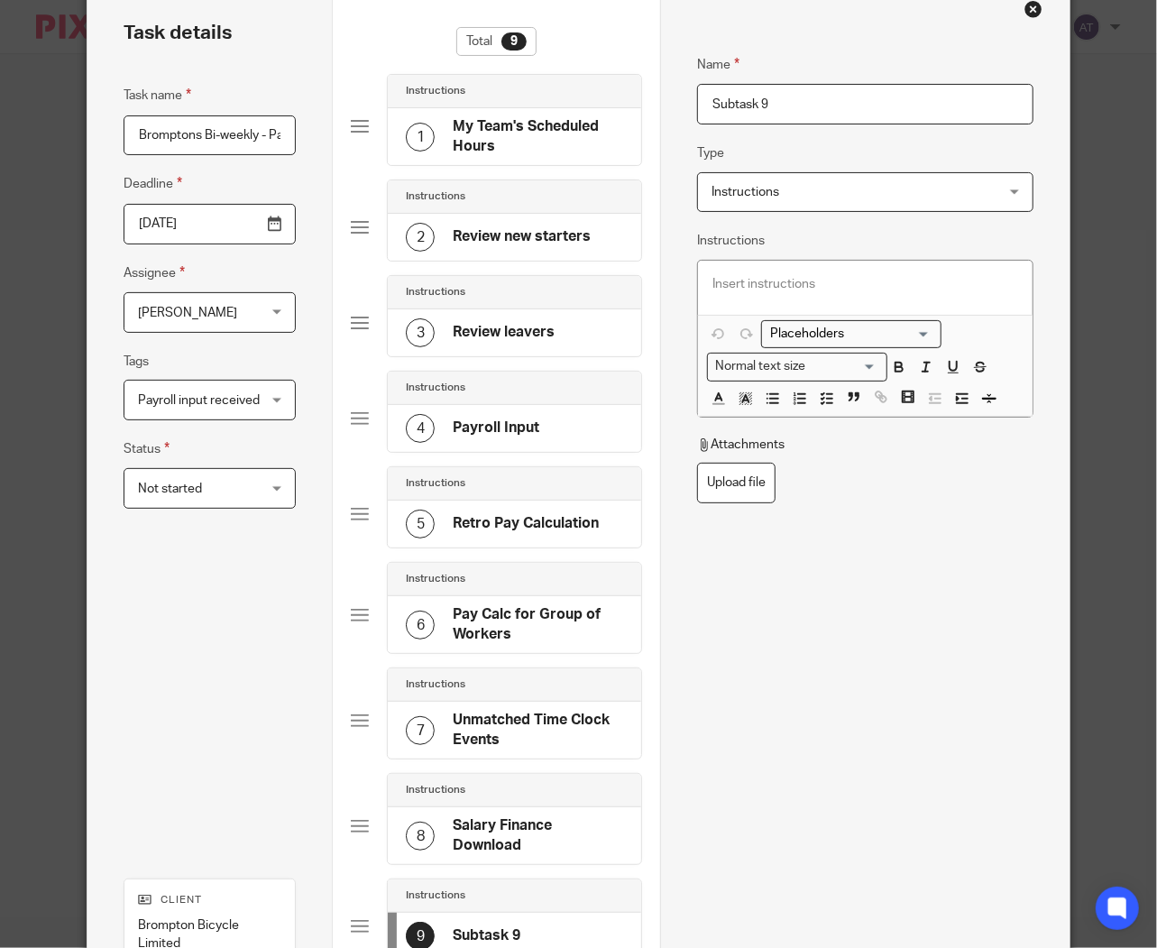
scroll to position [77, 0]
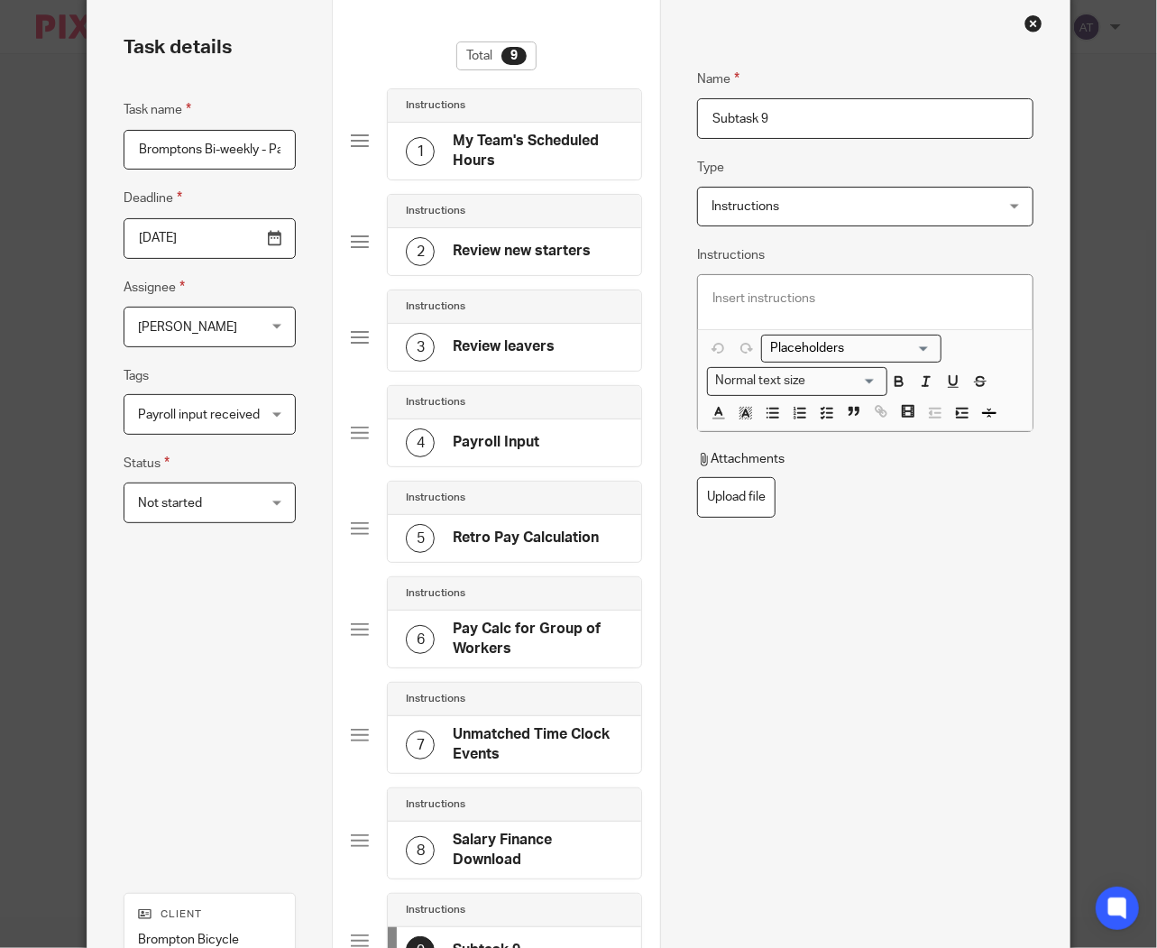
click at [773, 122] on input "Subtask 9" at bounding box center [865, 118] width 337 height 41
drag, startPoint x: 795, startPoint y: 115, endPoint x: 281, endPoint y: 112, distance: 514.2
click at [281, 112] on div "Task details Task name Bromptons Bi-weekly - Payroll processing Deadline 2025-1…" at bounding box center [579, 593] width 982 height 1194
paste input "Payroll tracker"
type input "Payroll tracker"
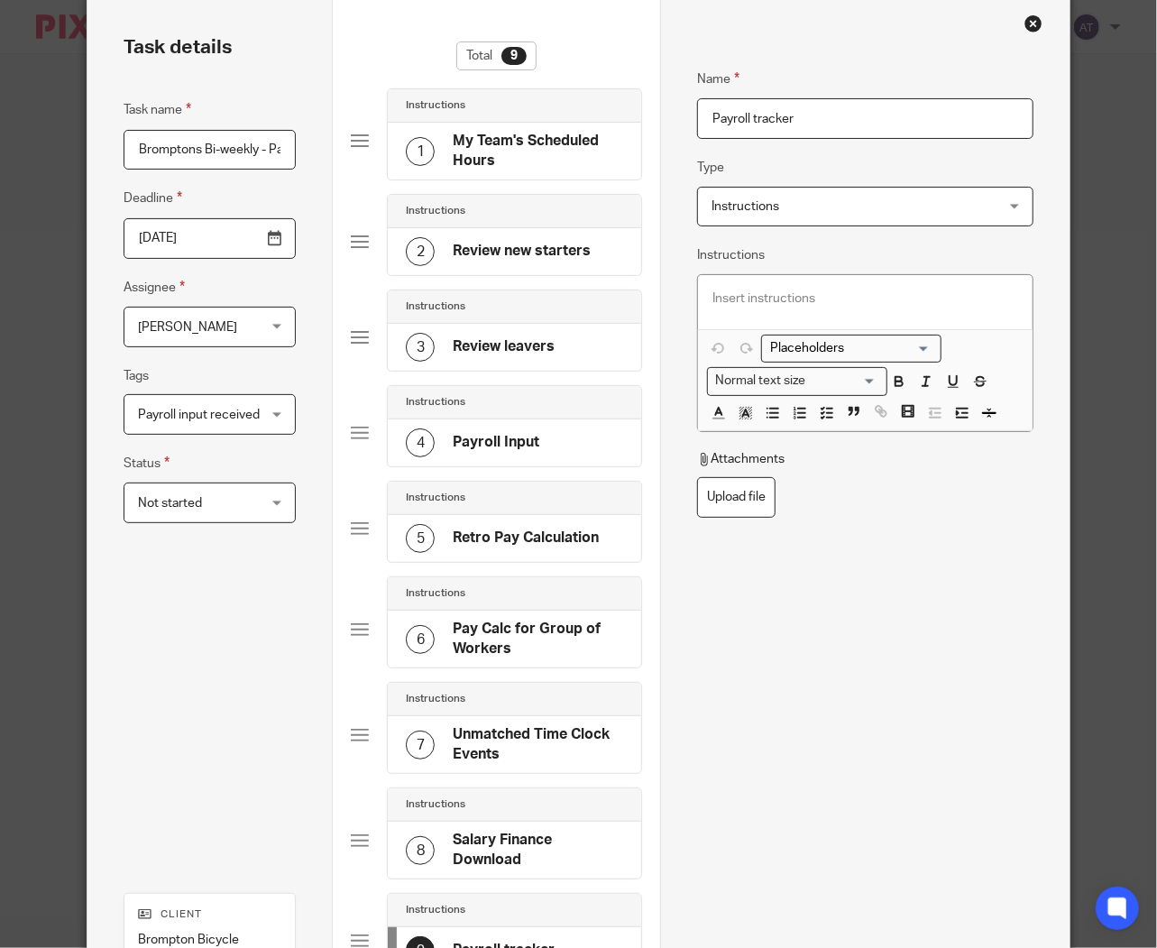
click at [853, 275] on div at bounding box center [865, 302] width 335 height 54
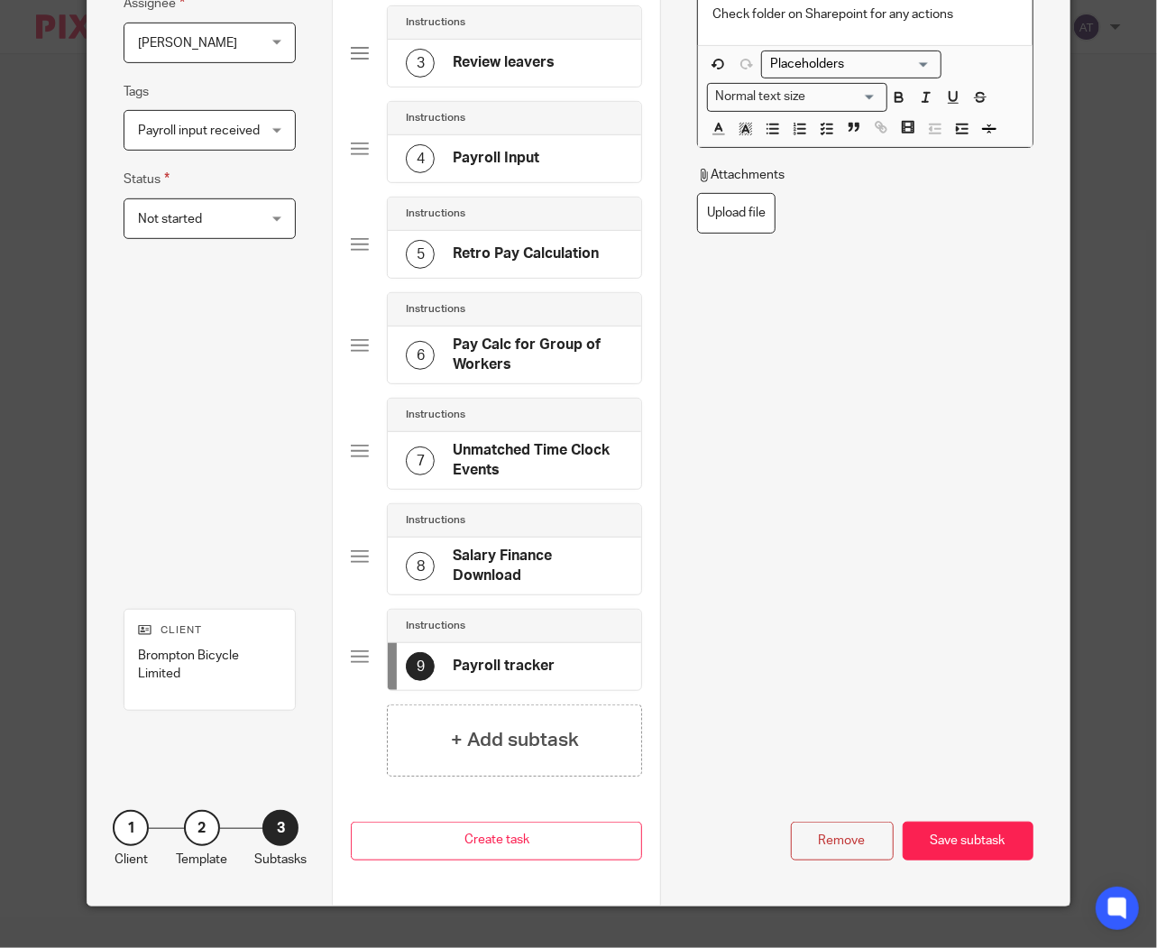
scroll to position [377, 0]
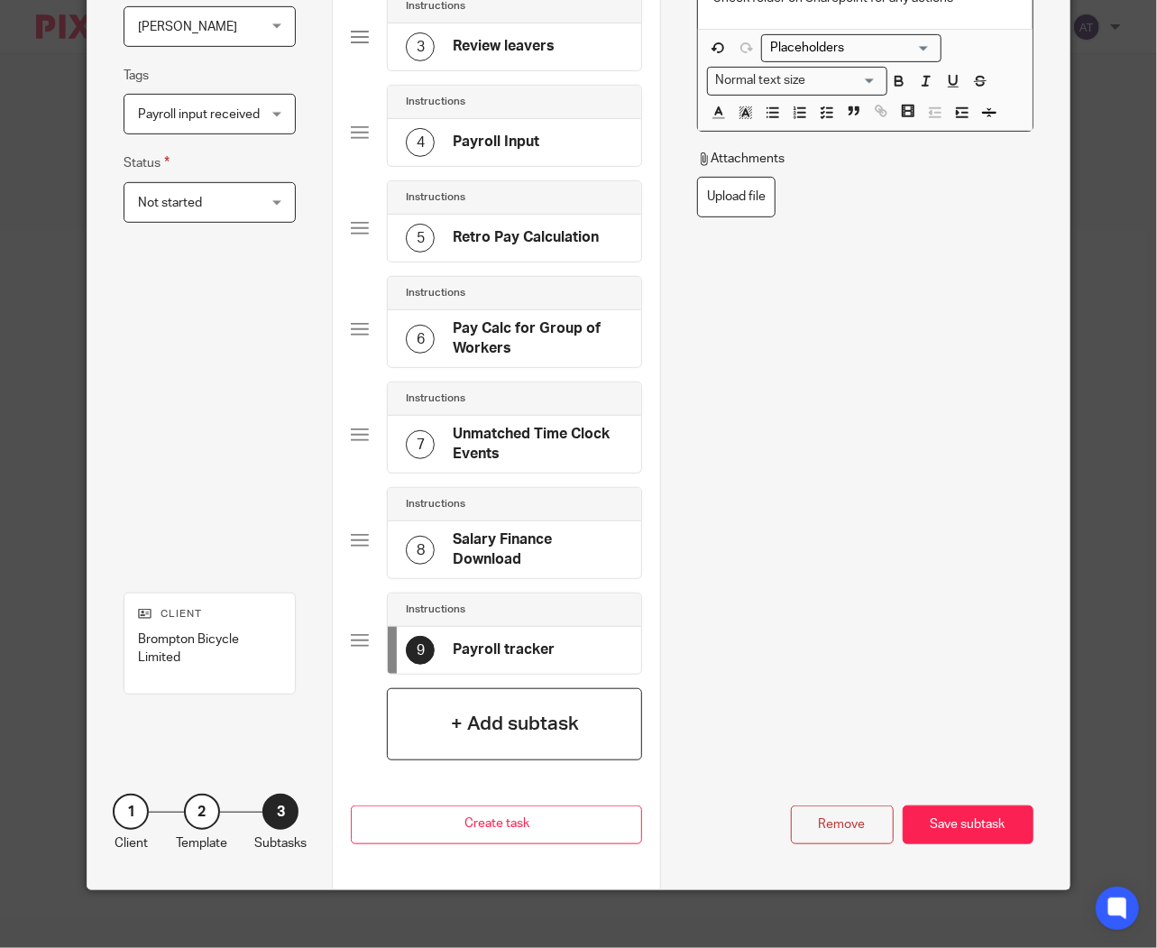
click at [475, 715] on h4 "+ Add subtask" at bounding box center [515, 724] width 128 height 28
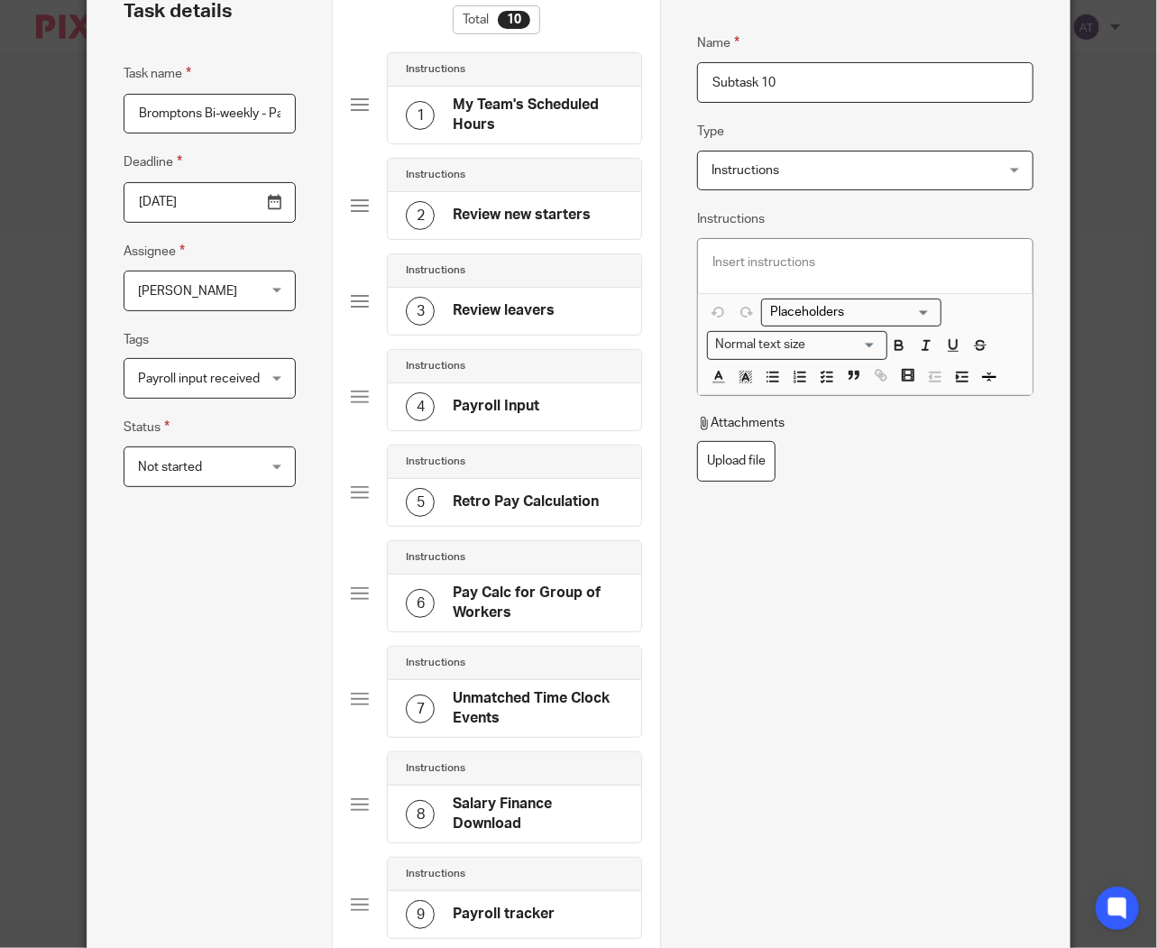
scroll to position [77, 0]
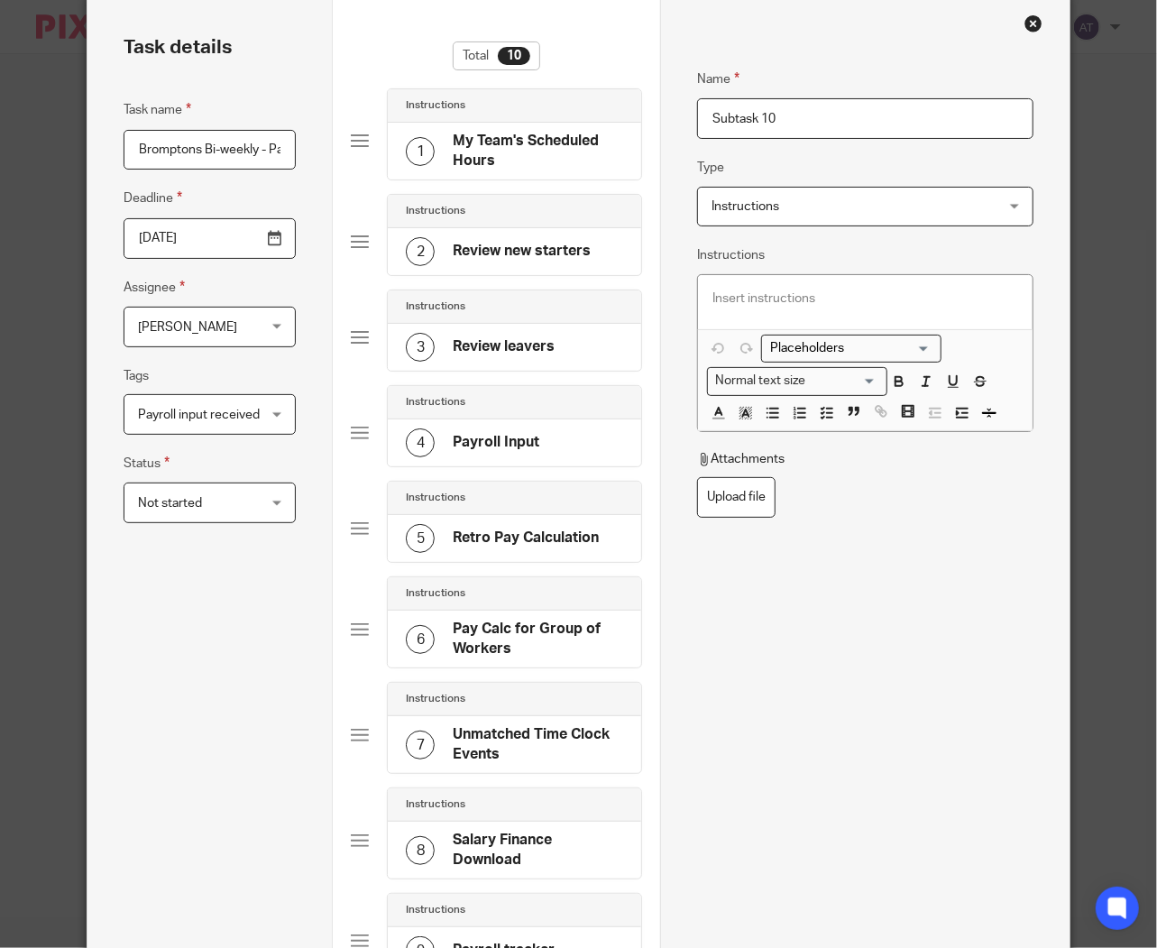
drag, startPoint x: 812, startPoint y: 124, endPoint x: 326, endPoint y: 106, distance: 486.6
click at [326, 106] on div "Task details Task name Bromptons Bi-weekly - Payroll processing Deadline 2025-1…" at bounding box center [579, 640] width 982 height 1289
paste input "Workers On Leave - Payroll"
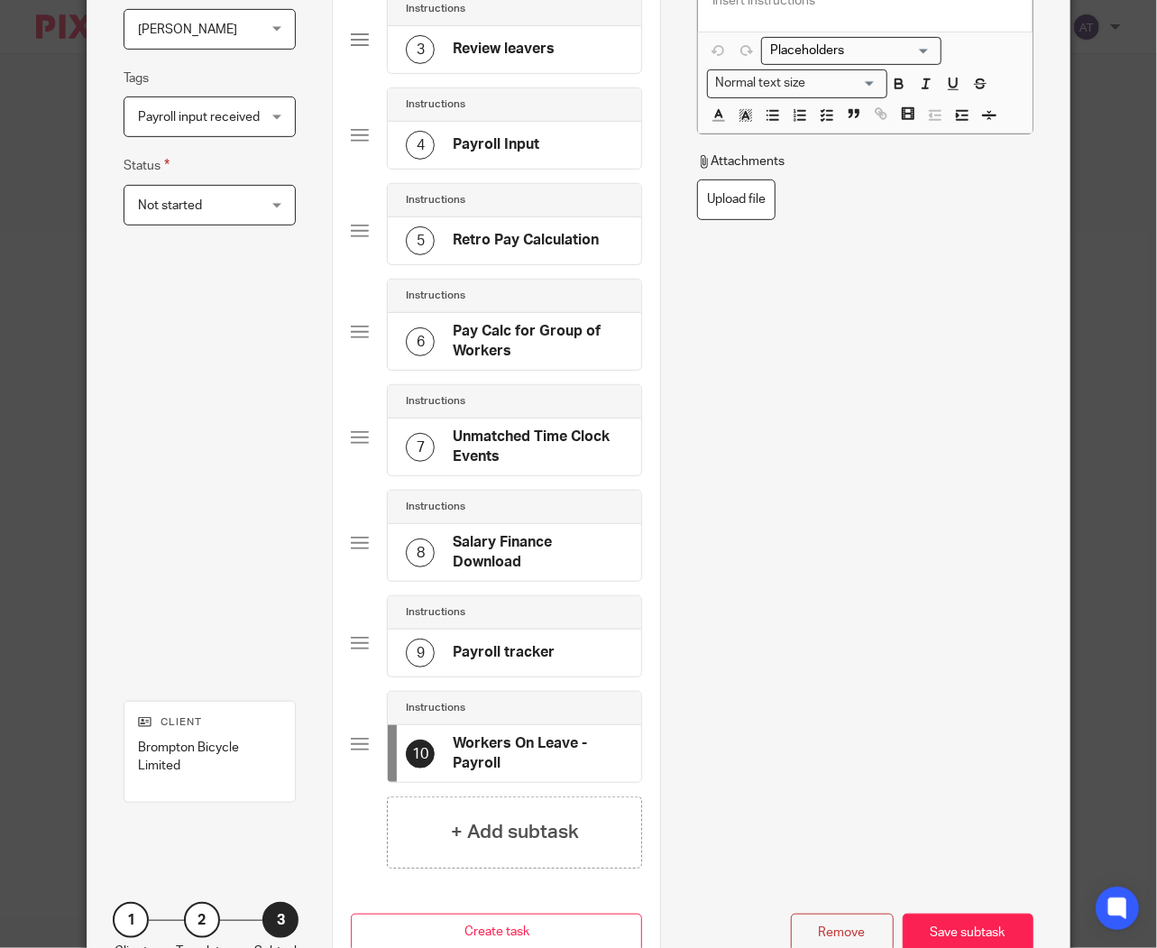
scroll to position [478, 0]
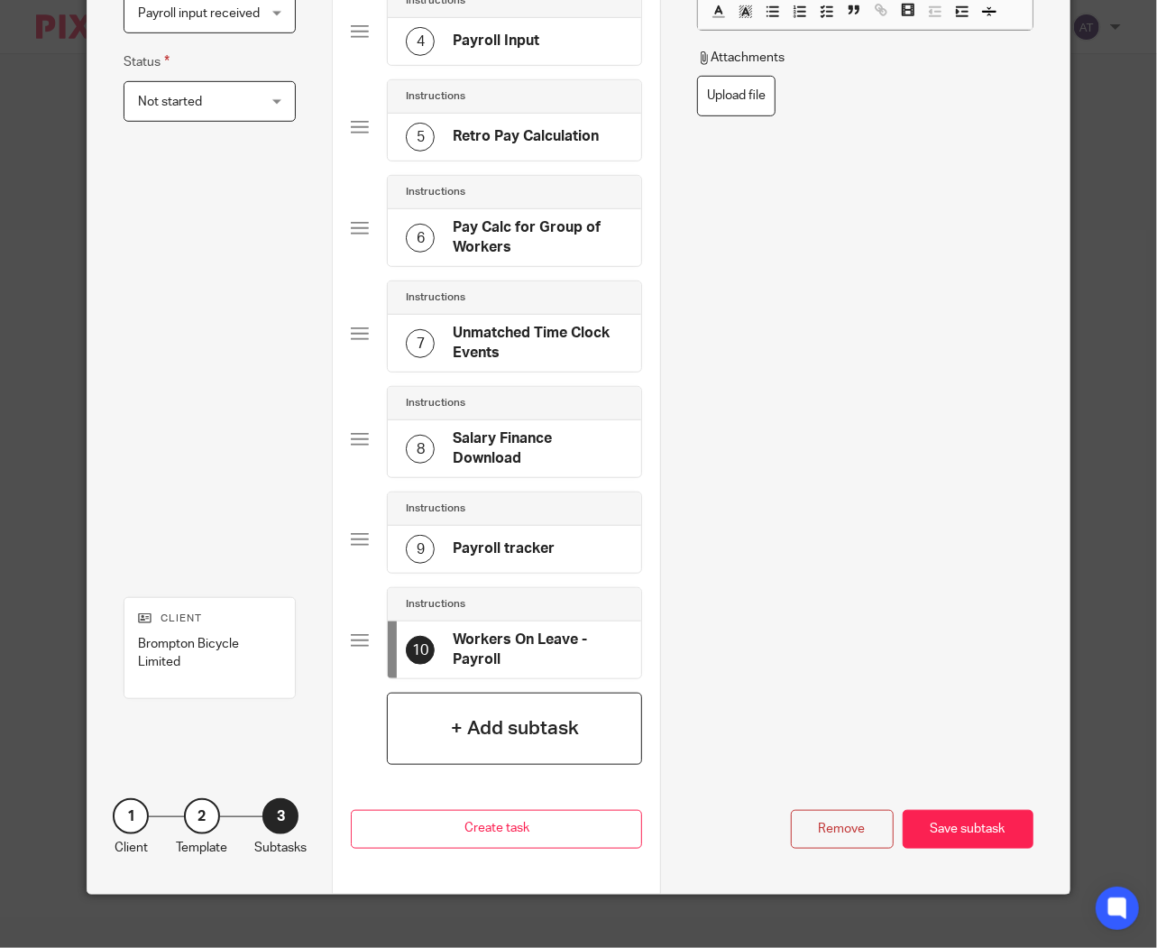
type input "Workers On Leave - Payroll"
click at [429, 744] on div "+ Add subtask" at bounding box center [514, 729] width 255 height 72
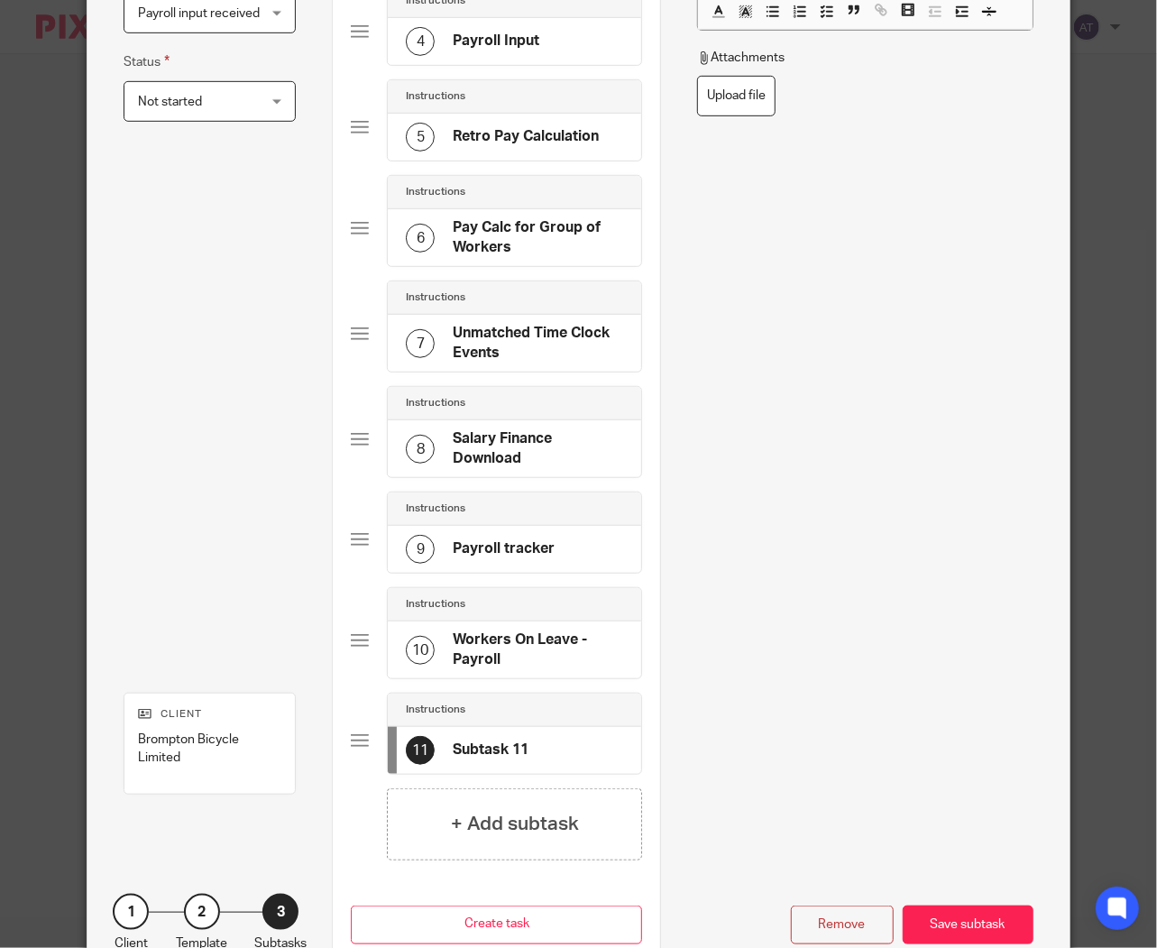
scroll to position [0, 0]
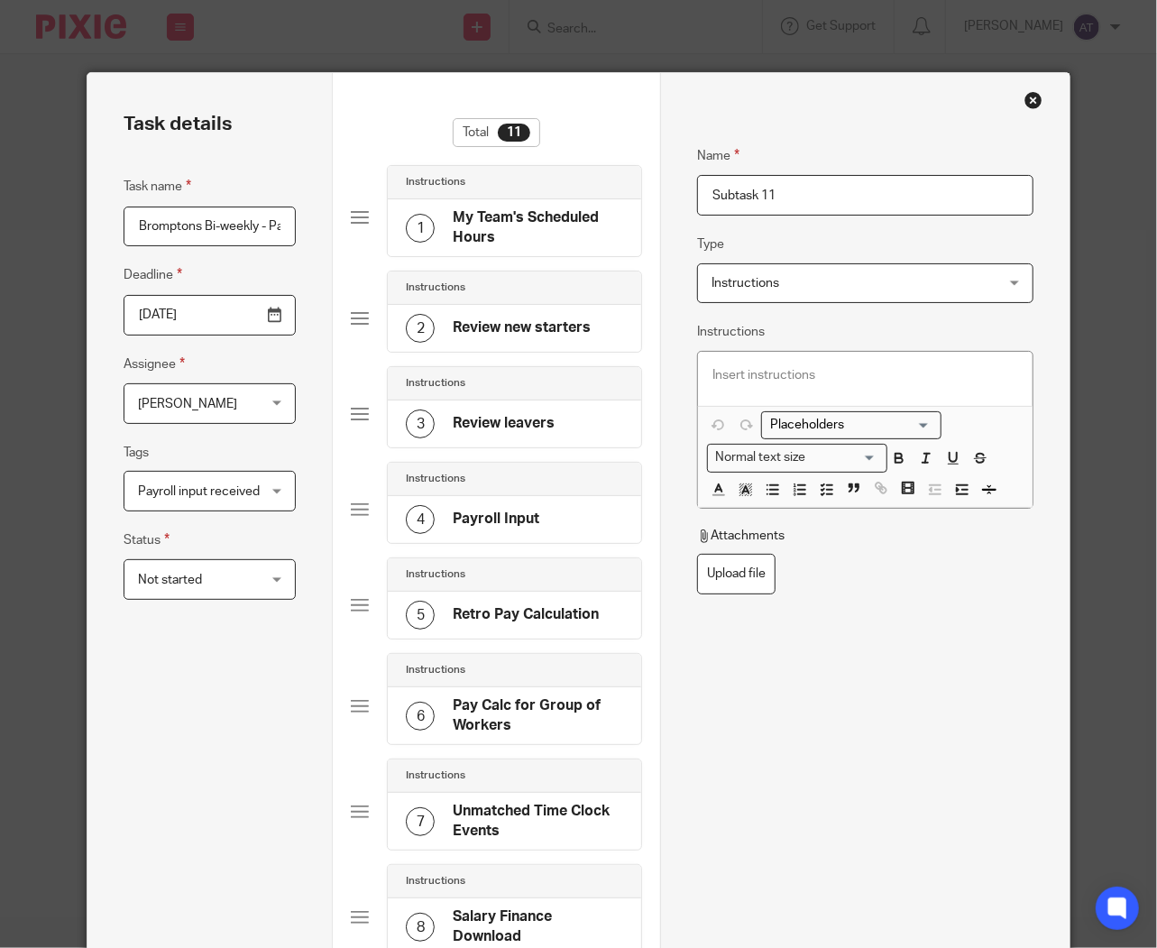
drag, startPoint x: 816, startPoint y: 193, endPoint x: 314, endPoint y: 193, distance: 501.6
click at [314, 193] on div "Task details Task name Bromptons Bi-weekly - Payroll processing Deadline 2025-1…" at bounding box center [579, 770] width 982 height 1395
paste input "Check Octopus report for car deductions."
type input "Check Octopus report for car deductions."
click at [798, 374] on p at bounding box center [866, 375] width 306 height 18
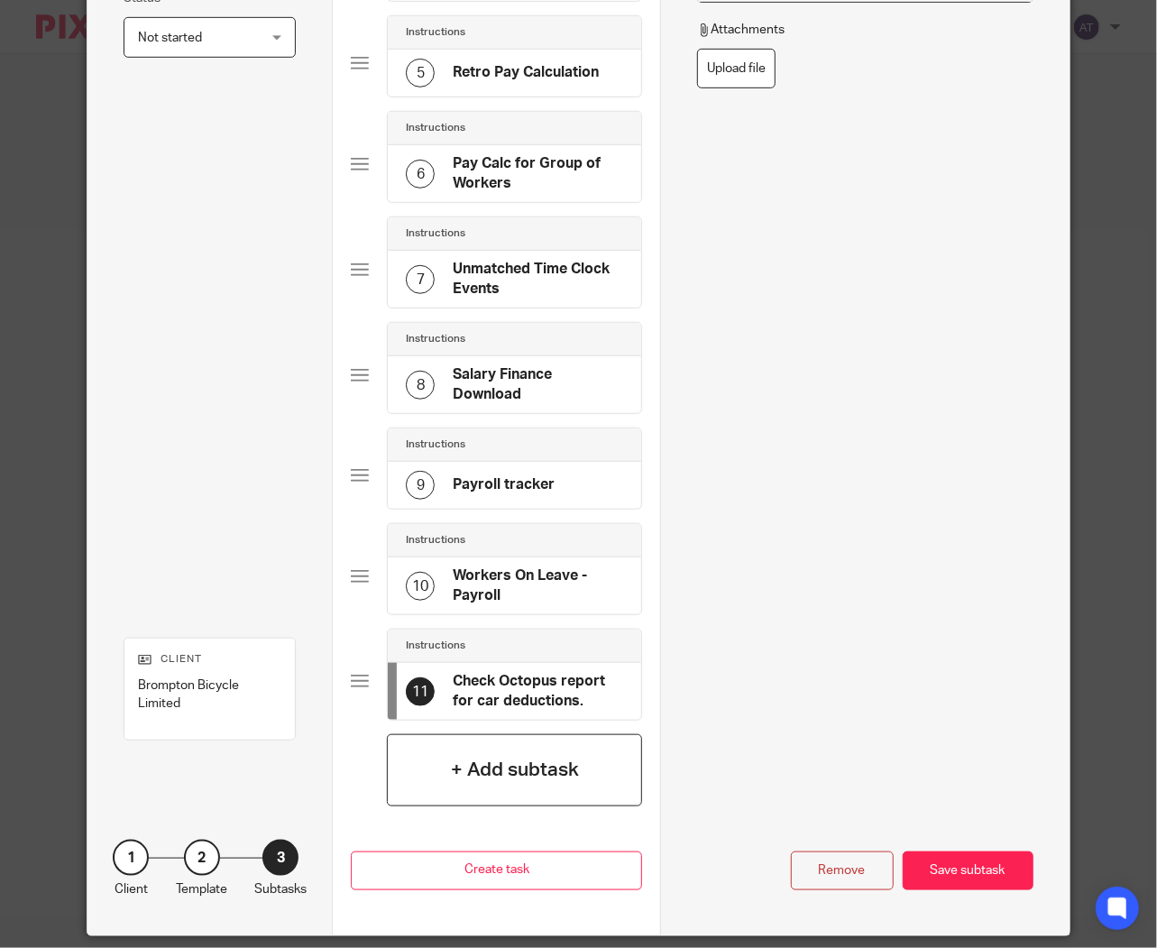
scroll to position [601, 0]
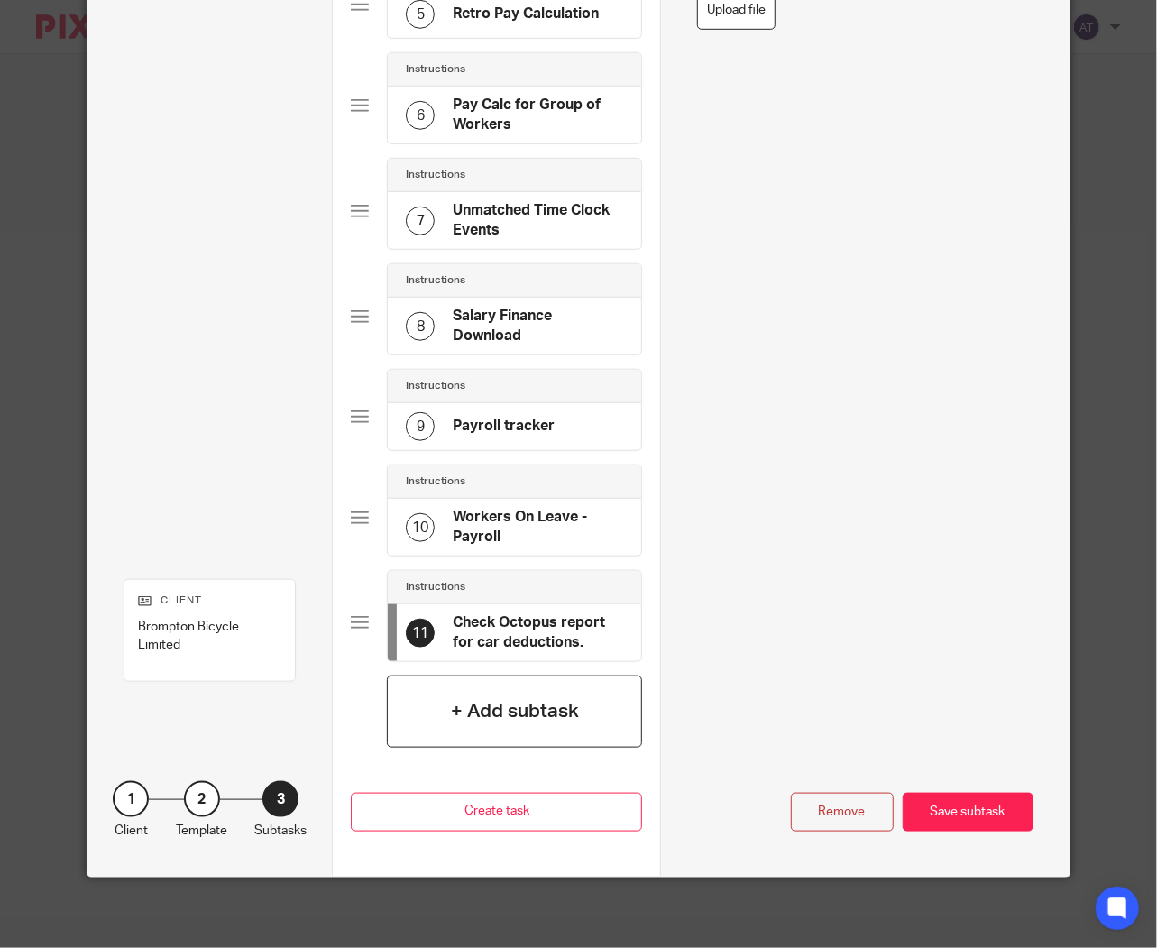
click at [474, 719] on h4 "+ Add subtask" at bounding box center [515, 711] width 128 height 28
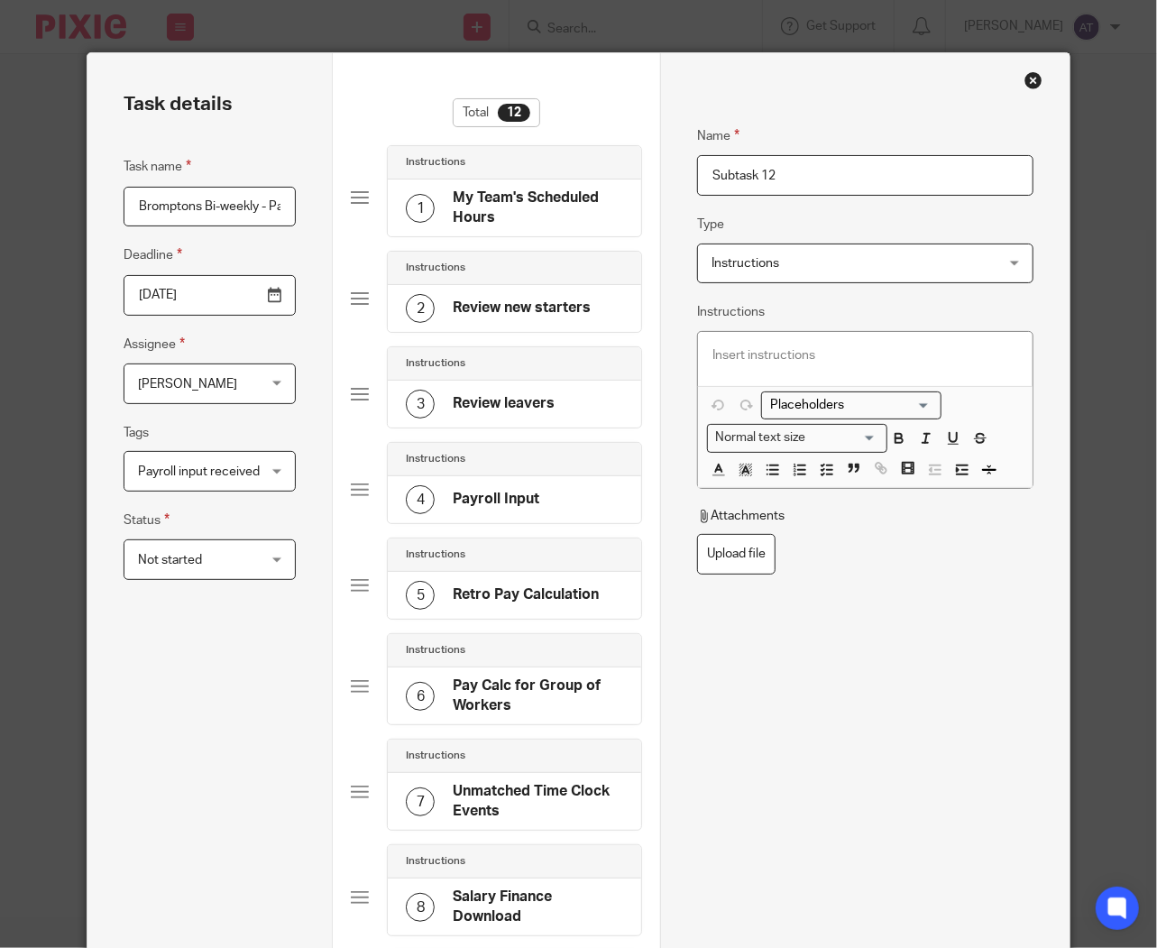
scroll to position [0, 0]
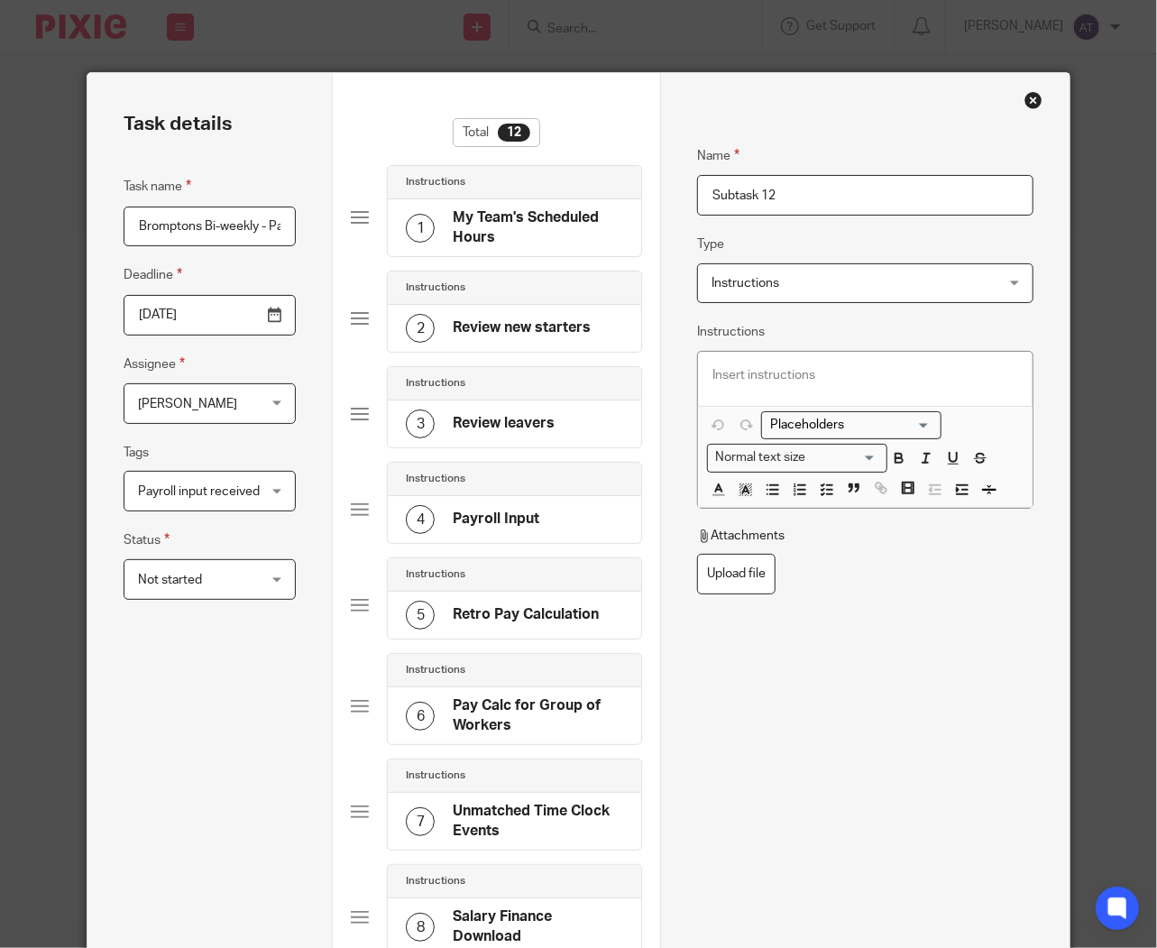
drag, startPoint x: 364, startPoint y: 210, endPoint x: 212, endPoint y: 209, distance: 152.5
click at [244, 207] on div "Task details Task name Bromptons Bi-weekly - Payroll processing Deadline 2025-1…" at bounding box center [579, 823] width 982 height 1500
paste input "Review court orders - Court Orders - Pay Calculation Results (Payroll)"
type input "Review court orders - Court Orders - Pay Calculation Results (Payroll)"
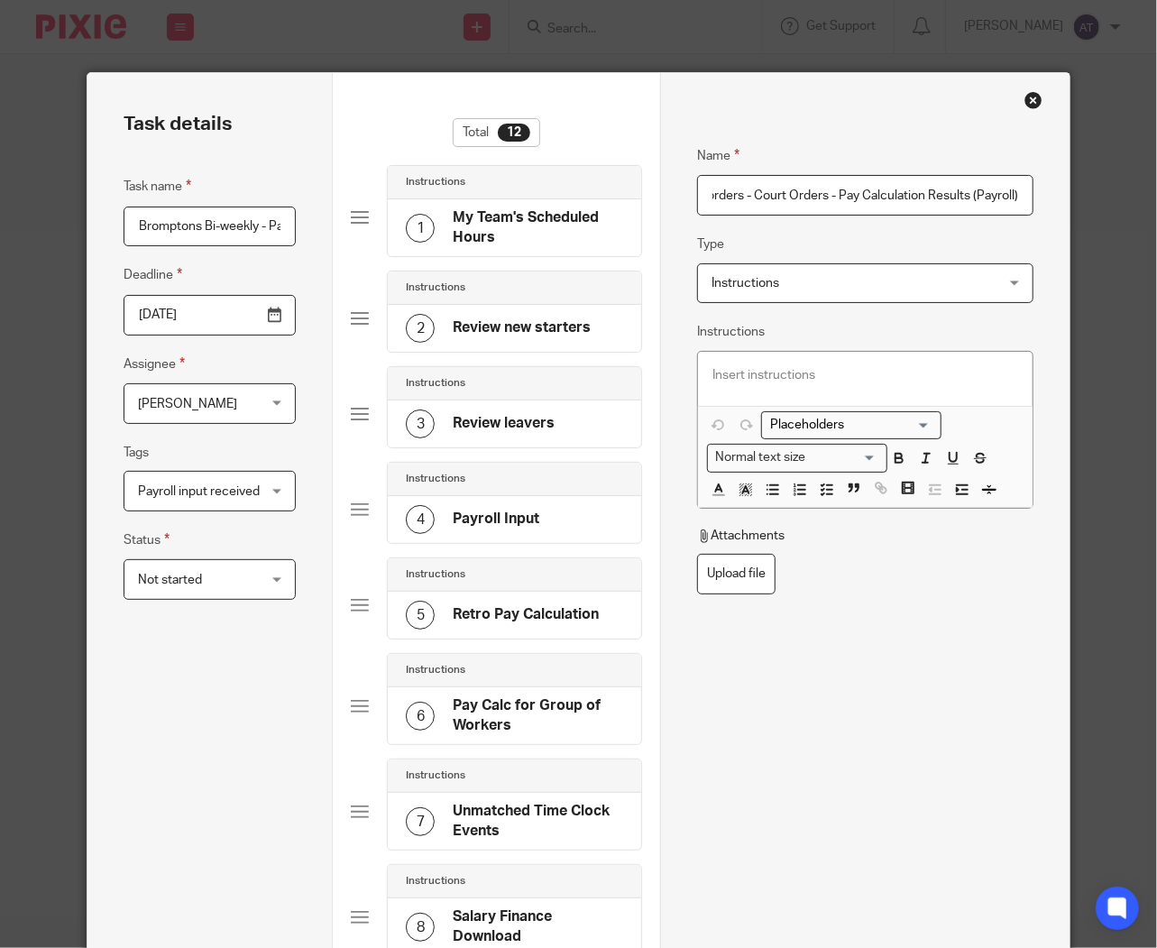
scroll to position [0, 0]
drag, startPoint x: 850, startPoint y: 372, endPoint x: 782, endPoint y: 408, distance: 76.7
click at [850, 372] on p at bounding box center [866, 375] width 306 height 18
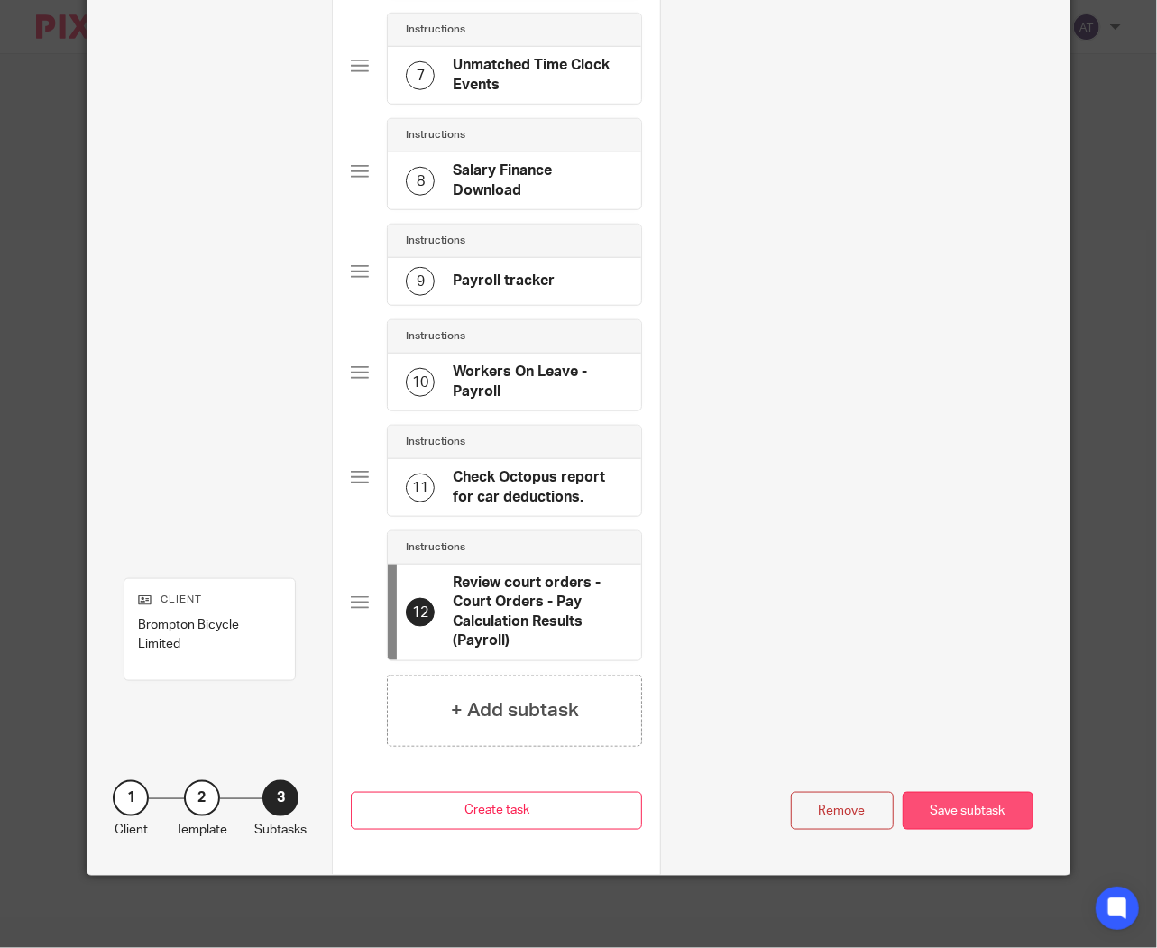
click at [977, 813] on div "Save subtask" at bounding box center [968, 811] width 131 height 39
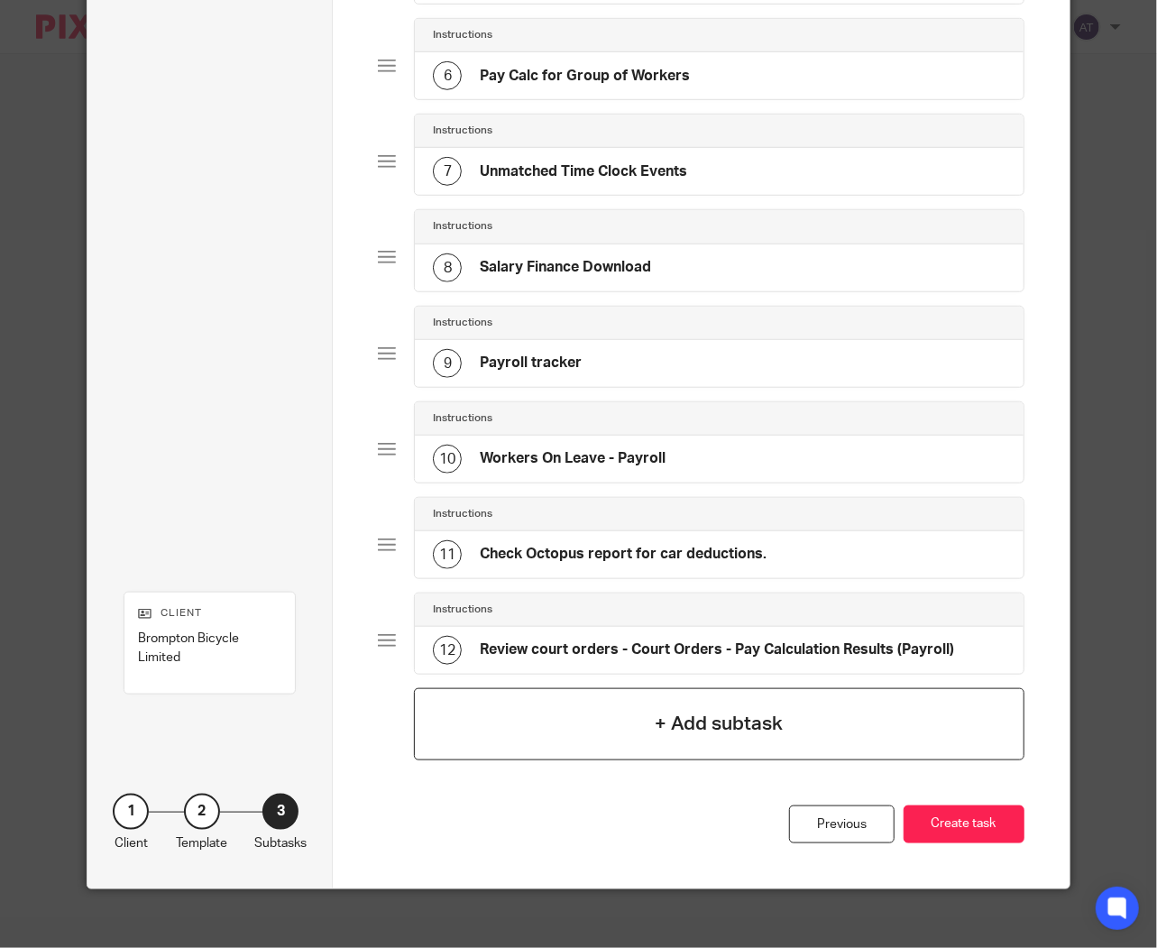
scroll to position [642, 0]
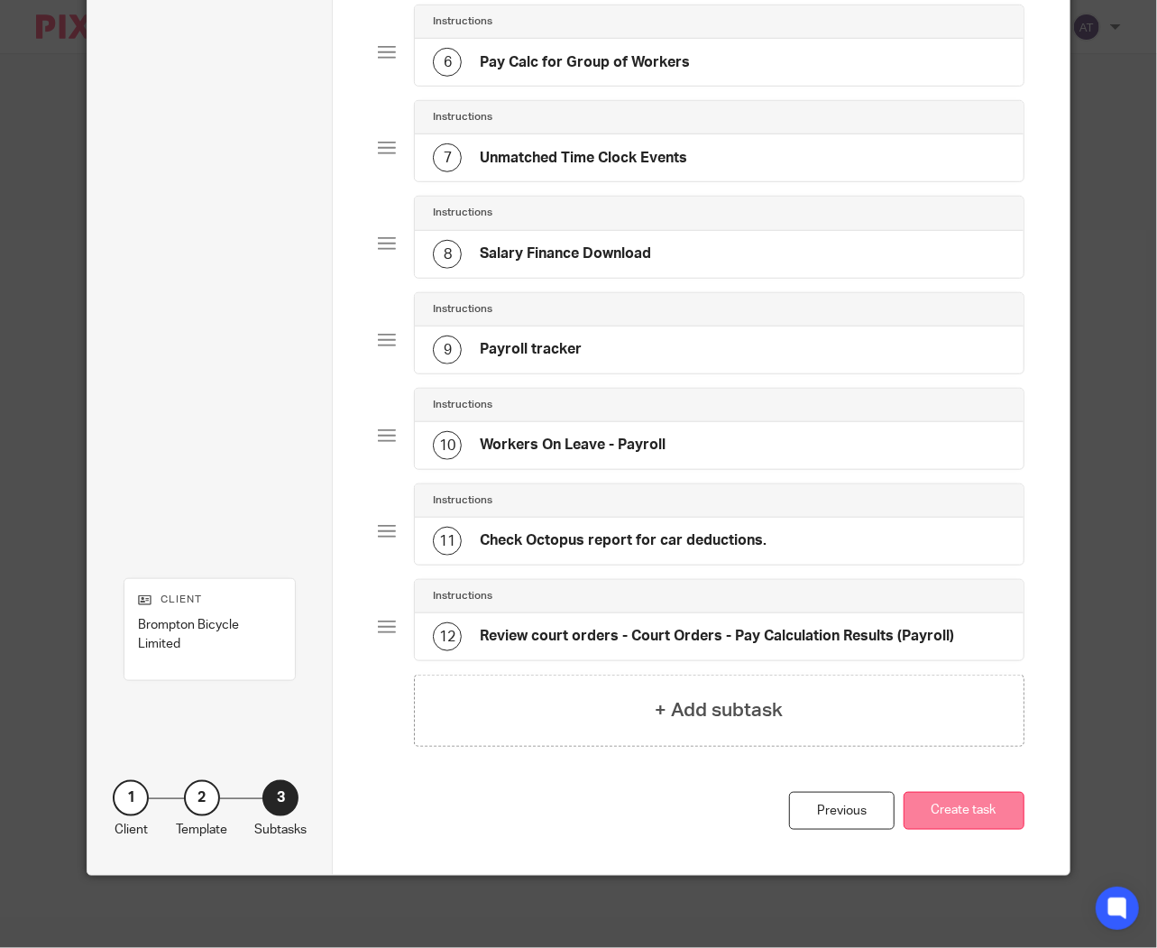
click at [949, 799] on button "Create task" at bounding box center [964, 811] width 121 height 39
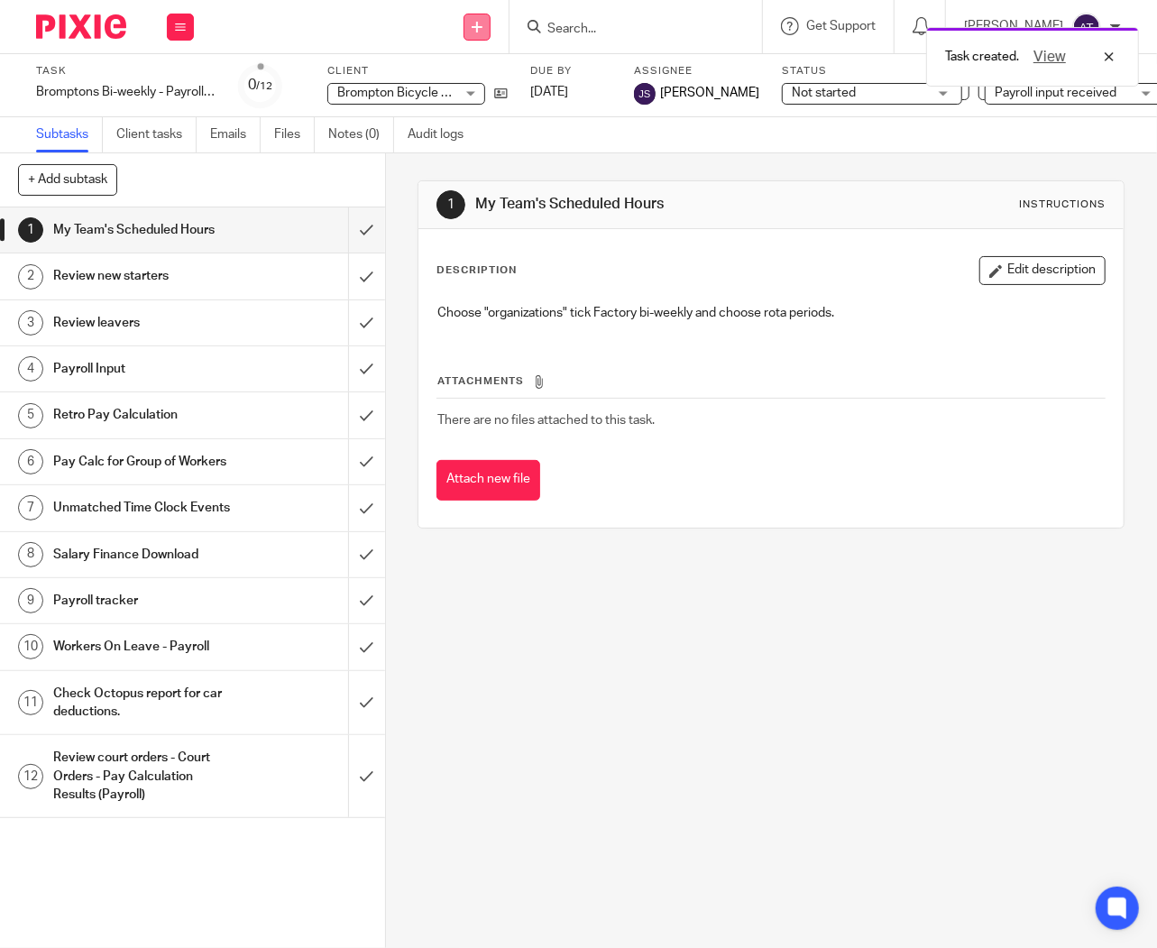
click at [483, 23] on icon at bounding box center [477, 27] width 11 height 11
click at [491, 74] on link "Send new email" at bounding box center [487, 84] width 126 height 26
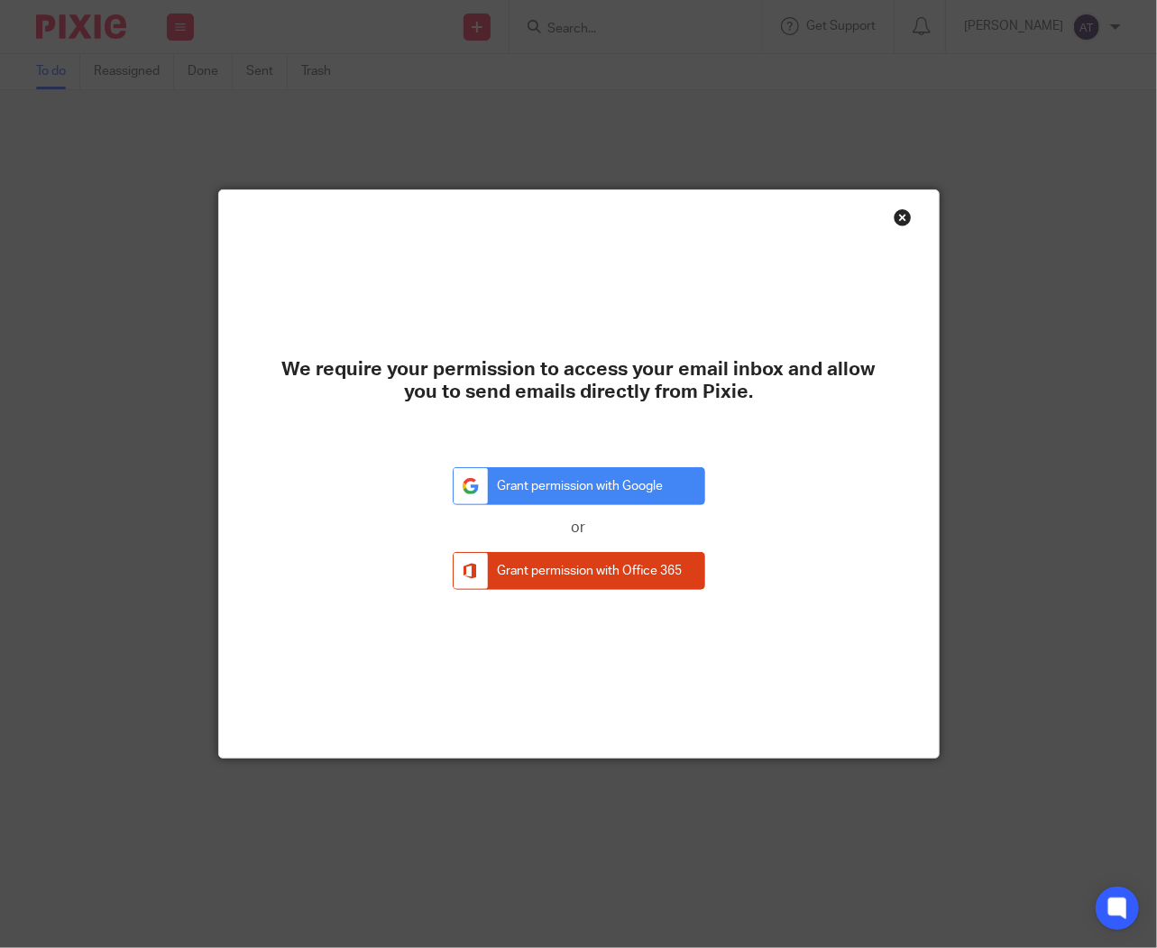
click at [894, 217] on div "Close this dialog window" at bounding box center [903, 217] width 18 height 18
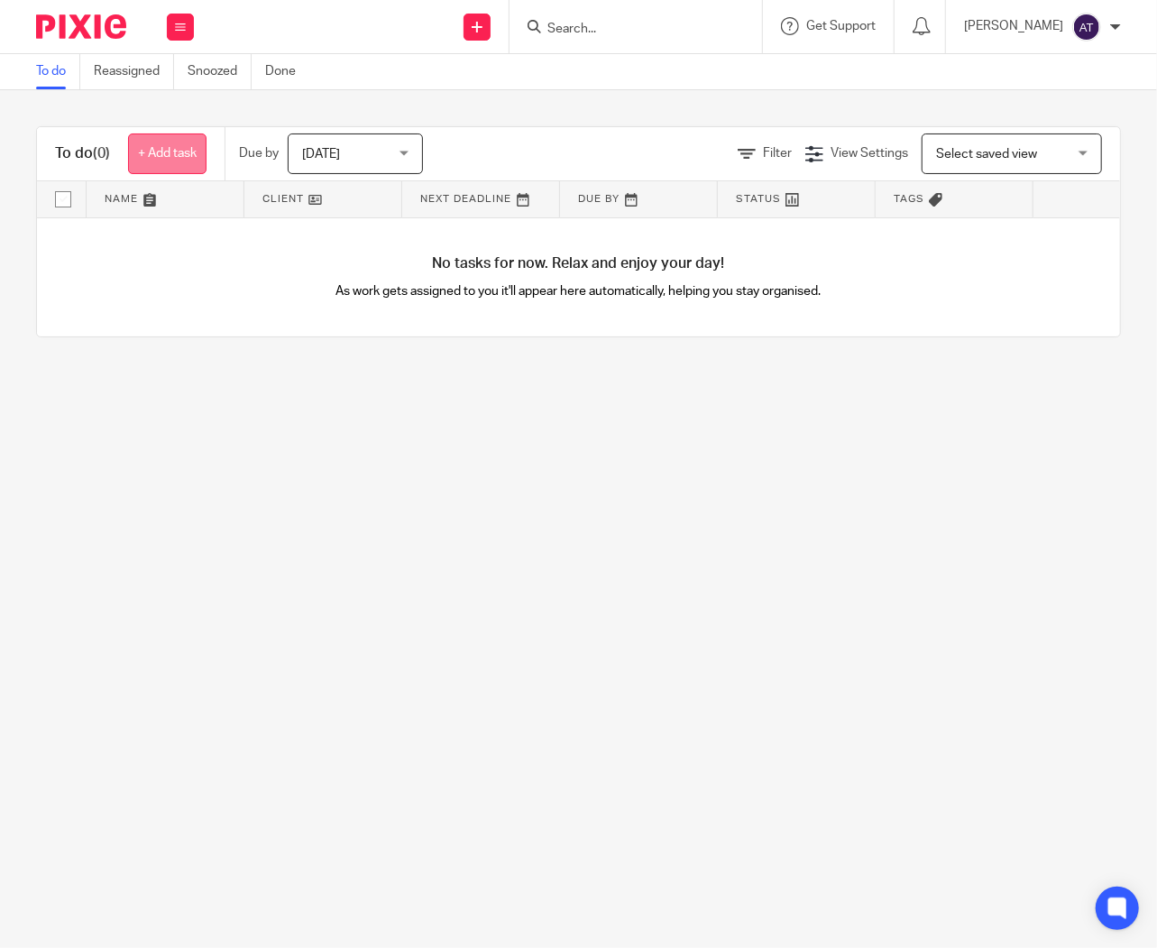
click at [181, 153] on link "+ Add task" at bounding box center [167, 154] width 78 height 41
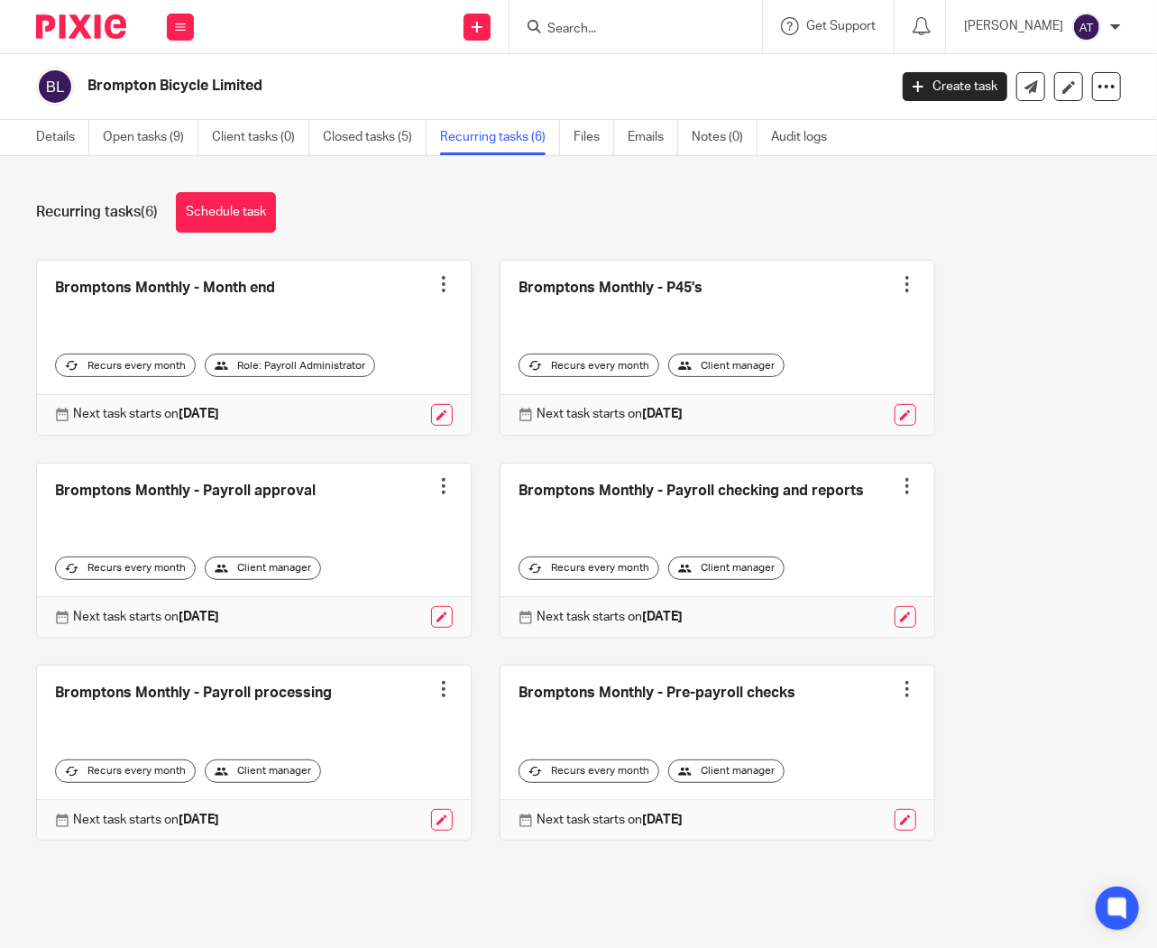
click at [230, 233] on div "Recurring tasks (6) Schedule task Bromptons Monthly - Month end Create task Clo…" at bounding box center [578, 530] width 1157 height 748
click at [153, 140] on link "Open tasks (9)" at bounding box center [151, 137] width 96 height 35
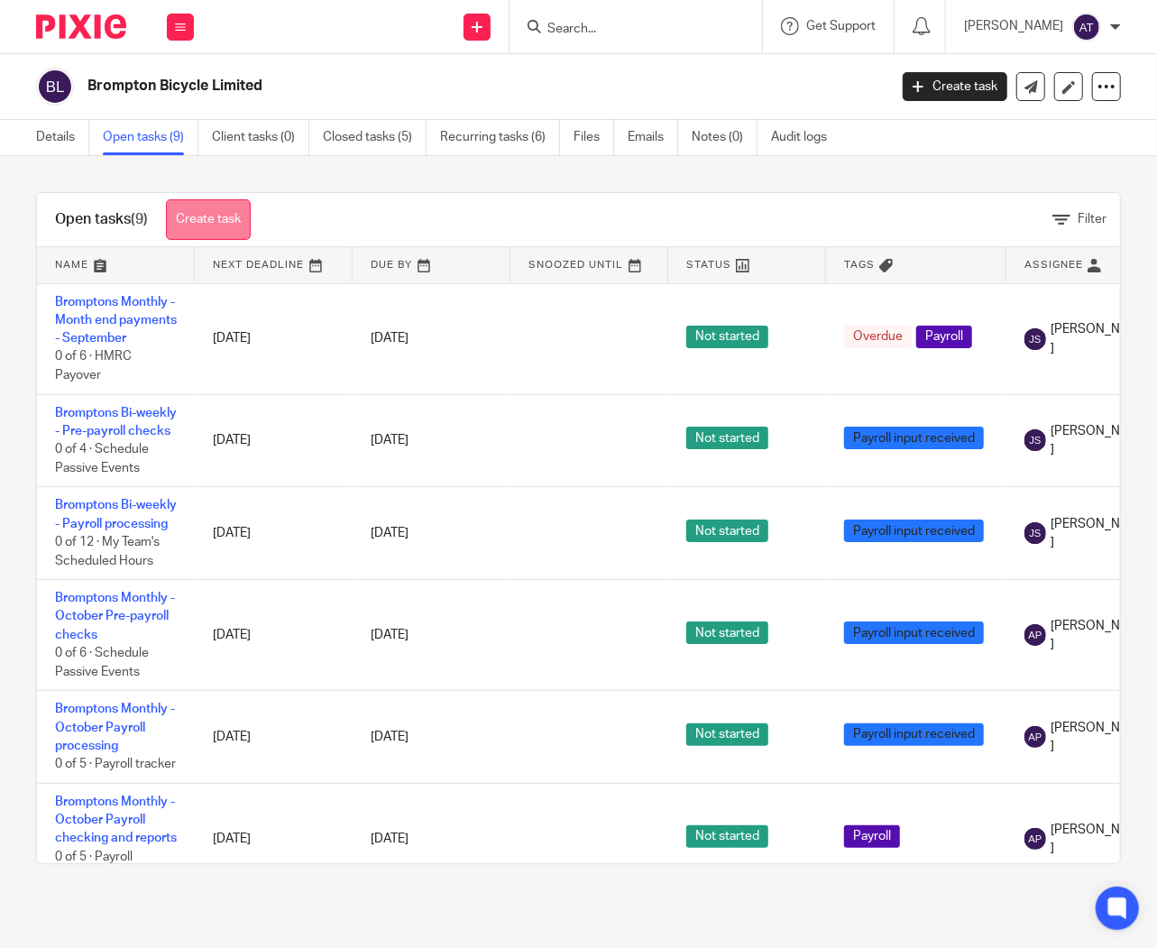
click at [197, 220] on link "Create task" at bounding box center [208, 219] width 85 height 41
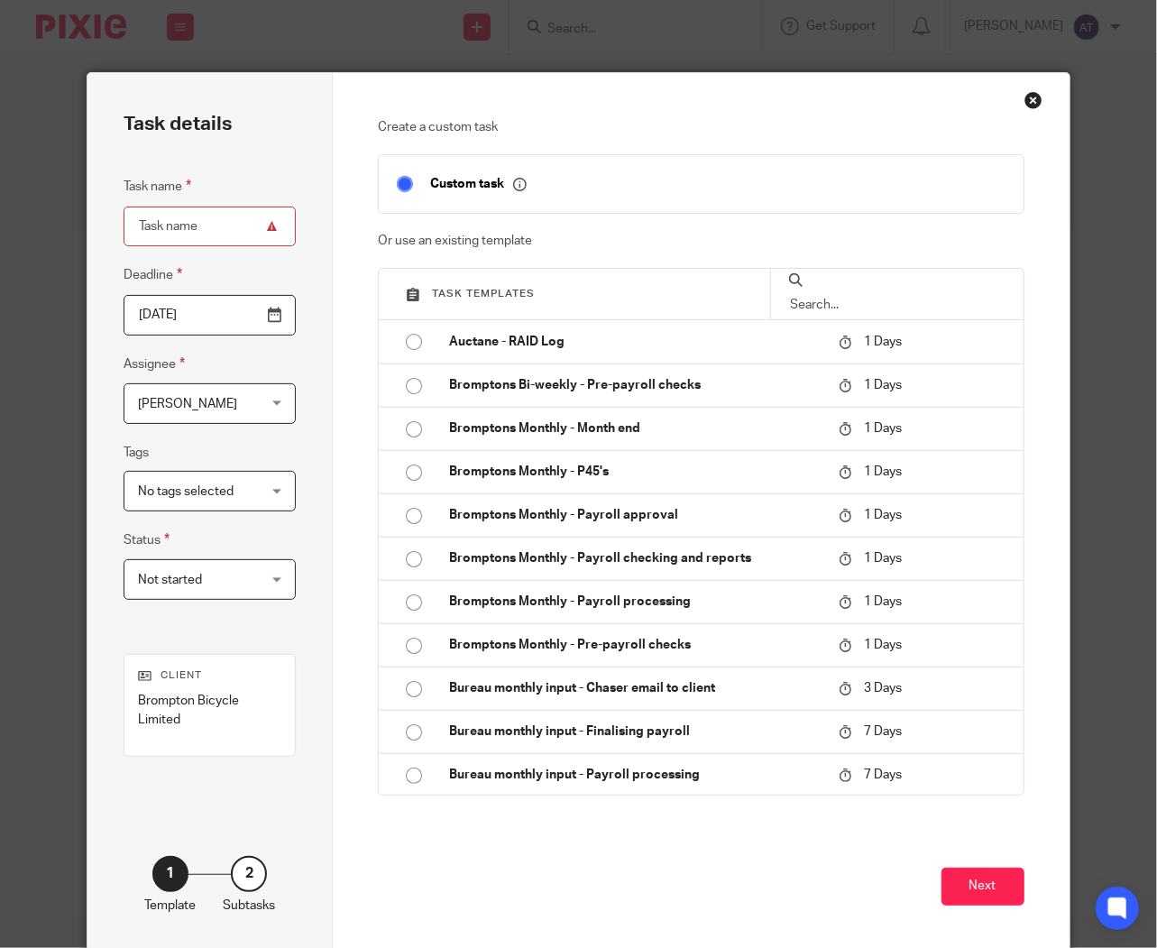
click at [220, 229] on input "Task name" at bounding box center [210, 227] width 172 height 41
paste input "Bromptons Bi-weekly - Payroll checking and reports"
type input "Bromptons Bi-weekly - Payroll checking and reports"
click at [267, 312] on input "[DATE]" at bounding box center [210, 315] width 172 height 41
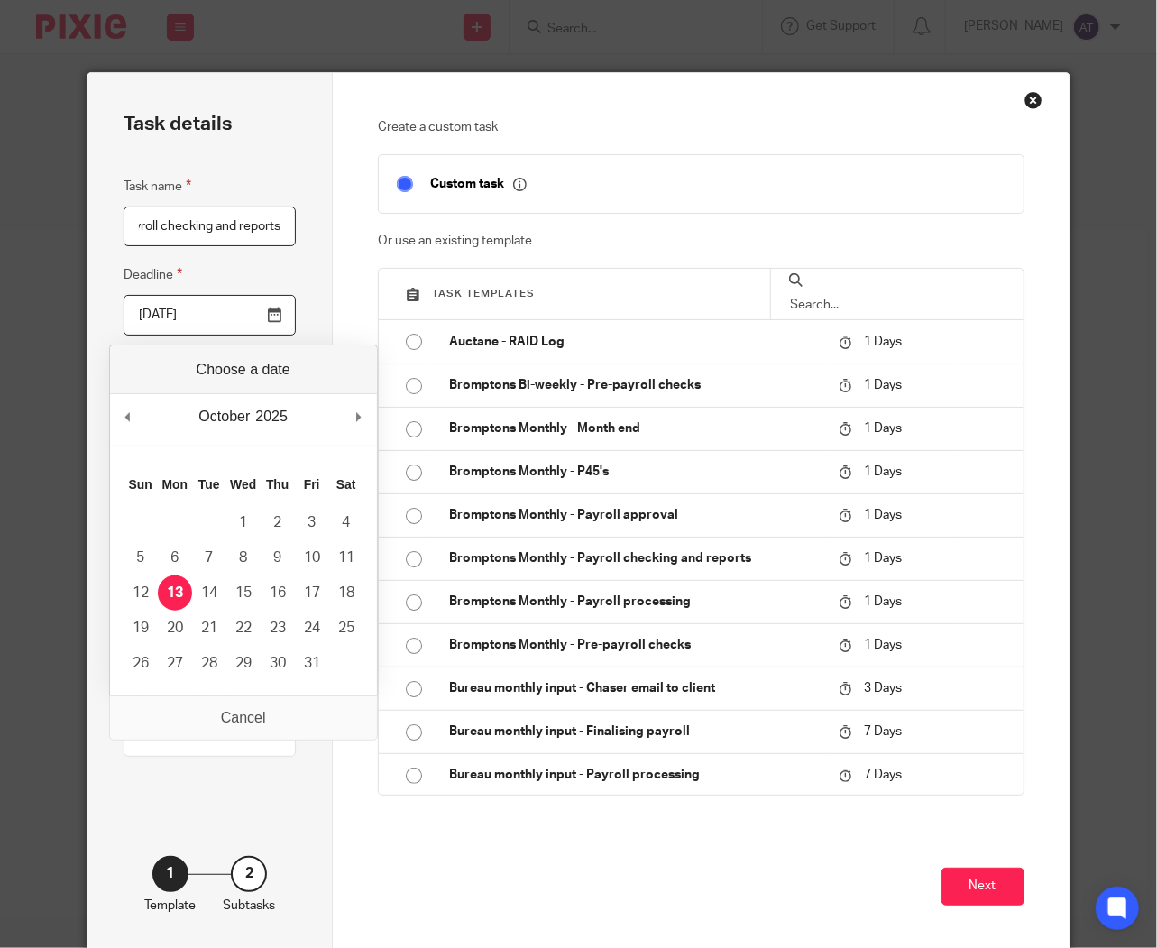
scroll to position [0, 0]
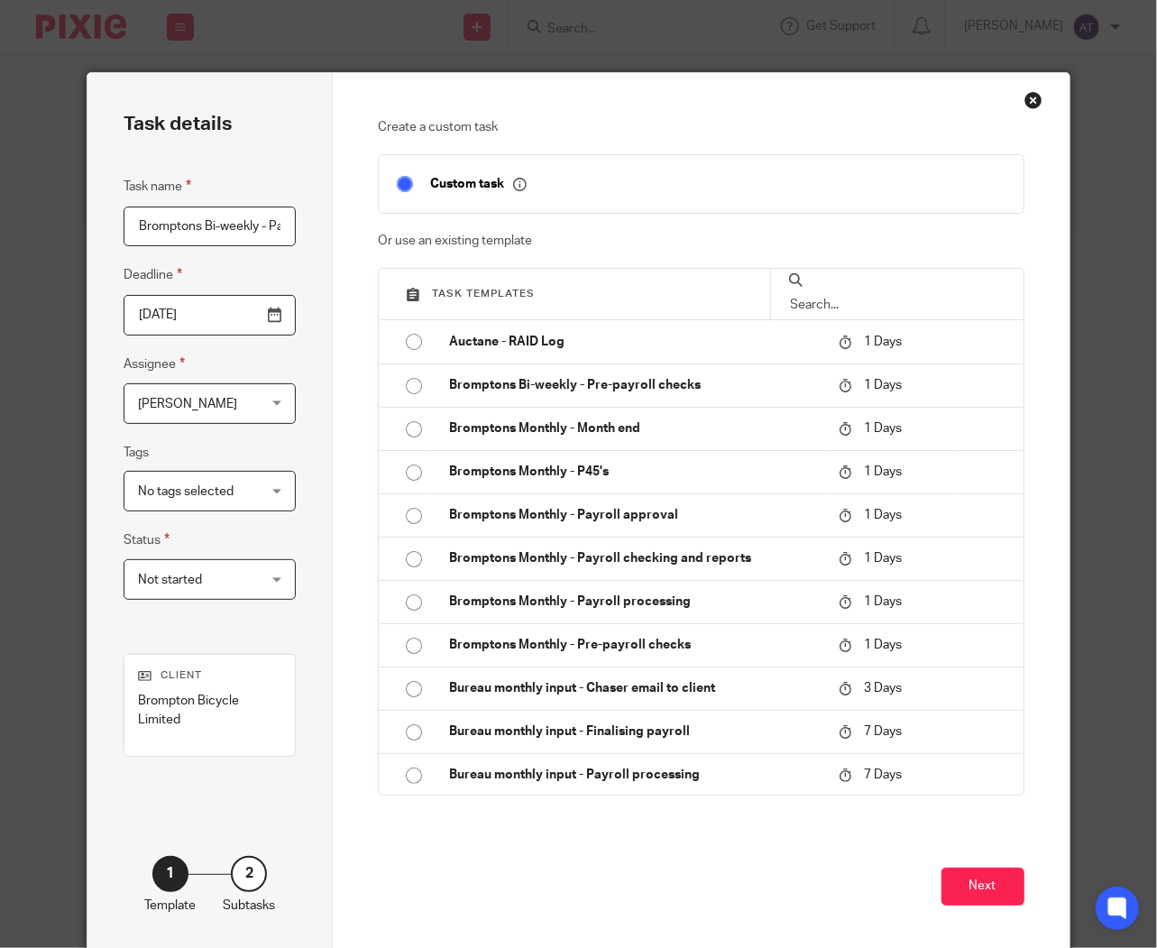
click at [235, 392] on span "[PERSON_NAME]" at bounding box center [200, 403] width 125 height 38
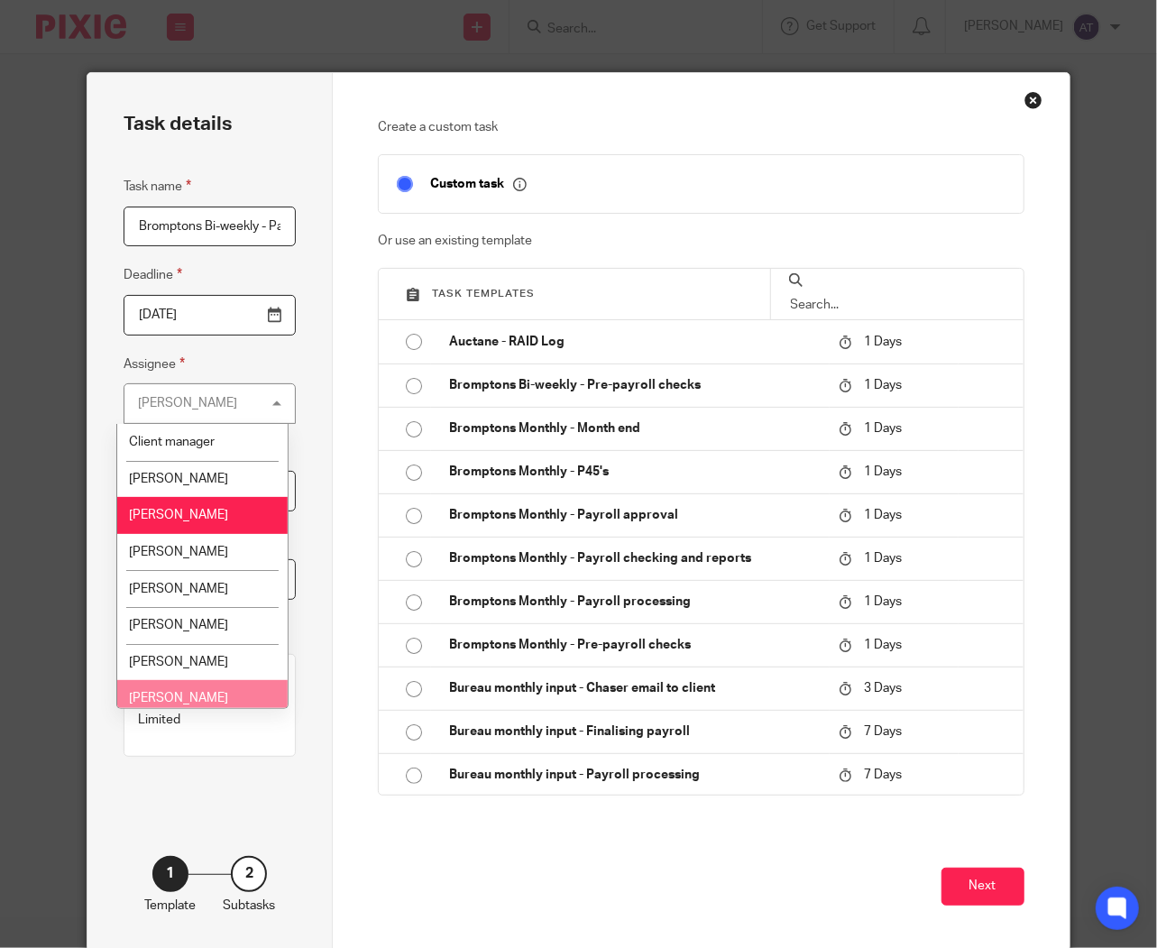
click at [191, 687] on li "[PERSON_NAME]" at bounding box center [202, 698] width 171 height 37
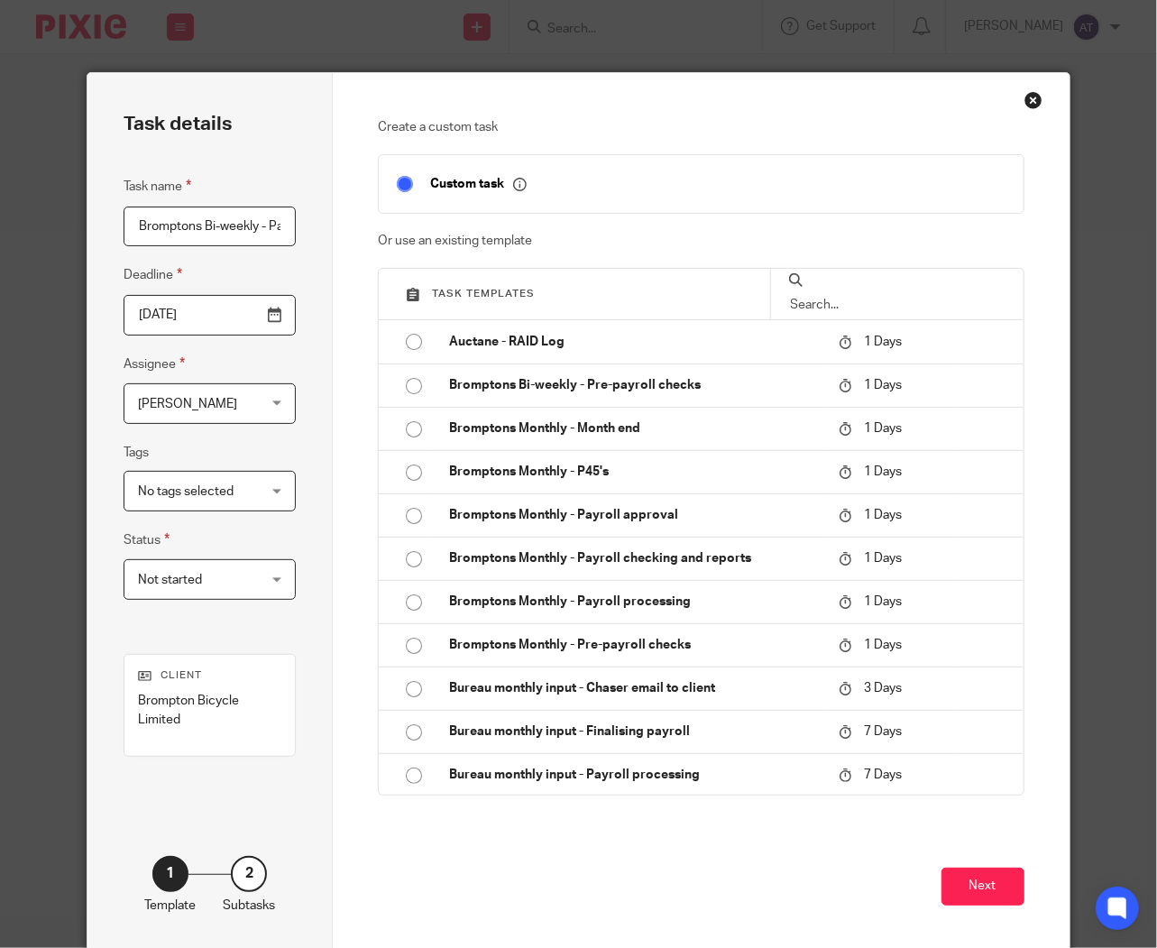
click at [215, 483] on span "No tags selected" at bounding box center [200, 491] width 125 height 38
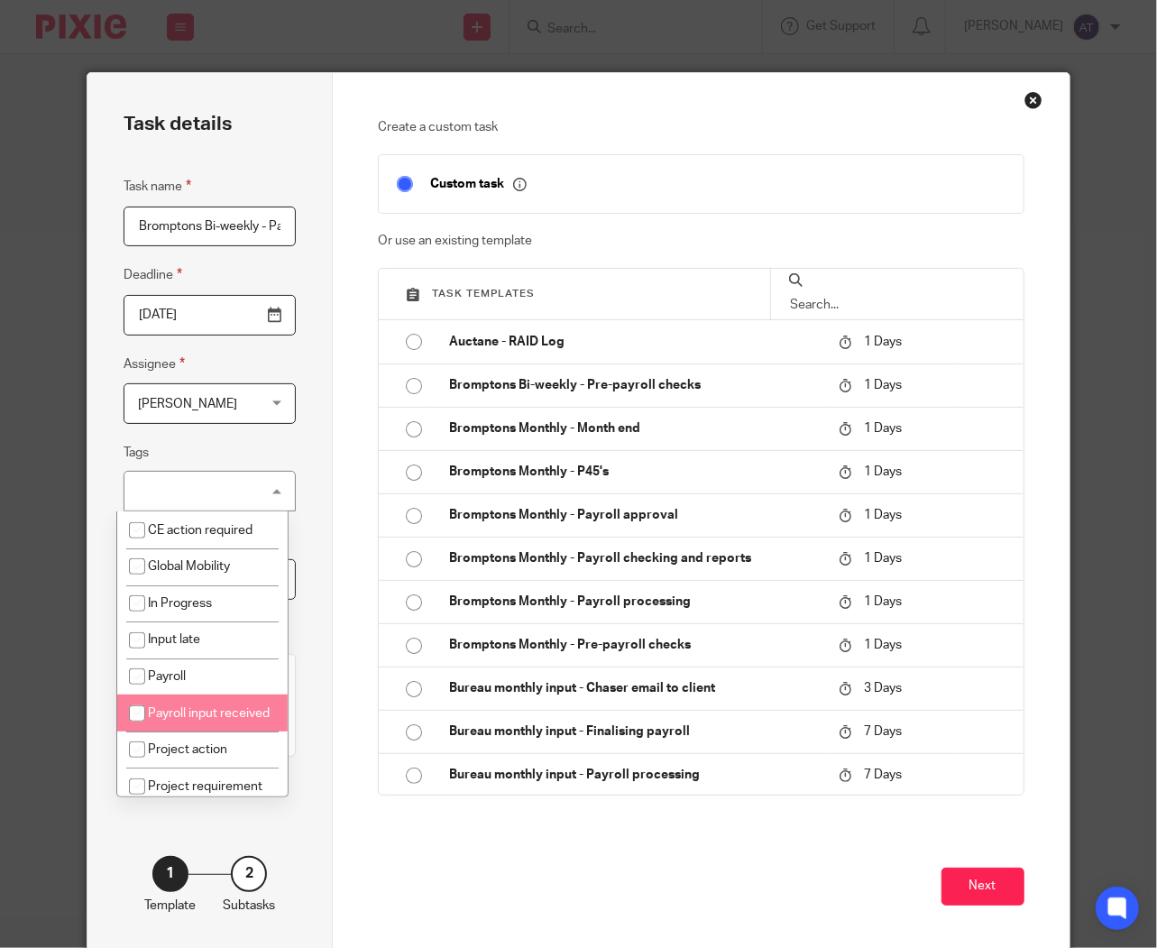
click at [164, 717] on span "Payroll input received" at bounding box center [209, 713] width 122 height 13
checkbox input "true"
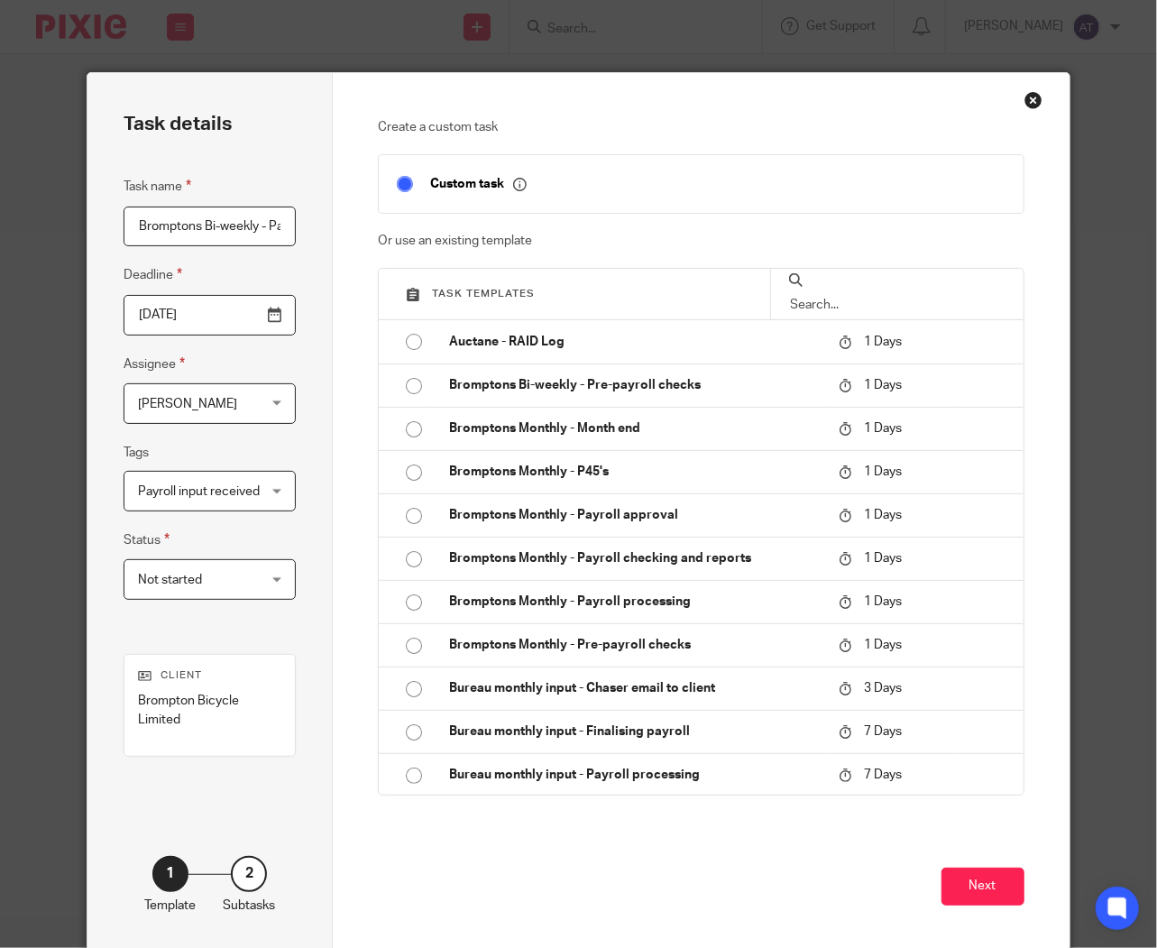
click at [303, 416] on div "Task details Task name Bromptons Bi-weekly - Payroll checking and reports Deadl…" at bounding box center [210, 512] width 245 height 878
click at [981, 889] on button "Next" at bounding box center [983, 887] width 83 height 39
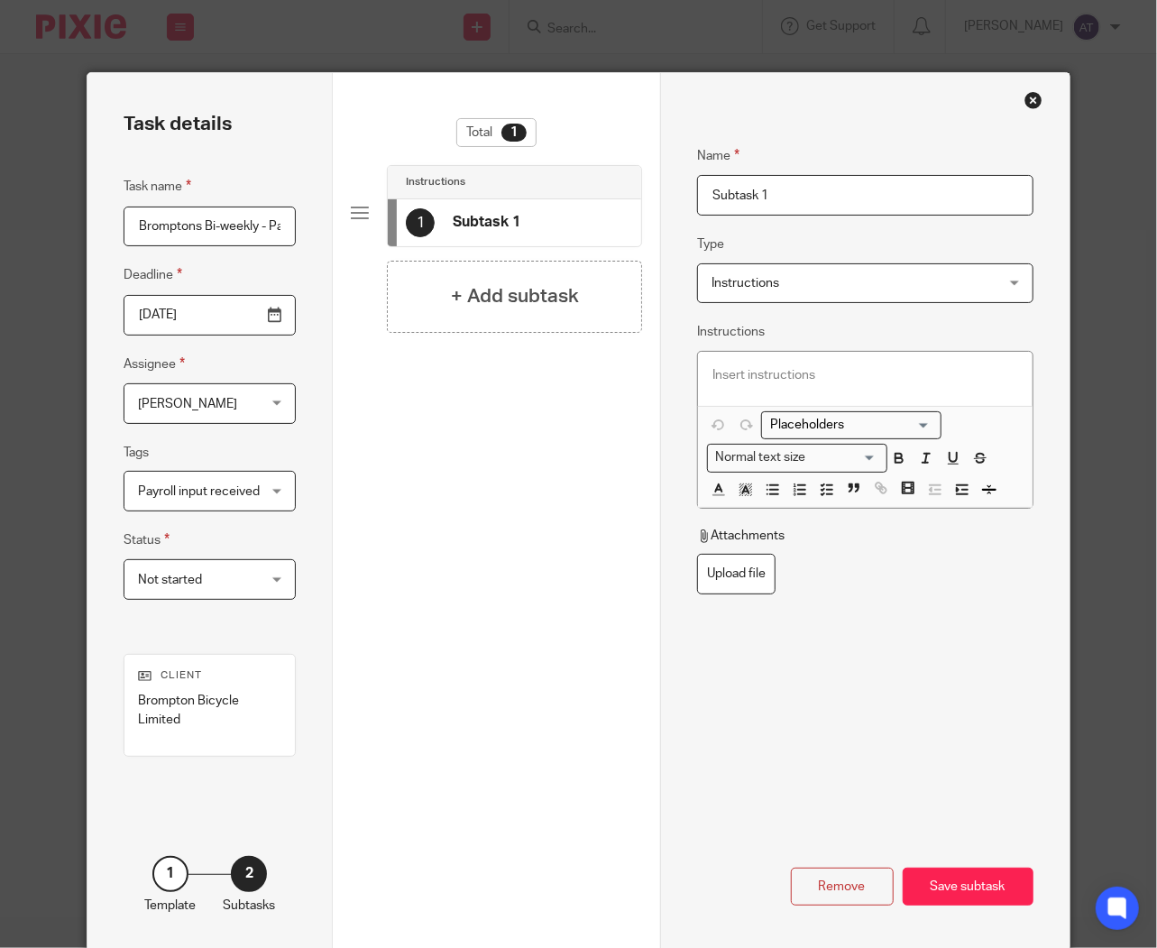
click at [810, 184] on input "Subtask 1" at bounding box center [865, 195] width 337 height 41
paste input "Payroll Register By Period"
drag, startPoint x: 941, startPoint y: 189, endPoint x: 379, endPoint y: 226, distance: 563.3
click at [379, 226] on div "Task details Task name Bromptons Bi-weekly - Payroll checking and reports Deadl…" at bounding box center [579, 512] width 982 height 878
paste input "text"
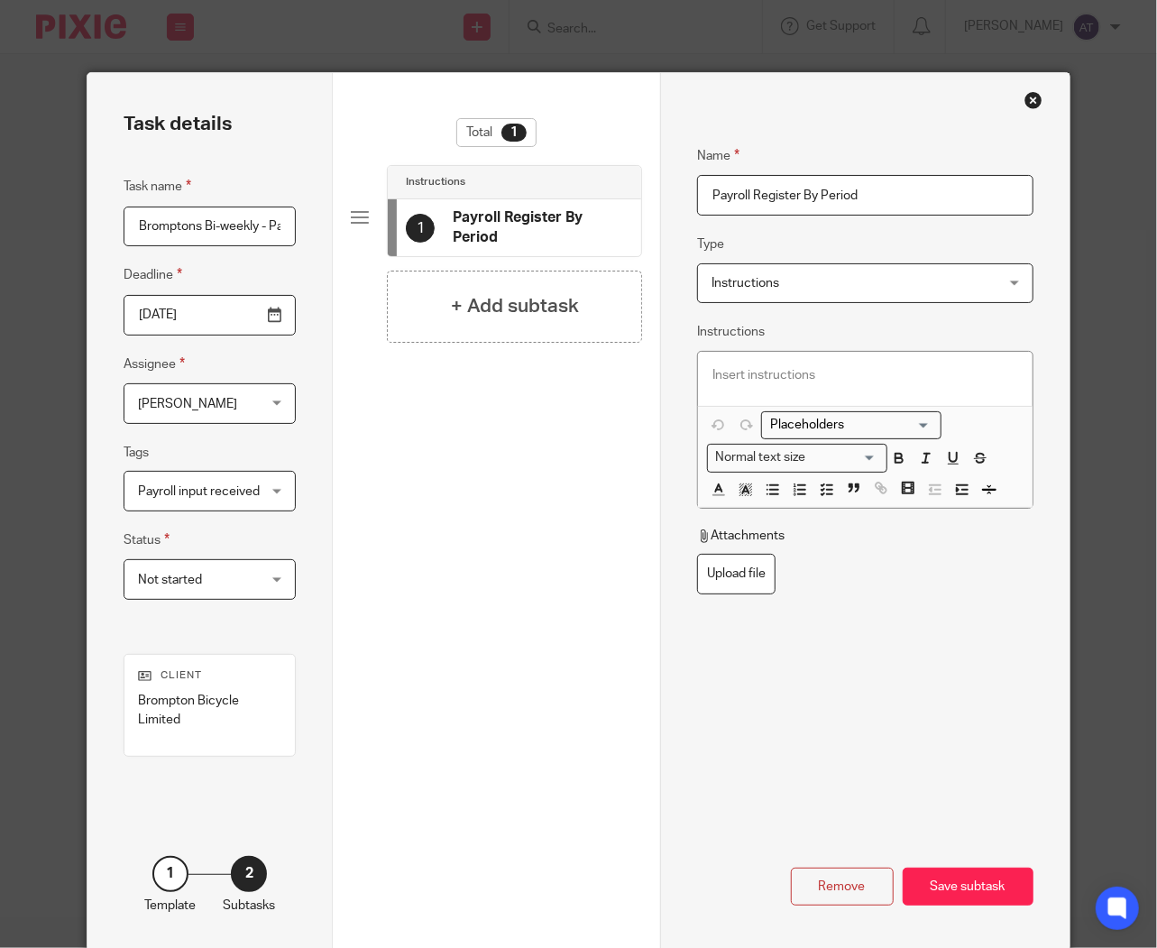
type input "Payroll Register By Period"
click at [916, 274] on span "Instructions" at bounding box center [840, 283] width 256 height 38
click at [679, 344] on div "Name Payroll Register By Period Type Instructions Instructions Instructions Doc…" at bounding box center [865, 512] width 410 height 878
click at [767, 361] on div at bounding box center [865, 379] width 335 height 54
click at [497, 300] on h4 "+ Add subtask" at bounding box center [515, 306] width 128 height 28
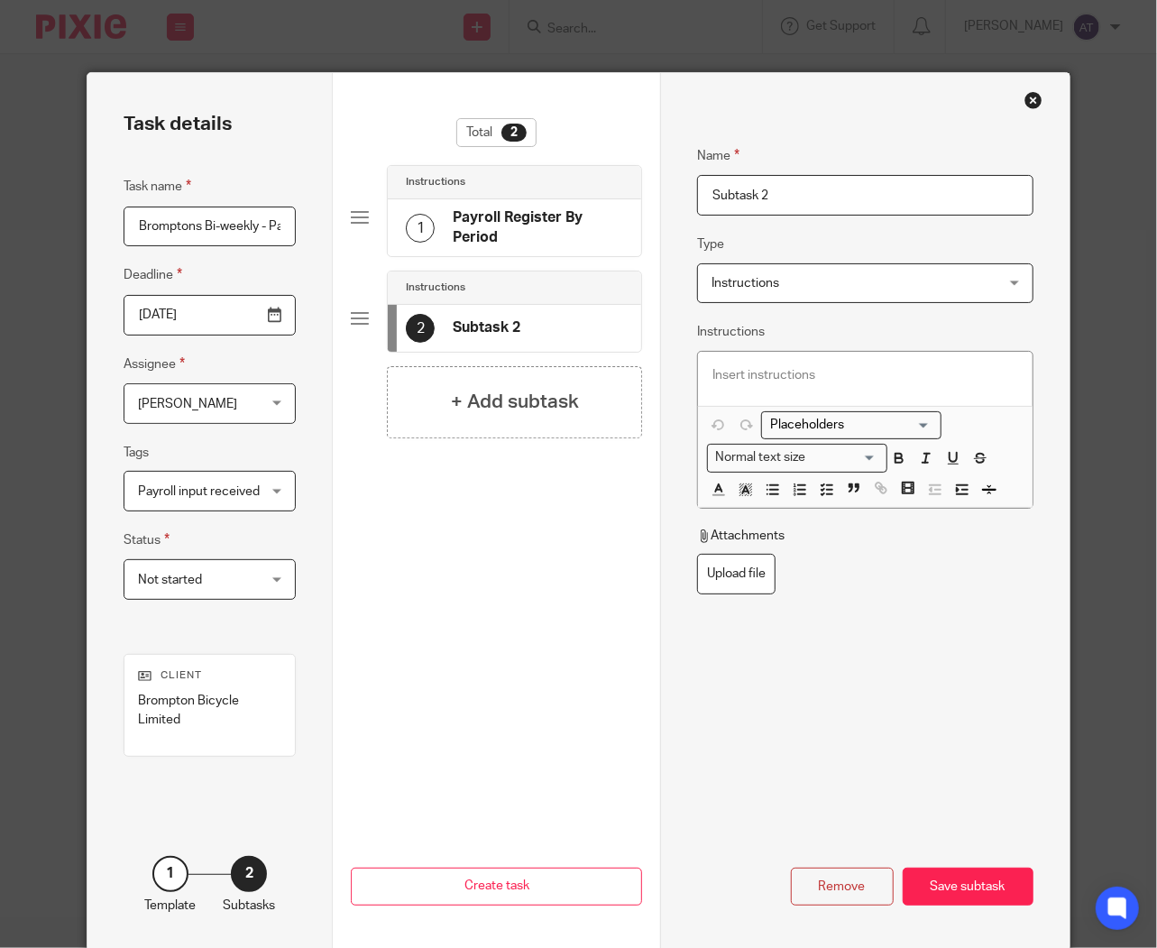
drag, startPoint x: 318, startPoint y: 194, endPoint x: 0, endPoint y: 226, distance: 319.2
click at [49, 205] on div "Task details Task name Bromptons Bi-weekly - Payroll checking and reports Deadl…" at bounding box center [578, 474] width 1157 height 948
paste input "View UK RTI FPS Exceptions"
type input "View UK RTI FPS Exceptions"
click at [803, 373] on p at bounding box center [866, 375] width 306 height 18
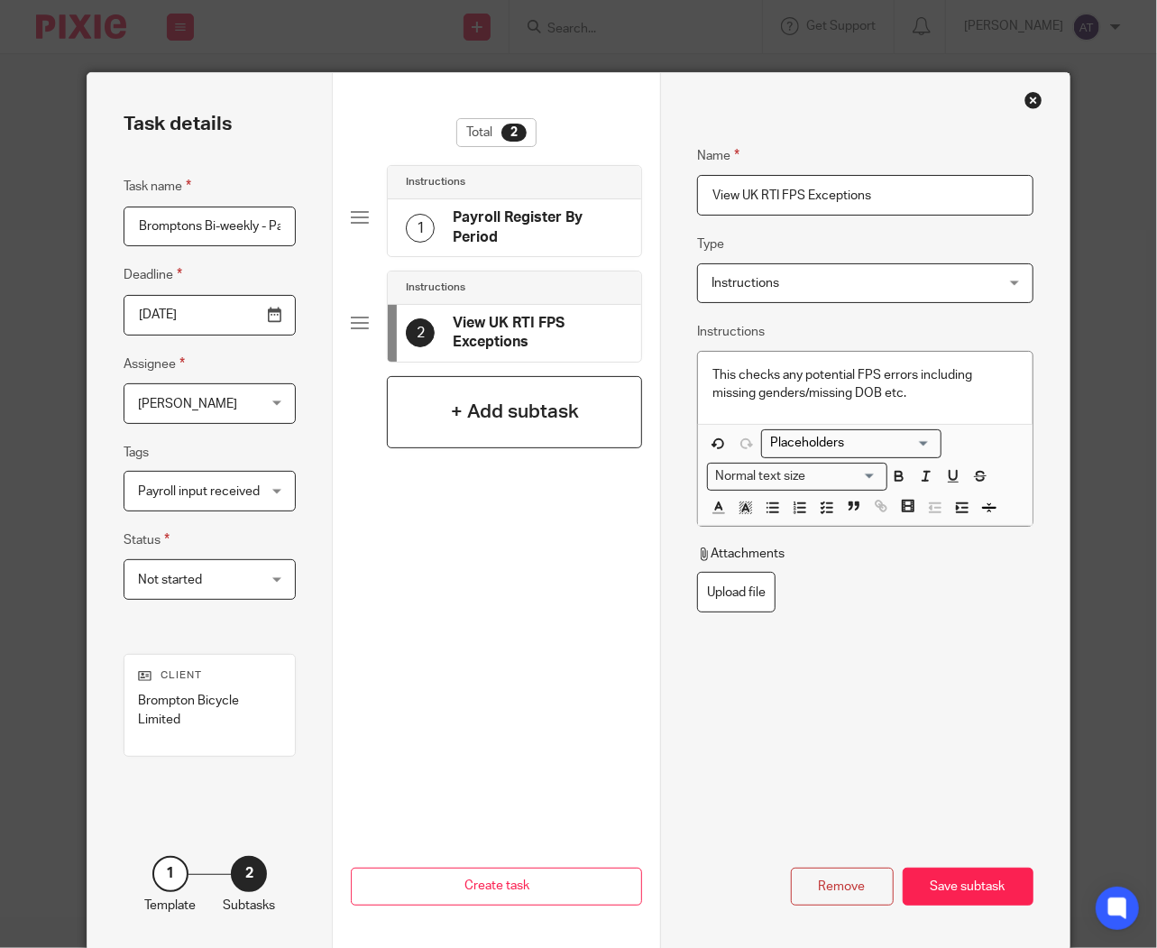
click at [452, 412] on h4 "+ Add subtask" at bounding box center [515, 412] width 128 height 28
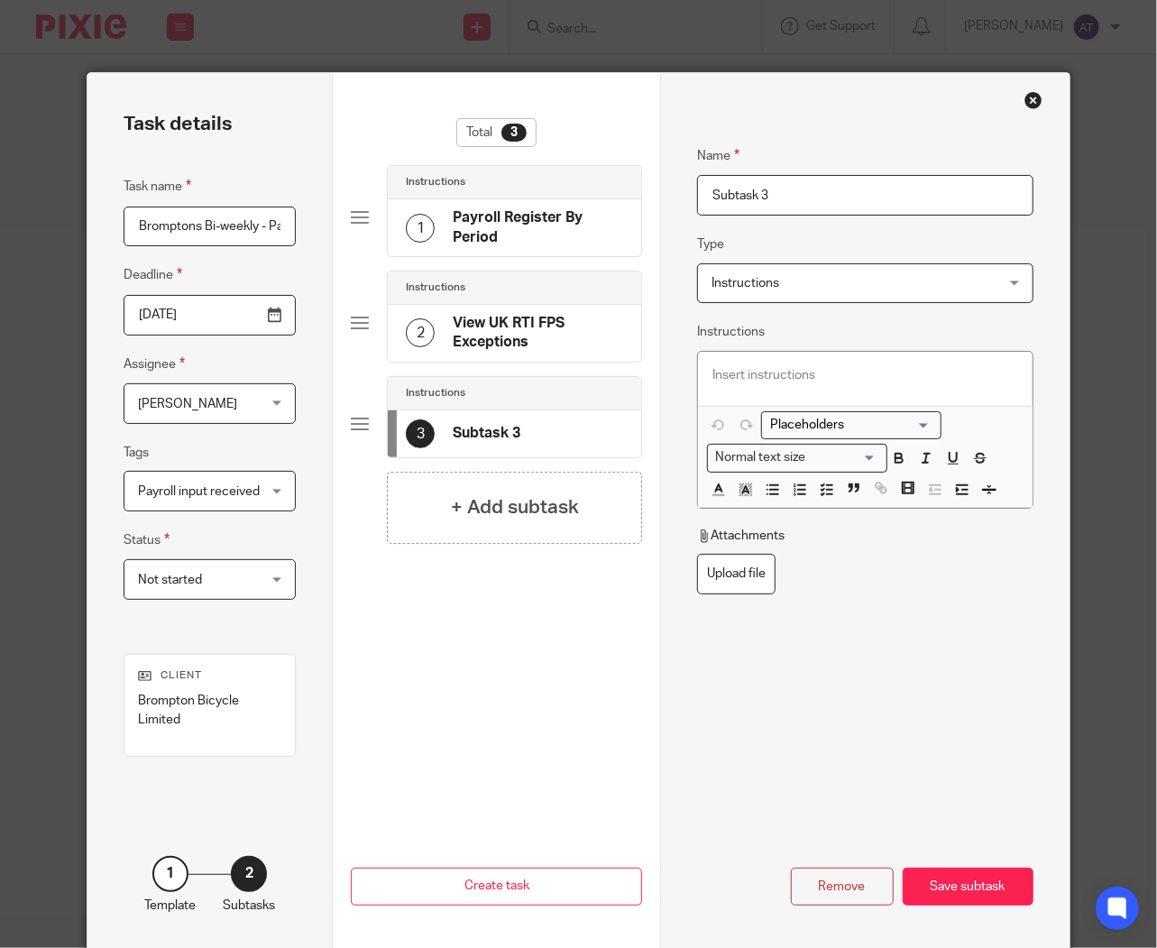
drag, startPoint x: 828, startPoint y: 194, endPoint x: 444, endPoint y: 174, distance: 384.8
click at [444, 167] on div "Task details Task name Bromptons Bi-weekly - Payroll checking and reports Deadl…" at bounding box center [579, 512] width 982 height 878
paste input "Payroll Rec"
type input "Payroll Rec"
click at [790, 385] on div at bounding box center [865, 379] width 335 height 54
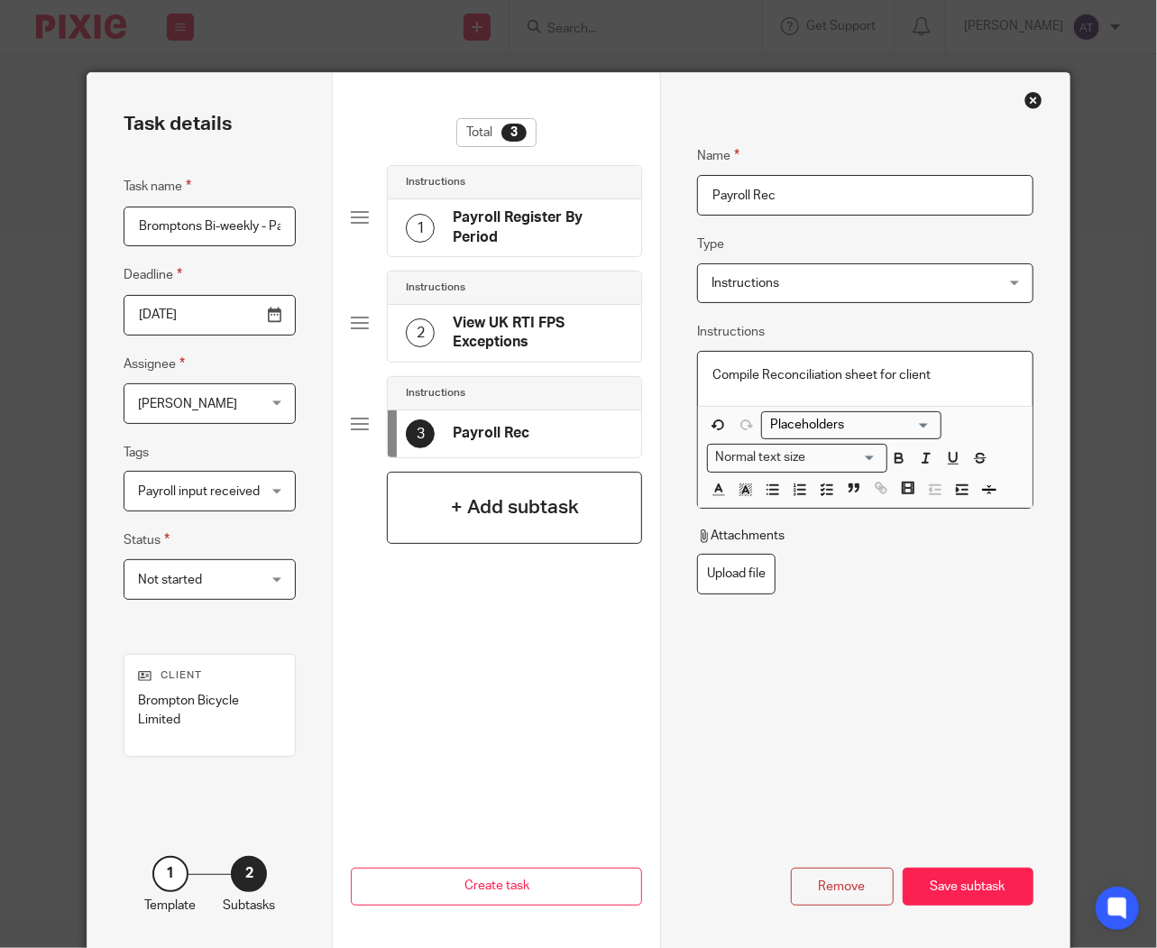
click at [508, 519] on h4 "+ Add subtask" at bounding box center [515, 507] width 128 height 28
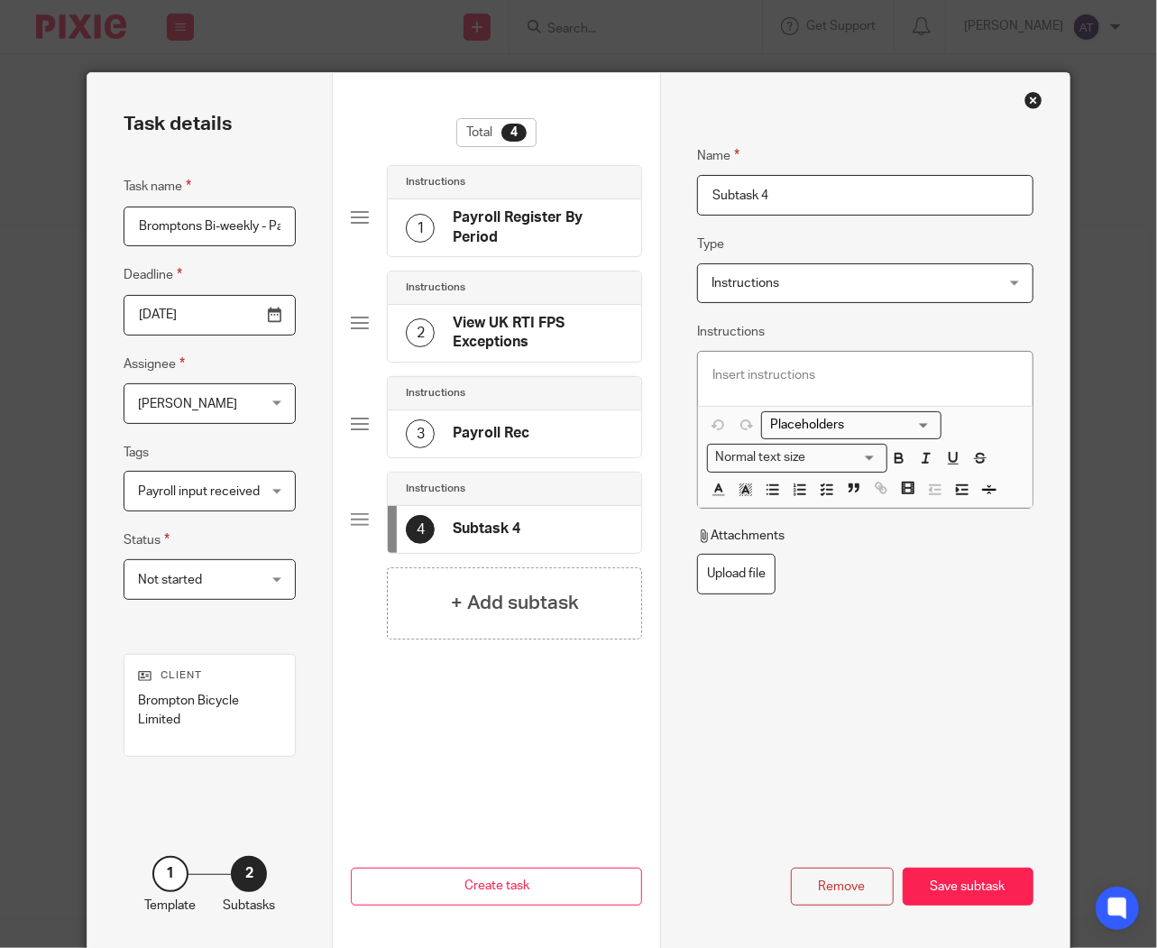
drag, startPoint x: 816, startPoint y: 213, endPoint x: 557, endPoint y: 213, distance: 259.8
click at [557, 213] on div "Task details Task name Bromptons Bi-weekly - Payroll checking and reports Deadl…" at bounding box center [579, 512] width 982 height 878
paste input "NMW checks"
type input "NMW checks"
click at [480, 612] on h4 "+ Add subtask" at bounding box center [515, 603] width 128 height 28
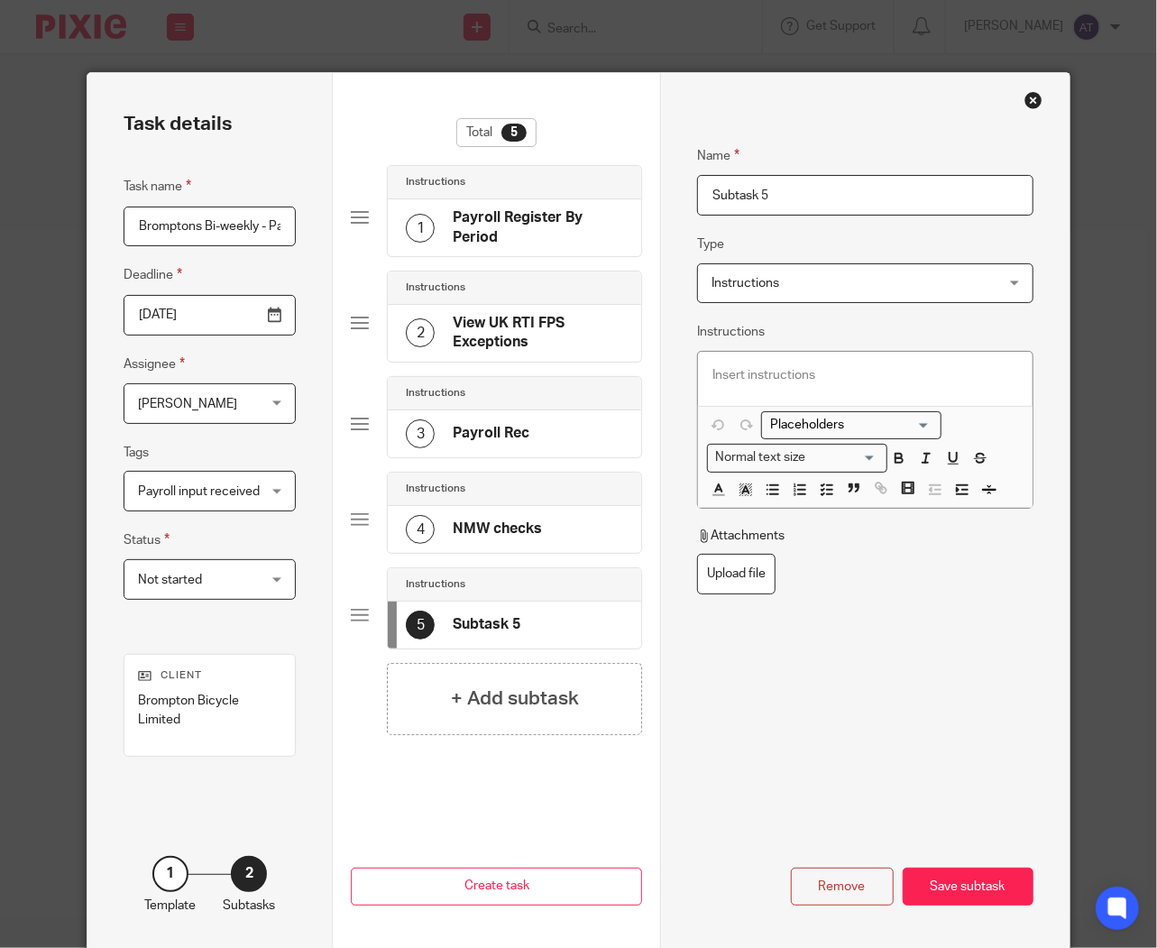
drag, startPoint x: 833, startPoint y: 205, endPoint x: 601, endPoint y: 222, distance: 232.5
click at [587, 221] on div "Task details Task name Bromptons Bi-weekly - Payroll checking and reports Deadl…" at bounding box center [579, 512] width 982 height 878
paste input "Run Retro Pay Calc"
type input "Run Retro Pay Calc"
click at [273, 314] on input "2025-10-13" at bounding box center [210, 315] width 172 height 41
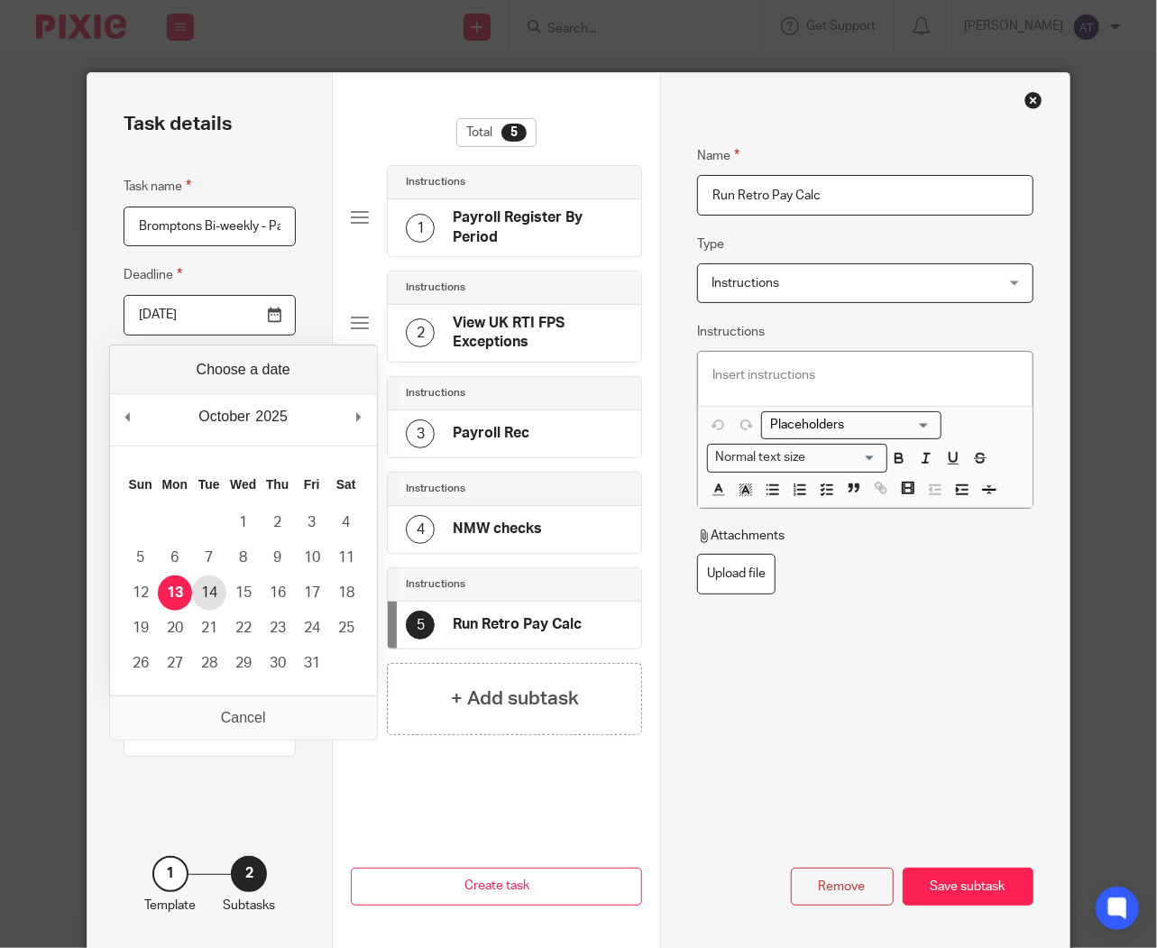
type input "2025-10-14"
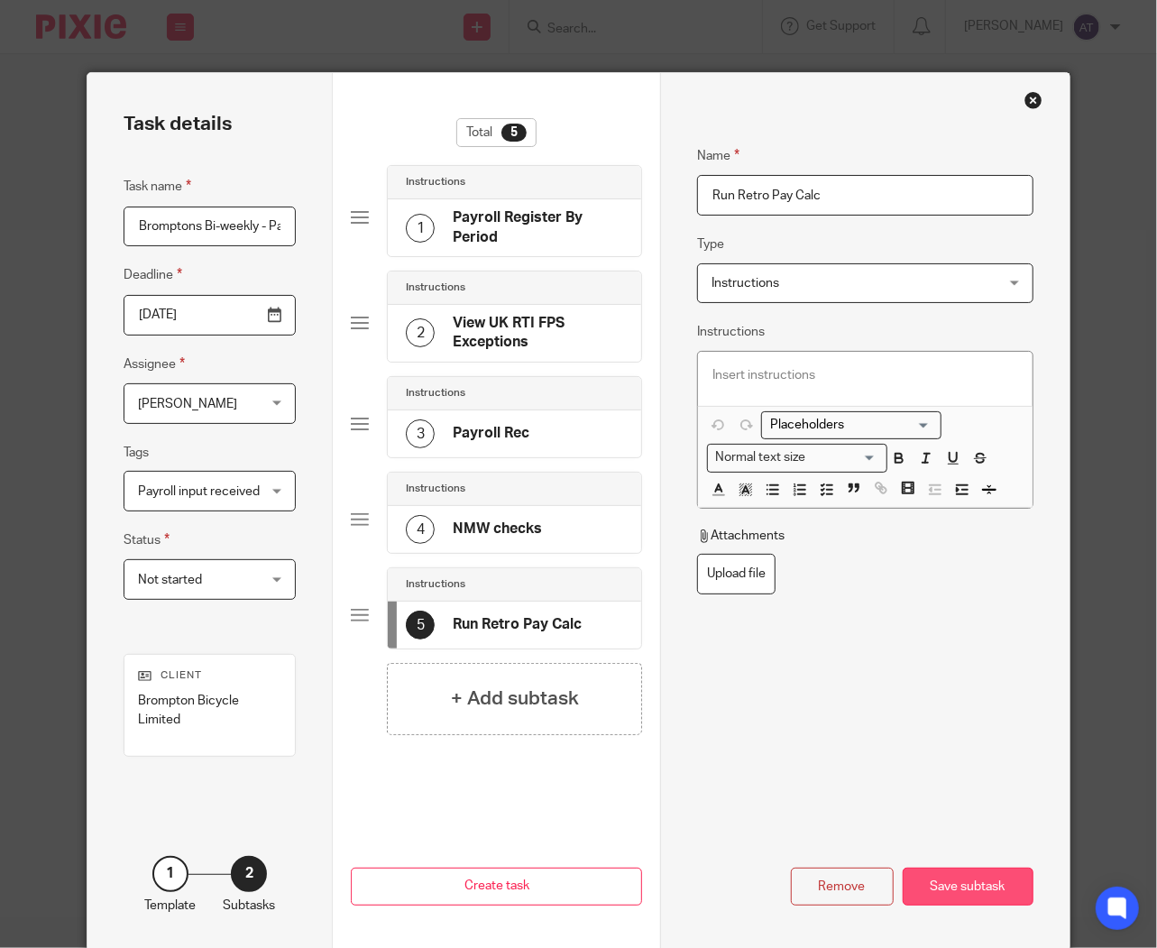
click at [948, 878] on div "Save subtask" at bounding box center [968, 887] width 131 height 39
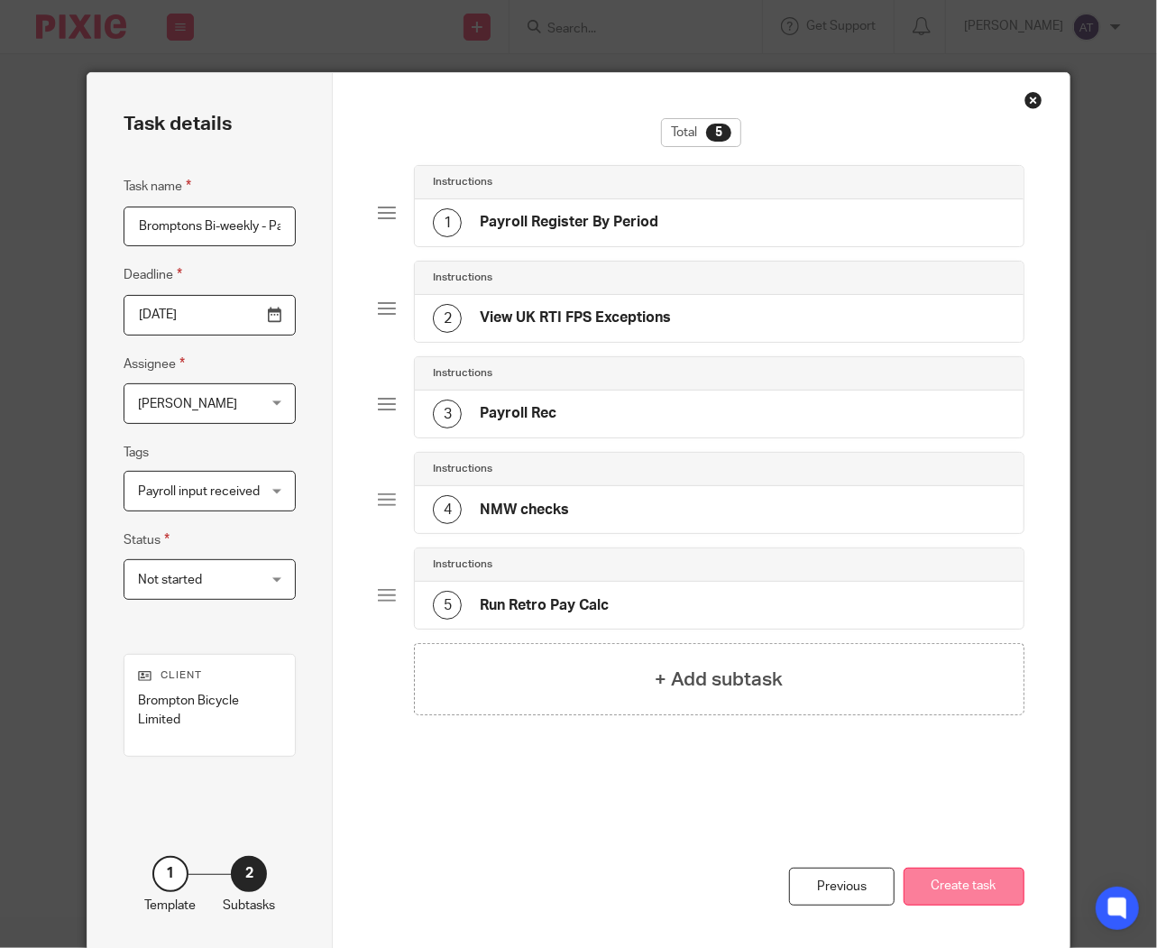
click at [963, 882] on button "Create task" at bounding box center [964, 887] width 121 height 39
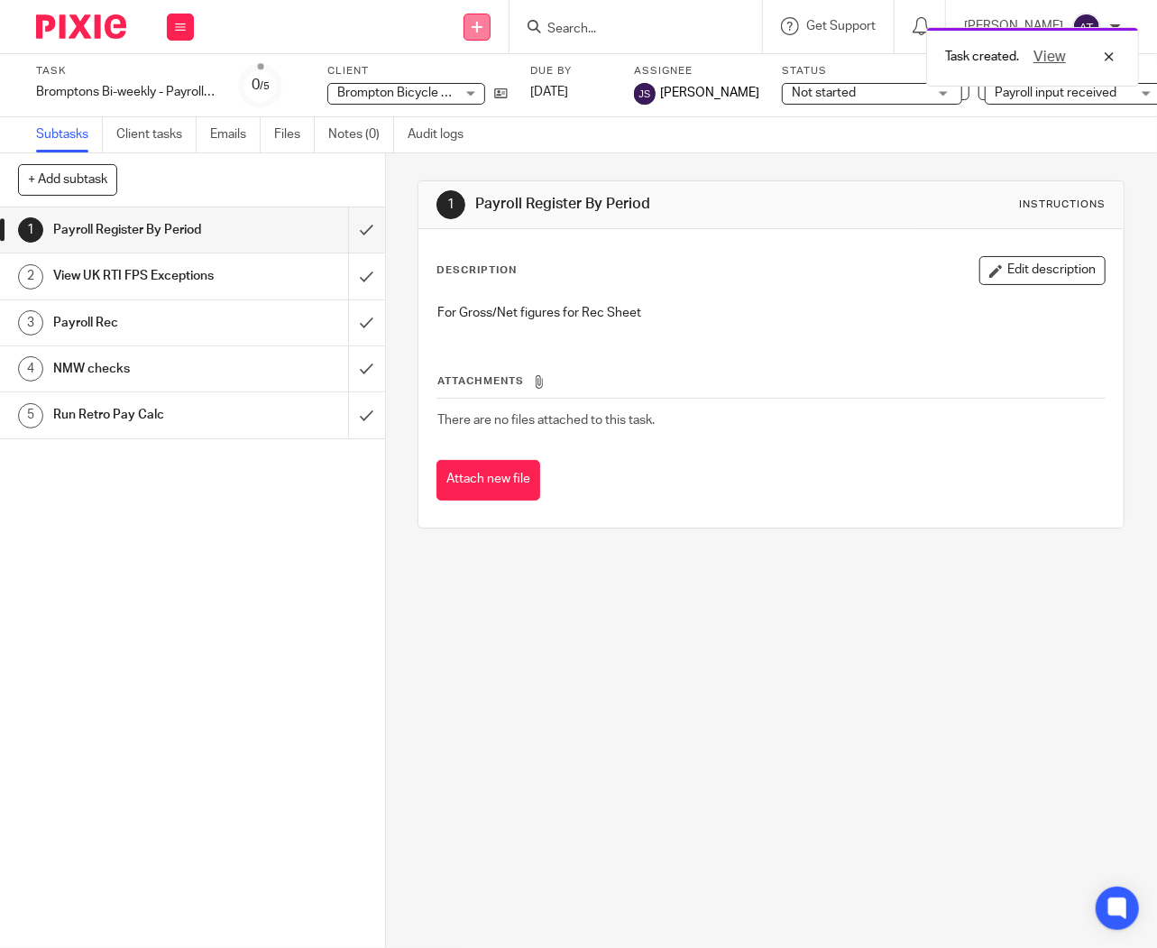
click at [483, 22] on icon at bounding box center [477, 27] width 11 height 11
click at [493, 103] on link "Create task" at bounding box center [487, 110] width 126 height 26
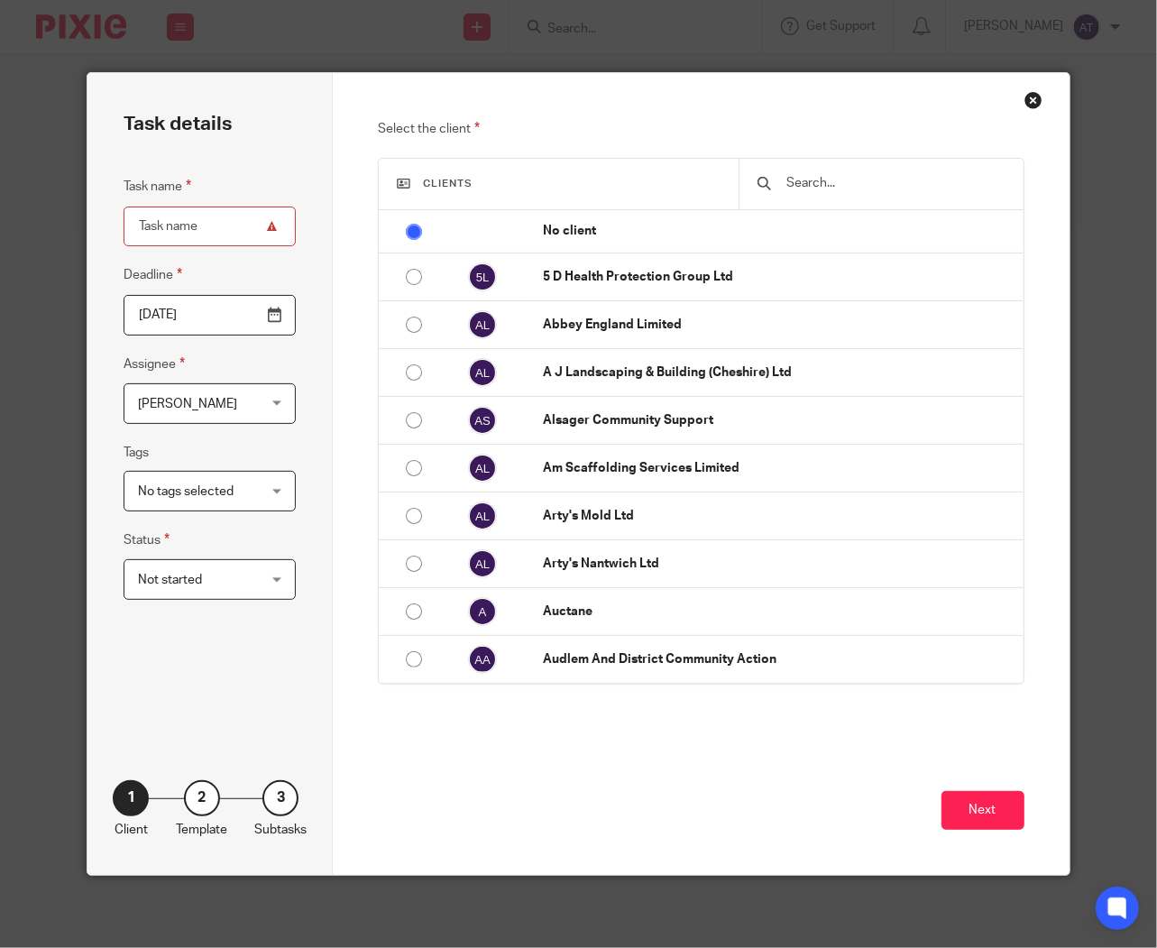
click at [217, 228] on input "Task name" at bounding box center [210, 227] width 172 height 41
paste input "Bromptons Bi-weekly - Payroll approval"
type input "Bromptons Bi-weekly - Payroll approval"
click at [276, 322] on input "[DATE]" at bounding box center [210, 315] width 172 height 41
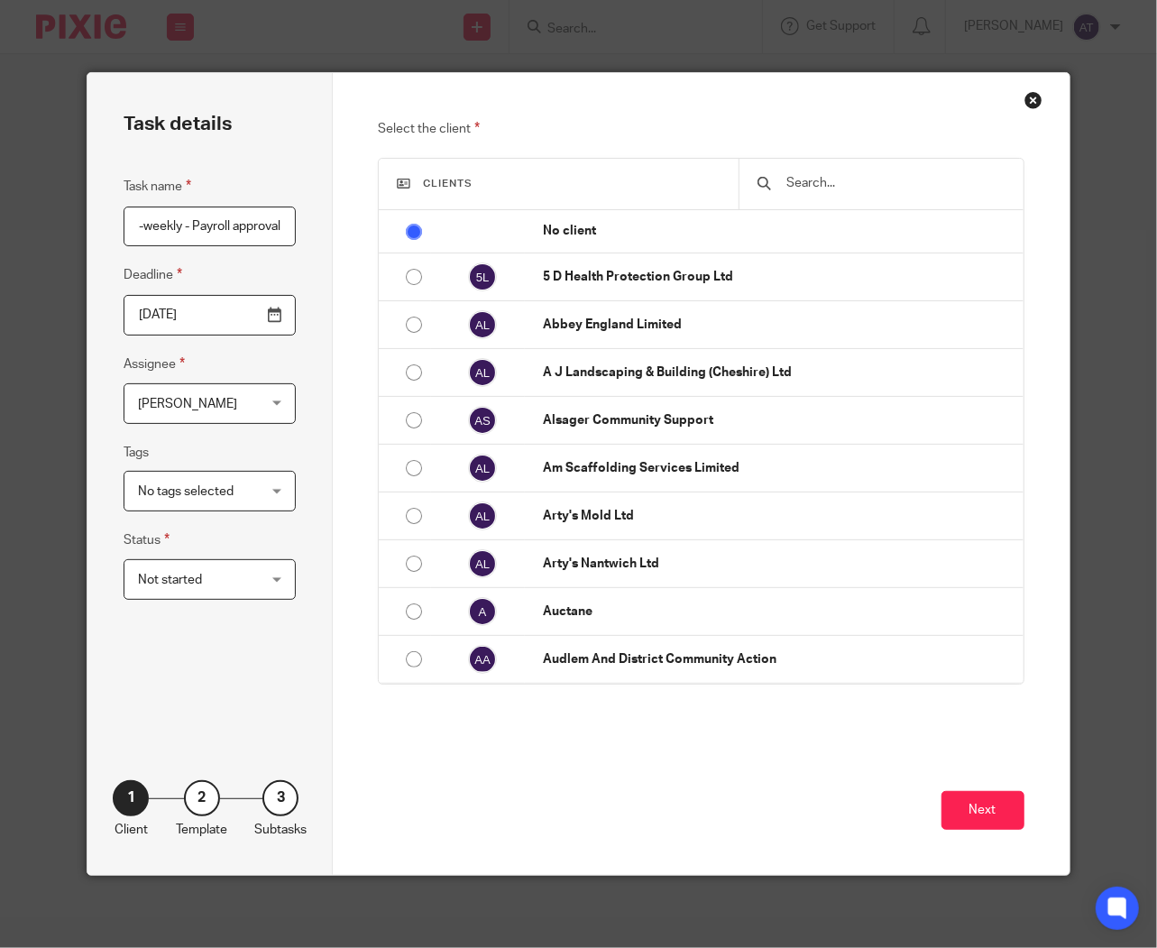
scroll to position [0, 0]
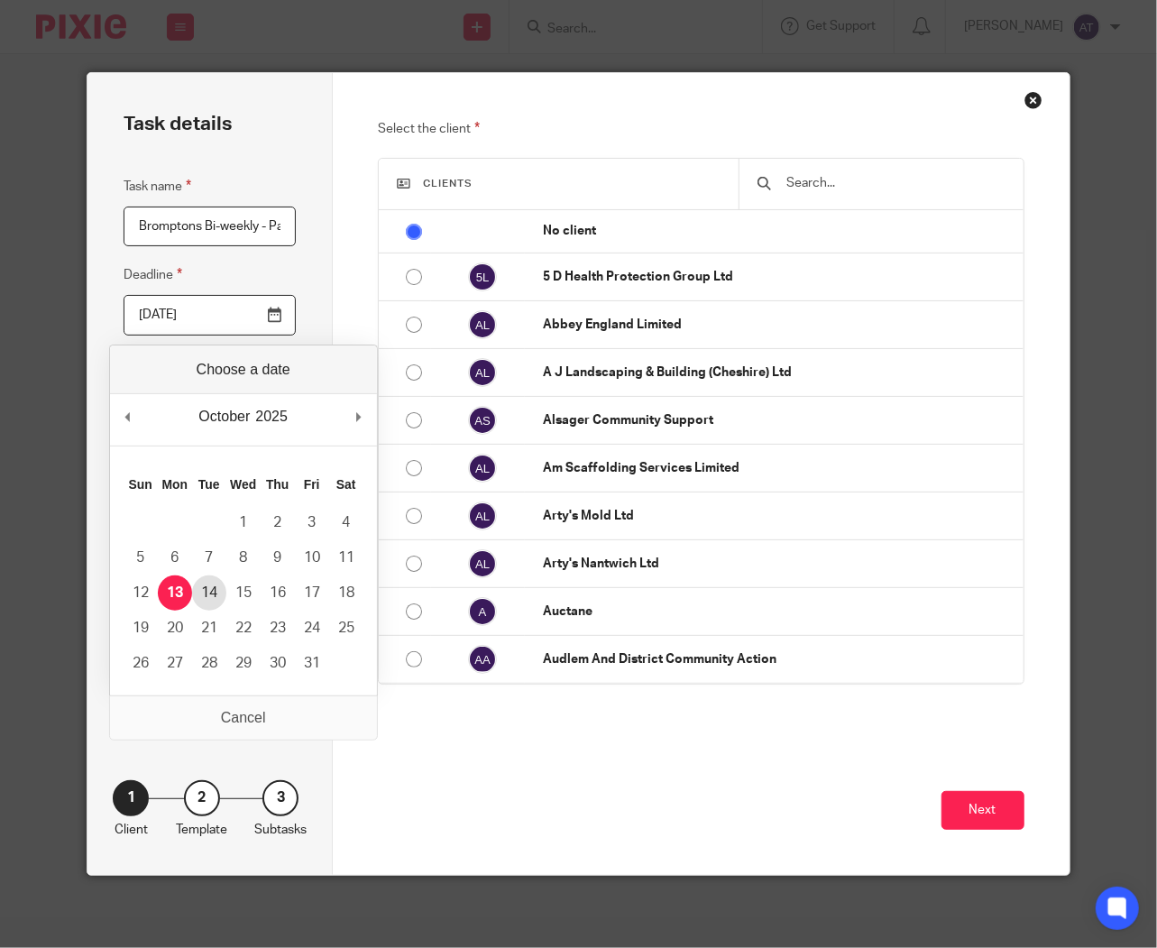
type input "2025-10-14"
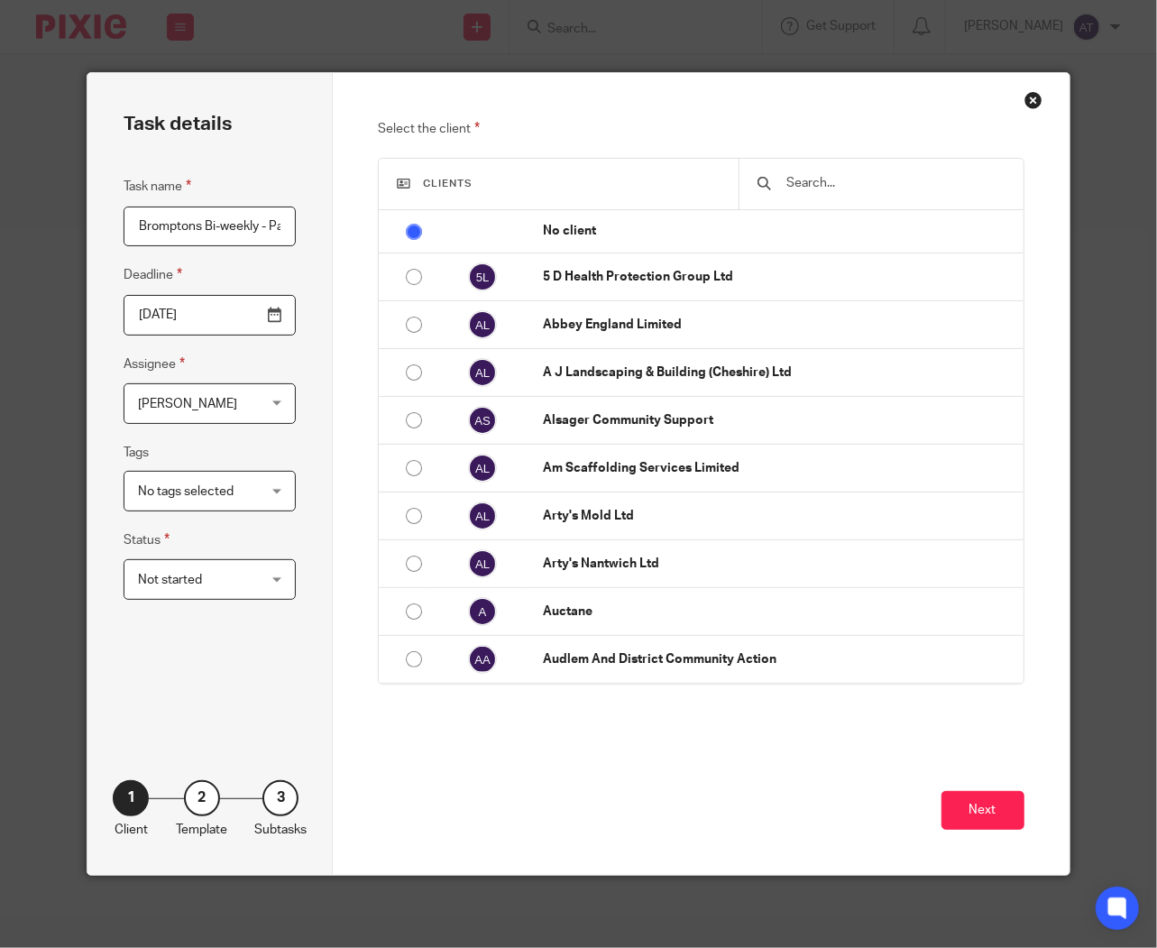
click at [189, 403] on span "[PERSON_NAME]" at bounding box center [187, 404] width 99 height 13
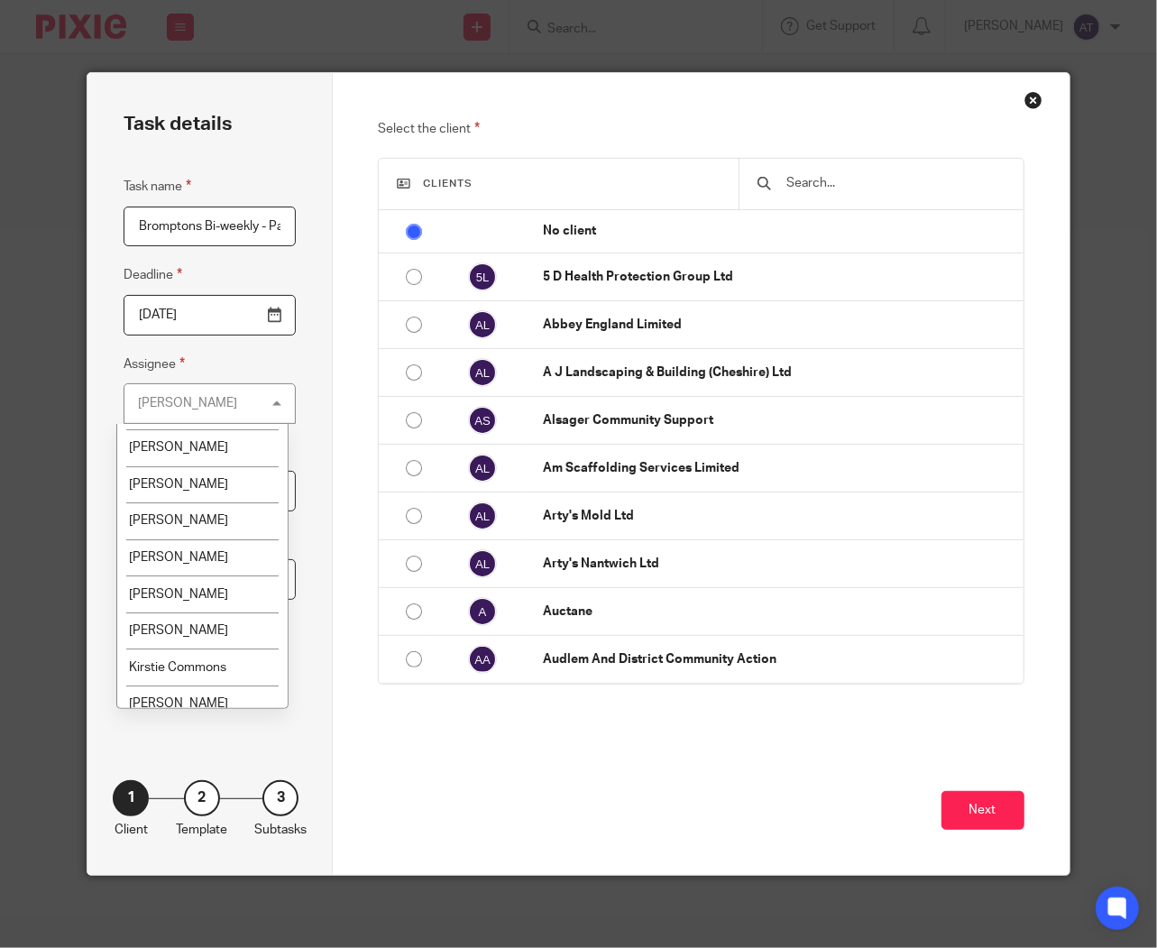
scroll to position [200, 0]
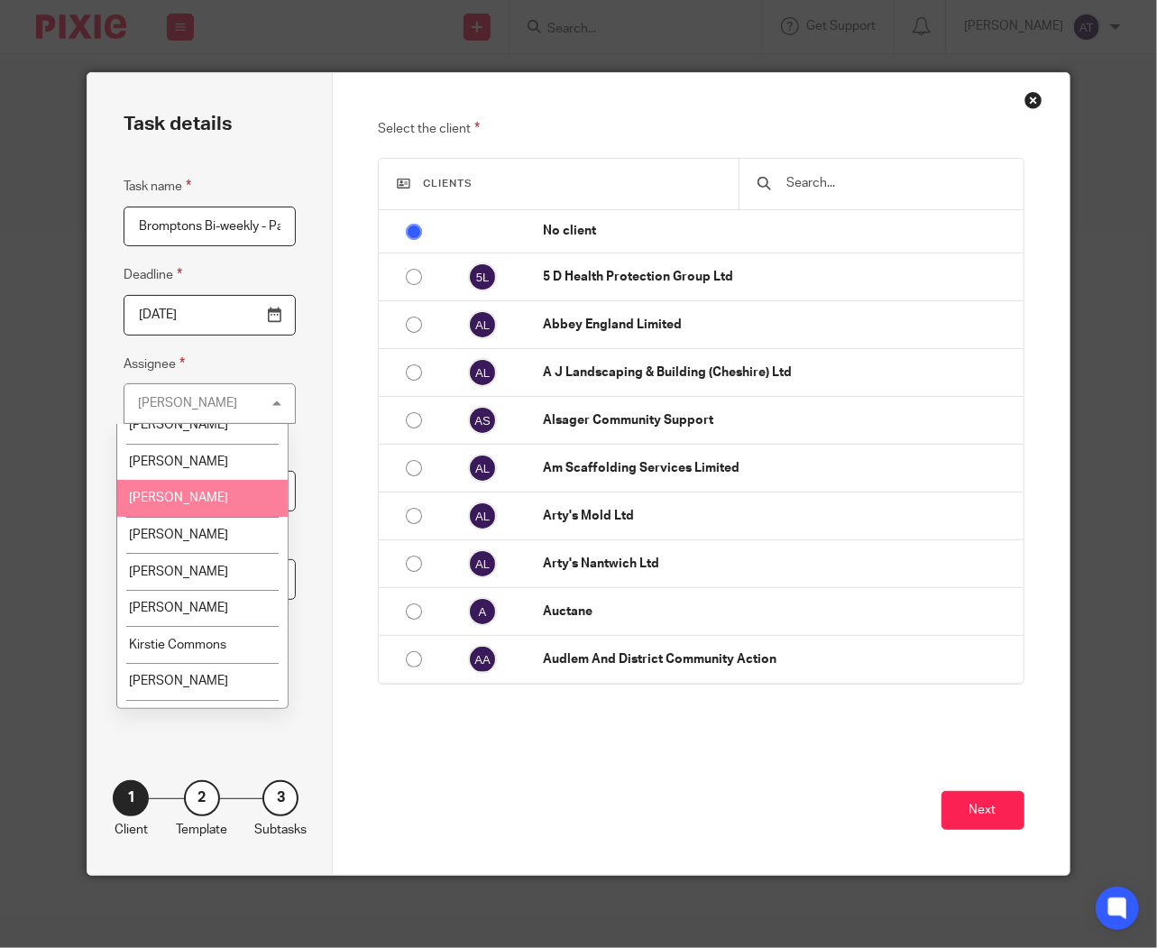
click at [198, 503] on span "[PERSON_NAME]" at bounding box center [178, 498] width 99 height 13
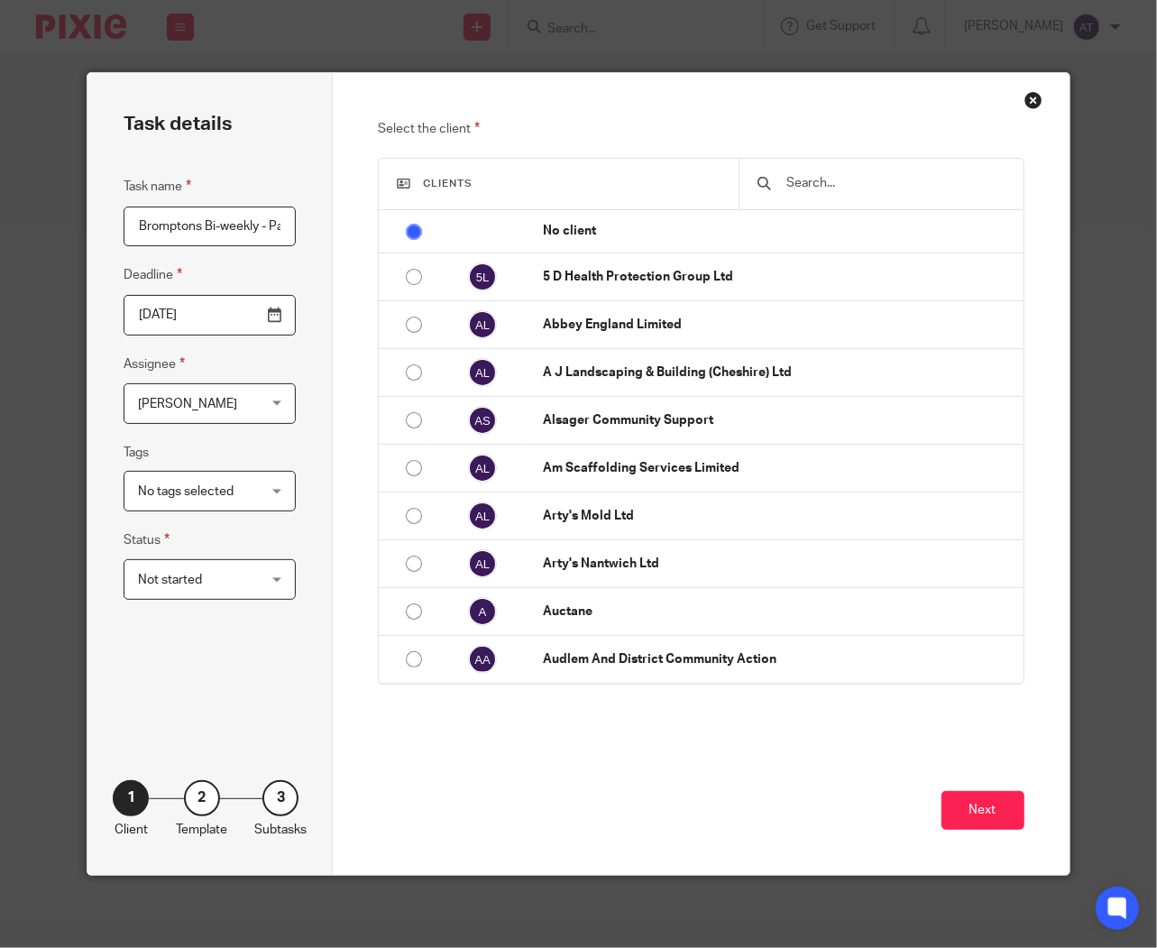
click at [218, 485] on span "No tags selected" at bounding box center [186, 491] width 96 height 13
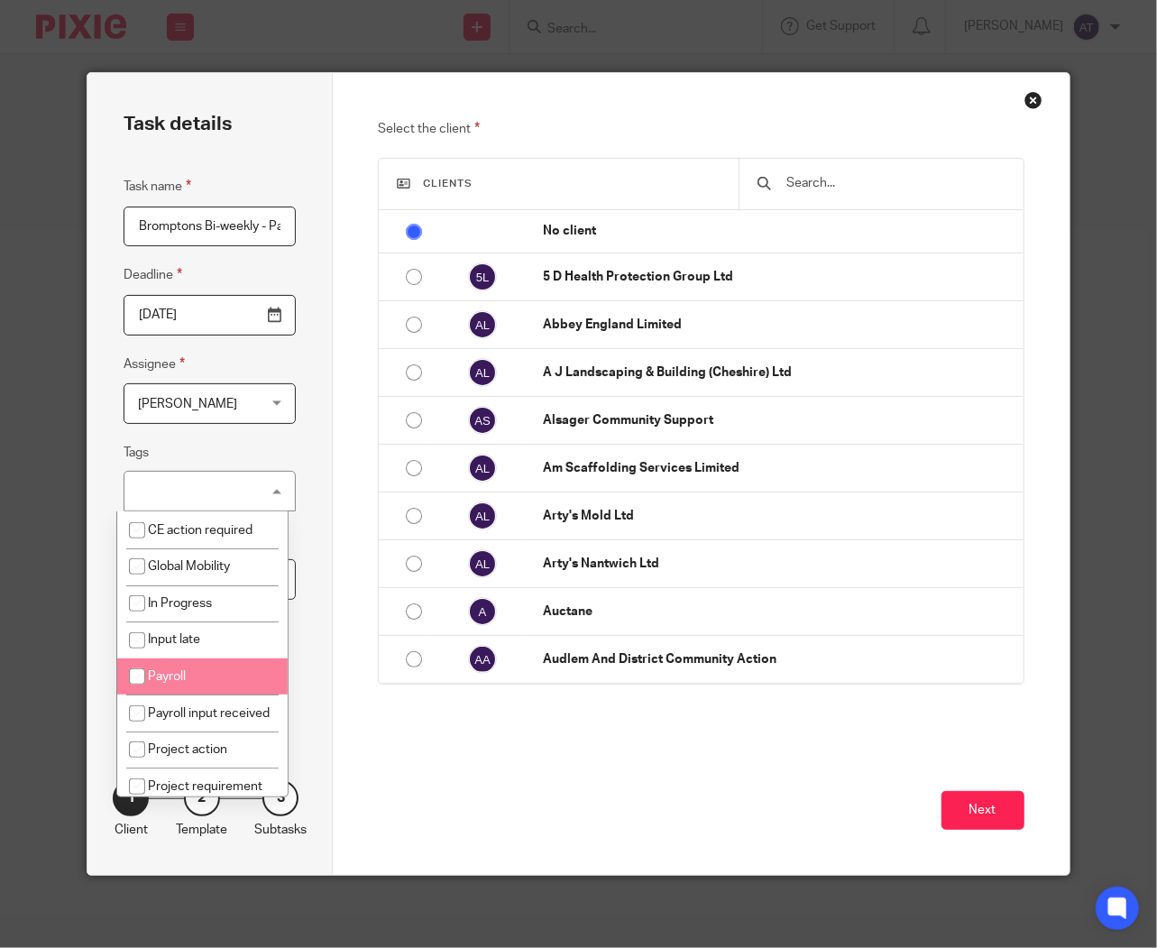
click at [173, 669] on li "Payroll" at bounding box center [202, 677] width 171 height 37
checkbox input "true"
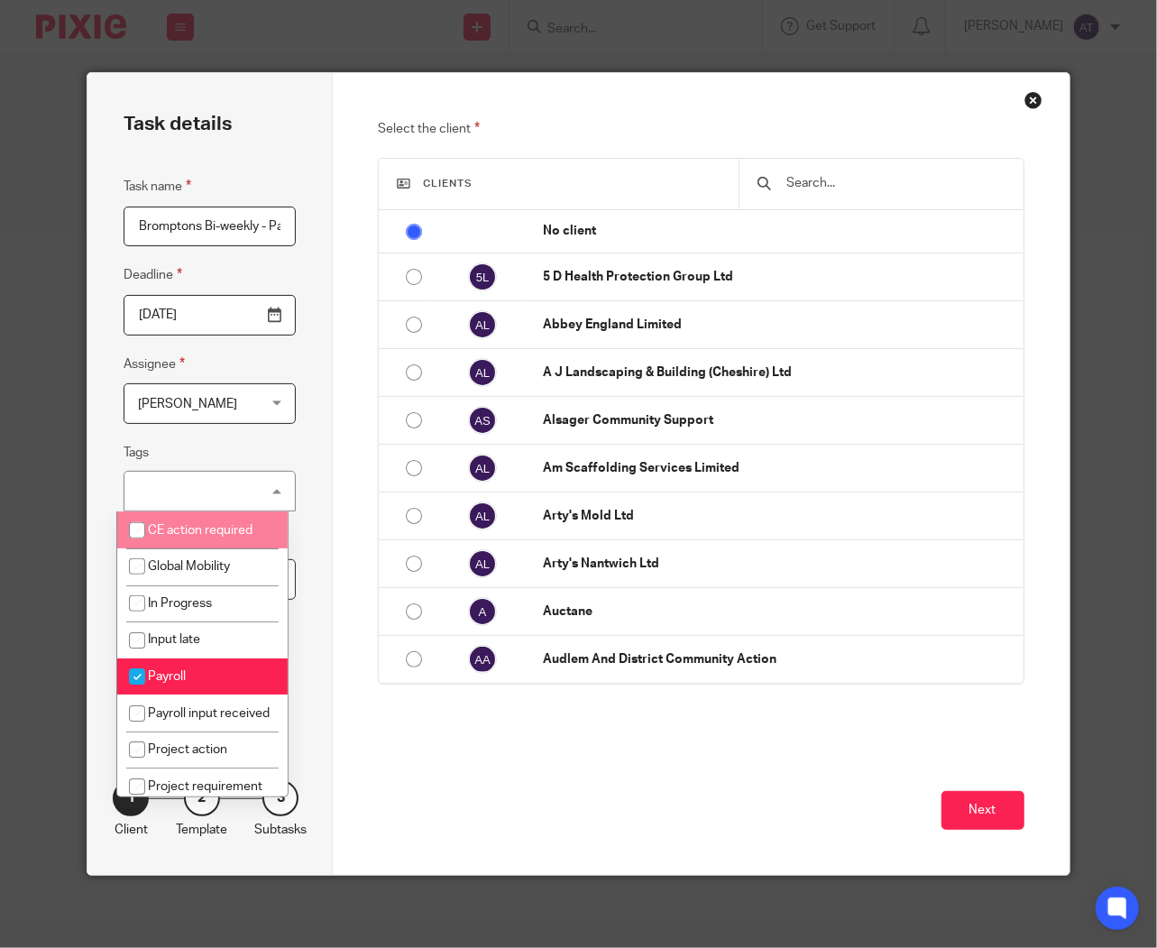
click at [300, 506] on div "Task details Task name Bromptons Bi-weekly - Payroll approval Deadline 2025-10-…" at bounding box center [210, 474] width 245 height 802
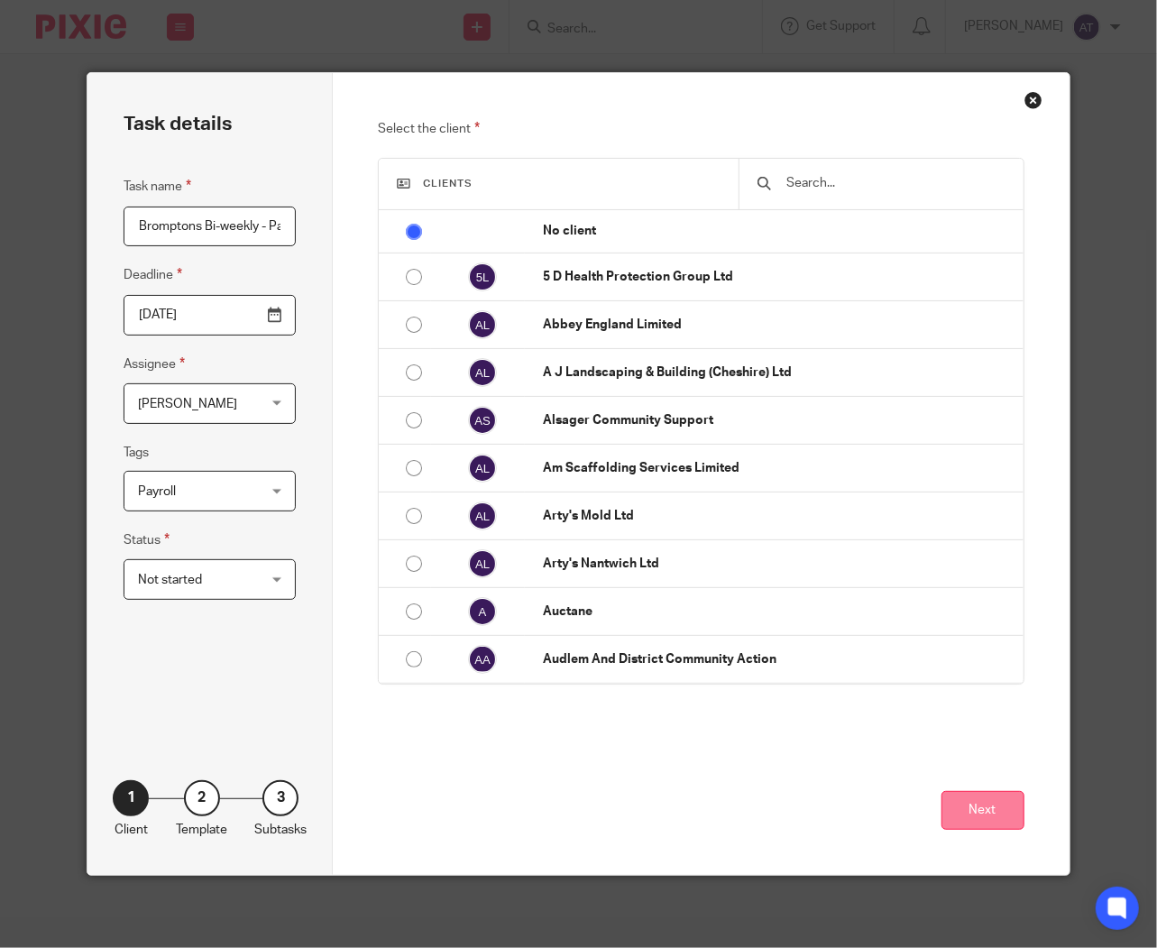
click at [989, 814] on button "Next" at bounding box center [983, 810] width 83 height 39
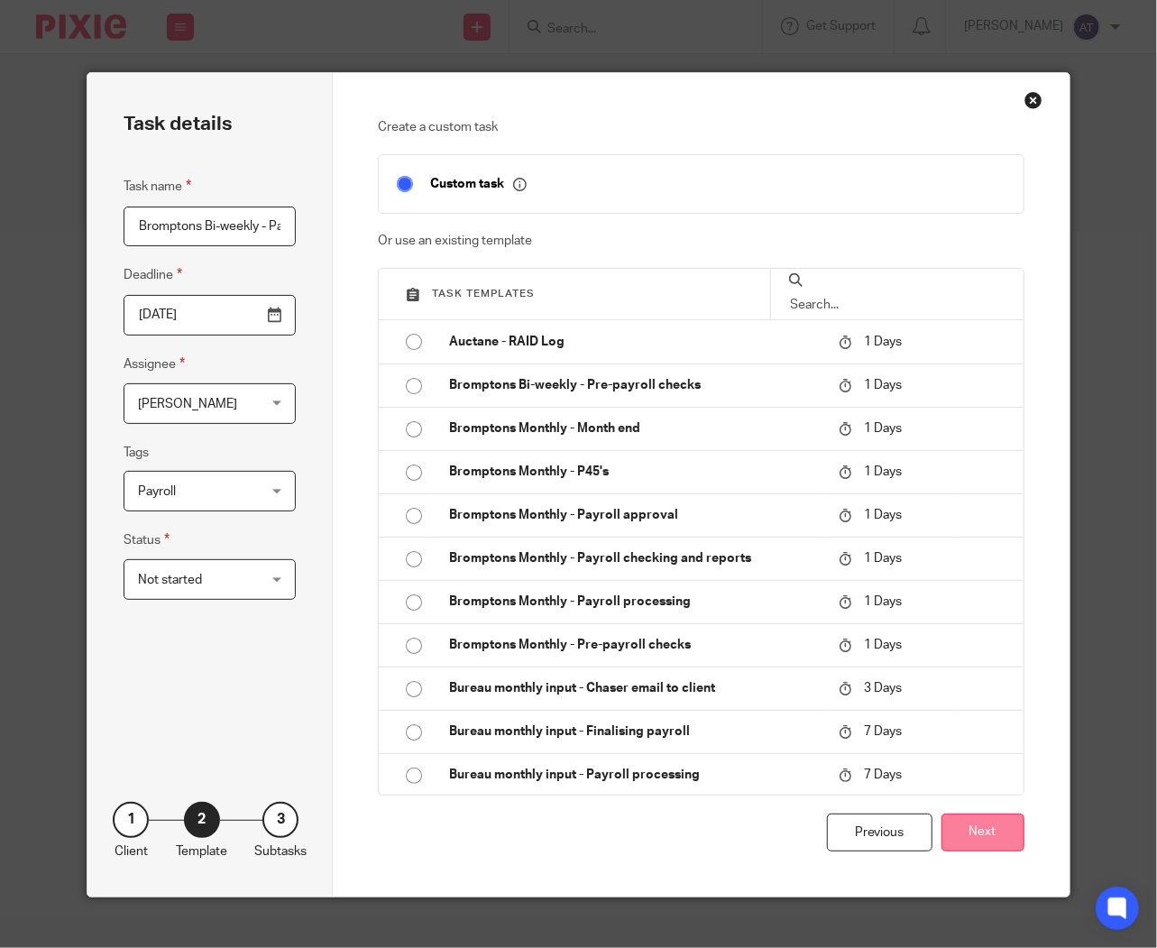
click at [997, 853] on button "Next" at bounding box center [983, 833] width 83 height 39
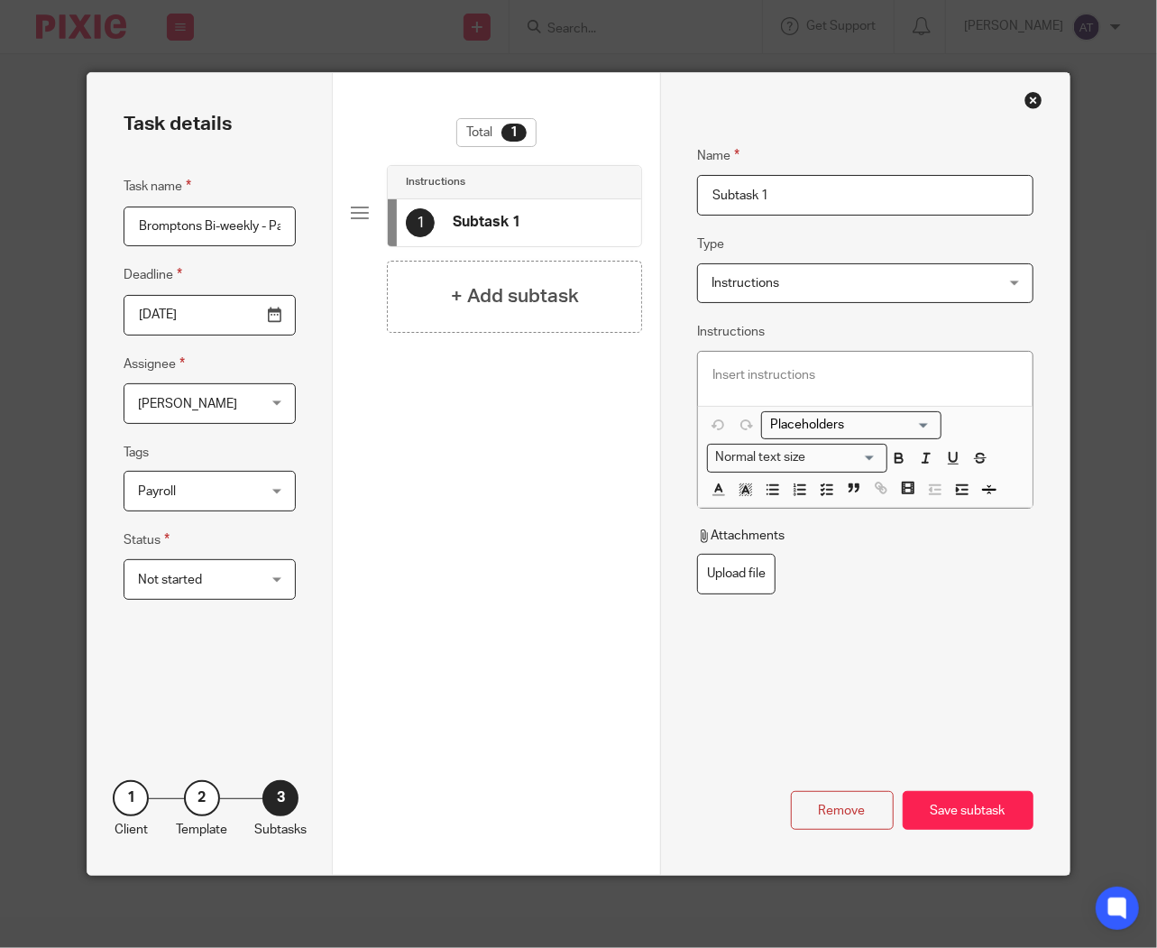
paste input "Retro Pay Complete"
drag, startPoint x: 789, startPoint y: 190, endPoint x: 163, endPoint y: 194, distance: 626.1
click at [163, 194] on div "Task details Task name Bromptons Bi-weekly - Payroll approval Deadline 2025-10-…" at bounding box center [579, 474] width 982 height 802
type input "Retro Pay Complete"
drag, startPoint x: 844, startPoint y: 375, endPoint x: 781, endPoint y: 349, distance: 67.5
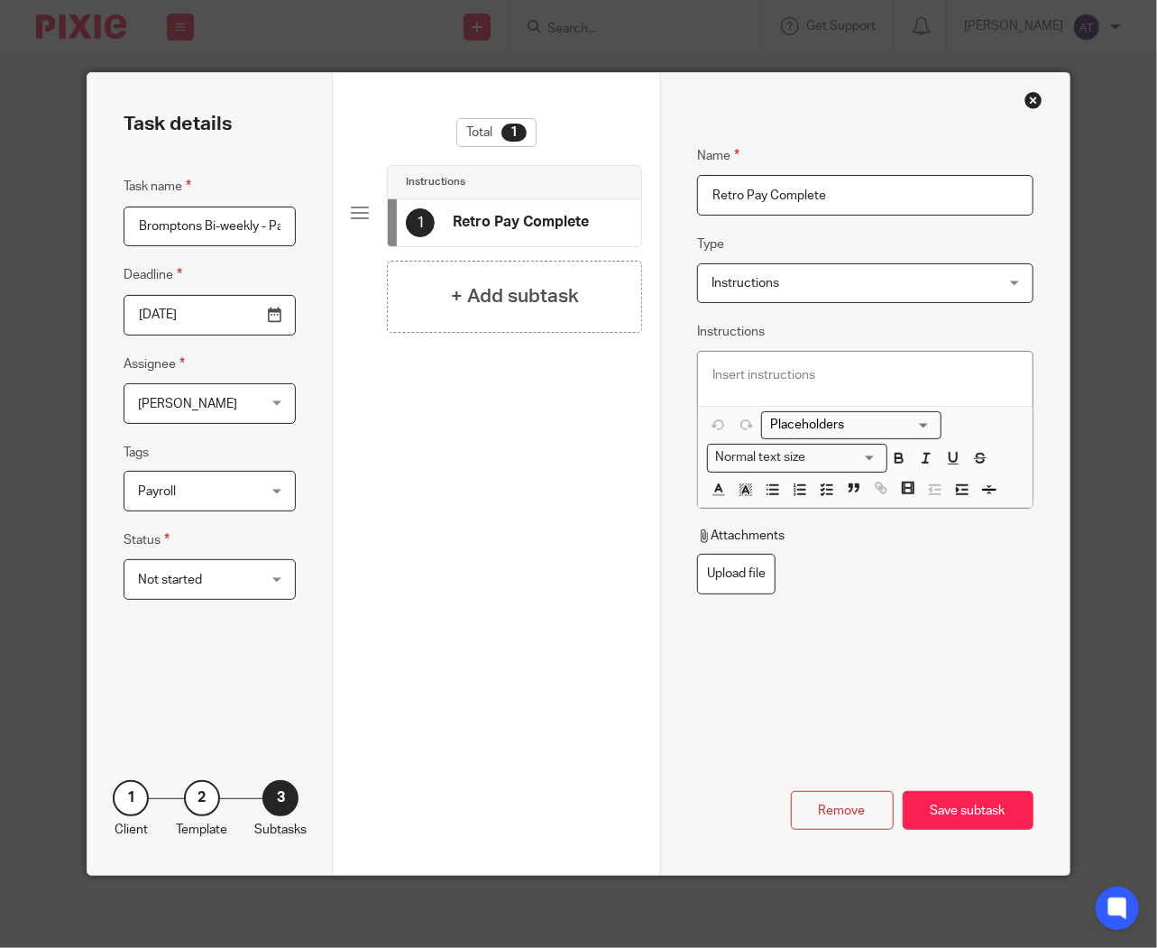
click at [844, 375] on p at bounding box center [866, 375] width 306 height 18
click at [575, 287] on div "+ Add subtask" at bounding box center [514, 297] width 255 height 72
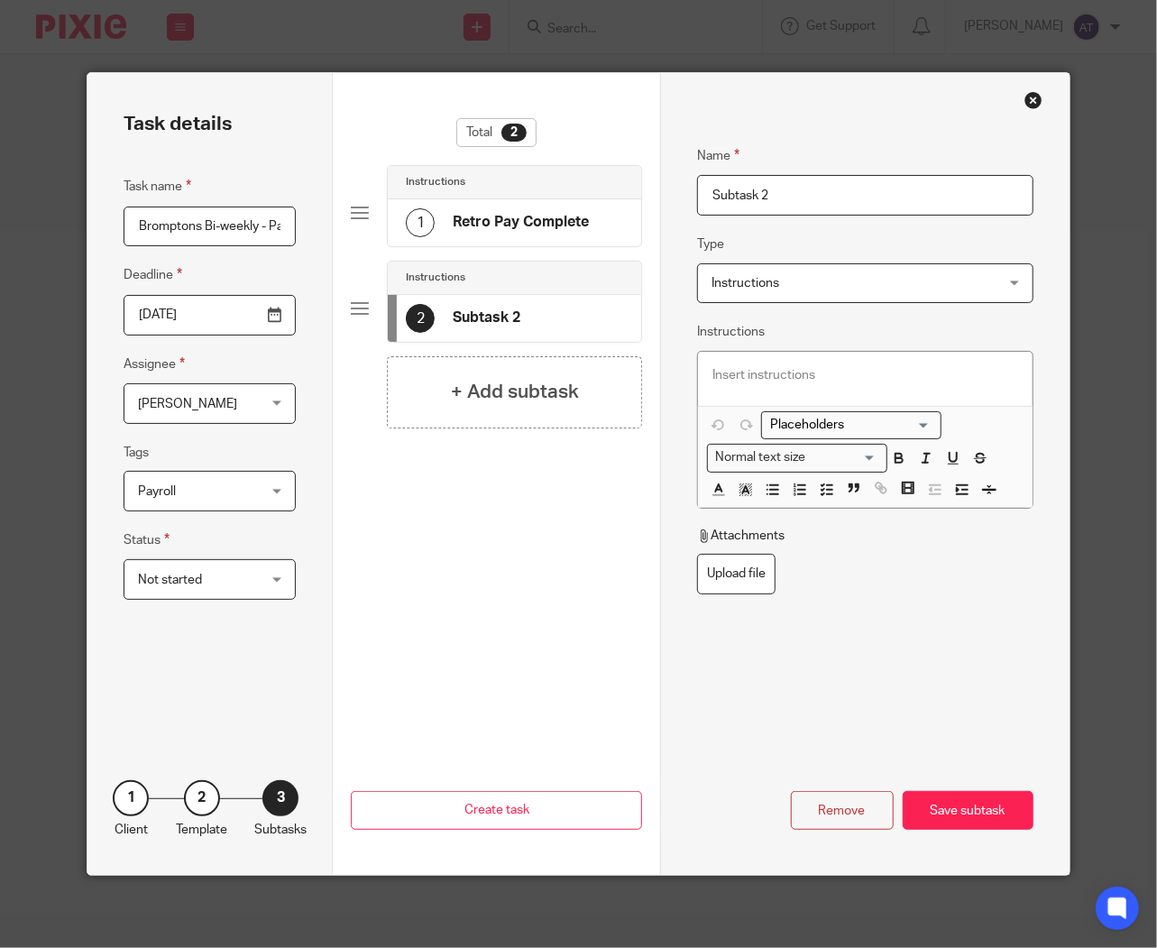
drag, startPoint x: 881, startPoint y: 197, endPoint x: 202, endPoint y: 177, distance: 679.6
click at [206, 173] on div "Task details Task name Bromptons Bi-weekly - Payroll approval Deadline 2025-10-…" at bounding box center [579, 474] width 982 height 802
paste input "Payroll Sign Off"
type input "Payroll Sign Off"
click at [718, 381] on p at bounding box center [866, 375] width 306 height 18
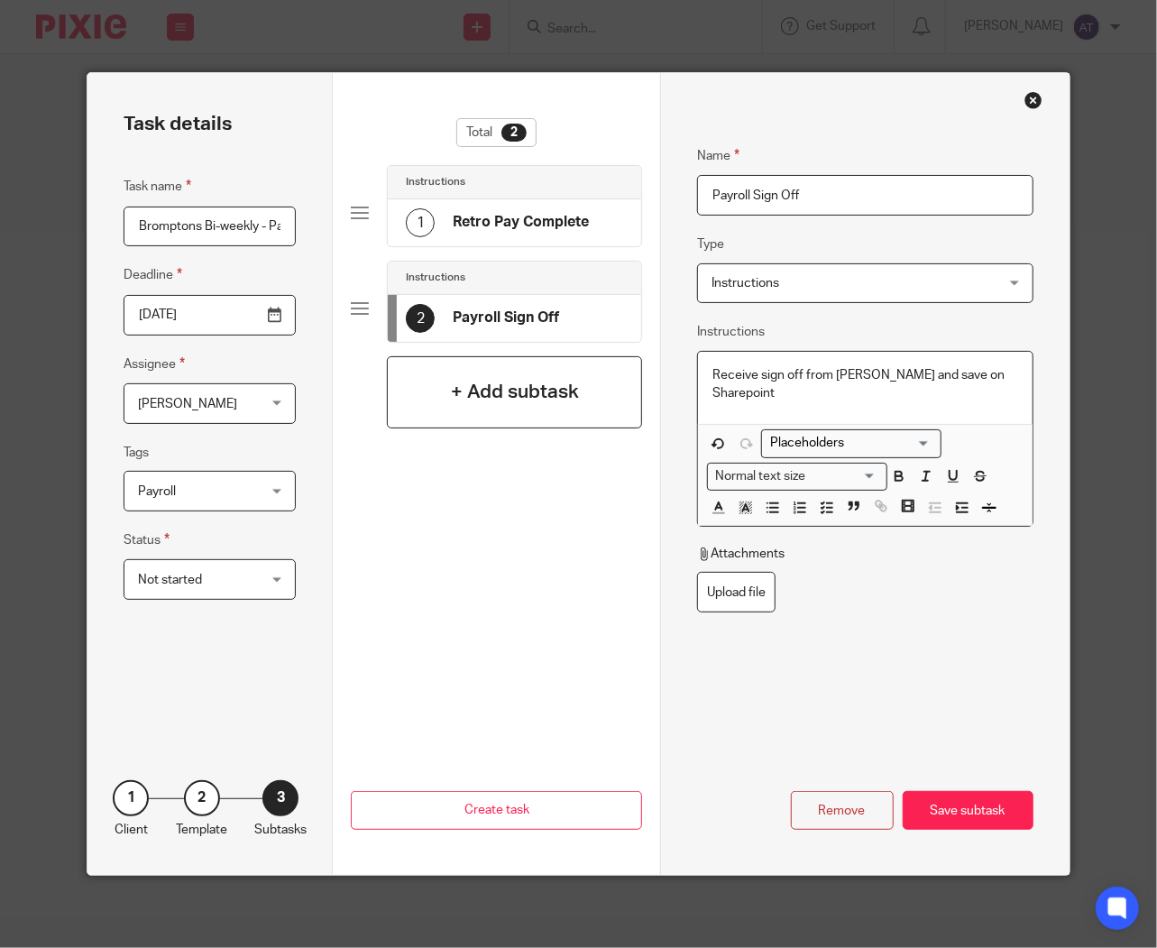
click at [542, 400] on h4 "+ Add subtask" at bounding box center [515, 392] width 128 height 28
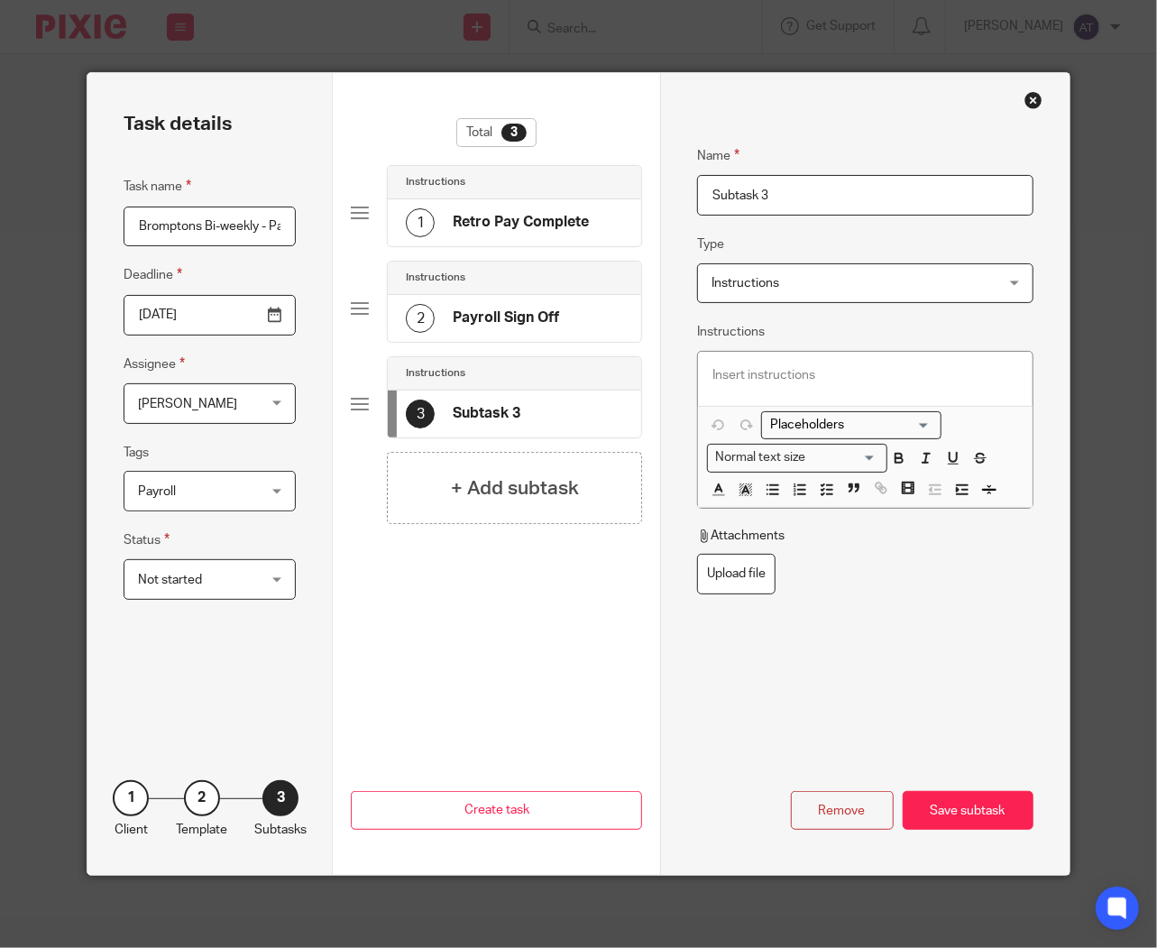
drag, startPoint x: 884, startPoint y: 207, endPoint x: 267, endPoint y: 174, distance: 618.0
click at [267, 174] on div "Task details Task name Bromptons Bi-weekly - Payroll approval Deadline 2025-10-…" at bounding box center [579, 474] width 982 height 802
paste input "Run - Pay Complete"
type input "Run - Pay Complete"
drag, startPoint x: 870, startPoint y: 371, endPoint x: 791, endPoint y: 428, distance: 96.9
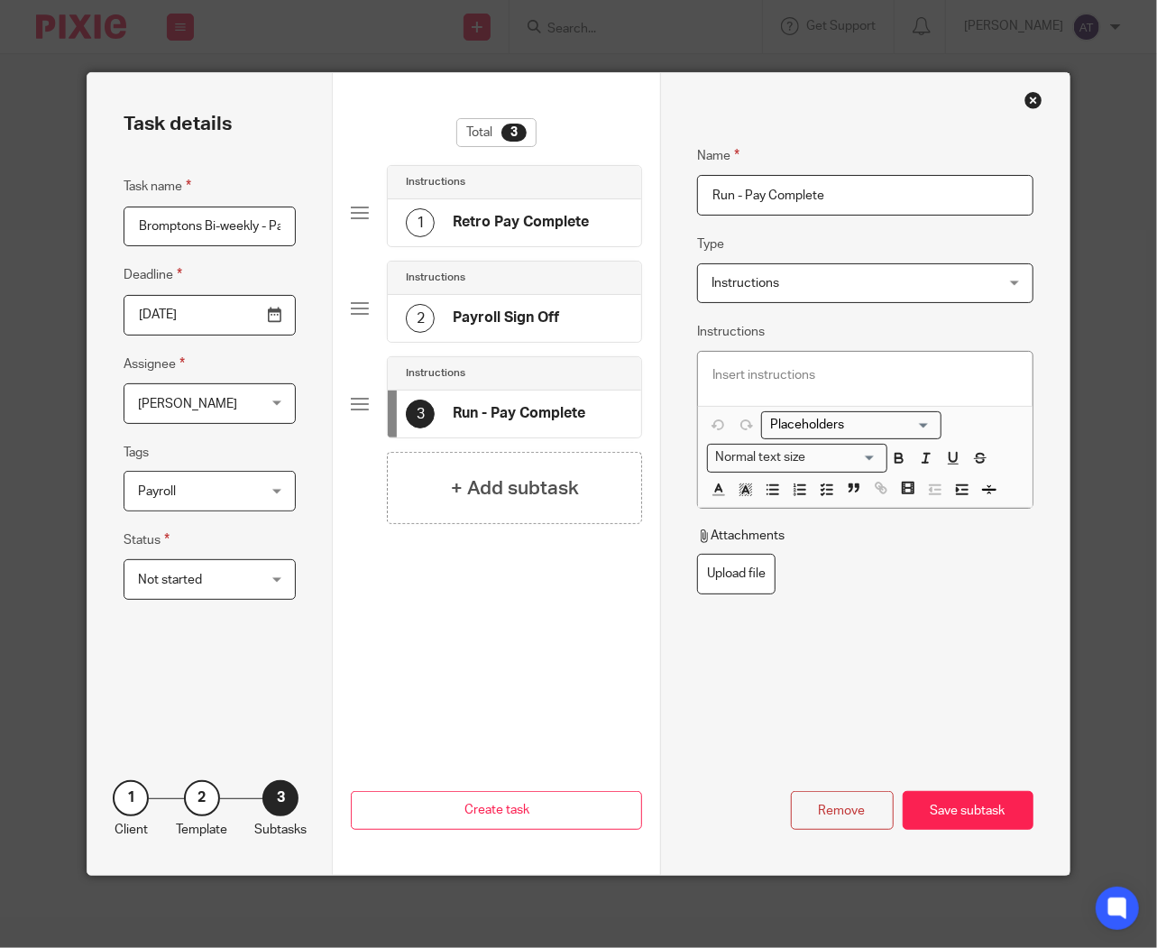
click at [870, 371] on p at bounding box center [866, 375] width 306 height 18
click at [509, 484] on h4 "+ Add subtask" at bounding box center [515, 489] width 128 height 28
drag, startPoint x: 855, startPoint y: 207, endPoint x: 95, endPoint y: 210, distance: 760.5
click at [95, 210] on div "Task details Task name Bromptons Bi-weekly - Payroll approval Deadline 2025-10-…" at bounding box center [579, 474] width 982 height 802
paste input "Run Settlement"
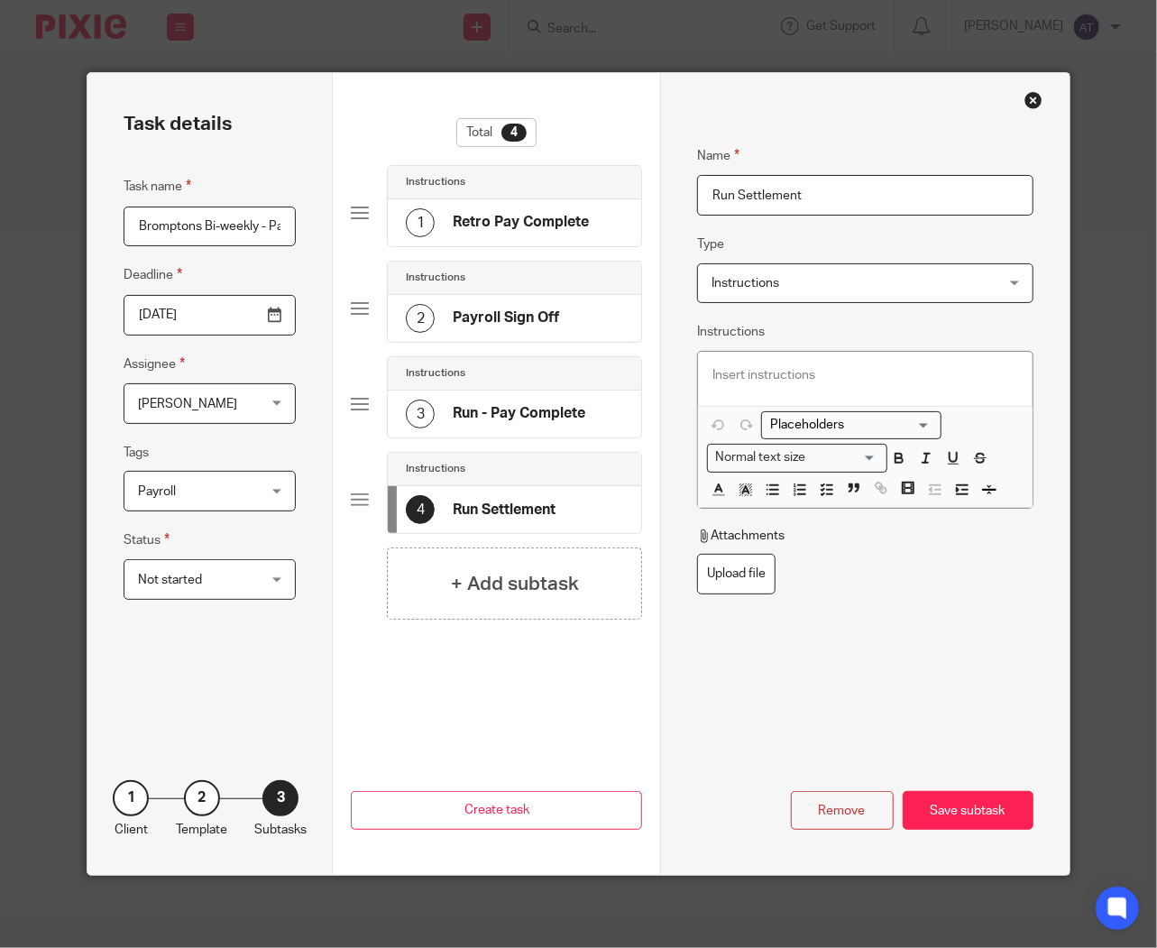
type input "Run Settlement"
drag, startPoint x: 813, startPoint y: 365, endPoint x: 544, endPoint y: 515, distance: 307.7
click at [814, 366] on p at bounding box center [866, 375] width 306 height 18
click at [439, 598] on div "+ Add subtask" at bounding box center [514, 584] width 255 height 72
drag, startPoint x: 808, startPoint y: 198, endPoint x: 482, endPoint y: 199, distance: 326.6
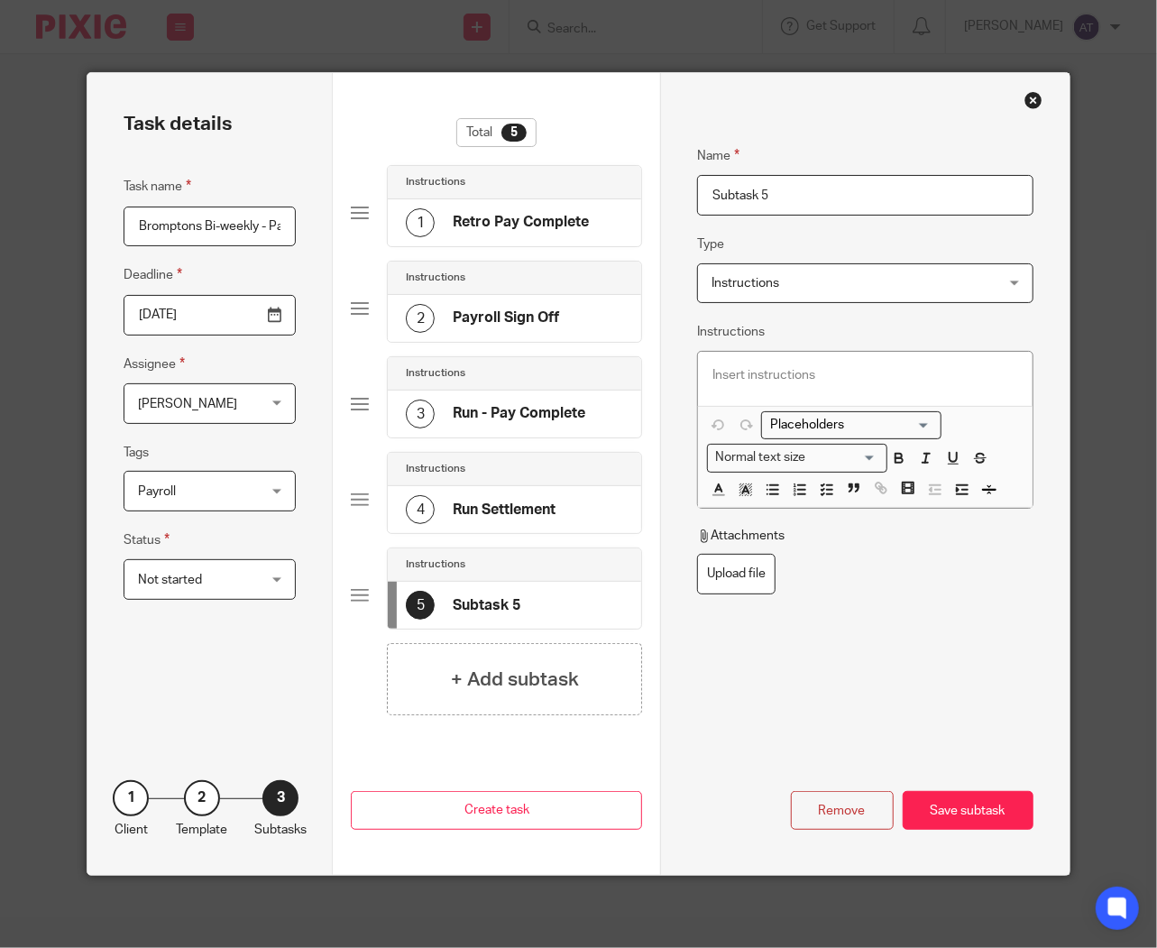
click at [482, 199] on div "Task details Task name Bromptons Bi-weekly - Payroll approval Deadline 2025-10-…" at bounding box center [579, 474] width 982 height 802
paste input "alary Finance Upload"
type input "Salary Finance Upload"
drag, startPoint x: 799, startPoint y: 364, endPoint x: 734, endPoint y: 442, distance: 101.9
click at [799, 364] on div at bounding box center [865, 379] width 335 height 54
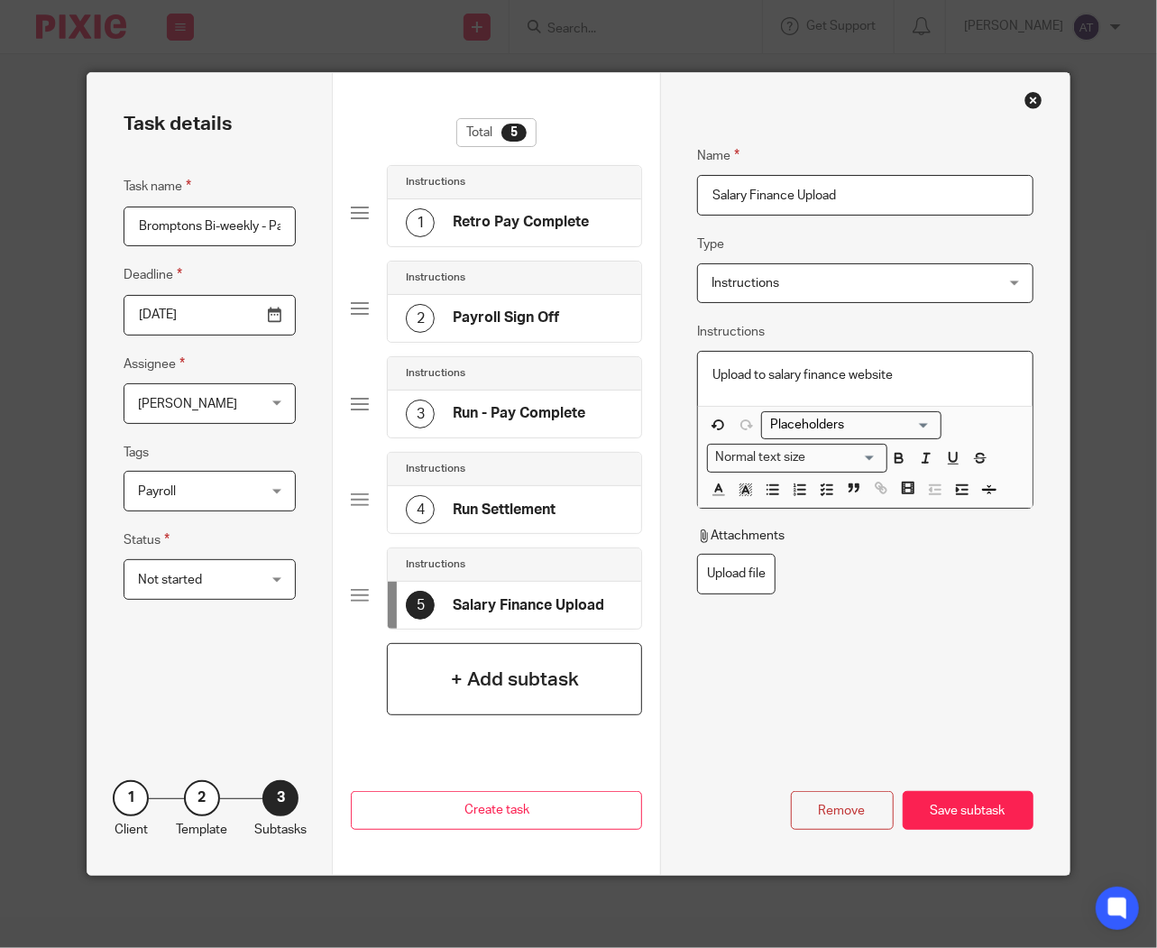
click at [475, 678] on h4 "+ Add subtask" at bounding box center [515, 680] width 128 height 28
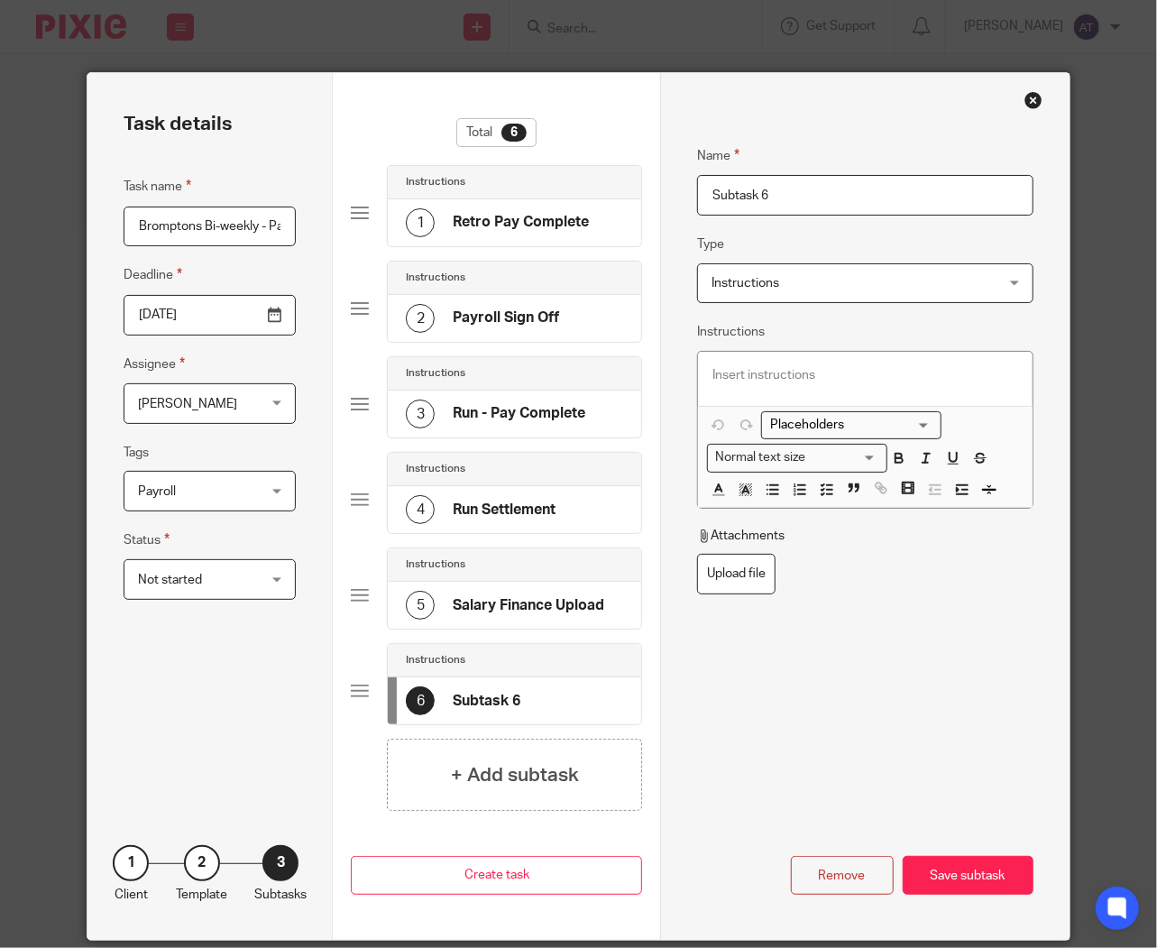
drag, startPoint x: 843, startPoint y: 201, endPoint x: 267, endPoint y: 190, distance: 575.7
click at [267, 190] on div "Task details Task name Bromptons Bi-weekly - Payroll approval Deadline 2025-10-…" at bounding box center [579, 506] width 982 height 867
paste input "Raise Payment - Salary Finance"
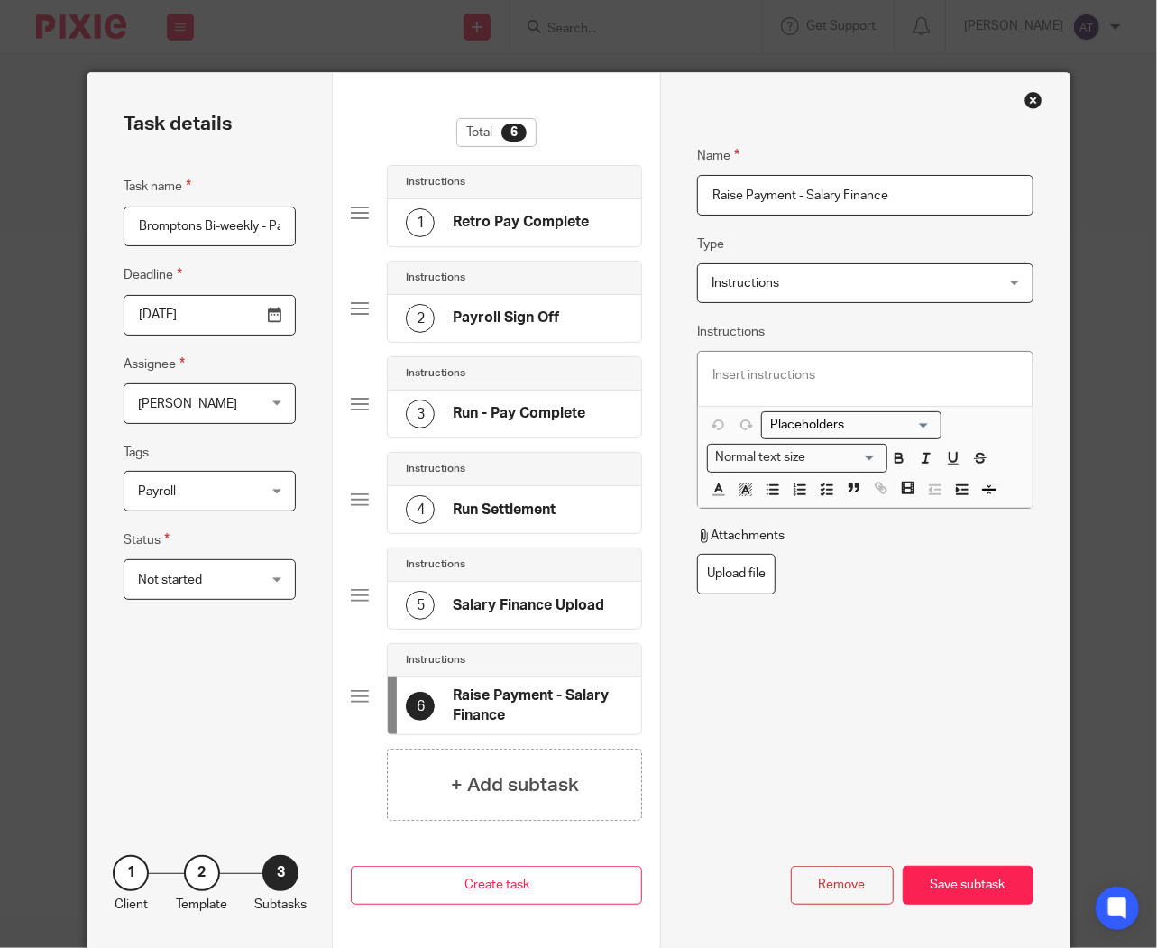
type input "Raise Payment - Salary Finance"
drag, startPoint x: 825, startPoint y: 379, endPoint x: 754, endPoint y: 394, distance: 72.9
click at [825, 379] on p at bounding box center [866, 375] width 306 height 18
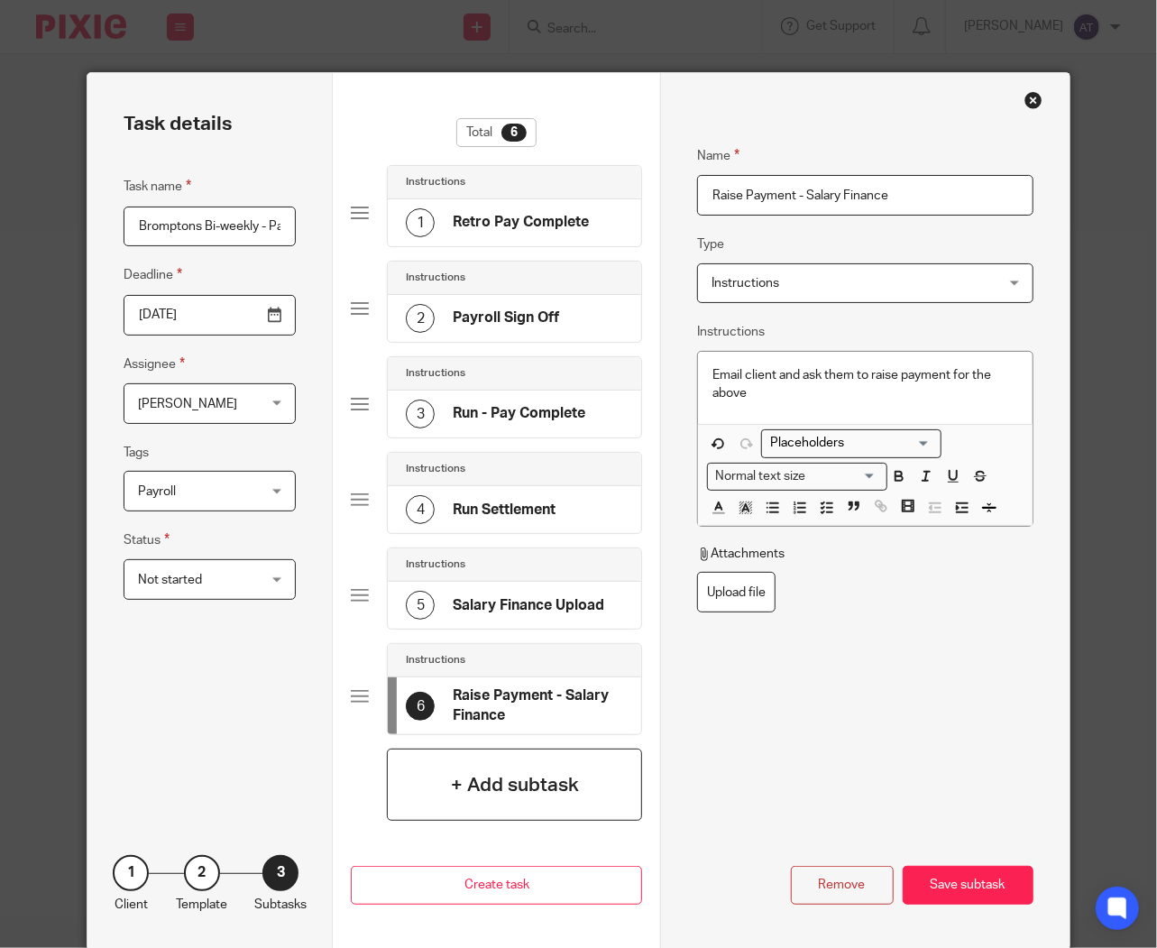
click at [505, 786] on h4 "+ Add subtask" at bounding box center [515, 785] width 128 height 28
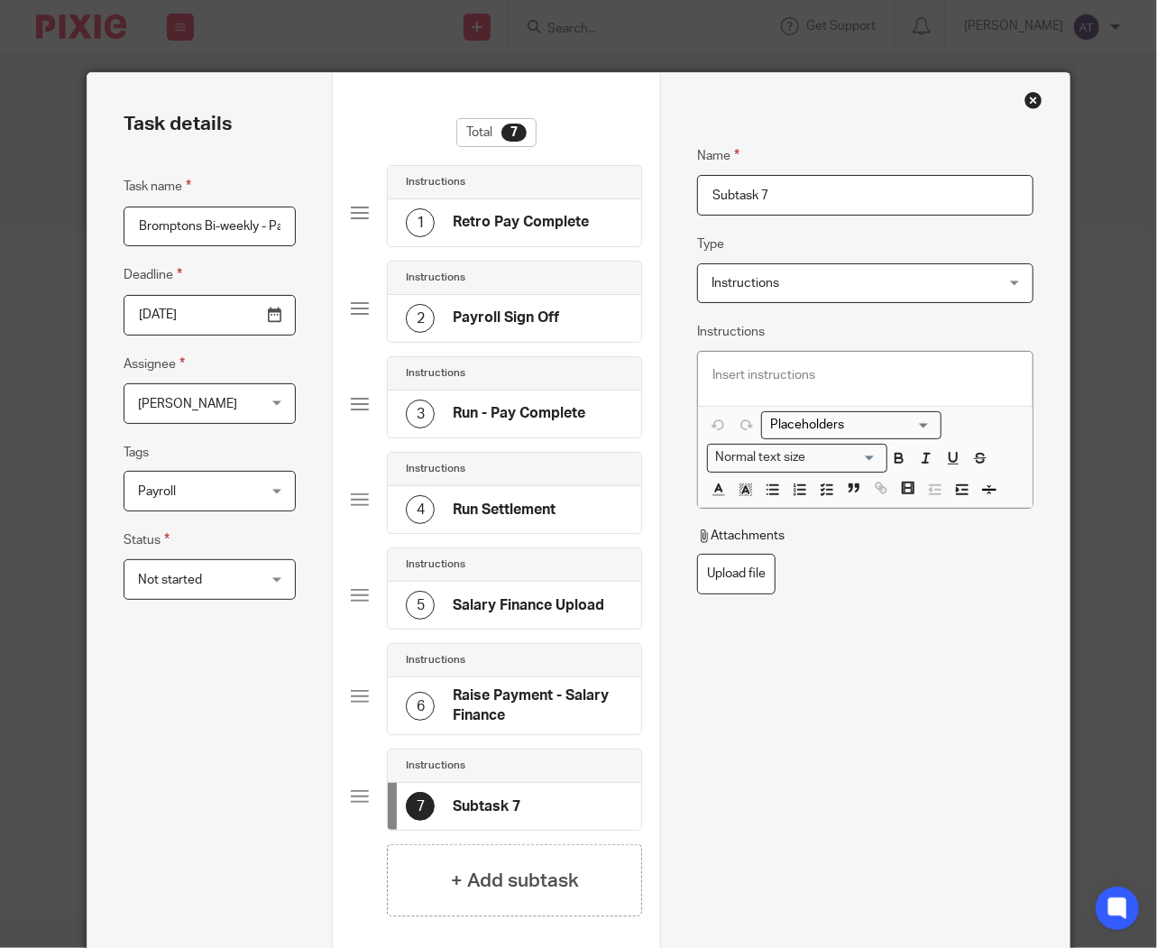
drag, startPoint x: 881, startPoint y: 198, endPoint x: 355, endPoint y: 154, distance: 527.8
click at [355, 154] on div "Task details Task name Bromptons Bi-weekly - Payroll approval Deadline 2025-10-…" at bounding box center [579, 559] width 982 height 973
paste input "end message to complete settlement"
type input "Send message to complete settlement"
drag, startPoint x: 789, startPoint y: 367, endPoint x: 794, endPoint y: 389, distance: 22.1
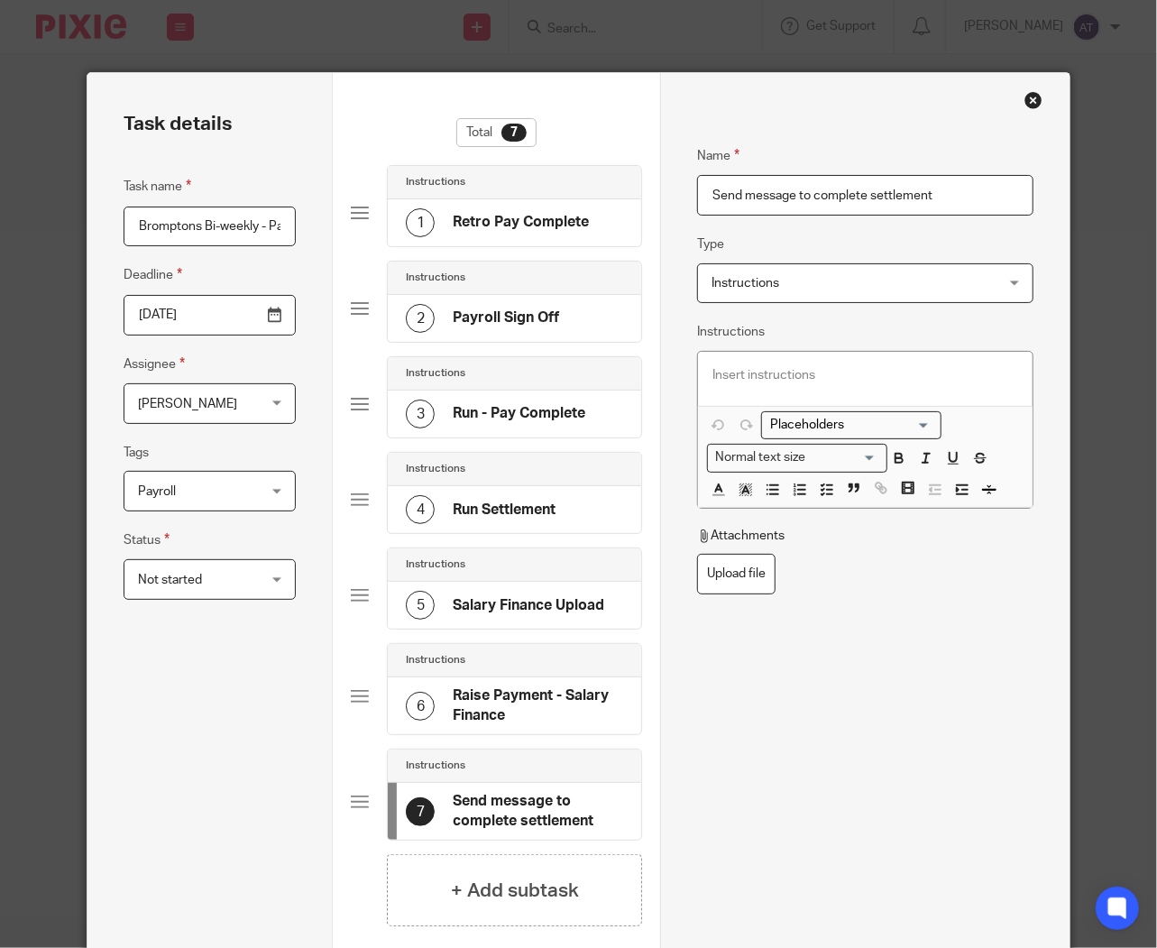
click at [789, 367] on p at bounding box center [866, 375] width 306 height 18
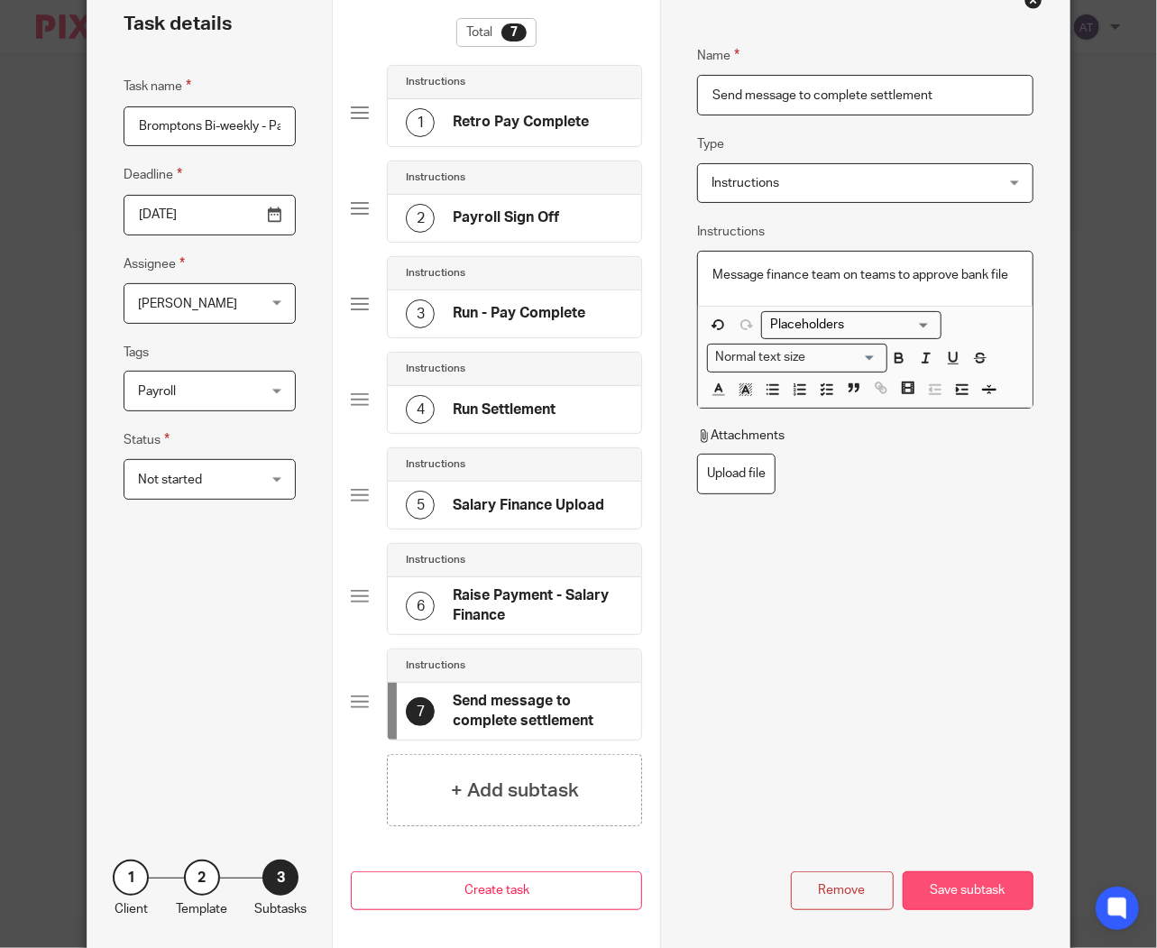
click at [940, 898] on div "Save subtask" at bounding box center [968, 890] width 131 height 39
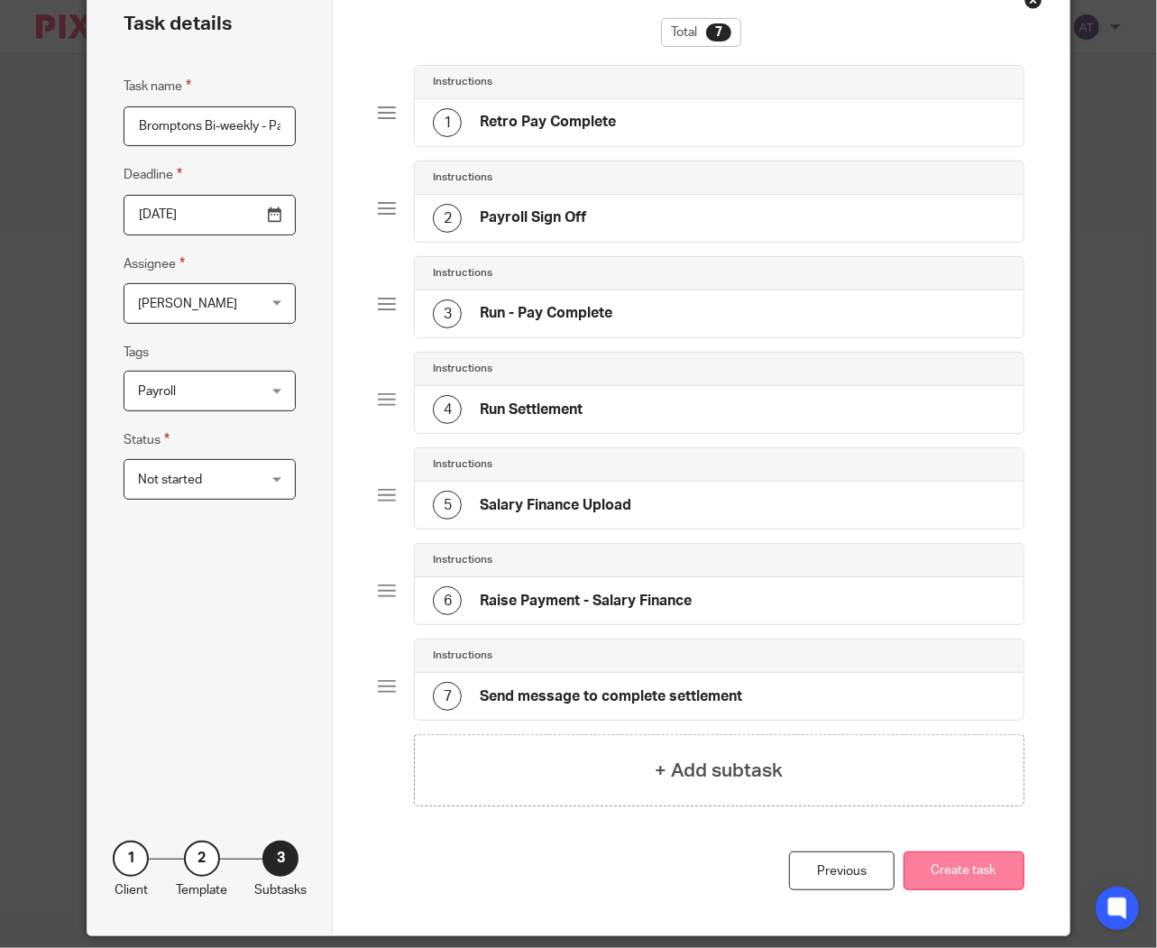
click at [997, 884] on button "Create task" at bounding box center [964, 871] width 121 height 39
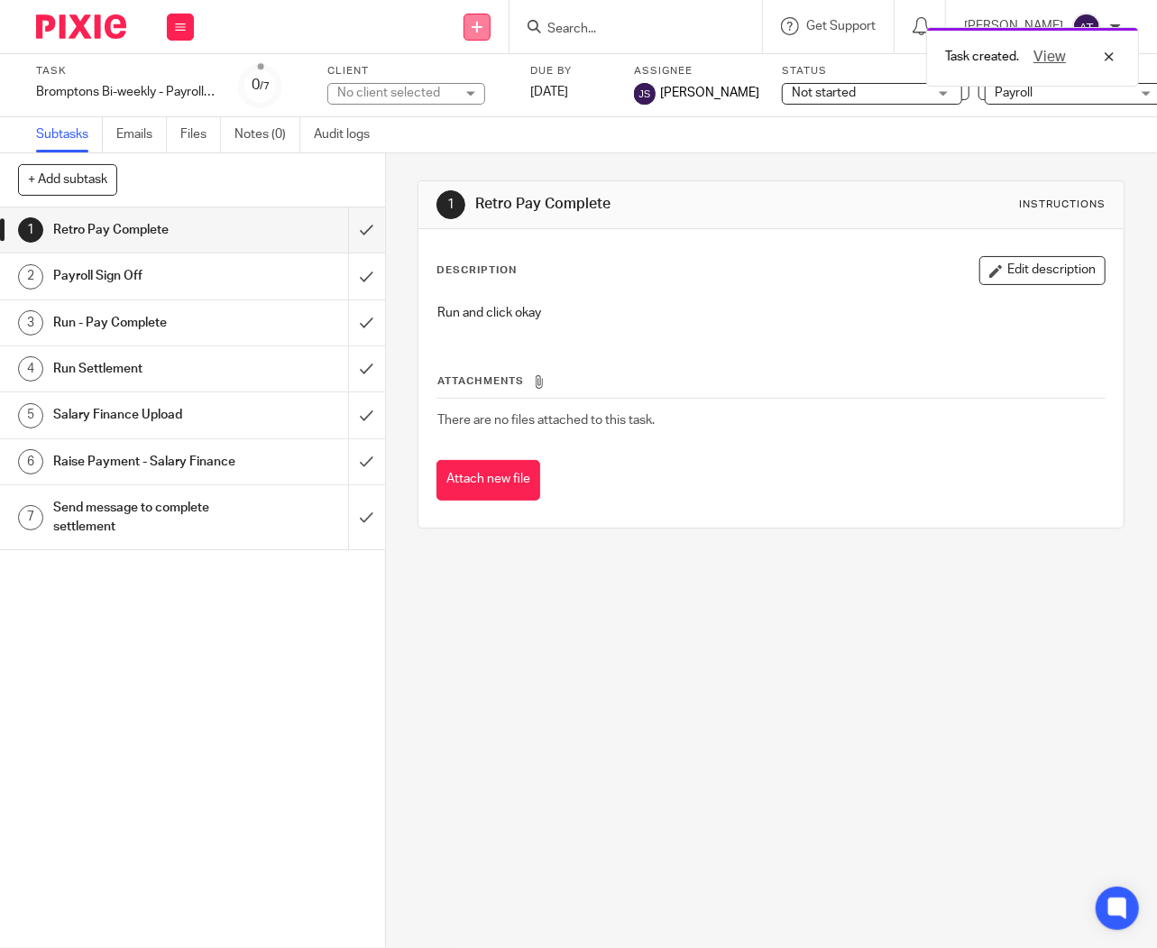
click at [491, 23] on link at bounding box center [477, 27] width 27 height 27
click at [489, 109] on link "Create task" at bounding box center [487, 110] width 126 height 26
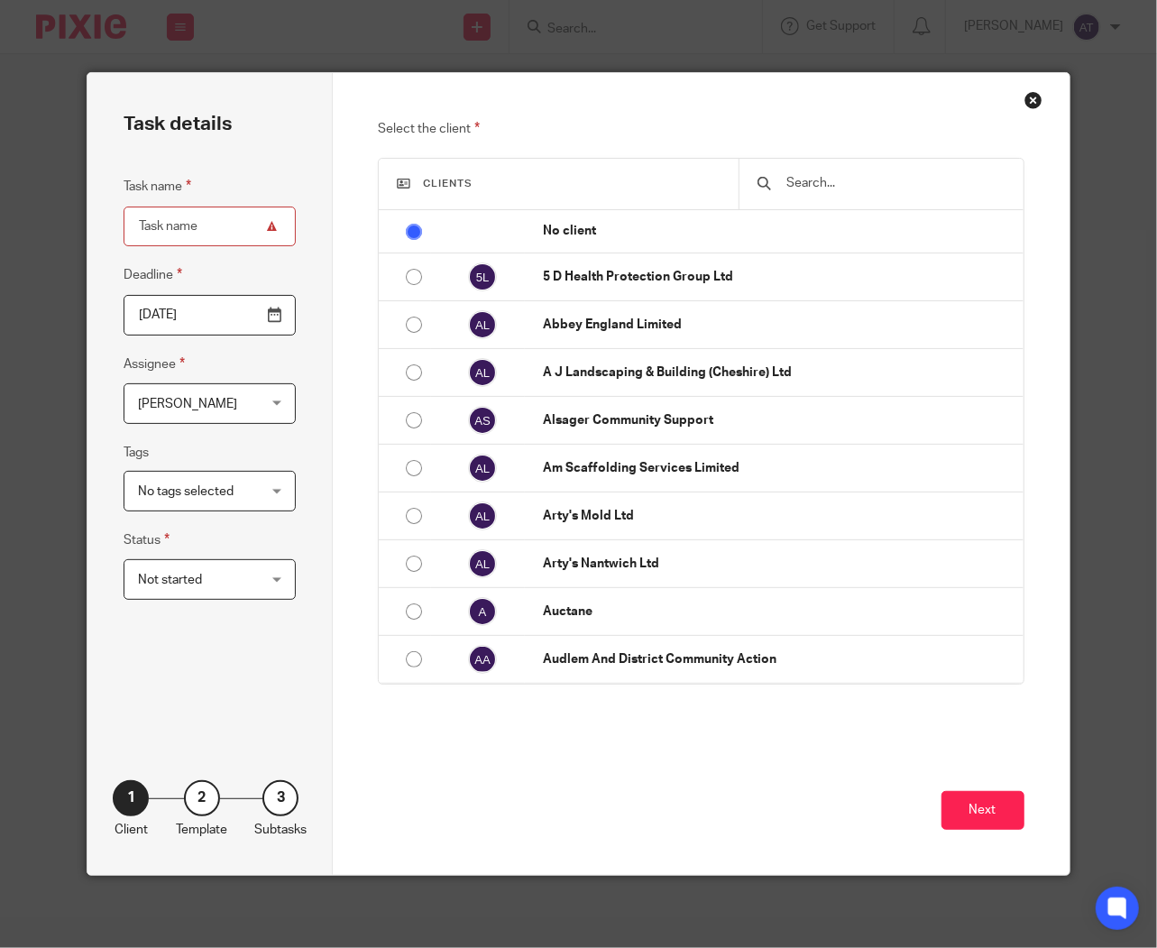
click at [205, 230] on input "Task name" at bounding box center [210, 227] width 172 height 41
paste input "Bromptons Bi-weekly - Month end"
type input "Bromptons Bi-weekly - Month end"
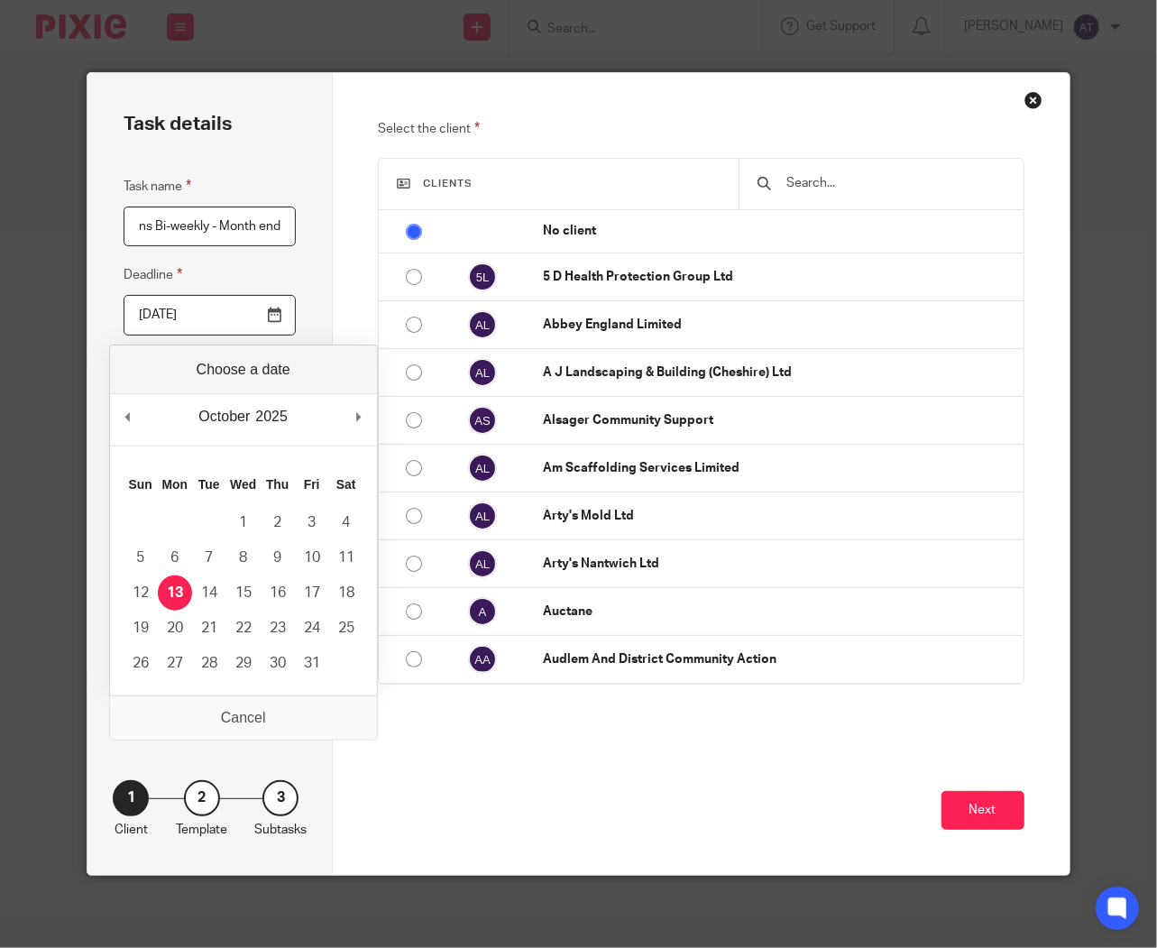
scroll to position [0, 0]
click at [272, 314] on input "[DATE]" at bounding box center [210, 315] width 172 height 41
type input "[DATE]"
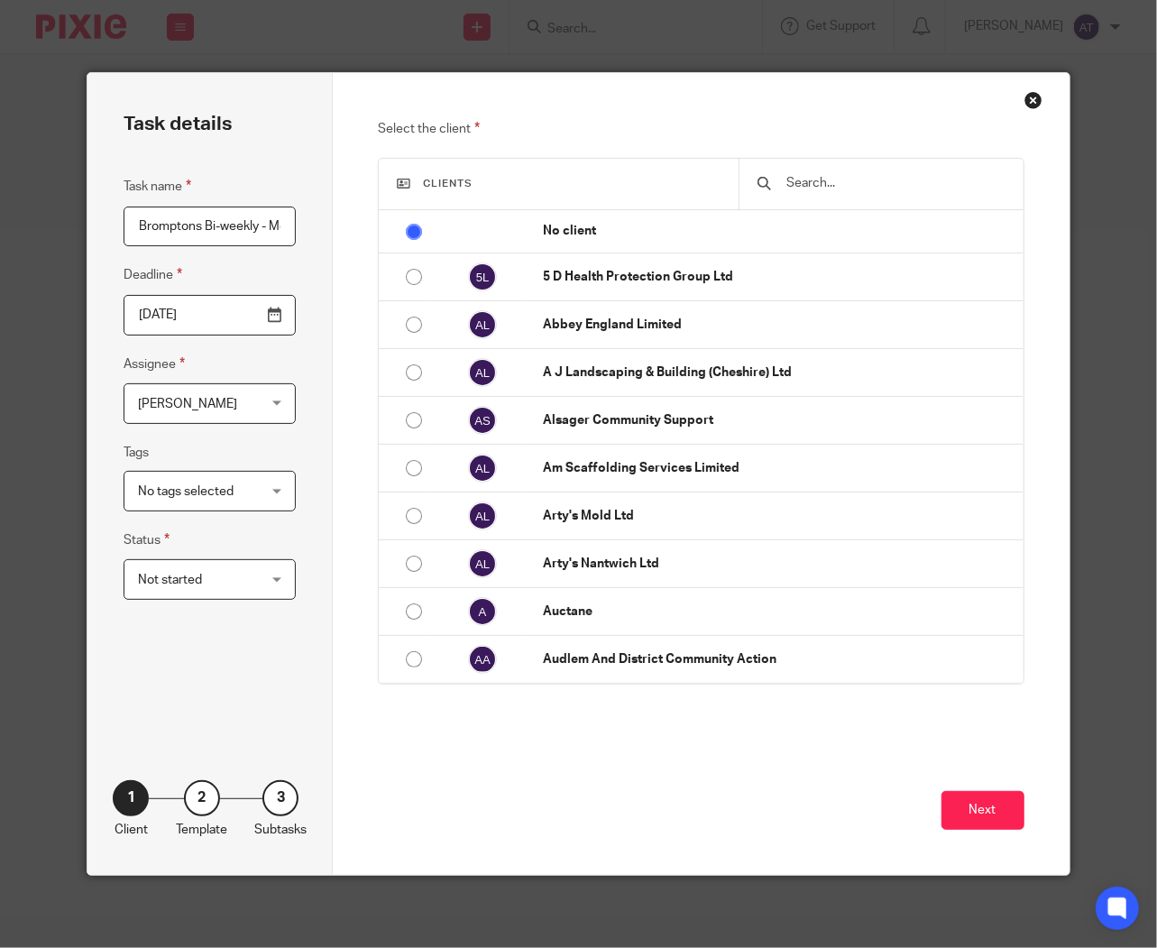
click at [259, 212] on input "Bromptons Bi-weekly - Month end" at bounding box center [210, 227] width 172 height 41
drag, startPoint x: 263, startPoint y: 226, endPoint x: 344, endPoint y: 224, distance: 80.3
click at [344, 224] on div "Task details Task name Bromptons Bi-weekly - Month end Deadline 2025-10-16 Assi…" at bounding box center [579, 474] width 982 height 802
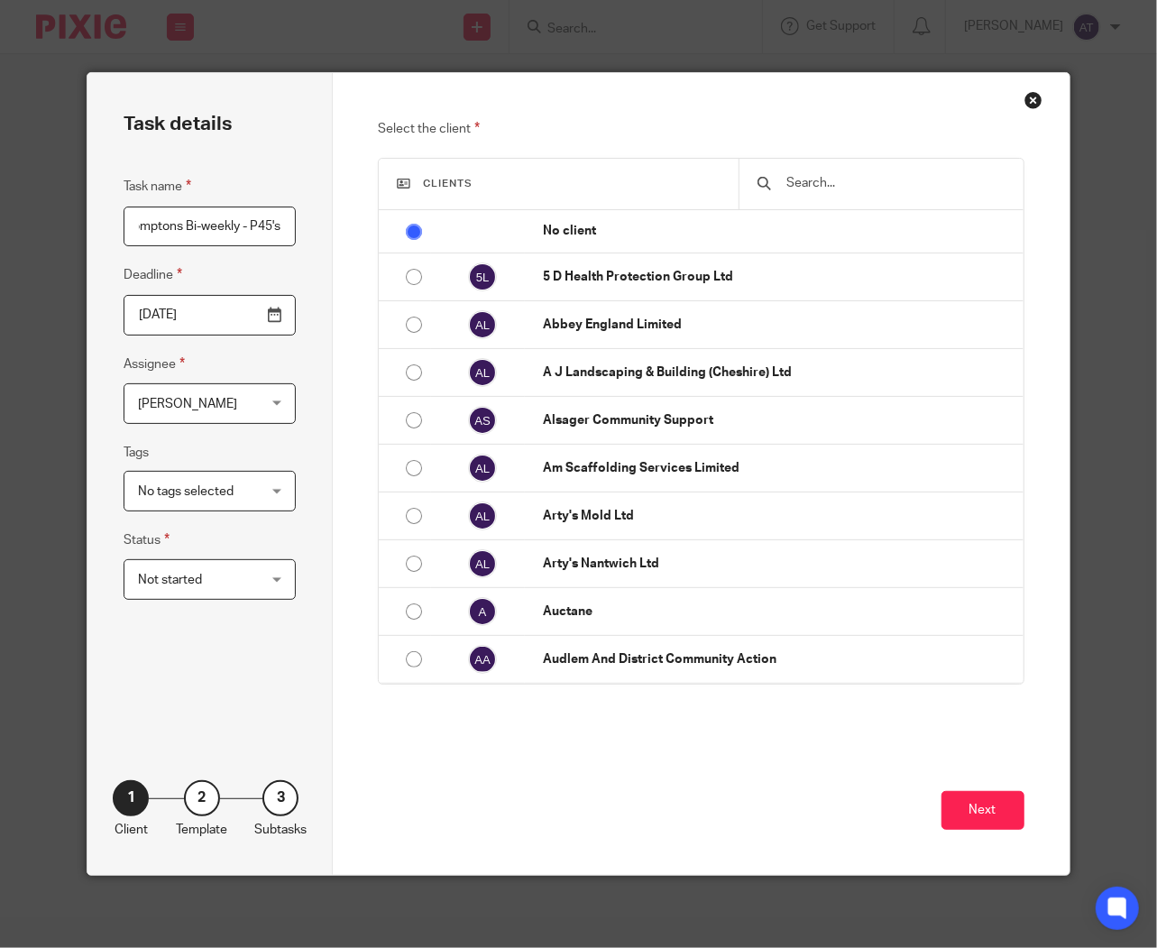
type input "Bromptons Bi-weekly - P45's"
click at [217, 498] on span "No tags selected" at bounding box center [200, 491] width 125 height 38
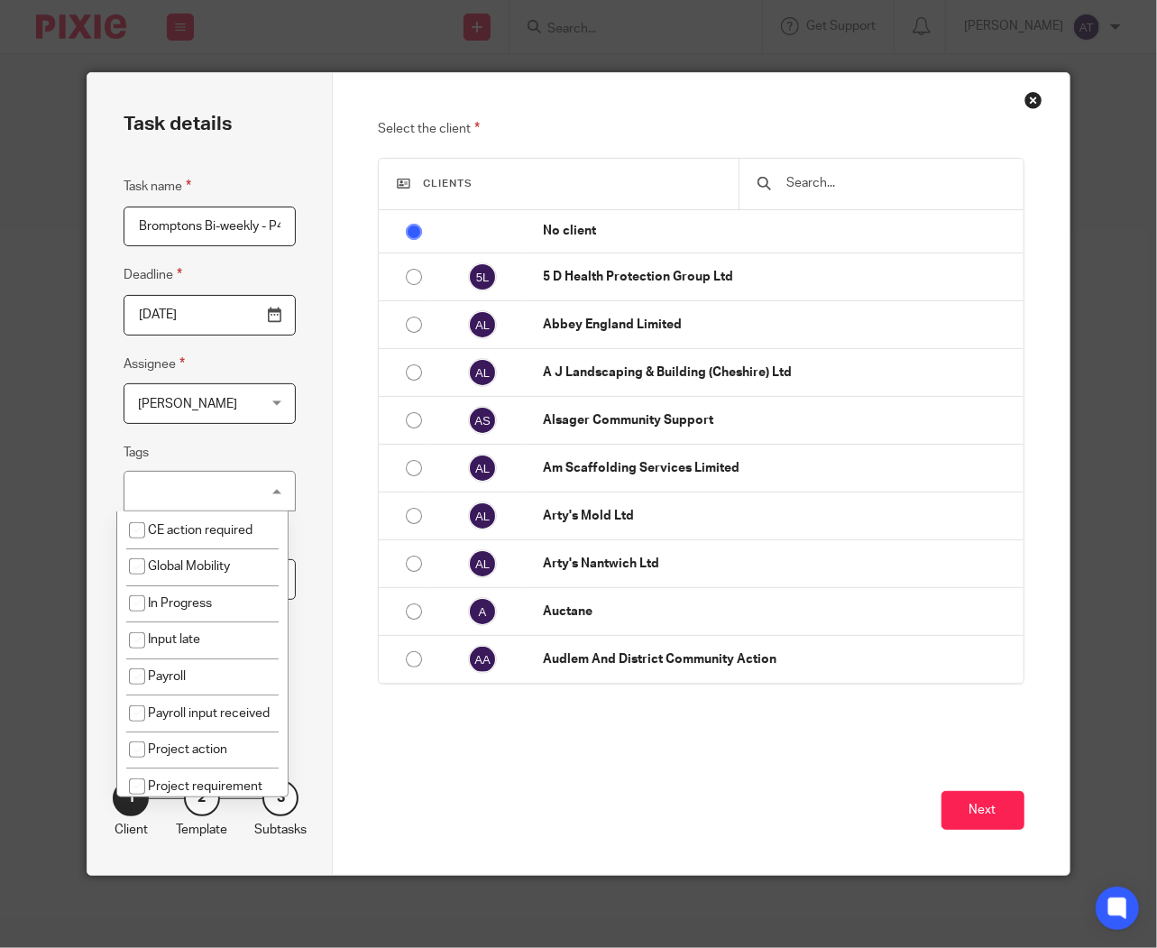
click at [217, 498] on div "No tags selected" at bounding box center [210, 491] width 172 height 41
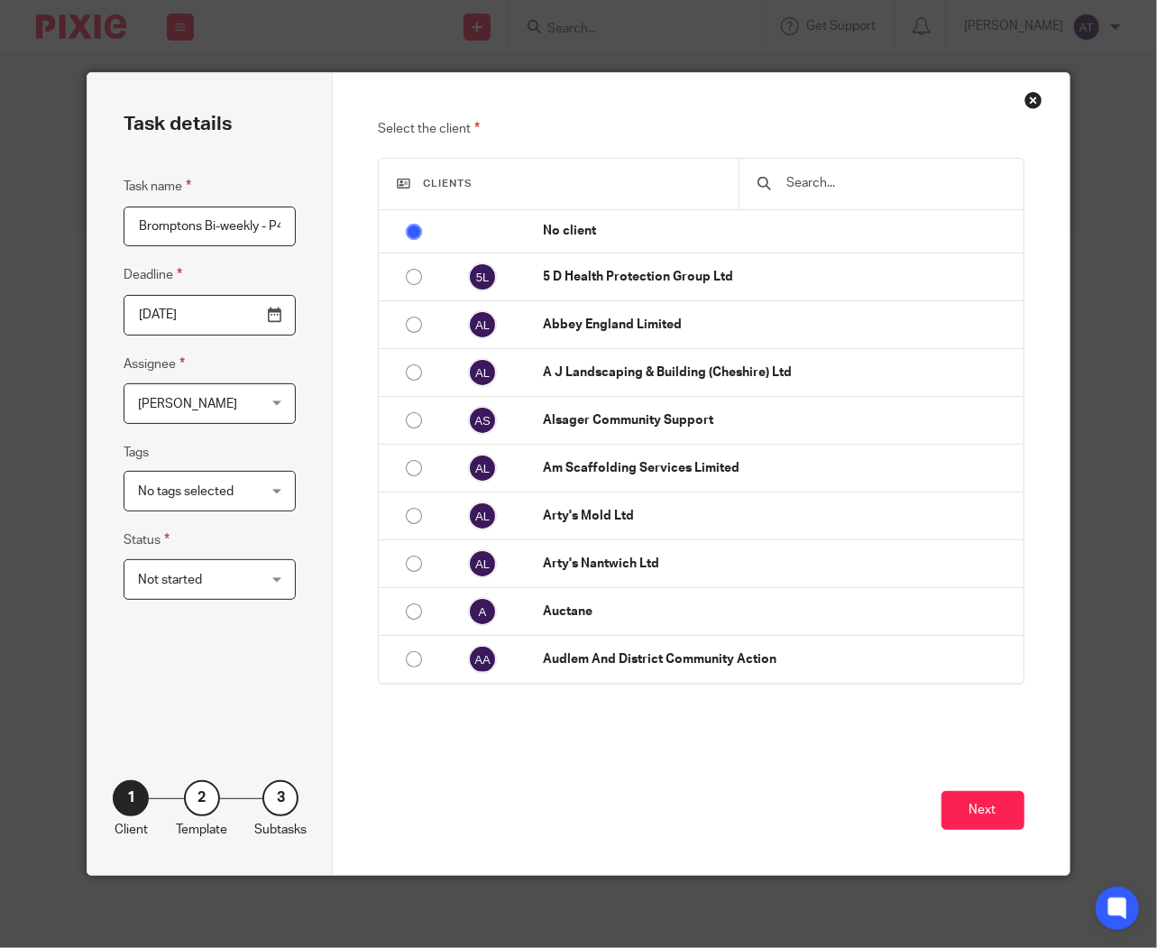
click at [214, 498] on span "No tags selected" at bounding box center [200, 491] width 125 height 38
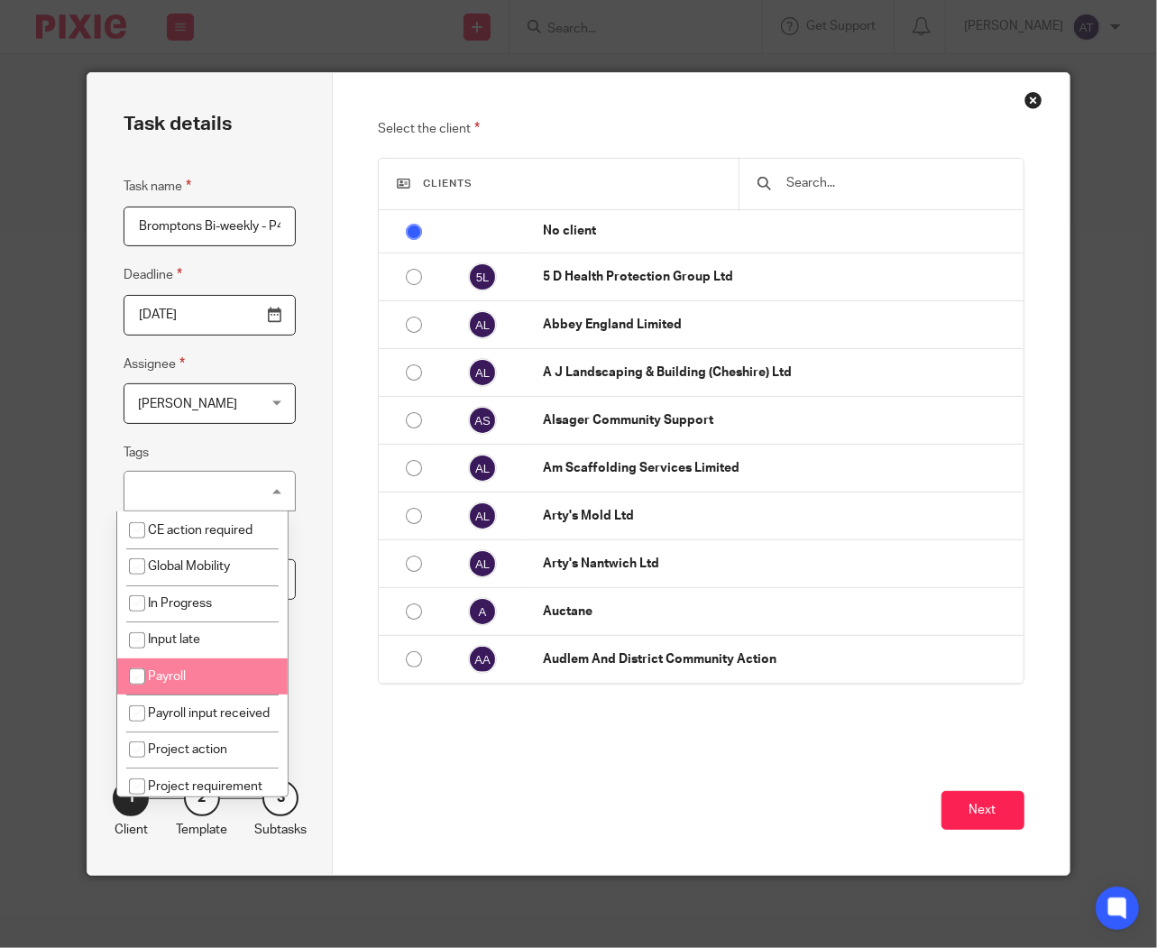
click at [176, 678] on span "Payroll" at bounding box center [167, 676] width 38 height 13
checkbox input "true"
click at [305, 578] on div "Task details Task name Bromptons Bi-weekly - P45's Deadline 2025-10-16 Assignee…" at bounding box center [210, 474] width 245 height 802
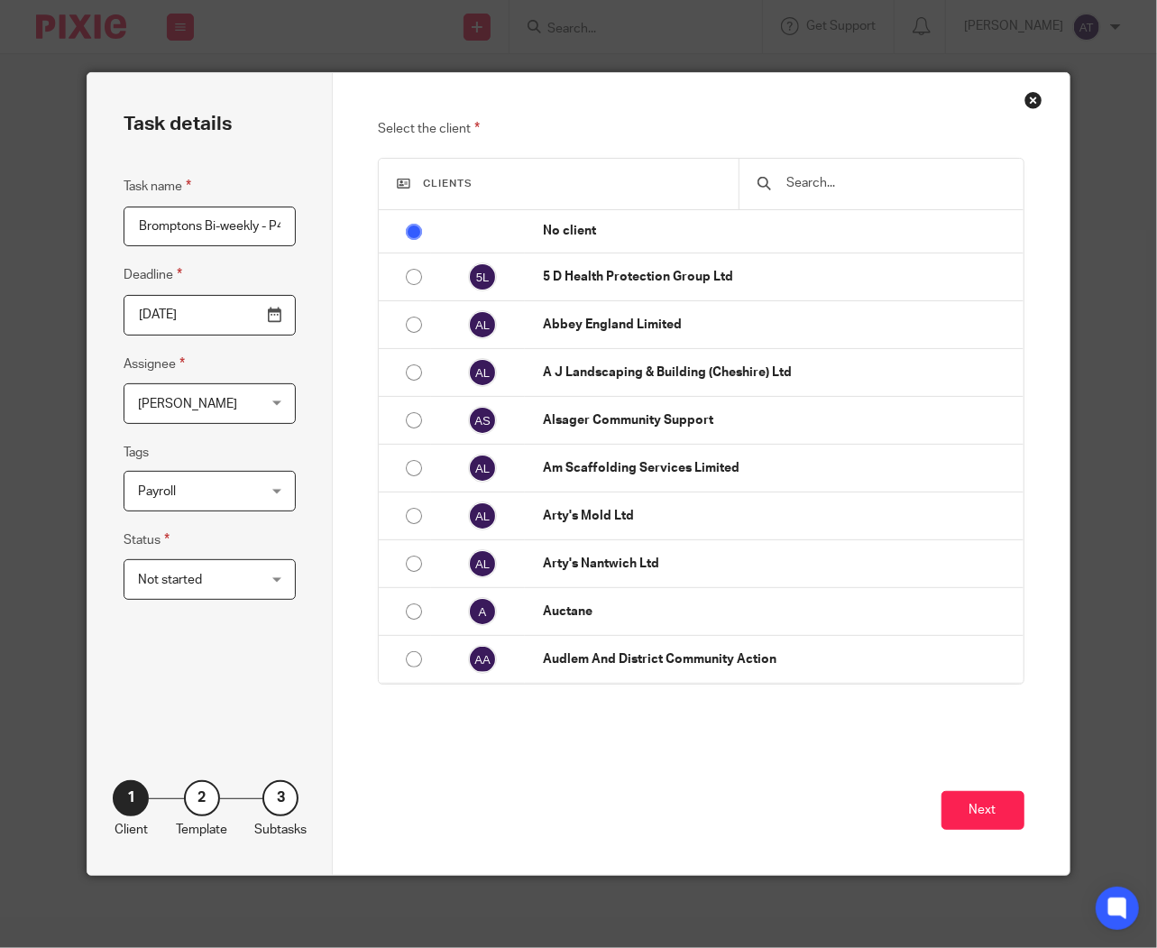
click at [211, 401] on span "[PERSON_NAME]" at bounding box center [187, 404] width 99 height 13
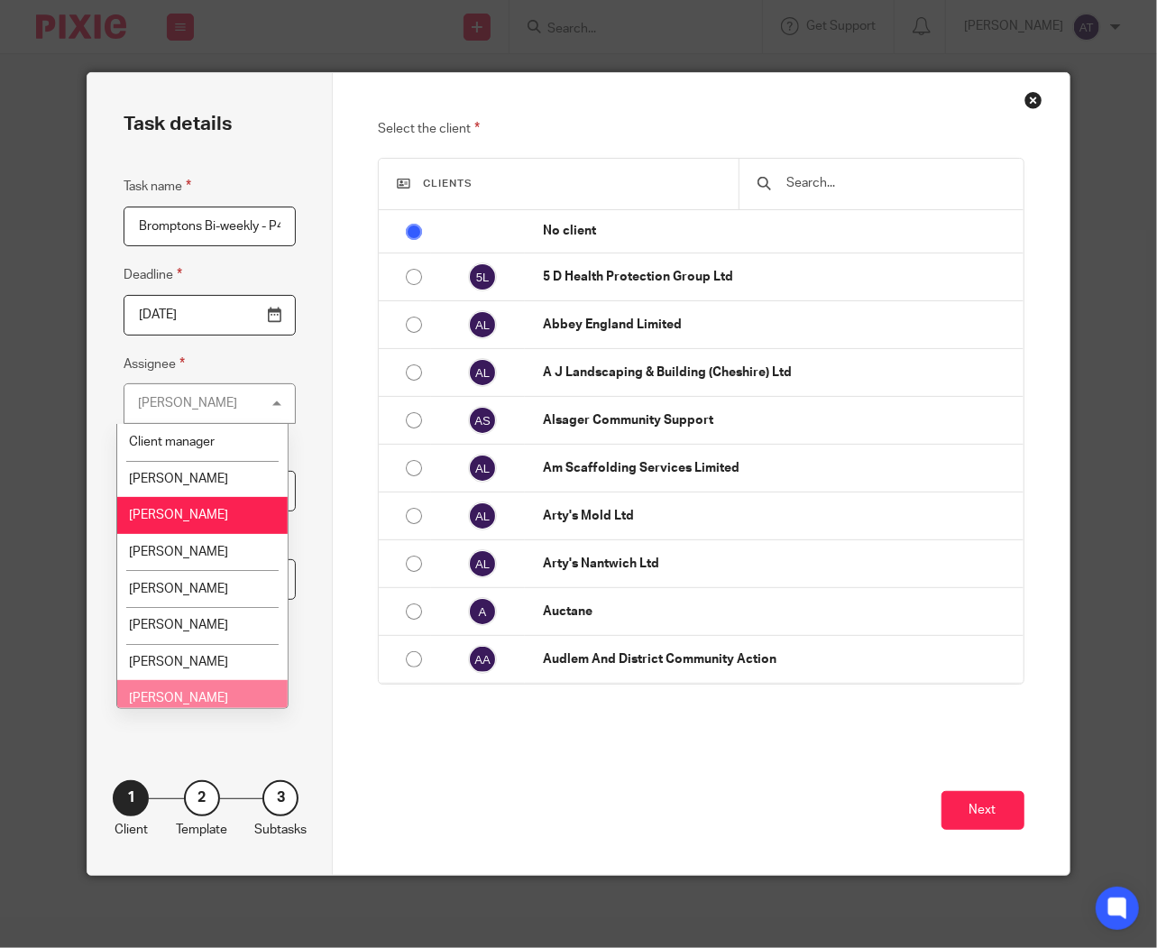
click at [223, 704] on span "[PERSON_NAME]" at bounding box center [178, 698] width 99 height 13
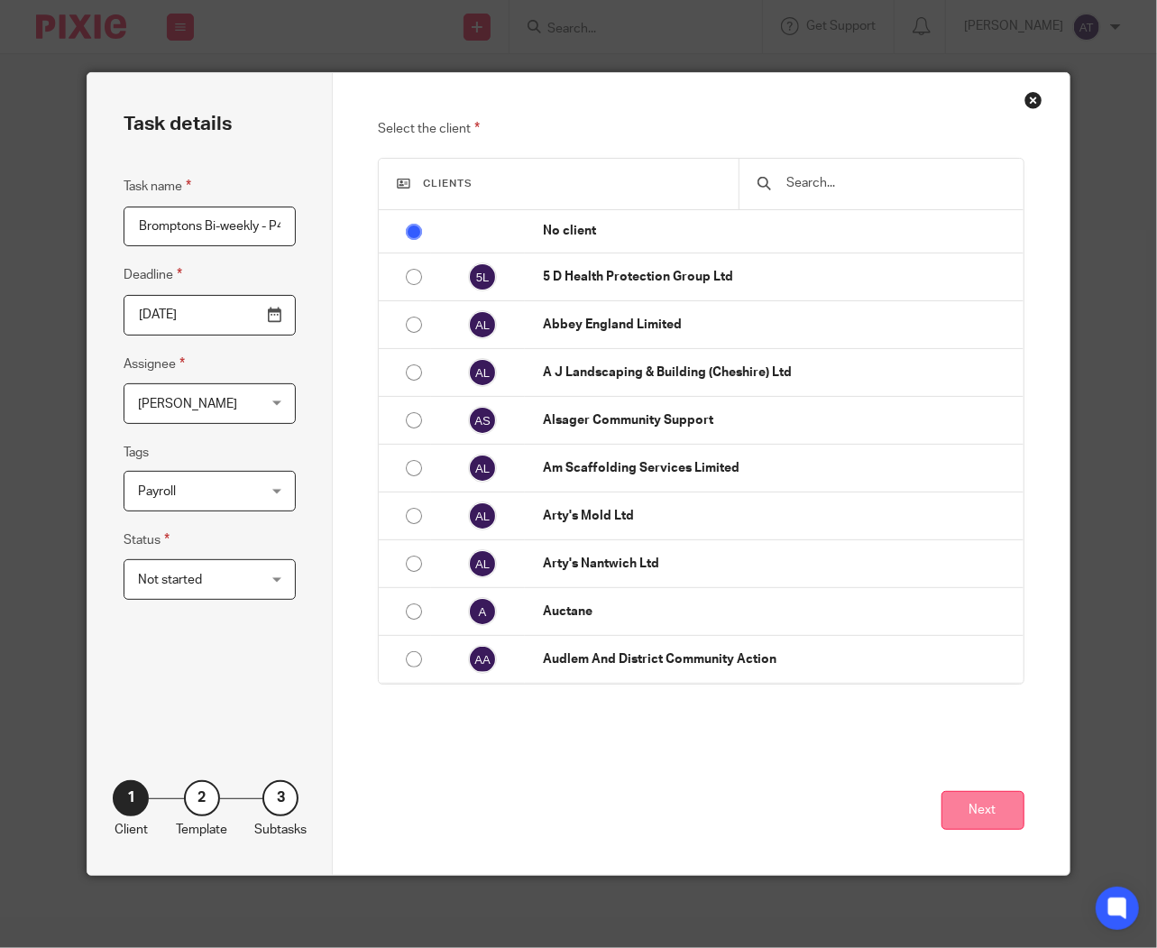
click at [977, 815] on button "Next" at bounding box center [983, 810] width 83 height 39
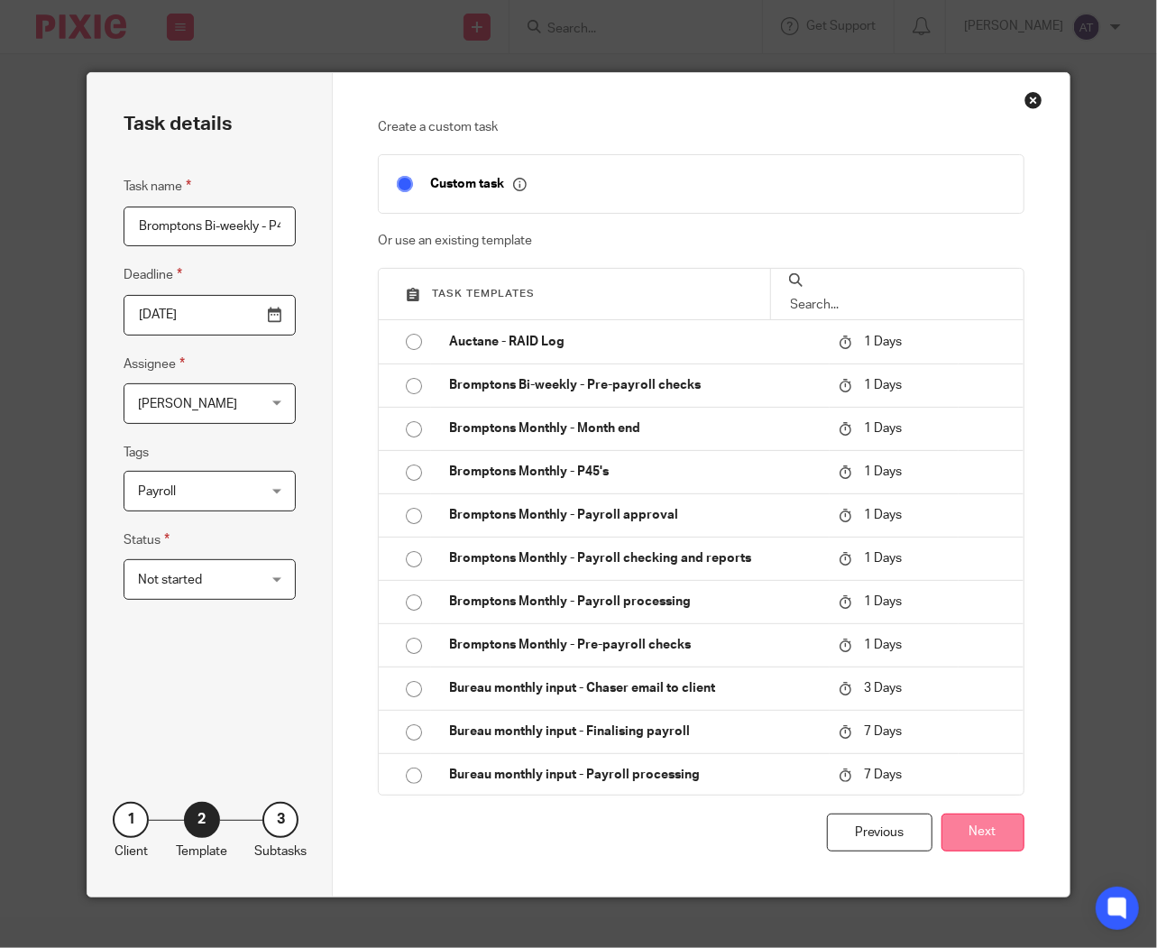
click at [984, 853] on button "Next" at bounding box center [983, 833] width 83 height 39
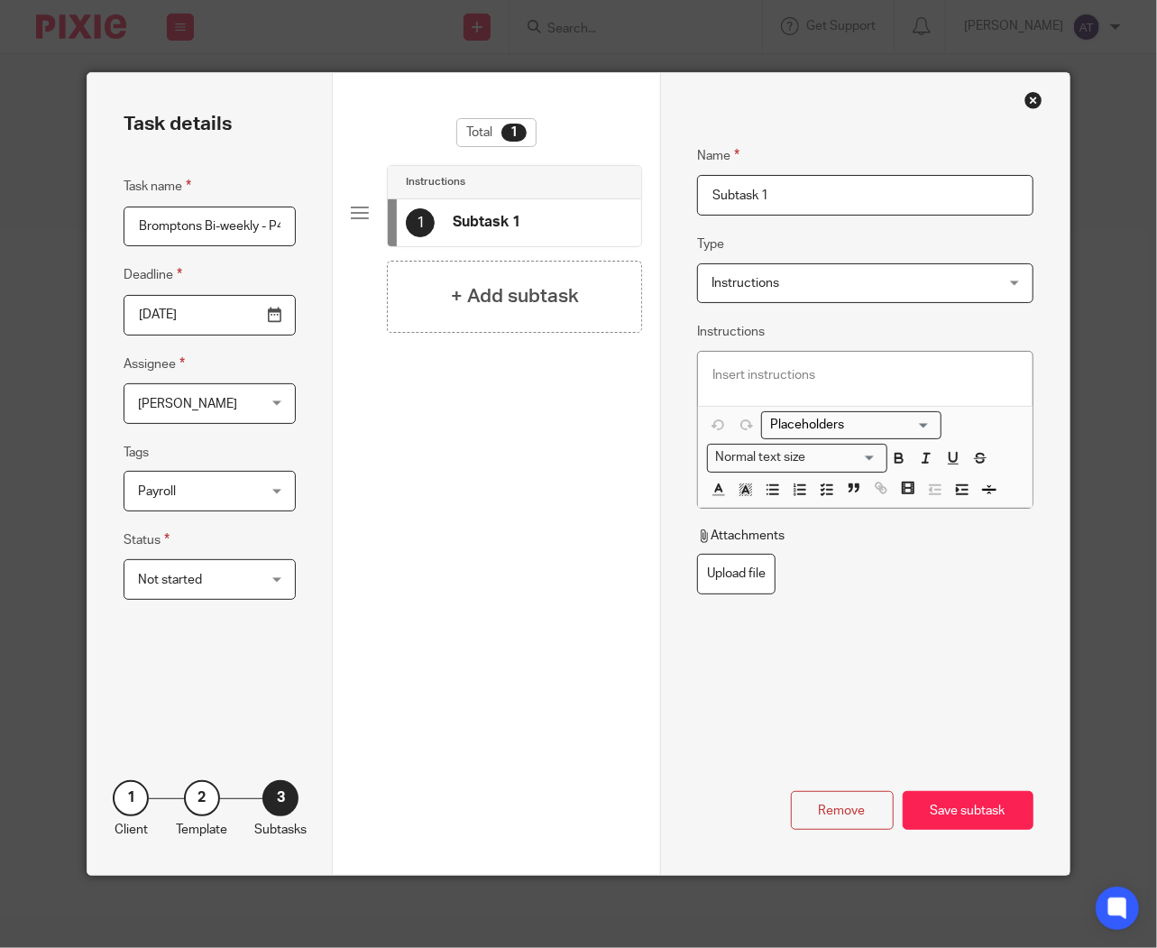
paste input "Create P45"
drag, startPoint x: 814, startPoint y: 195, endPoint x: 245, endPoint y: 161, distance: 569.4
click at [245, 161] on div "Task details Task name Bromptons Bi-weekly - P45's Deadline 2025-10-16 Assignee…" at bounding box center [579, 474] width 982 height 802
type input "Create P45"
click at [558, 285] on h4 "+ Add subtask" at bounding box center [515, 296] width 128 height 28
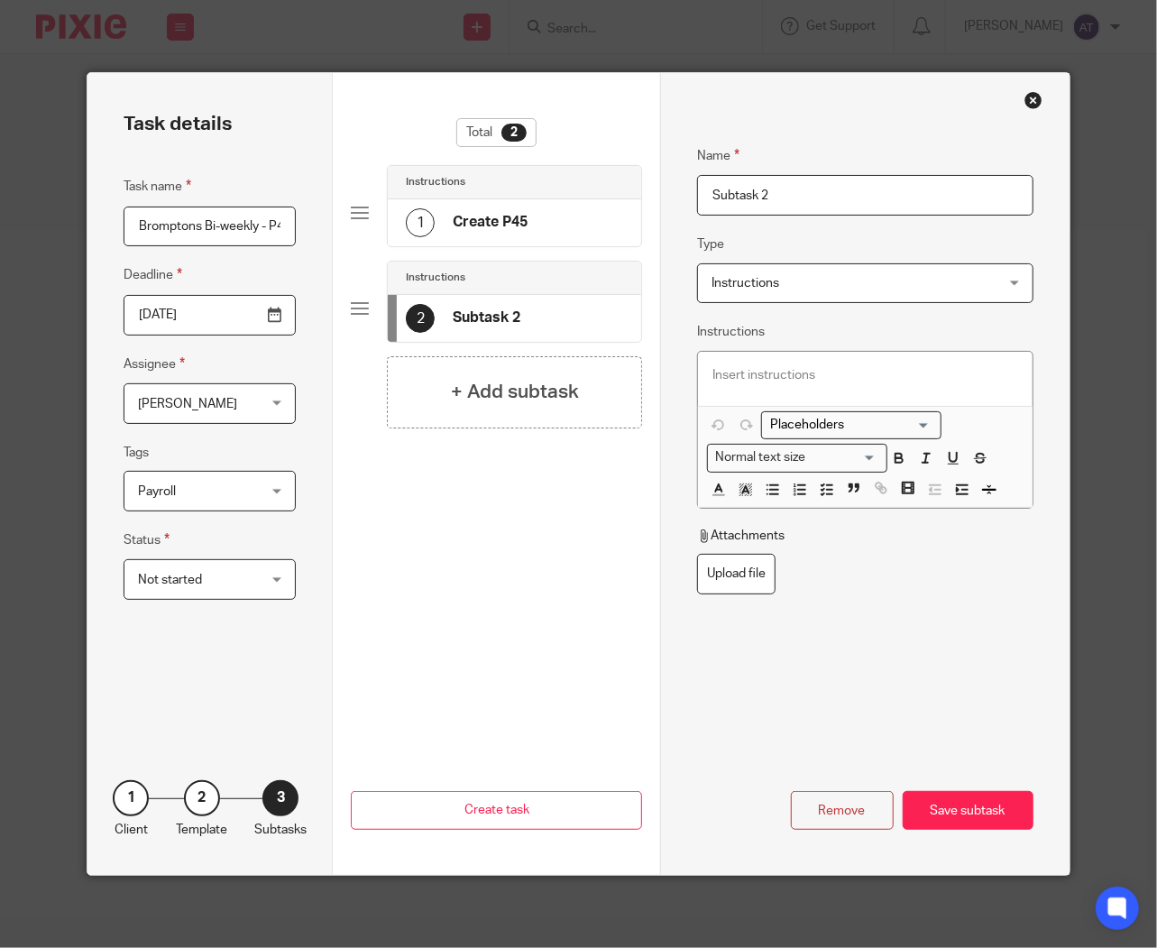
click at [318, 201] on div "Task details Task name Bromptons Bi-weekly - P45's Deadline 2025-10-16 Assignee…" at bounding box center [579, 474] width 982 height 802
paste input "Publish P45"
type input "Publish P45"
click at [972, 810] on div "Save subtask" at bounding box center [968, 810] width 131 height 39
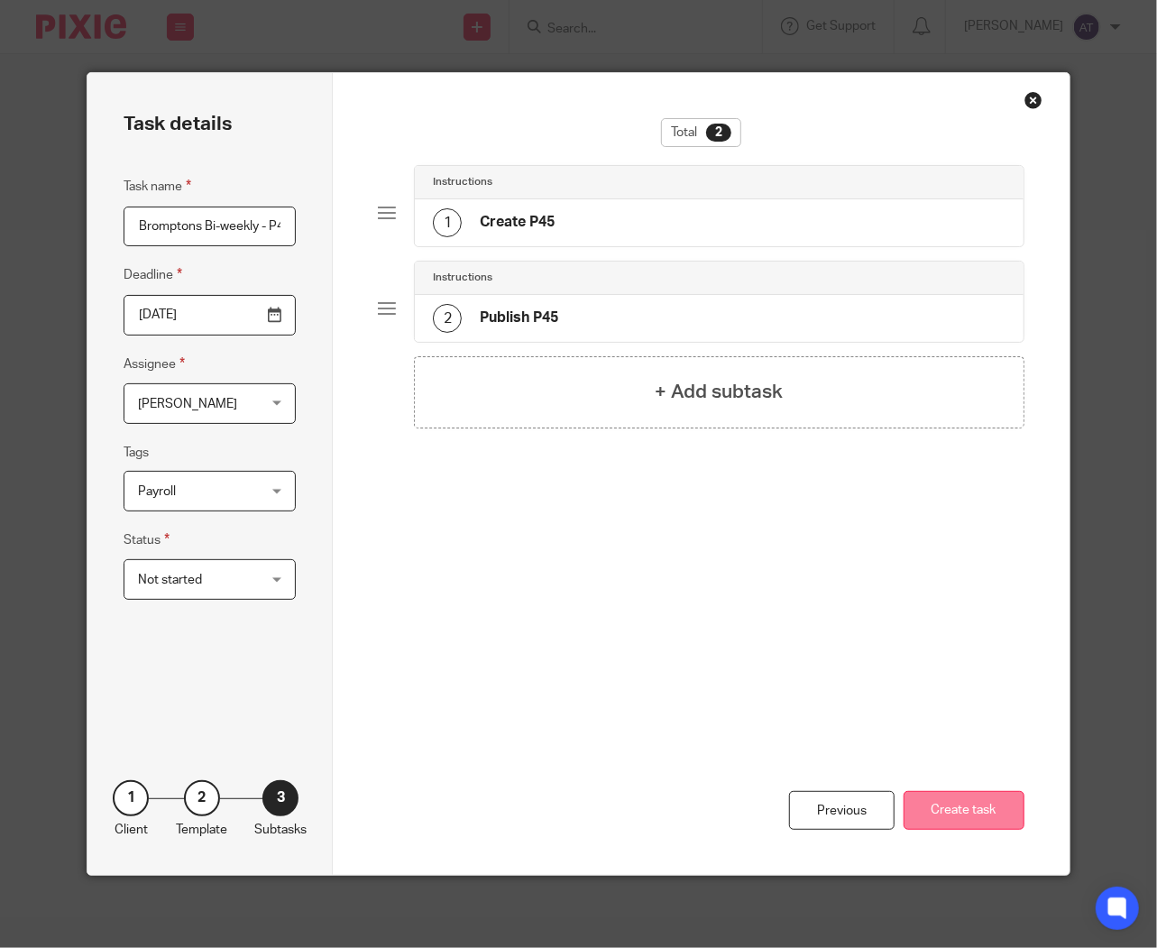
click at [948, 805] on button "Create task" at bounding box center [964, 810] width 121 height 39
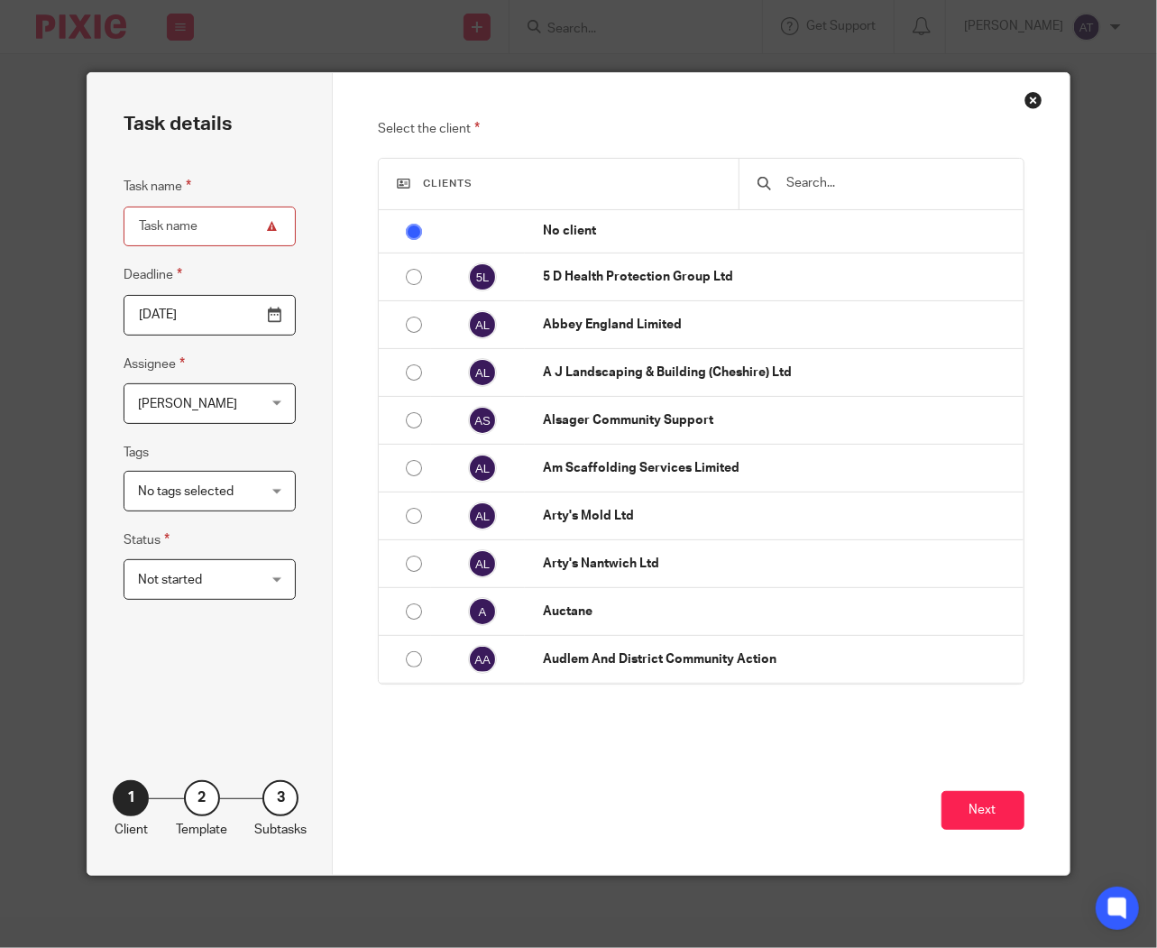
click at [1027, 100] on div "Close this dialog window" at bounding box center [1034, 100] width 18 height 18
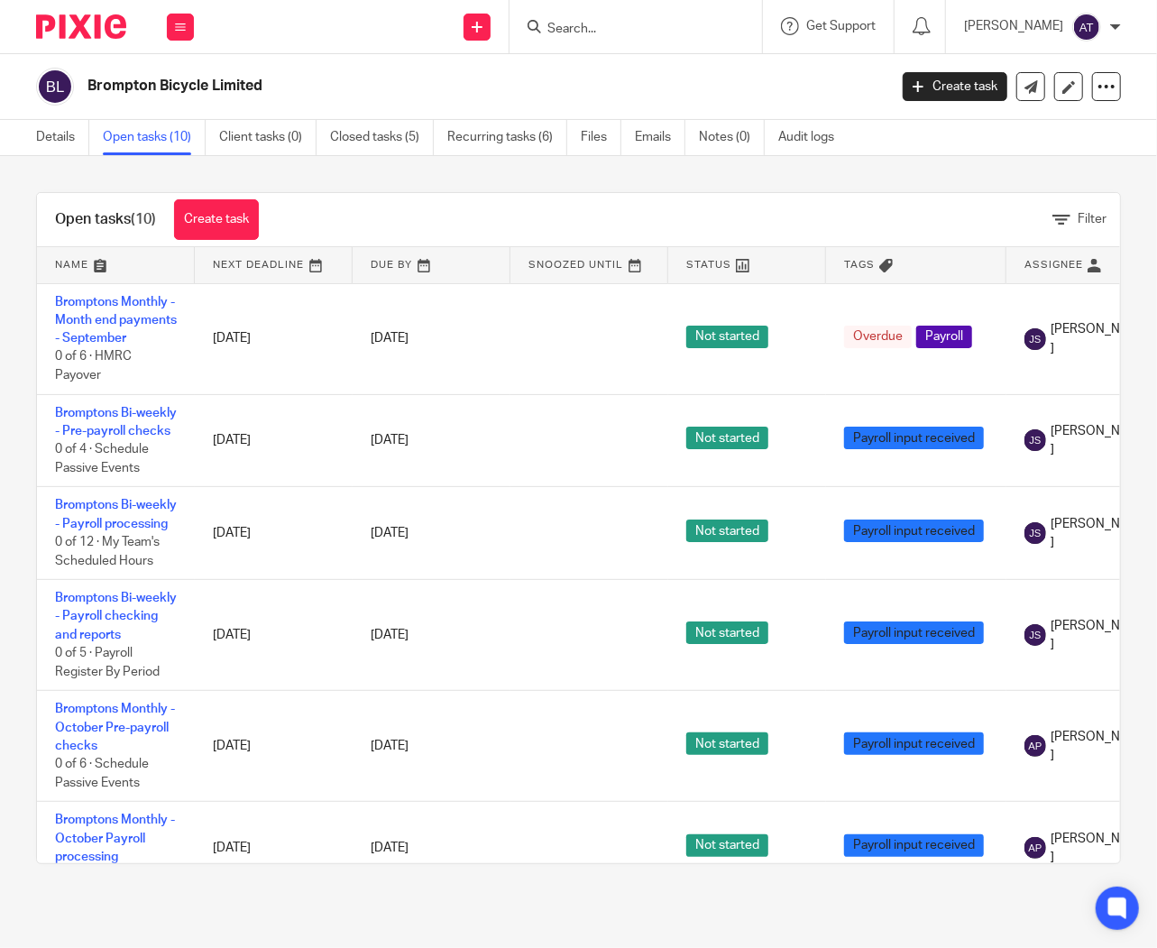
drag, startPoint x: 138, startPoint y: 93, endPoint x: 130, endPoint y: 86, distance: 10.9
click at [138, 93] on h2 "Brompton Bicycle Limited" at bounding box center [403, 86] width 631 height 19
click at [81, 28] on img at bounding box center [81, 26] width 90 height 24
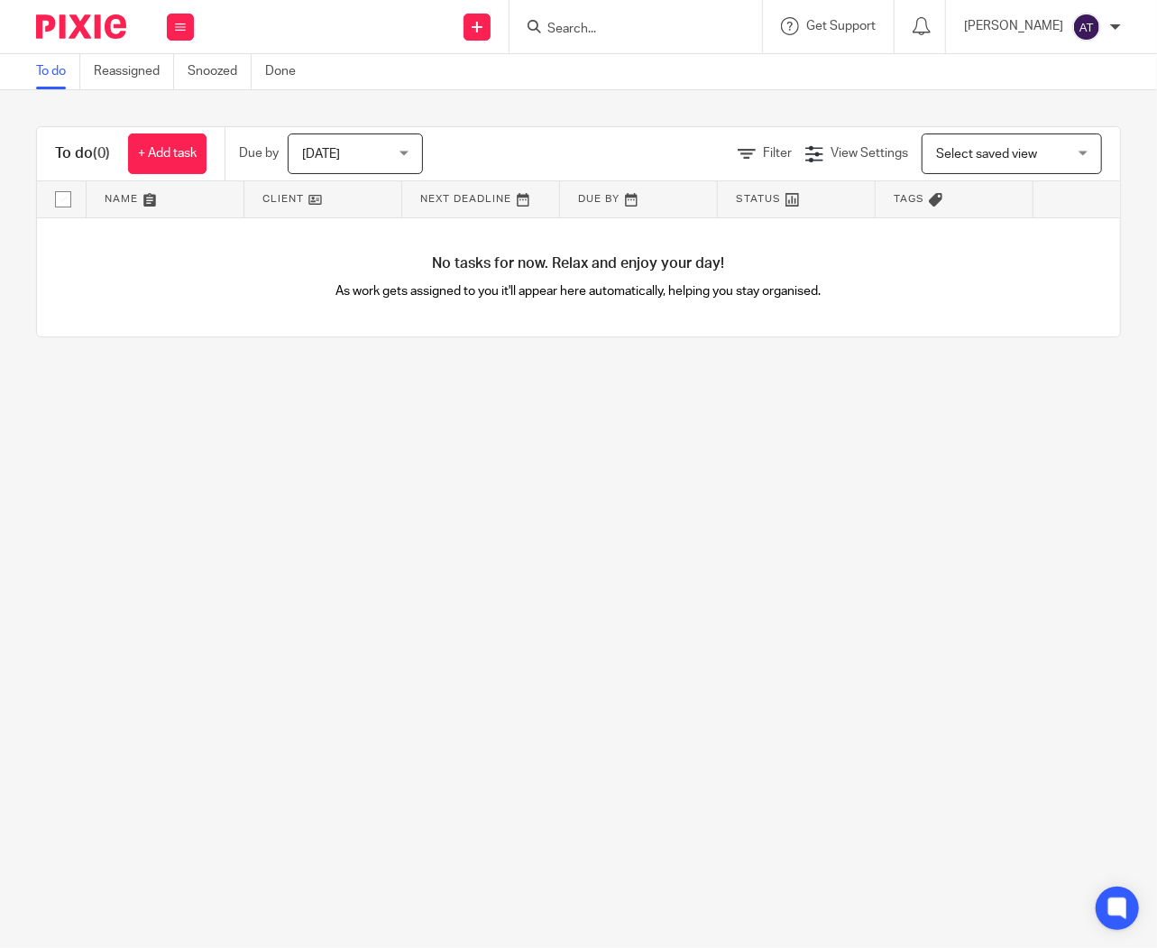
click at [76, 38] on img at bounding box center [81, 26] width 90 height 24
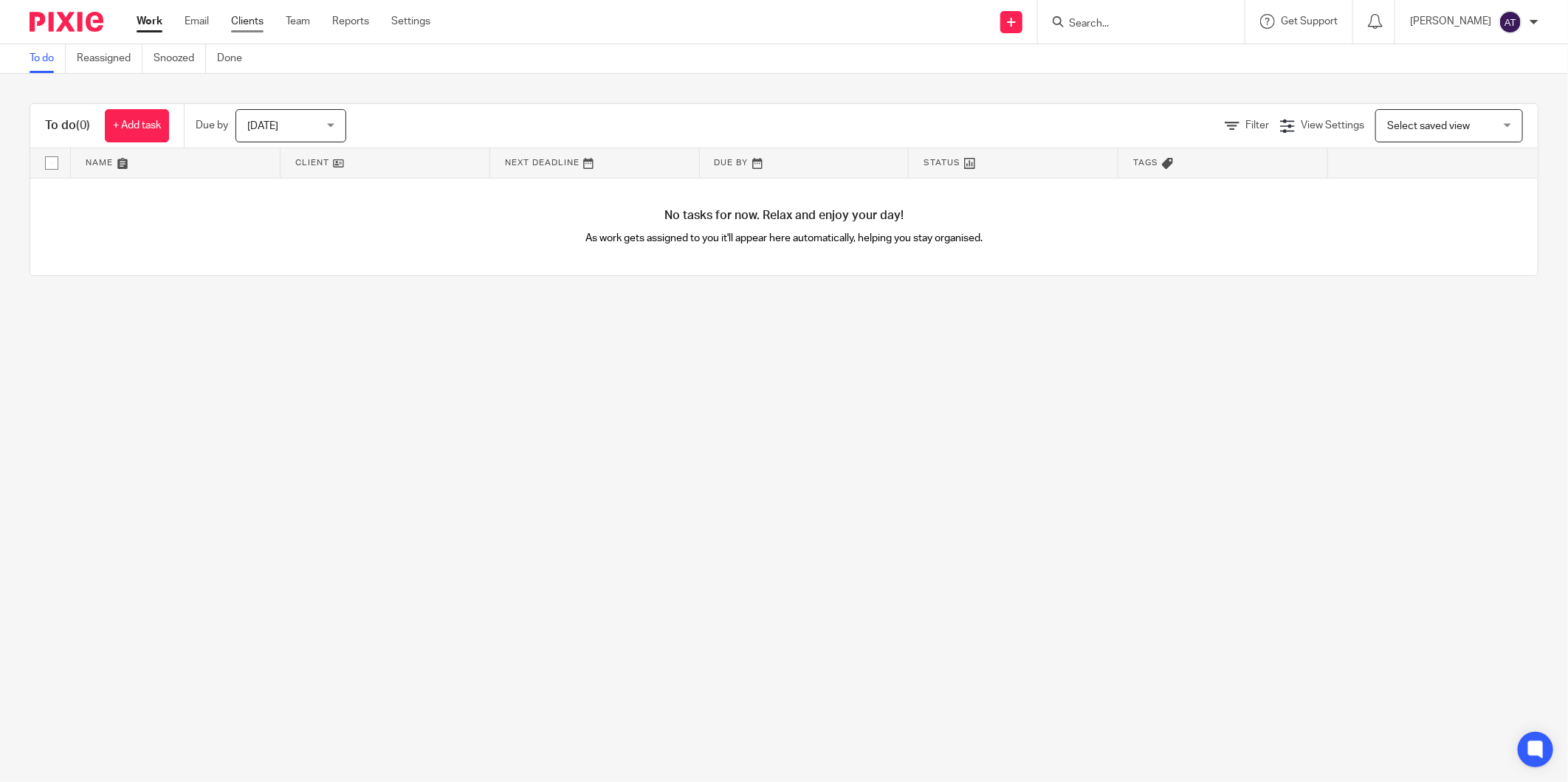
click at [259, 16] on link "Clients" at bounding box center [247, 21] width 33 height 15
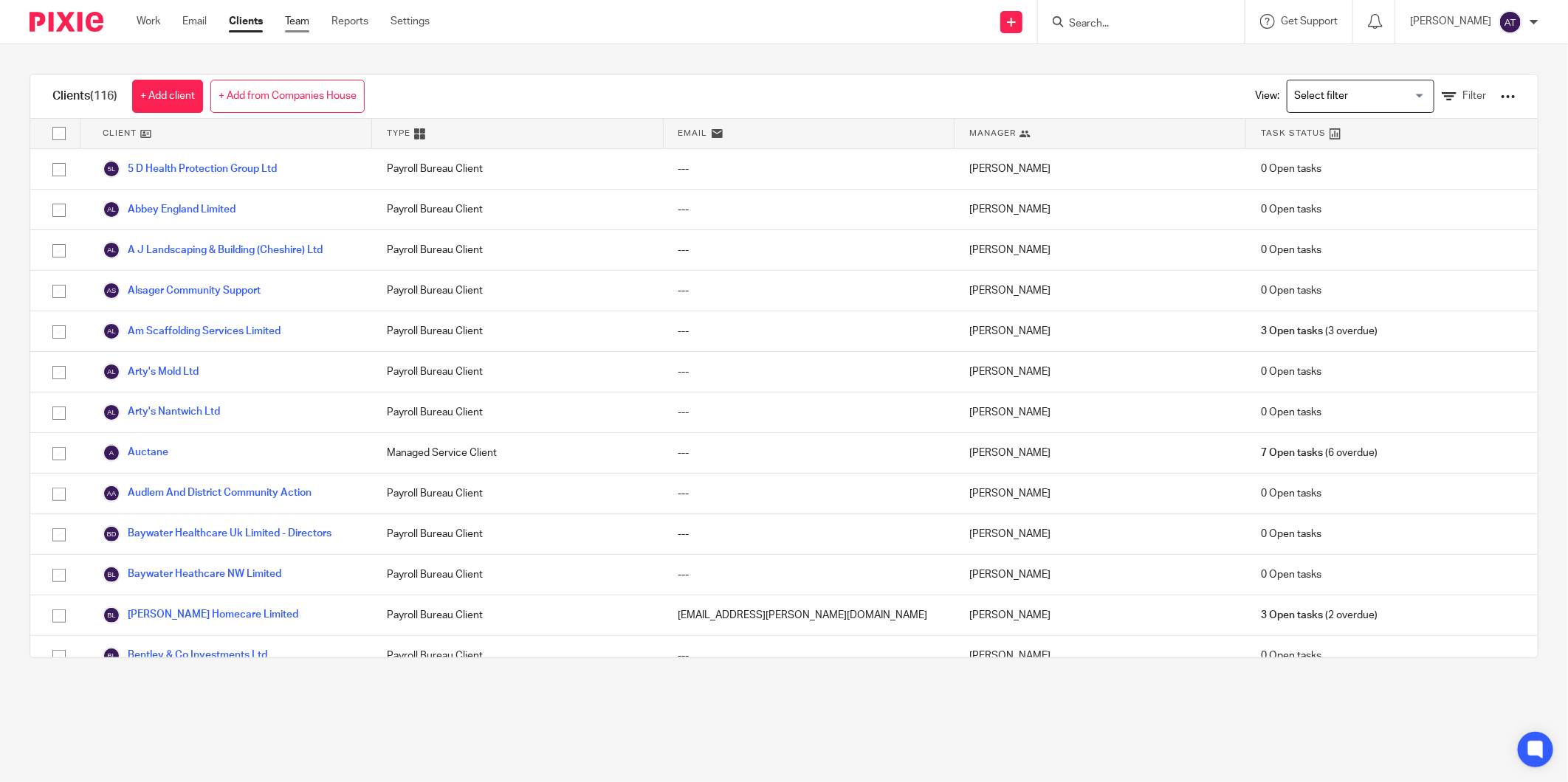
click at [291, 25] on link "Team" at bounding box center [297, 21] width 25 height 15
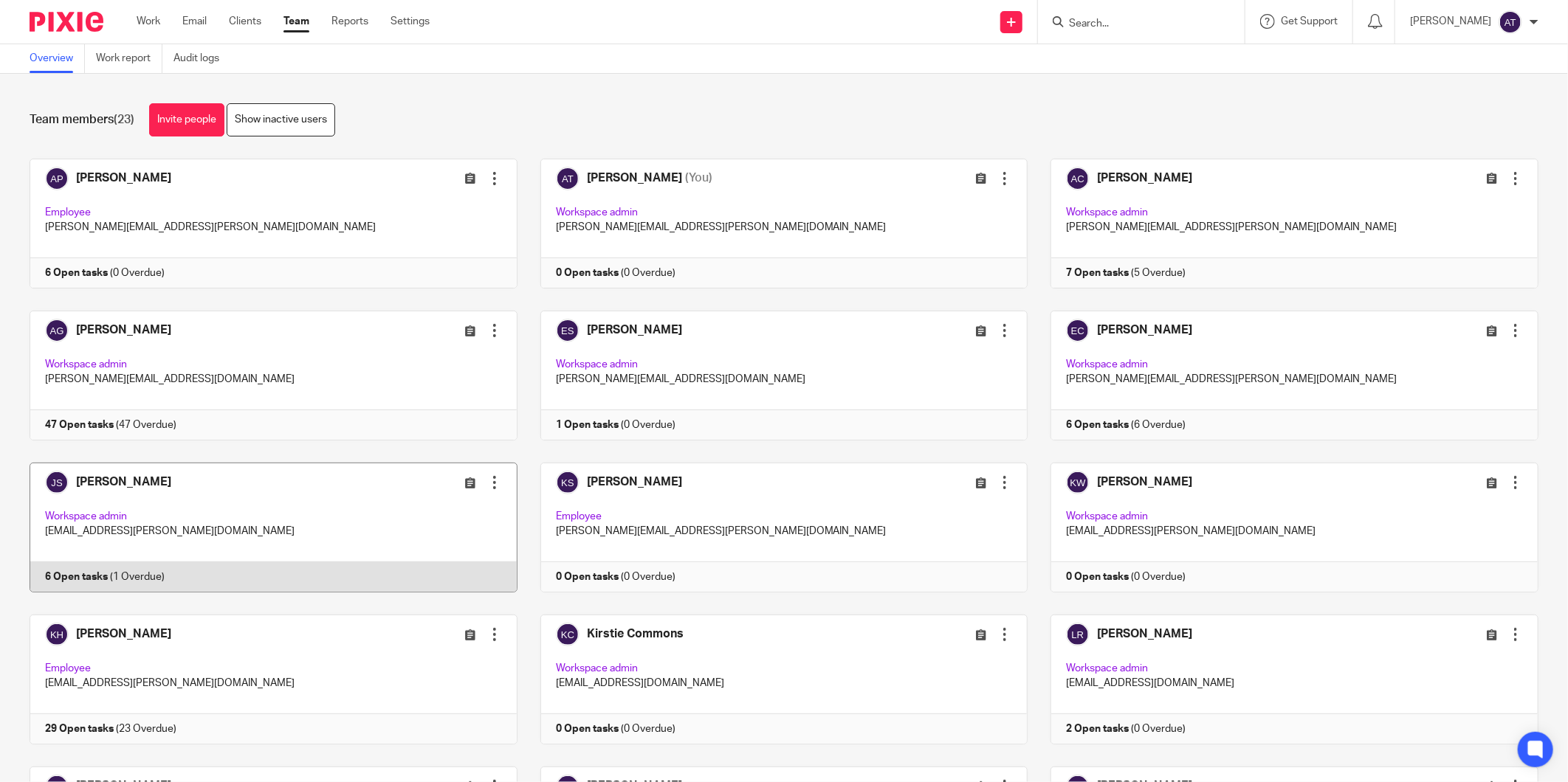
click at [121, 483] on link at bounding box center [262, 528] width 511 height 130
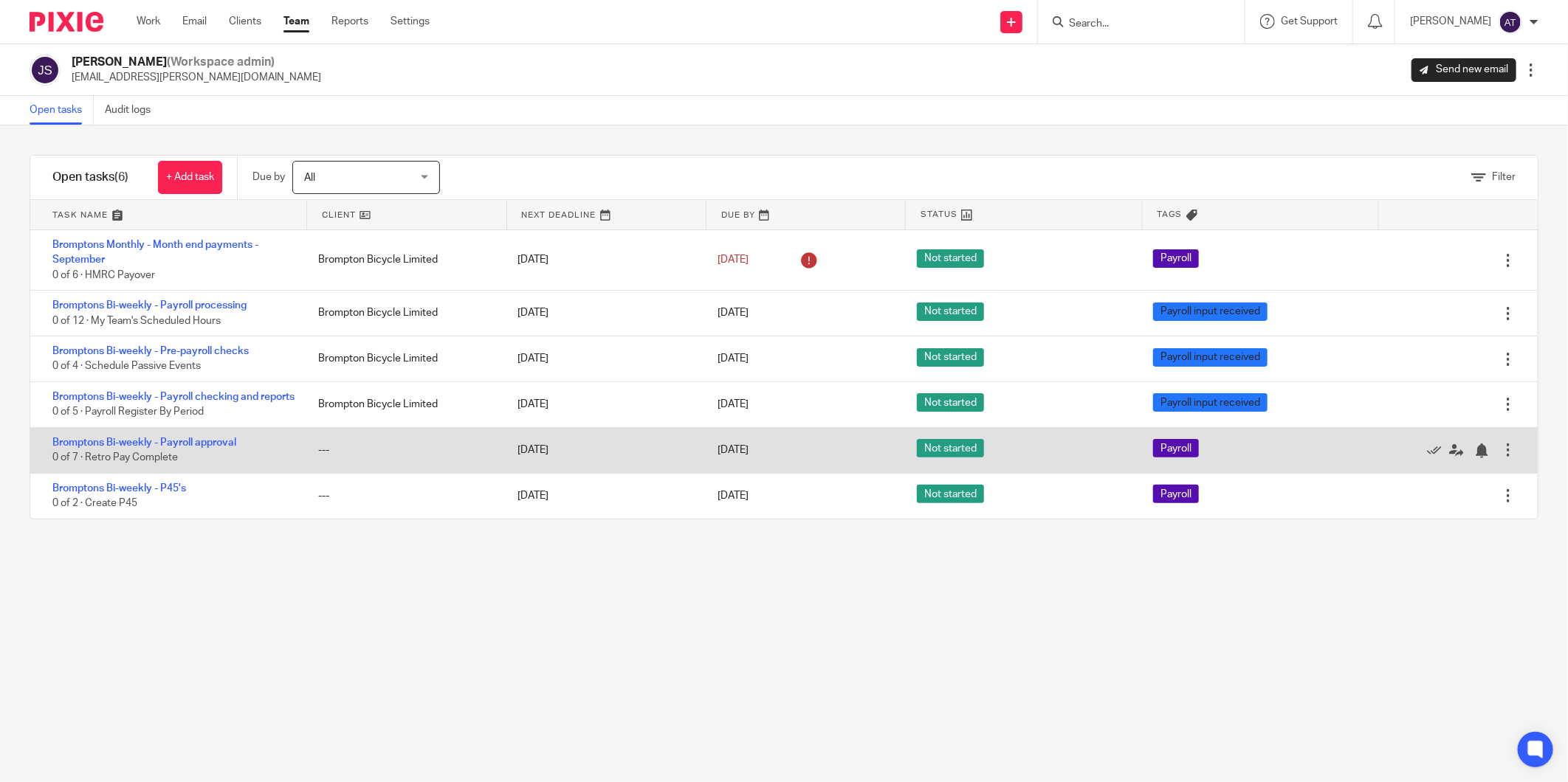
click at [264, 468] on div "Bromptons Bi-weekly - Payroll approval 0 of 7 · Retro Pay Complete" at bounding box center [167, 450] width 273 height 45
click at [205, 448] on link "Bromptons Bi-weekly - Payroll approval" at bounding box center [144, 443] width 184 height 11
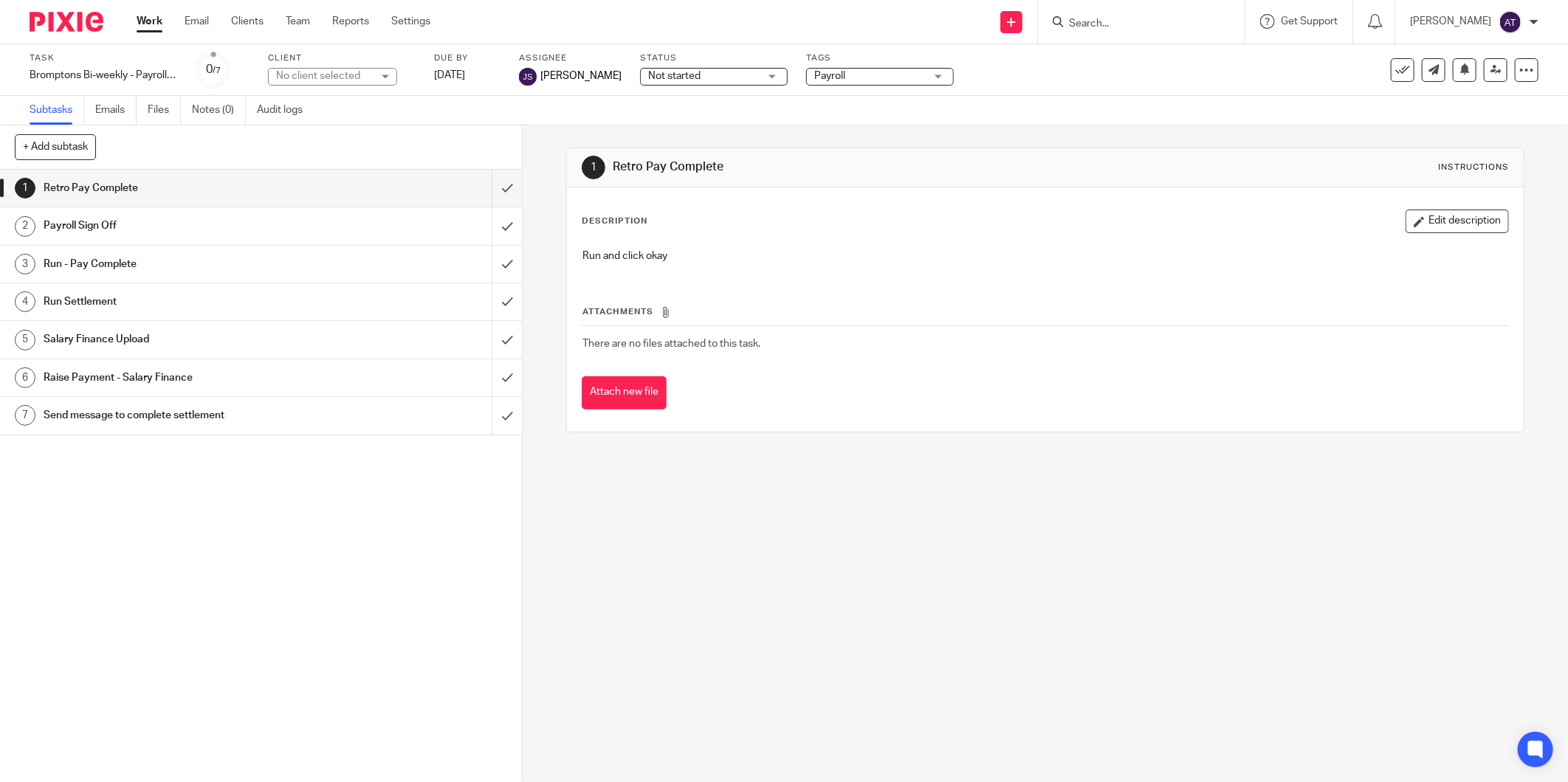
click at [349, 71] on div "No client selected" at bounding box center [323, 76] width 96 height 15
type input "bromp"
click at [328, 135] on li "Brompton Bicycle Limited" at bounding box center [332, 150] width 128 height 45
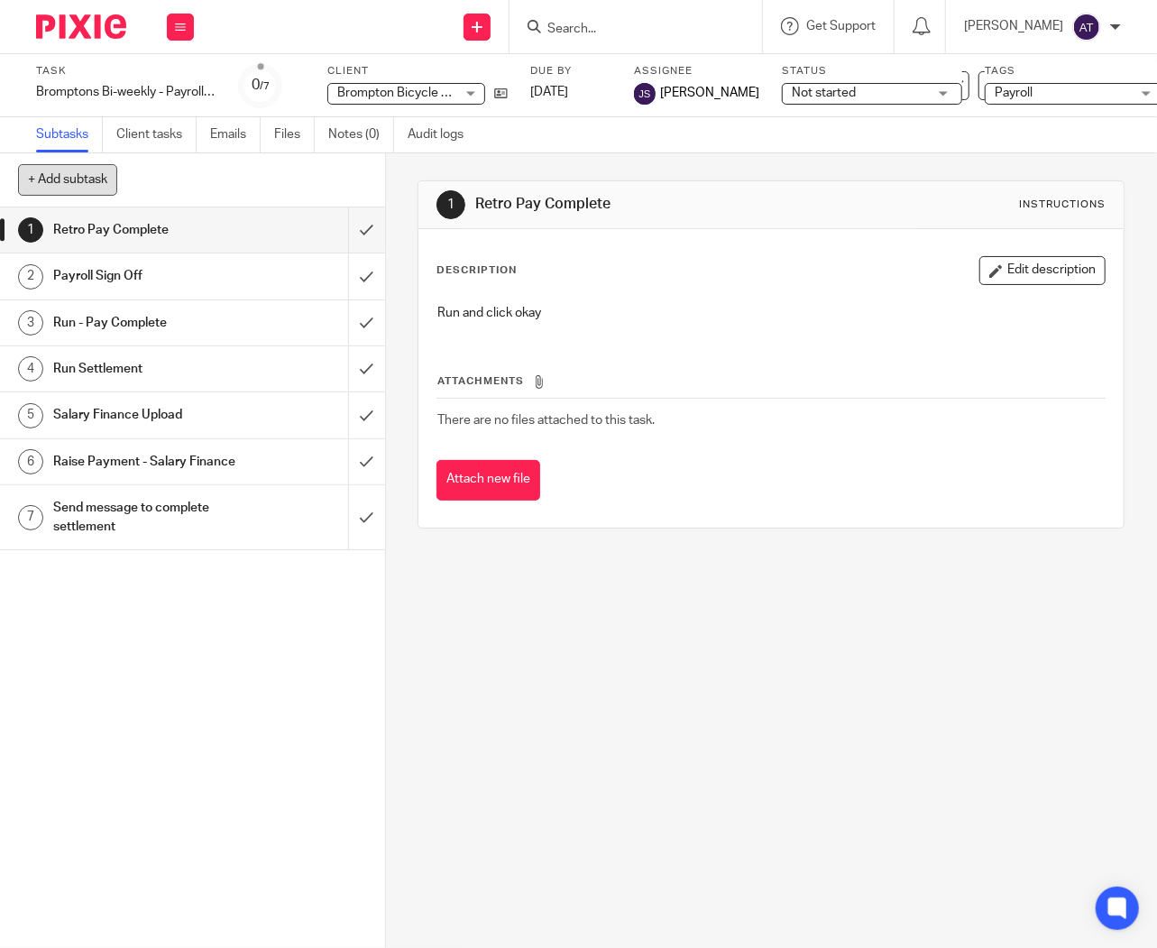
click at [85, 174] on button "+ Add subtask" at bounding box center [67, 179] width 99 height 31
paste input "Run FPS (Test Mode)"
type input "Run FPS (Test Mode)"
click at [336, 185] on p "+ Add" at bounding box center [341, 180] width 52 height 31
click at [209, 586] on h1 "Run FPS (Test Mode)" at bounding box center [145, 572] width 185 height 27
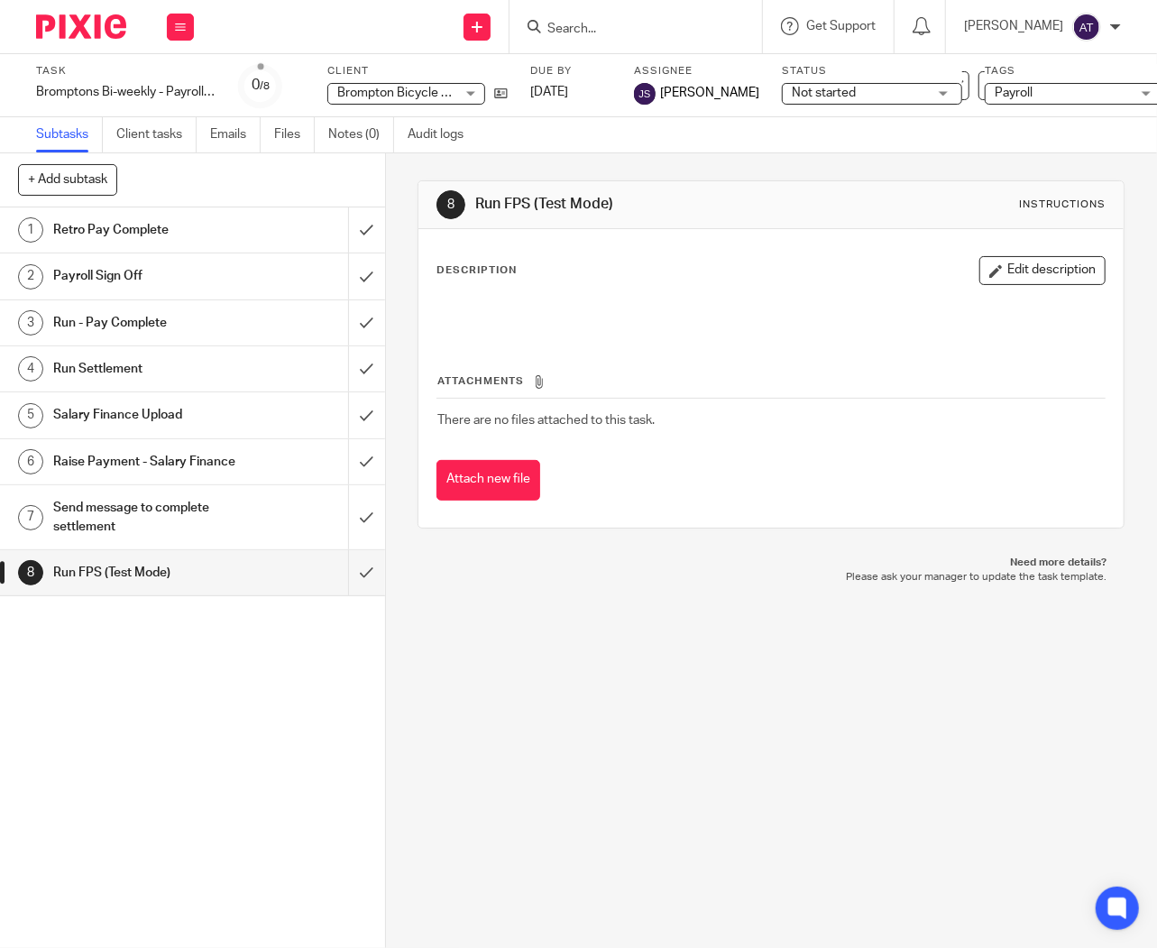
drag, startPoint x: 549, startPoint y: 239, endPoint x: 545, endPoint y: 257, distance: 18.4
click at [549, 239] on div "Description Edit description Attachments There are no files attached to this ta…" at bounding box center [771, 378] width 705 height 299
click at [533, 269] on div "Description Edit description" at bounding box center [771, 270] width 669 height 29
click at [474, 267] on p "Description" at bounding box center [477, 270] width 80 height 14
click at [484, 281] on div "Description Edit description" at bounding box center [771, 270] width 669 height 29
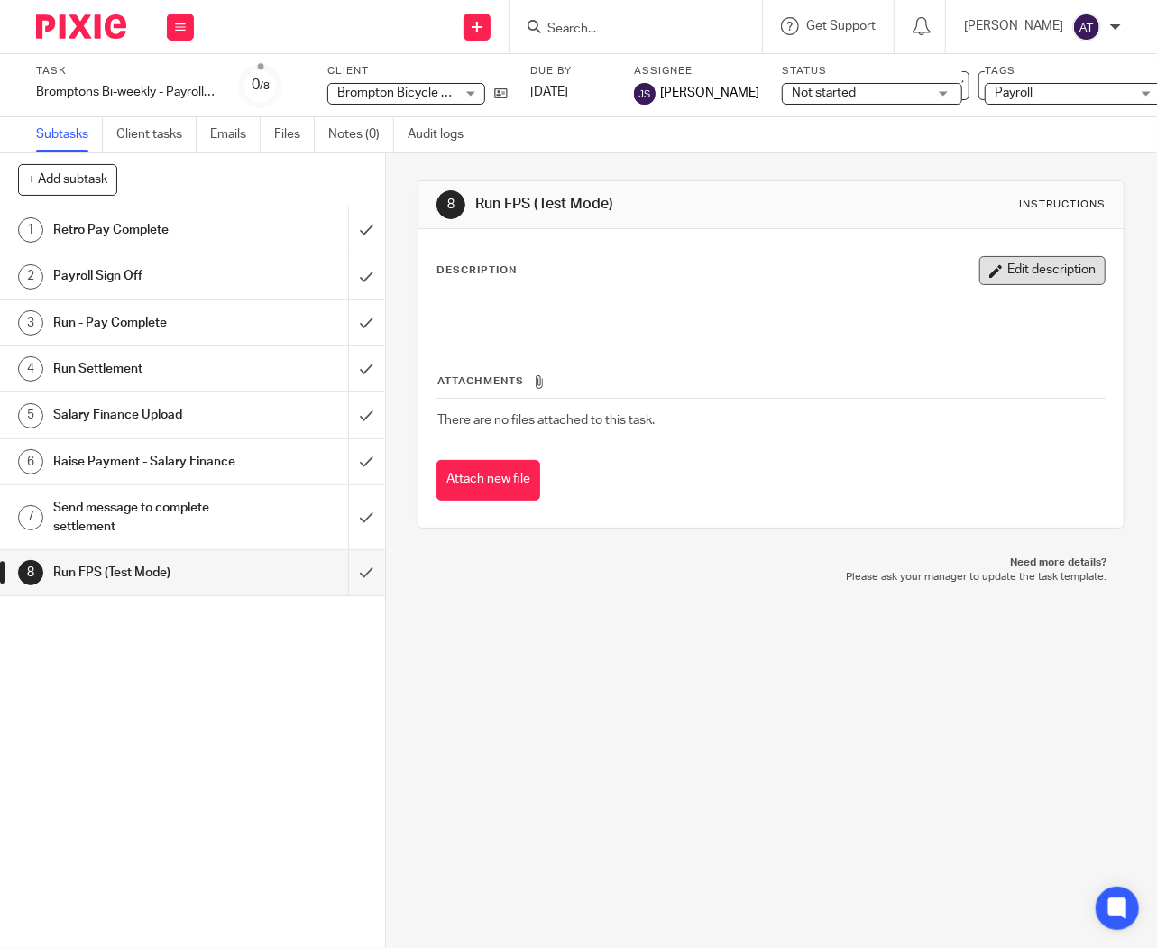
click at [1012, 275] on button "Edit description" at bounding box center [1043, 270] width 126 height 29
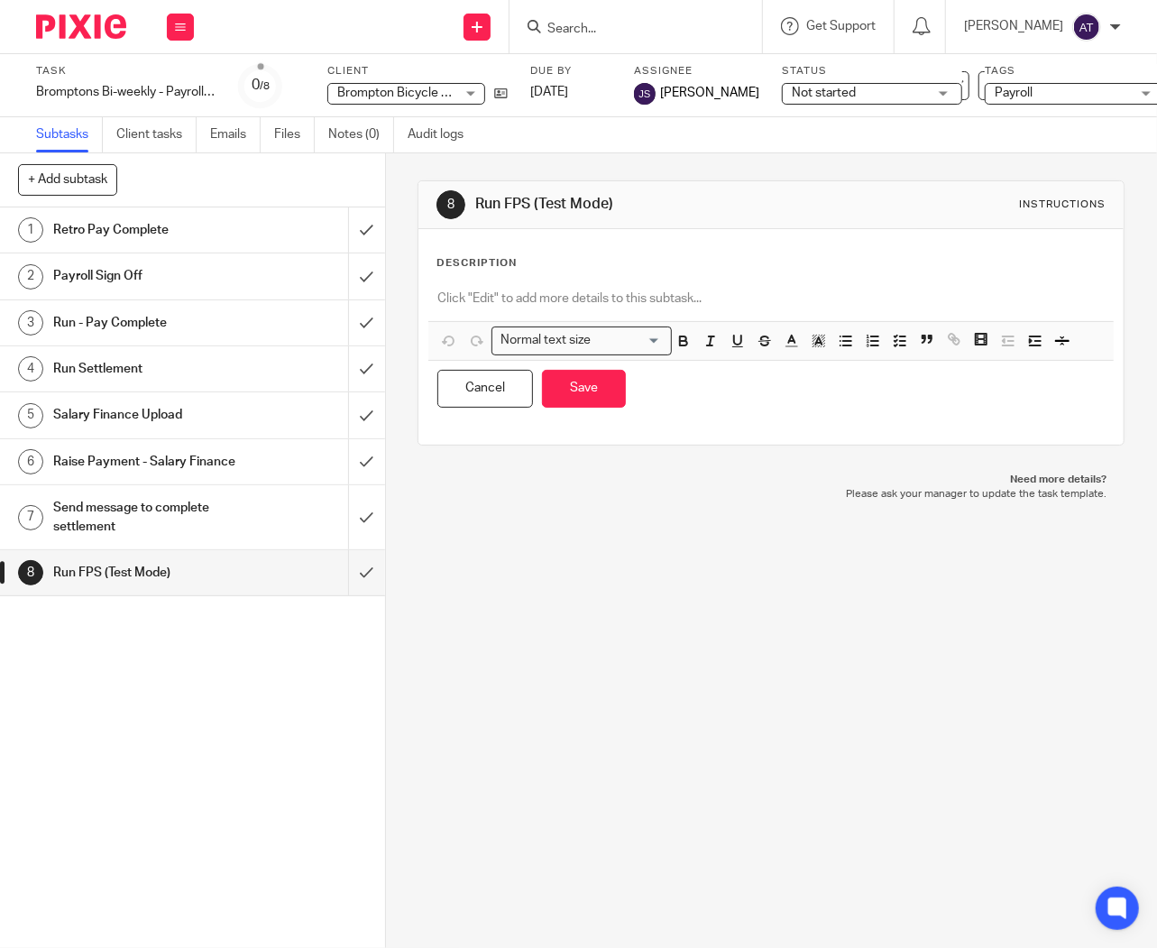
click at [514, 265] on div "Description" at bounding box center [771, 263] width 669 height 14
click at [491, 259] on p "Description" at bounding box center [477, 263] width 80 height 14
click at [496, 260] on p "Description" at bounding box center [477, 263] width 80 height 14
click at [510, 268] on p "Description" at bounding box center [477, 263] width 80 height 14
click at [503, 263] on p "Description" at bounding box center [477, 263] width 80 height 14
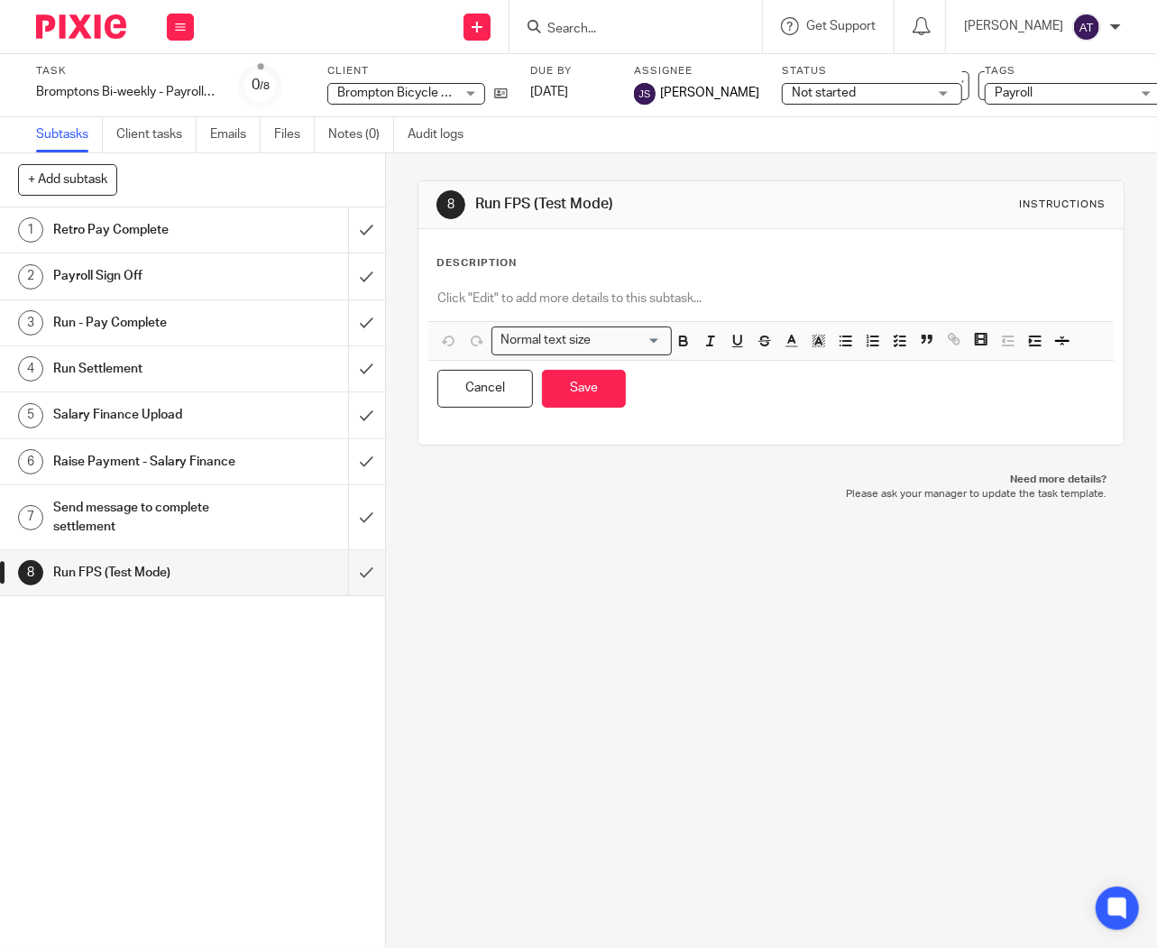
click at [503, 263] on p "Description" at bounding box center [477, 263] width 80 height 14
click at [530, 276] on div "Description Normal text size Loading... Remove Edit Insert new video Copy and p…" at bounding box center [771, 336] width 669 height 161
click at [497, 257] on p "Description" at bounding box center [477, 263] width 80 height 14
click at [479, 300] on p at bounding box center [772, 299] width 668 height 18
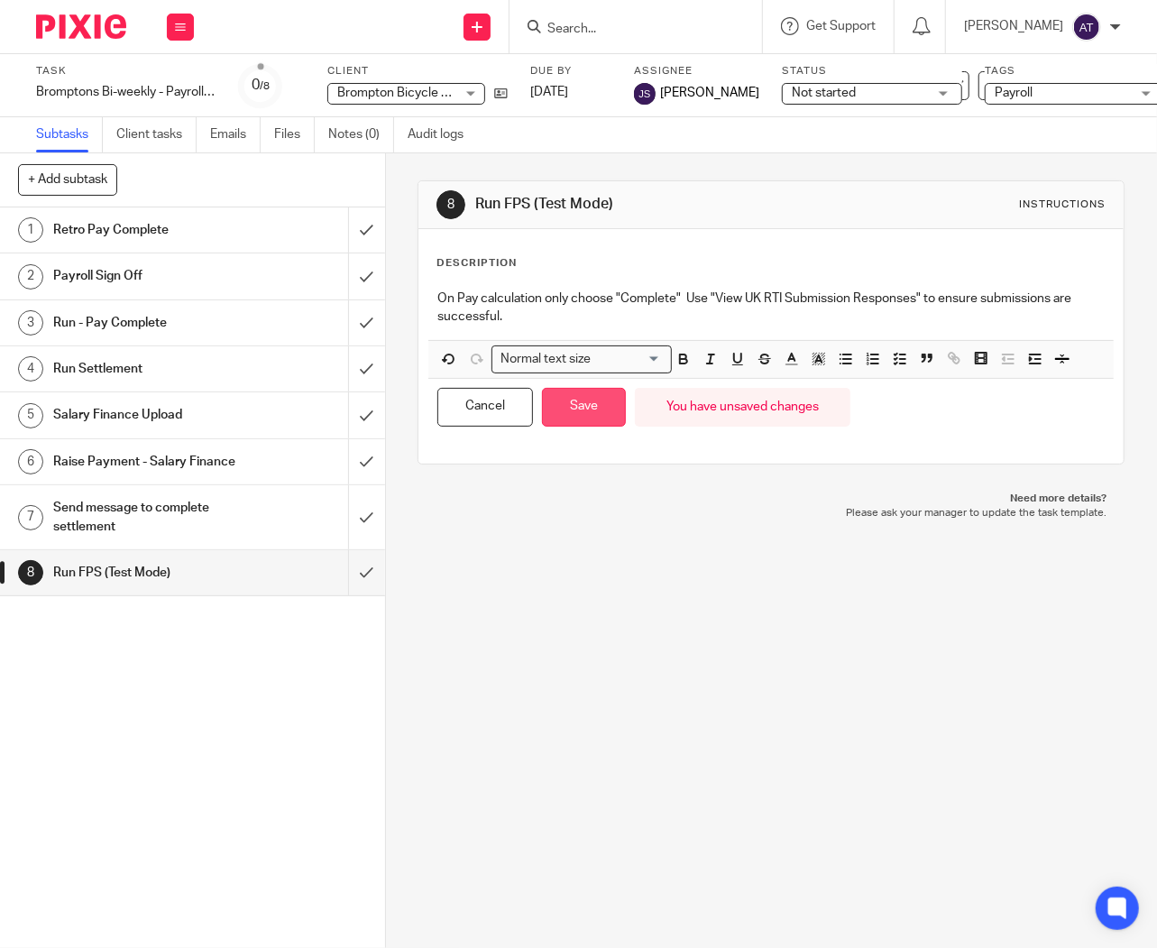
click at [595, 401] on button "Save" at bounding box center [584, 407] width 84 height 39
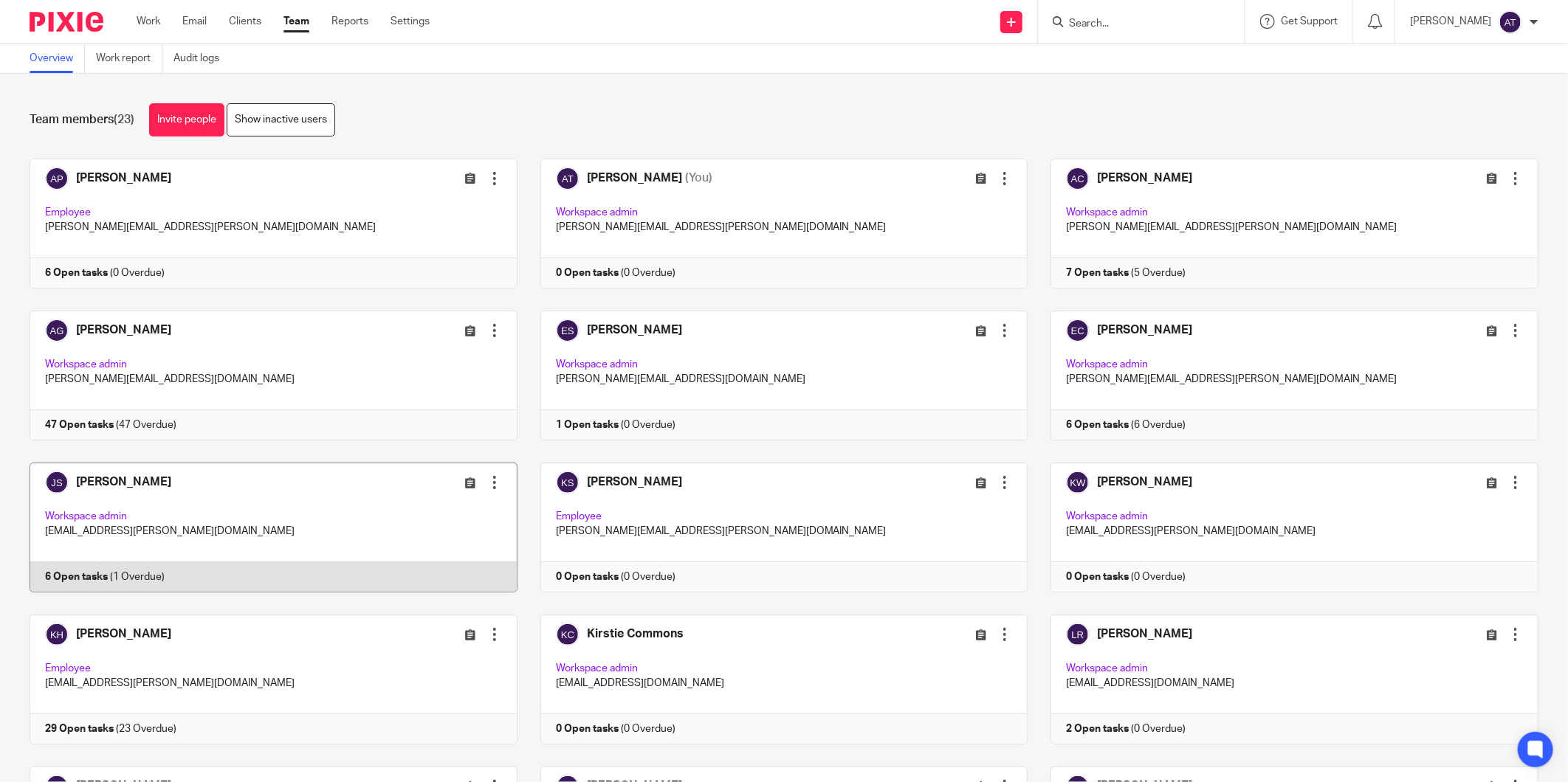
click at [94, 486] on link at bounding box center [262, 528] width 511 height 130
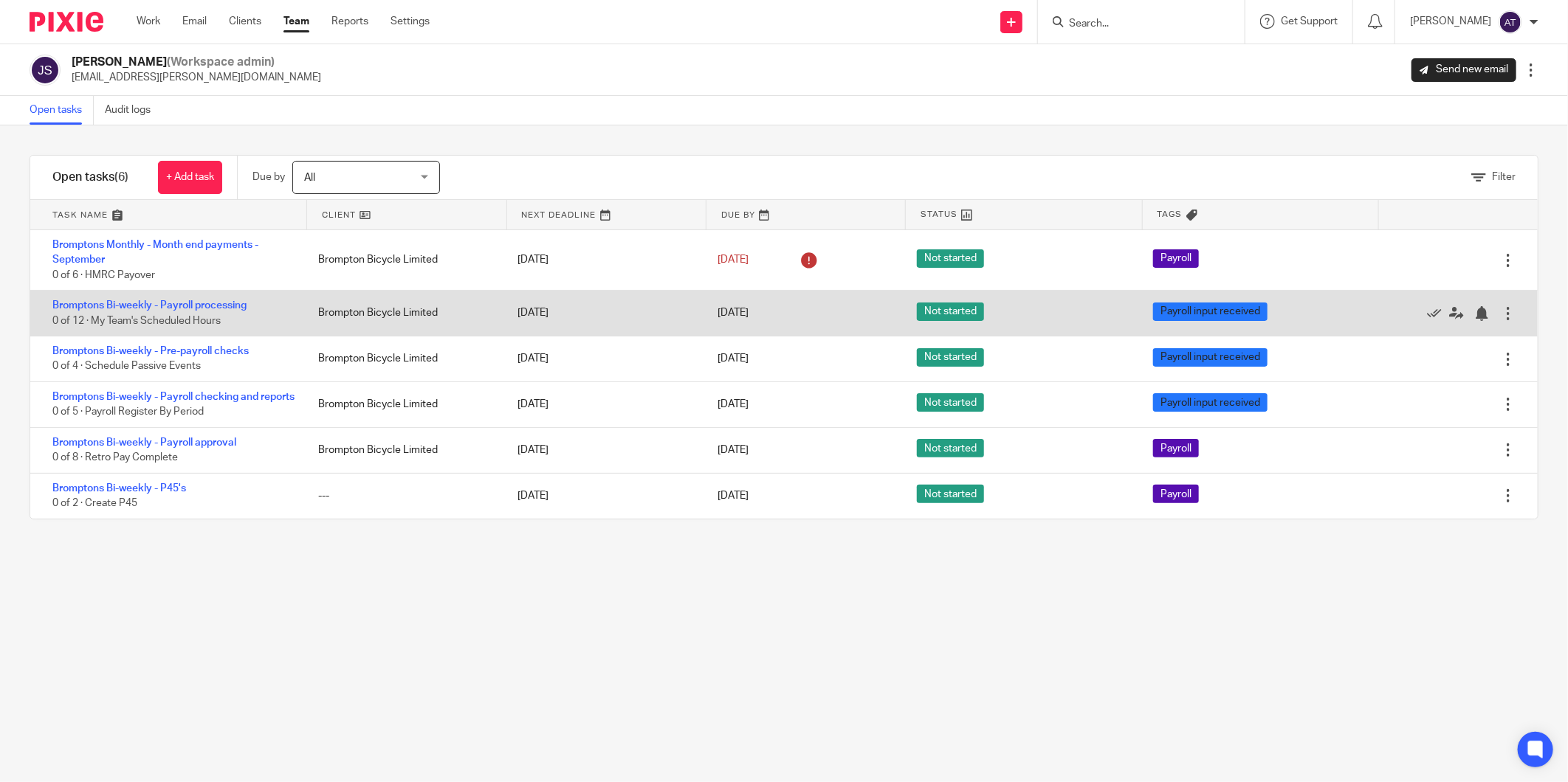
drag, startPoint x: 335, startPoint y: 351, endPoint x: 350, endPoint y: 315, distance: 39.0
click at [350, 315] on div "Bromptons Monthly - Month end payments - September 0 of 6 · HMRC Payover Brompt…" at bounding box center [784, 374] width 1507 height 289
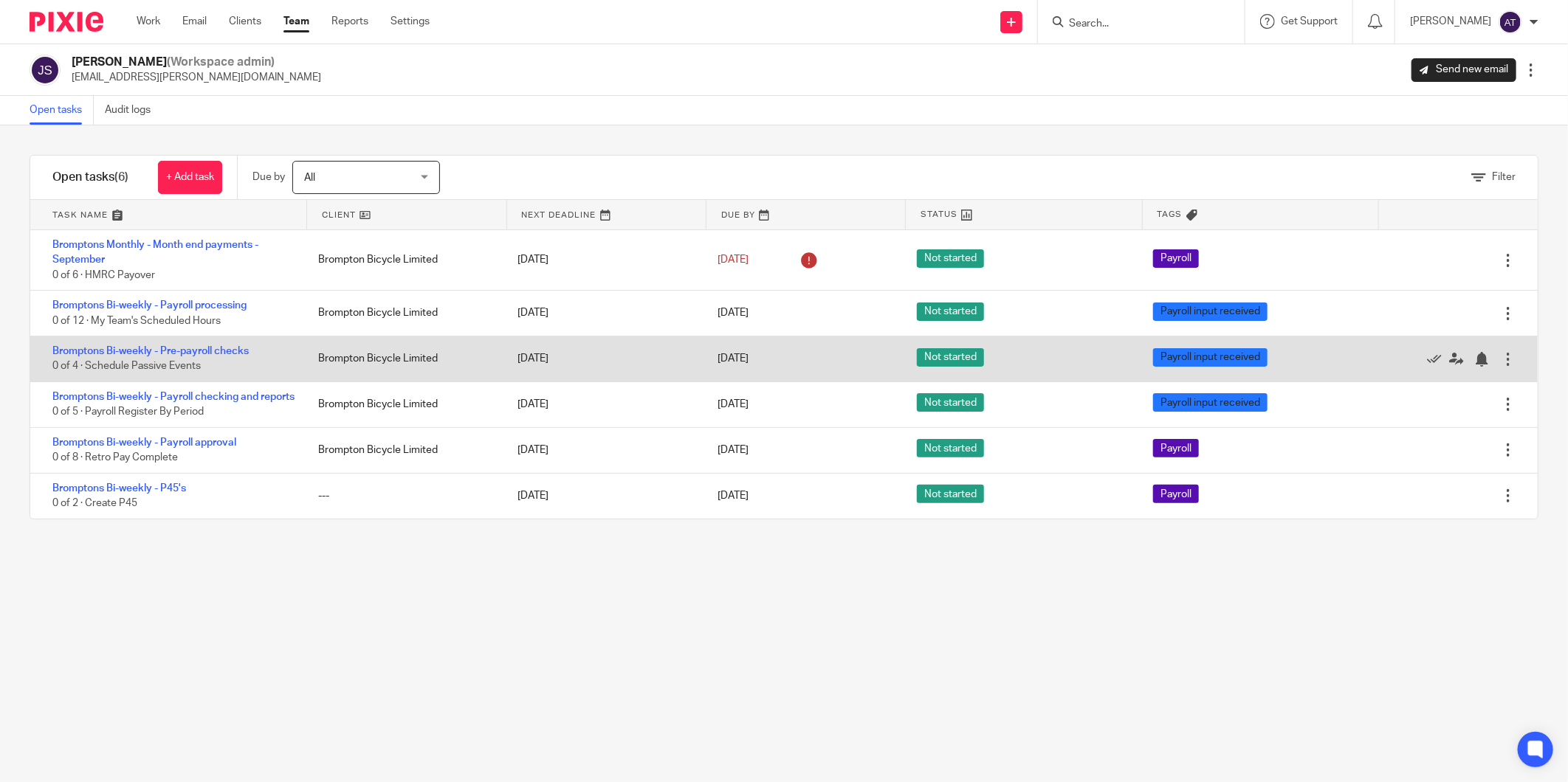
click at [1501, 358] on div at bounding box center [1508, 359] width 15 height 15
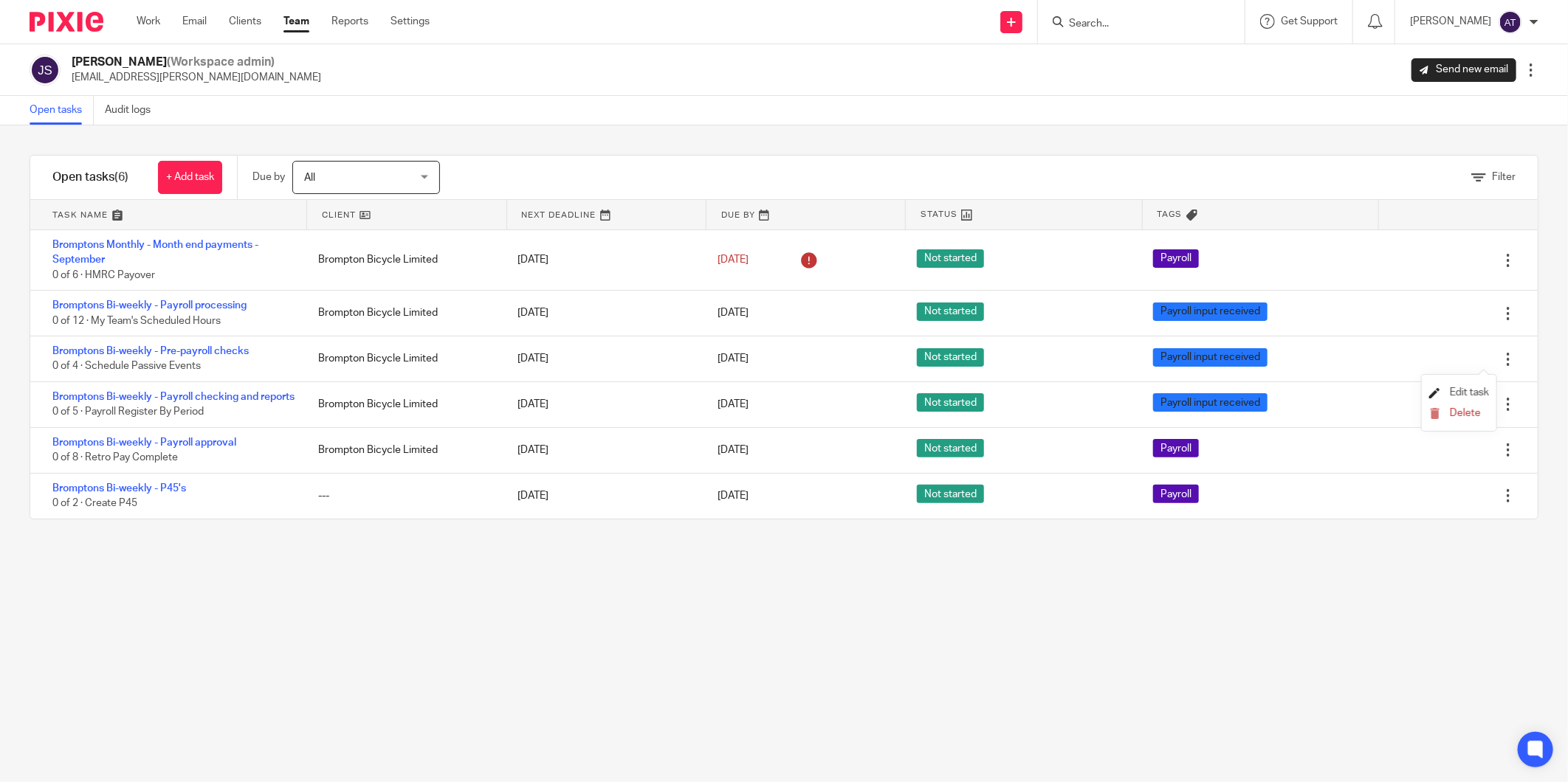
click at [1471, 388] on span "Edit task" at bounding box center [1470, 393] width 39 height 11
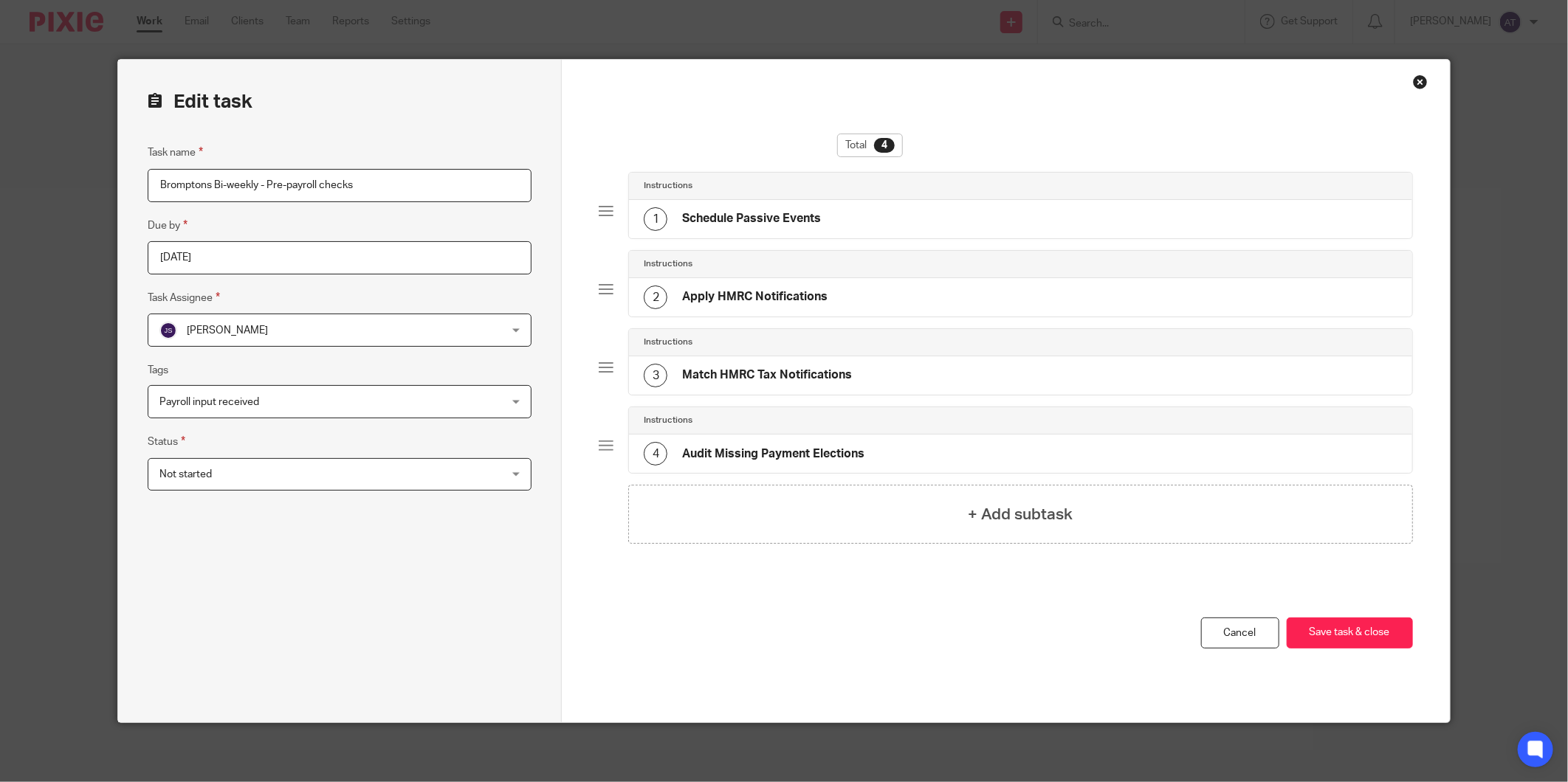
click at [1413, 83] on div "Close this dialog window" at bounding box center [1421, 82] width 15 height 15
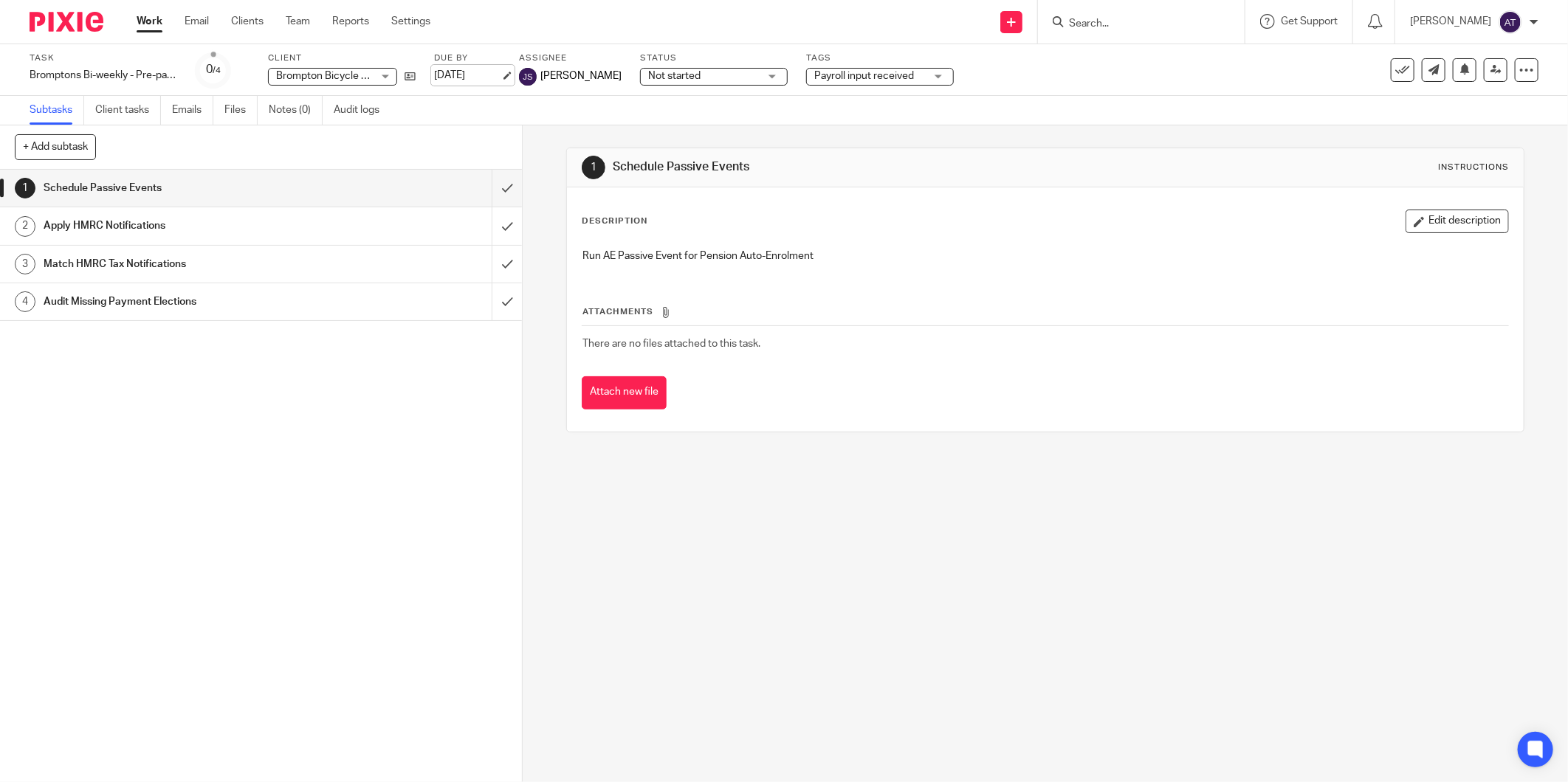
click at [463, 72] on link "13 Oct 2025" at bounding box center [466, 75] width 66 height 16
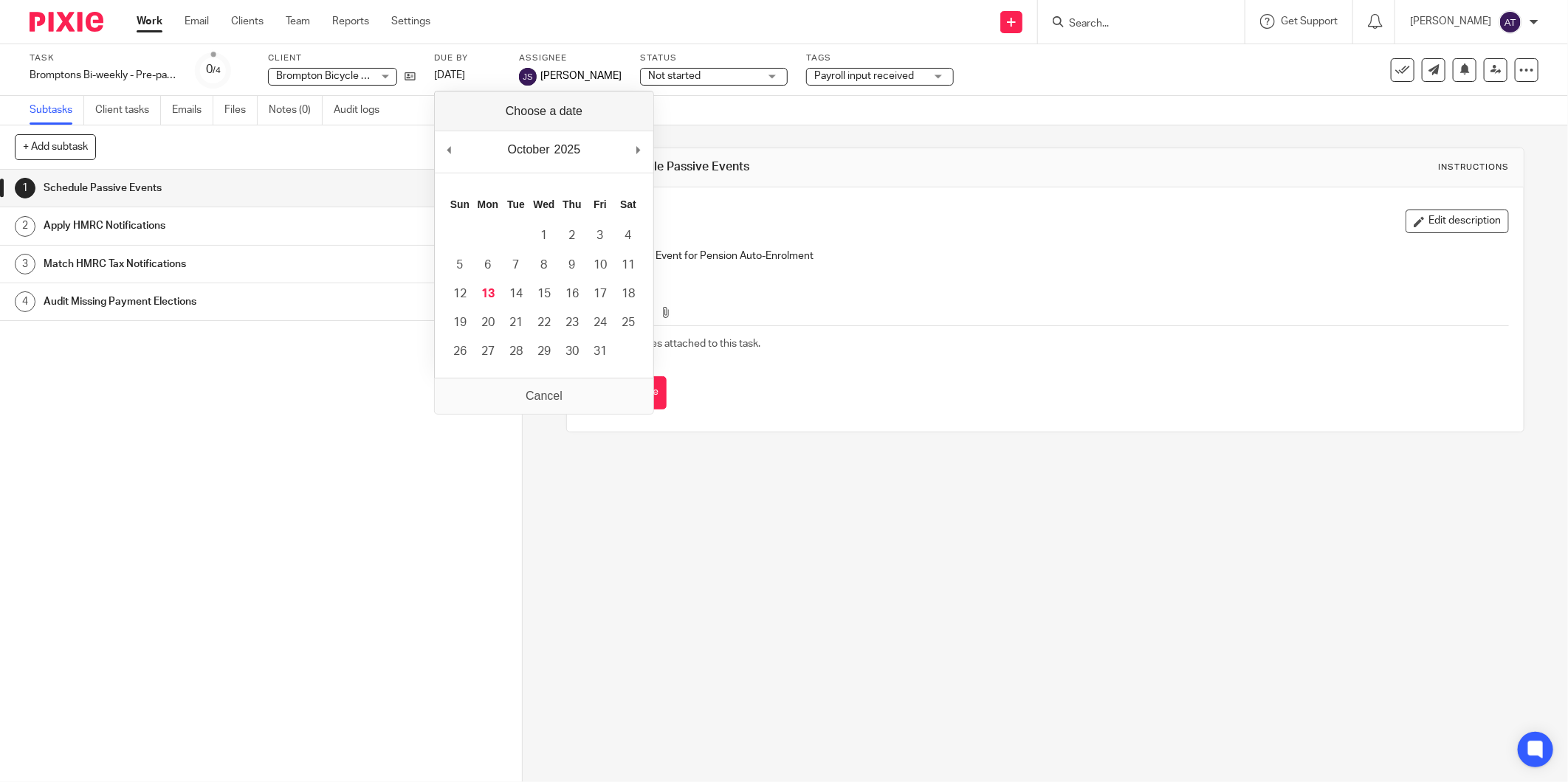
click at [215, 489] on div "1 Schedule Passive Events 2 Apply HMRC Notifications 3 Match HMRC Tax Notificat…" at bounding box center [261, 475] width 522 height 613
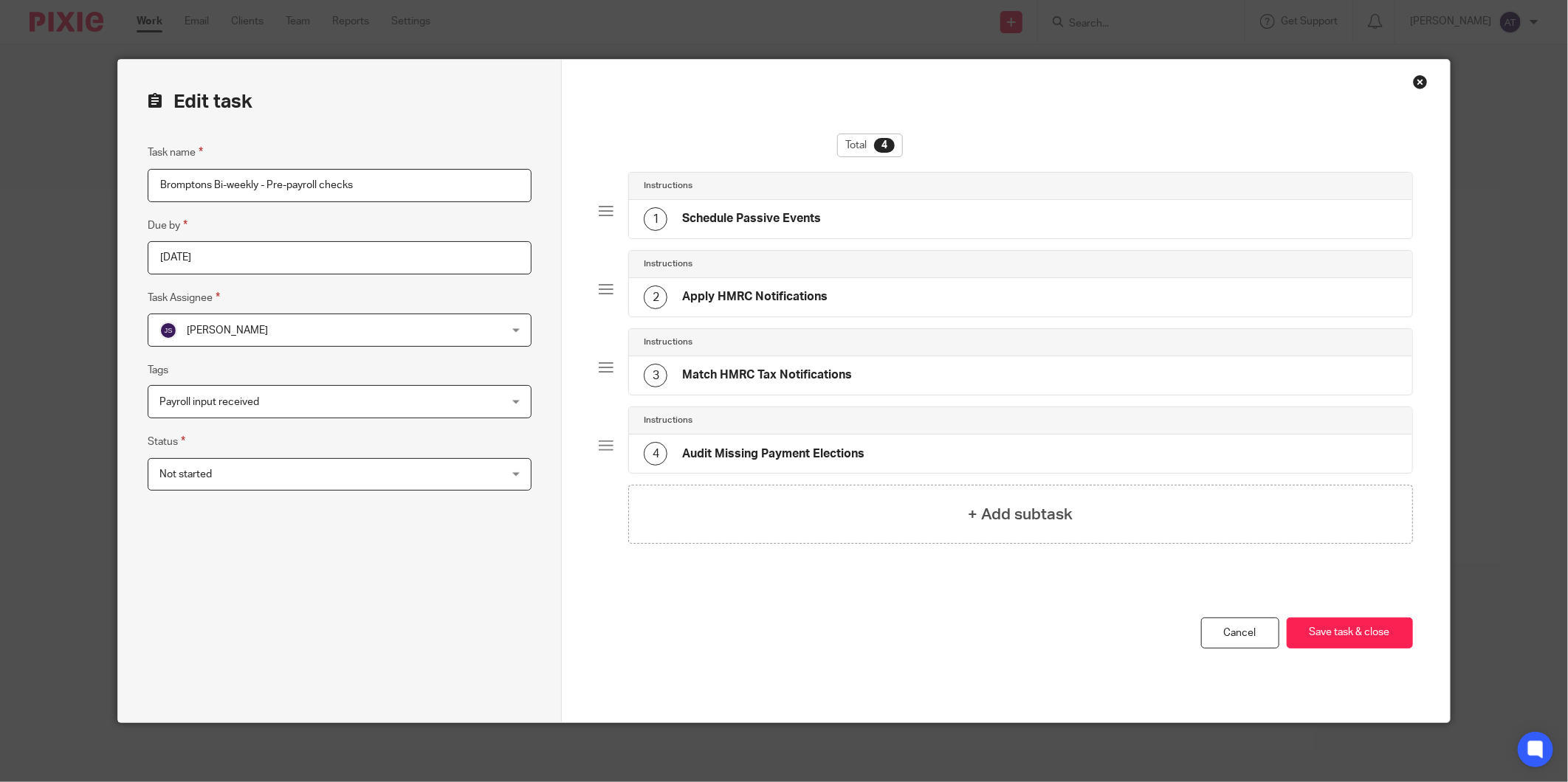
click at [1422, 83] on div "Close this dialog window" at bounding box center [1421, 82] width 15 height 15
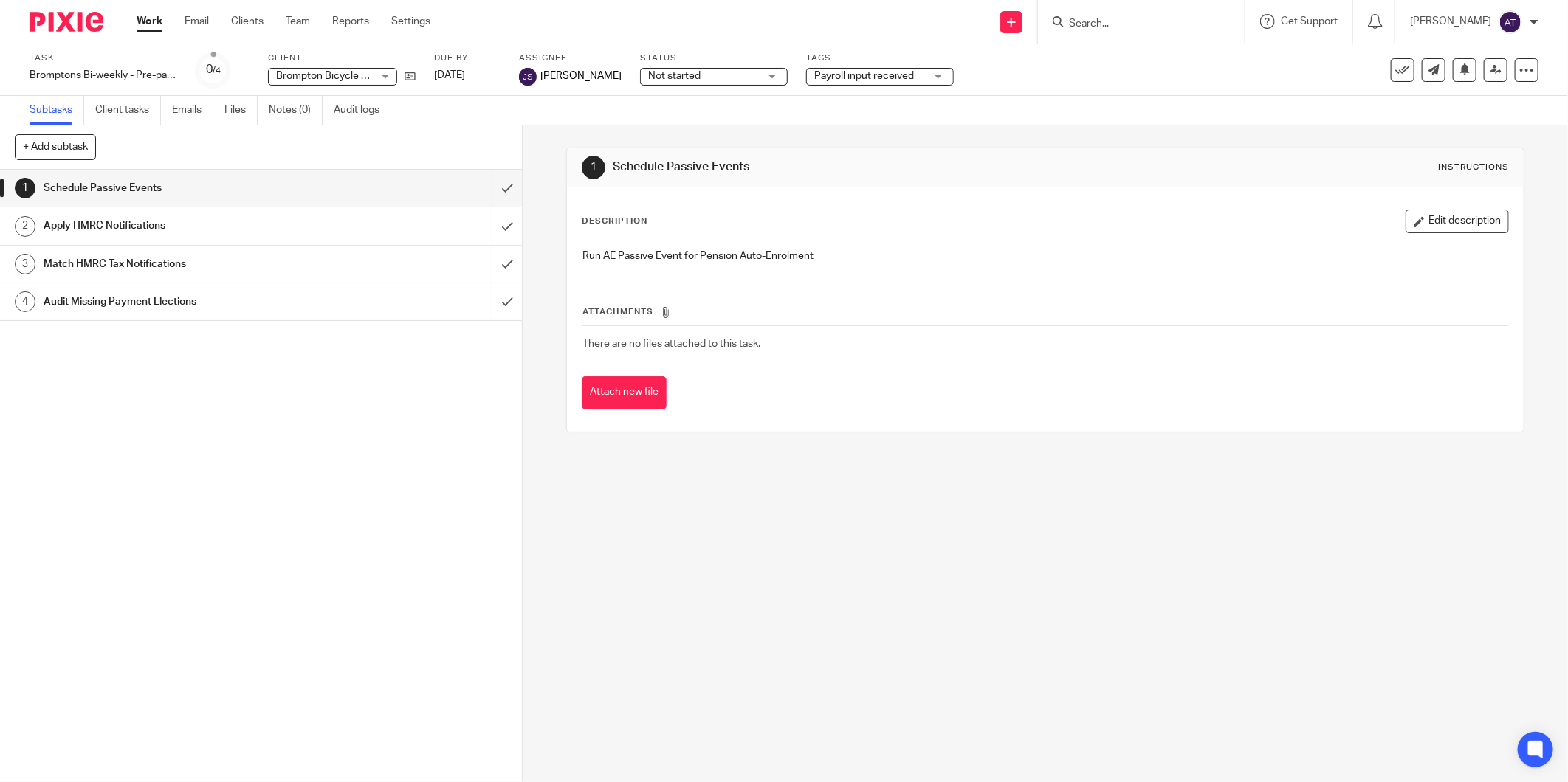
click at [312, 450] on div "1 Schedule Passive Events 2 Apply HMRC Notifications 3 Match HMRC Tax Notificat…" at bounding box center [261, 475] width 522 height 613
click at [1016, 24] on icon at bounding box center [1012, 22] width 9 height 9
click at [1010, 92] on link "Create task" at bounding box center [1020, 90] width 103 height 21
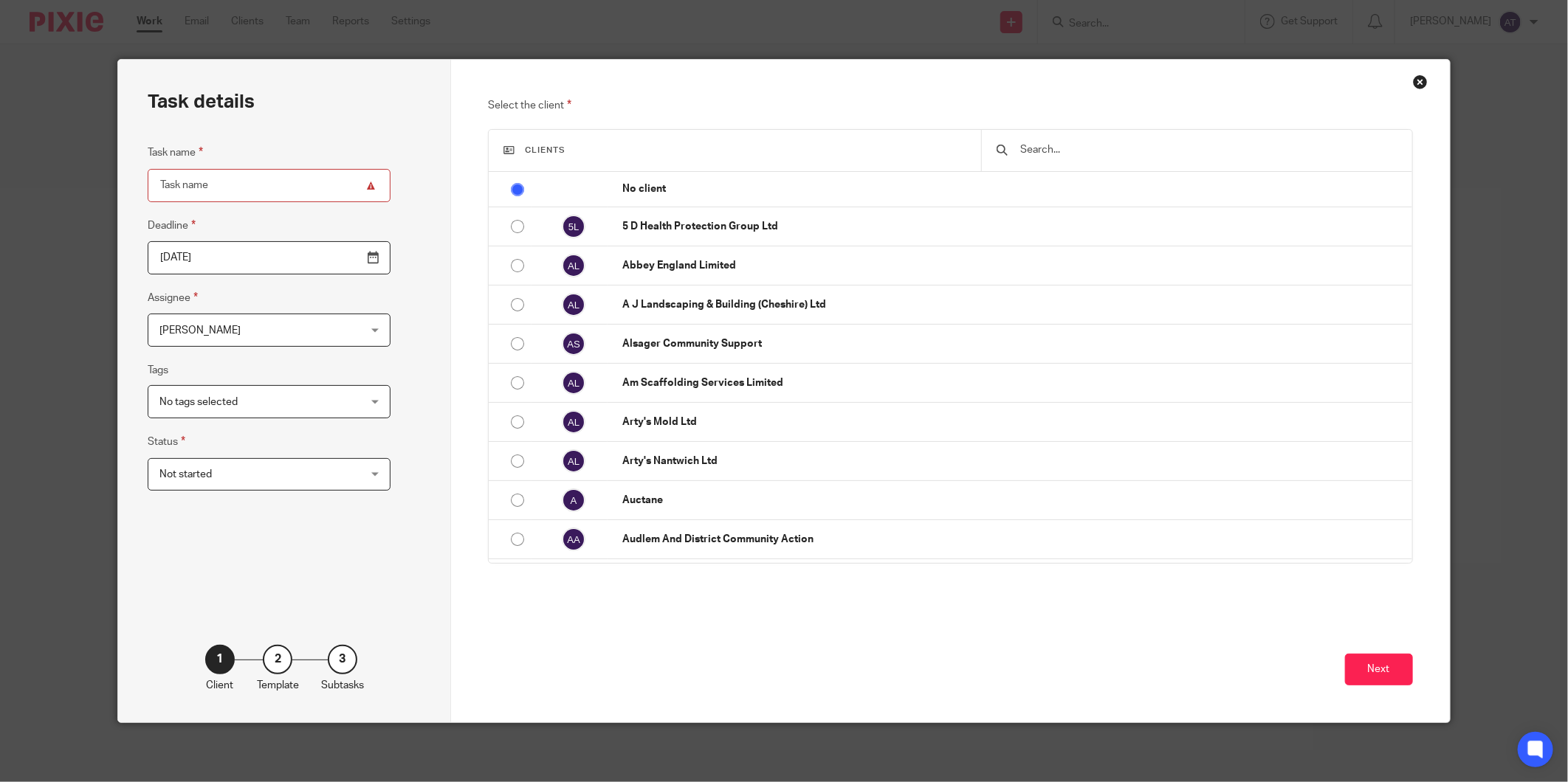
click at [237, 192] on input "Task name" at bounding box center [268, 186] width 243 height 34
drag, startPoint x: 262, startPoint y: 182, endPoint x: -304, endPoint y: 176, distance: 566.0
click at [0, 176] on html "Work Email Clients Team Reports Settings Work Email Clients Team Reports Settin…" at bounding box center [784, 391] width 1568 height 782
paste input "Bromptons Bi-weekly - Month end"
type input "Bromptons Bi-weekly - Month end"
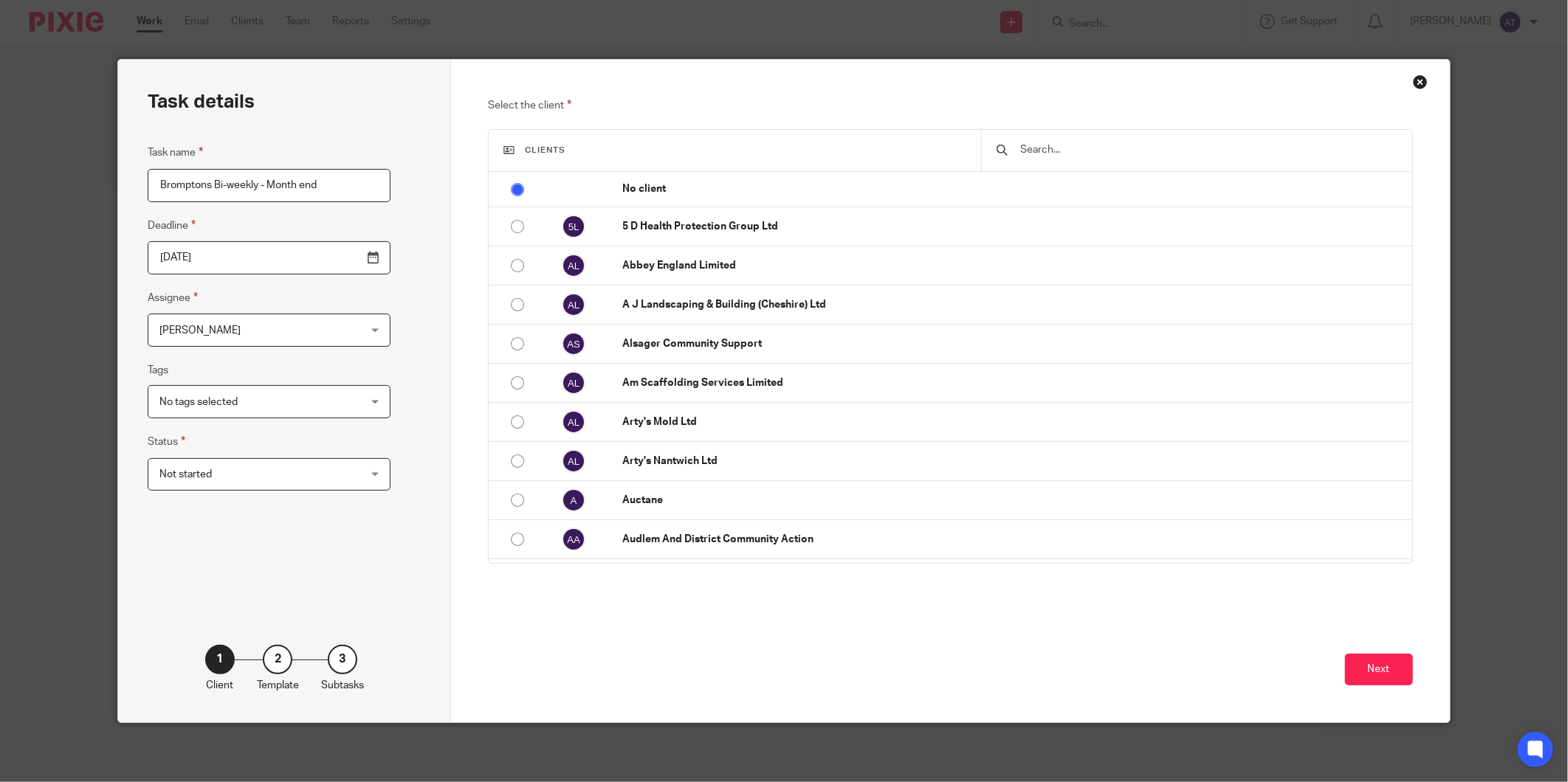
click at [373, 208] on div "Task details Task name Bromptons Bi-weekly - Month end Deadline 2025-10-13 Assi…" at bounding box center [284, 391] width 333 height 663
click at [344, 259] on input "2025-10-13" at bounding box center [268, 258] width 243 height 34
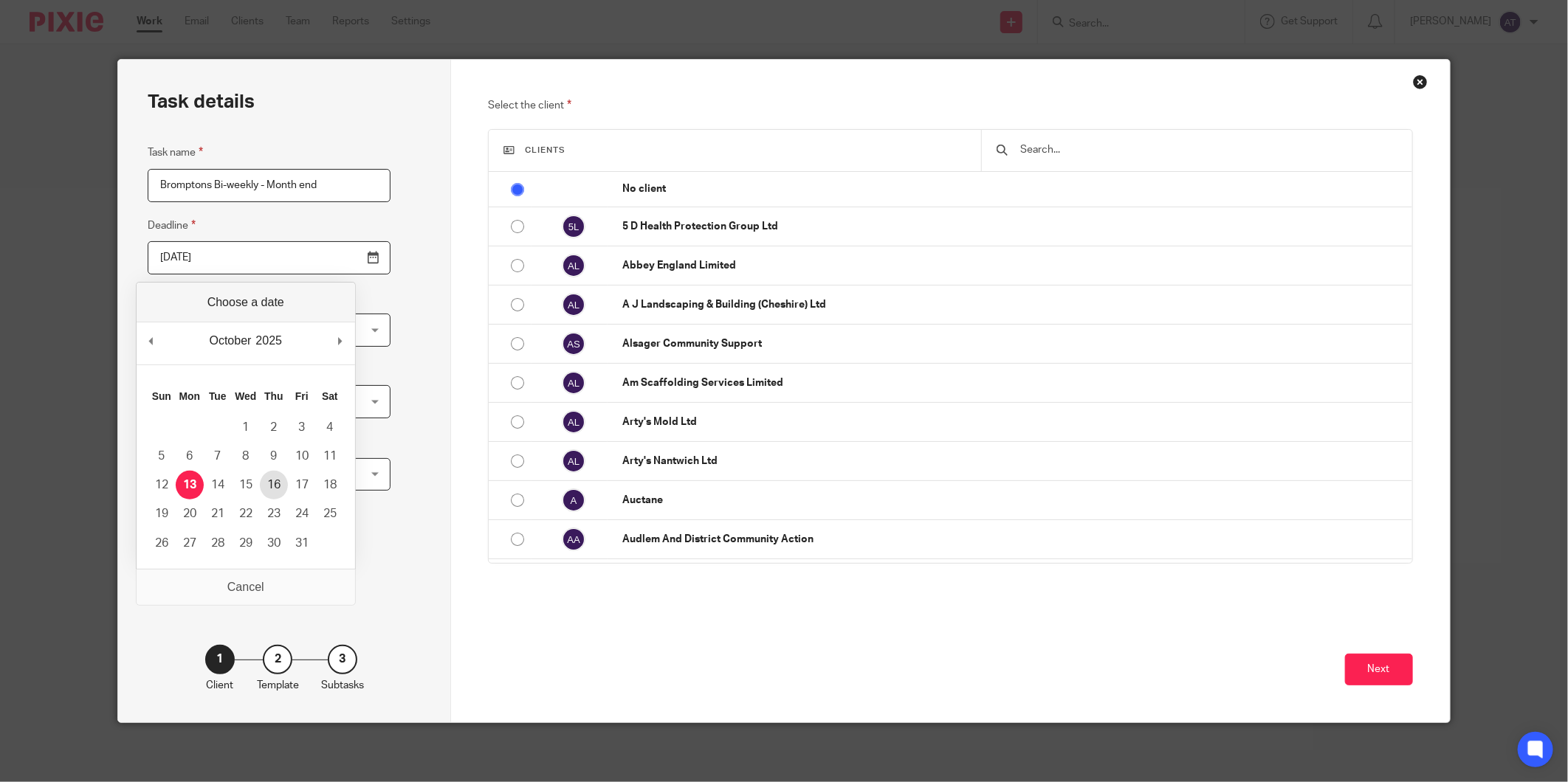
type input "2025-10-16"
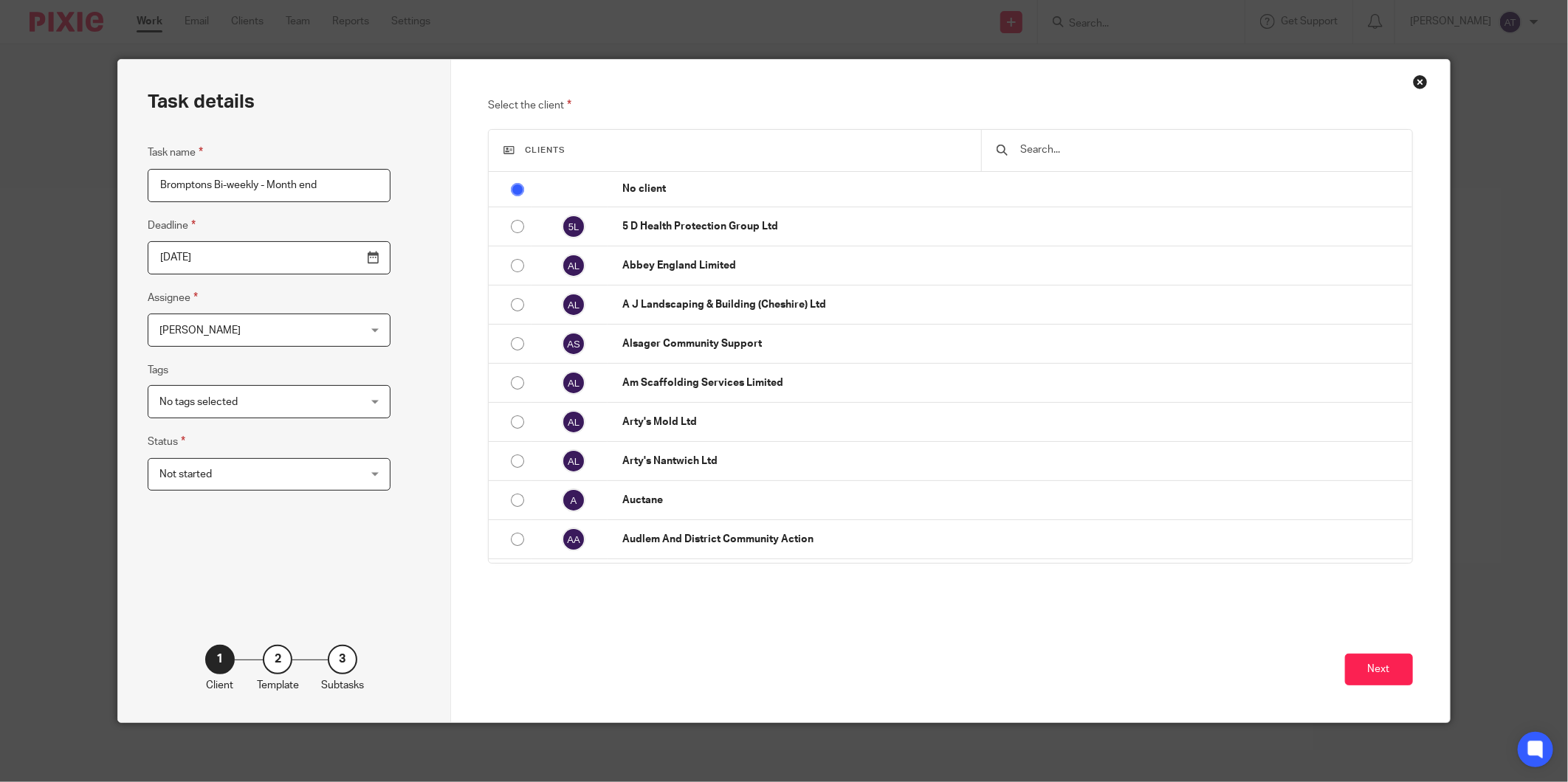
click at [262, 335] on span "[PERSON_NAME]" at bounding box center [252, 330] width 185 height 31
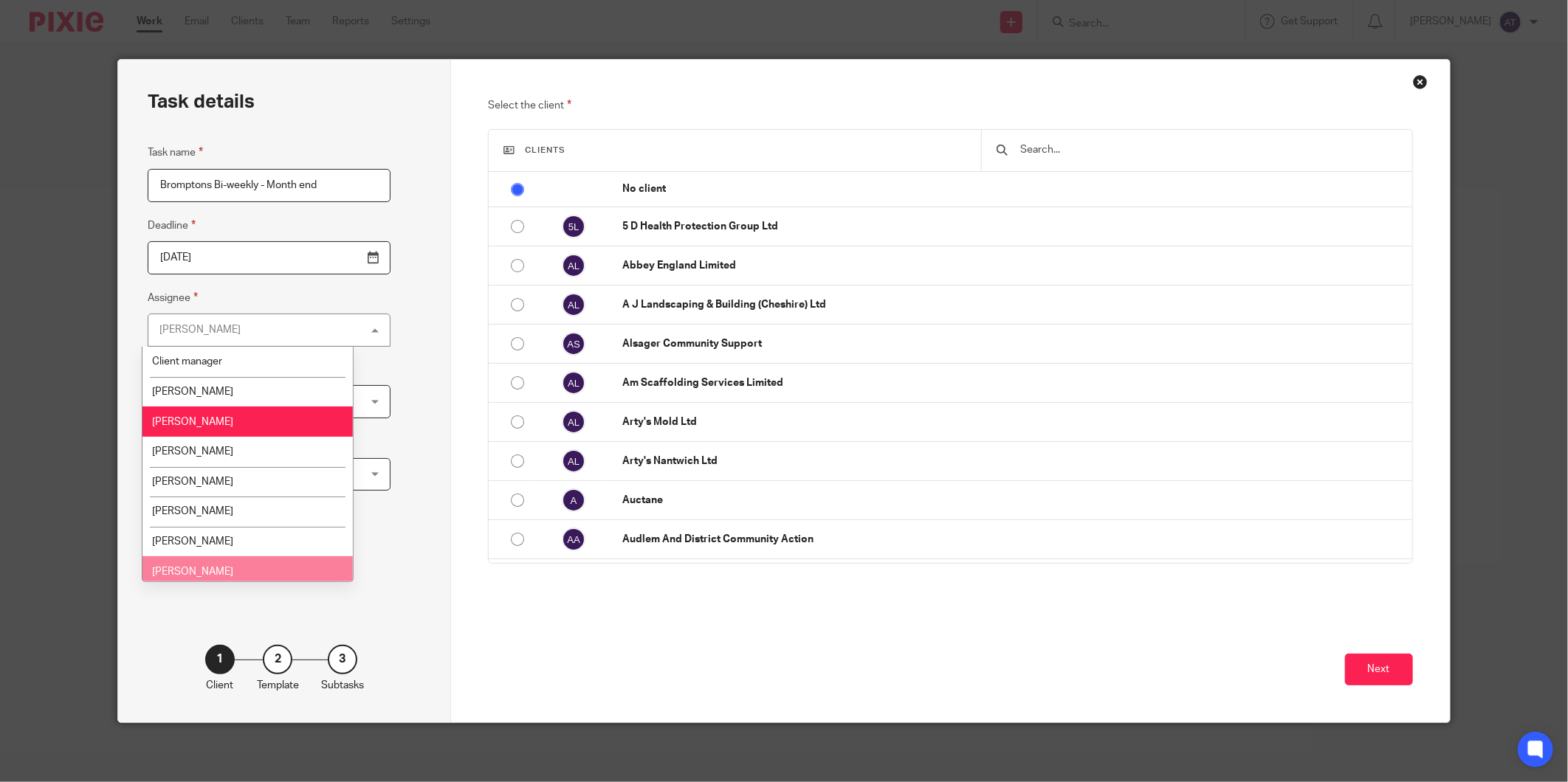
click at [264, 564] on li "Jordan Schofield" at bounding box center [247, 571] width 210 height 30
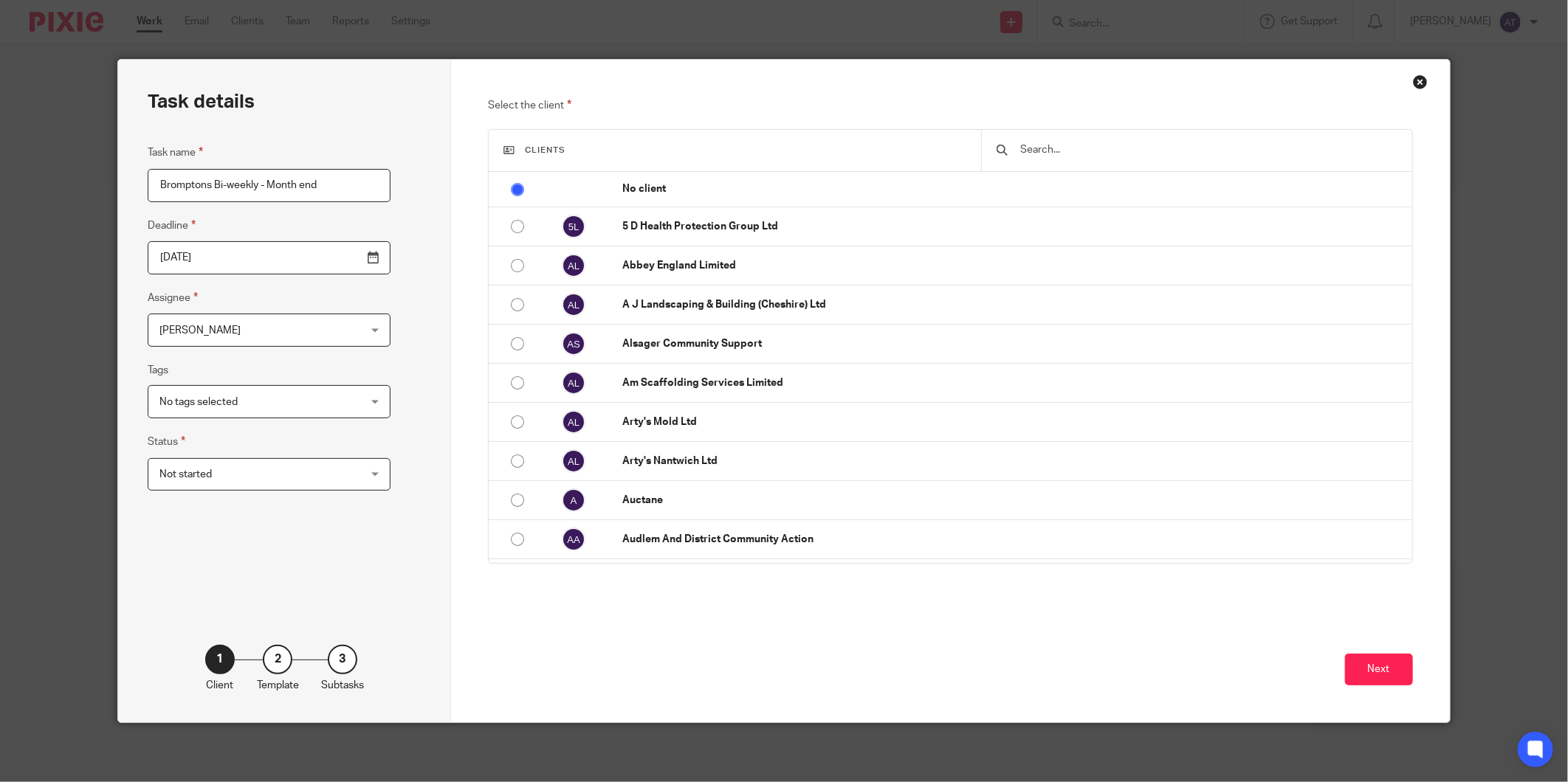
click at [255, 396] on span "No tags selected" at bounding box center [252, 402] width 185 height 31
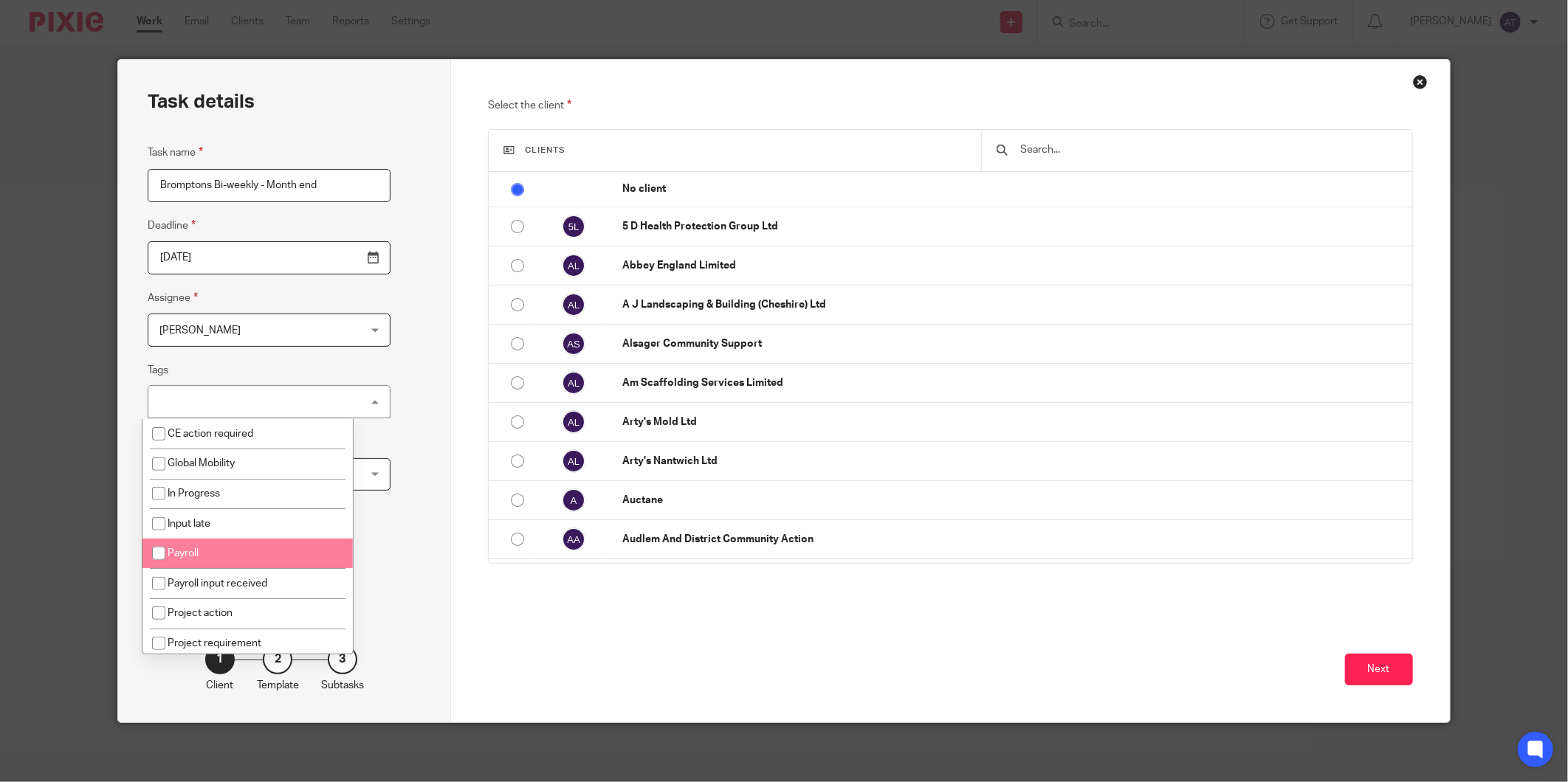
drag, startPoint x: 185, startPoint y: 555, endPoint x: 132, endPoint y: 519, distance: 64.1
click at [185, 555] on span "Payroll" at bounding box center [183, 553] width 31 height 11
checkbox input "true"
click at [394, 478] on div "Task details Task name Bromptons Bi-weekly - Month end Deadline 2025-10-16 Assi…" at bounding box center [284, 391] width 333 height 663
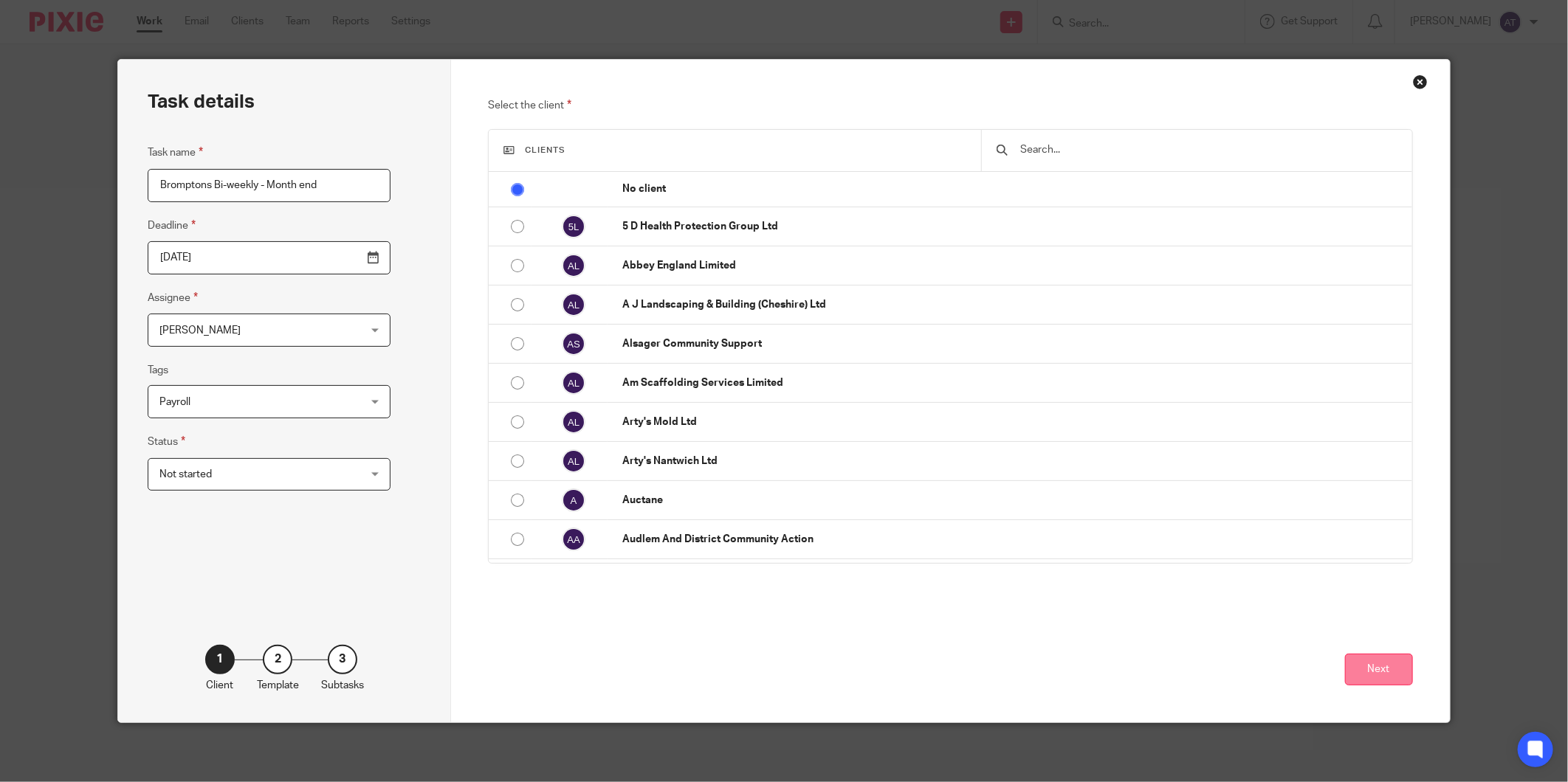
click at [1386, 668] on button "Next" at bounding box center [1379, 669] width 68 height 32
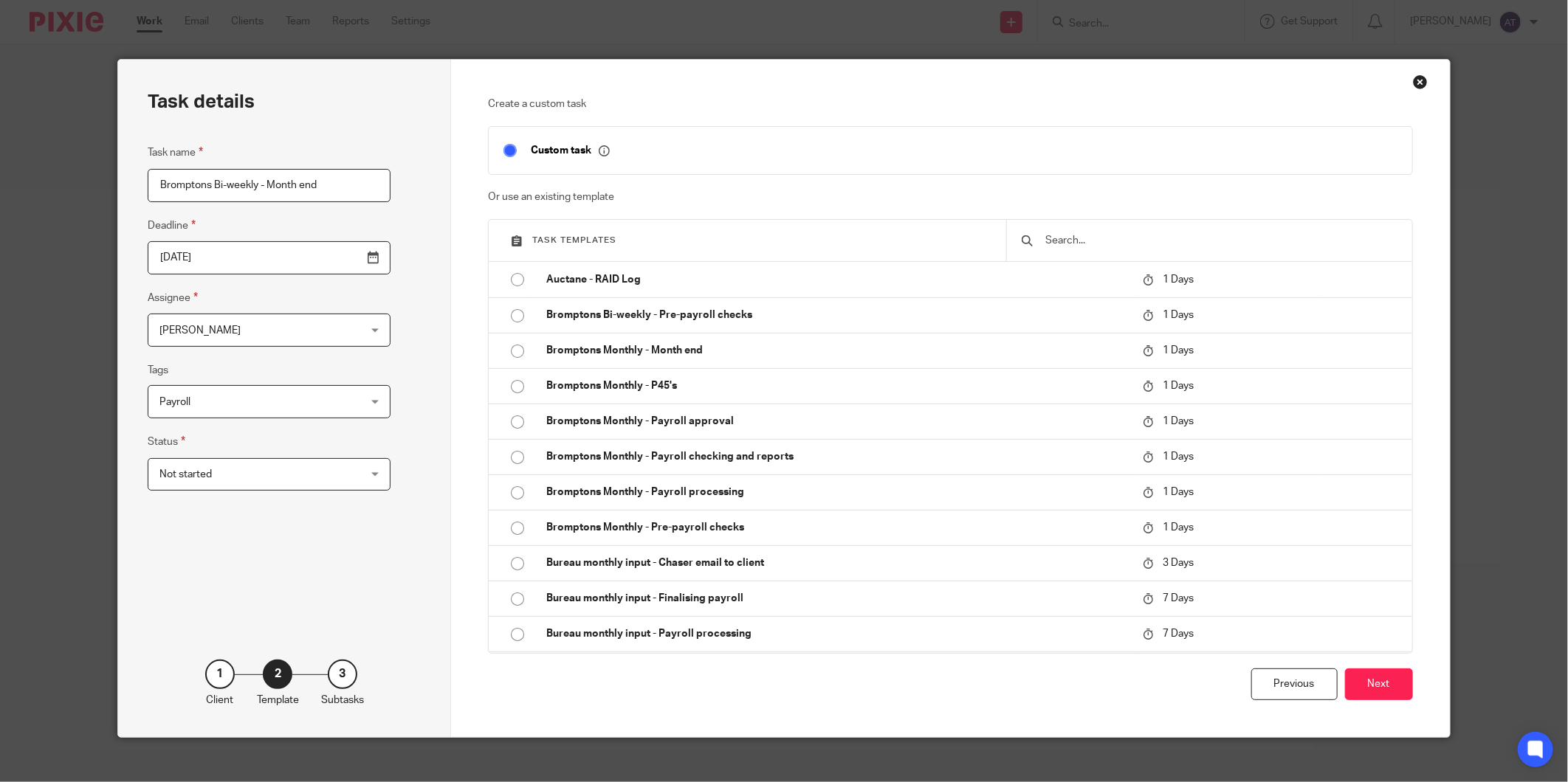
click at [1214, 244] on input "text" at bounding box center [1220, 240] width 353 height 16
click at [1379, 686] on button "Next" at bounding box center [1379, 684] width 68 height 32
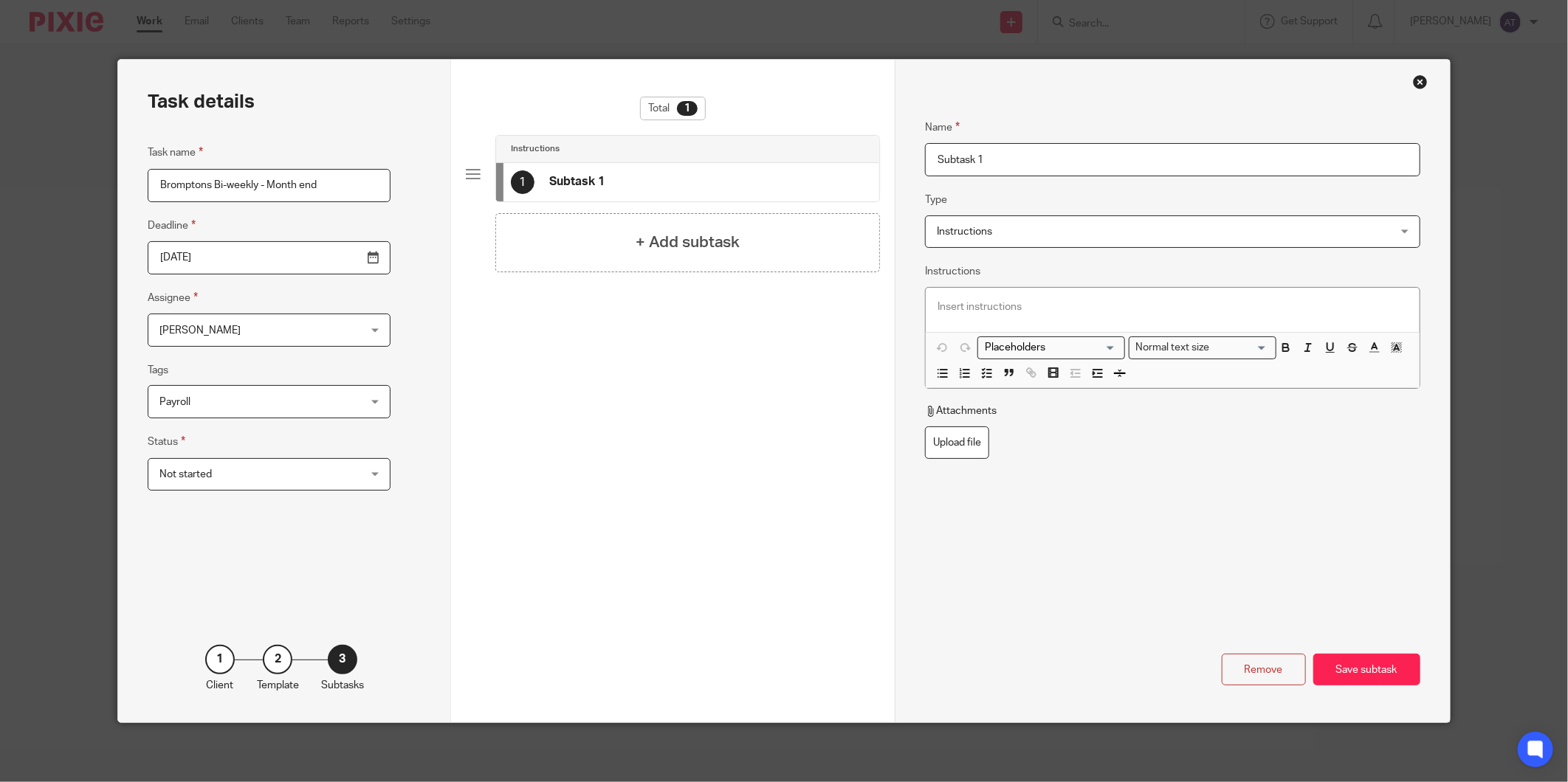
click at [305, 188] on input "Bromptons Bi-weekly - Month end" at bounding box center [268, 186] width 243 height 34
drag, startPoint x: 318, startPoint y: 187, endPoint x: 263, endPoint y: 185, distance: 55.0
click at [263, 185] on input "Bromptons Bi-weekly - Month end" at bounding box center [268, 186] width 243 height 34
drag, startPoint x: 298, startPoint y: 191, endPoint x: 262, endPoint y: 185, distance: 36.5
click at [262, 185] on input "Bromptons Bi-weekly - p45's" at bounding box center [268, 186] width 243 height 34
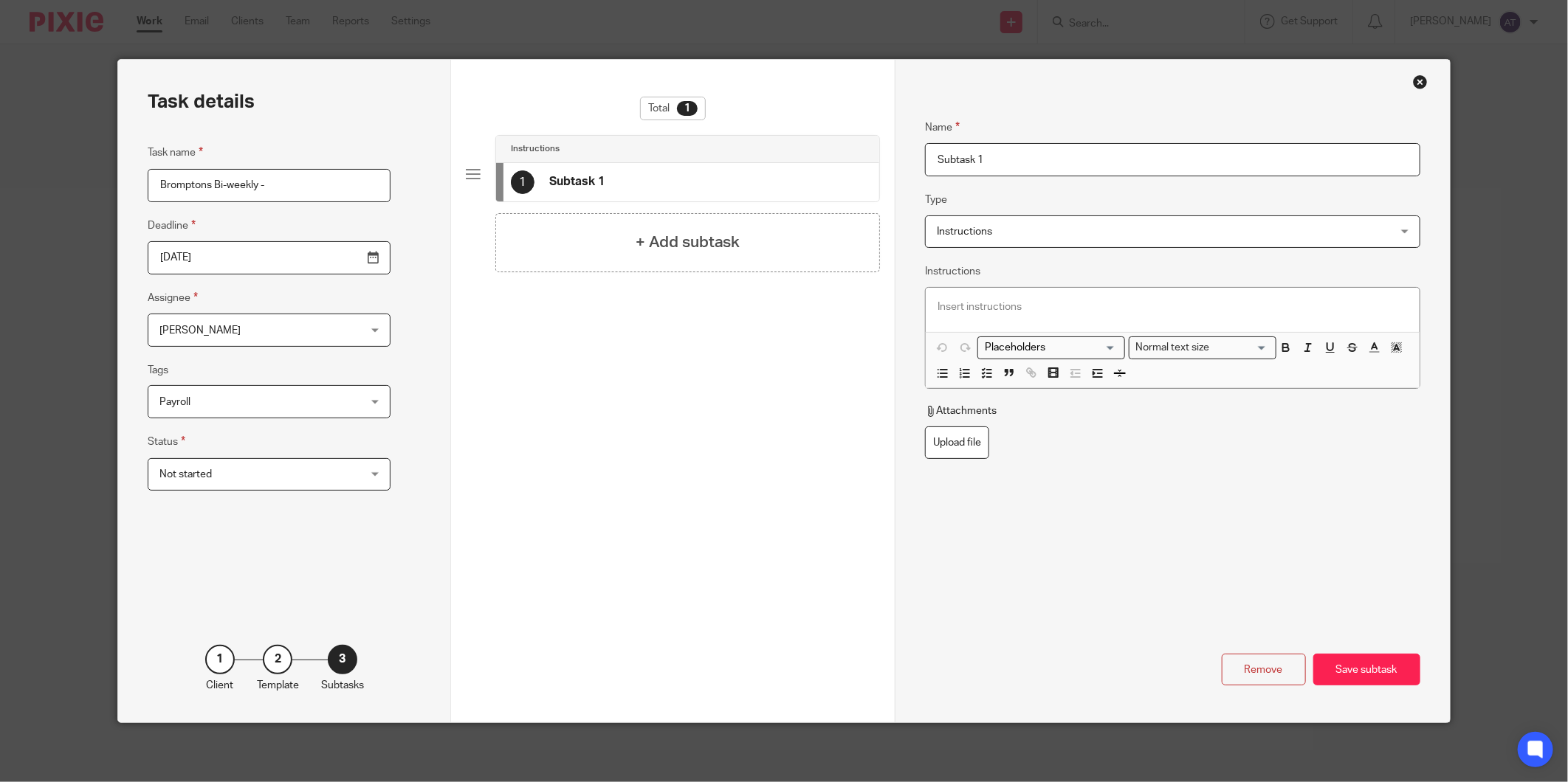
type input "Bromptons Bi-weekly -"
click at [1415, 82] on div "Close this dialog window" at bounding box center [1421, 82] width 15 height 15
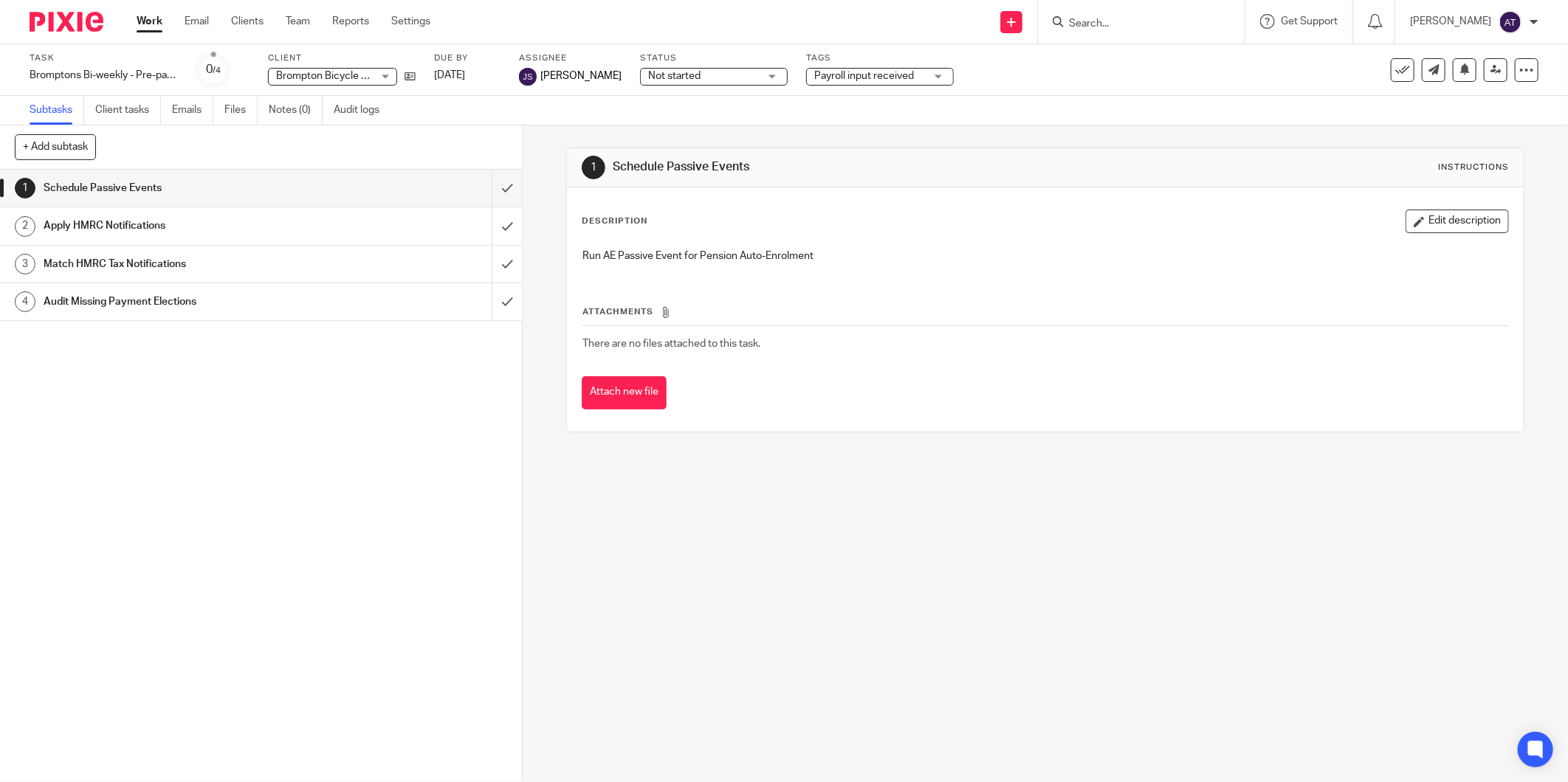
click at [560, 74] on span "[PERSON_NAME]" at bounding box center [580, 76] width 81 height 15
click at [525, 83] on img at bounding box center [528, 77] width 18 height 18
type input "Bromptons Bi-weekly - Pre-payroll checks"
click at [128, 79] on div "Bromptons Bi-weekly - Pre-payroll checks Save Bromptons Bi-weekly - Pre-payroll…" at bounding box center [103, 75] width 147 height 15
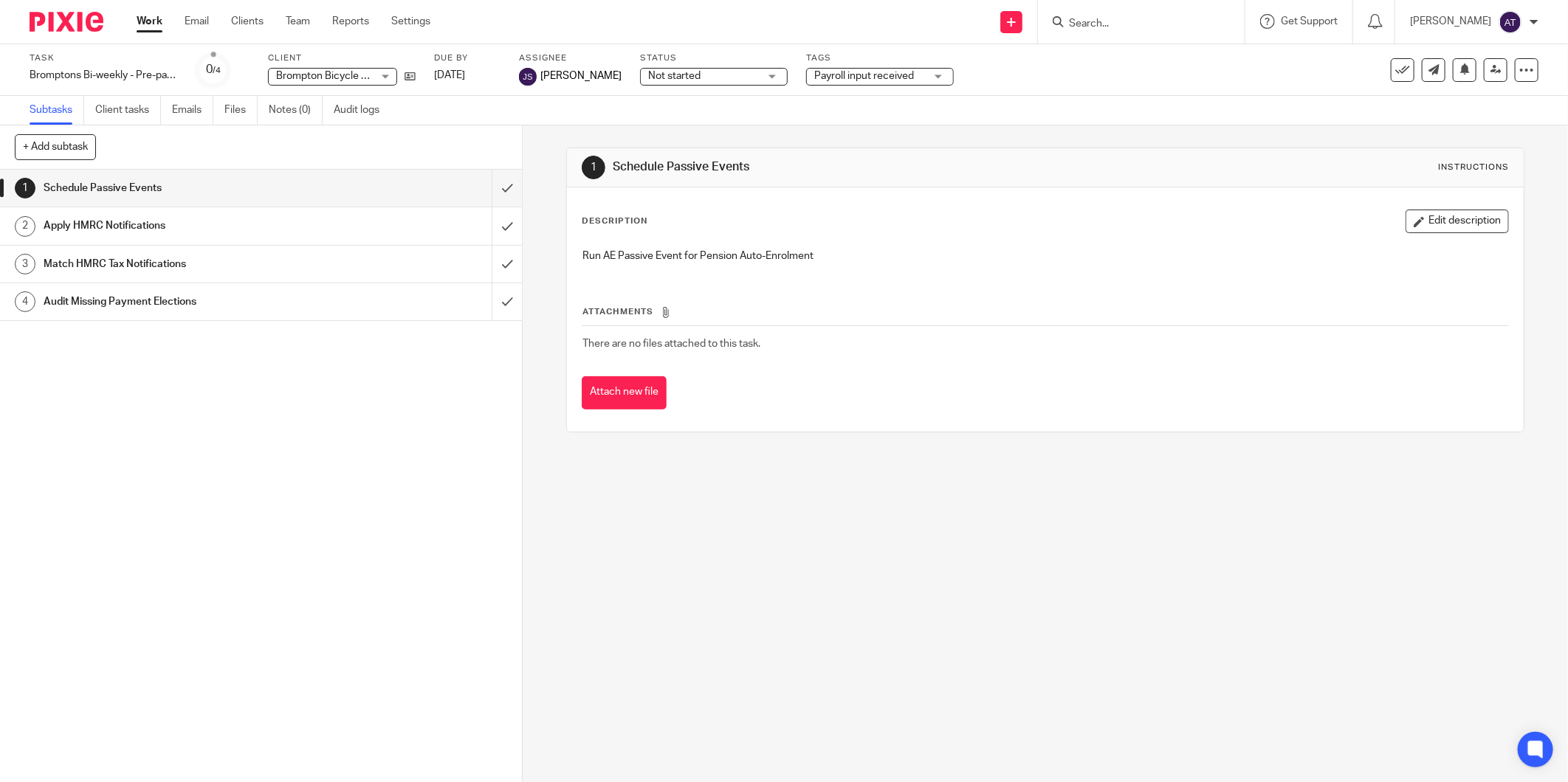
click at [75, 15] on img at bounding box center [66, 21] width 74 height 20
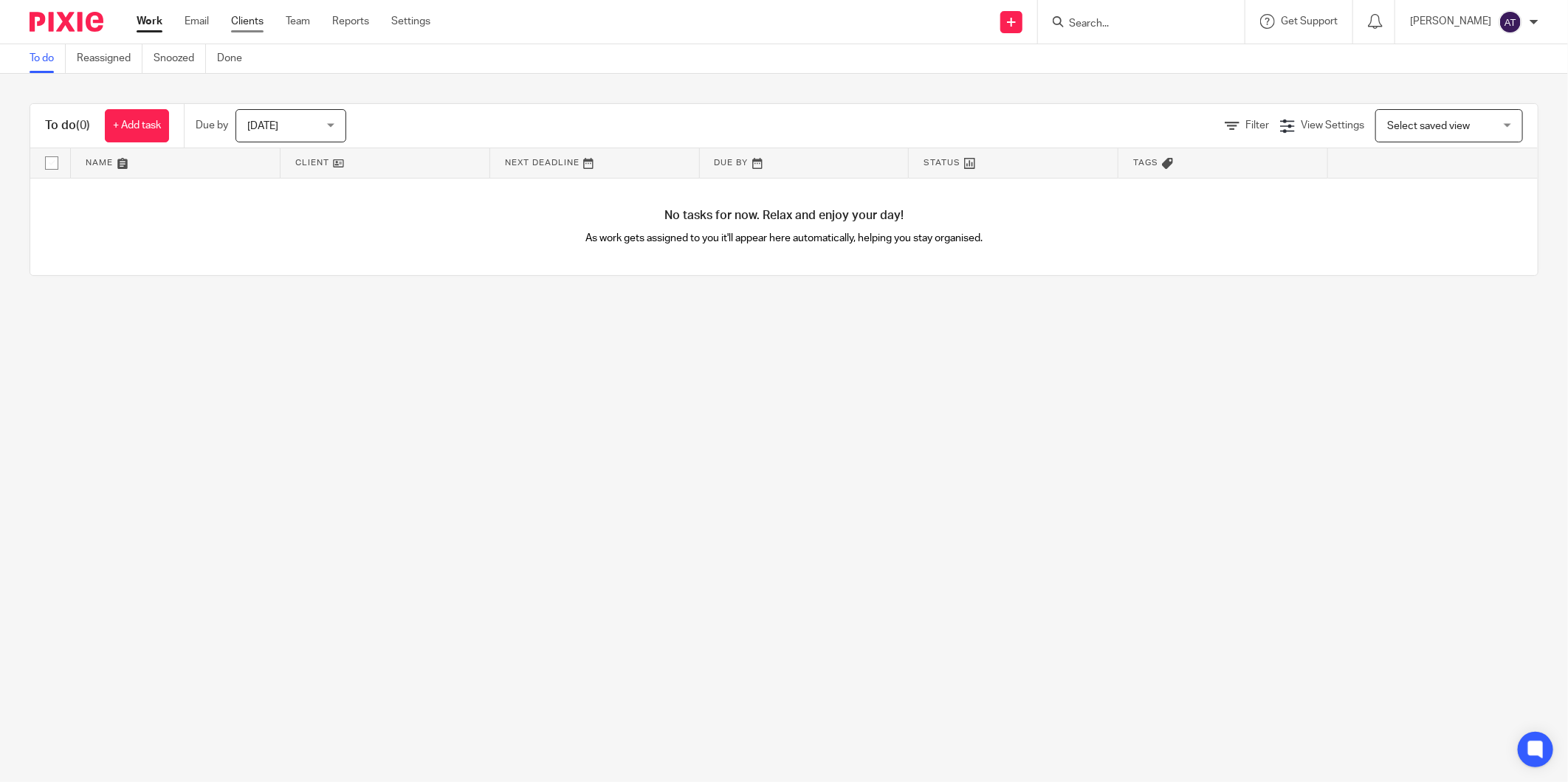
click at [247, 23] on link "Clients" at bounding box center [247, 21] width 33 height 15
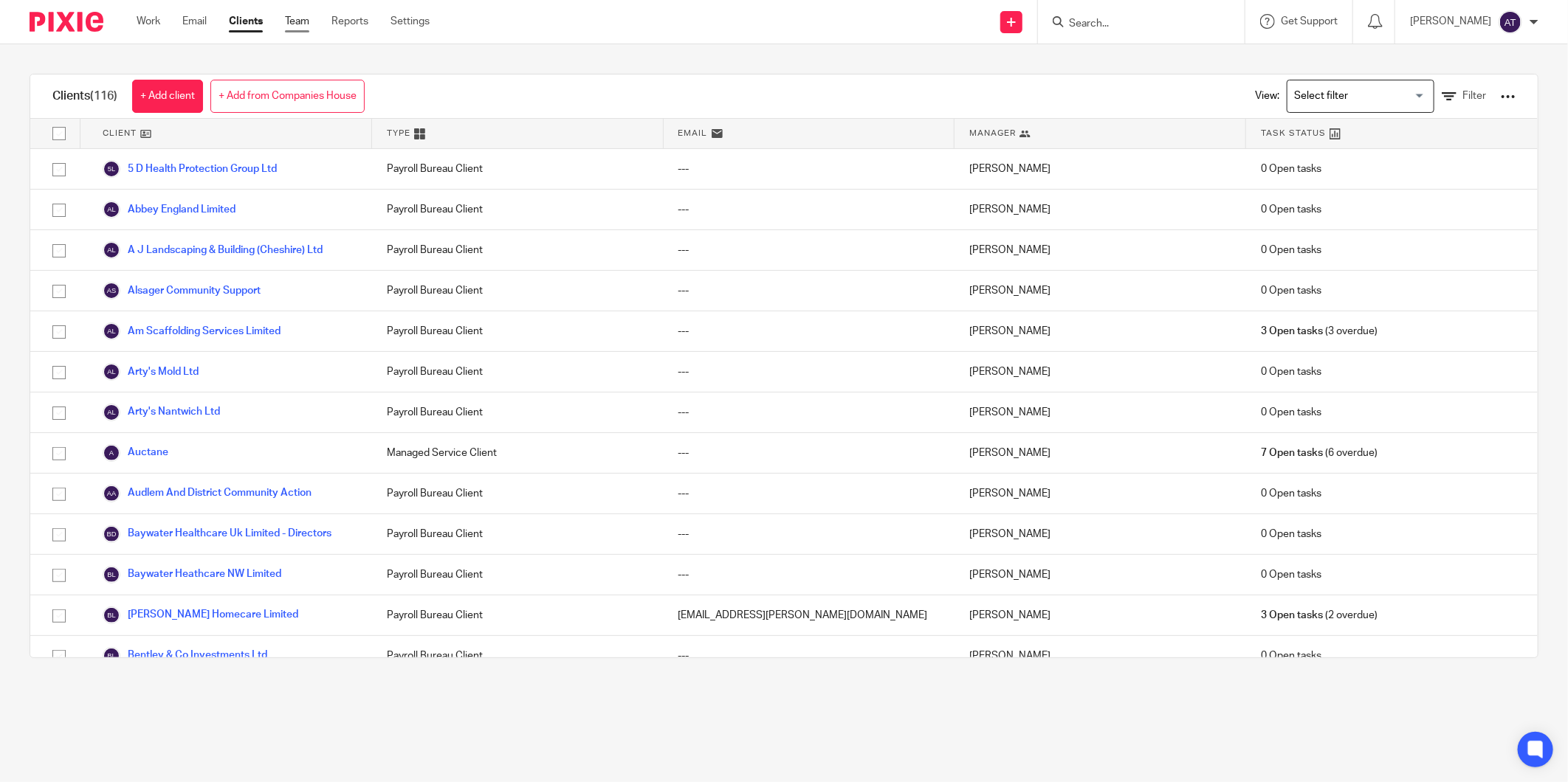
click at [290, 29] on link "Team" at bounding box center [297, 21] width 25 height 15
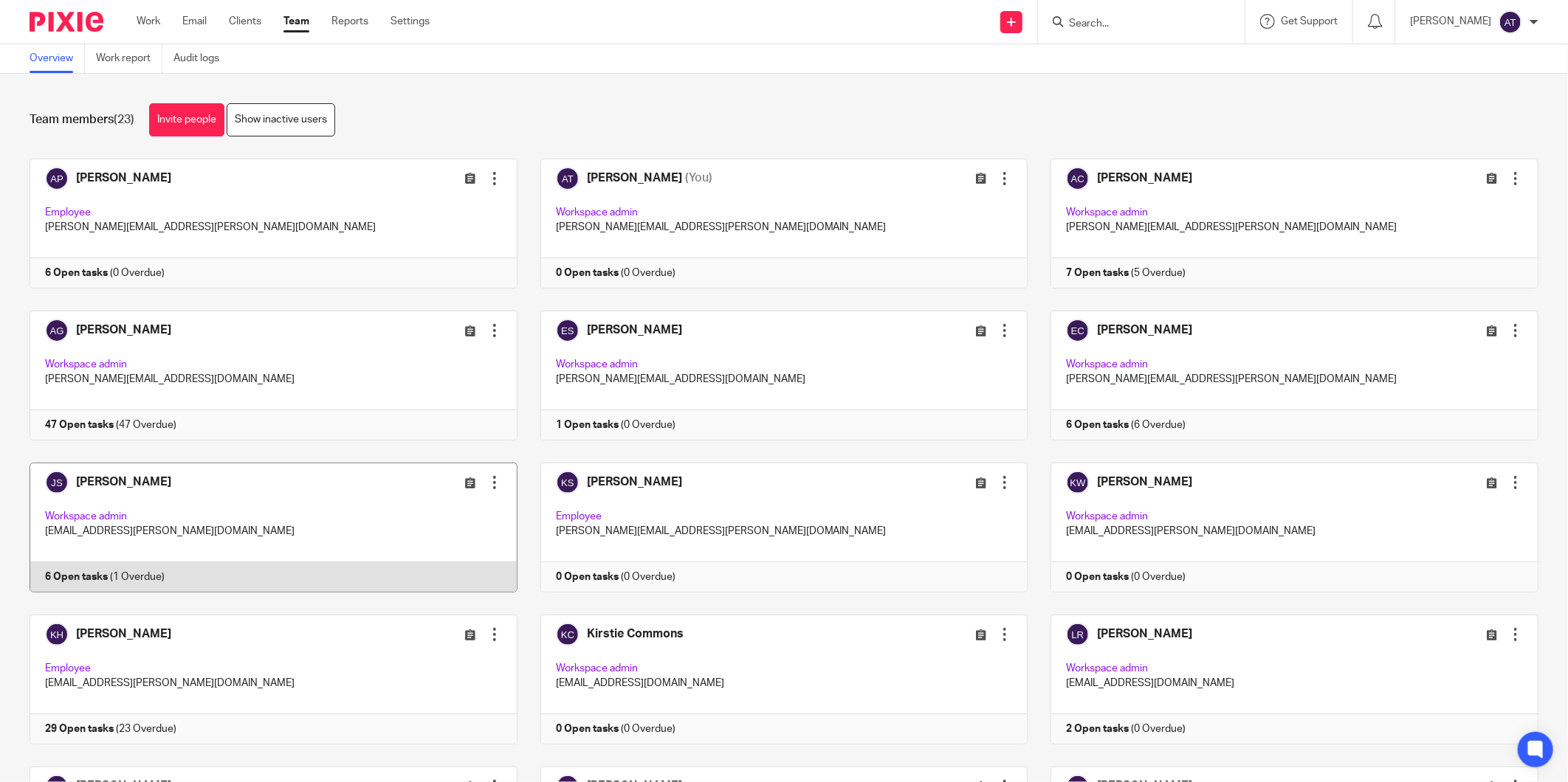
click at [152, 474] on link at bounding box center [262, 528] width 511 height 130
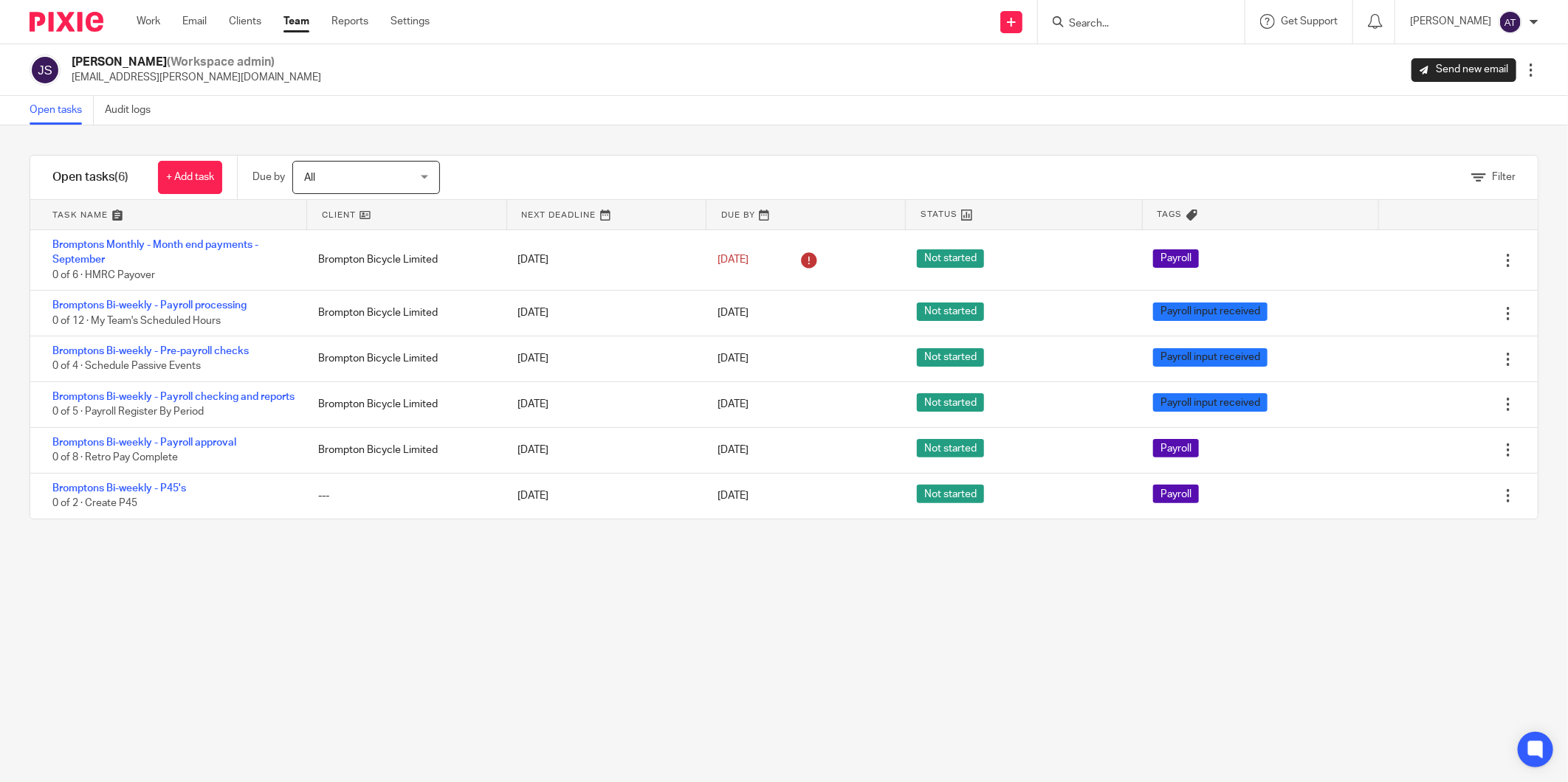
click at [358, 595] on div "Filter tasks Only show tasks matching all of these conditions 1 Client name Is …" at bounding box center [784, 453] width 1568 height 657
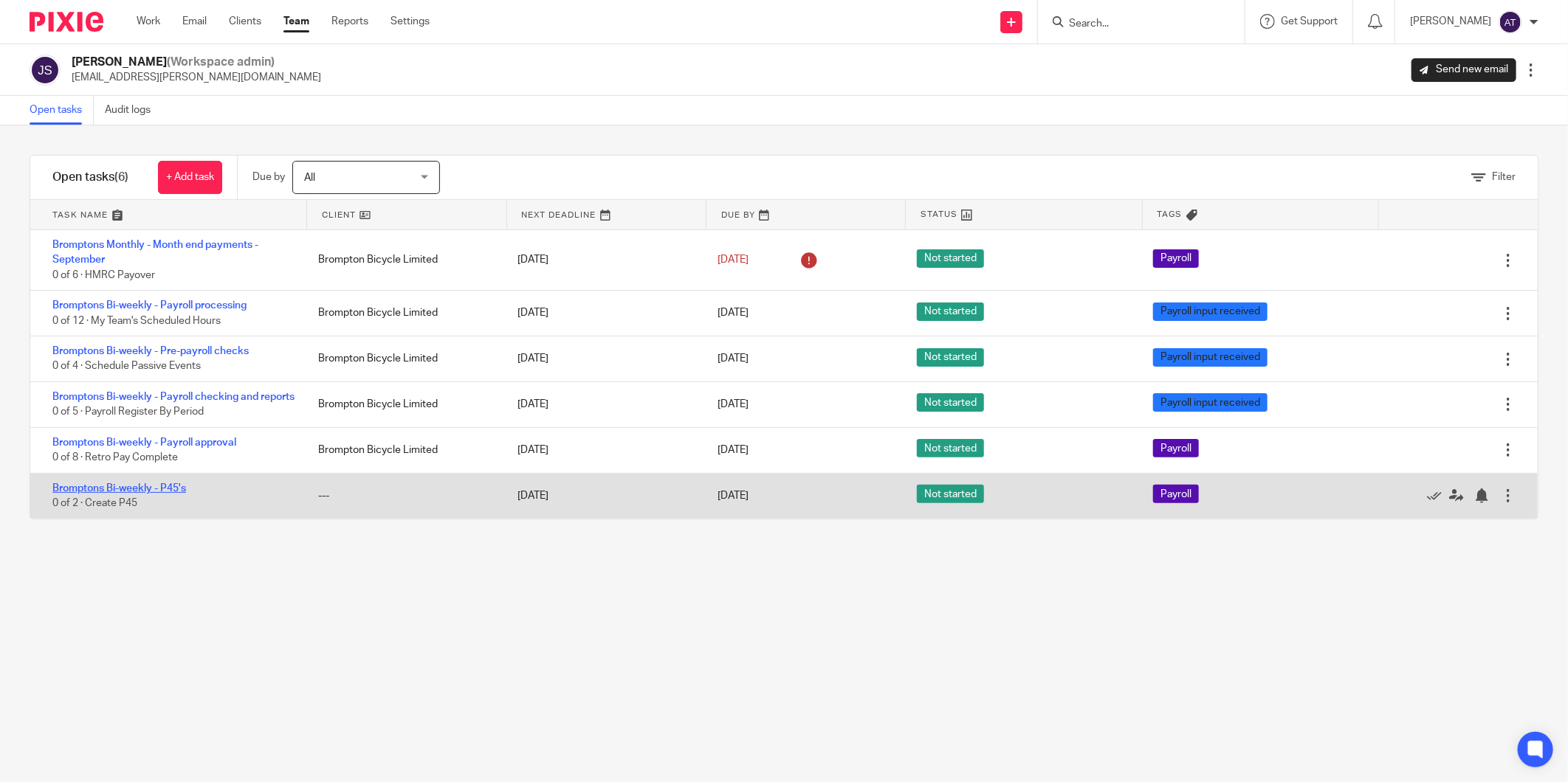
click at [142, 494] on link "Bromptons Bi-weekly - P45's" at bounding box center [119, 488] width 133 height 11
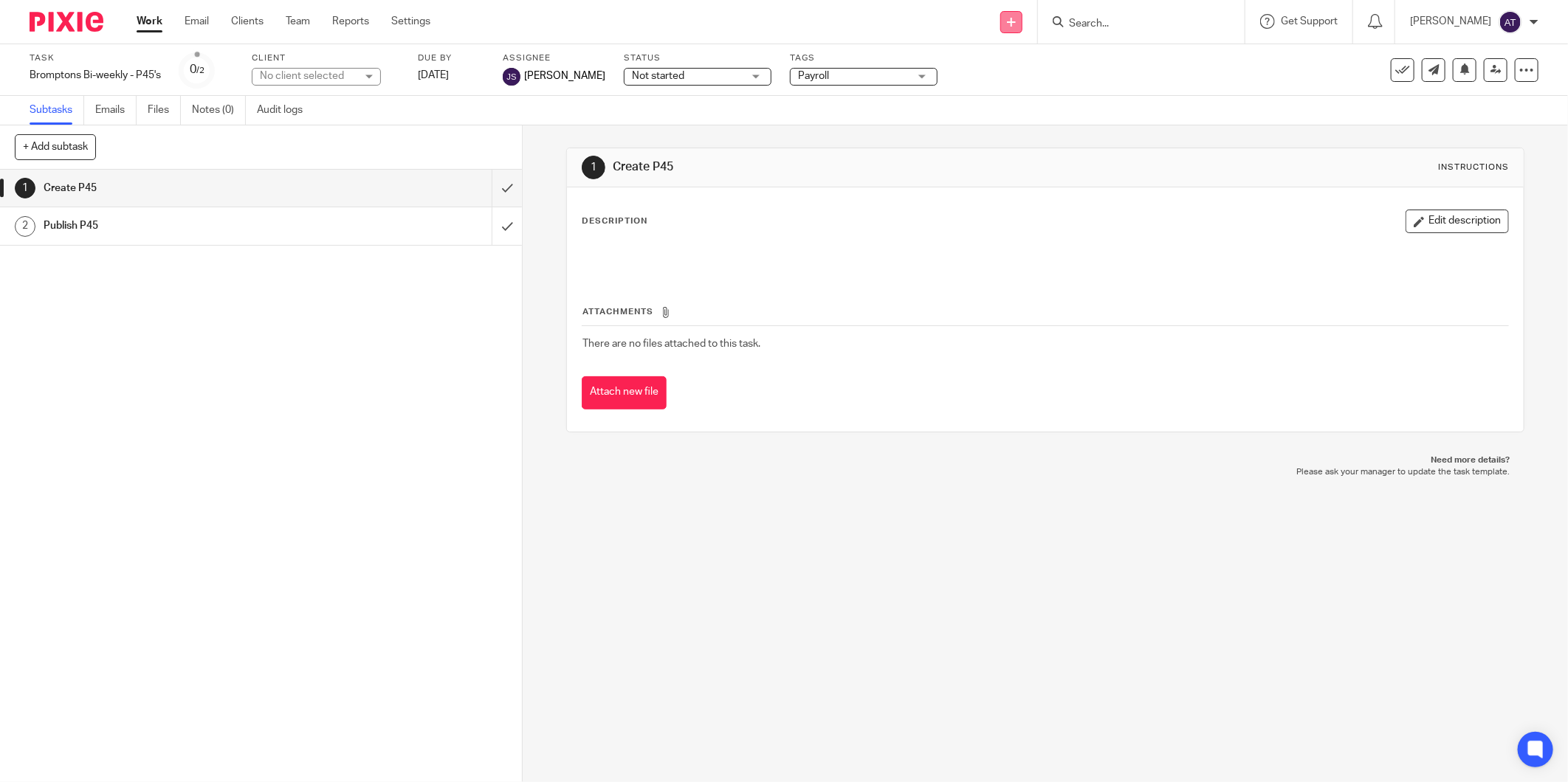
drag, startPoint x: 1021, startPoint y: 13, endPoint x: 1019, endPoint y: 25, distance: 12.2
click at [1021, 16] on link at bounding box center [1011, 22] width 22 height 22
click at [1002, 86] on link "Create task" at bounding box center [1020, 90] width 103 height 21
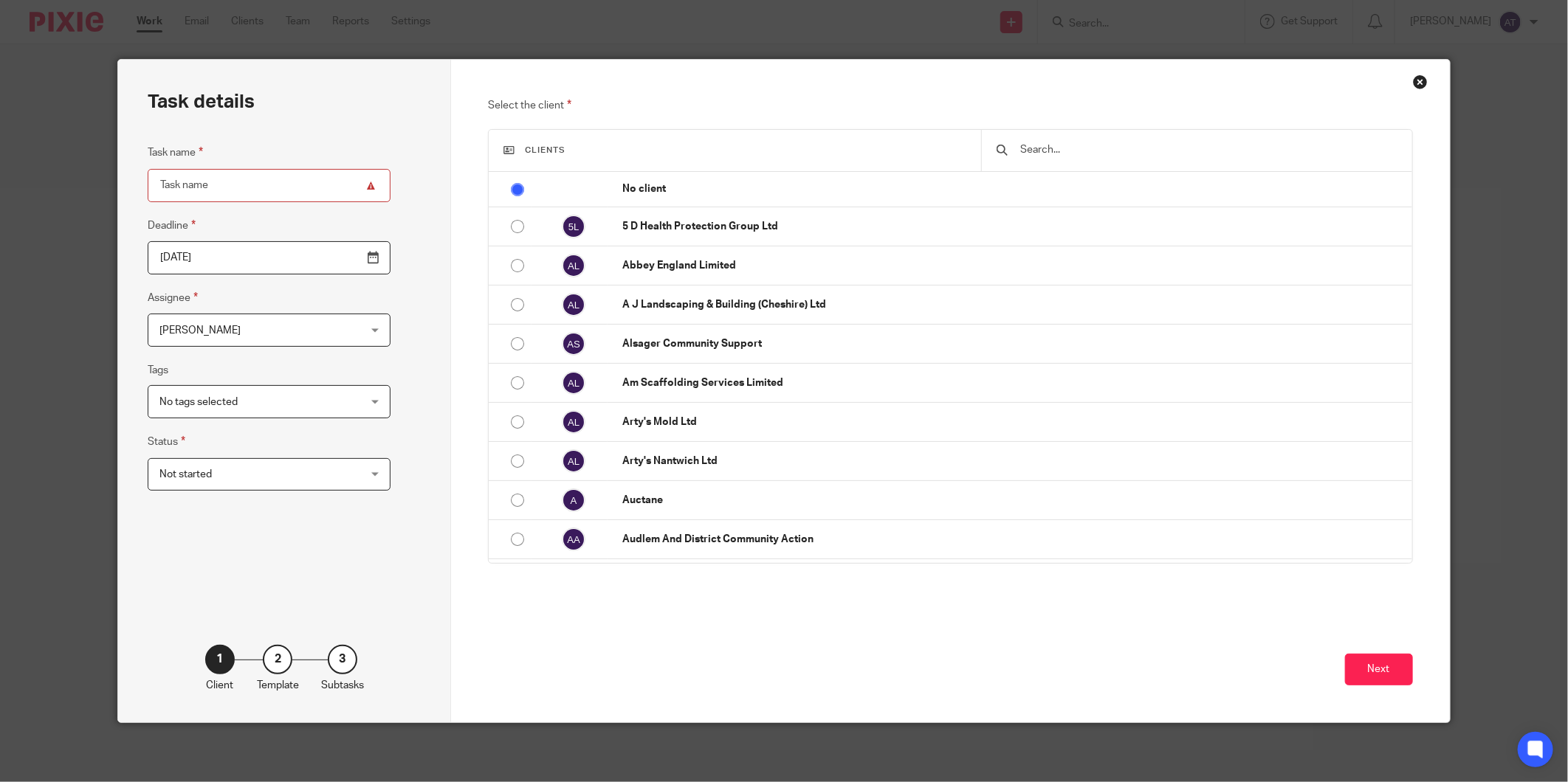
click at [237, 179] on input "Task name" at bounding box center [268, 186] width 243 height 34
paste input "Bromptons Bi-weekly - Month end"
type input "Bromptons Bi-weekly - Month end"
click at [336, 258] on input "[DATE]" at bounding box center [268, 258] width 243 height 34
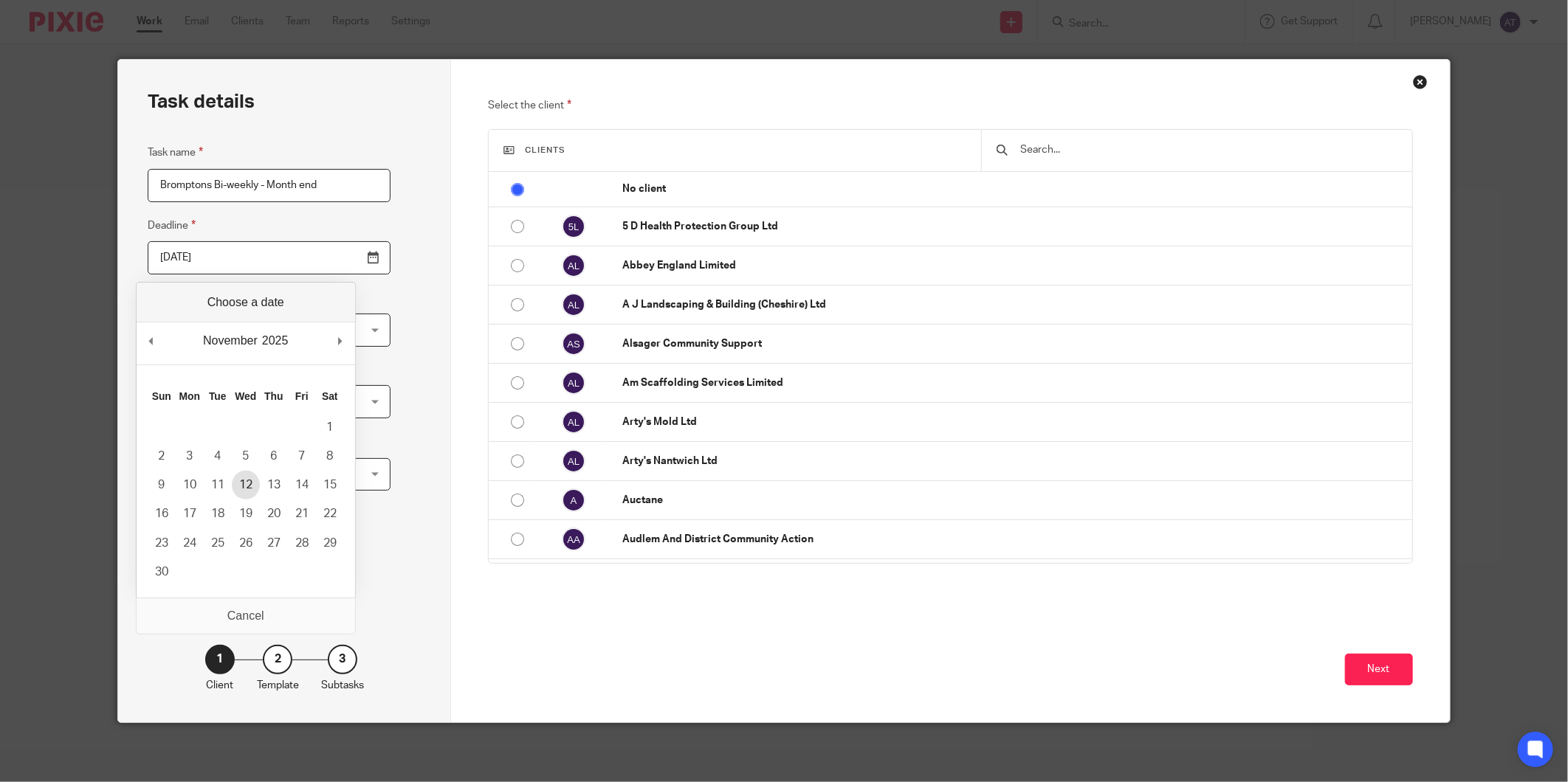
type input "2025-11-12"
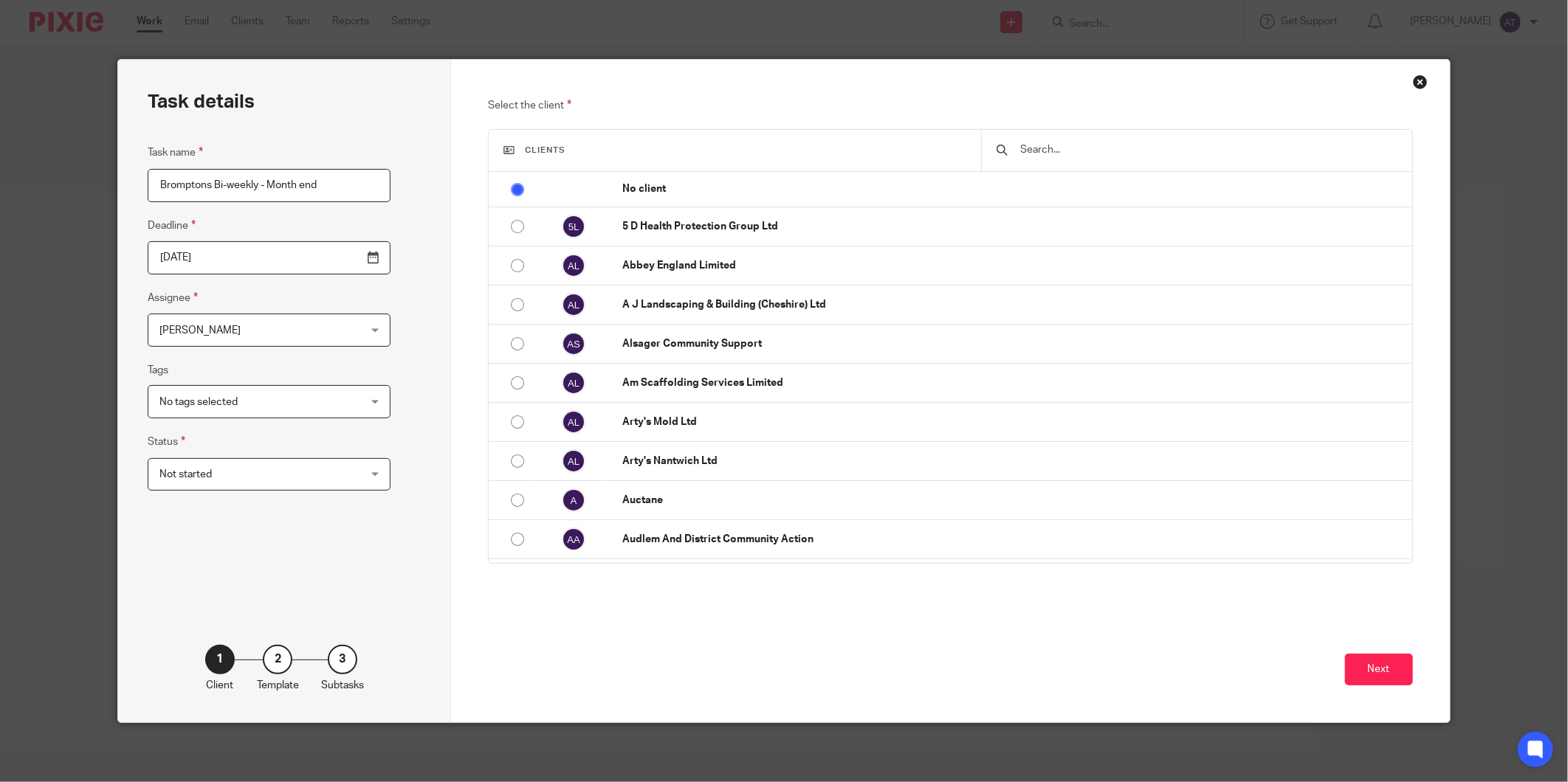
click at [268, 323] on span "[PERSON_NAME]" at bounding box center [252, 330] width 185 height 31
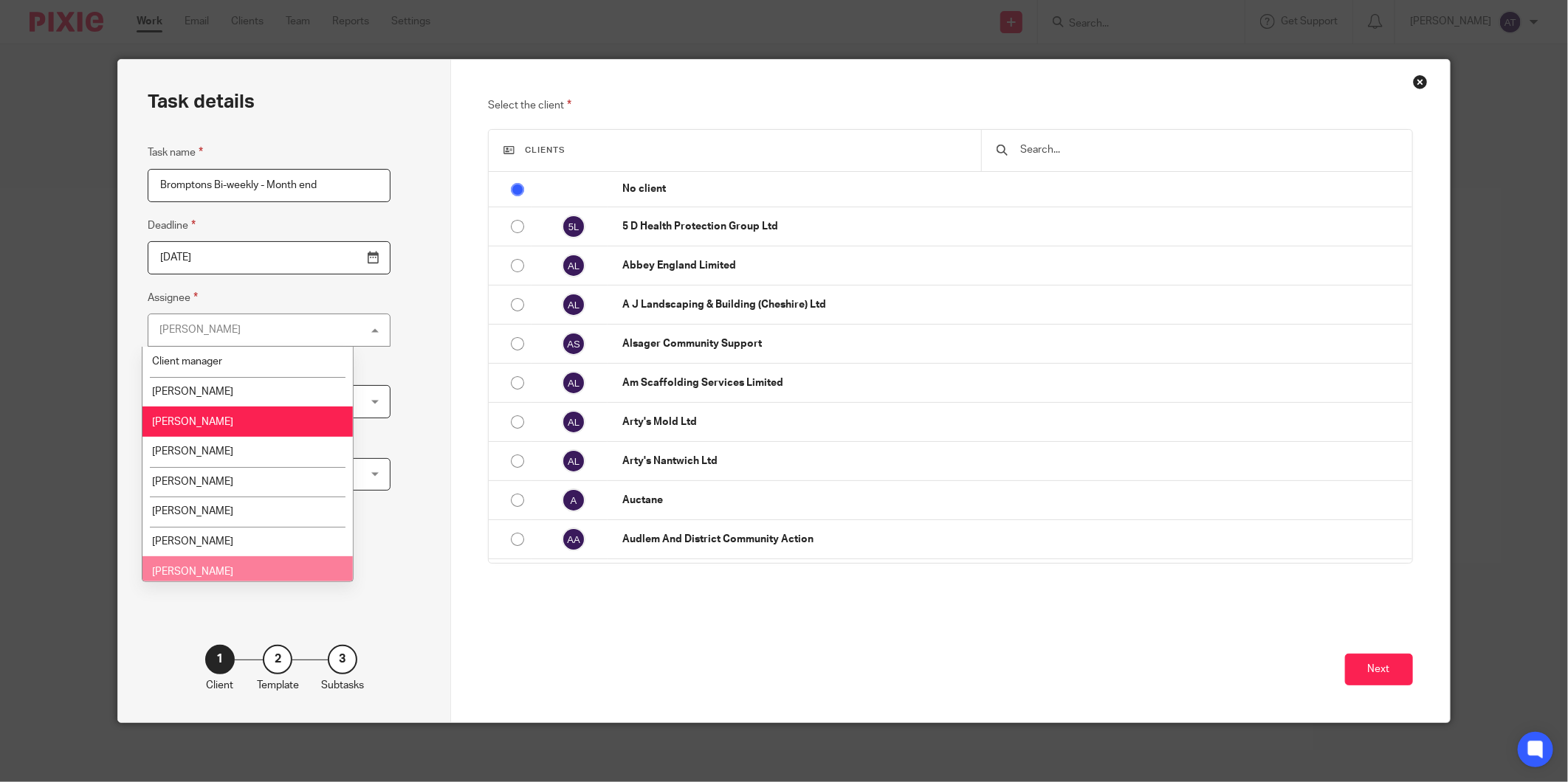
click at [223, 572] on span "[PERSON_NAME]" at bounding box center [192, 572] width 81 height 11
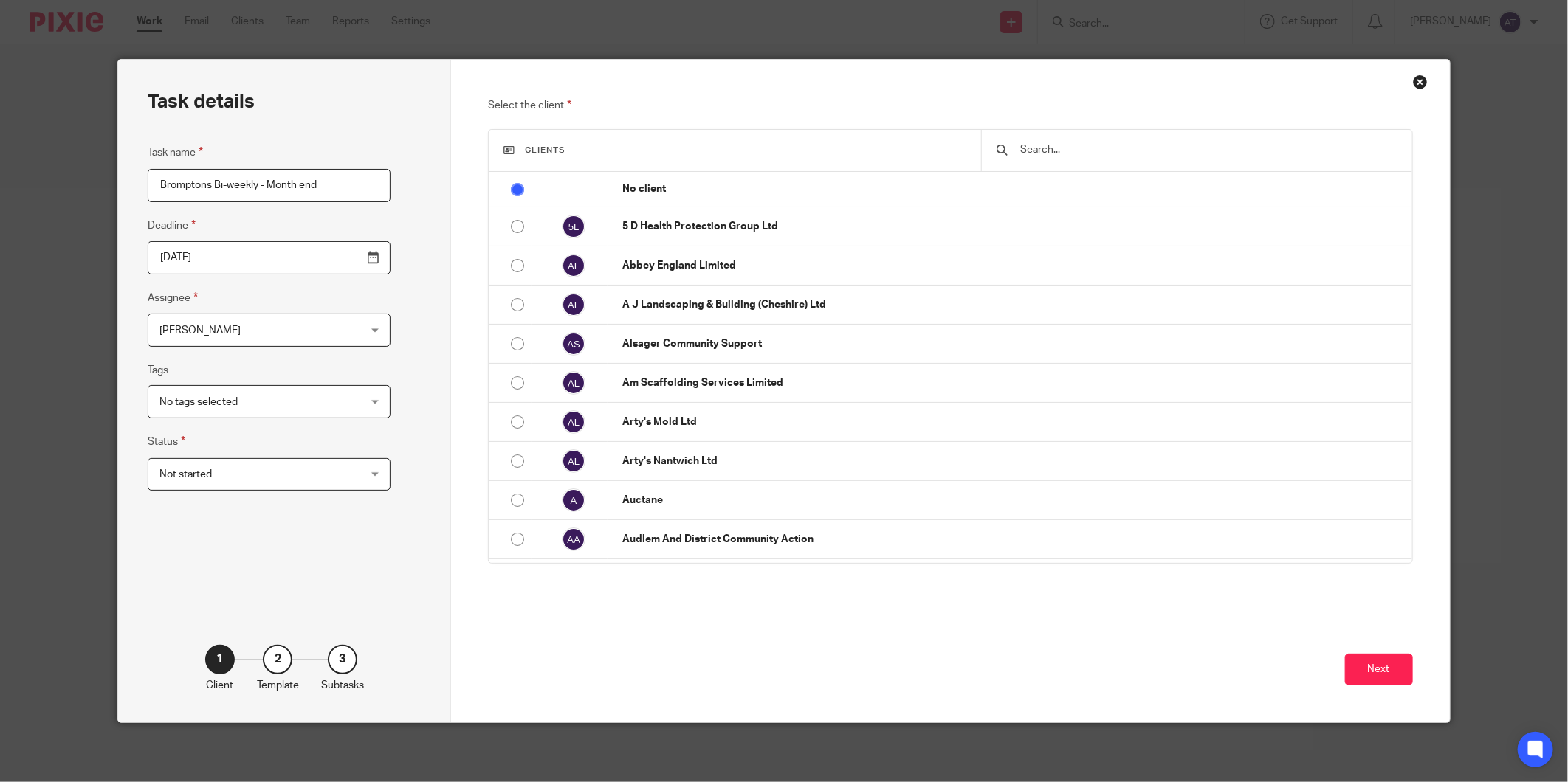
click at [262, 402] on span "No tags selected" at bounding box center [252, 402] width 185 height 31
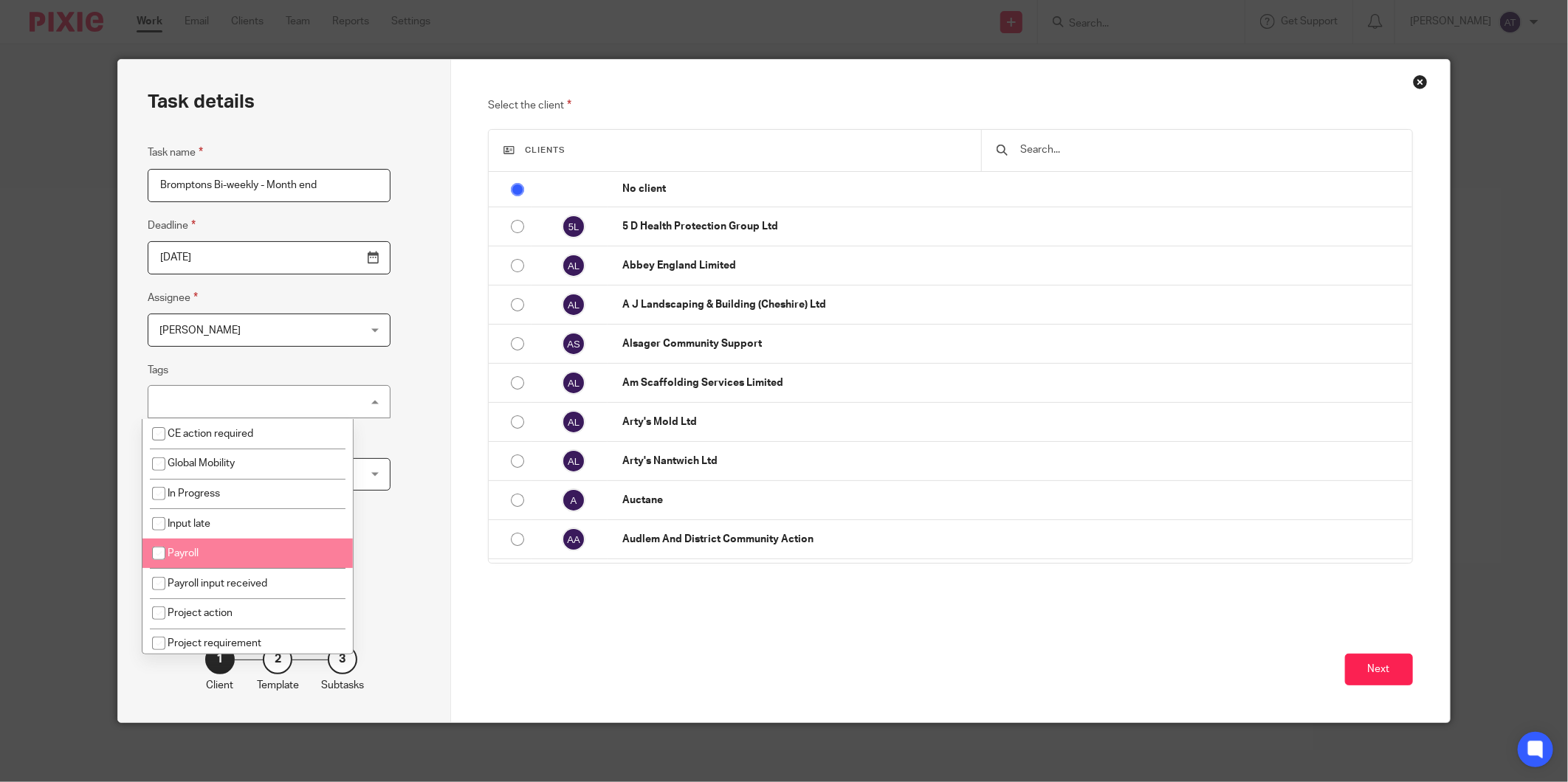
click at [174, 552] on span "Payroll" at bounding box center [183, 553] width 31 height 11
checkbox input "true"
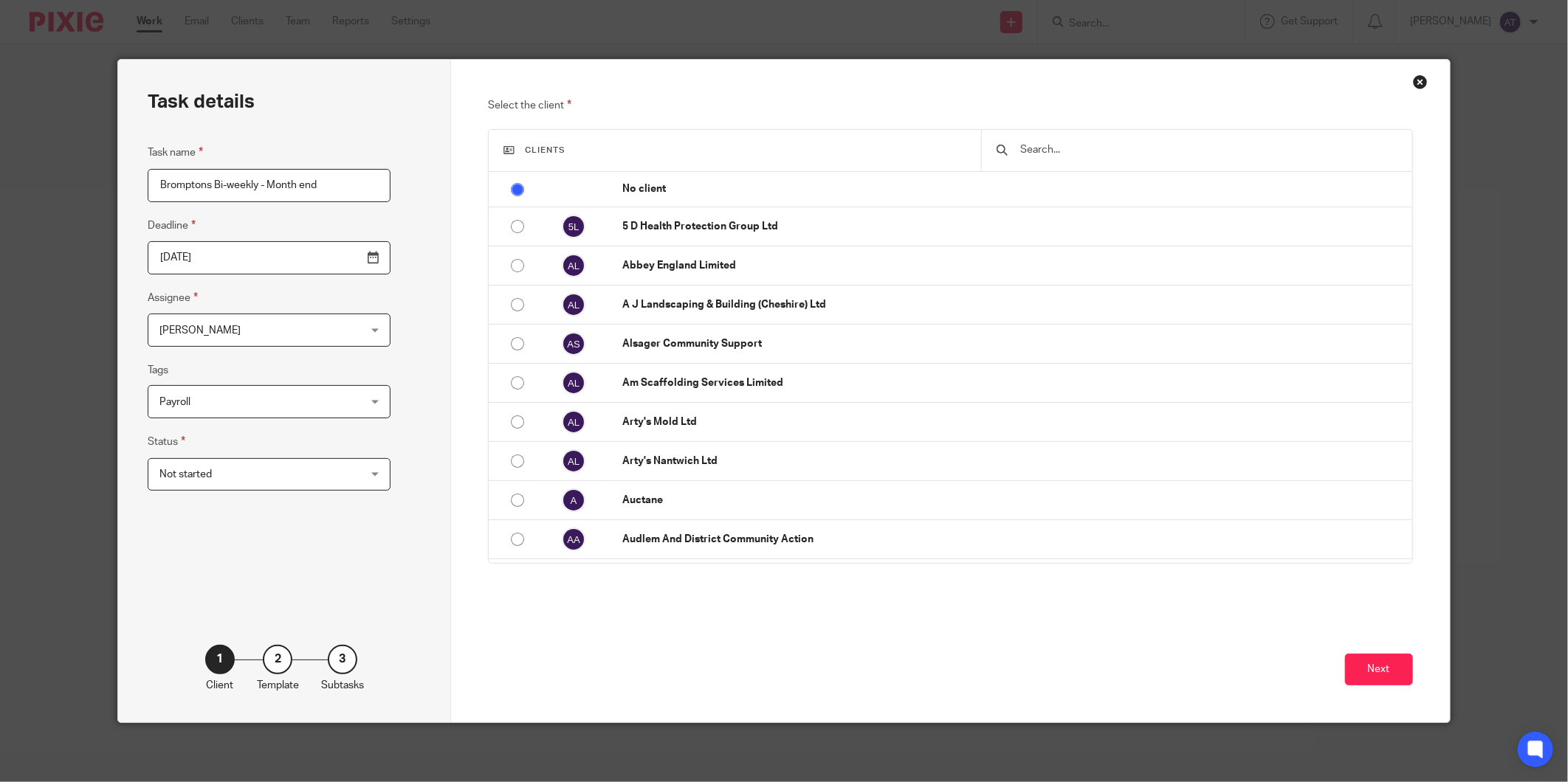
click at [375, 381] on div "Task details Task name Bromptons Bi-weekly - Month end Deadline 2025-11-12 Assi…" at bounding box center [284, 391] width 333 height 663
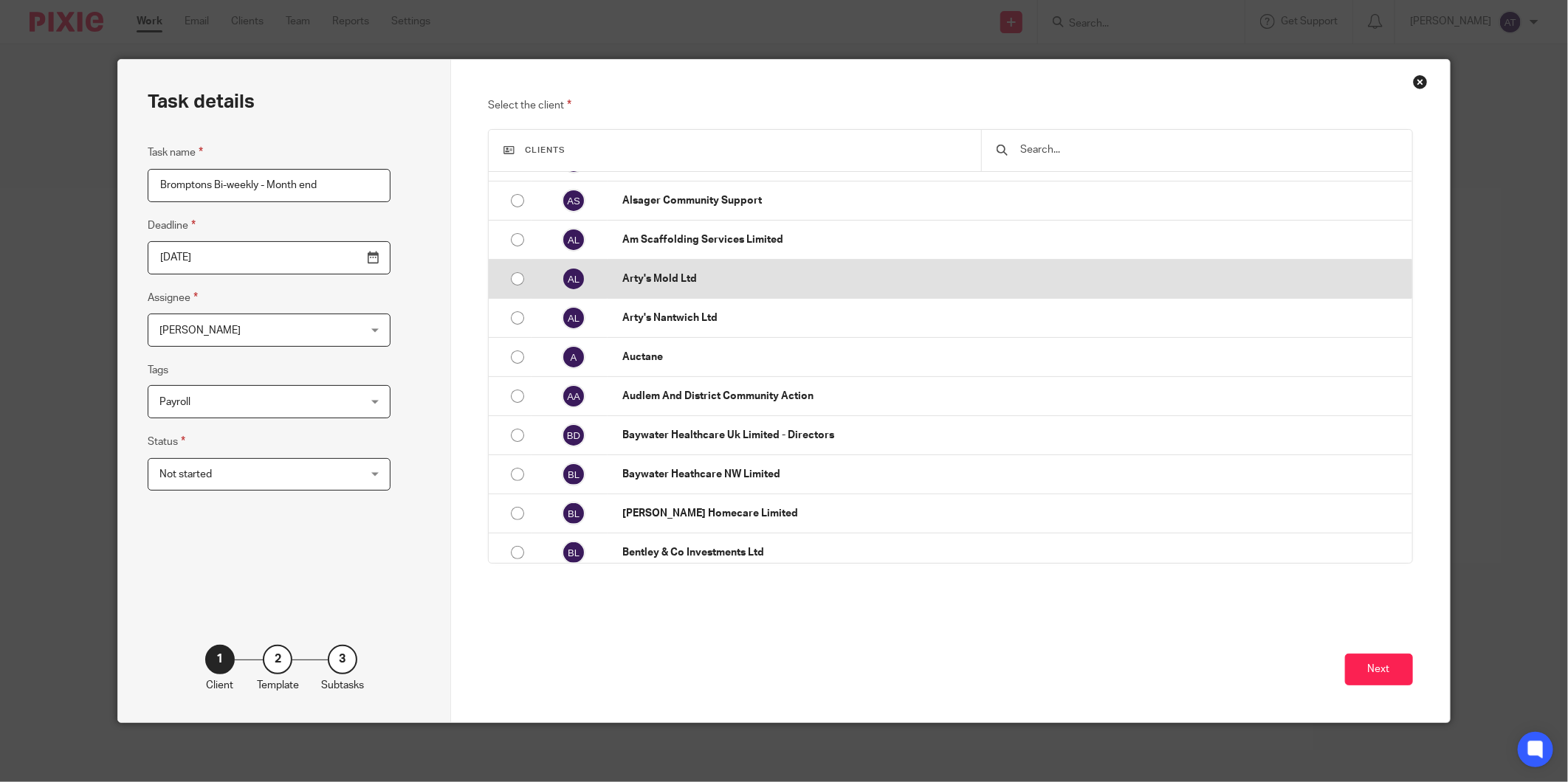
scroll to position [410, 0]
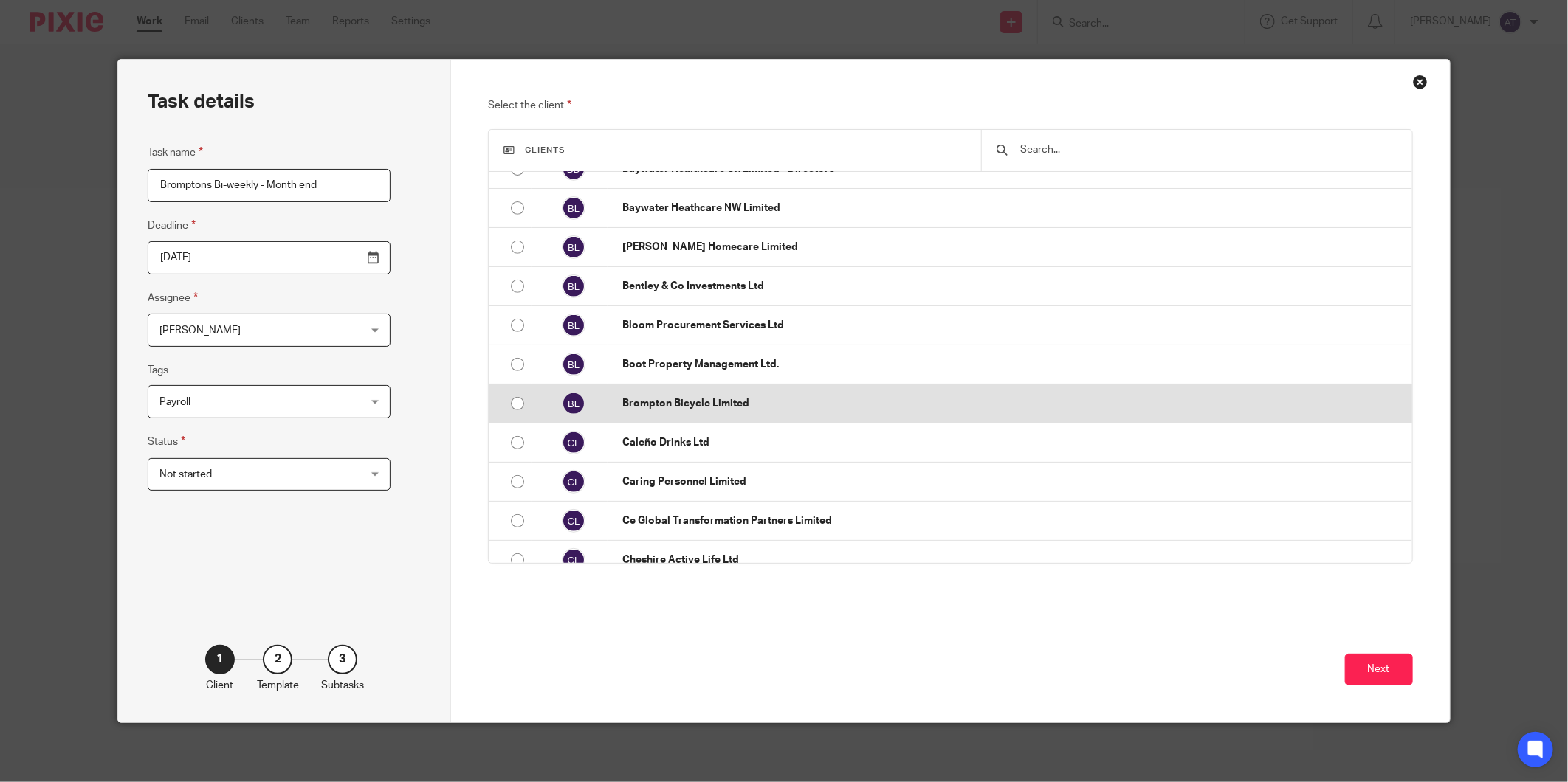
click at [645, 403] on p "Brompton Bicycle Limited" at bounding box center [1013, 403] width 782 height 15
radio input "false"
radio input "true"
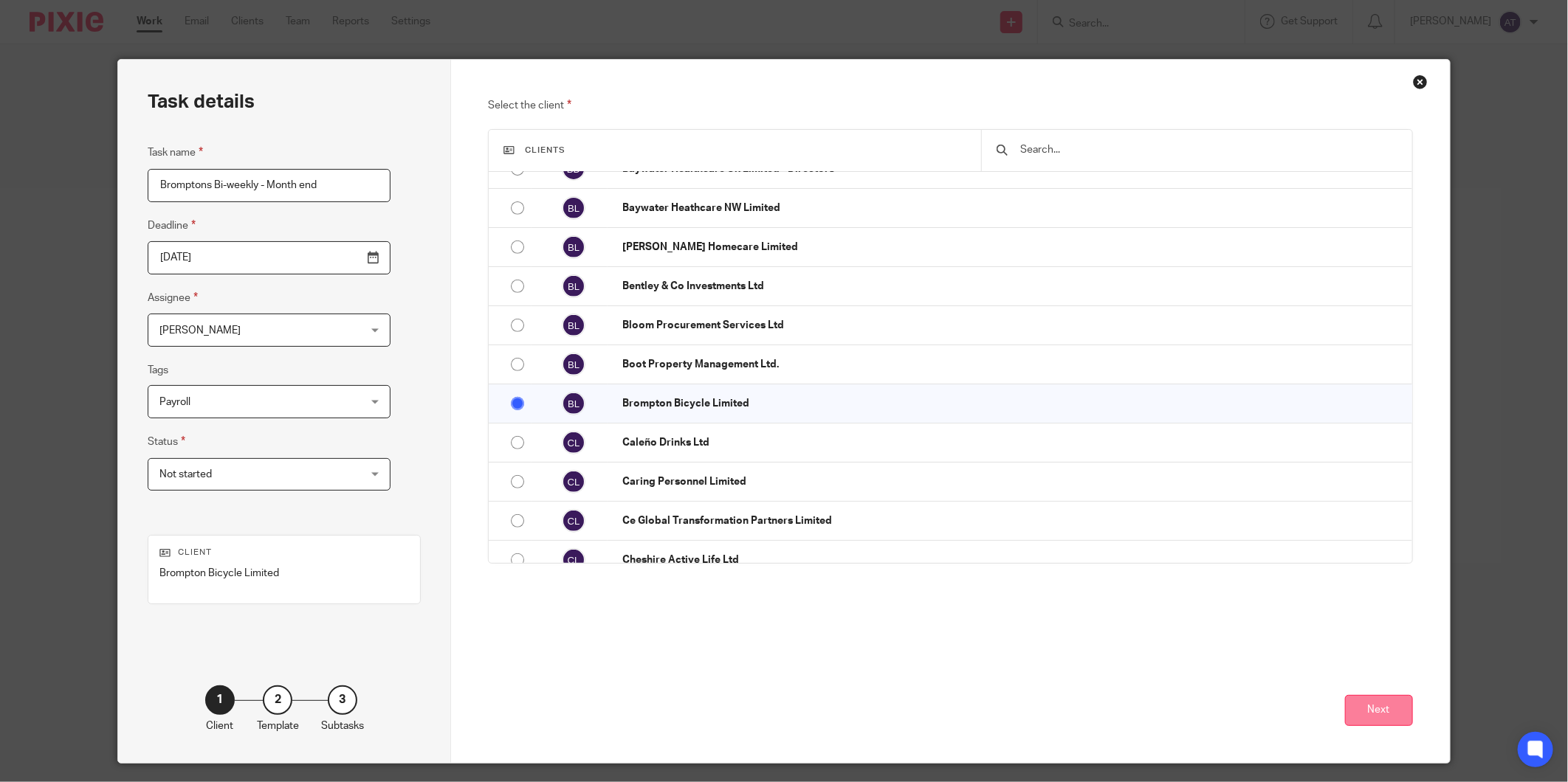
click at [1362, 719] on button "Next" at bounding box center [1379, 711] width 68 height 32
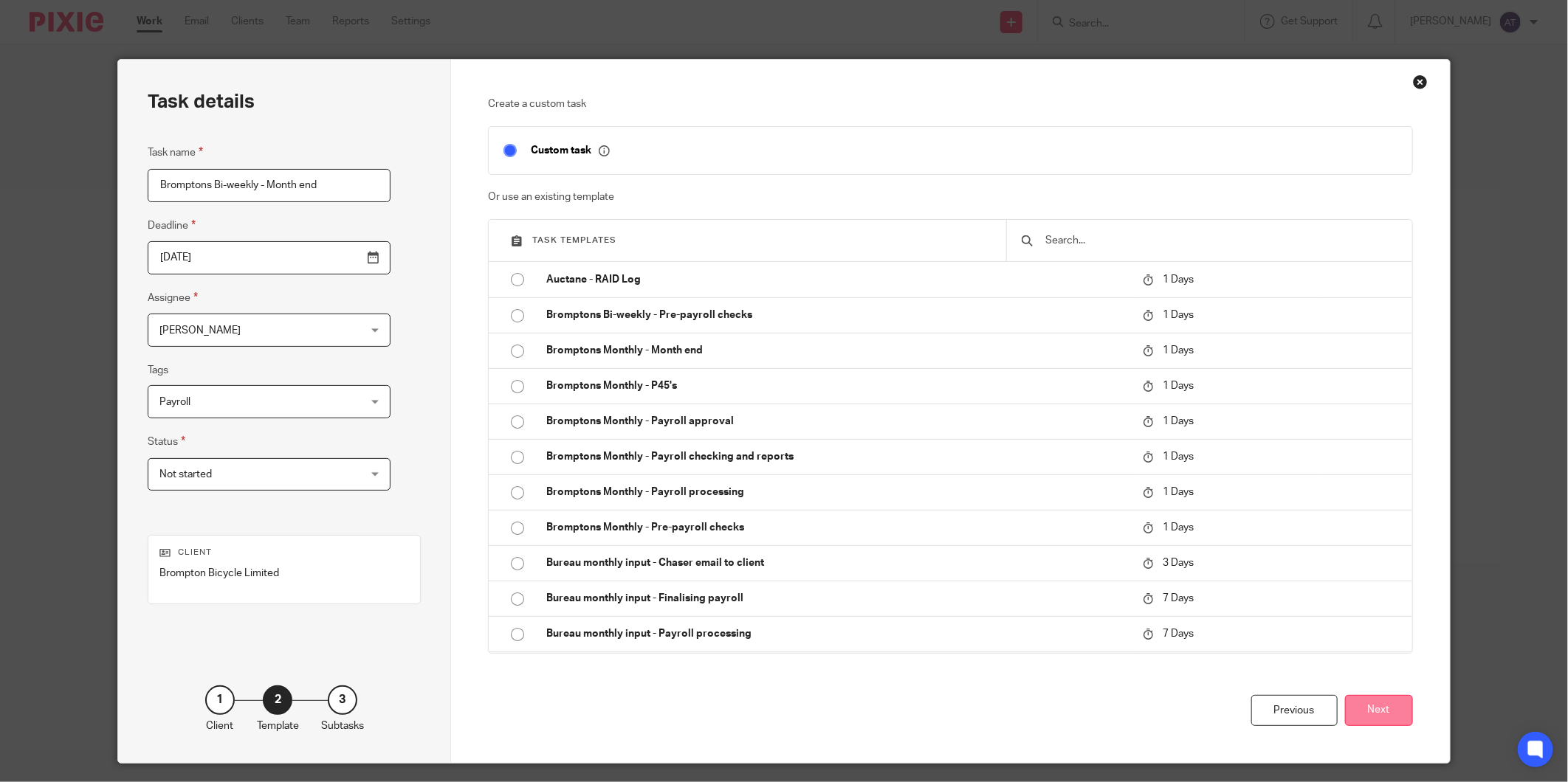
click at [1381, 716] on button "Next" at bounding box center [1379, 711] width 68 height 32
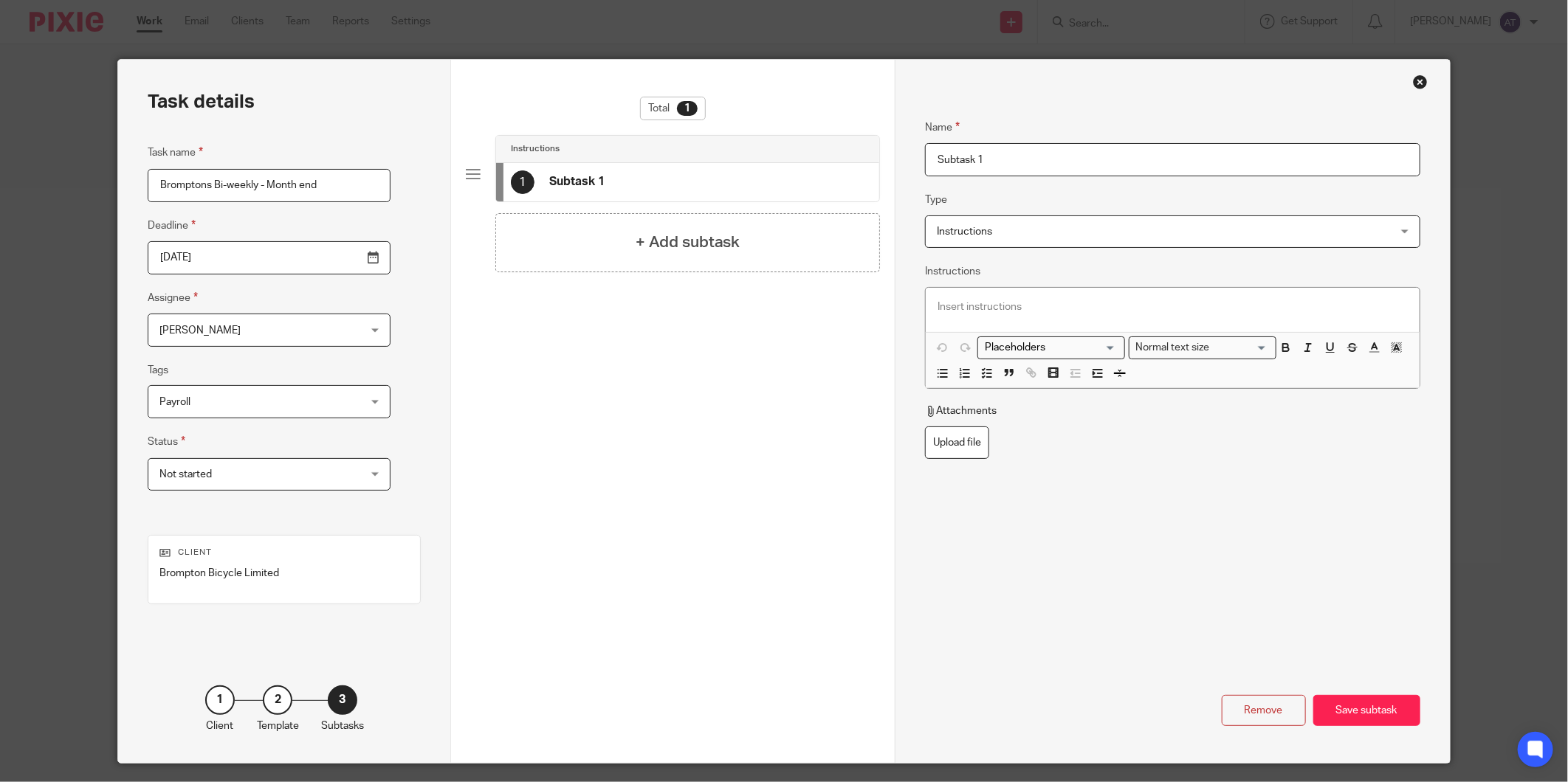
drag, startPoint x: 595, startPoint y: 141, endPoint x: 538, endPoint y: 137, distance: 57.1
click at [538, 137] on div "Task details Task name Bromptons Bi-weekly - Month end Deadline 2025-11-12 Assi…" at bounding box center [783, 411] width 1331 height 703
paste input "EPS Test Mode"
type input "EPS Test Mode"
click at [1007, 306] on p at bounding box center [1173, 307] width 470 height 15
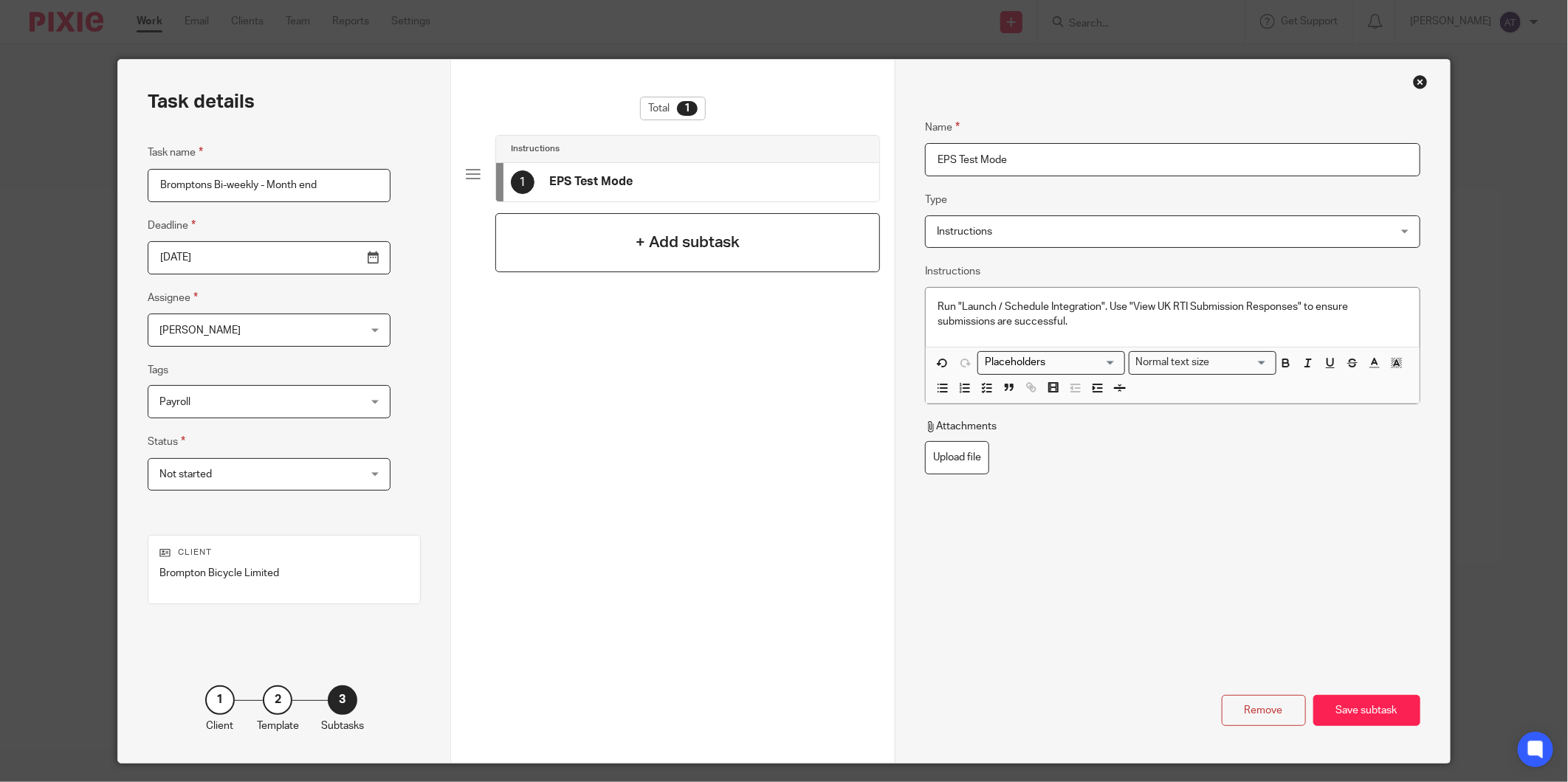
click at [636, 233] on h4 "+ Add subtask" at bounding box center [688, 242] width 105 height 23
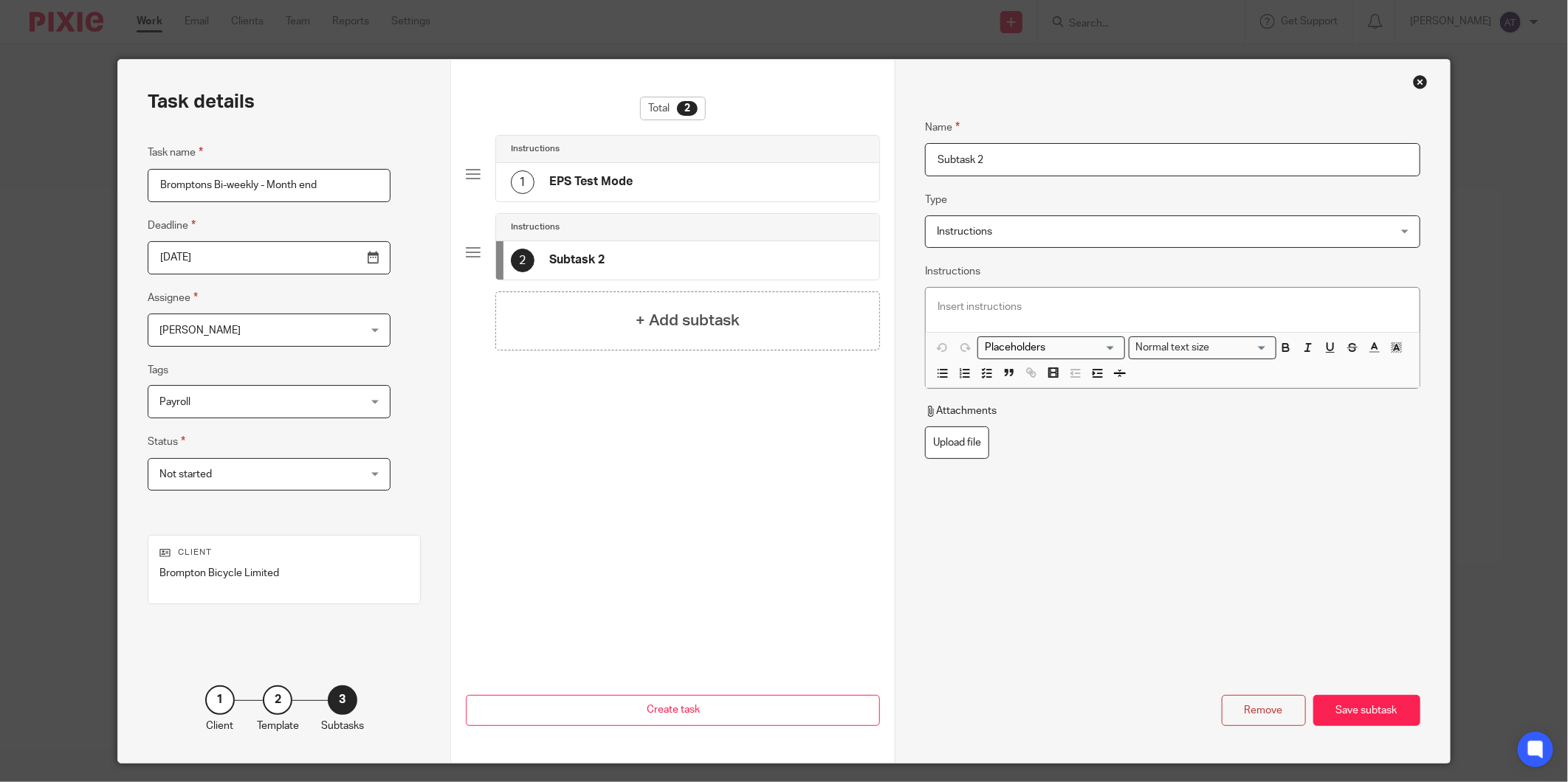
paste input "HMRC Payover"
drag, startPoint x: 947, startPoint y: 146, endPoint x: 371, endPoint y: 151, distance: 576.0
click at [376, 146] on div "Task details Task name Bromptons Bi-weekly - Month end Deadline 2025-11-12 Assi…" at bounding box center [783, 411] width 1331 height 703
type input "HMRC Payover"
click at [1125, 318] on div at bounding box center [1172, 310] width 493 height 44
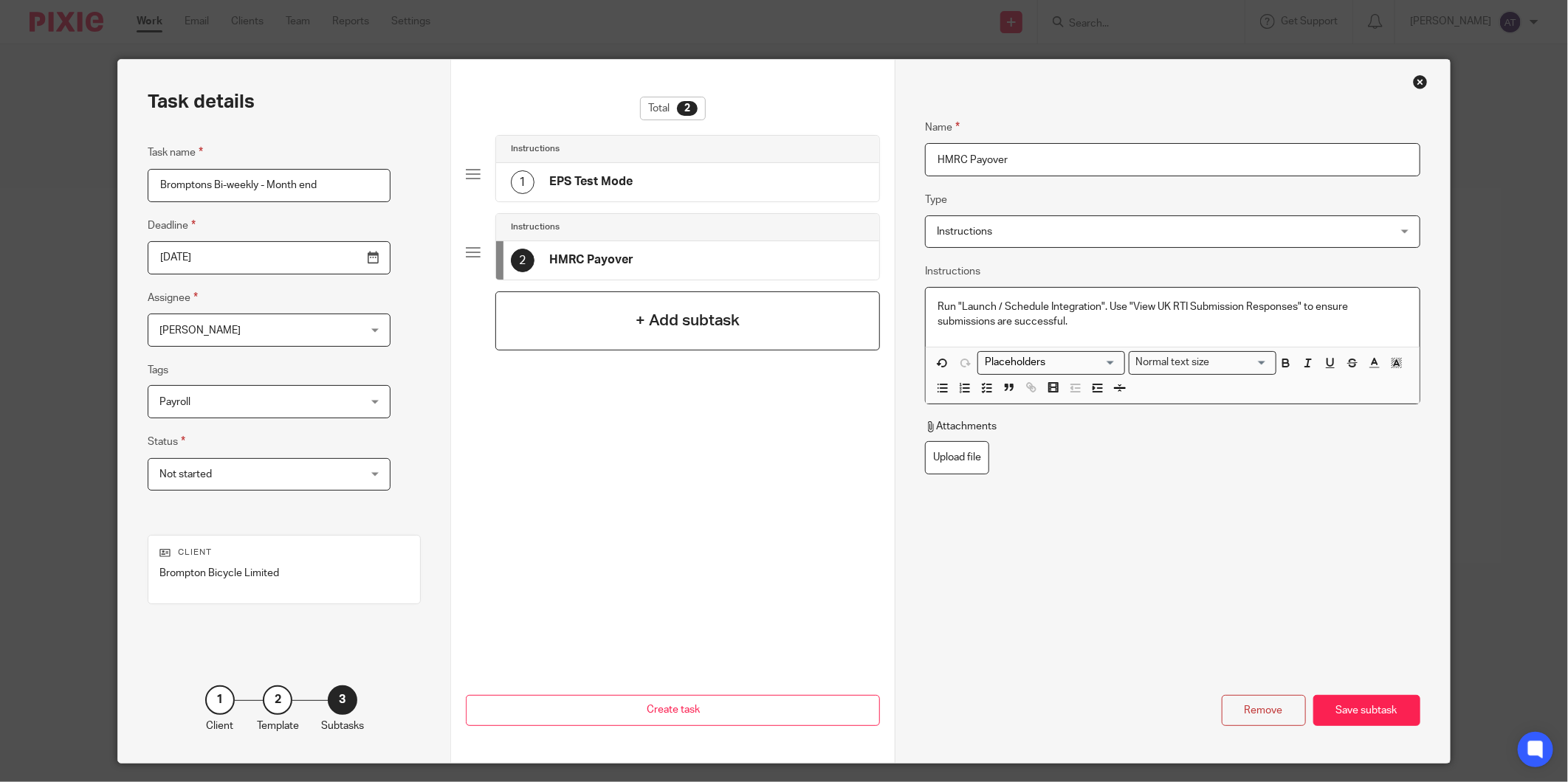
click at [687, 316] on h4 "+ Add subtask" at bounding box center [688, 321] width 105 height 23
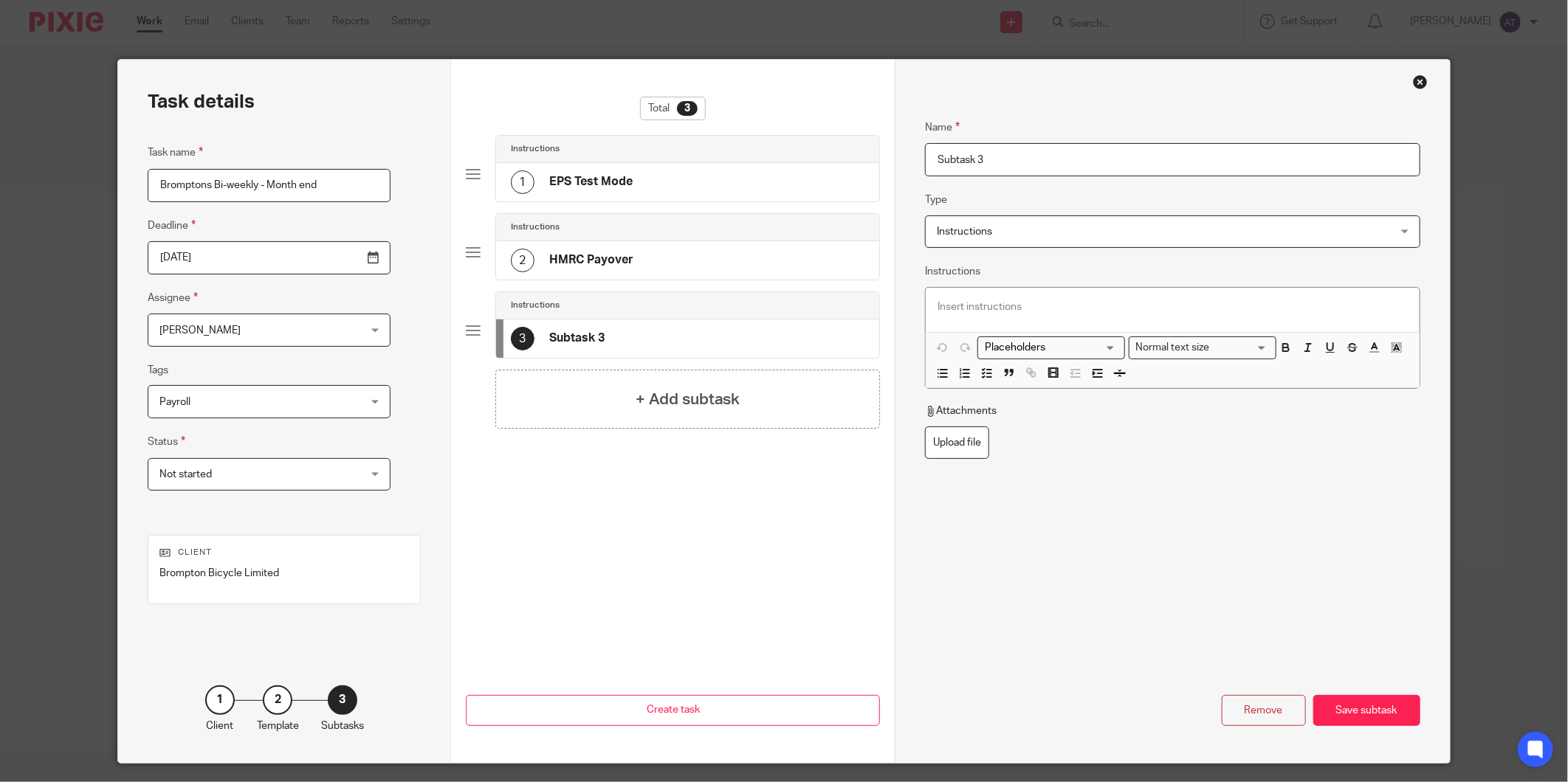
drag, startPoint x: 1047, startPoint y: 168, endPoint x: 503, endPoint y: 181, distance: 544.2
click at [510, 166] on div "Task details Task name Bromptons Bi-weekly - Month end Deadline 2025-11-12 Assi…" at bounding box center [783, 411] width 1331 height 703
paste input "Raise Payment - Court Orders"
type input "Raise Payment - Court Orders"
click at [1078, 315] on div at bounding box center [1172, 310] width 493 height 44
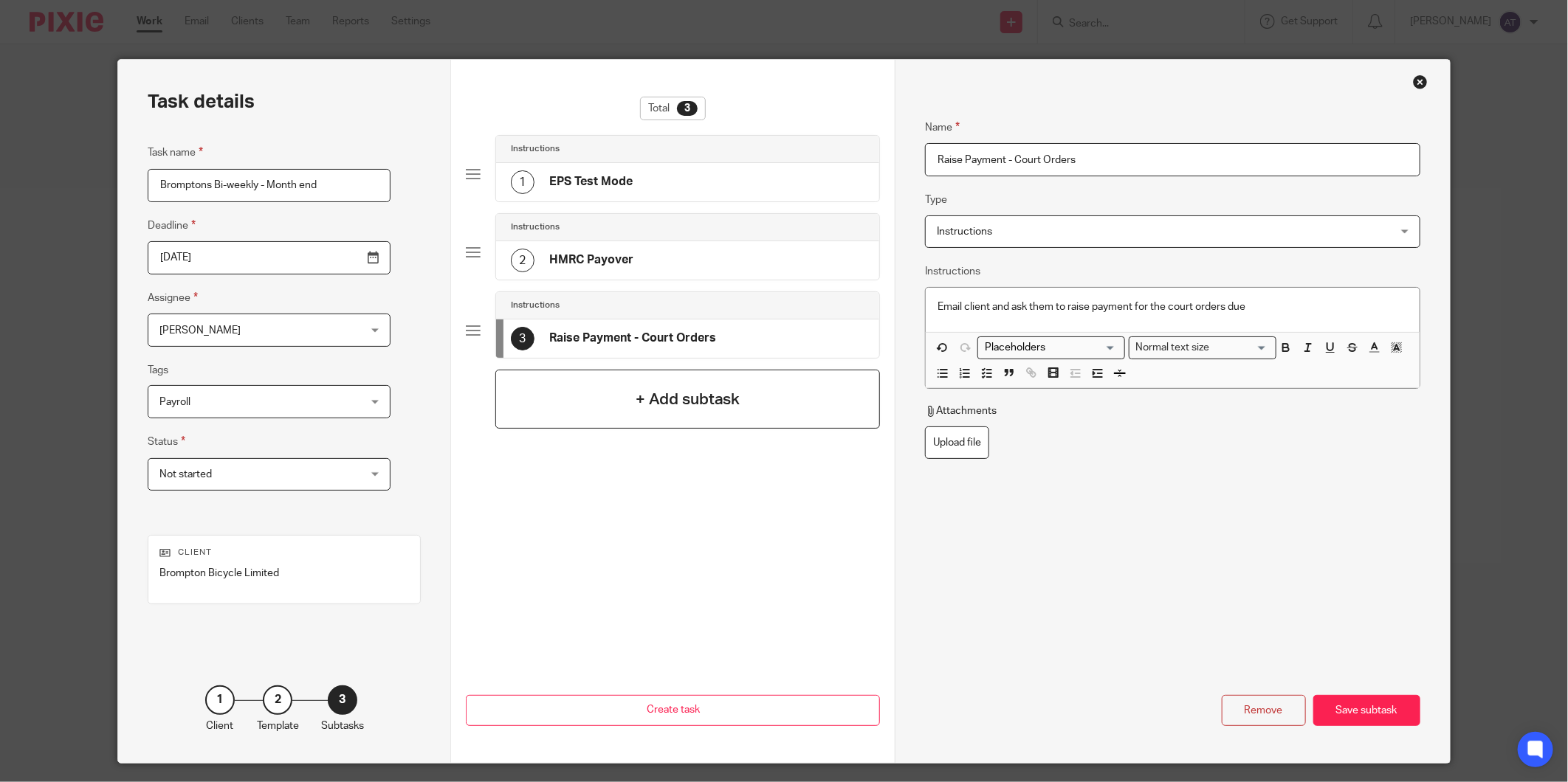
click at [638, 402] on h4 "+ Add subtask" at bounding box center [688, 400] width 105 height 23
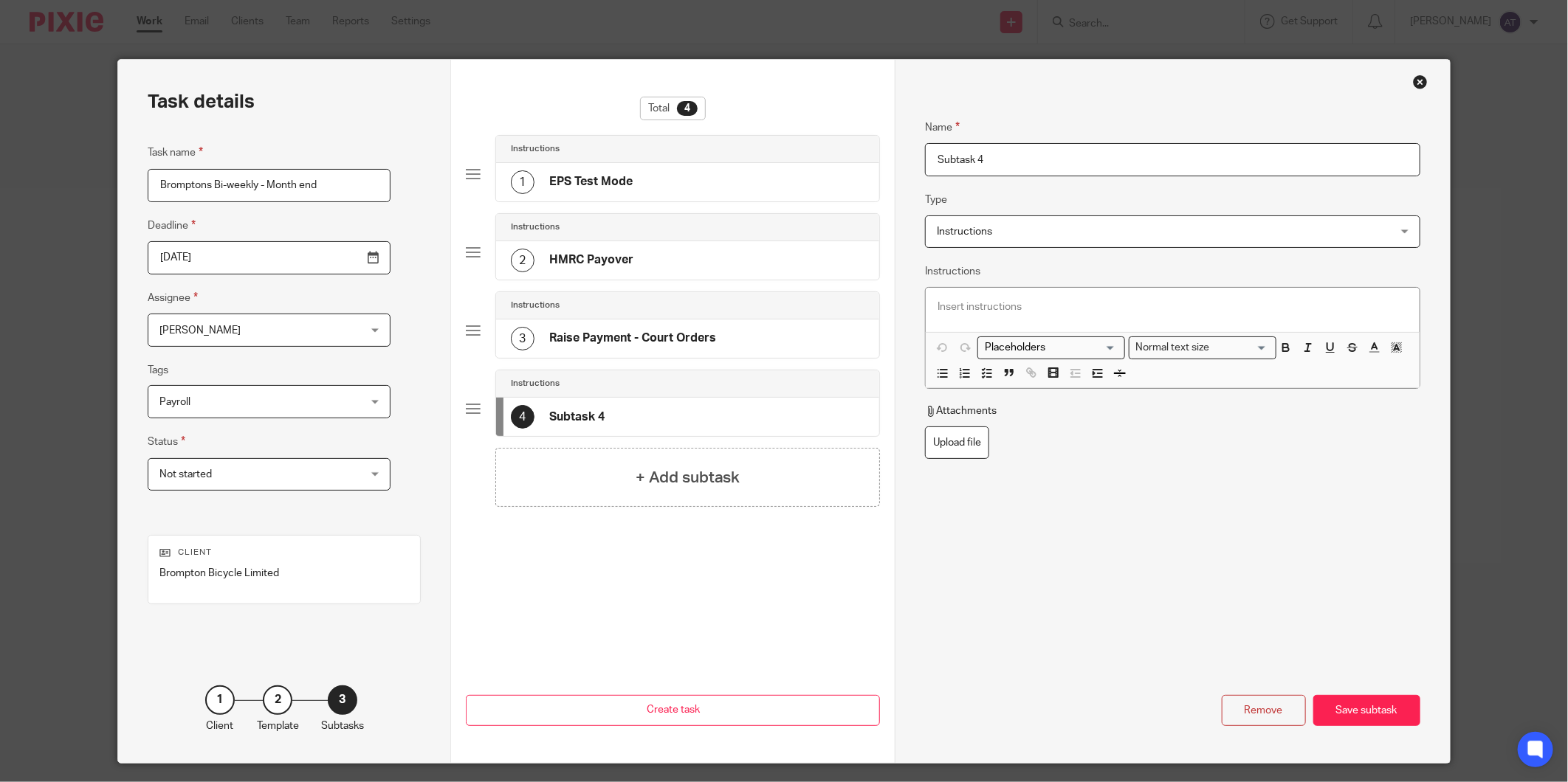
drag, startPoint x: 1050, startPoint y: 160, endPoint x: 645, endPoint y: 154, distance: 405.0
click at [645, 154] on div "Task details Task name Bromptons Bi-weekly - Month end Deadline 2025-11-12 Assi…" at bounding box center [783, 411] width 1331 height 703
paste input "end court order payments sheet to client"
type input "Send court order payments sheet to client"
click at [561, 485] on div "+ Add subtask" at bounding box center [687, 478] width 385 height 59
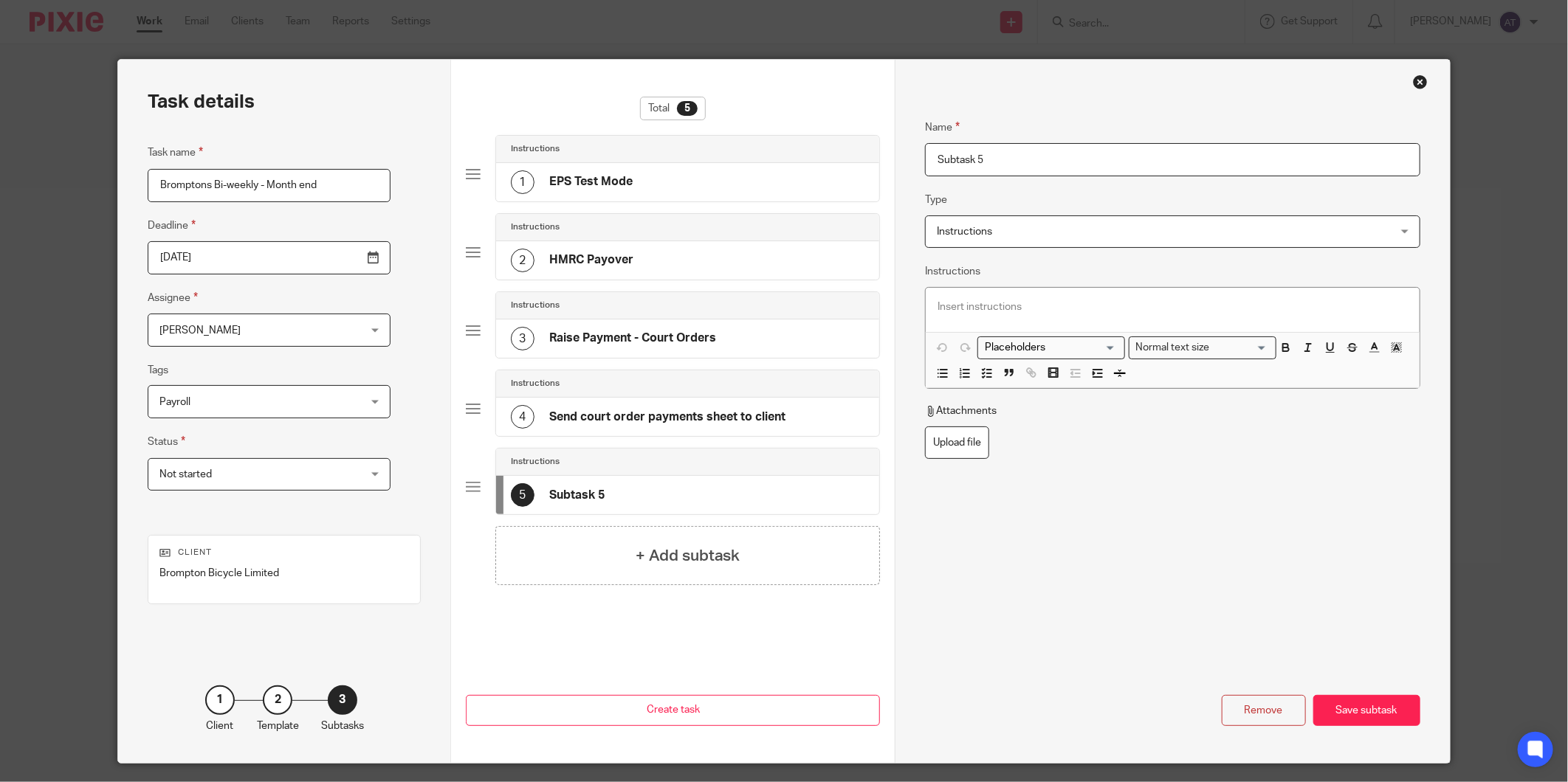
drag, startPoint x: 1095, startPoint y: 161, endPoint x: 375, endPoint y: 162, distance: 720.0
click at [376, 161] on div "Task details Task name Bromptons Bi-weekly - Month end Deadline 2025-11-12 Assi…" at bounding box center [783, 411] width 1331 height 703
paste input "EPS Live Mode"
type input "EPS Live Mode"
click at [1038, 293] on div at bounding box center [1172, 310] width 493 height 44
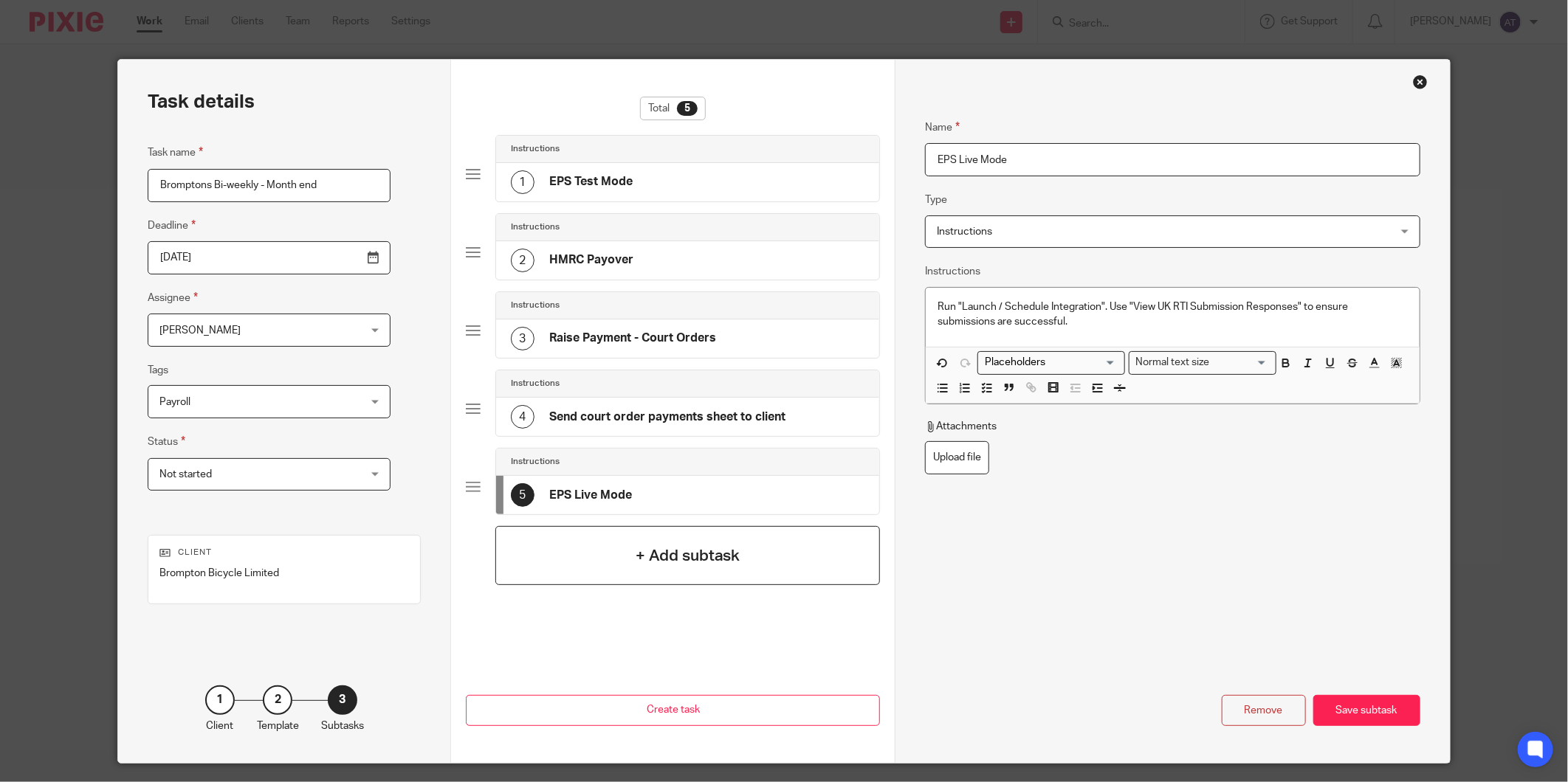
click at [660, 585] on div "+ Add subtask" at bounding box center [687, 555] width 385 height 59
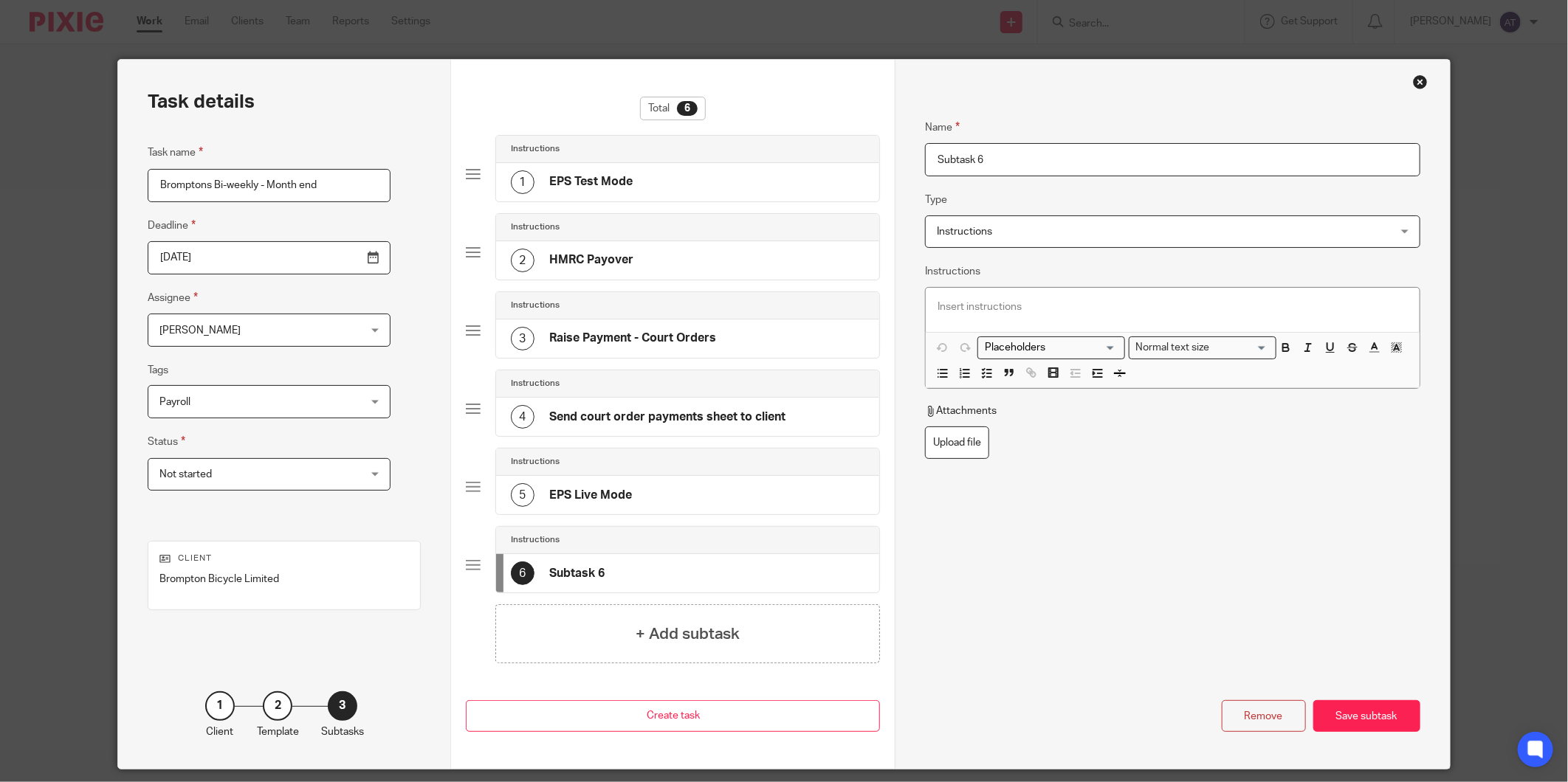
drag, startPoint x: 1050, startPoint y: 164, endPoint x: 736, endPoint y: 164, distance: 314.0
click at [736, 164] on div "Task details Task name Bromptons Bi-weekly - Month end Deadline 2025-11-12 Assi…" at bounding box center [783, 414] width 1331 height 709
paste input "Pension Uploads"
type input "Pension Uploads"
click at [985, 300] on p at bounding box center [1173, 307] width 470 height 15
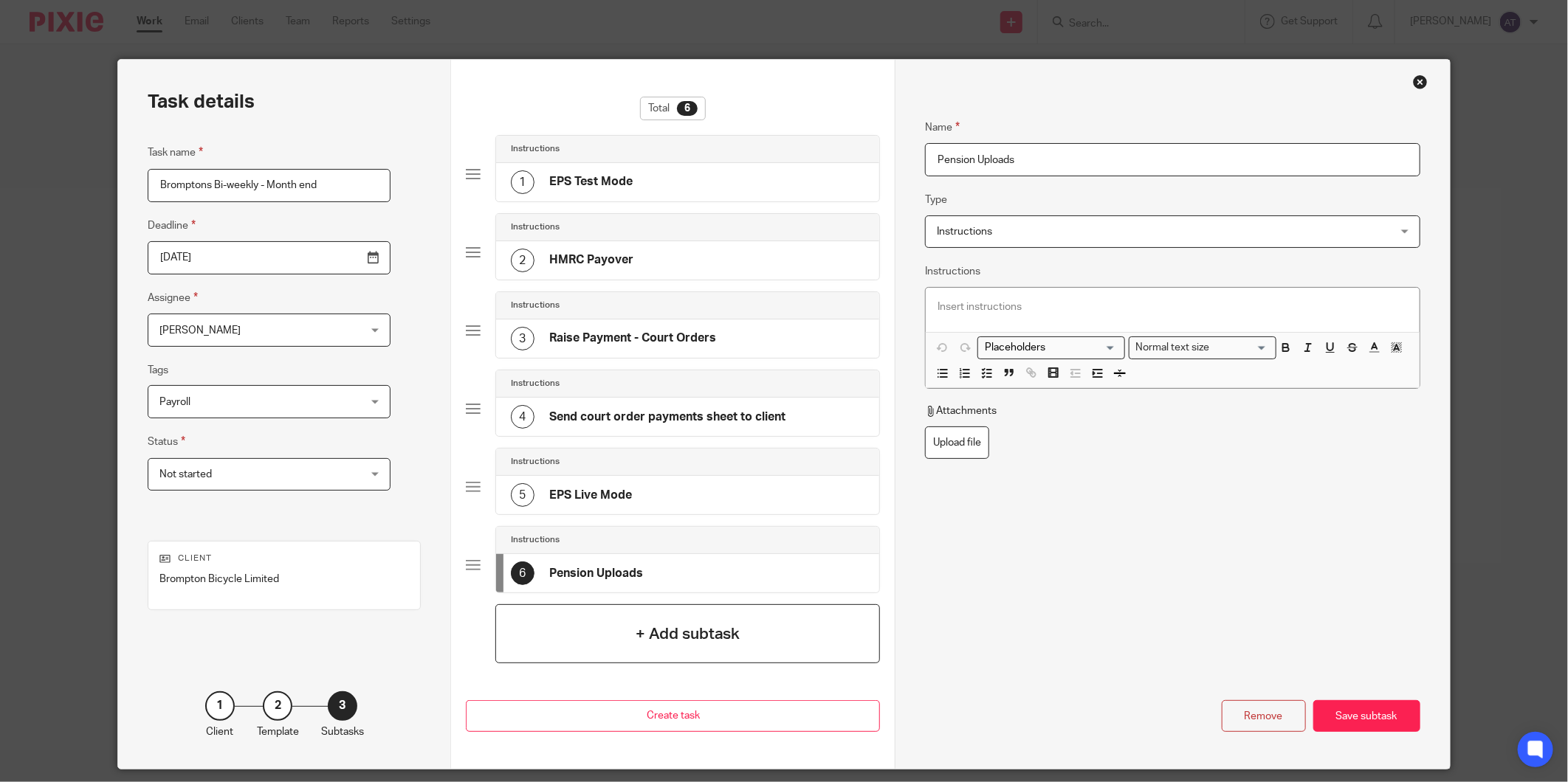
click at [687, 642] on h4 "+ Add subtask" at bounding box center [688, 634] width 105 height 23
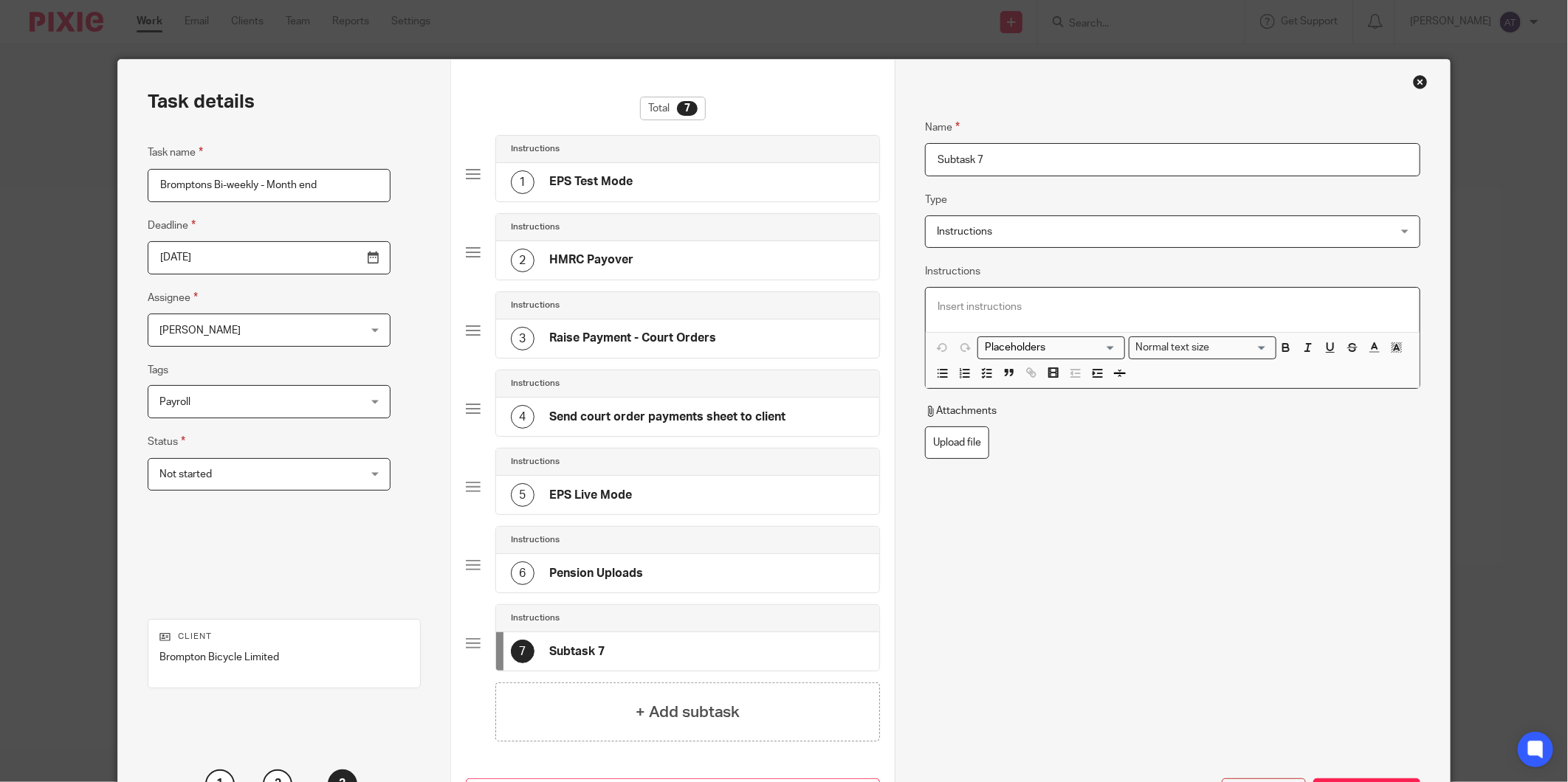
click at [1016, 297] on div at bounding box center [1172, 310] width 493 height 44
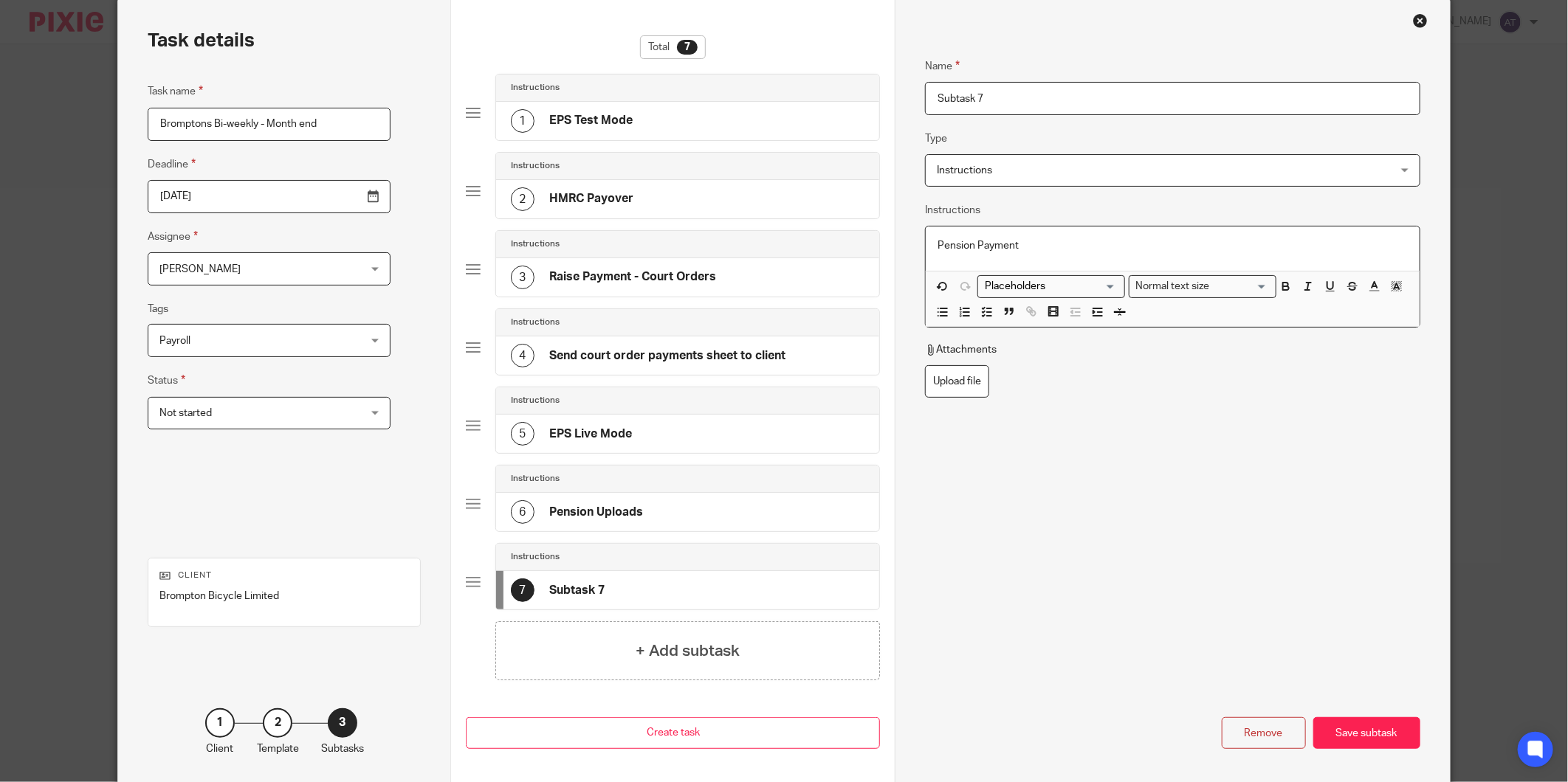
scroll to position [127, 0]
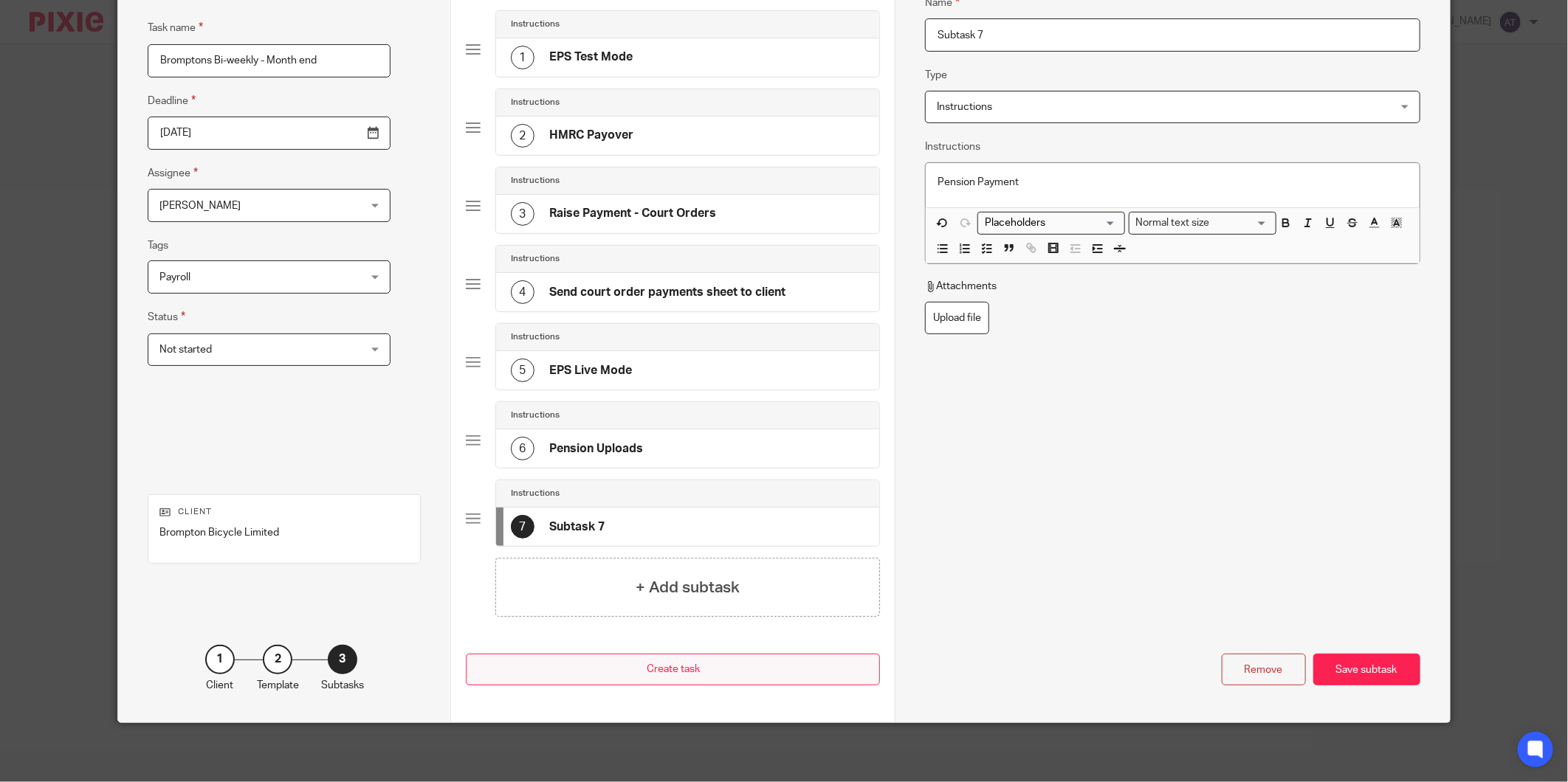
click at [1391, 670] on div "Save subtask" at bounding box center [1367, 669] width 107 height 32
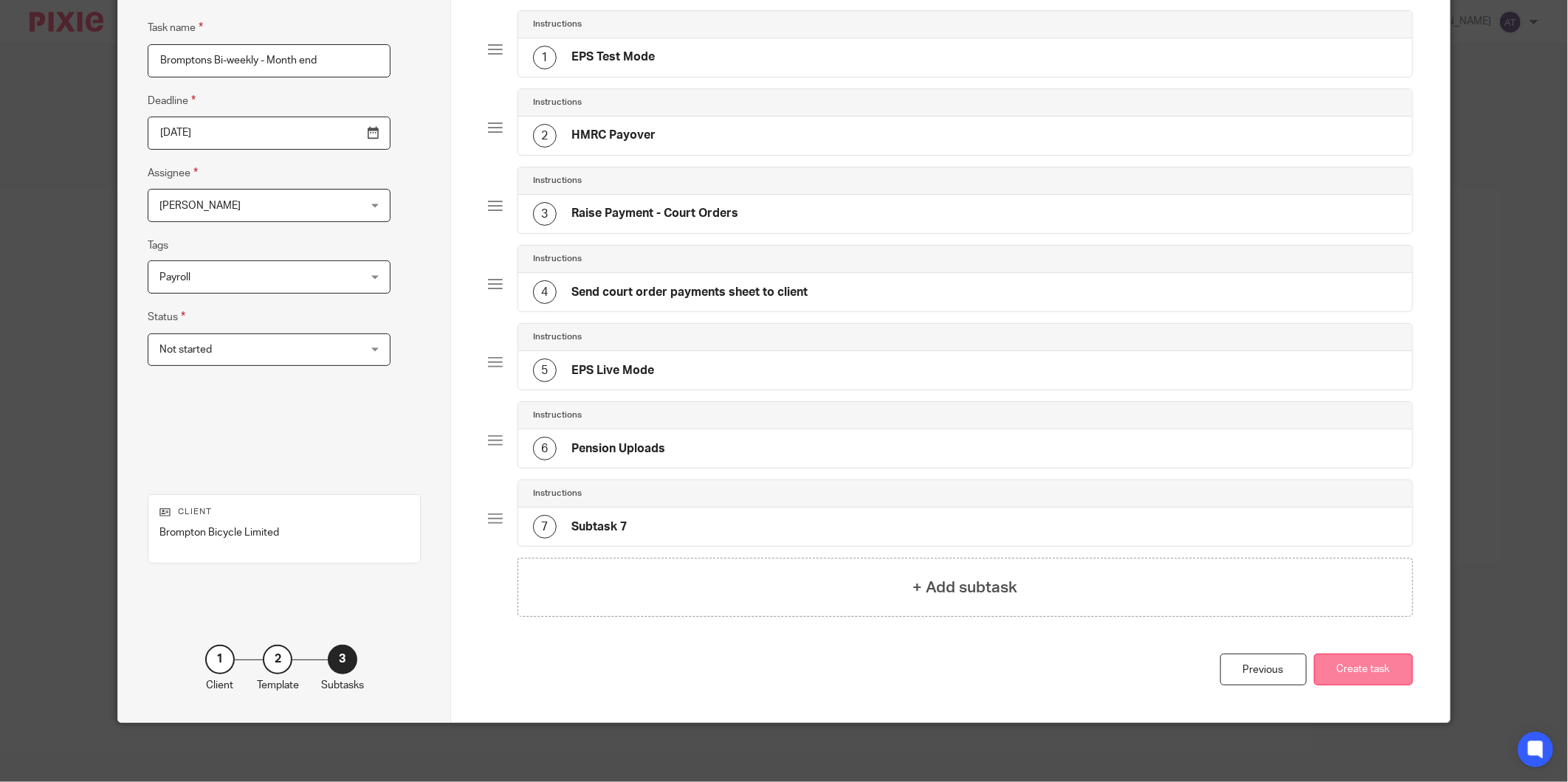
click at [1377, 672] on button "Create task" at bounding box center [1363, 669] width 99 height 32
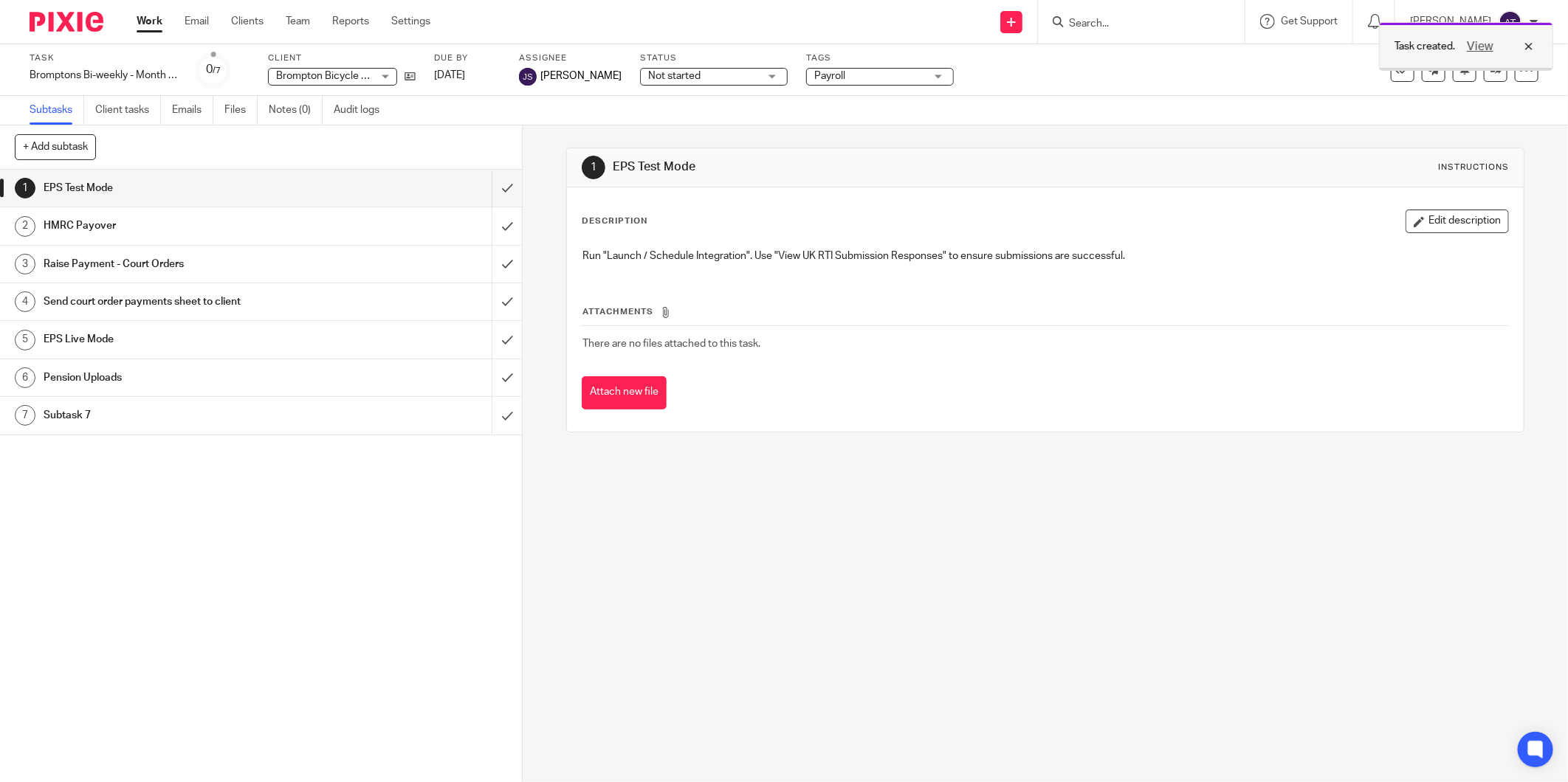
click at [1526, 42] on div "View" at bounding box center [1496, 47] width 83 height 18
click at [1520, 71] on icon at bounding box center [1527, 70] width 15 height 15
click at [1489, 96] on li "Save as a template" at bounding box center [1454, 106] width 128 height 22
click at [1457, 100] on link "Save as a template" at bounding box center [1454, 107] width 128 height 15
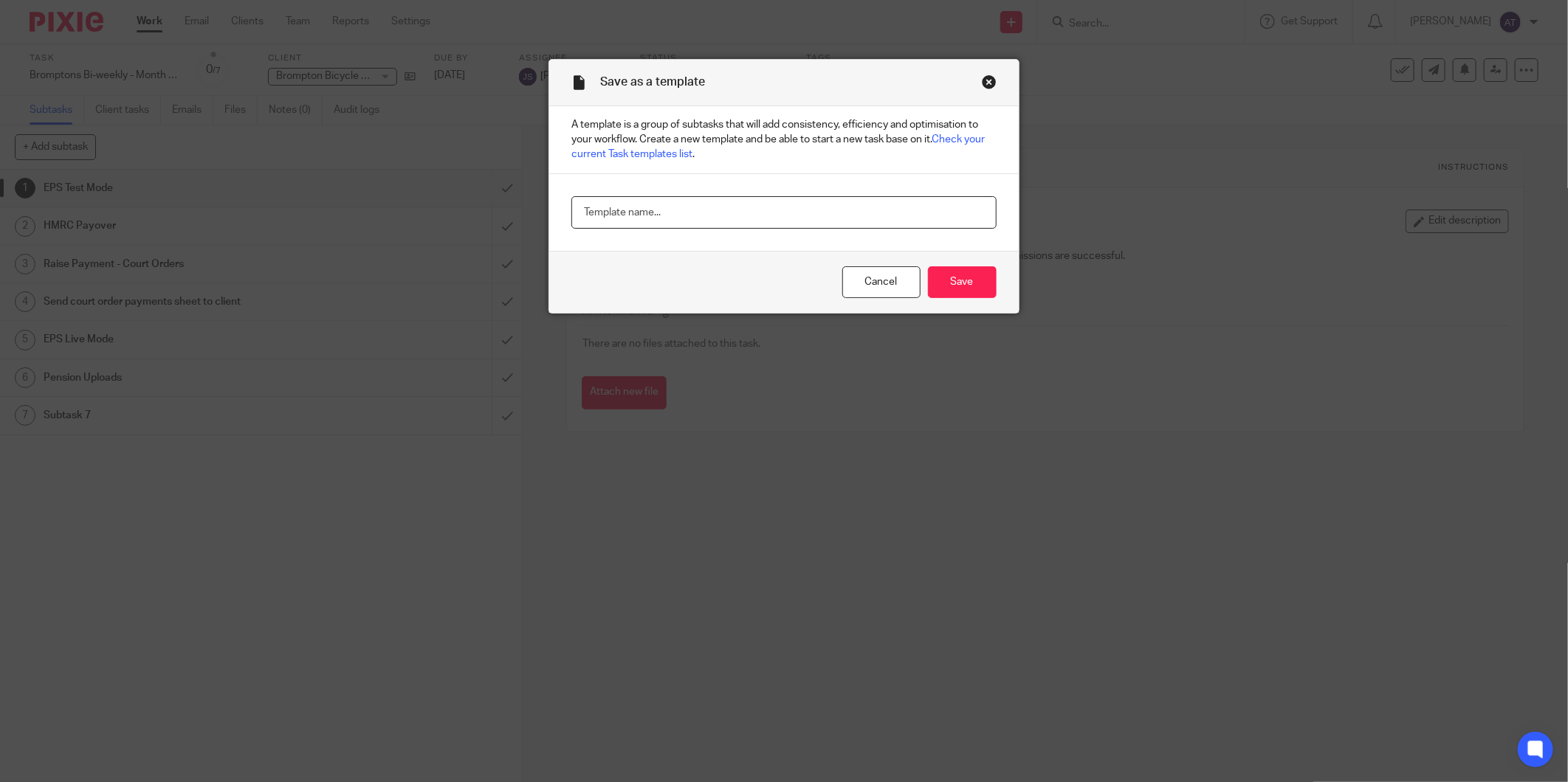
click at [789, 205] on input "text" at bounding box center [783, 213] width 425 height 34
paste input "Bromptons Bi-weekly - Month end"
type input "Bromptons Bi-weekly - Month end"
click at [968, 283] on input "Save" at bounding box center [962, 282] width 69 height 32
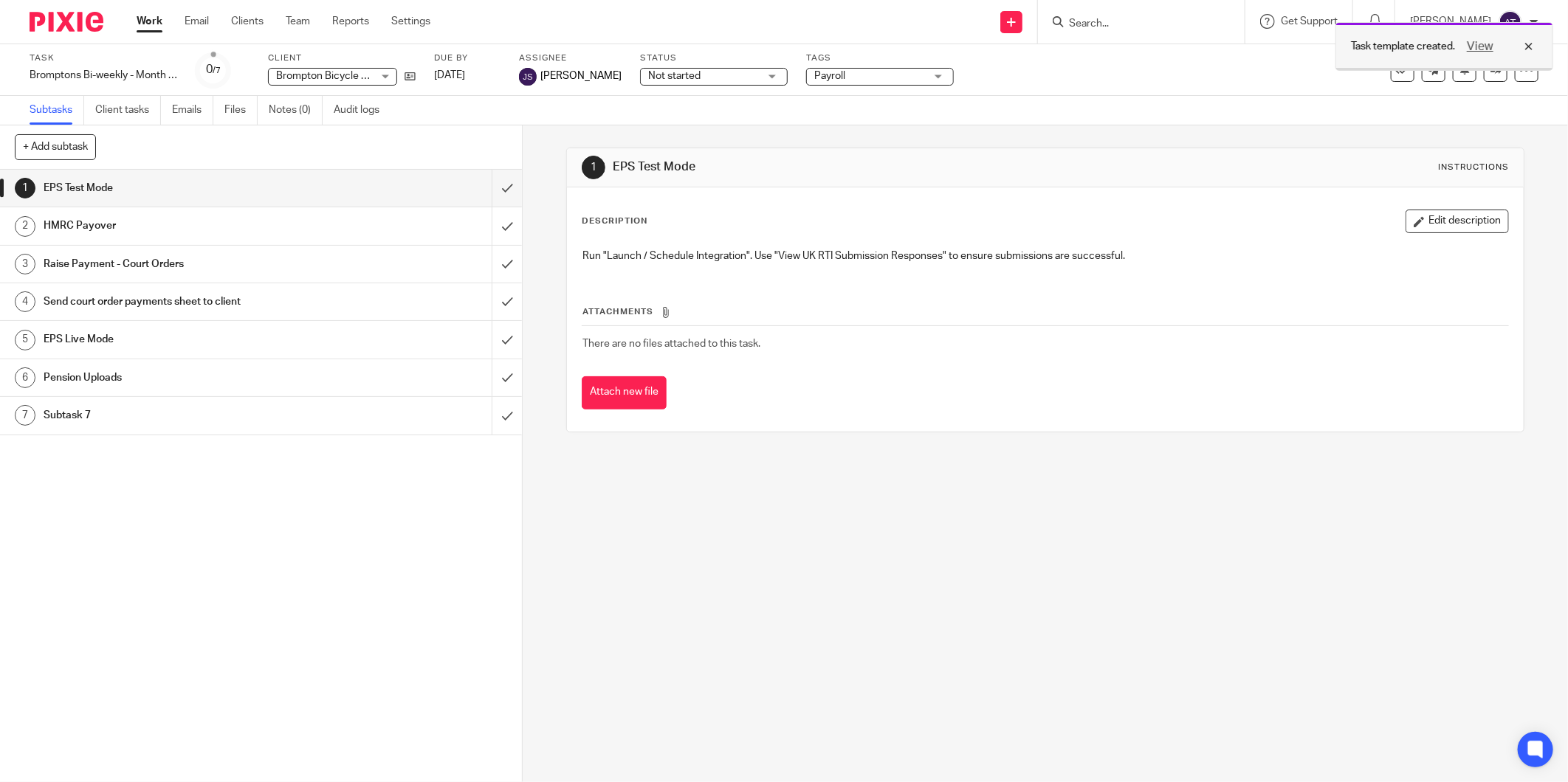
click at [1530, 46] on div "View" at bounding box center [1496, 47] width 83 height 18
click at [296, 22] on link "Team" at bounding box center [298, 21] width 25 height 15
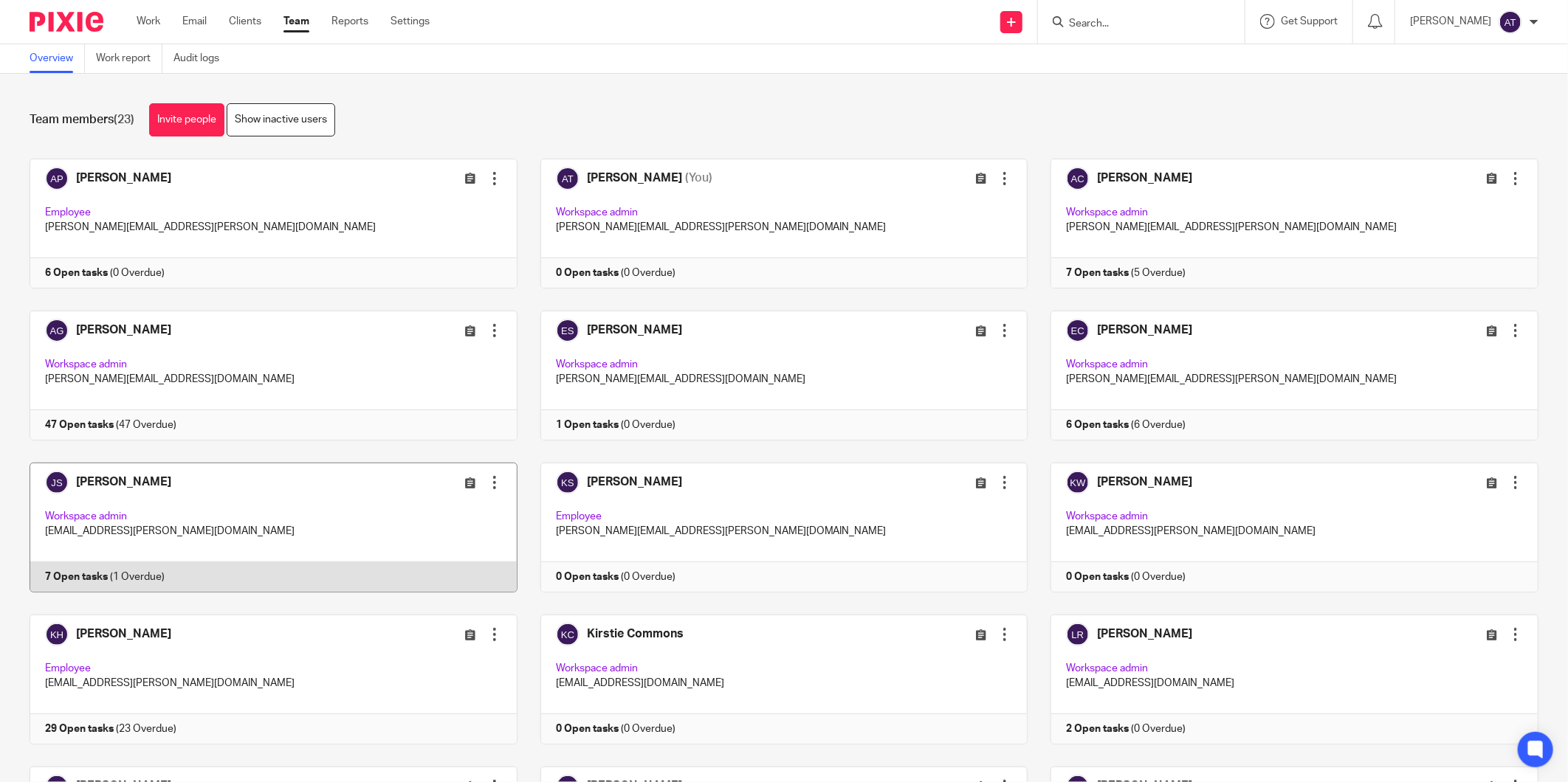
click at [128, 482] on link at bounding box center [262, 528] width 511 height 130
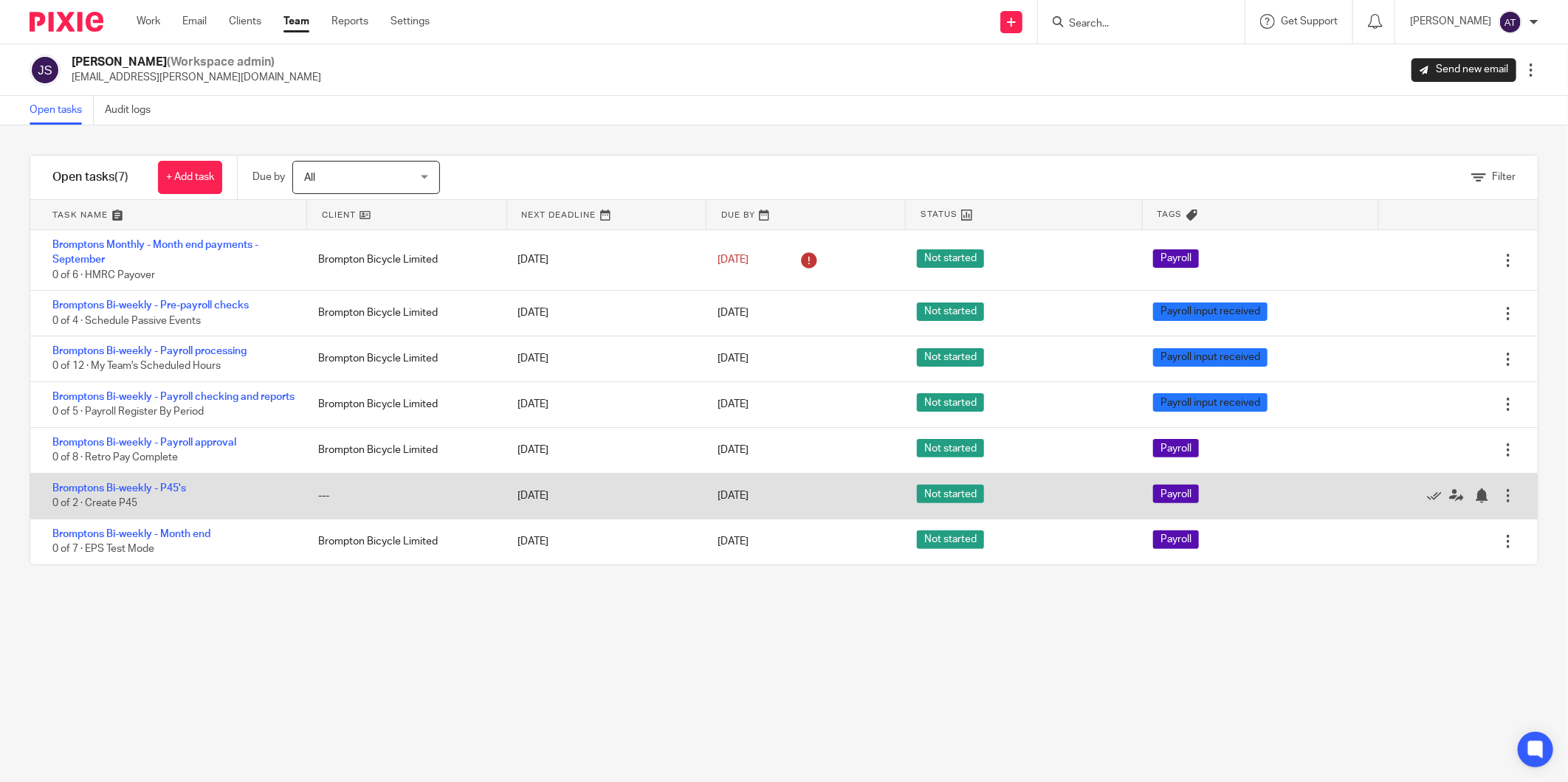
click at [1501, 503] on div at bounding box center [1508, 496] width 15 height 15
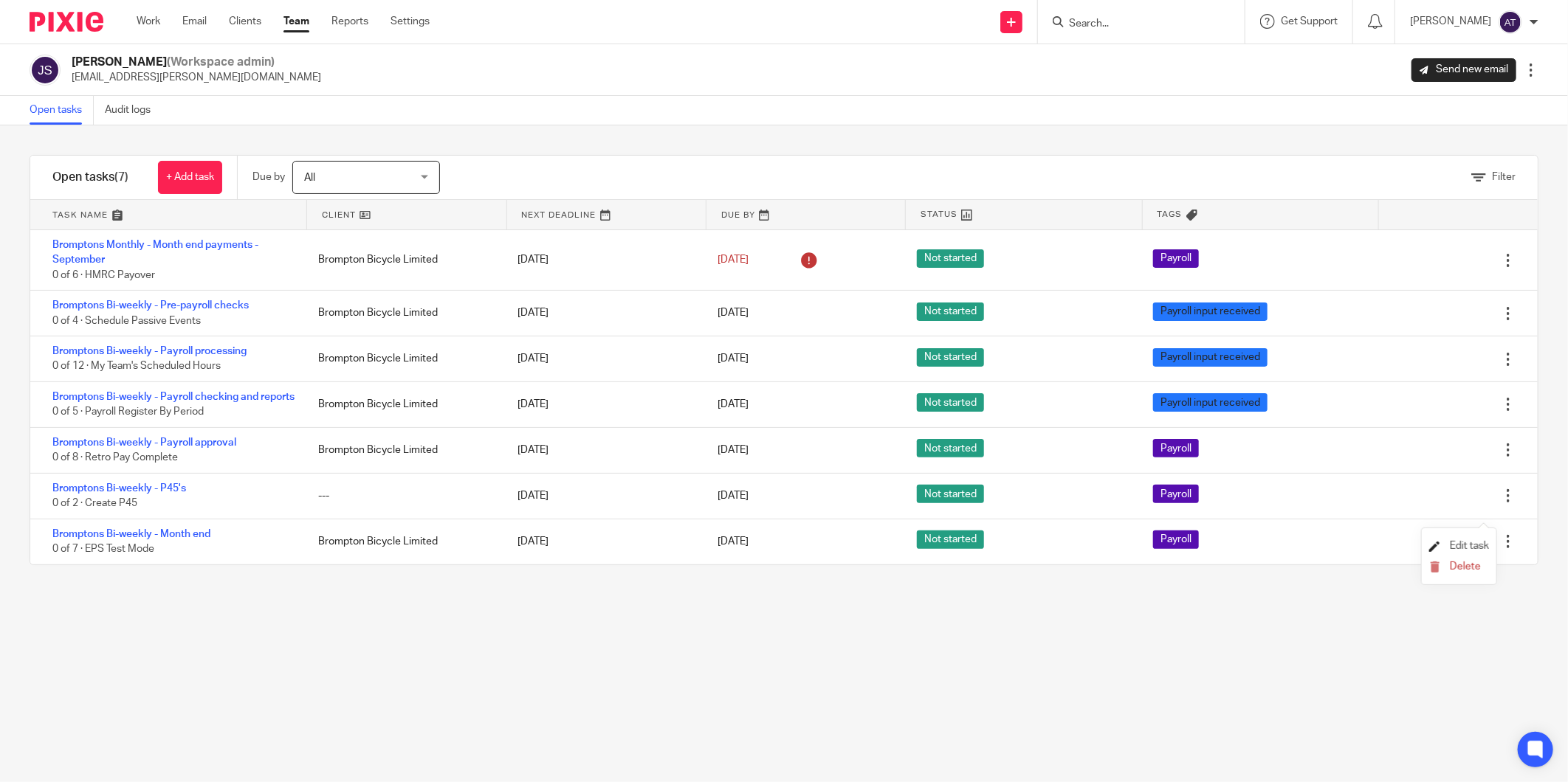
click at [1467, 547] on span "Edit task" at bounding box center [1470, 546] width 39 height 11
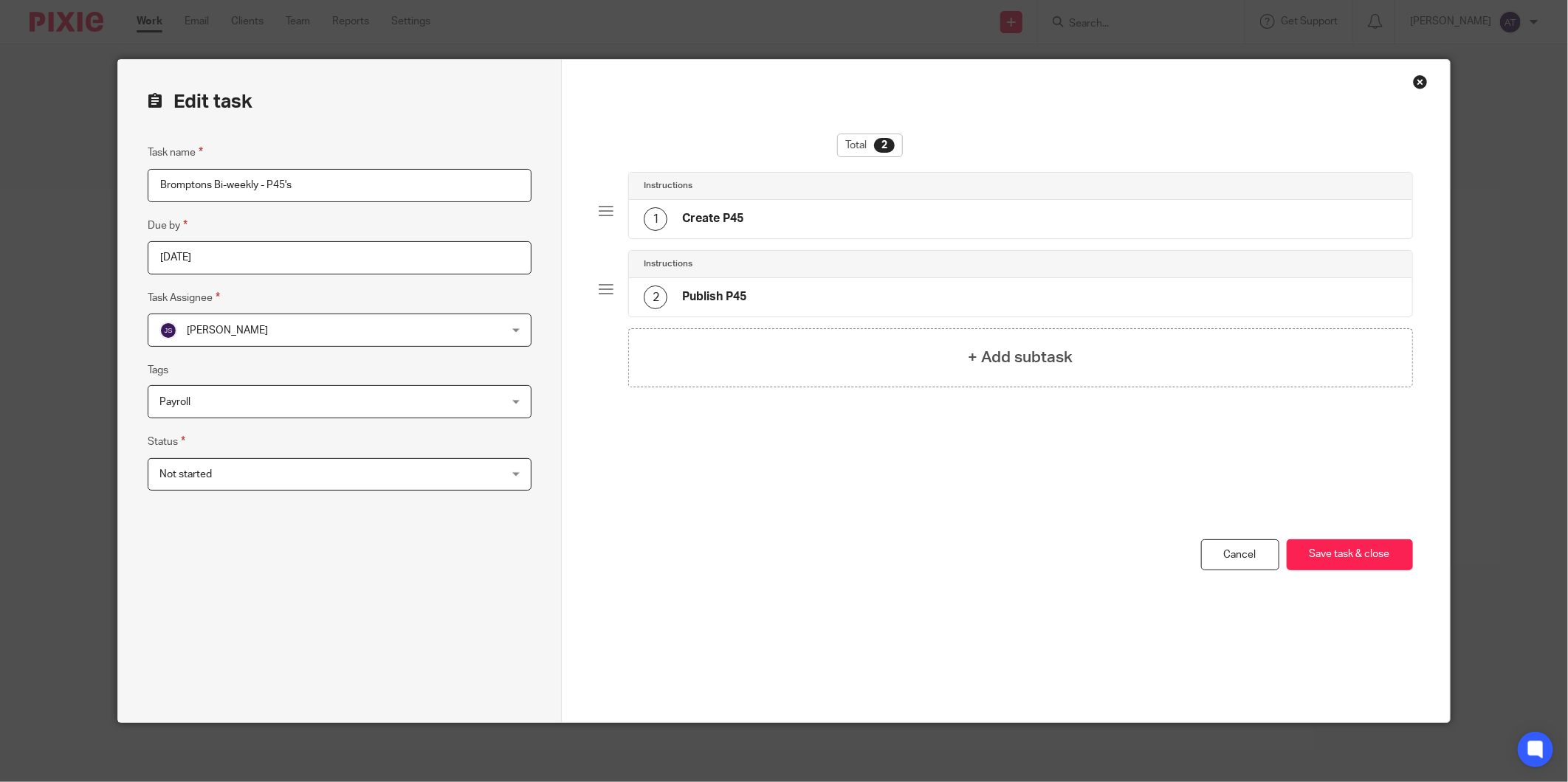
click at [1416, 88] on div "Close this dialog window" at bounding box center [1421, 82] width 15 height 15
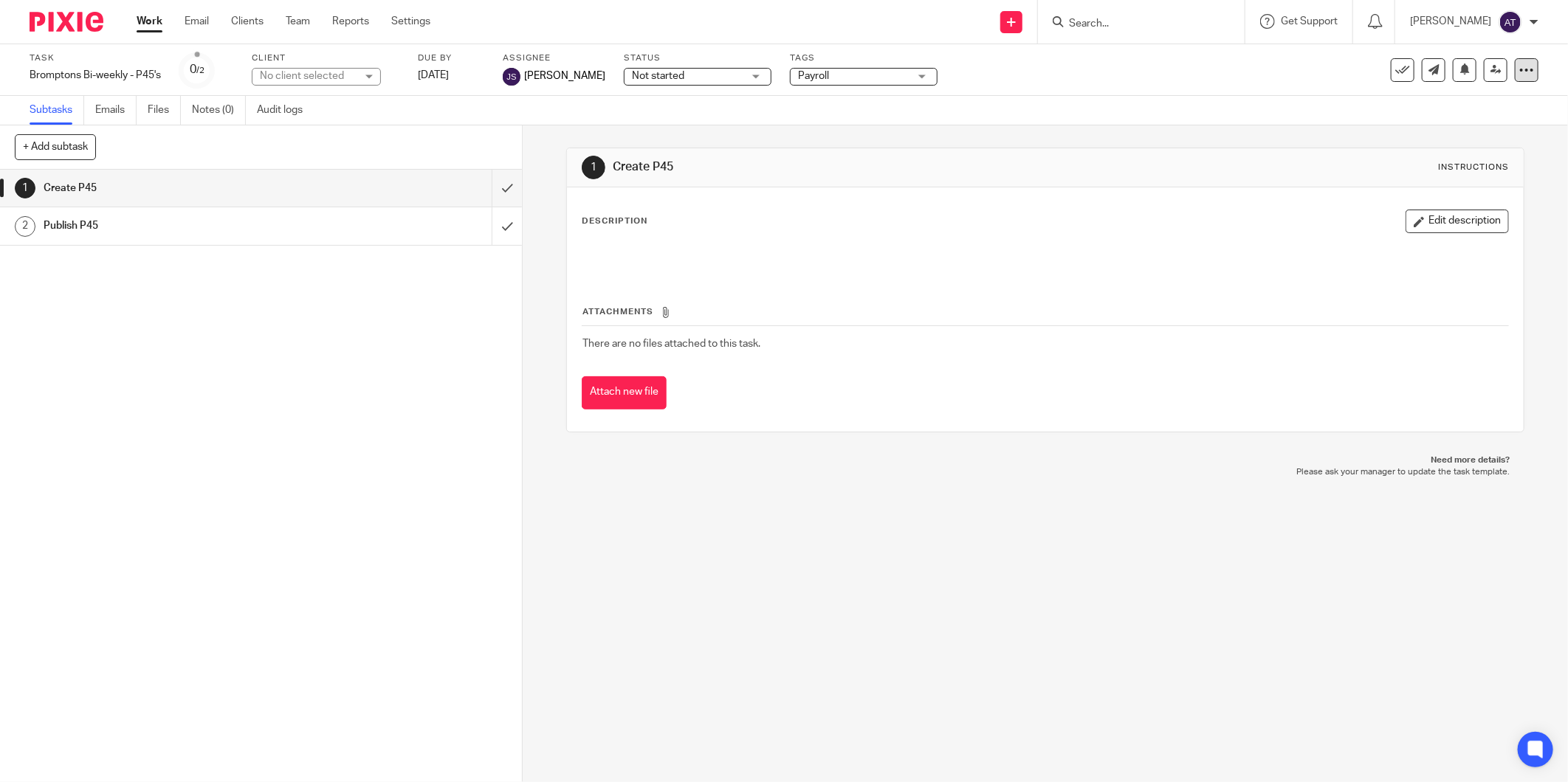
click at [1520, 67] on icon at bounding box center [1527, 70] width 15 height 15
click at [1426, 92] on ul "Save as a template Apply existing template Advanced task editor Copy task Make …" at bounding box center [1426, 160] width 201 height 143
click at [1434, 97] on li "Save as a template" at bounding box center [1426, 106] width 186 height 22
click at [161, 76] on div "Bromptons Bi-weekly - P45's Save Bromptons Bi-weekly - P45's" at bounding box center [95, 75] width 132 height 15
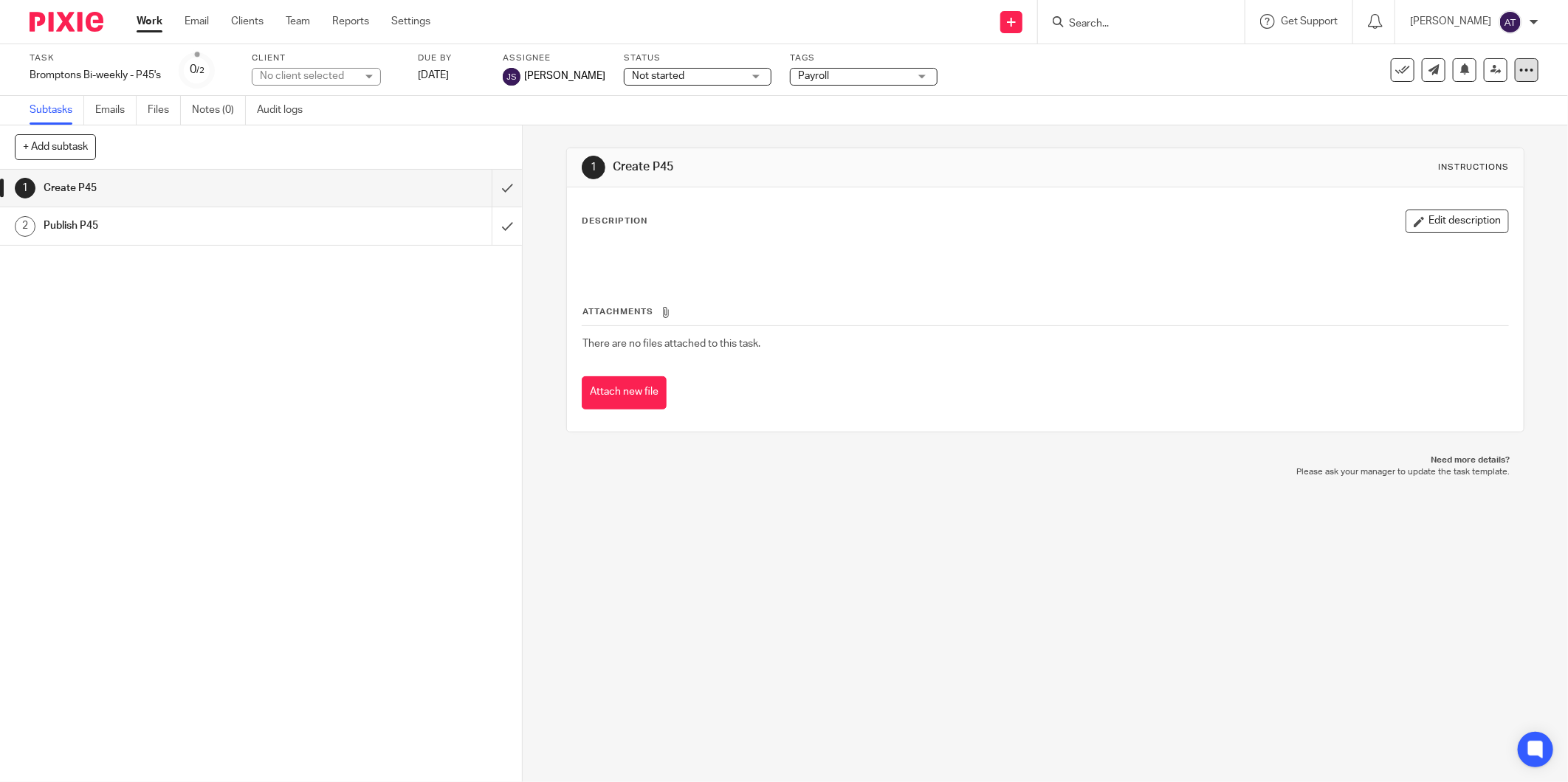
click at [1518, 78] on div at bounding box center [1526, 70] width 24 height 24
click at [1426, 106] on span "Save as a template" at bounding box center [1398, 106] width 87 height 11
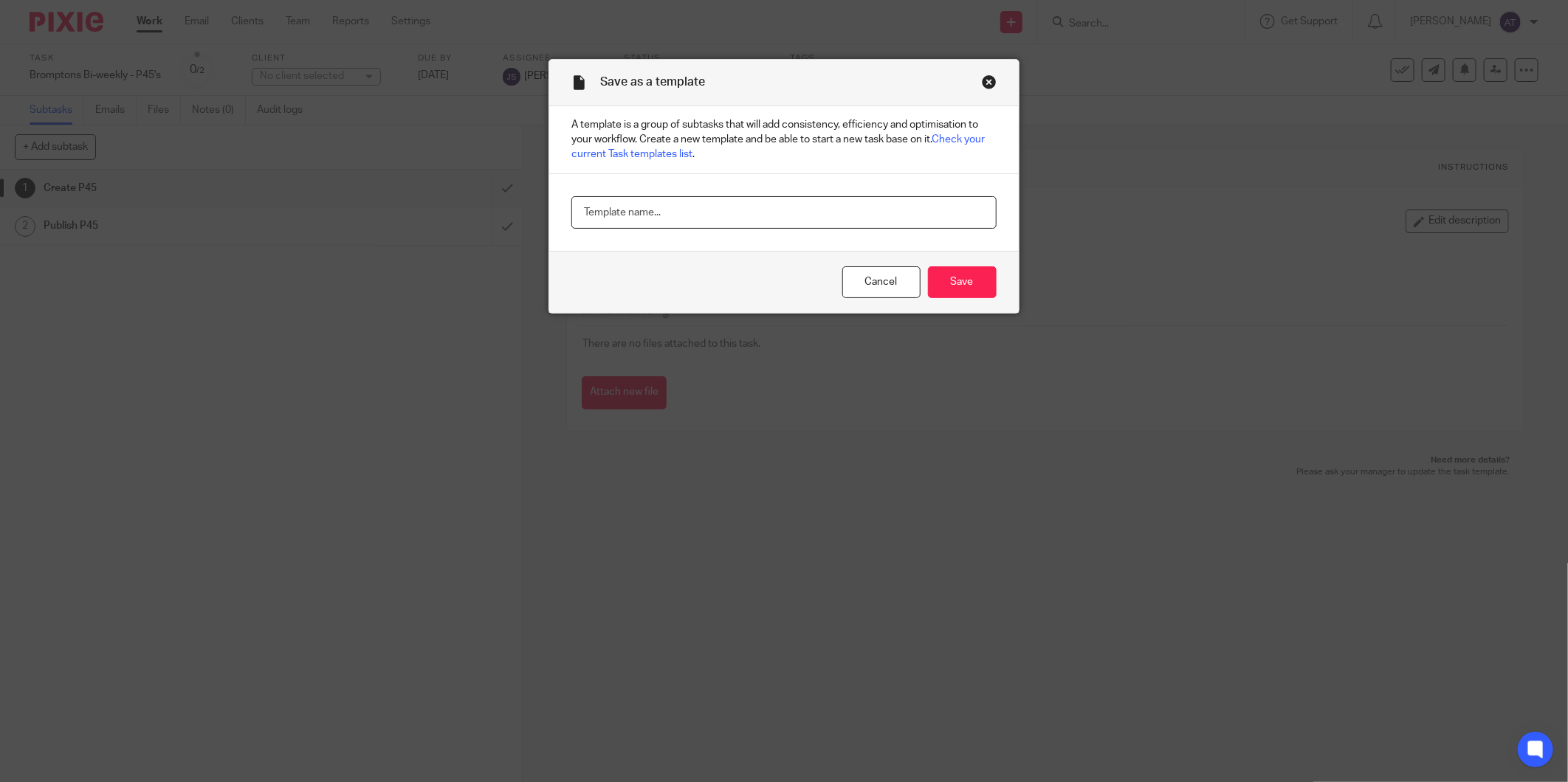
click at [779, 200] on input "text" at bounding box center [783, 213] width 425 height 34
paste input "Bromptons Bi-weekly - P45's"
type input "Bromptons Bi-weekly - P45's"
click at [953, 286] on input "Save" at bounding box center [962, 282] width 69 height 32
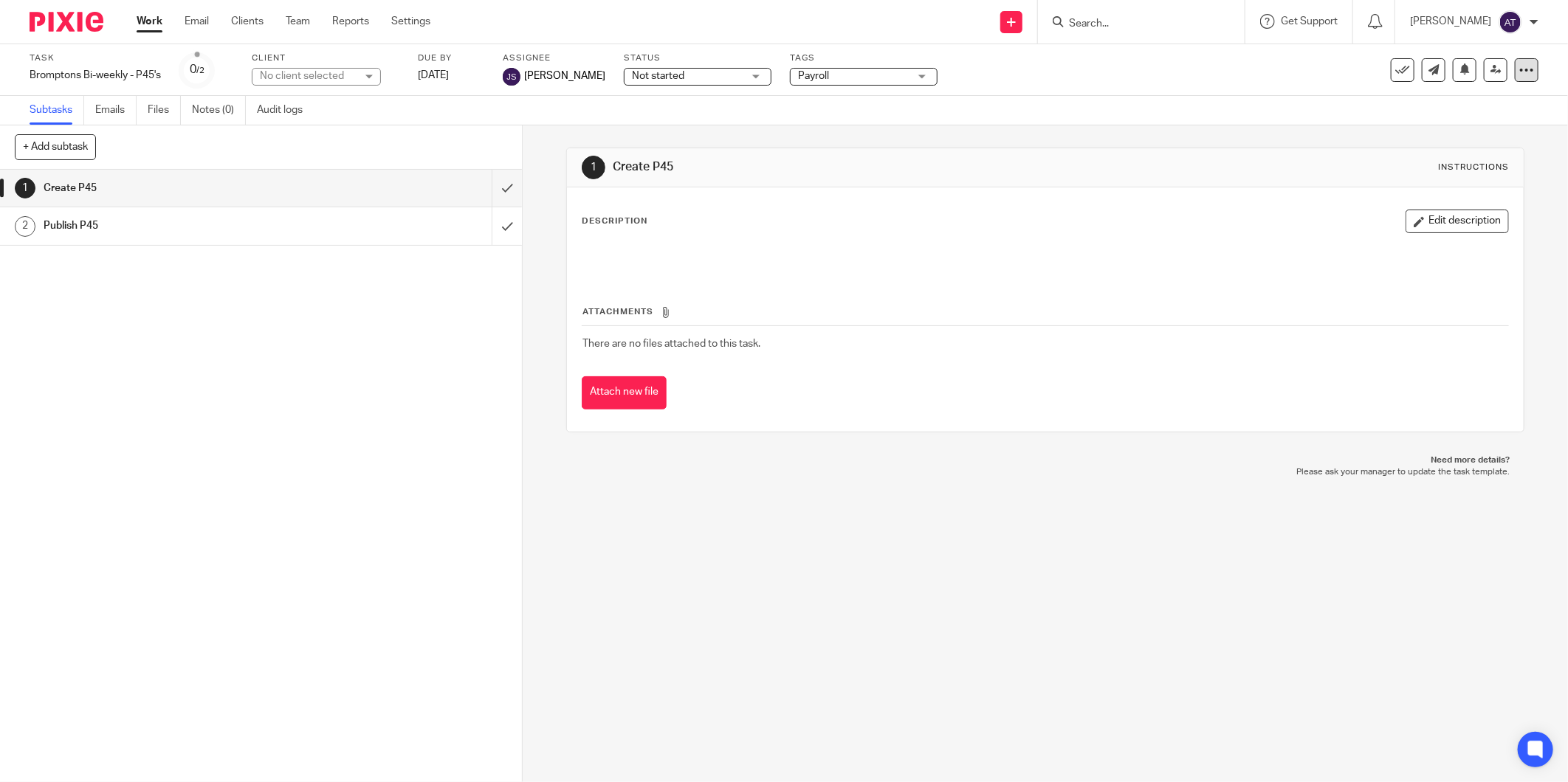
click at [1520, 72] on icon at bounding box center [1527, 70] width 15 height 15
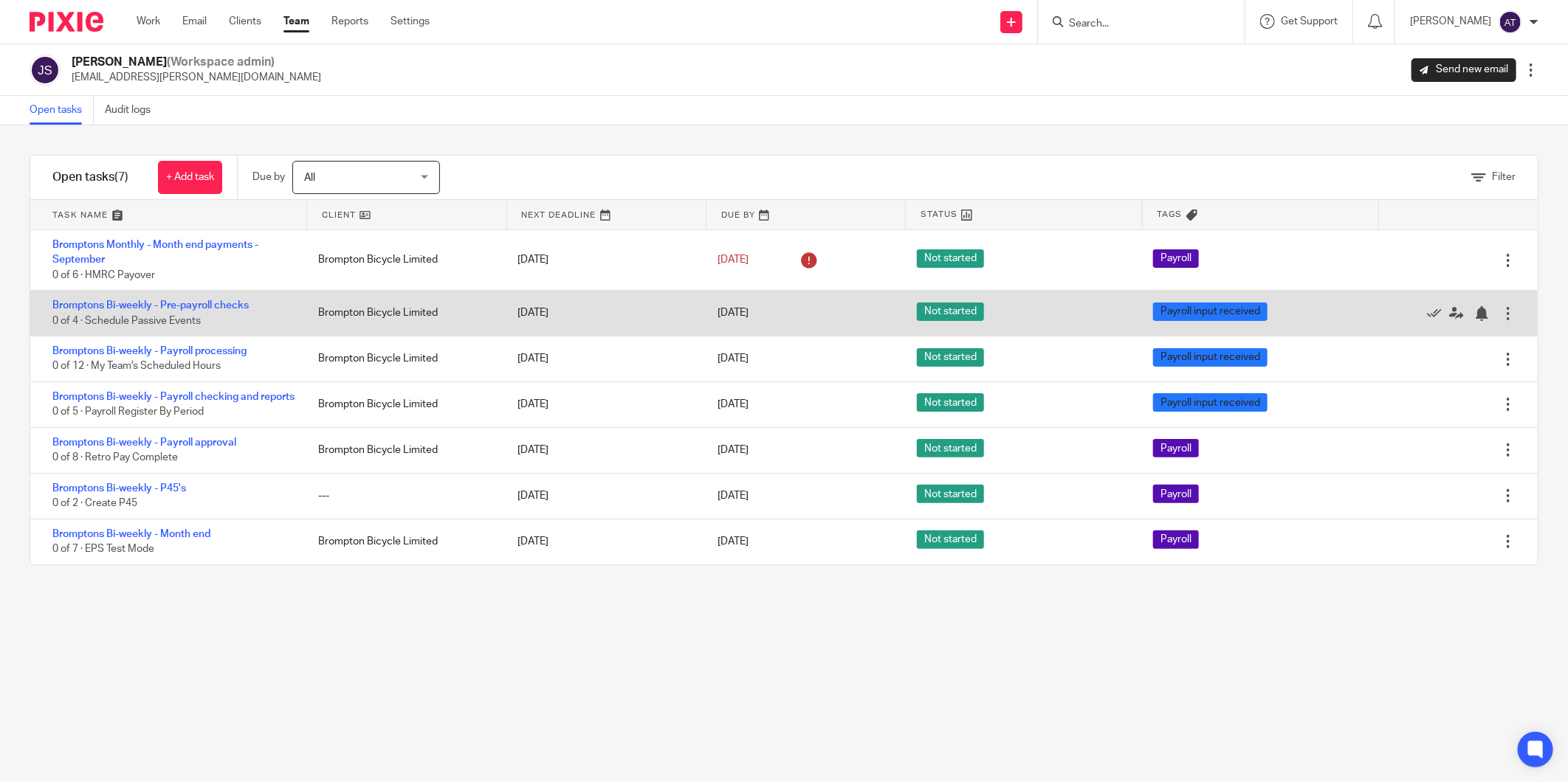
click at [1501, 313] on div at bounding box center [1508, 313] width 15 height 15
click at [168, 308] on link "Bromptons Bi-weekly - Pre-payroll checks" at bounding box center [151, 305] width 196 height 11
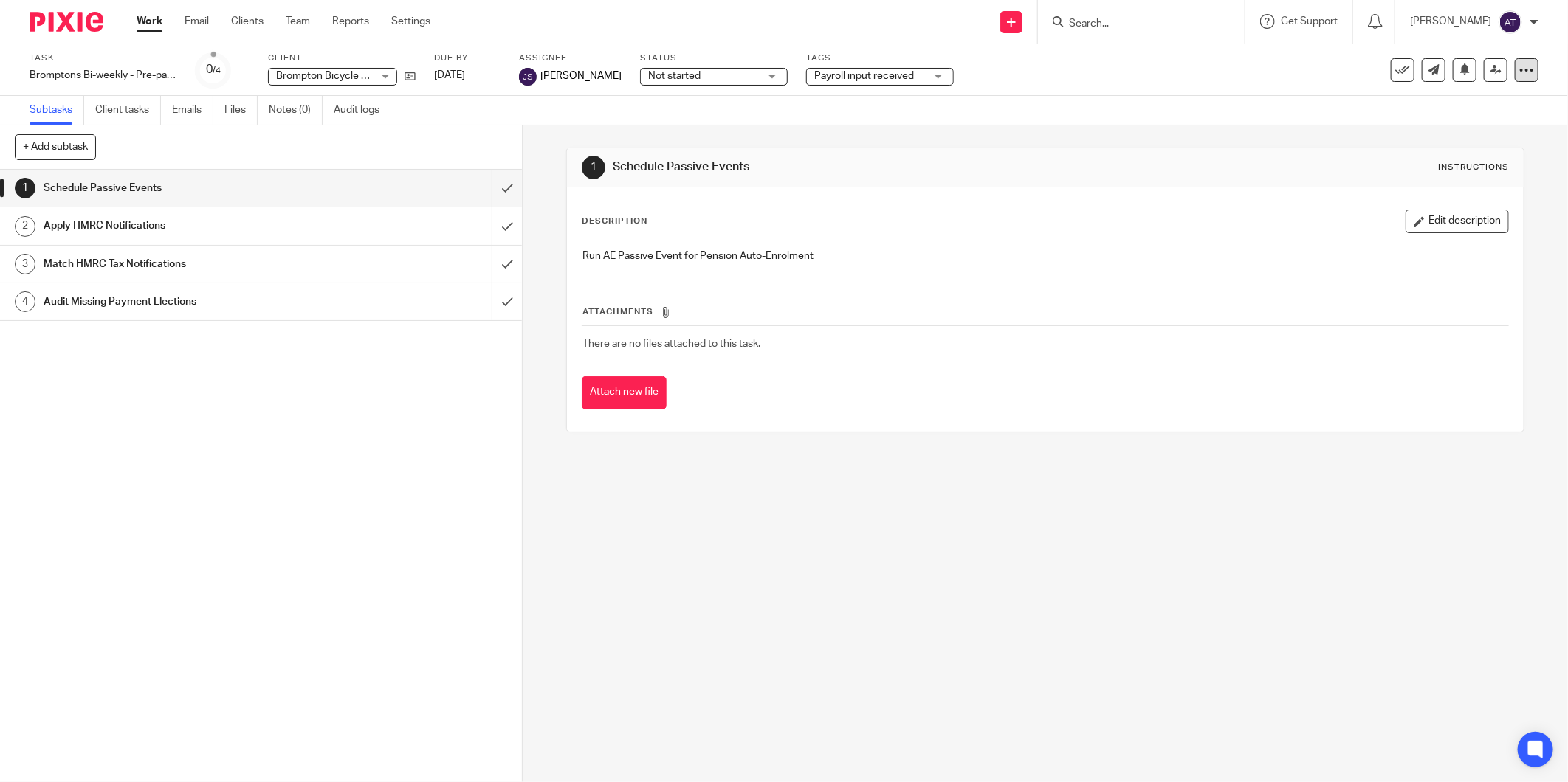
click at [1520, 63] on icon at bounding box center [1527, 70] width 15 height 15
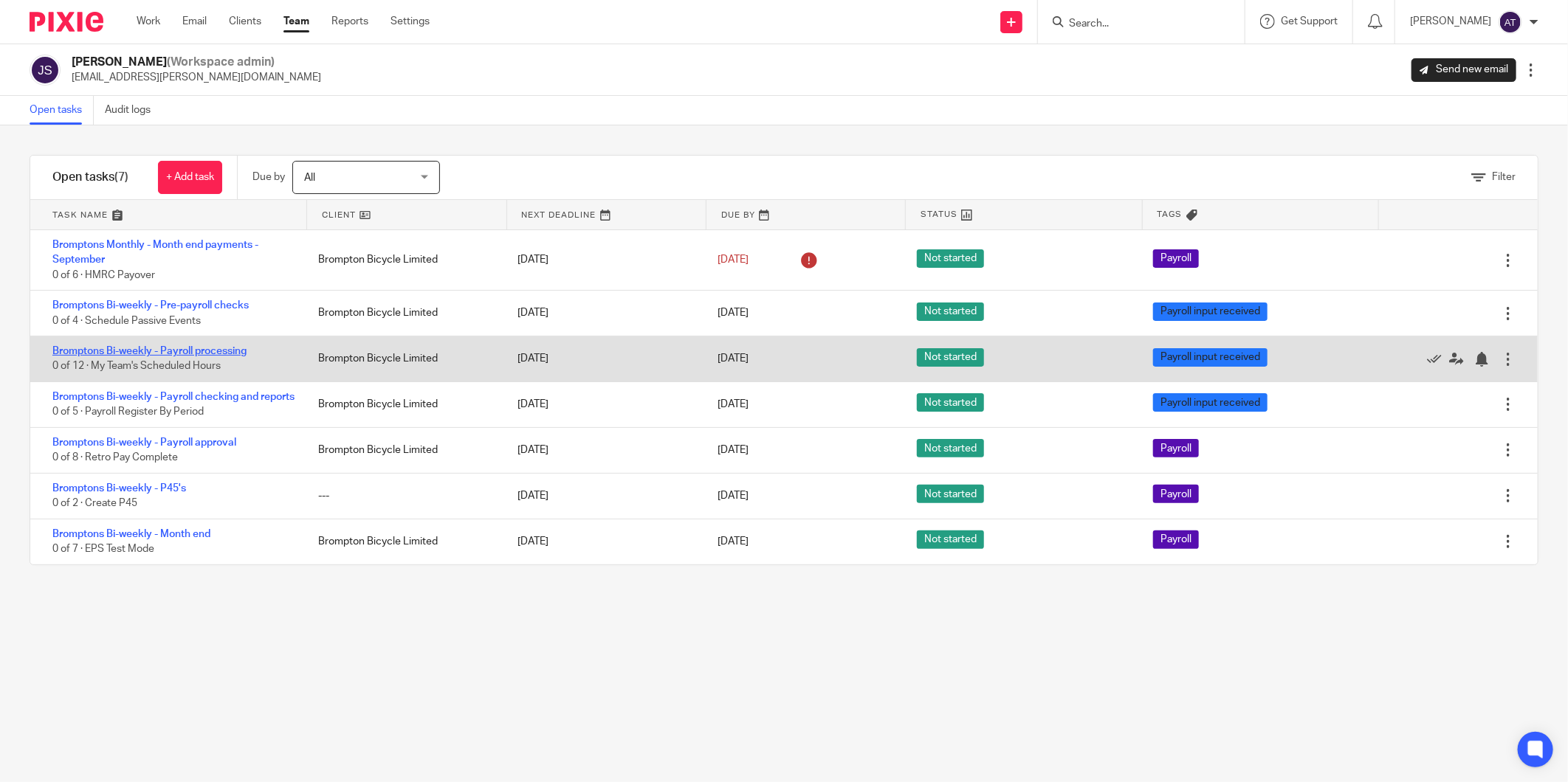
click at [224, 351] on link "Bromptons Bi-weekly - Payroll processing" at bounding box center [149, 351] width 194 height 11
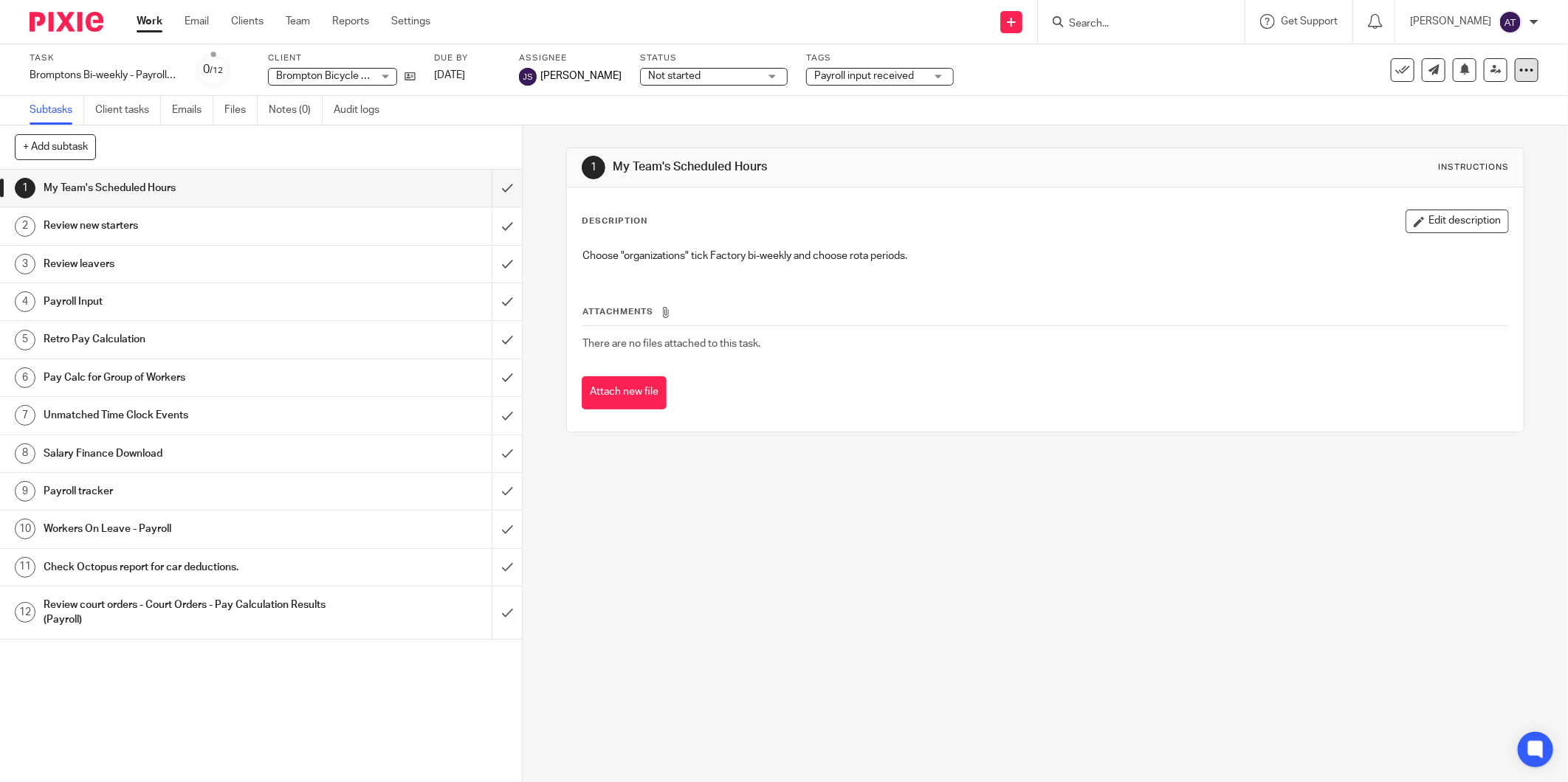
click at [1520, 68] on icon at bounding box center [1527, 70] width 15 height 15
click at [1469, 106] on span "Save as a template" at bounding box center [1454, 106] width 87 height 11
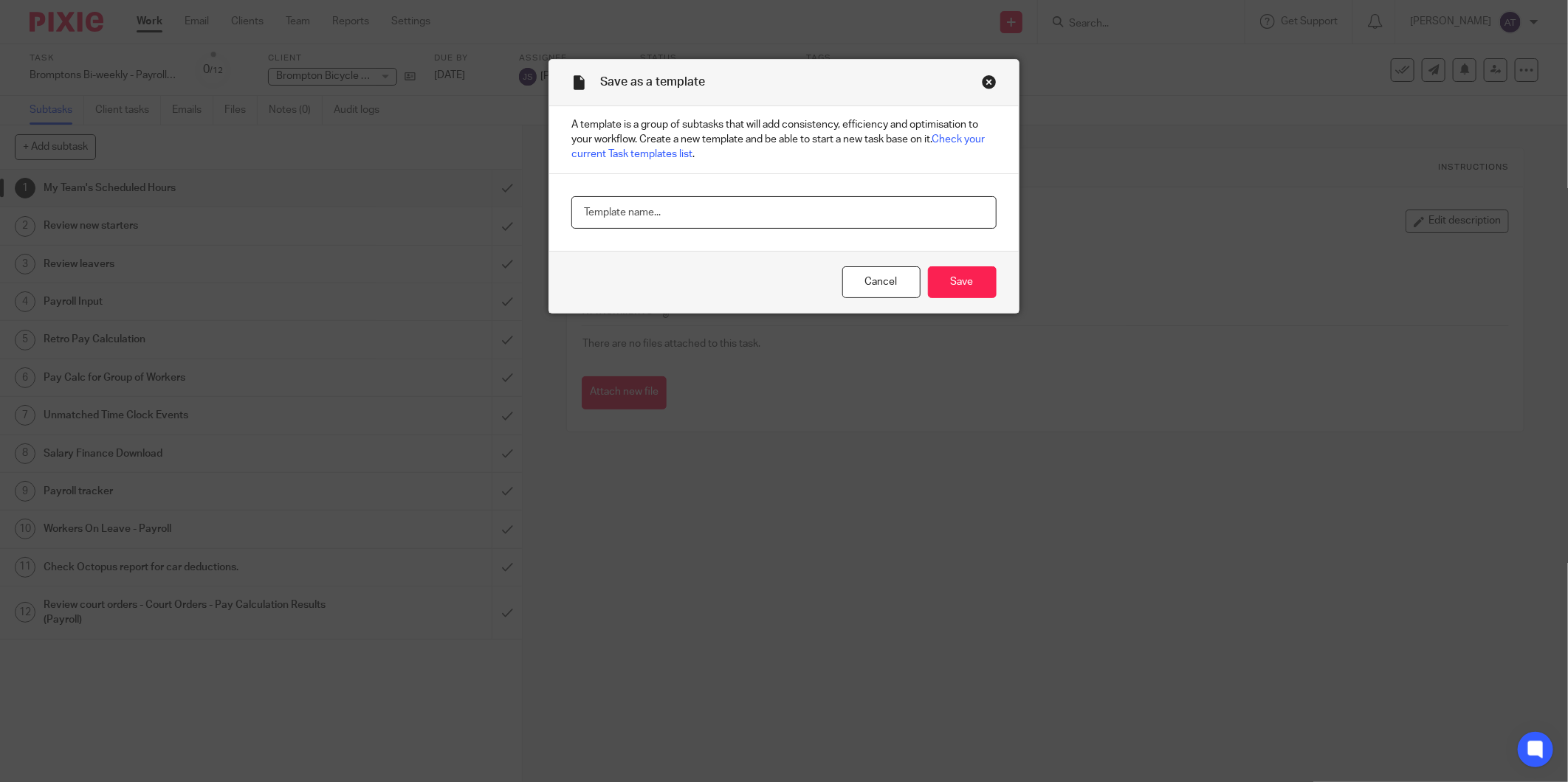
click at [606, 212] on input "text" at bounding box center [783, 213] width 425 height 34
paste input "Bromptons Bi-weekly - Payroll processing"
type input "Bromptons Bi-weekly - Payroll processing"
click at [949, 281] on input "Save" at bounding box center [962, 282] width 69 height 32
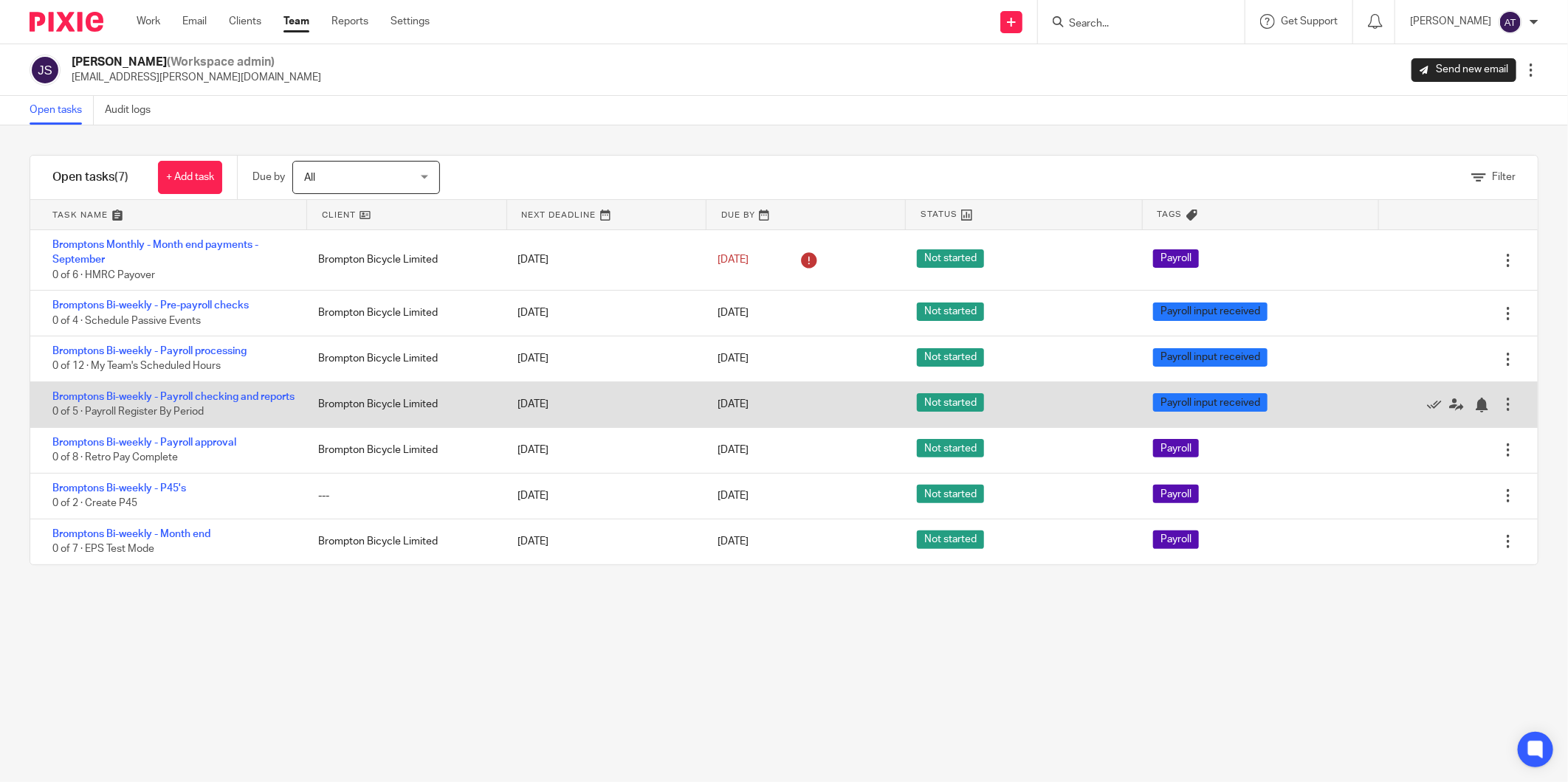
click at [178, 392] on div "Bromptons Bi-weekly - Payroll checking and reports 0 of 5 · Payroll Register By…" at bounding box center [167, 404] width 273 height 45
click at [178, 394] on link "Bromptons Bi-weekly - Payroll checking and reports" at bounding box center [173, 397] width 242 height 11
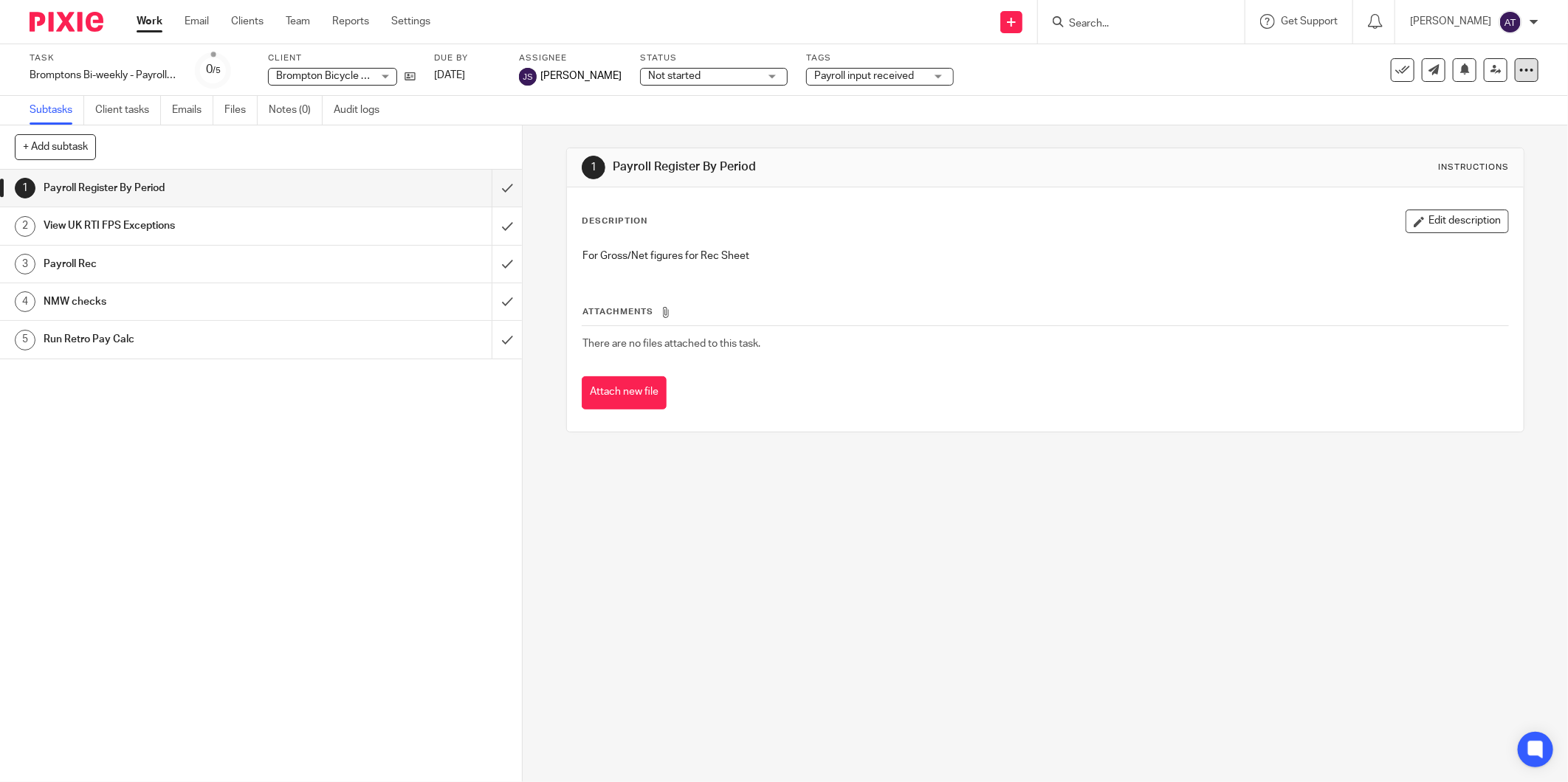
click at [1520, 63] on icon at bounding box center [1527, 70] width 15 height 15
click at [1476, 101] on span "Save as a template" at bounding box center [1454, 106] width 87 height 11
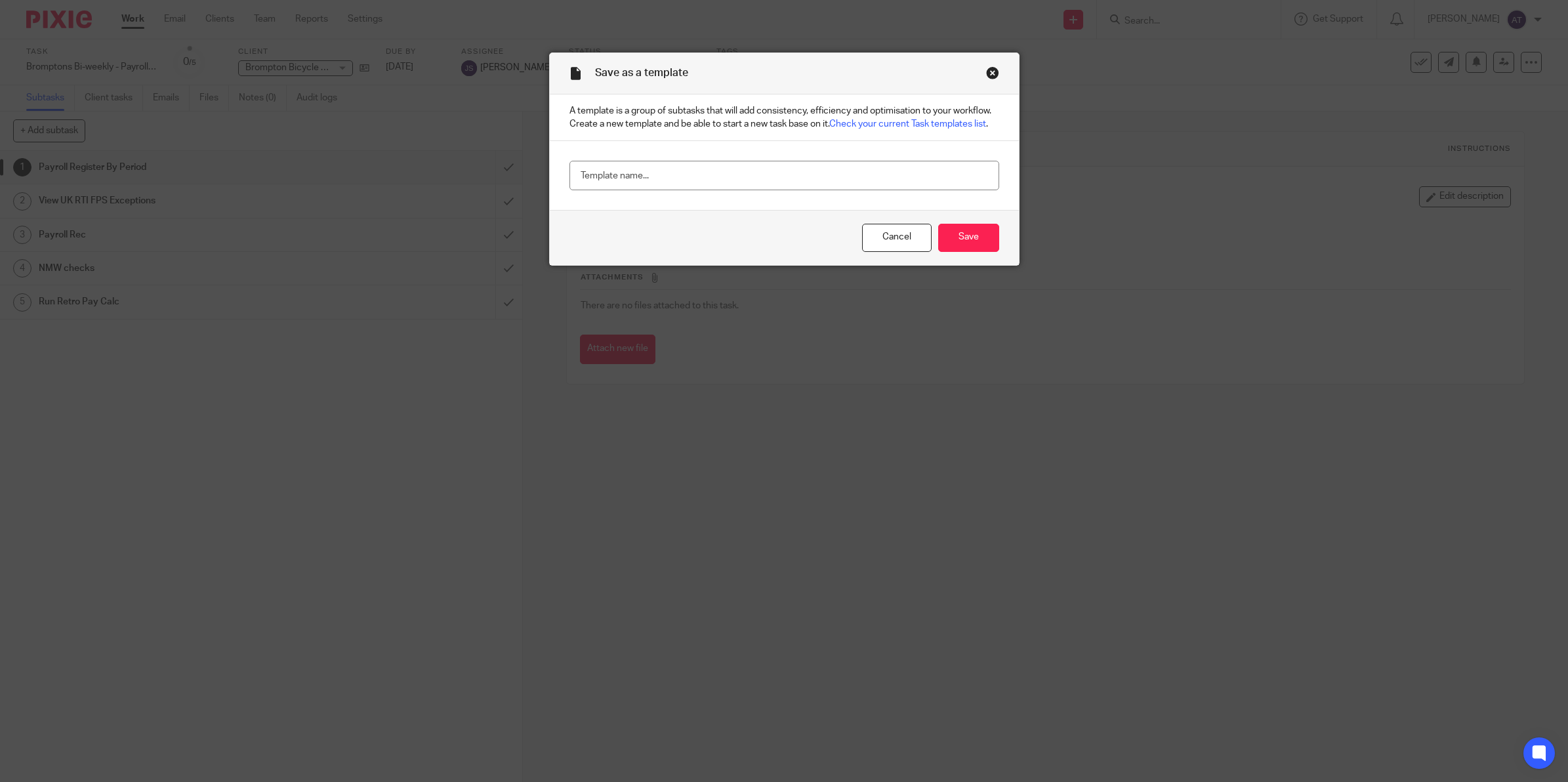
click at [725, 151] on div at bounding box center [784, 175] width 469 height 69
click at [729, 177] on input "text" at bounding box center [784, 175] width 430 height 30
paste input "Bromptons Bi-weekly - Payroll checking and reports"
type input "Bromptons Bi-weekly - Payroll checking and reports"
click at [953, 242] on input "Save" at bounding box center [969, 238] width 61 height 28
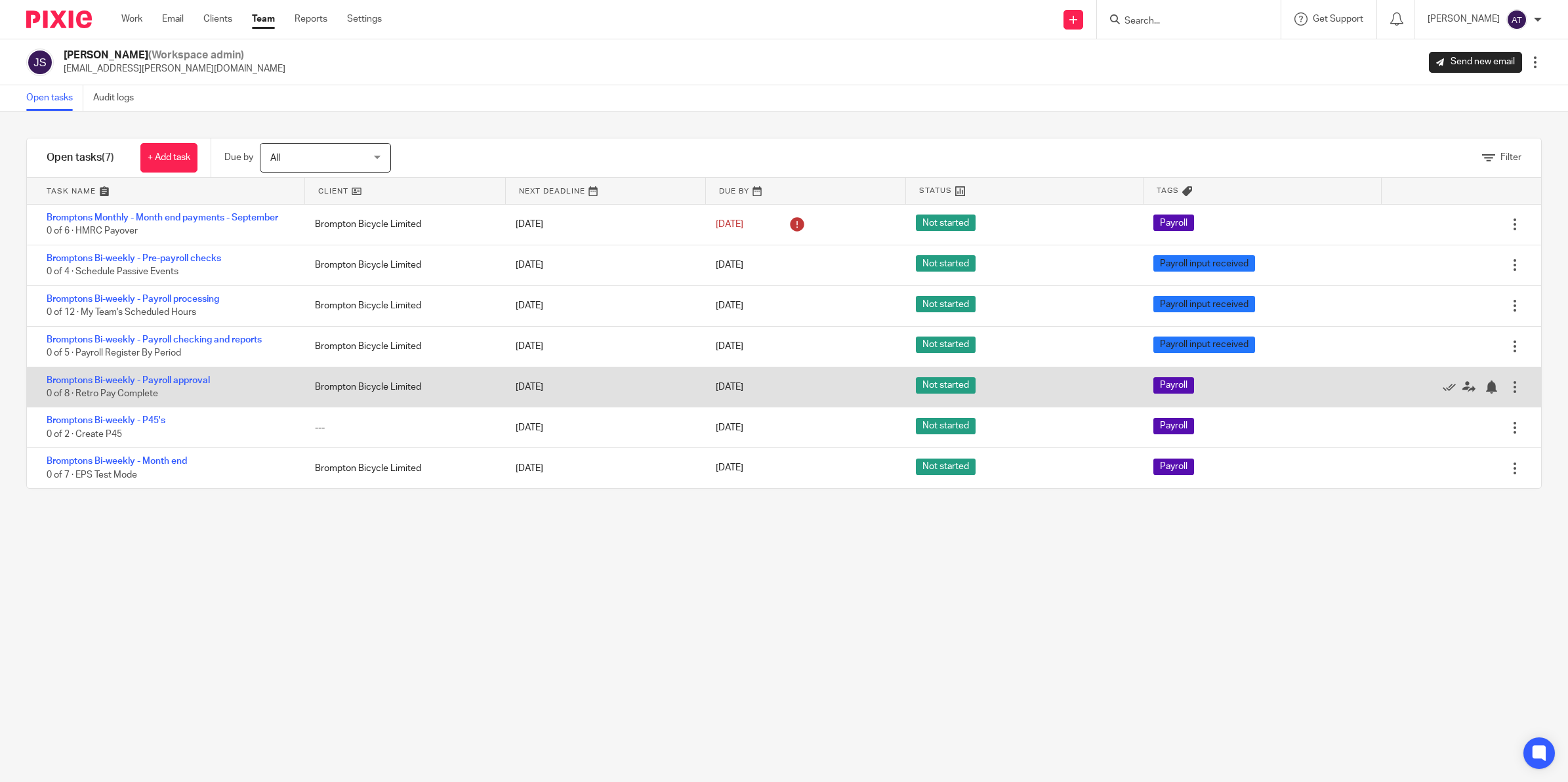
click at [164, 375] on div "Bromptons Bi-weekly - Payroll approval 0 of 8 · Retro Pay Complete" at bounding box center [164, 387] width 275 height 40
click at [167, 379] on link "Bromptons Bi-weekly - Payroll approval" at bounding box center [128, 380] width 164 height 9
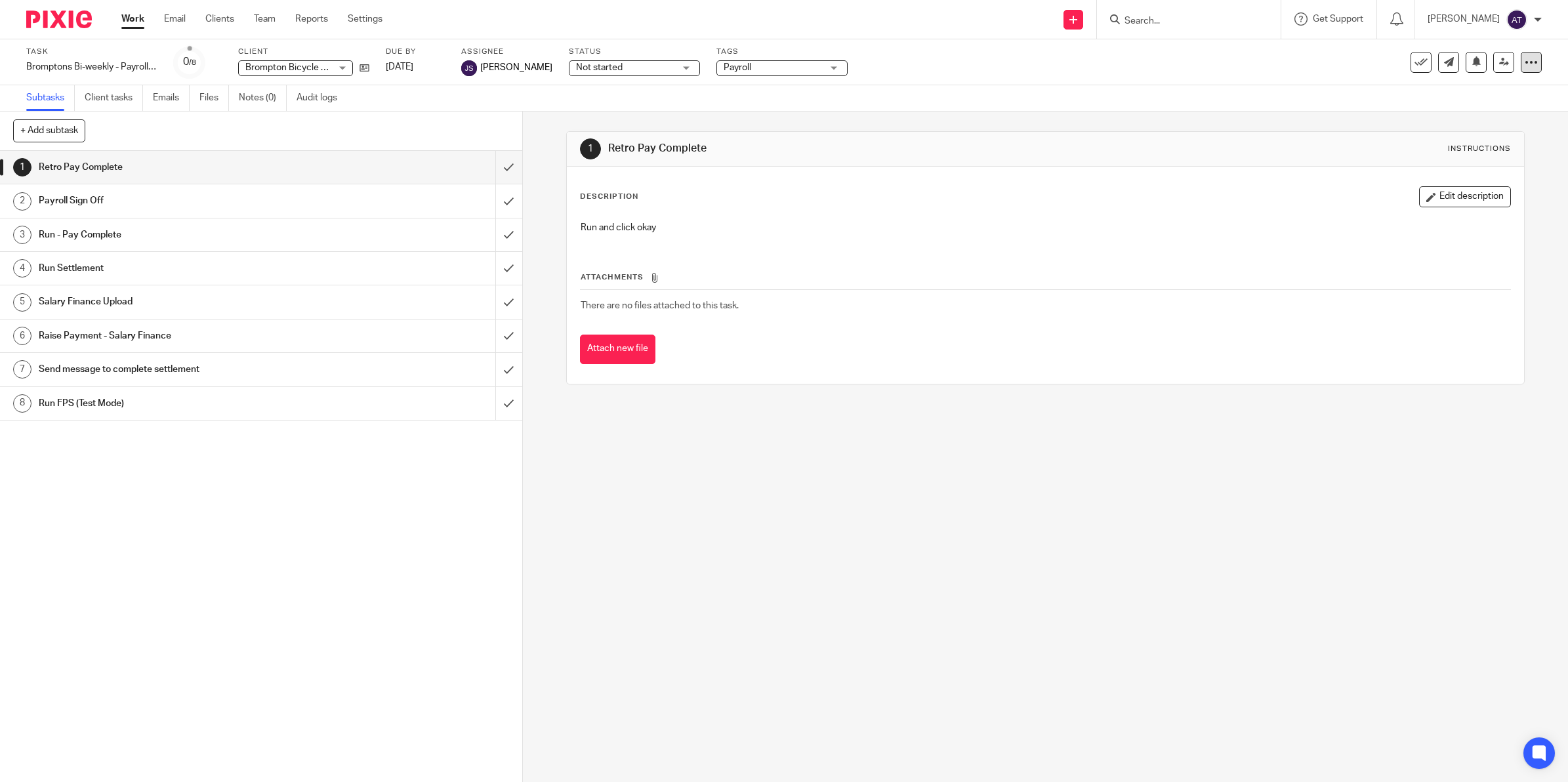
click at [1525, 63] on icon at bounding box center [1532, 63] width 13 height 13
click at [1472, 93] on span "Save as a template" at bounding box center [1465, 95] width 77 height 9
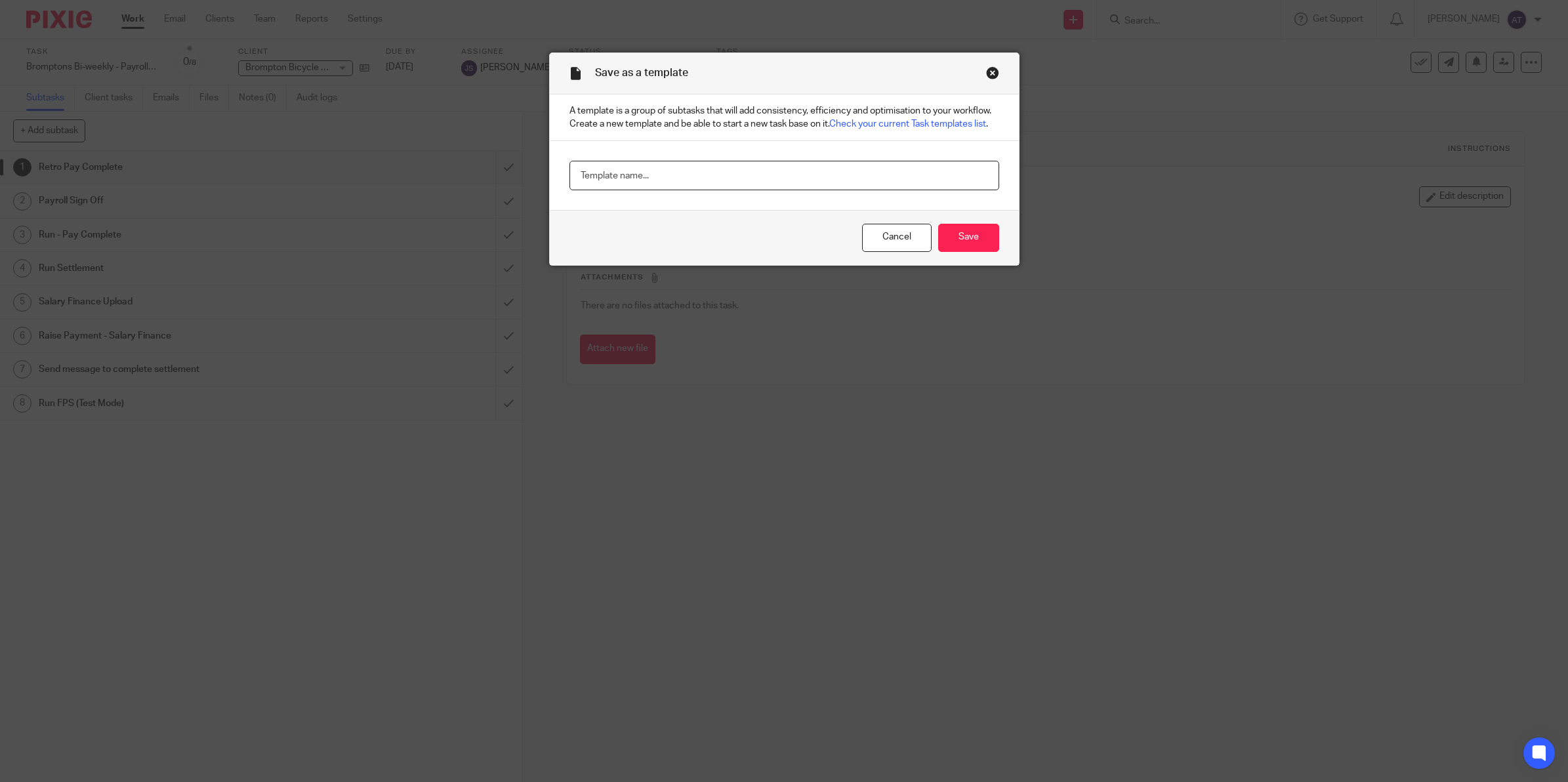
click at [696, 177] on input "text" at bounding box center [784, 175] width 430 height 30
paste input "Bromptons Bi-weekly - Payroll approval"
type input "Bromptons Bi-weekly - Payroll approval"
click at [959, 242] on input "Save" at bounding box center [969, 238] width 61 height 28
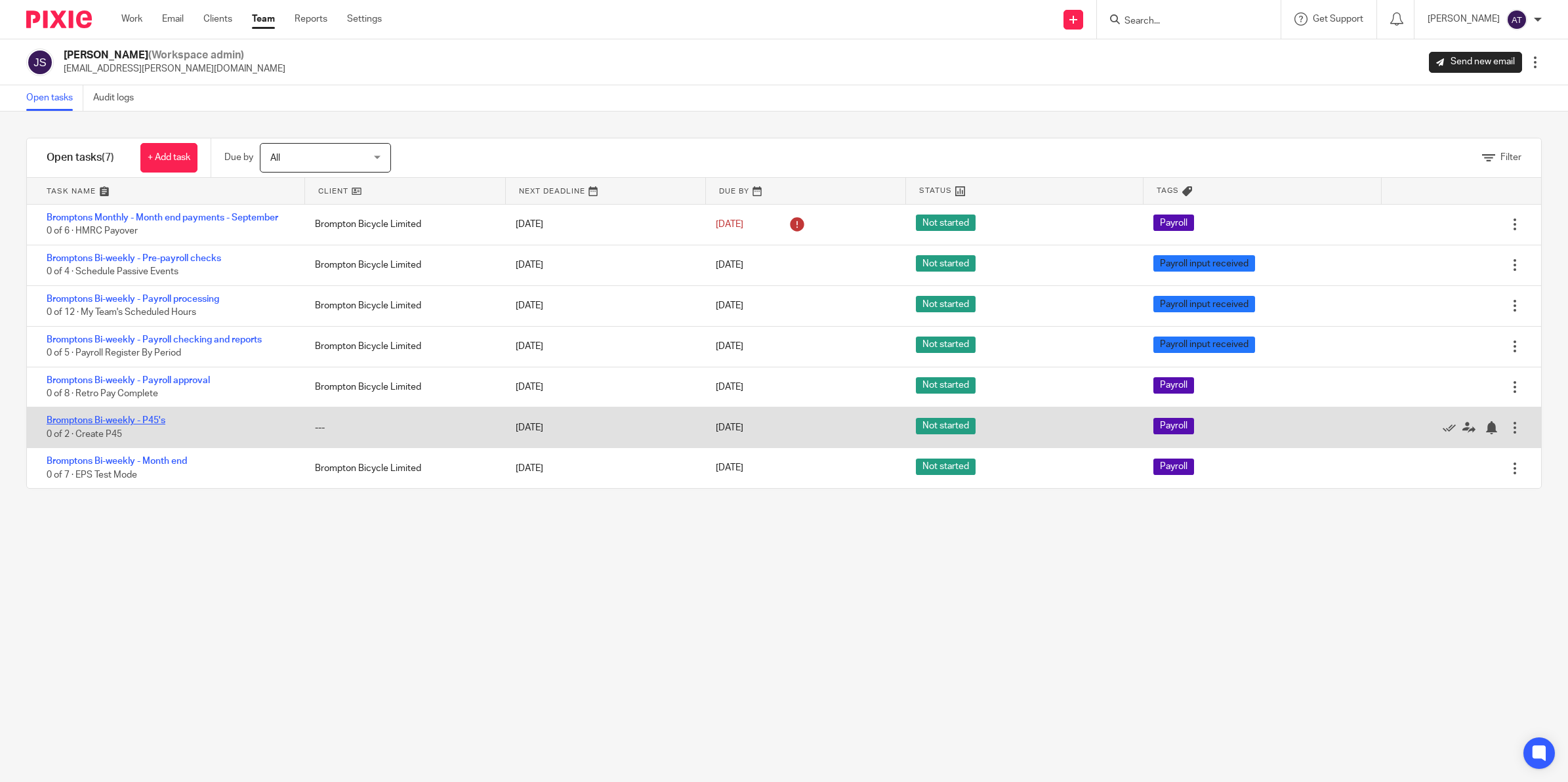
click at [129, 423] on link "Bromptons Bi-weekly - P45's" at bounding box center [105, 420] width 119 height 9
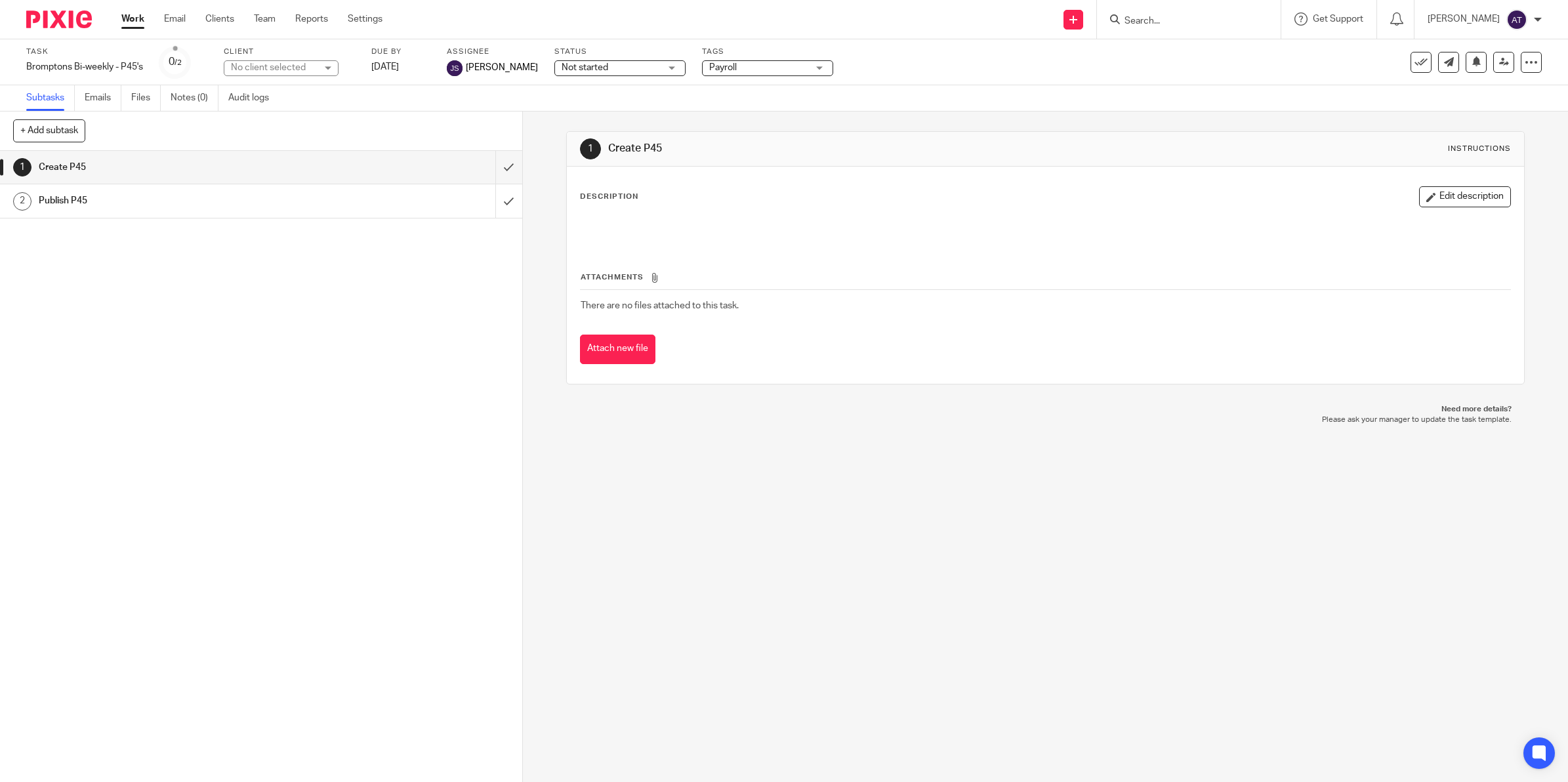
click at [271, 63] on div "No client selected" at bounding box center [273, 68] width 85 height 13
type input "brompt"
click at [277, 135] on li "Brompton Bicycle Limited" at bounding box center [282, 133] width 113 height 40
click at [1525, 60] on icon at bounding box center [1532, 63] width 13 height 13
click at [1109, 428] on div "1 Create P45 Instructions Description Edit description Attachments There are no…" at bounding box center [1045, 447] width 1045 height 671
